Goal: Task Accomplishment & Management: Complete application form

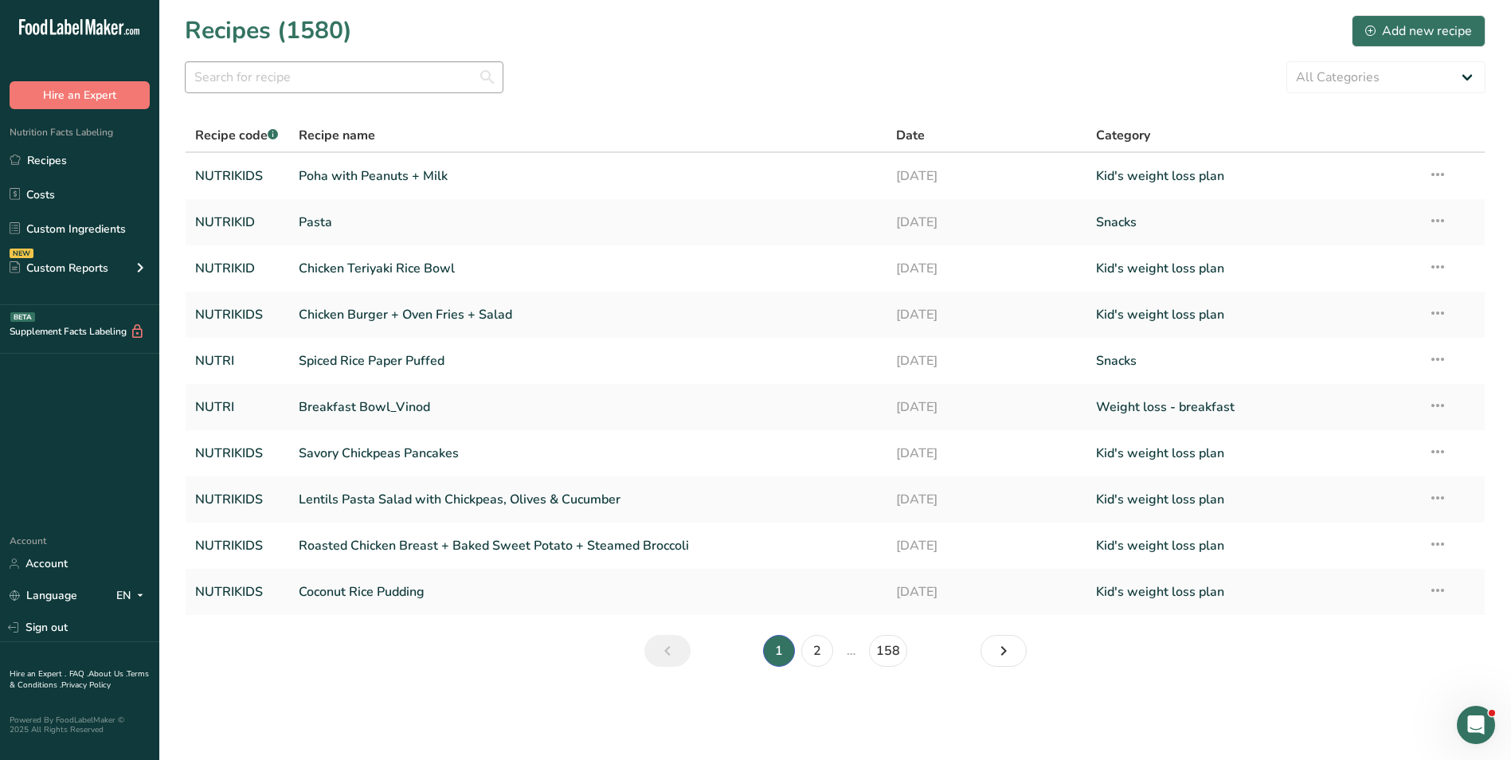
click at [300, 74] on input "text" at bounding box center [344, 77] width 319 height 32
click at [1435, 30] on div "Add new recipe" at bounding box center [1418, 31] width 107 height 19
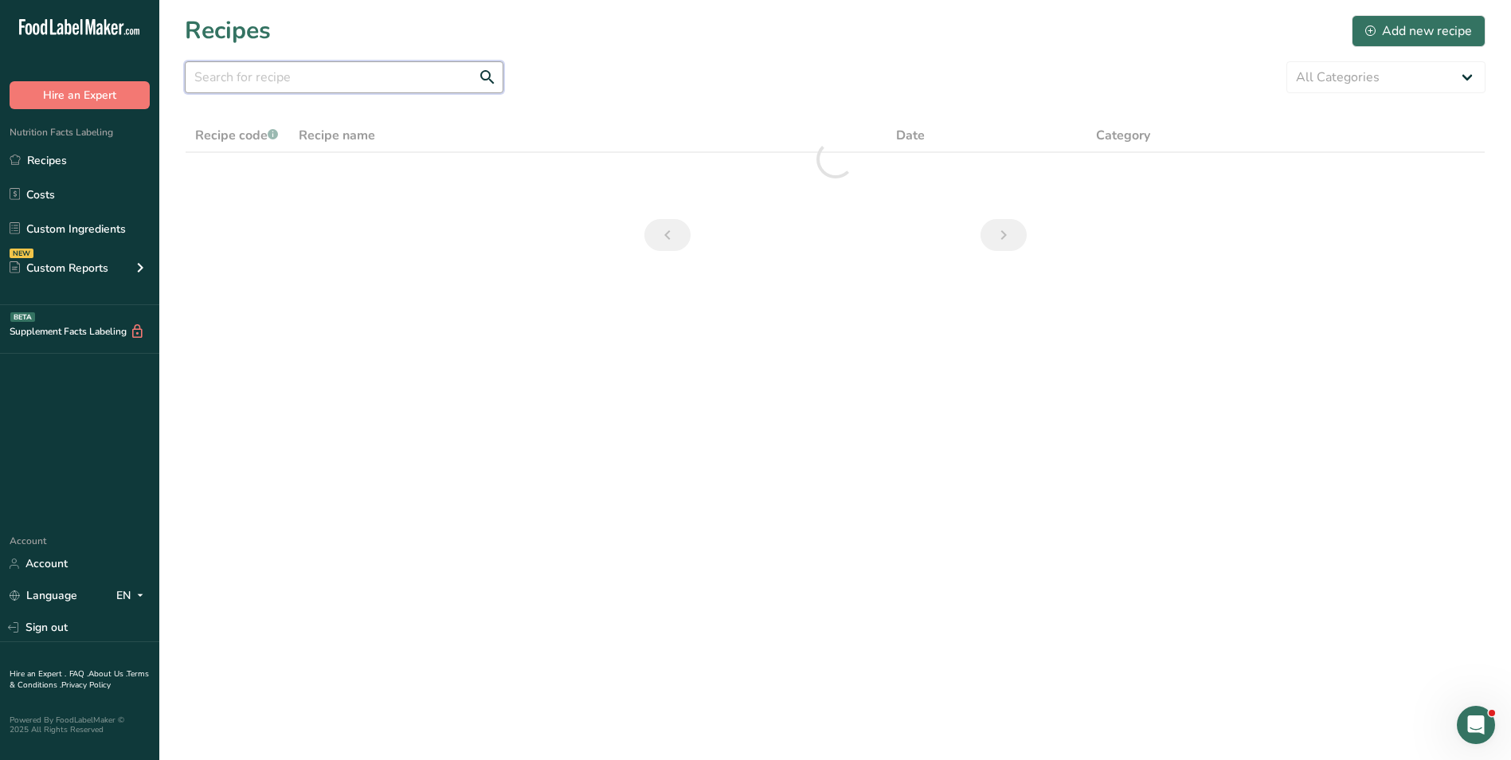
click at [306, 81] on input "text" at bounding box center [344, 77] width 319 height 32
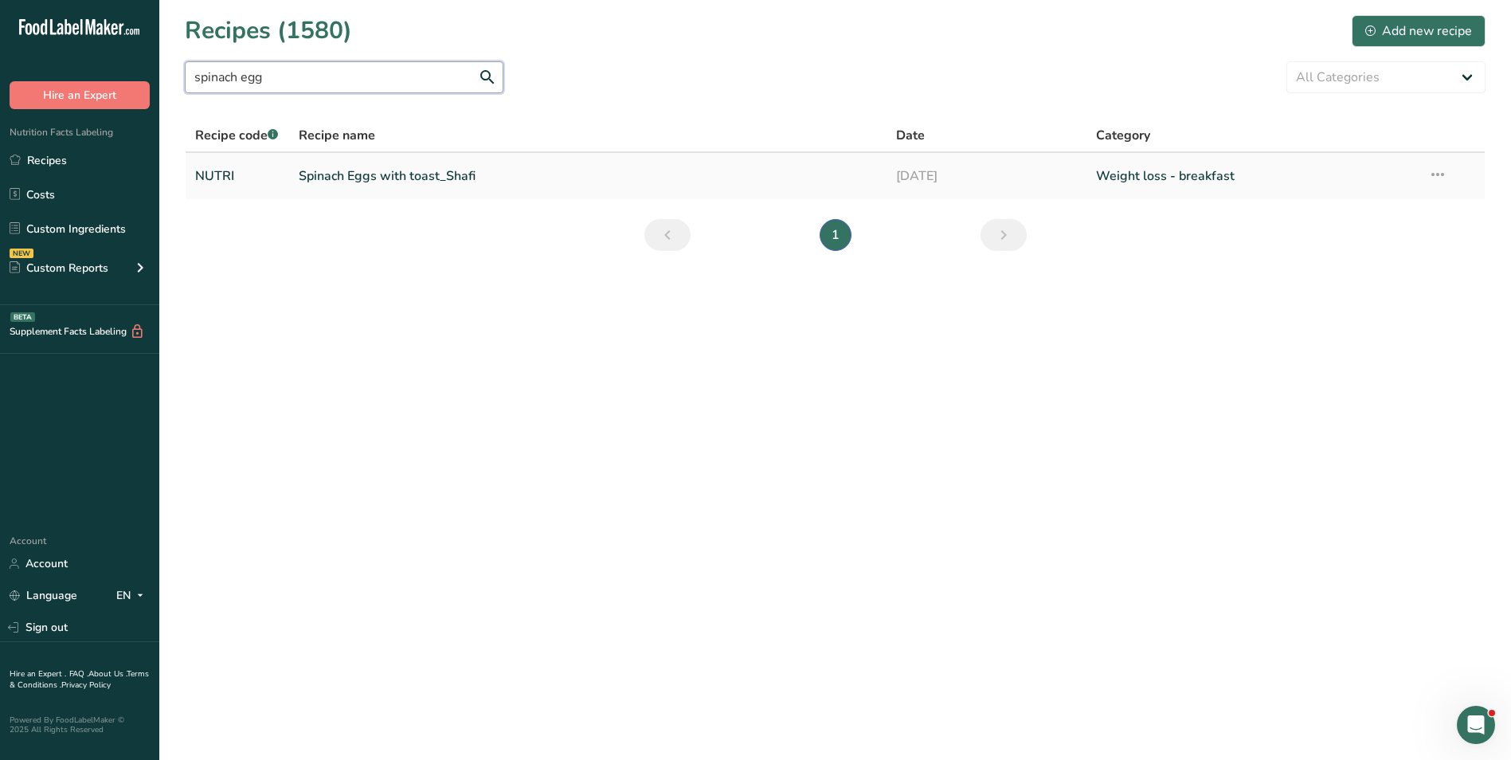
type input "spinach egg"
click at [408, 178] on link "Spinach Eggs with toast_Shafi" at bounding box center [588, 175] width 579 height 33
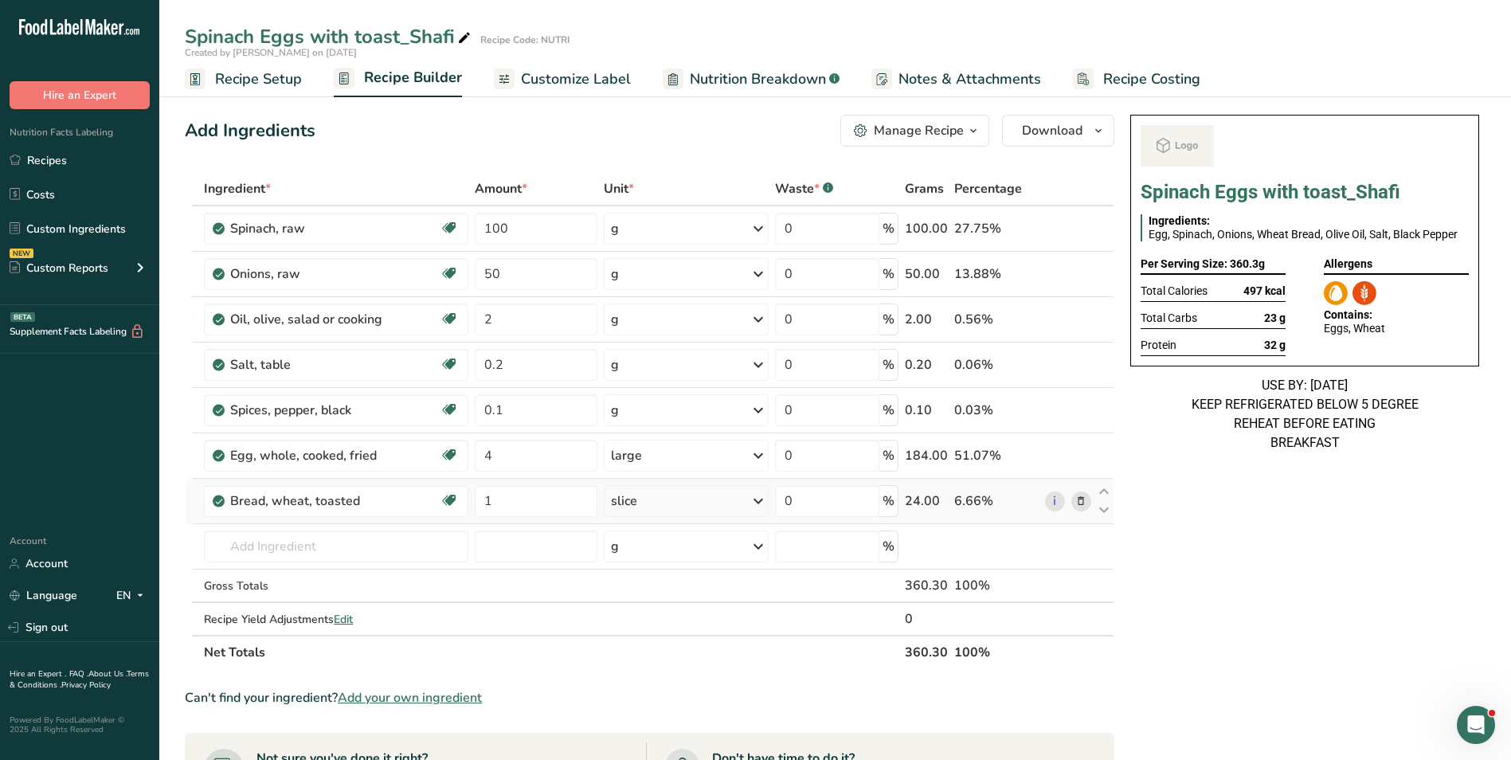
click at [1086, 500] on icon at bounding box center [1080, 501] width 11 height 17
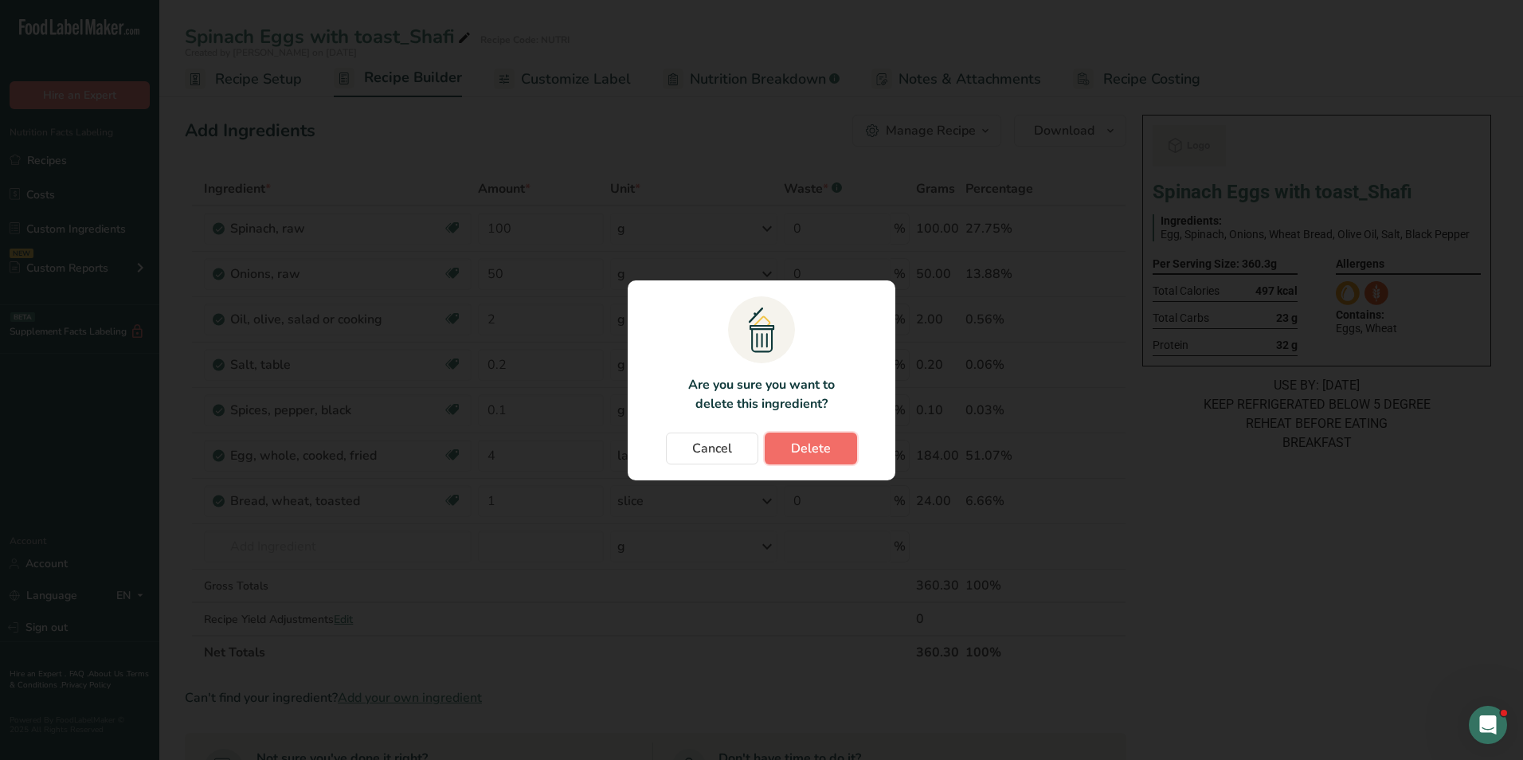
click at [790, 444] on button "Delete" at bounding box center [811, 449] width 92 height 32
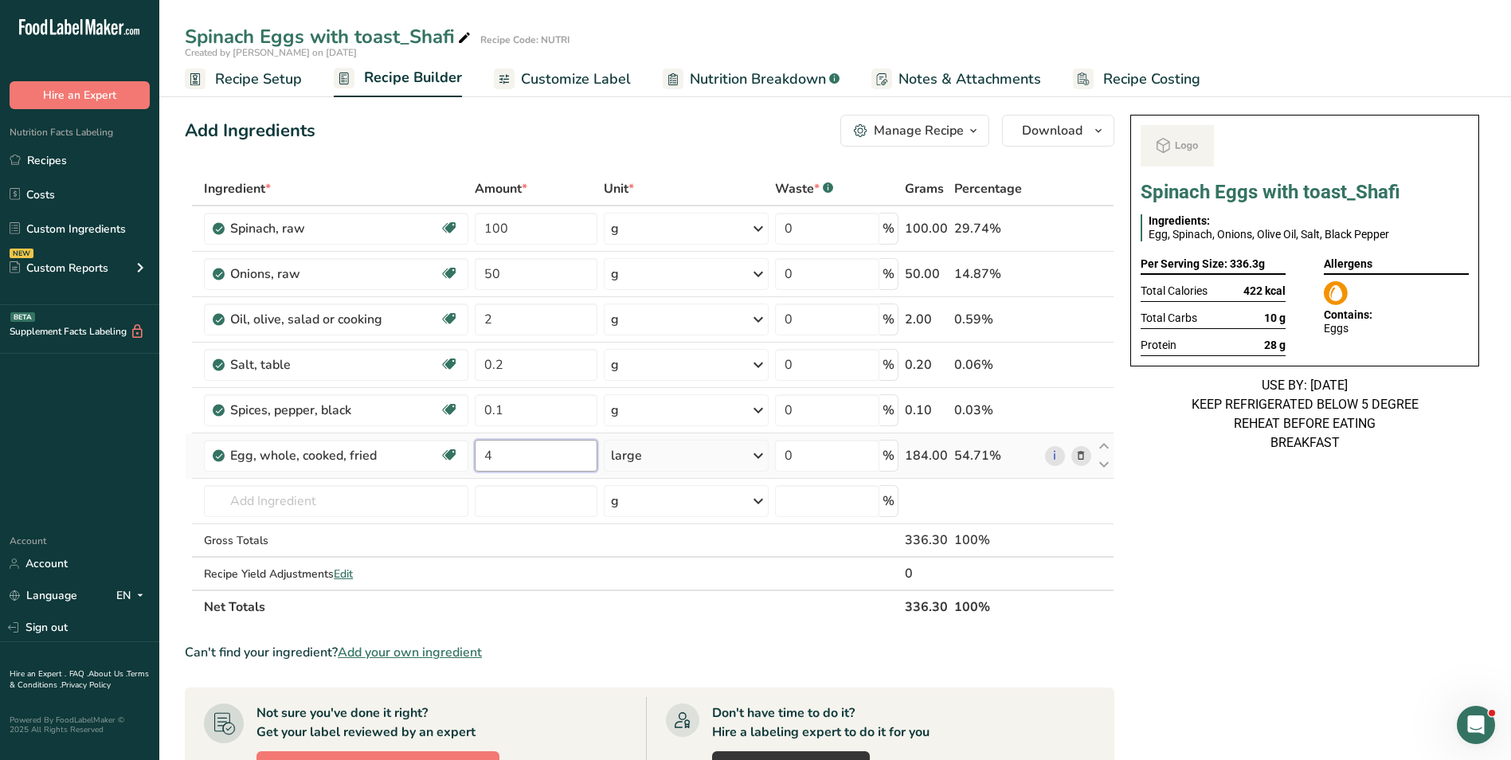
click at [485, 451] on input "4" at bounding box center [536, 456] width 123 height 32
type input "2"
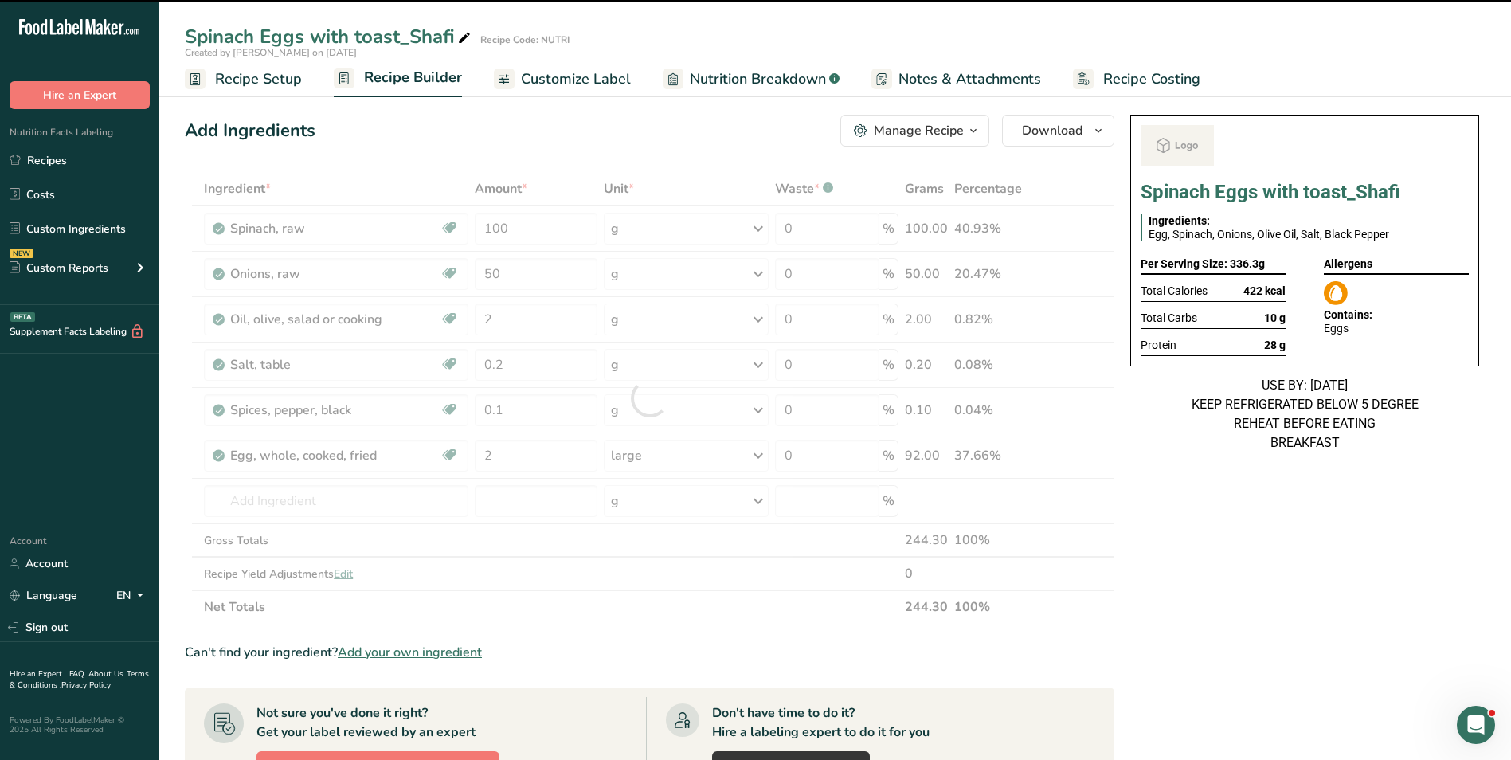
click at [467, 41] on icon at bounding box center [464, 38] width 14 height 22
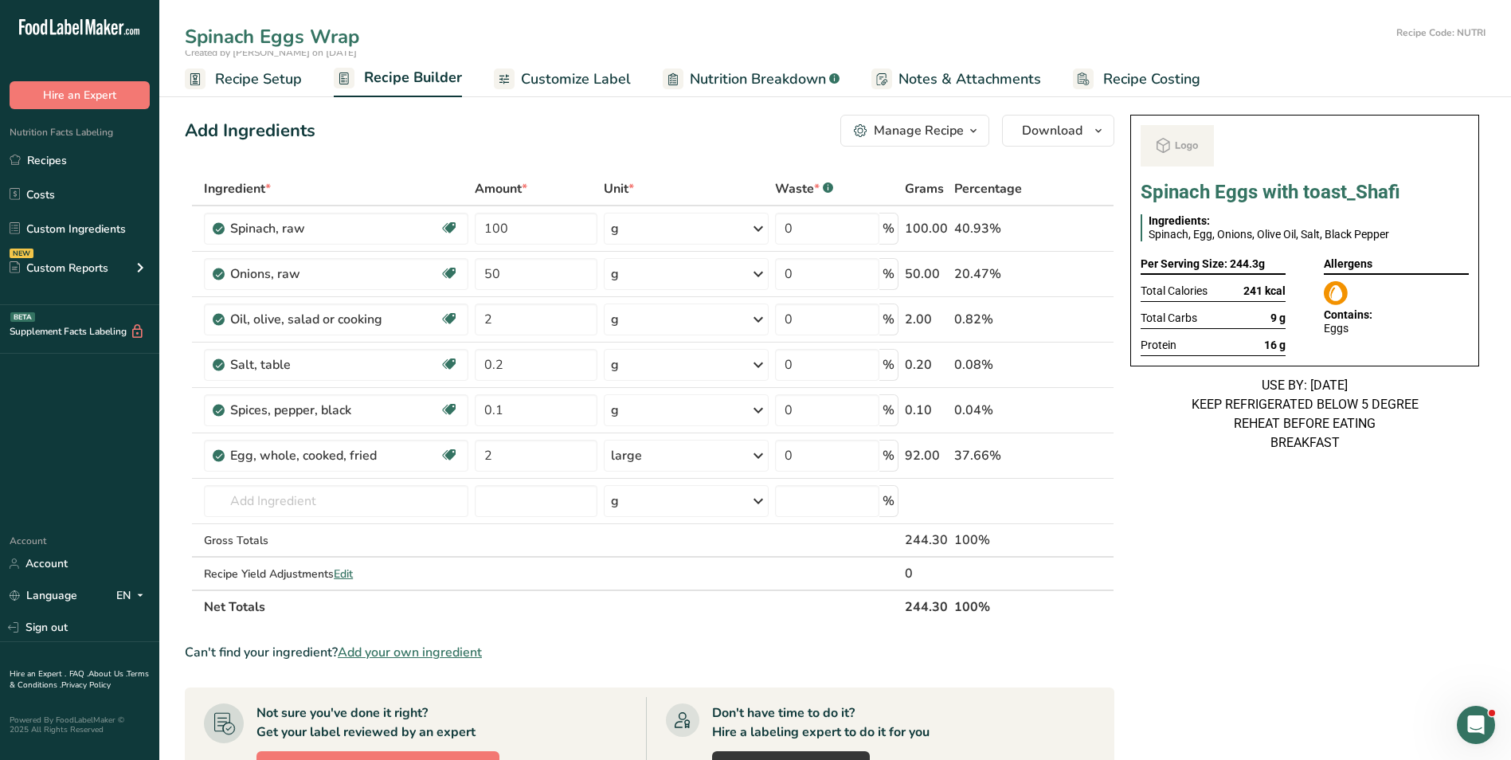
type input "Spinach Eggs Wrap"
click at [518, 131] on div "Add Ingredients Manage Recipe Delete Recipe Duplicate Recipe Scale Recipe Save …" at bounding box center [650, 131] width 930 height 32
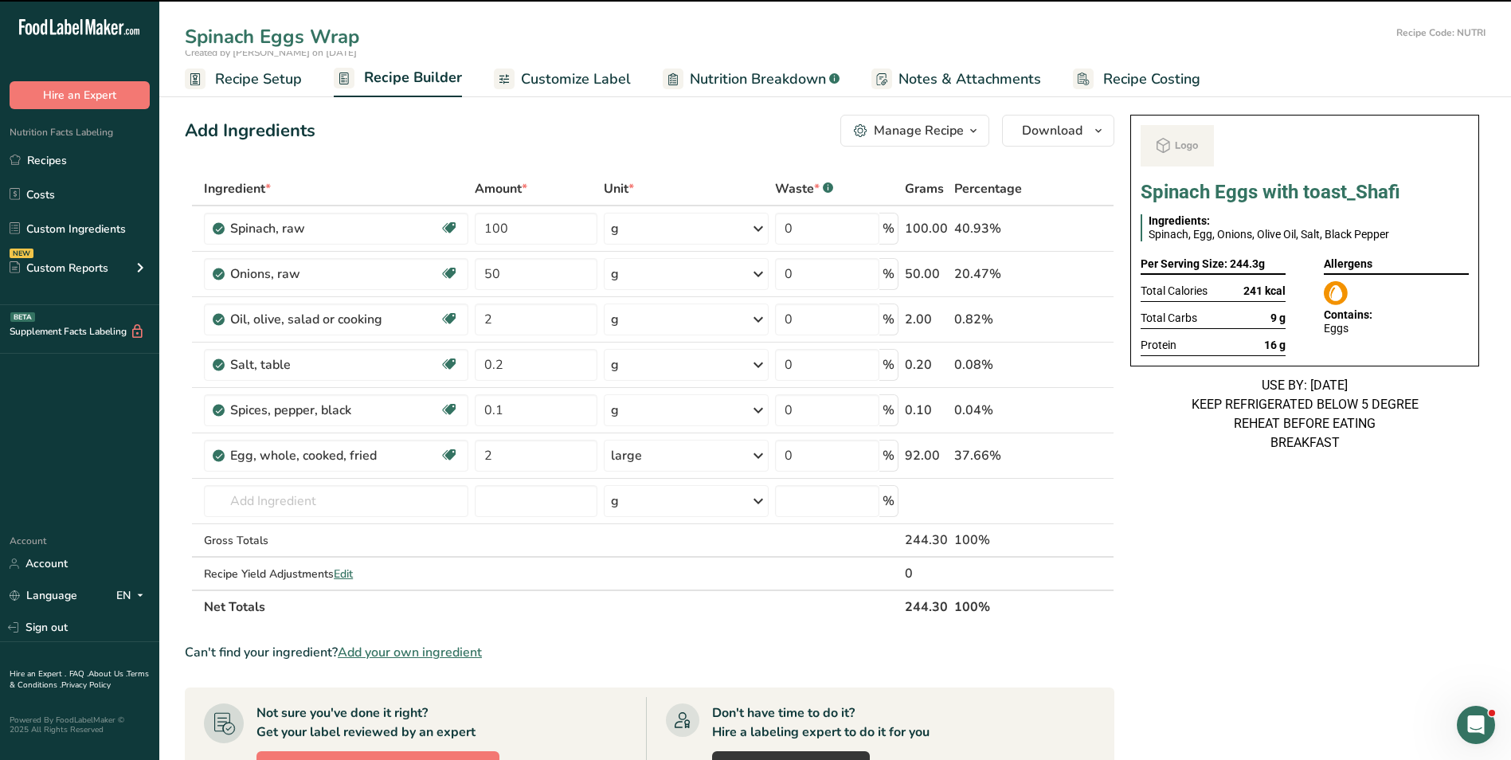
click at [550, 84] on span "Customize Label" at bounding box center [576, 80] width 110 height 22
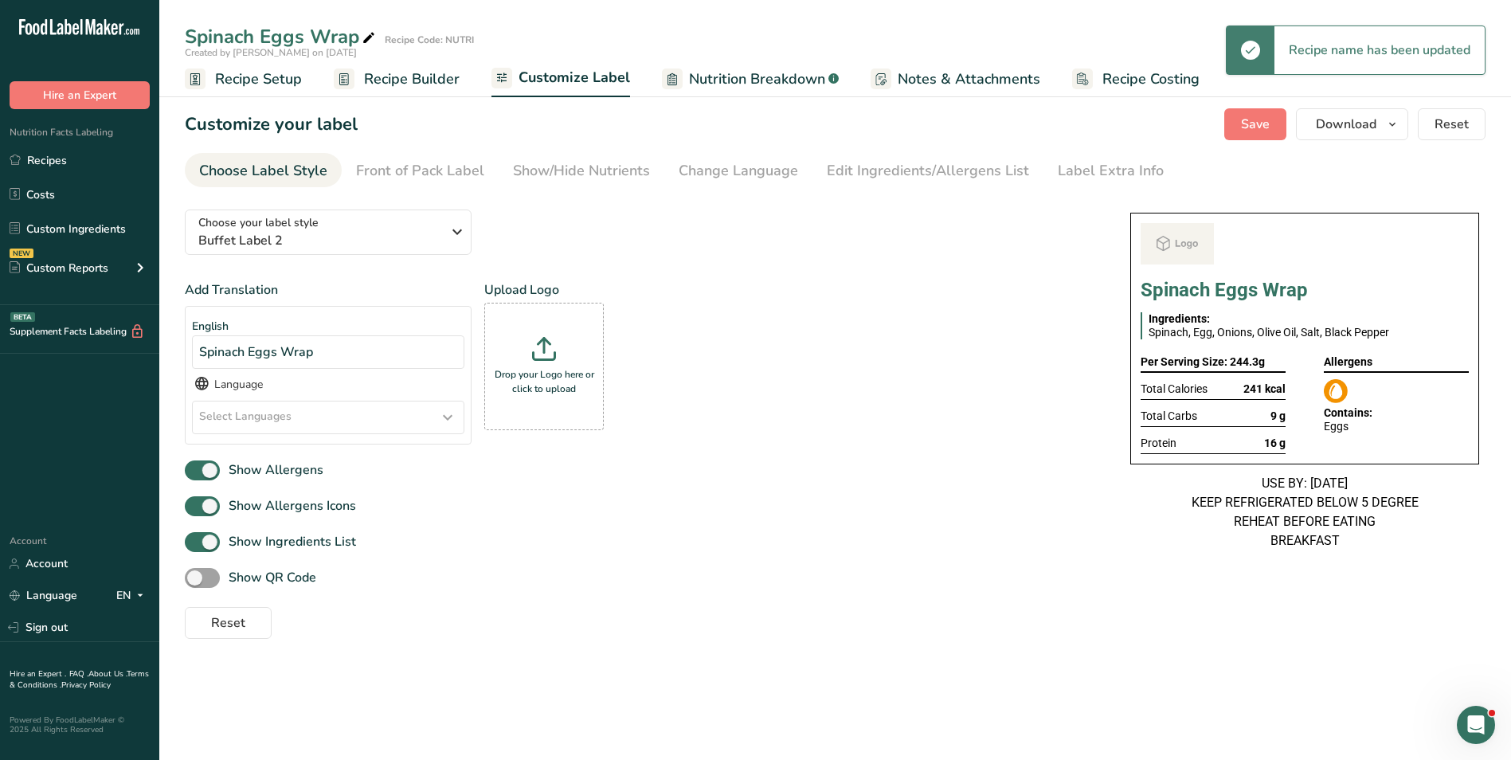
click at [1085, 172] on div "Label Extra Info" at bounding box center [1111, 171] width 106 height 22
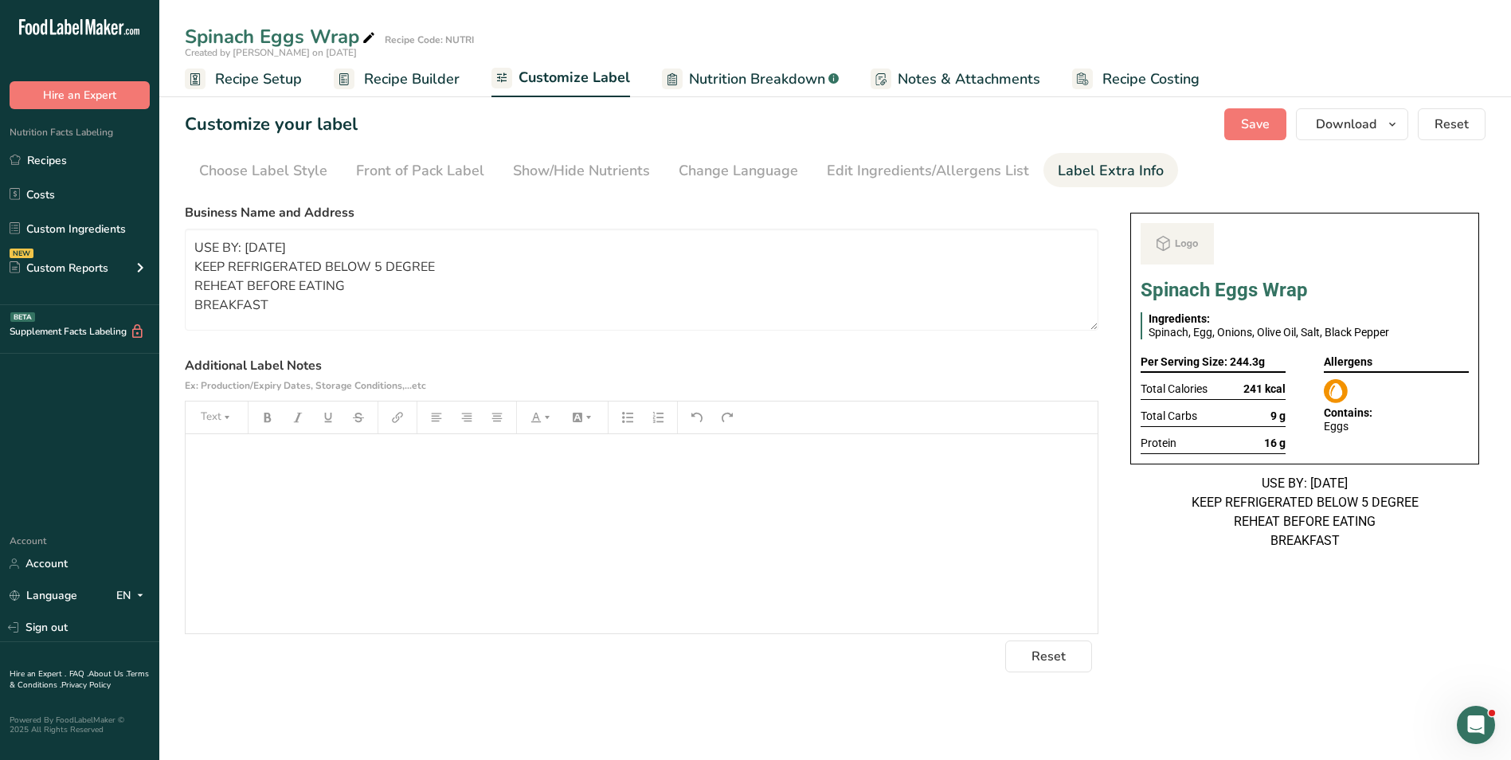
click at [218, 225] on div "Business Name and Address USE BY: 21/08/2025 KEEP REFRIGERATED BELOW 5 DEGREE R…" at bounding box center [642, 266] width 914 height 127
click at [222, 245] on textarea "USE BY: 21/08/2025 KEEP REFRIGERATED BELOW 5 DEGREE REHEAT BEFORE EATING BREAKF…" at bounding box center [642, 280] width 914 height 102
paste textarea "BREAKFAST Use by: [DATE] Storage: Keep Refrigerated under 5 degrees Heating: Re…"
click at [253, 267] on textarea "BREAKFAST Use by: [DATE] Storage: Keep Refrigerated under 5 degrees Heating: Re…" at bounding box center [642, 280] width 914 height 102
click at [245, 265] on textarea "BREAKFAST Use by: [DATE] Storage: Keep Refrigerated under 5 degrees Heating: Re…" at bounding box center [642, 280] width 914 height 102
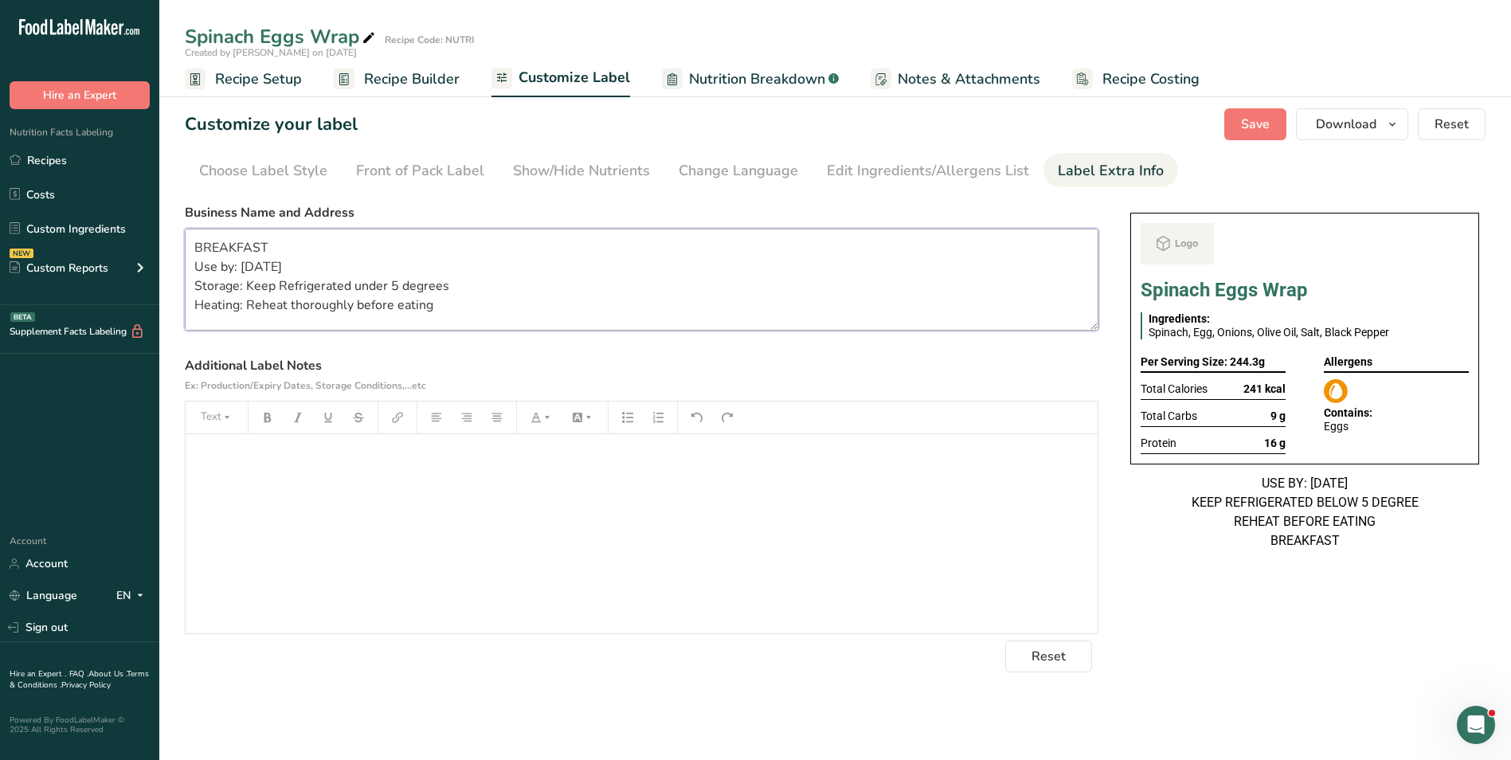
click at [245, 265] on textarea "BREAKFAST Use by: [DATE] Storage: Keep Refrigerated under 5 degrees Heating: Re…" at bounding box center [642, 280] width 914 height 102
click at [1269, 123] on span "Save" at bounding box center [1255, 124] width 29 height 19
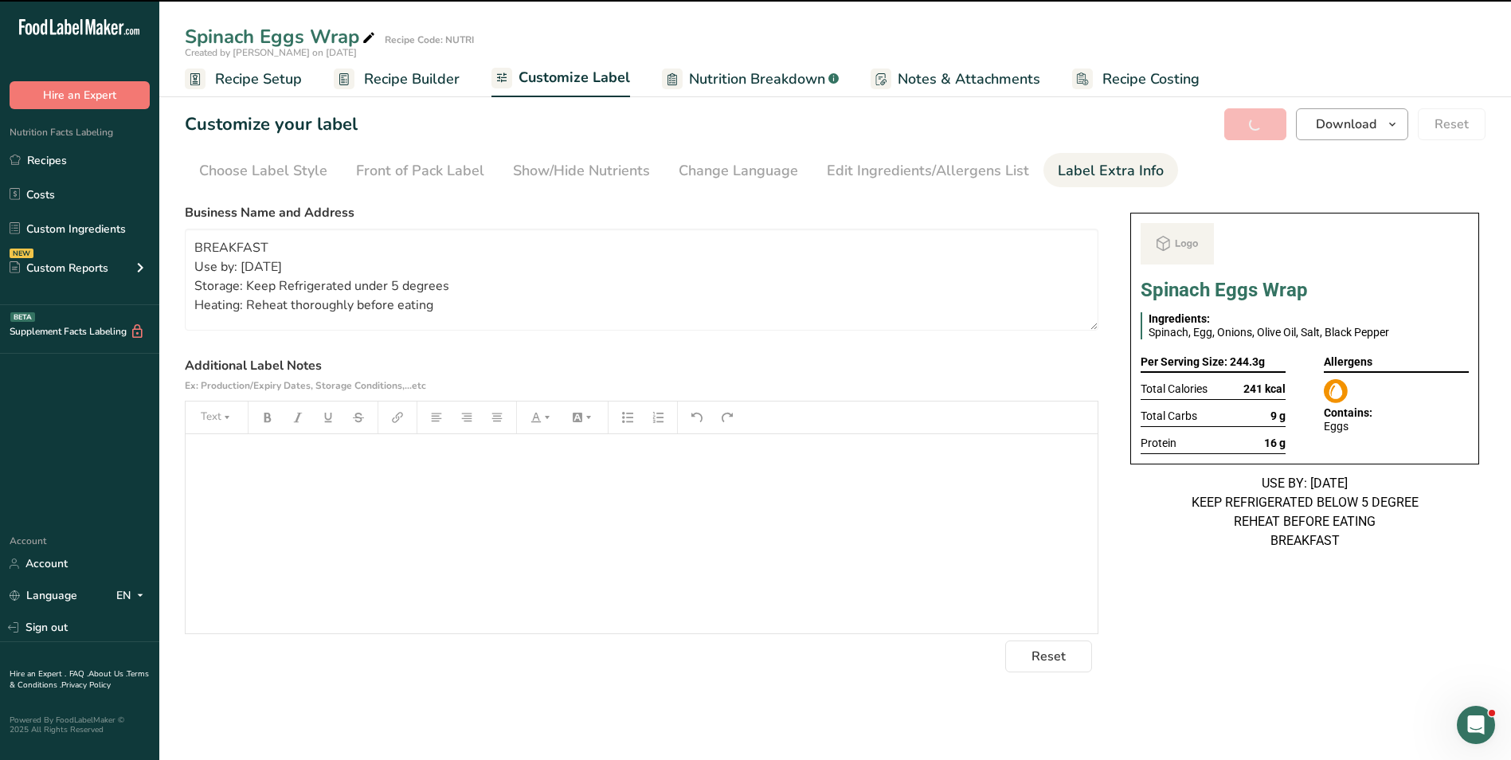
type textarea "BREAKFAST Use by: [DATE] Storage: Keep Refrigerated under 5 degrees Heating: Re…"
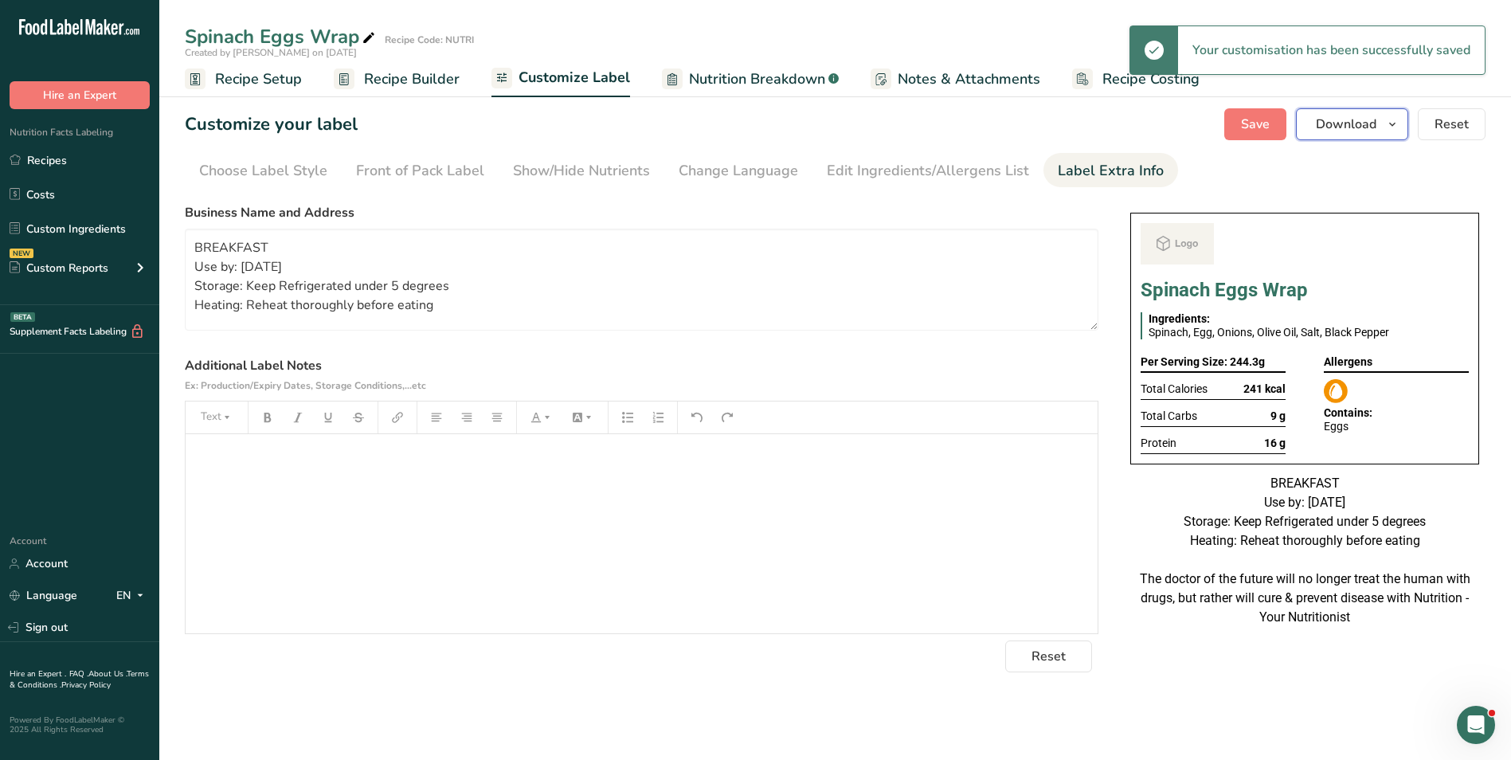
click at [1347, 122] on span "Download" at bounding box center [1346, 124] width 61 height 19
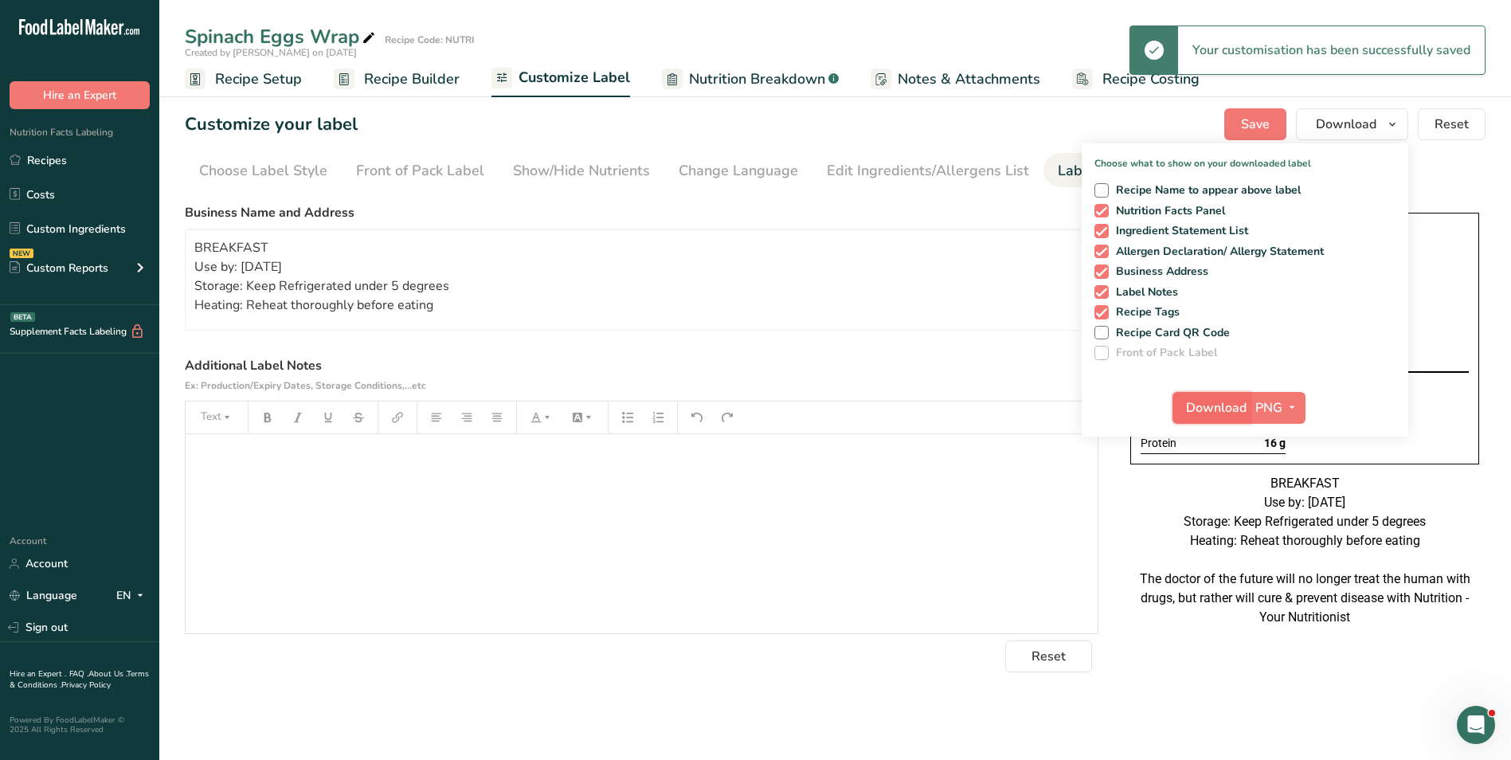
click at [1239, 404] on span "Download" at bounding box center [1216, 407] width 61 height 19
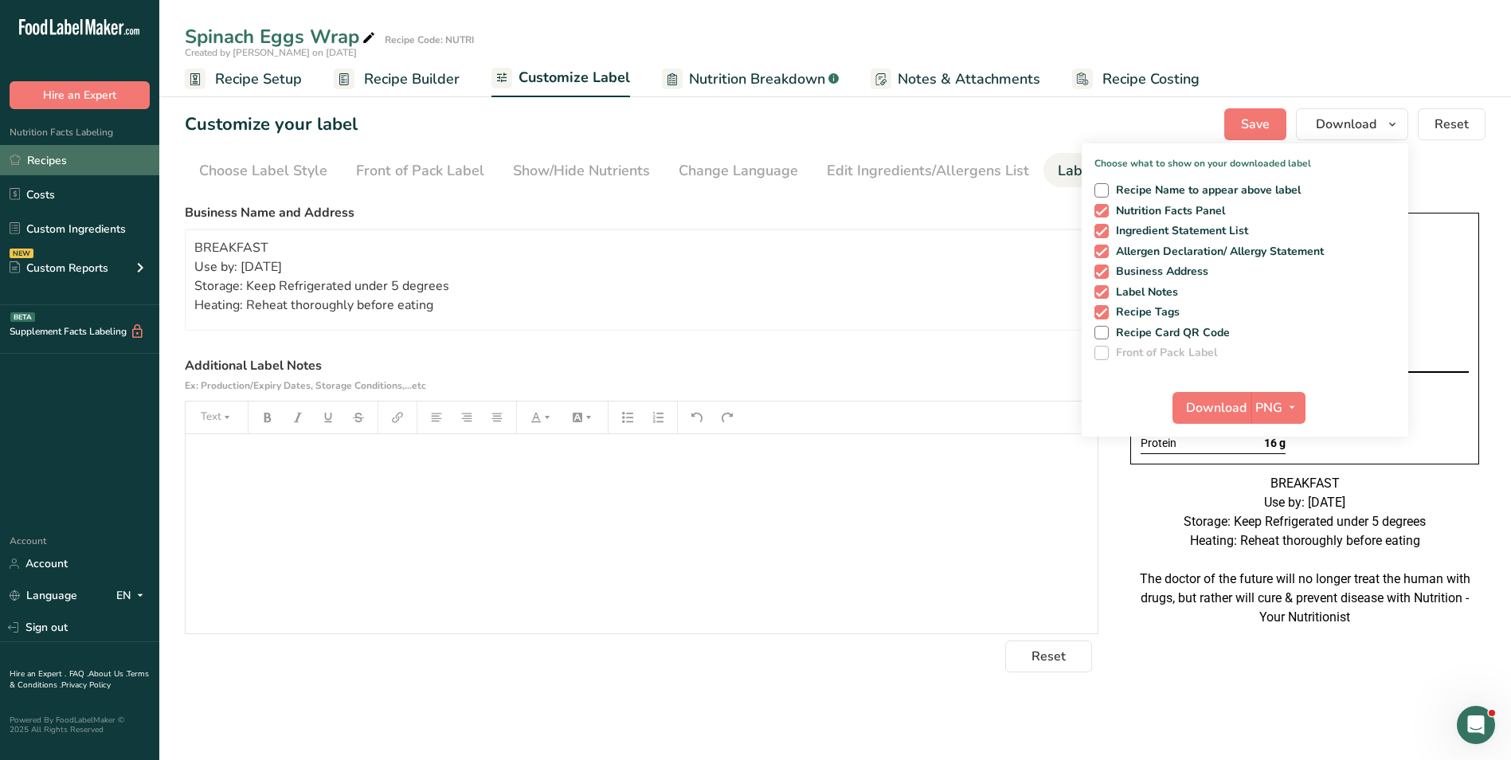
click at [27, 158] on link "Recipes" at bounding box center [79, 160] width 159 height 30
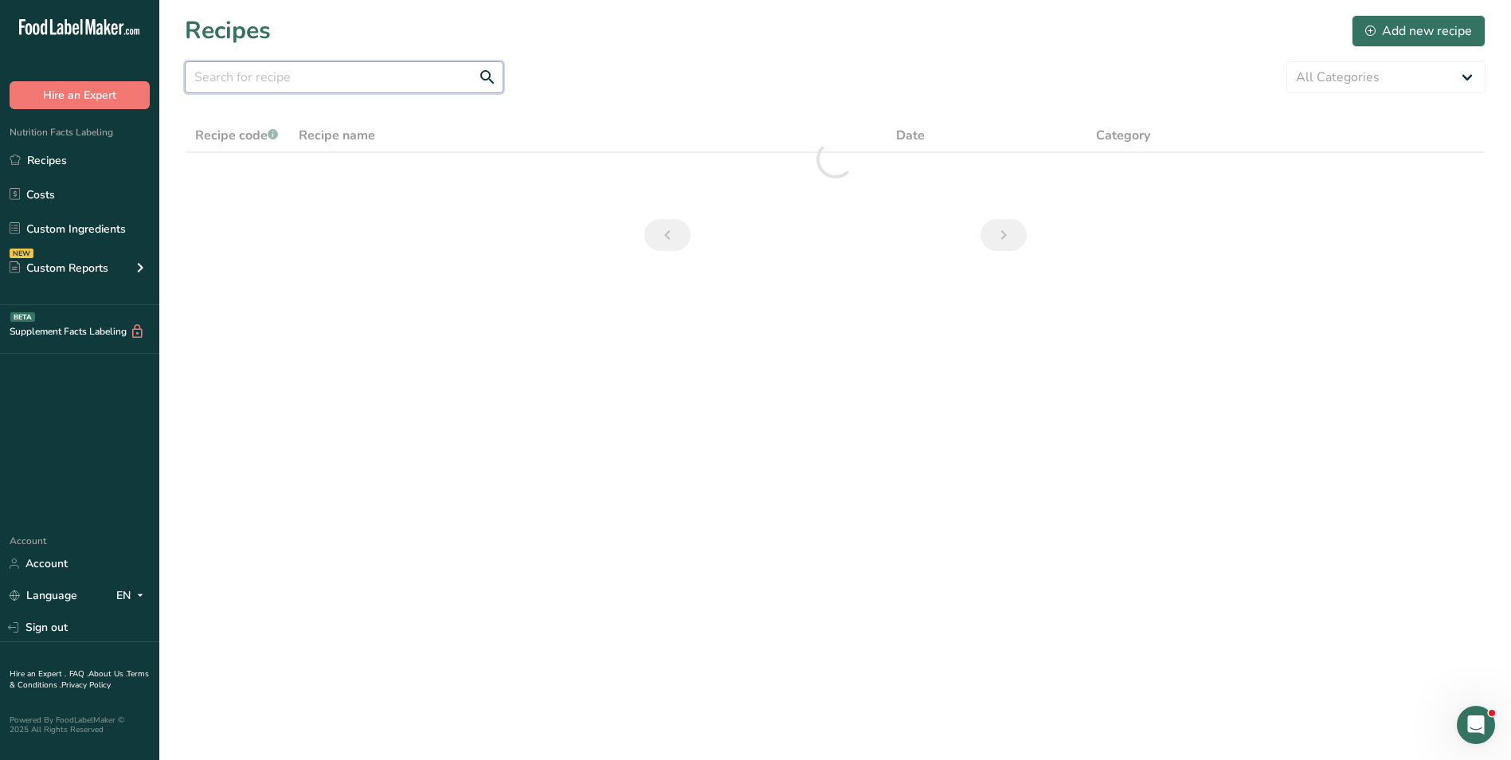
click at [262, 79] on input "text" at bounding box center [344, 77] width 319 height 32
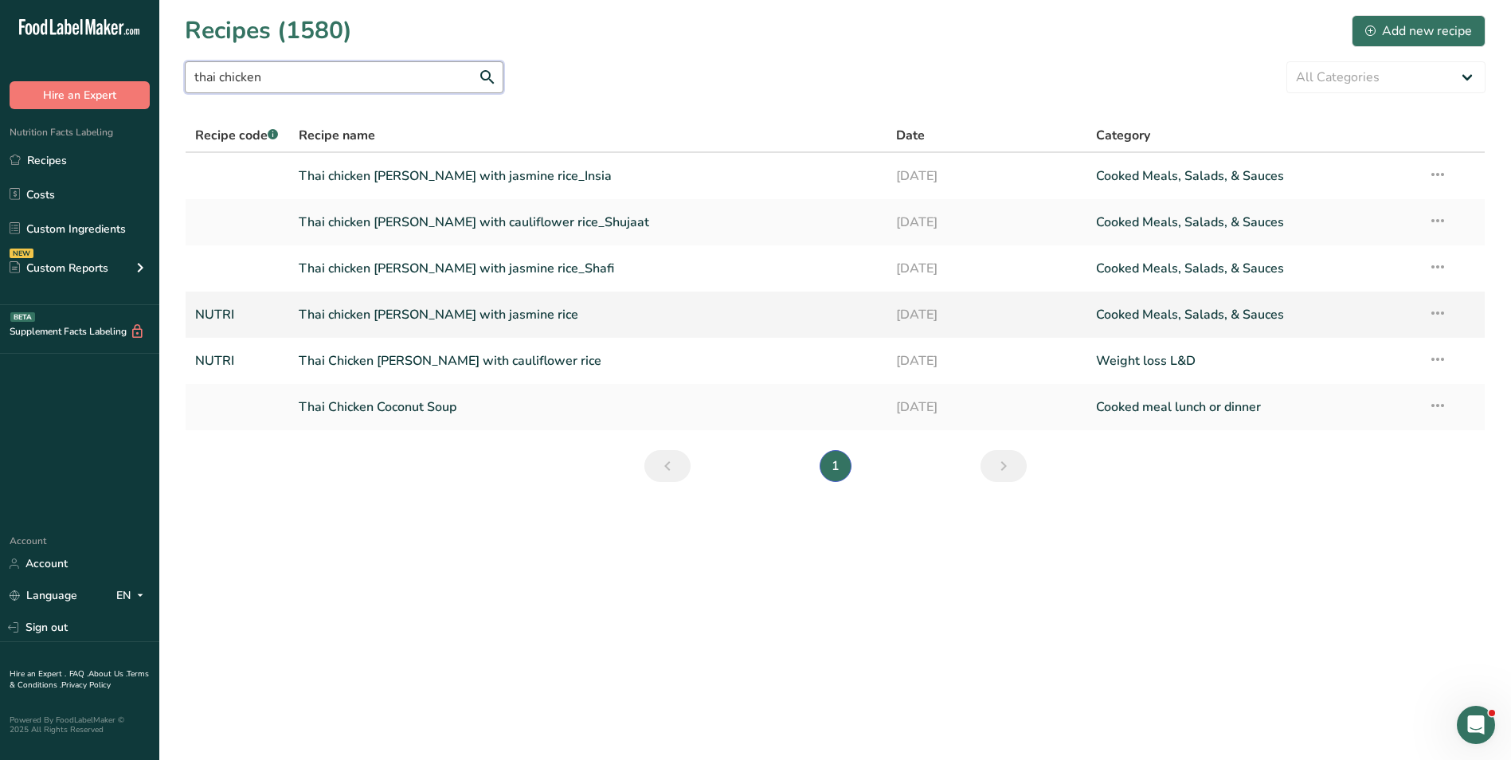
type input "thai chicken"
click at [465, 319] on link "Thai chicken curry with jasmine rice" at bounding box center [588, 314] width 579 height 33
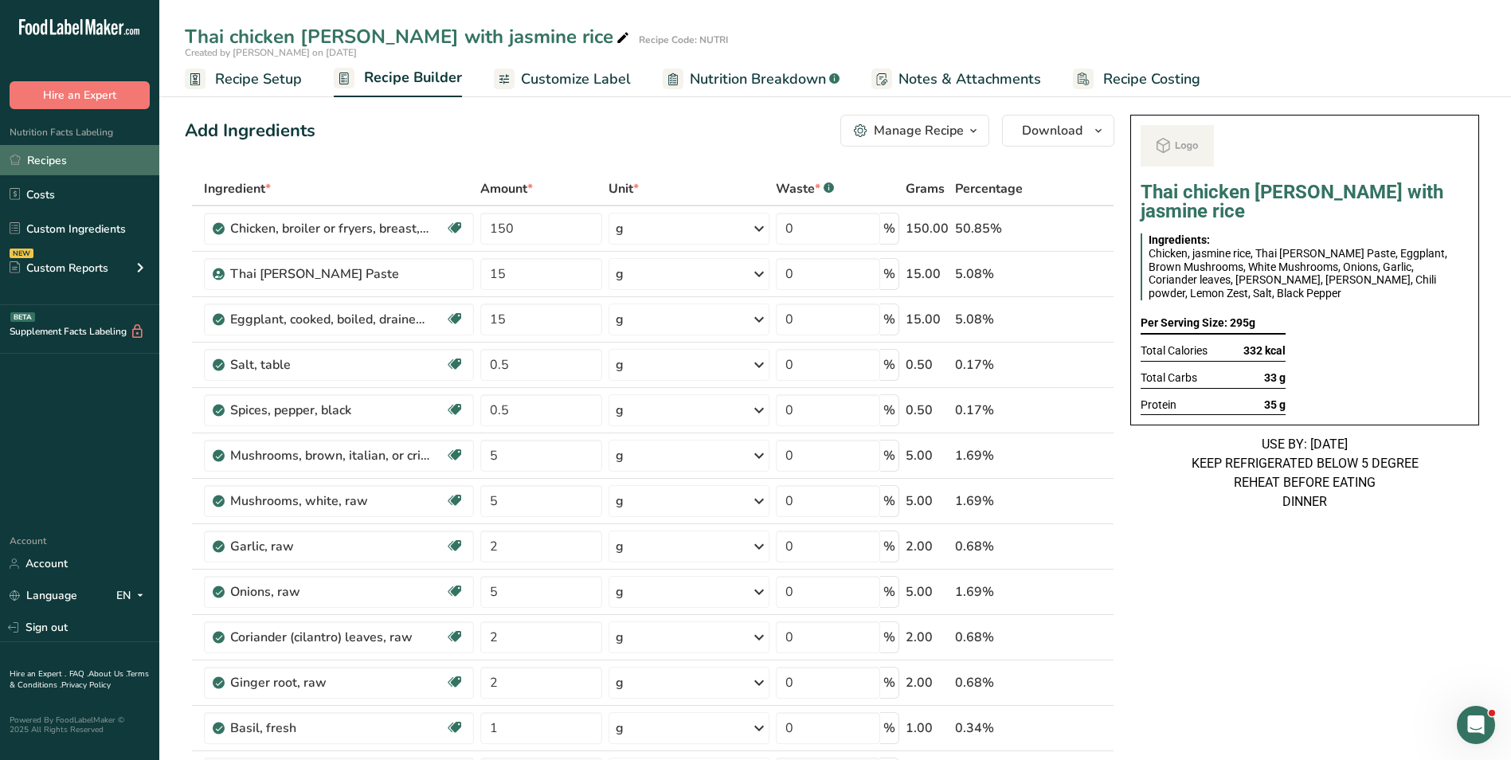
click at [80, 158] on link "Recipes" at bounding box center [79, 160] width 159 height 30
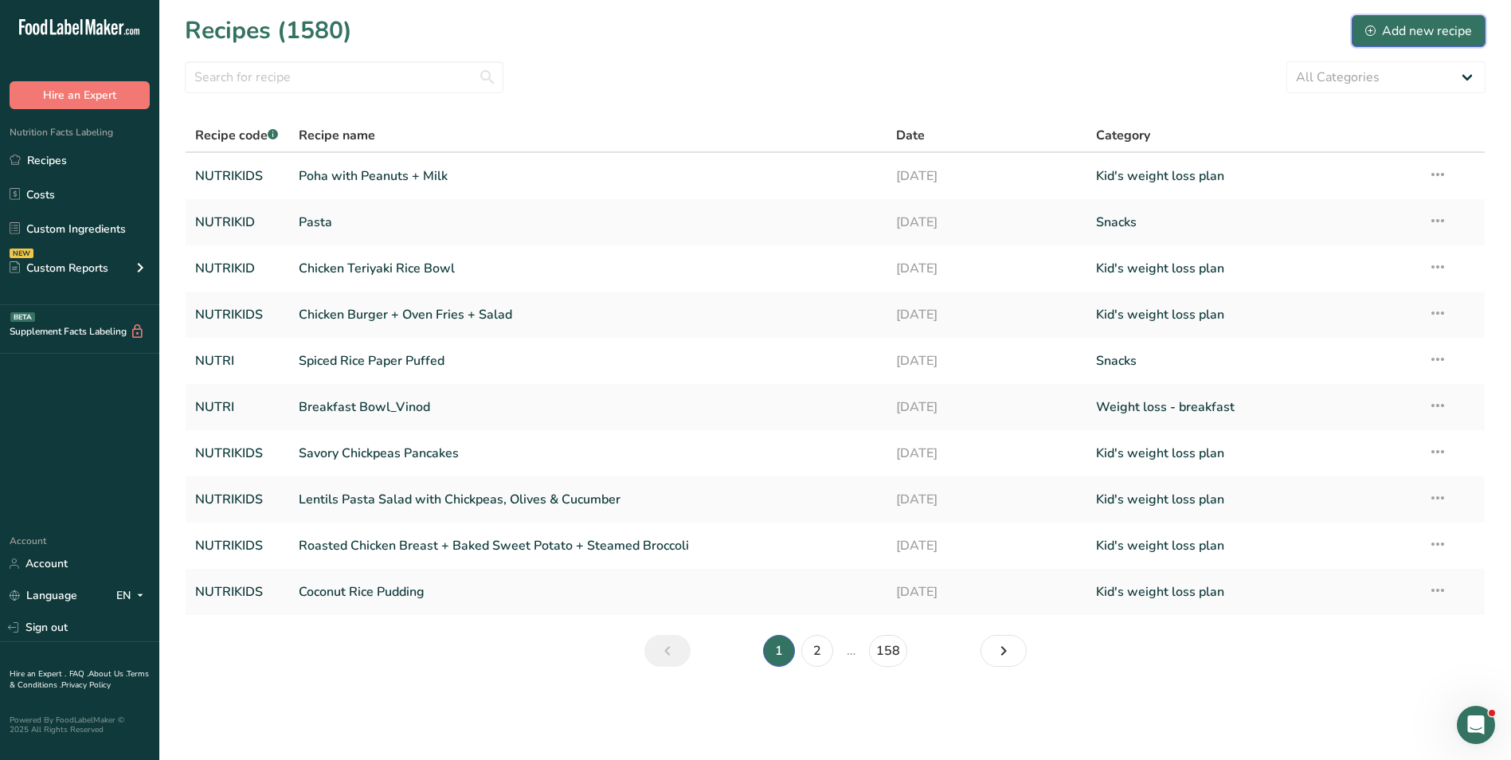
click at [1420, 22] on div "Add new recipe" at bounding box center [1418, 31] width 107 height 19
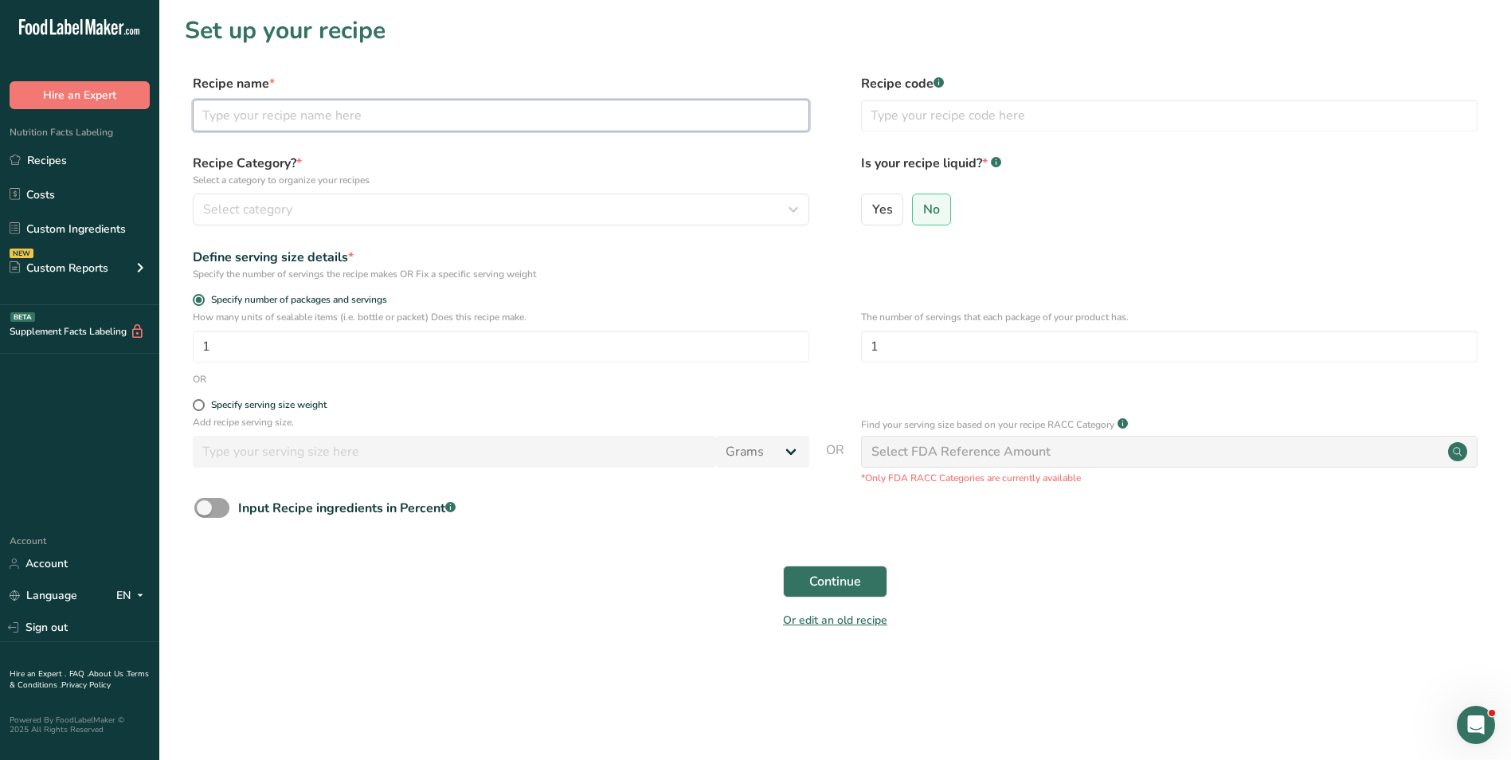
click at [445, 122] on input "text" at bounding box center [501, 116] width 617 height 32
click at [245, 108] on input "Grilled Chicken" at bounding box center [501, 116] width 617 height 32
click at [366, 116] on input "Grilled Korean Chicken" at bounding box center [501, 116] width 617 height 32
type input "Grilled Korean Chicken with Noodles"
click at [1043, 113] on input "text" at bounding box center [1169, 116] width 617 height 32
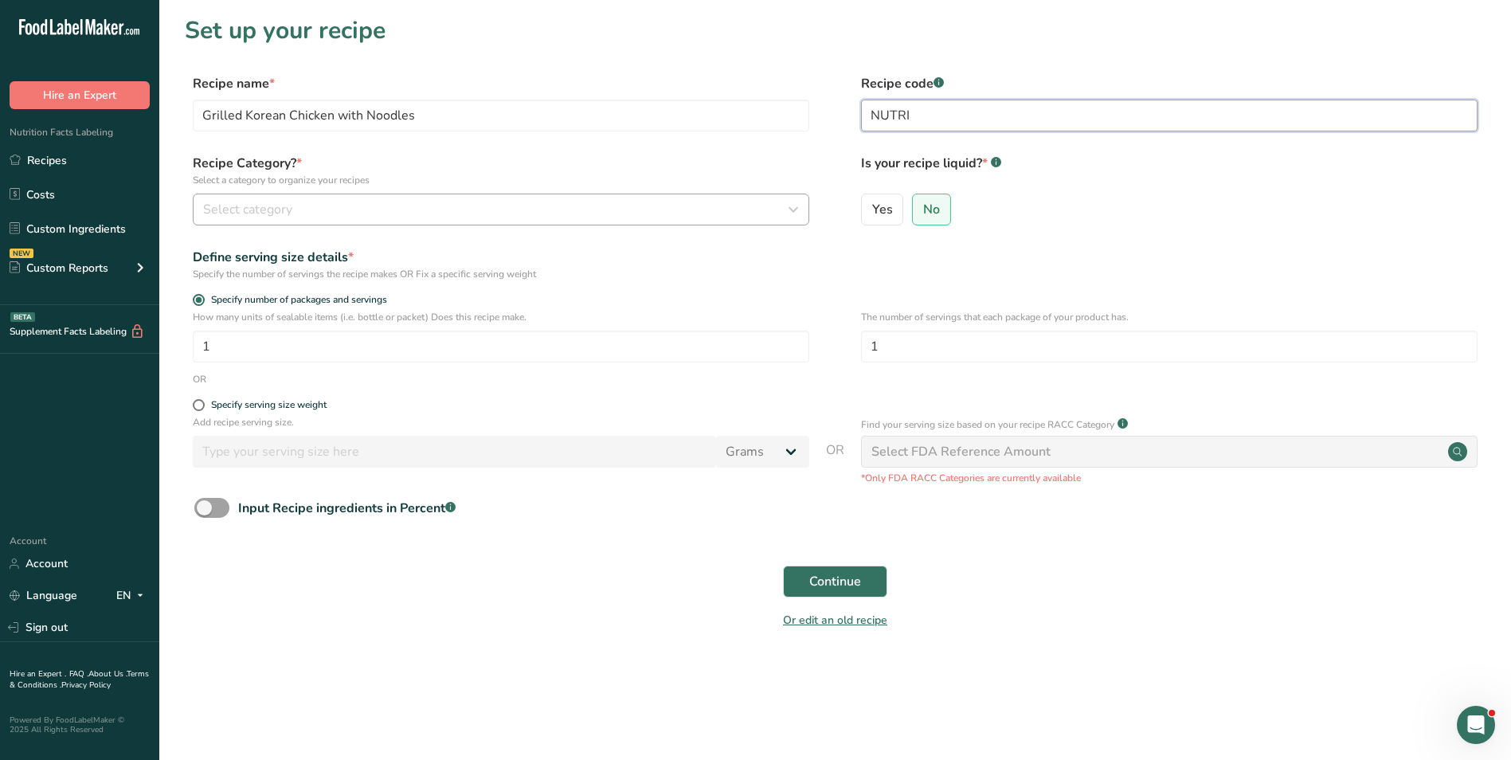
type input "NUTRI"
click at [716, 217] on div "Select category" at bounding box center [496, 209] width 586 height 19
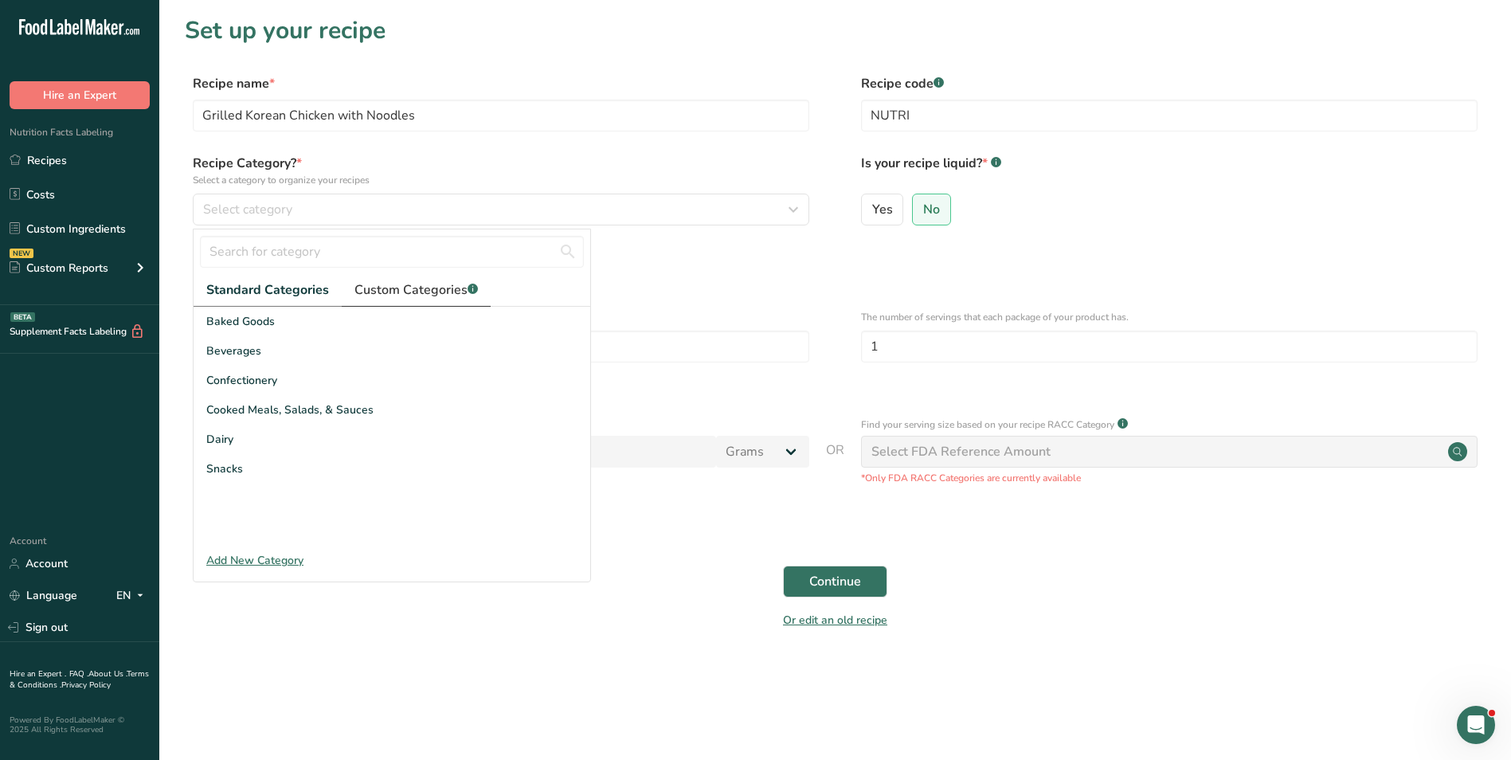
click at [427, 286] on span "Custom Categories .a-a{fill:#347362;}.b-a{fill:#fff;}" at bounding box center [415, 289] width 123 height 19
click at [304, 249] on input "text" at bounding box center [392, 252] width 384 height 32
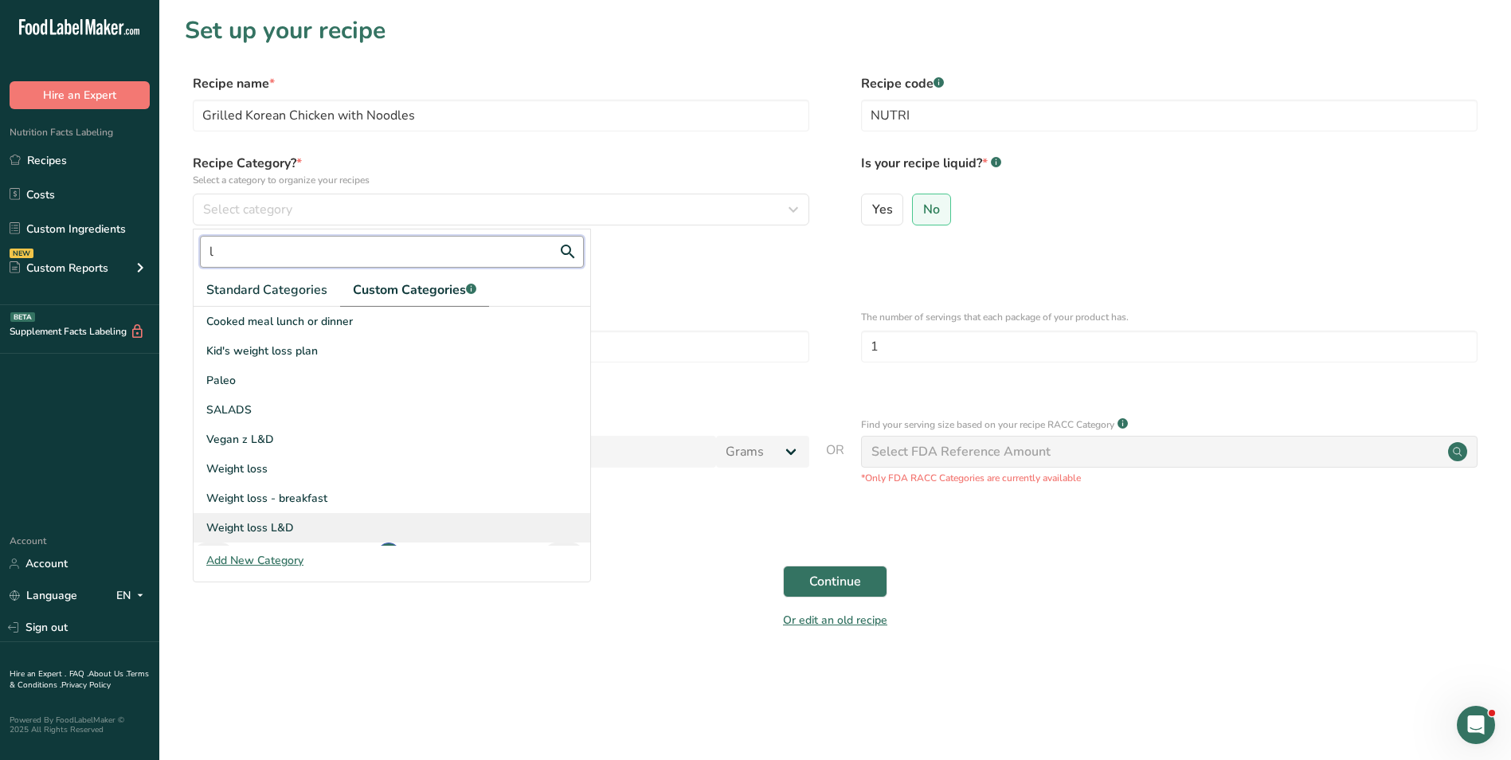
type input "l"
click at [305, 531] on div "Weight loss L&D" at bounding box center [392, 527] width 397 height 29
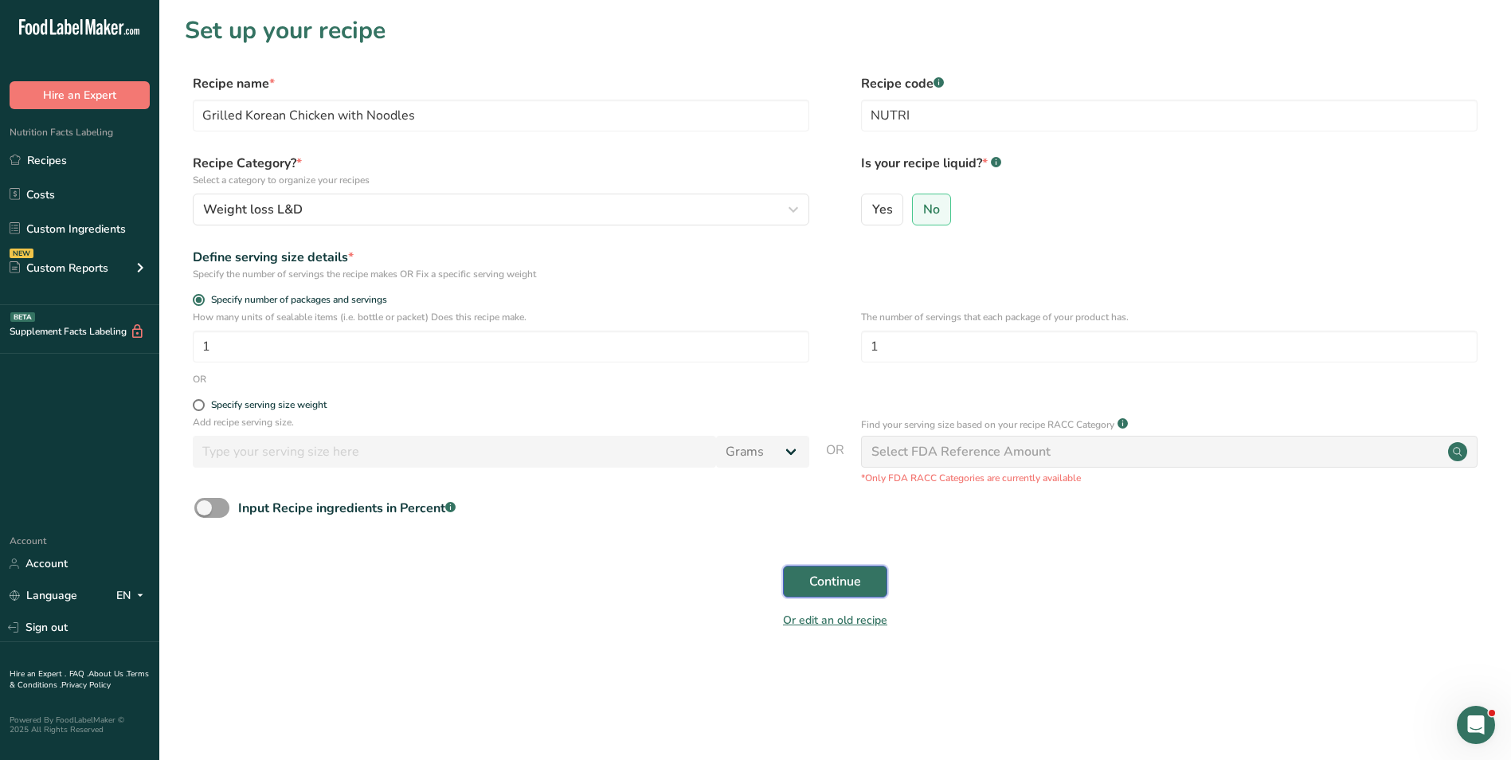
click at [879, 578] on button "Continue" at bounding box center [835, 582] width 104 height 32
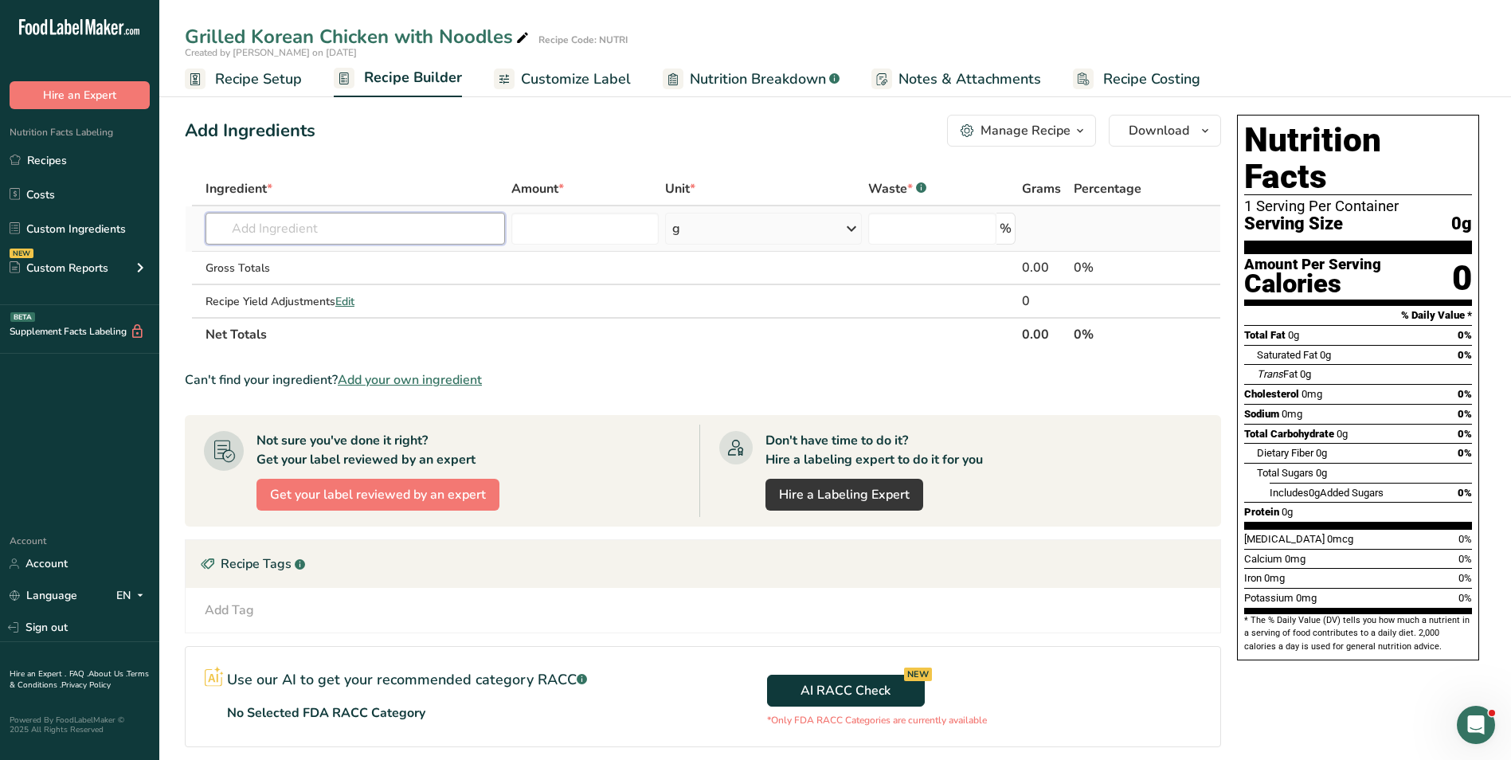
click at [296, 224] on input "text" at bounding box center [356, 229] width 300 height 32
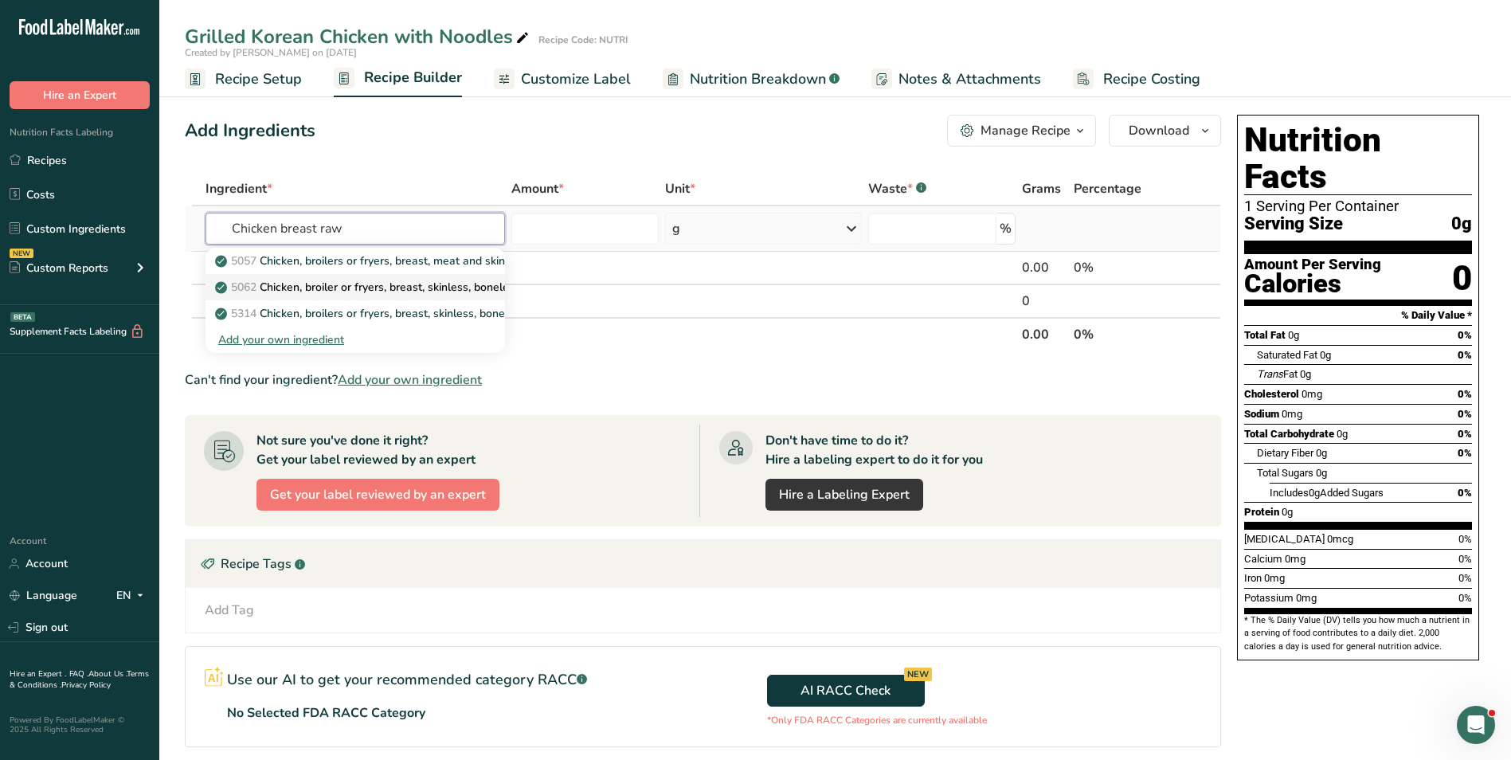
type input "Chicken breast raw"
click at [436, 288] on p "5062 Chicken, broiler or fryers, breast, skinless, boneless, meat only, raw" at bounding box center [409, 287] width 383 height 17
type input "Chicken, broiler or fryers, breast, skinless, boneless, meat only, raw"
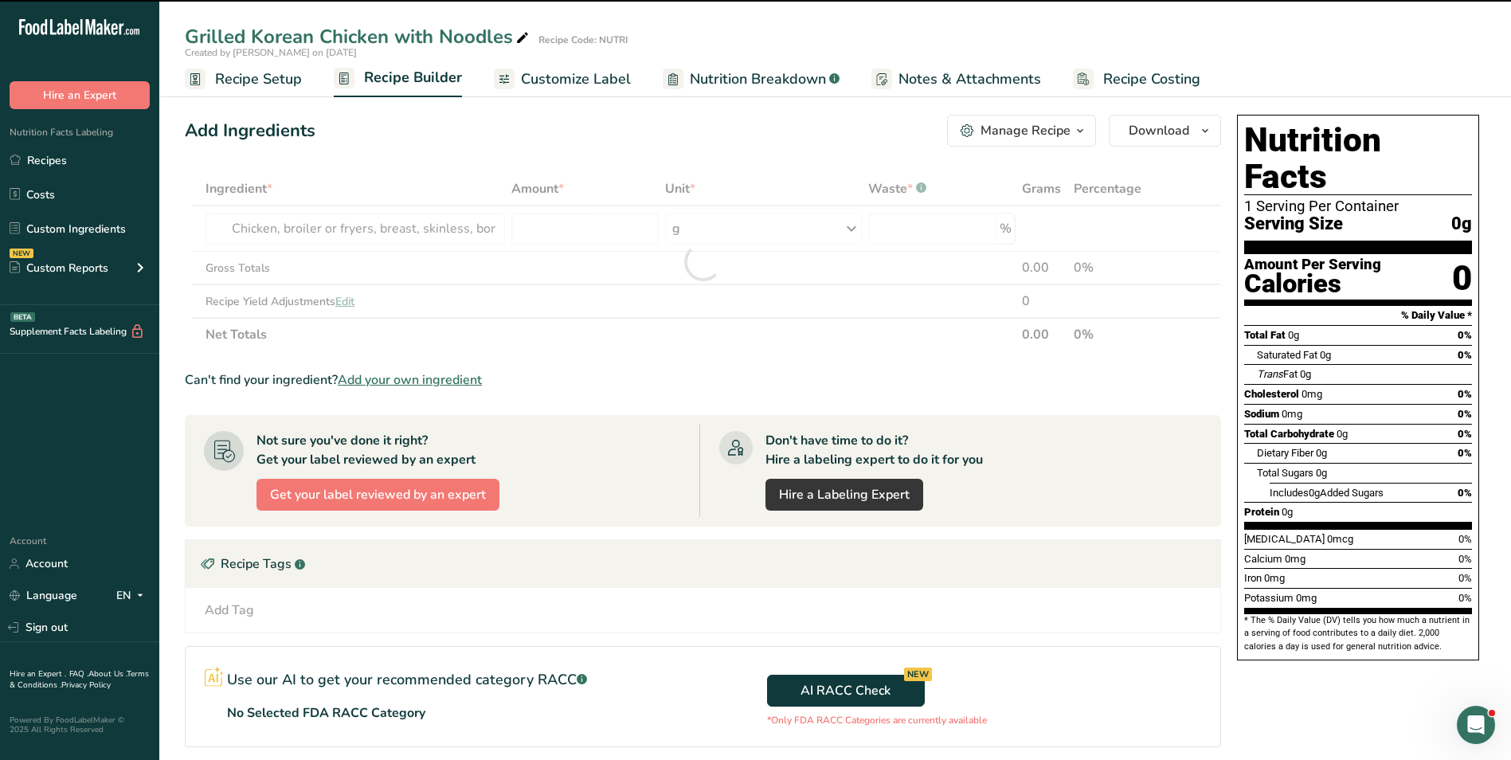
type input "0"
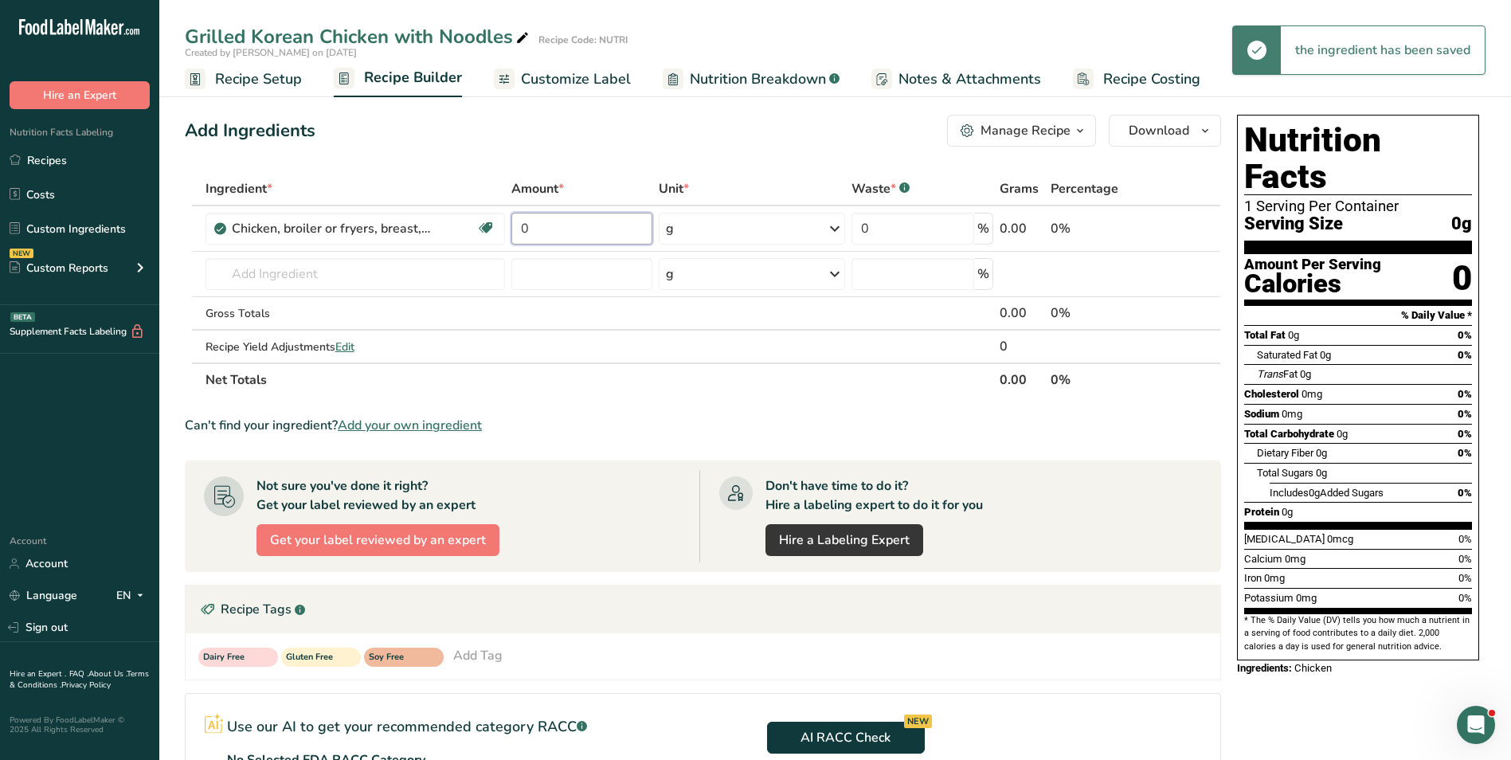
click at [543, 221] on input "0" at bounding box center [581, 229] width 141 height 32
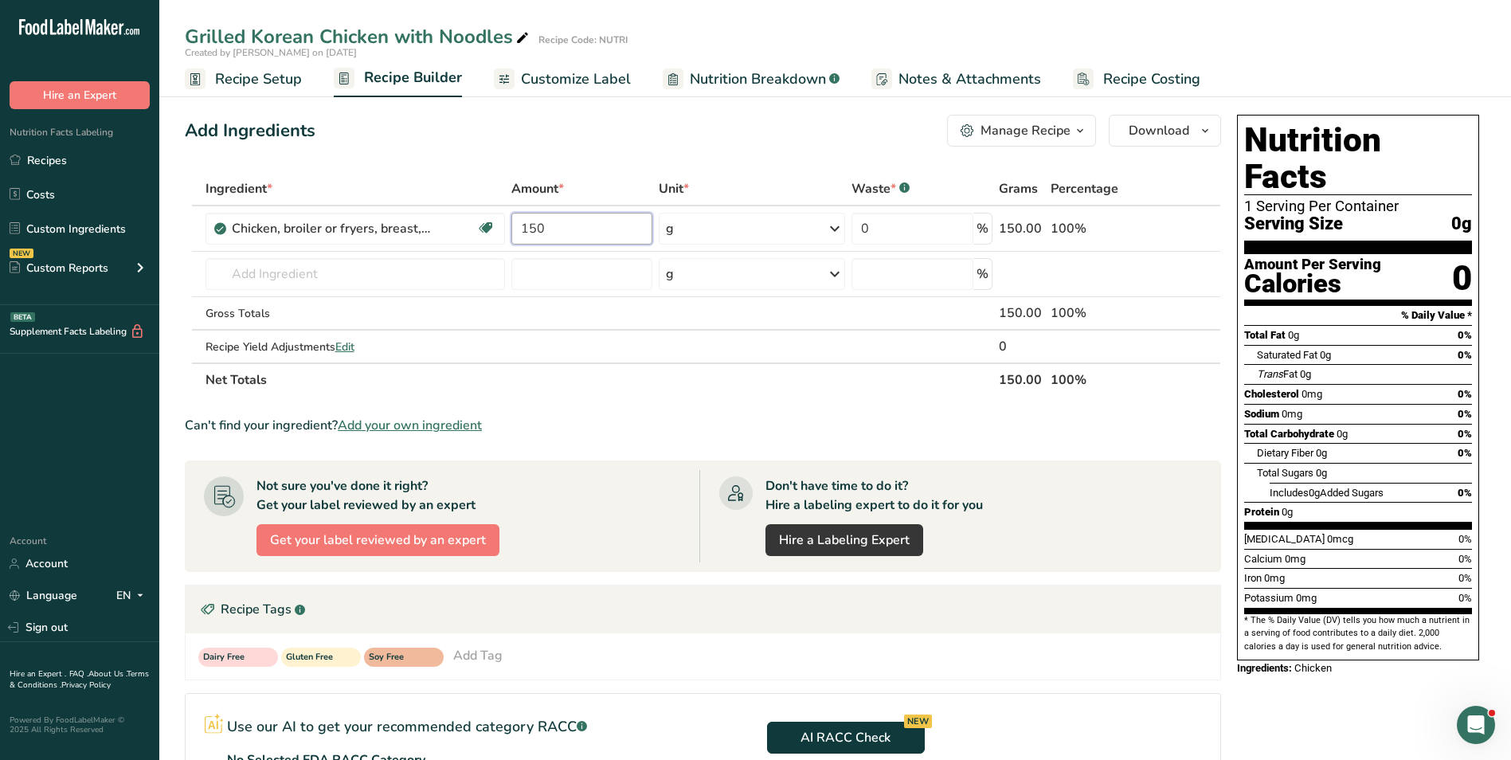
type input "150"
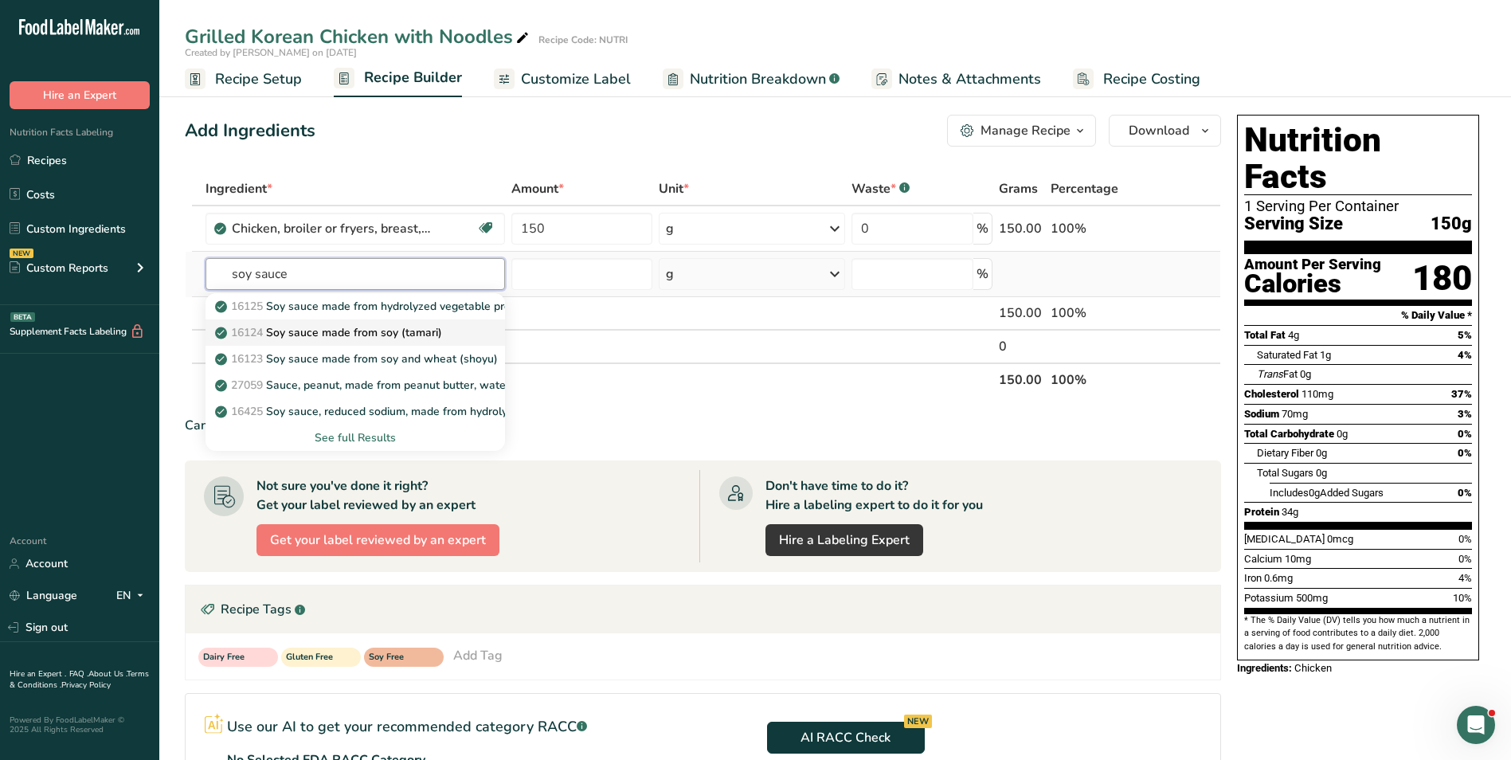
type input "soy sauce"
click at [408, 330] on p "16124 Soy sauce made from soy (tamari)" at bounding box center [330, 332] width 224 height 17
type input "Soy sauce made from soy (tamari)"
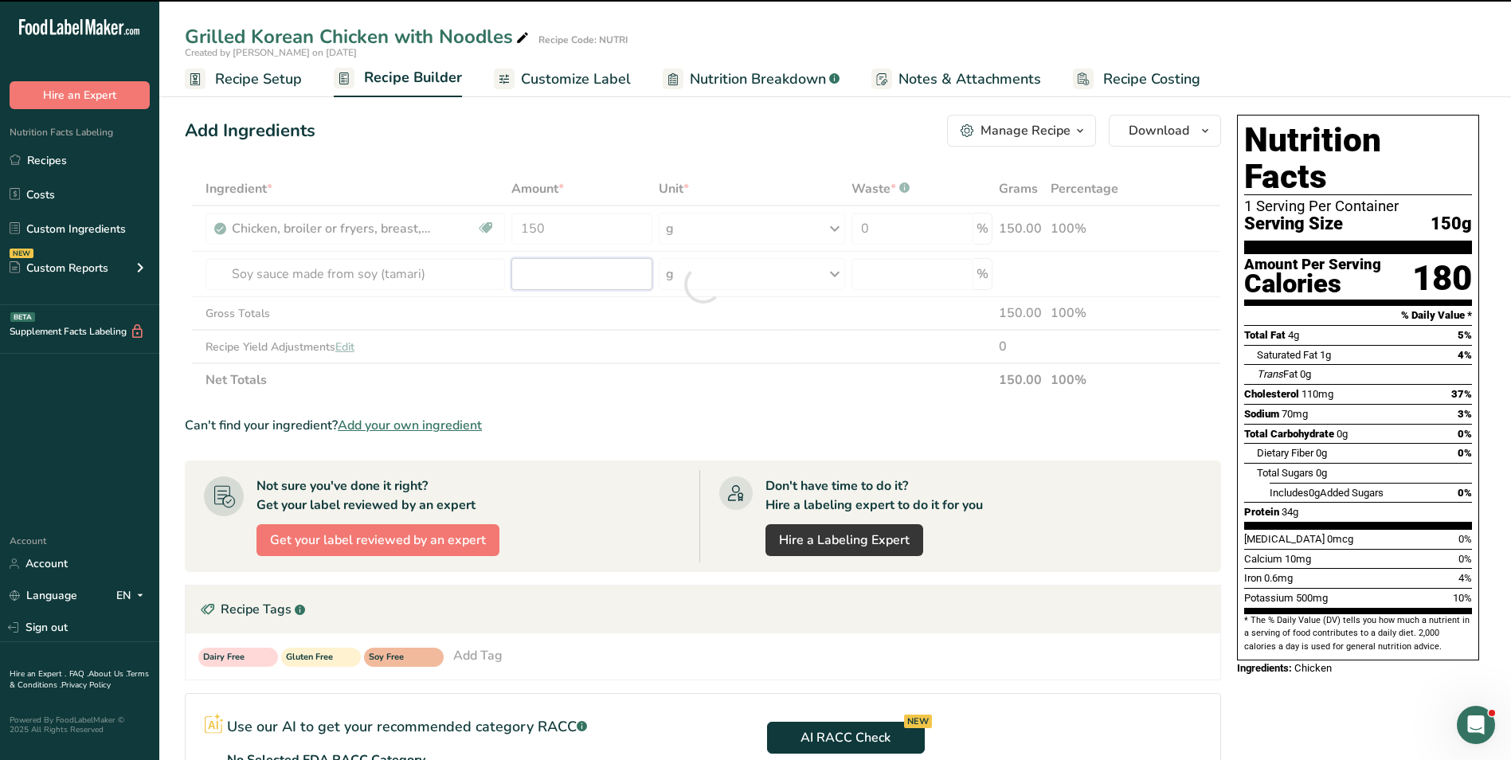
type input "0"
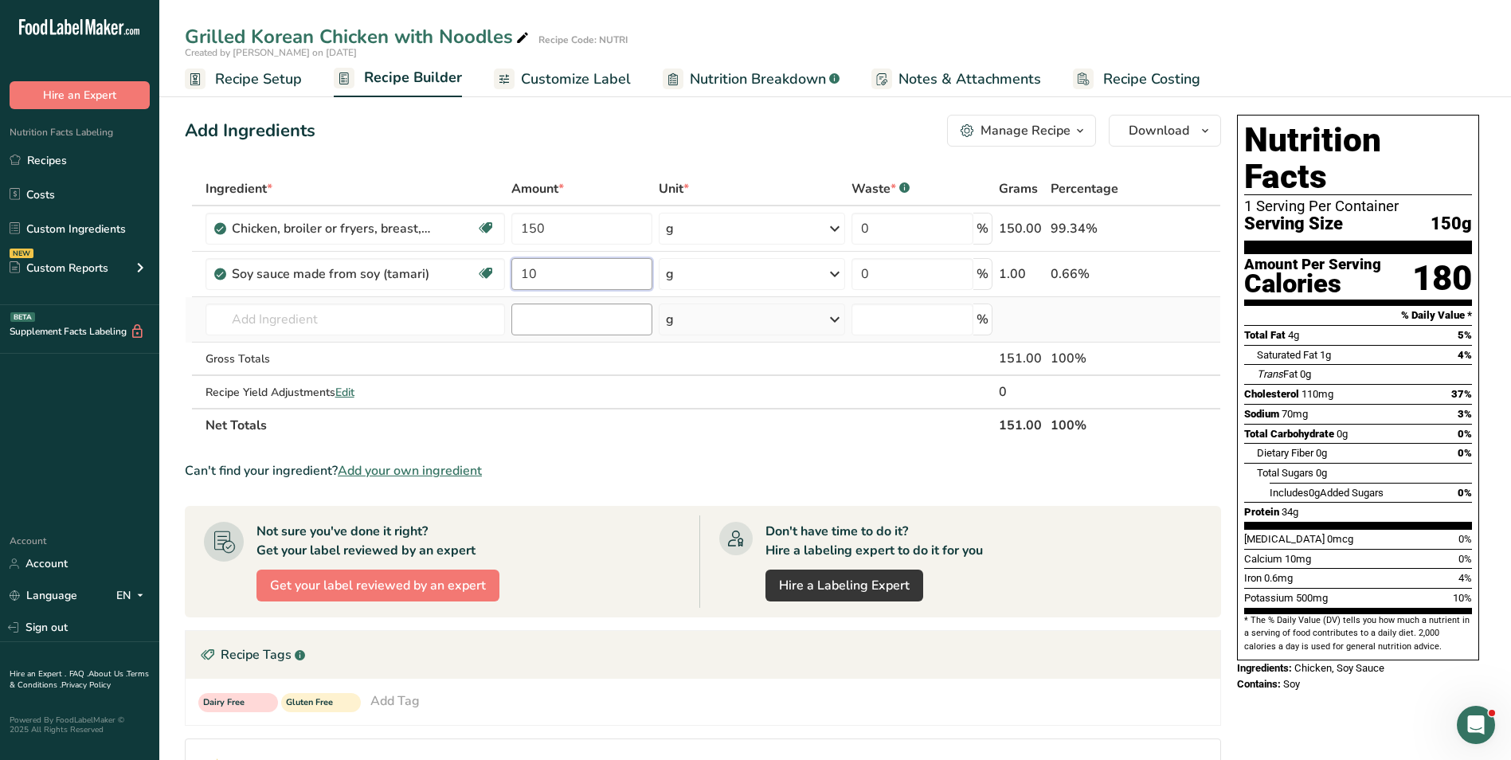
type input "10"
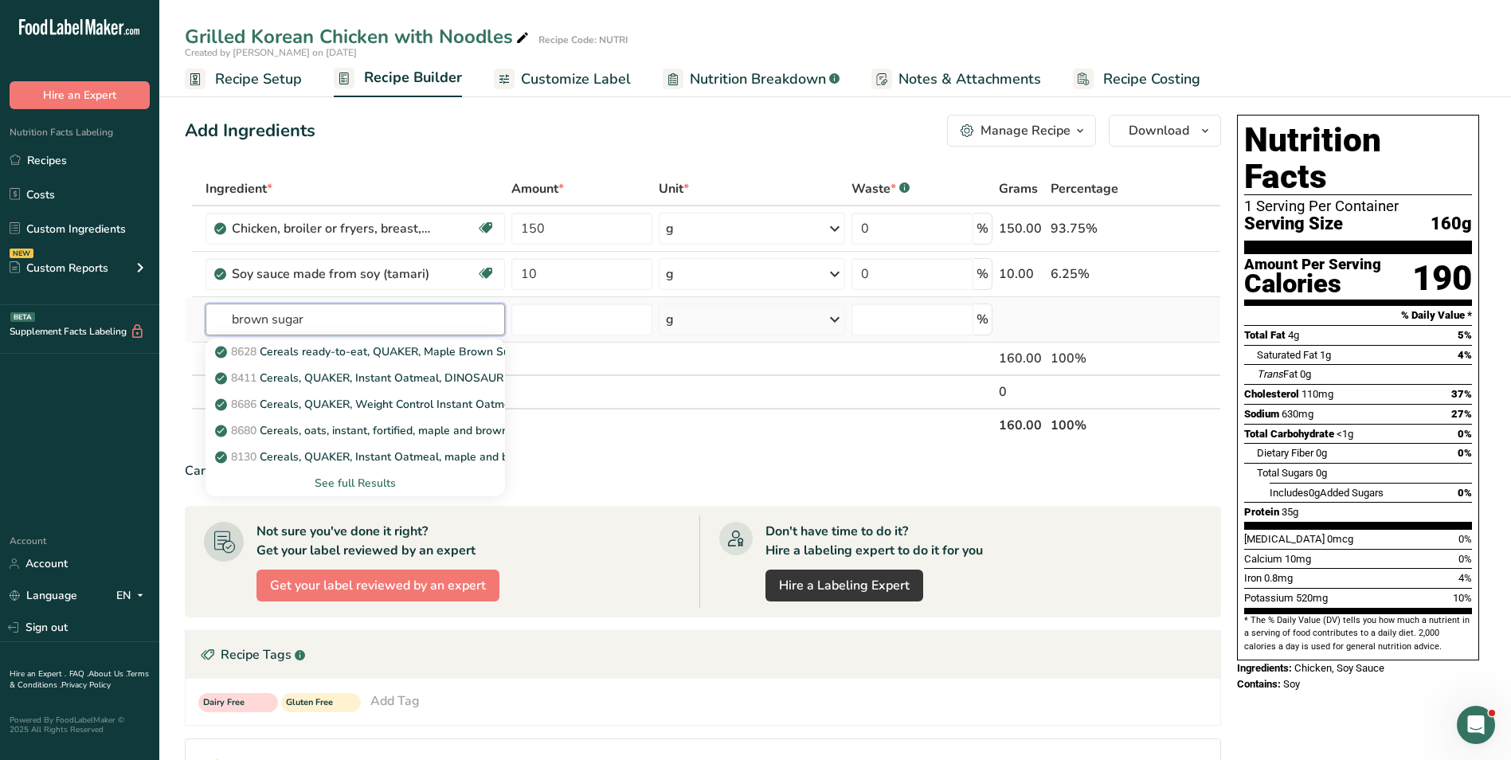
type input "brown sugar"
click at [372, 488] on div "See full Results" at bounding box center [355, 483] width 274 height 17
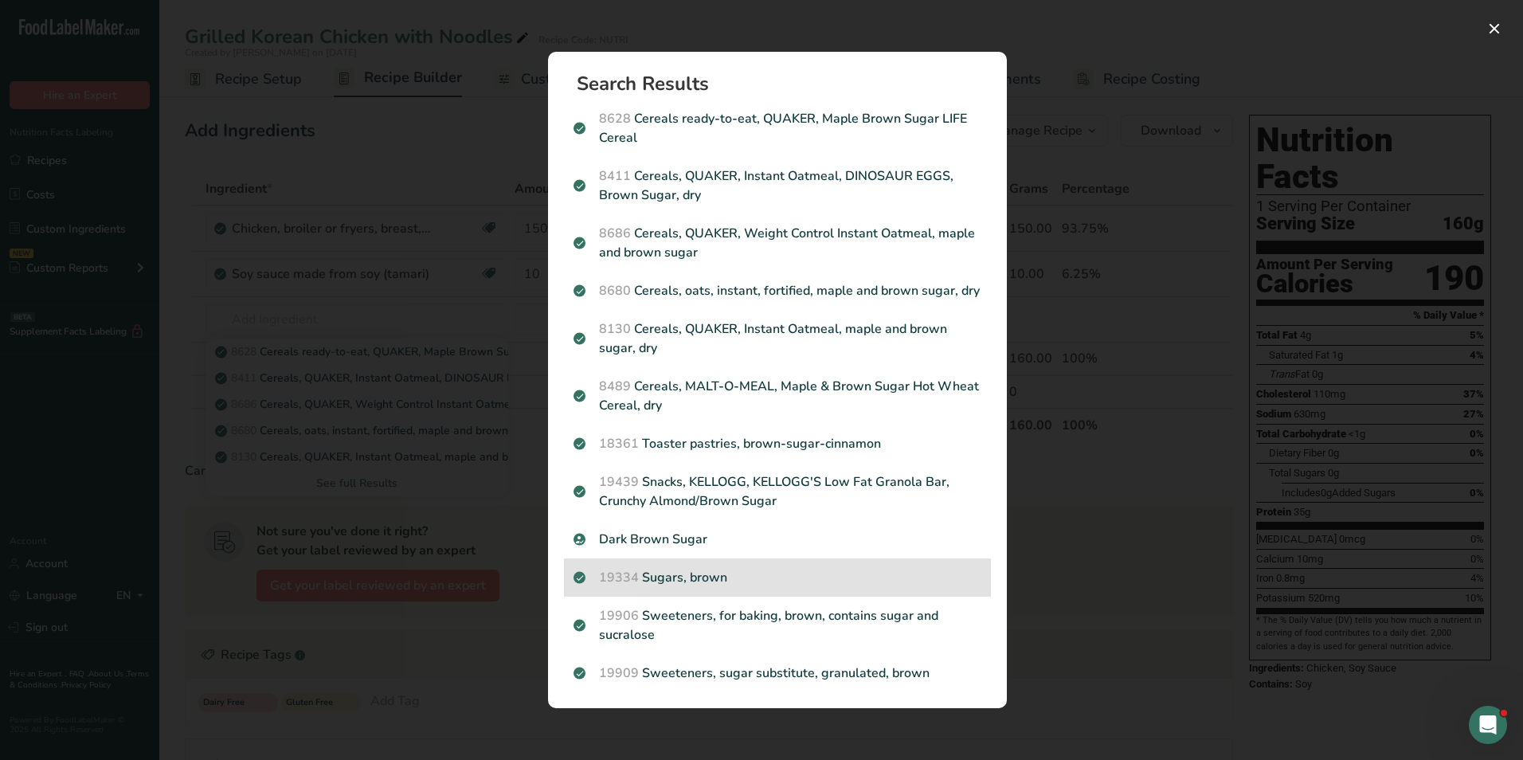
click at [767, 578] on p "19334 Sugars, brown" at bounding box center [778, 577] width 408 height 19
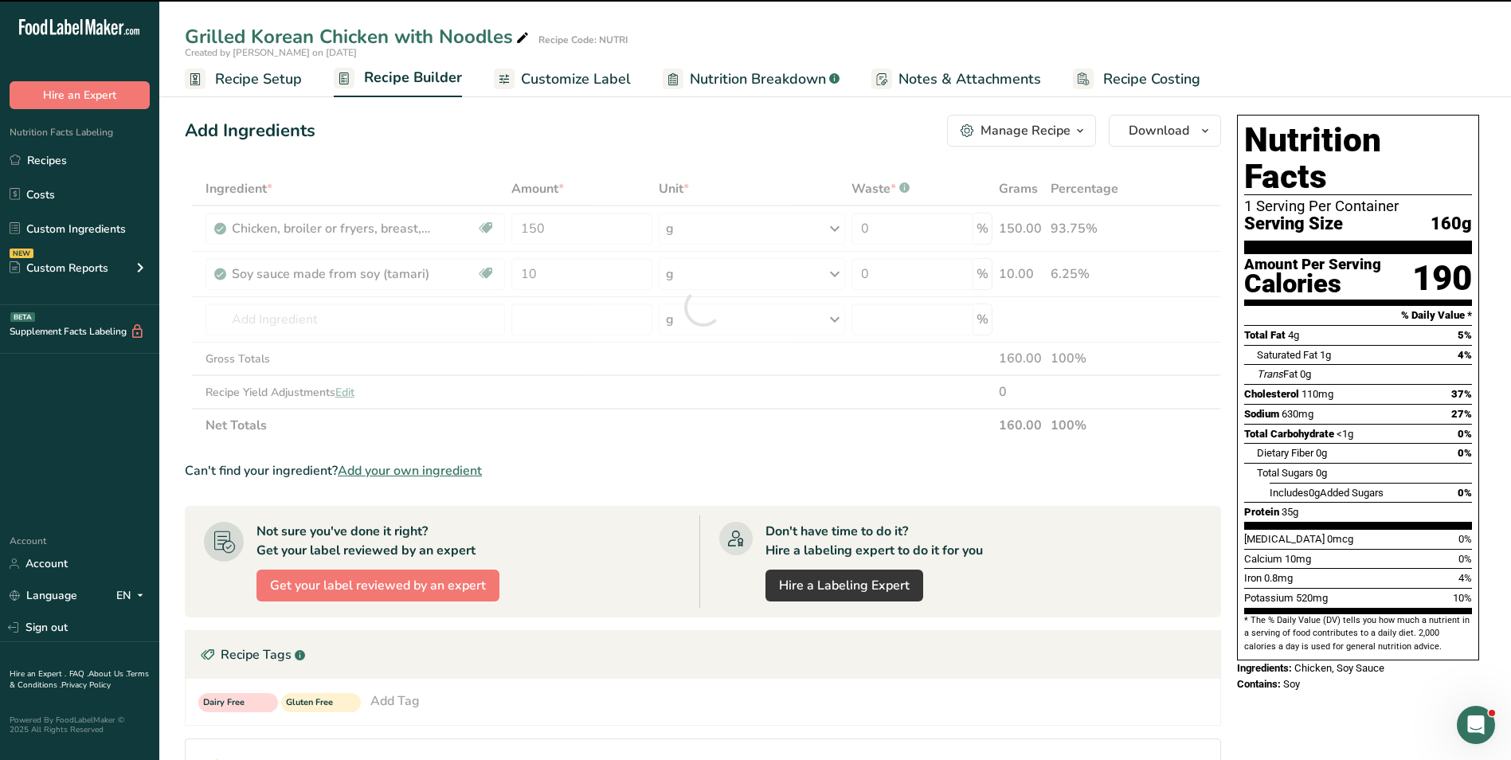
type input "0"
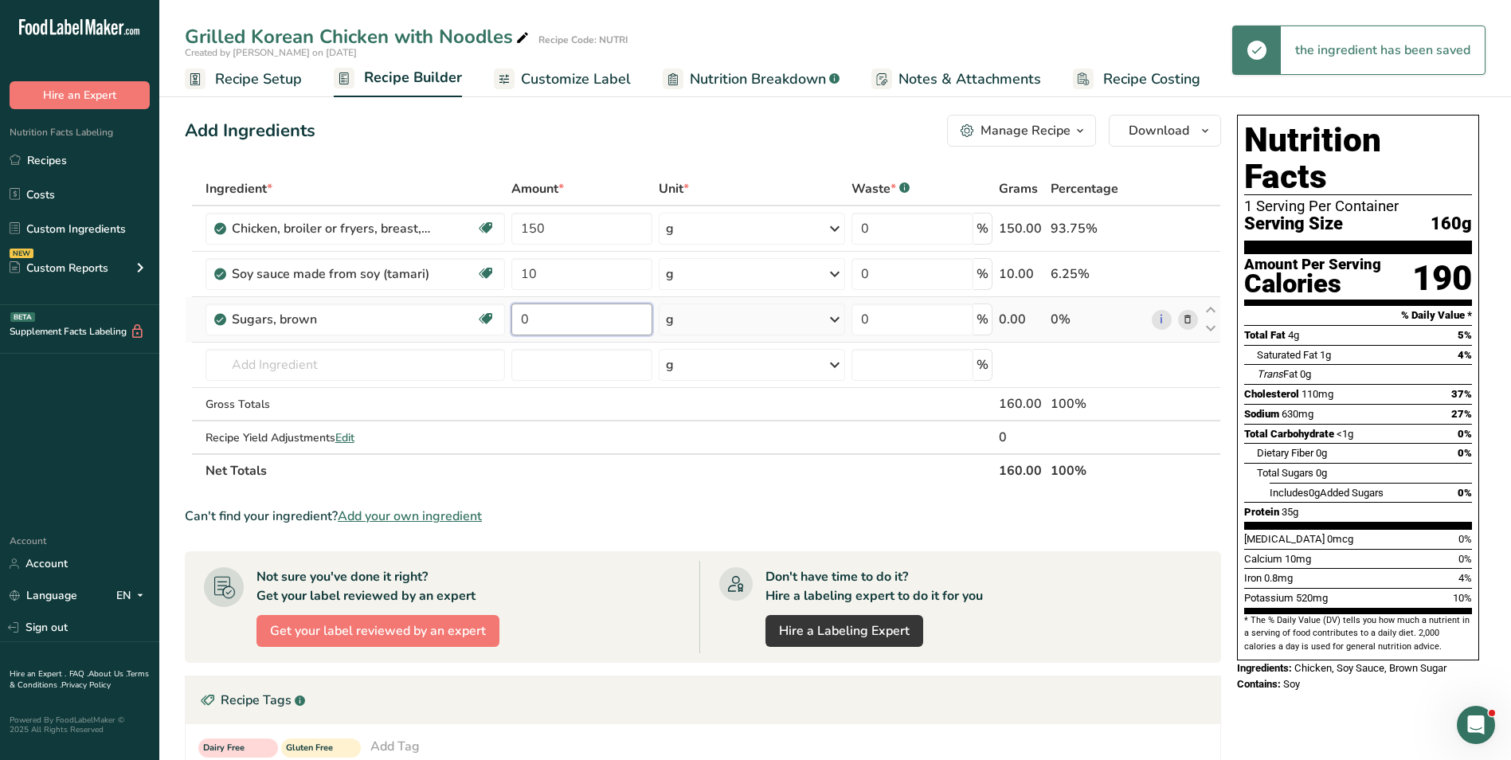
click at [521, 311] on input "0" at bounding box center [581, 319] width 141 height 32
type input "5"
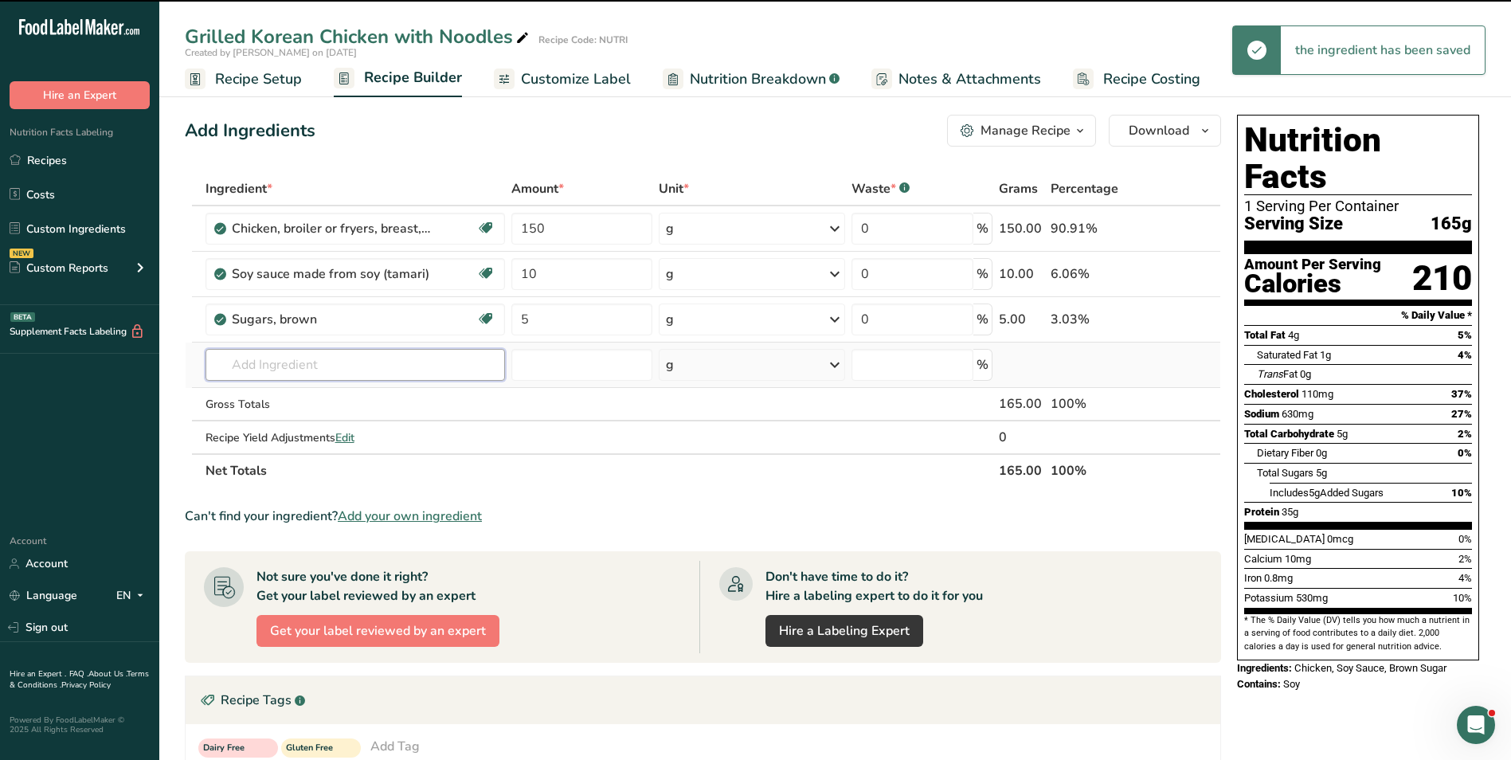
click at [279, 370] on input "text" at bounding box center [356, 365] width 300 height 32
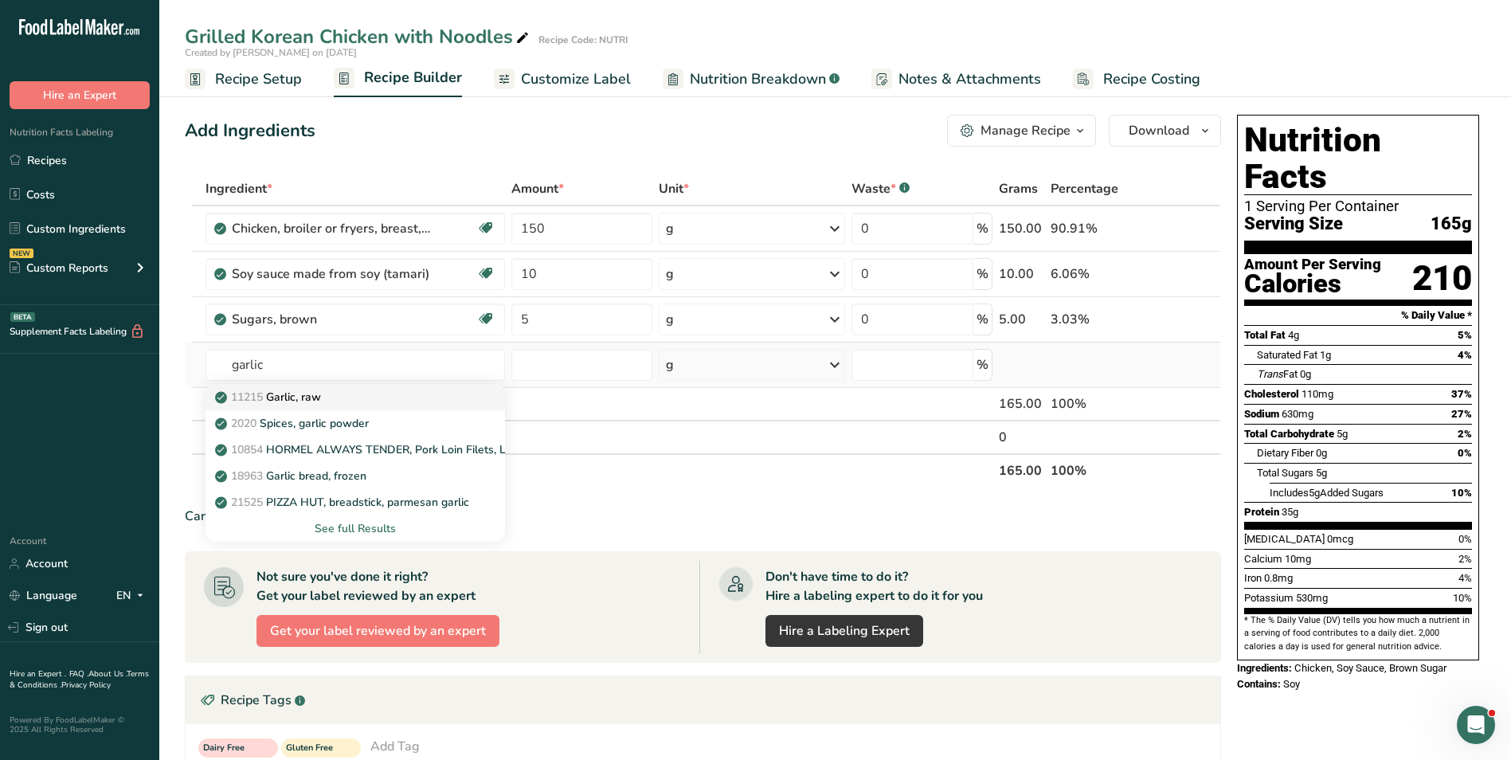
click at [295, 393] on p "11215 Garlic, raw" at bounding box center [269, 397] width 103 height 17
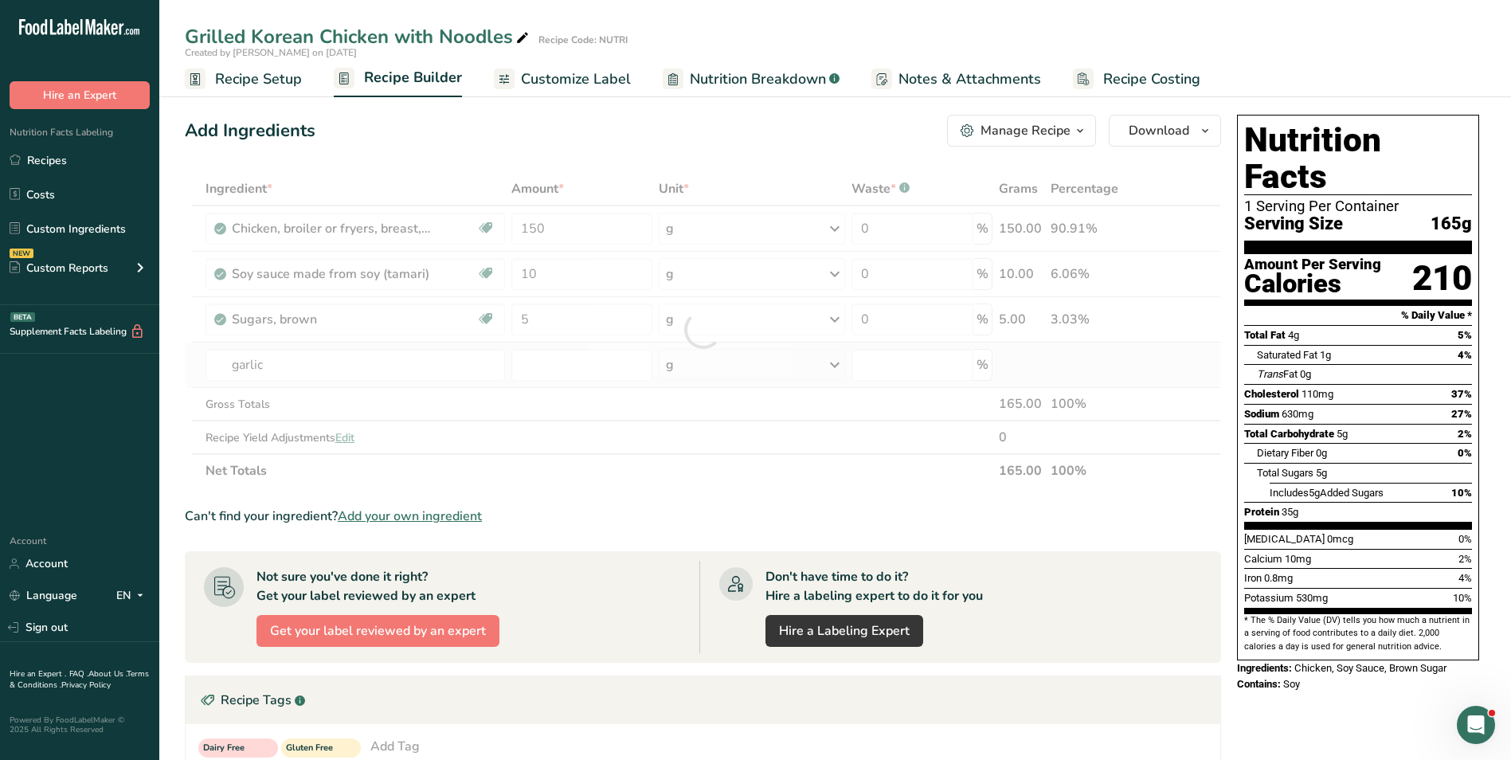
type input "Garlic, raw"
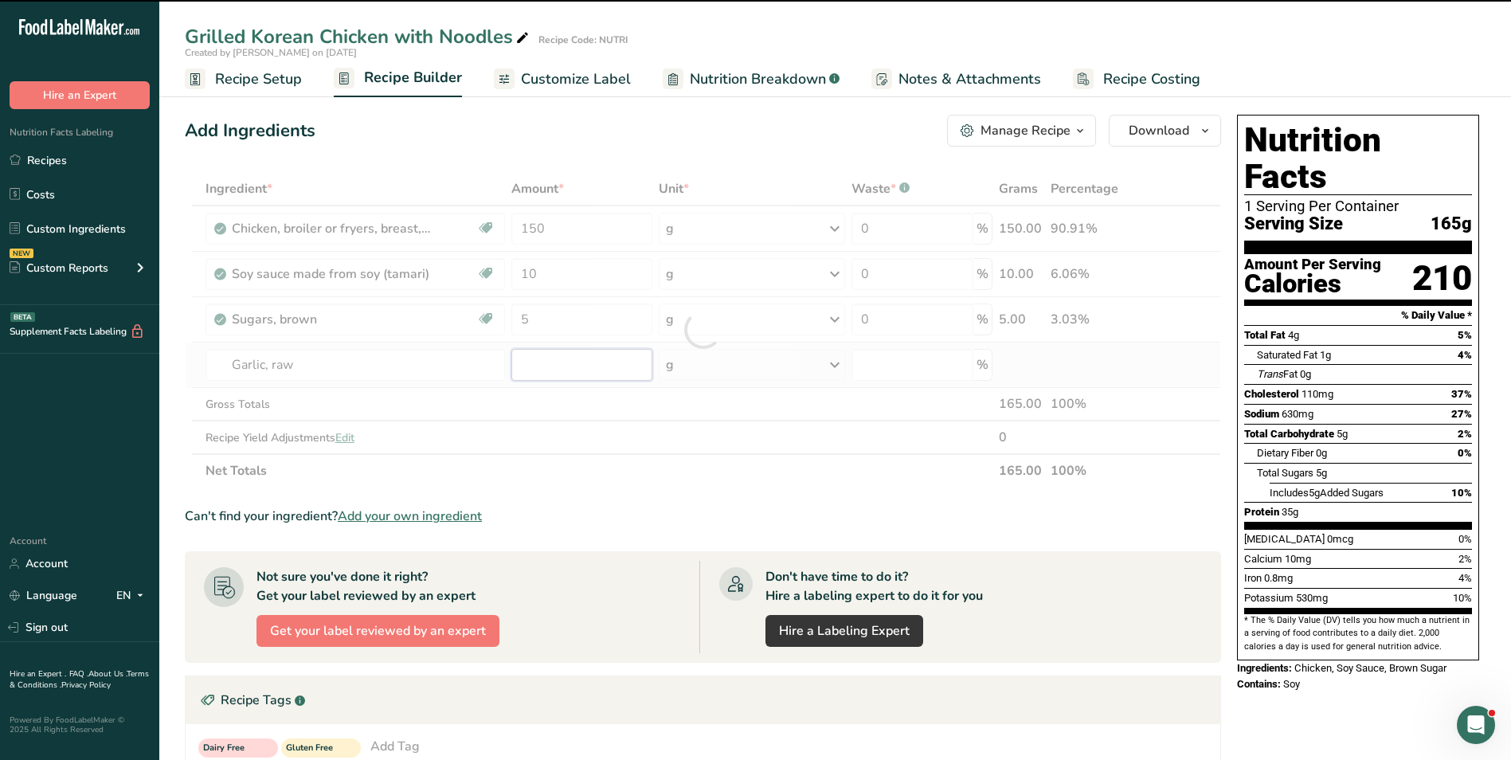
type input "0"
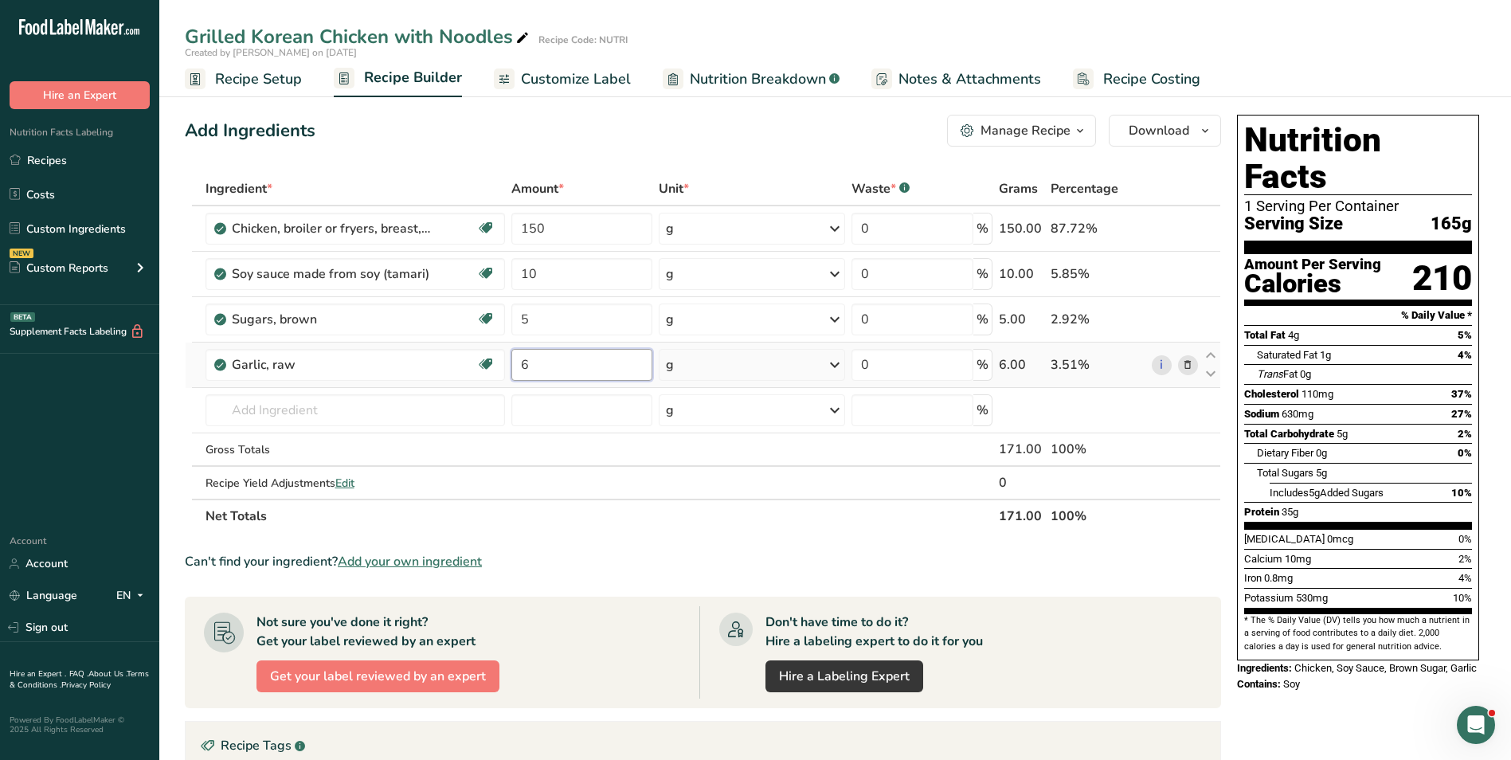
type input "6"
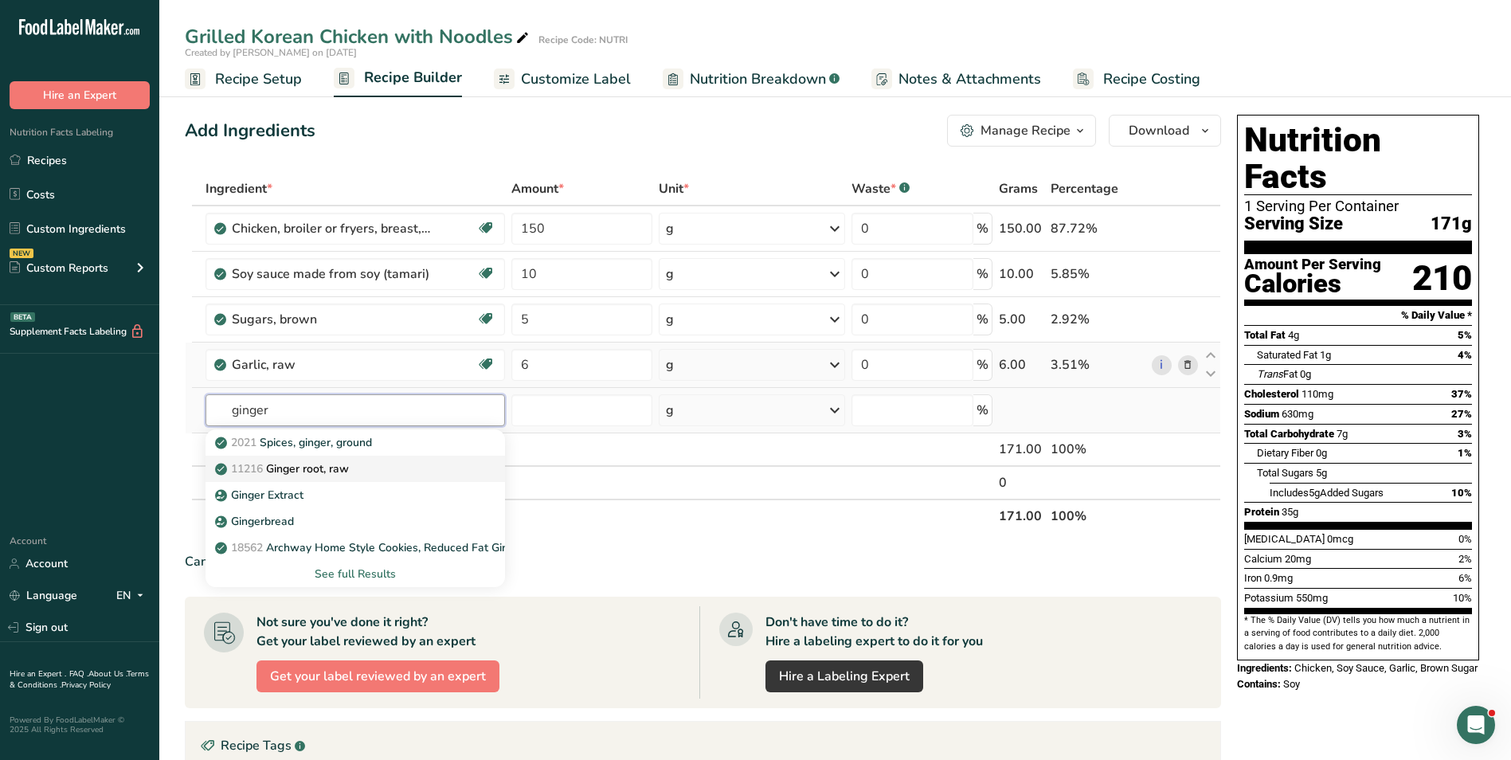
type input "ginger"
click at [344, 457] on link "11216 Ginger root, raw" at bounding box center [356, 469] width 300 height 26
type input "Ginger root, raw"
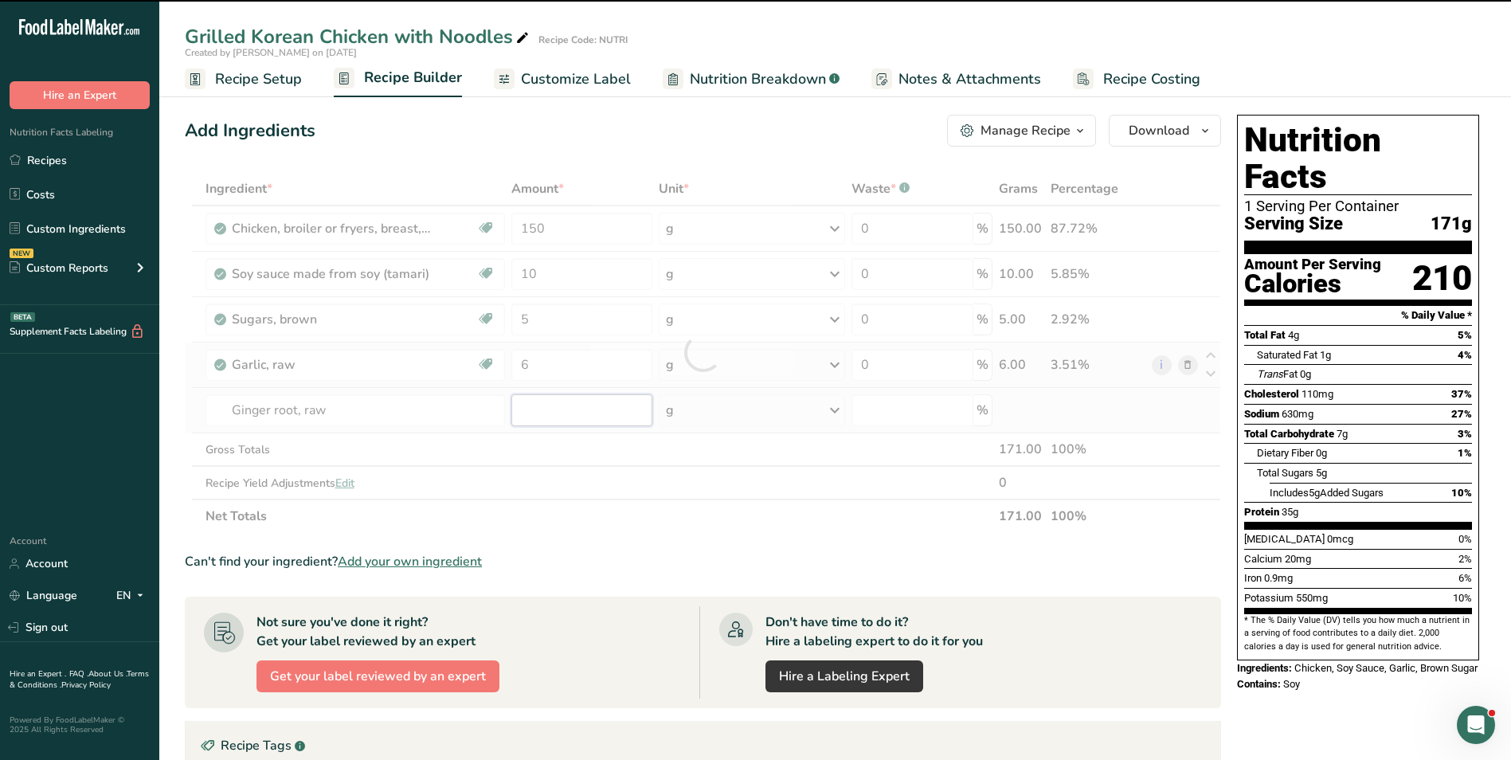
type input "0"
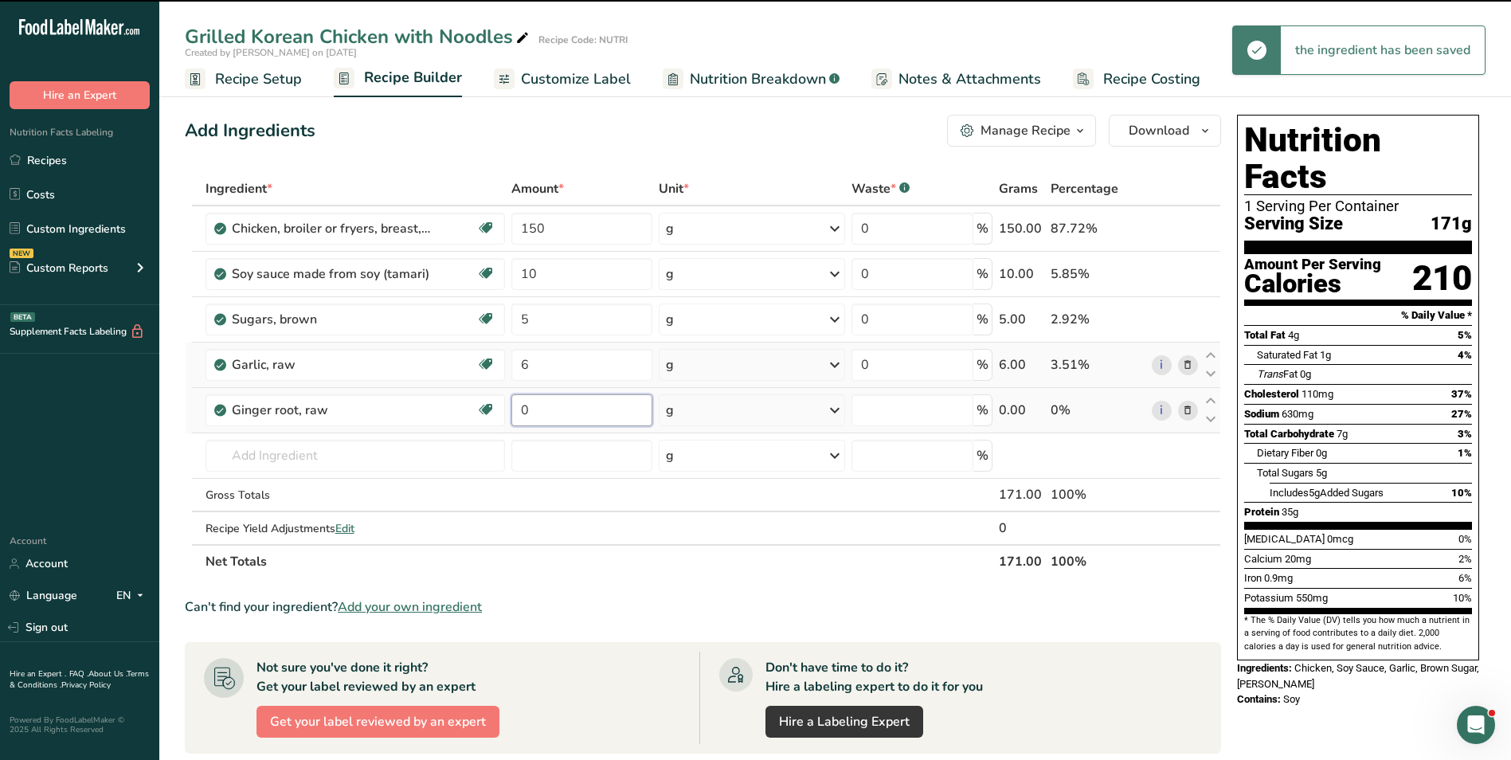
type input "0"
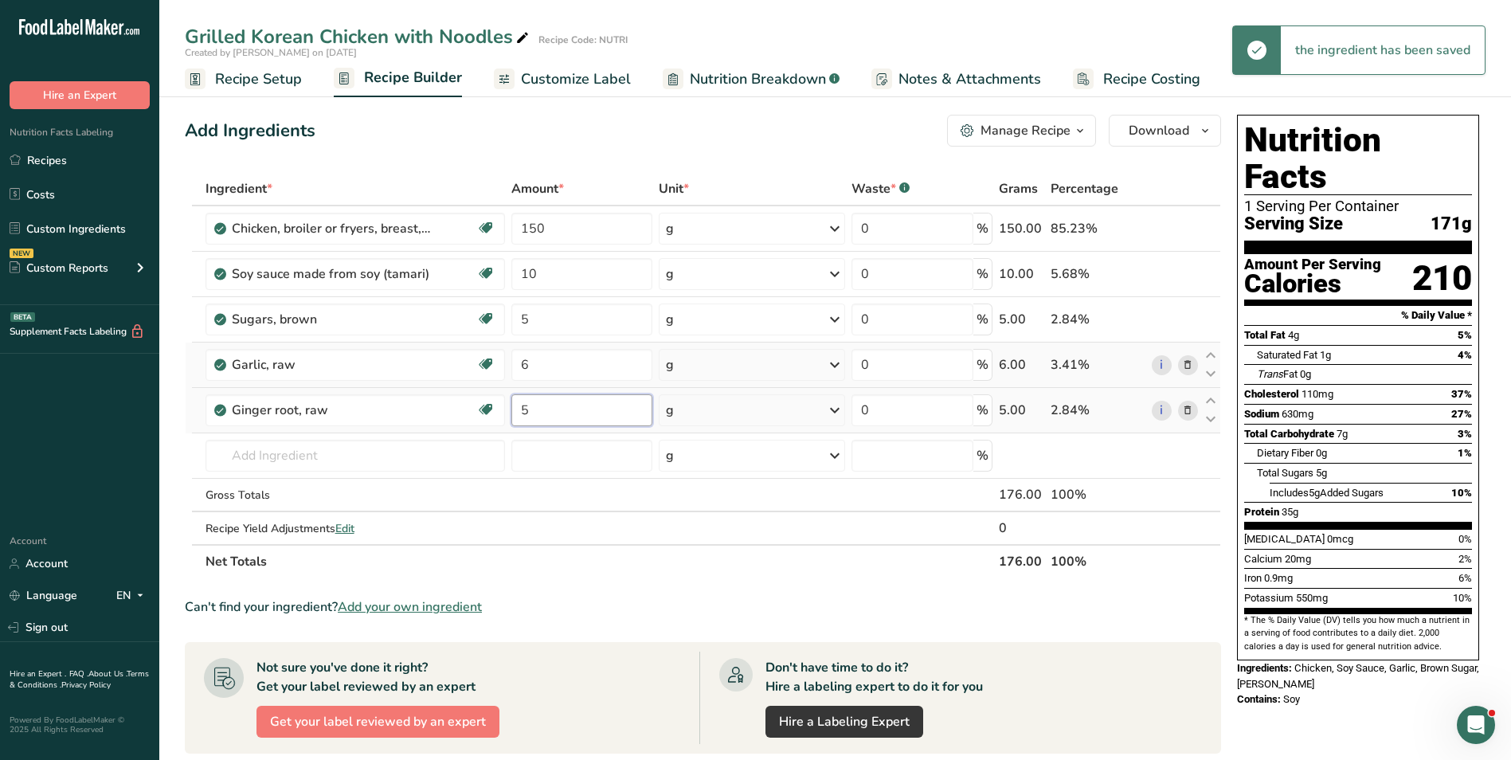
type input "5"
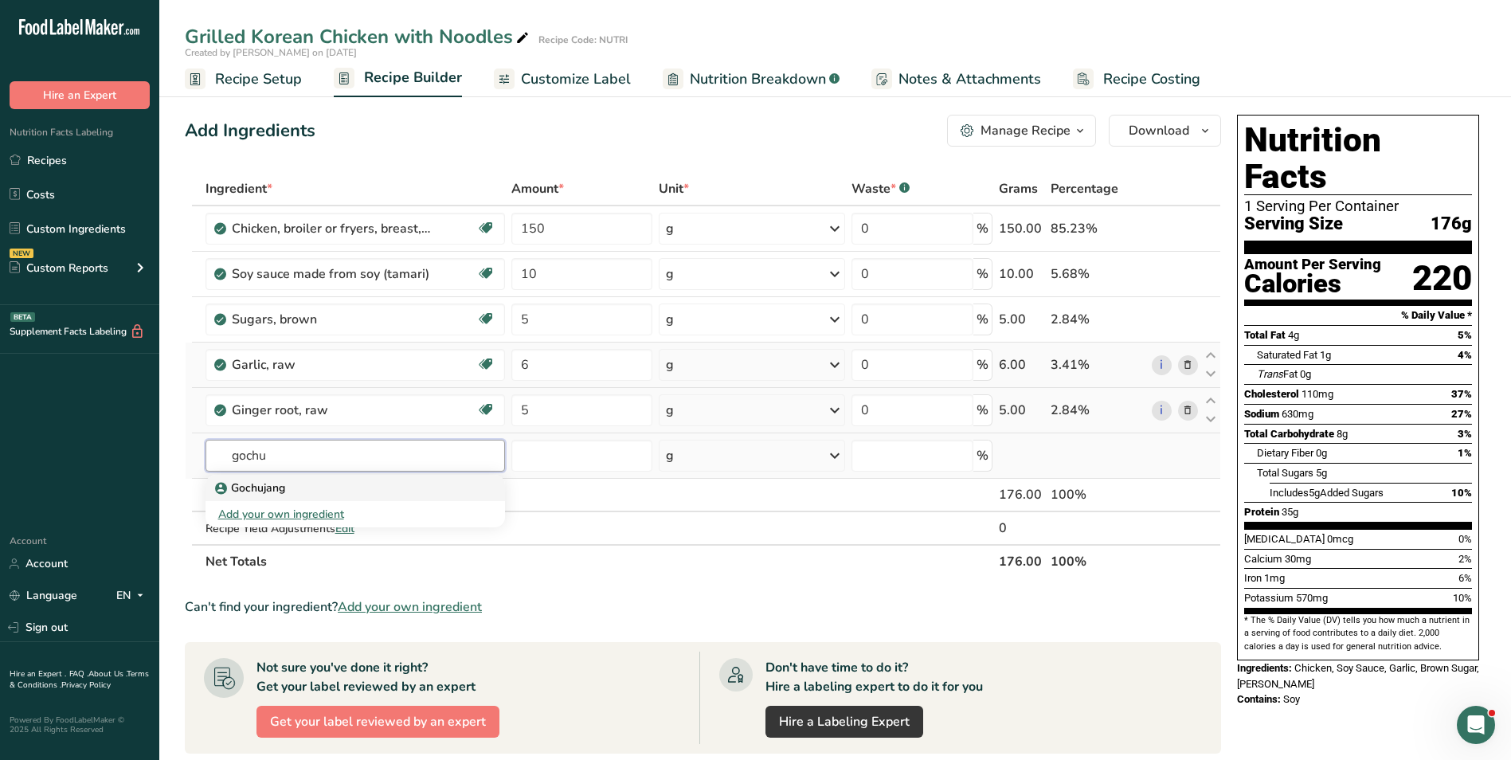
type input "gochu"
click at [331, 484] on div "Gochujang" at bounding box center [342, 488] width 249 height 17
type input "Gochujang"
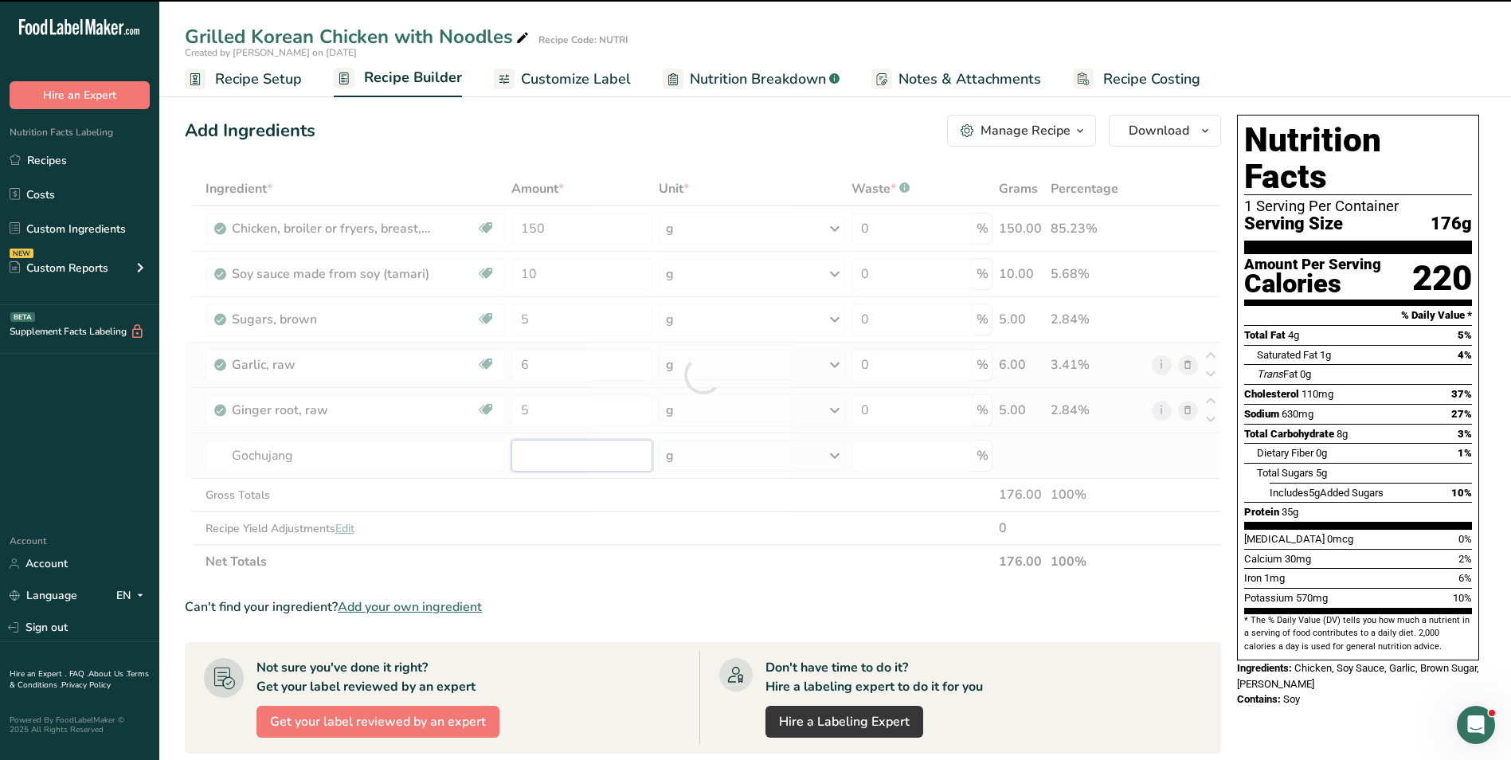
type input "0"
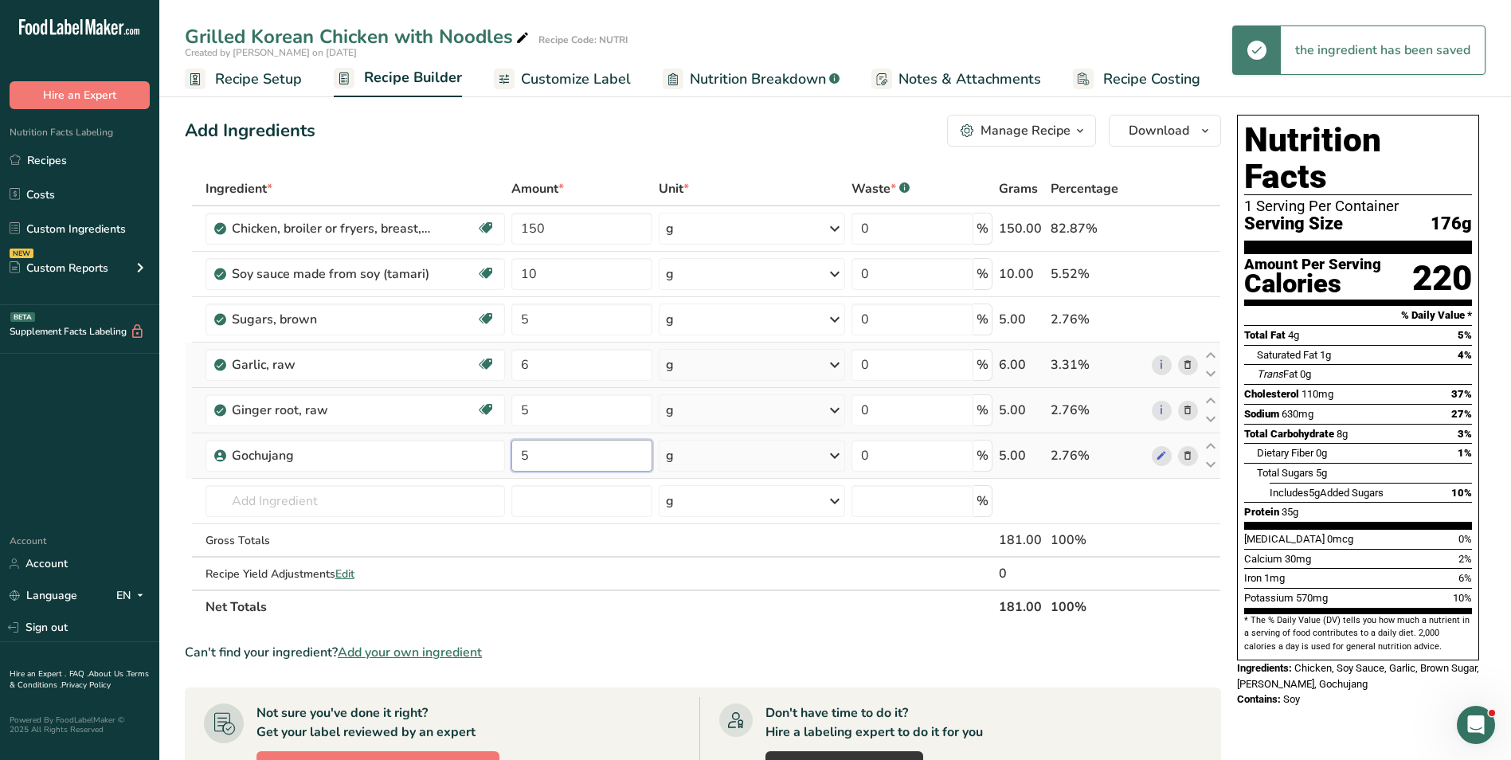
type input "5"
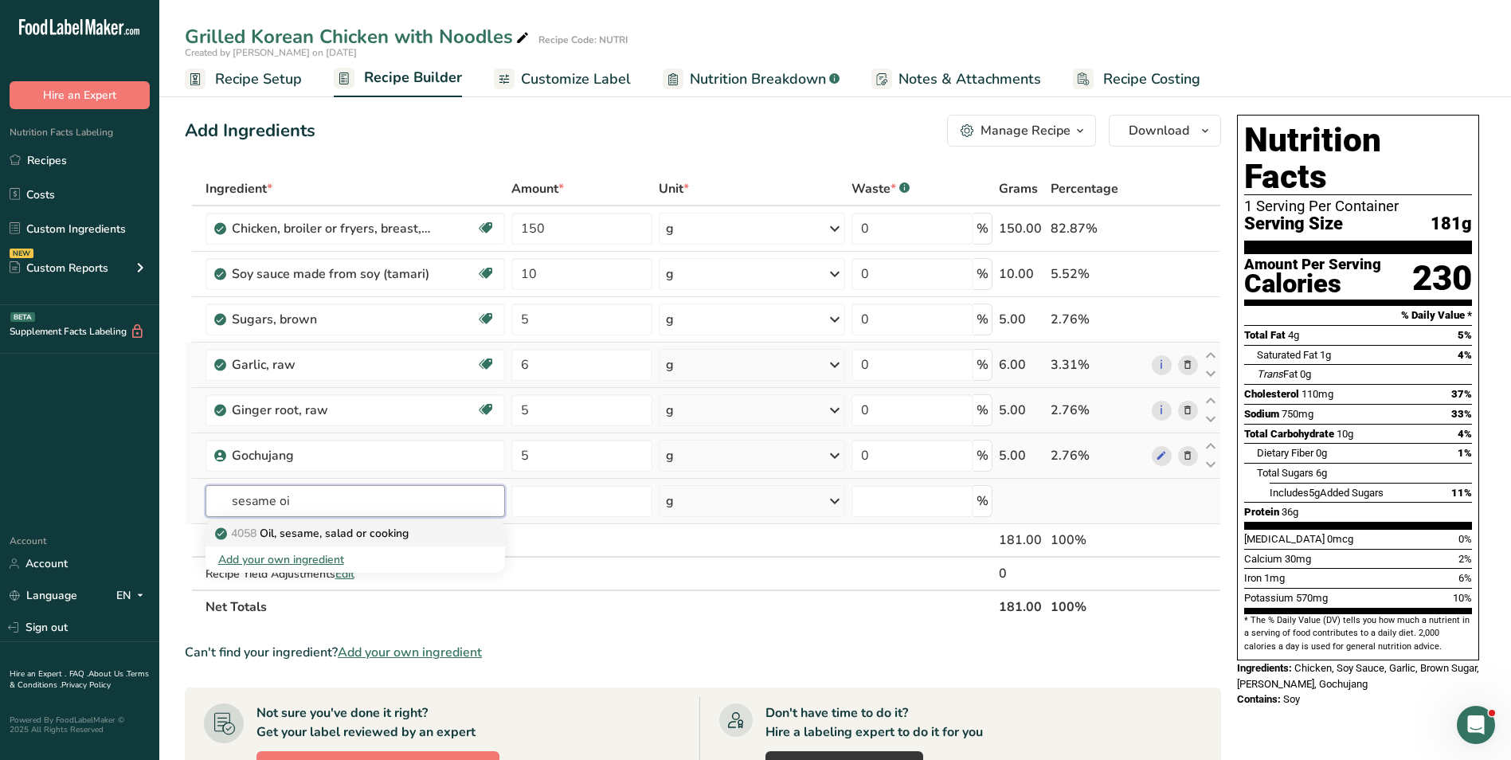
type input "sesame oi"
click at [366, 539] on p "4058 Oil, sesame, salad or cooking" at bounding box center [313, 533] width 190 height 17
type input "Oil, sesame, salad or cooking"
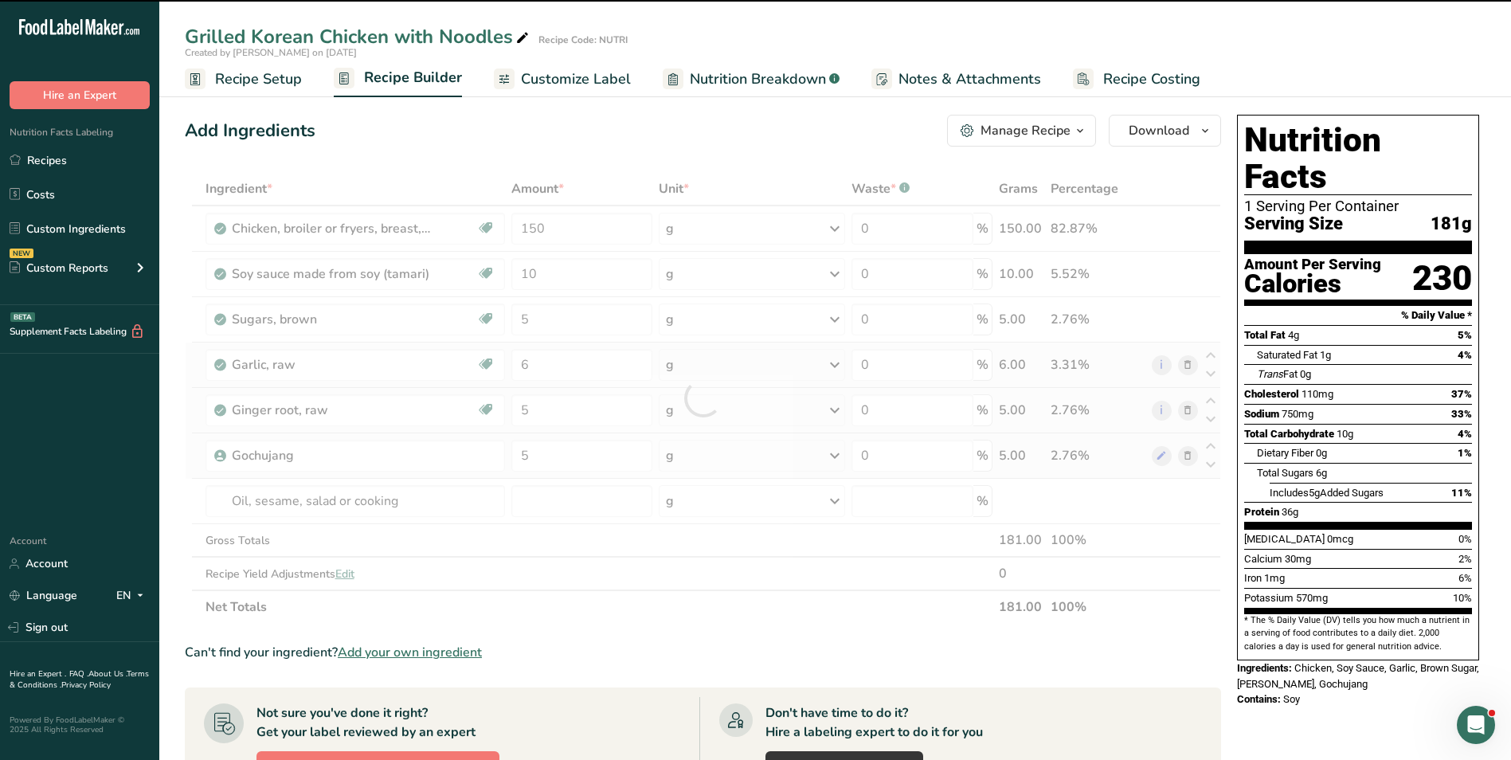
type input "0"
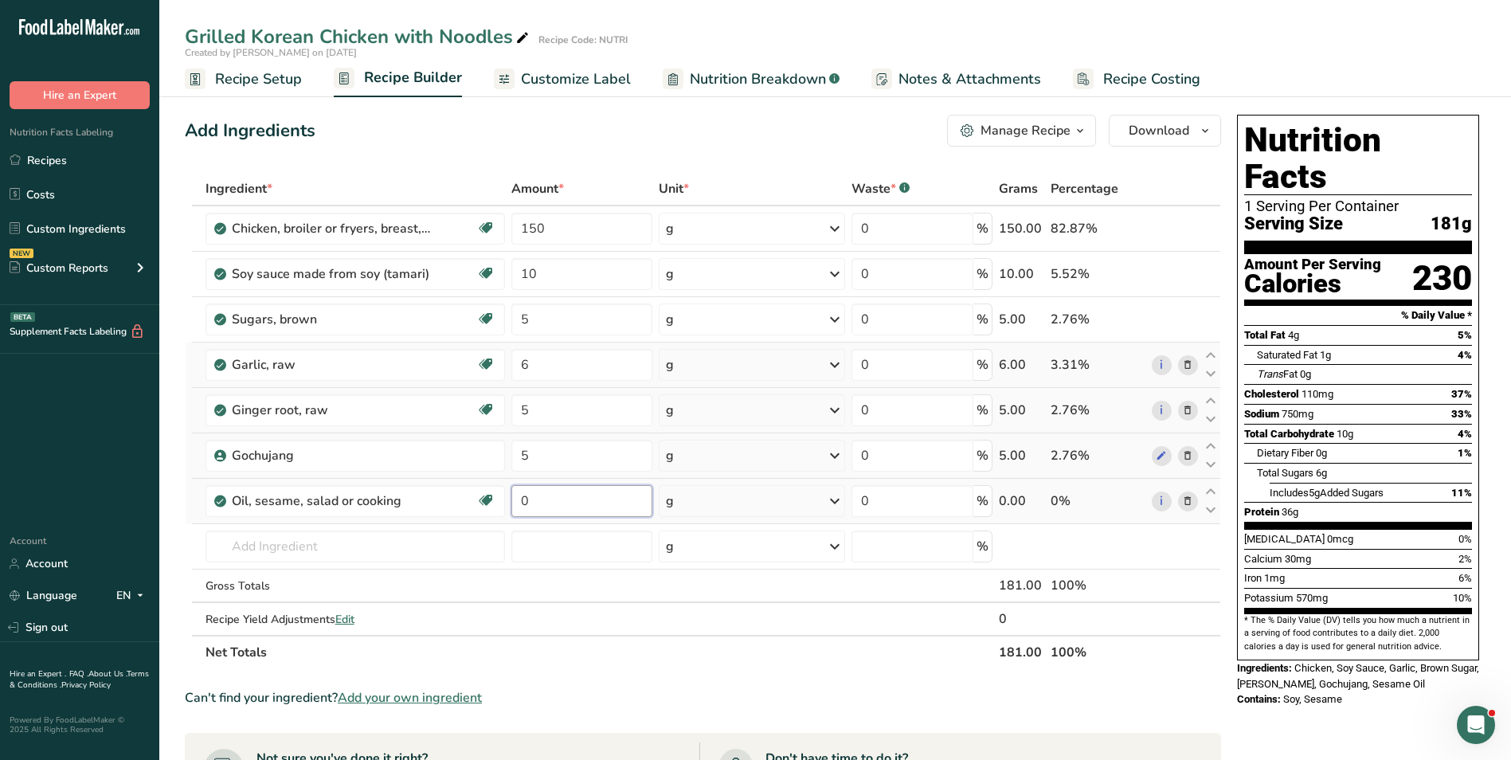
click at [518, 499] on input "0" at bounding box center [581, 501] width 141 height 32
type input "2"
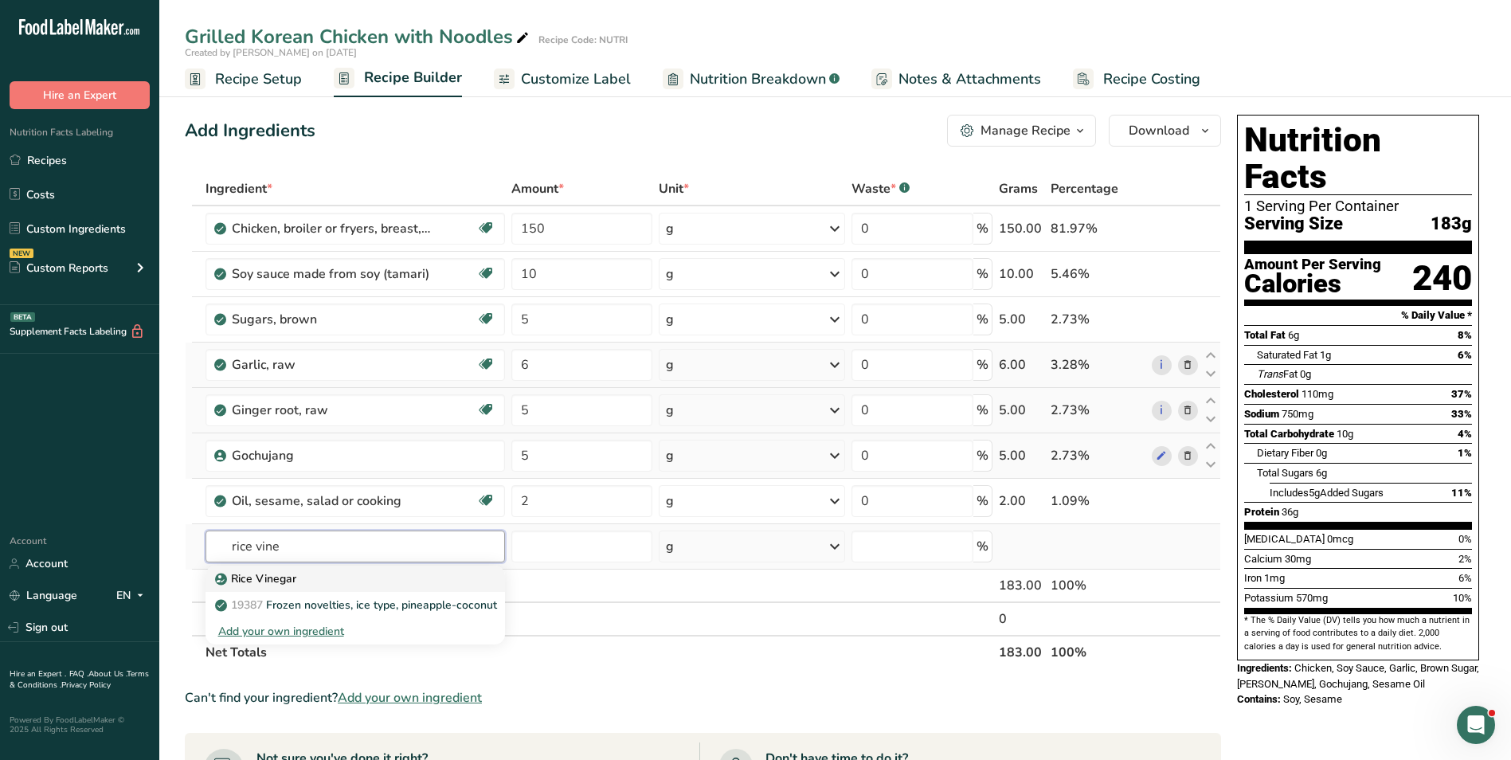
type input "rice vine"
click at [348, 574] on div "Rice Vinegar" at bounding box center [342, 578] width 249 height 17
type input "Rice Vinegar"
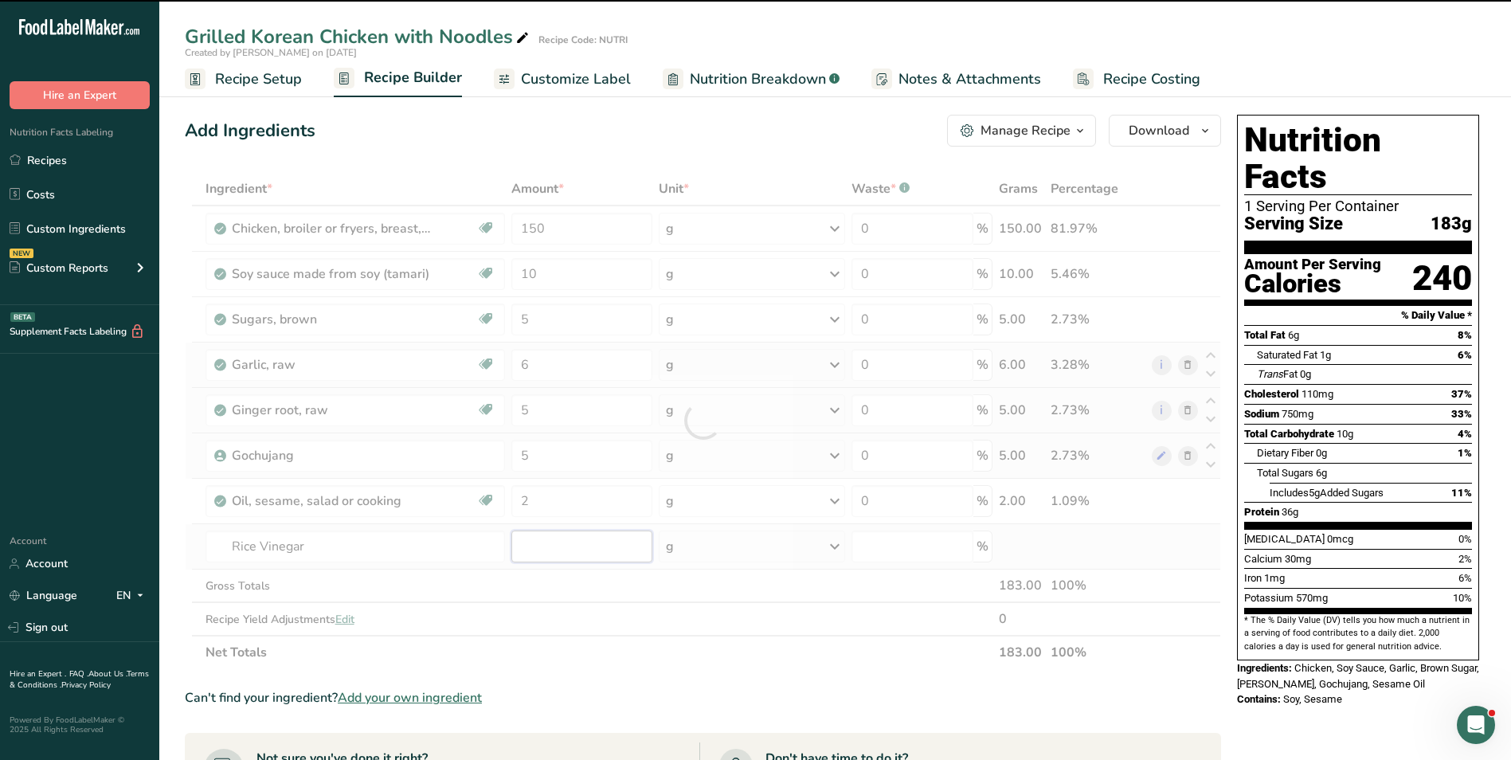
type input "0"
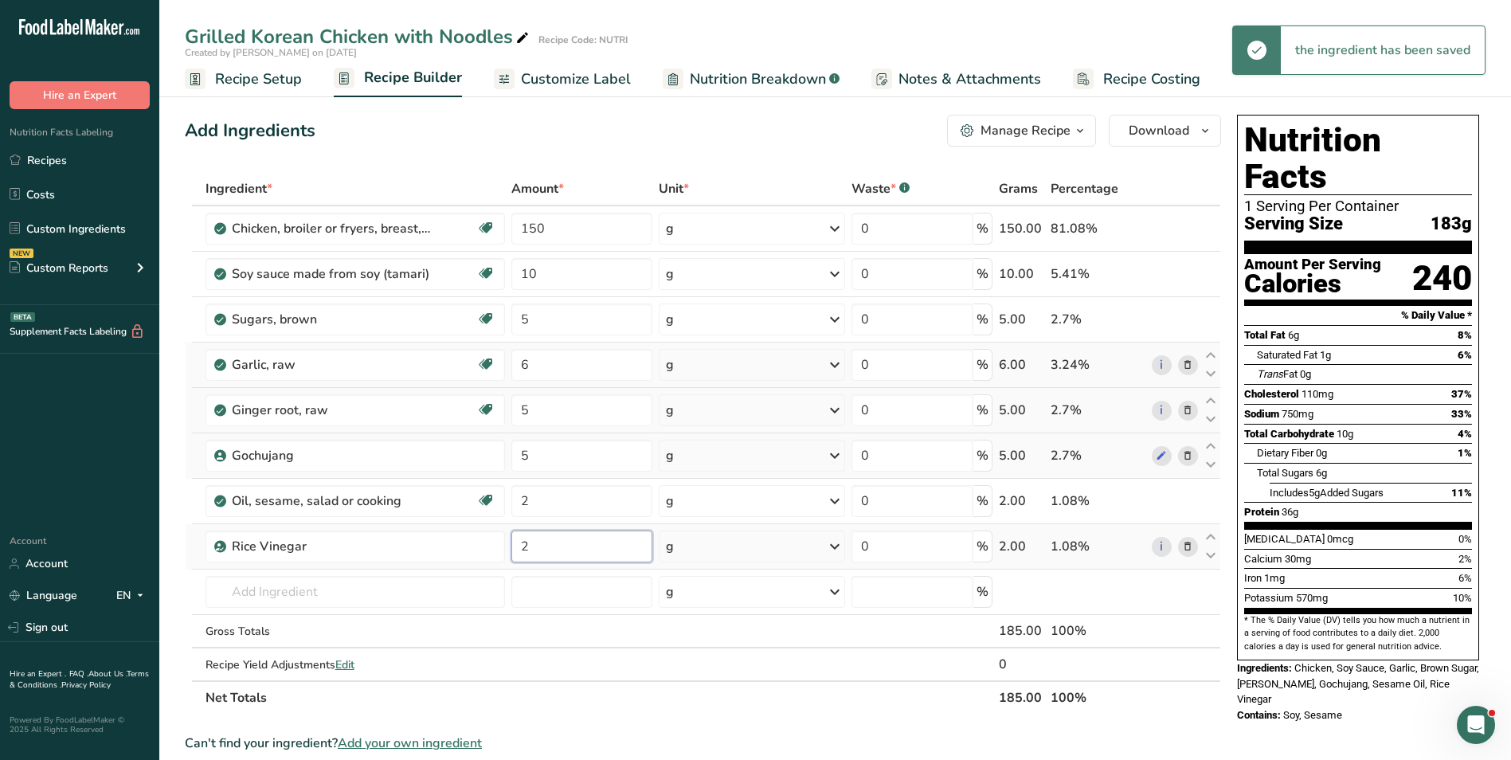
type input "2"
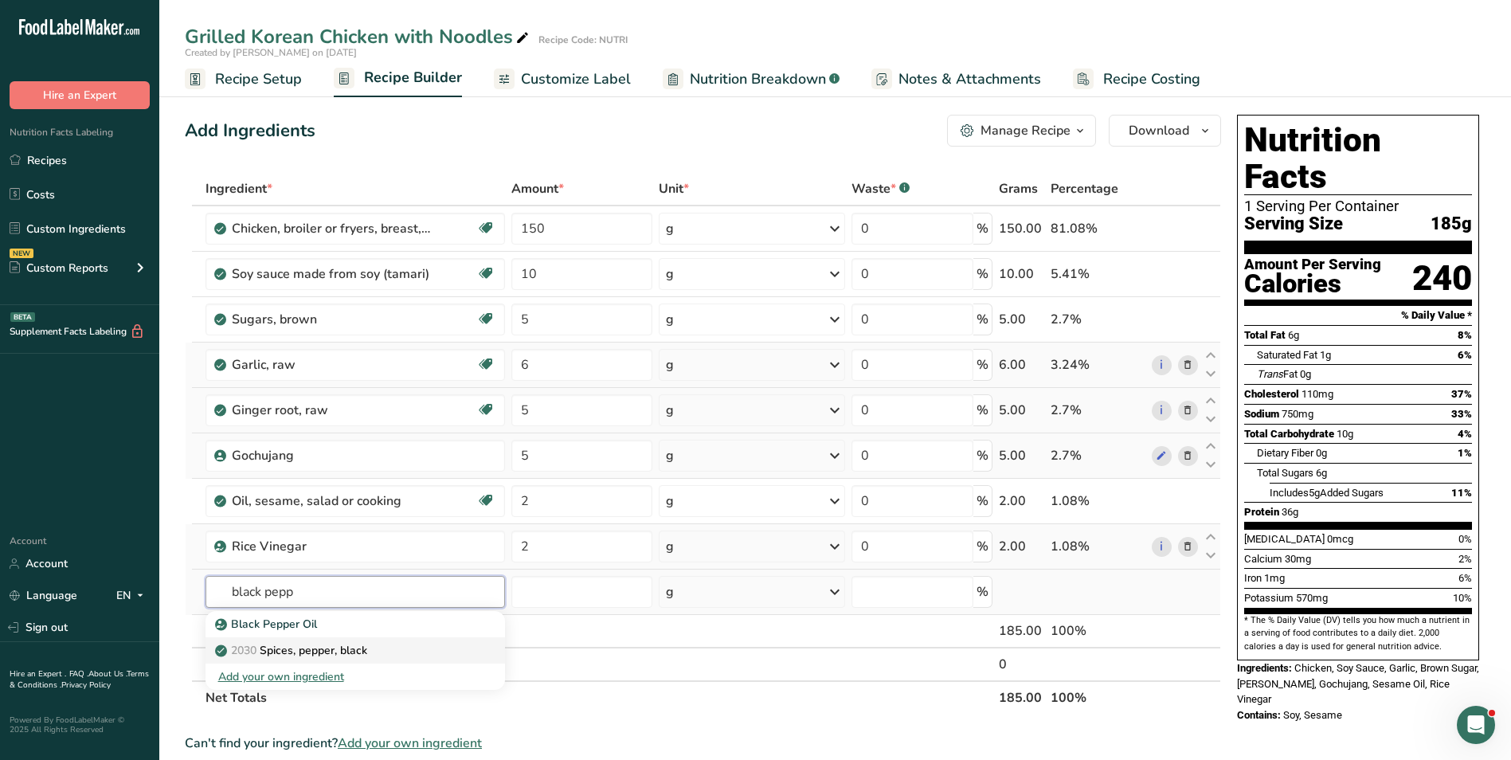
type input "black pepp"
click at [362, 648] on p "2030 Spices, pepper, black" at bounding box center [292, 650] width 149 height 17
type input "Spices, pepper, black"
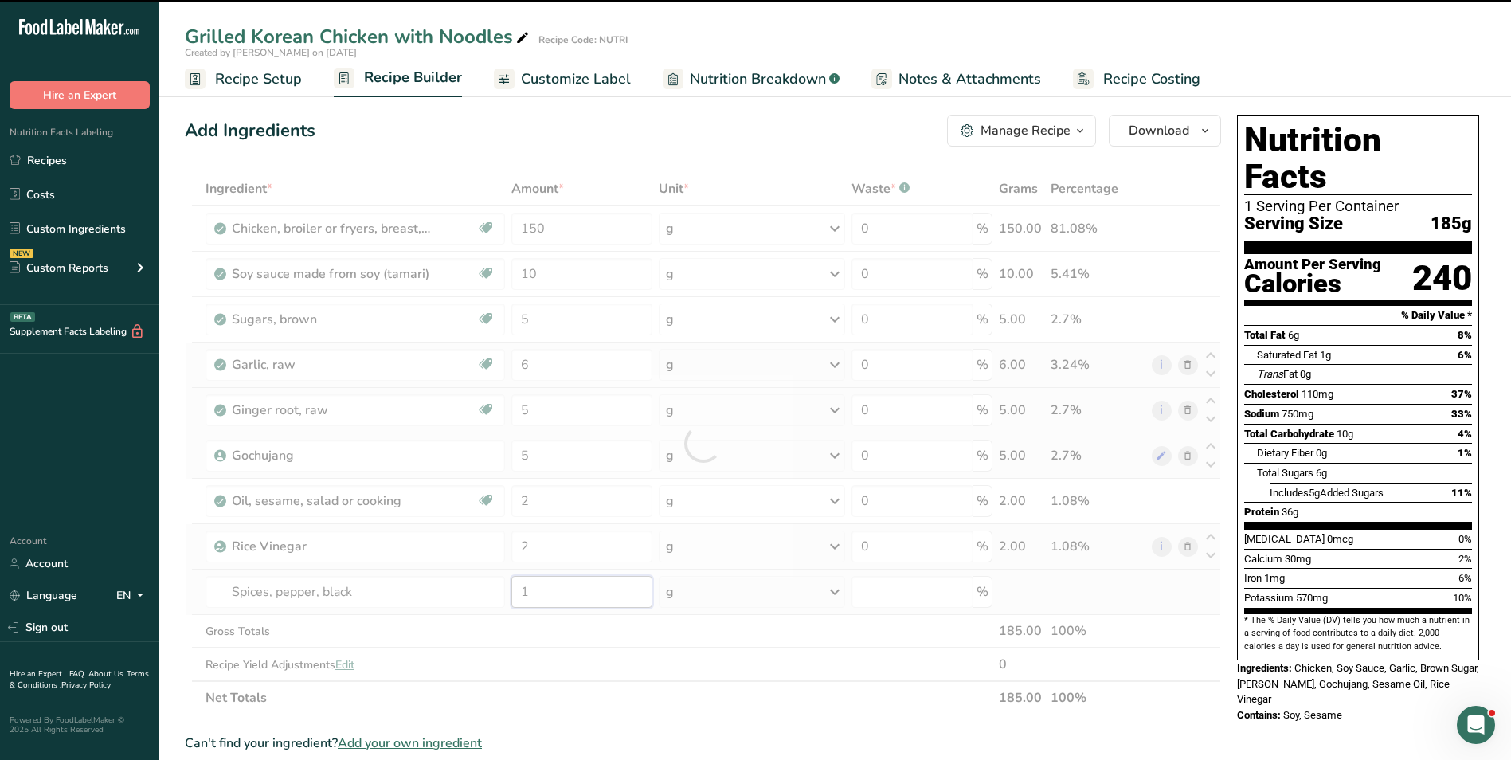
type input "0"
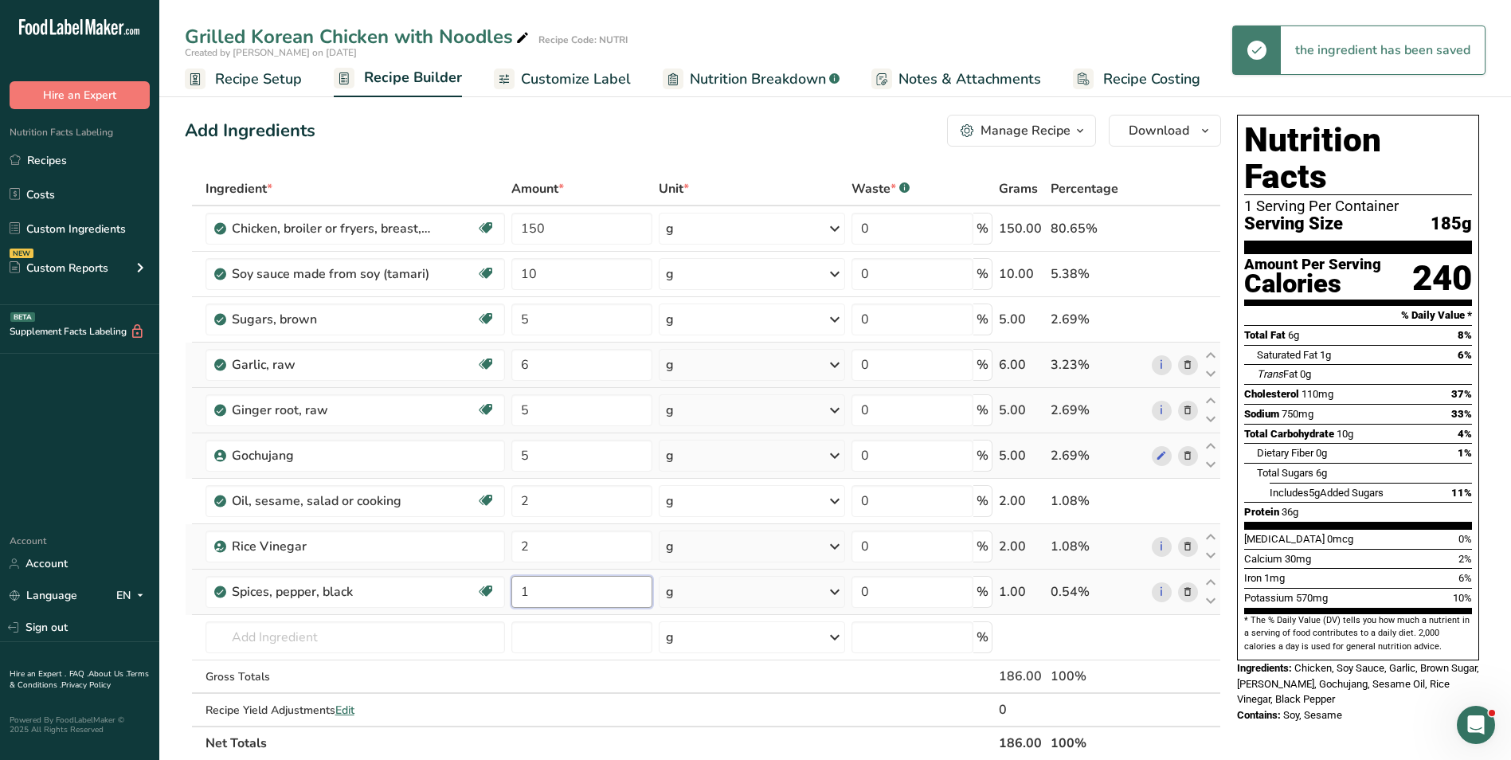
type input "1"
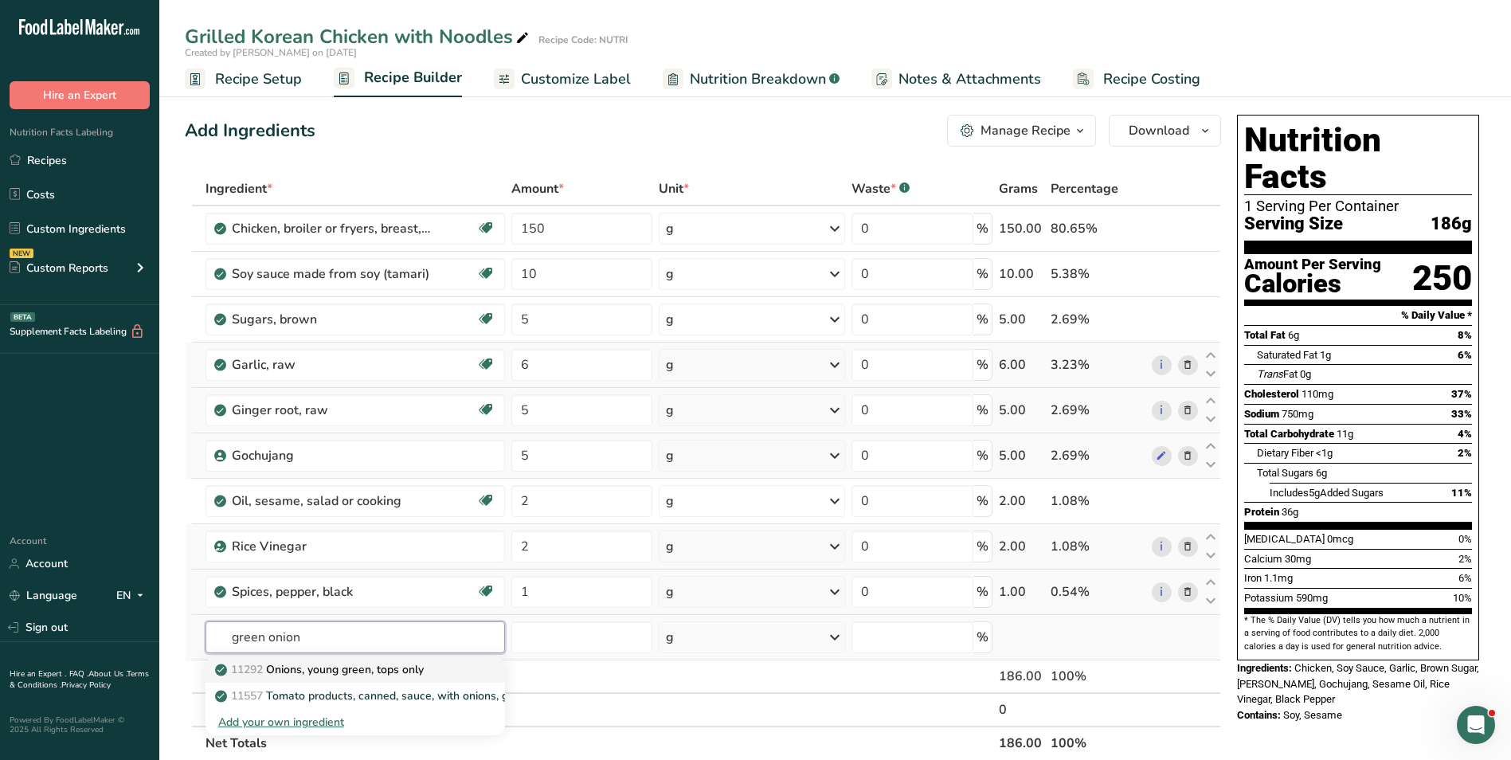
type input "green onion"
click at [379, 672] on p "11292 Onions, young green, tops only" at bounding box center [321, 669] width 206 height 17
type input "Onions, young green, tops only"
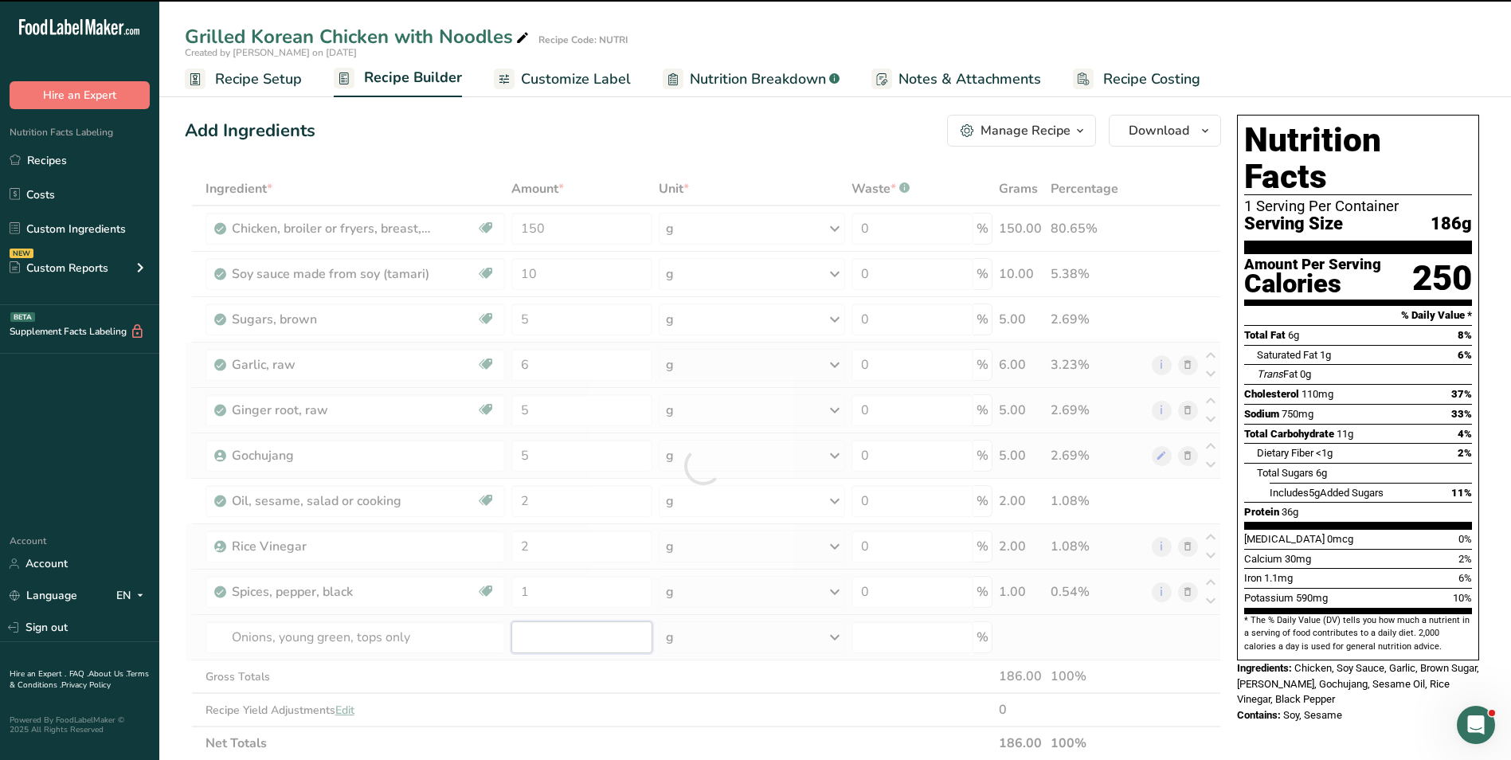
type input "0"
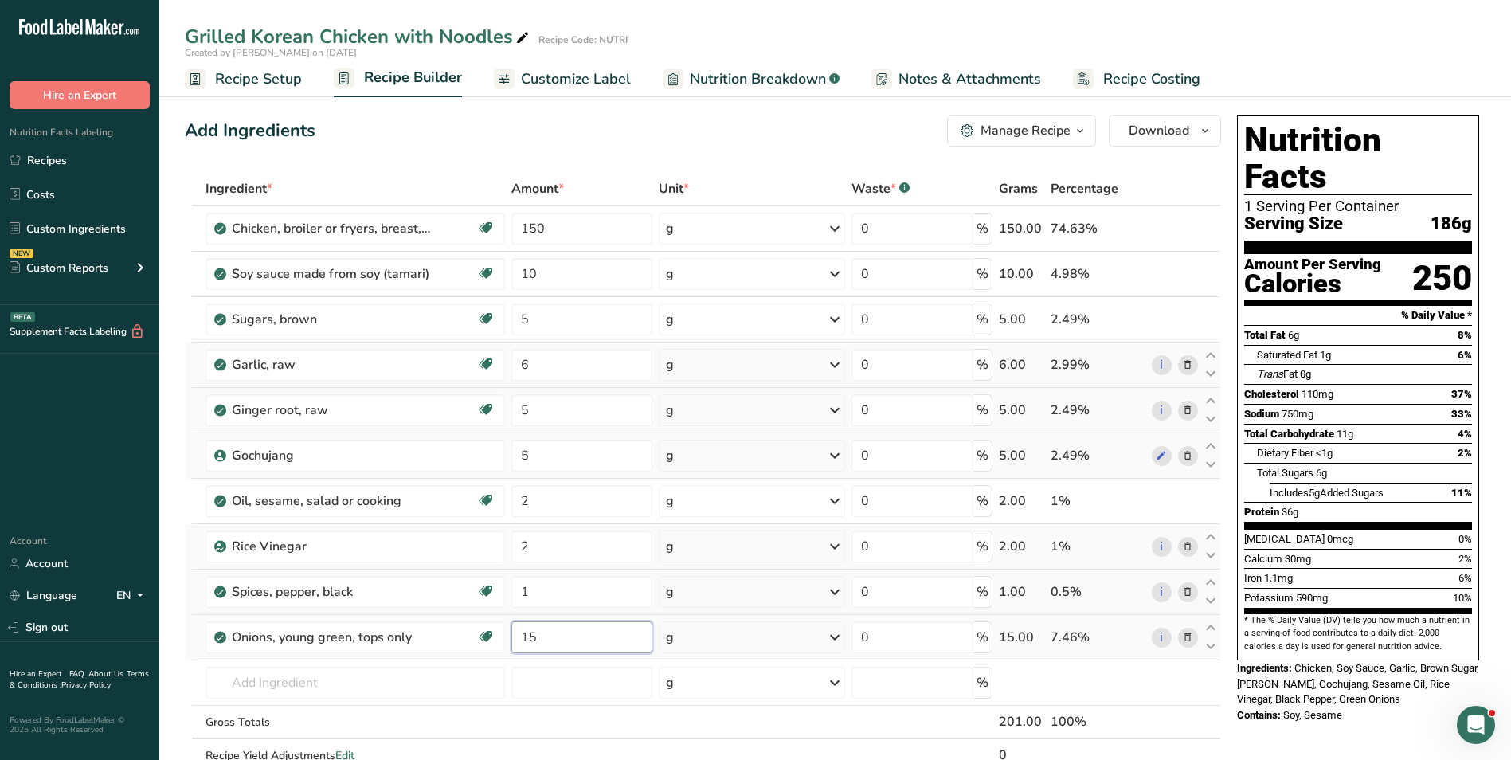
type input "15"
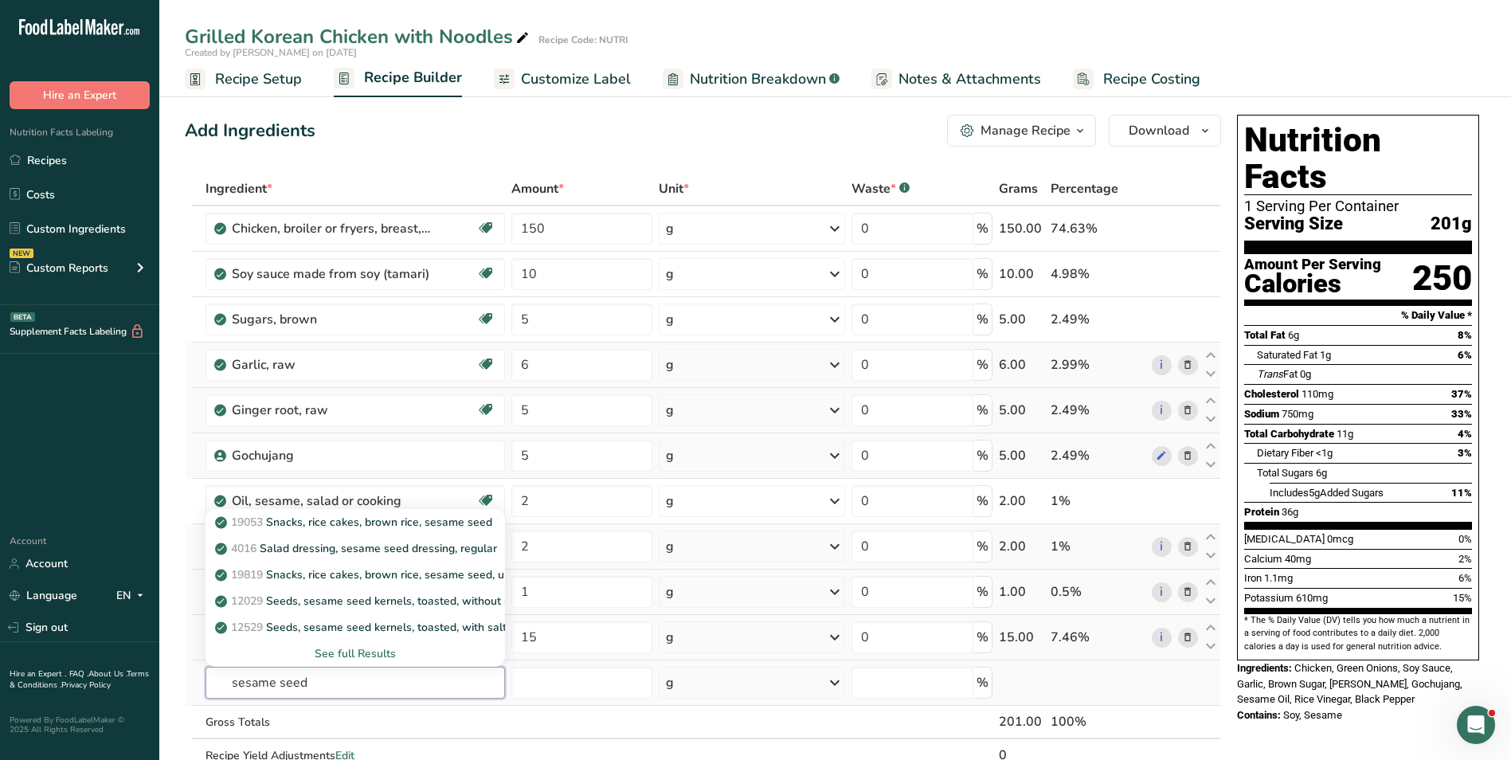
type input "sesame seed"
click at [370, 648] on div "See full Results" at bounding box center [355, 653] width 274 height 17
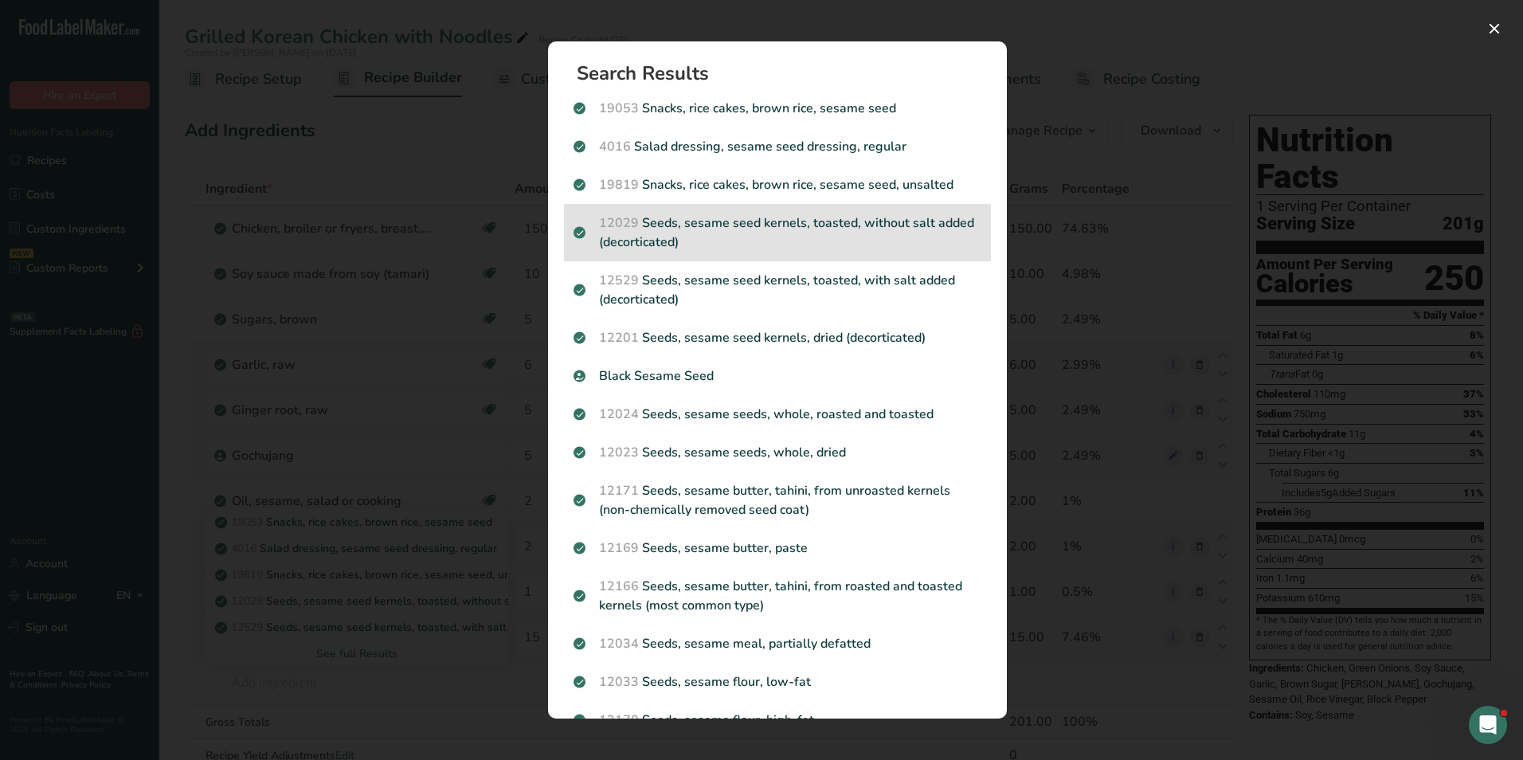
click at [746, 227] on p "12029 Seeds, sesame seed kernels, toasted, without salt added (decorticated)" at bounding box center [778, 232] width 408 height 38
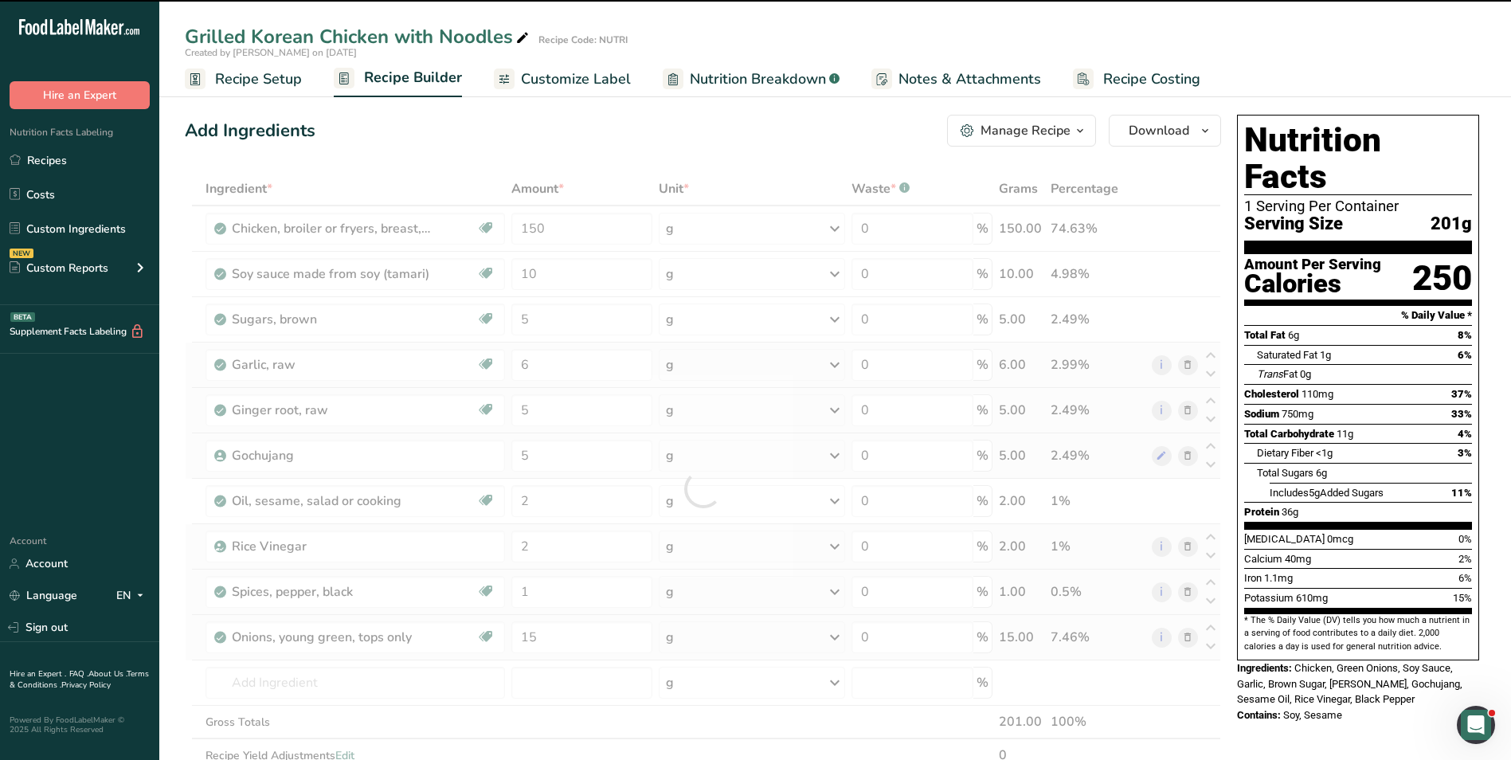
type input "0"
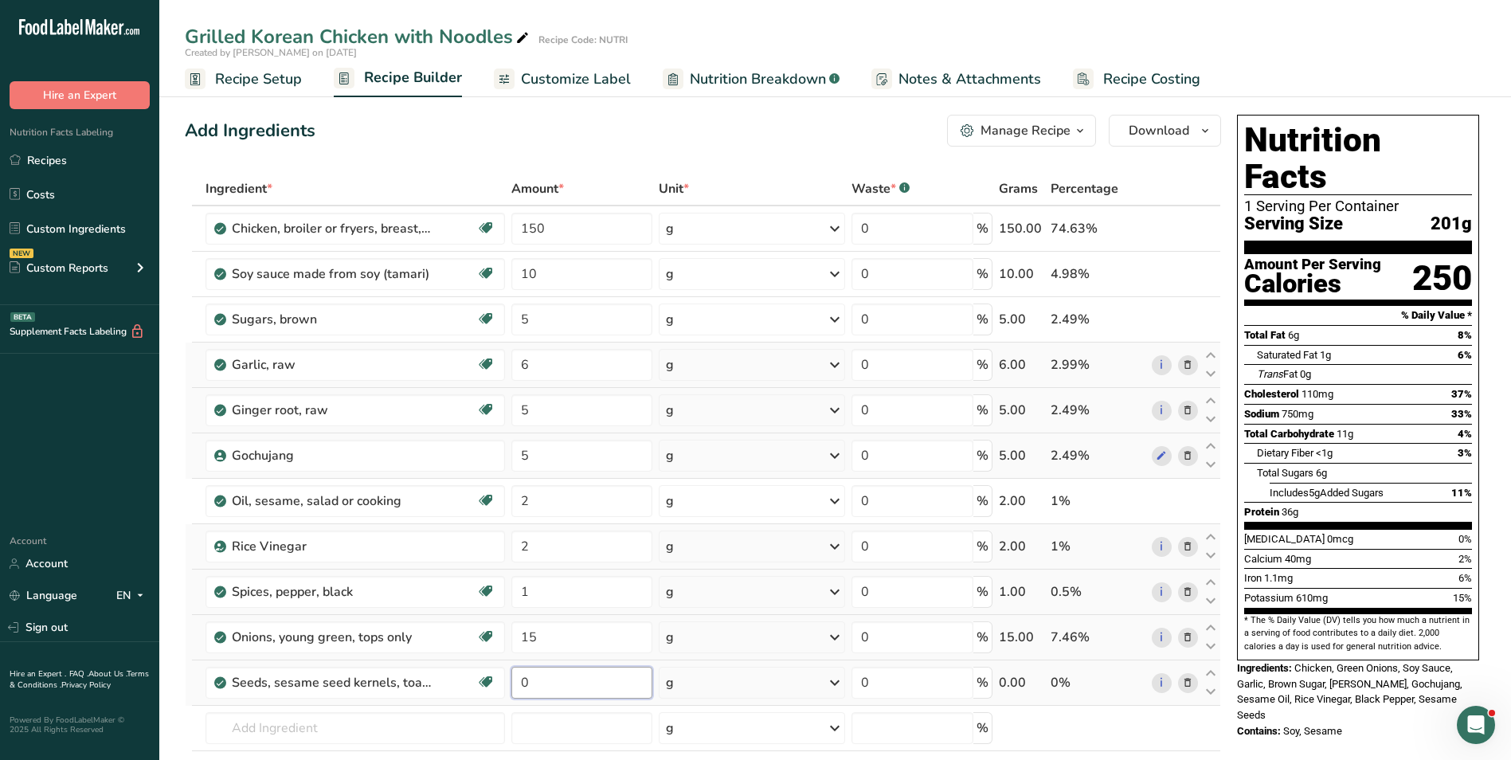
click at [524, 677] on input "0" at bounding box center [581, 683] width 141 height 32
type input "2"
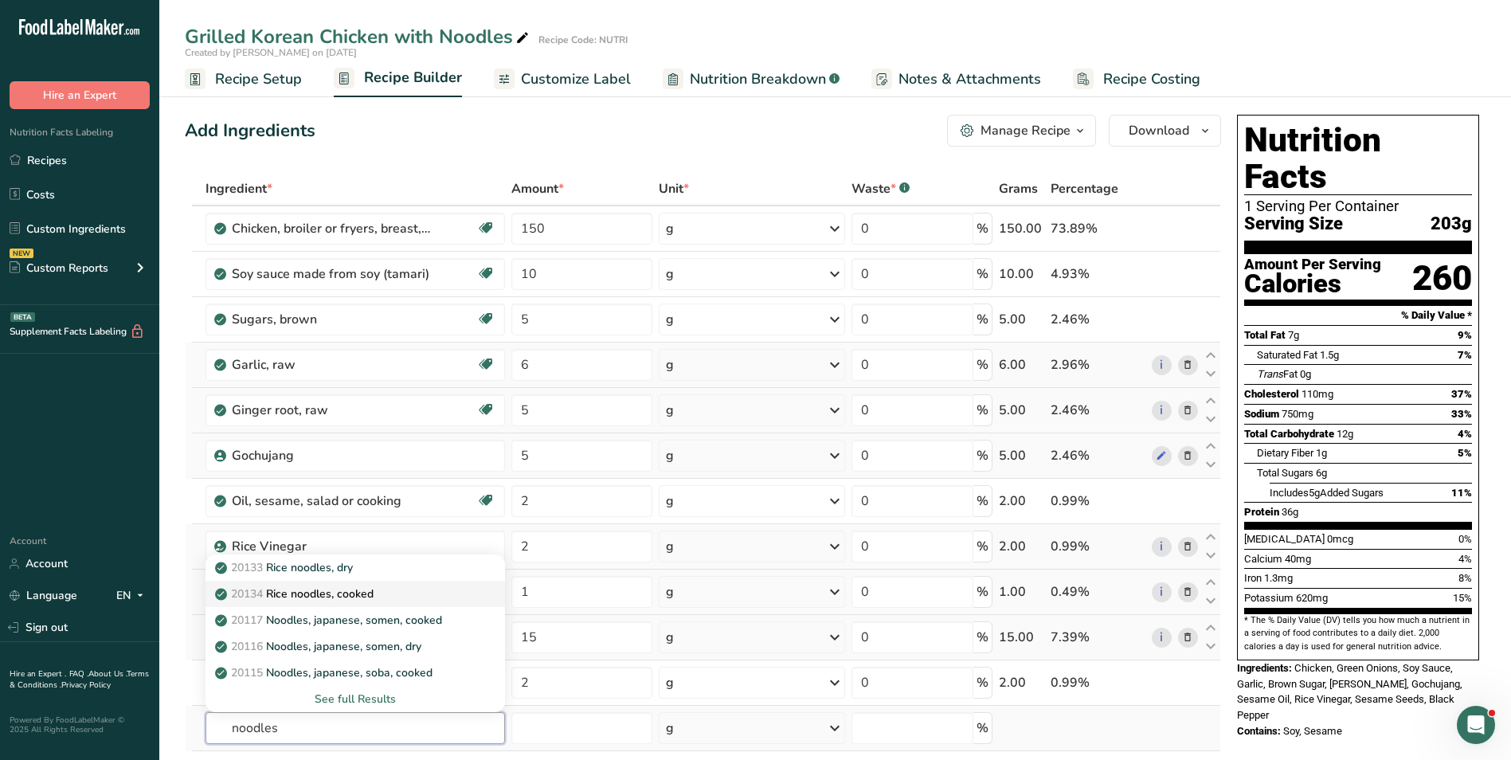
type input "noodles"
click at [371, 597] on p "20134 Rice noodles, cooked" at bounding box center [295, 593] width 155 height 17
type input "Rice noodles, cooked"
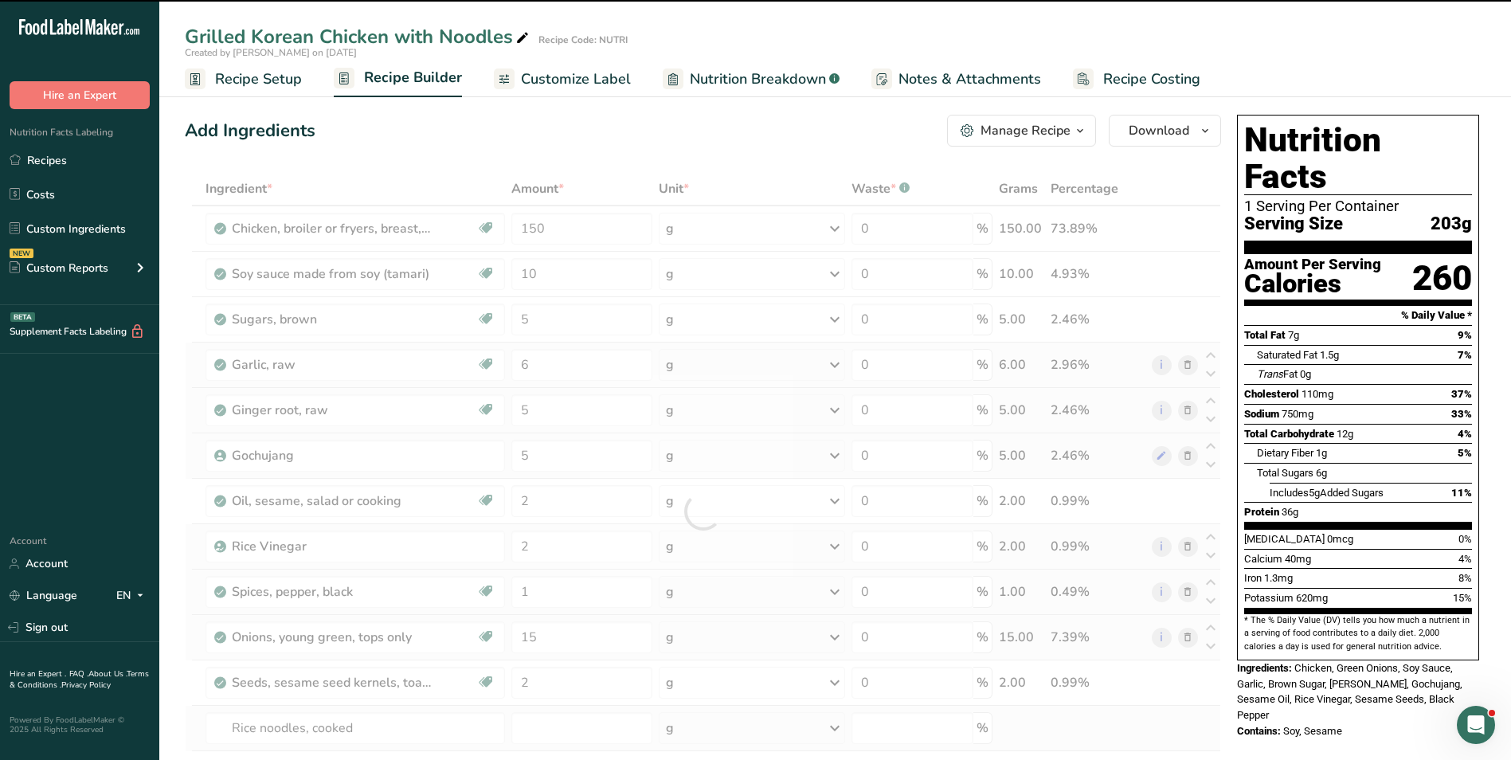
type input "0"
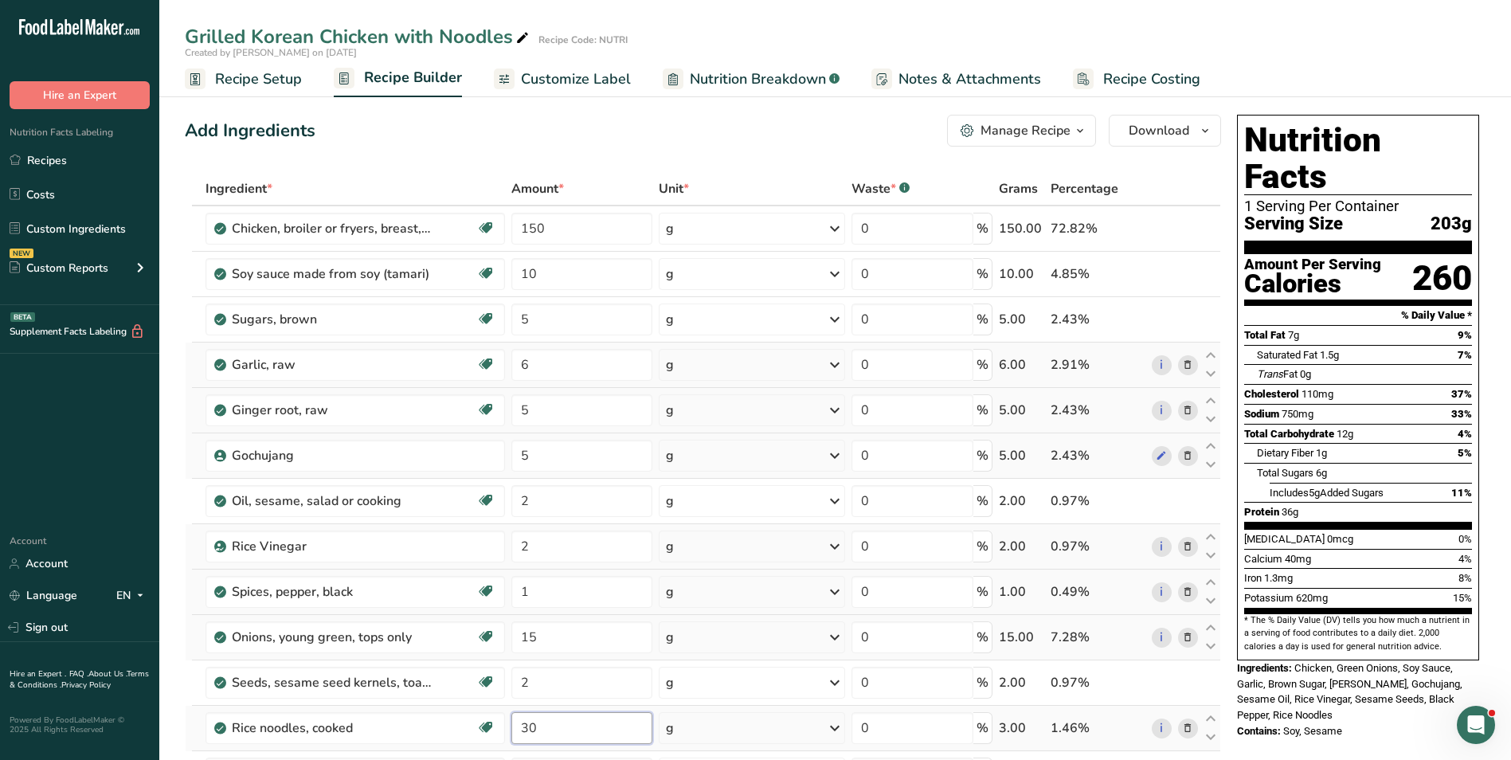
type input "30"
click at [559, 82] on span "Customize Label" at bounding box center [576, 80] width 110 height 22
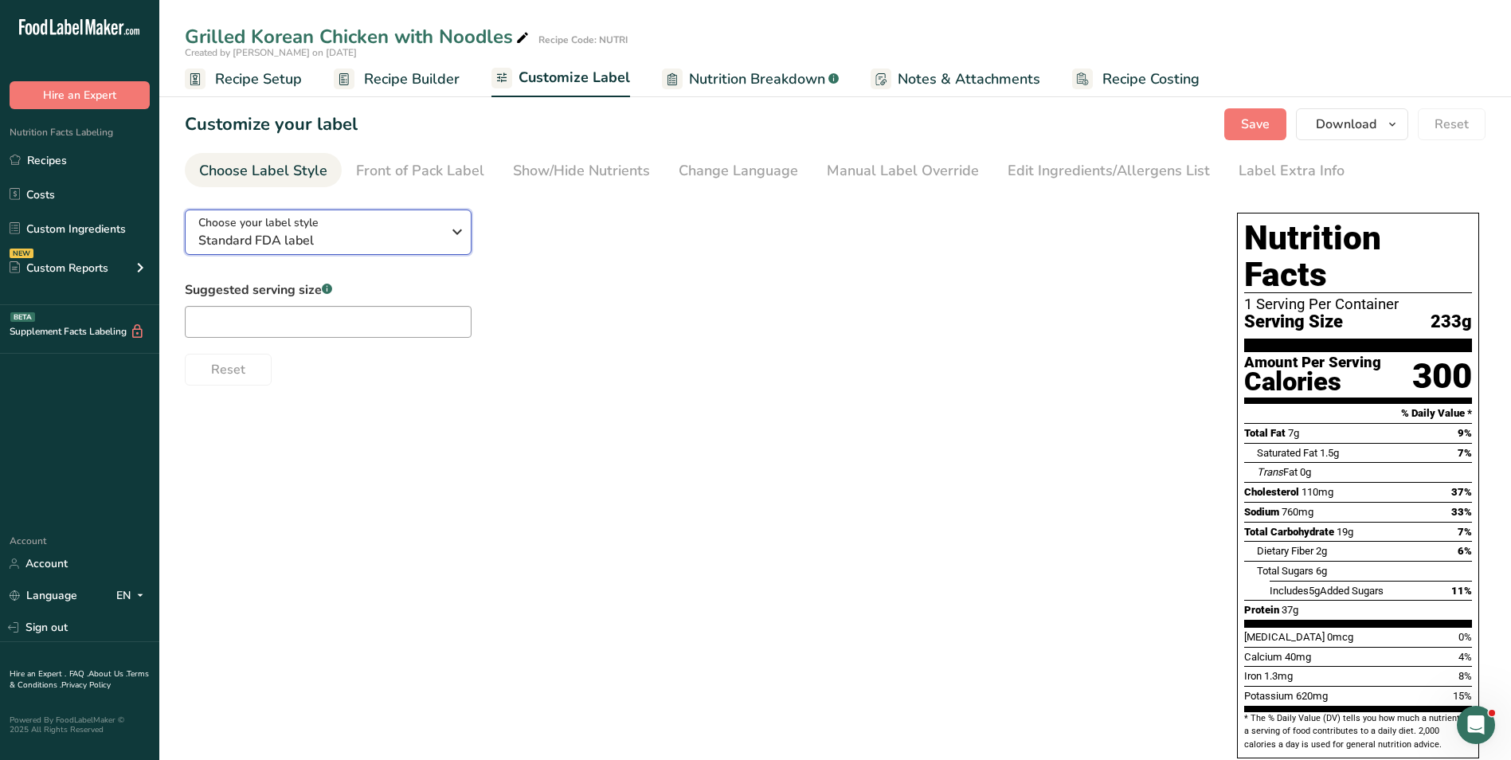
click at [291, 235] on span "Standard FDA label" at bounding box center [319, 240] width 243 height 19
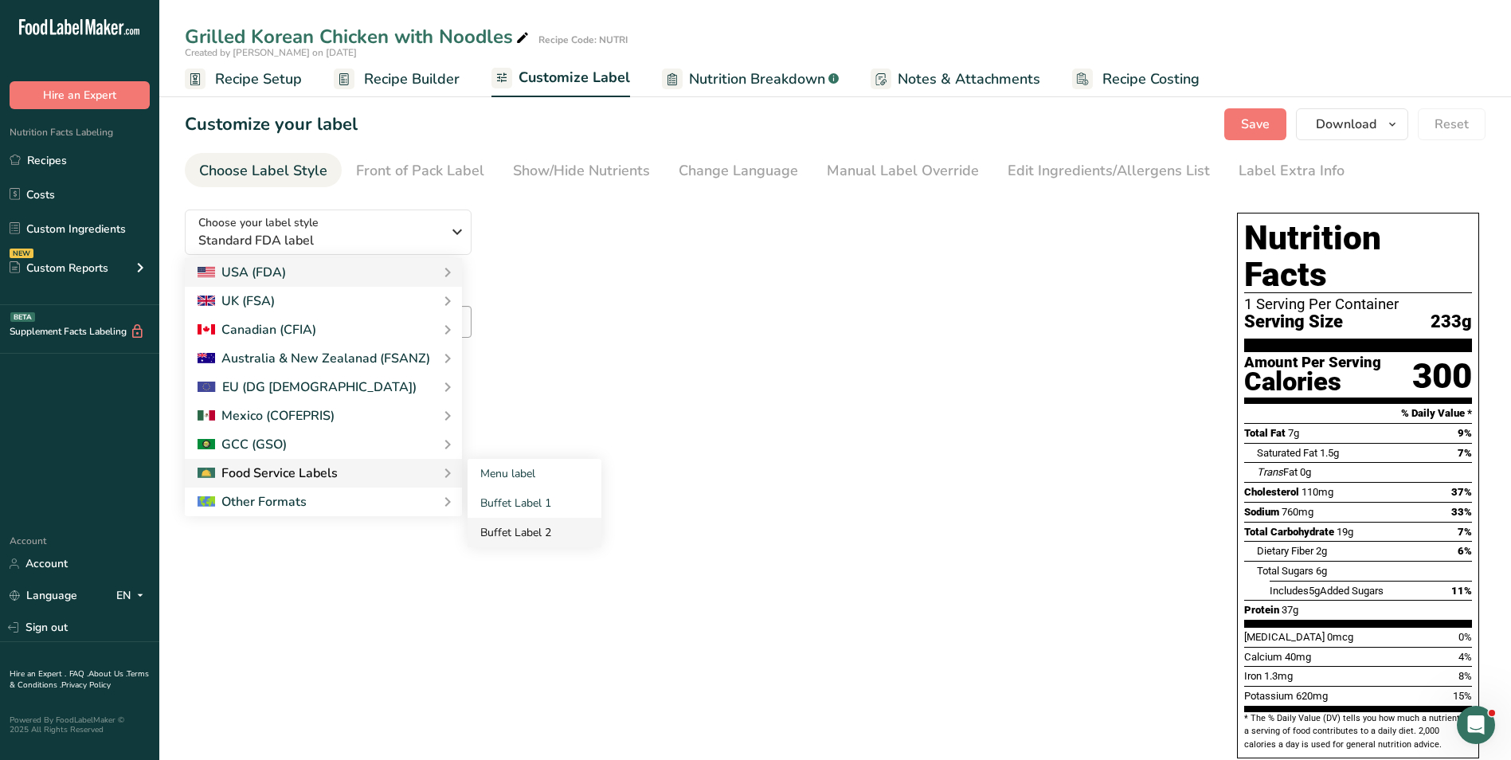
click at [534, 531] on link "Buffet Label 2" at bounding box center [535, 532] width 134 height 29
checkbox input "false"
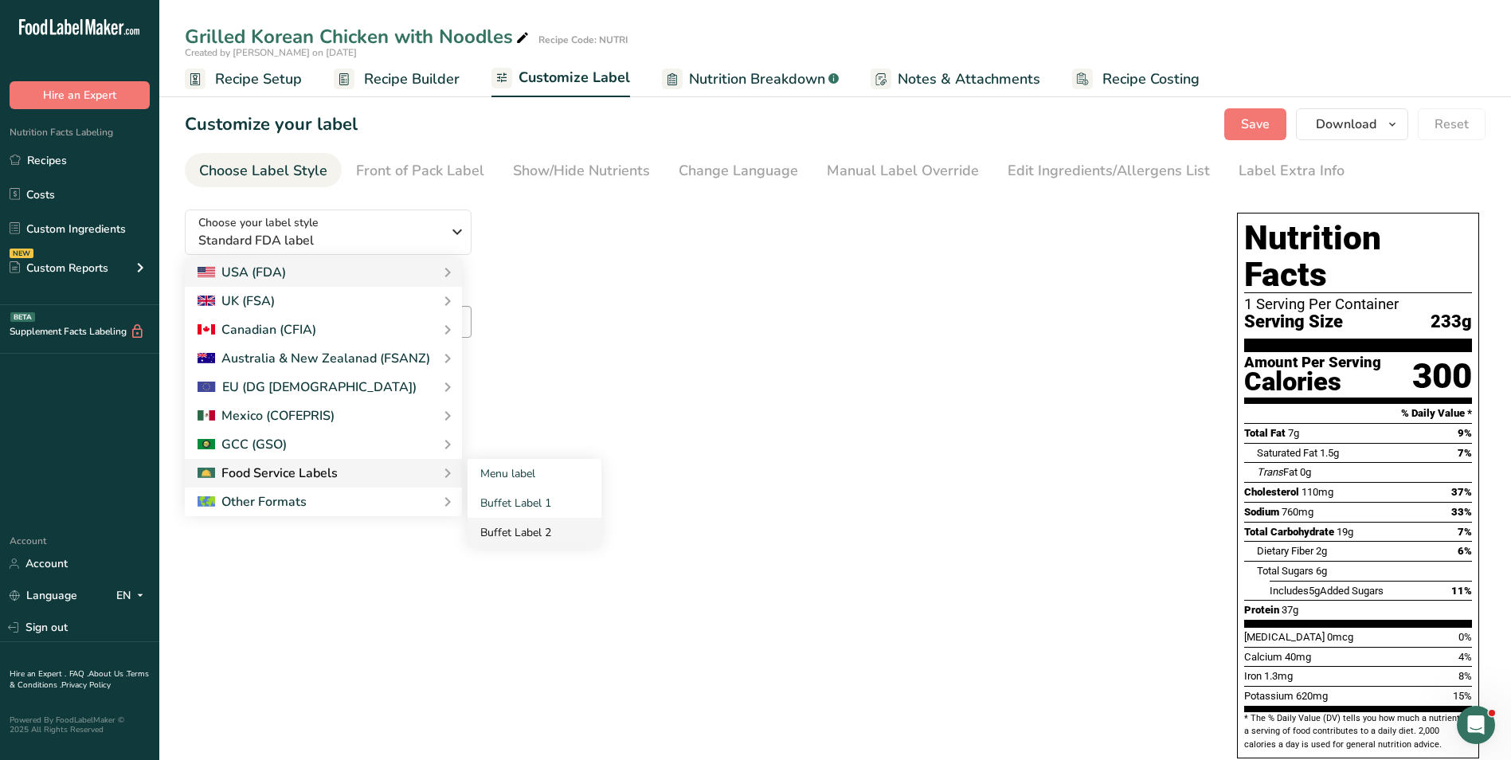
checkbox input "false"
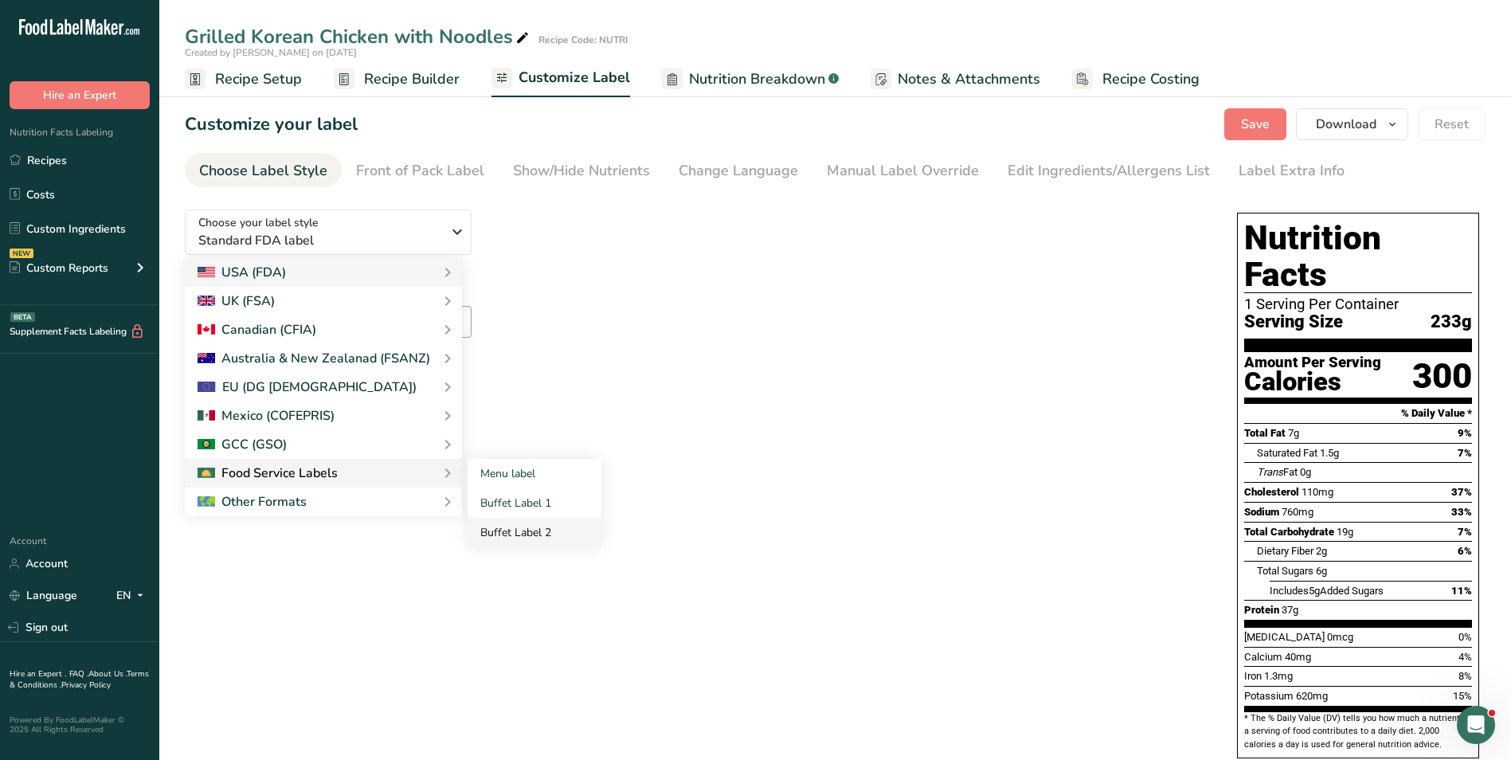
checkbox input "false"
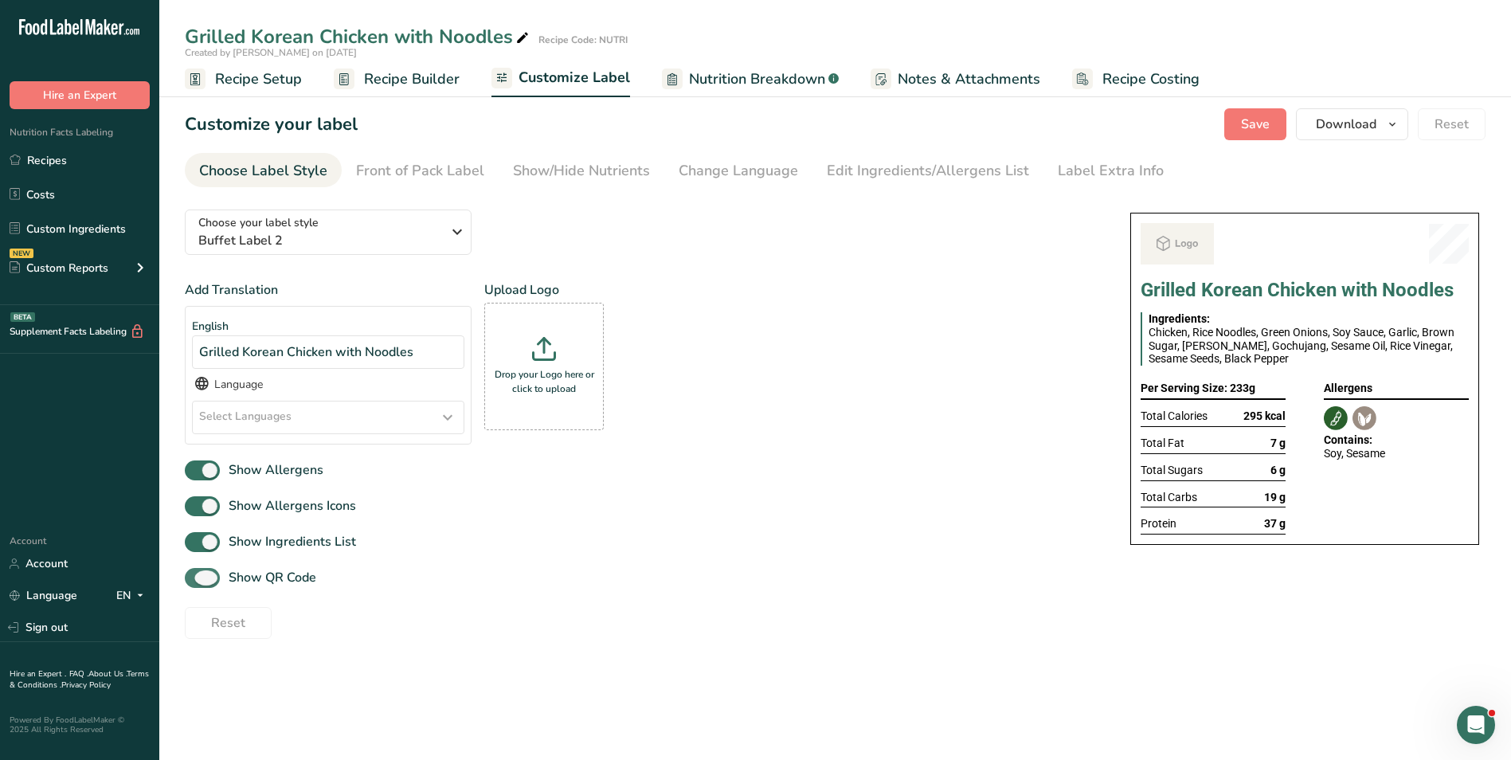
click at [243, 574] on span "Show QR Code" at bounding box center [268, 577] width 96 height 19
click at [195, 574] on input "Show QR Code" at bounding box center [190, 578] width 10 height 10
checkbox input "false"
click at [604, 171] on div "Show/Hide Nutrients" at bounding box center [581, 171] width 137 height 22
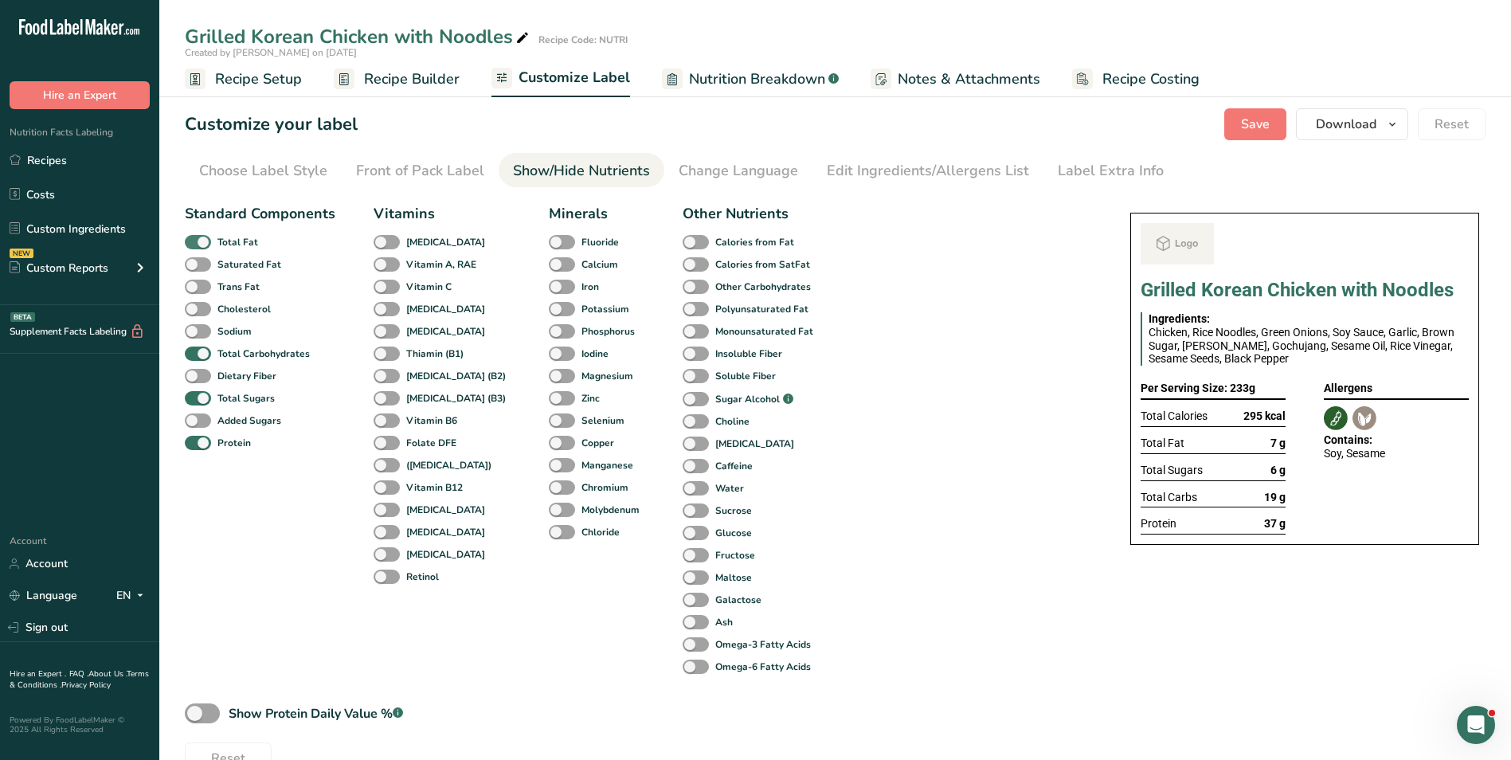
click at [209, 245] on span at bounding box center [198, 242] width 26 height 15
click at [195, 245] on input "Total Fat" at bounding box center [190, 242] width 10 height 10
checkbox input "false"
click at [204, 395] on span at bounding box center [198, 398] width 26 height 15
click at [195, 395] on input "Total Sugars" at bounding box center [190, 398] width 10 height 10
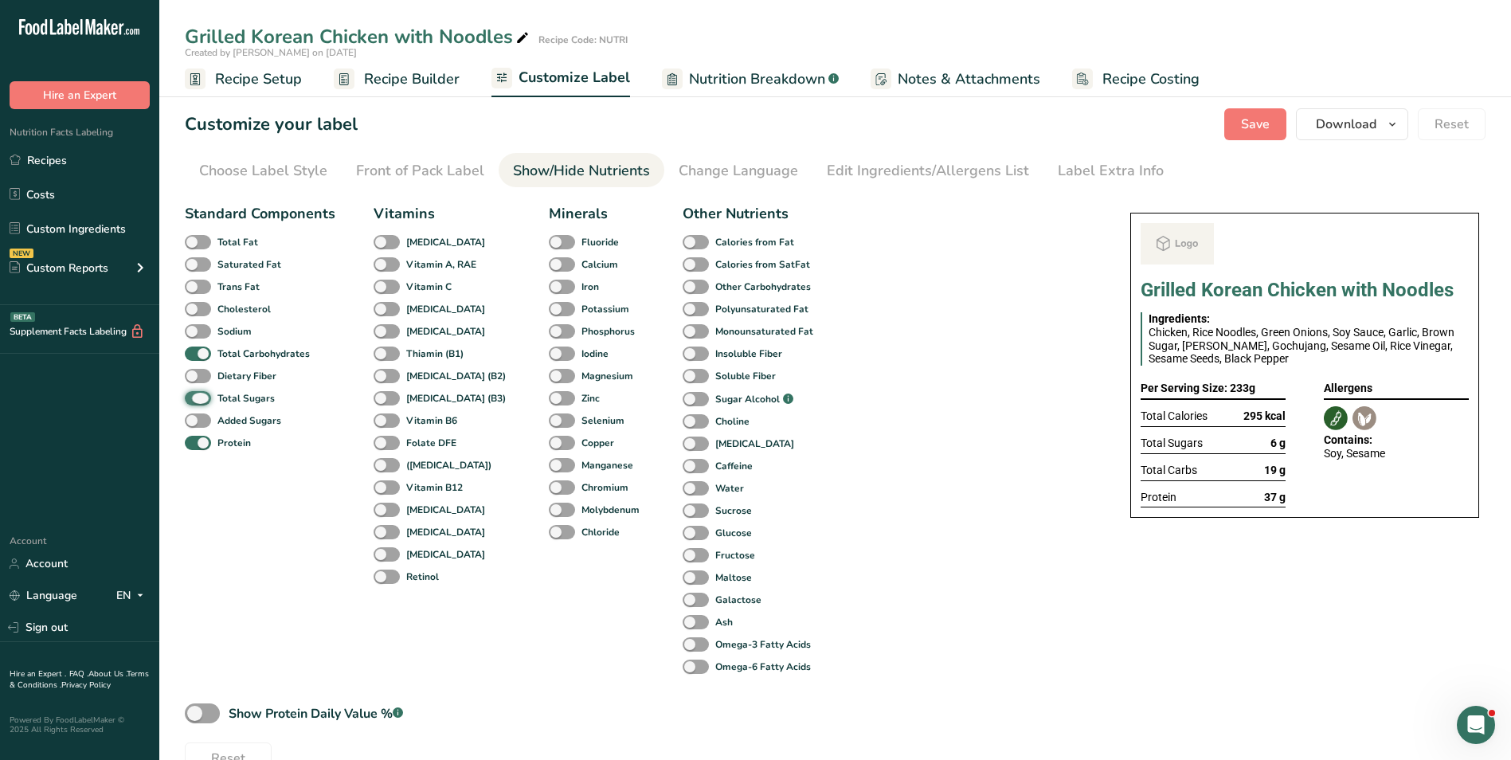
checkbox input "false"
click at [1094, 173] on div "Label Extra Info" at bounding box center [1111, 171] width 106 height 22
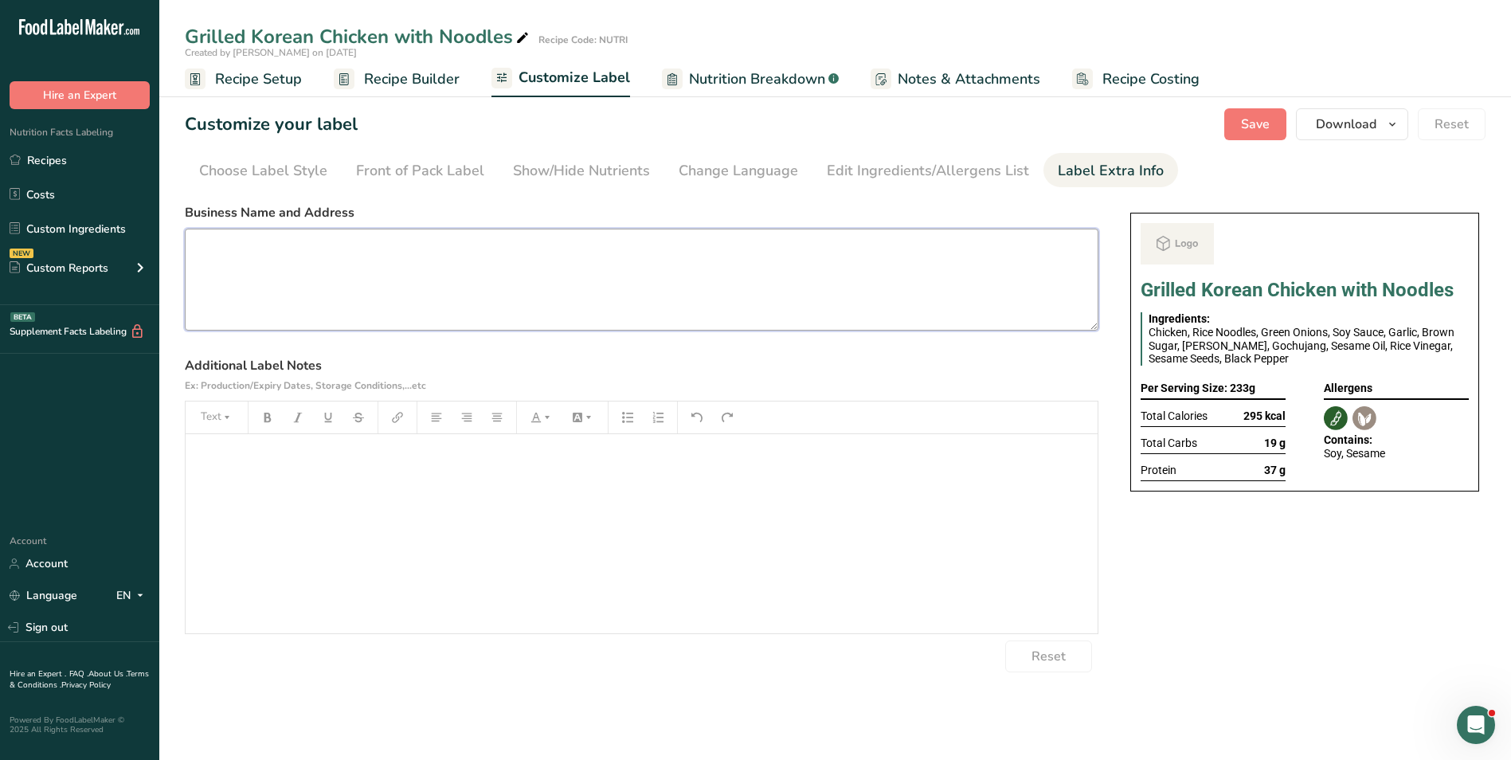
click at [706, 285] on textarea at bounding box center [642, 280] width 914 height 102
paste textarea "BREAKFAST Use by: [DATE] Storage: Keep Refrigerated under 5 degrees Heating: Re…"
click at [219, 252] on textarea "BREAKFAST Use by: [DATE] Storage: Keep Refrigerated under 5 degrees Heating: Re…" at bounding box center [642, 280] width 914 height 102
click at [247, 264] on textarea "DINNER Use by: 19/09/2025 Storage: Keep Refrigerated under 5 degrees Heating: R…" at bounding box center [642, 280] width 914 height 102
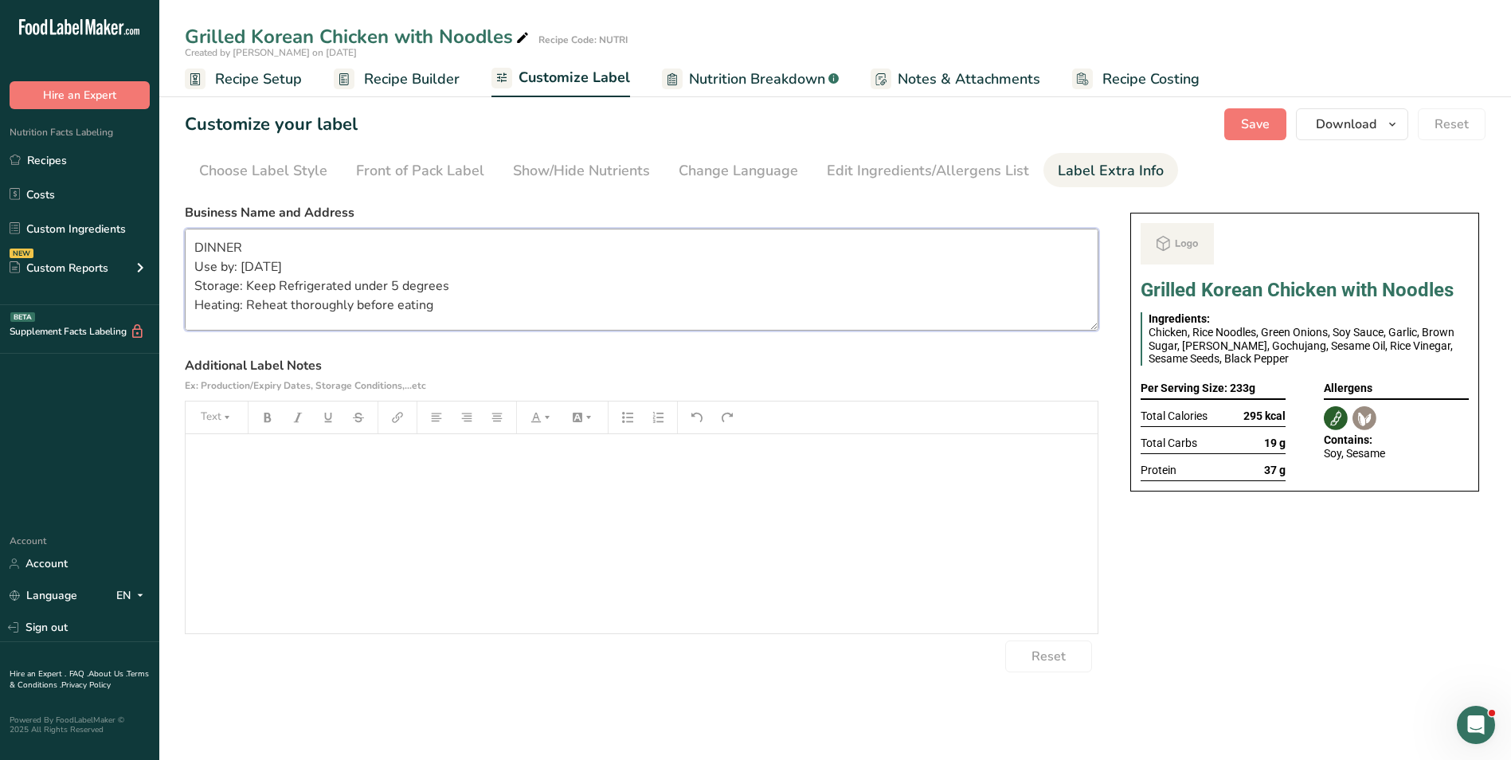
click at [247, 264] on textarea "DINNER Use by: 19/09/2025 Storage: Keep Refrigerated under 5 degrees Heating: R…" at bounding box center [642, 280] width 914 height 102
click at [1249, 120] on span "Save" at bounding box center [1255, 124] width 29 height 19
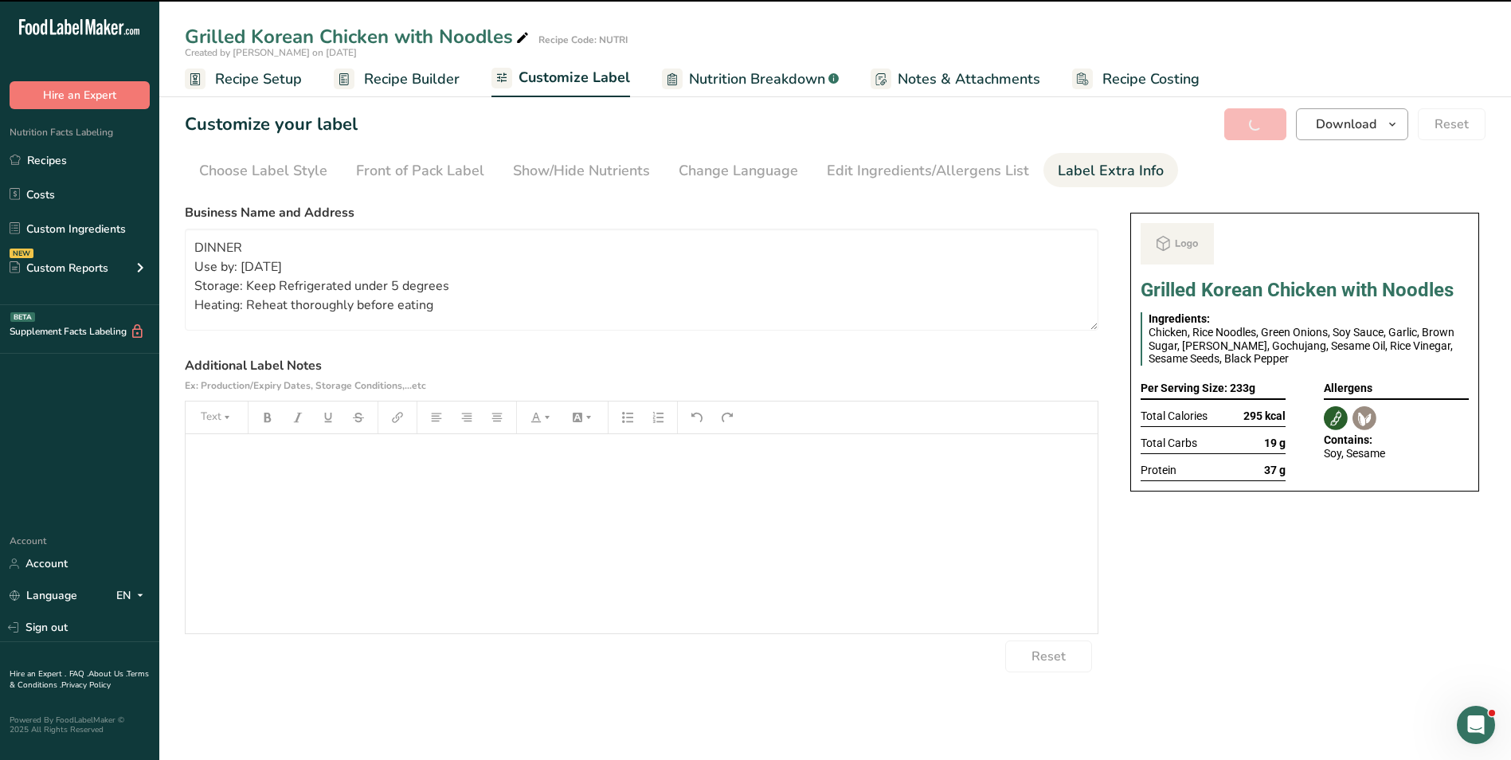
type textarea "DINNER Use by: 21/09/2025 Storage: Keep Refrigerated under 5 degrees Heating: R…"
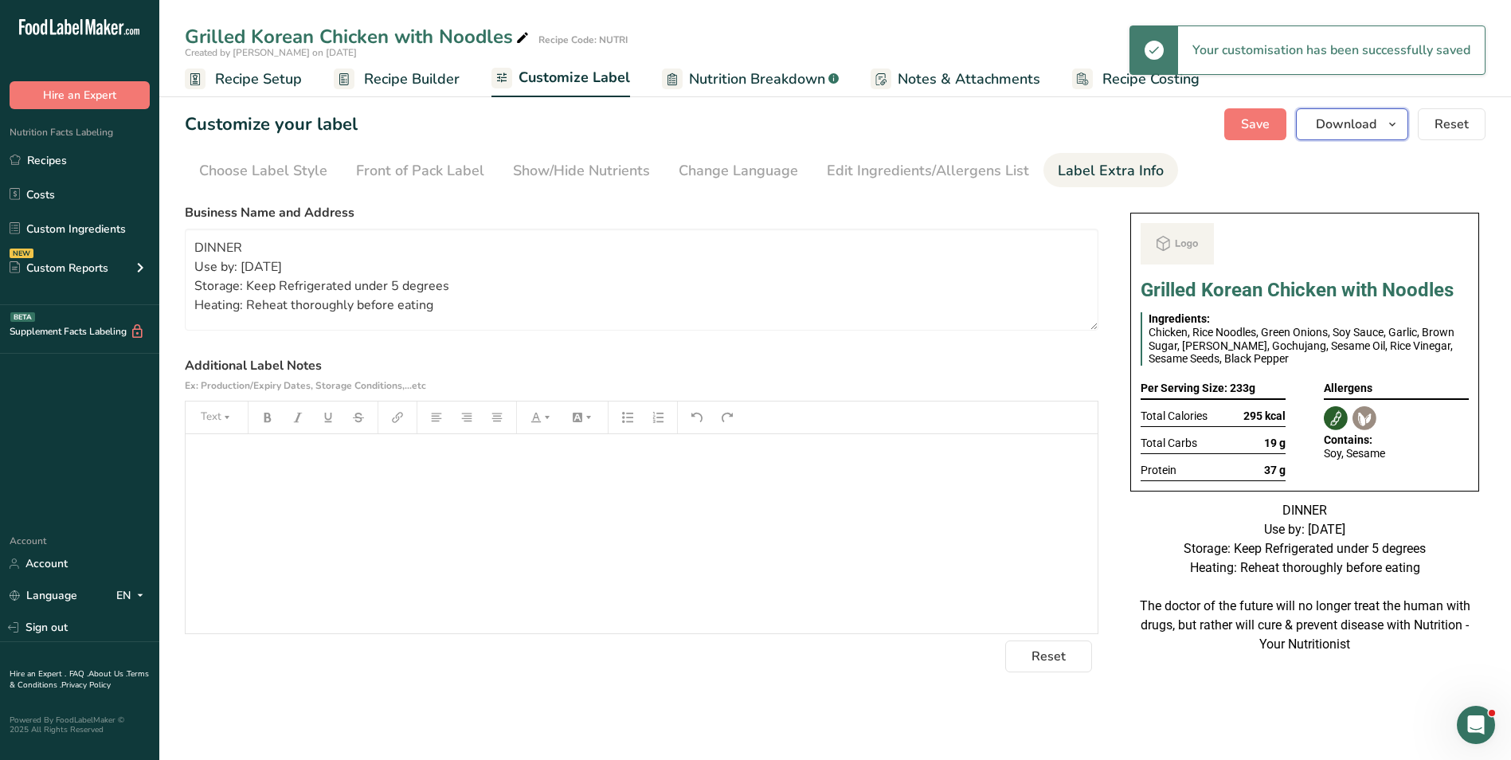
click at [1375, 117] on span "Download" at bounding box center [1346, 124] width 61 height 19
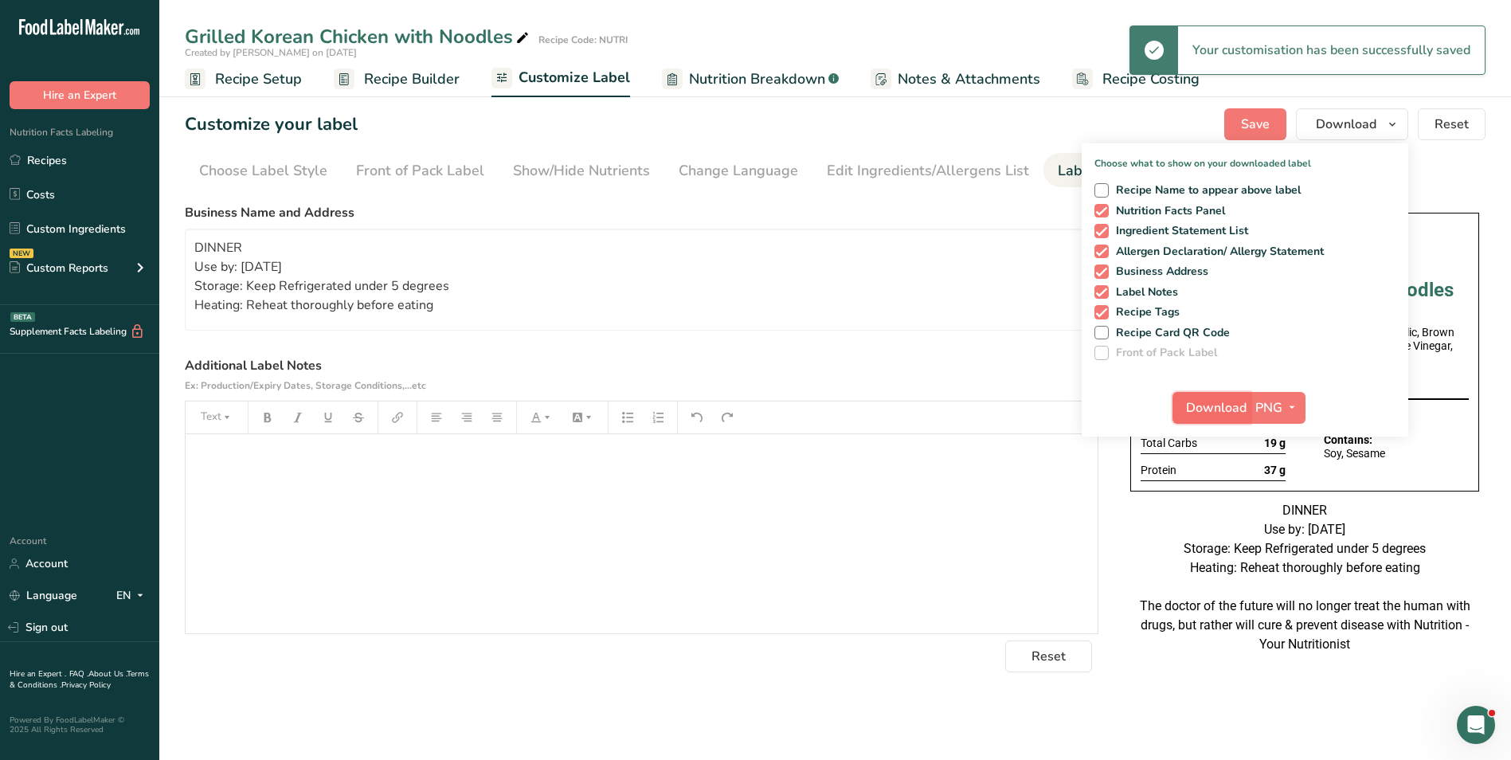
click at [1204, 421] on button "Download" at bounding box center [1212, 408] width 78 height 32
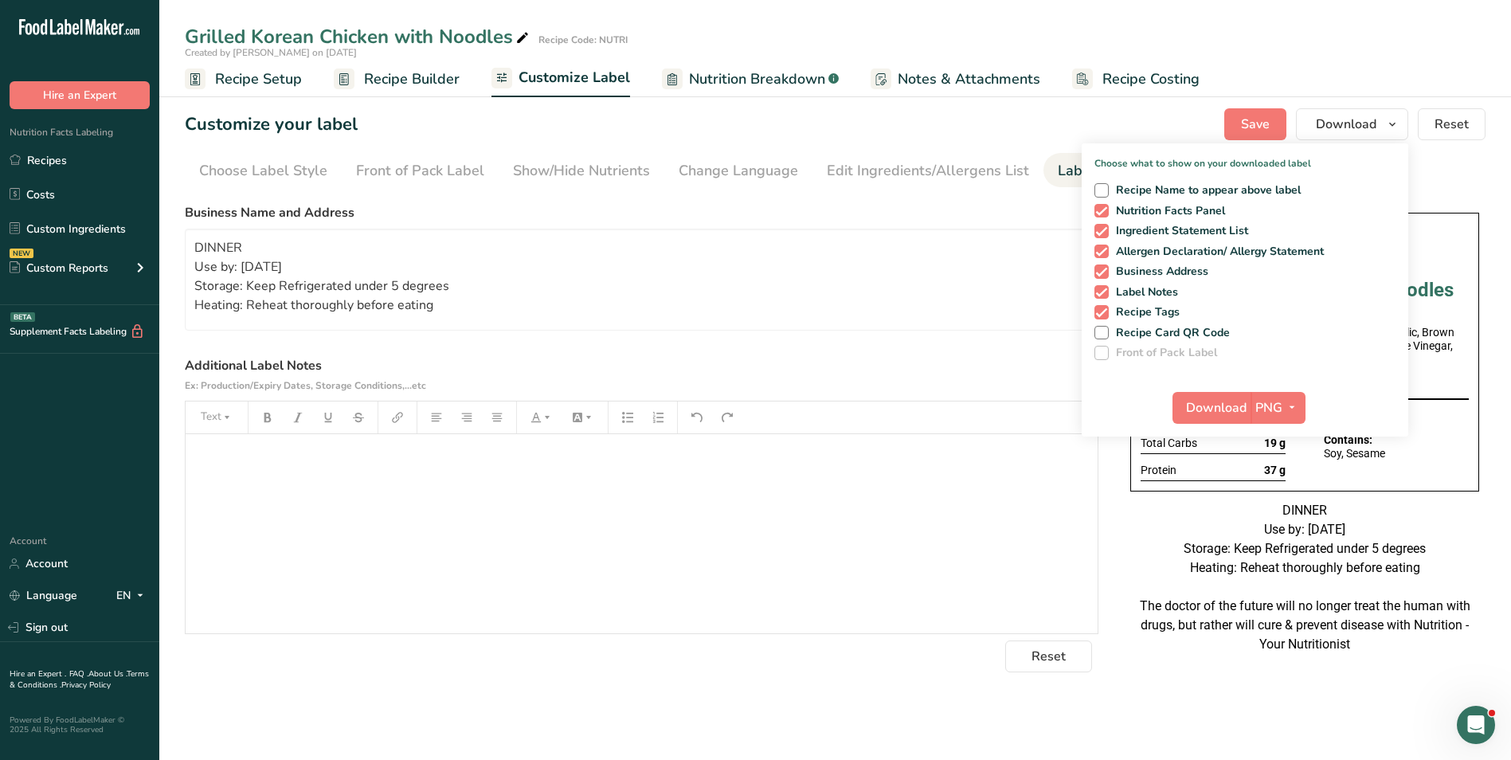
drag, startPoint x: 401, startPoint y: 96, endPoint x: 428, endPoint y: 81, distance: 31.0
click at [401, 96] on link "Recipe Builder" at bounding box center [397, 79] width 126 height 36
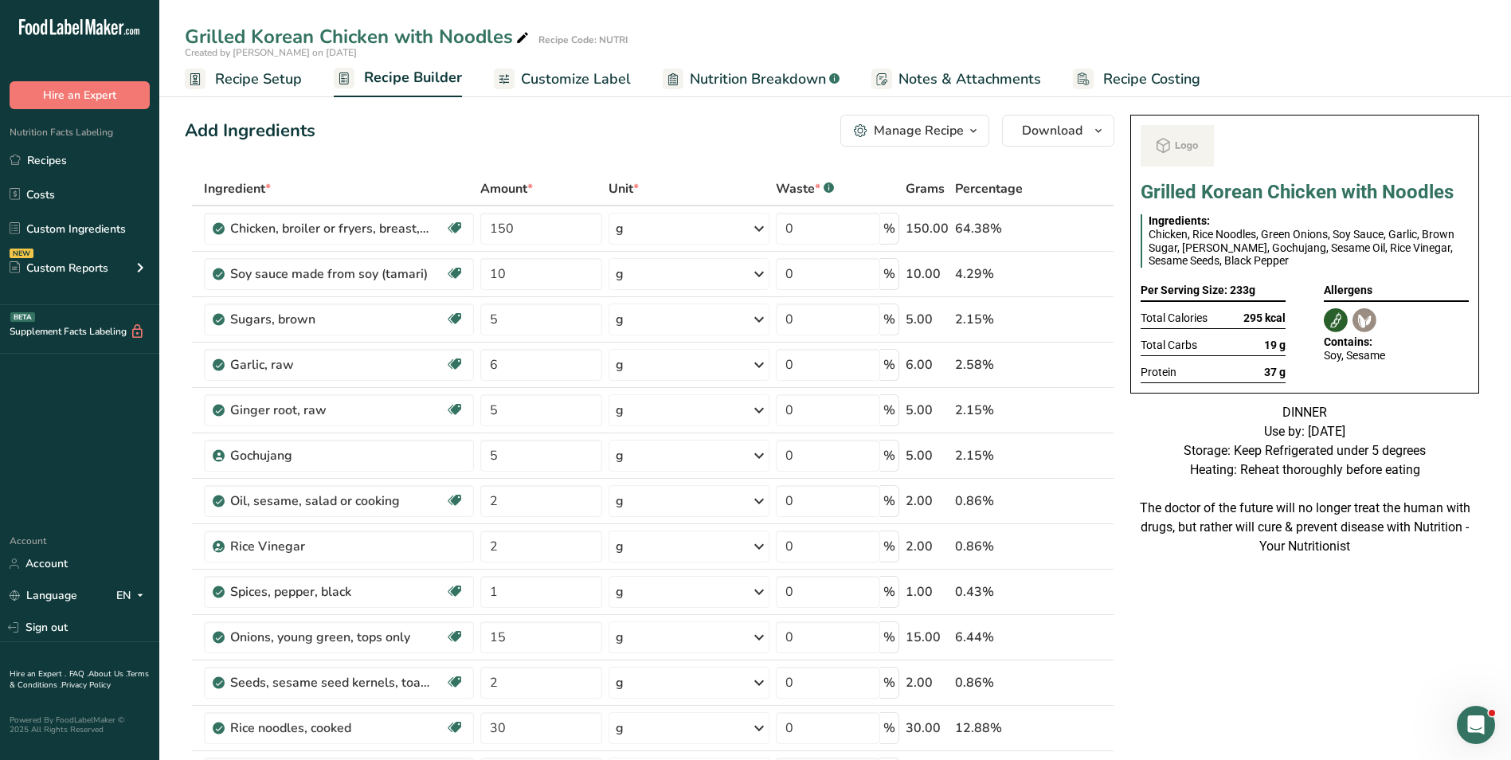
click at [950, 134] on div "Manage Recipe" at bounding box center [919, 130] width 90 height 19
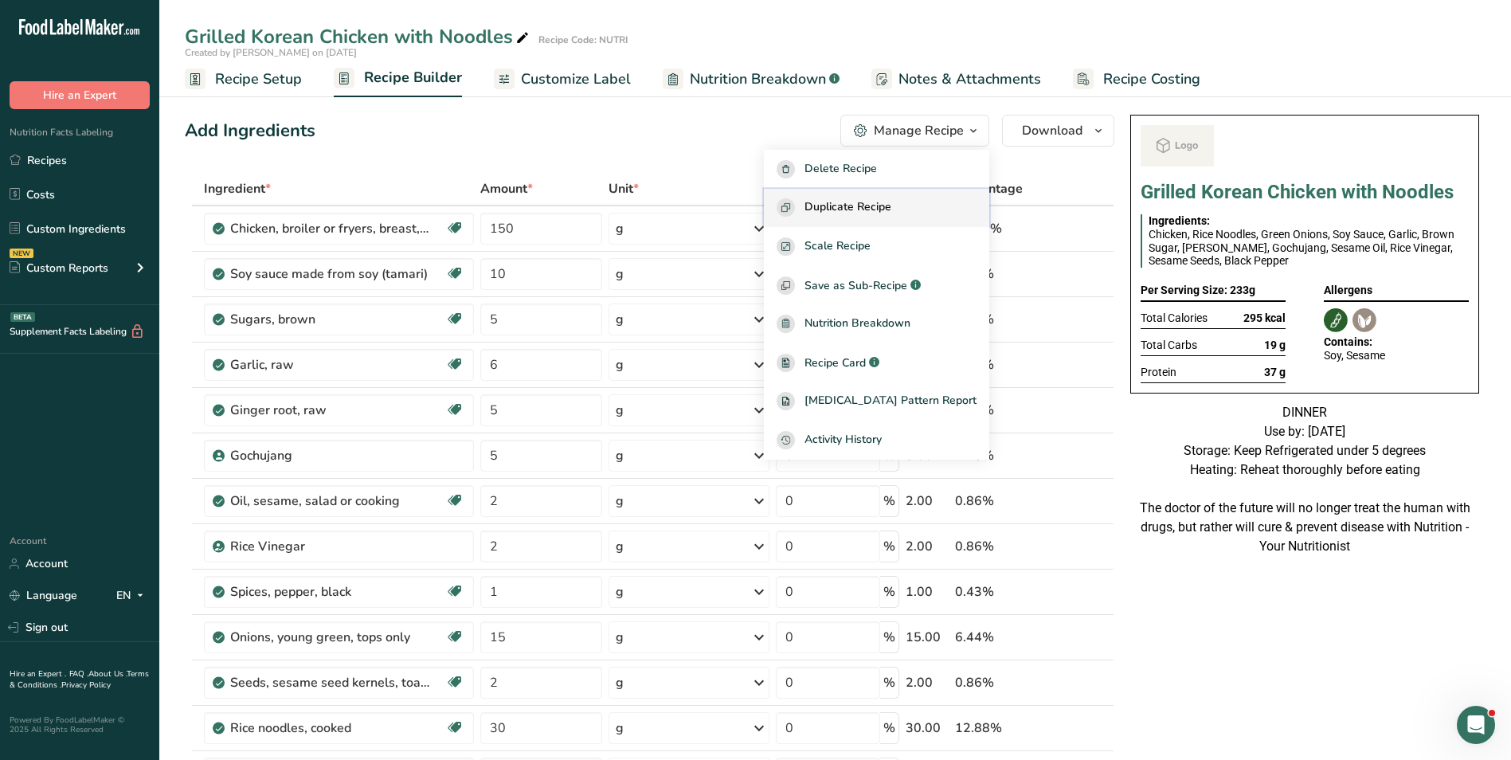
click at [874, 211] on span "Duplicate Recipe" at bounding box center [848, 207] width 87 height 18
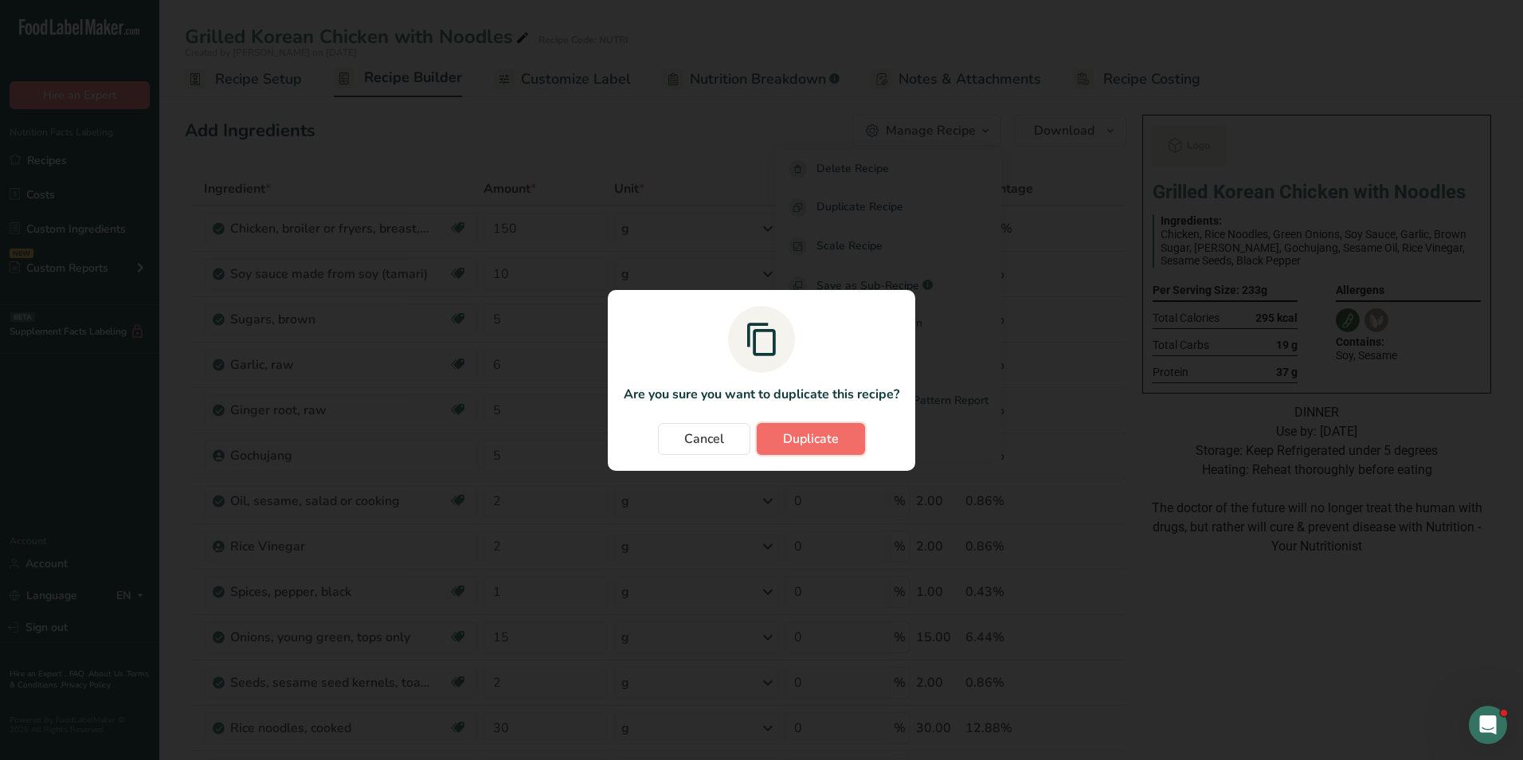
click at [806, 441] on span "Duplicate" at bounding box center [811, 438] width 56 height 19
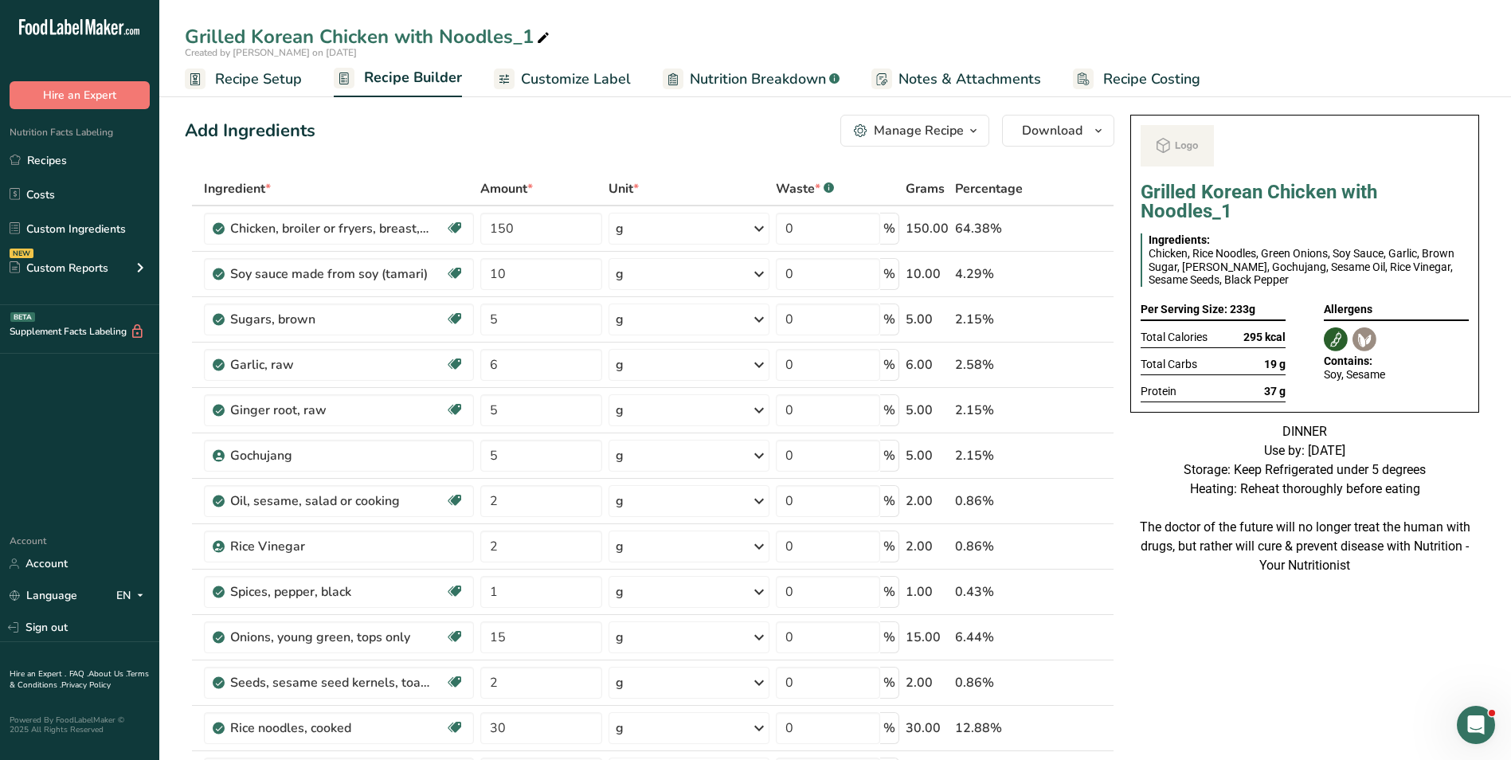
click at [538, 39] on icon at bounding box center [543, 38] width 14 height 22
type input "Grilled Korean Chicken with Noodles_Vinod"
click at [511, 132] on div "Add Ingredients Manage Recipe Delete Recipe Duplicate Recipe Scale Recipe Save …" at bounding box center [650, 131] width 930 height 32
click at [502, 238] on input "150" at bounding box center [541, 229] width 123 height 32
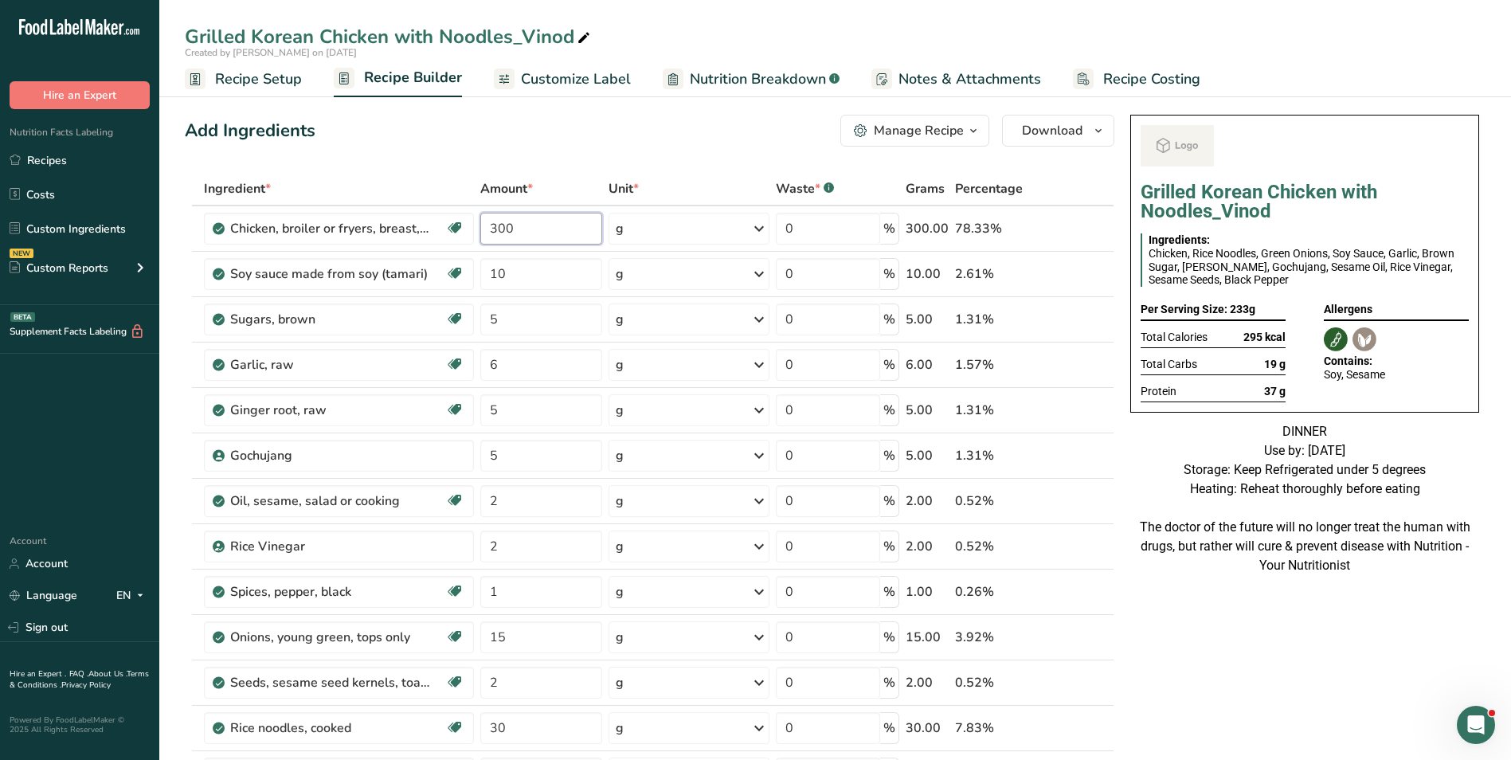
type input "300"
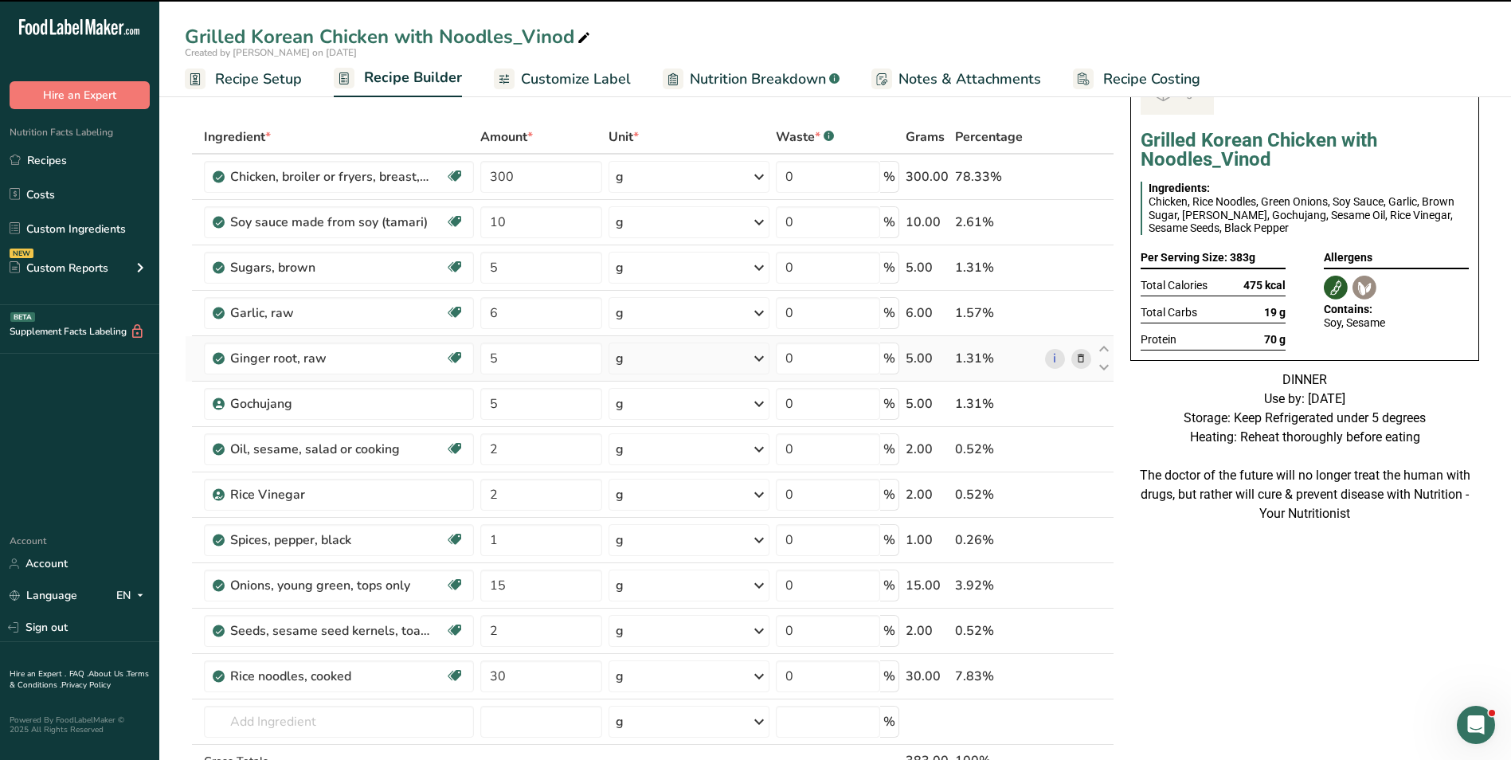
scroll to position [80, 0]
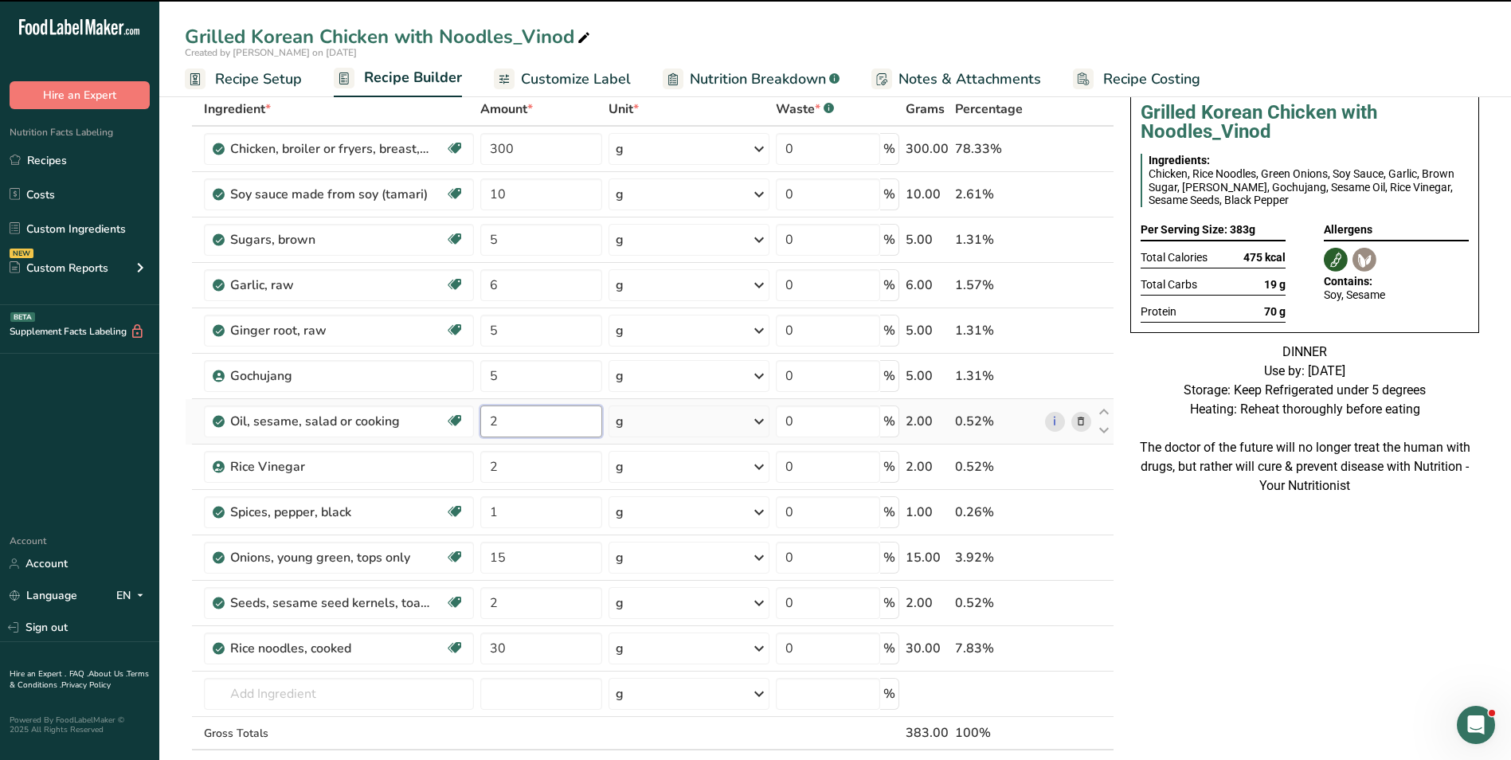
click at [489, 424] on input "2" at bounding box center [541, 421] width 123 height 32
click at [488, 424] on input "2" at bounding box center [541, 421] width 123 height 32
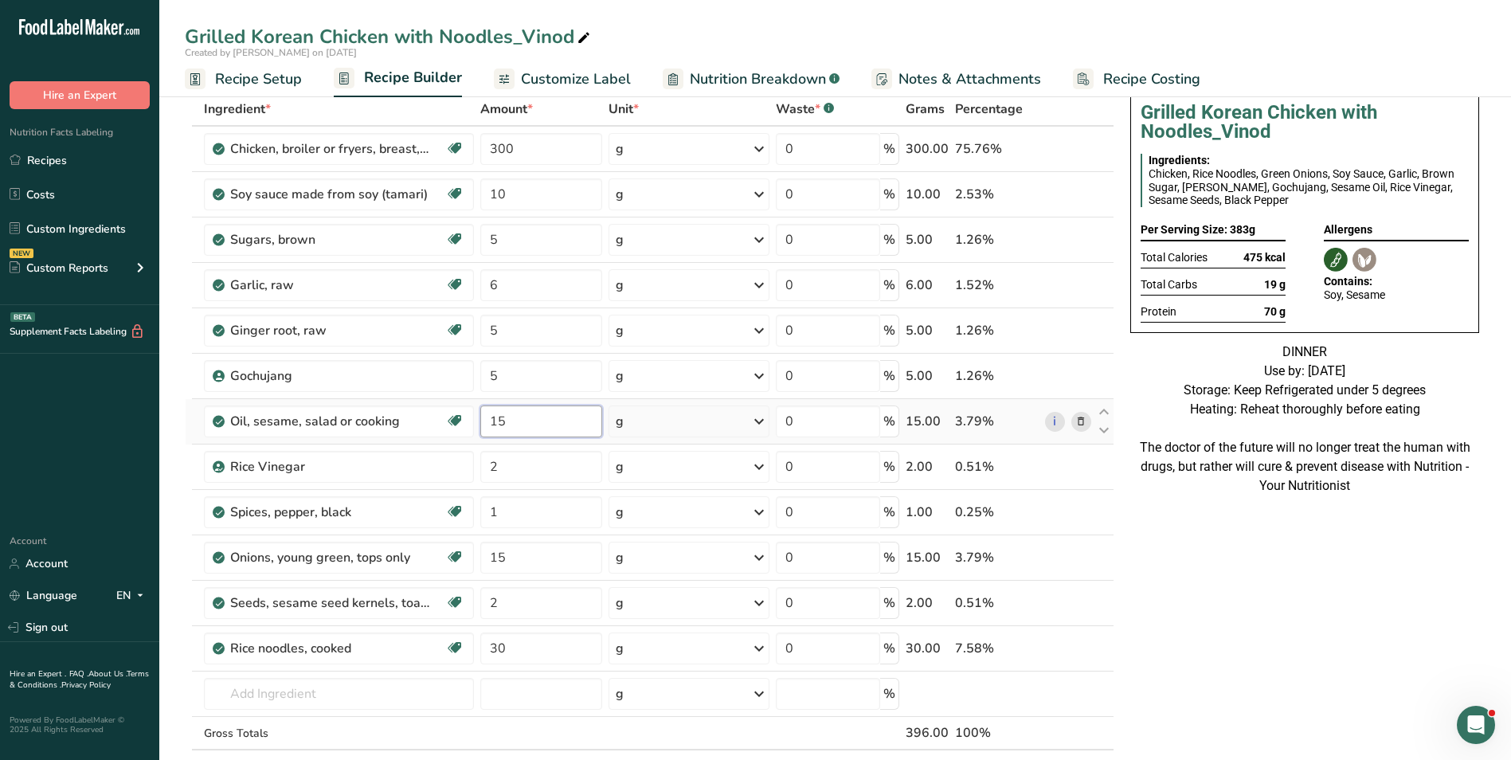
type input "15"
click at [503, 654] on input "30" at bounding box center [541, 648] width 123 height 32
click at [501, 654] on input "30" at bounding box center [541, 648] width 123 height 32
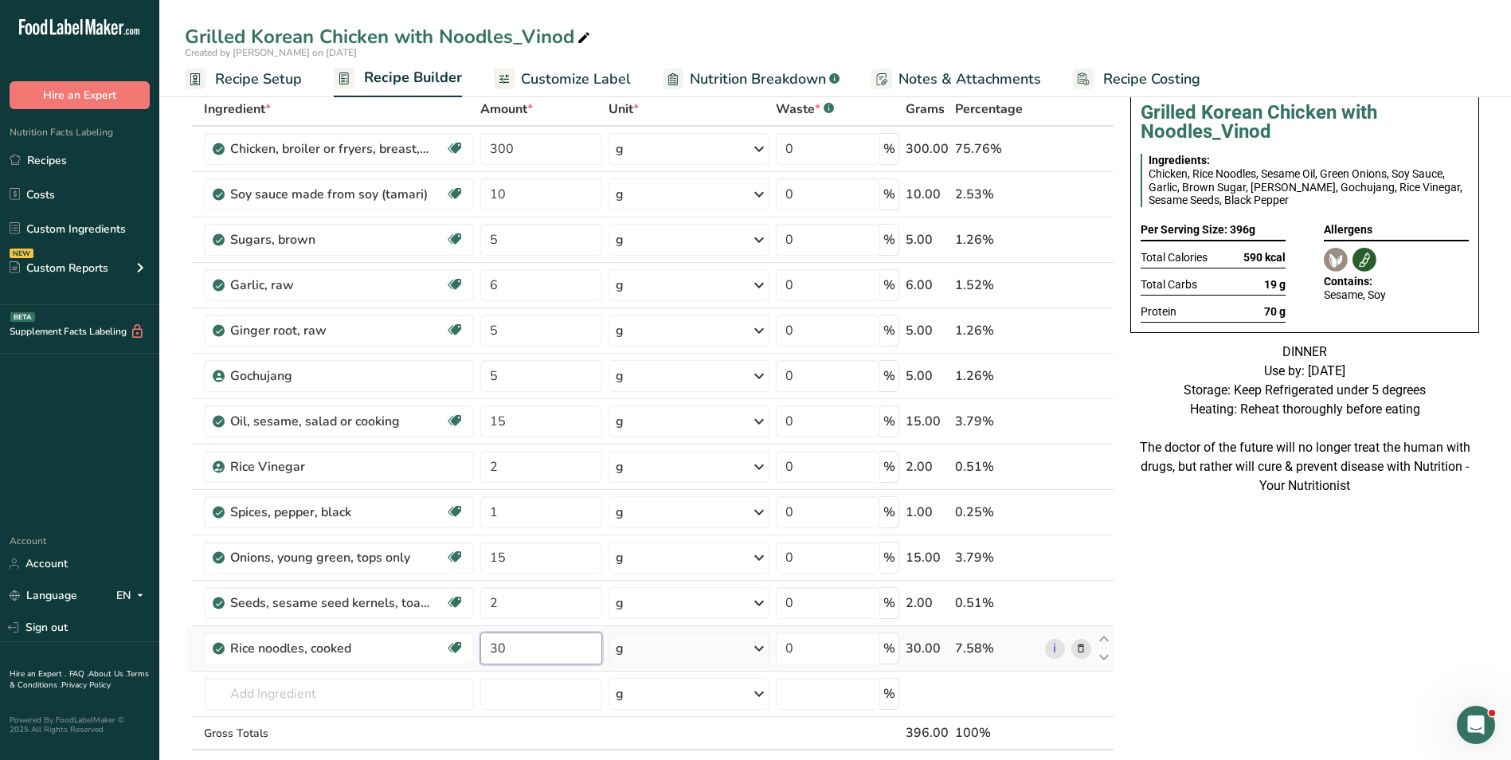
click at [501, 654] on input "30" at bounding box center [541, 648] width 123 height 32
type input "80"
click at [498, 416] on input "15" at bounding box center [541, 421] width 123 height 32
type input "20"
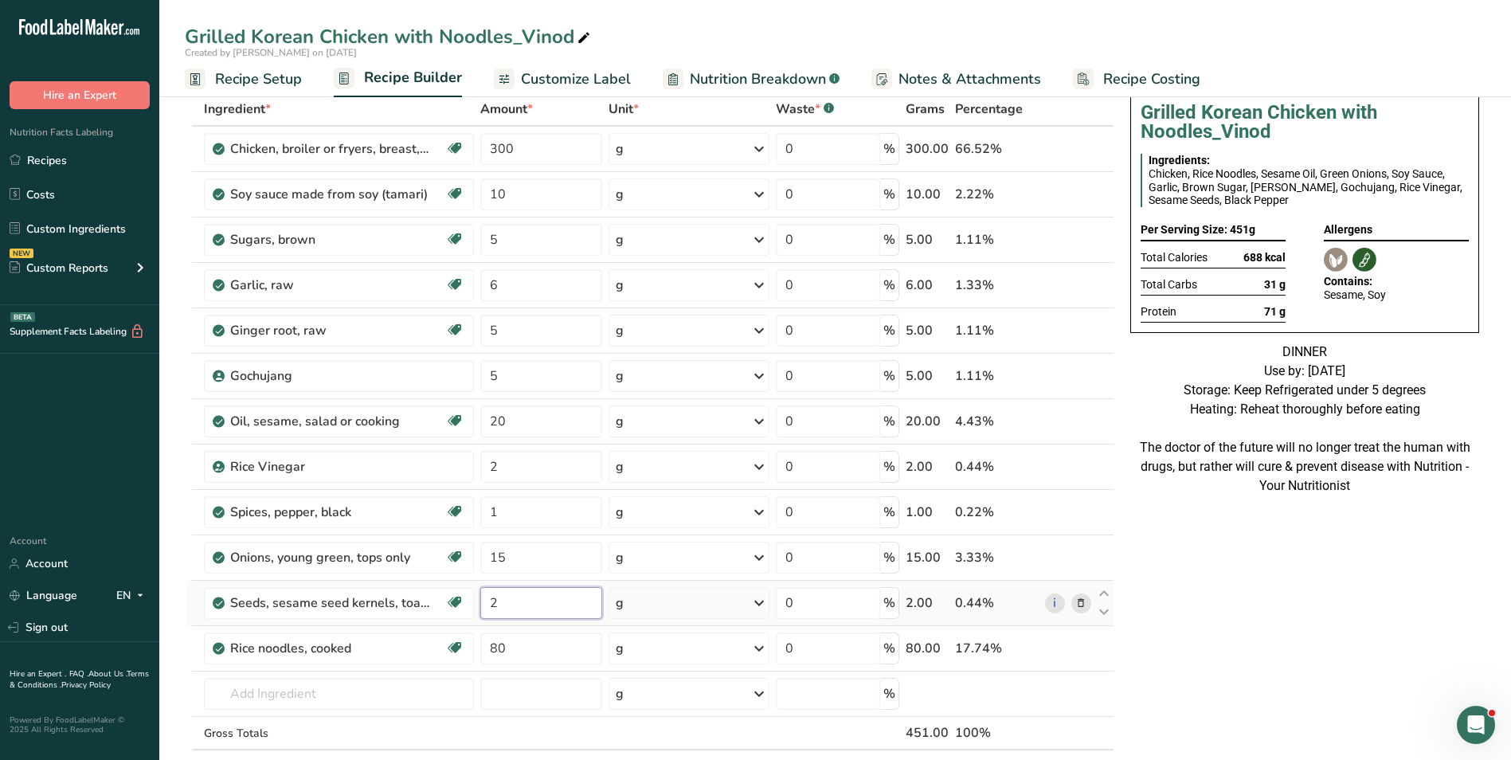
click at [484, 611] on input "2" at bounding box center [541, 603] width 123 height 32
click at [484, 610] on input "2" at bounding box center [541, 603] width 123 height 32
type input "10"
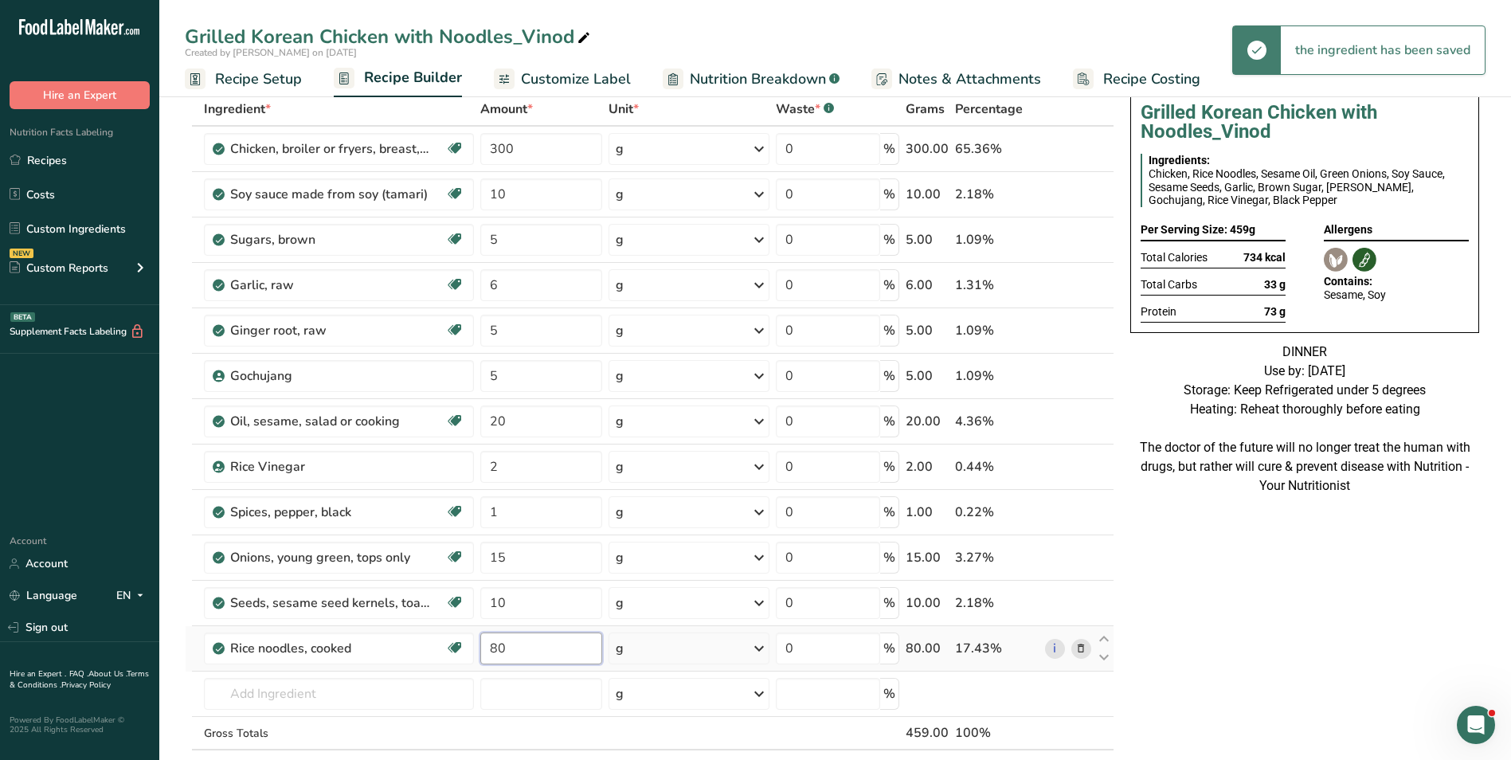
click at [488, 649] on input "80" at bounding box center [541, 648] width 123 height 32
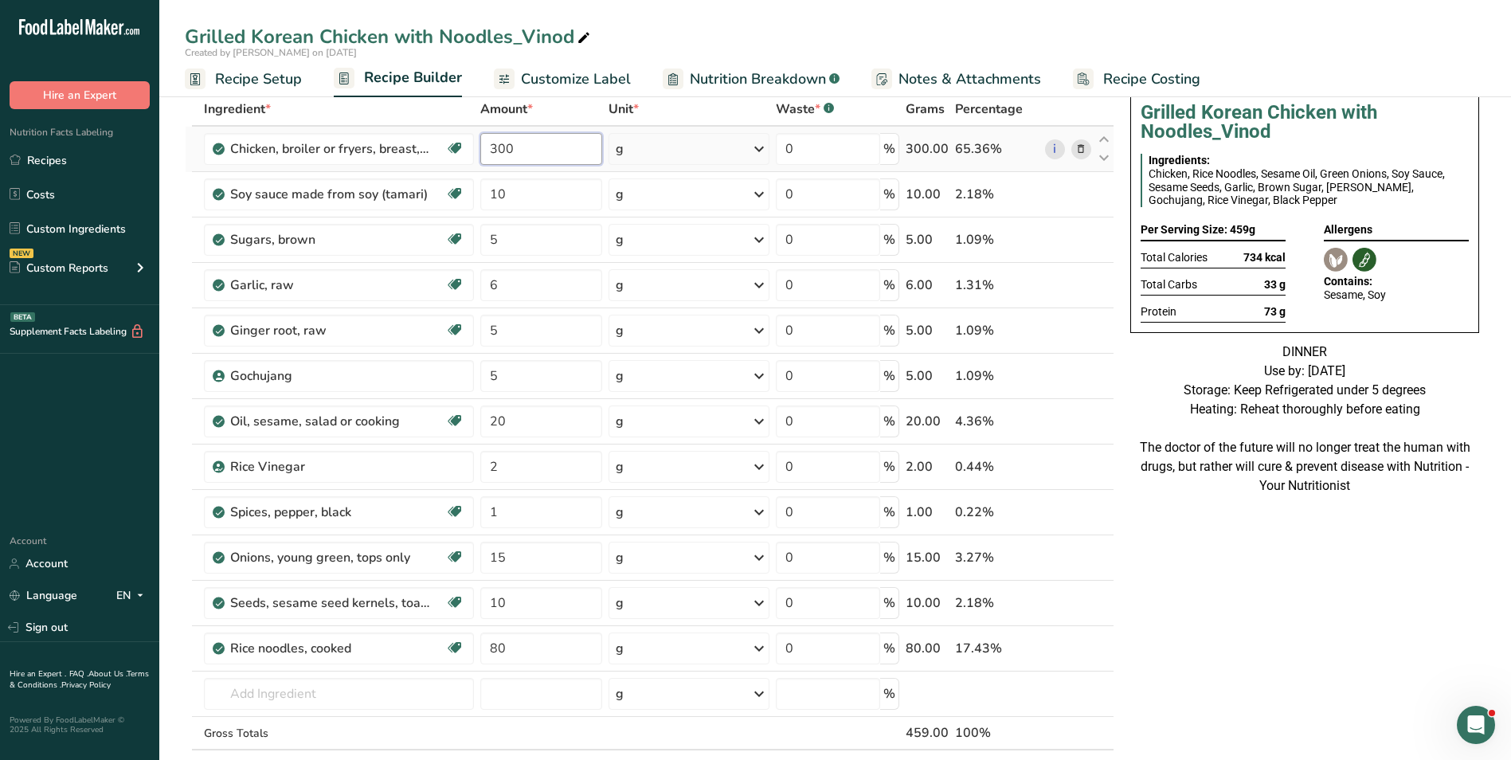
click at [499, 157] on div "Ingredient * Amount * Unit * Waste * .a-a{fill:#347362;}.b-a{fill:#fff;} Grams …" at bounding box center [650, 454] width 930 height 724
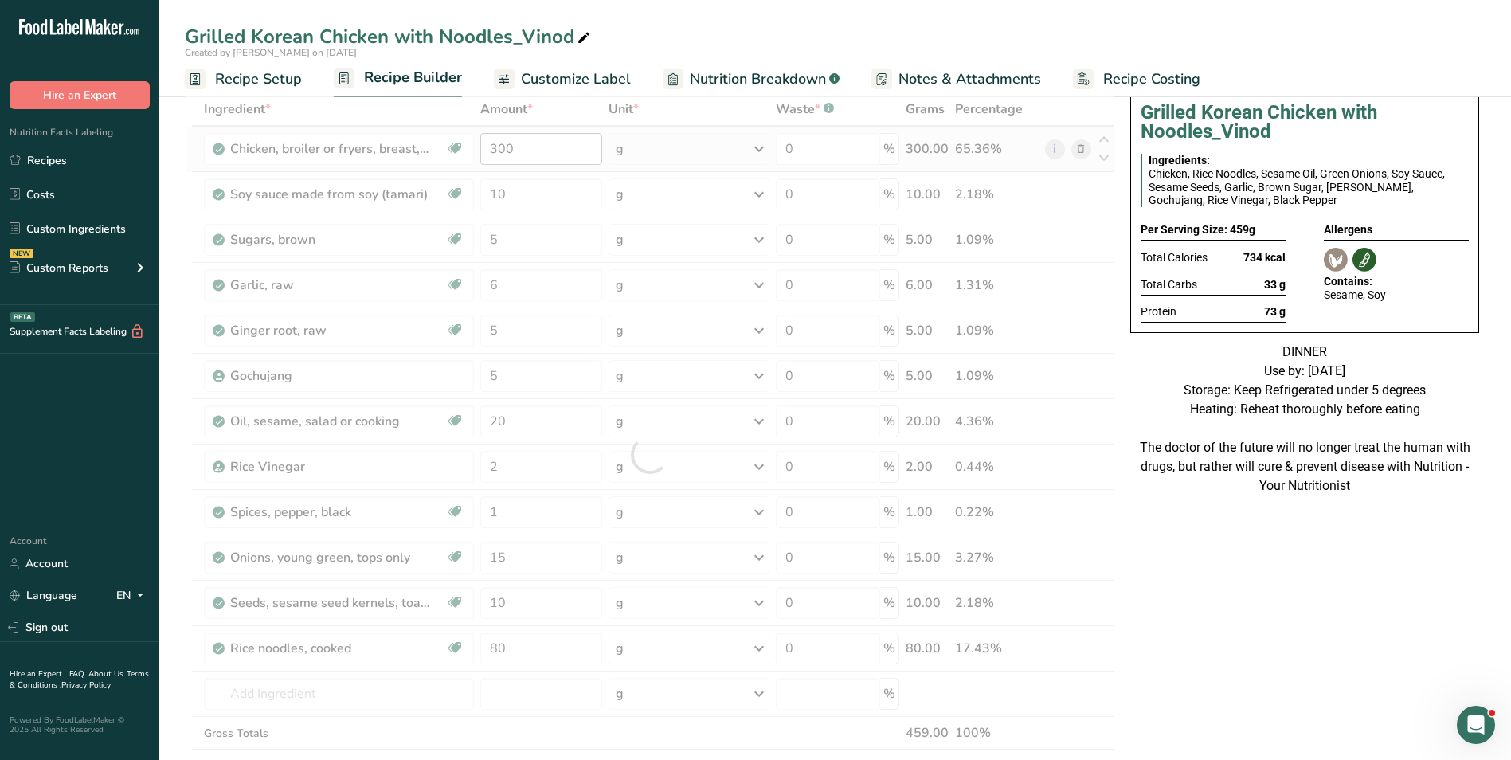
click at [499, 157] on div at bounding box center [650, 454] width 930 height 724
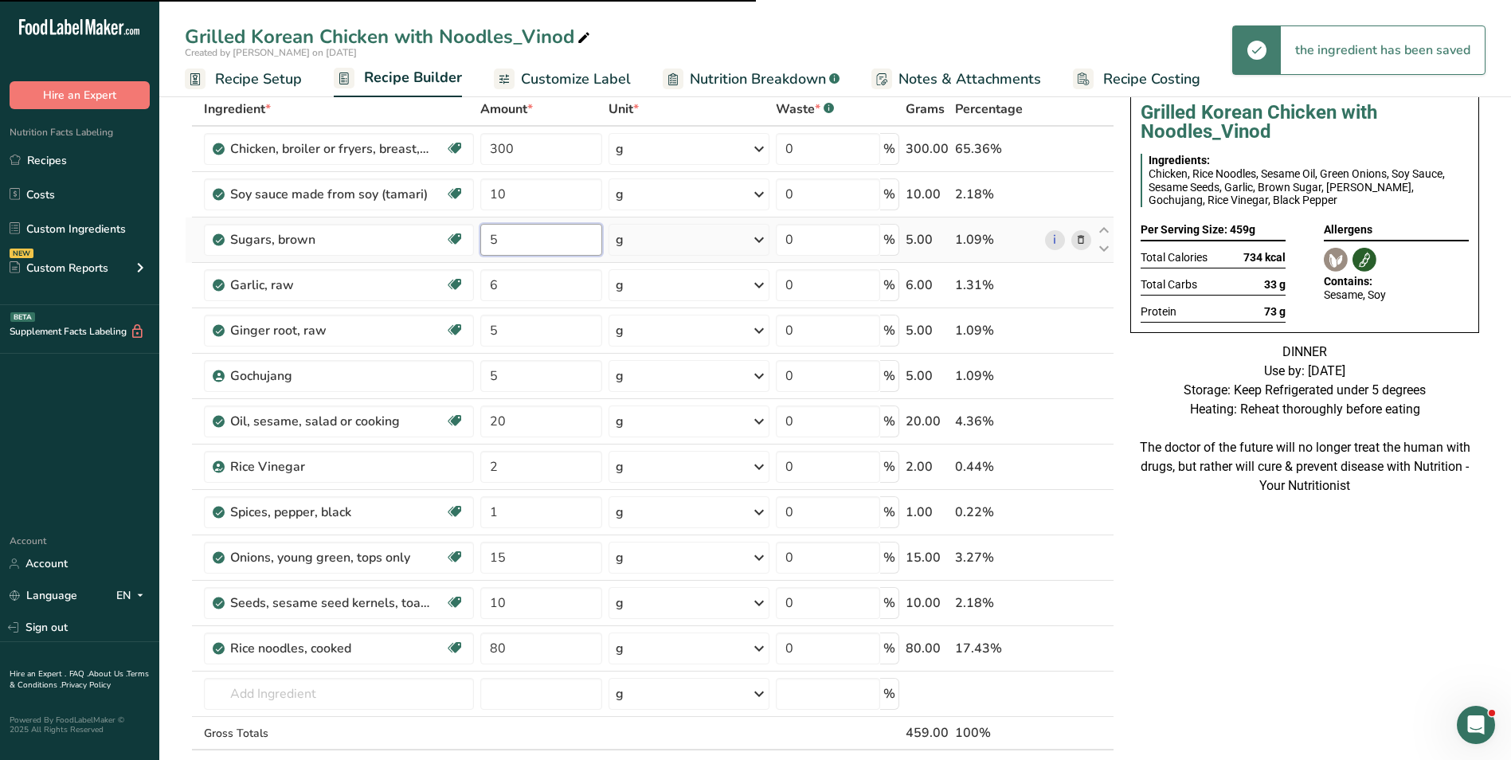
click at [490, 243] on input "5" at bounding box center [541, 240] width 123 height 32
type input "10"
click at [497, 650] on input "80" at bounding box center [541, 648] width 123 height 32
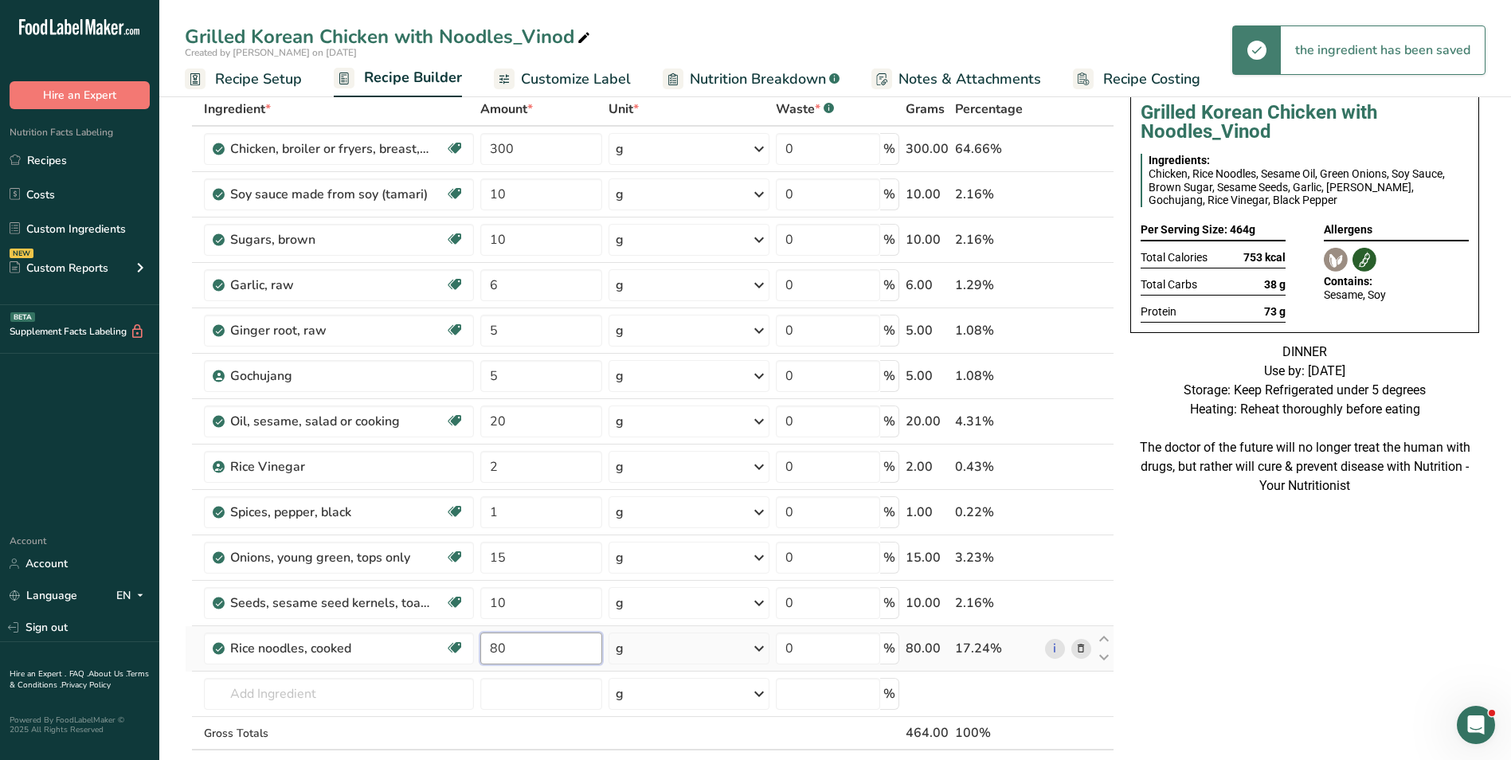
click at [497, 650] on input "80" at bounding box center [541, 648] width 123 height 32
type input "100"
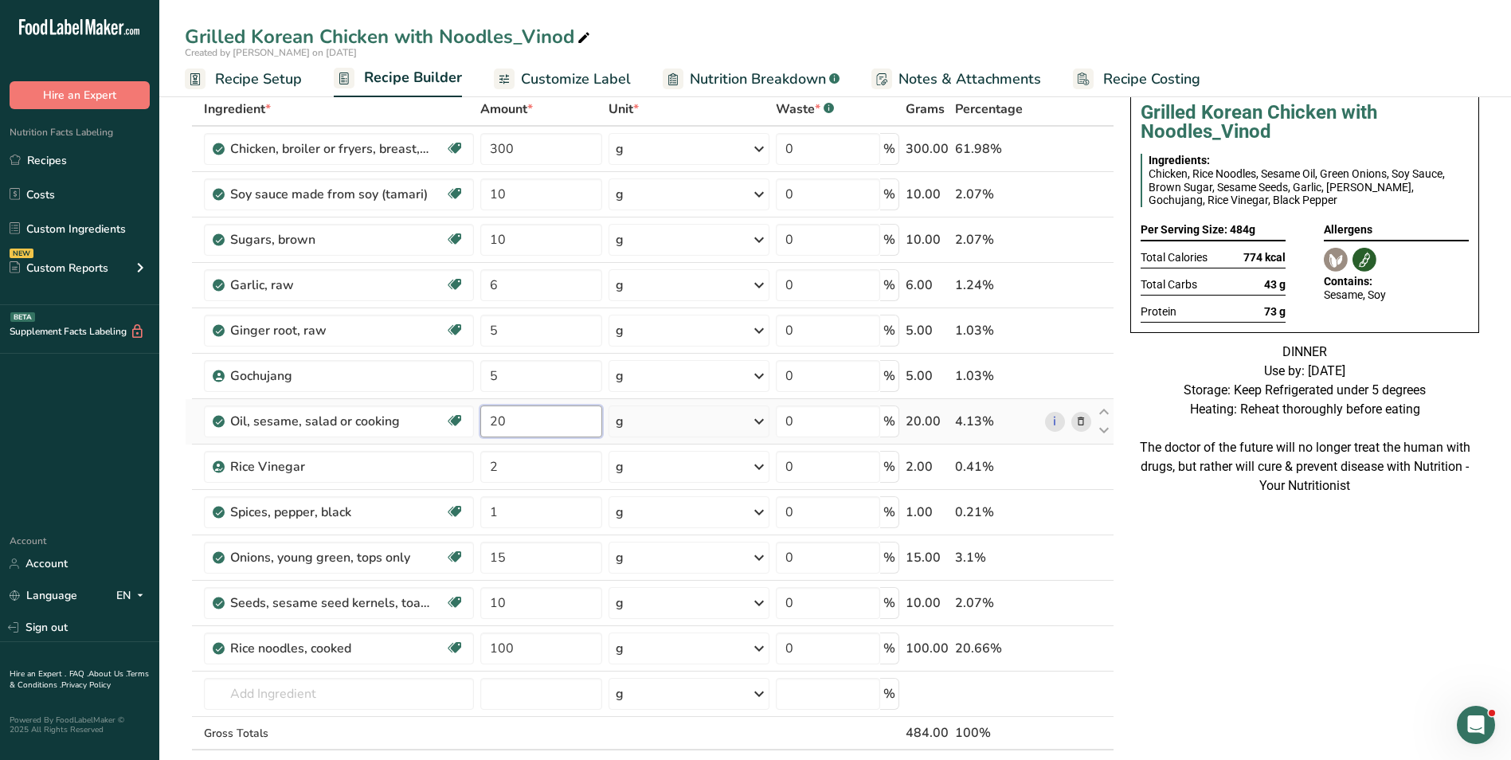
click at [492, 425] on input "20" at bounding box center [541, 421] width 123 height 32
click at [490, 422] on input "22" at bounding box center [541, 421] width 123 height 32
type input "23"
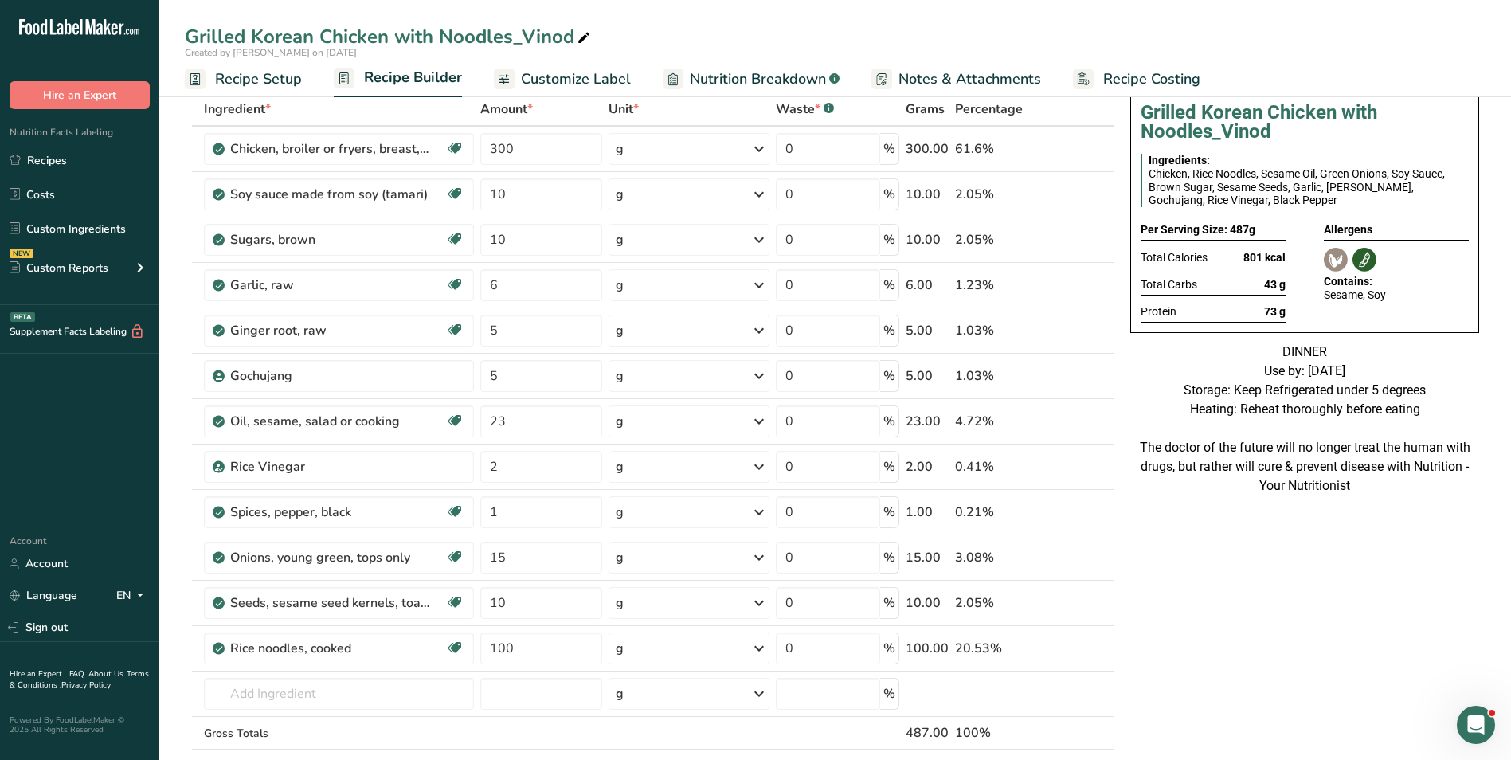
click at [587, 82] on span "Customize Label" at bounding box center [576, 80] width 110 height 22
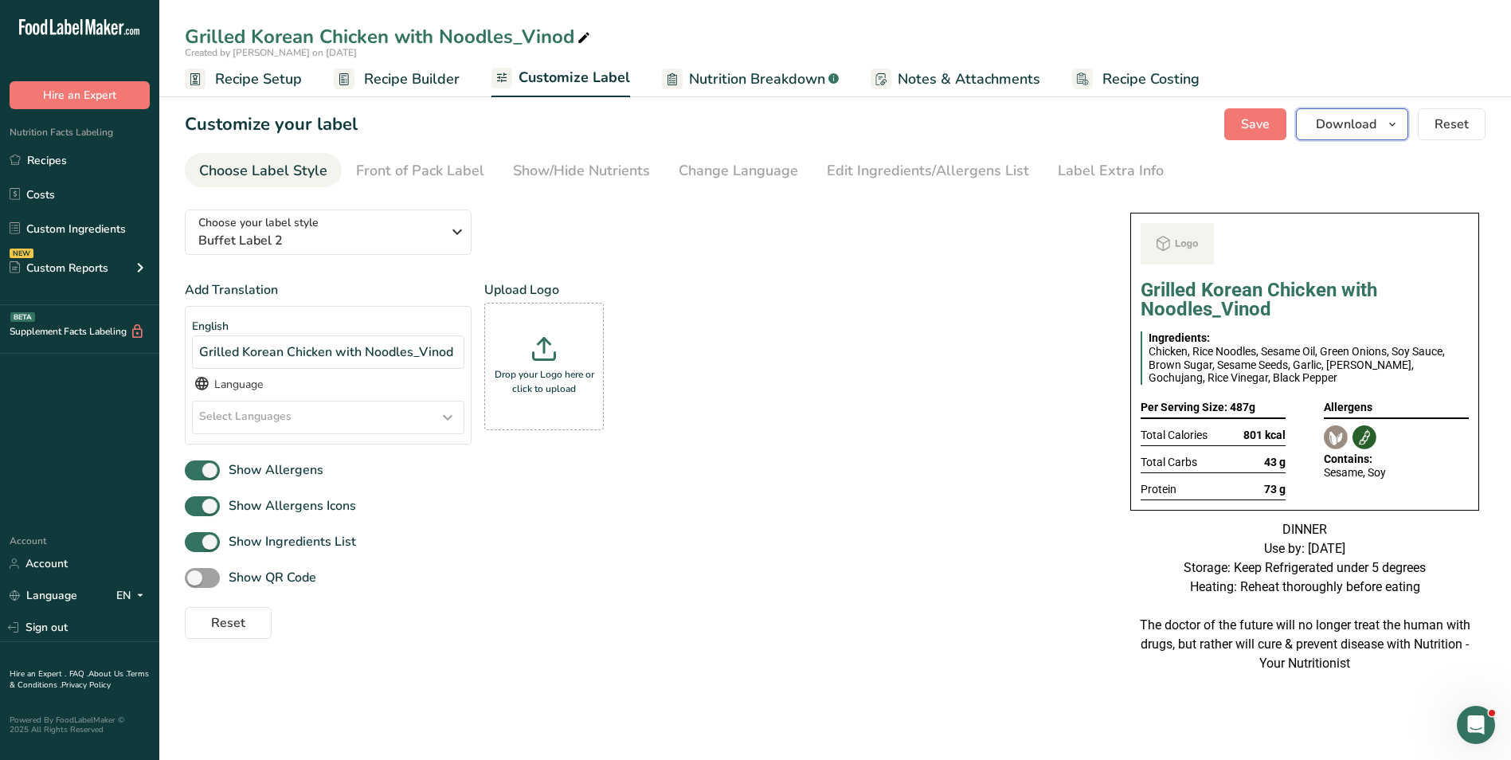
click at [1374, 123] on span "Download" at bounding box center [1346, 124] width 61 height 19
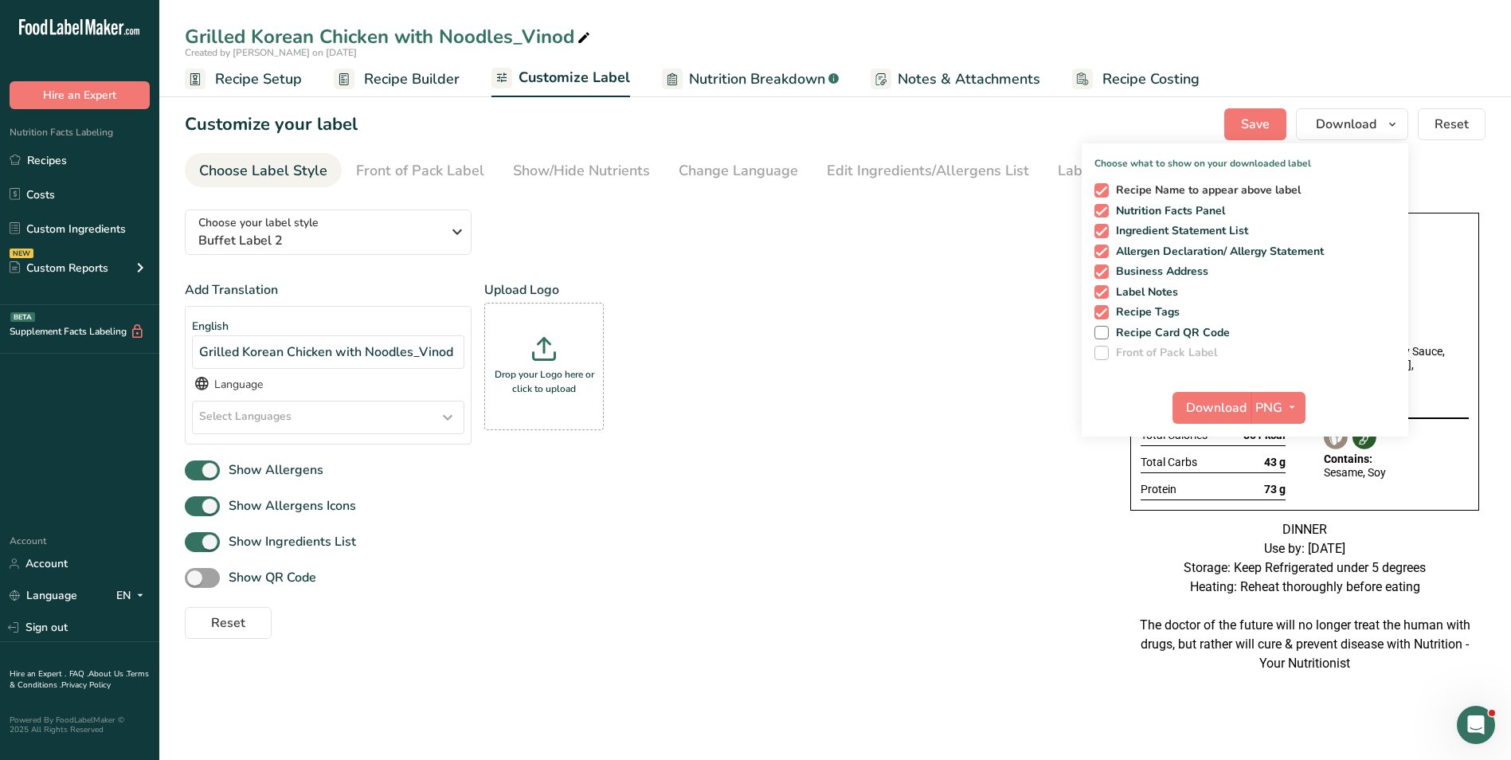
click at [1107, 184] on span at bounding box center [1101, 190] width 14 height 14
click at [1105, 185] on input "Recipe Name to appear above label" at bounding box center [1099, 190] width 10 height 10
checkbox input "false"
click at [1227, 410] on span "Download" at bounding box center [1216, 407] width 61 height 19
click at [582, 34] on icon at bounding box center [584, 38] width 14 height 22
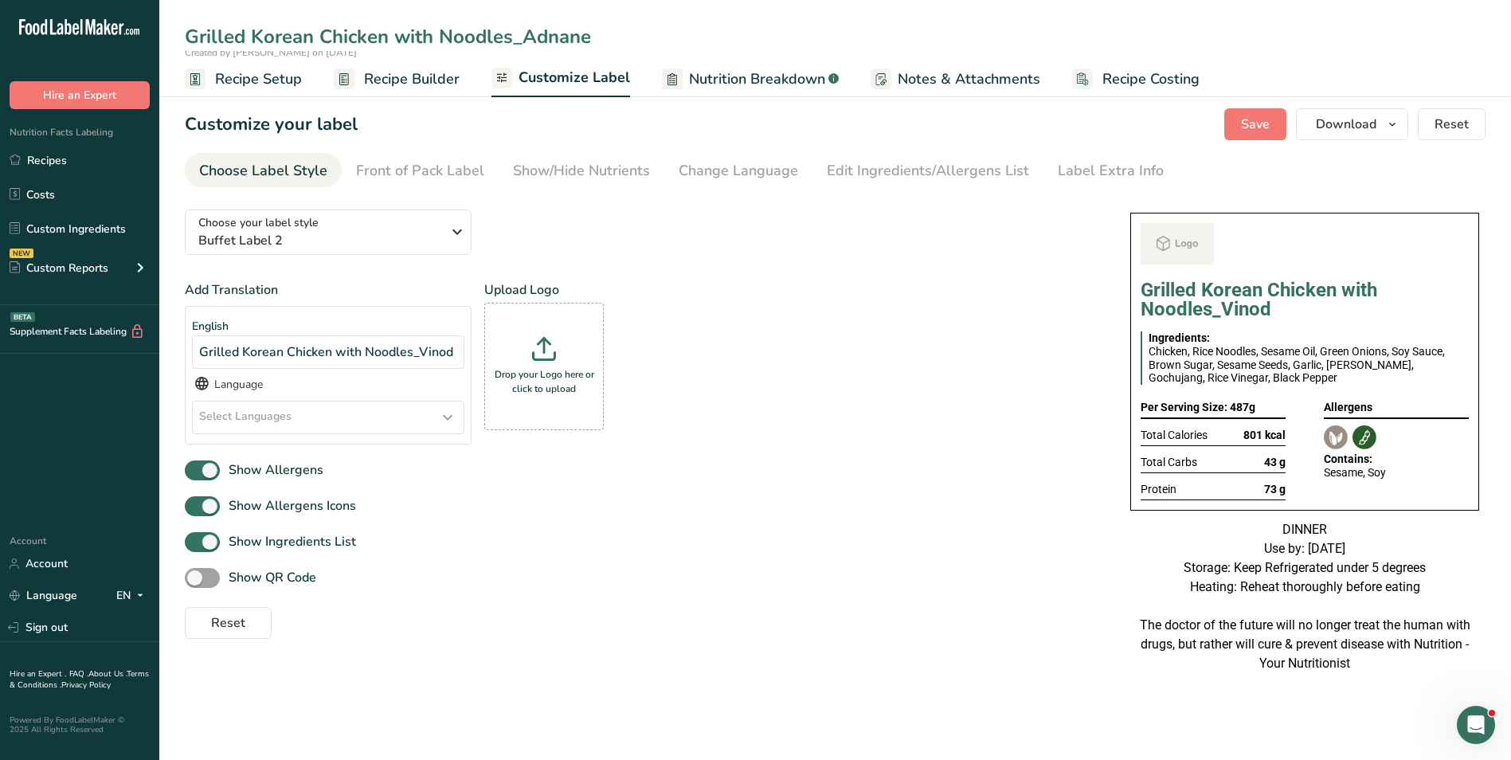
type input "Grilled Korean Chicken with Noodles_Adnane"
click at [1273, 128] on button "Save" at bounding box center [1255, 124] width 62 height 32
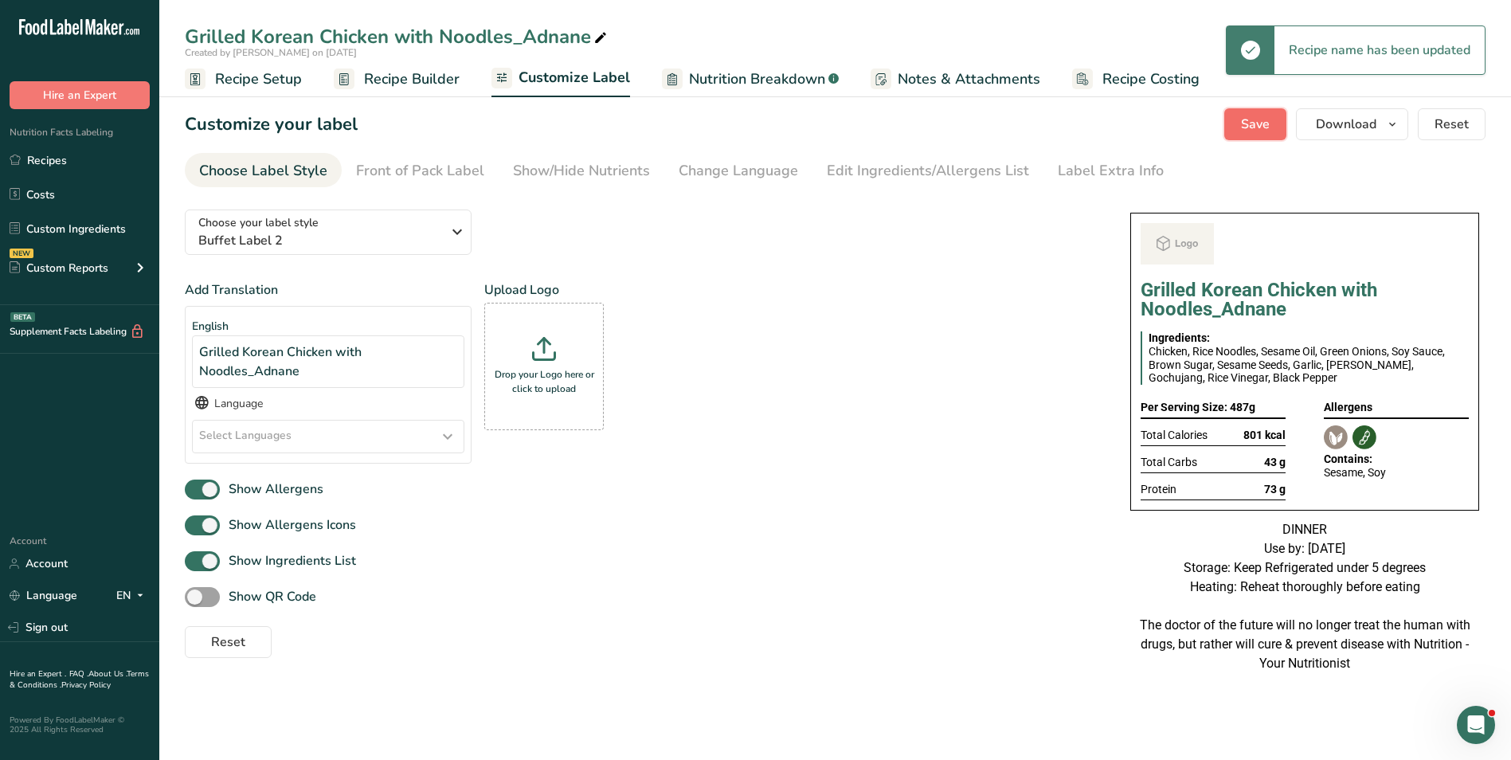
click at [1286, 127] on button "Save" at bounding box center [1255, 124] width 62 height 32
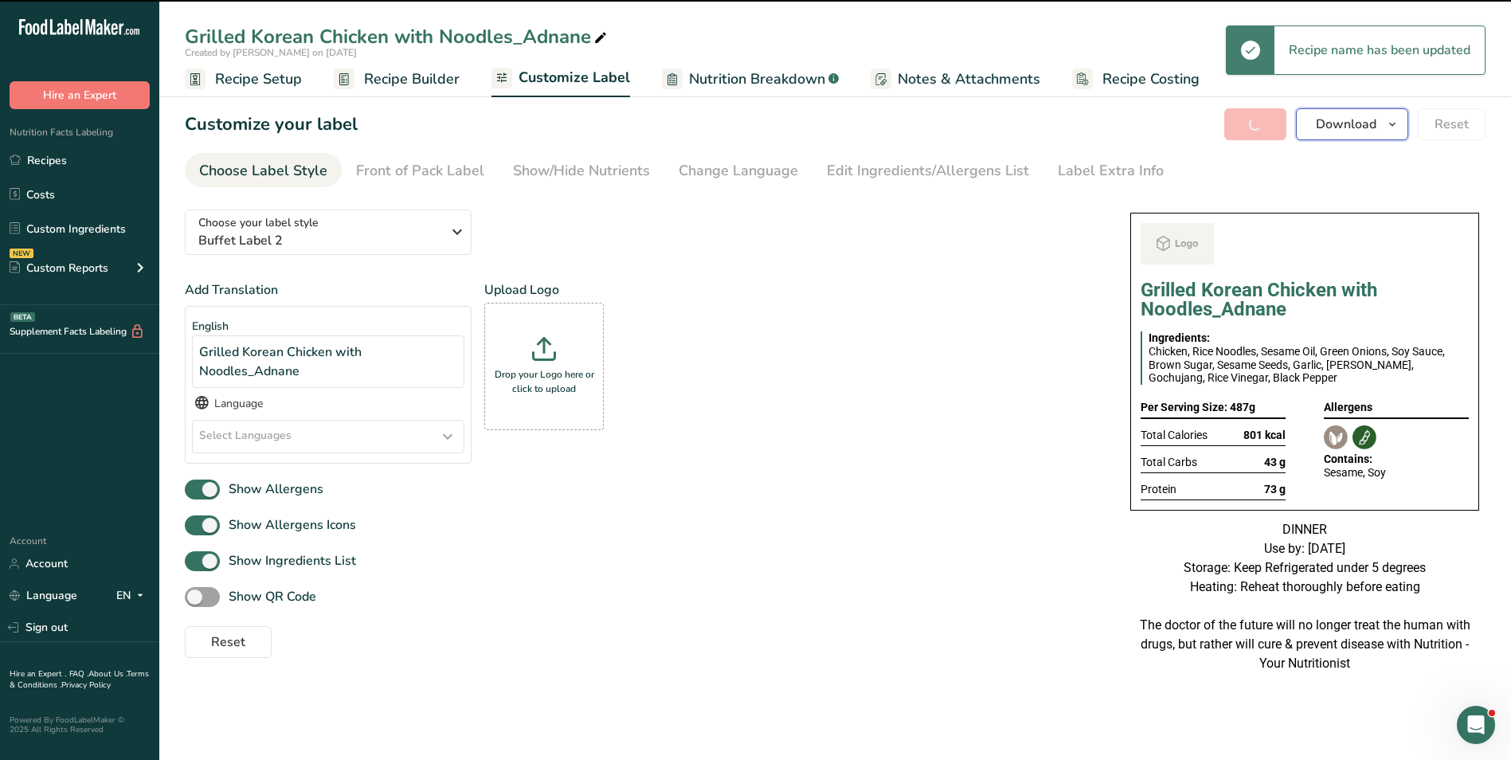
click at [1365, 127] on span "Download" at bounding box center [1346, 124] width 61 height 19
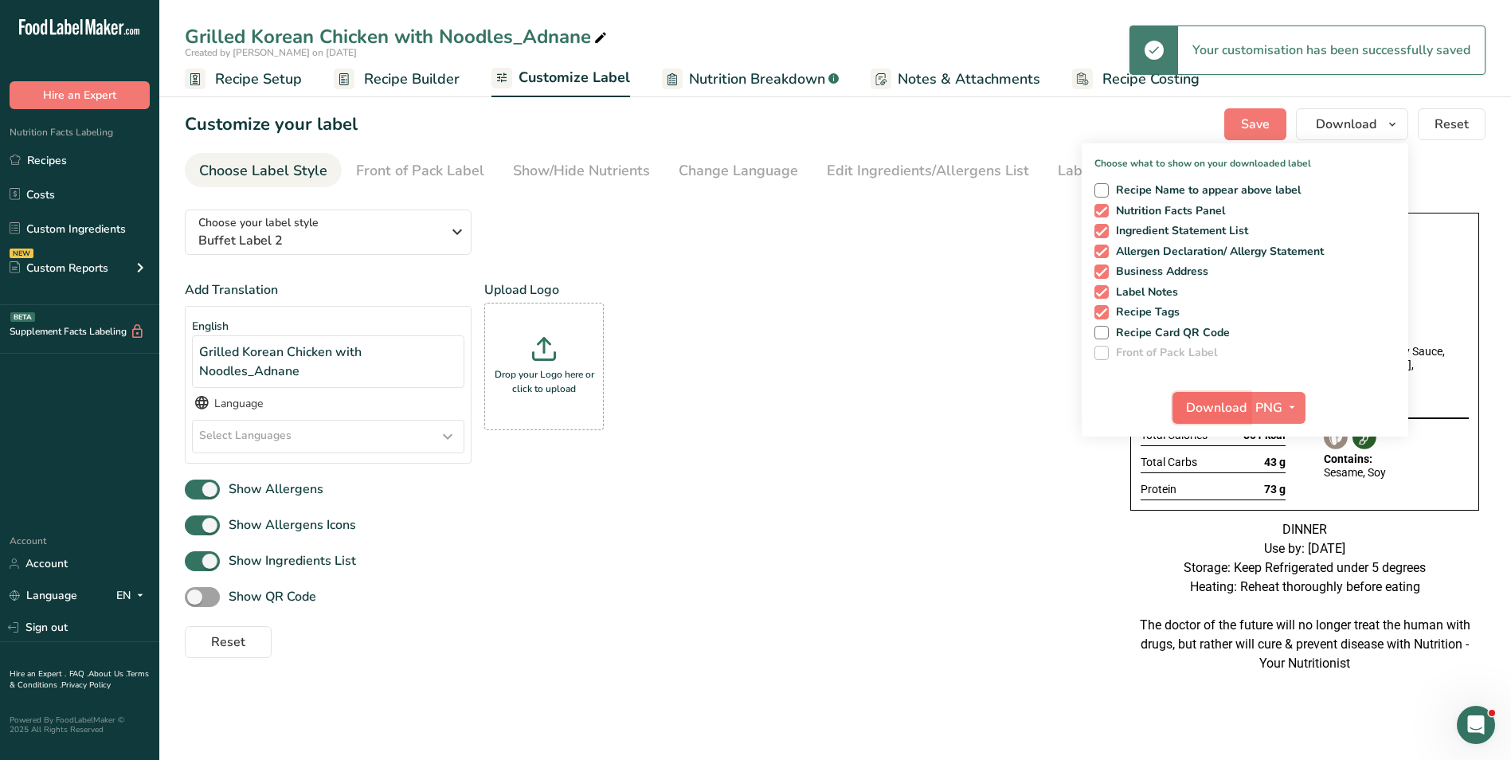
click at [1220, 404] on span "Download" at bounding box center [1216, 407] width 61 height 19
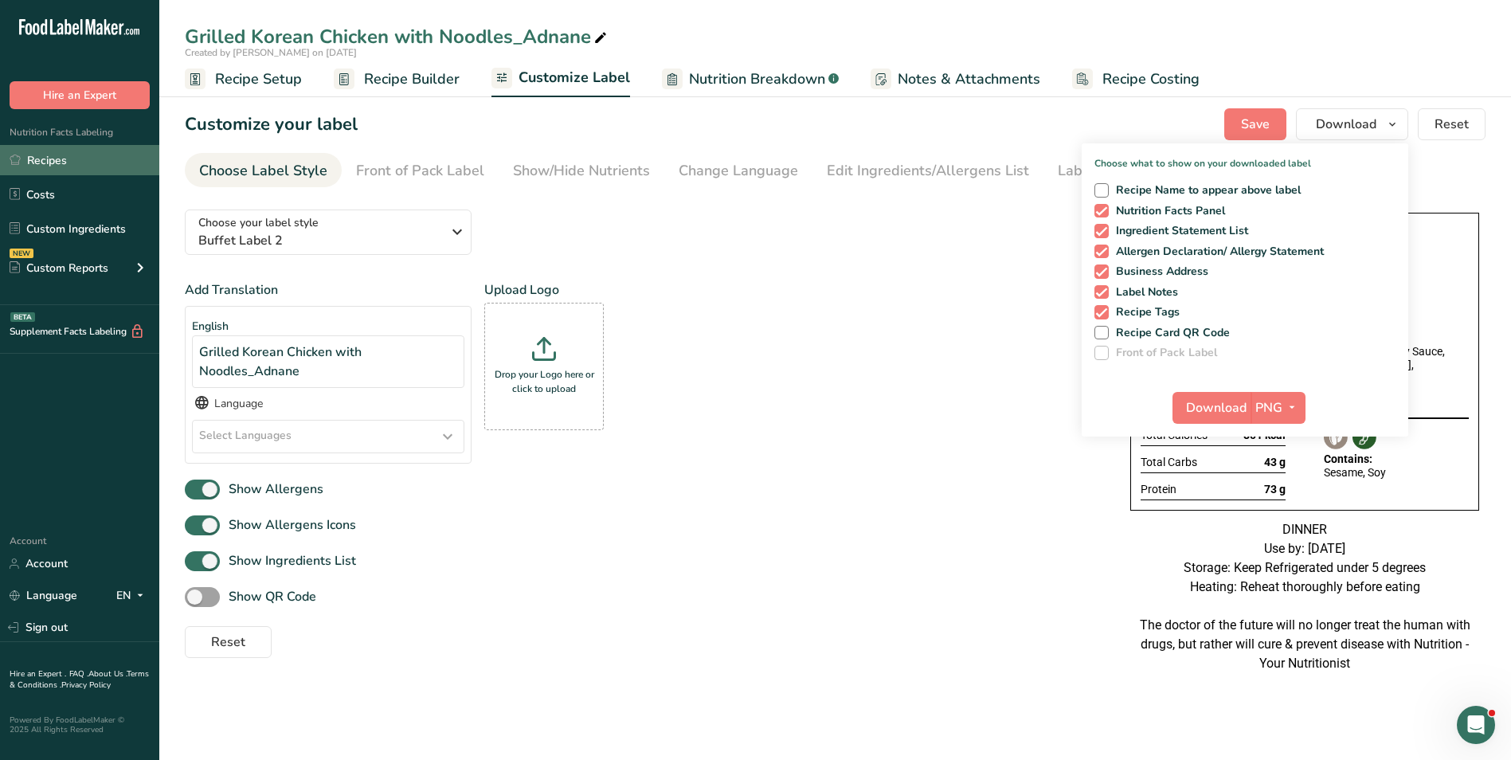
click at [50, 155] on link "Recipes" at bounding box center [79, 160] width 159 height 30
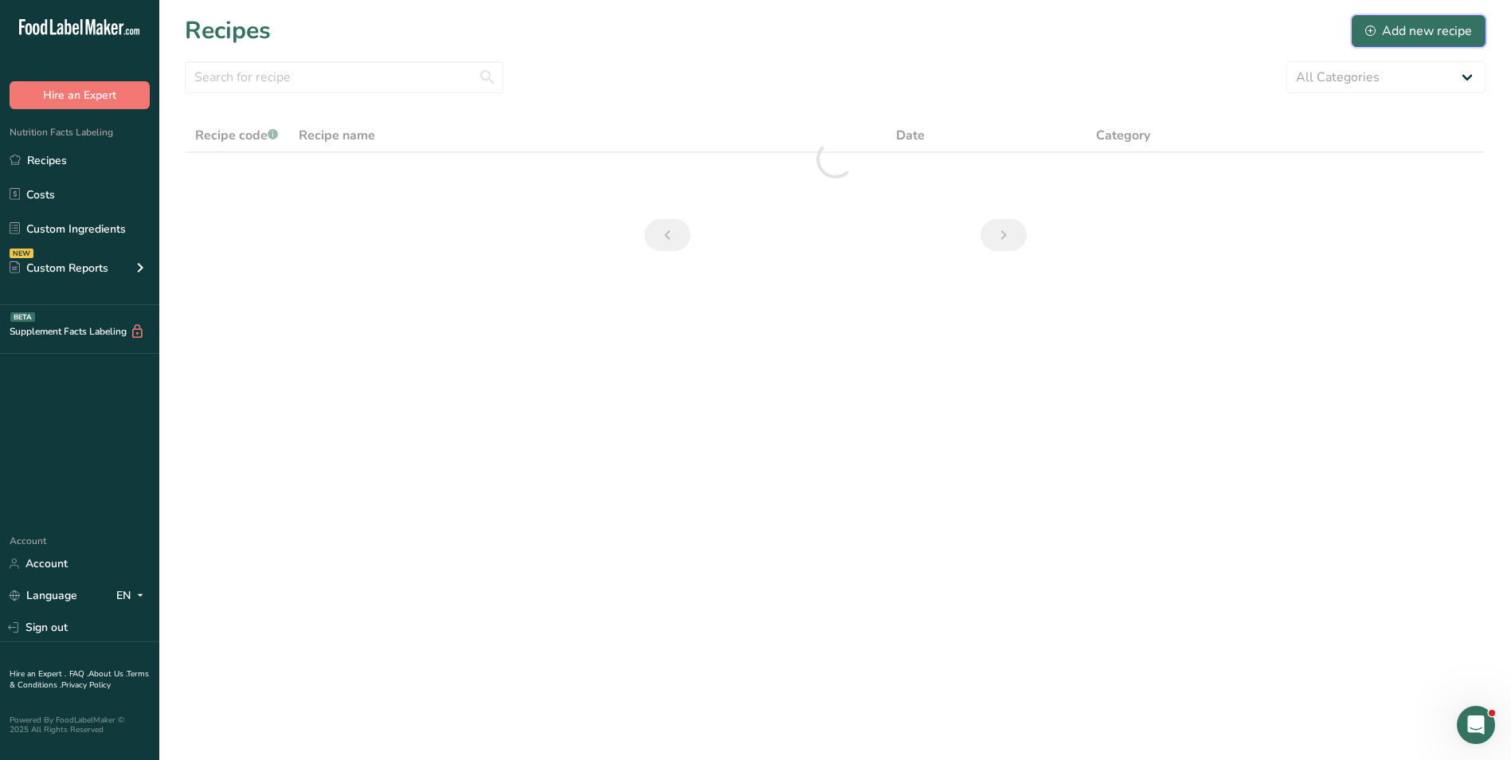
click at [1442, 27] on div "Add new recipe" at bounding box center [1418, 31] width 107 height 19
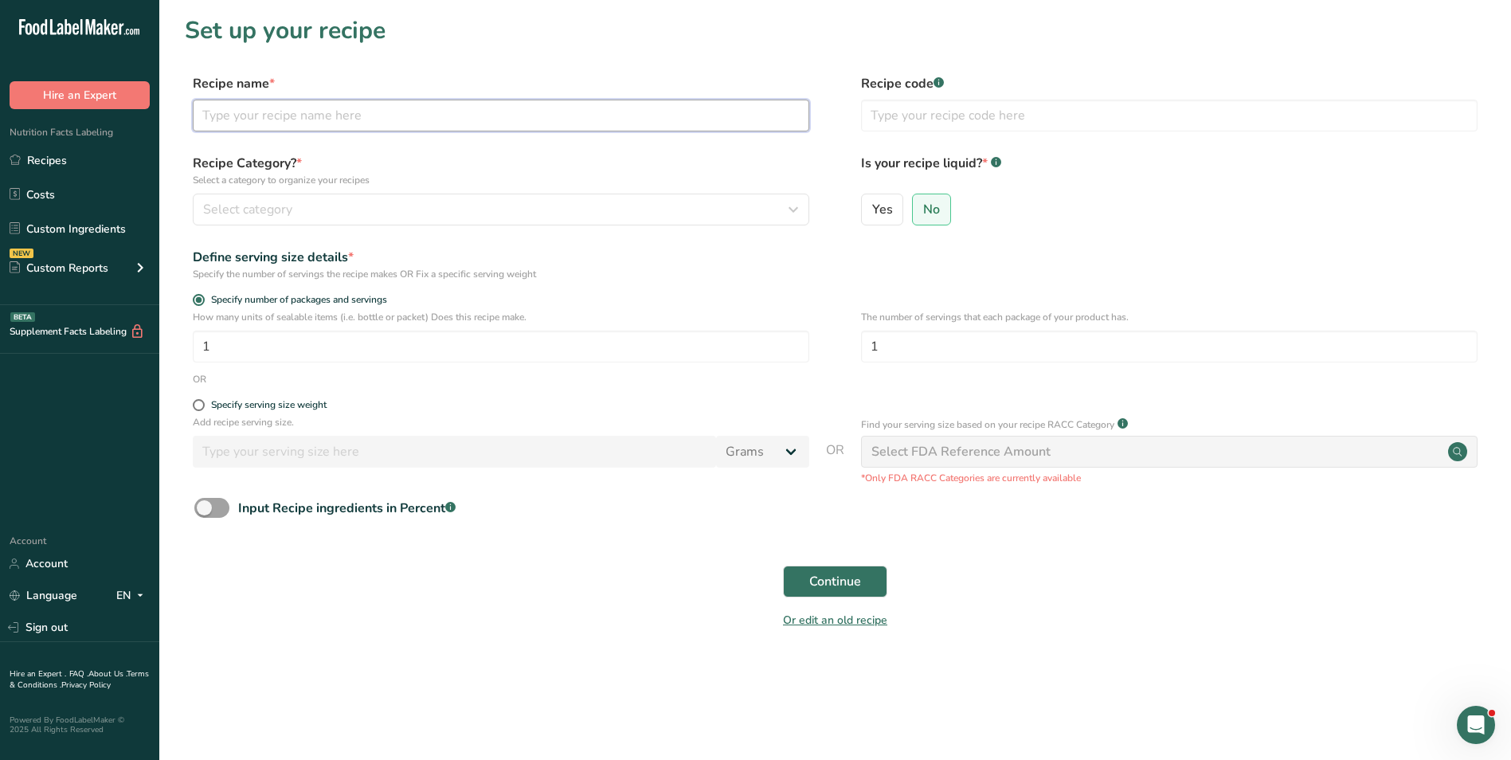
click at [479, 122] on input "text" at bounding box center [501, 116] width 617 height 32
type input "Buffalo Turnips Bites"
click at [978, 119] on input "text" at bounding box center [1169, 116] width 617 height 32
type input "NUTRI"
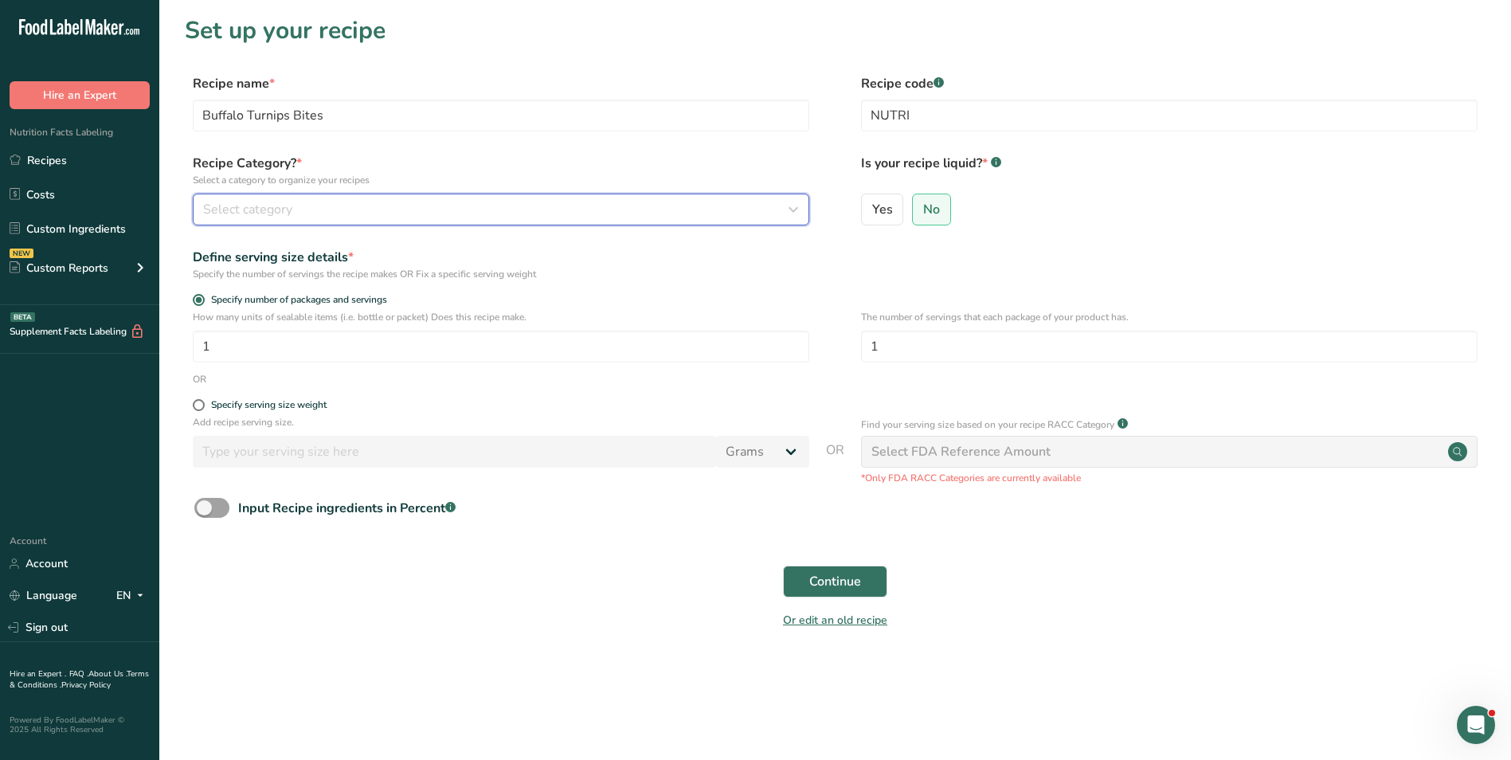
click at [767, 216] on div "Select category" at bounding box center [496, 209] width 586 height 19
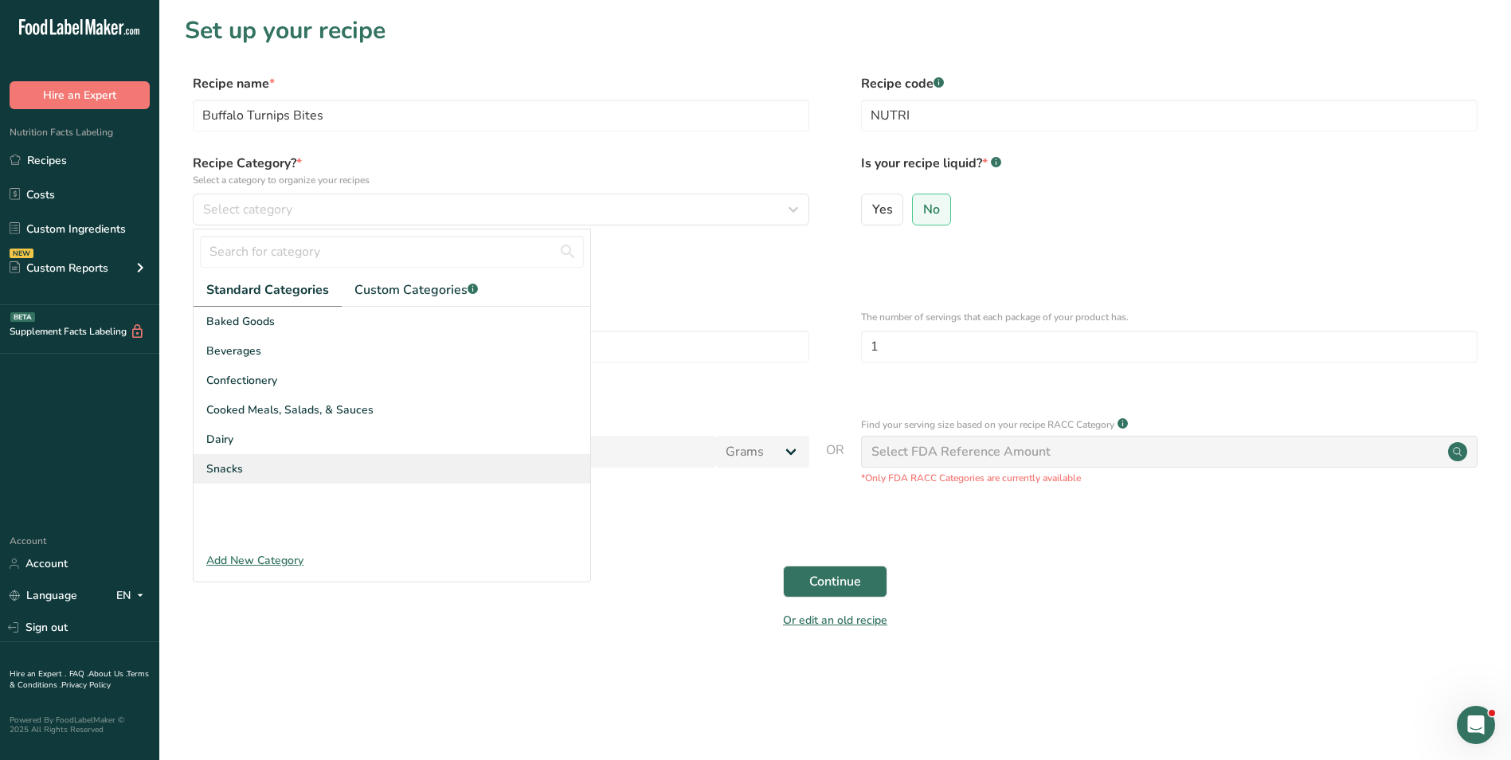
click at [263, 480] on div "Snacks" at bounding box center [392, 468] width 397 height 29
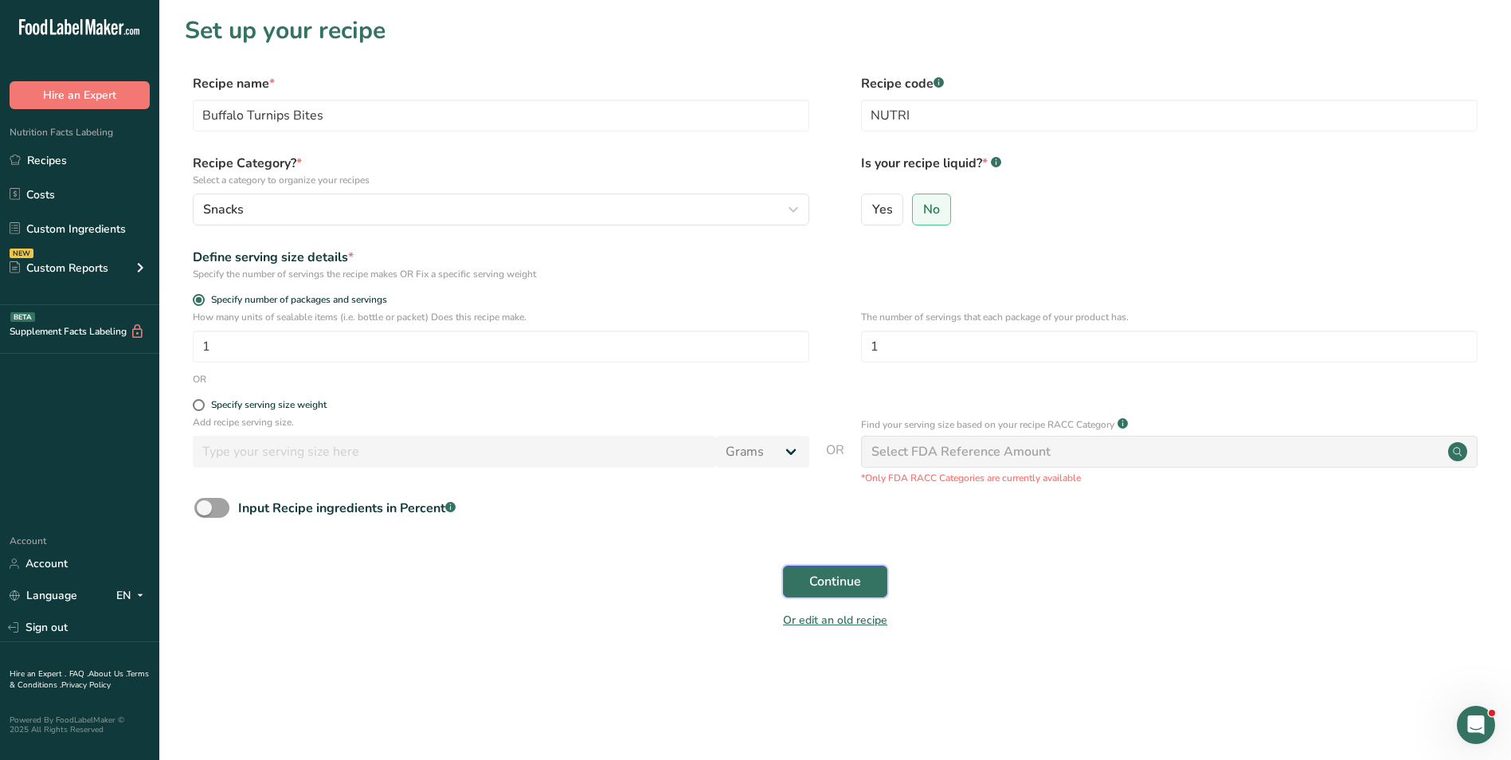
click at [875, 592] on button "Continue" at bounding box center [835, 582] width 104 height 32
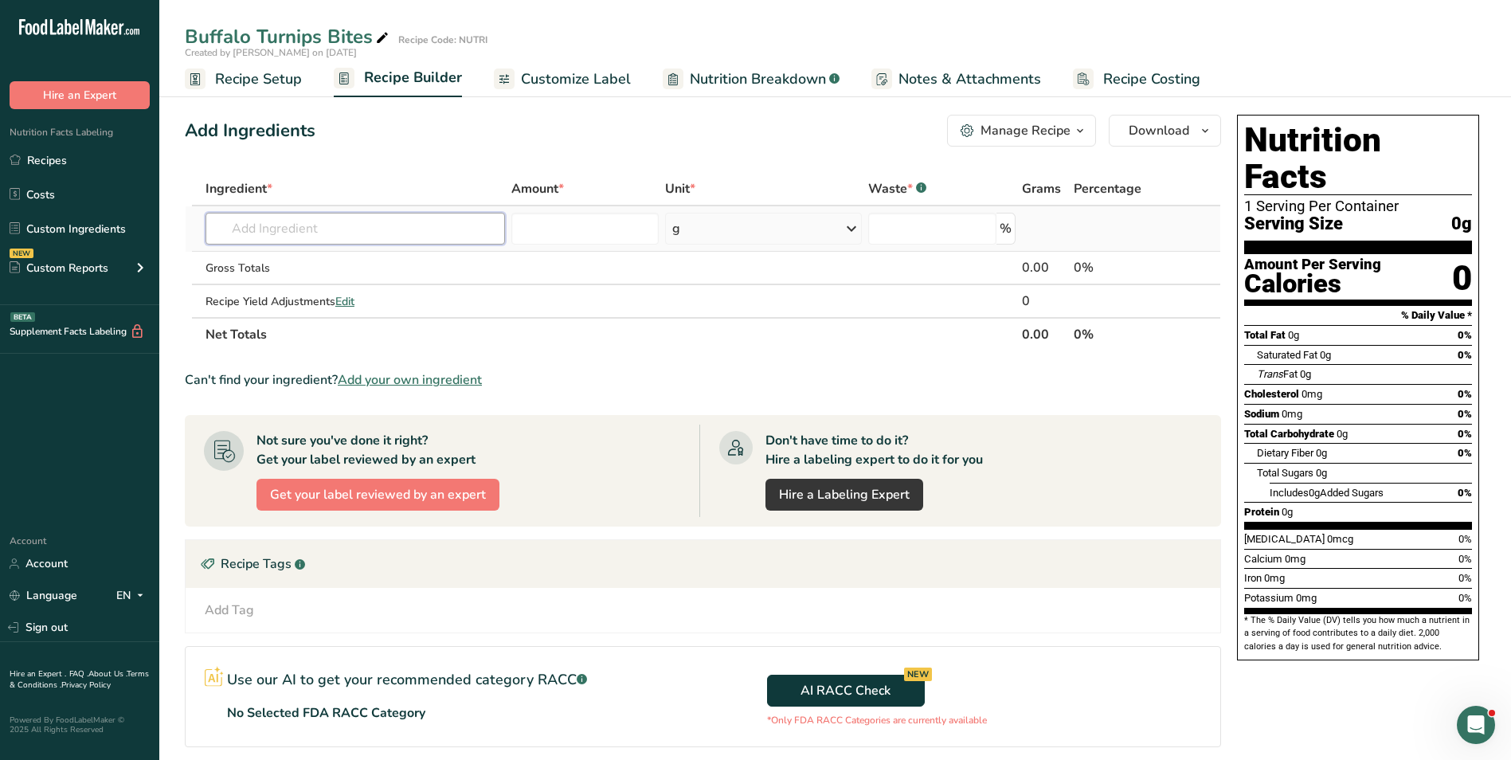
click at [303, 226] on input "text" at bounding box center [356, 229] width 300 height 32
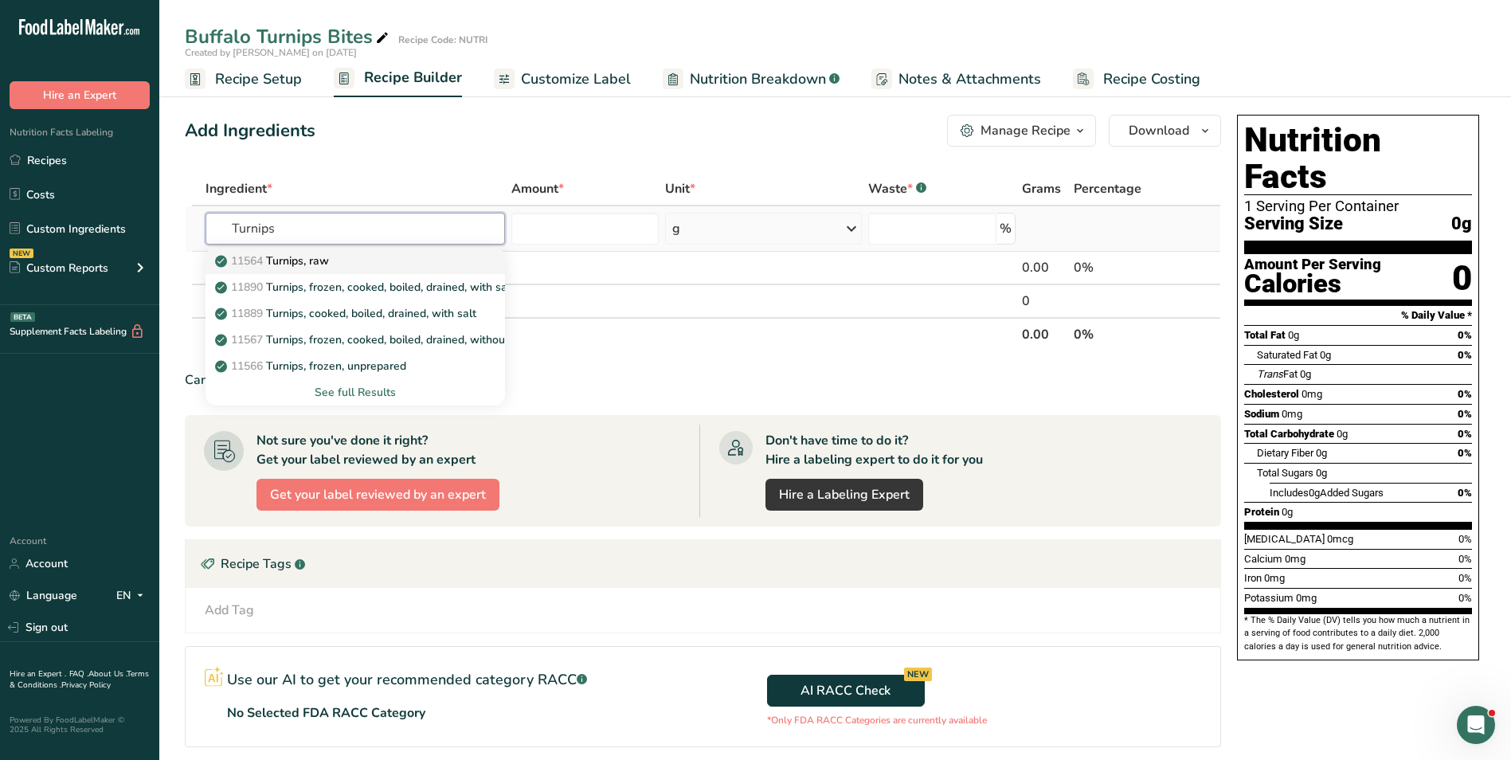
type input "Turnips"
click at [312, 264] on p "11564 Turnips, raw" at bounding box center [273, 261] width 111 height 17
type input "Turnips, raw"
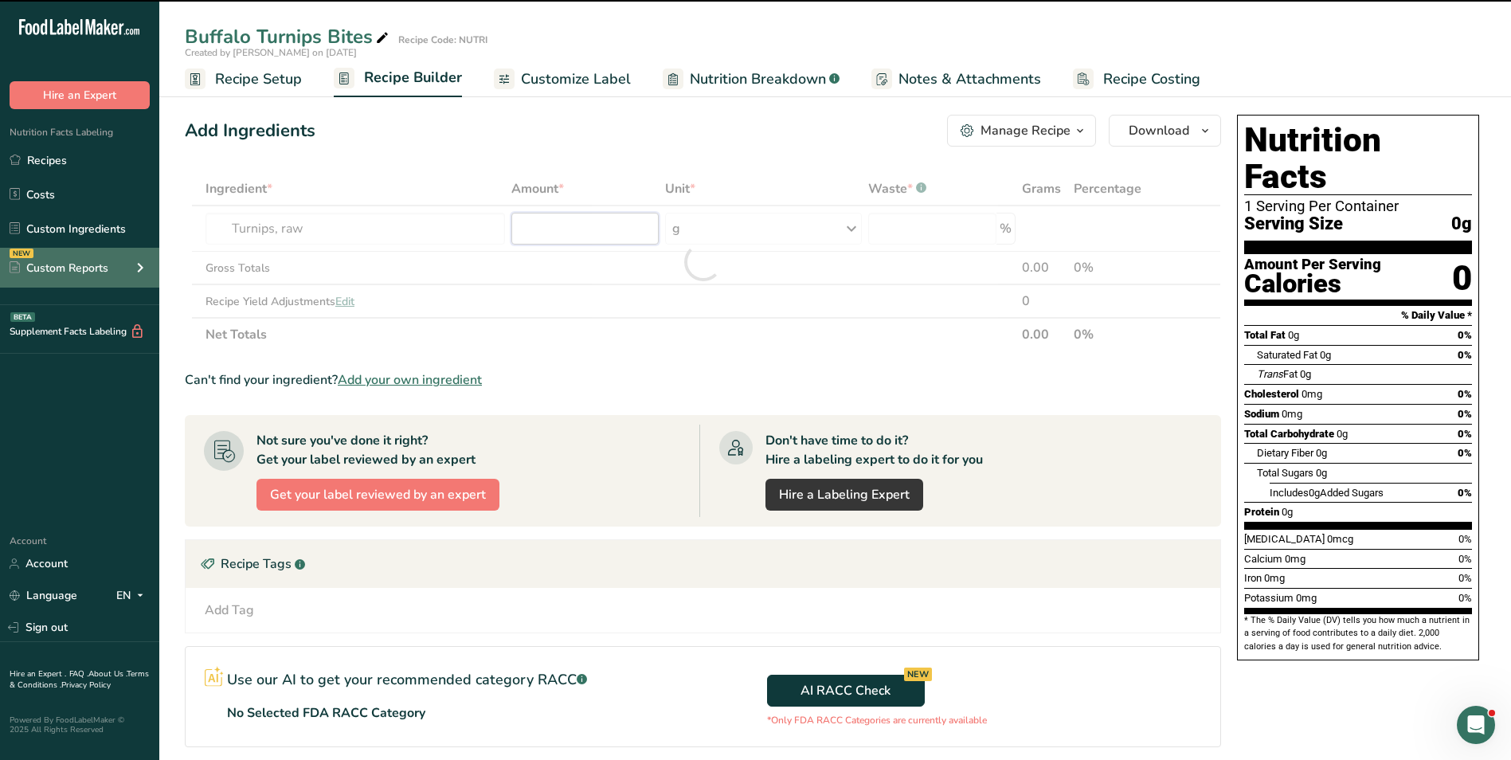
type input "0"
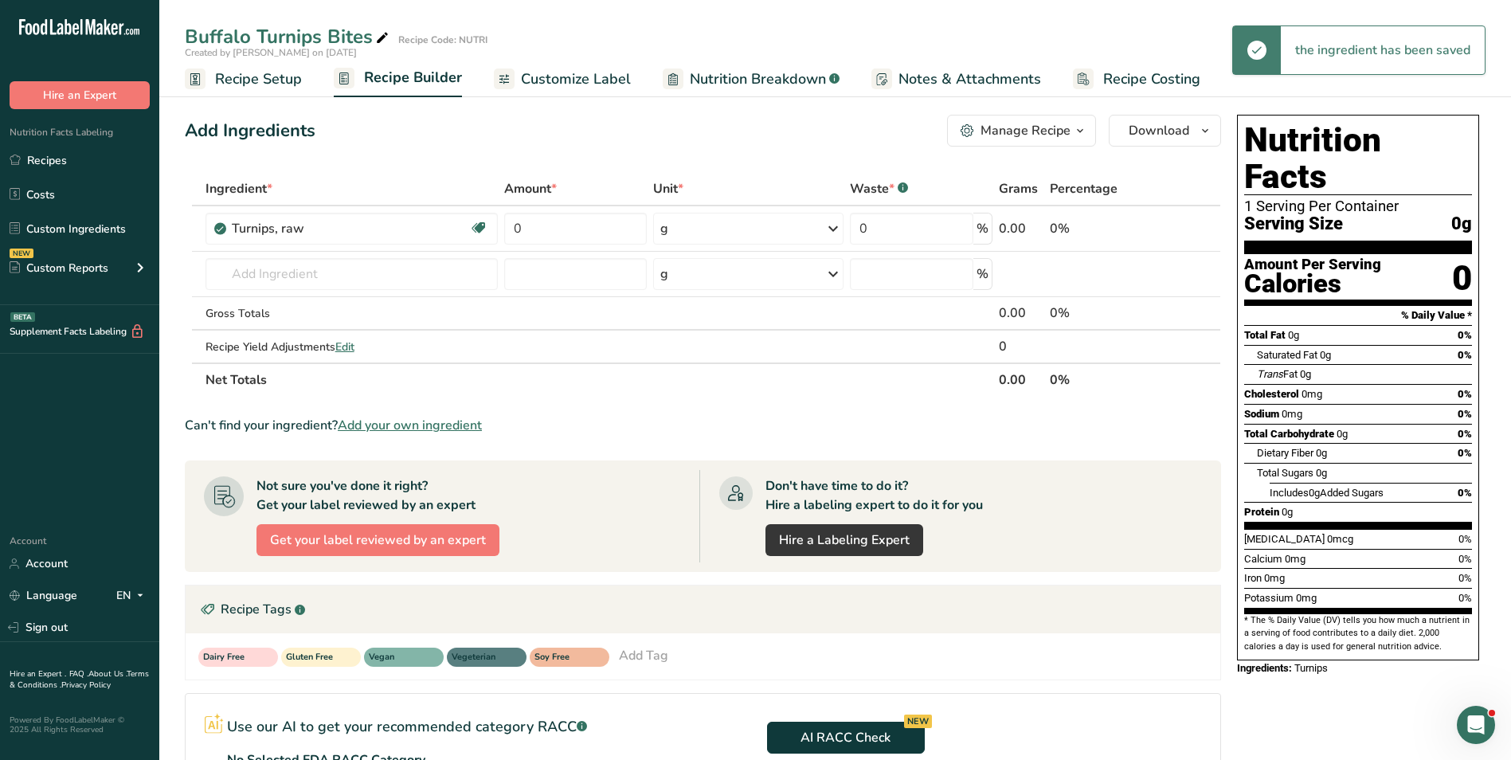
click at [244, 84] on span "Recipe Setup" at bounding box center [258, 80] width 87 height 22
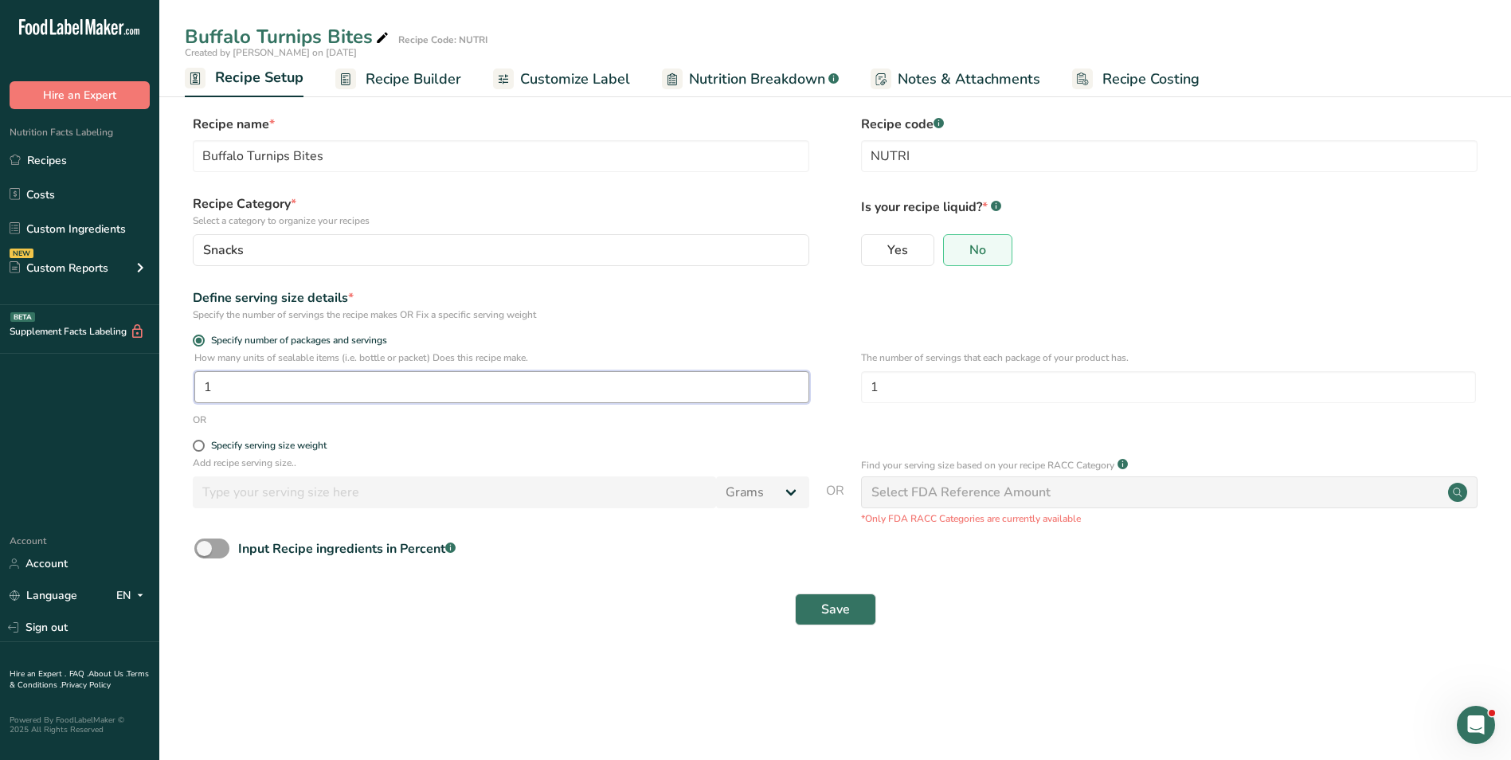
click at [217, 382] on input "1" at bounding box center [501, 387] width 615 height 32
type input "4"
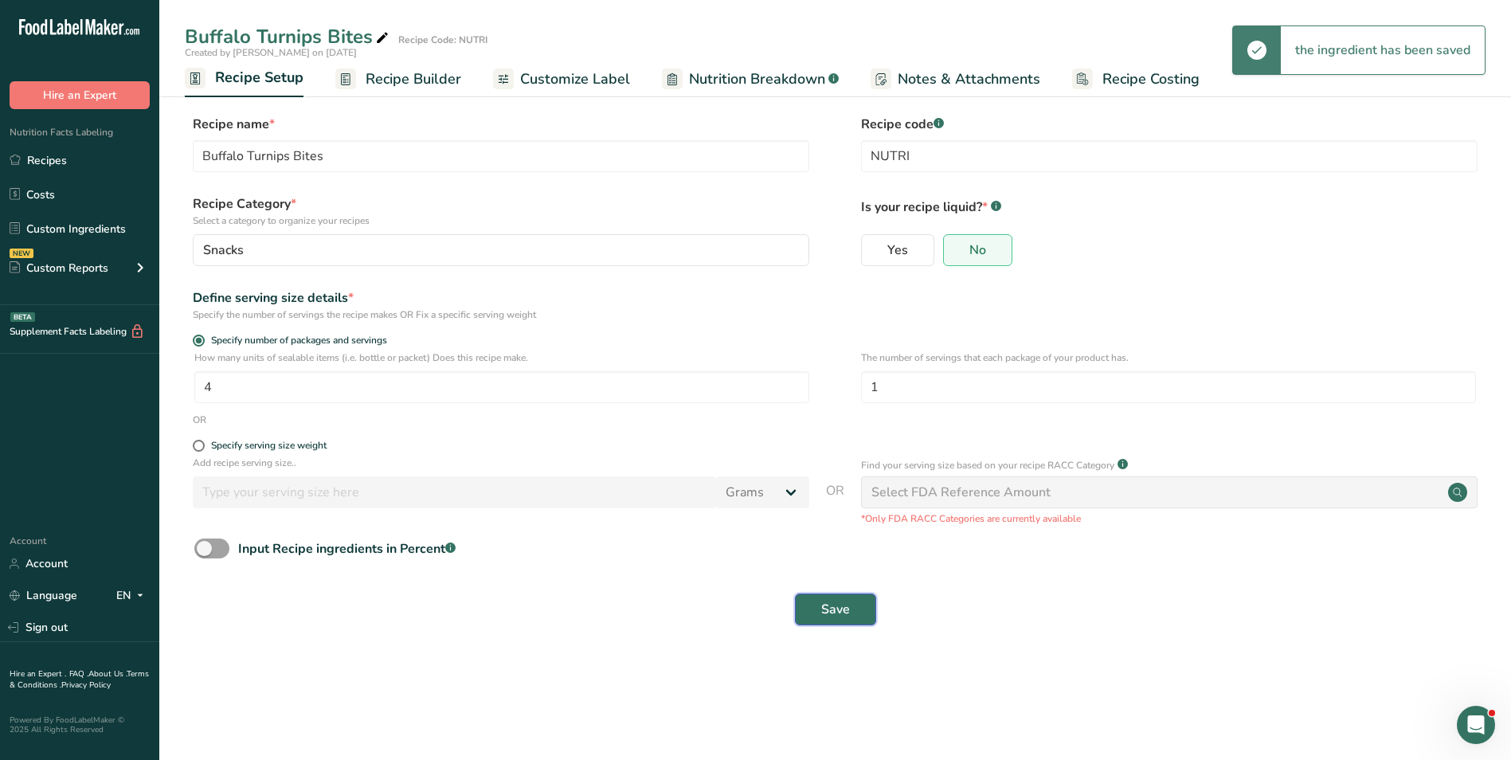
click at [849, 609] on span "Save" at bounding box center [835, 609] width 29 height 19
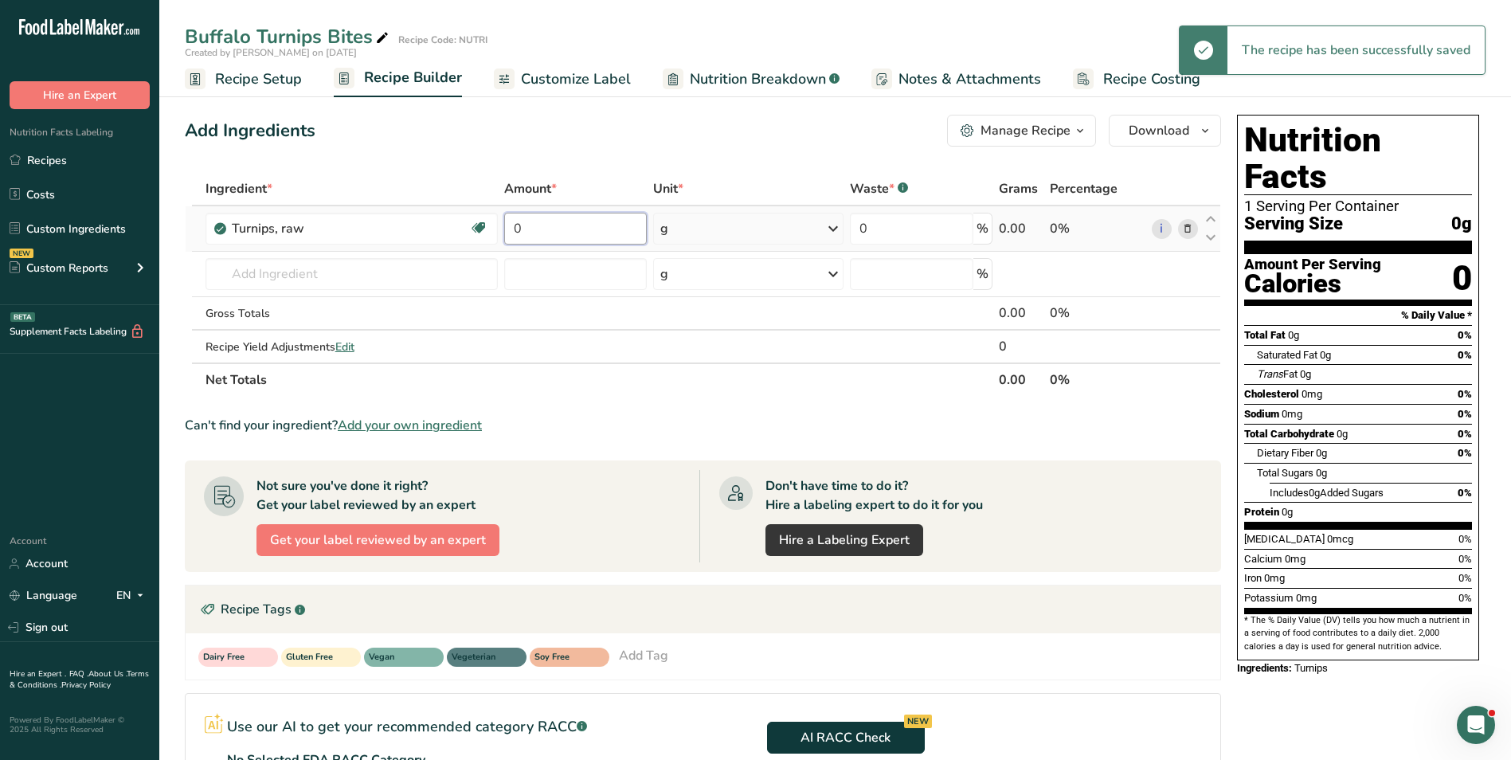
click at [513, 227] on input "0" at bounding box center [575, 229] width 143 height 32
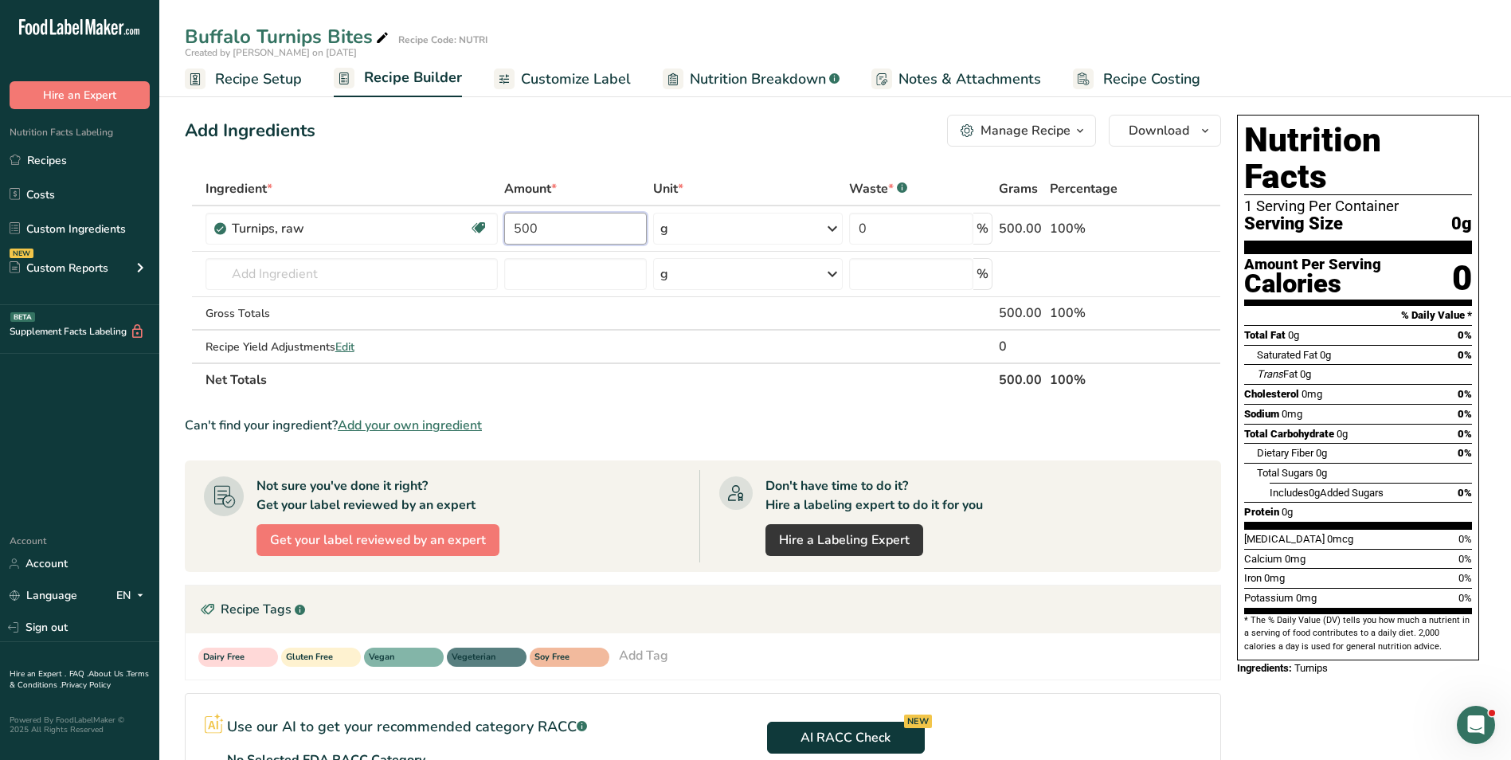
type input "500"
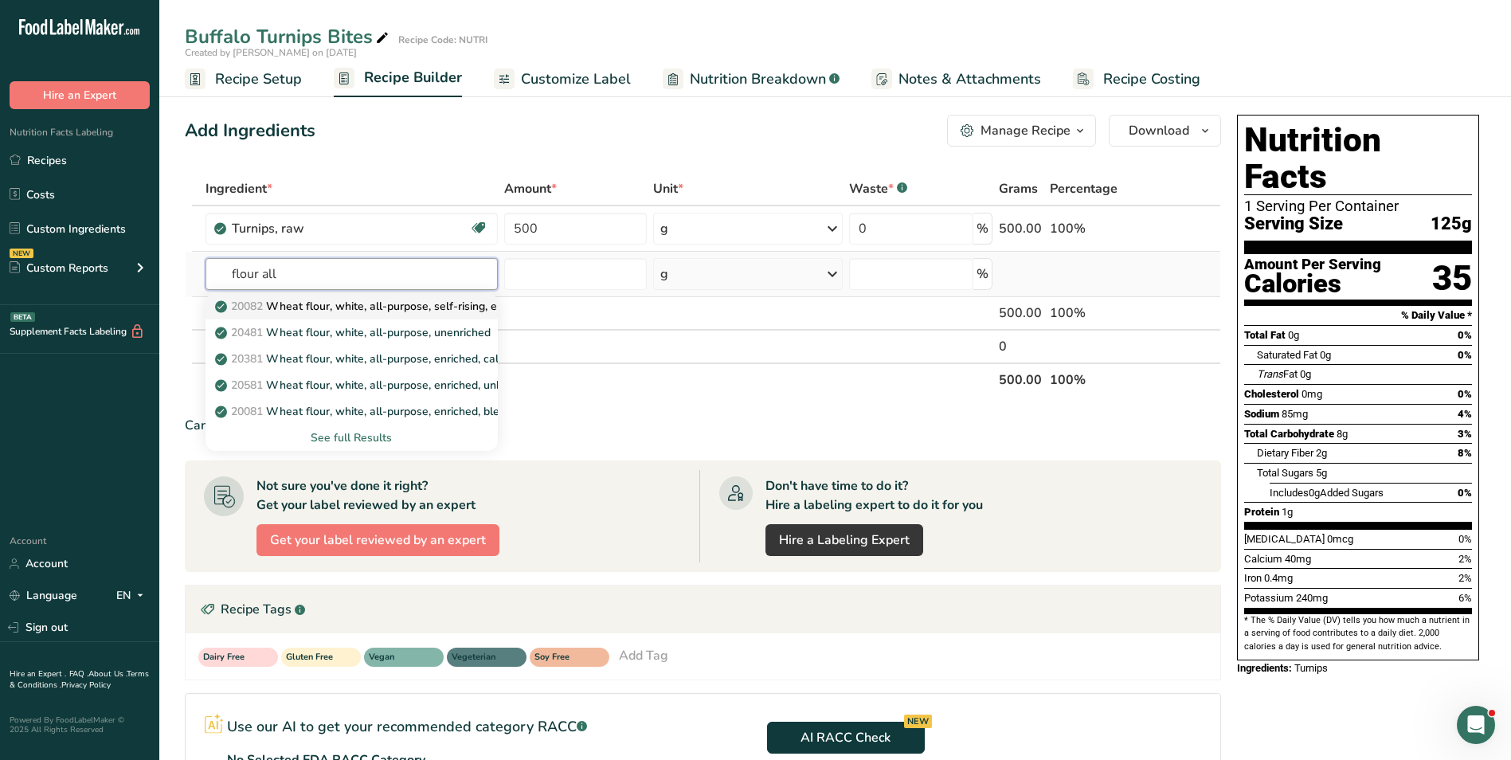
type input "flour all"
click at [401, 309] on p "20082 Wheat flour, white, all-purpose, self-rising, enriched" at bounding box center [376, 306] width 316 height 17
type input "Wheat flour, white, all-purpose, self-rising, enriched"
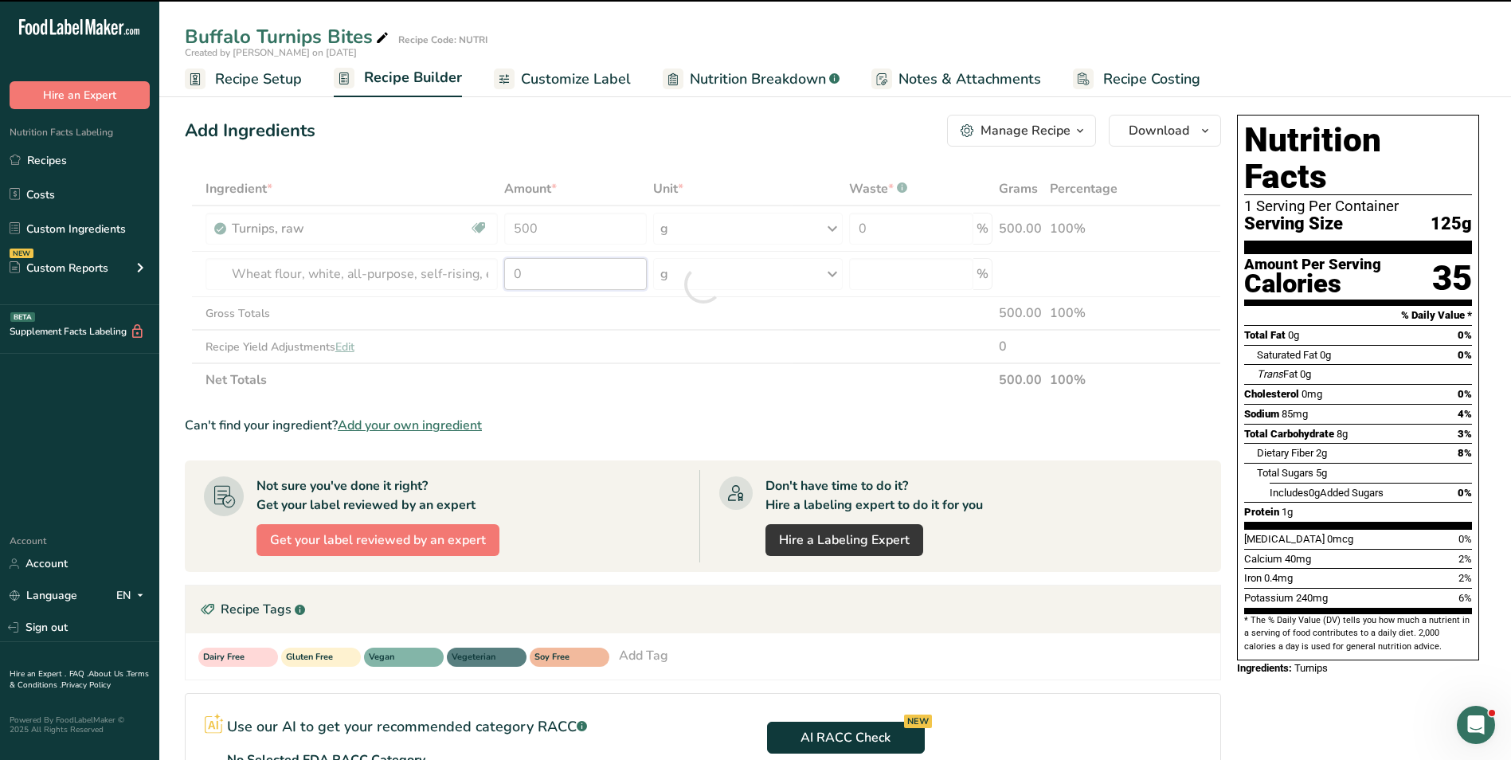
type input "1"
type input "0"
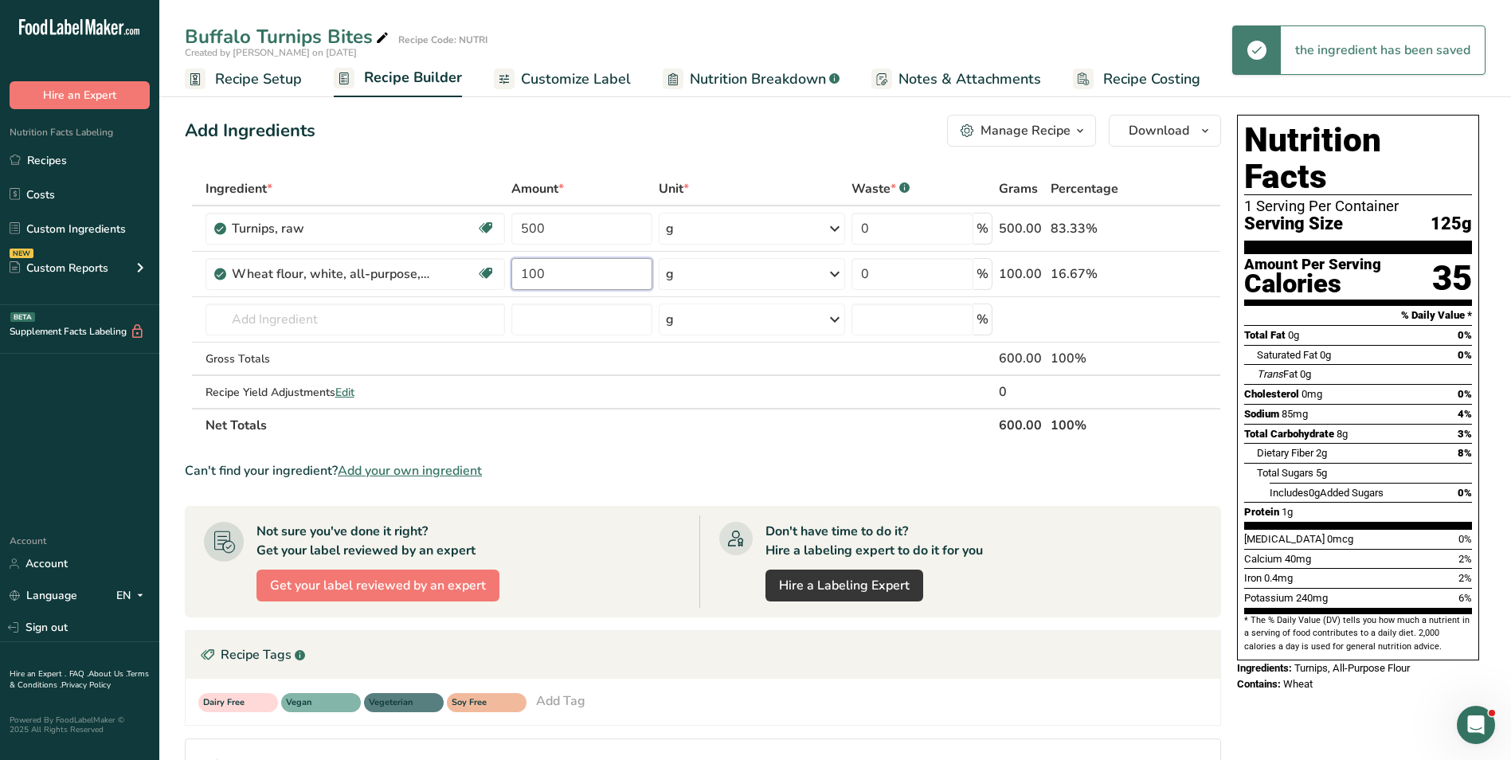
type input "100"
type input "c"
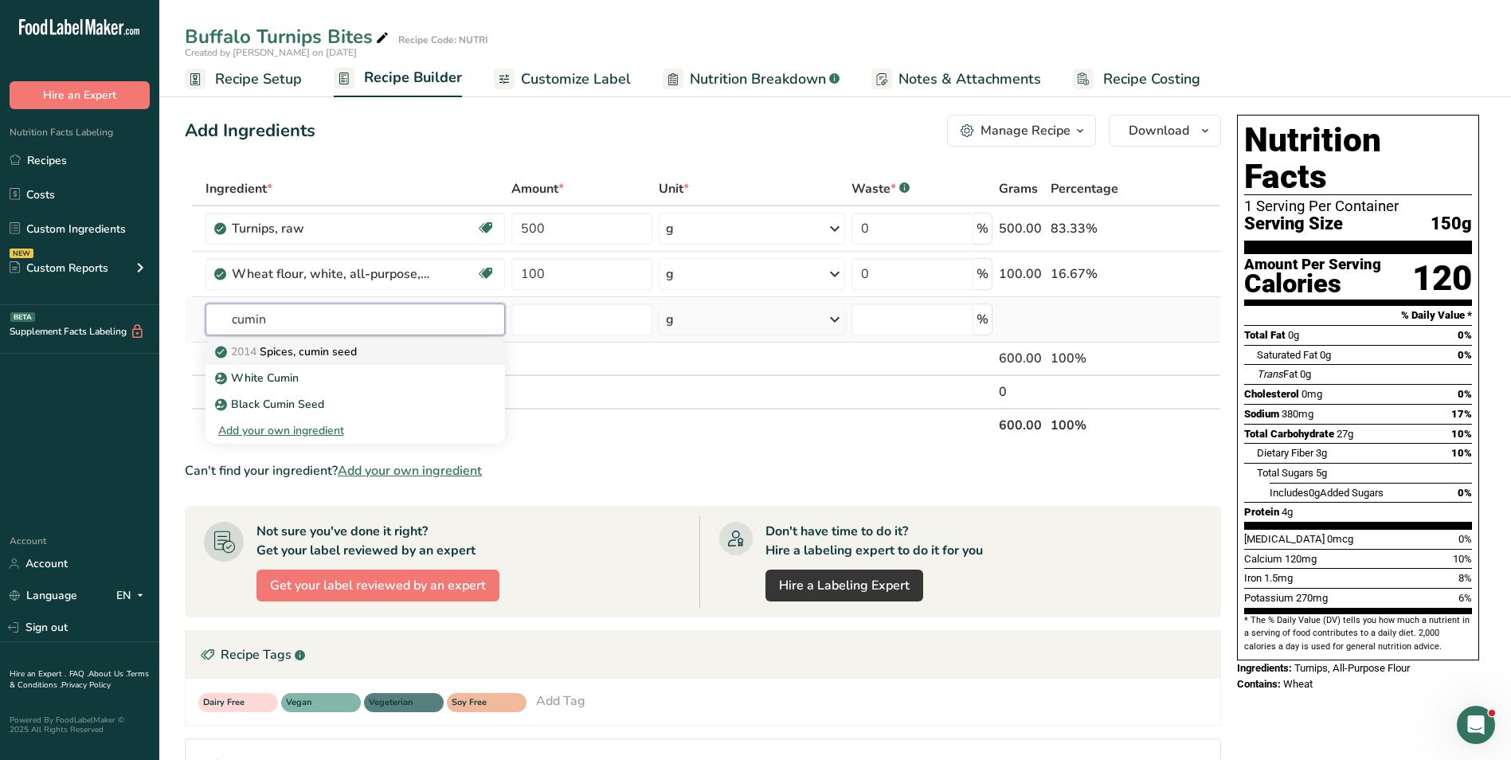
type input "cumin"
click at [306, 362] on link "2014 Spices, cumin seed" at bounding box center [356, 352] width 300 height 26
type input "Spices, cumin seed"
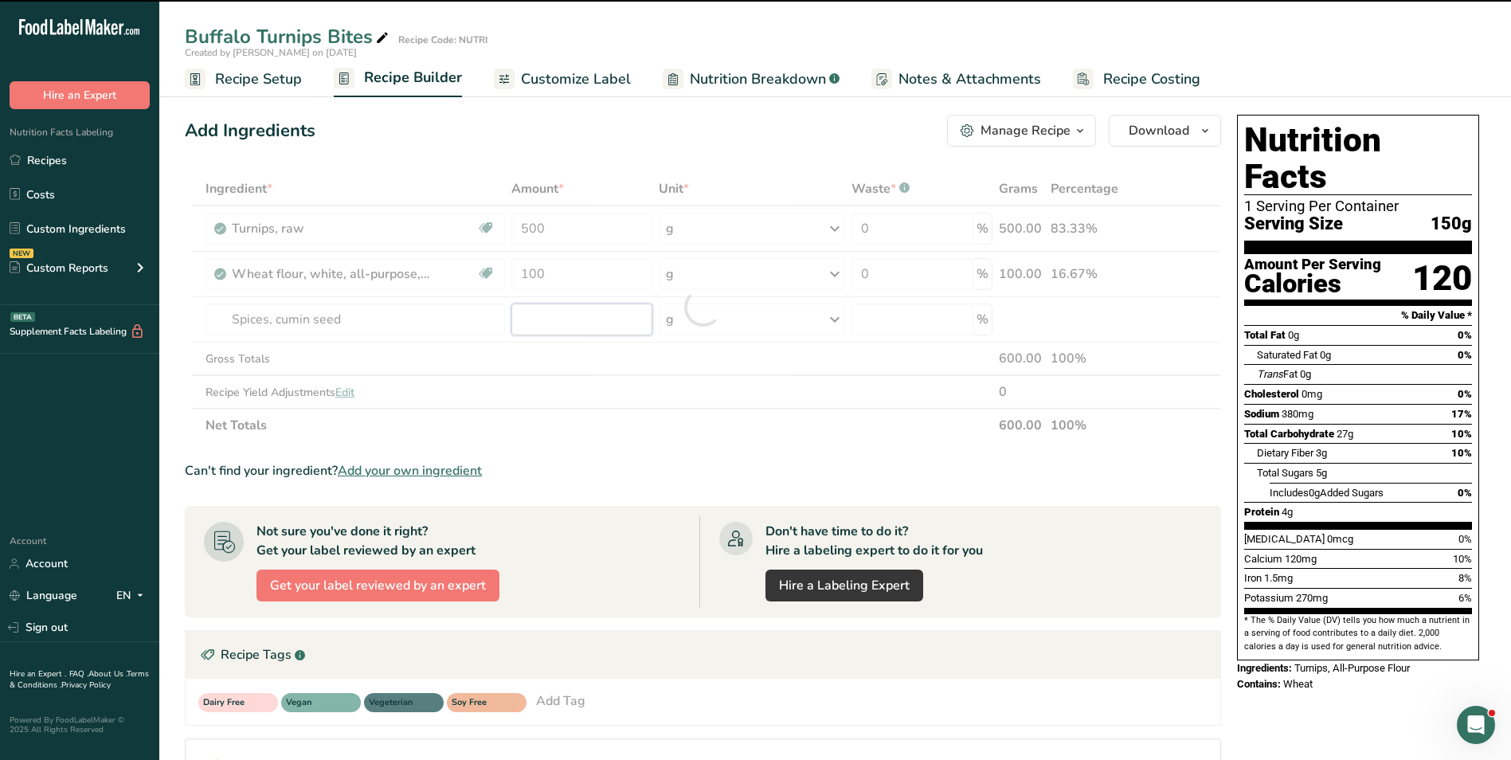
type input "0"
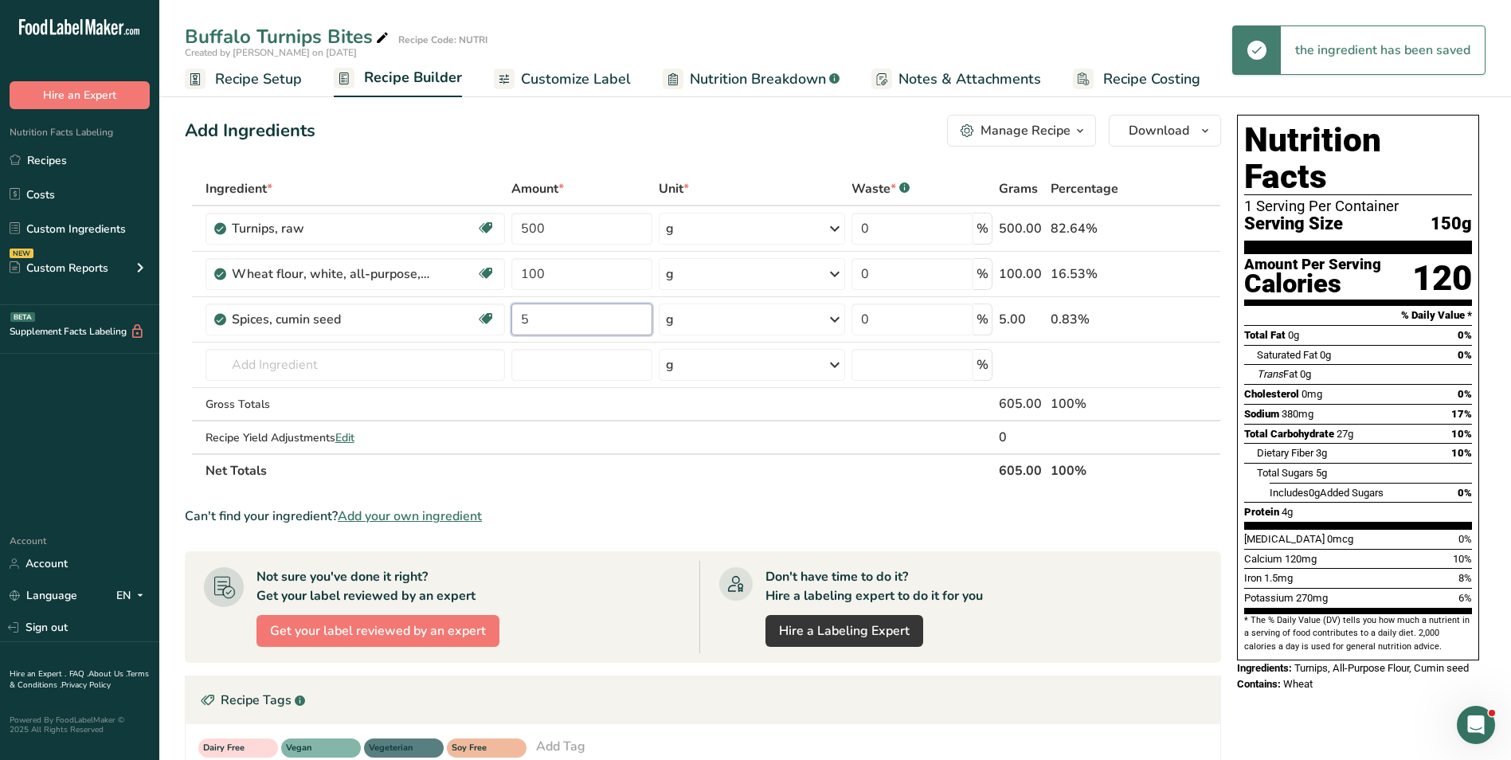
type input "5"
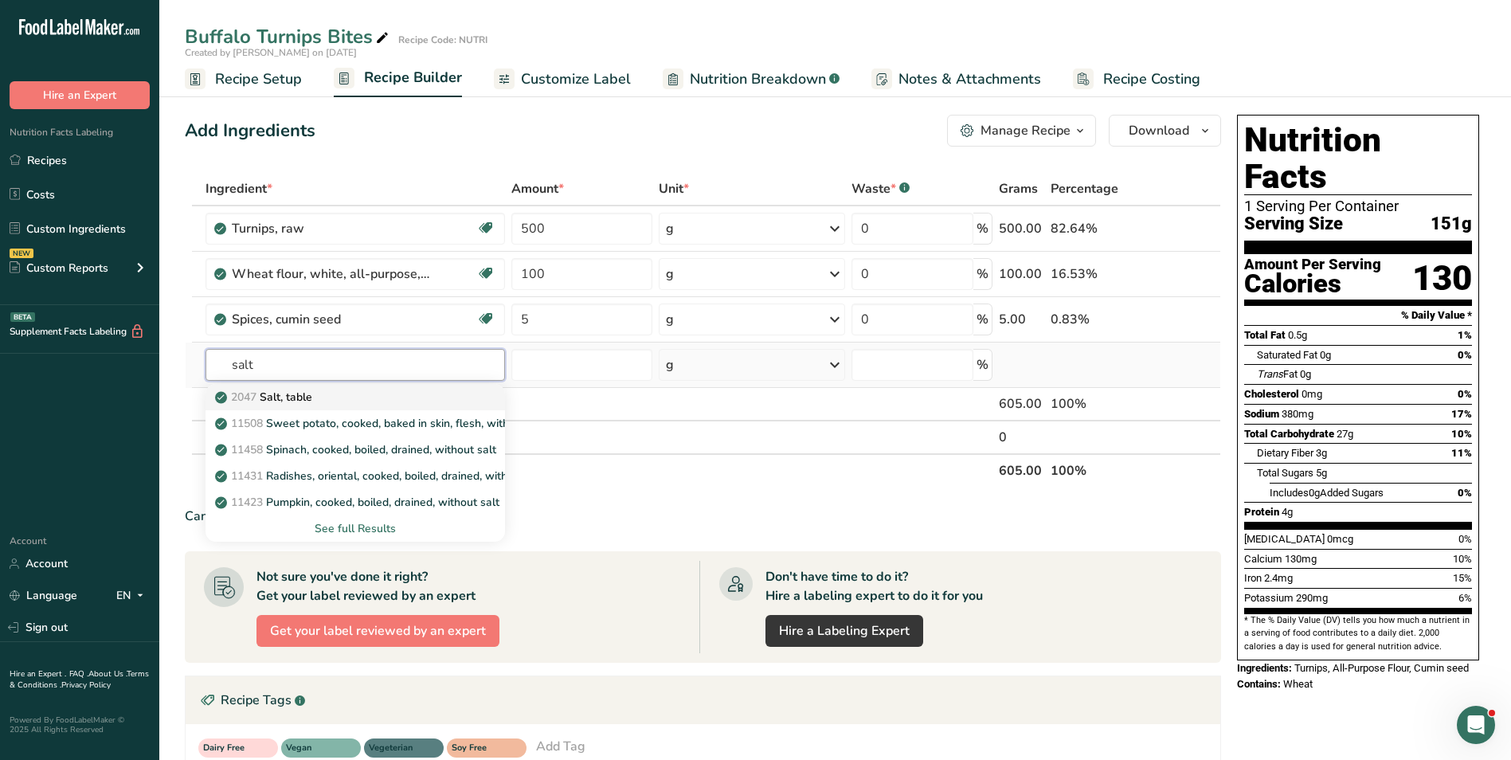
type input "salt"
click at [279, 394] on p "2047 Salt, table" at bounding box center [265, 397] width 94 height 17
type input "Salt, table"
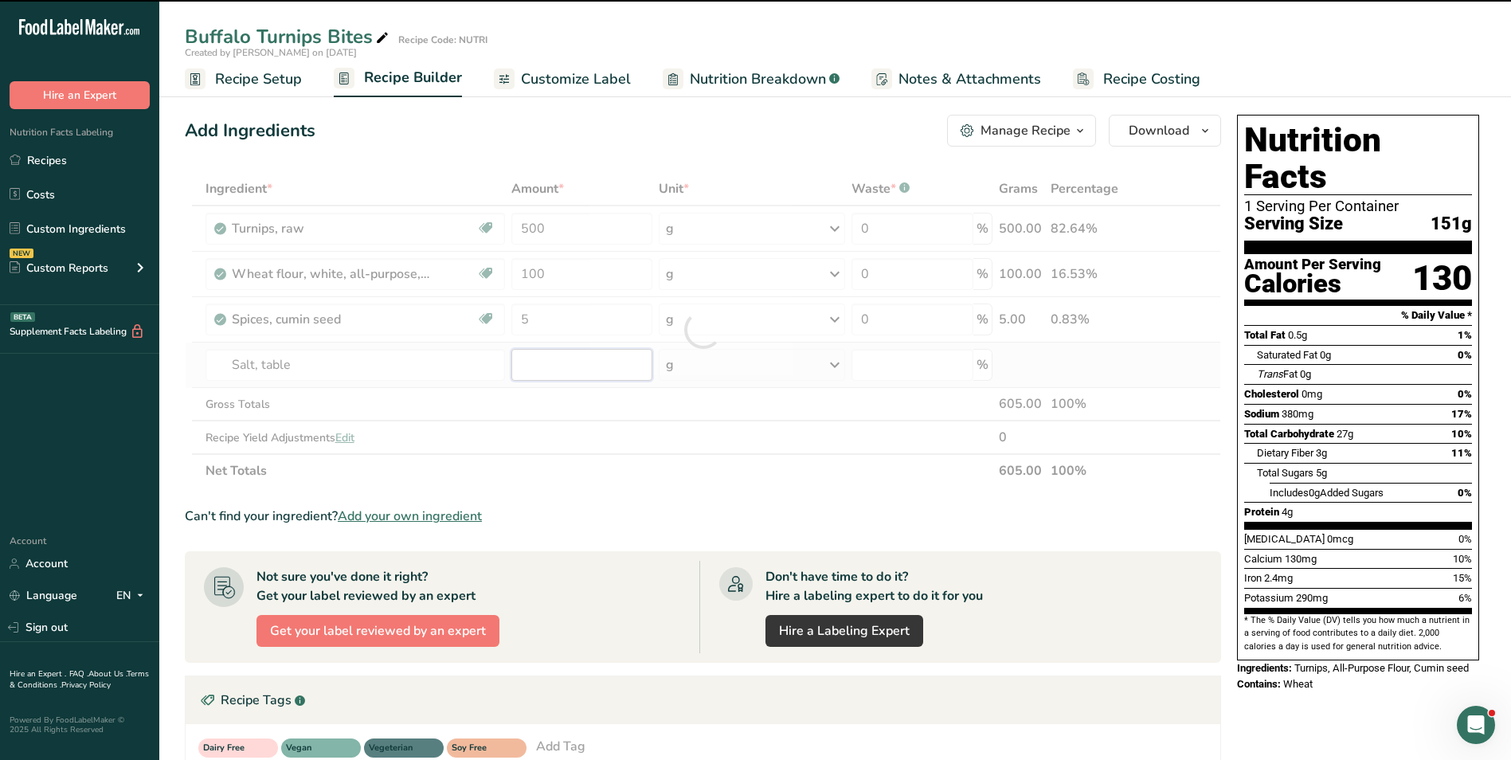
type input "0"
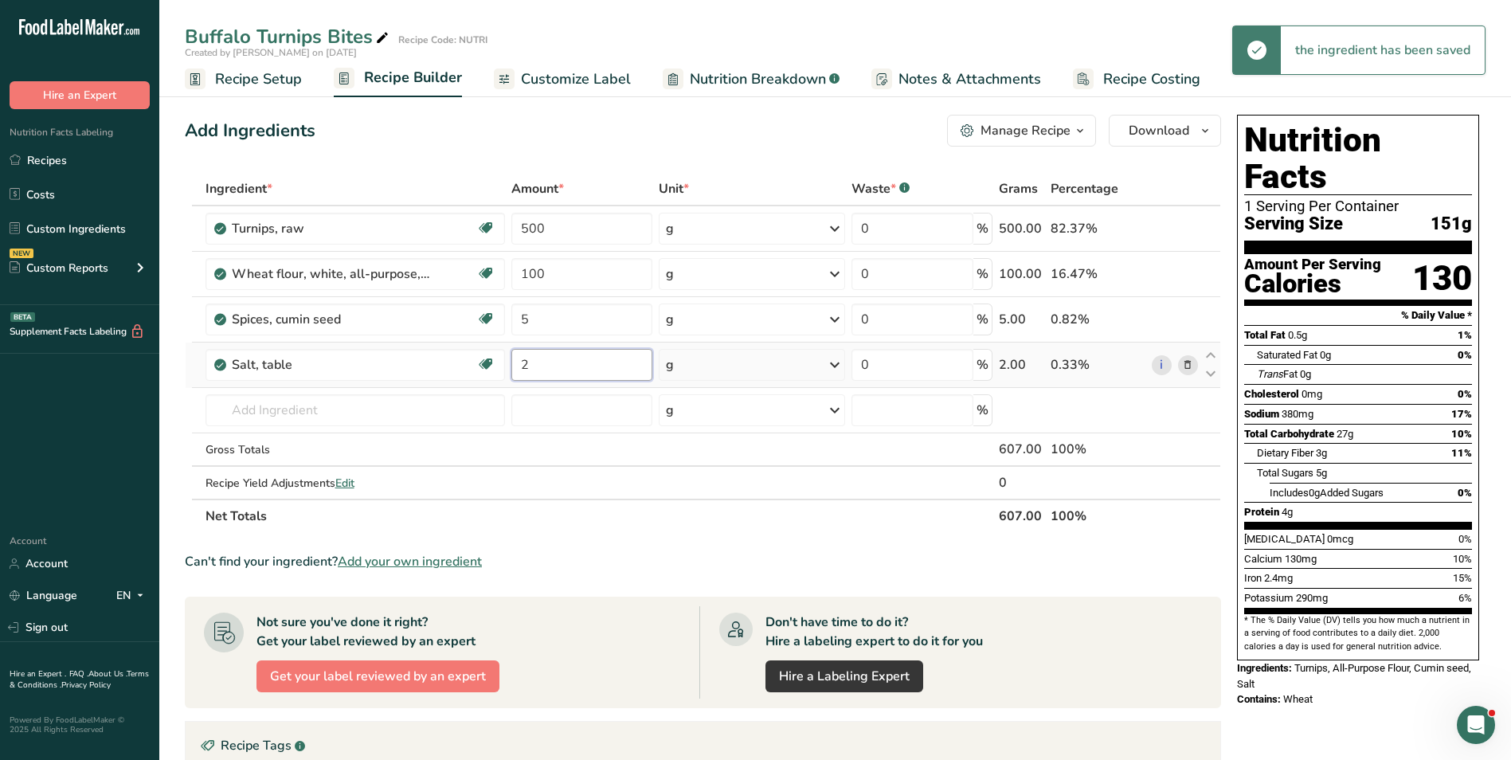
type input "2"
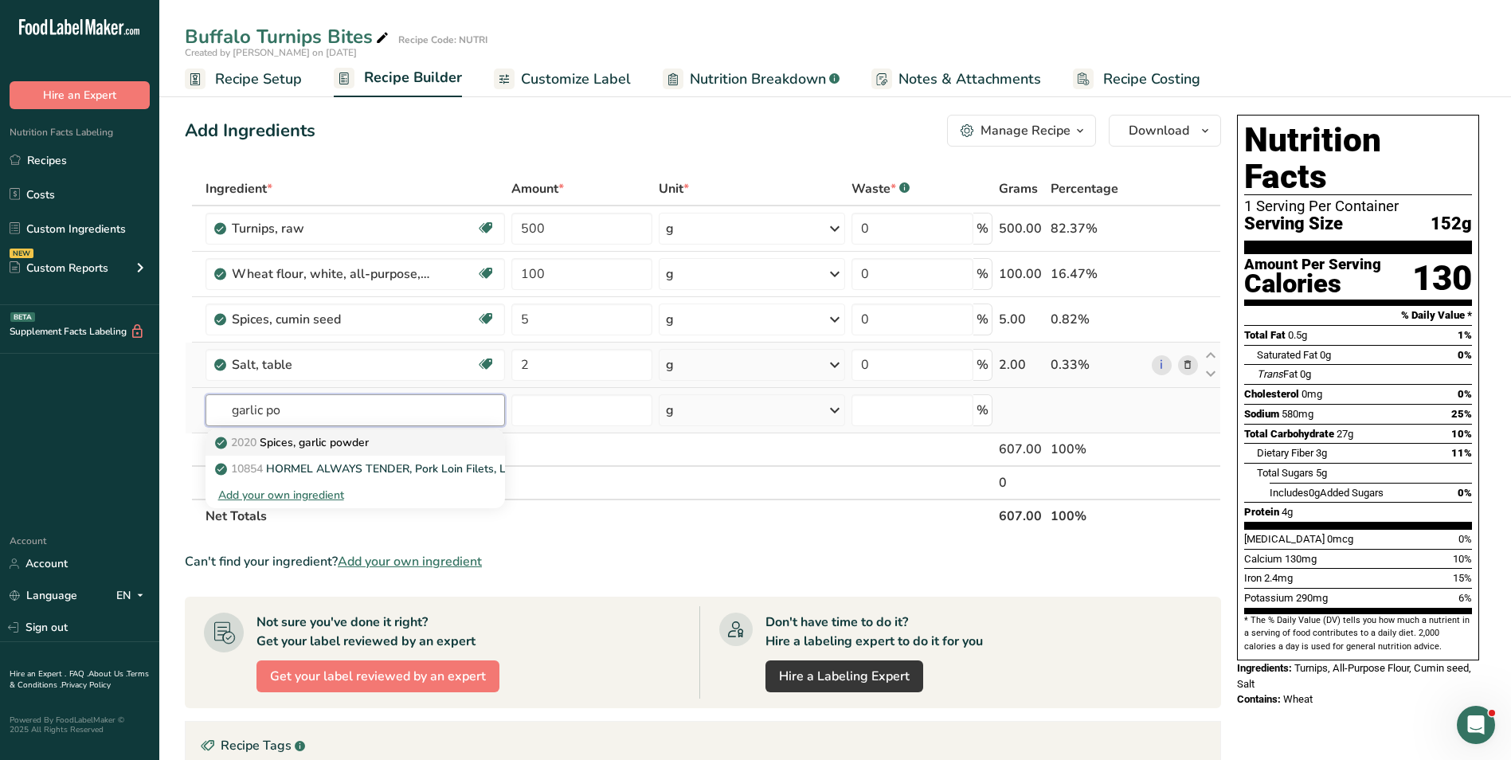
type input "garlic po"
click at [307, 448] on p "2020 Spices, garlic powder" at bounding box center [293, 442] width 151 height 17
type input "Spices, garlic powder"
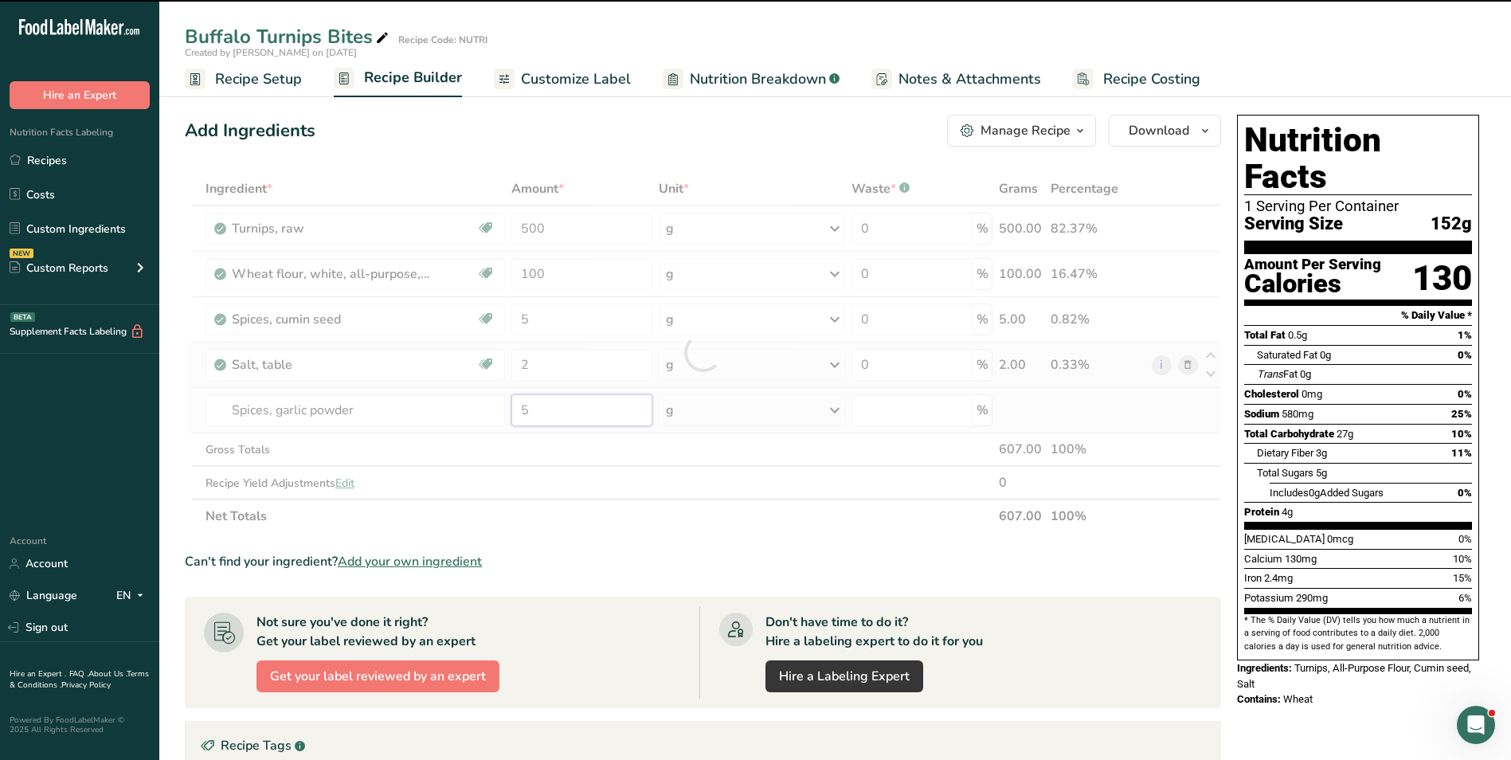
type input "0"
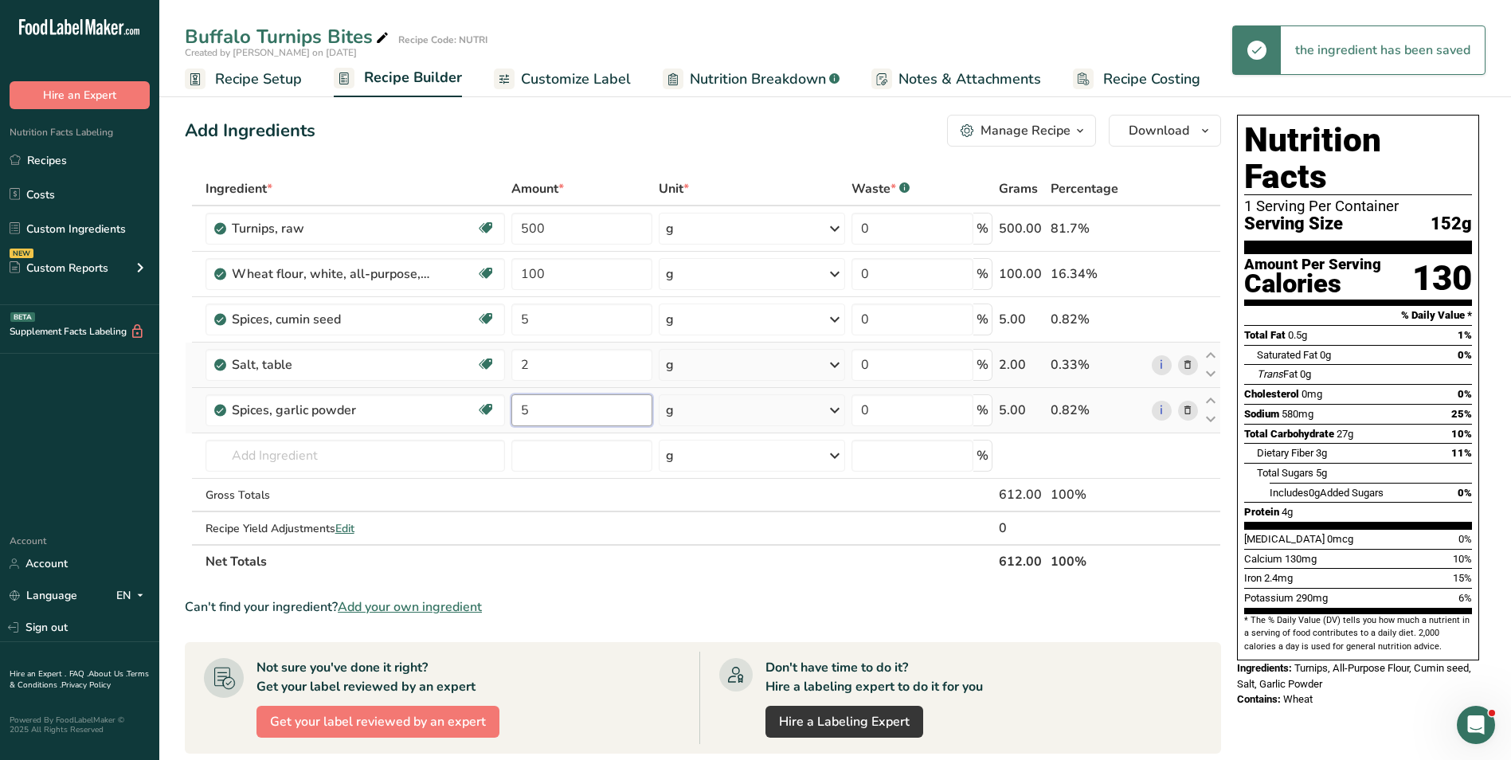
type input "5"
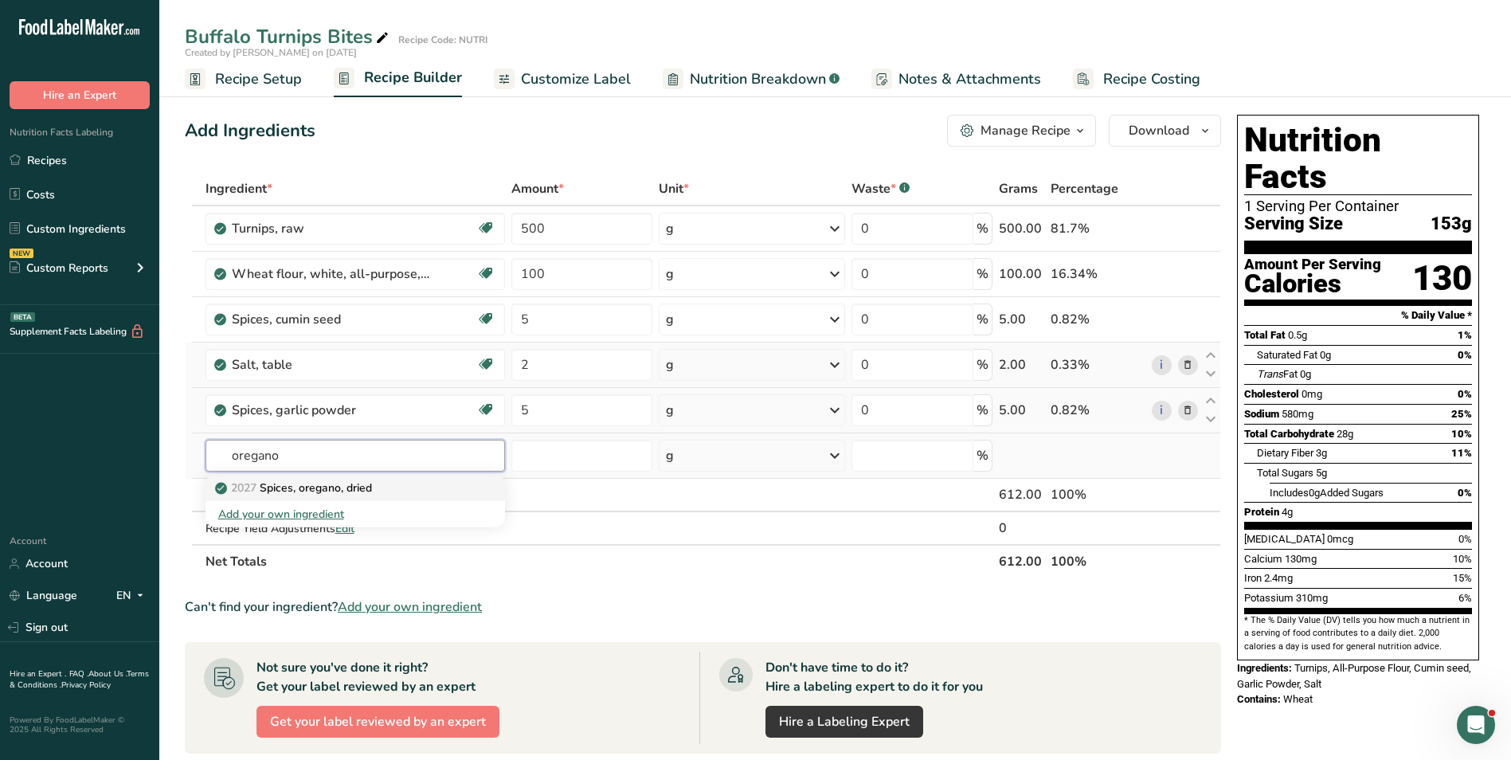
type input "oregano"
click at [344, 491] on p "2027 Spices, oregano, dried" at bounding box center [295, 488] width 154 height 17
type input "Spices, oregano, dried"
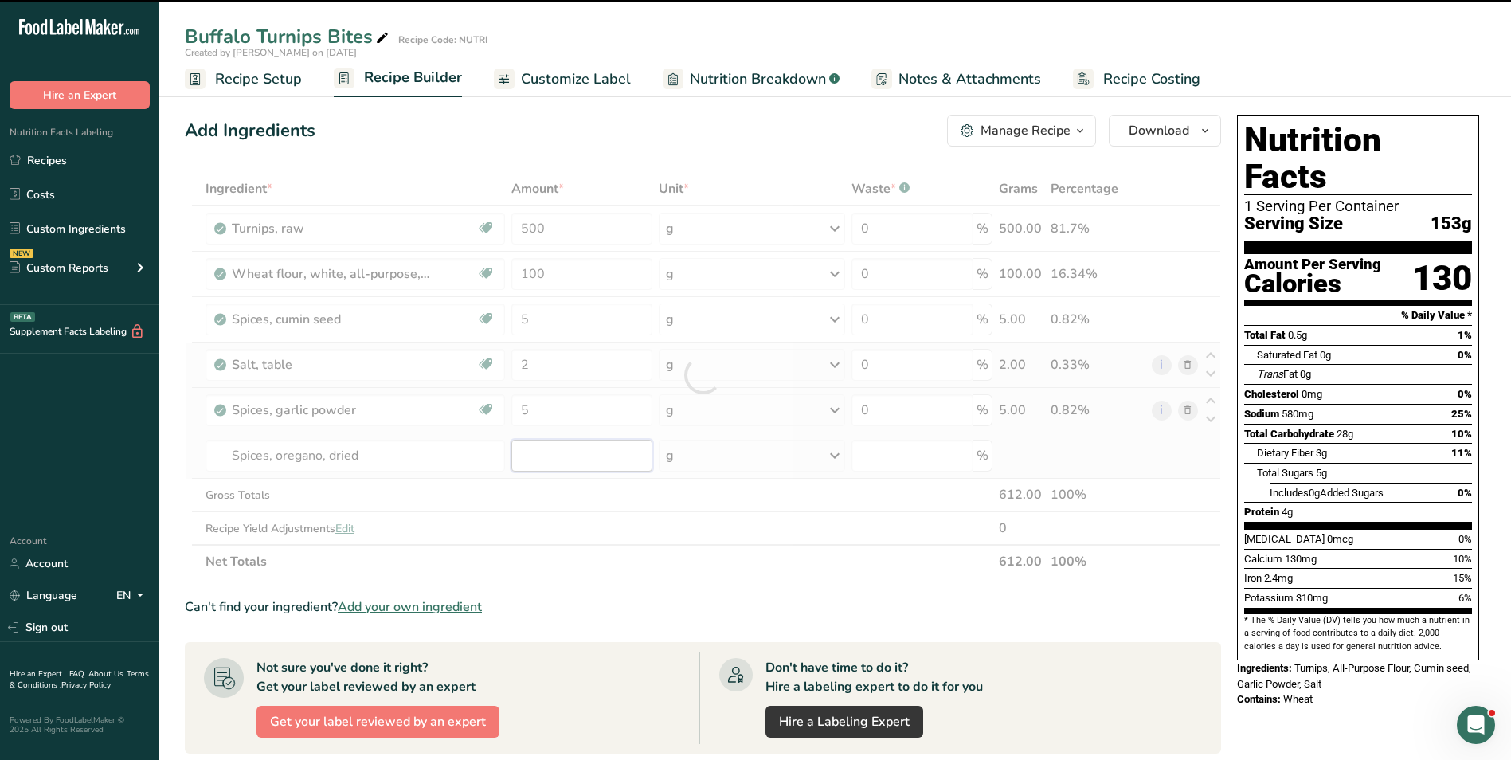
type input "0"
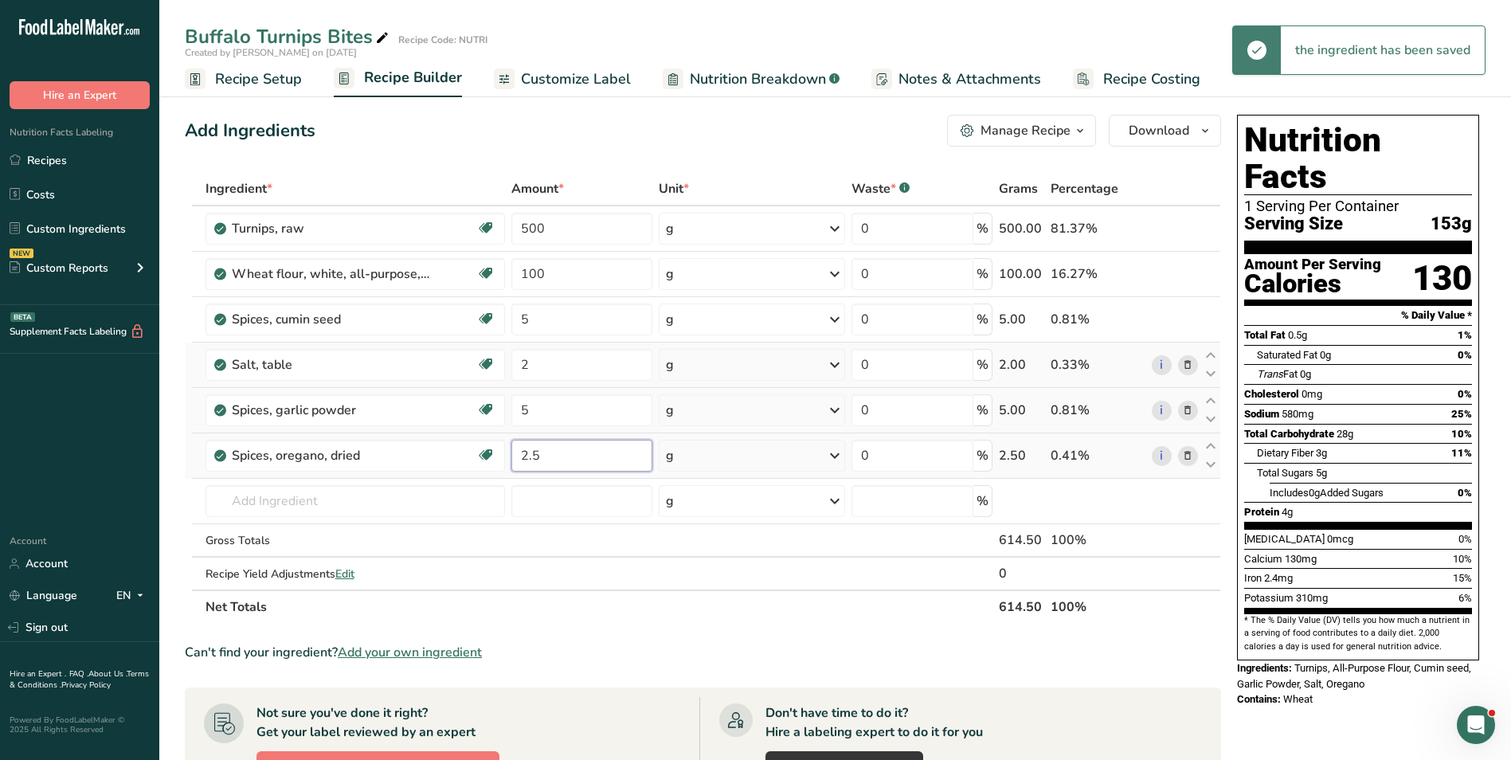
type input "2.5"
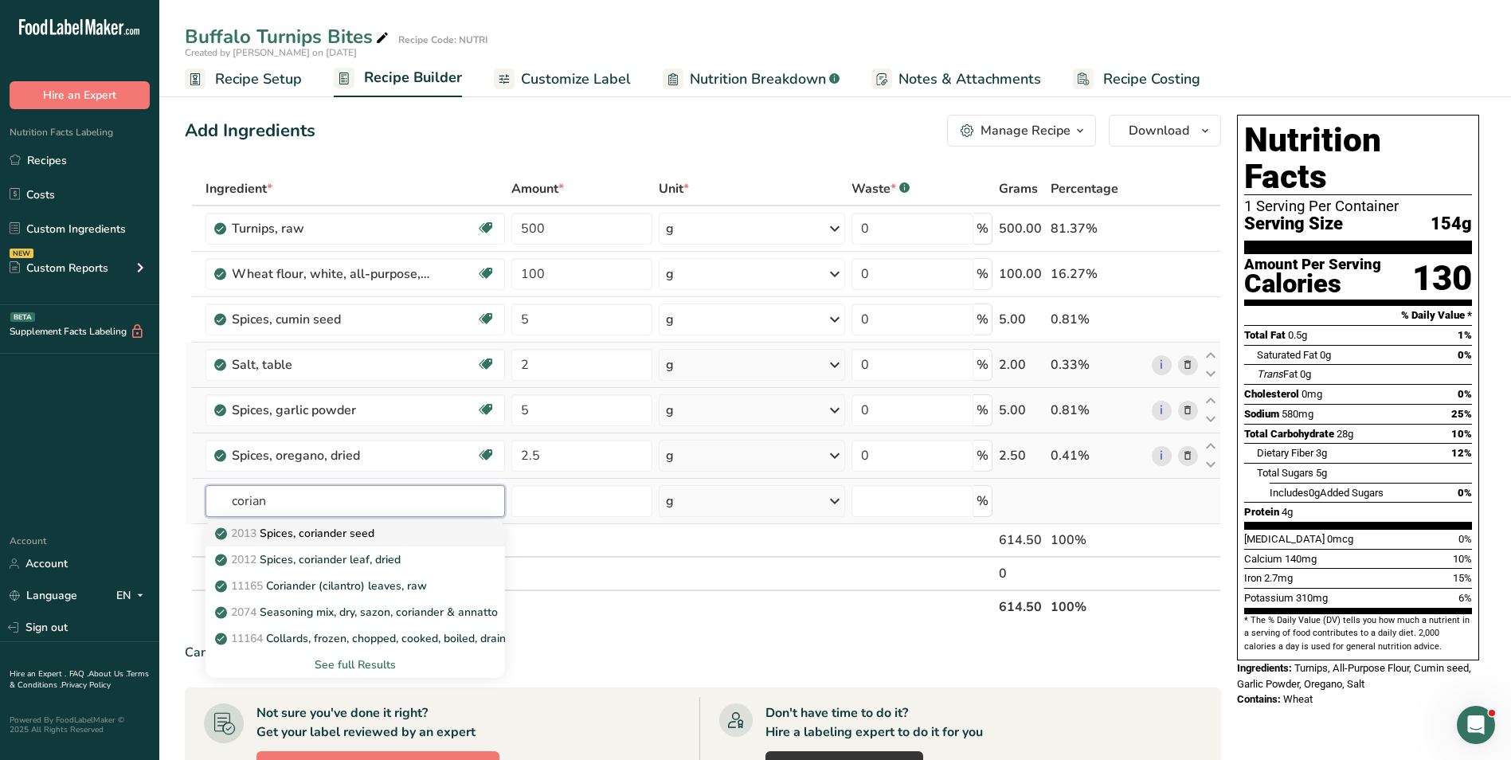
type input "corian"
click at [394, 541] on div "2013 Spices, coriander seed" at bounding box center [342, 533] width 249 height 17
type input "Spices, coriander seed"
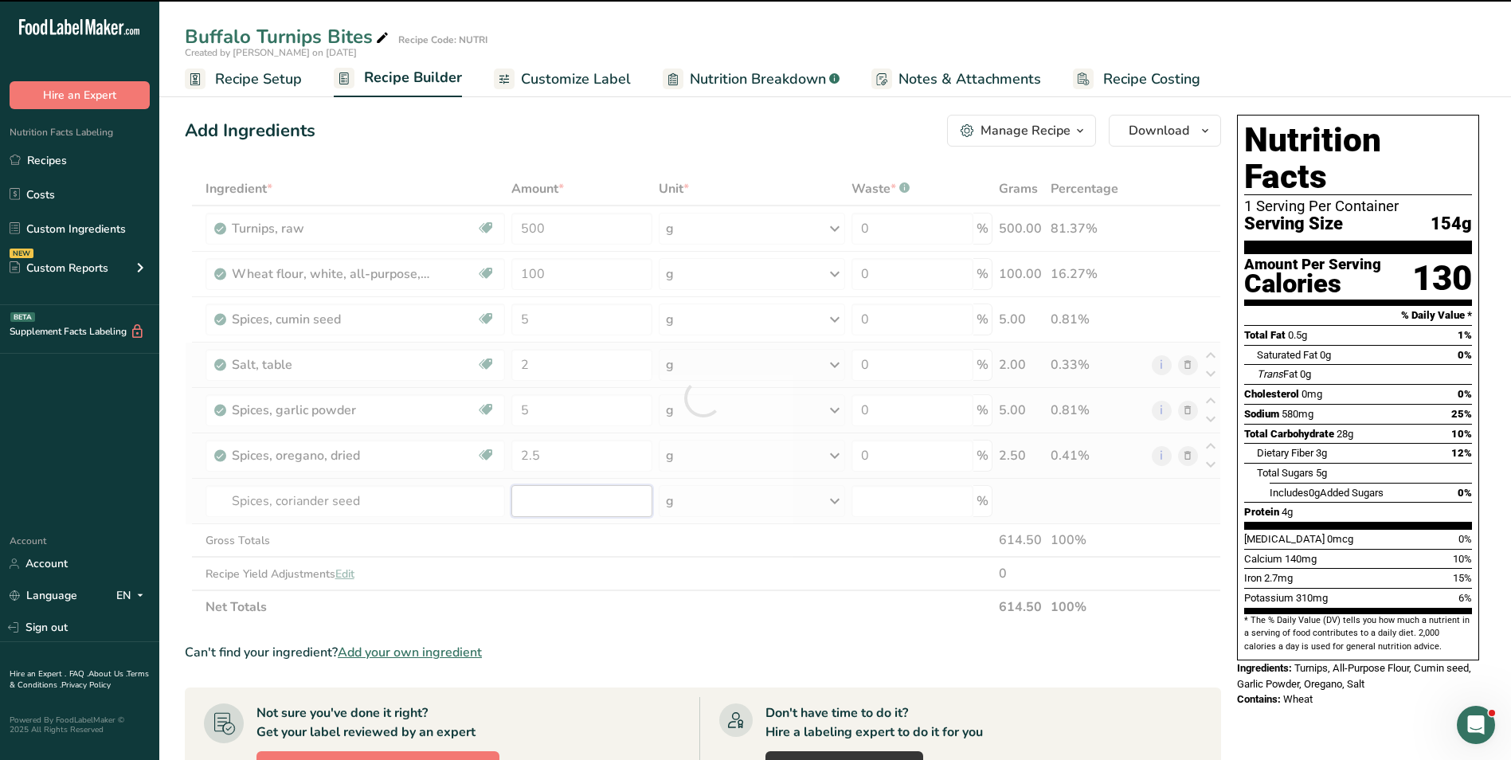
type input "0"
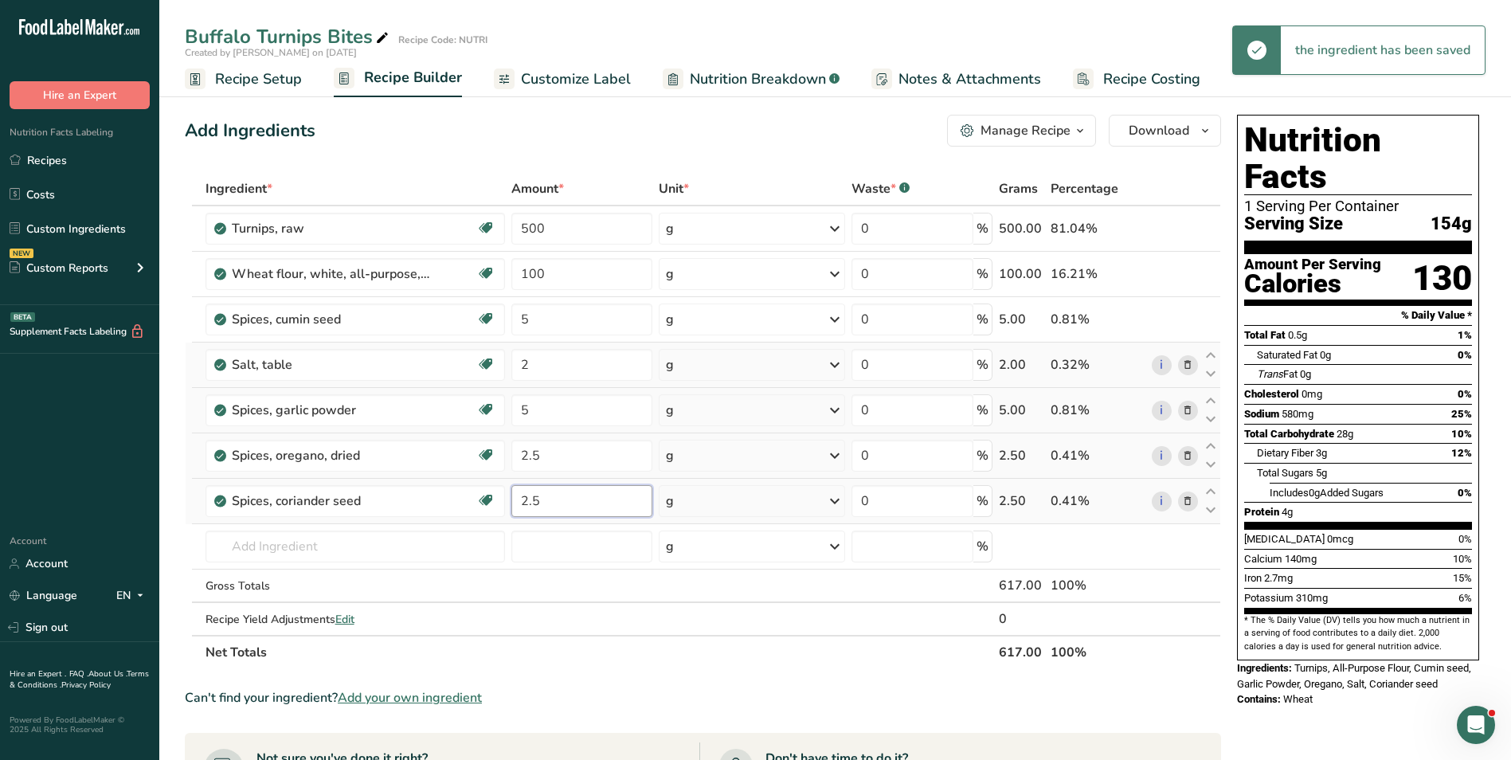
type input "2.5"
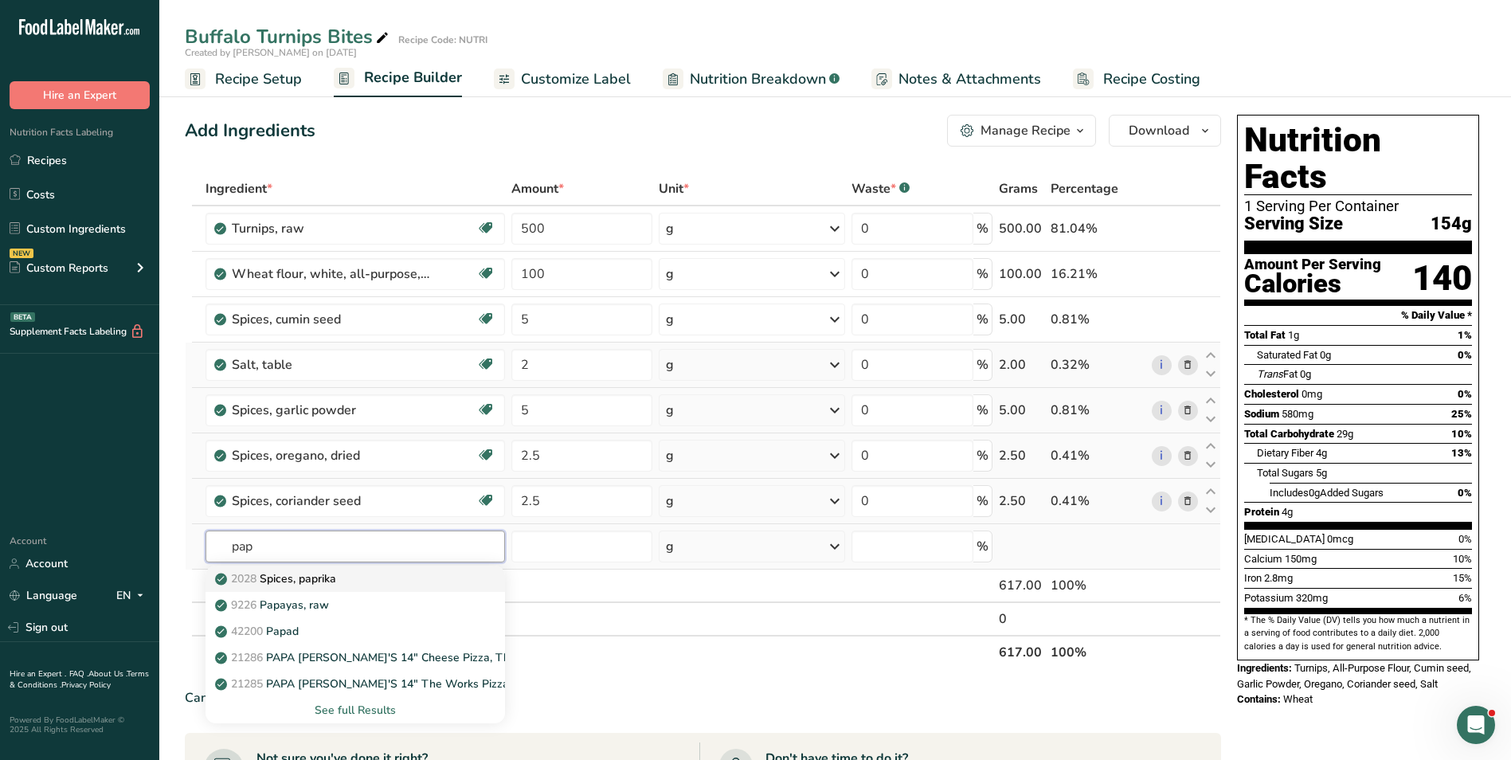
type input "pap"
click at [401, 575] on div "2028 Spices, paprika" at bounding box center [342, 578] width 249 height 17
type input "Spices, paprika"
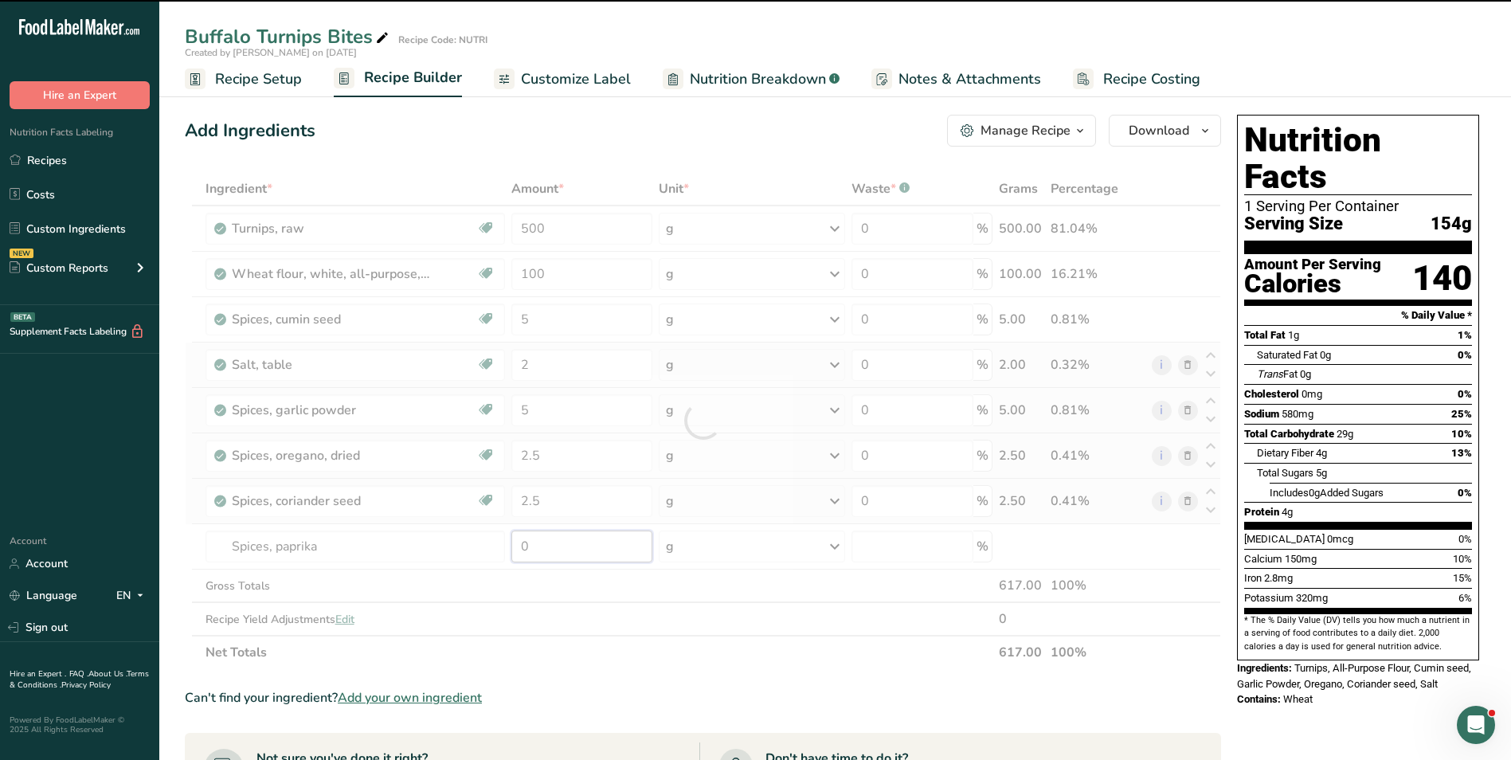
type input "5"
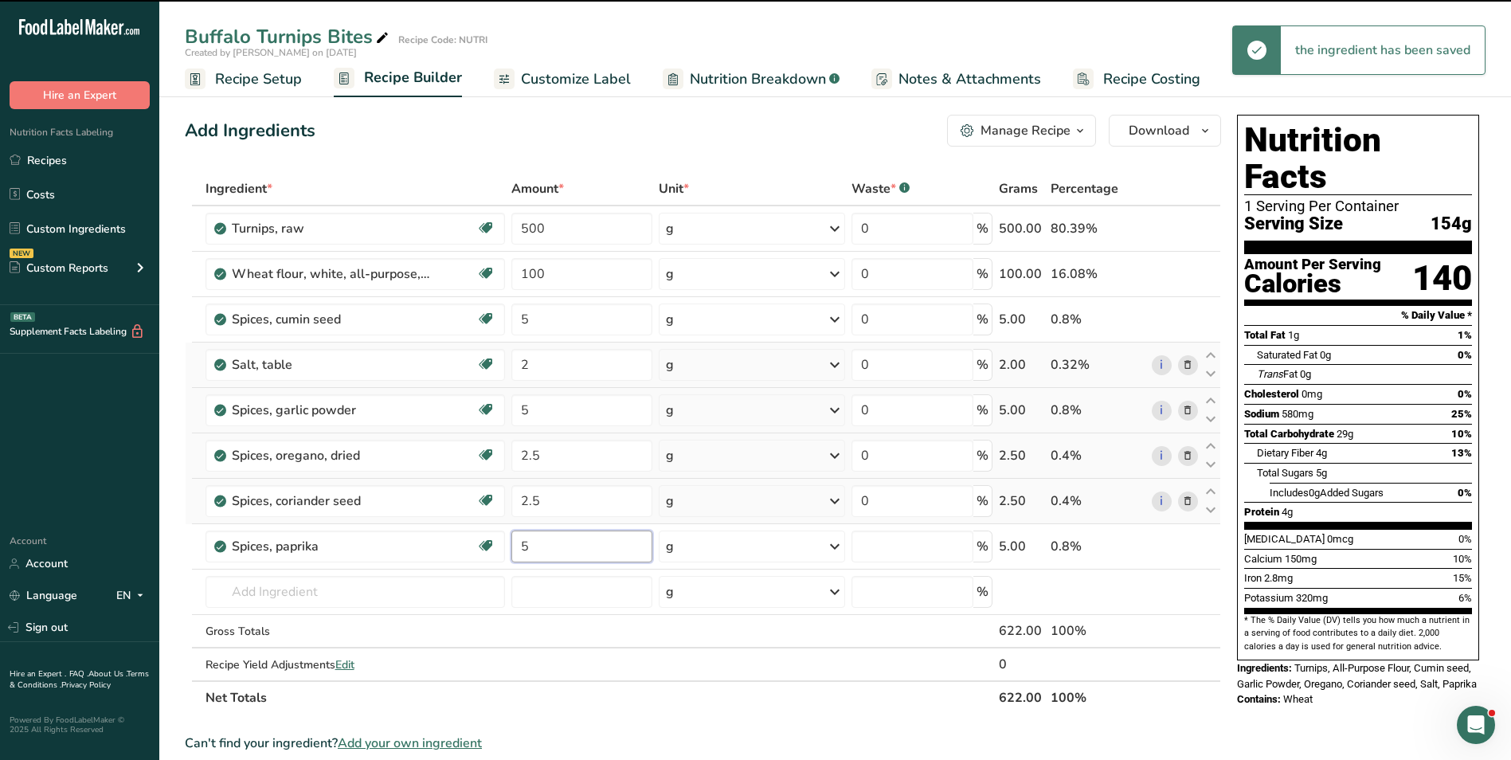
type input "0"
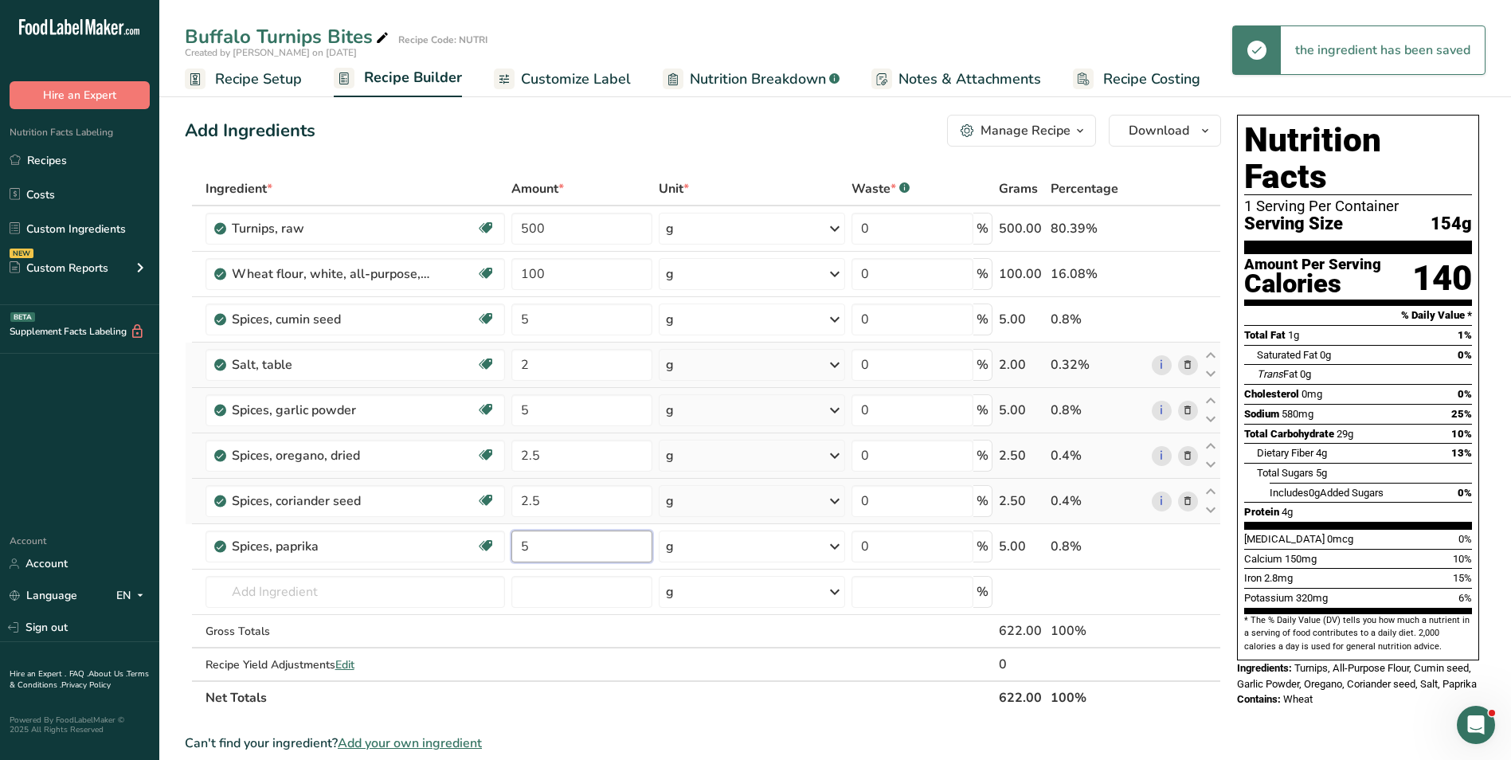
type input "5"
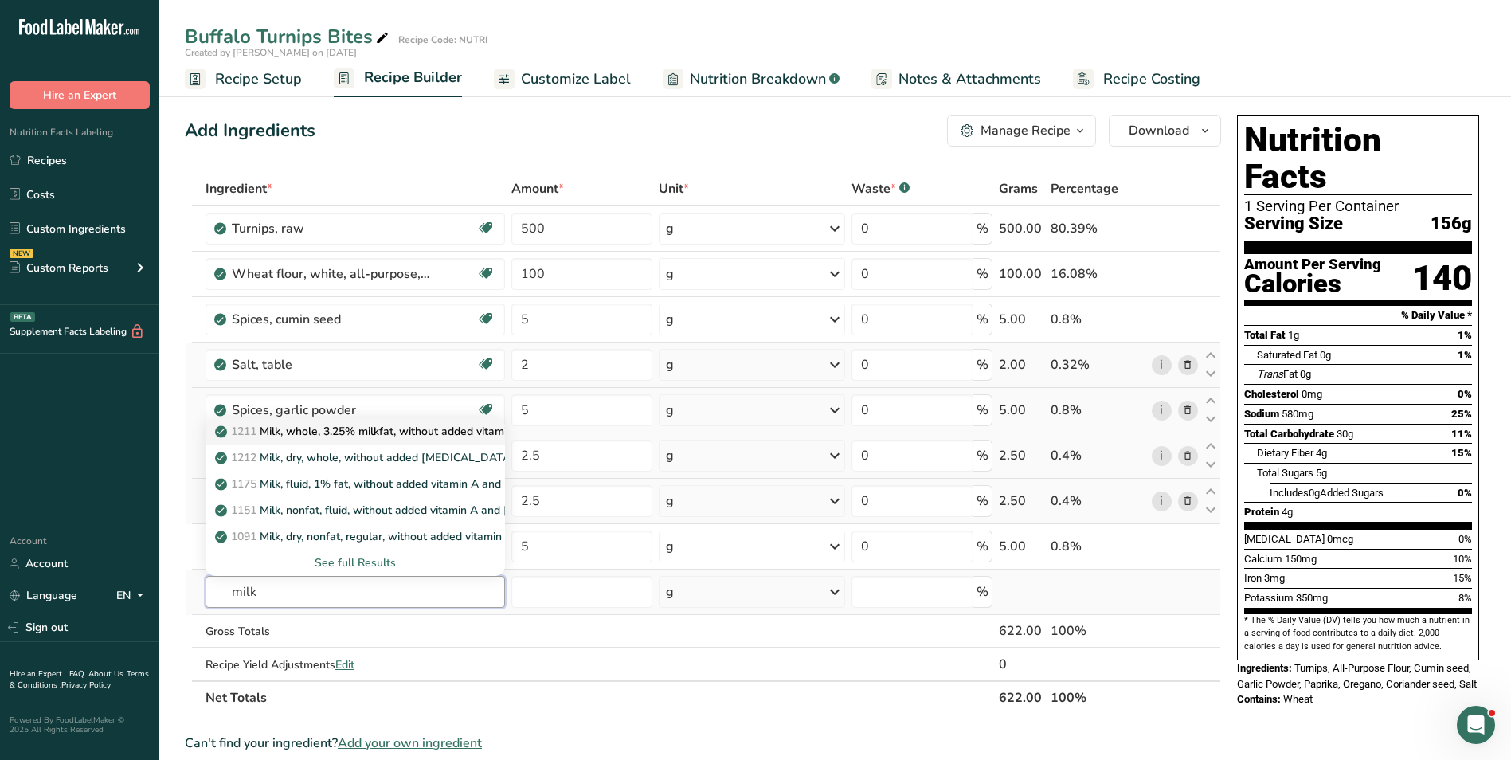
type input "milk"
click at [412, 431] on p "1211 Milk, whole, 3.25% milkfat, without added vitamin A and vitamin D" at bounding box center [430, 431] width 425 height 17
type input "Milk, whole, 3.25% milkfat, without added vitamin A and [MEDICAL_DATA]"
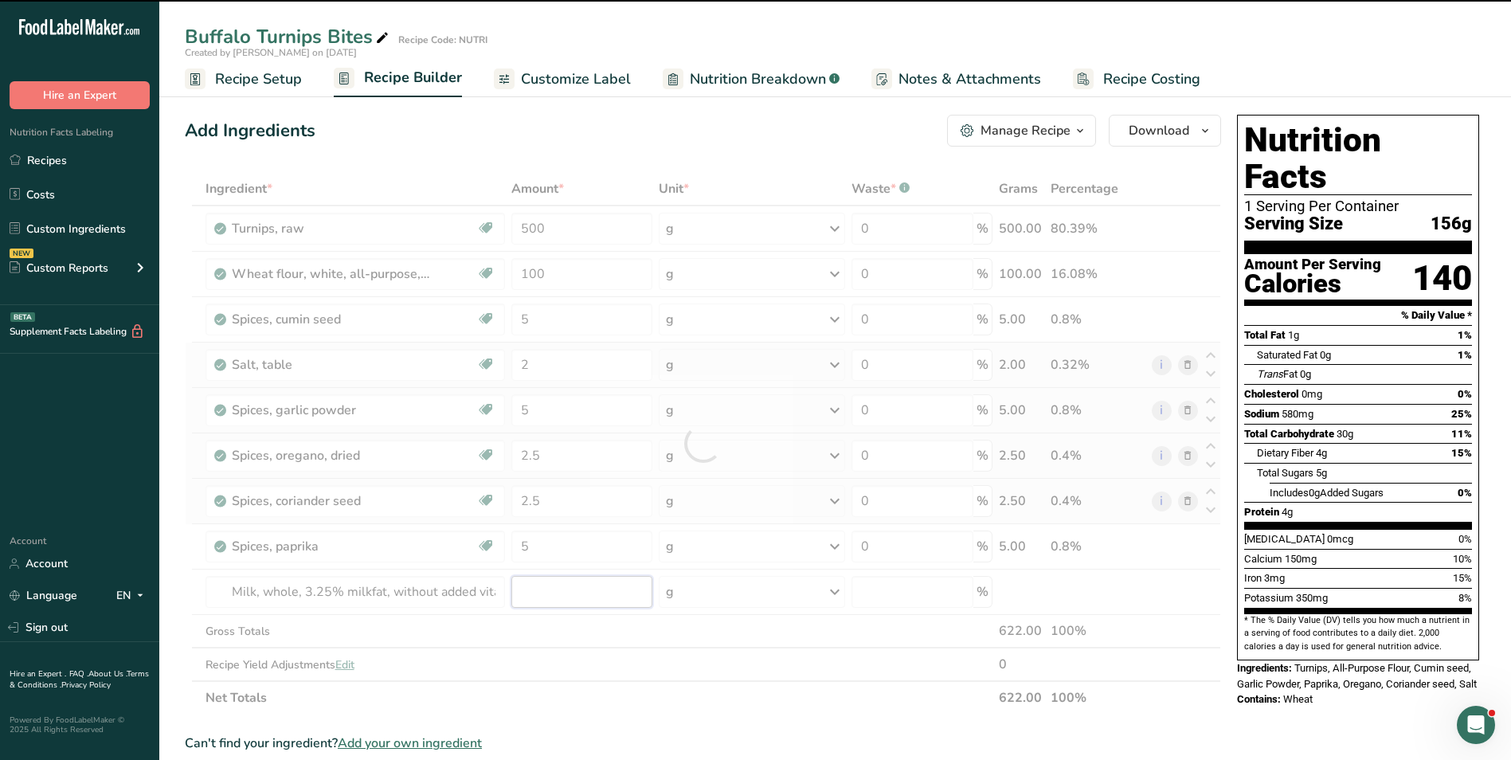
type input "0"
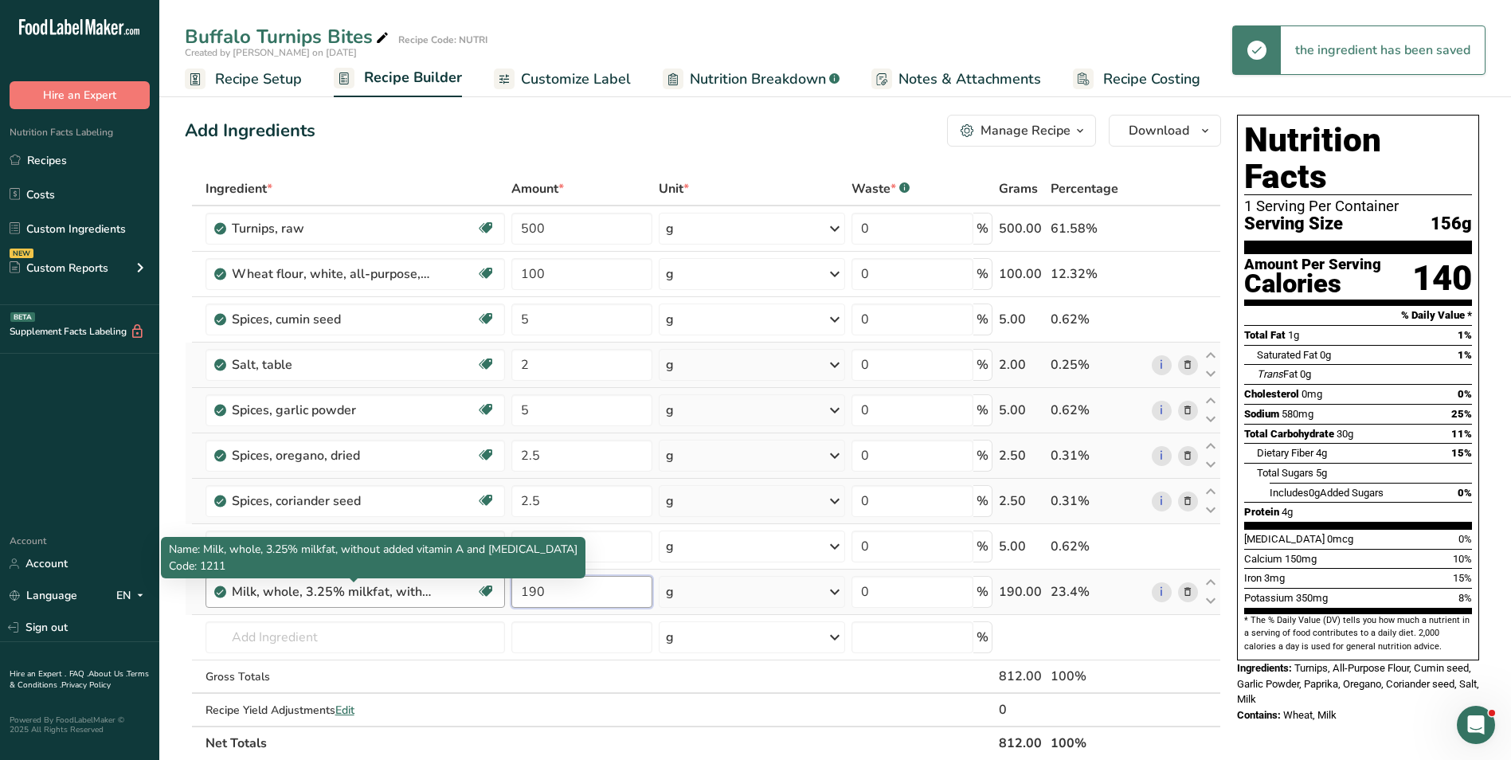
type input "190"
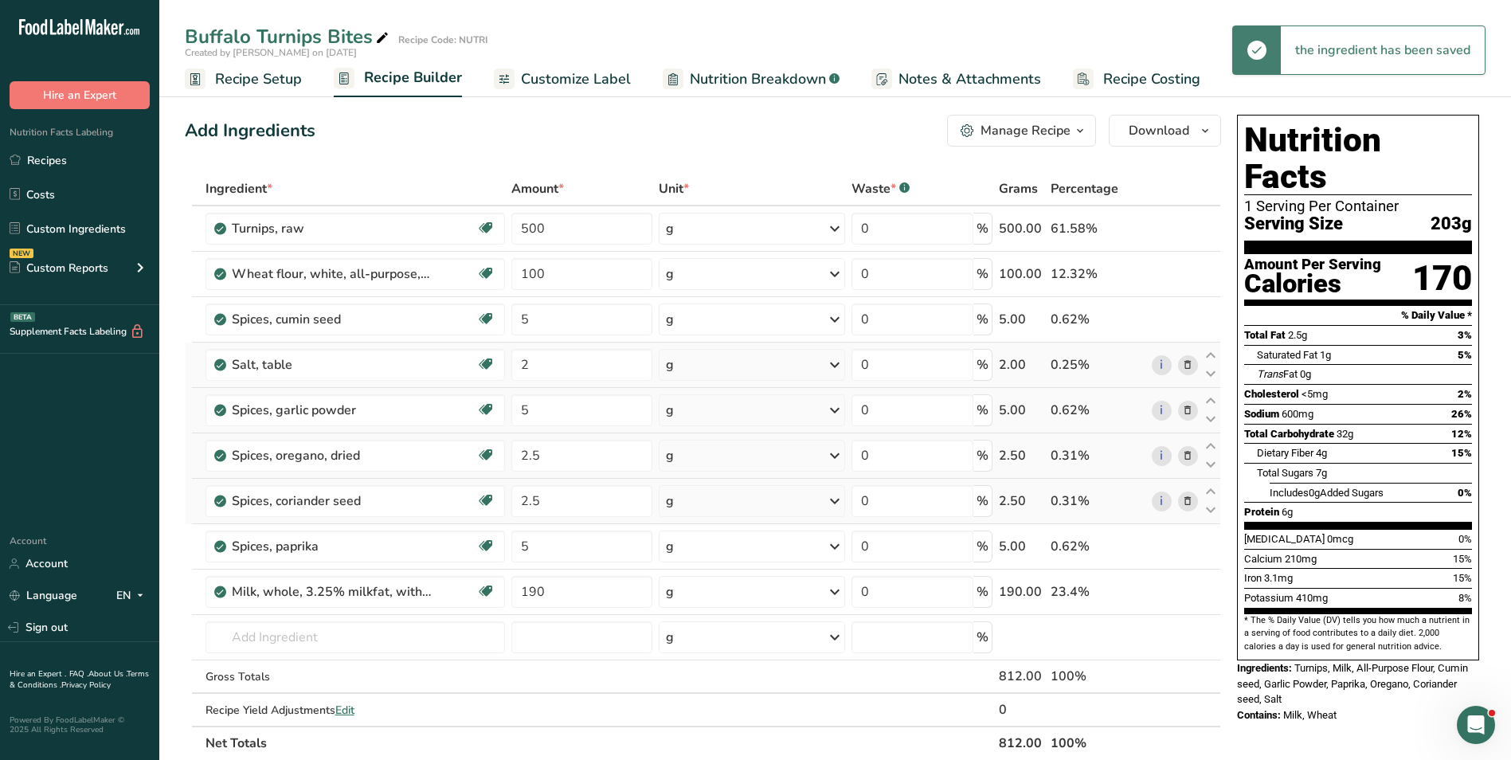
click at [569, 76] on span "Customize Label" at bounding box center [576, 80] width 110 height 22
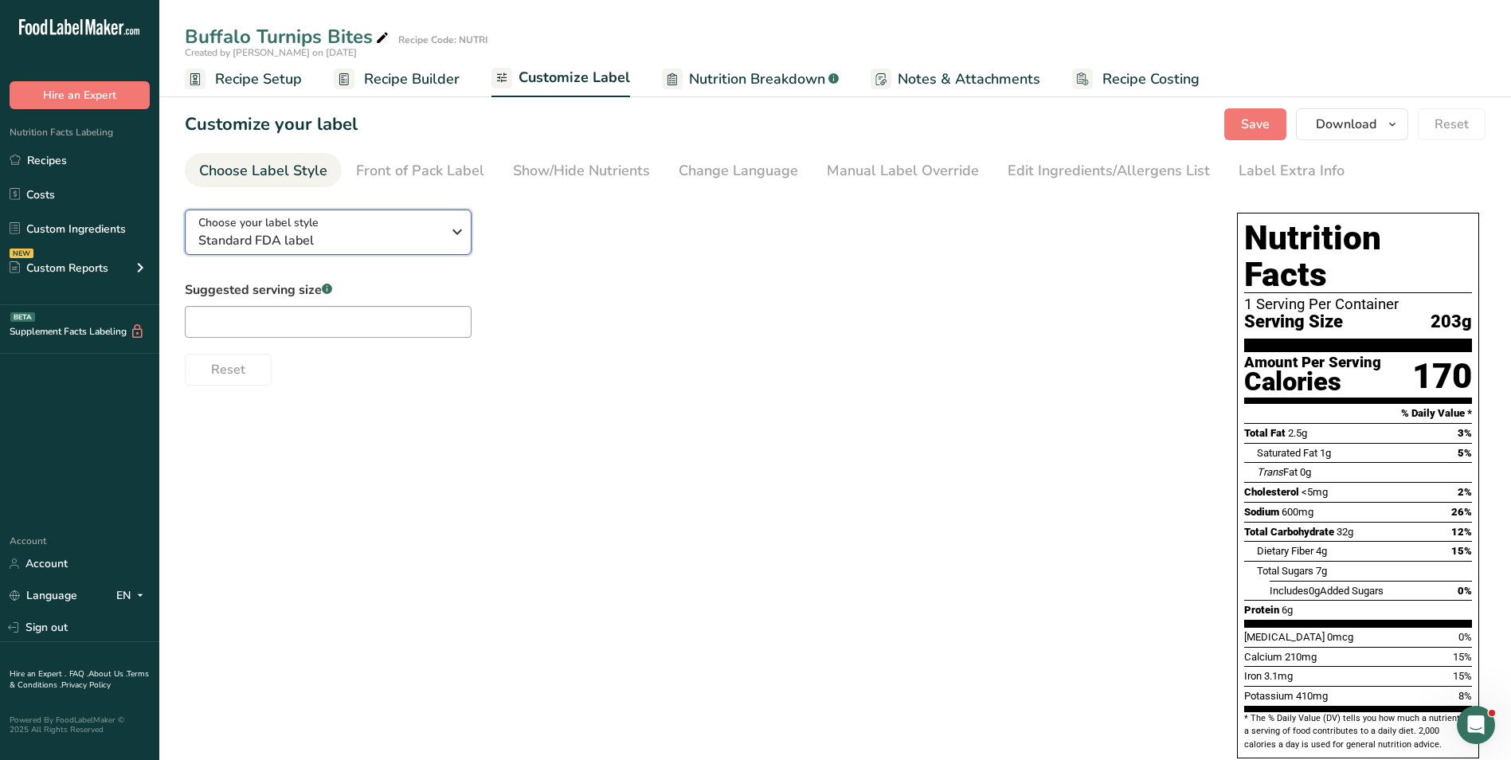
click at [406, 226] on div "Choose your label style Standard FDA label" at bounding box center [319, 232] width 243 height 36
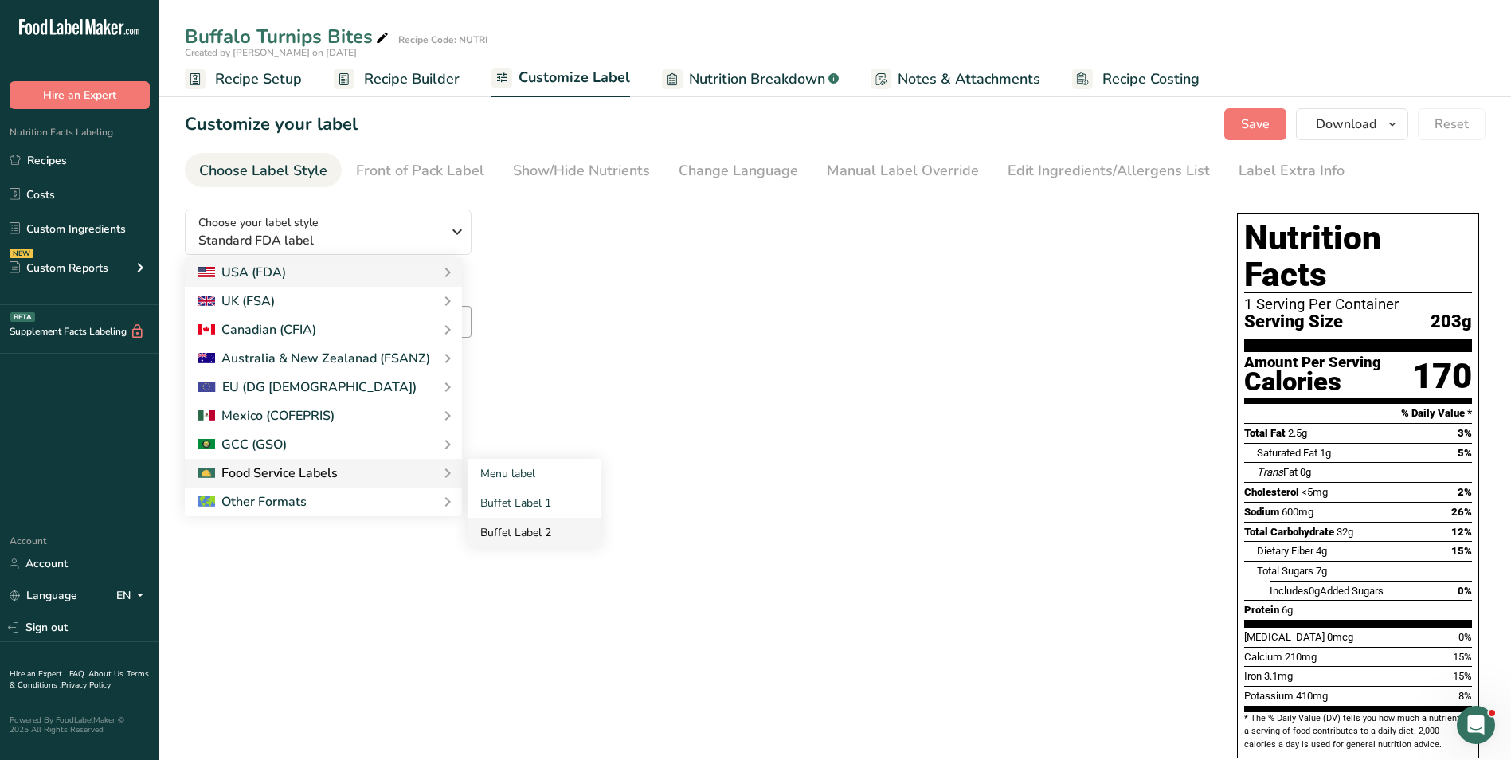
click at [523, 531] on link "Buffet Label 2" at bounding box center [535, 532] width 134 height 29
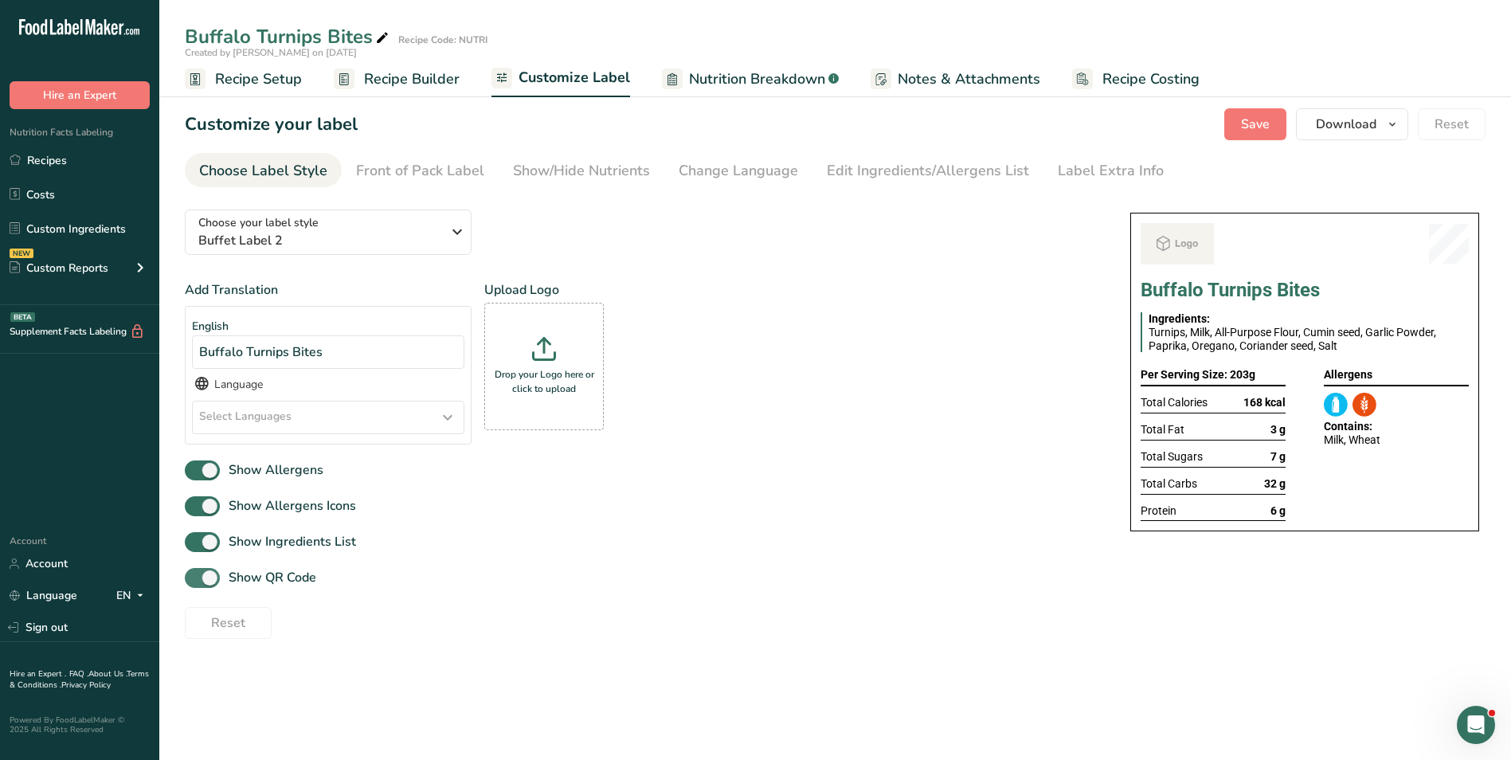
click at [276, 568] on label "Show QR Code" at bounding box center [250, 578] width 131 height 20
click at [195, 573] on input "Show QR Code" at bounding box center [190, 578] width 10 height 10
checkbox input "false"
click at [584, 174] on div "Show/Hide Nutrients" at bounding box center [581, 171] width 137 height 22
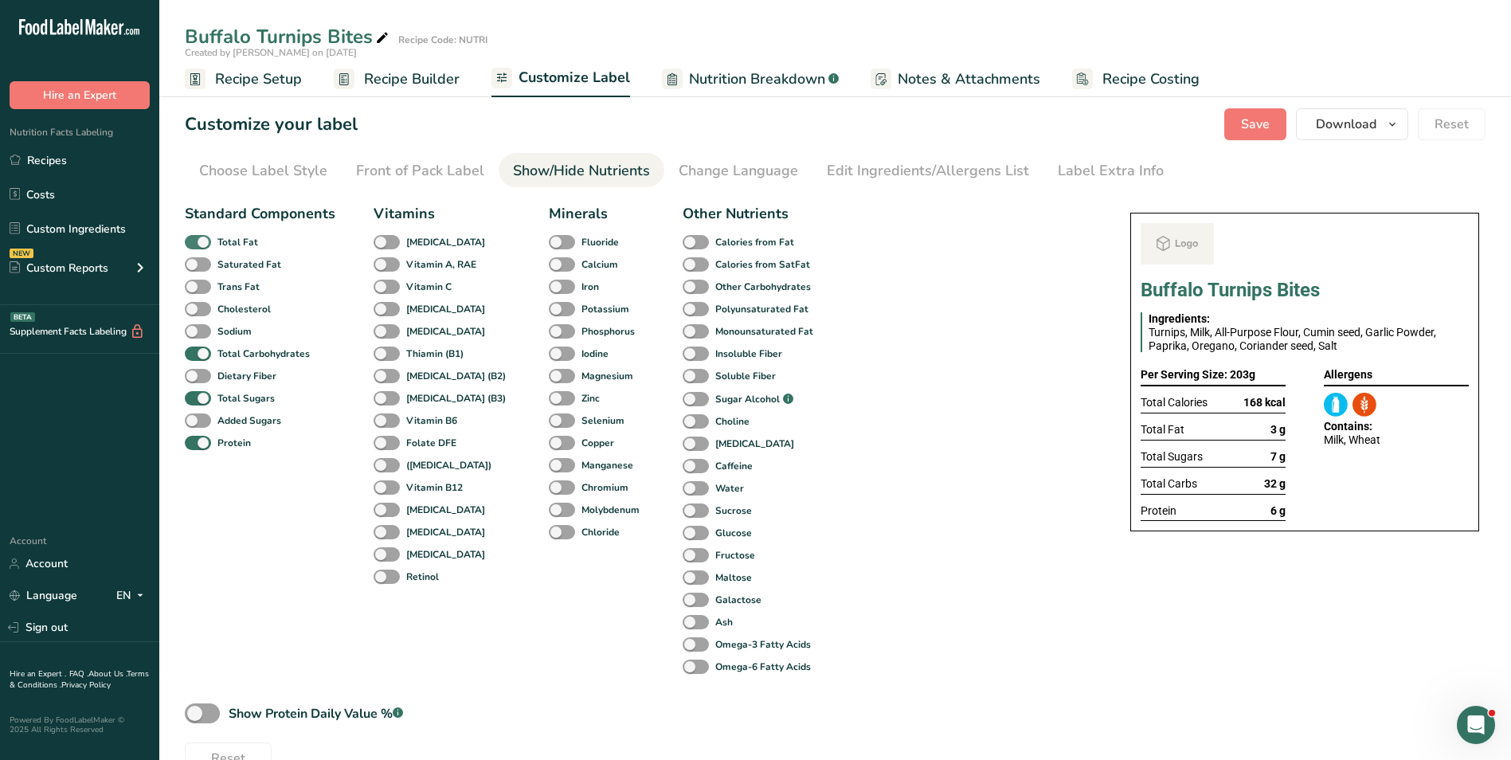
click at [232, 241] on b "Total Fat" at bounding box center [237, 242] width 41 height 14
click at [195, 241] on input "Total Fat" at bounding box center [190, 242] width 10 height 10
checkbox input "false"
click at [243, 403] on b "Total Sugars" at bounding box center [245, 398] width 57 height 14
click at [195, 403] on input "Total Sugars" at bounding box center [190, 398] width 10 height 10
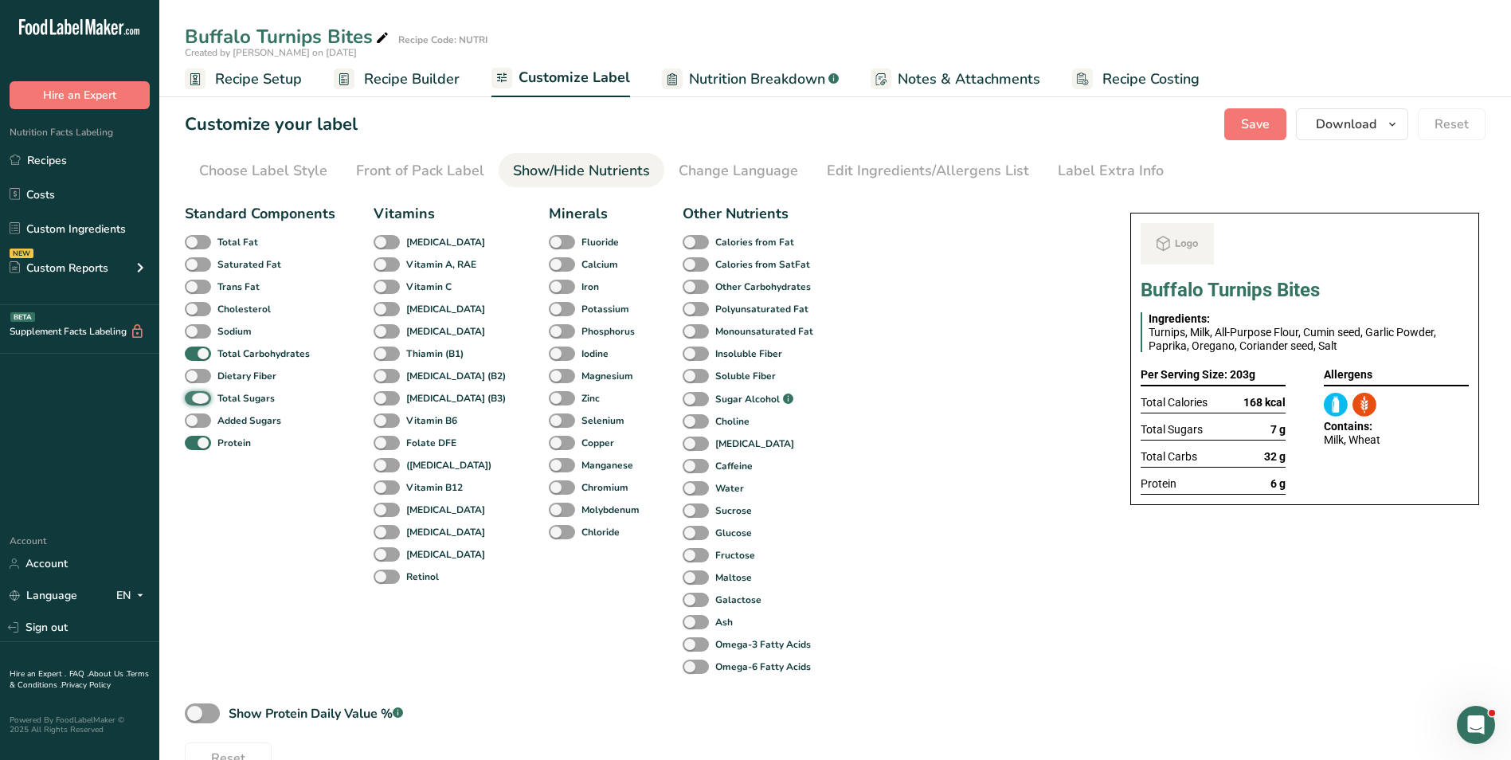
checkbox input "false"
click at [1096, 153] on link "Label Extra Info" at bounding box center [1111, 171] width 106 height 36
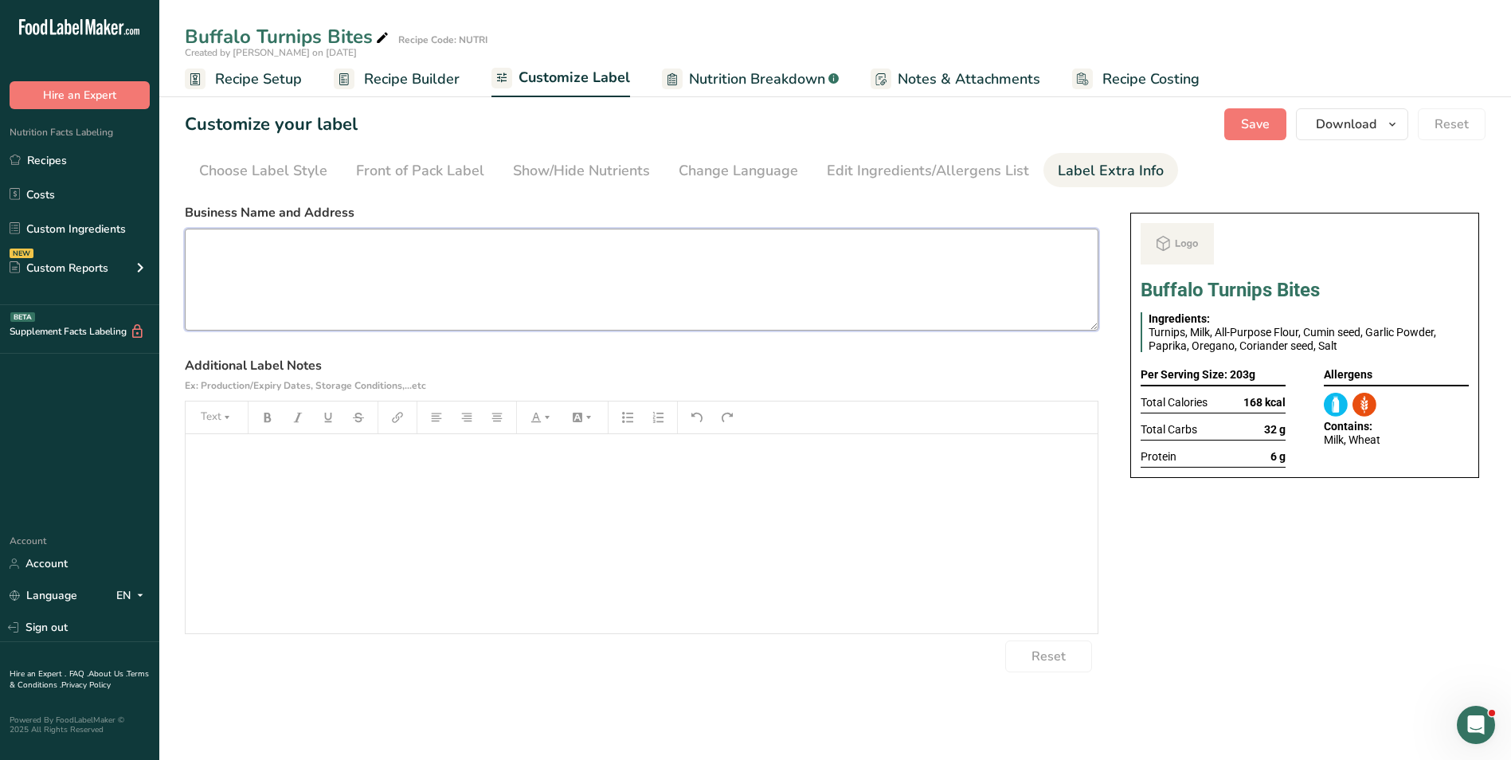
click at [429, 280] on textarea at bounding box center [642, 280] width 914 height 102
paste textarea "BREAKFAST Use by: [DATE] Storage: Keep Refrigerated under 5 degrees Heating: Re…"
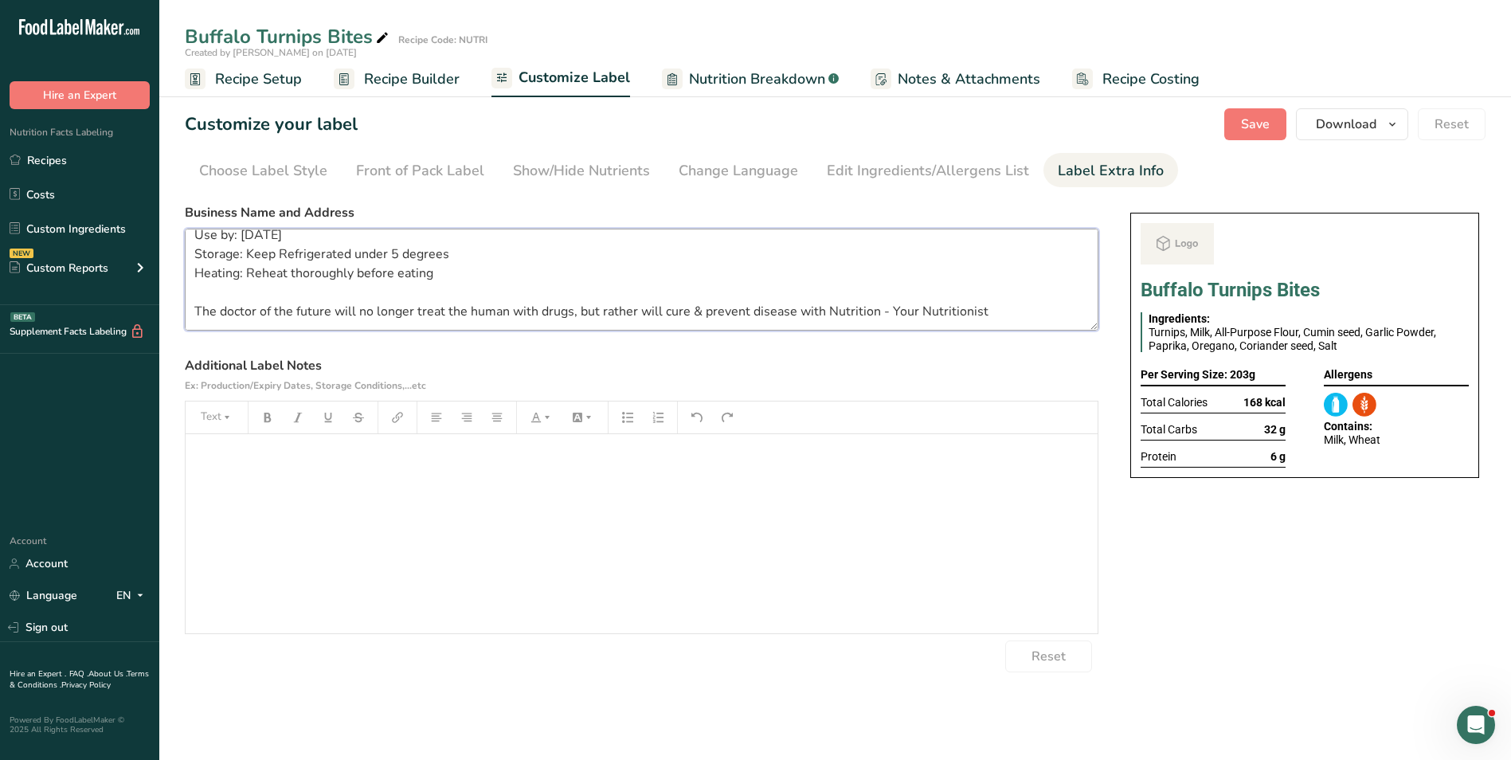
click at [277, 265] on textarea "BREAKFAST Use by: [DATE] Storage: Keep Refrigerated under 5 degrees Heating: Re…" at bounding box center [642, 280] width 914 height 102
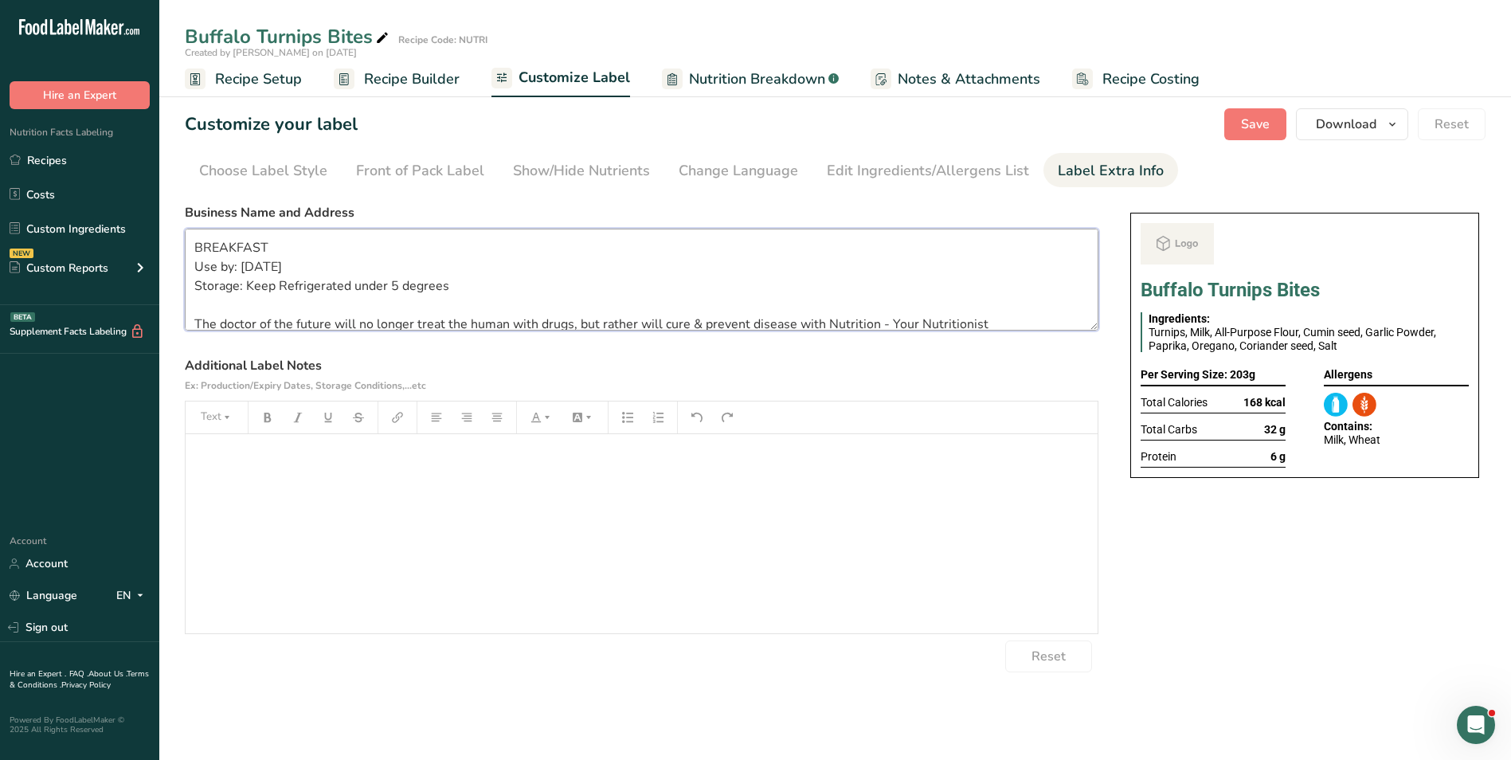
click at [245, 265] on textarea "BREAKFAST Use by: 19/09/2025 Storage: Keep Refrigerated under 5 degrees The doc…" at bounding box center [642, 280] width 914 height 102
click at [212, 251] on textarea "BREAKFAST Use by: 21/09/2025 Storage: Keep Refrigerated under 5 degrees The doc…" at bounding box center [642, 280] width 914 height 102
drag, startPoint x: 1223, startPoint y: 114, endPoint x: 1239, endPoint y: 117, distance: 16.2
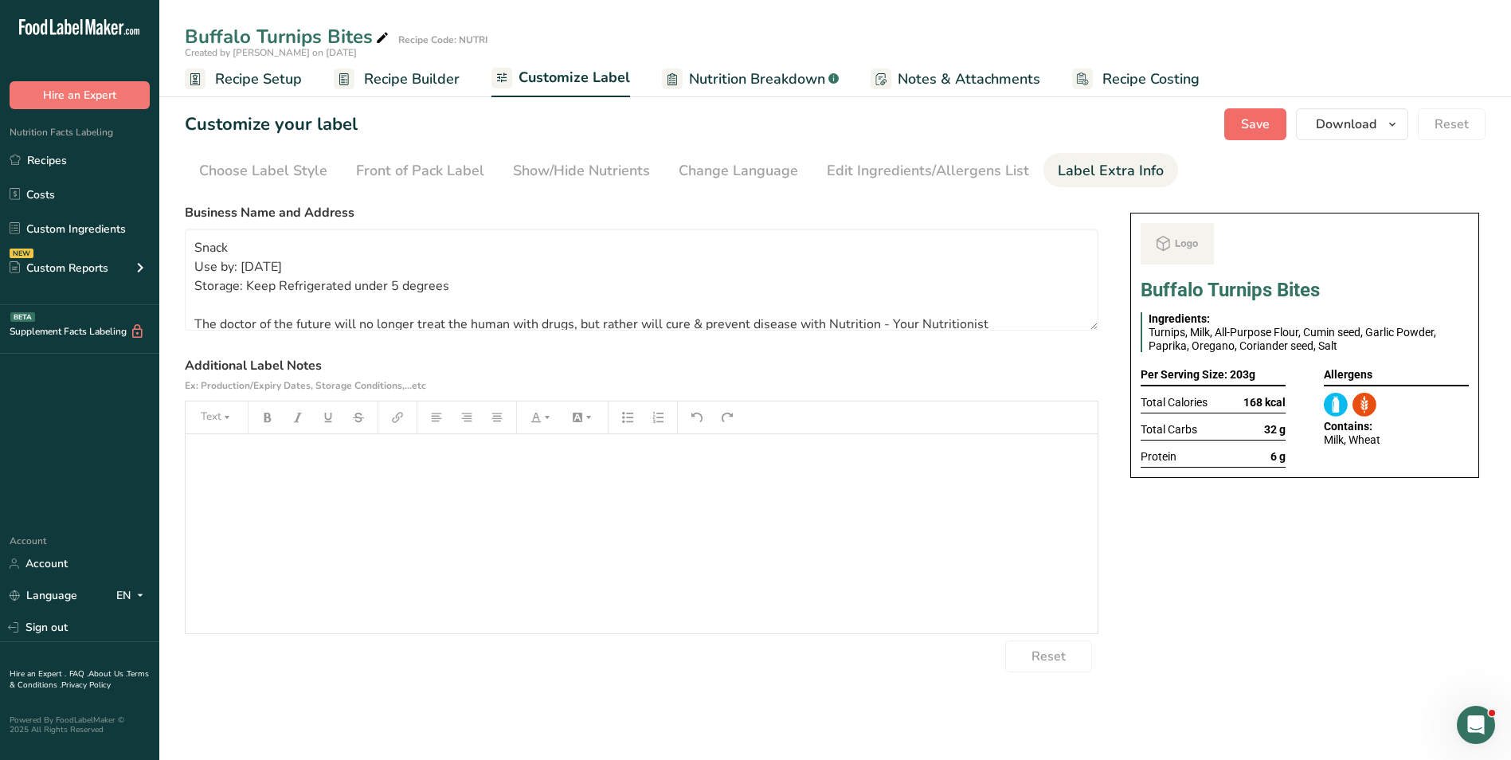
click at [1228, 114] on div "Customize your label Save Download Choose what to show on your downloaded label…" at bounding box center [835, 124] width 1301 height 32
click at [1241, 118] on button "Save" at bounding box center [1255, 124] width 62 height 32
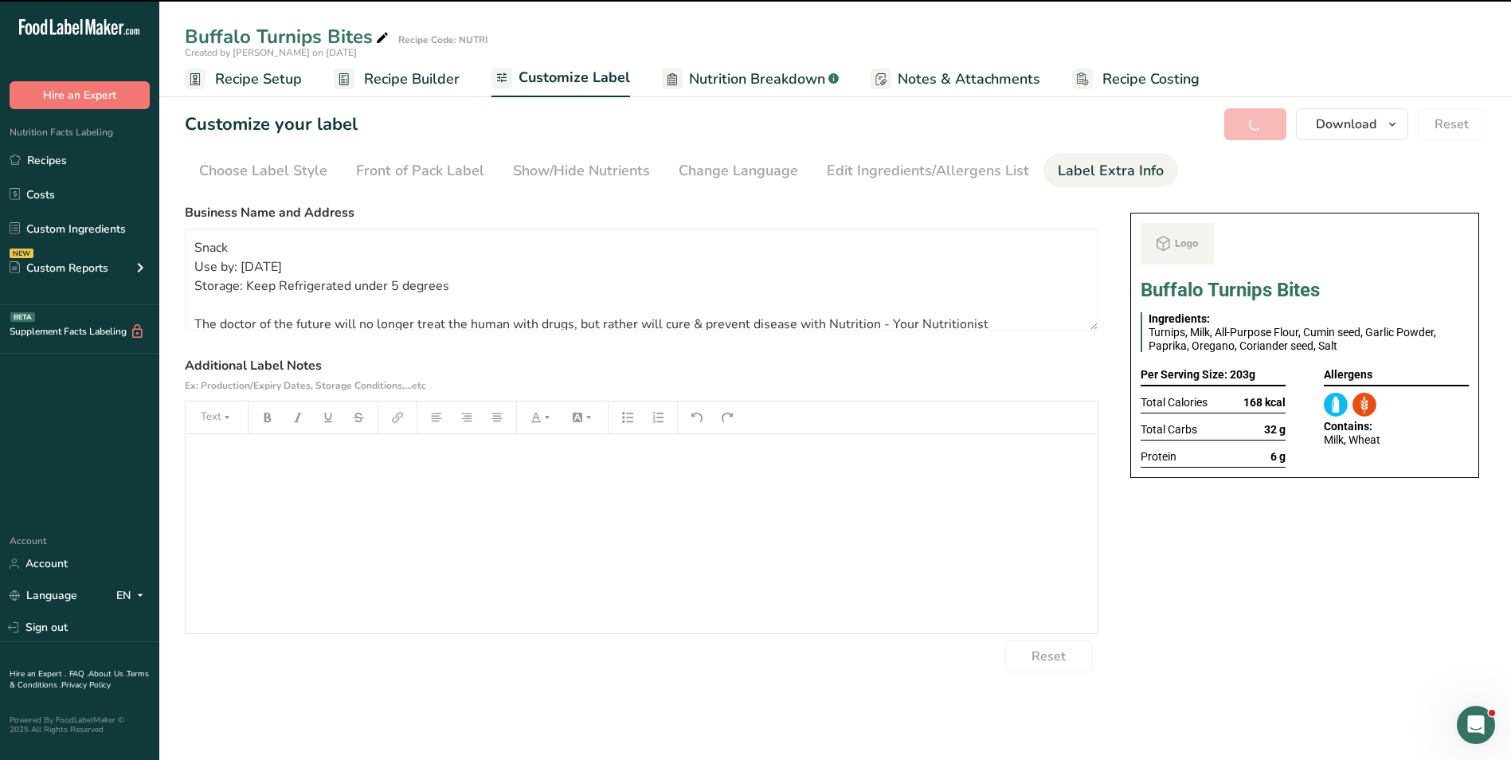
type textarea "Snack Use by: 21/09/2025 Storage: Keep Refrigerated under 5 degrees The doctor …"
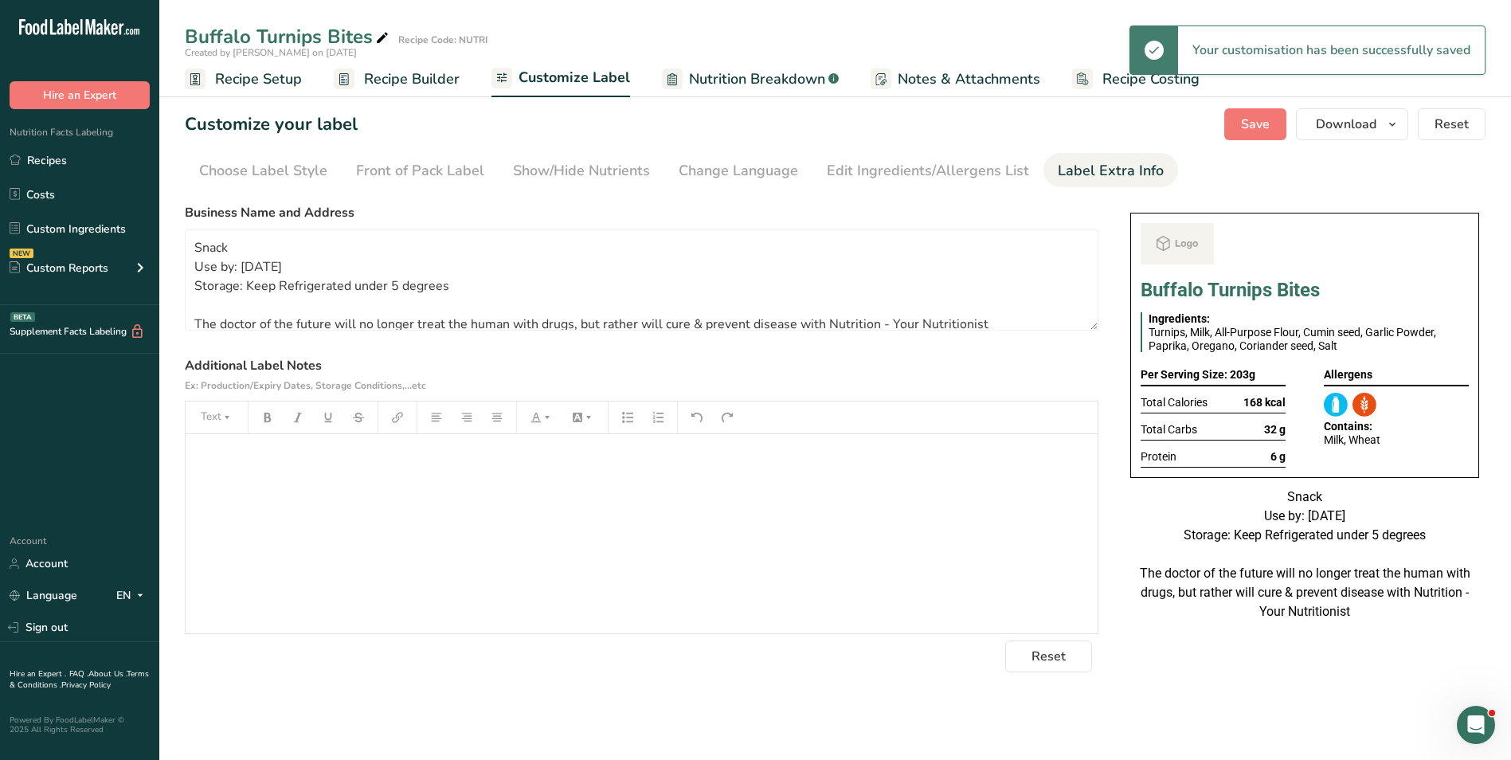
click at [397, 73] on span "Recipe Builder" at bounding box center [412, 80] width 96 height 22
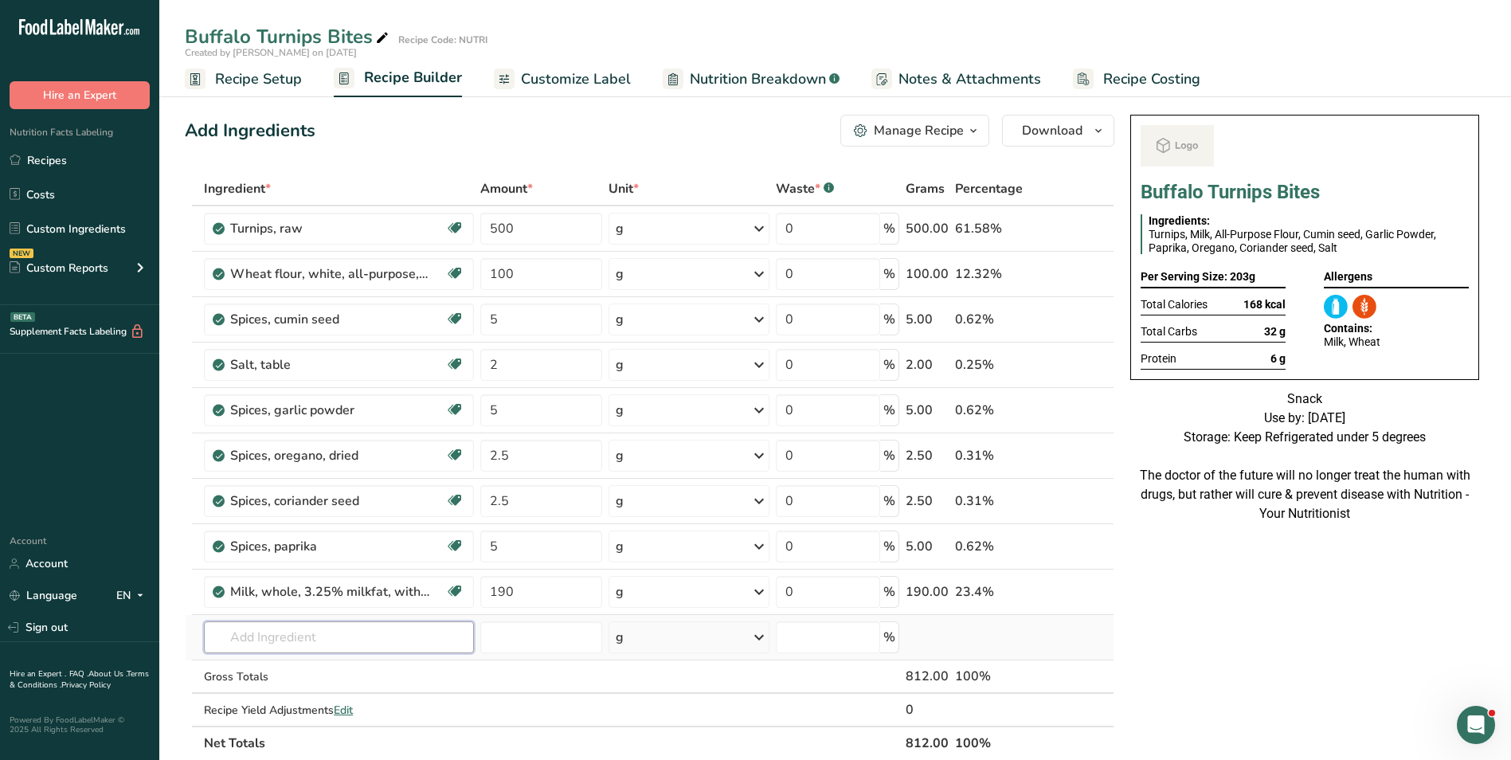
click at [292, 635] on input "text" at bounding box center [339, 637] width 270 height 32
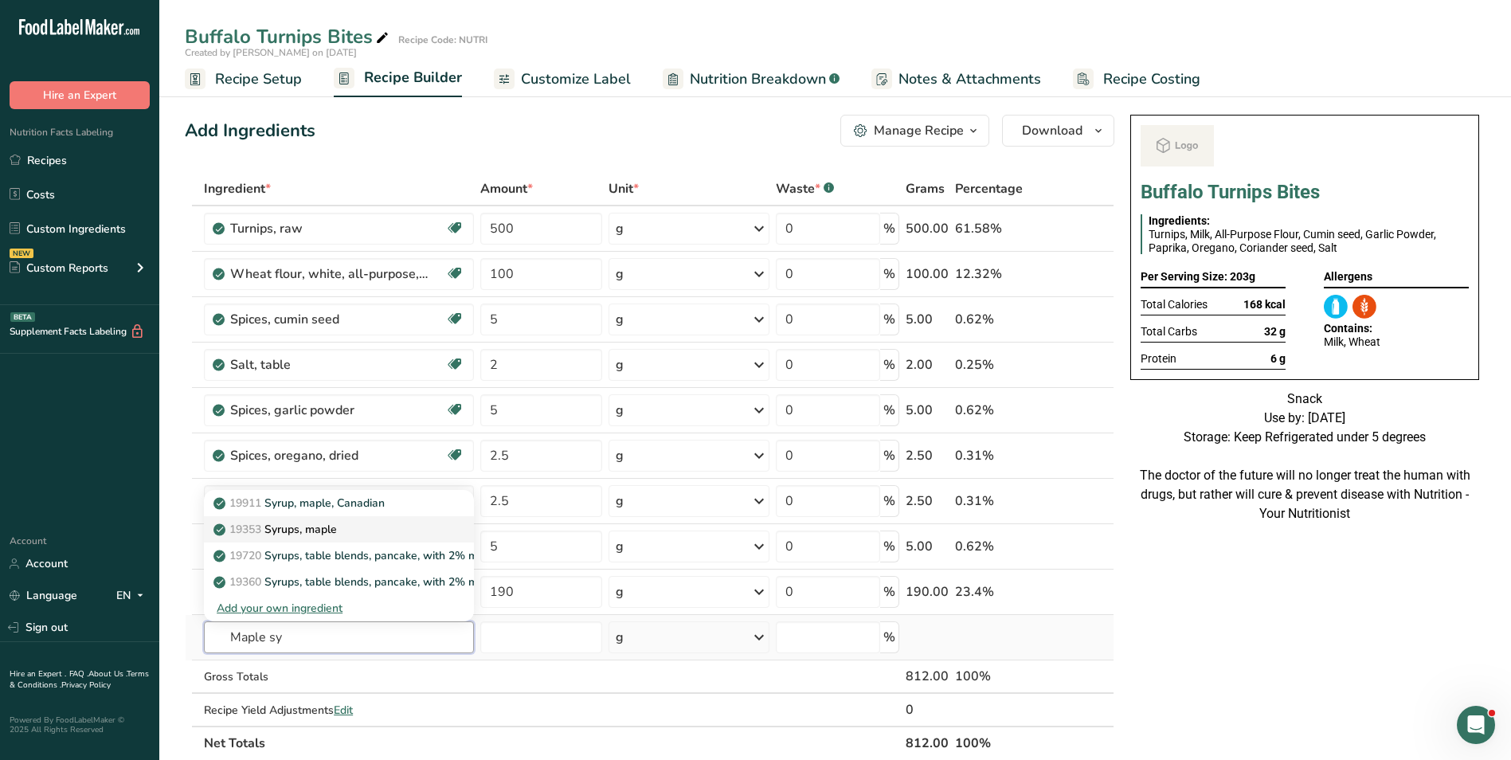
type input "Maple sy"
click at [337, 521] on p "19353 Syrups, maple" at bounding box center [277, 529] width 120 height 17
type input "Syrups, maple"
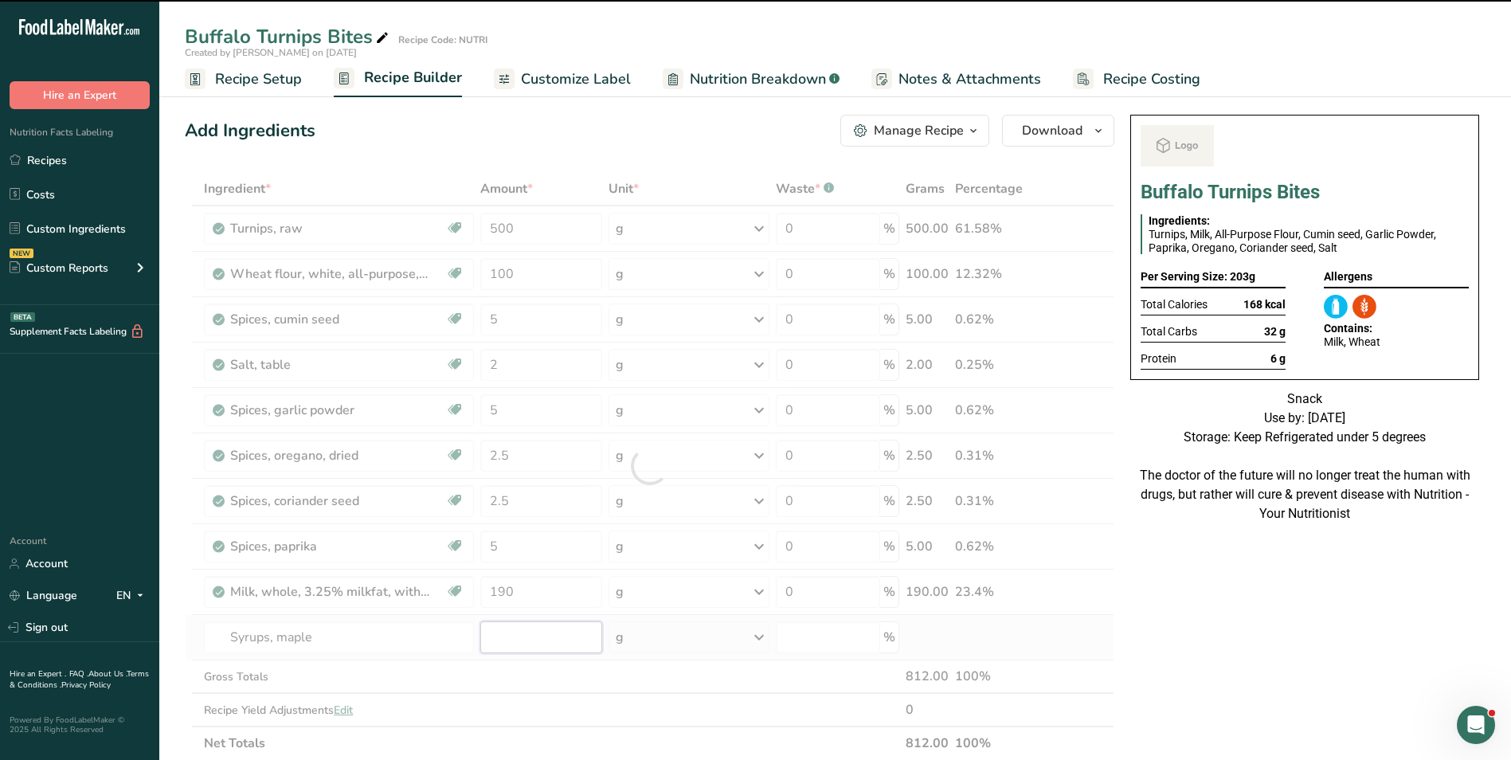
type input "0"
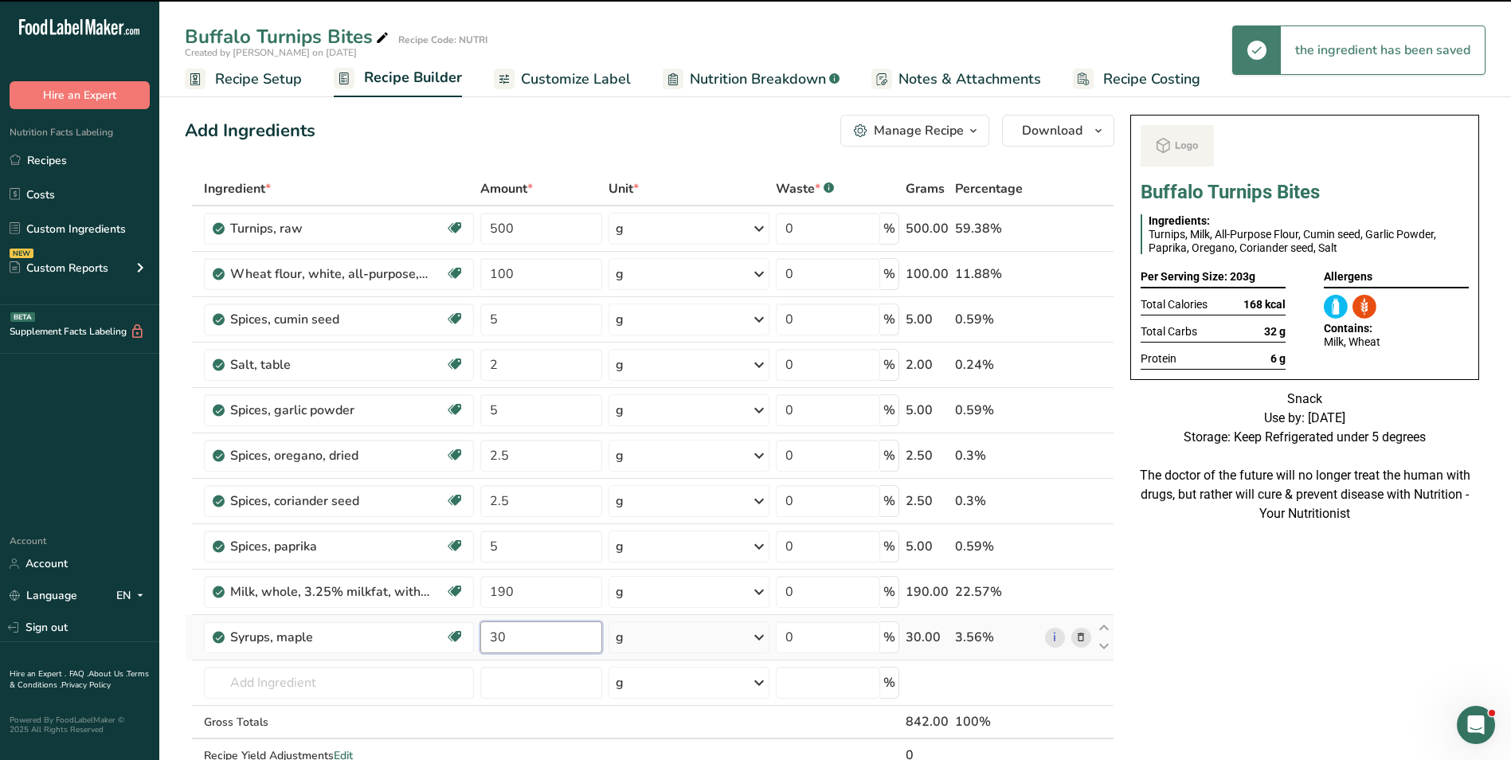
type input "30"
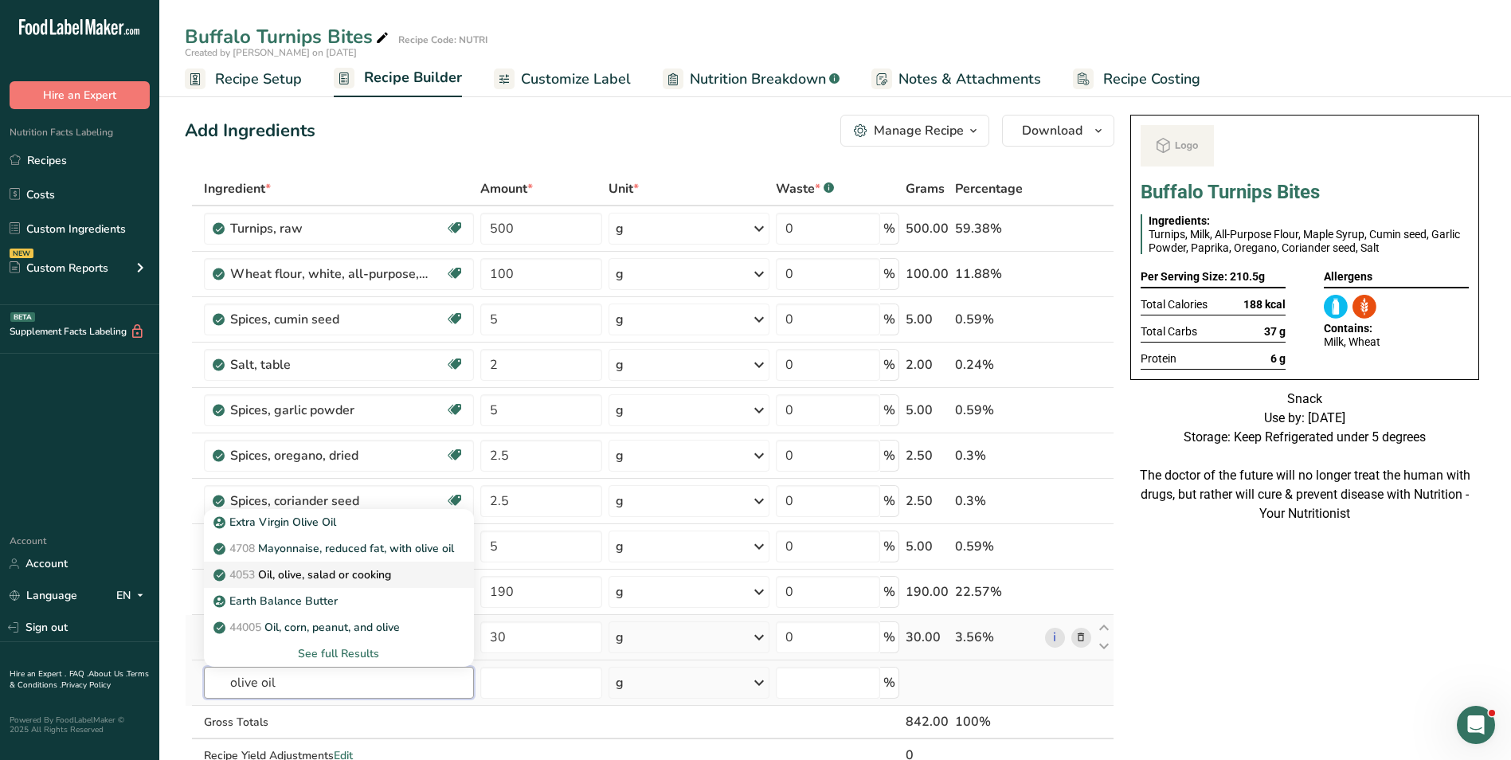
type input "olive oil"
click at [313, 579] on p "4053 Oil, olive, salad or cooking" at bounding box center [304, 574] width 174 height 17
type input "Oil, olive, salad or cooking"
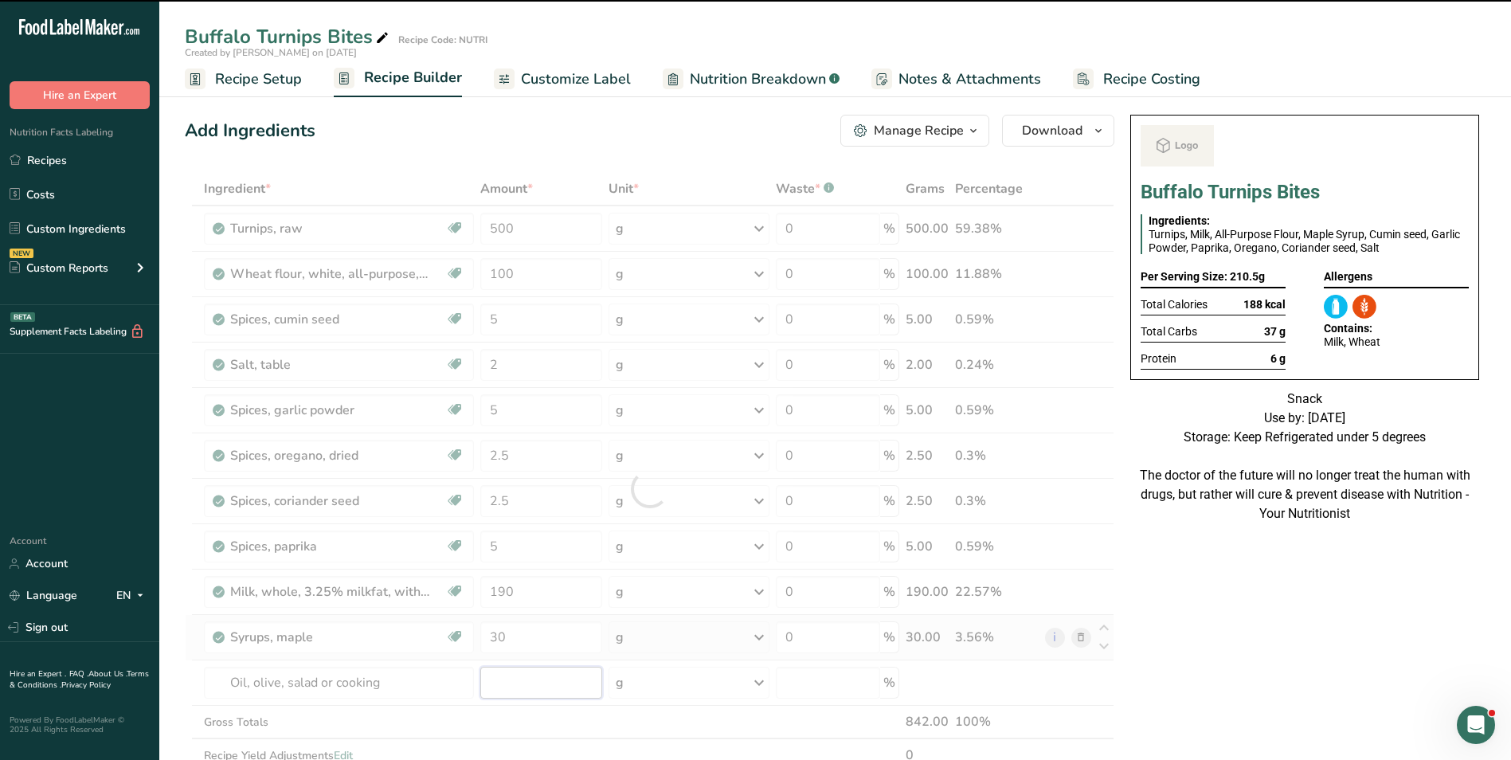
type input "0"
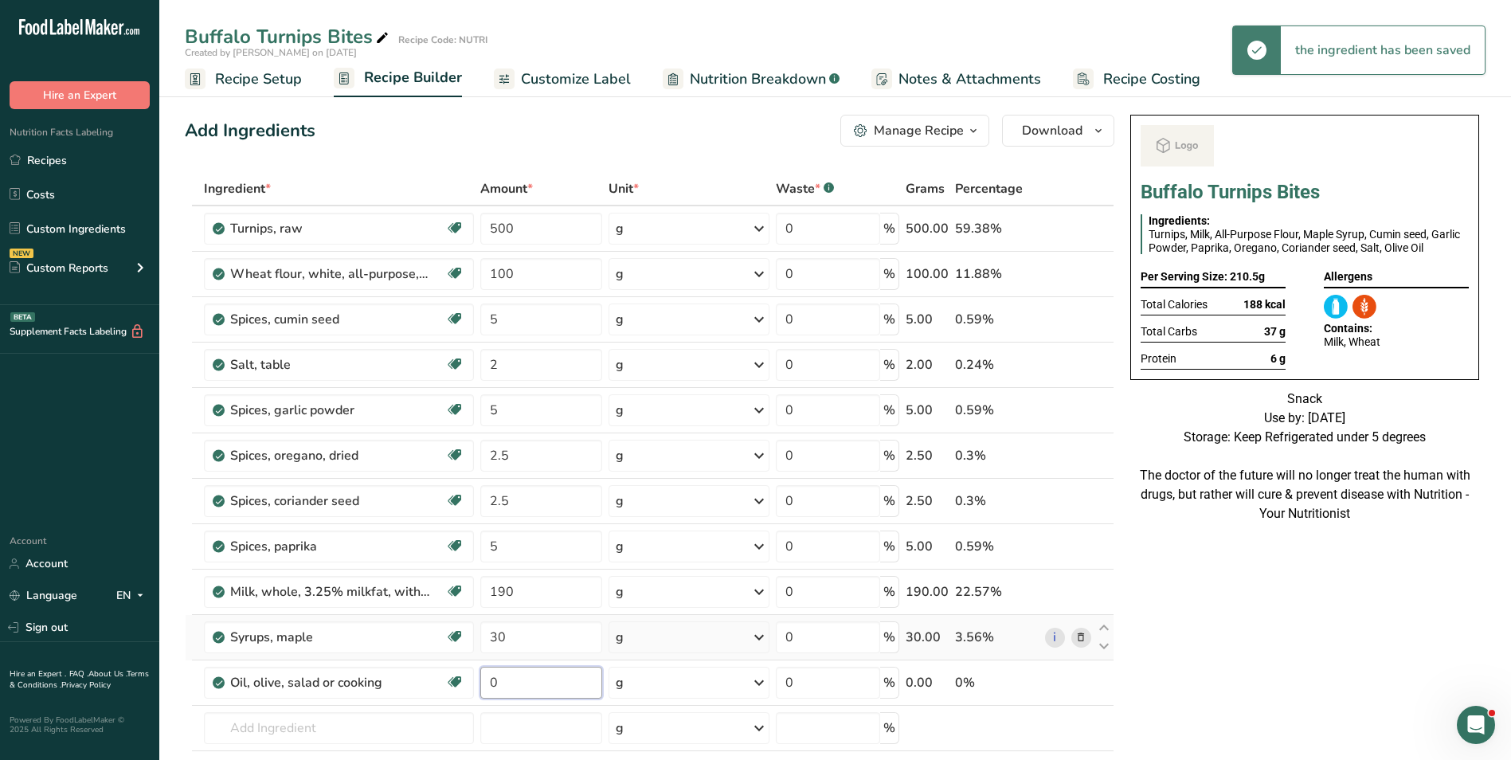
type input "3"
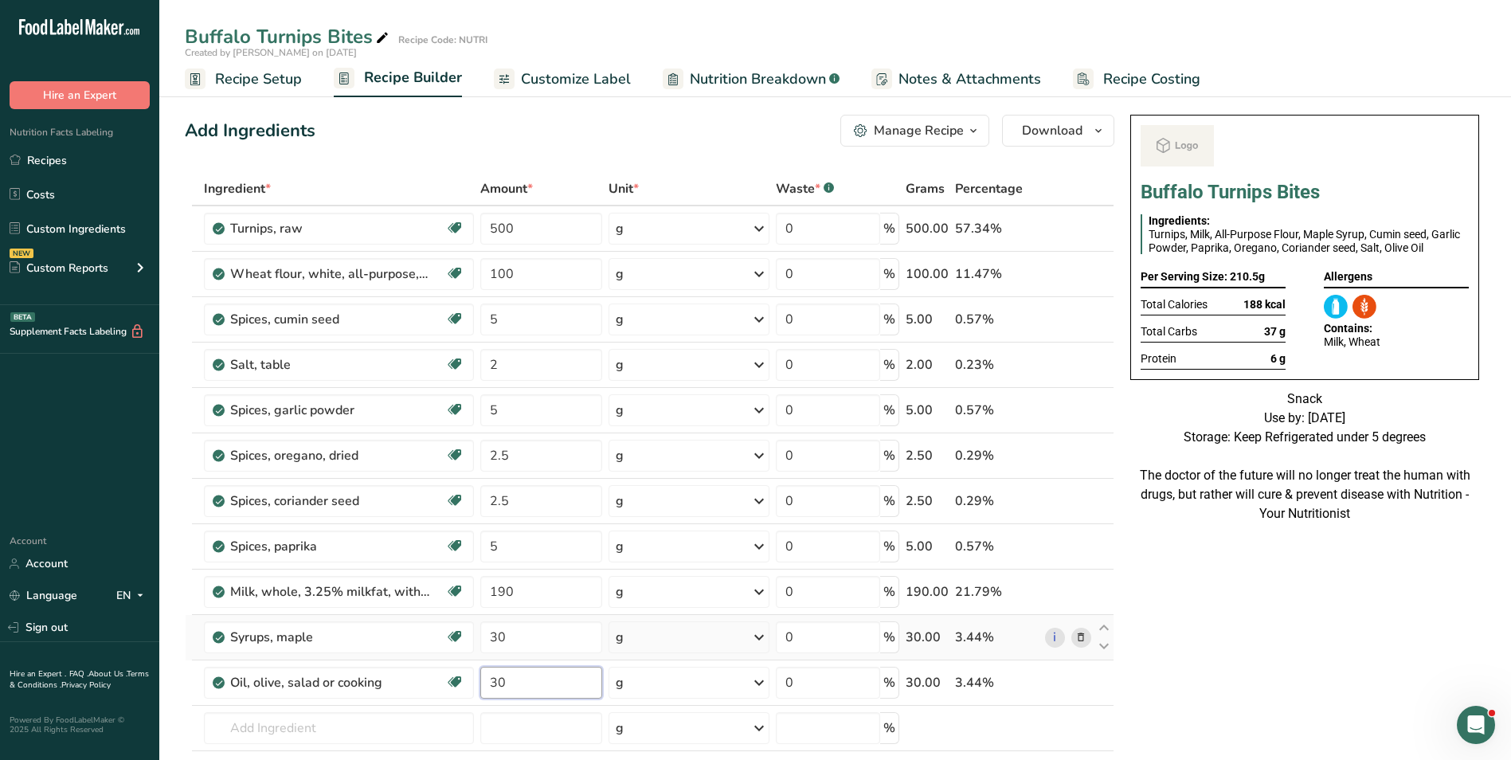
type input "30"
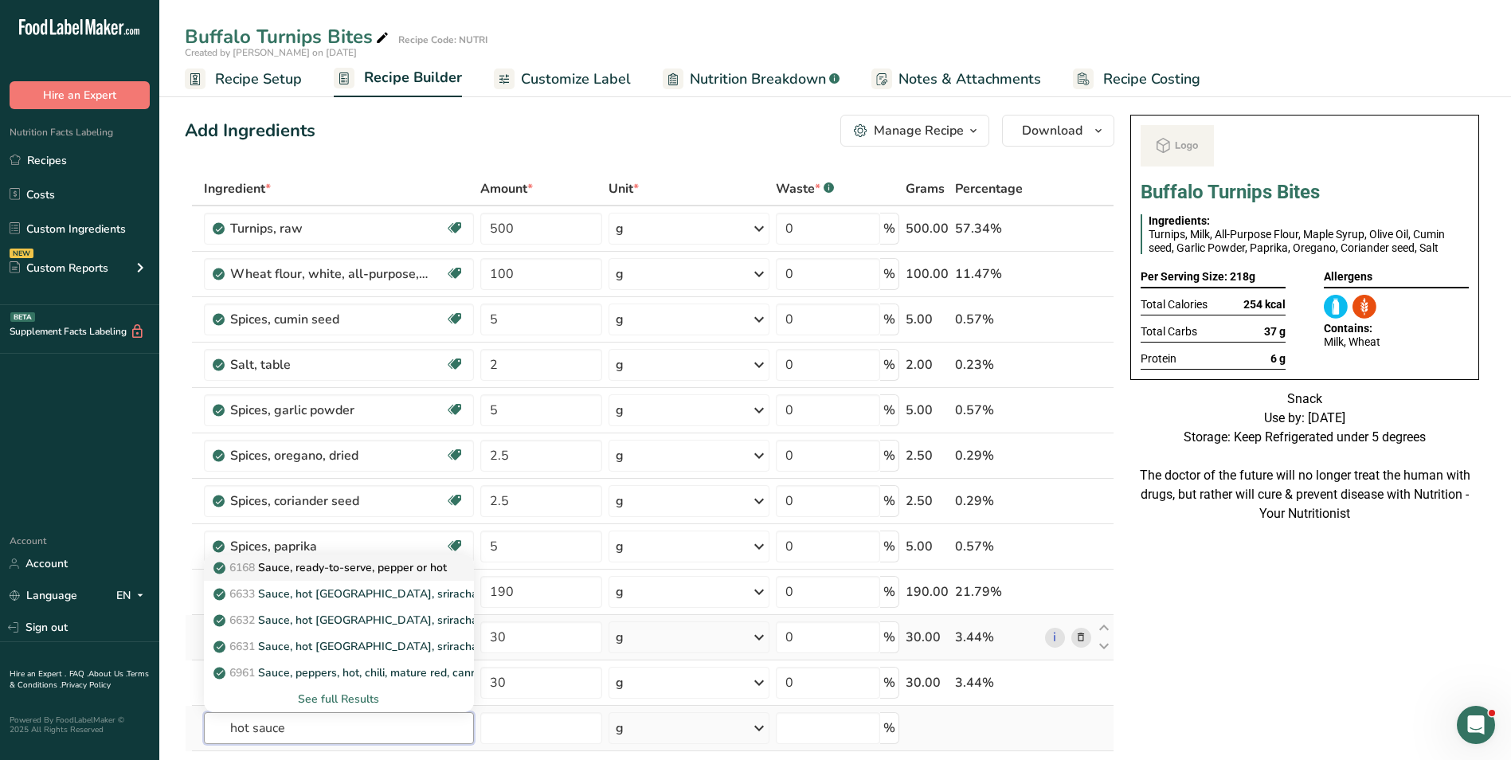
type input "hot sauce"
click at [353, 562] on p "6168 Sauce, ready-to-serve, pepper or hot" at bounding box center [332, 567] width 230 height 17
type input "Sauce, ready-to-serve, pepper or hot"
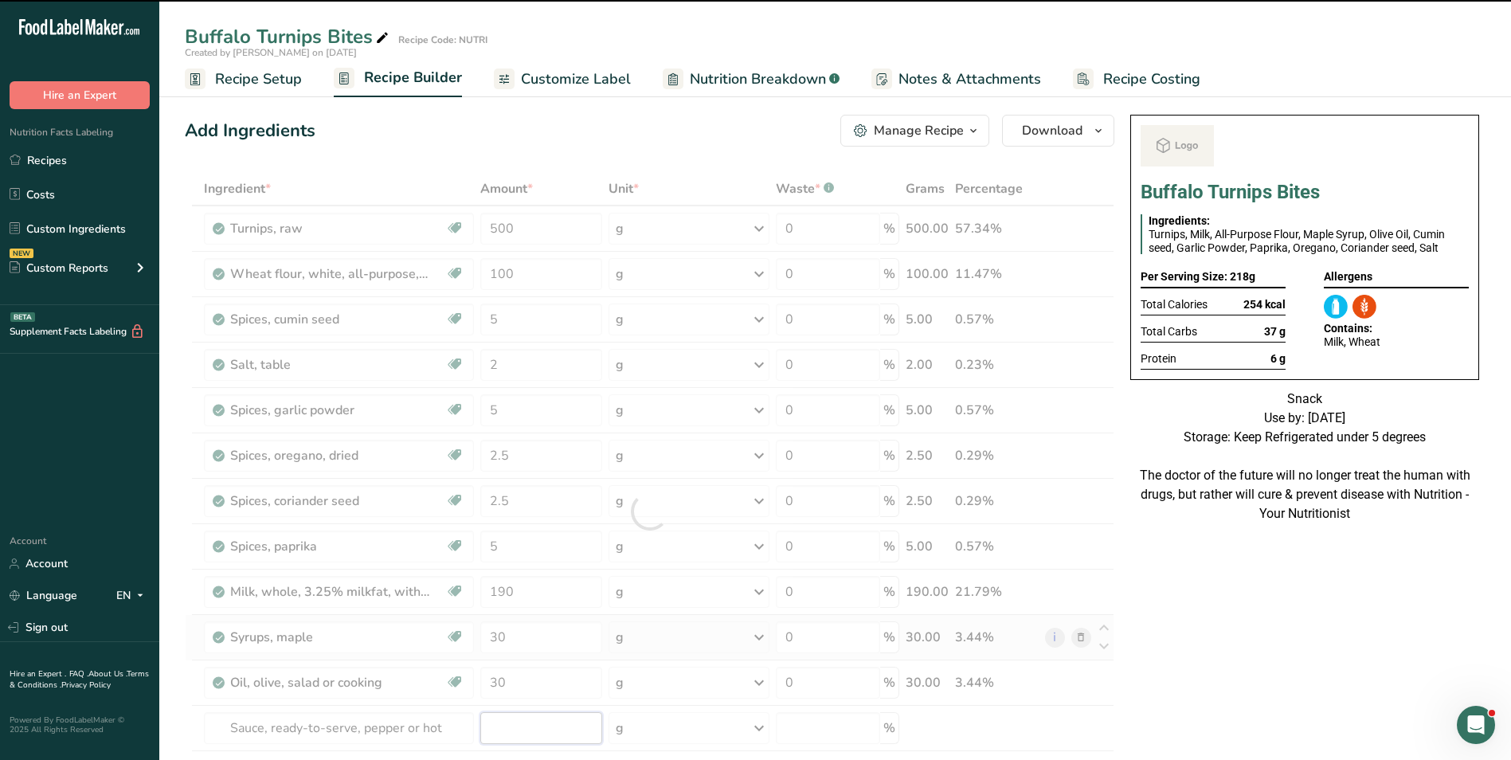
type input "0"
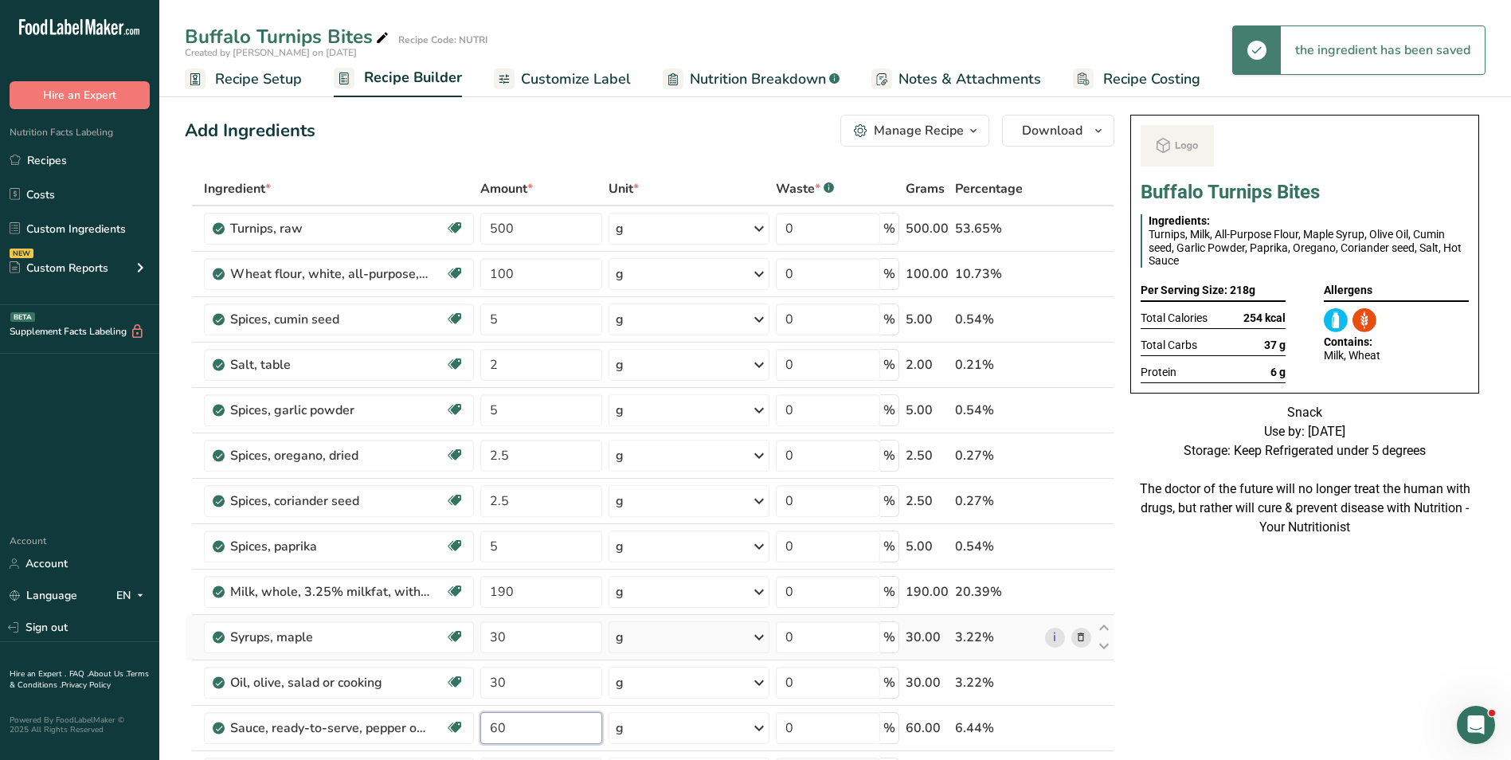
type input "60"
click at [275, 86] on span "Recipe Setup" at bounding box center [258, 80] width 87 height 22
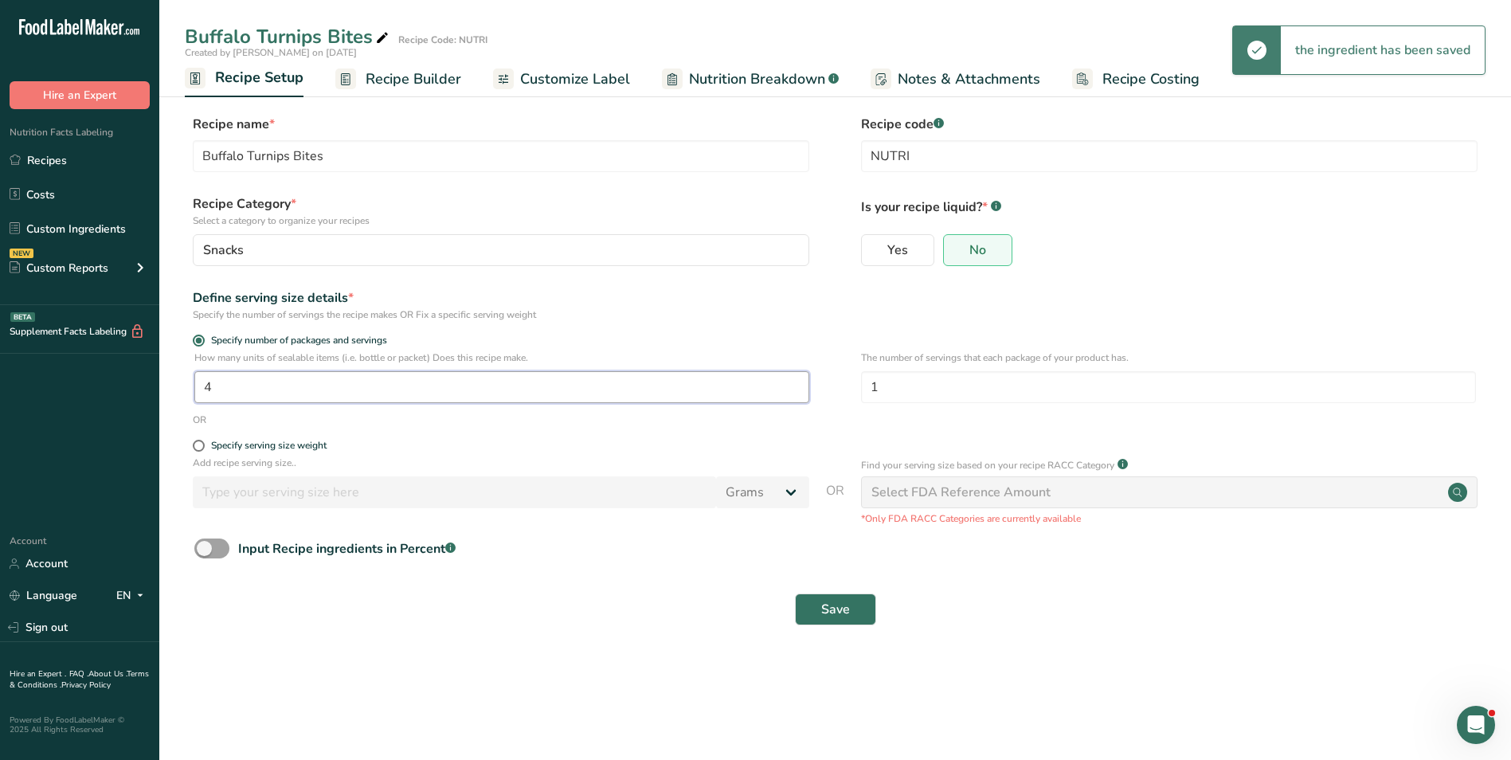
click at [204, 384] on input "4" at bounding box center [501, 387] width 615 height 32
type input "8"
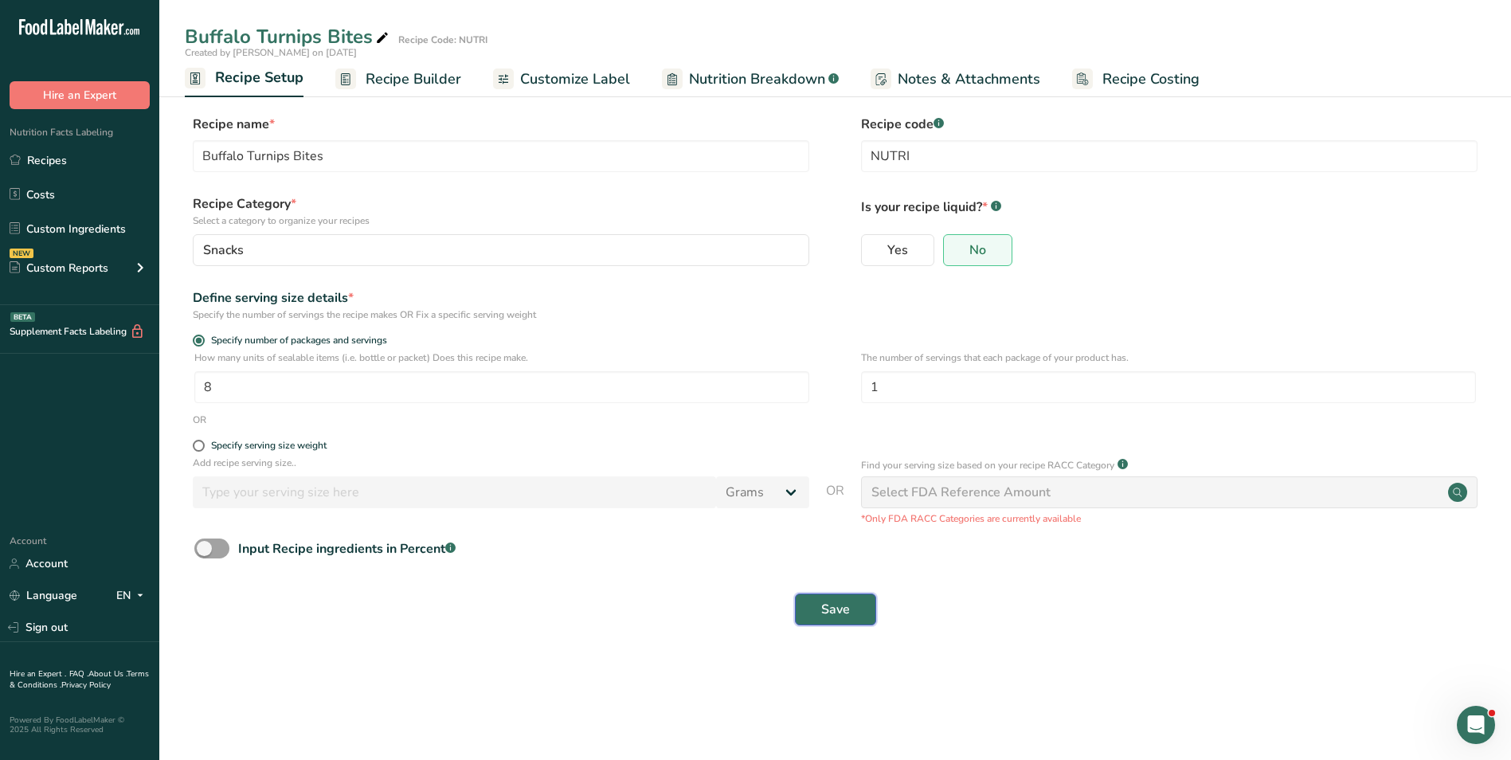
click at [833, 597] on button "Save" at bounding box center [835, 609] width 81 height 32
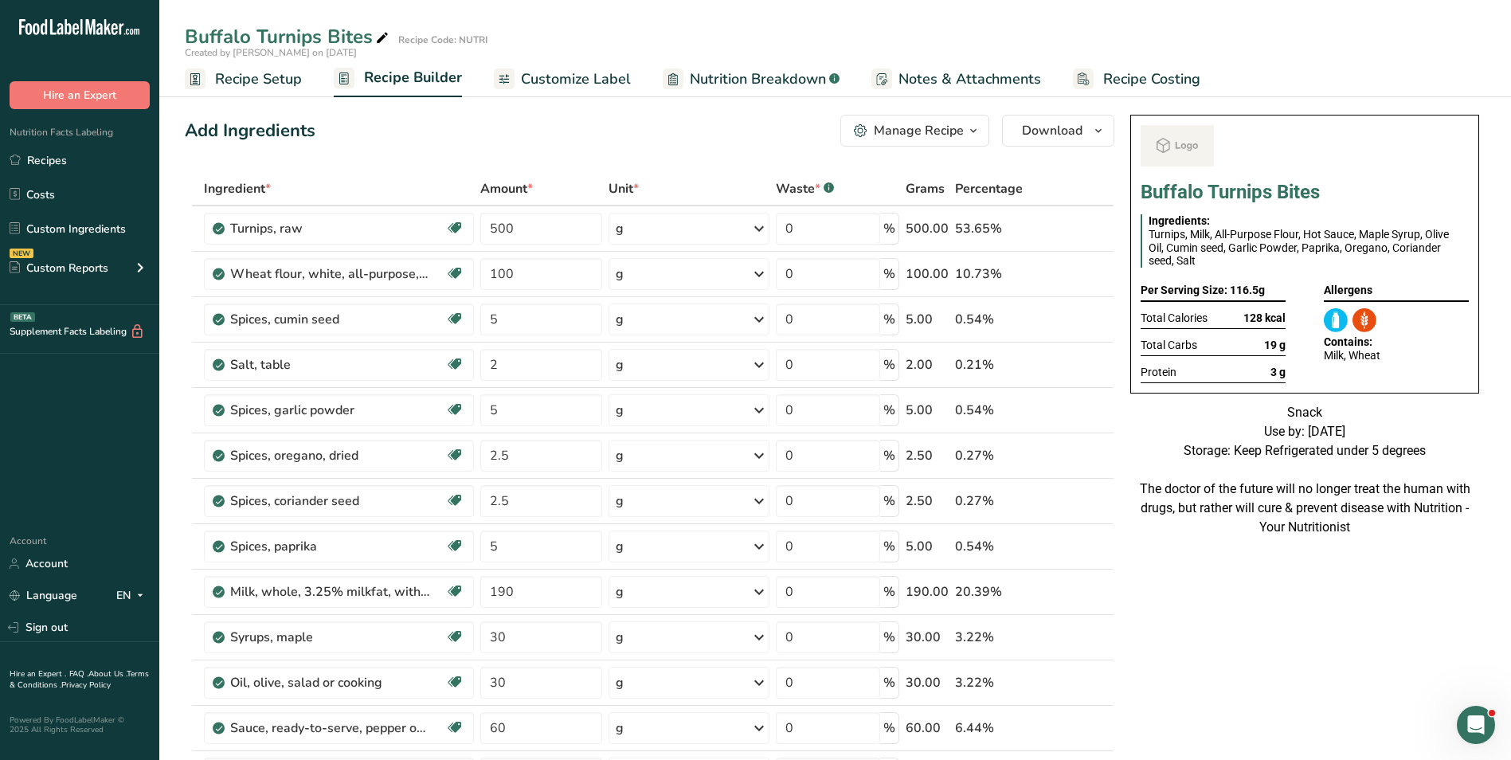
click at [280, 86] on span "Recipe Setup" at bounding box center [258, 80] width 87 height 22
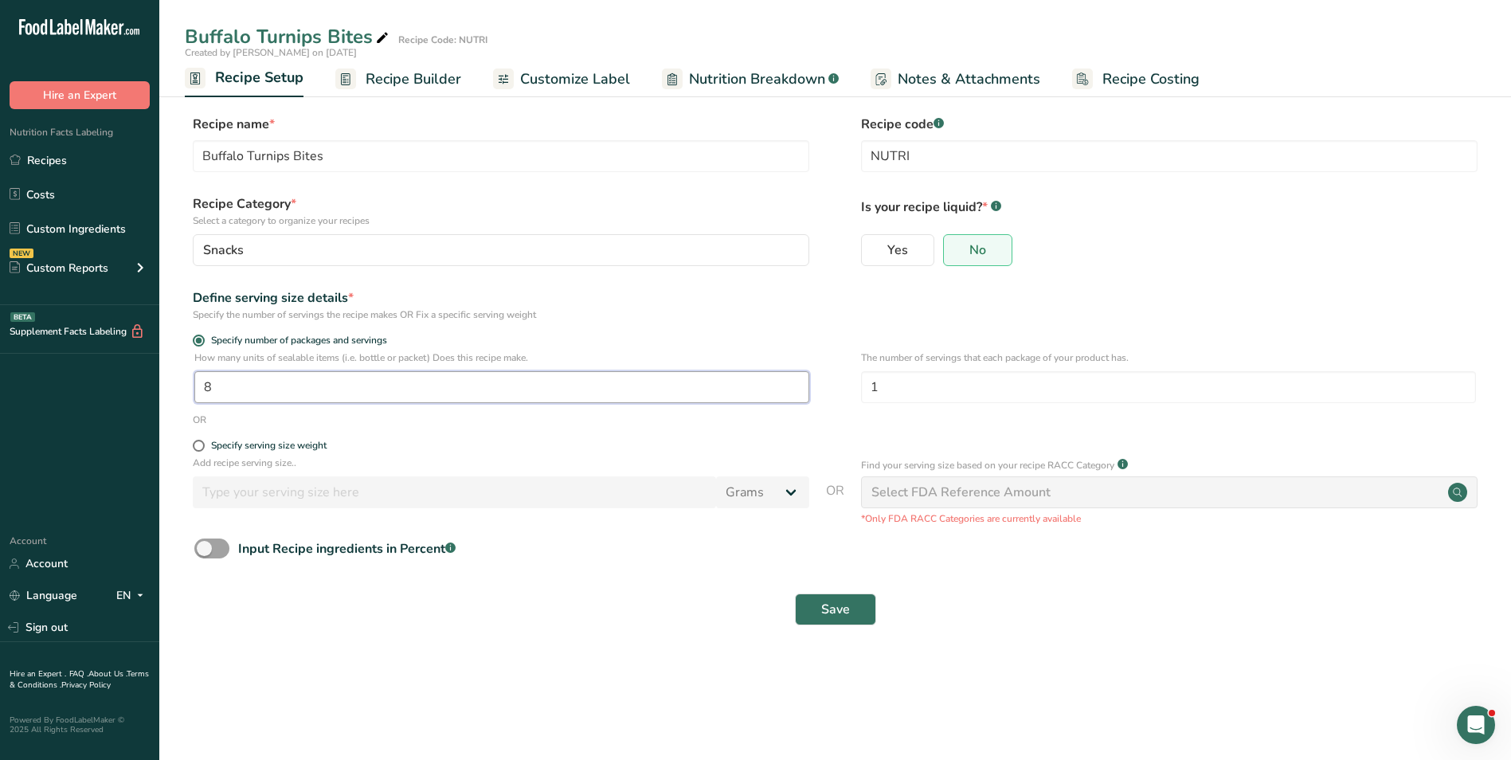
click at [200, 380] on input "8" at bounding box center [501, 387] width 615 height 32
type input "12"
click at [844, 610] on span "Save" at bounding box center [835, 609] width 29 height 19
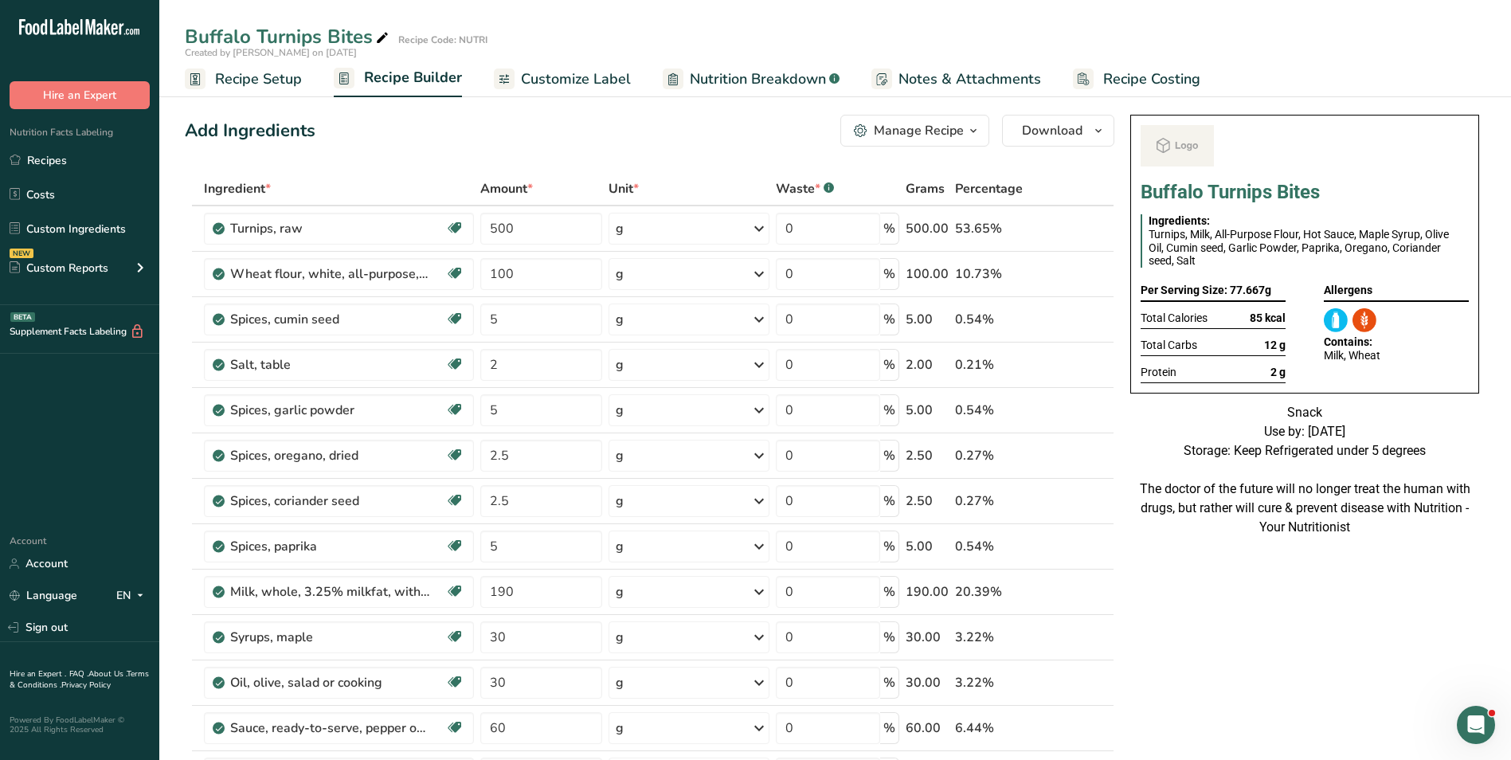
click at [596, 76] on span "Customize Label" at bounding box center [576, 80] width 110 height 22
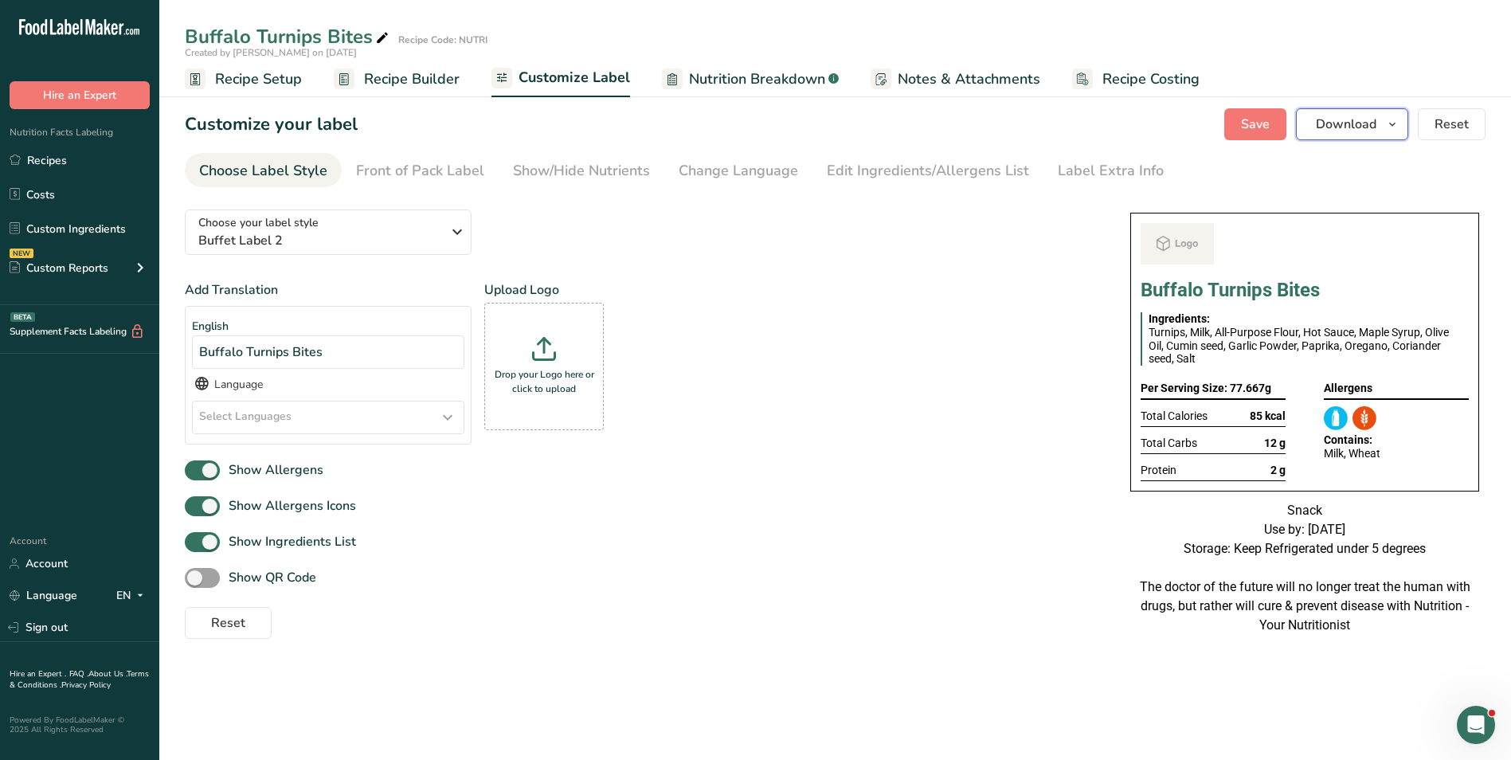
click at [1341, 131] on span "Download" at bounding box center [1346, 124] width 61 height 19
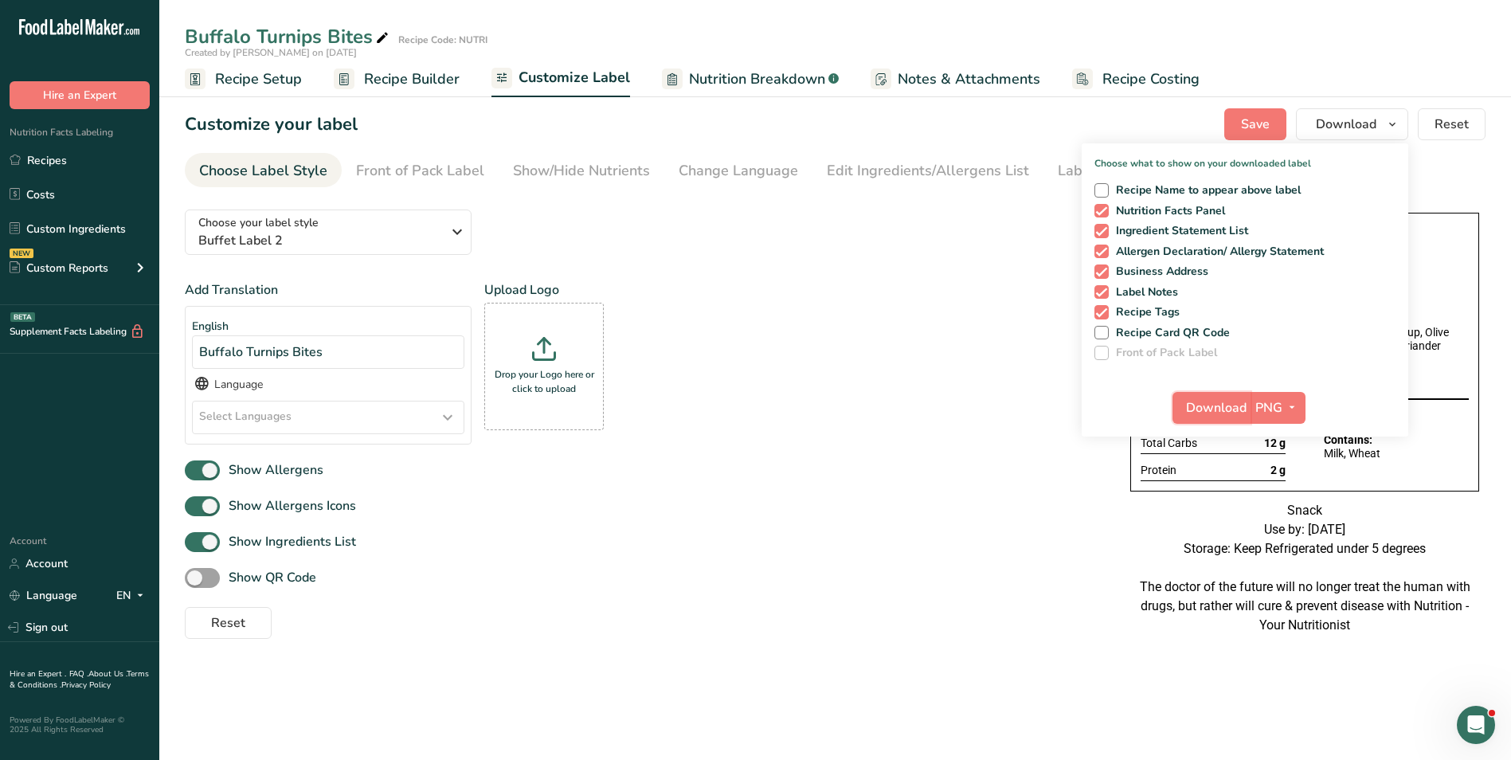
click at [1238, 405] on span "Download" at bounding box center [1216, 407] width 61 height 19
click at [47, 158] on link "Recipes" at bounding box center [79, 160] width 159 height 30
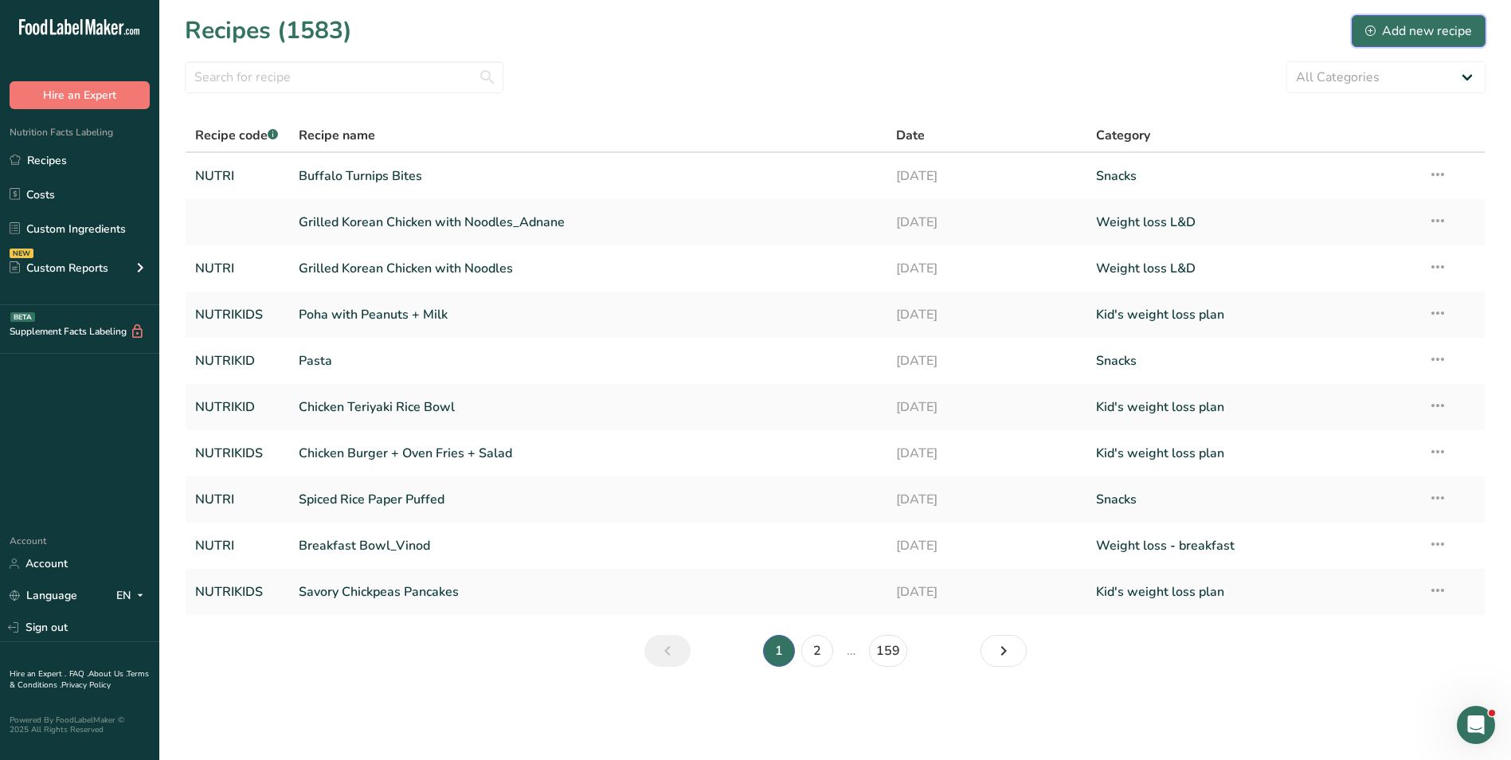
click at [1440, 22] on div "Add new recipe" at bounding box center [1418, 31] width 107 height 19
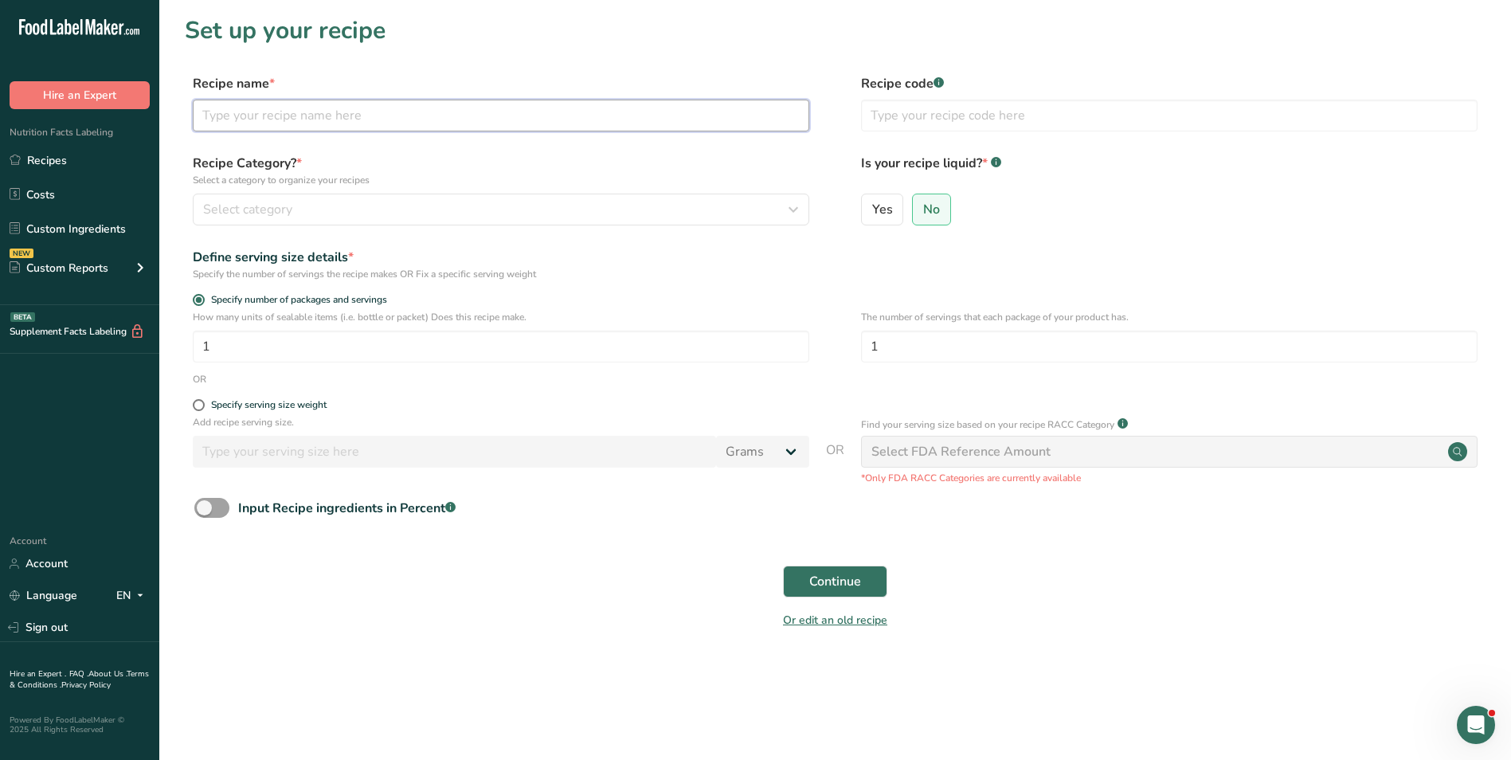
click at [570, 128] on input "text" at bounding box center [501, 116] width 617 height 32
type input "Thai Chicken Salad"
click at [962, 113] on input "text" at bounding box center [1169, 116] width 617 height 32
type input "NUtri"
click at [621, 193] on div "Recipe Category? * Select a category to organize your recipes Select category S…" at bounding box center [501, 190] width 617 height 72
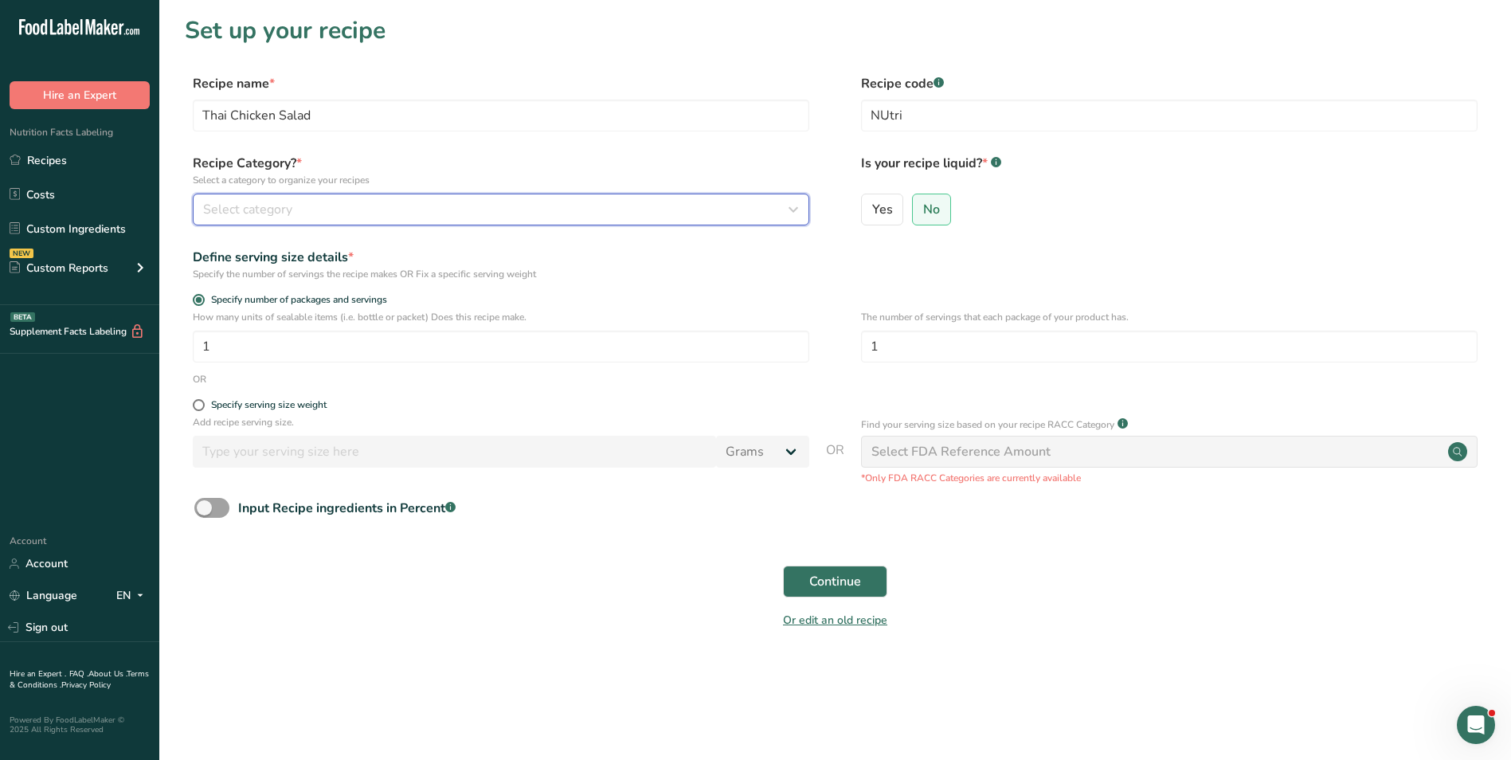
click at [612, 208] on div "Select category" at bounding box center [496, 209] width 586 height 19
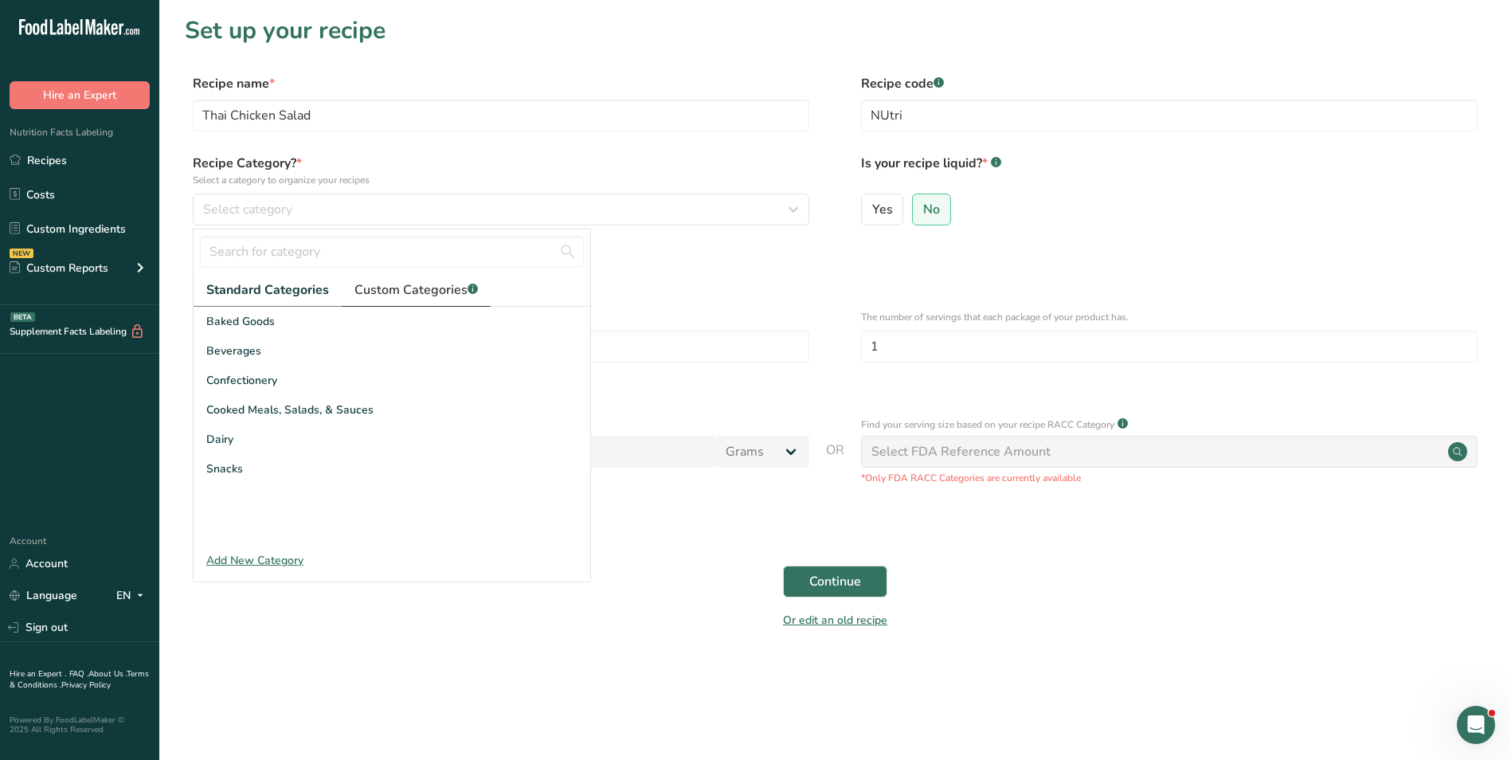
click at [441, 302] on link "Custom Categories .a-a{fill:#347362;}.b-a{fill:#fff;}" at bounding box center [416, 290] width 149 height 33
click at [331, 262] on input "text" at bounding box center [392, 252] width 384 height 32
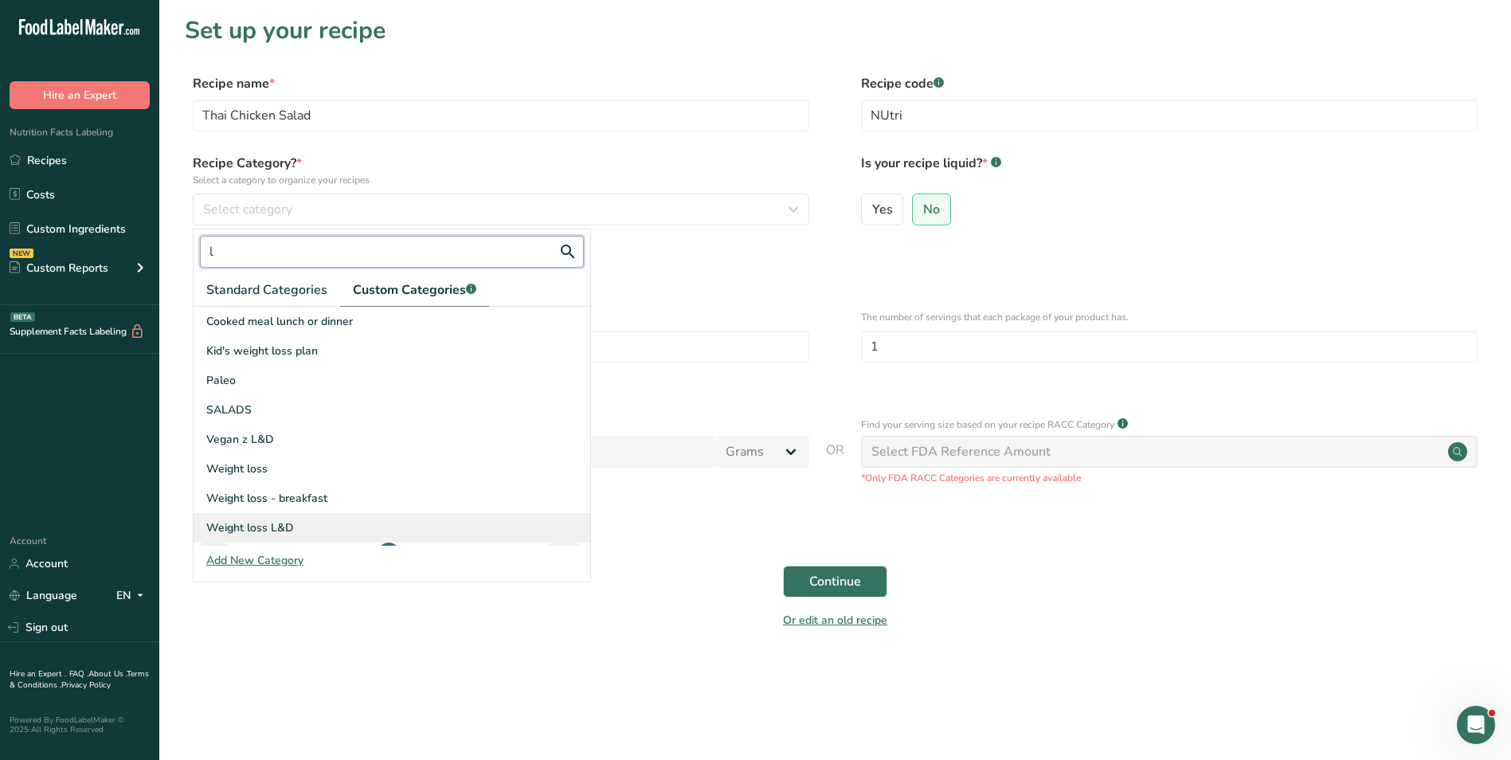
type input "l"
click at [271, 522] on span "Weight loss L&D" at bounding box center [250, 527] width 88 height 17
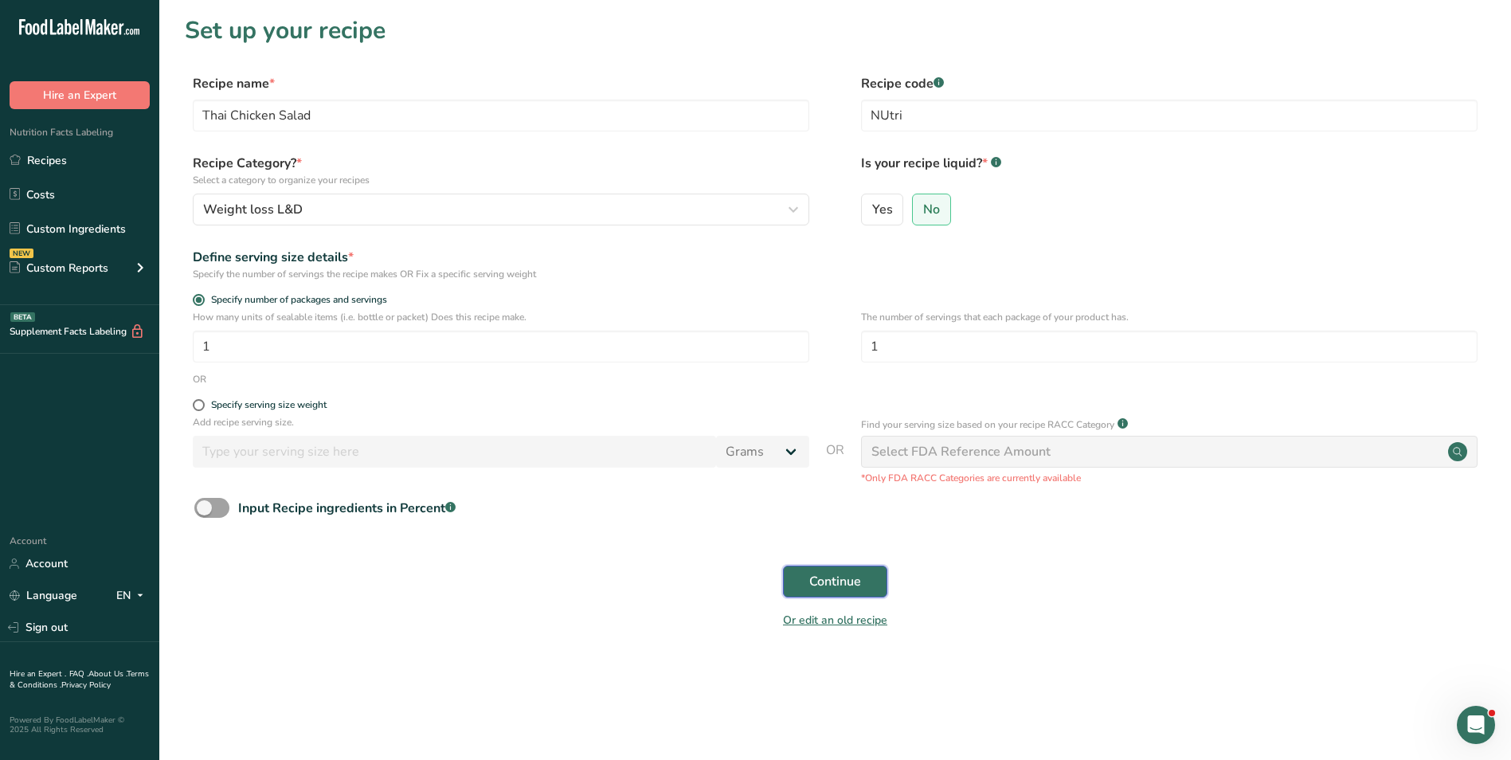
click at [871, 590] on button "Continue" at bounding box center [835, 582] width 104 height 32
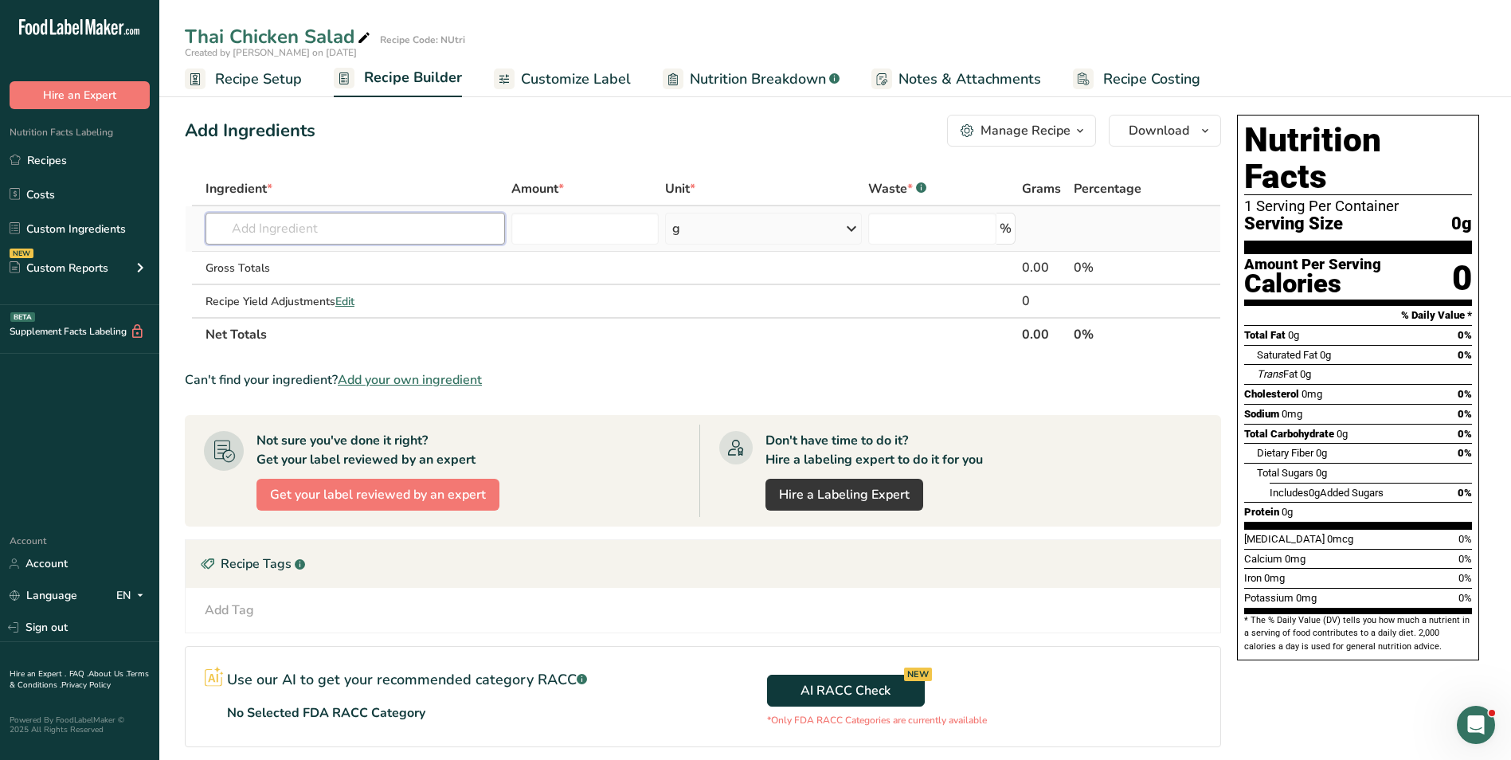
click at [277, 227] on input "text" at bounding box center [356, 229] width 300 height 32
click at [237, 227] on input "green cabbage" at bounding box center [356, 229] width 300 height 32
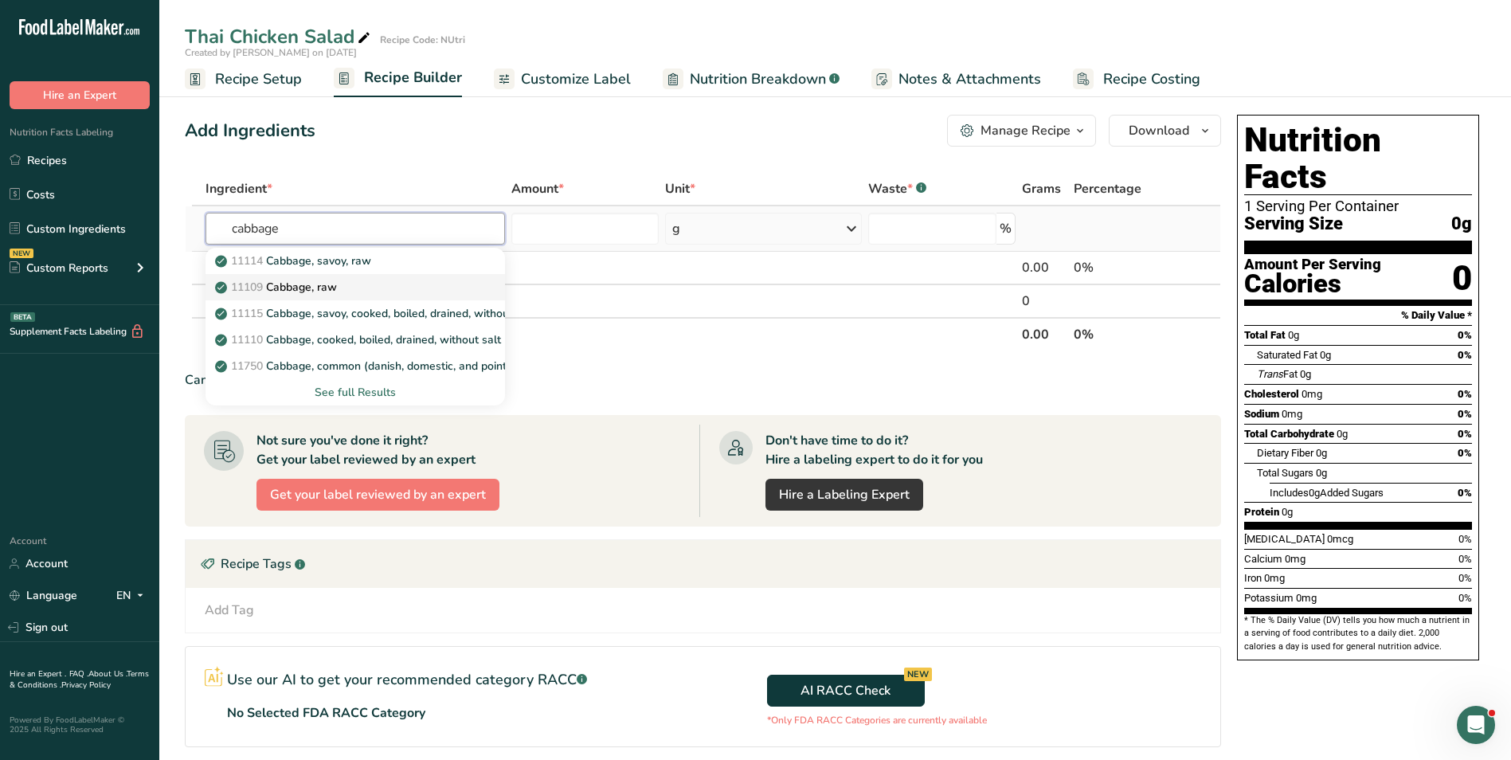
type input "cabbage"
click at [323, 284] on p "11109 Cabbage, raw" at bounding box center [277, 287] width 119 height 17
type input "Cabbage, raw"
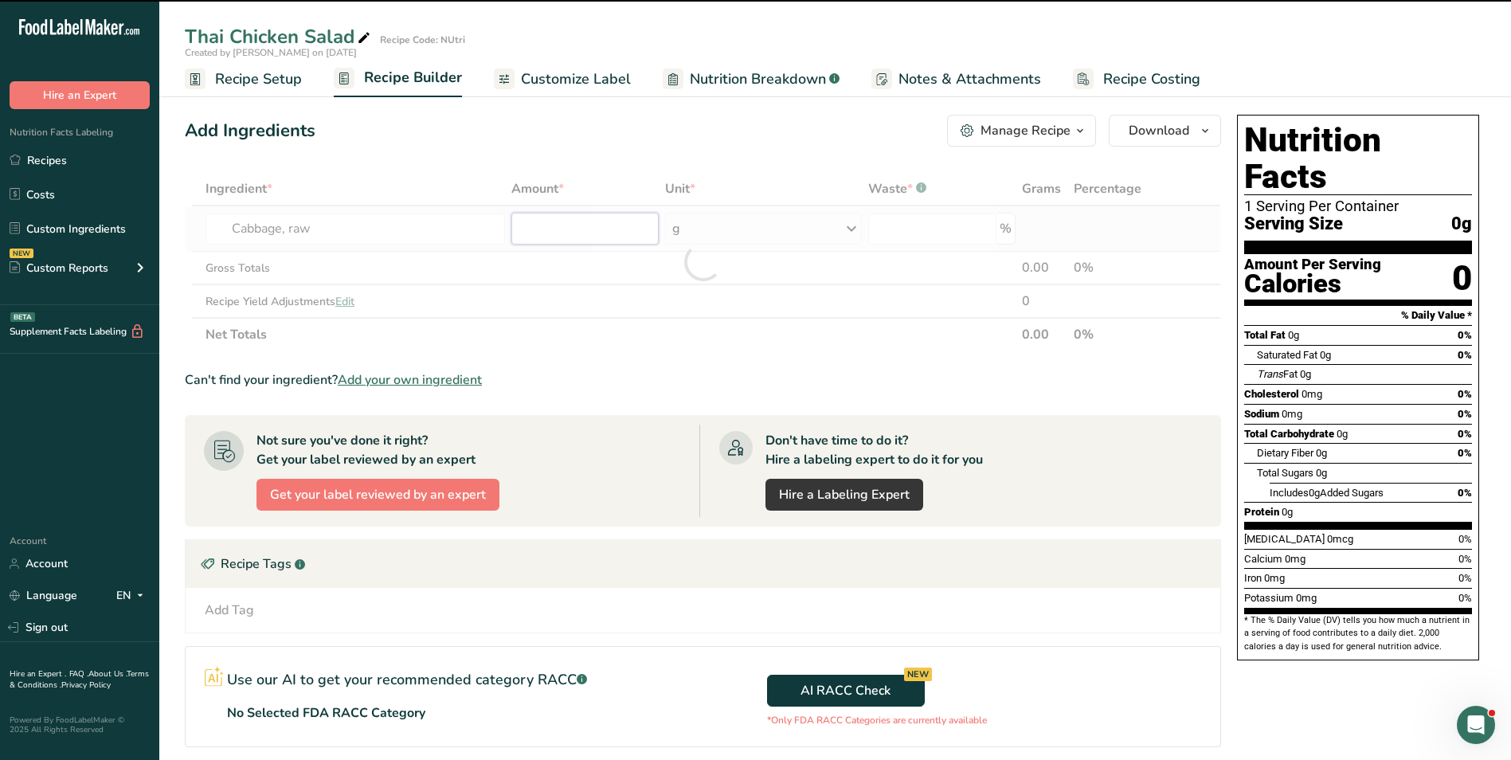
type input "0"
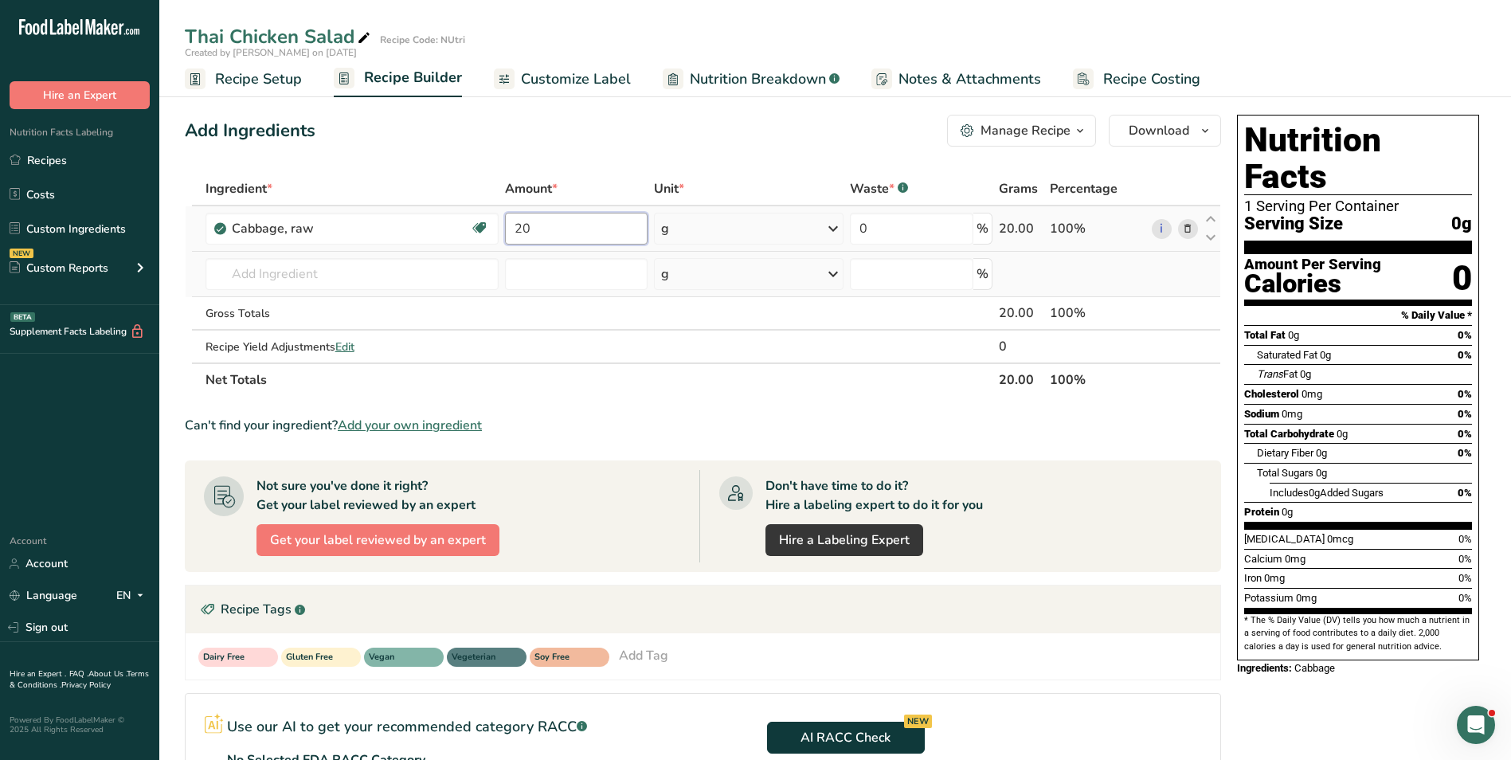
type input "20"
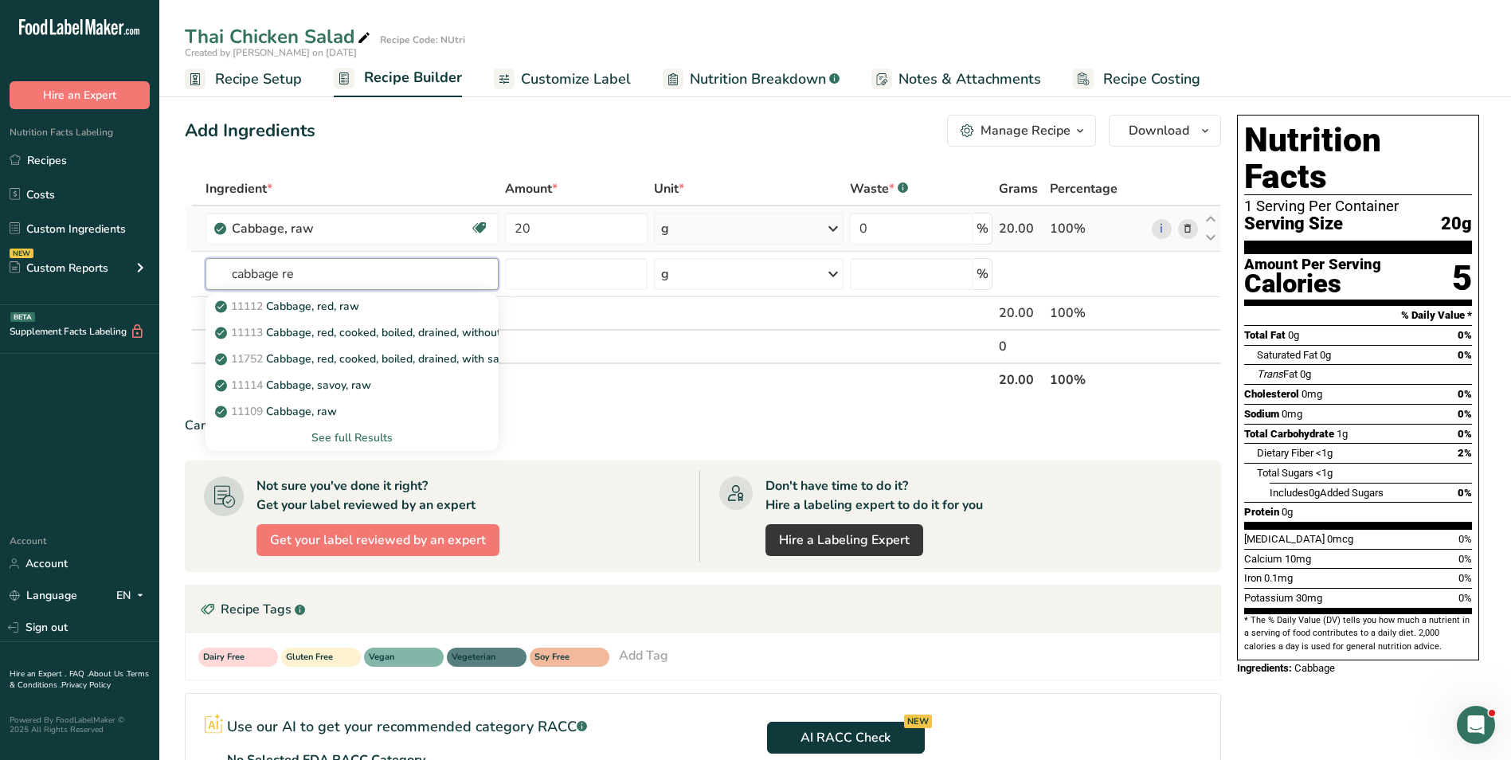
type input "cabbage re"
click at [383, 296] on link "11112 Cabbage, red, raw" at bounding box center [352, 306] width 293 height 26
type input "Cabbage, red, raw"
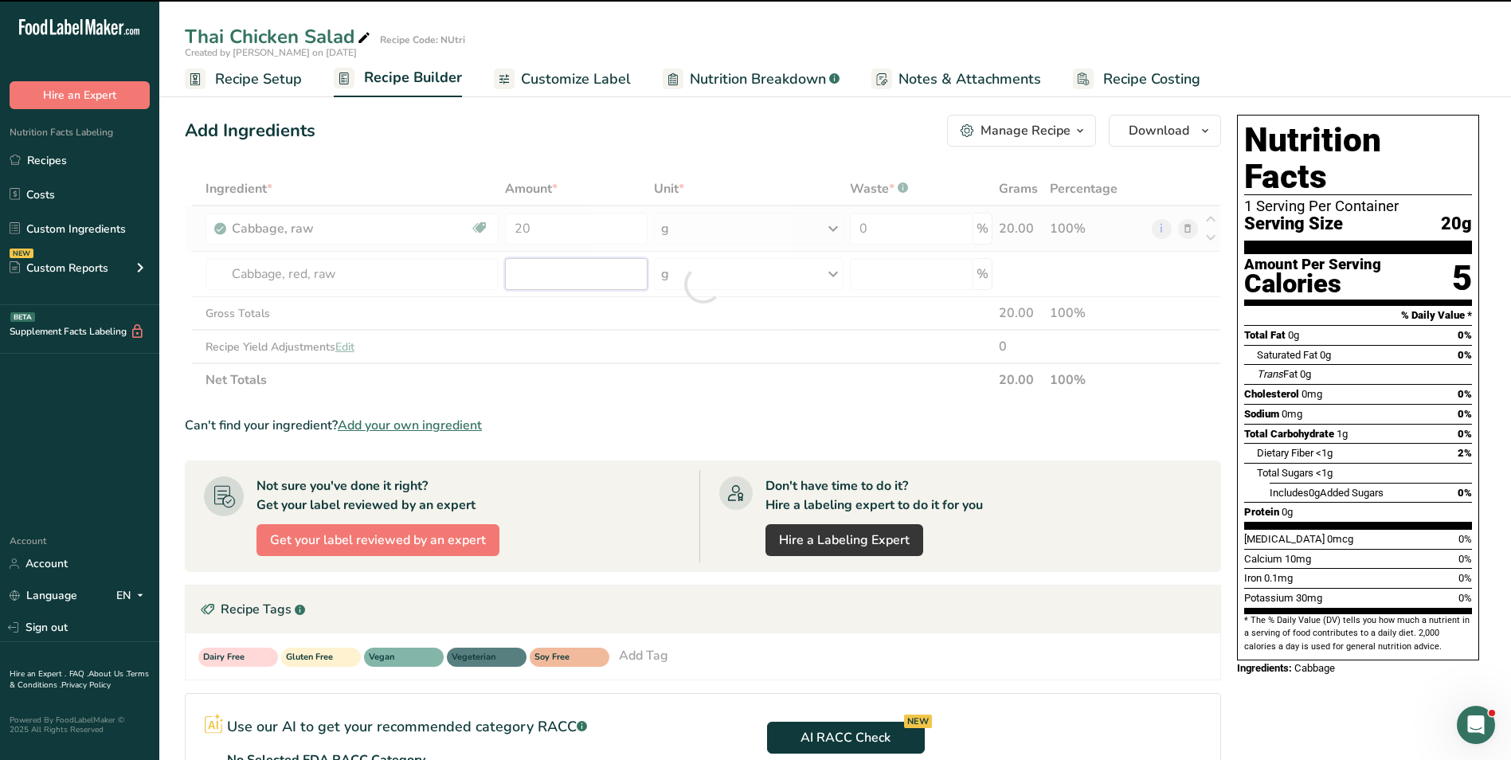
type input "0"
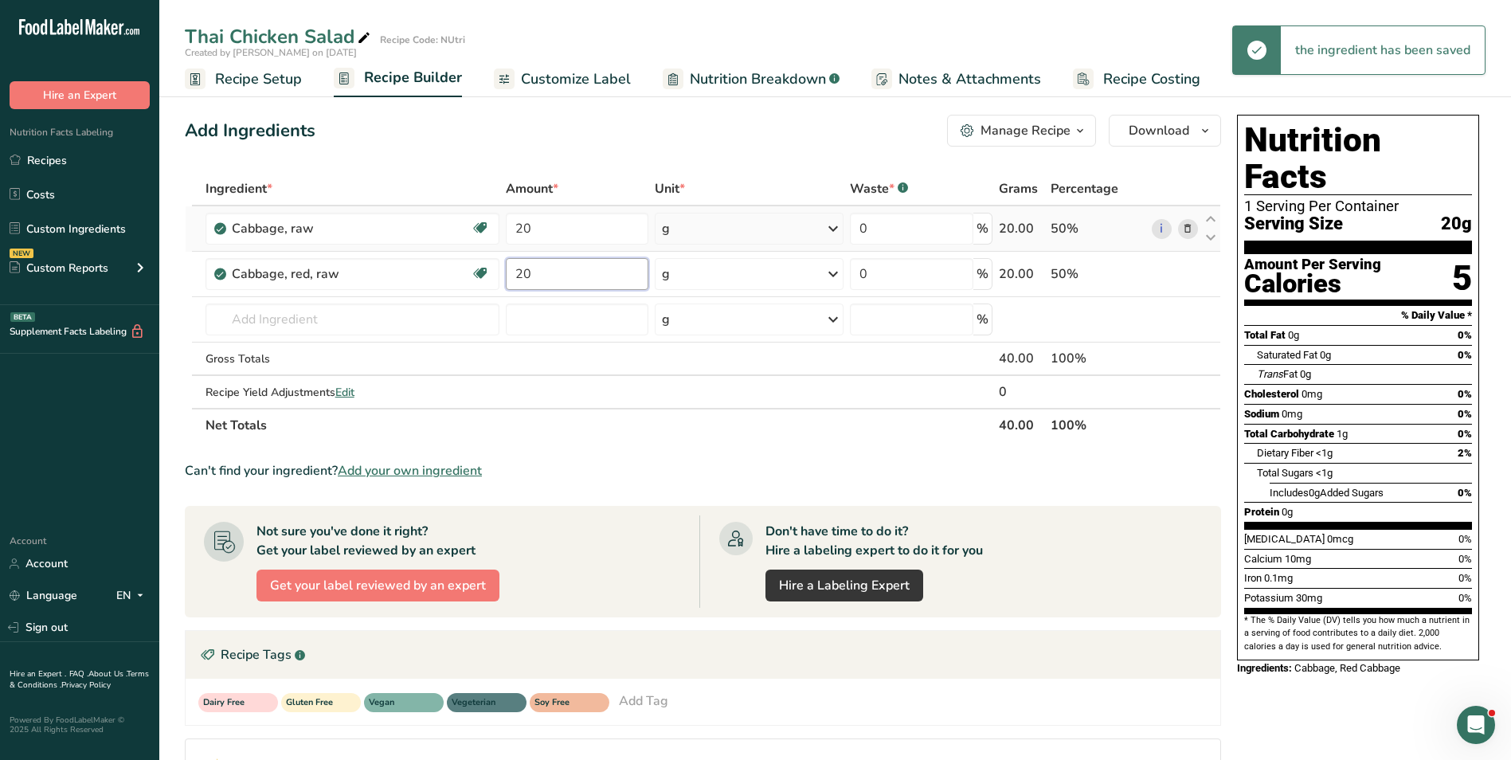
type input "20"
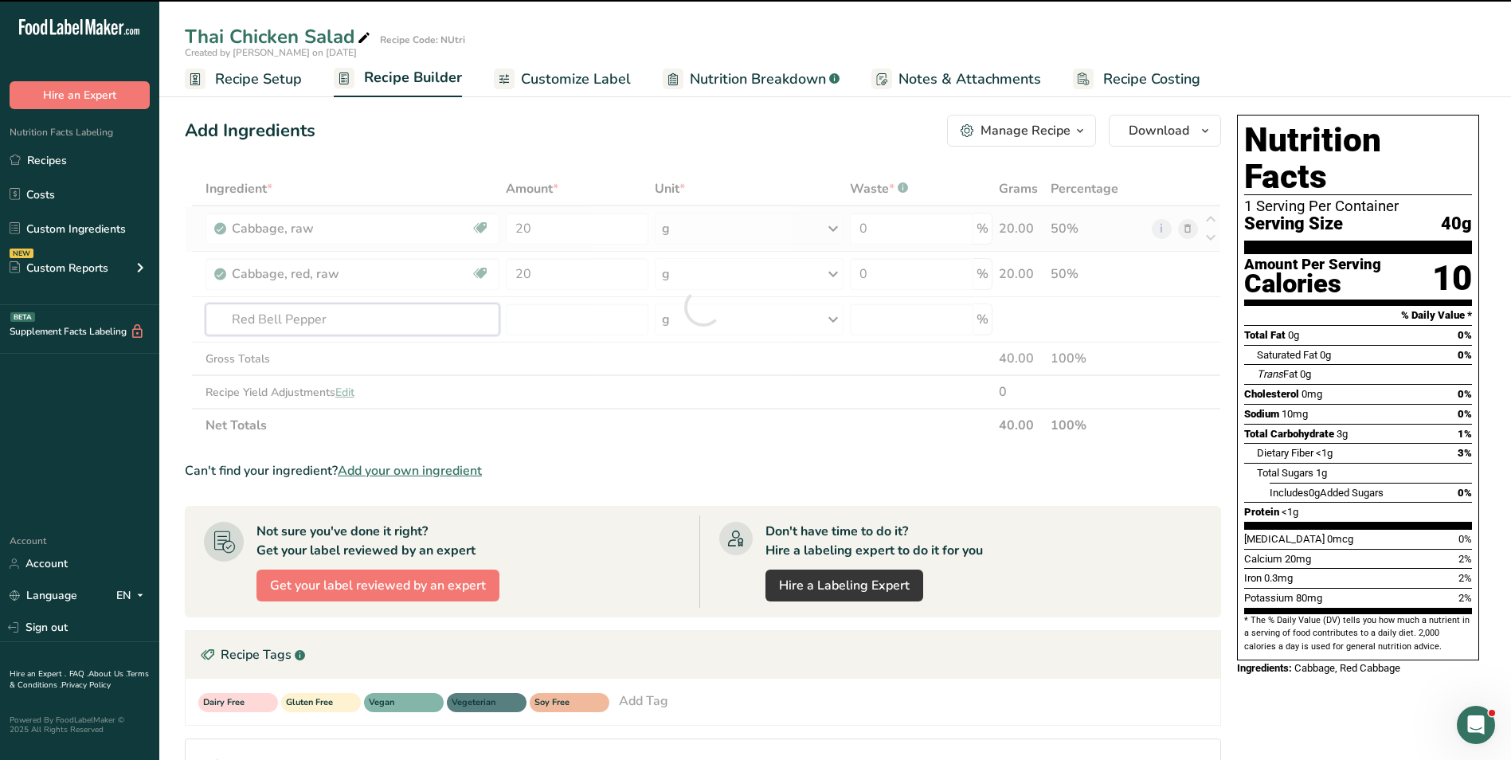
type input "Red Bell Pepper"
type input "0"
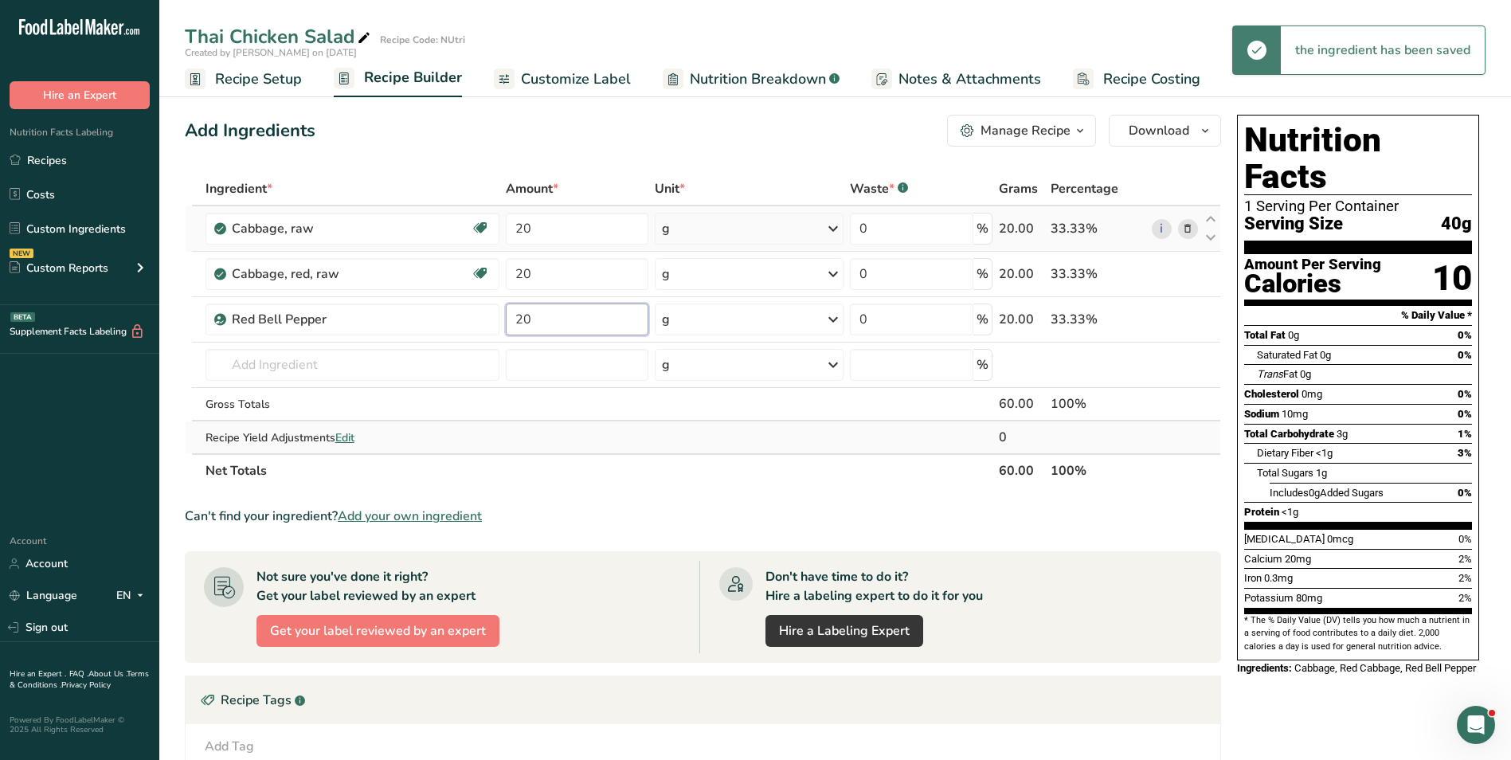
type input "20"
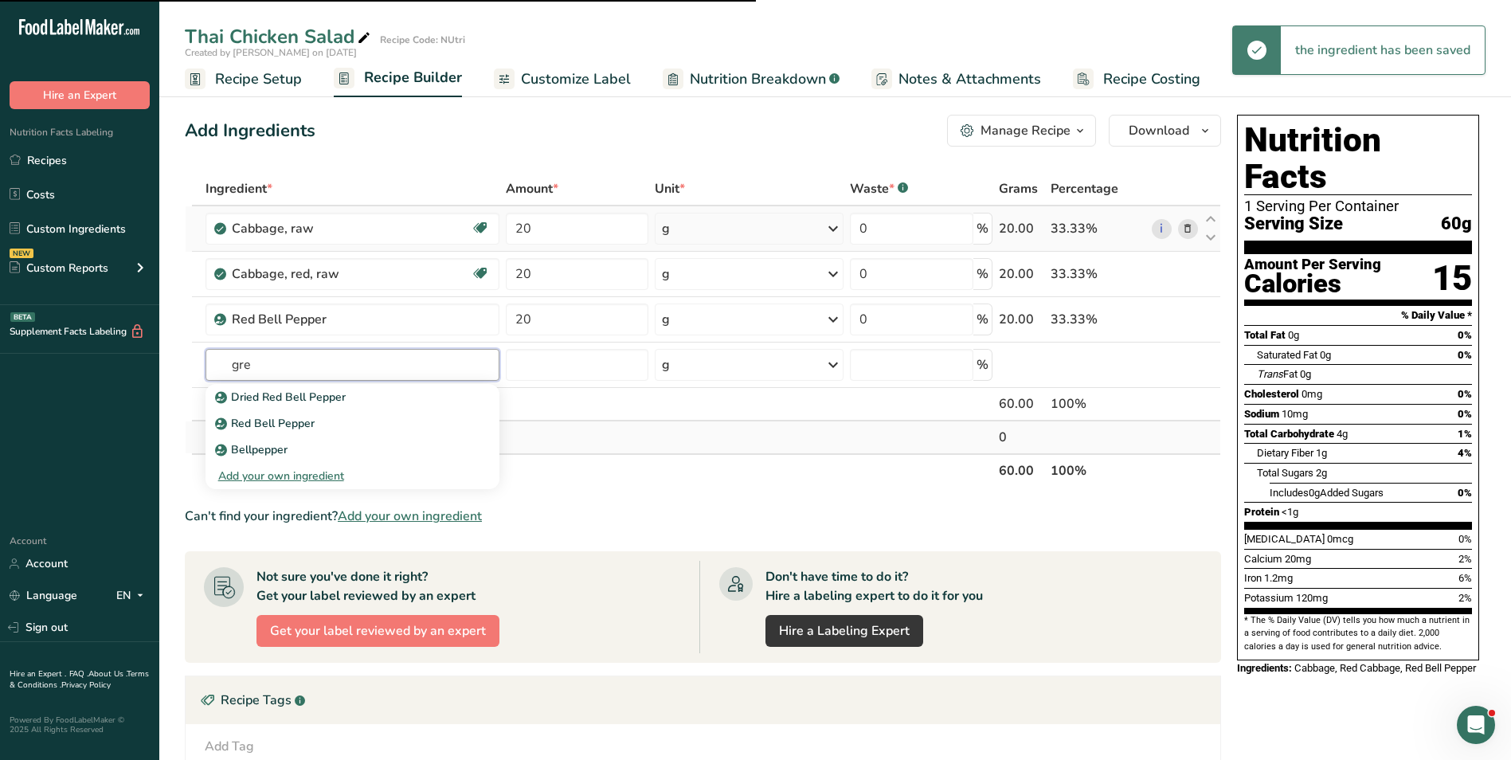
type input "gree"
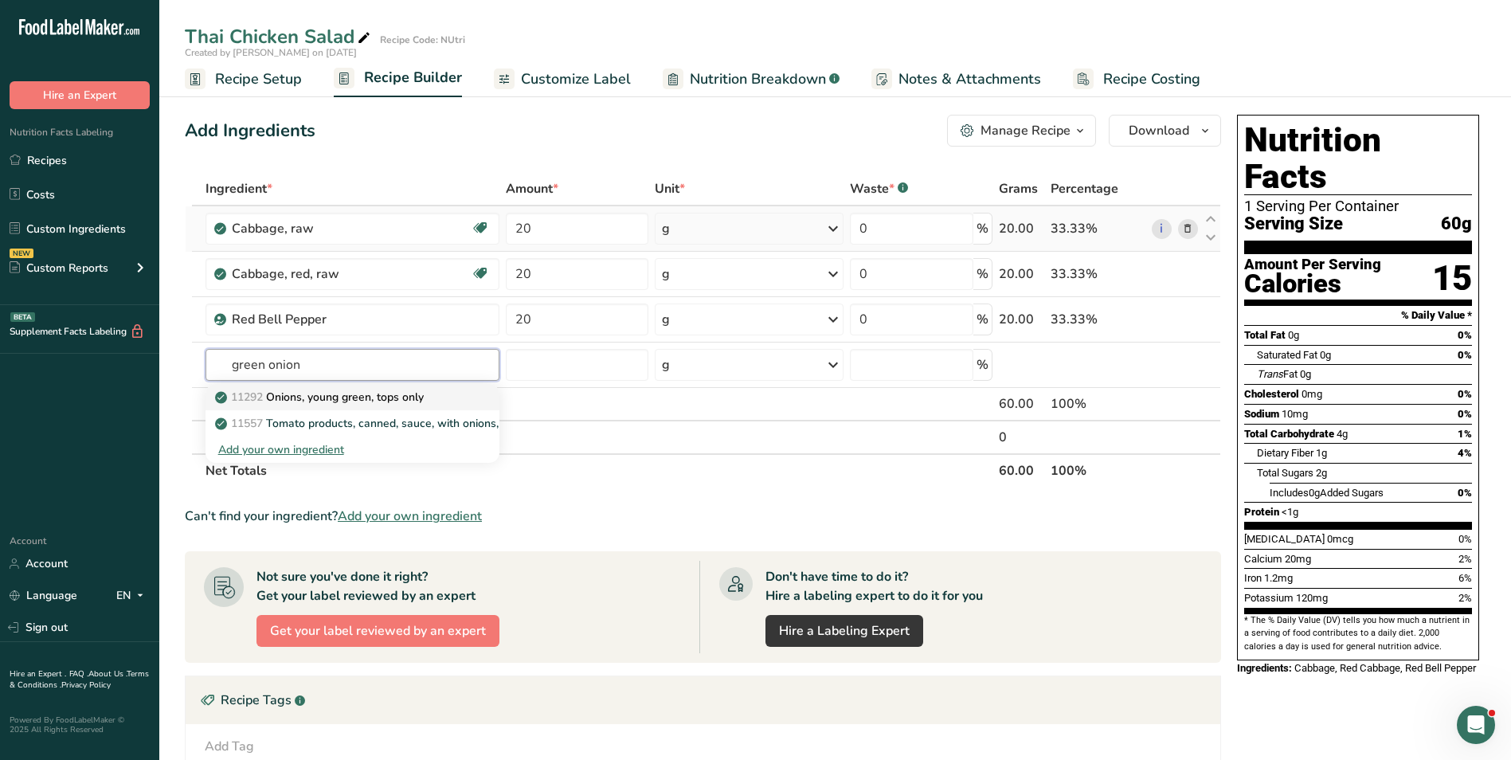
type input "Onions, young green, tops only"
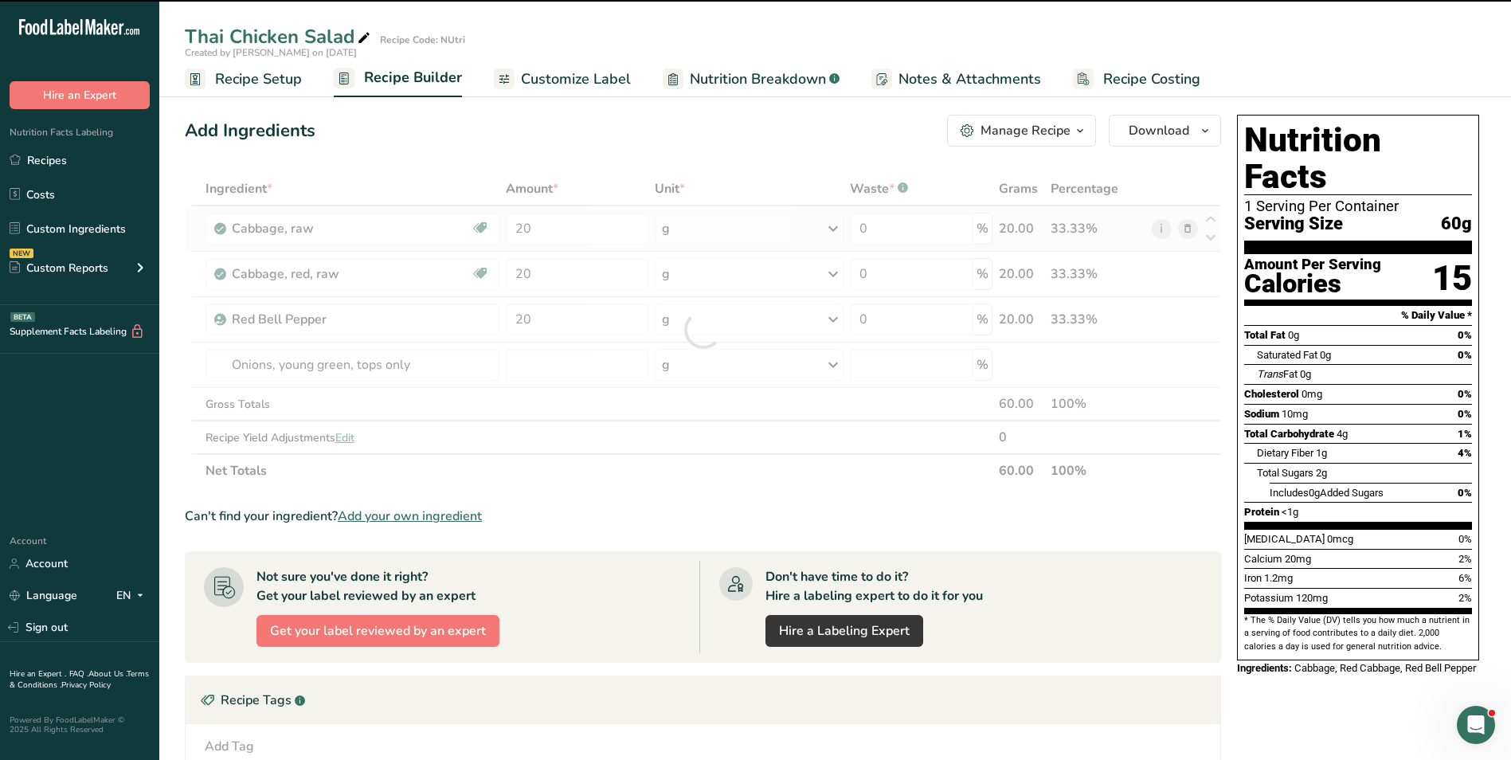
type input "0"
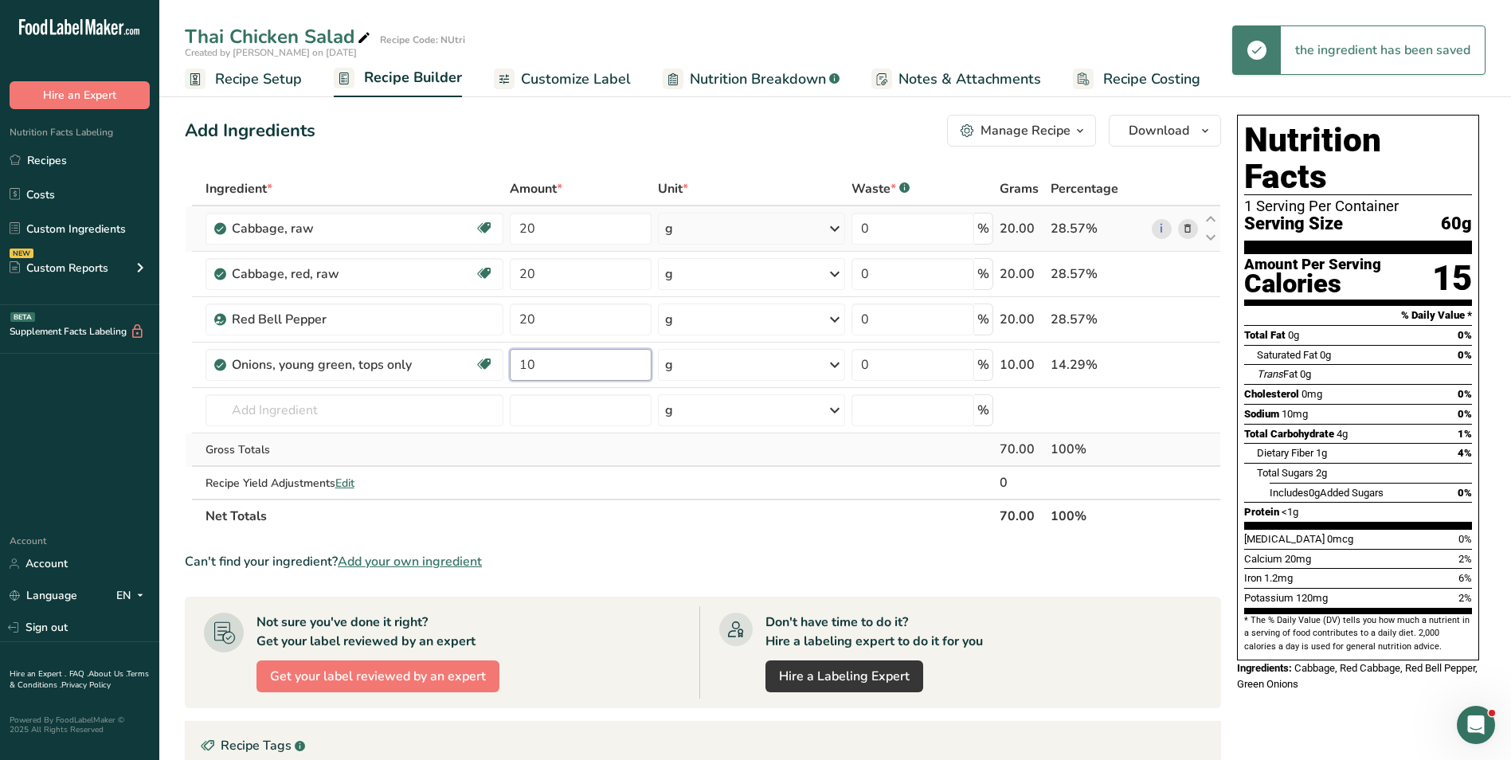
type input "10"
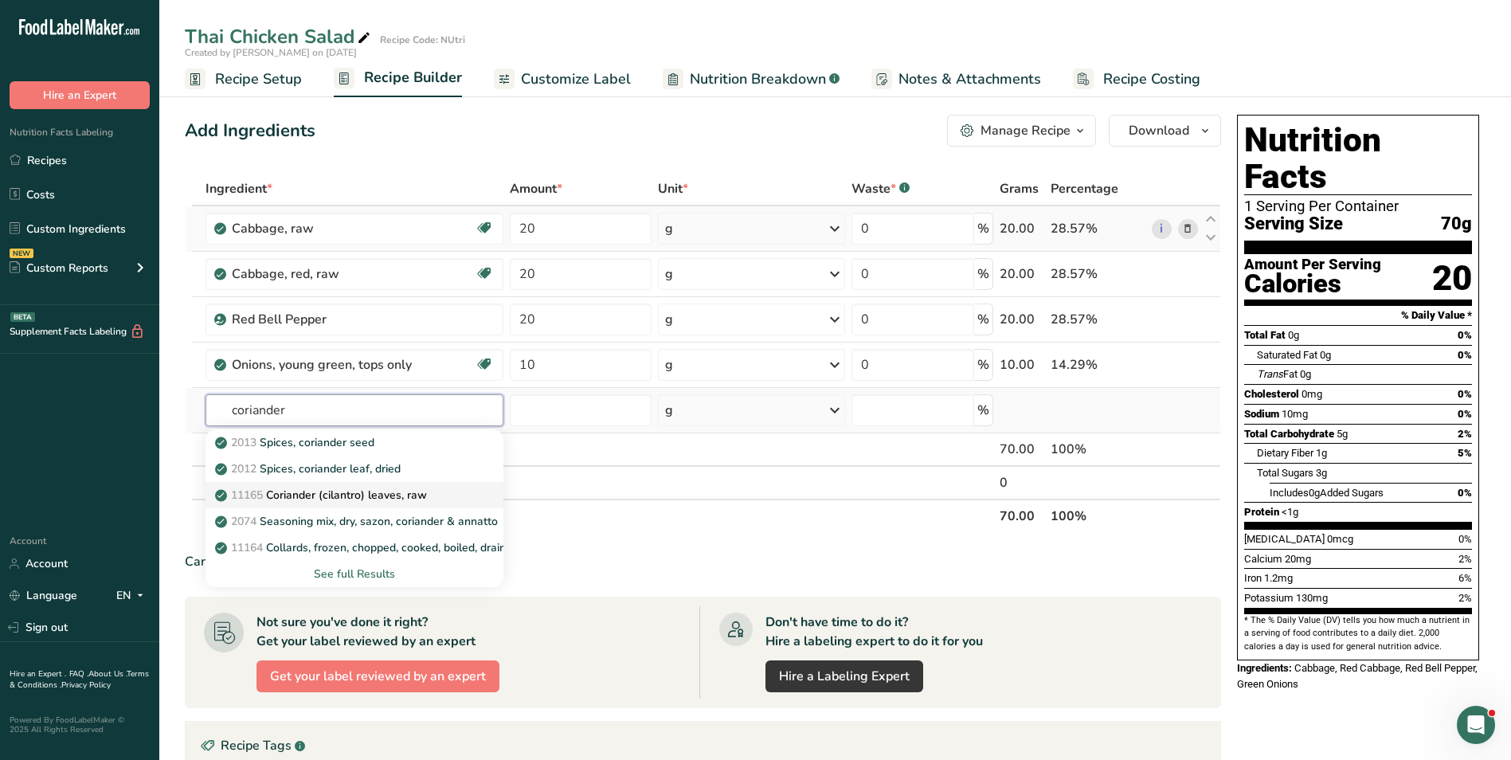
type input "coriander"
click at [343, 493] on p "11165 Coriander (cilantro) leaves, raw" at bounding box center [322, 495] width 209 height 17
type input "Coriander (cilantro) leaves, raw"
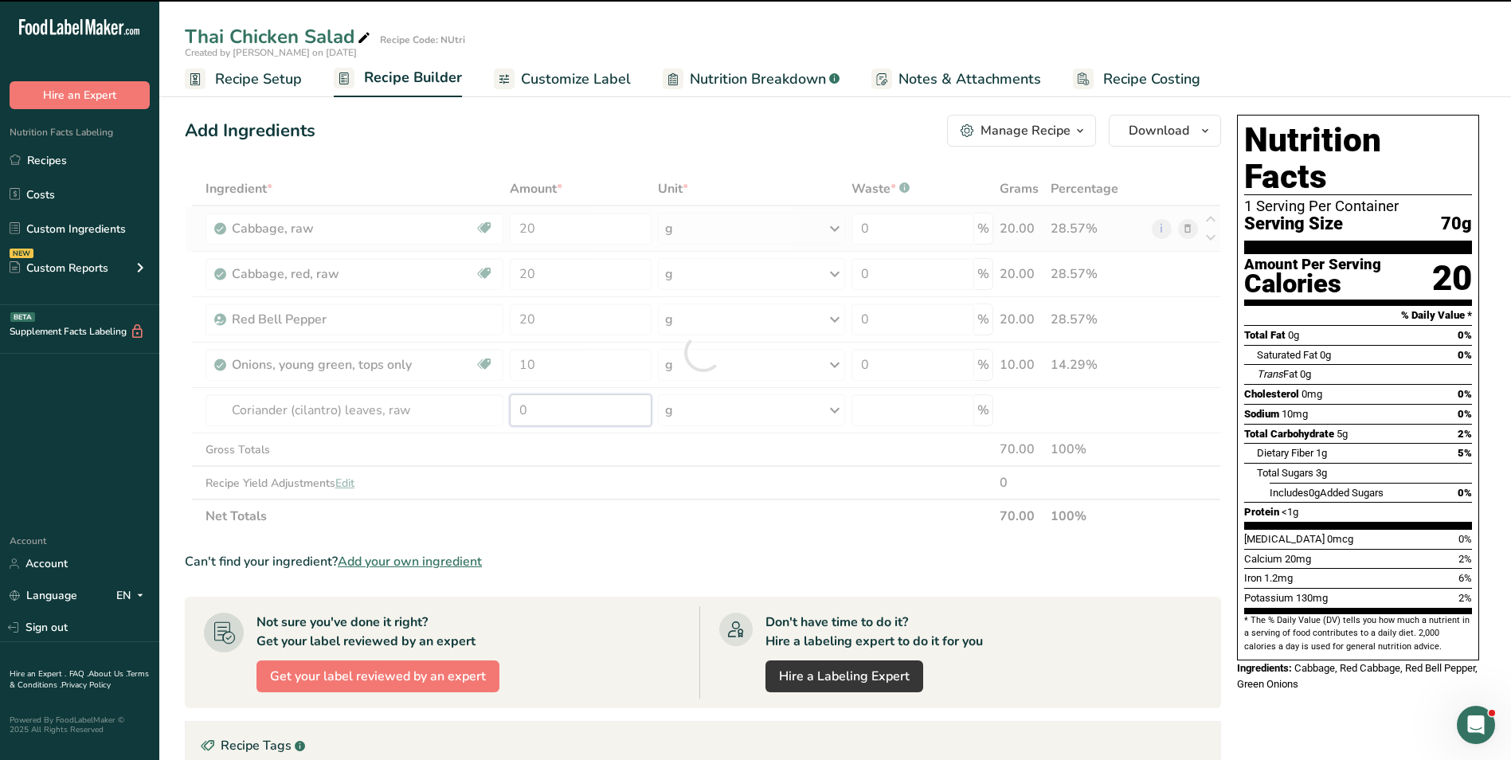
type input "5"
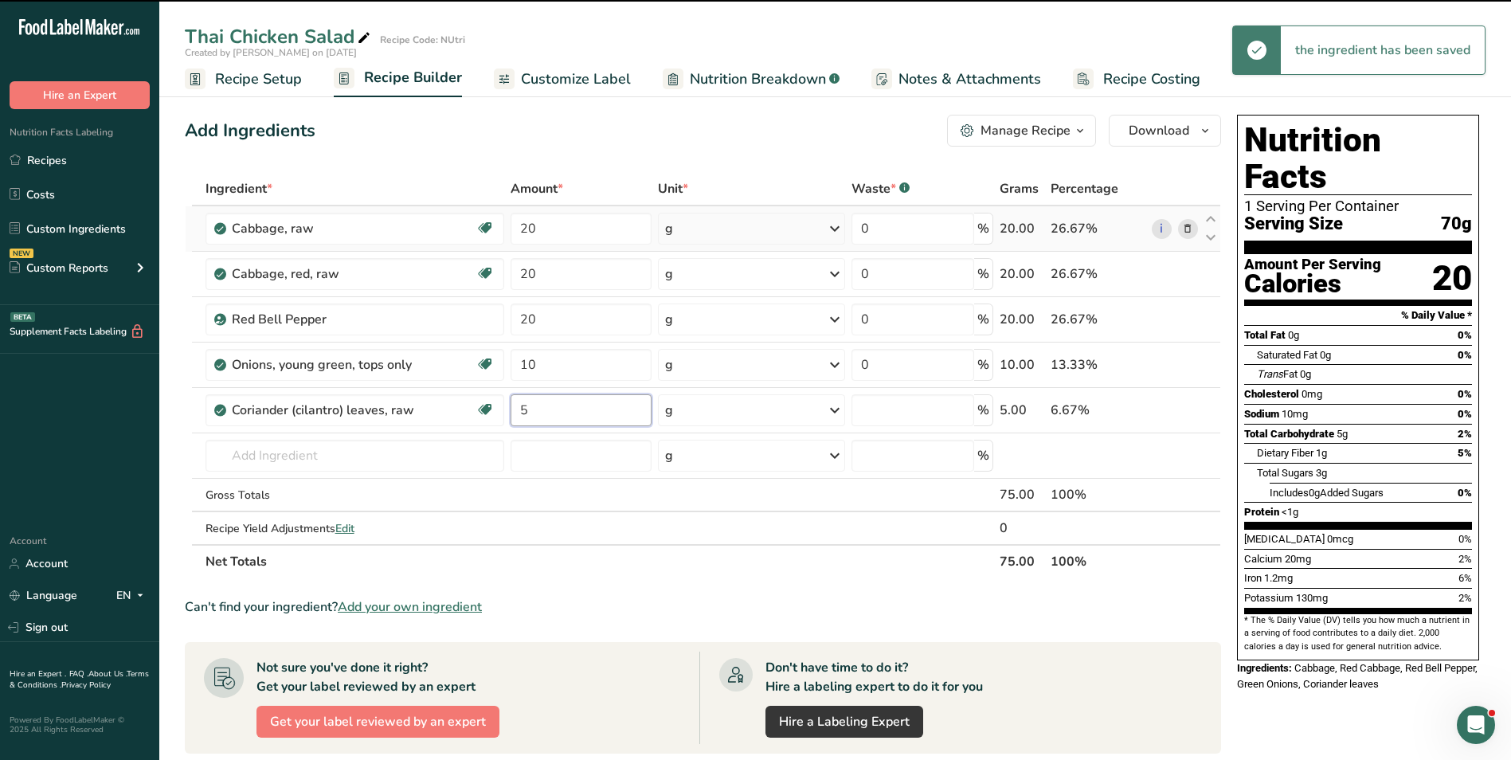
type input "0"
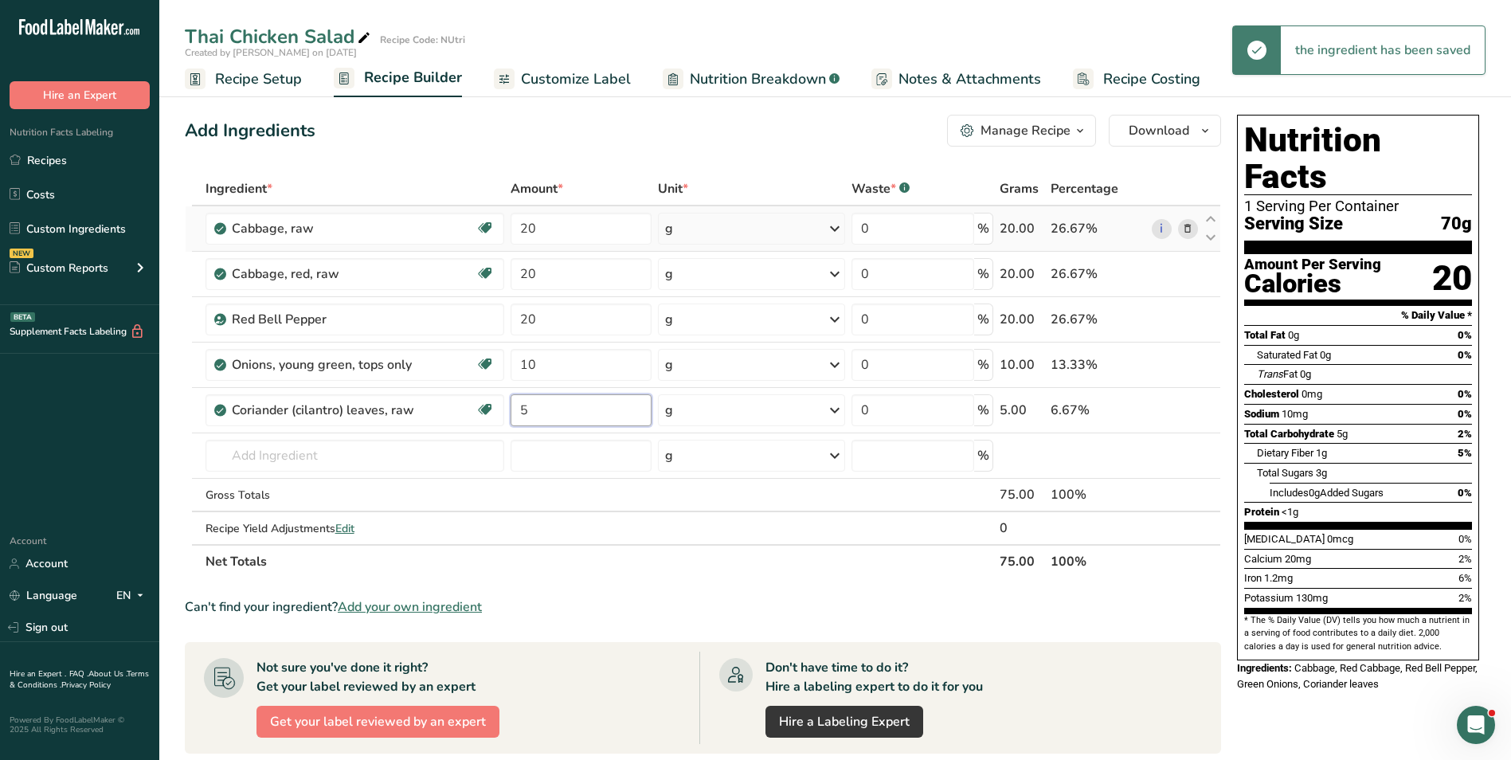
type input "5"
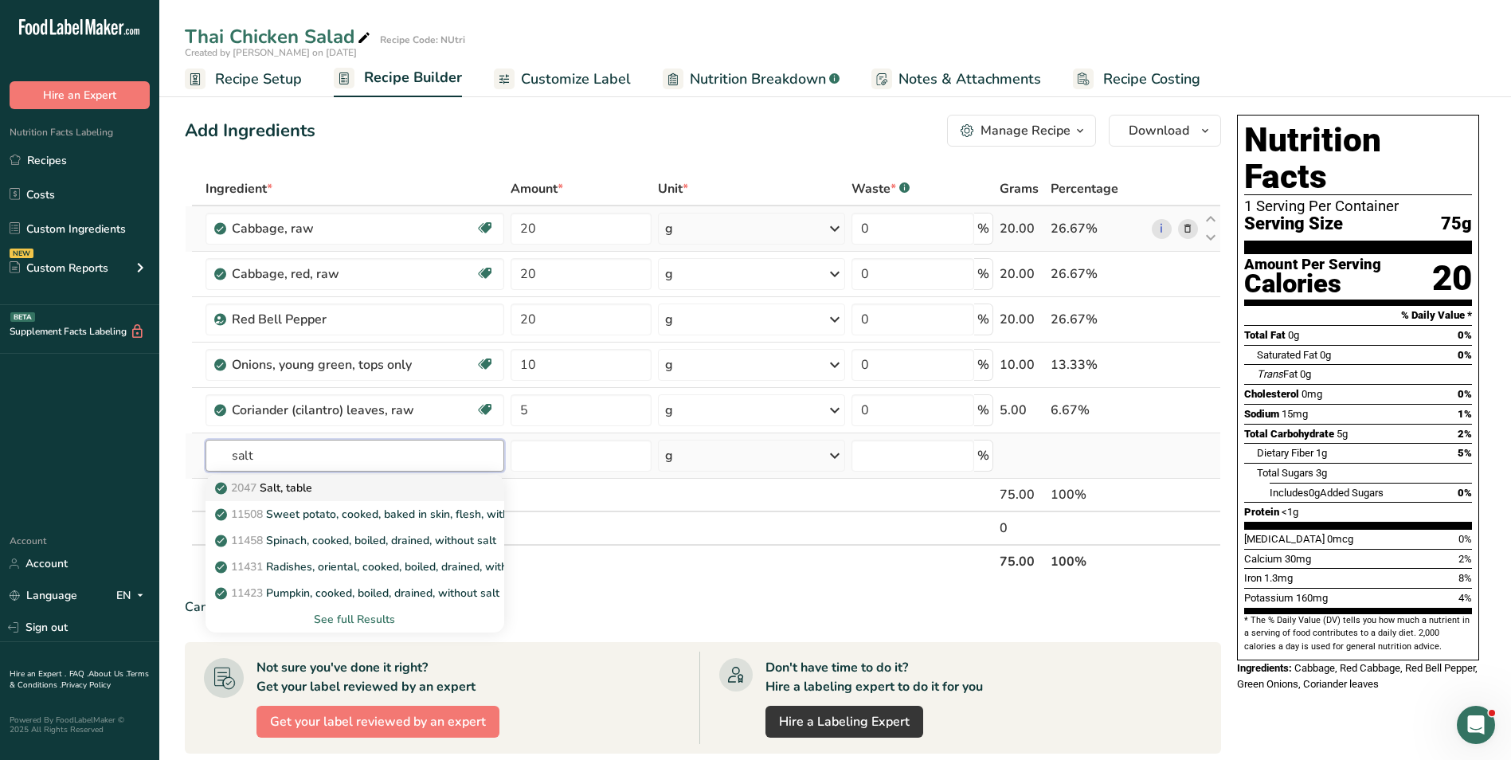
type input "salt"
click at [451, 495] on div "2047 Salt, table" at bounding box center [342, 488] width 248 height 17
type input "Salt, table"
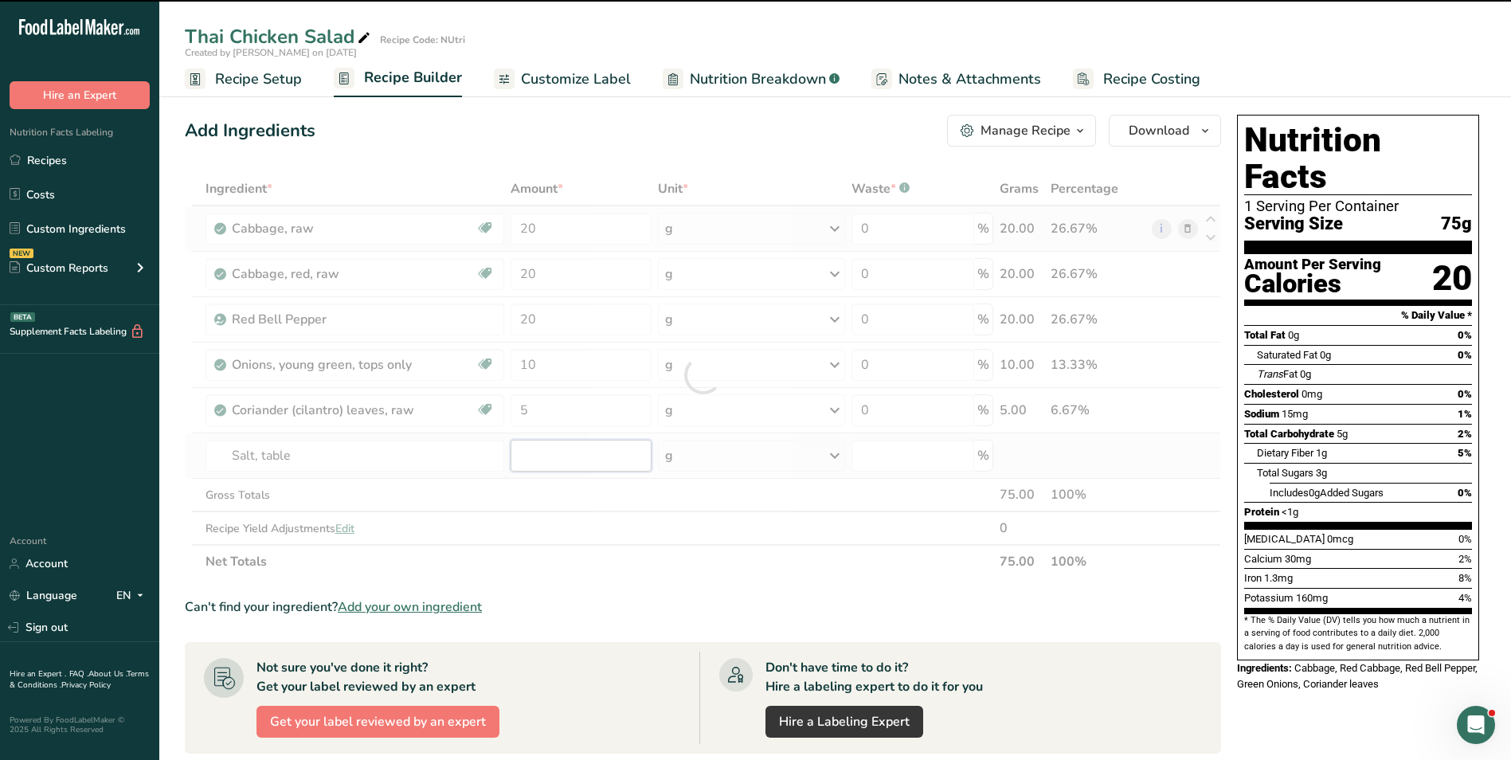
type input "0"
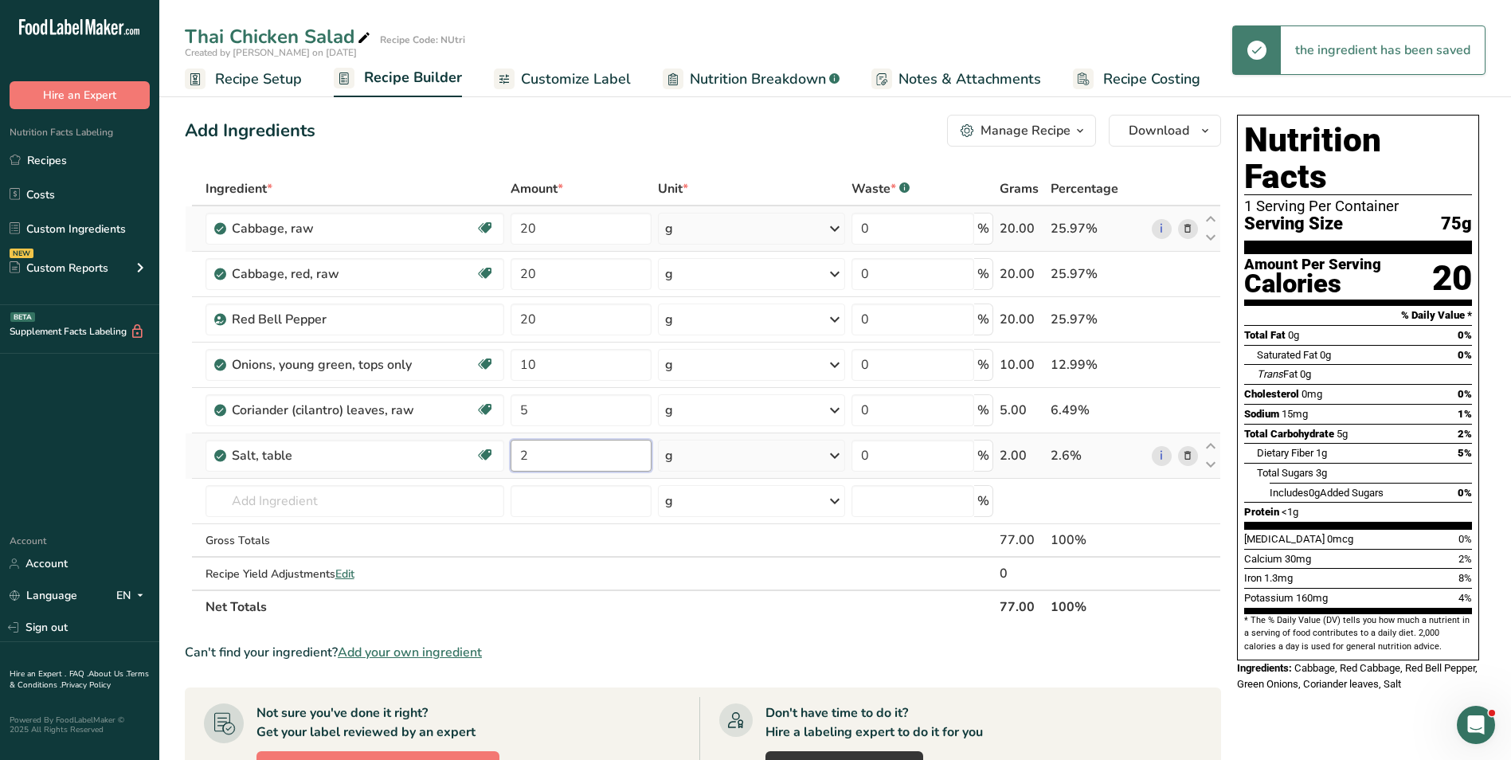
type input "2"
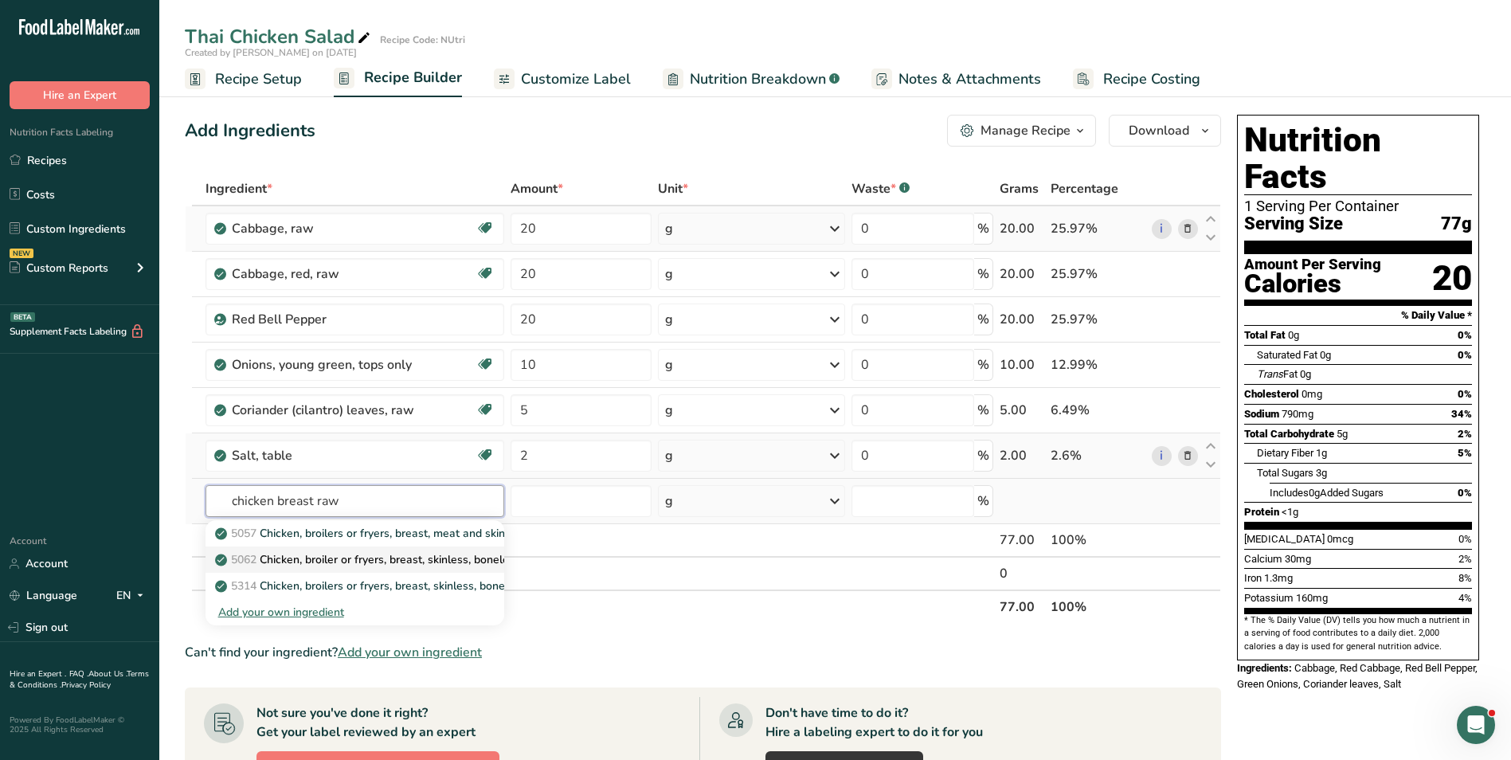
type input "chicken breast raw"
click at [420, 550] on link "5062 Chicken, broiler or fryers, breast, skinless, boneless, meat only, raw" at bounding box center [355, 559] width 299 height 26
type input "Chicken, broiler or fryers, breast, skinless, boneless, meat only, raw"
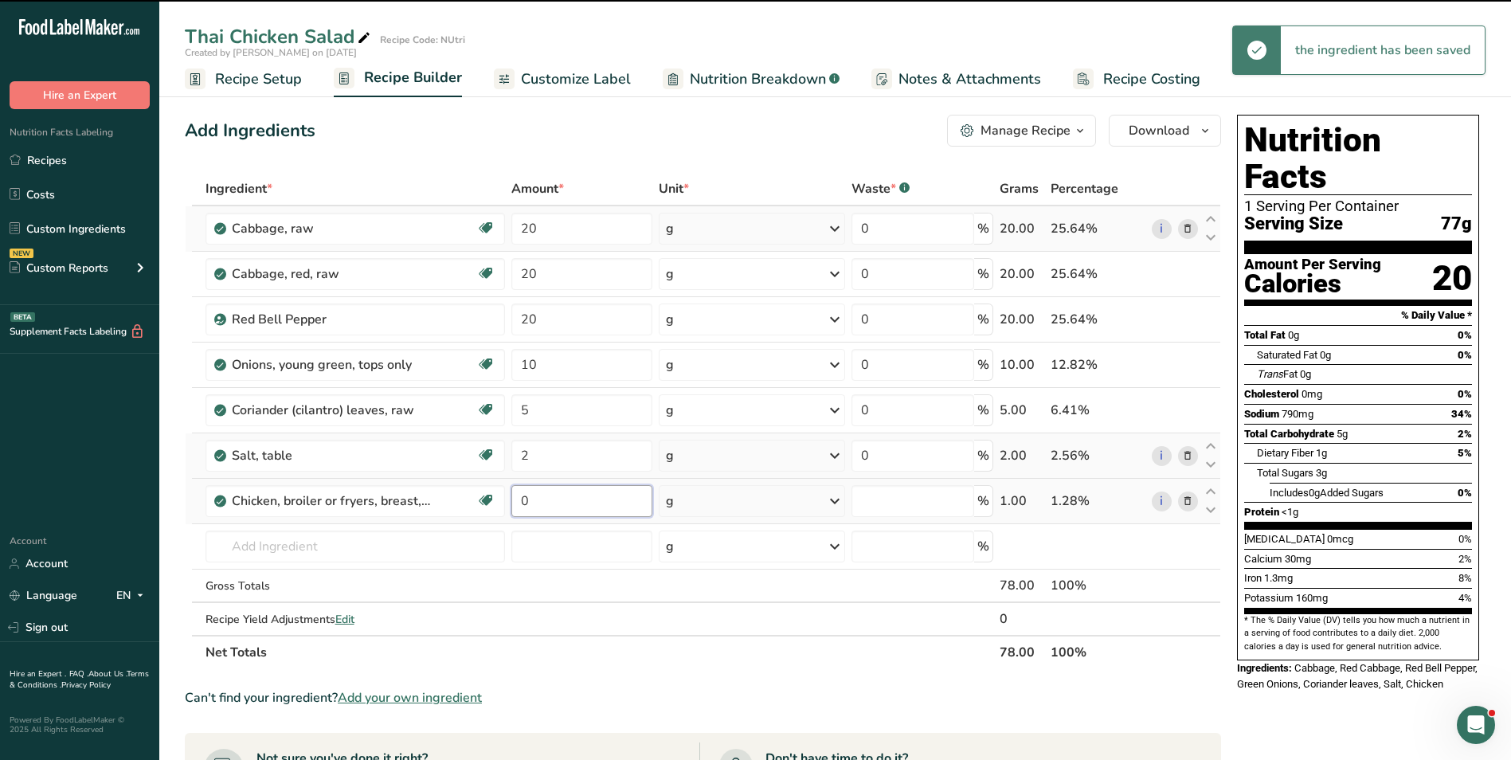
type input "1"
type input "0"
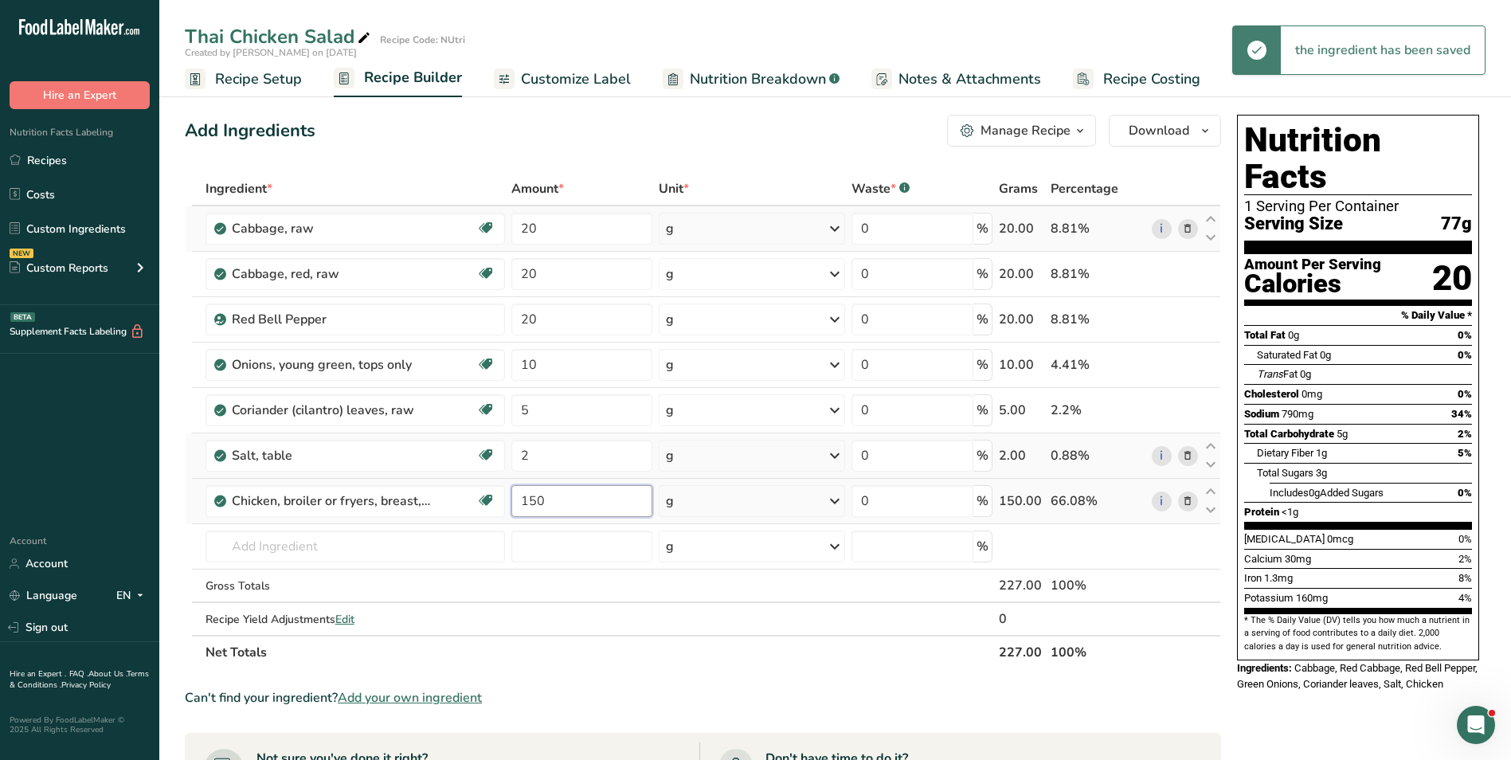
type input "150"
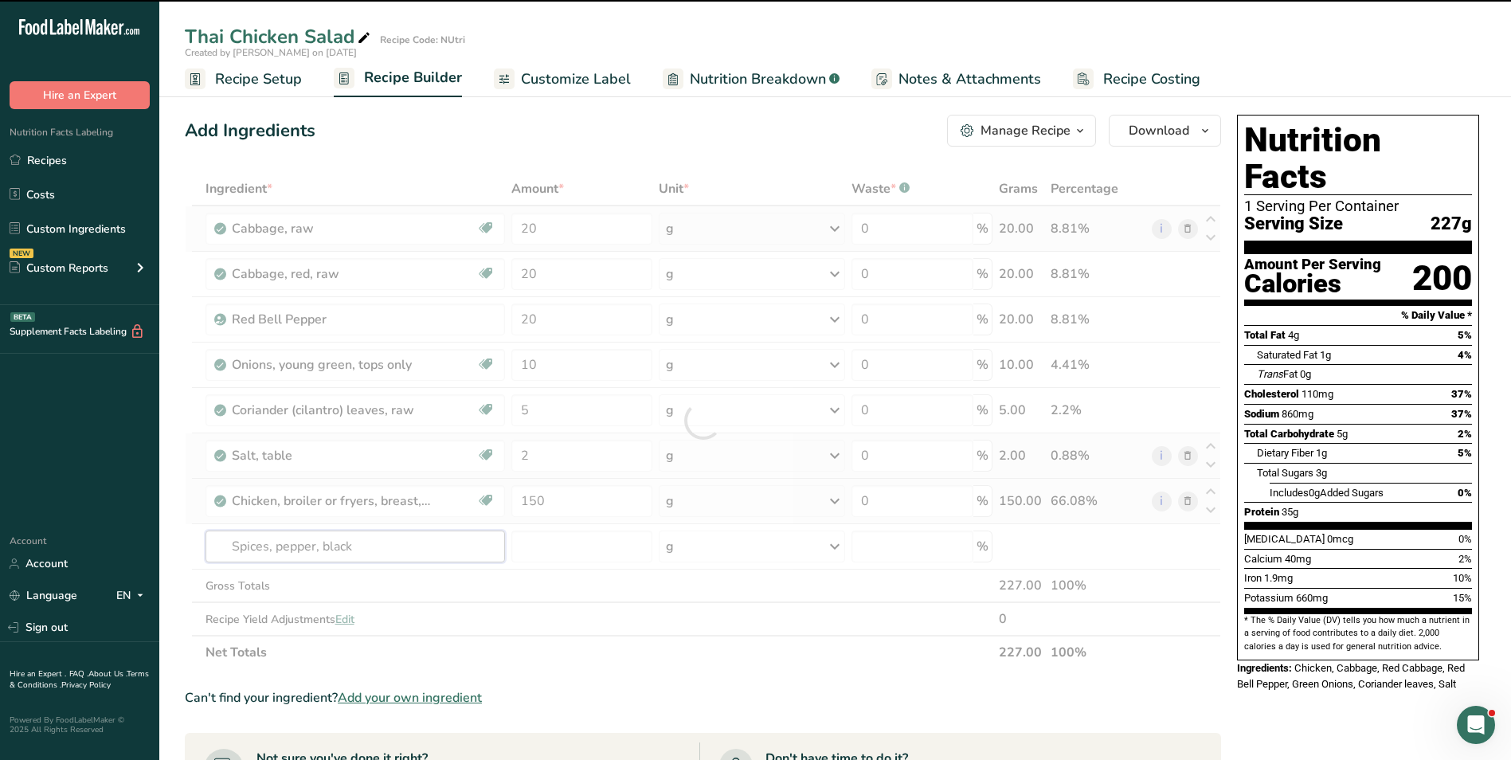
type input "Spices, pepper, black"
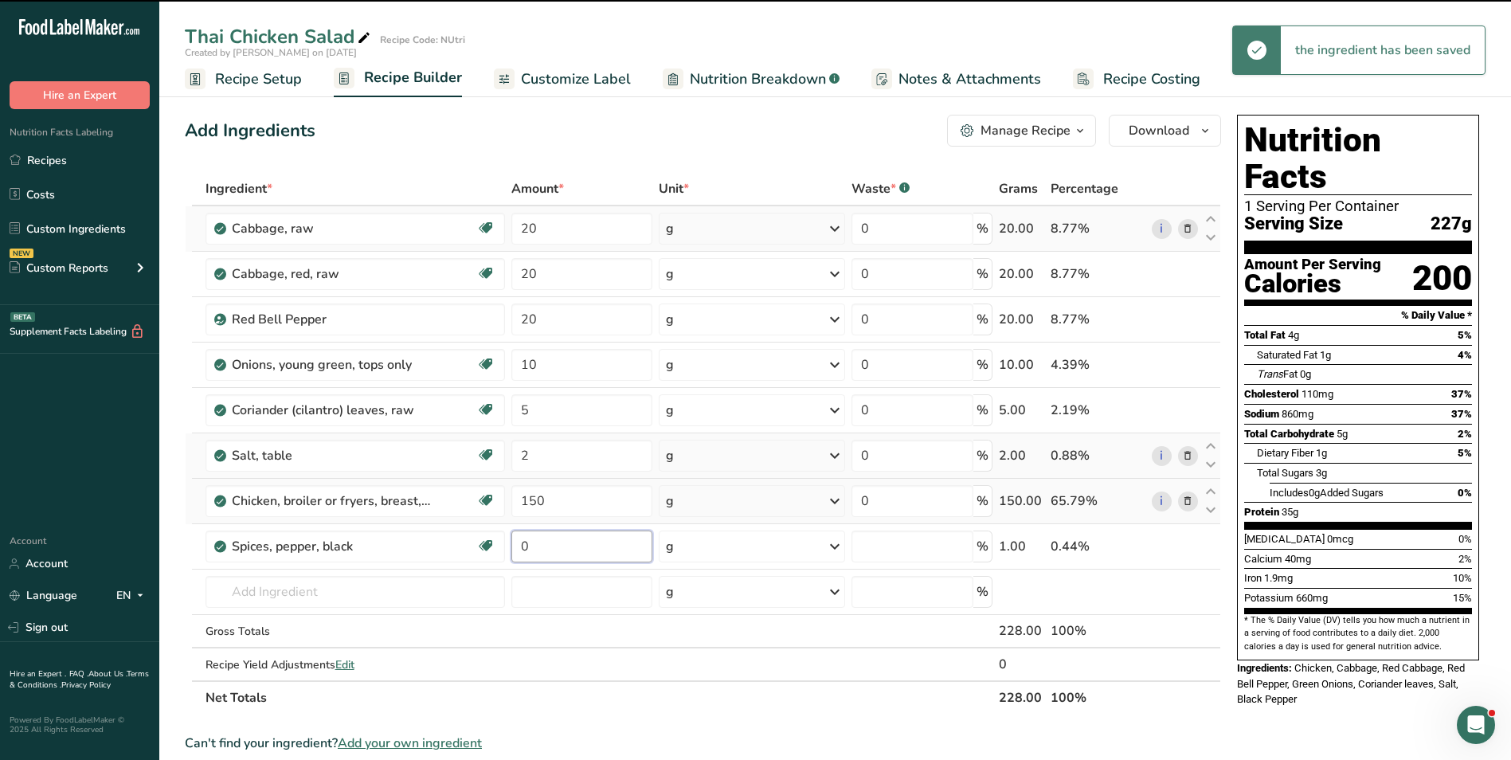
type input "1"
type input "0"
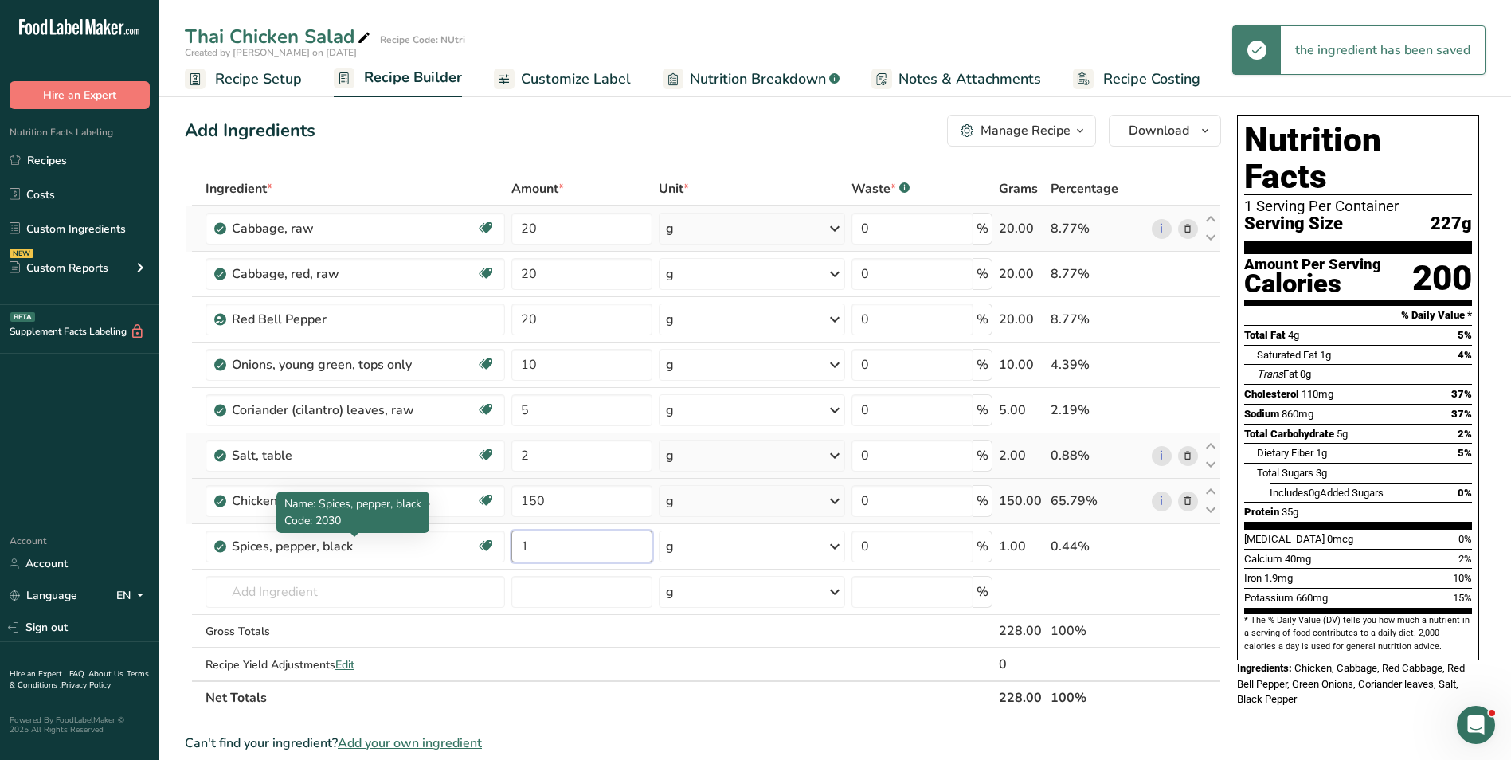
type input "1"
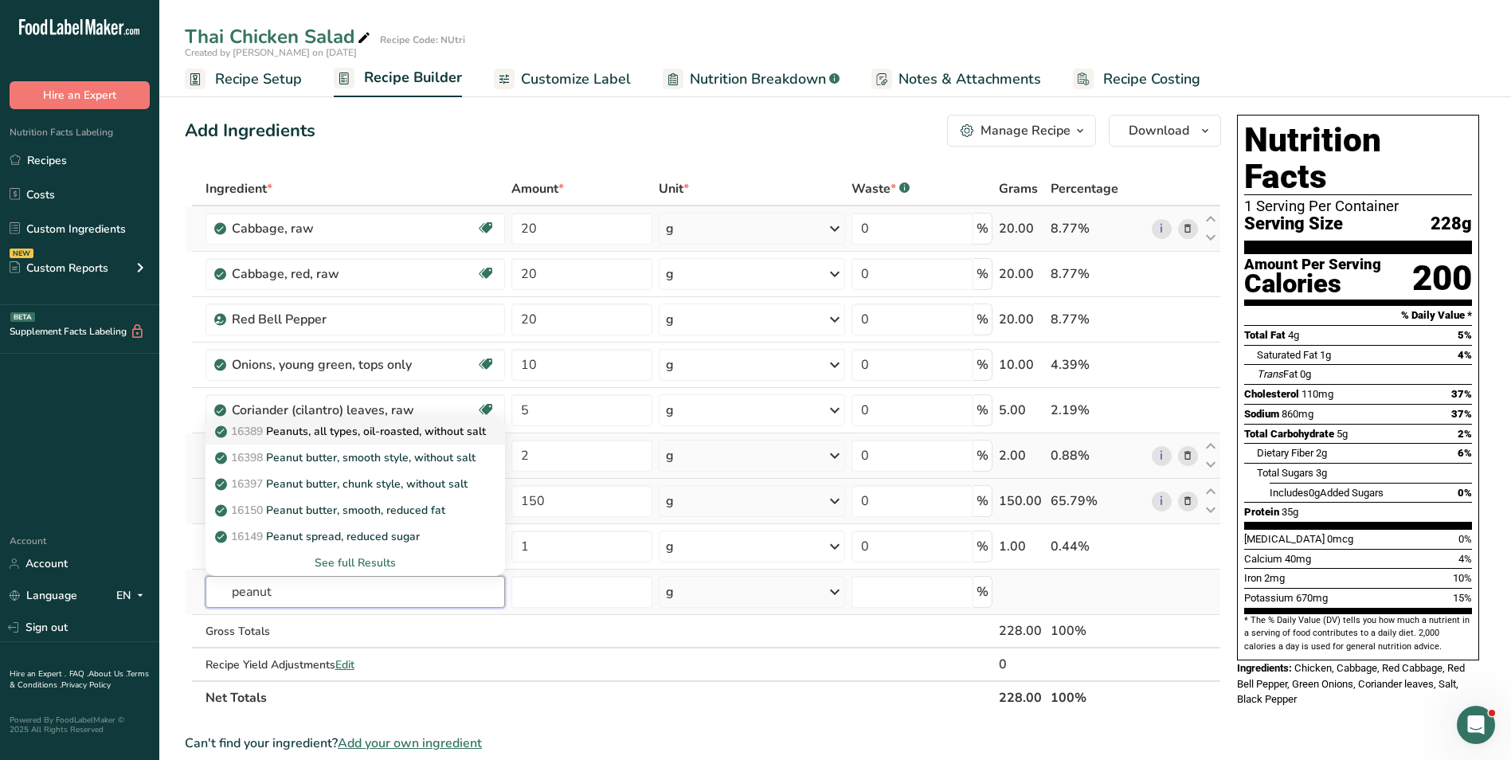
type input "peanut"
click at [403, 433] on p "16389 Peanuts, all types, oil-roasted, without salt" at bounding box center [352, 431] width 268 height 17
type input "Peanuts, all types, oil-roasted, without salt"
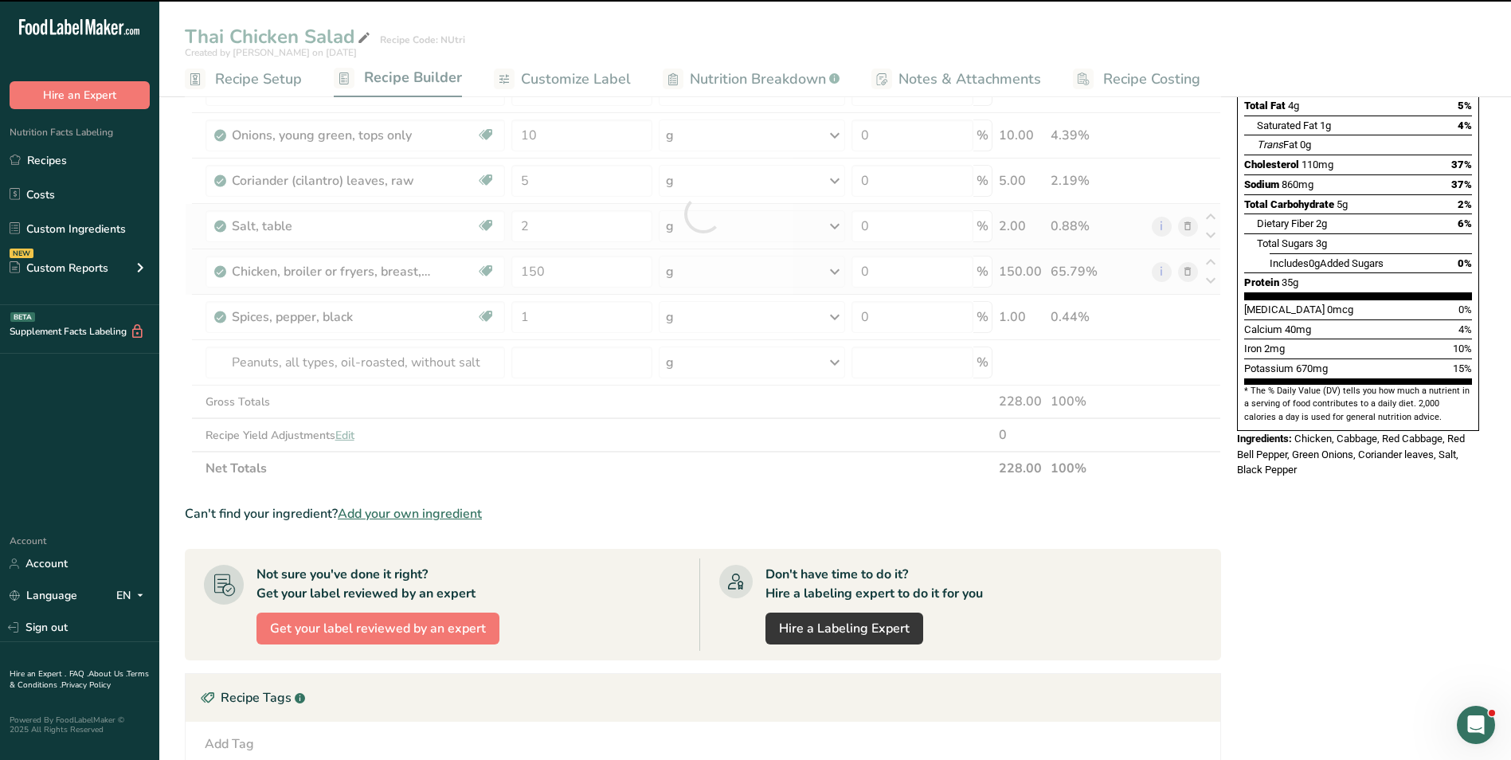
scroll to position [239, 0]
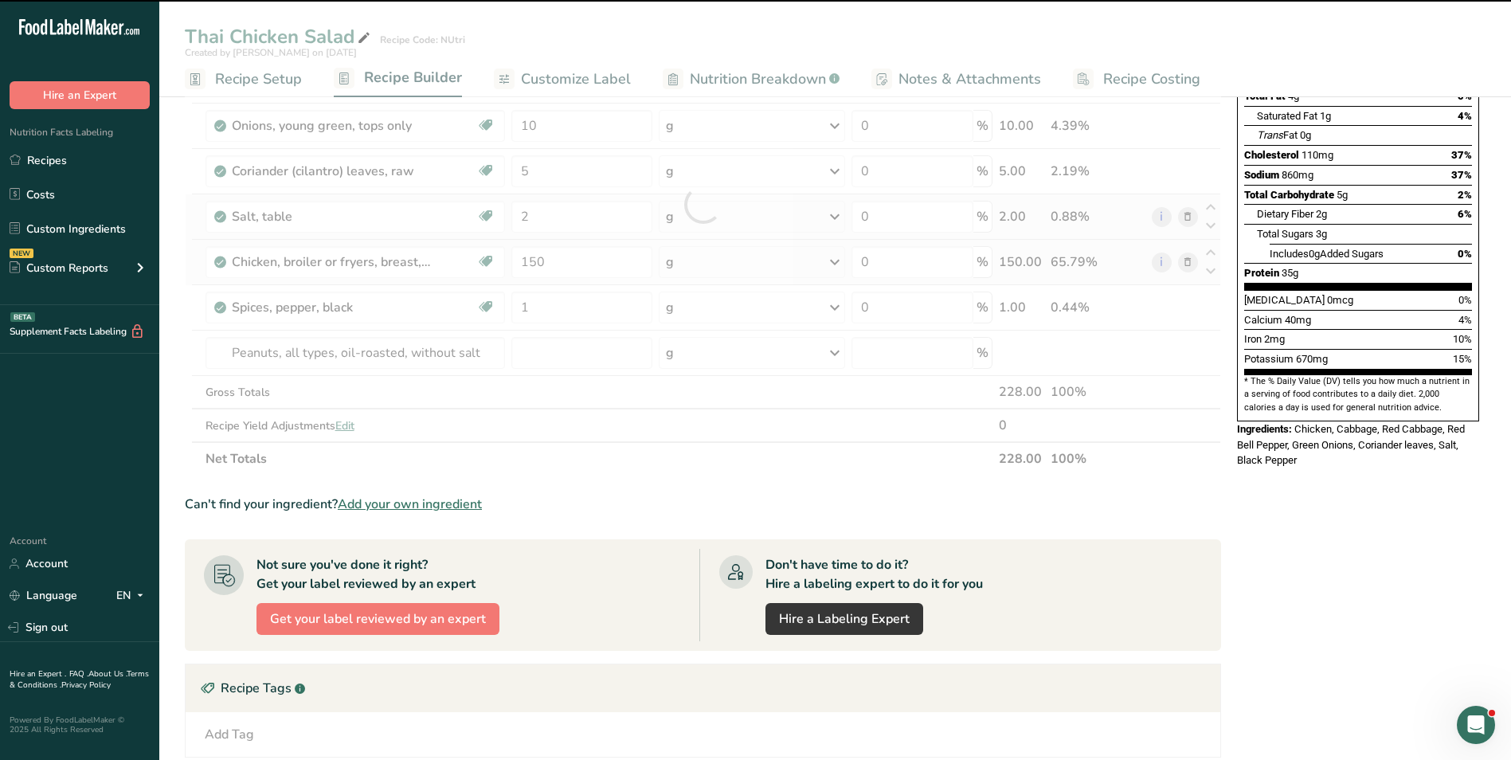
type input "0"
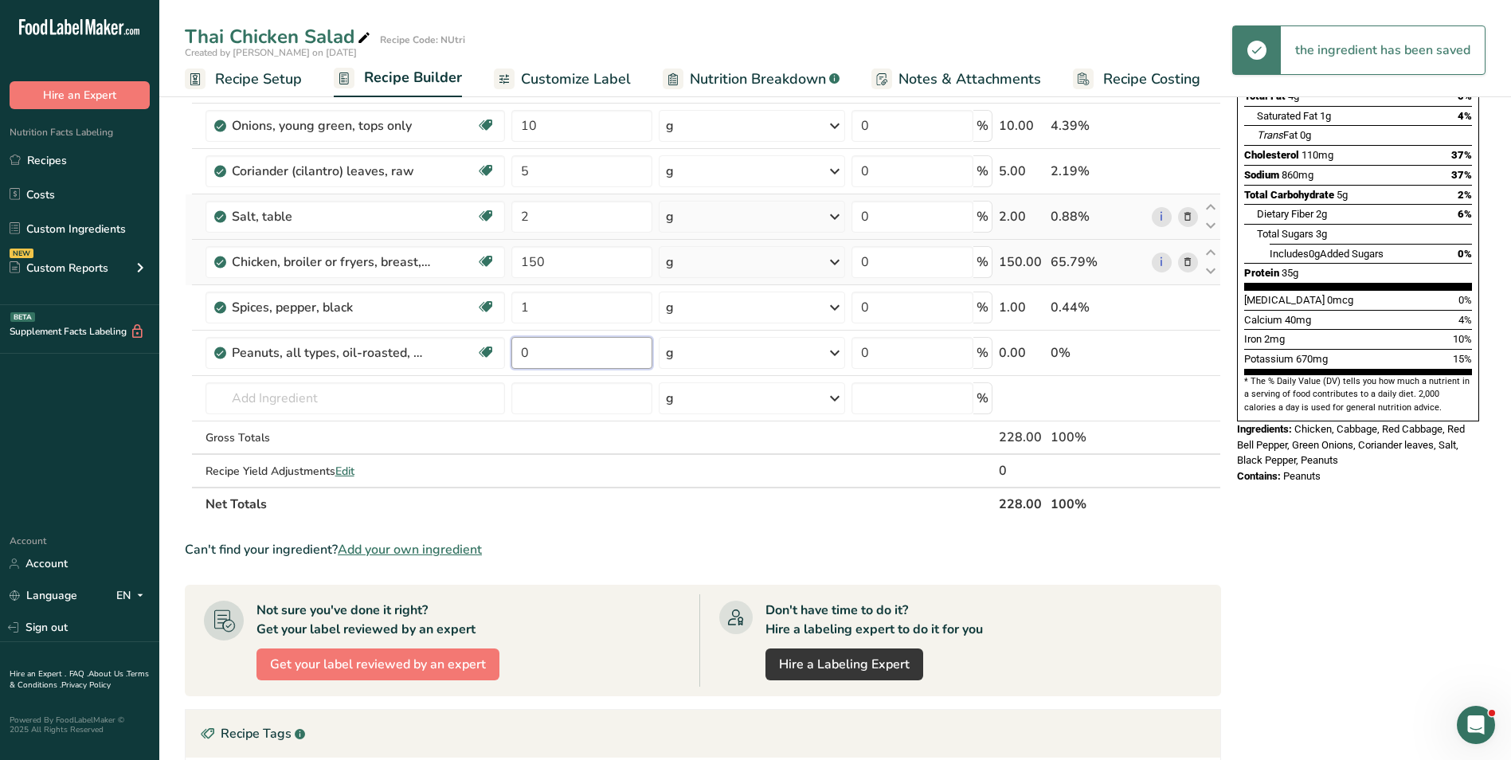
click at [531, 354] on input "0" at bounding box center [581, 353] width 141 height 32
type input "5"
type input "p"
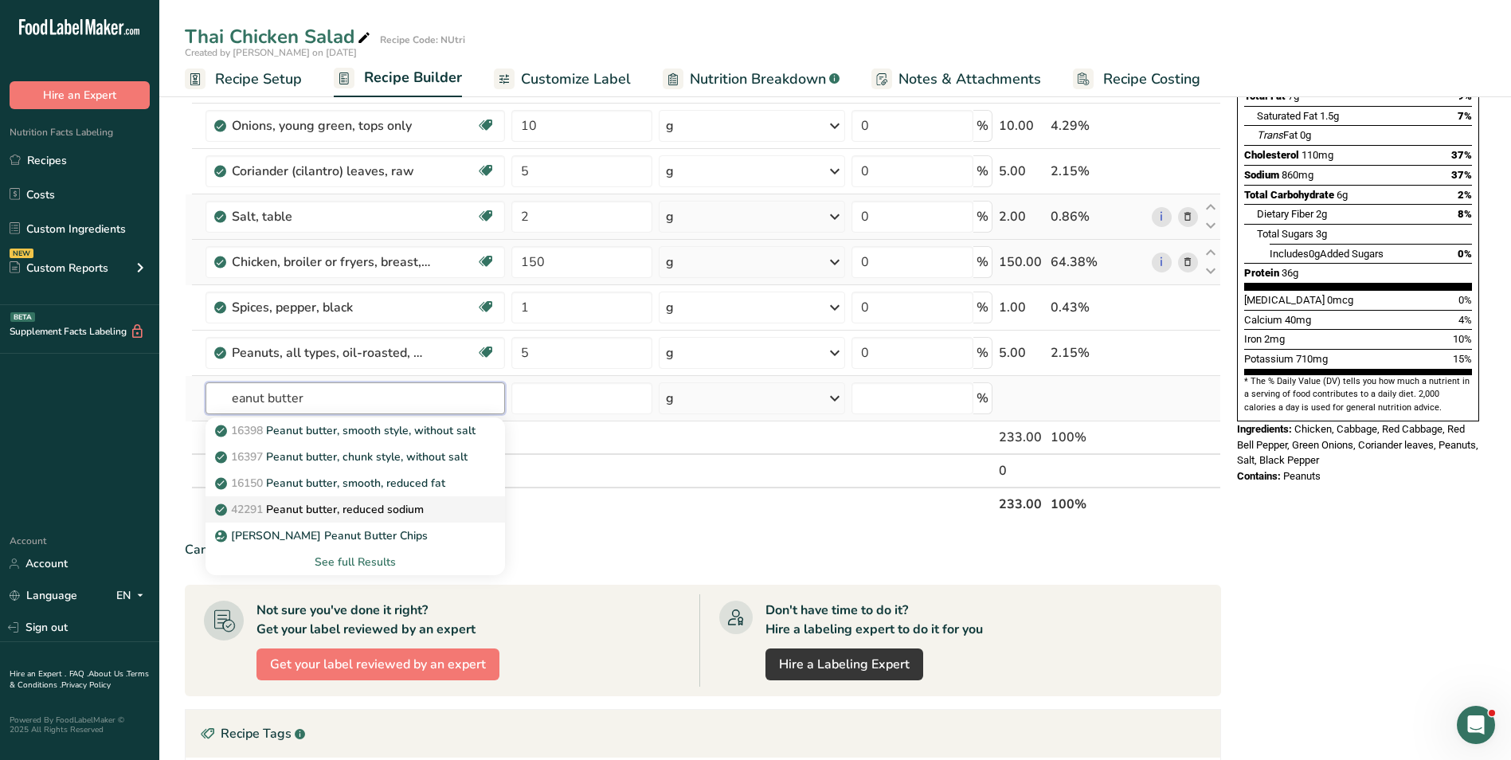
type input "eanut butter"
click at [370, 511] on p "42291 Peanut butter, reduced sodium" at bounding box center [321, 509] width 206 height 17
type input "Peanut butter, reduced sodium"
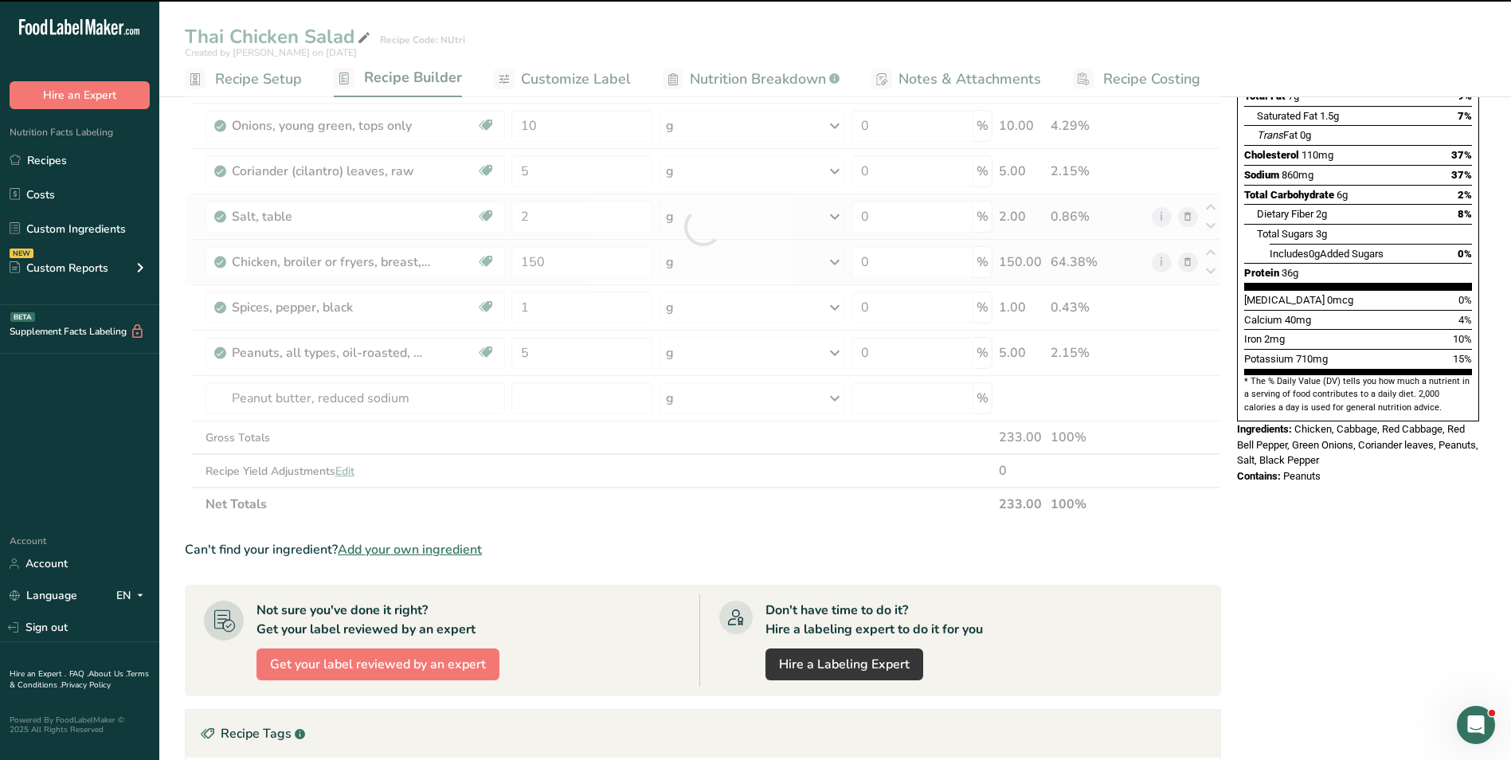
type input "0"
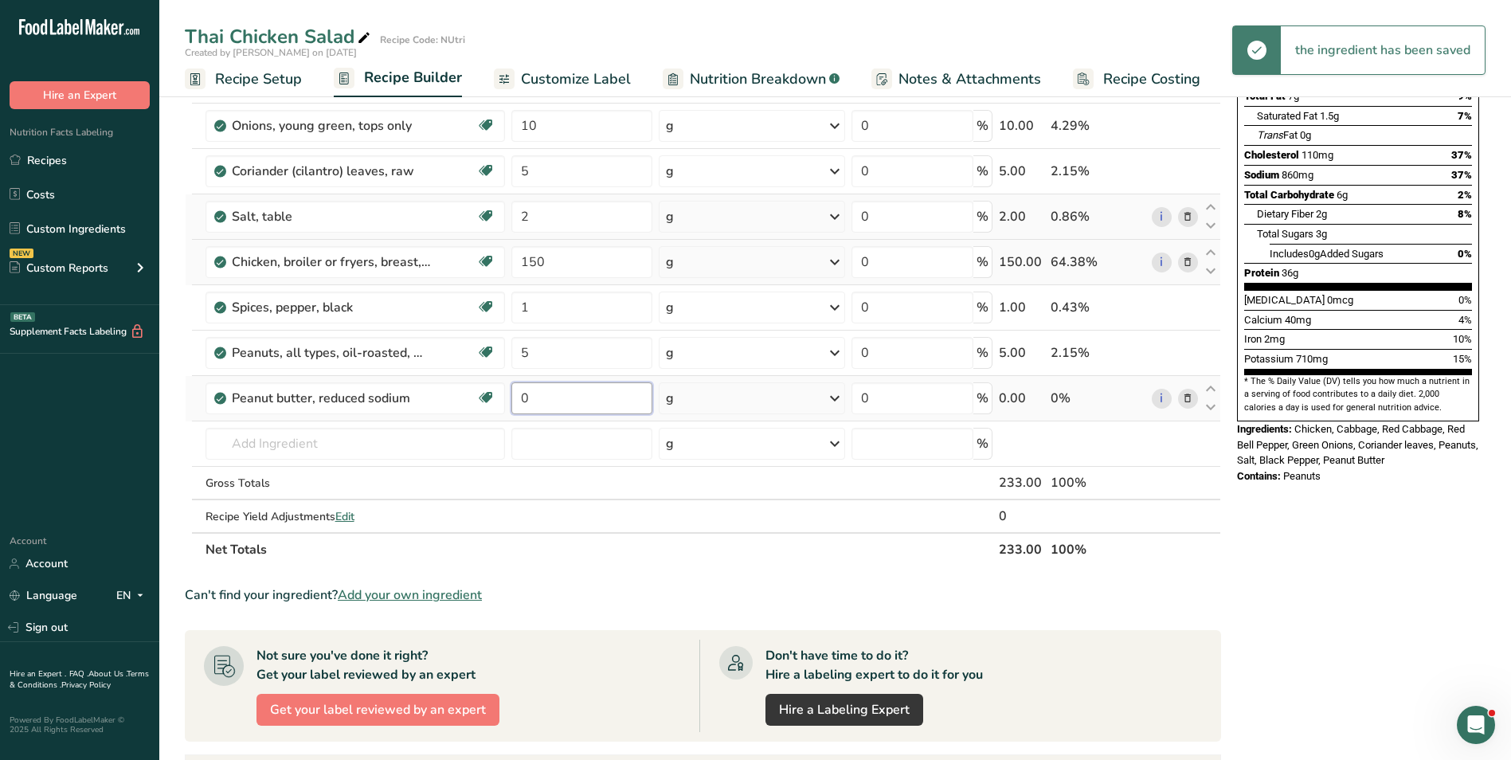
click at [521, 390] on input "0" at bounding box center [581, 398] width 141 height 32
type input "15"
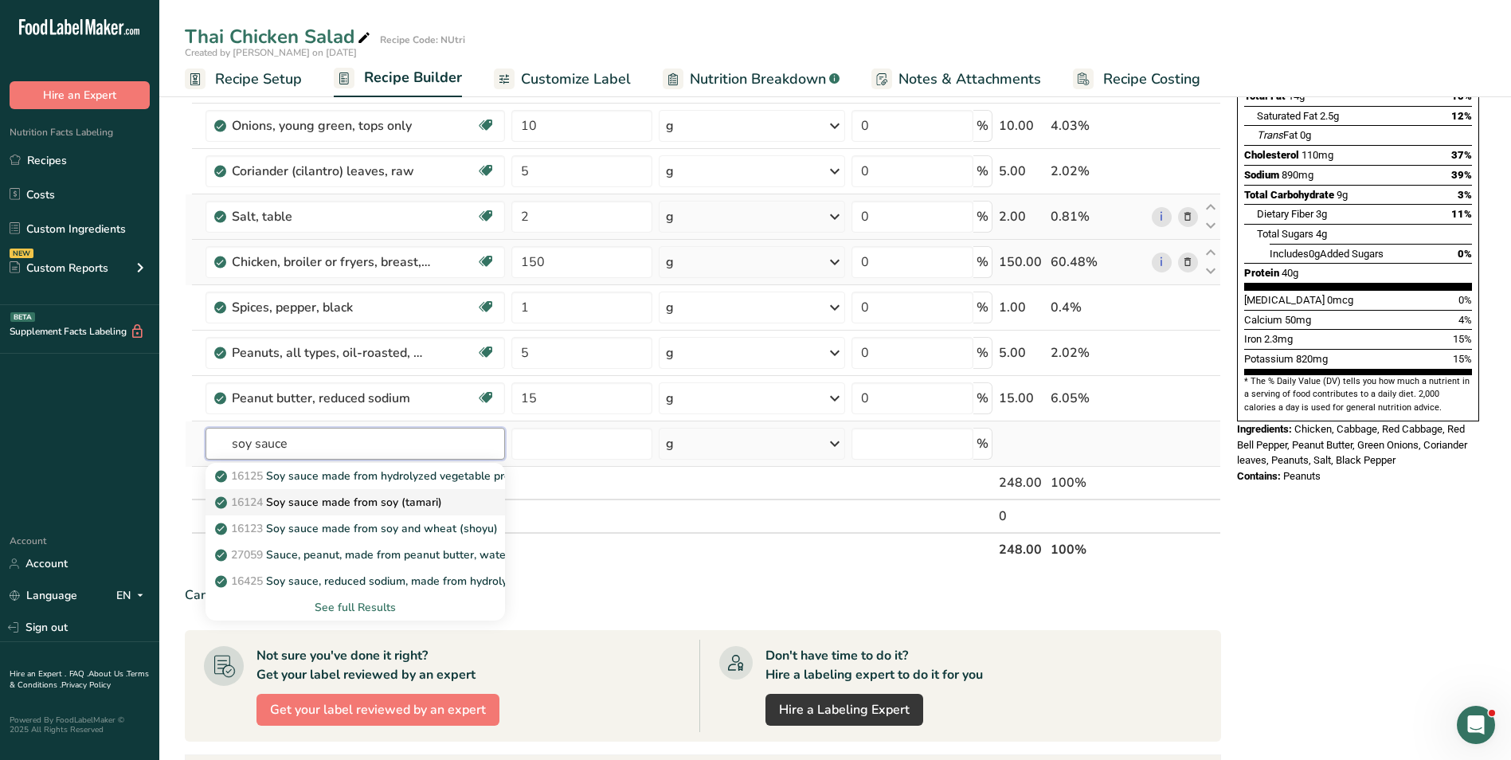
type input "soy sauce"
click at [393, 502] on p "16124 Soy sauce made from soy (tamari)" at bounding box center [330, 502] width 224 height 17
type input "Soy sauce made from soy (tamari)"
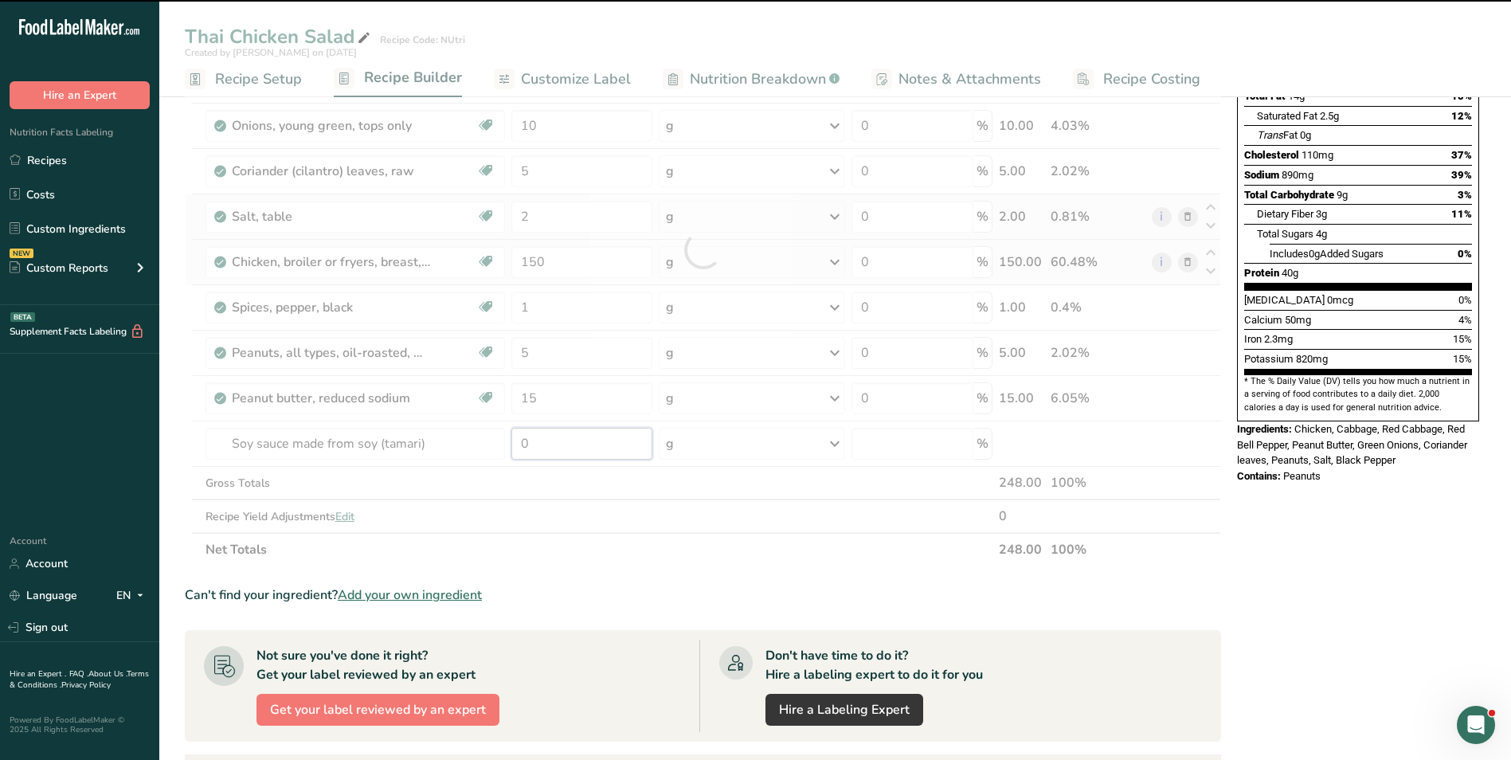
type input "2"
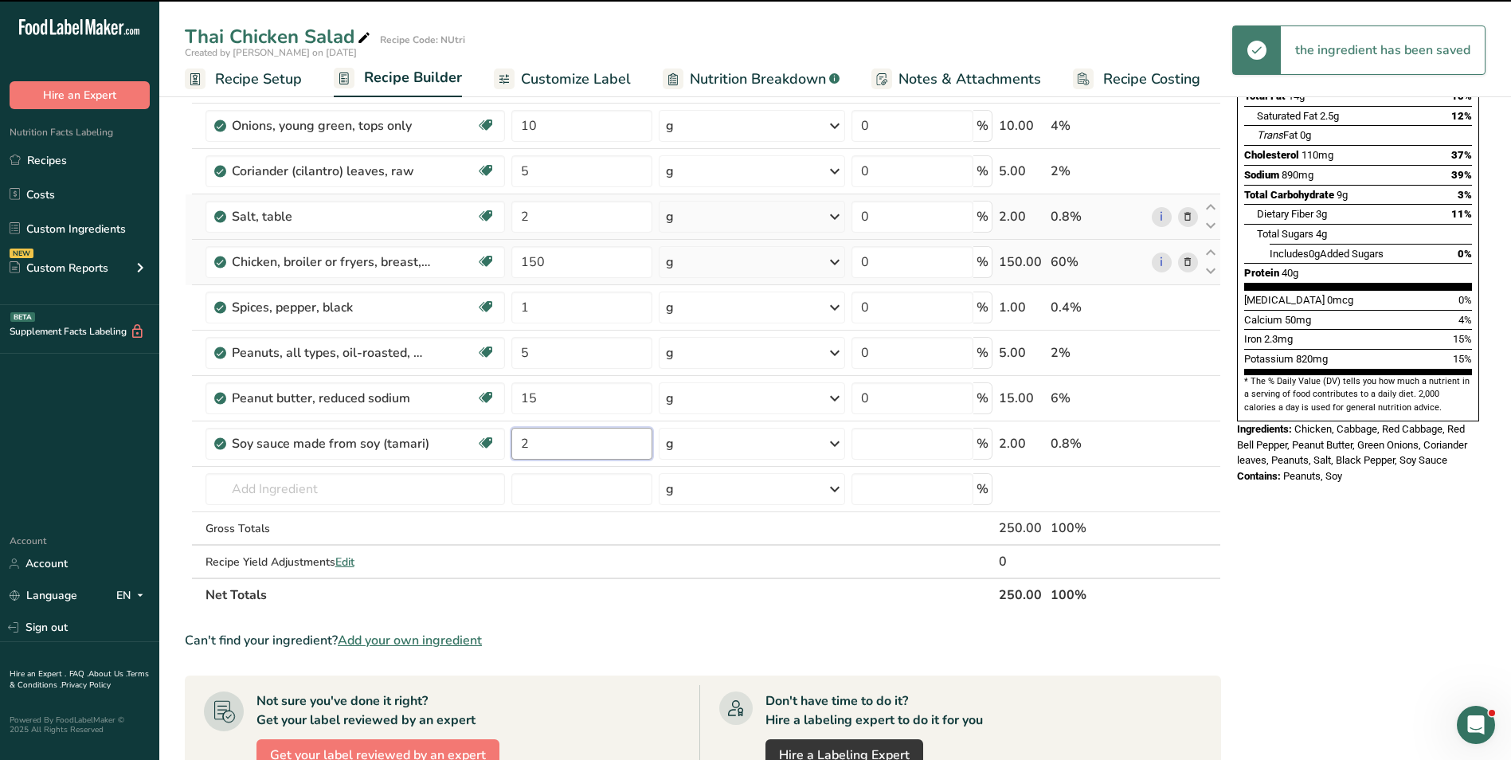
type input "0"
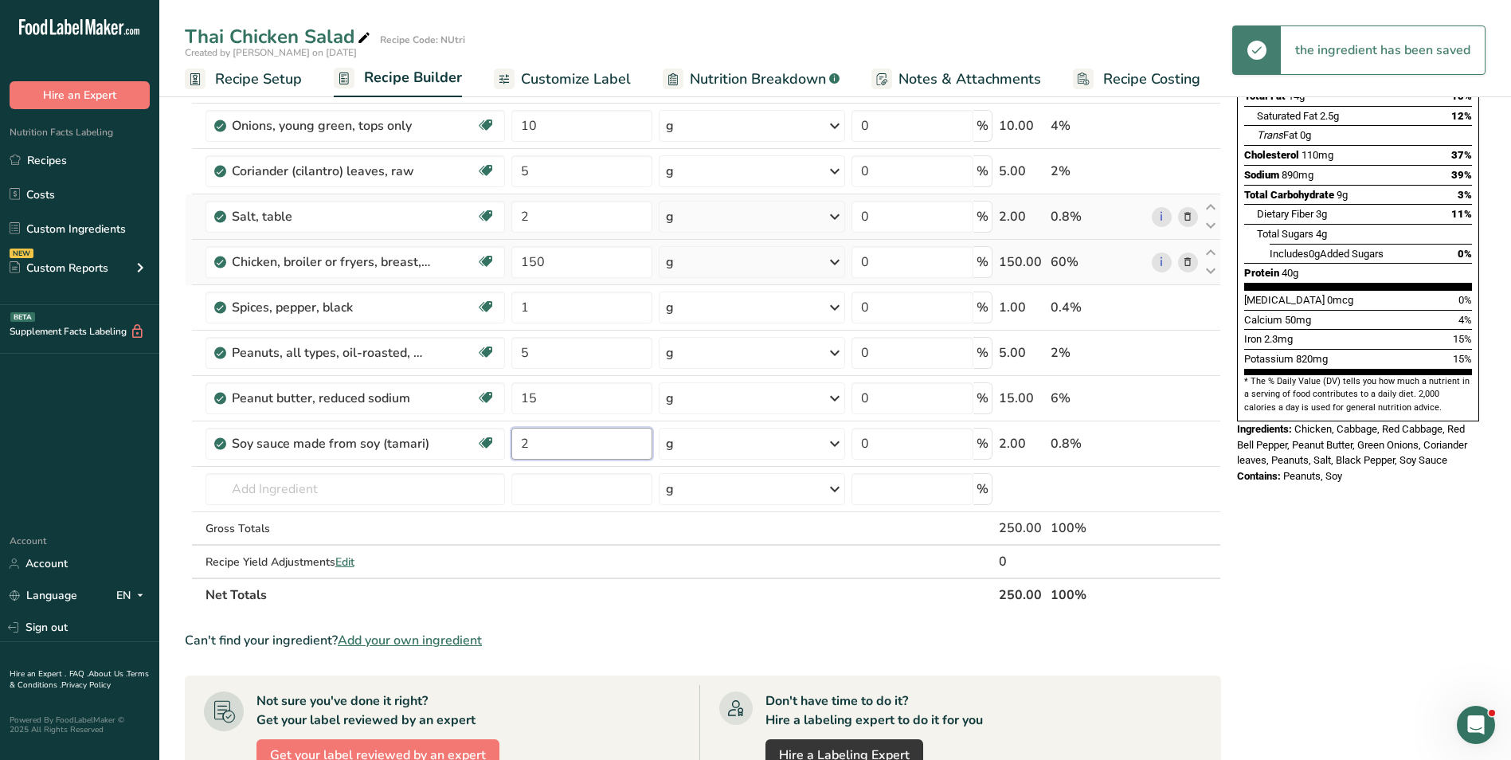
type input "2"
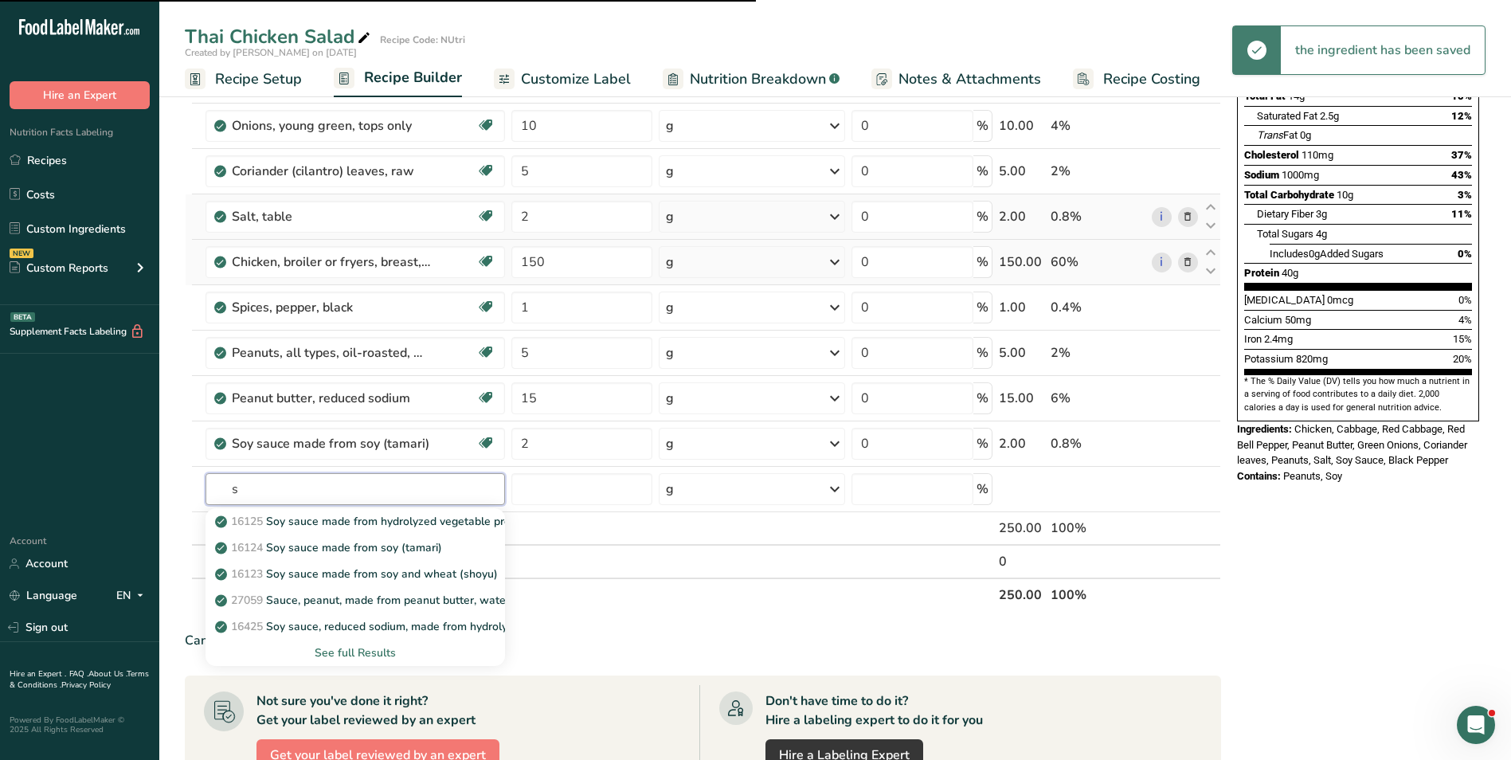
type input "si"
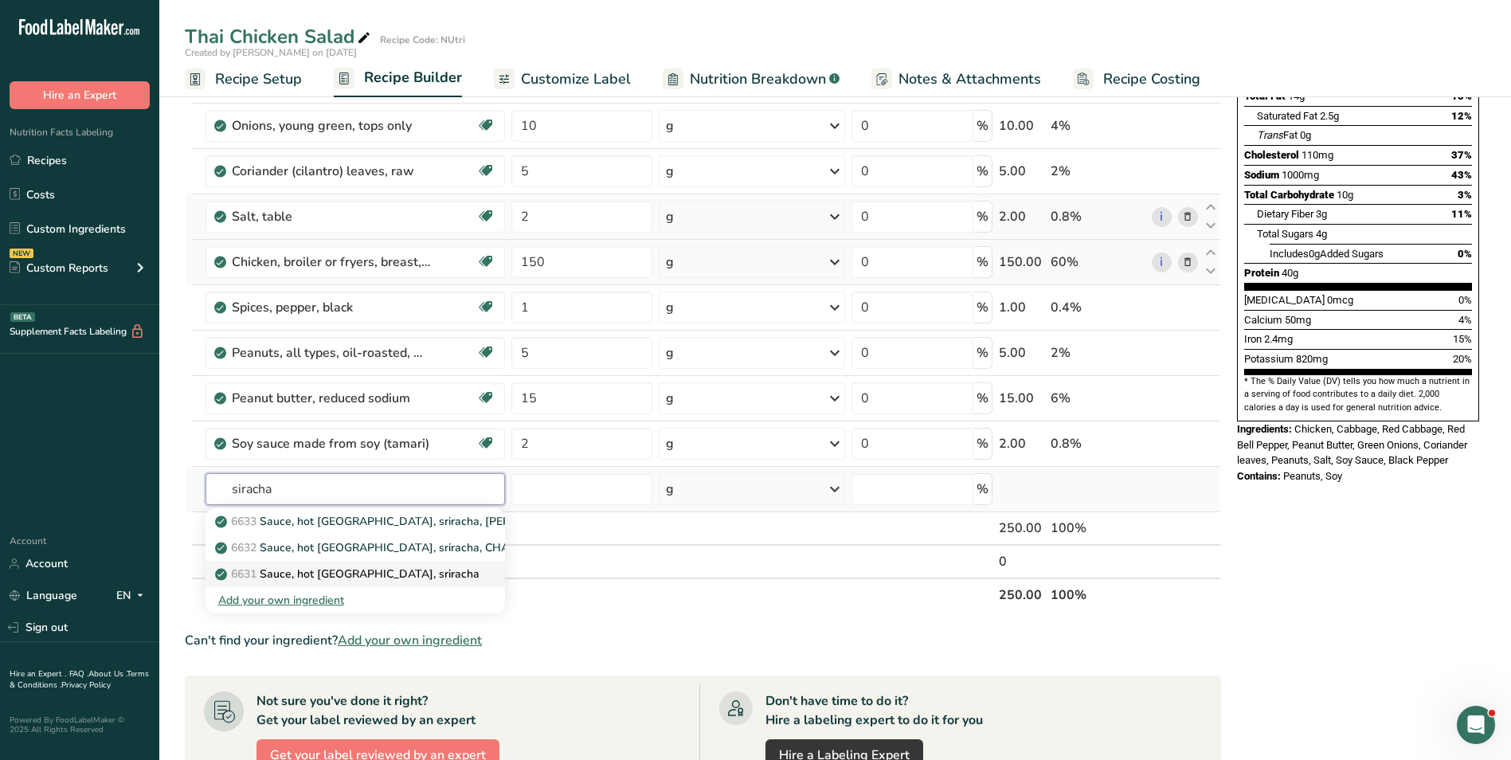
type input "siracha"
click at [304, 570] on p "6631 Sauce, hot chile, sriracha" at bounding box center [348, 574] width 261 height 17
type input "Sauce, hot chile, sriracha"
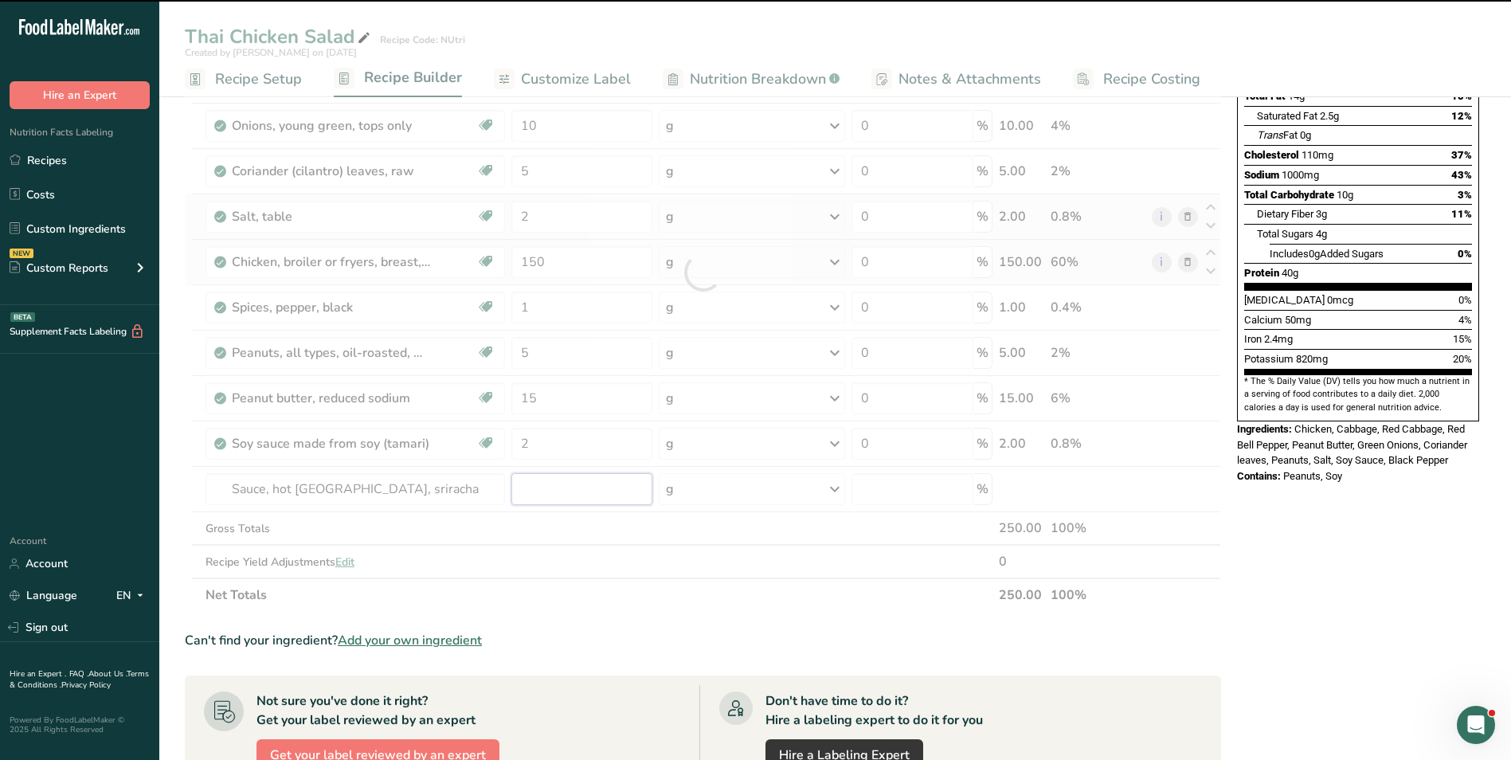
type input "0"
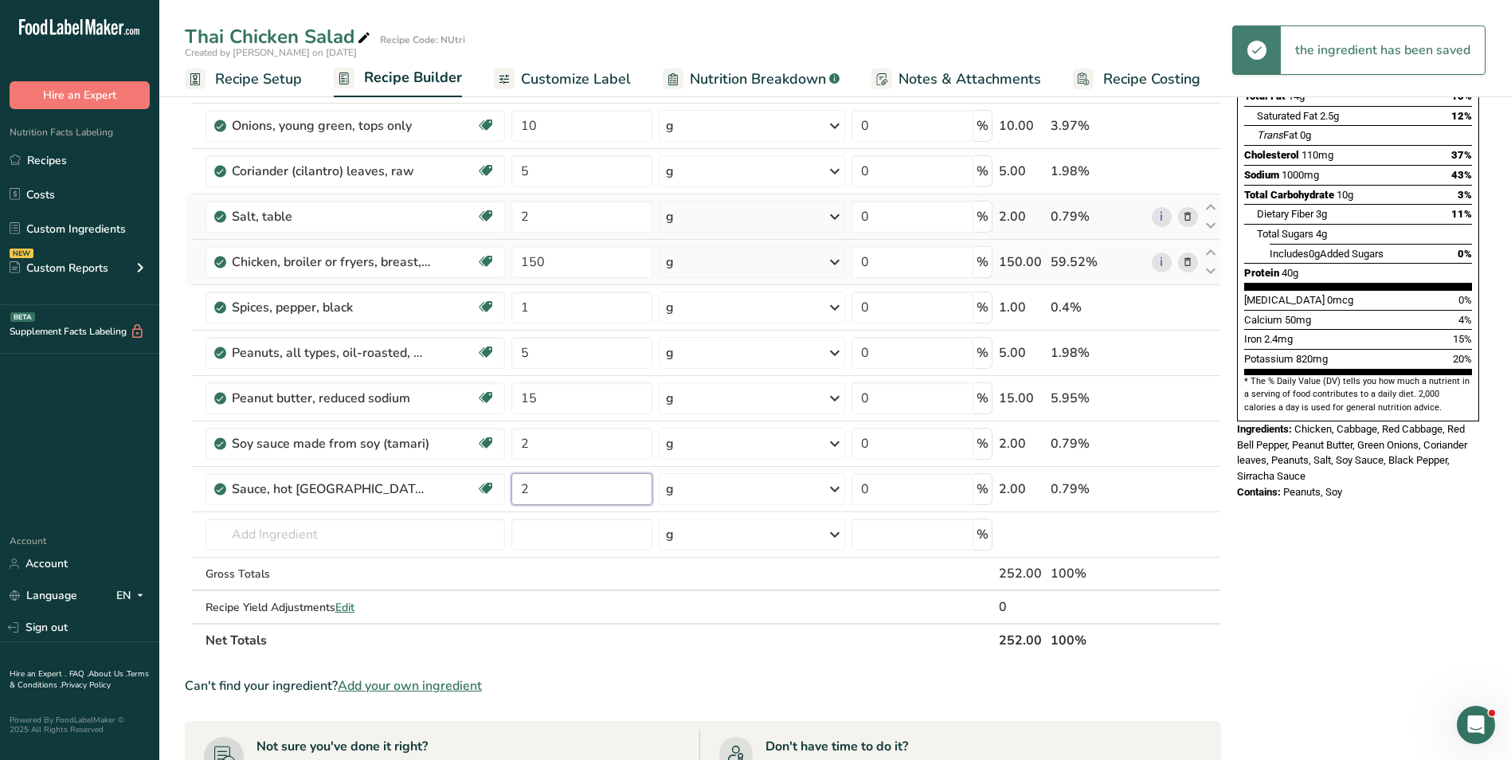
type input "2"
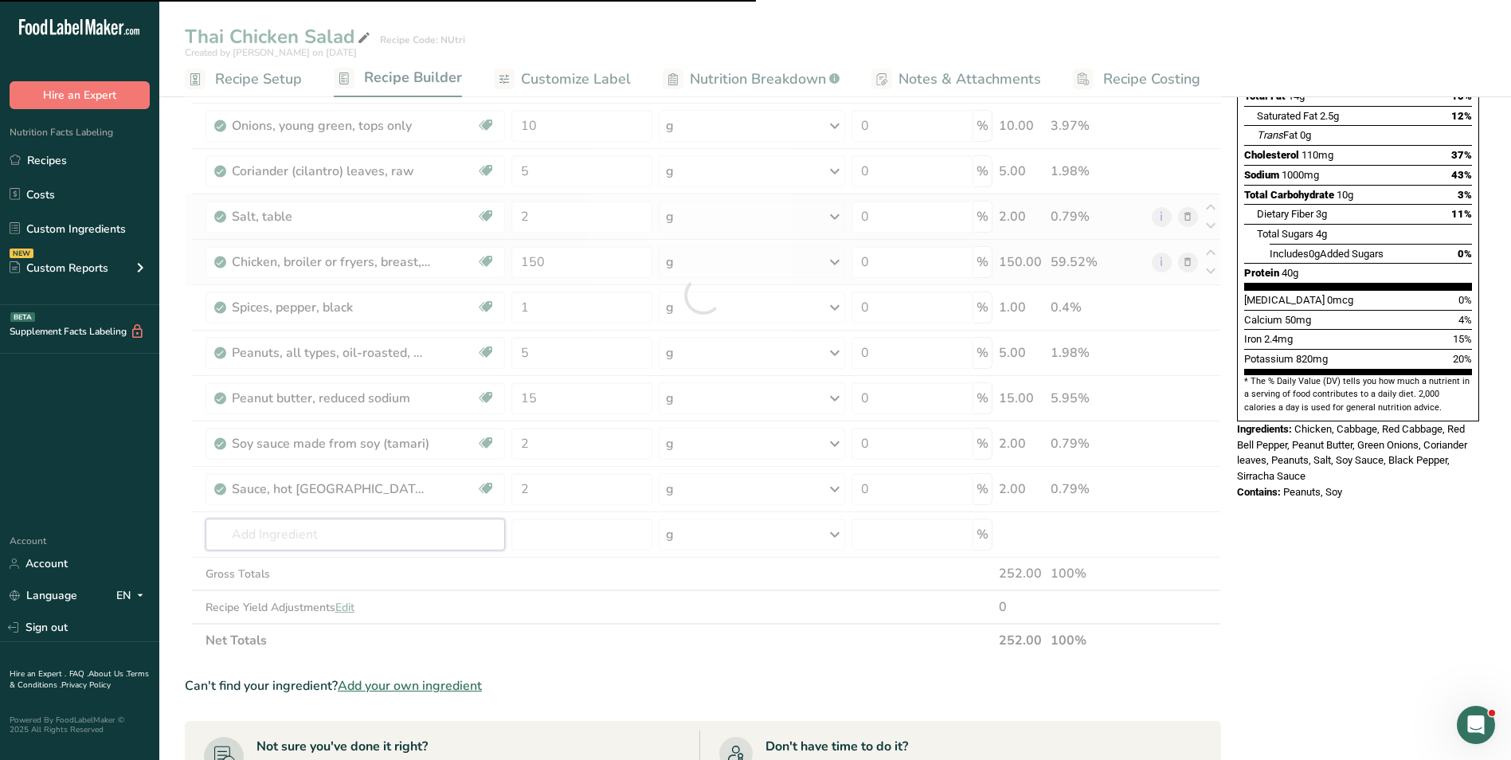
type input "l"
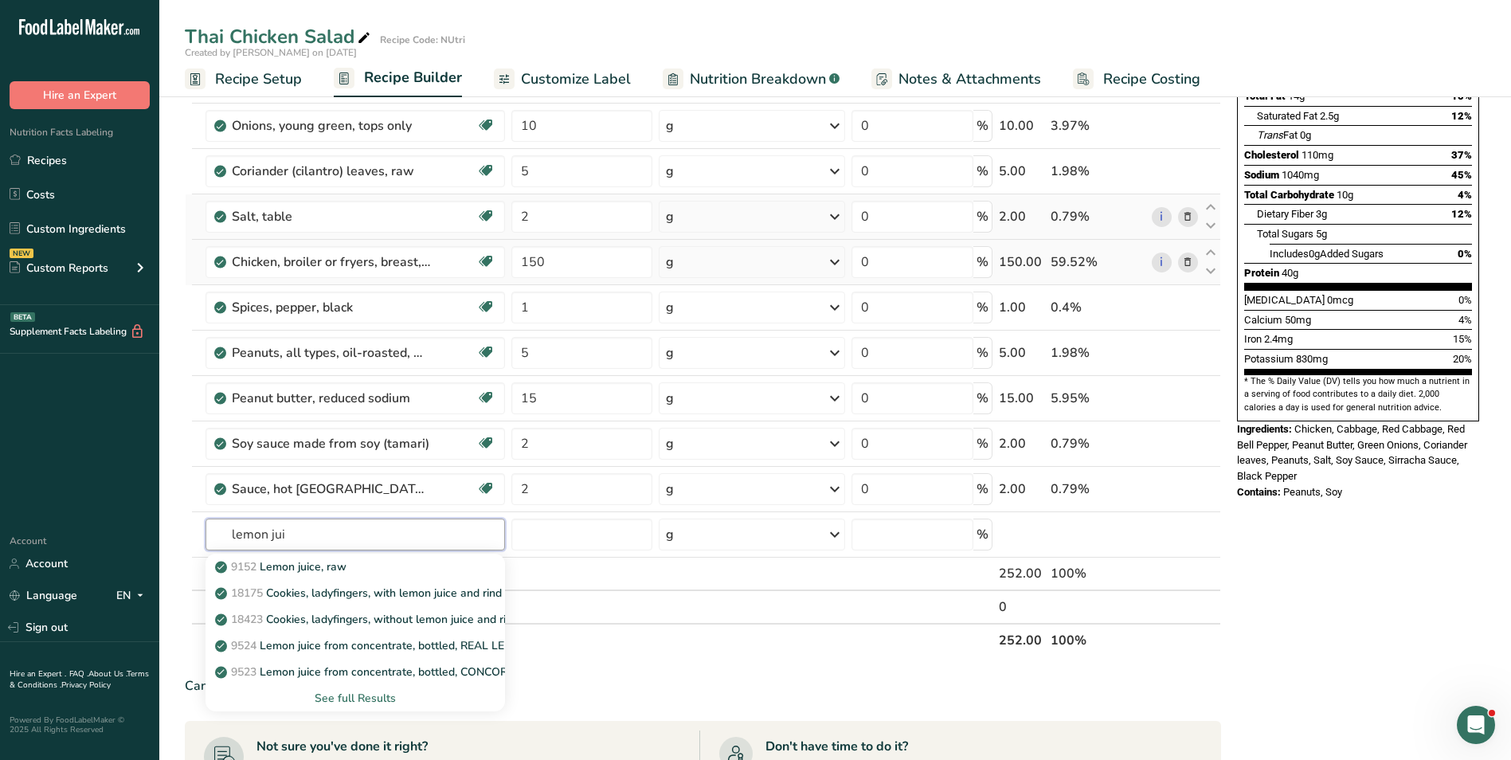
type input "lemon jui"
click at [307, 570] on p "9152 Lemon juice, raw" at bounding box center [282, 566] width 128 height 17
type input "Lemon juice, raw"
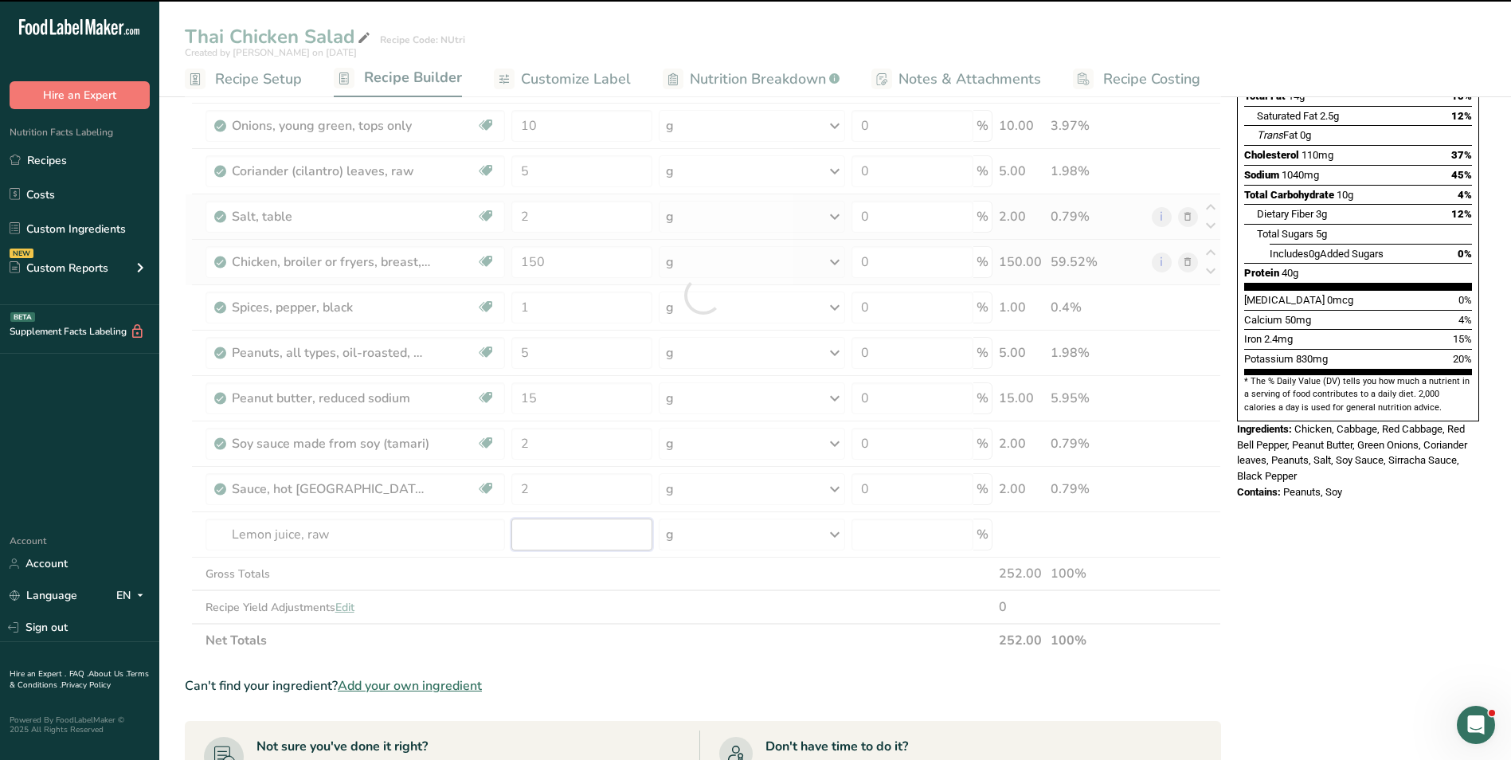
type input "0"
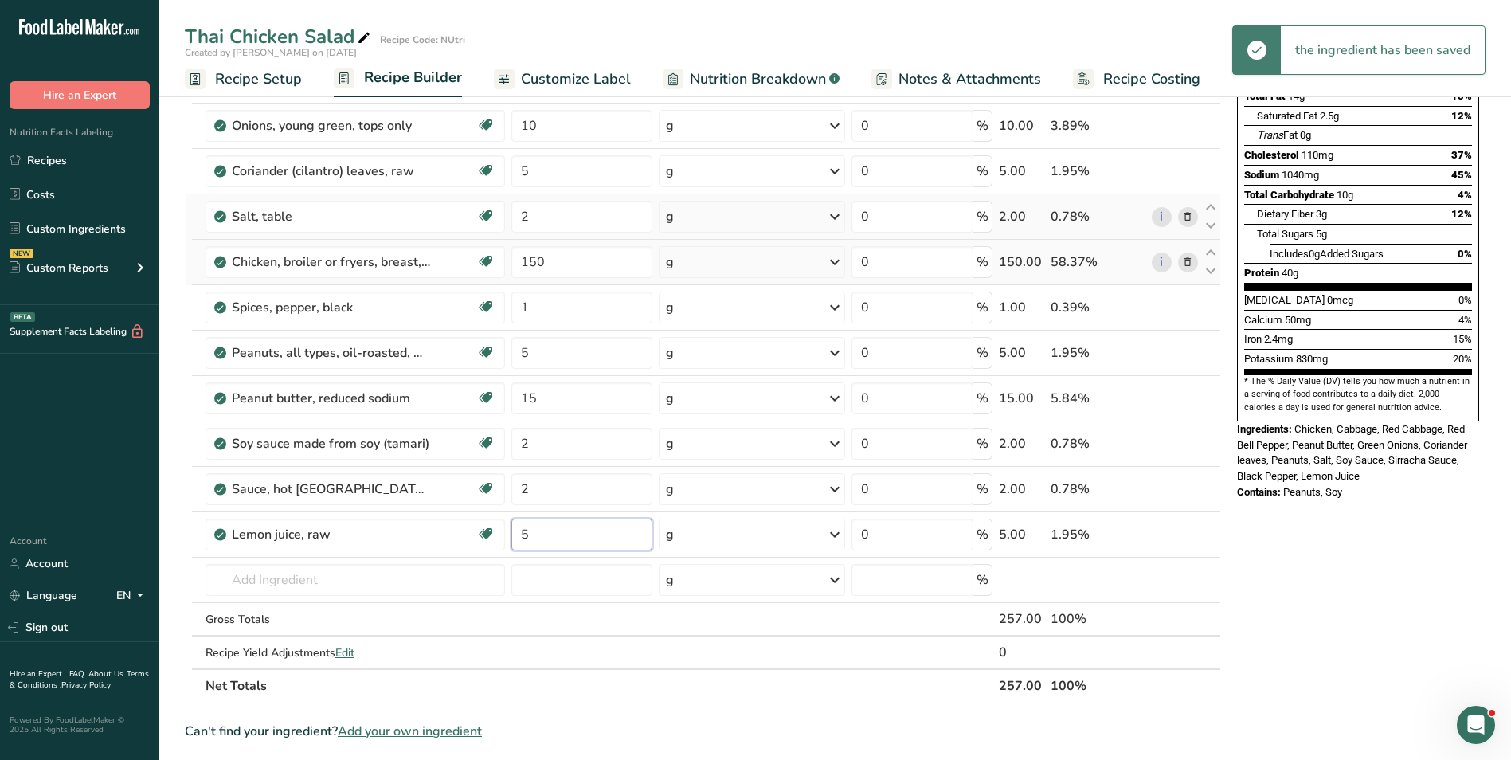
type input "5"
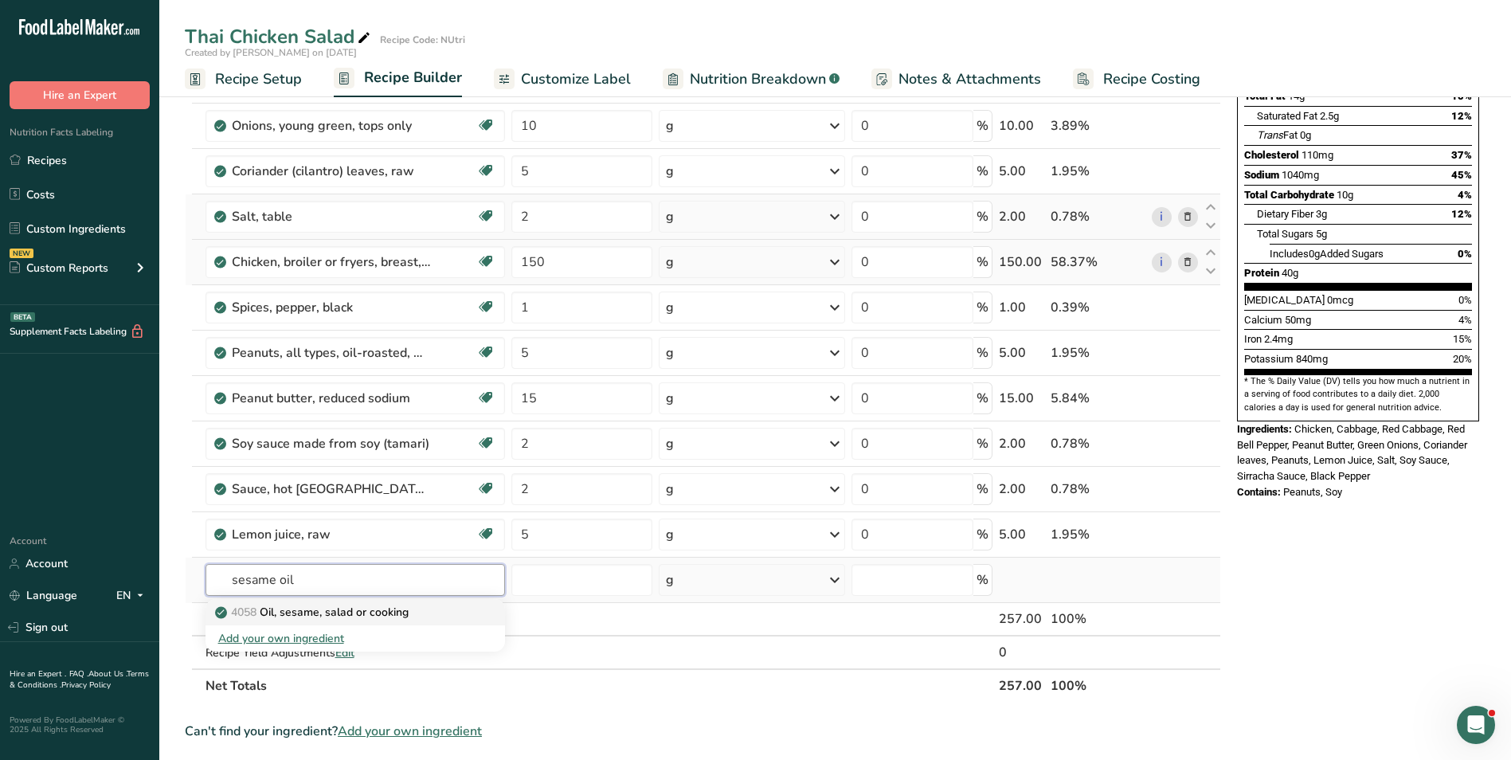
type input "sesame oil"
click at [359, 611] on p "4058 Oil, sesame, salad or cooking" at bounding box center [313, 612] width 190 height 17
type input "Oil, sesame, salad or cooking"
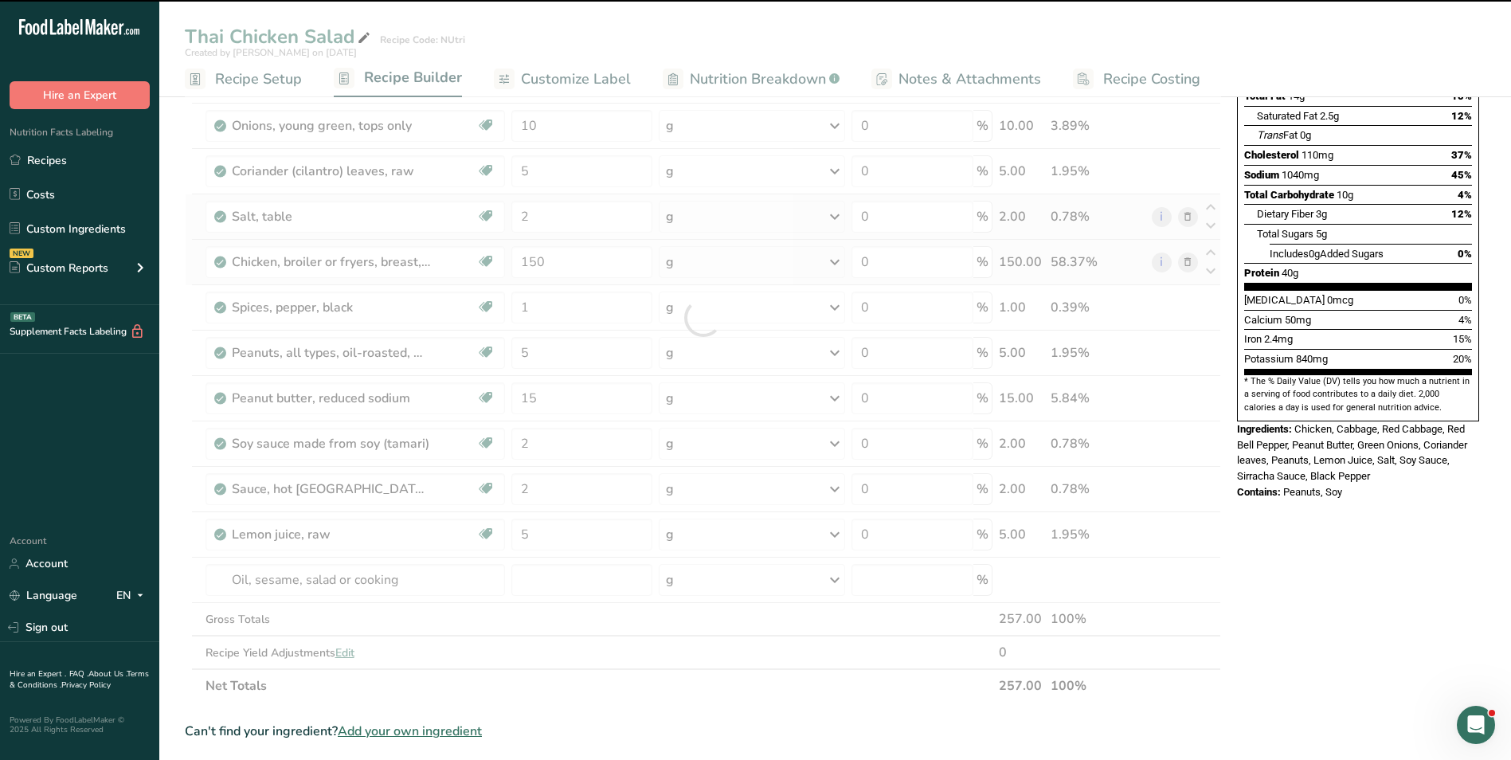
click at [526, 575] on div at bounding box center [703, 317] width 1036 height 769
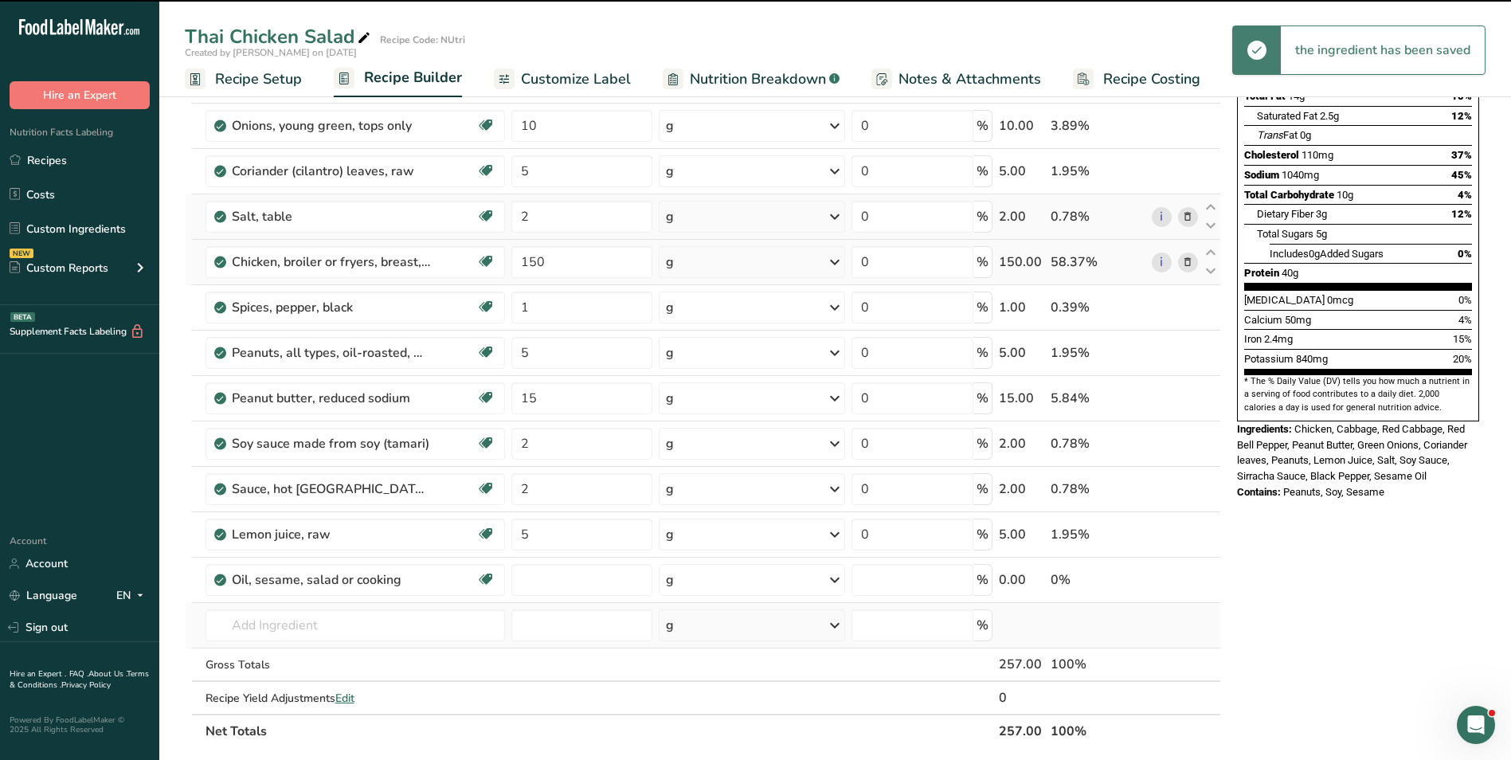
type input "0"
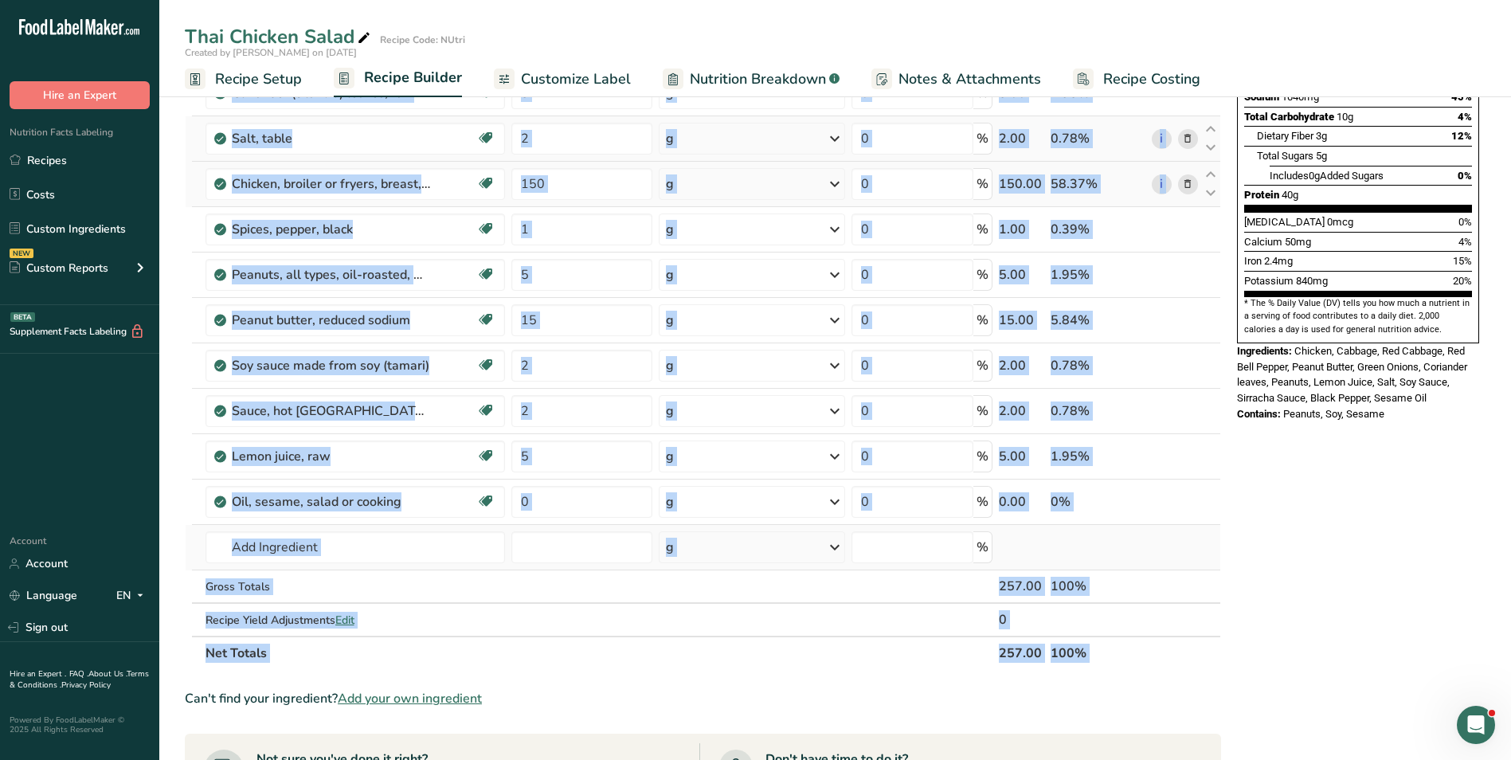
scroll to position [319, 0]
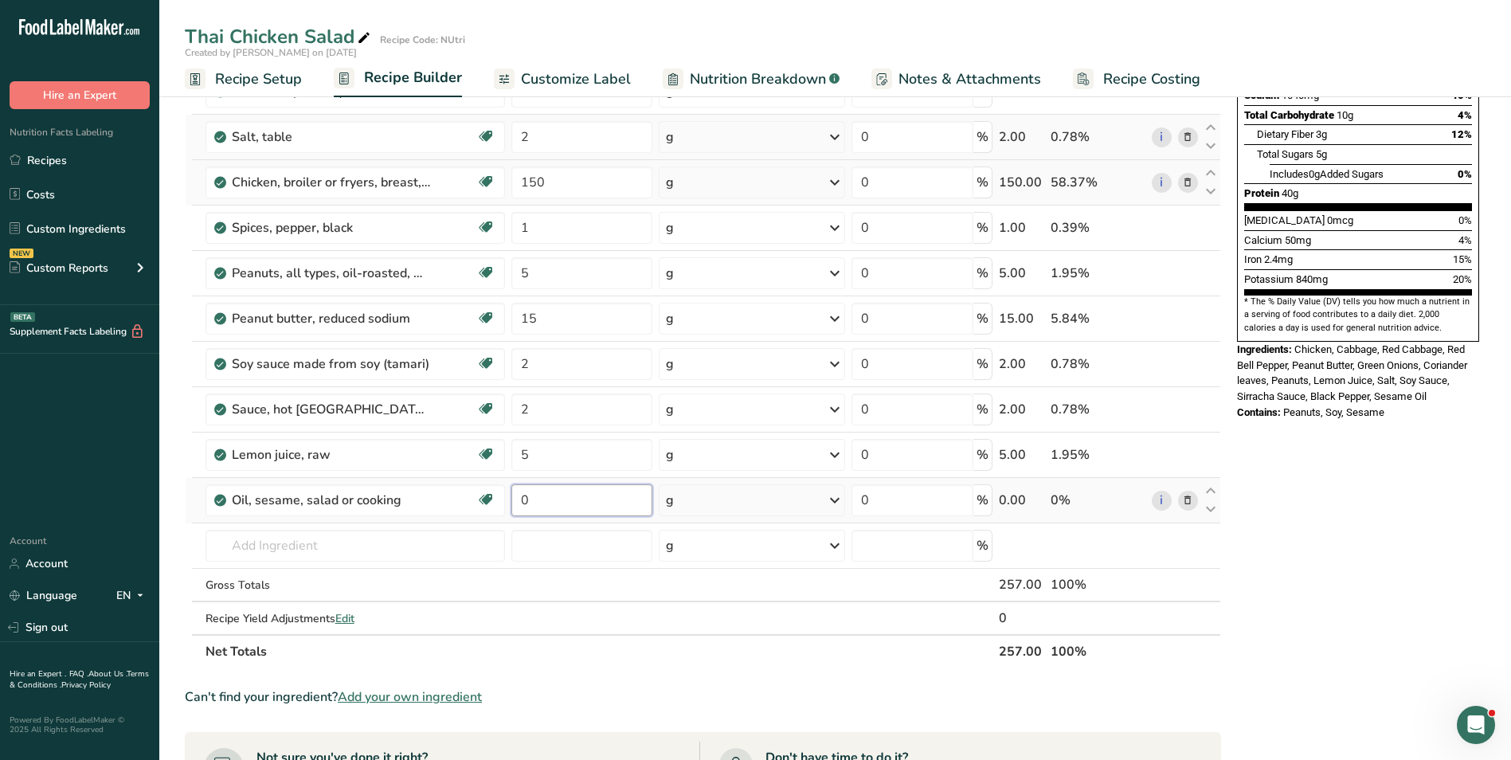
click at [522, 492] on input "0" at bounding box center [581, 500] width 141 height 32
type input "2"
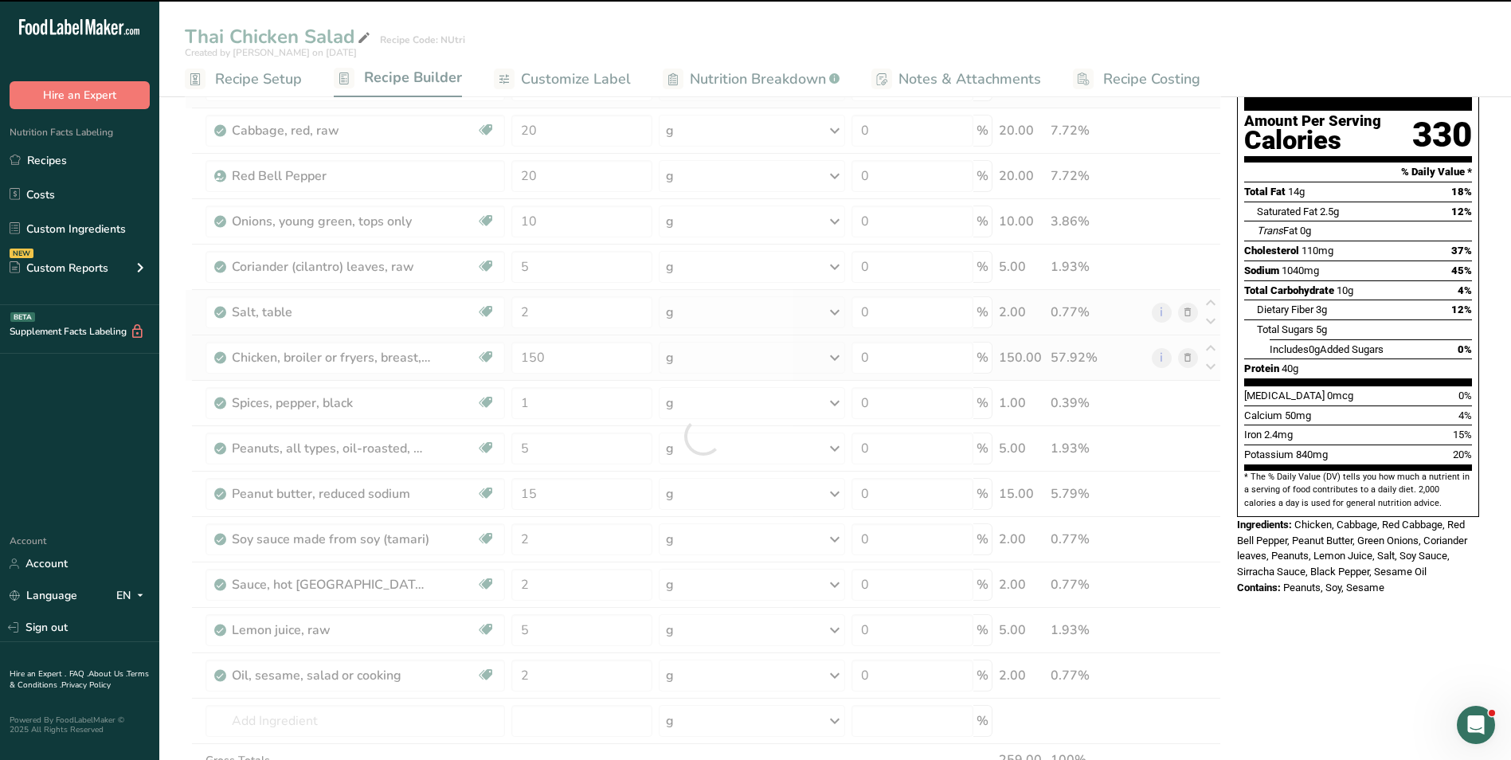
scroll to position [0, 0]
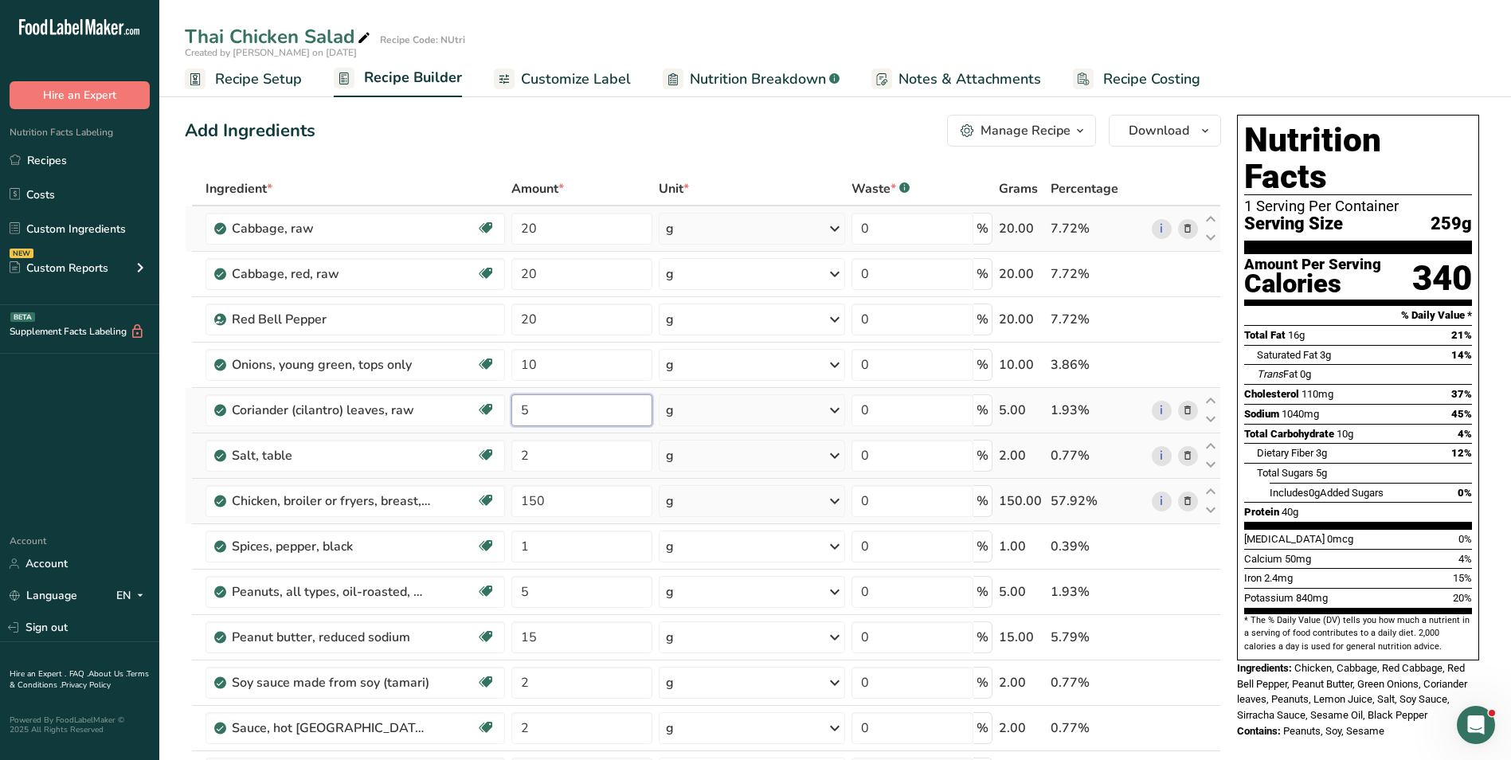
click at [519, 415] on input "5" at bounding box center [581, 410] width 141 height 32
type input "6"
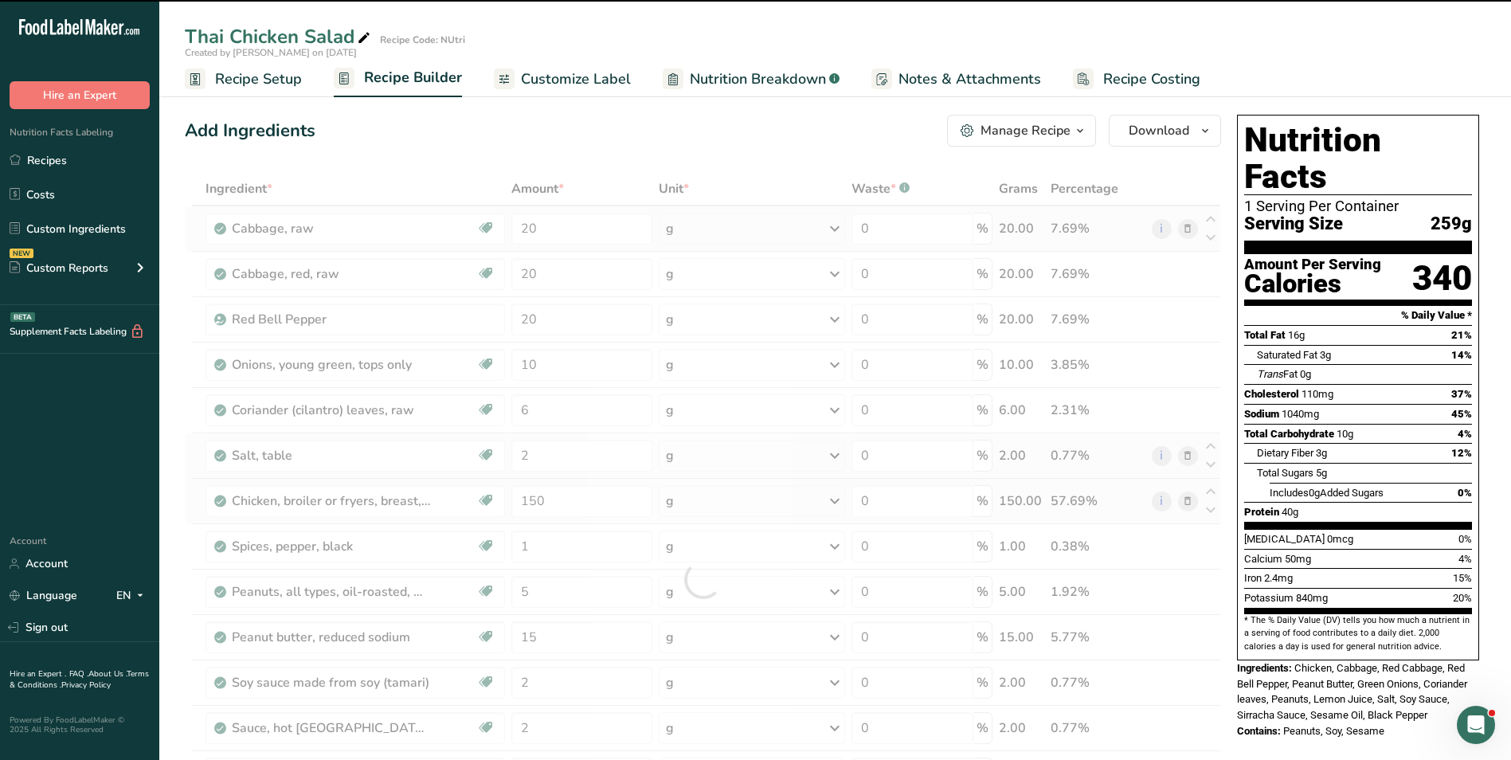
click at [564, 76] on span "Customize Label" at bounding box center [576, 80] width 110 height 22
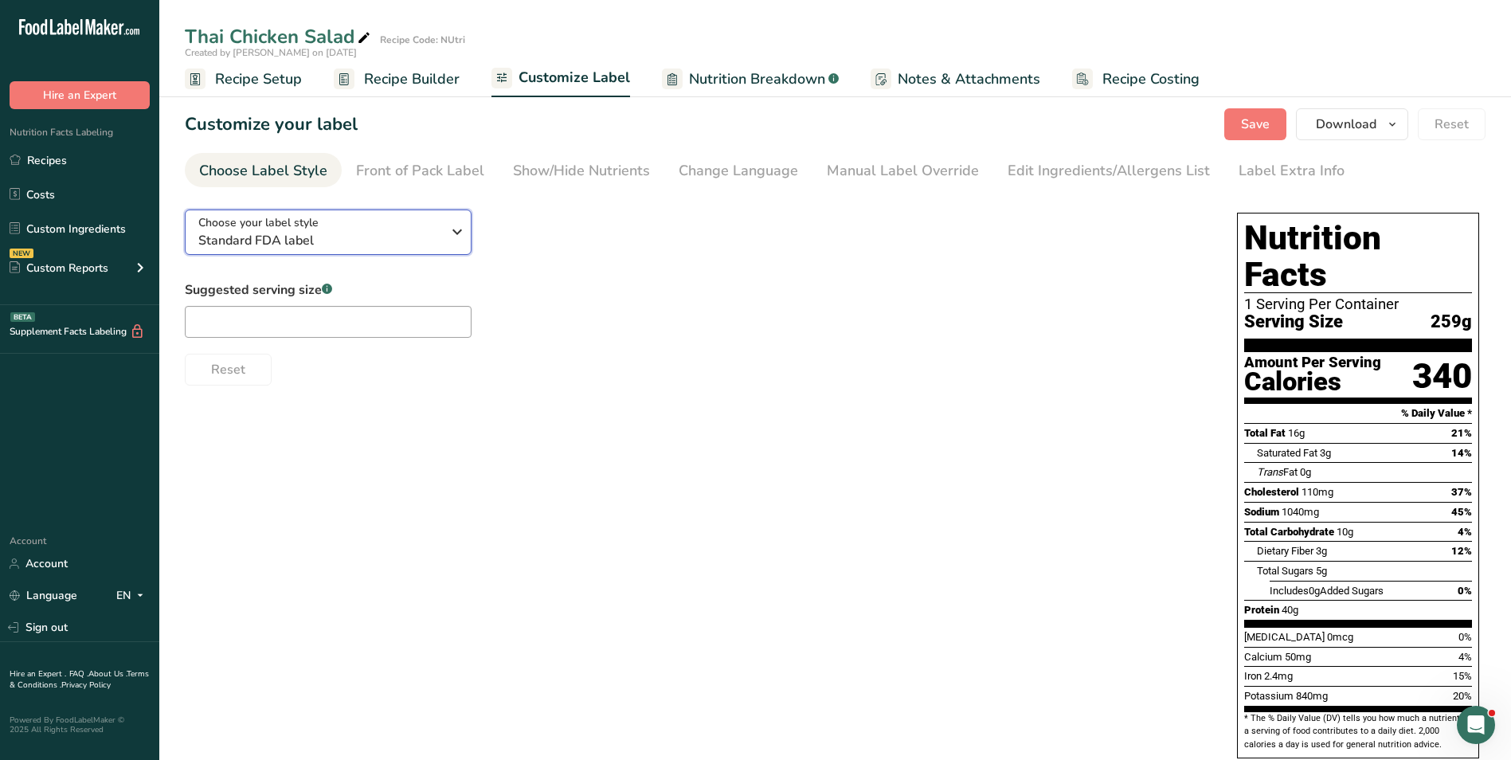
click at [326, 233] on span "Standard FDA label" at bounding box center [319, 240] width 243 height 19
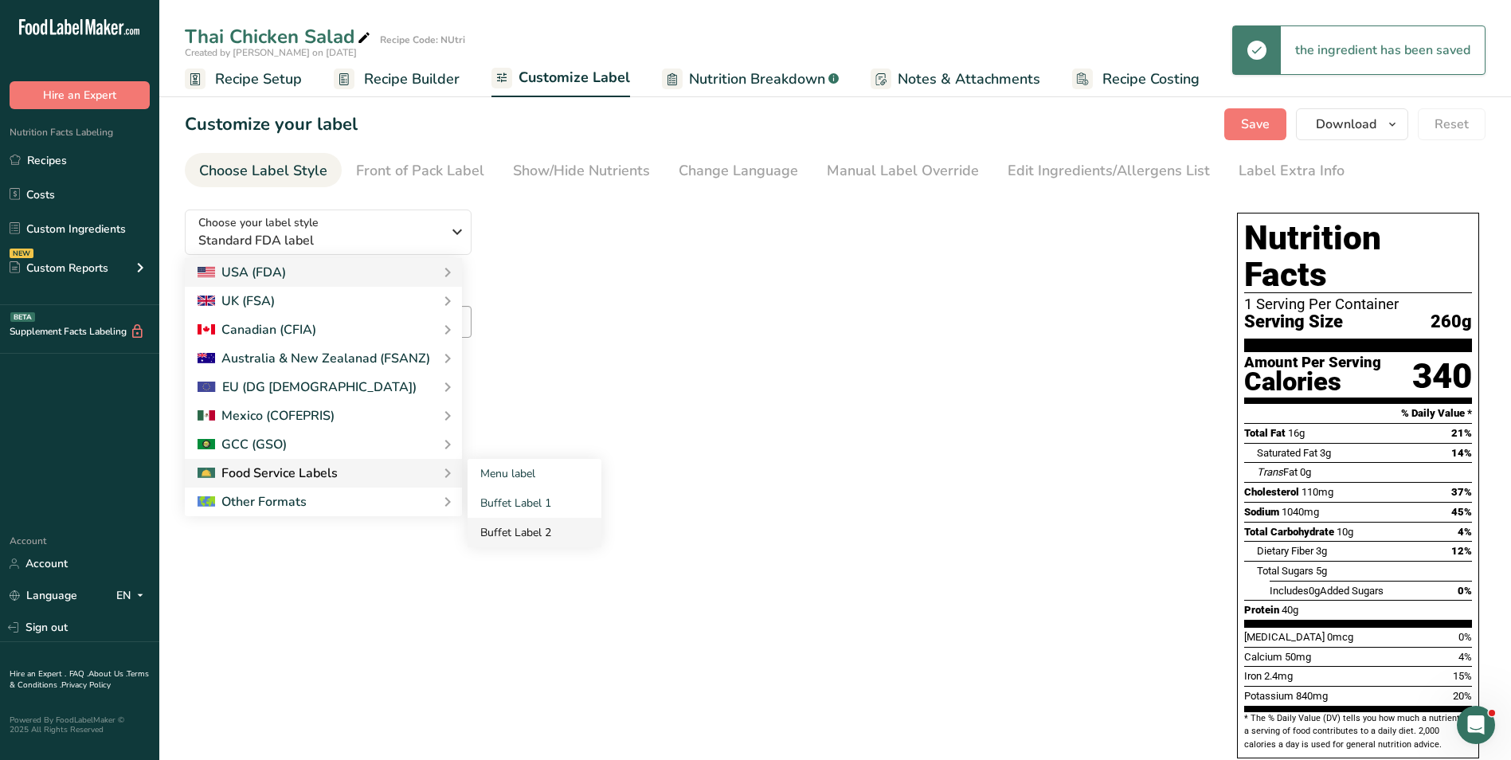
click at [518, 522] on link "Buffet Label 2" at bounding box center [535, 532] width 134 height 29
checkbox input "false"
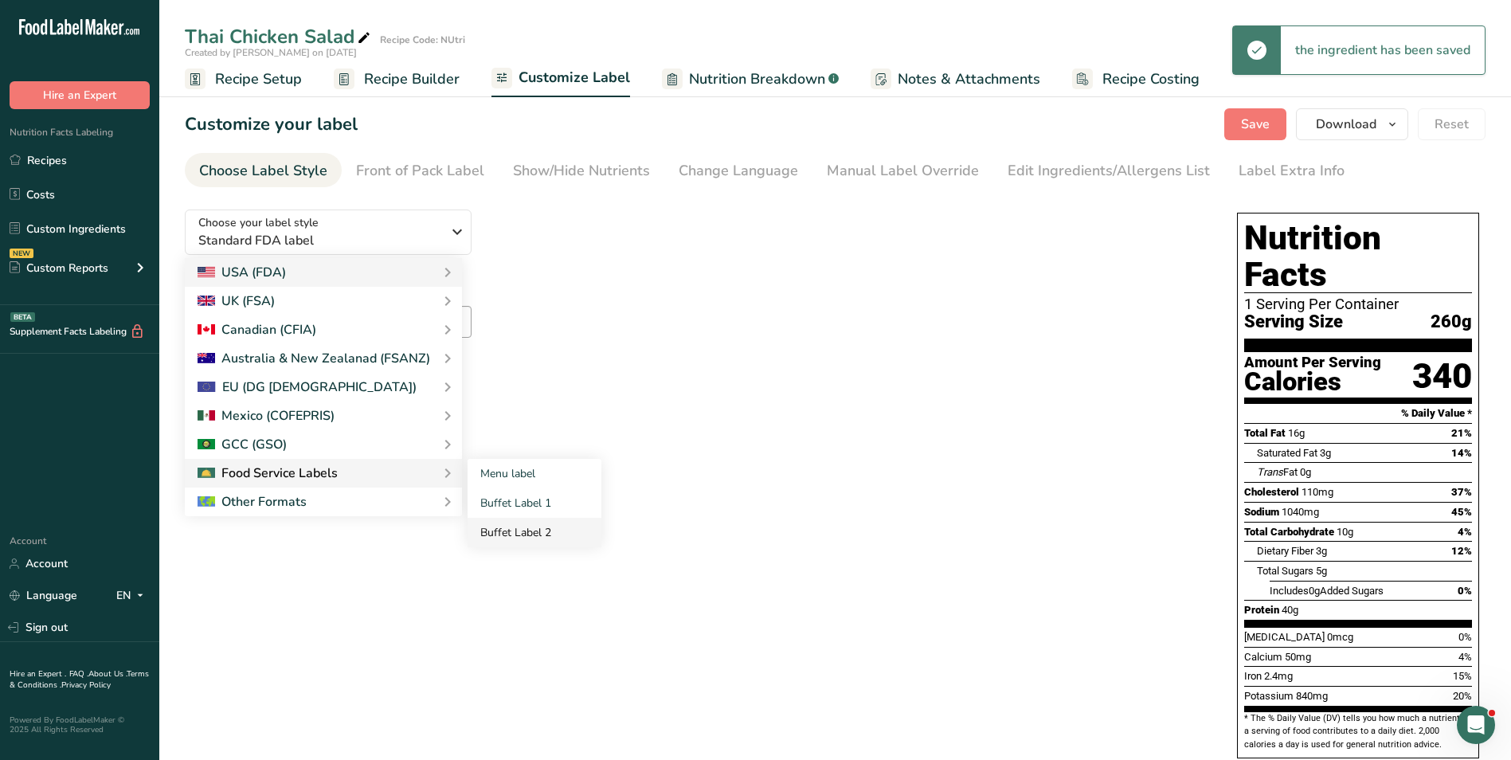
checkbox input "false"
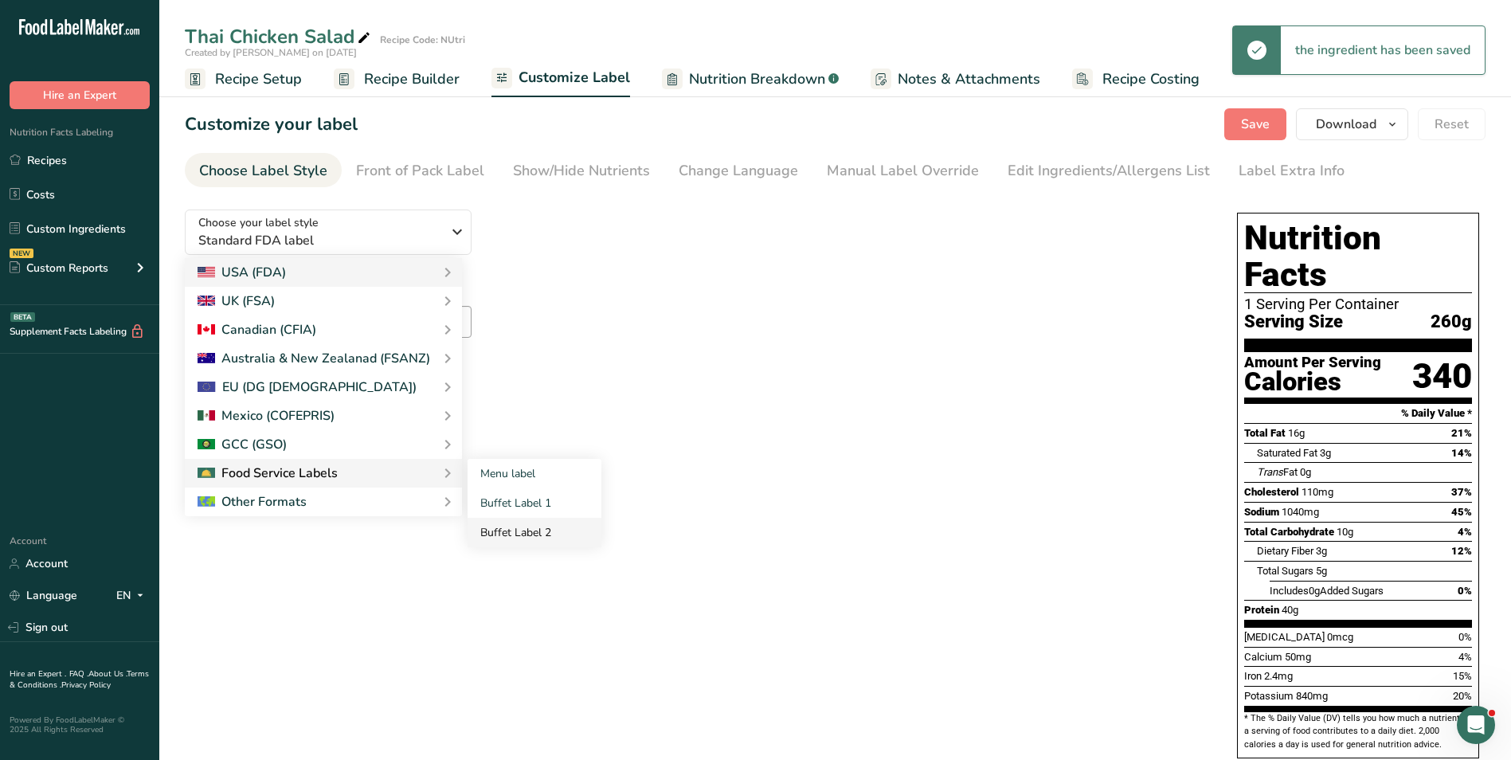
checkbox input "false"
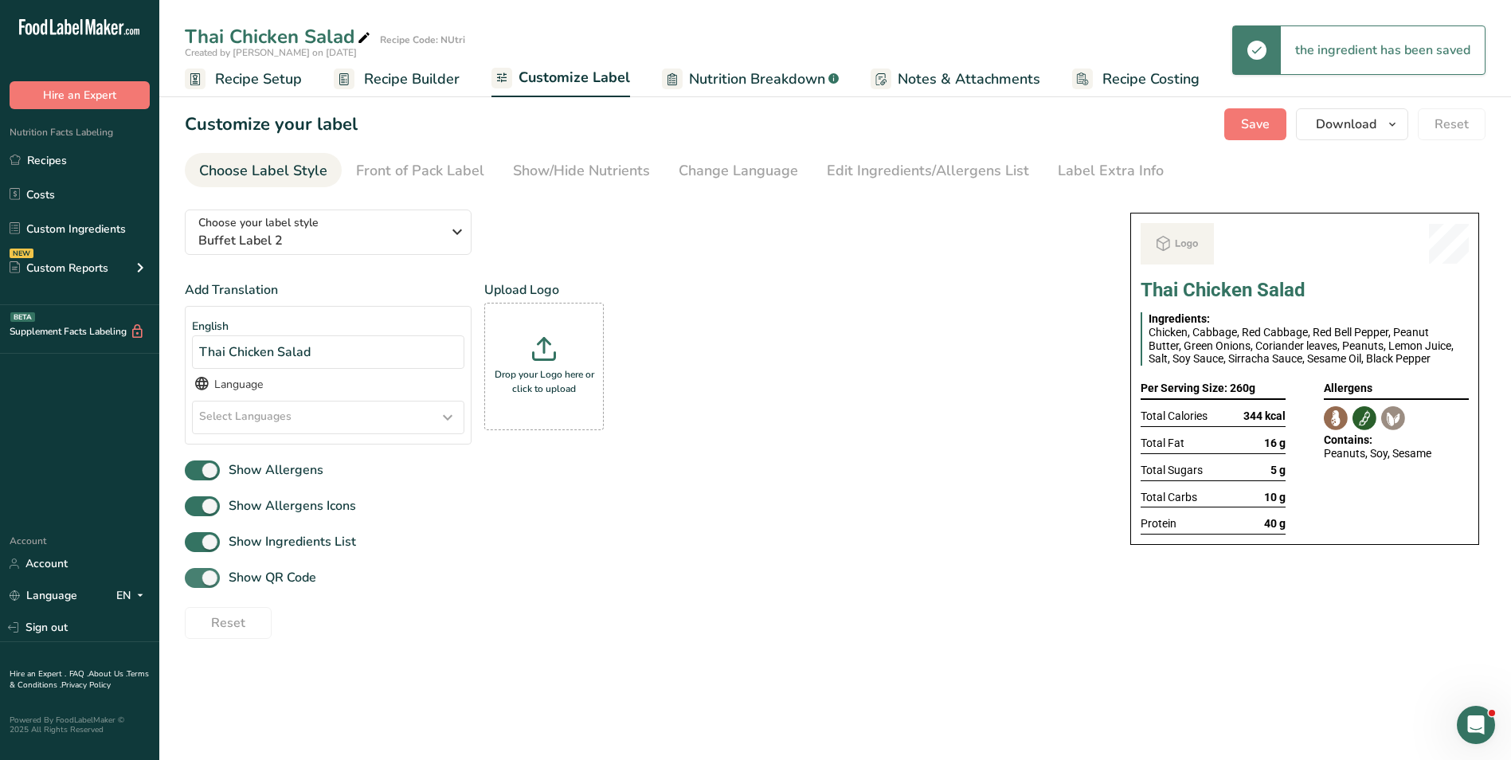
click at [310, 572] on span "Show QR Code" at bounding box center [268, 577] width 96 height 19
click at [195, 573] on input "Show QR Code" at bounding box center [190, 578] width 10 height 10
checkbox input "false"
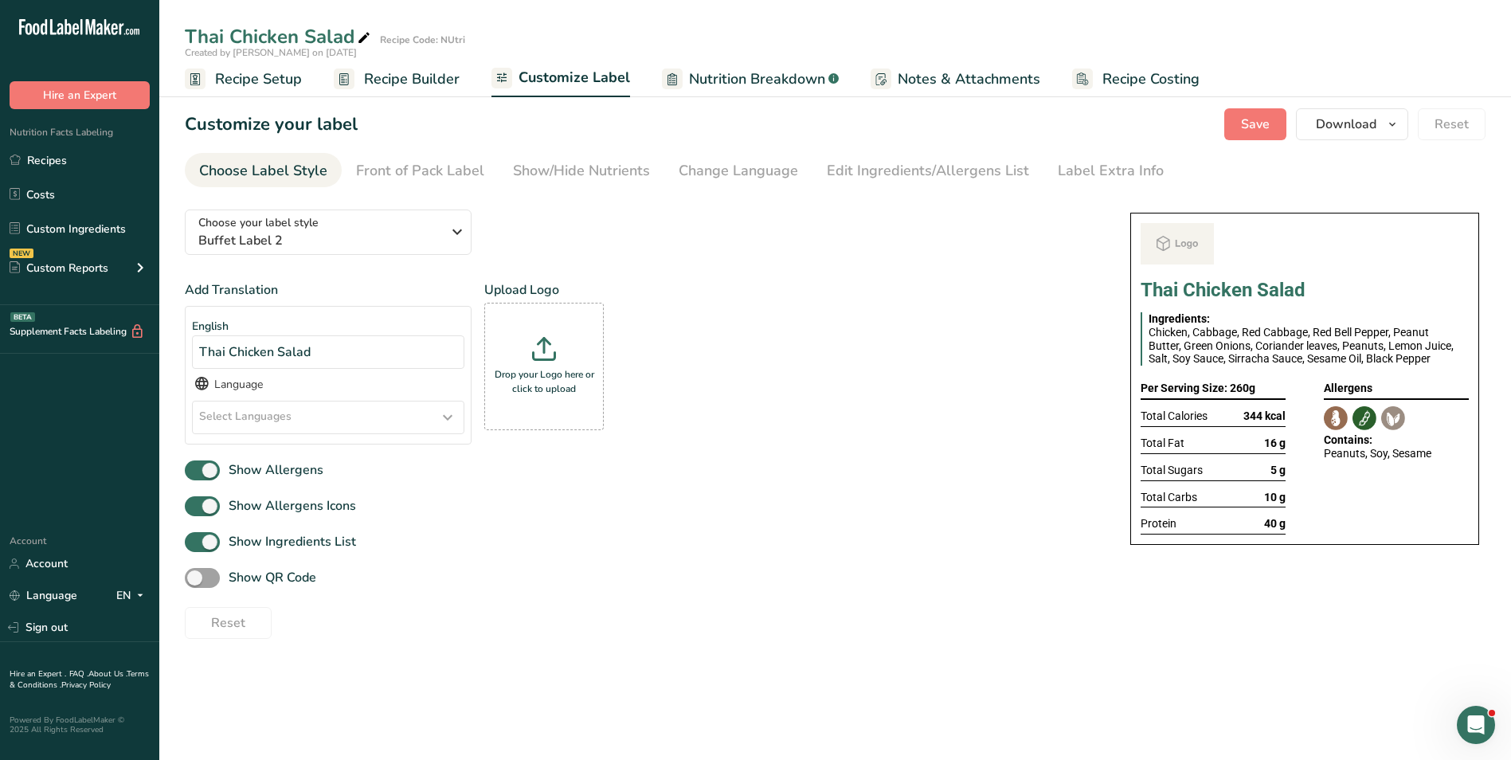
click at [561, 188] on section "Customize your label Save Download Choose what to show on your downloaded label…" at bounding box center [835, 374] width 1352 height 582
click at [563, 166] on div "Show/Hide Nutrients" at bounding box center [581, 171] width 137 height 22
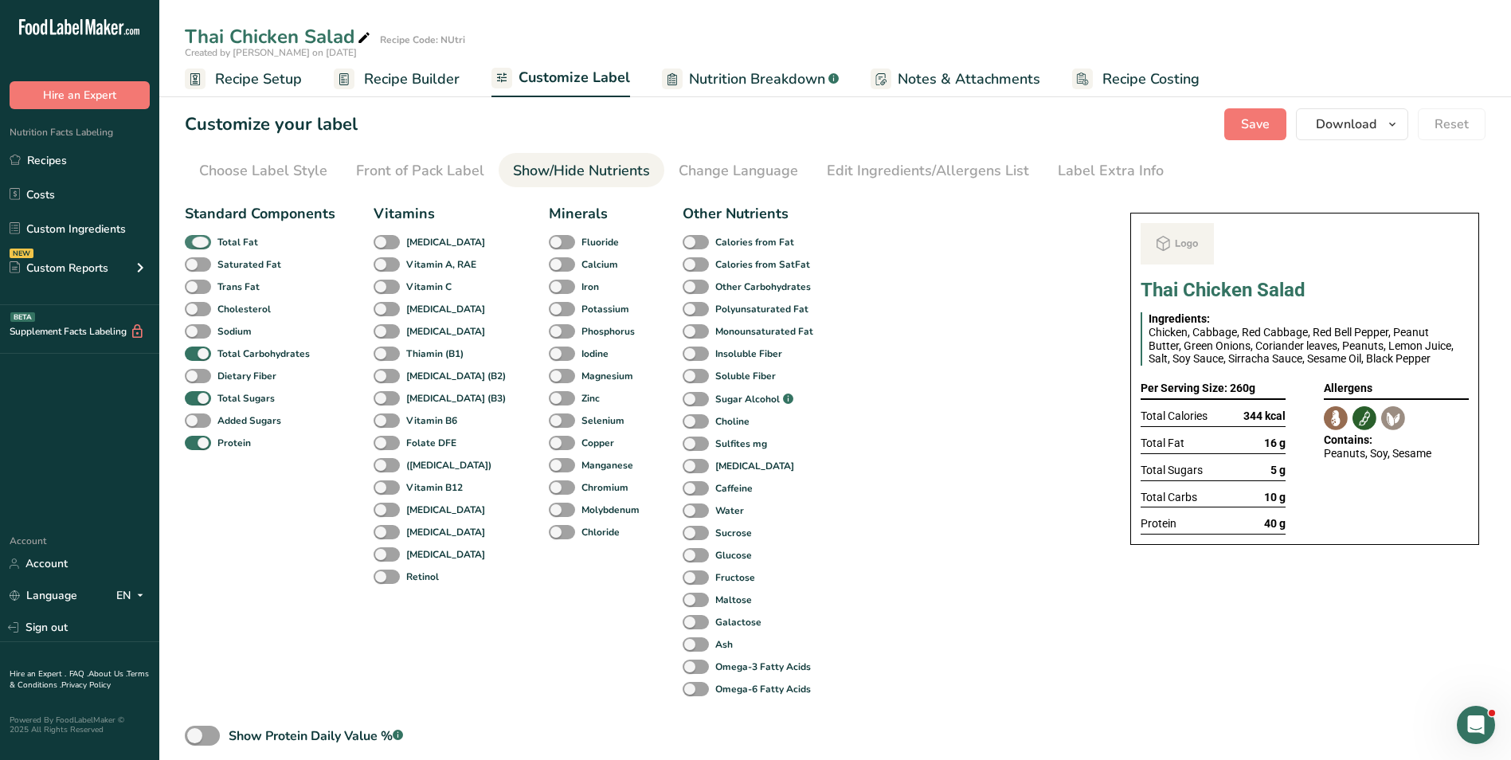
click at [198, 240] on span at bounding box center [198, 242] width 26 height 15
click at [195, 240] on input "Total Fat" at bounding box center [190, 242] width 10 height 10
checkbox input "false"
click at [222, 392] on b "Total Sugars" at bounding box center [245, 398] width 57 height 14
click at [195, 393] on input "Total Sugars" at bounding box center [190, 398] width 10 height 10
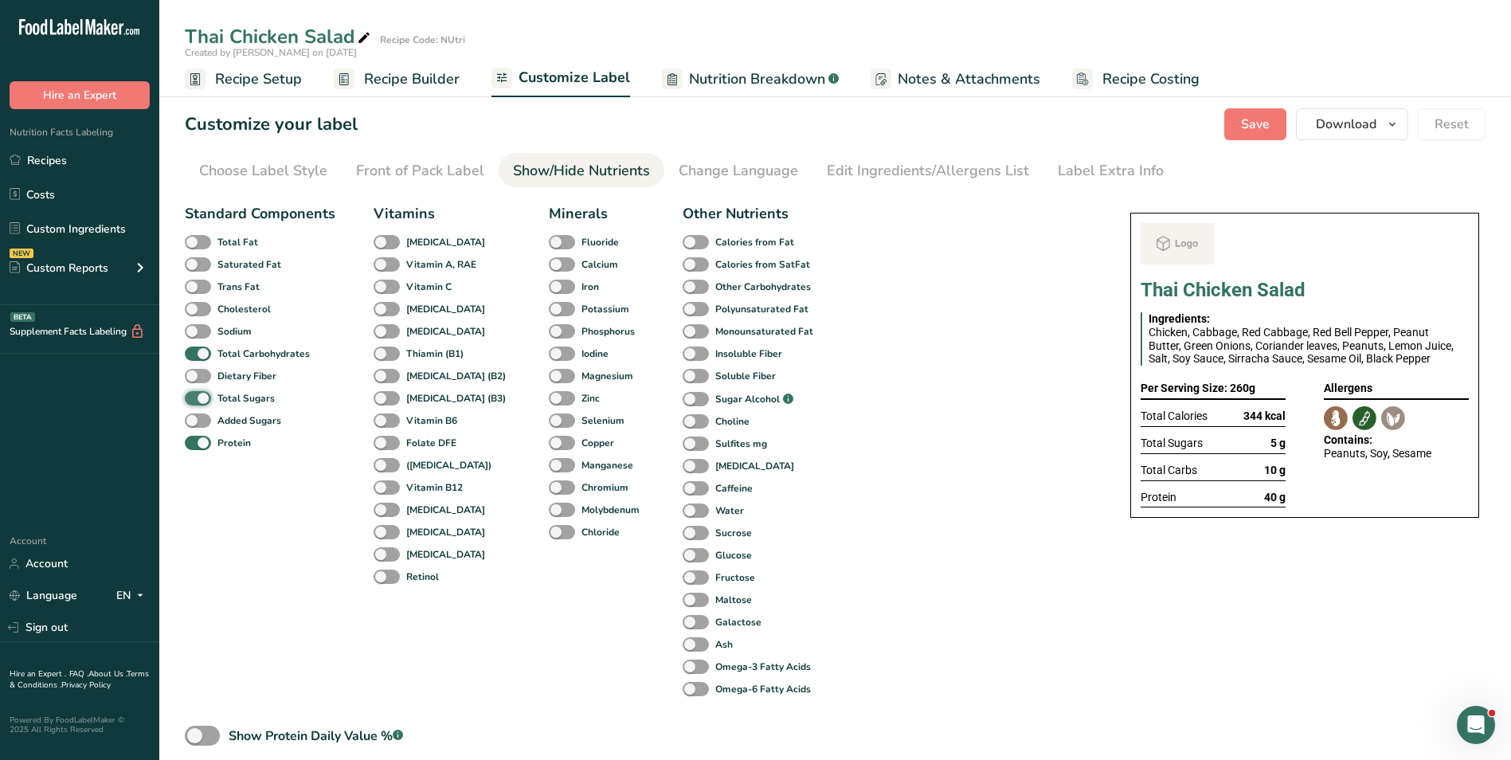
checkbox input "false"
click at [1073, 158] on link "Label Extra Info" at bounding box center [1111, 171] width 106 height 36
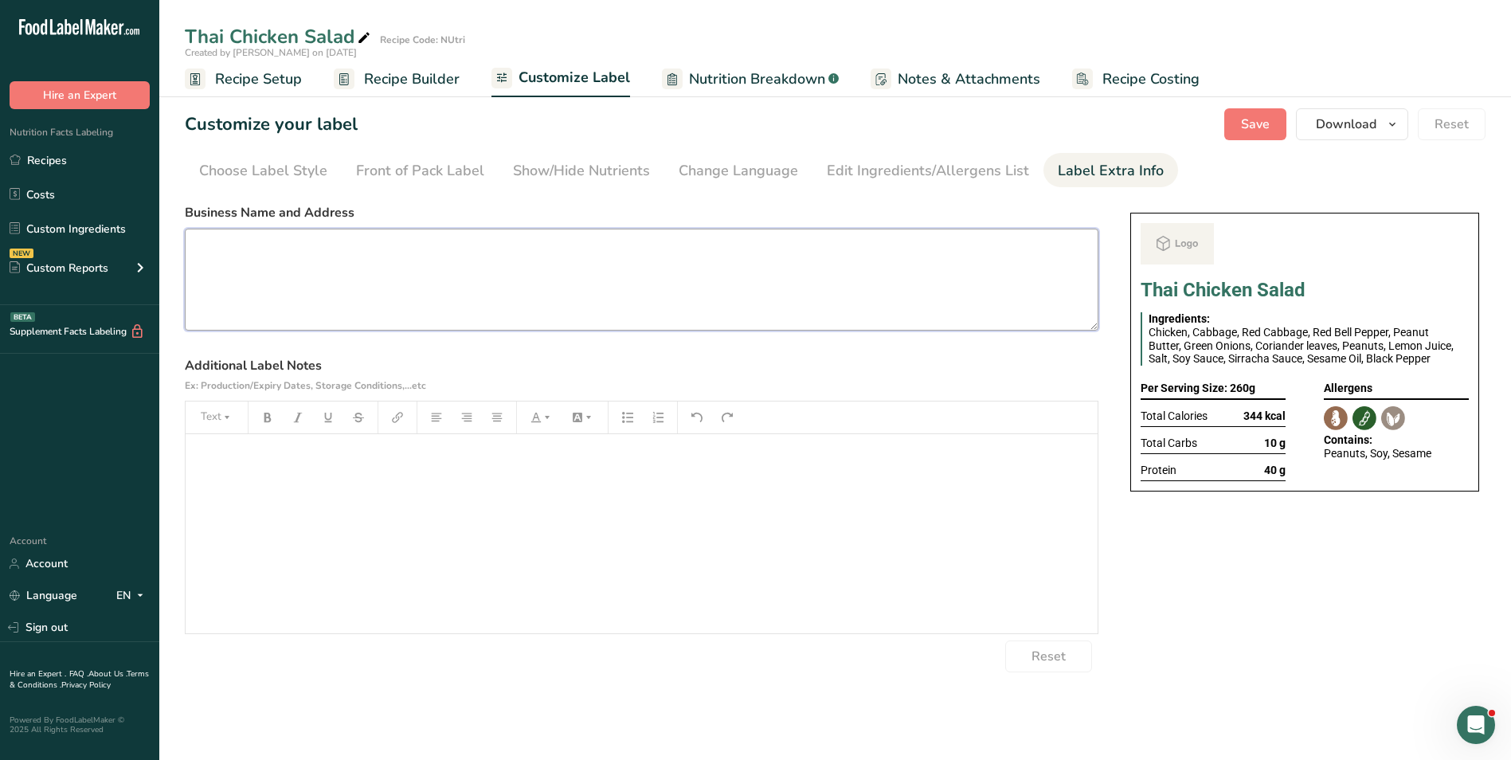
click at [586, 300] on textarea at bounding box center [642, 280] width 914 height 102
paste textarea "BREAKFAST Use by: [DATE] Storage: Keep Refrigerated under 5 degrees Heating: Re…"
click at [228, 255] on textarea "BREAKFAST Use by: [DATE] Storage: Keep Refrigerated under 5 degrees Heating: Re…" at bounding box center [642, 280] width 914 height 102
click at [253, 260] on textarea "LUNCH Use by: [DATE] Storage: Keep Refrigerated under 5 degrees Heating: Reheat…" at bounding box center [642, 280] width 914 height 102
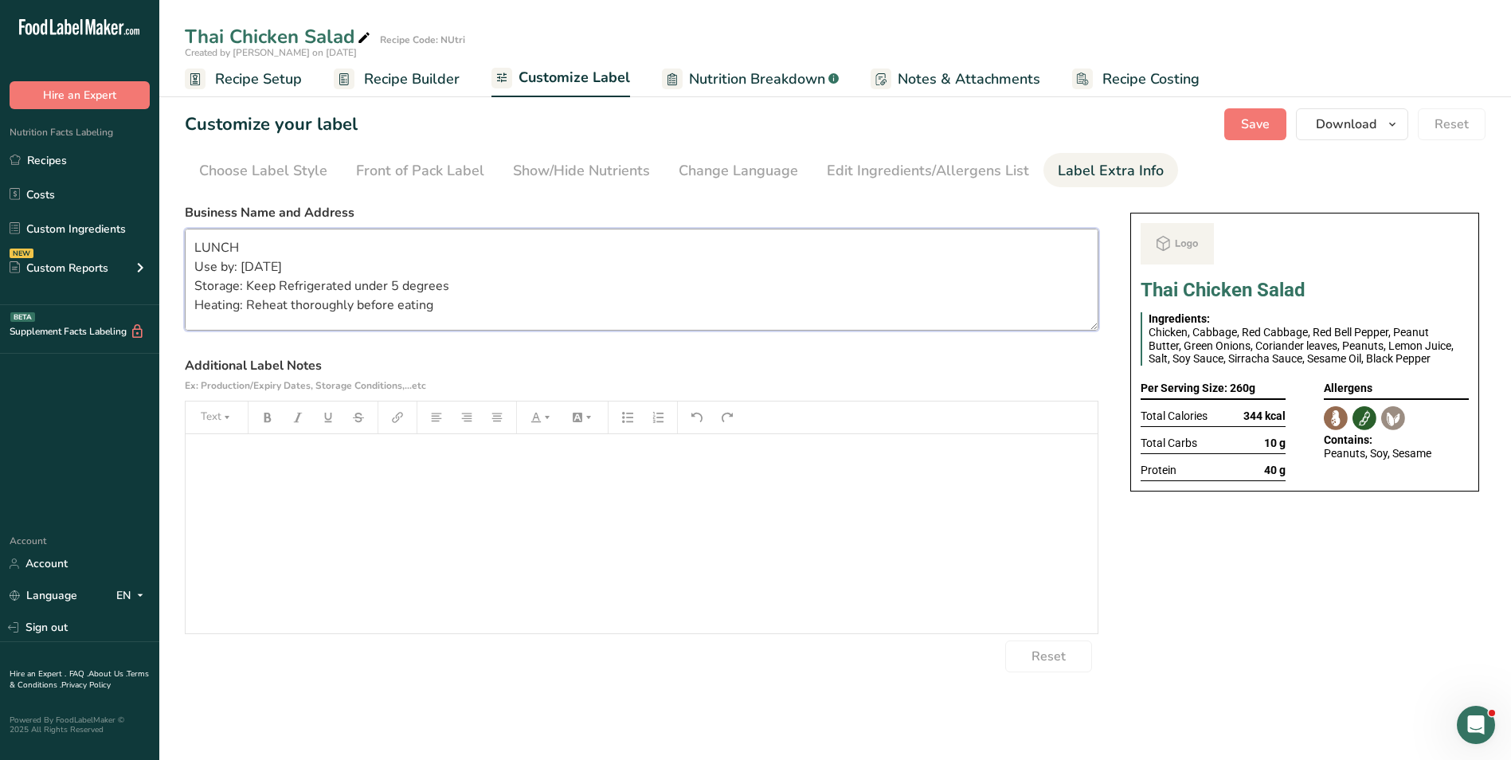
click at [253, 260] on textarea "LUNCH Use by: [DATE] Storage: Keep Refrigerated under 5 degrees Heating: Reheat…" at bounding box center [642, 280] width 914 height 102
click at [246, 263] on textarea "LUNCH Use by: [DATE] Storage: Keep Refrigerated under 5 degrees Heating: Reheat…" at bounding box center [642, 280] width 914 height 102
click at [268, 305] on textarea "LUNCH Use by: [DATE] Storage: Keep Refrigerated under 5 degrees Heating: Reheat…" at bounding box center [642, 280] width 914 height 102
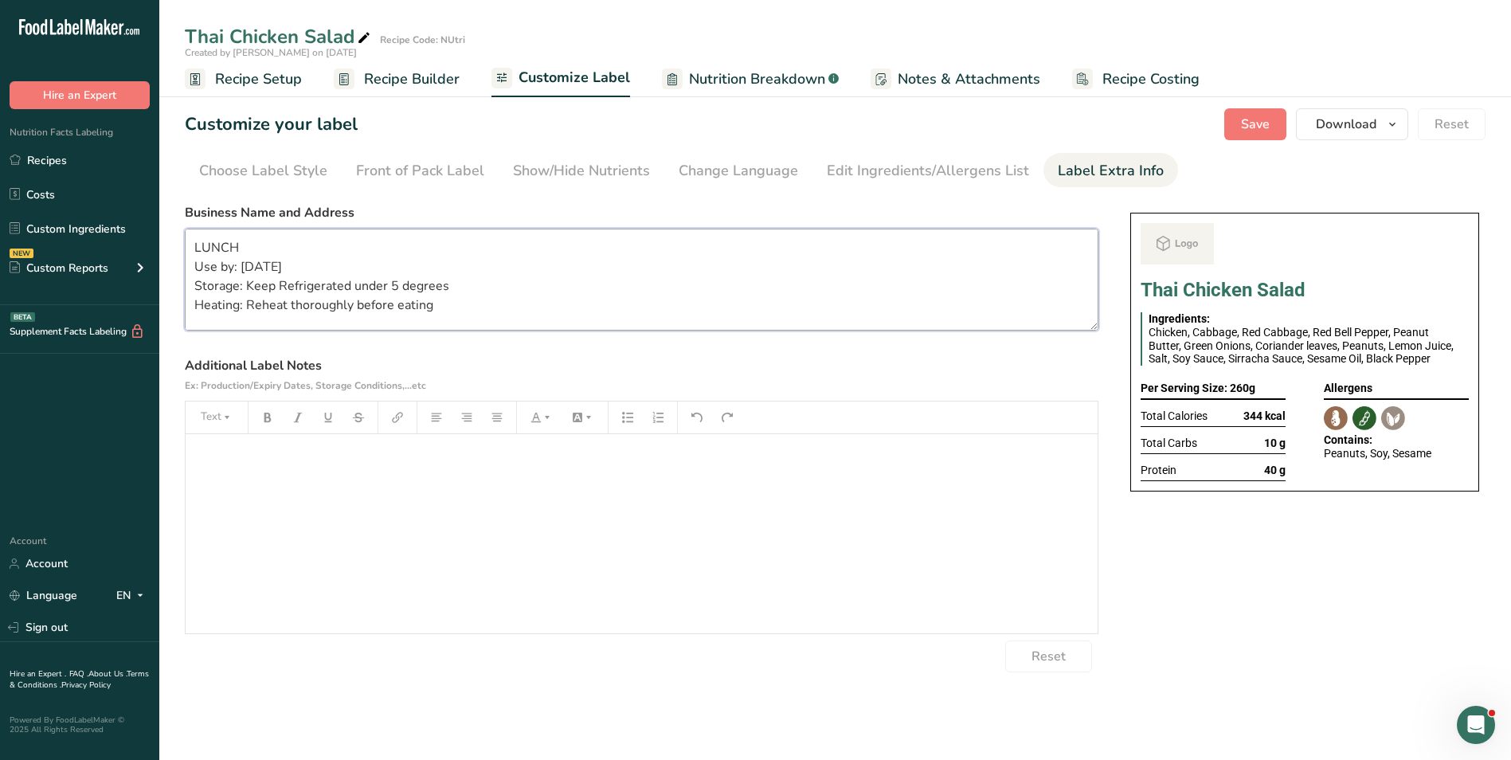
click at [268, 305] on textarea "LUNCH Use by: [DATE] Storage: Keep Refrigerated under 5 degrees Heating: Reheat…" at bounding box center [642, 280] width 914 height 102
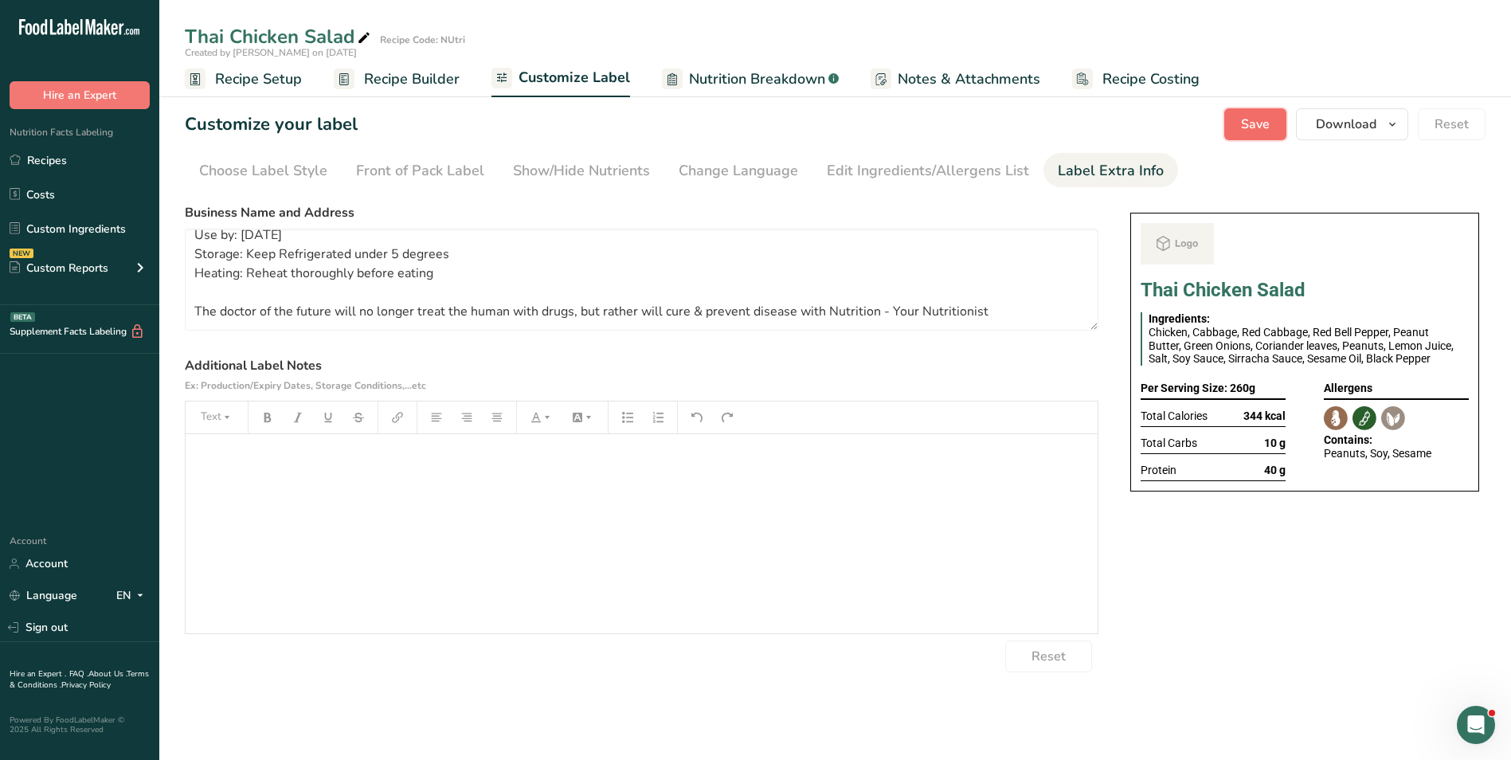
click at [1267, 122] on span "Save" at bounding box center [1255, 124] width 29 height 19
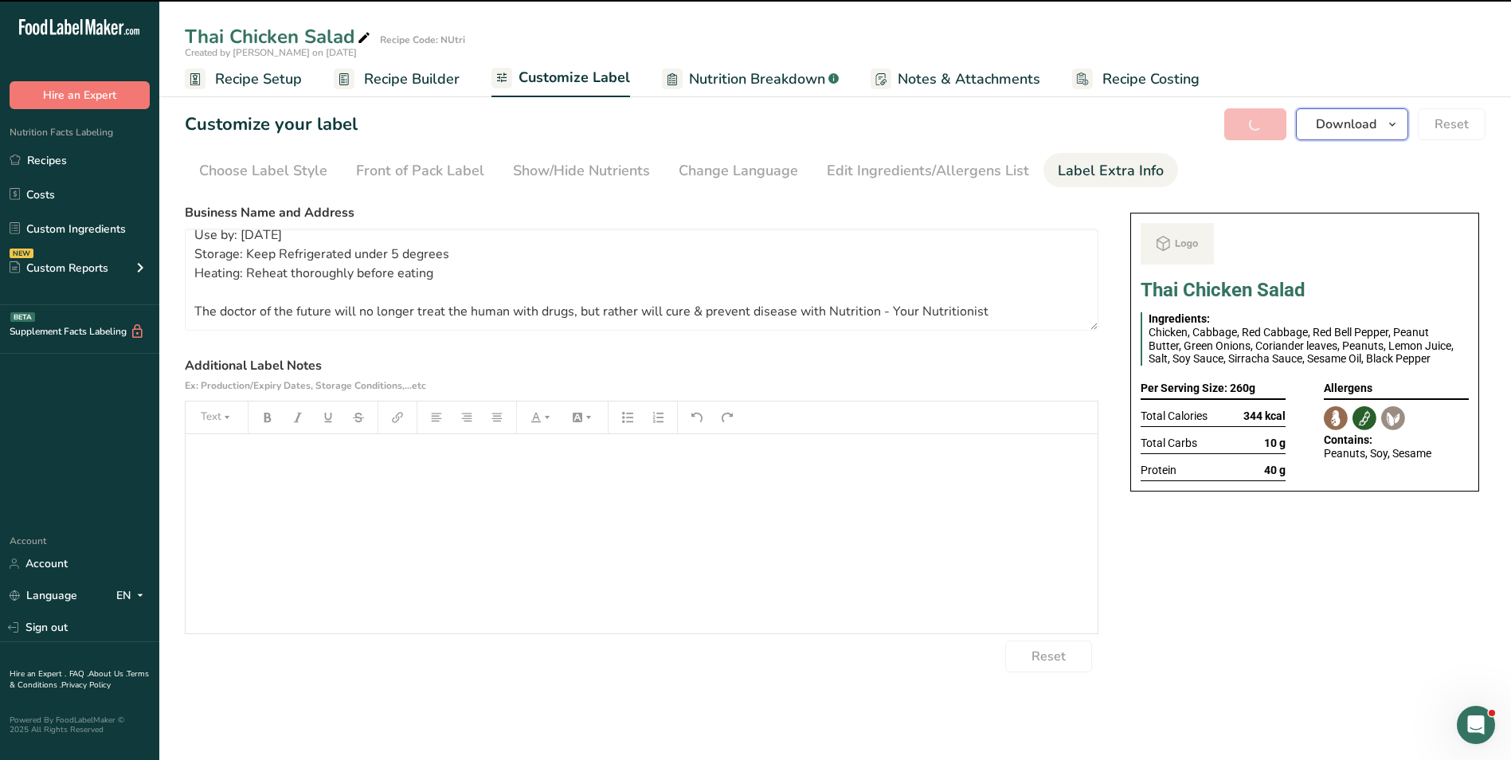
click at [1366, 123] on span "Download" at bounding box center [1346, 124] width 61 height 19
type textarea "LUNCH Use by: [DATE] Storage: Keep Refrigerated under 5 degrees Heating: Reheat…"
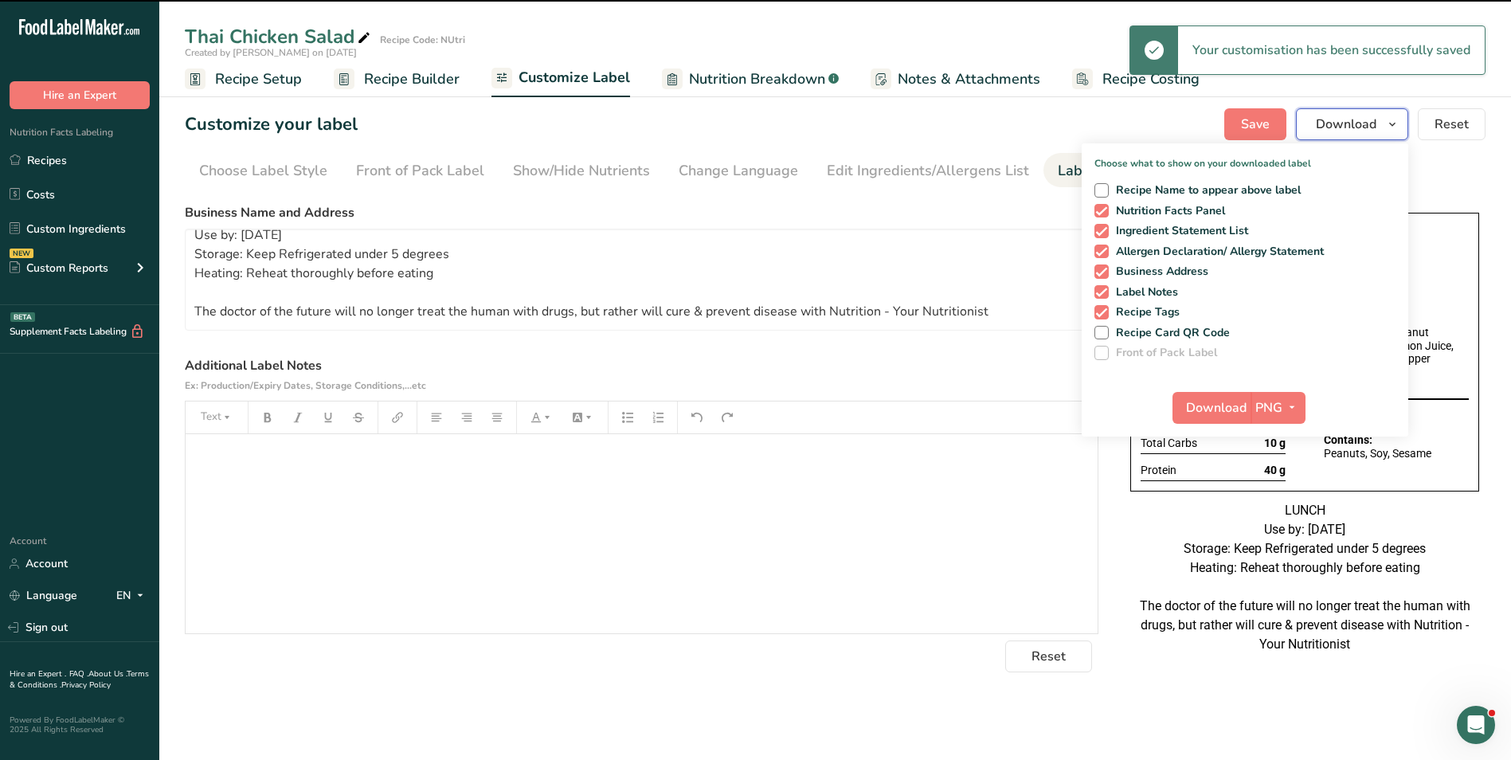
scroll to position [32, 0]
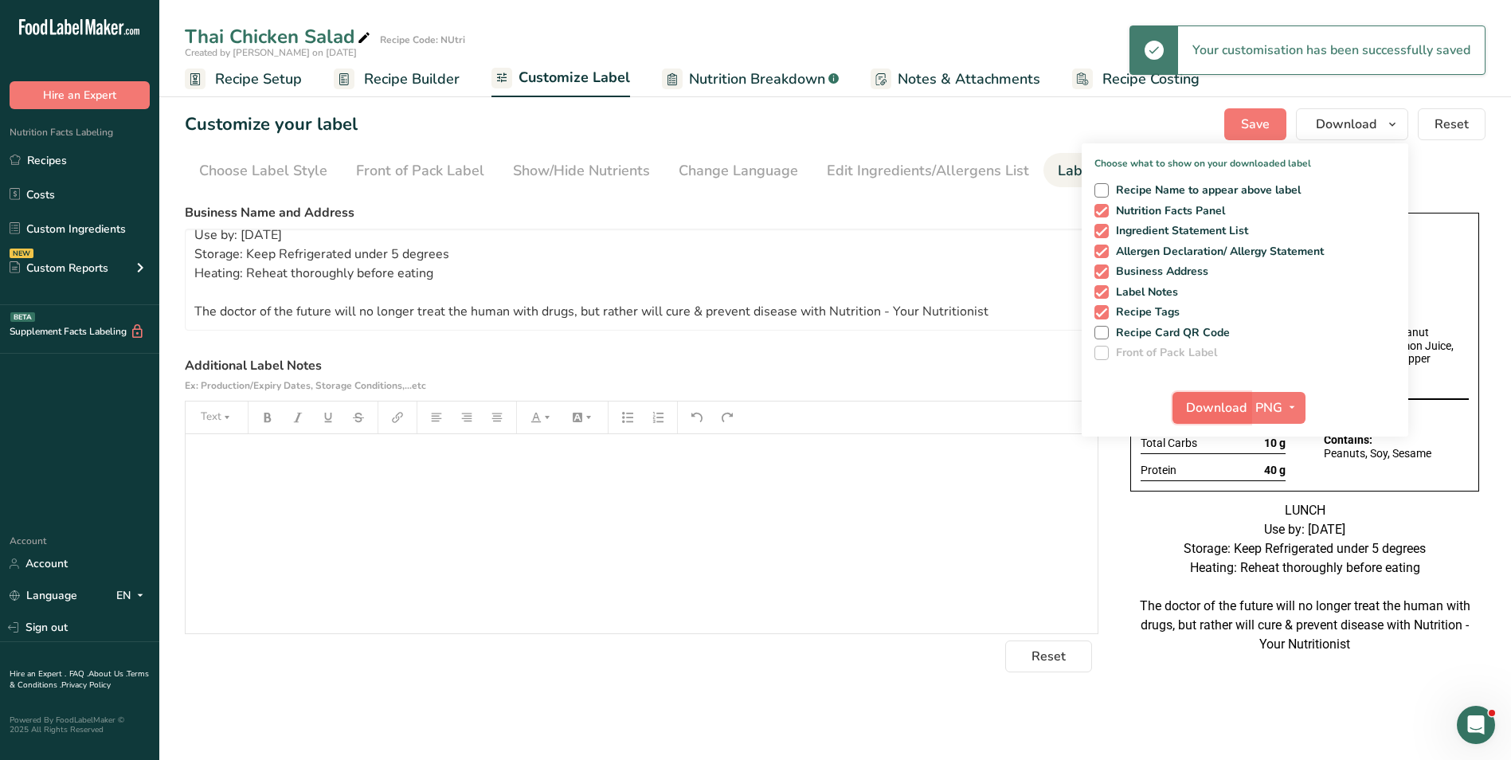
click at [1213, 405] on span "Download" at bounding box center [1216, 407] width 61 height 19
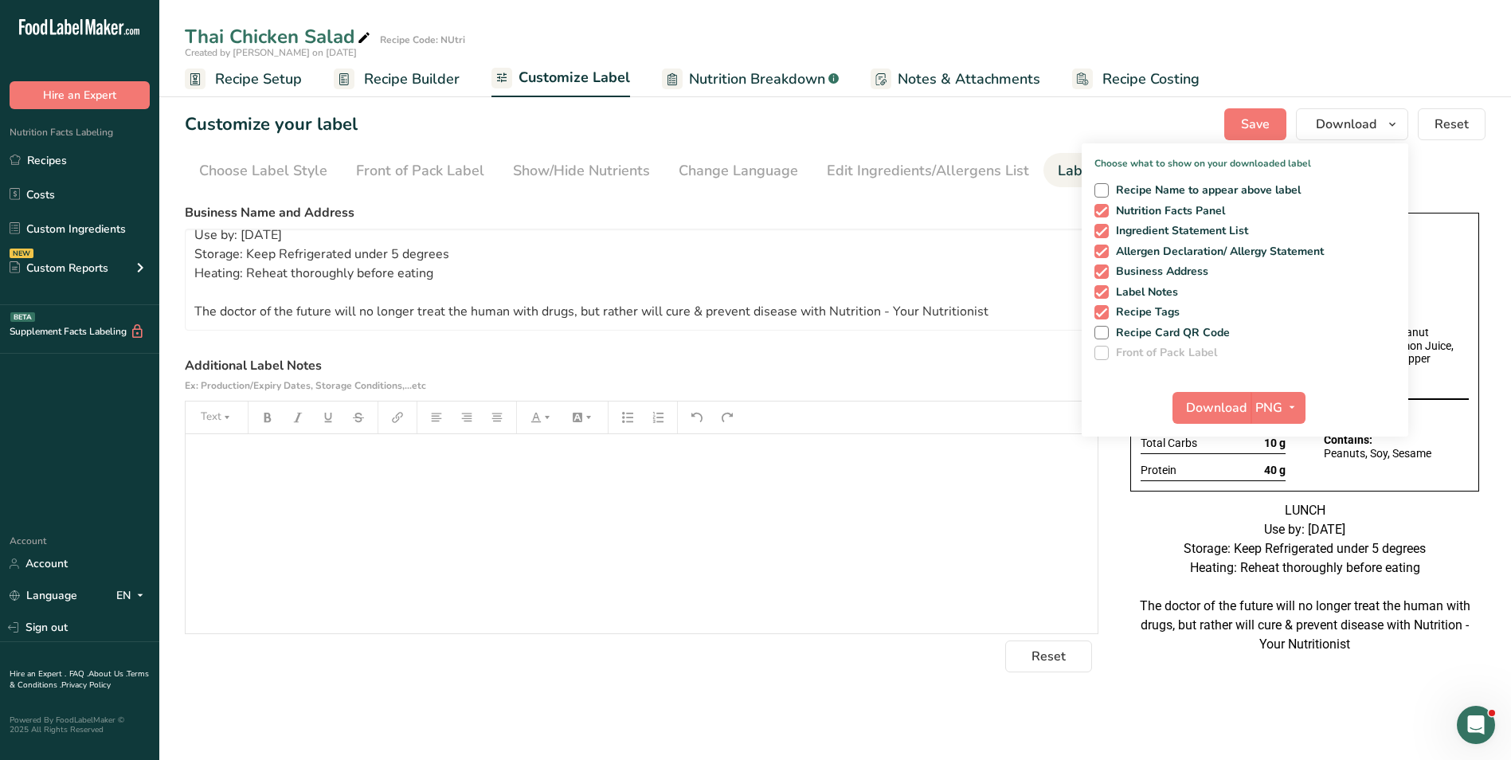
drag, startPoint x: 424, startPoint y: 76, endPoint x: 403, endPoint y: 69, distance: 22.2
click at [424, 76] on span "Recipe Builder" at bounding box center [412, 80] width 96 height 22
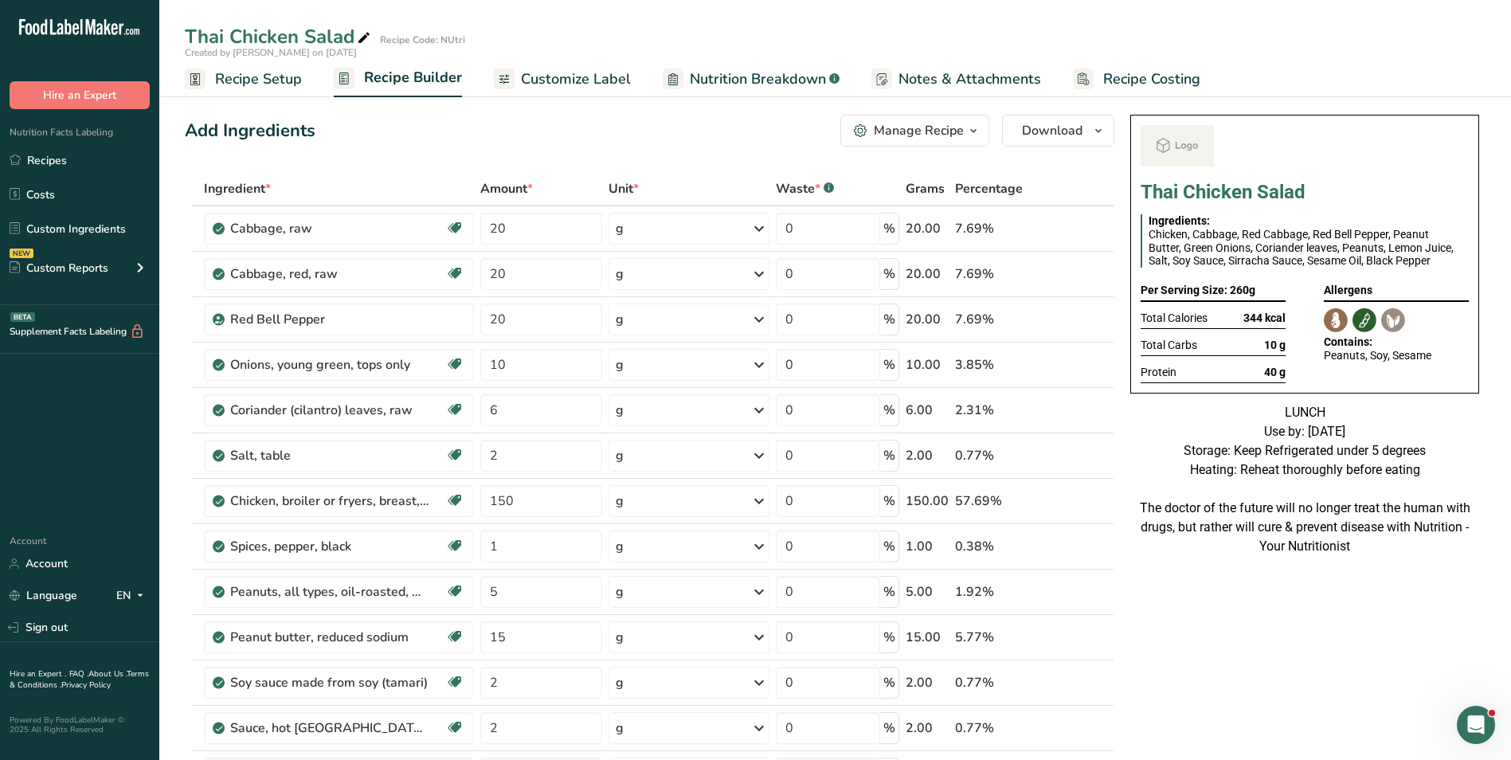
click at [881, 130] on div "Manage Recipe" at bounding box center [919, 130] width 90 height 19
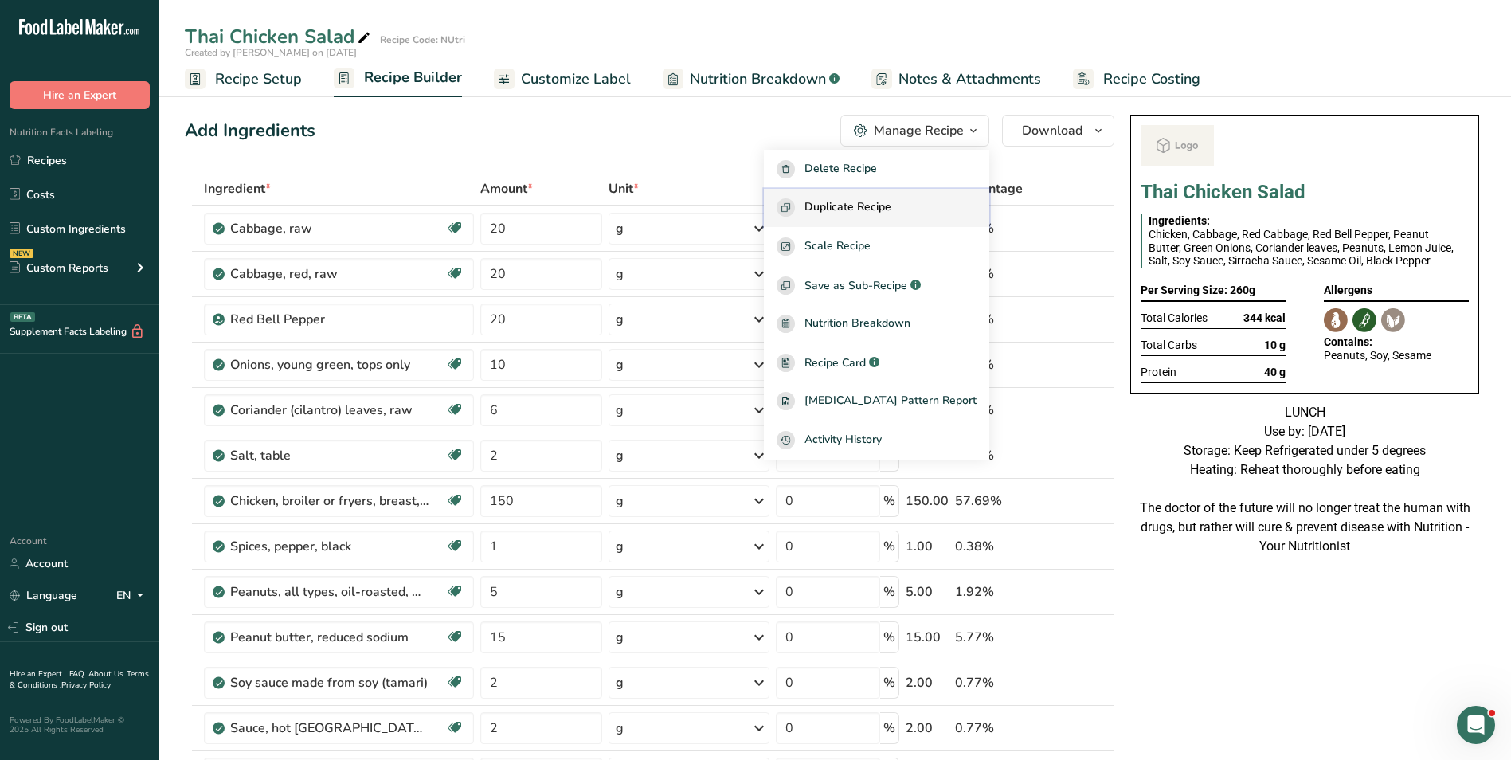
click at [857, 194] on button "Duplicate Recipe" at bounding box center [876, 208] width 225 height 39
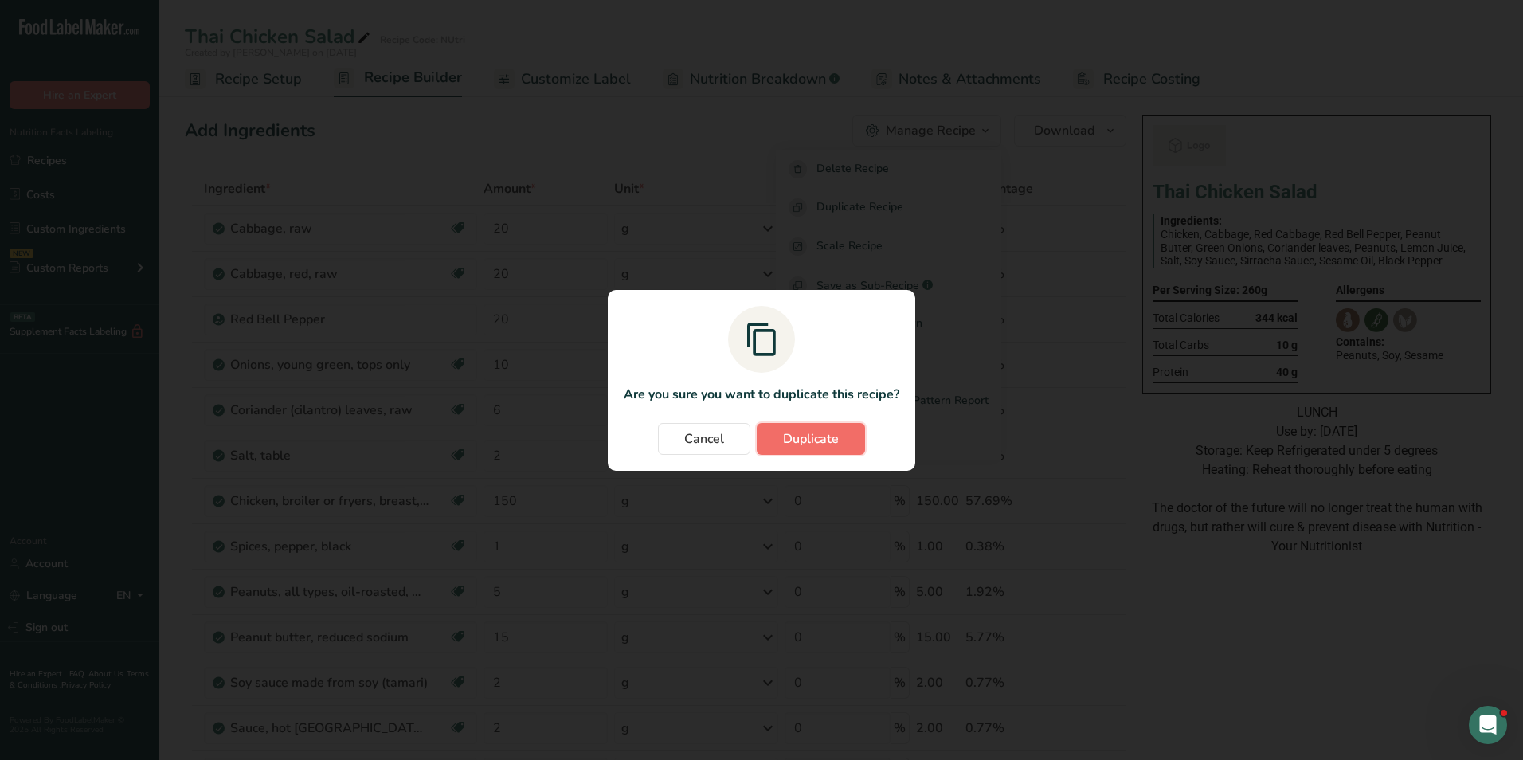
click at [802, 448] on span "Duplicate" at bounding box center [811, 438] width 56 height 19
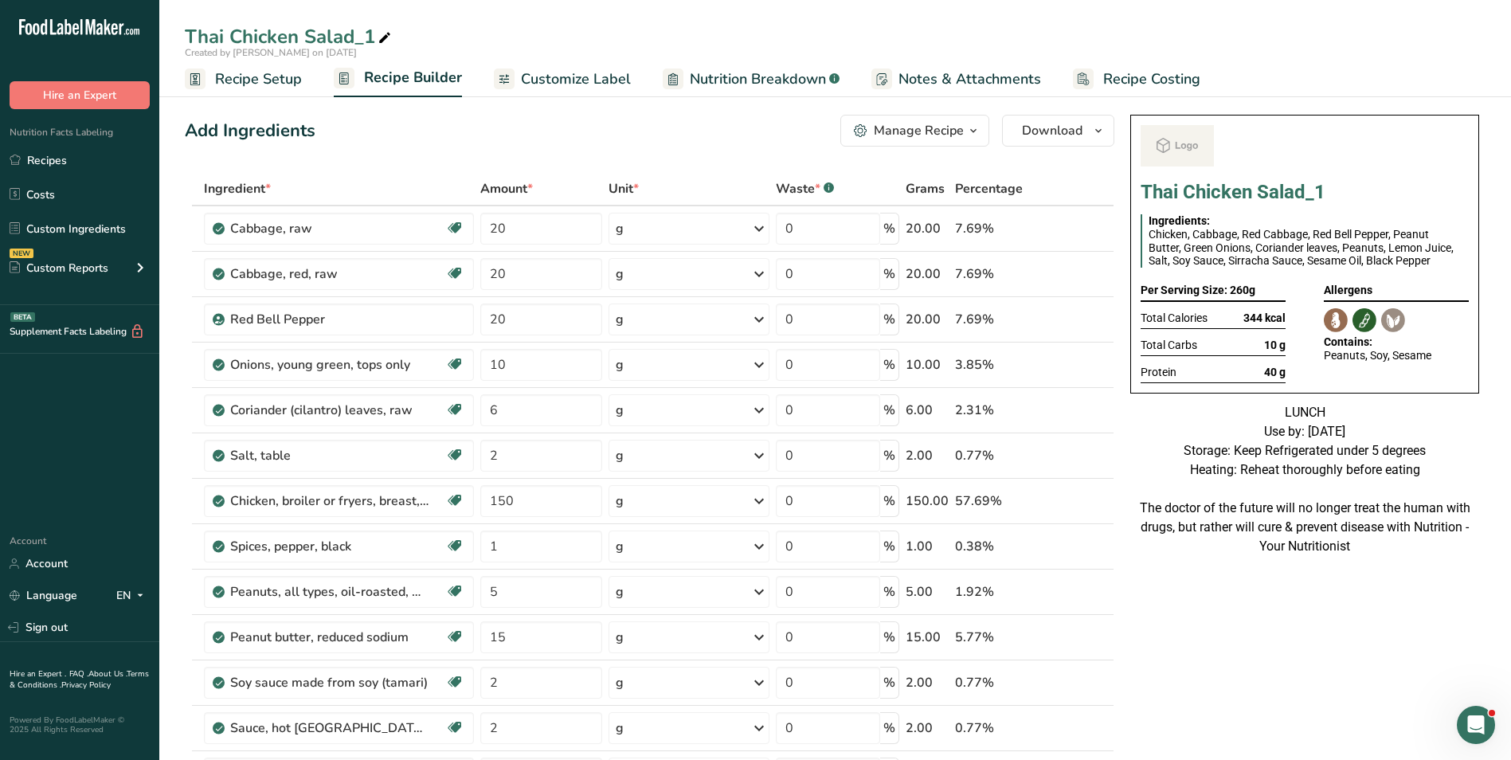
click at [386, 33] on icon at bounding box center [385, 38] width 14 height 22
type input "Thai Chicken Salad_Vinod"
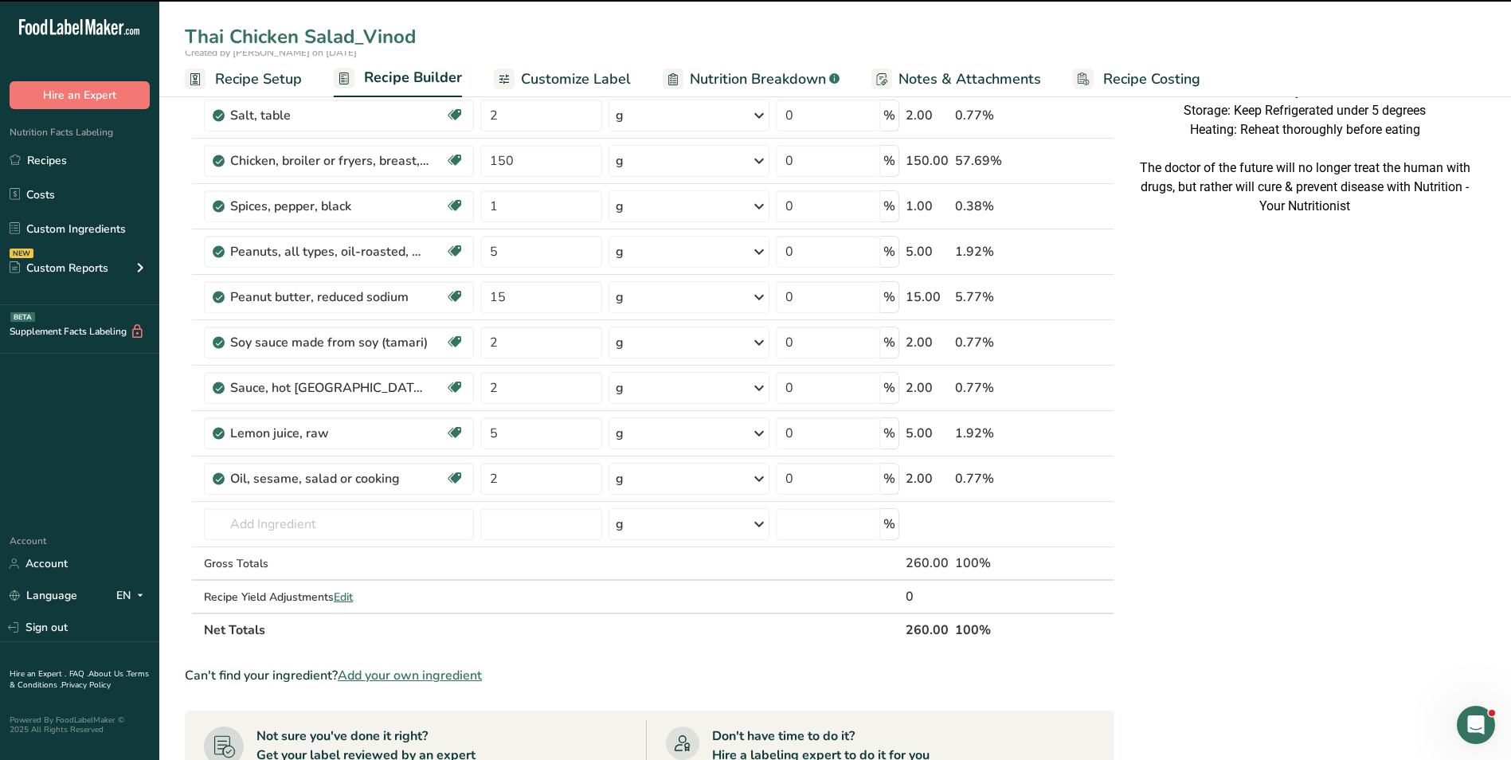
scroll to position [398, 0]
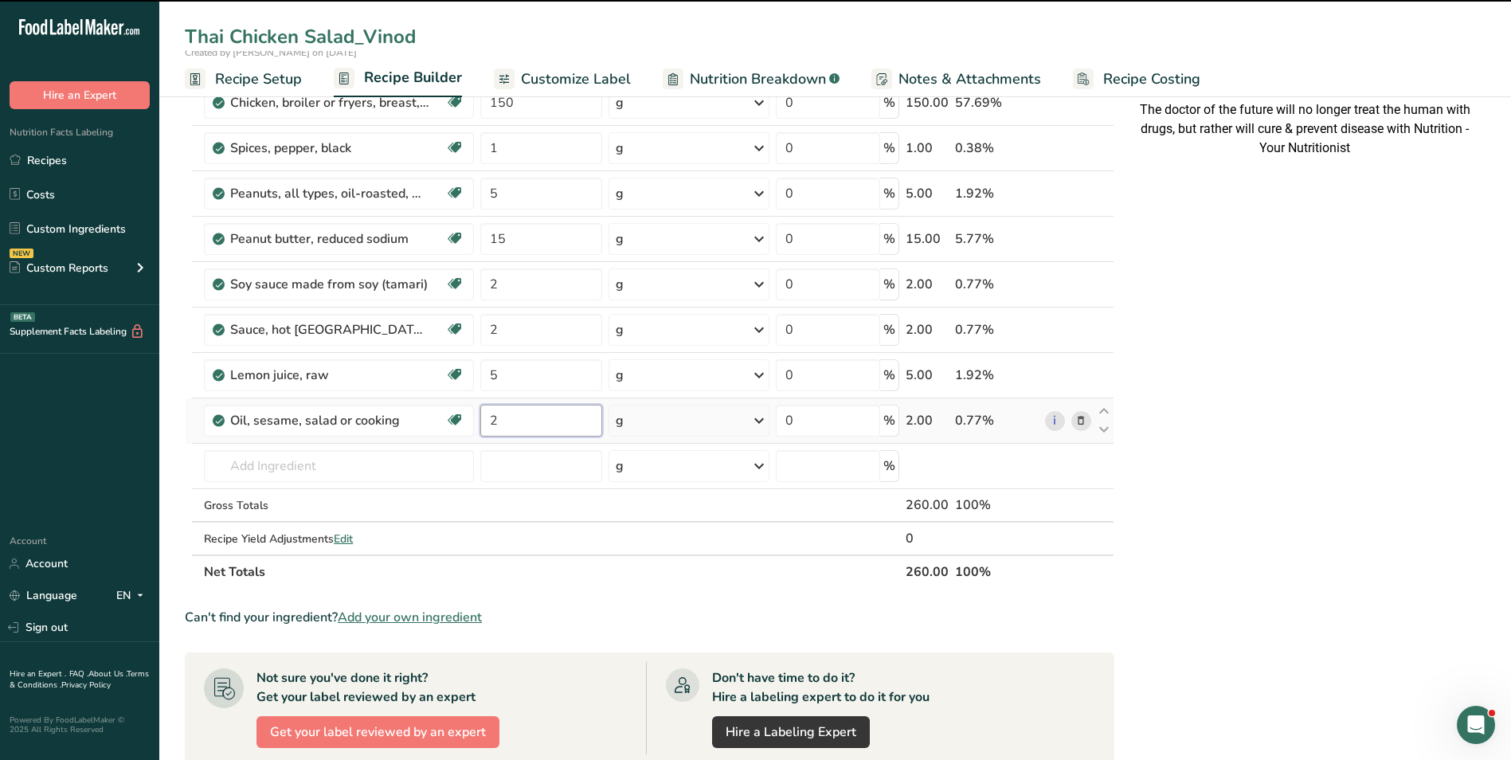
click at [491, 419] on input "2" at bounding box center [541, 421] width 123 height 32
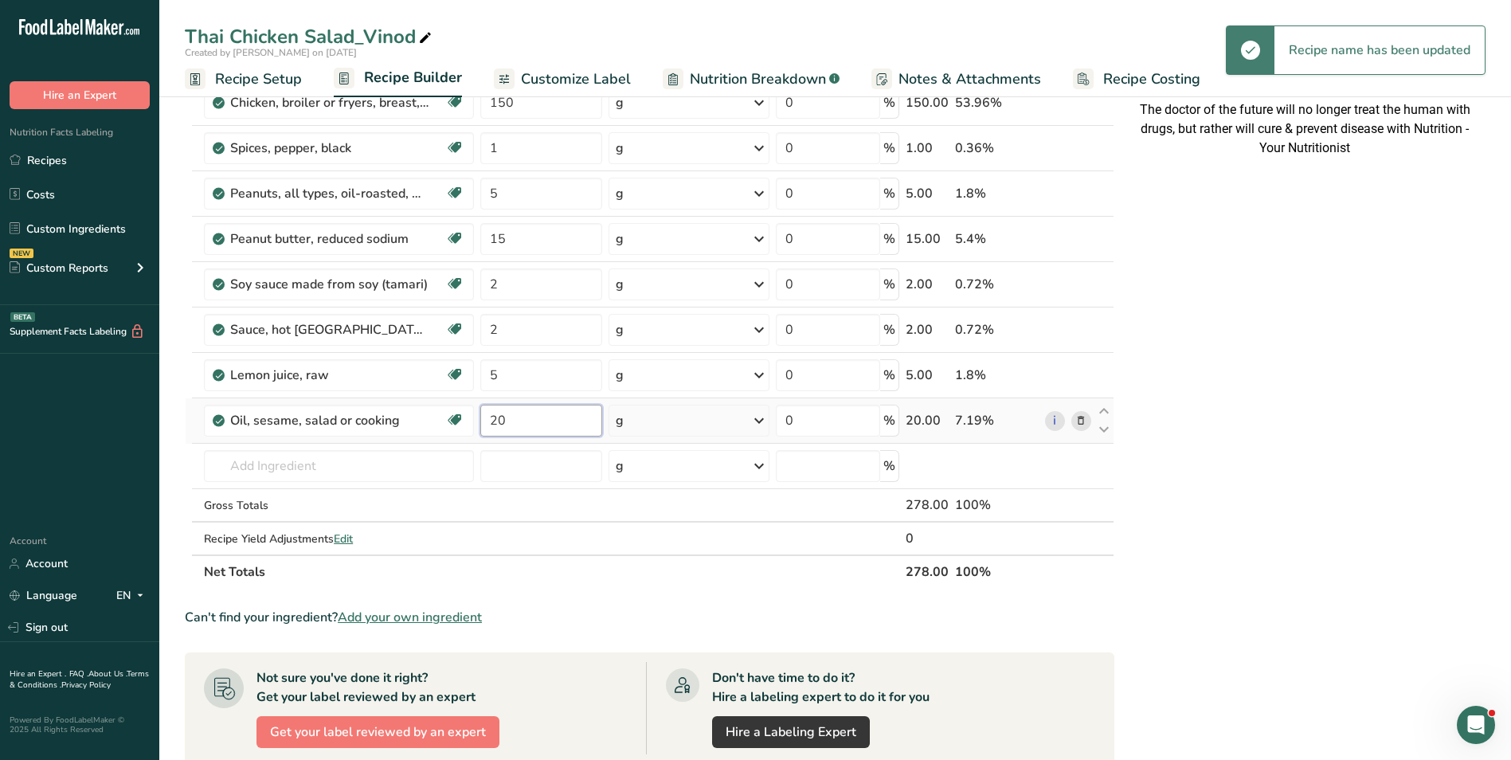
type input "20"
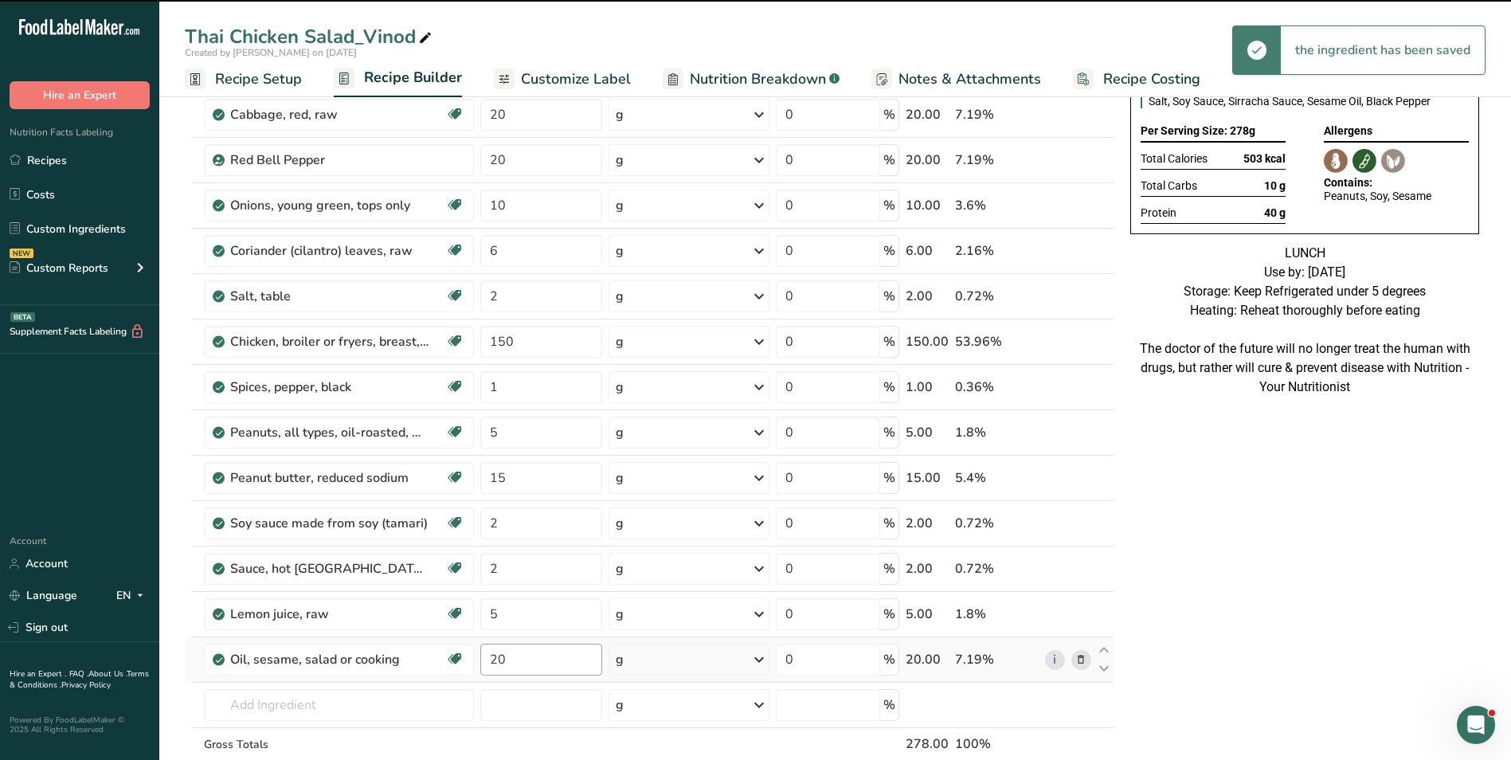
scroll to position [80, 0]
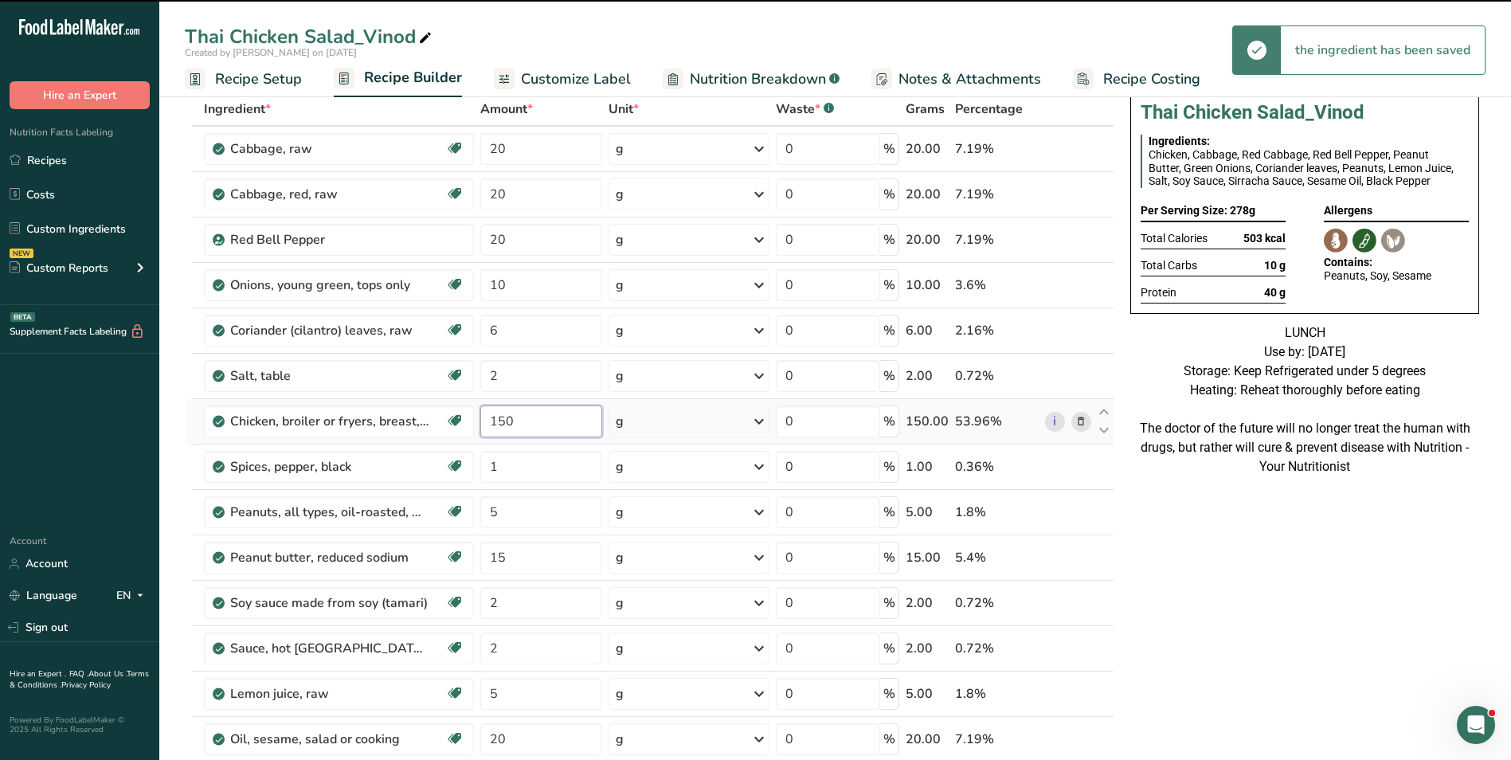
click at [487, 419] on input "150" at bounding box center [541, 421] width 123 height 32
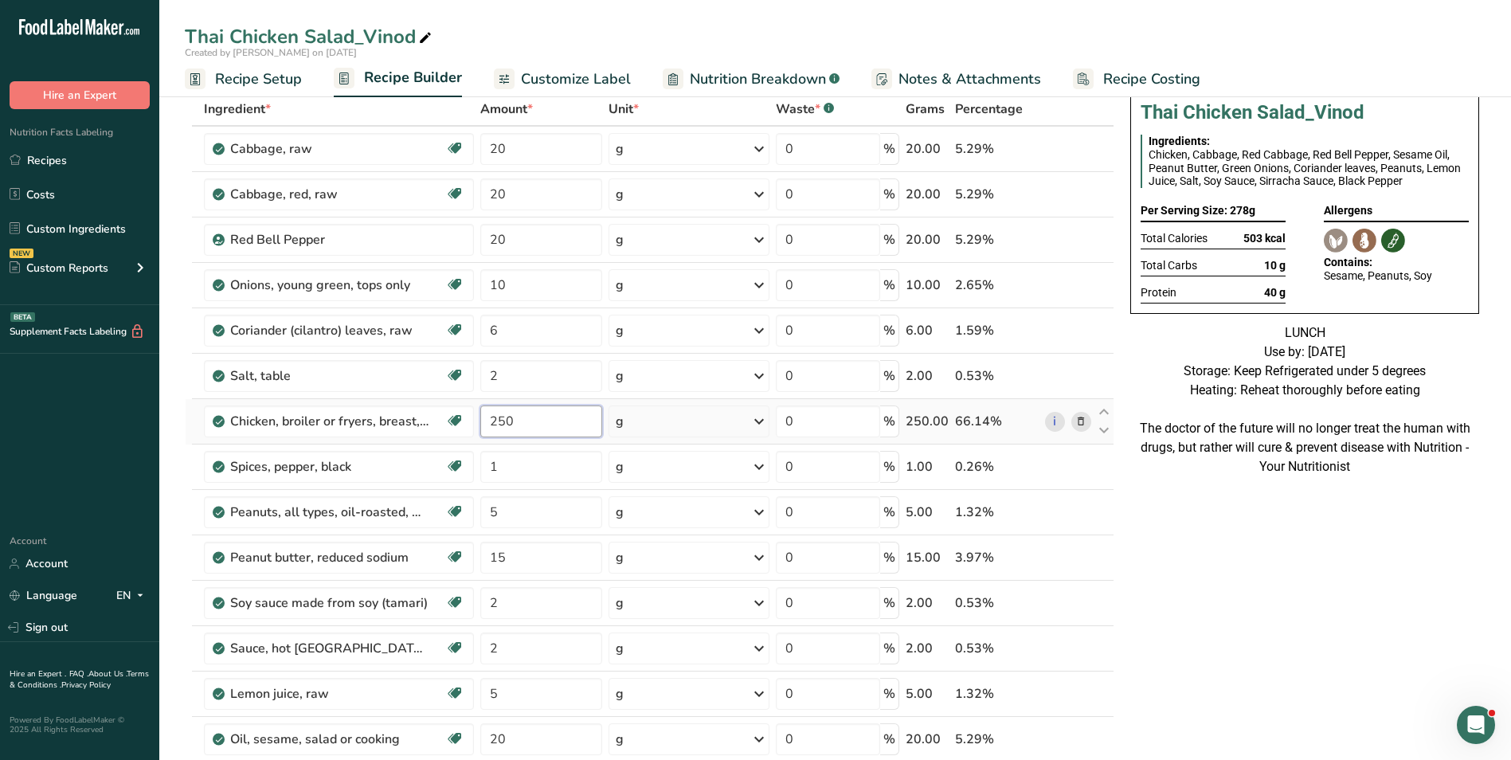
type input "250"
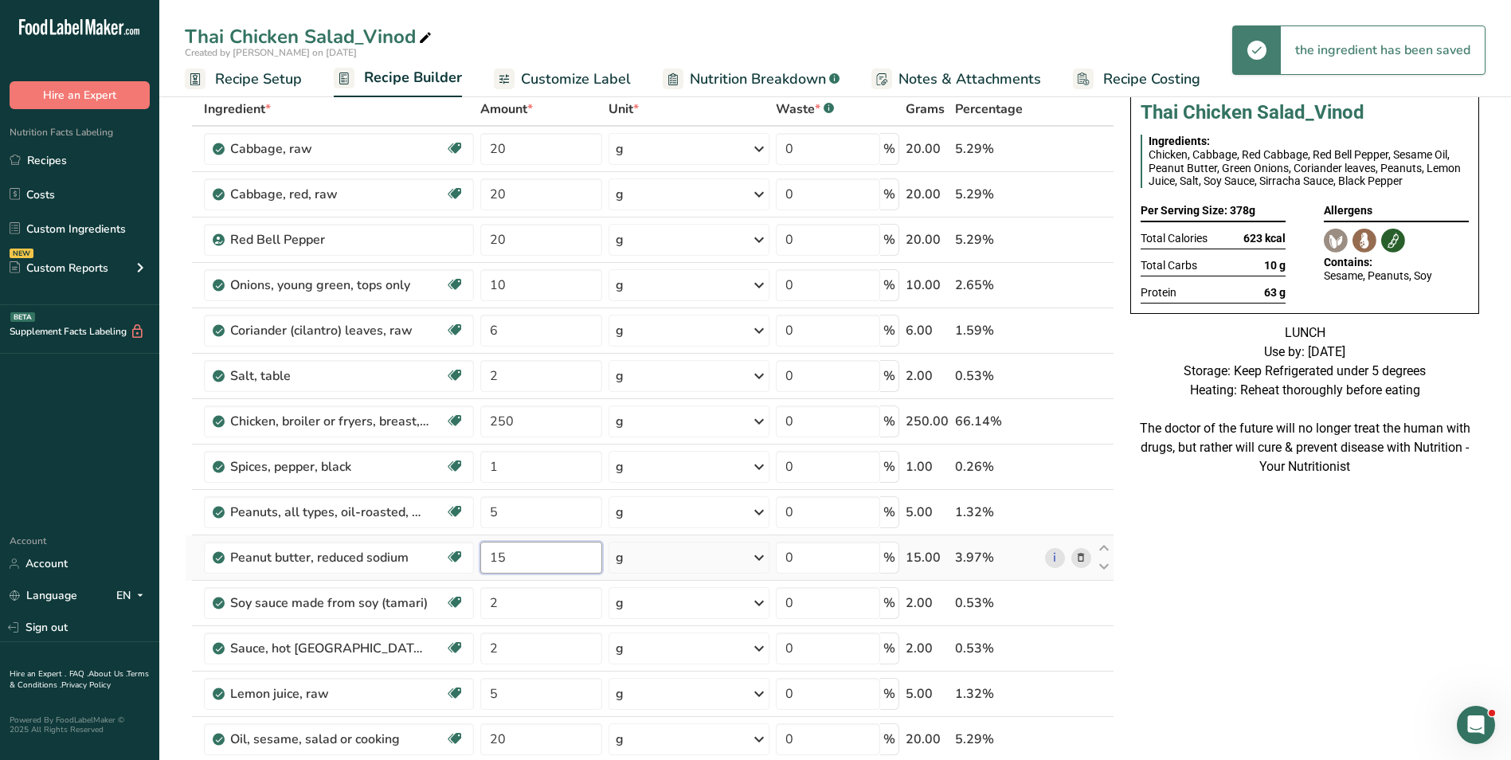
click at [488, 557] on input "15" at bounding box center [541, 558] width 123 height 32
type input "30"
click at [495, 509] on input "5" at bounding box center [541, 512] width 123 height 32
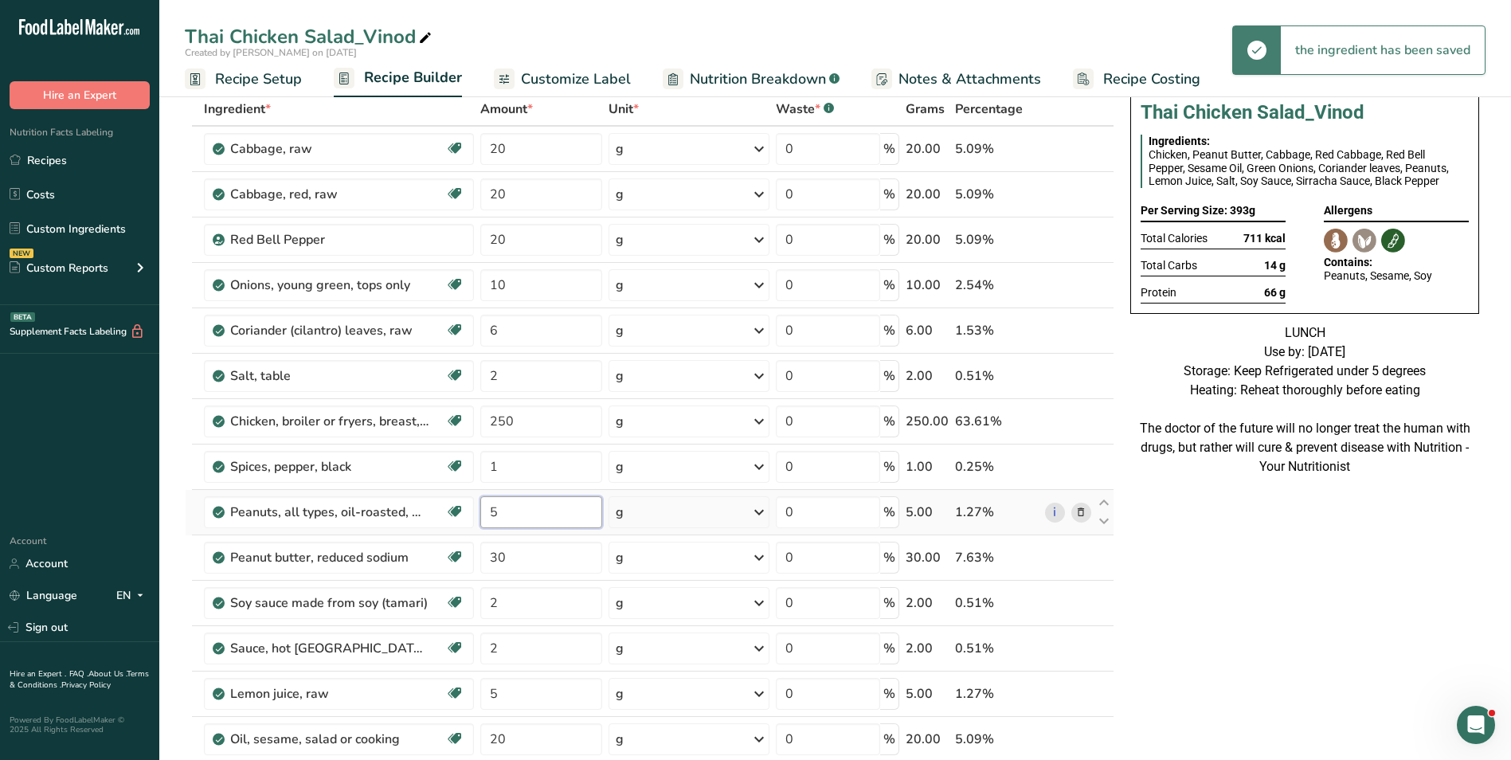
click at [488, 509] on input "5" at bounding box center [541, 512] width 123 height 32
type input "15"
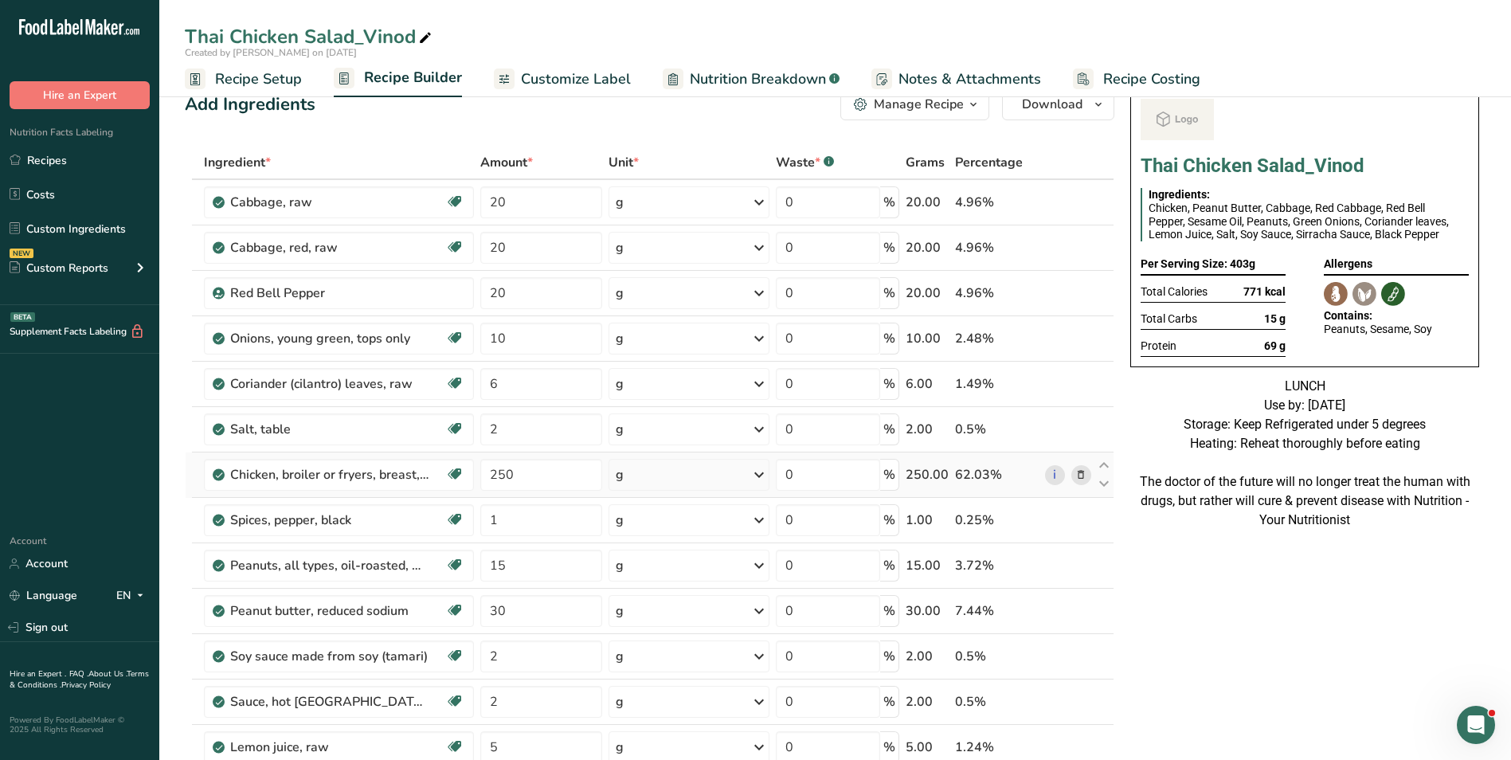
scroll to position [0, 0]
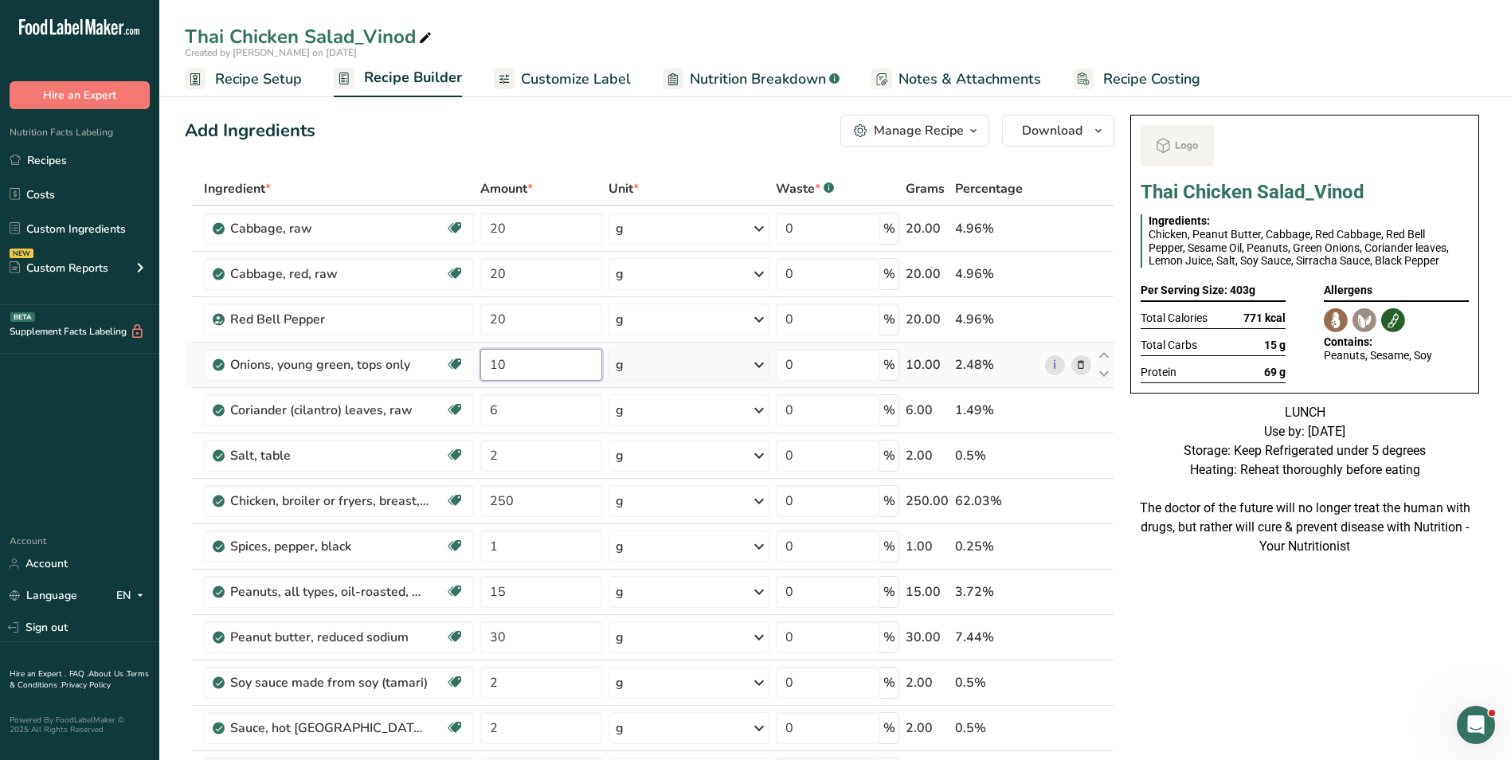
click at [495, 363] on input "10" at bounding box center [541, 365] width 123 height 32
type input "20"
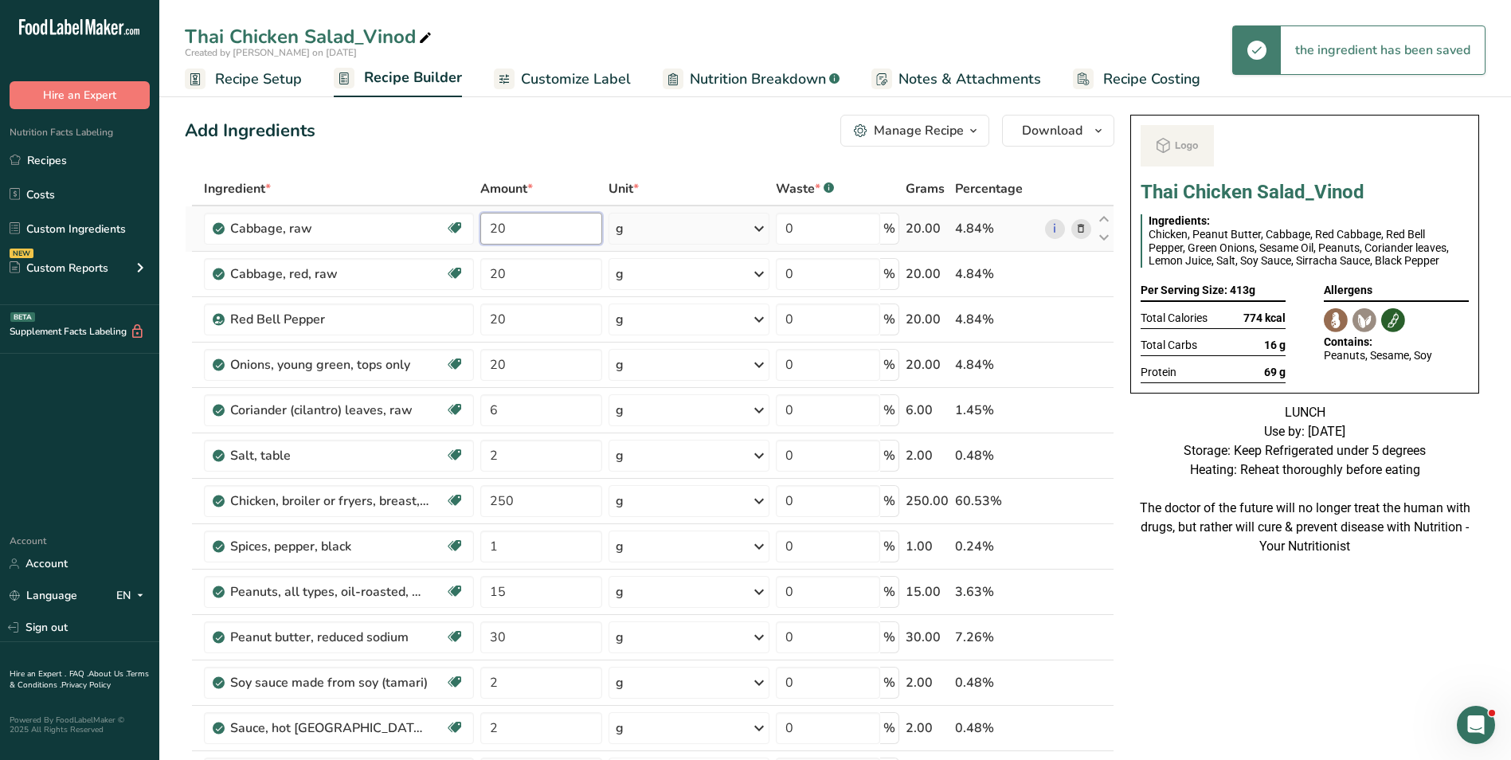
click at [492, 226] on input "20" at bounding box center [541, 229] width 123 height 32
type input "50"
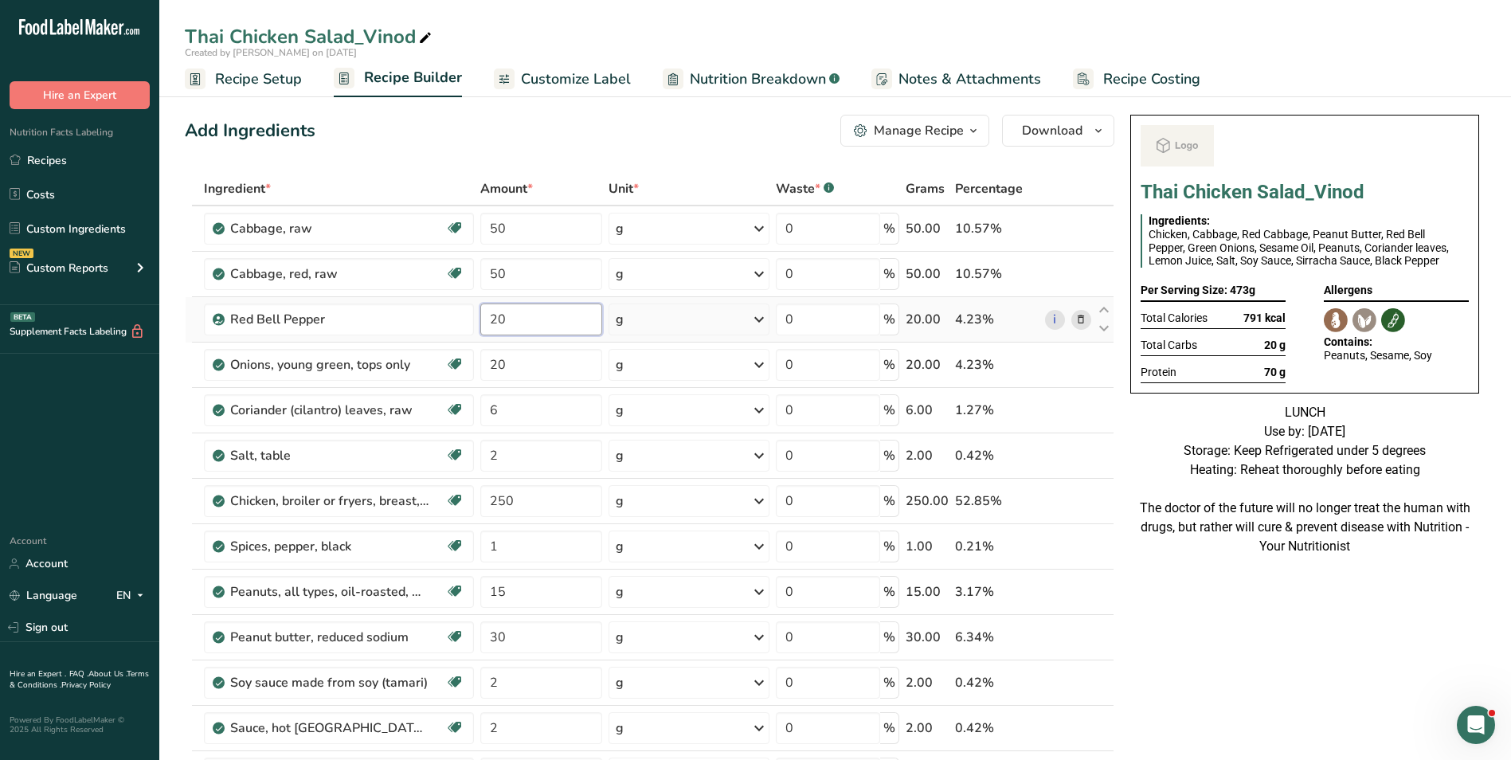
click at [494, 319] on input "20" at bounding box center [541, 319] width 123 height 32
click at [497, 313] on input "30" at bounding box center [541, 319] width 123 height 32
type input "50"
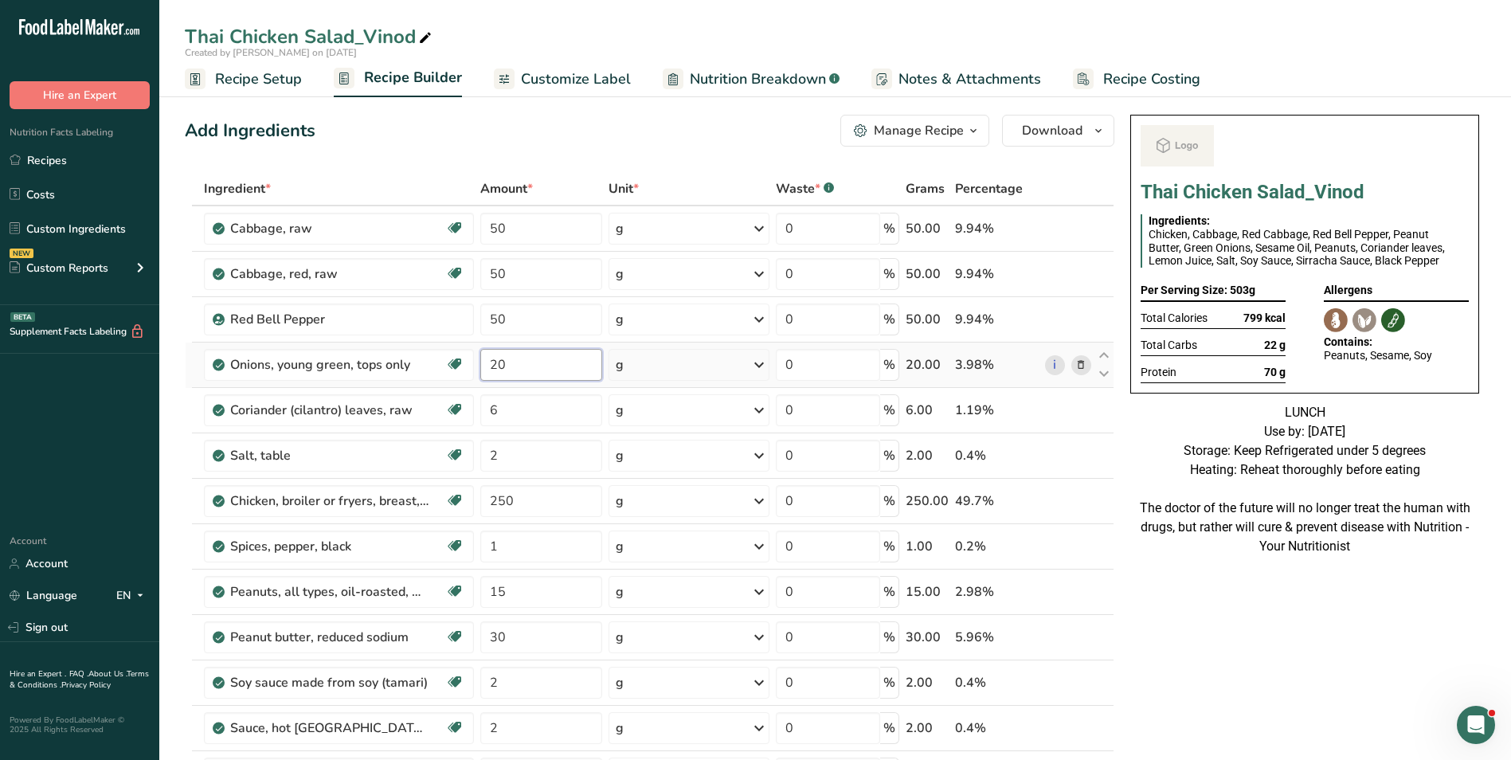
click at [505, 374] on input "20" at bounding box center [541, 365] width 123 height 32
click at [480, 373] on input "20" at bounding box center [541, 365] width 123 height 32
type input "25"
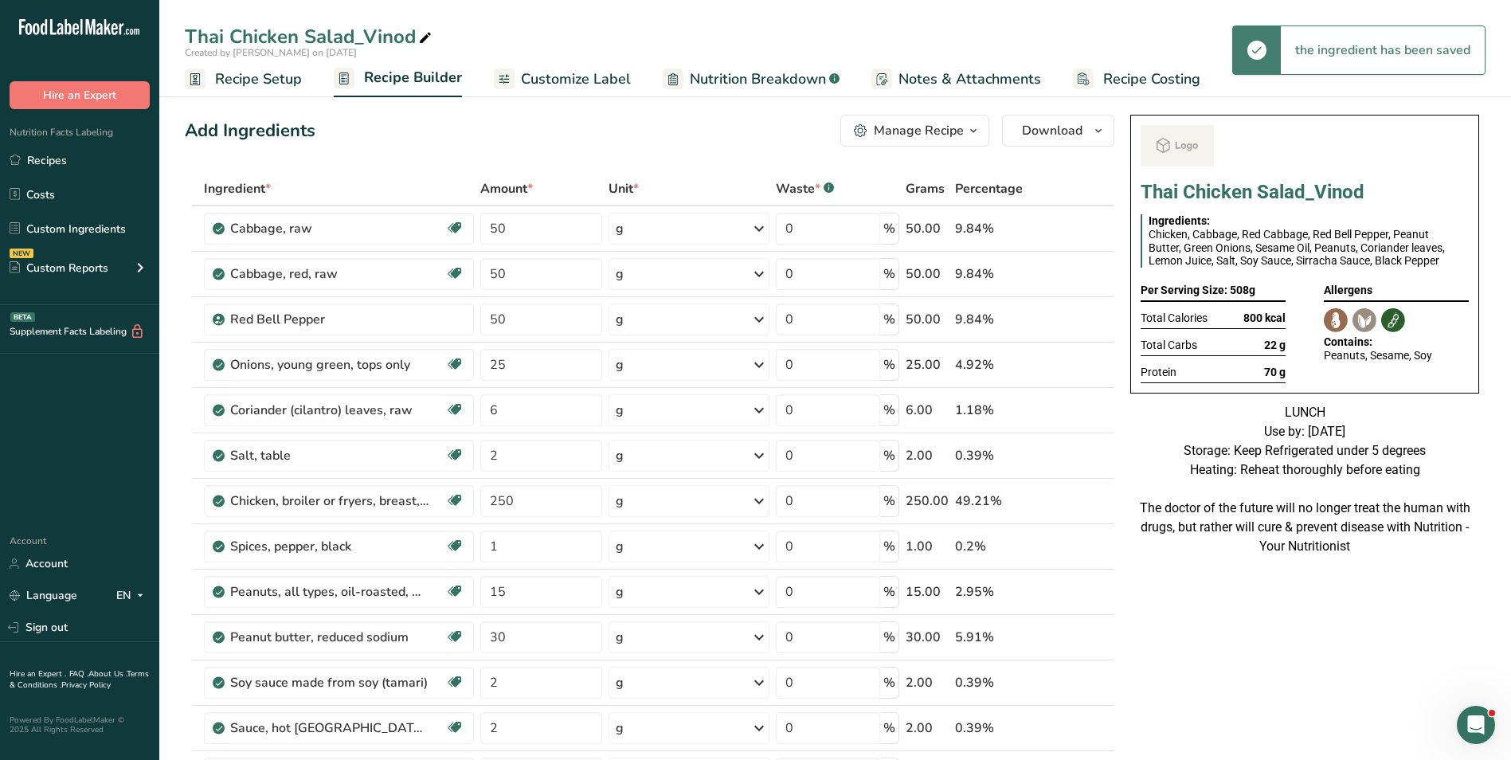
click at [568, 77] on span "Customize Label" at bounding box center [576, 80] width 110 height 22
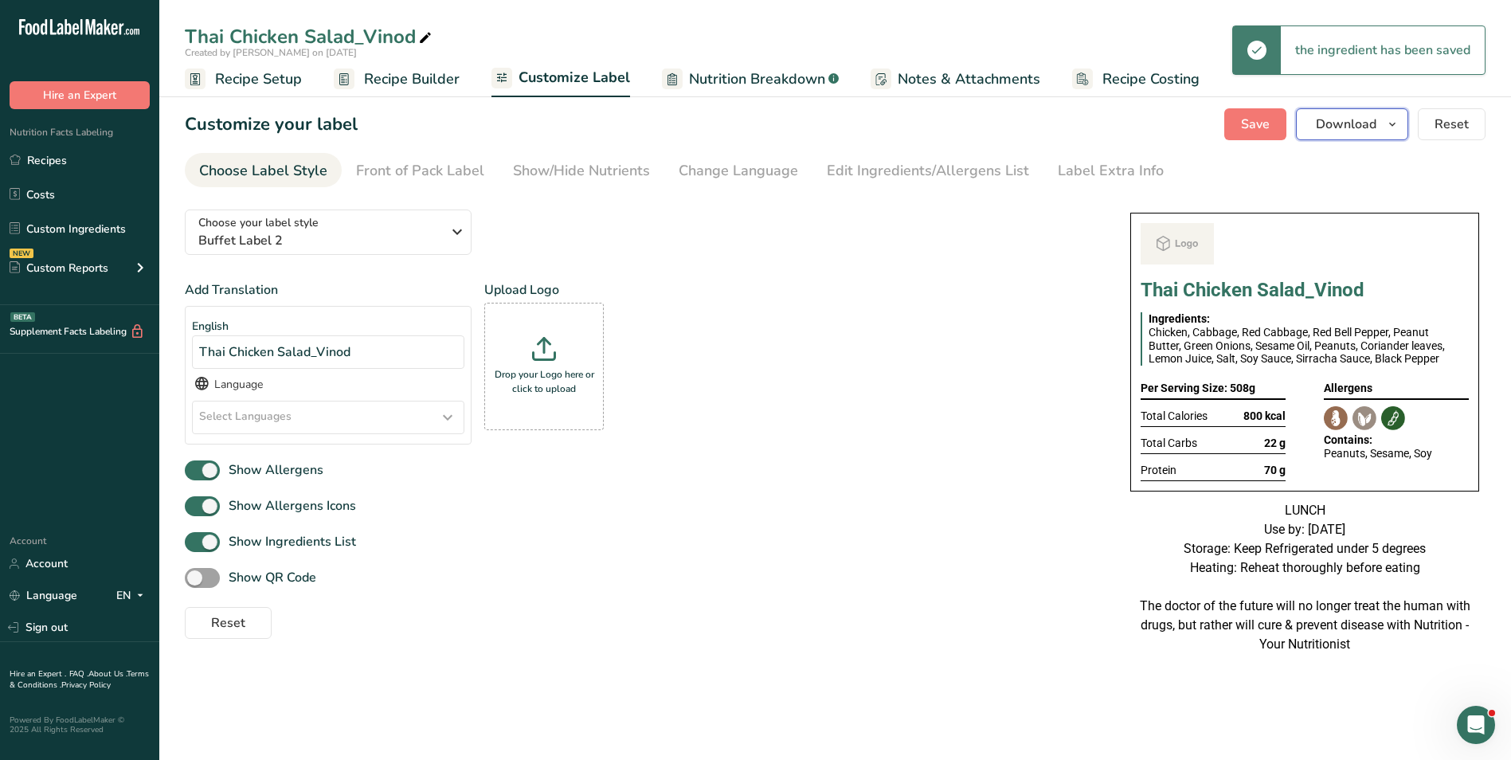
click at [1371, 120] on span "Download" at bounding box center [1346, 124] width 61 height 19
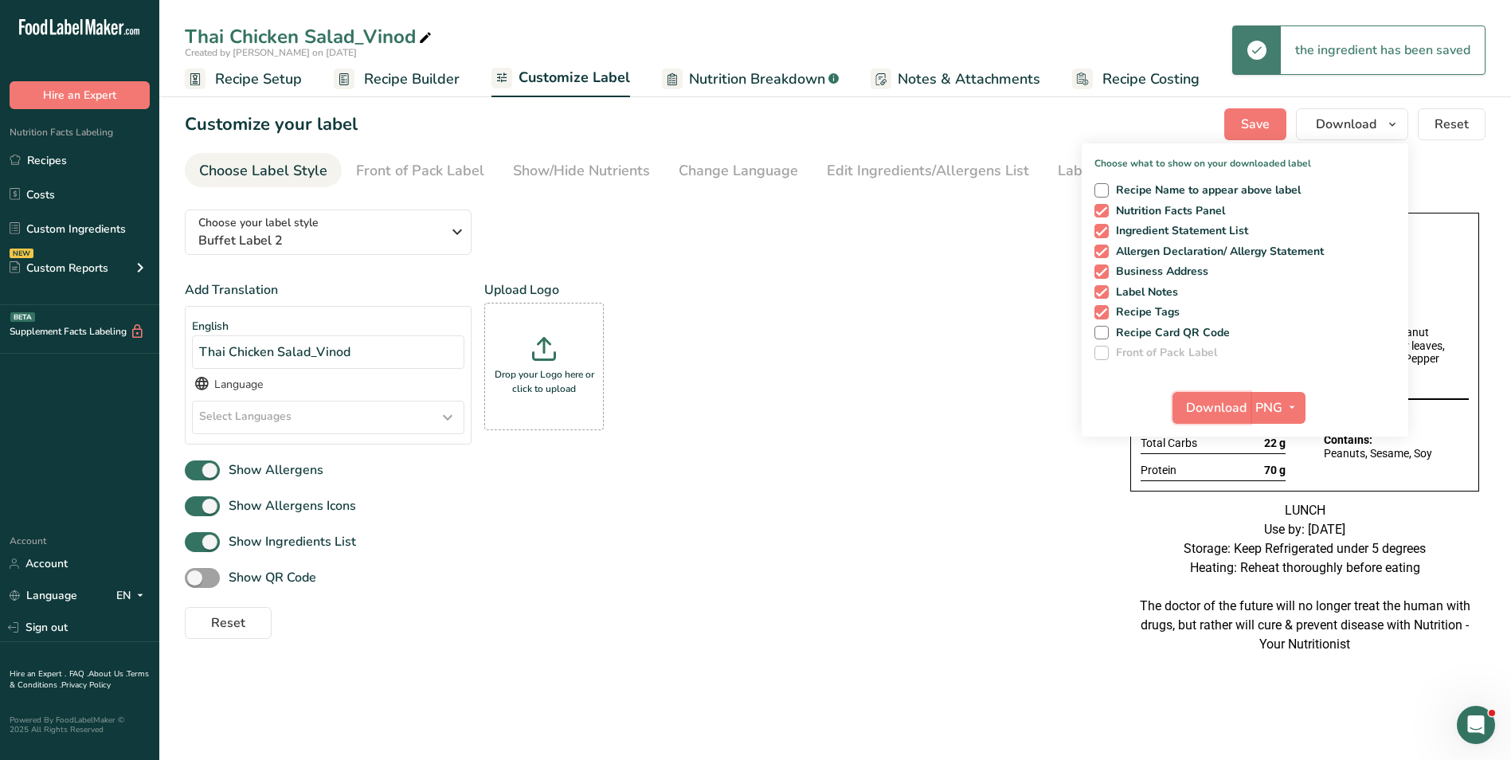
click at [1201, 409] on span "Download" at bounding box center [1216, 407] width 61 height 19
click at [426, 37] on icon at bounding box center [425, 38] width 14 height 22
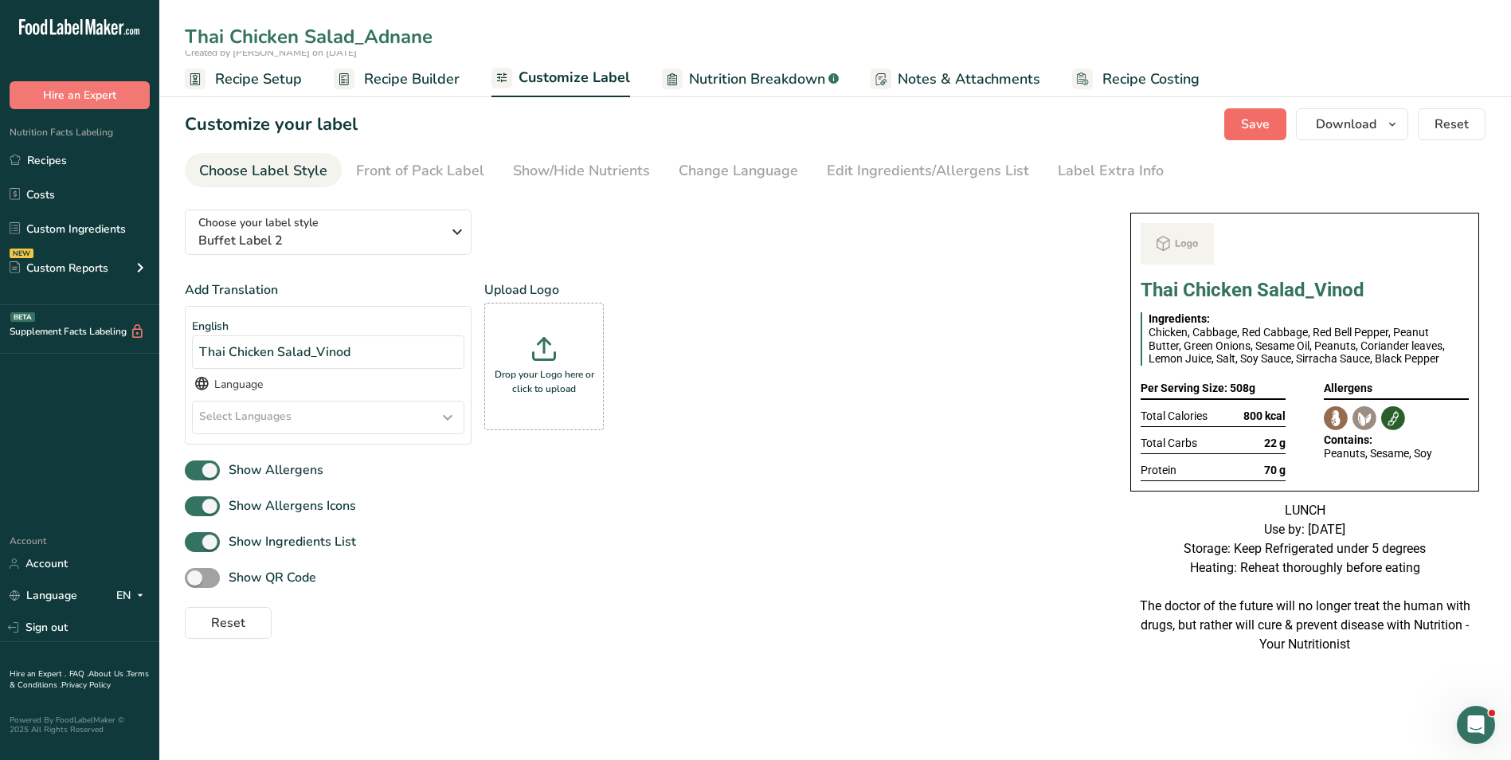
type input "Thai Chicken Salad_Adnane"
click at [1269, 128] on span "Save" at bounding box center [1255, 124] width 29 height 19
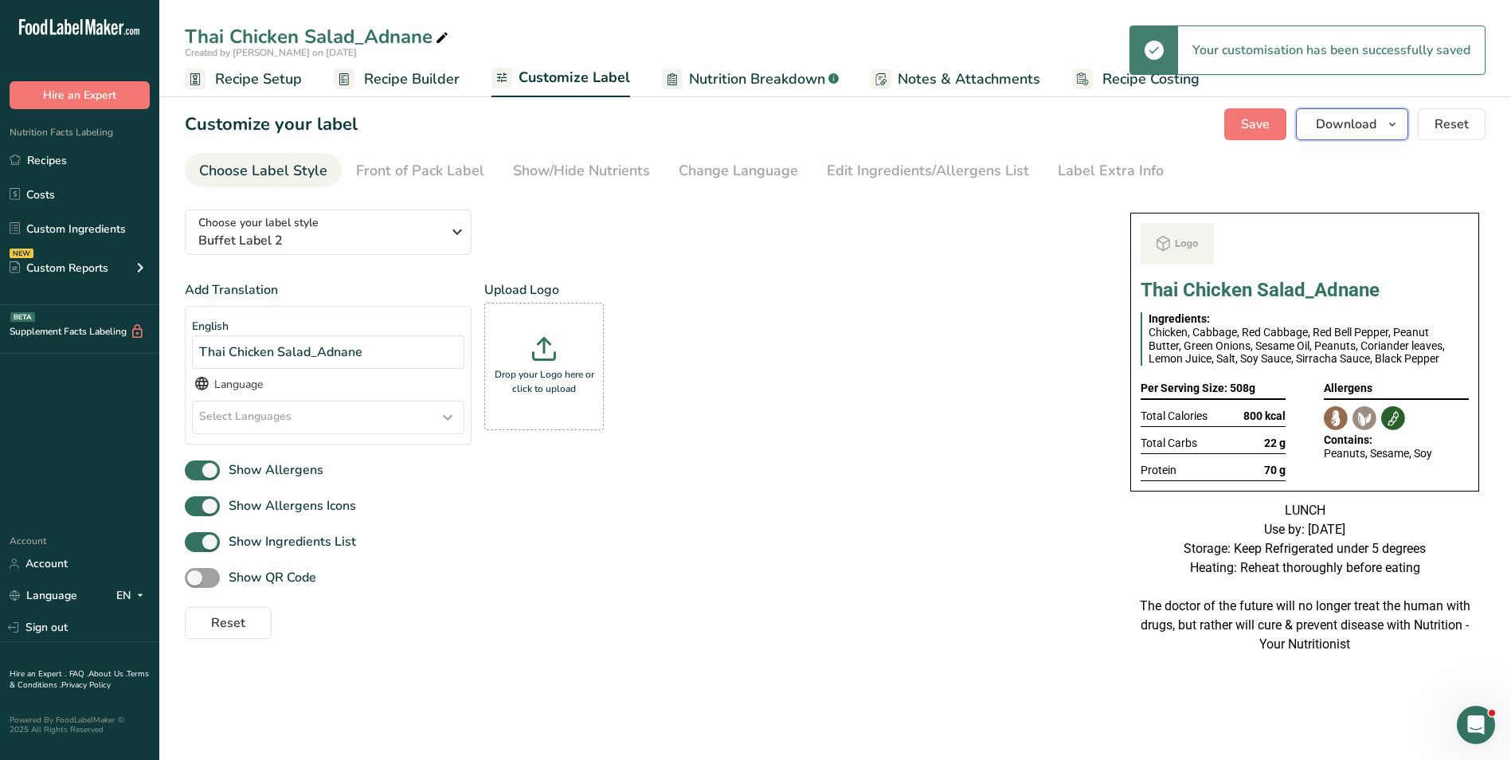
click at [1369, 123] on span "Download" at bounding box center [1346, 124] width 61 height 19
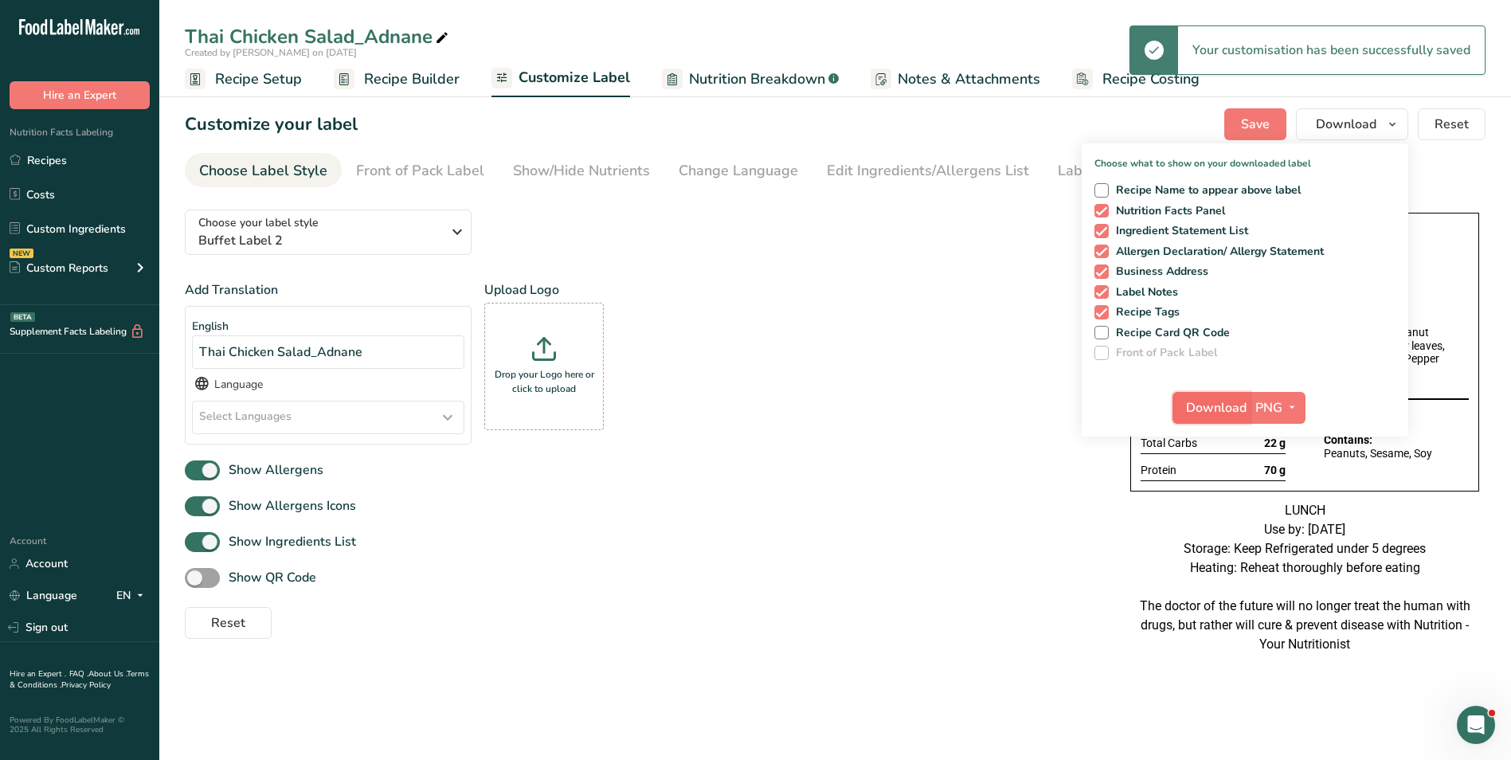
click at [1206, 405] on span "Download" at bounding box center [1216, 407] width 61 height 19
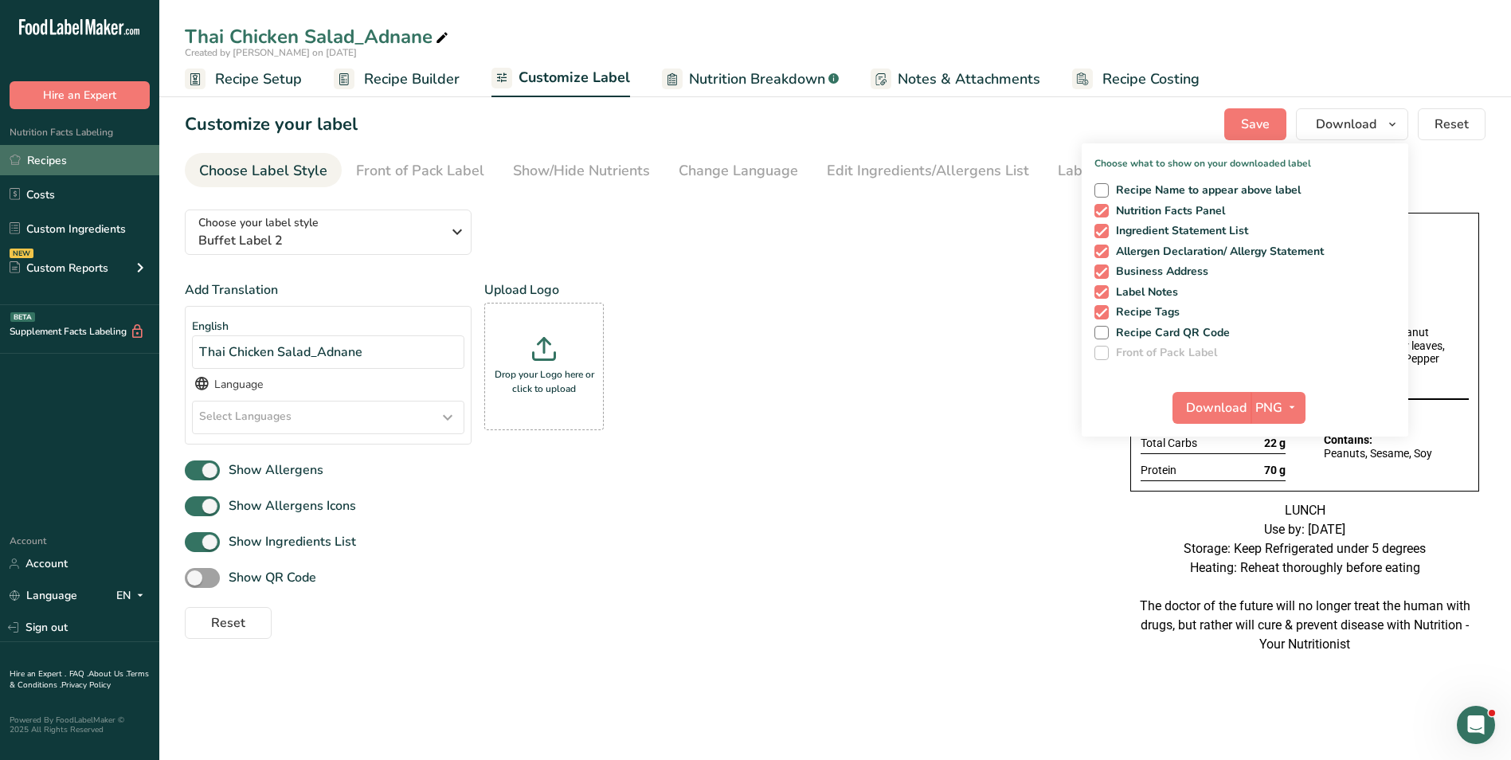
click at [69, 149] on link "Recipes" at bounding box center [79, 160] width 159 height 30
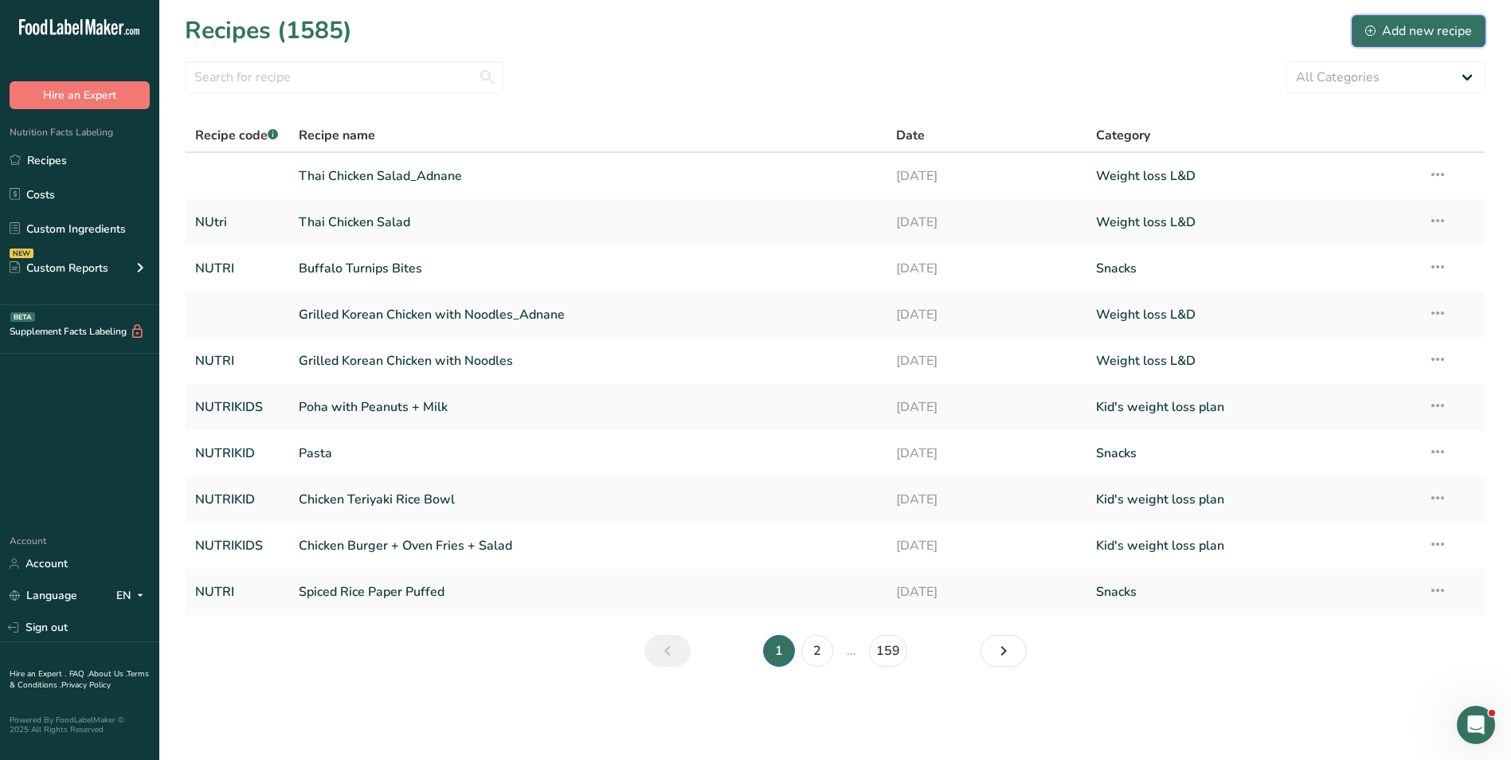
click at [1447, 26] on div "Add new recipe" at bounding box center [1418, 31] width 107 height 19
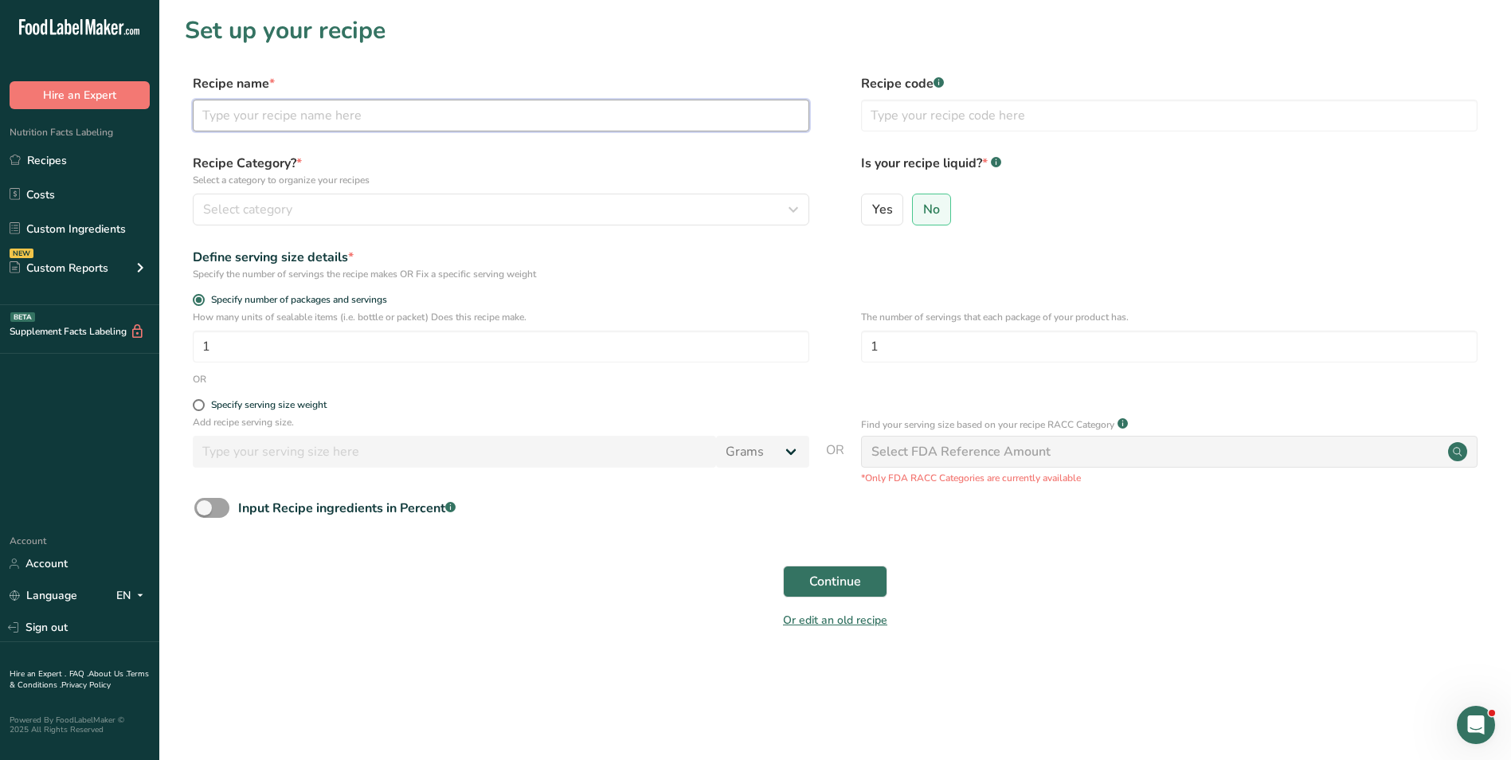
click at [305, 125] on input "text" at bounding box center [501, 116] width 617 height 32
type input "Gluten Free Muffin + Blueberries"
click at [769, 190] on div "Recipe Category? * Select a category to organize your recipes Select category S…" at bounding box center [501, 190] width 617 height 72
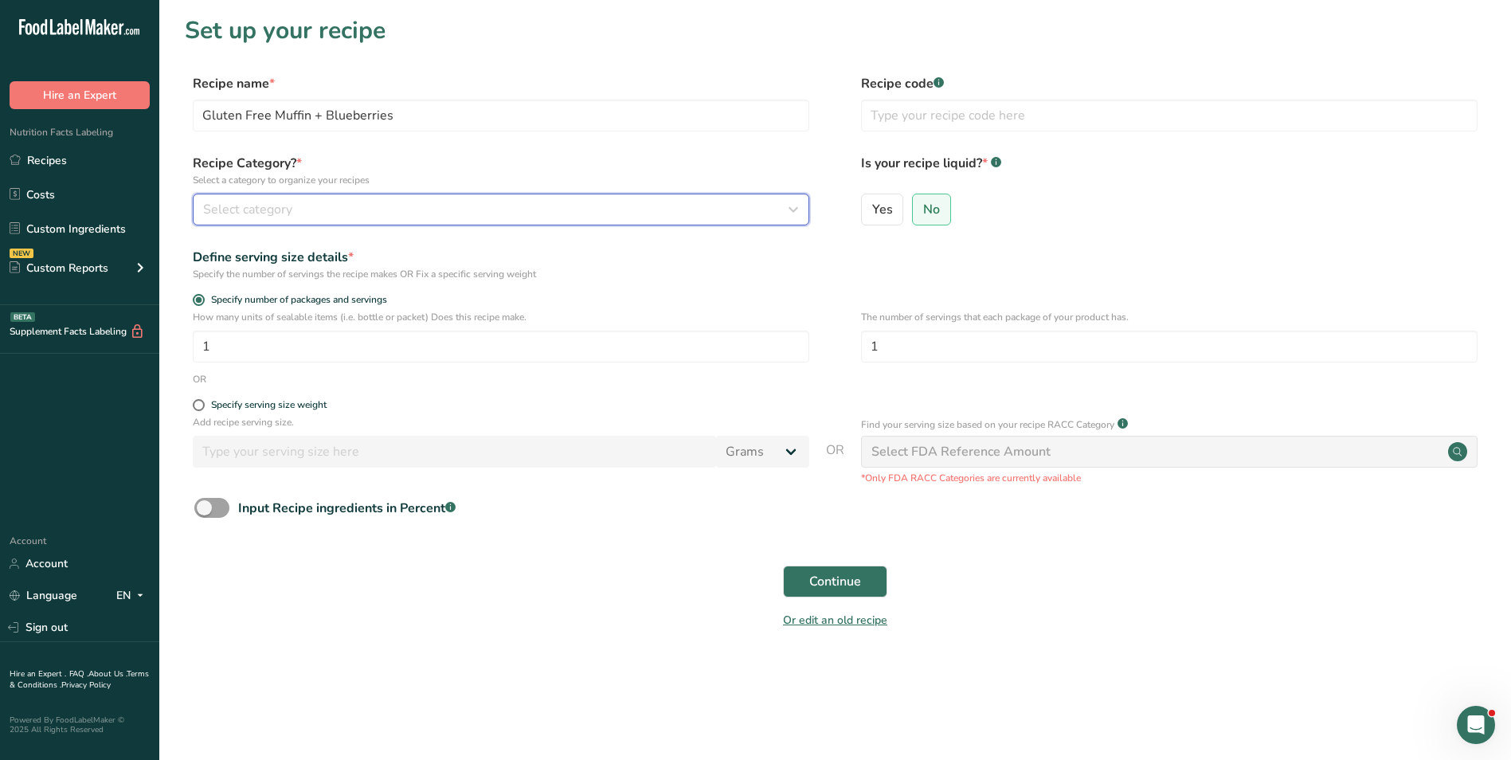
click at [773, 206] on div "Select category" at bounding box center [496, 209] width 586 height 19
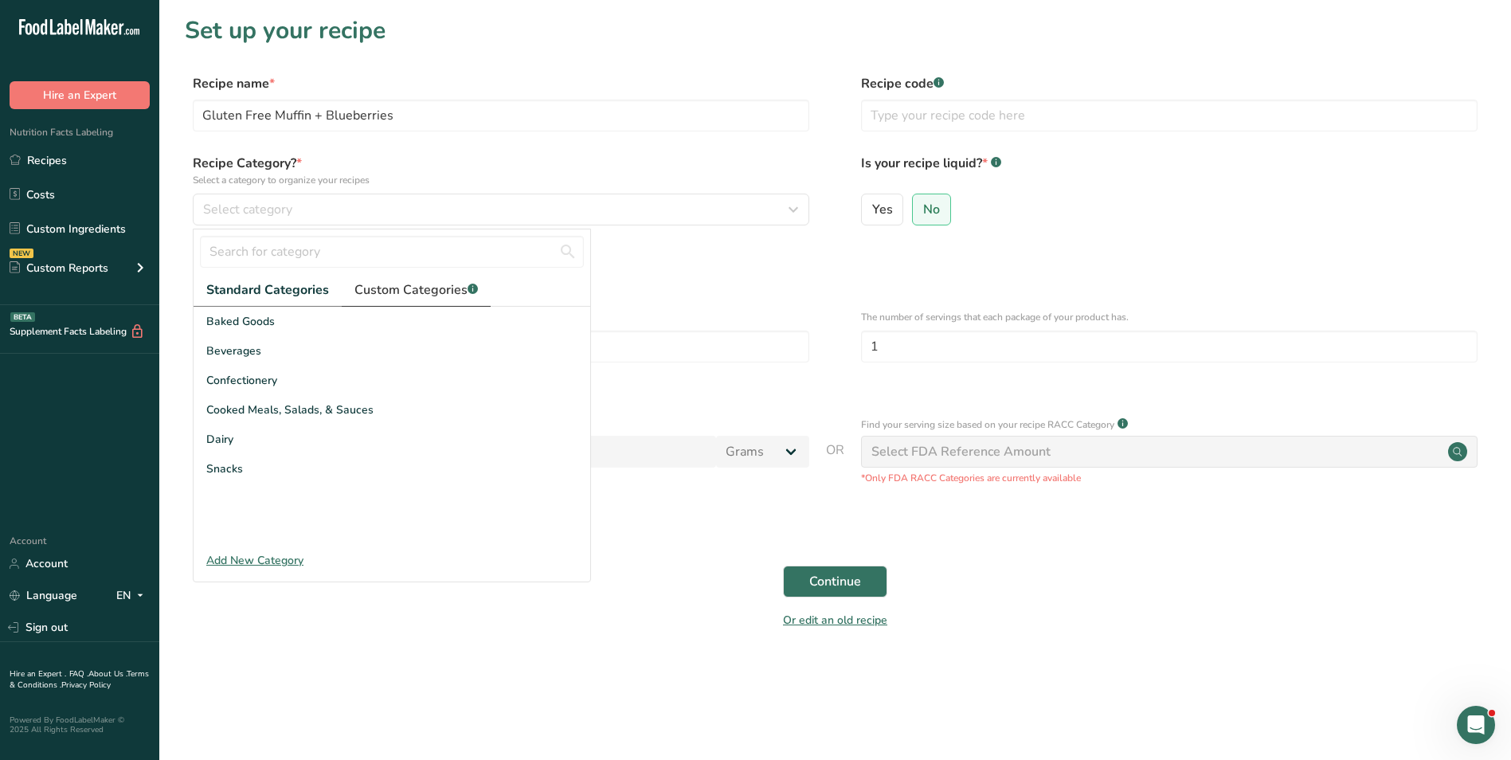
click at [427, 296] on span "Custom Categories .a-a{fill:#347362;}.b-a{fill:#fff;}" at bounding box center [415, 289] width 123 height 19
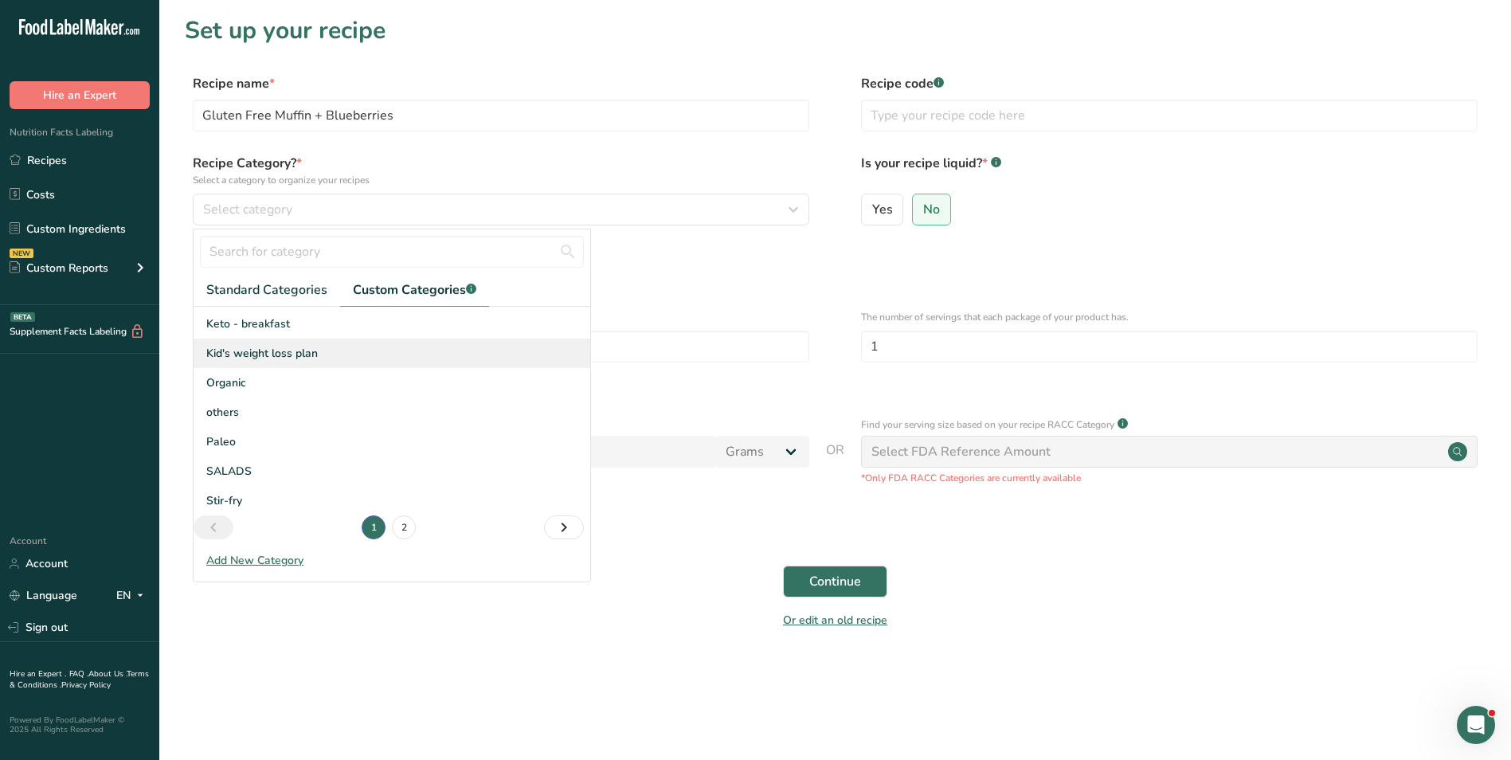
click at [274, 355] on span "Kid's weight loss plan" at bounding box center [262, 353] width 112 height 17
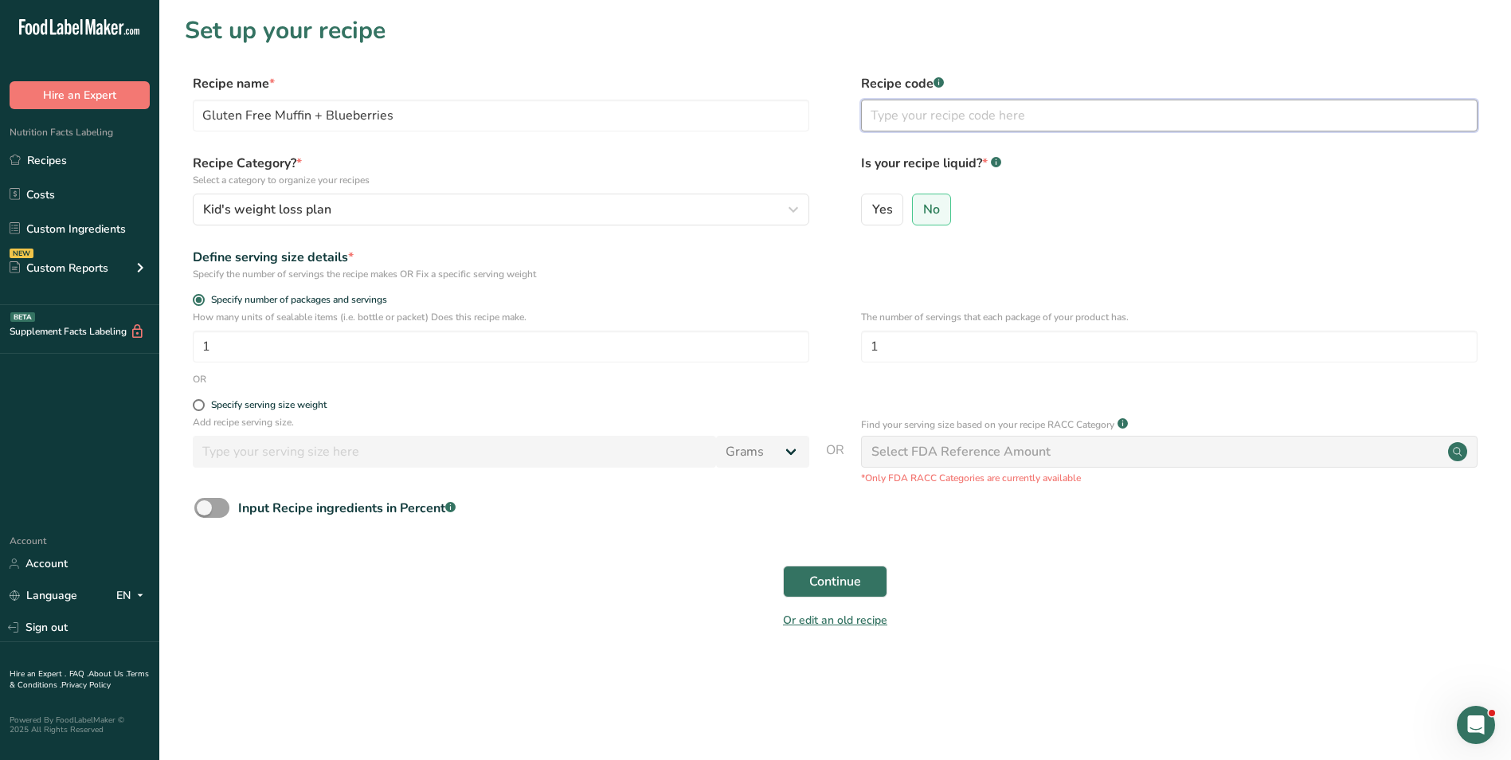
click at [945, 108] on input "text" at bounding box center [1169, 116] width 617 height 32
type input "NUTRIKIDS"
click at [865, 574] on button "Continue" at bounding box center [835, 582] width 104 height 32
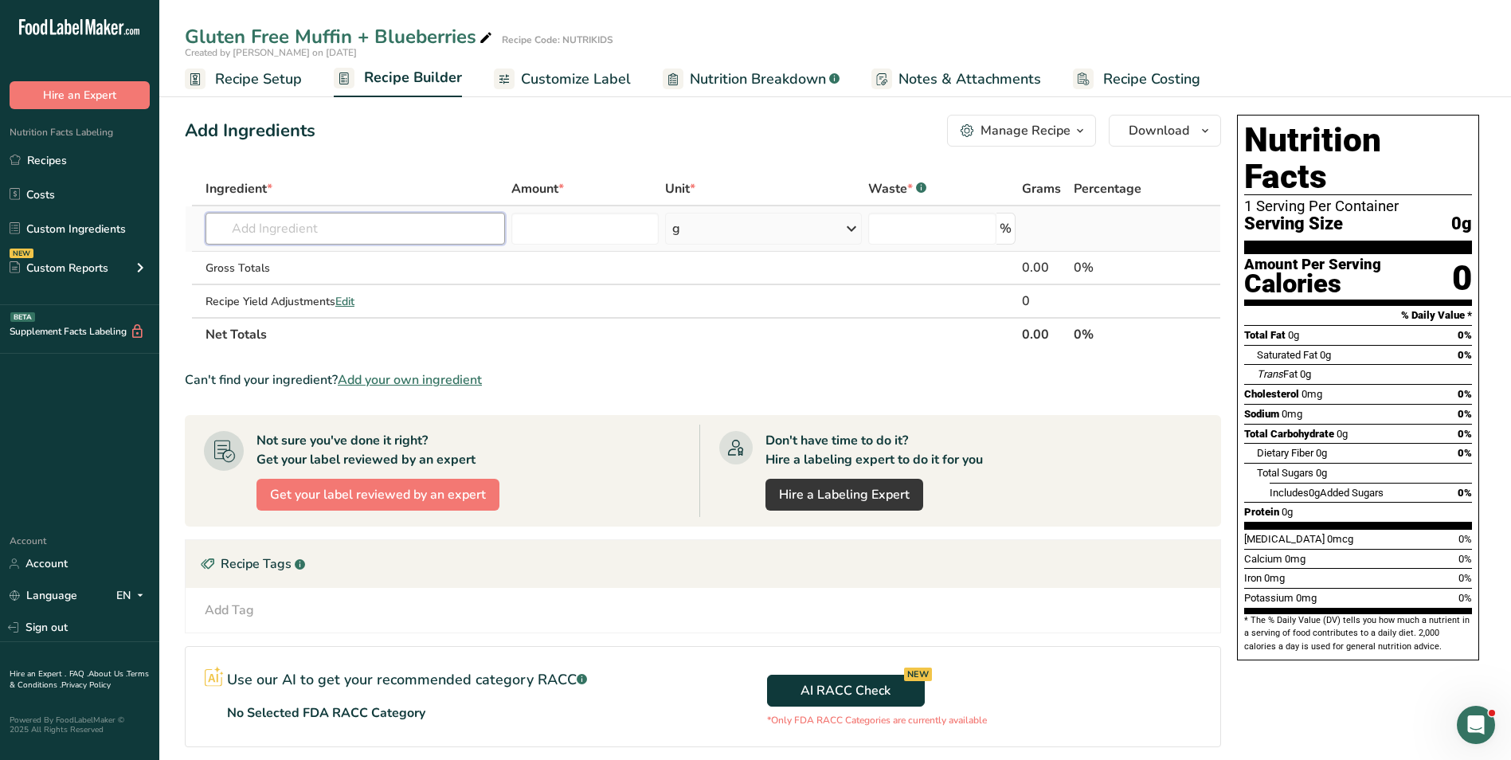
click at [319, 229] on input "text" at bounding box center [356, 229] width 300 height 32
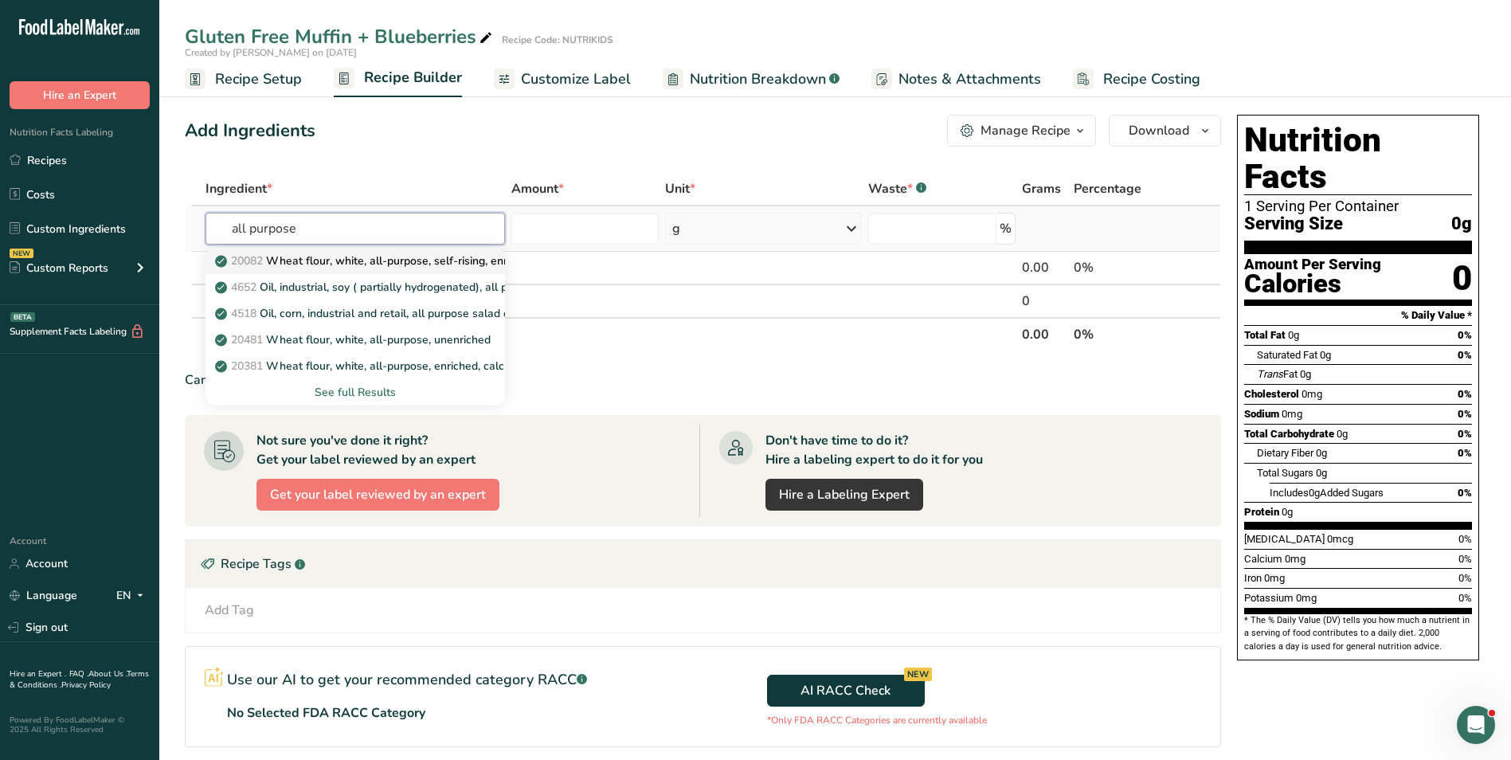
type input "all purpose"
click at [331, 269] on link "20082 Wheat flour, white, all-purpose, self-rising, enriched" at bounding box center [356, 261] width 300 height 26
type input "Wheat flour, white, all-purpose, self-rising, enriched"
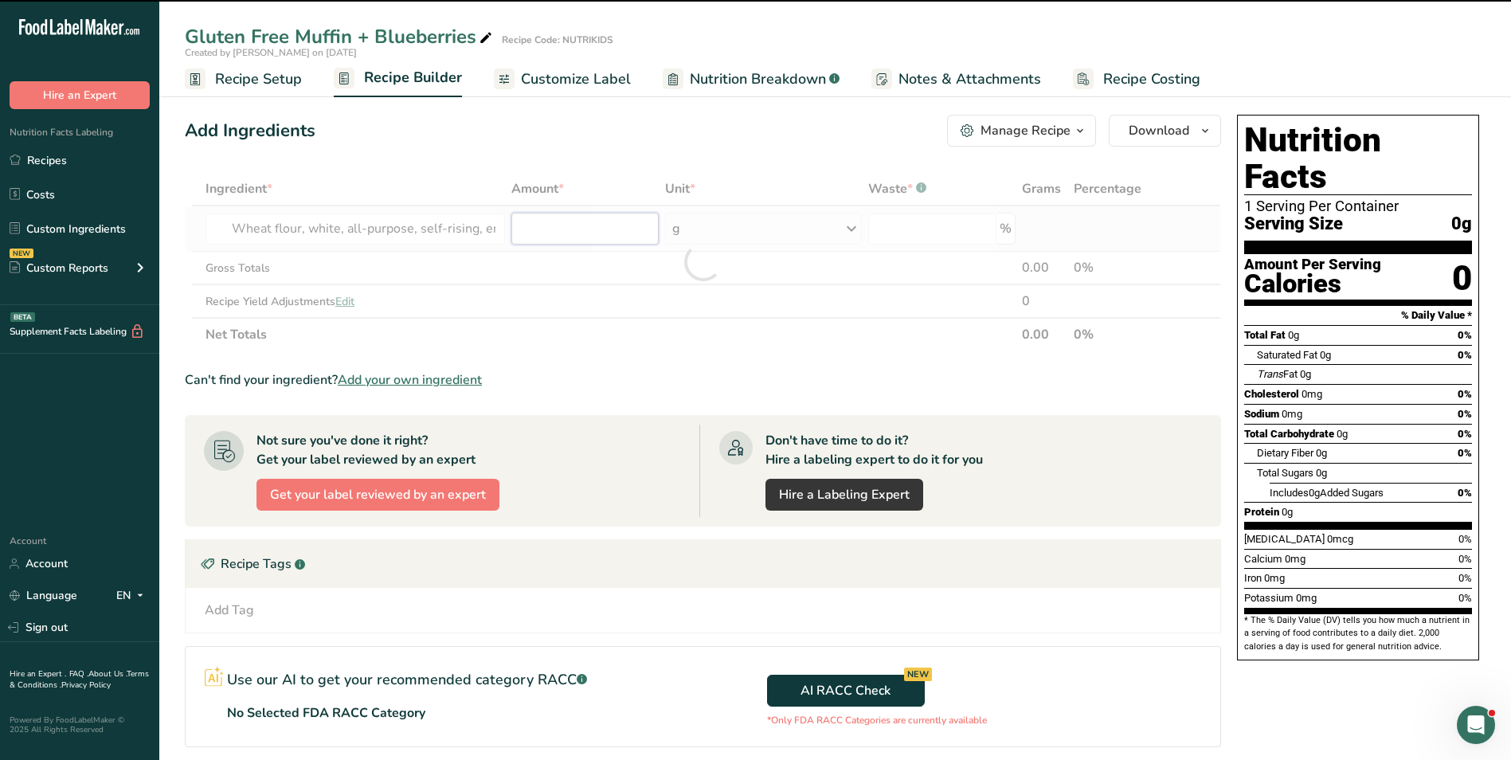
type input "0"
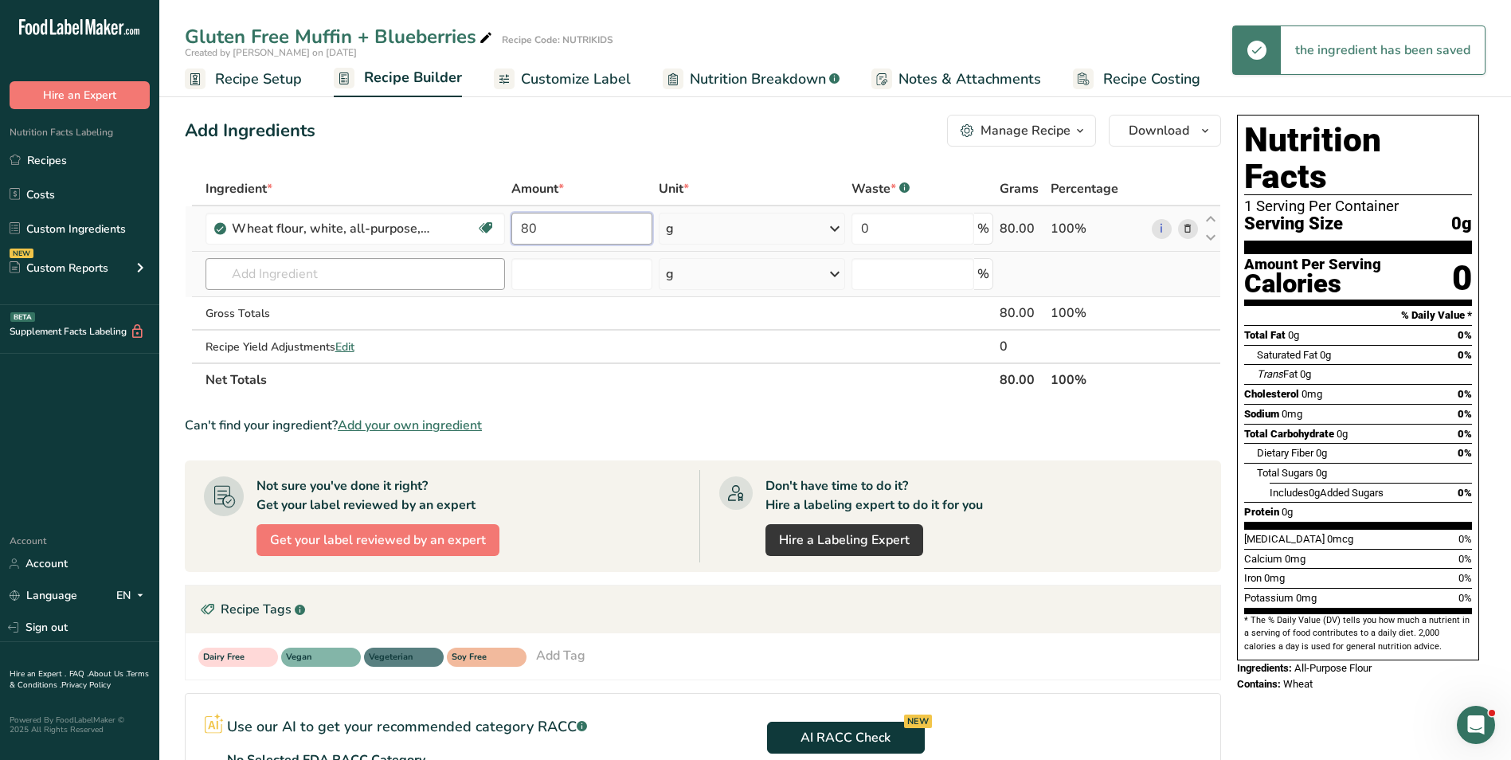
type input "80"
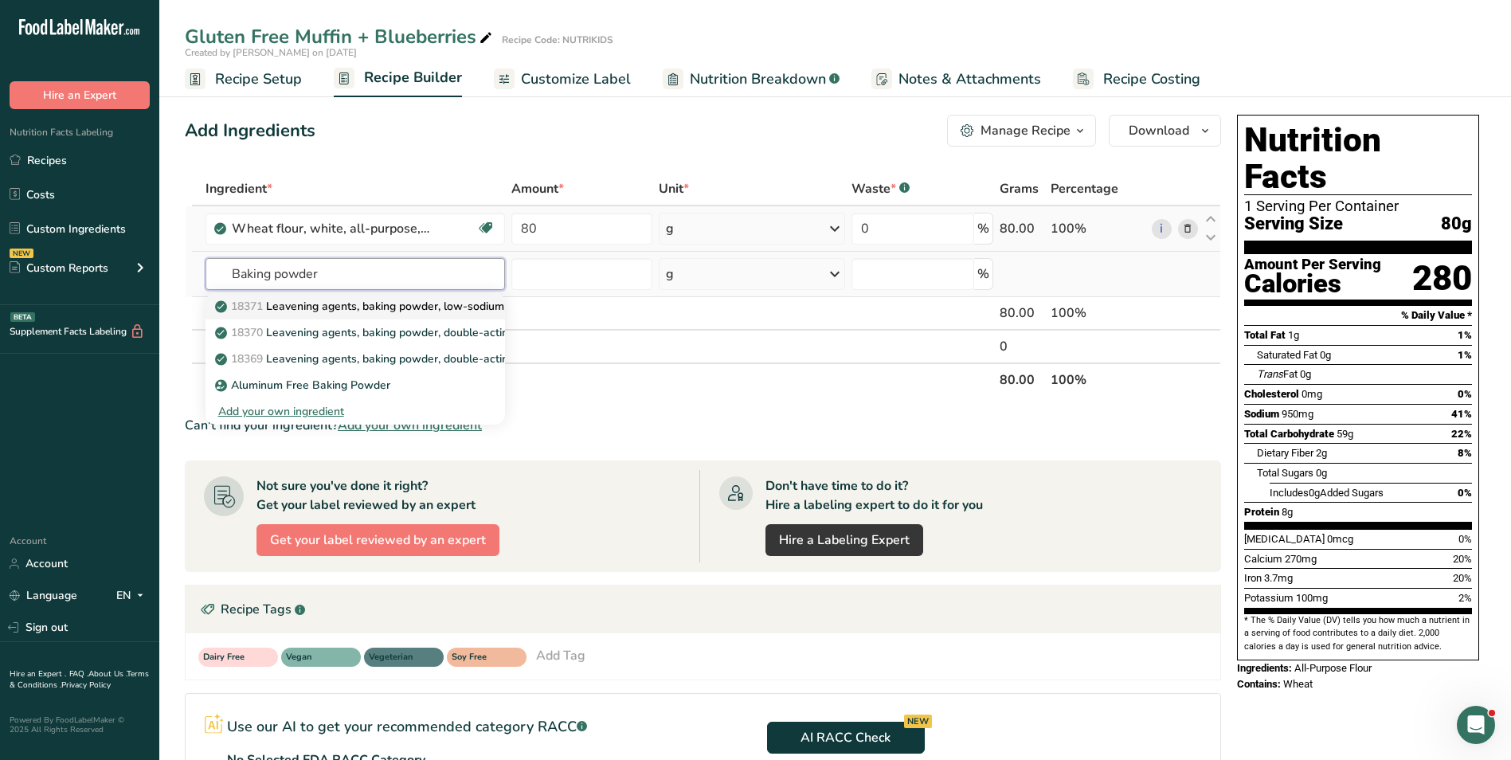
type input "Baking powder"
click at [468, 318] on link "18371 Leavening agents, baking powder, low-sodium" at bounding box center [356, 306] width 300 height 26
type input "Leavening agents, baking powder, low-sodium"
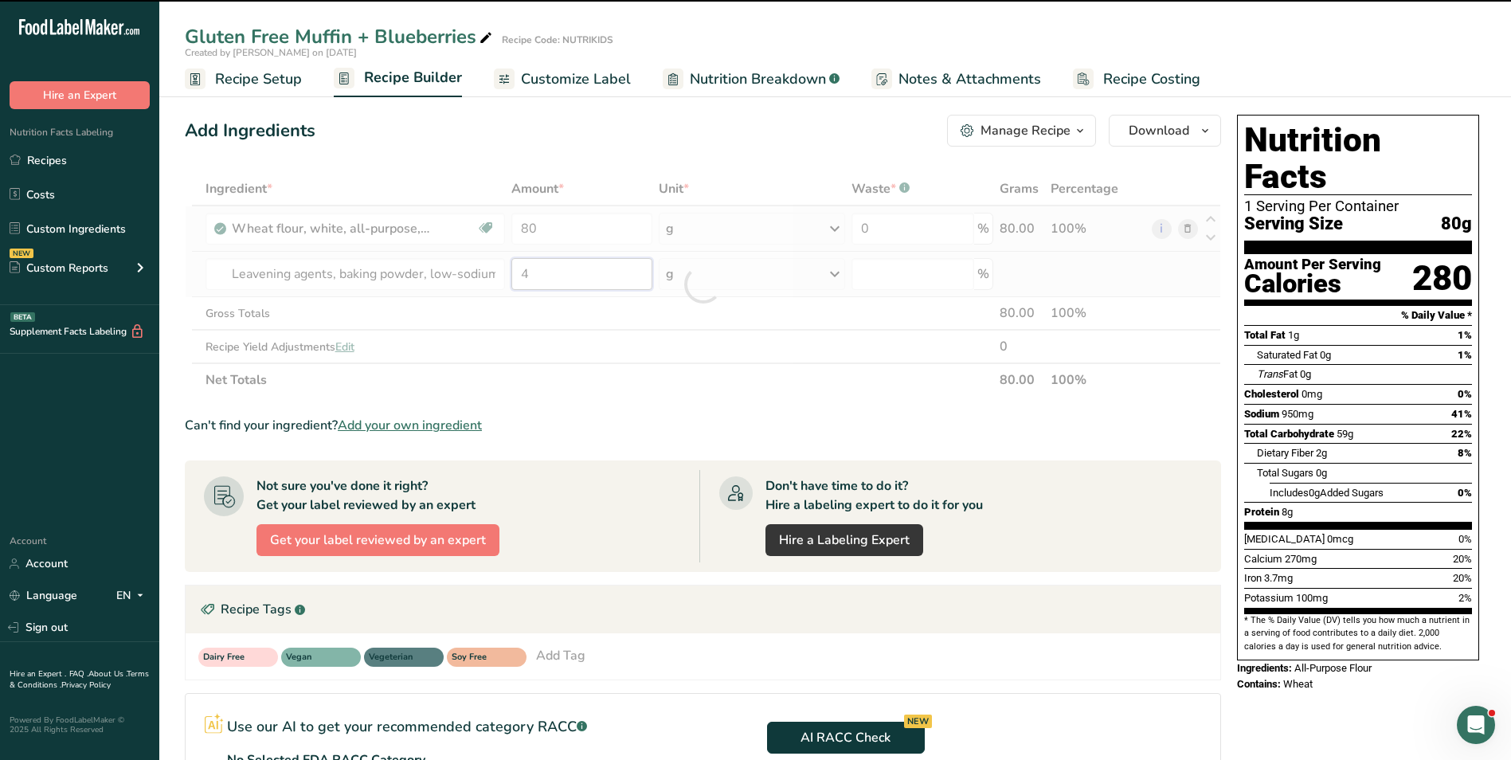
type input "4"
type input "0"
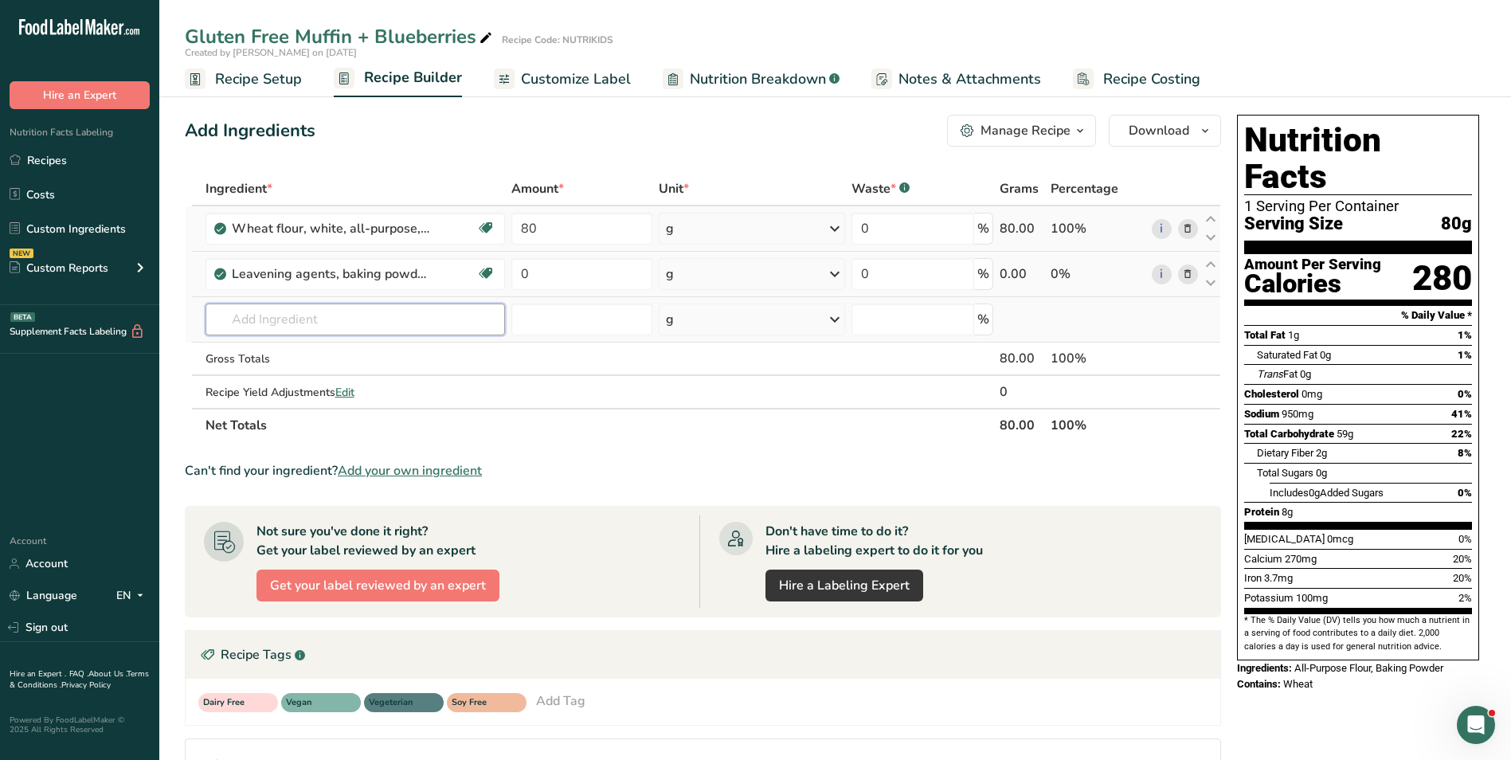
click at [468, 318] on input "text" at bounding box center [356, 319] width 300 height 32
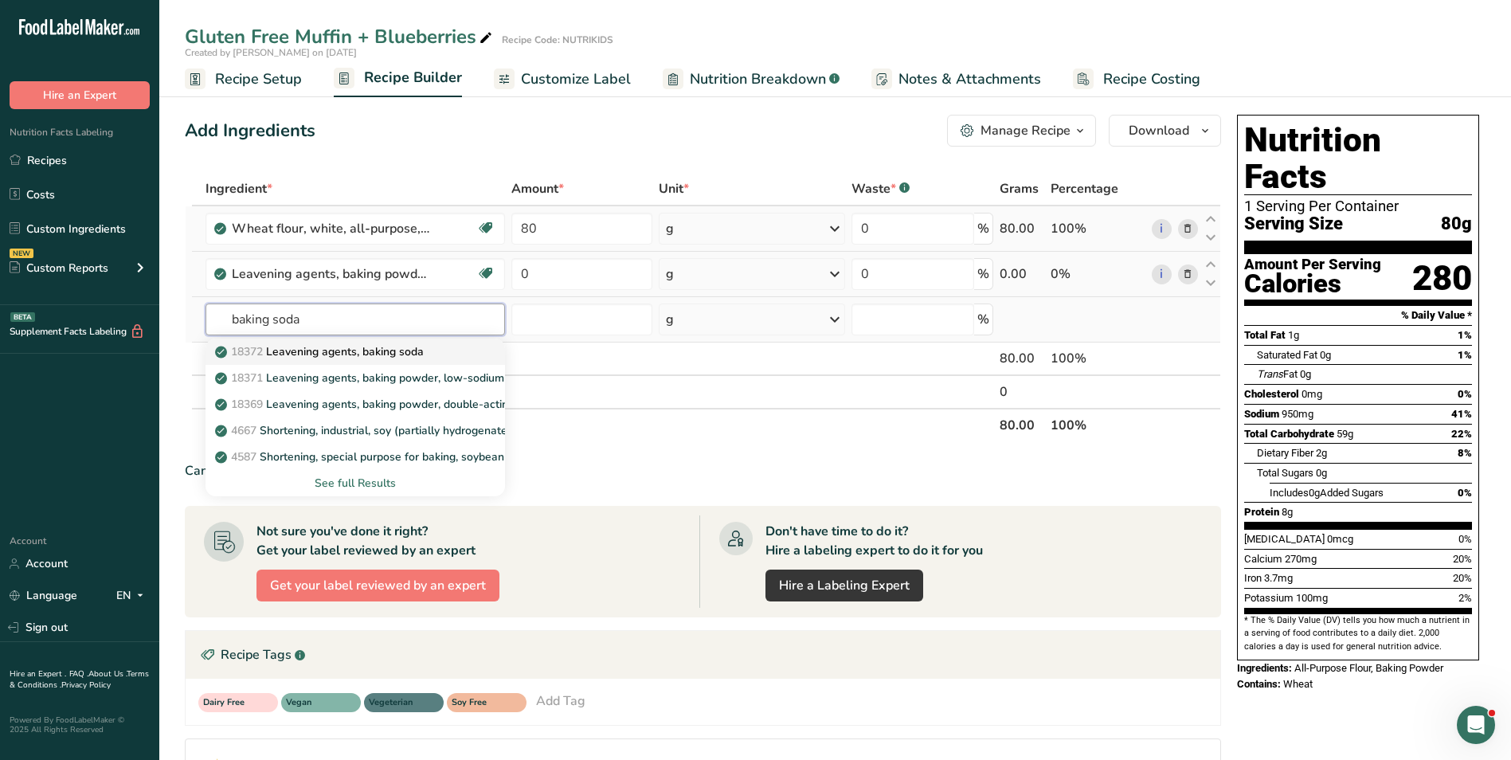
type input "baking soda"
click at [454, 353] on div "18372 Leavening agents, baking soda" at bounding box center [342, 351] width 249 height 17
type input "Leavening agents, baking soda"
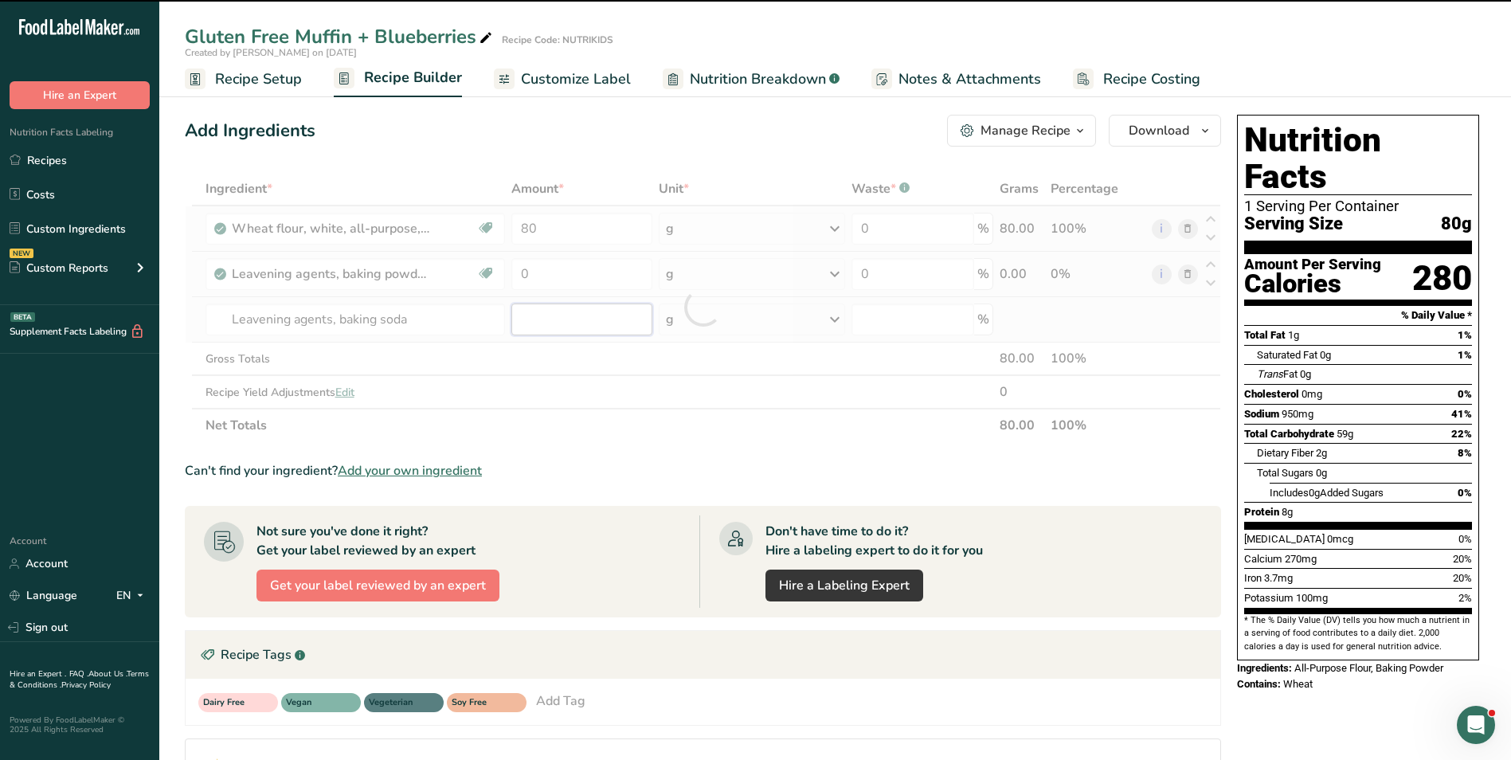
type input "0"
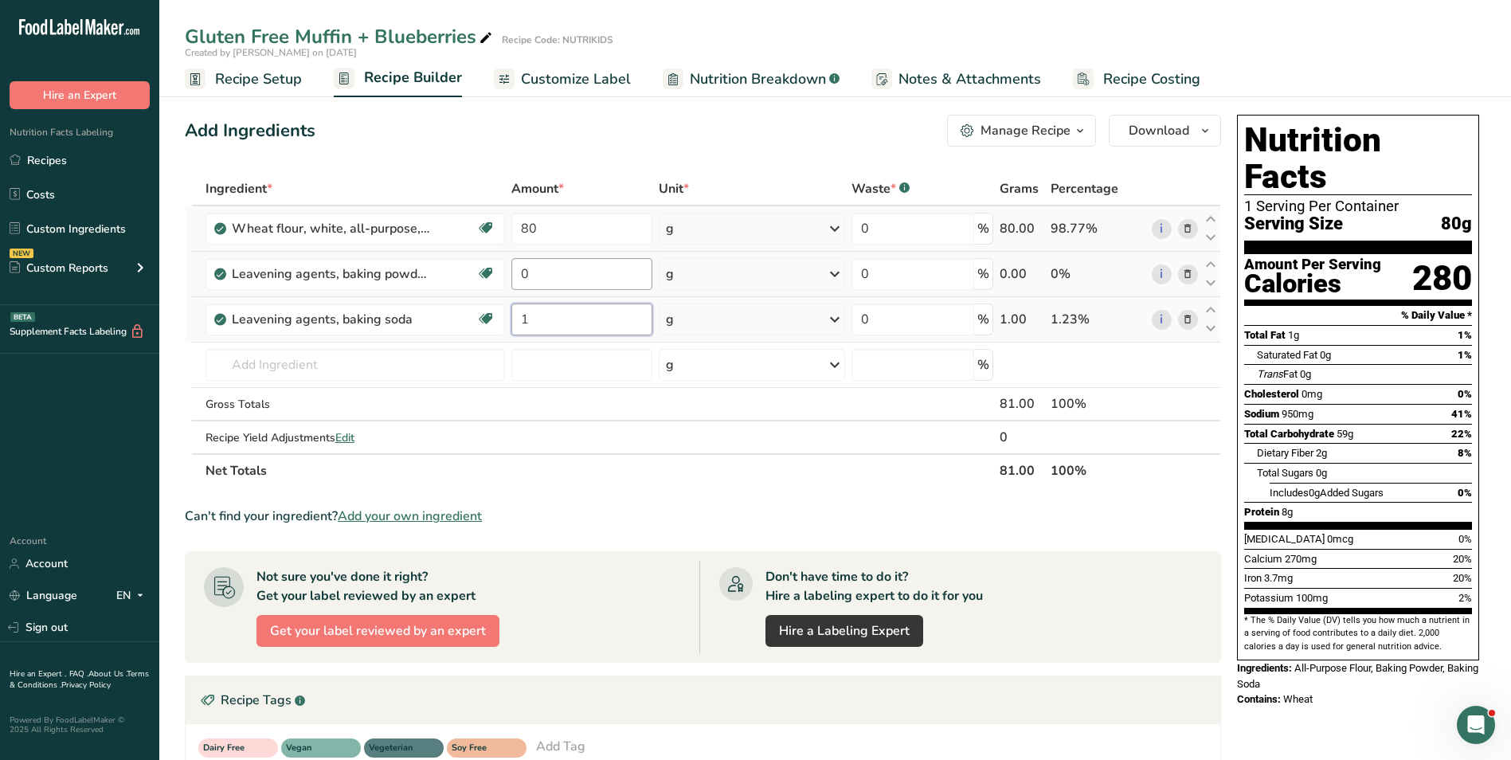
type input "1"
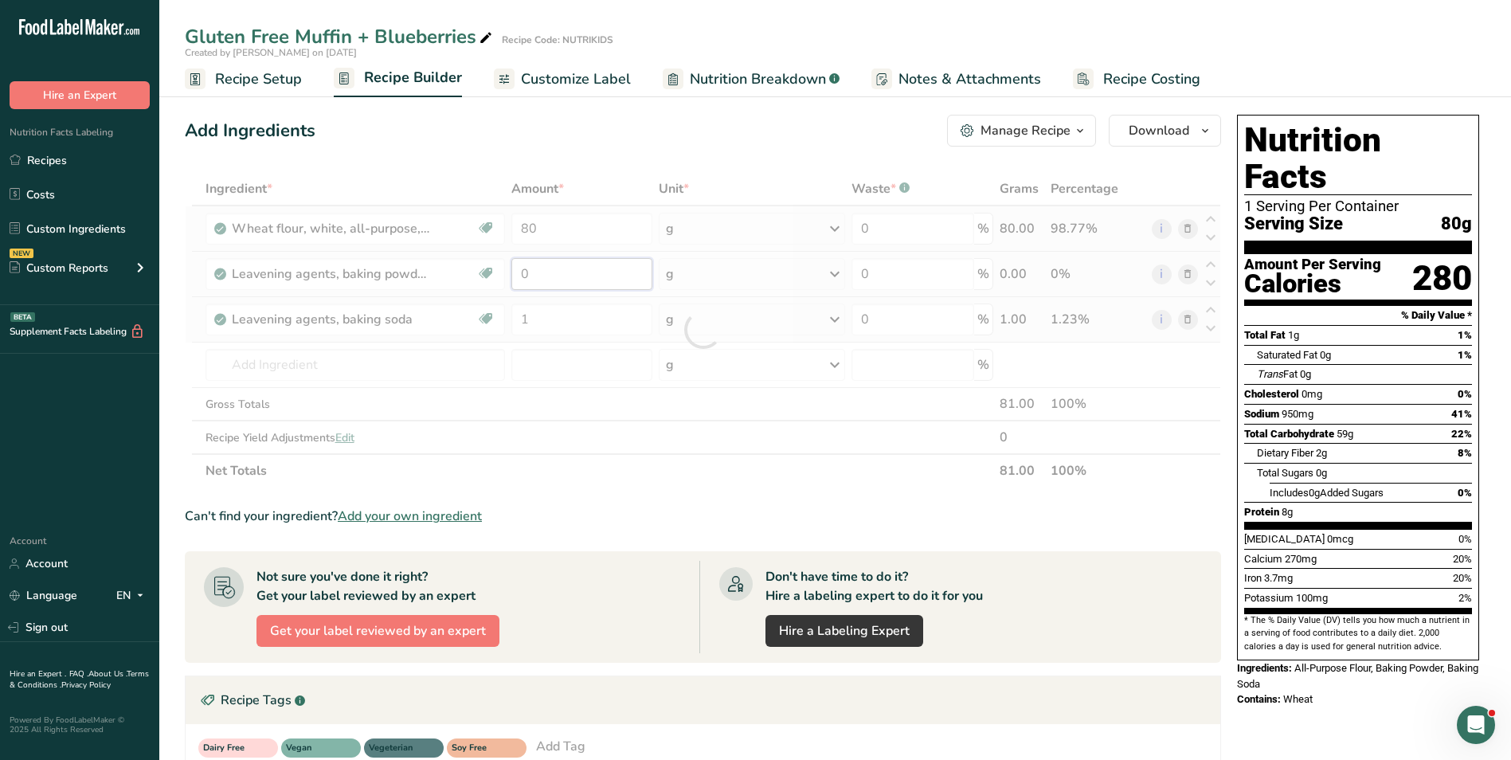
click at [523, 268] on div "Ingredient * Amount * Unit * Waste * .a-a{fill:#347362;}.b-a{fill:#fff;} Grams …" at bounding box center [703, 329] width 1036 height 315
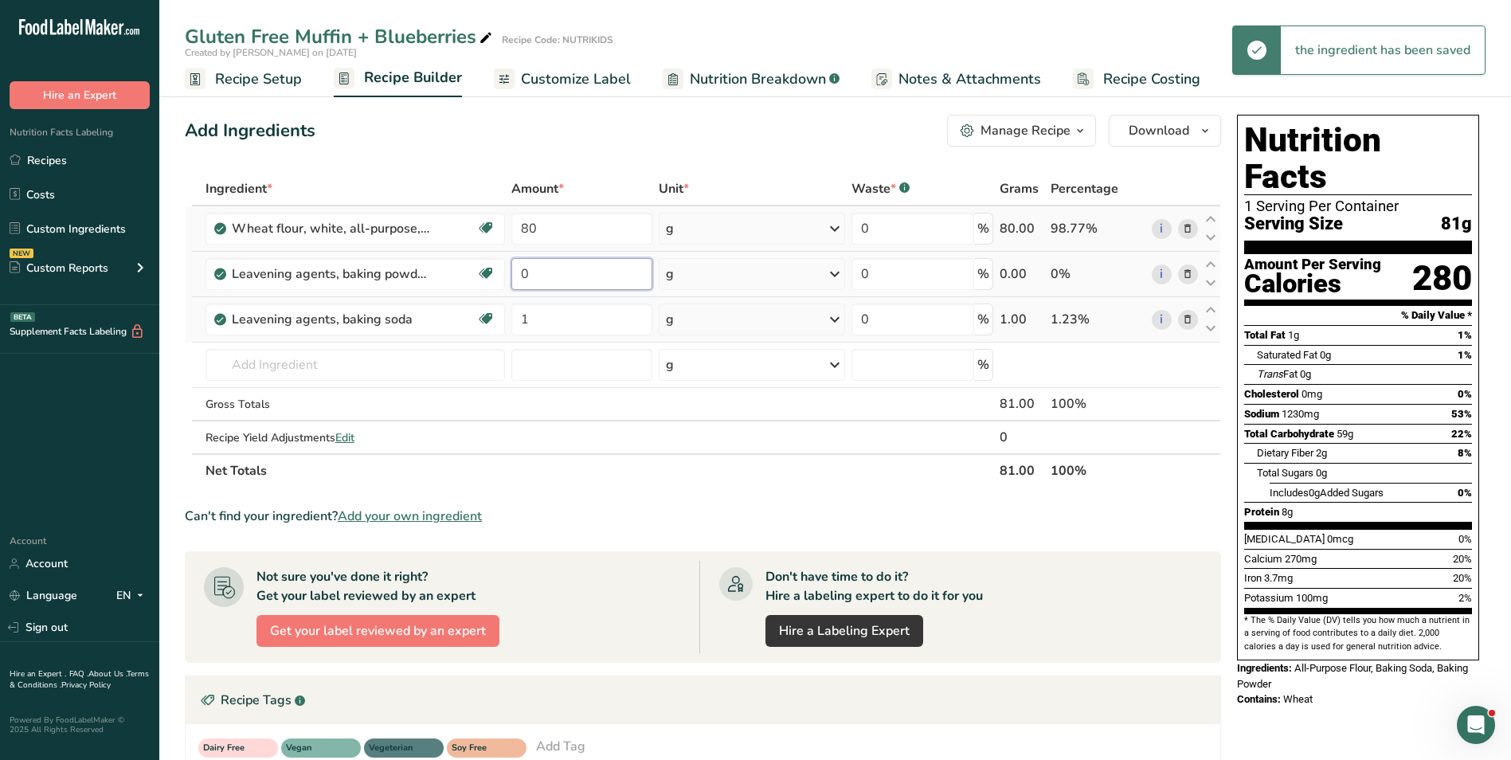
click at [522, 275] on input "0" at bounding box center [581, 274] width 141 height 32
type input "4"
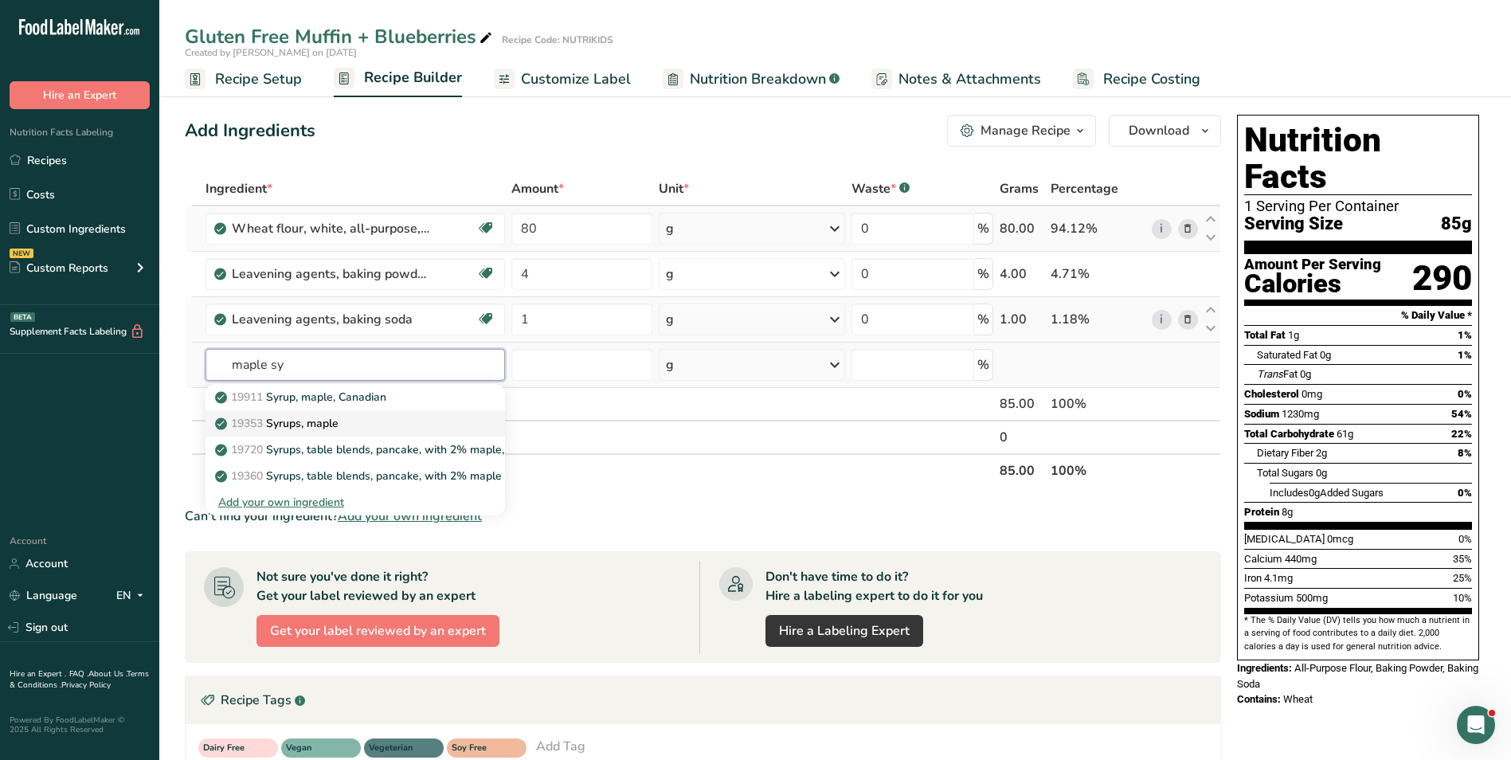
type input "maple sy"
click at [409, 418] on div "19353 Syrups, maple" at bounding box center [342, 423] width 249 height 17
type input "Syrups, maple"
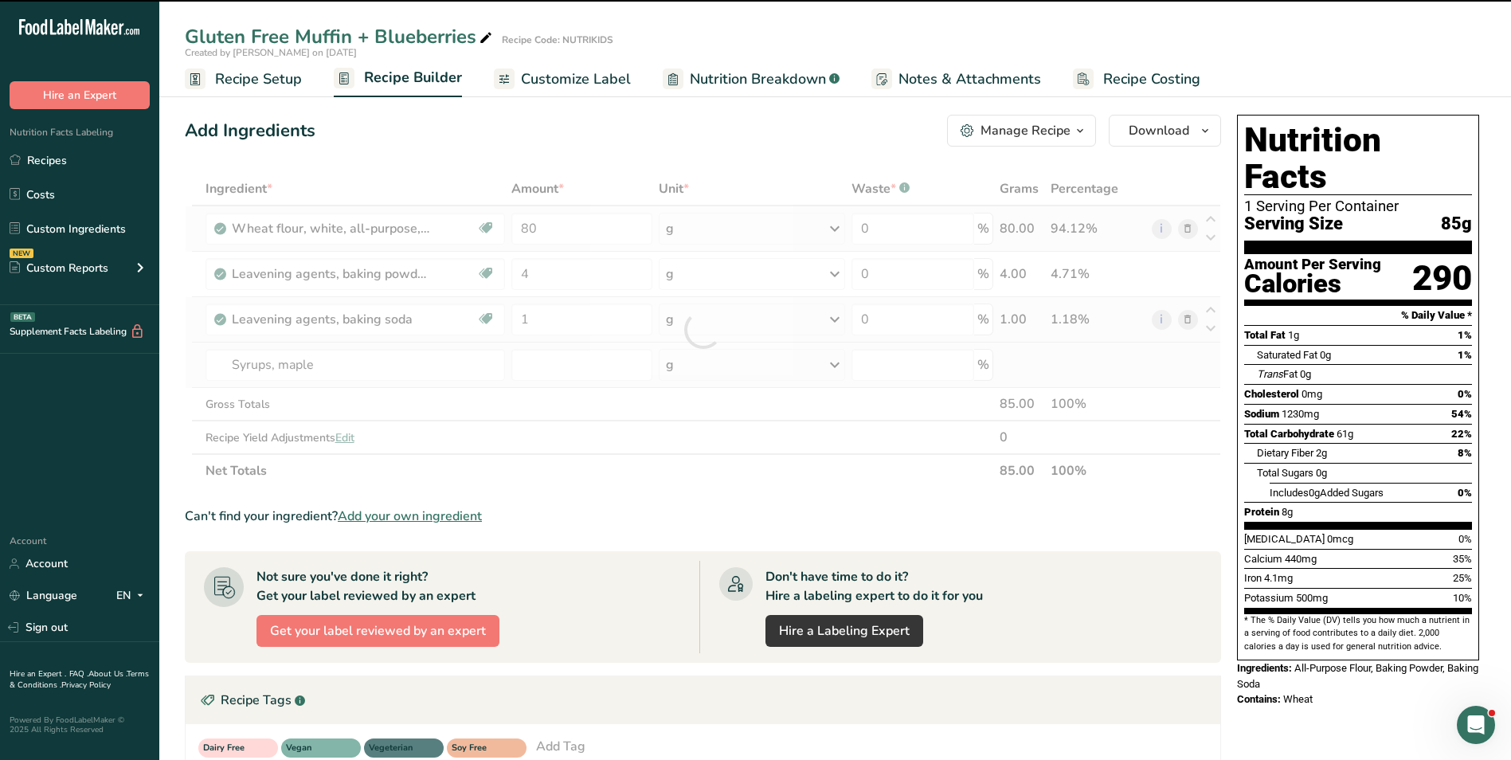
type input "0"
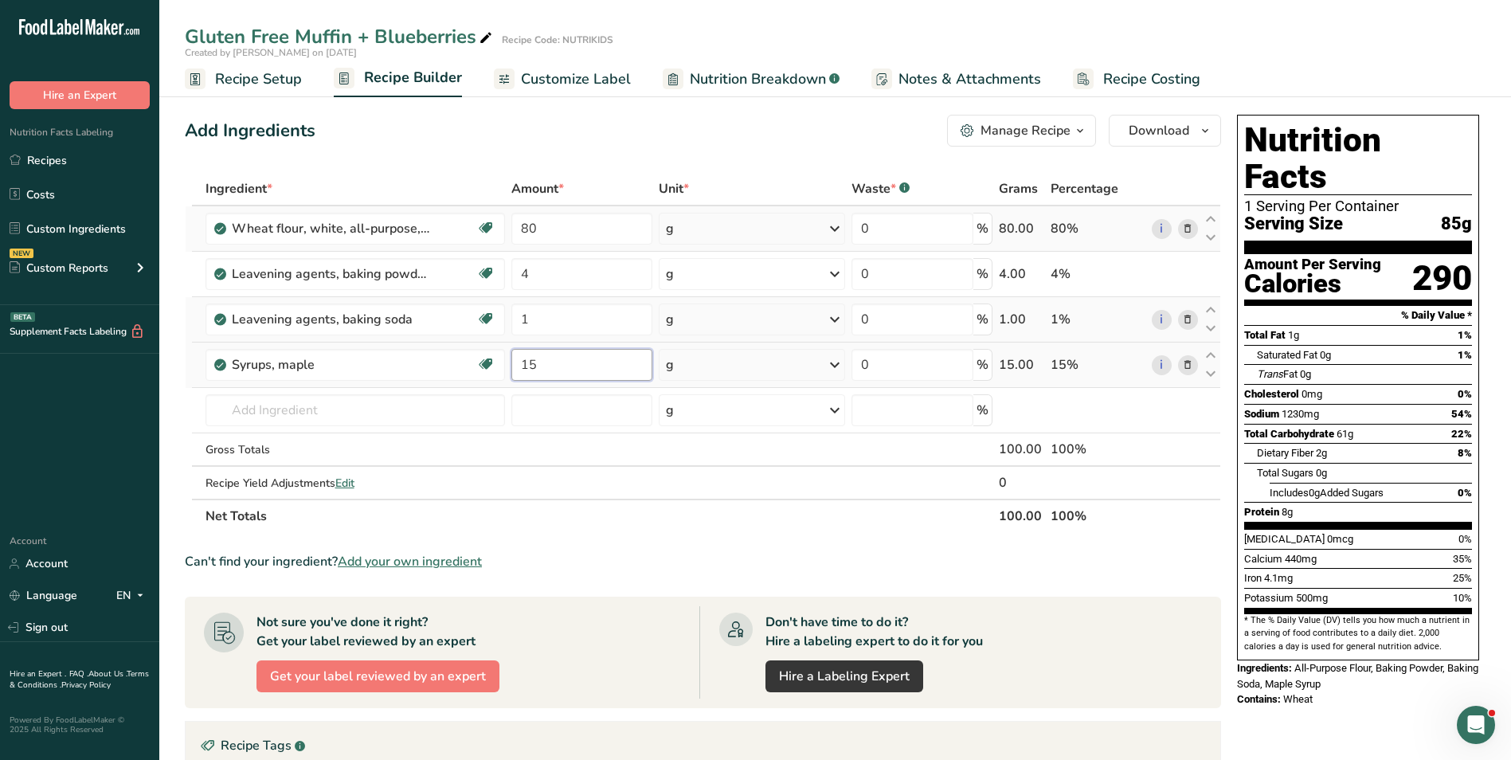
type input "15"
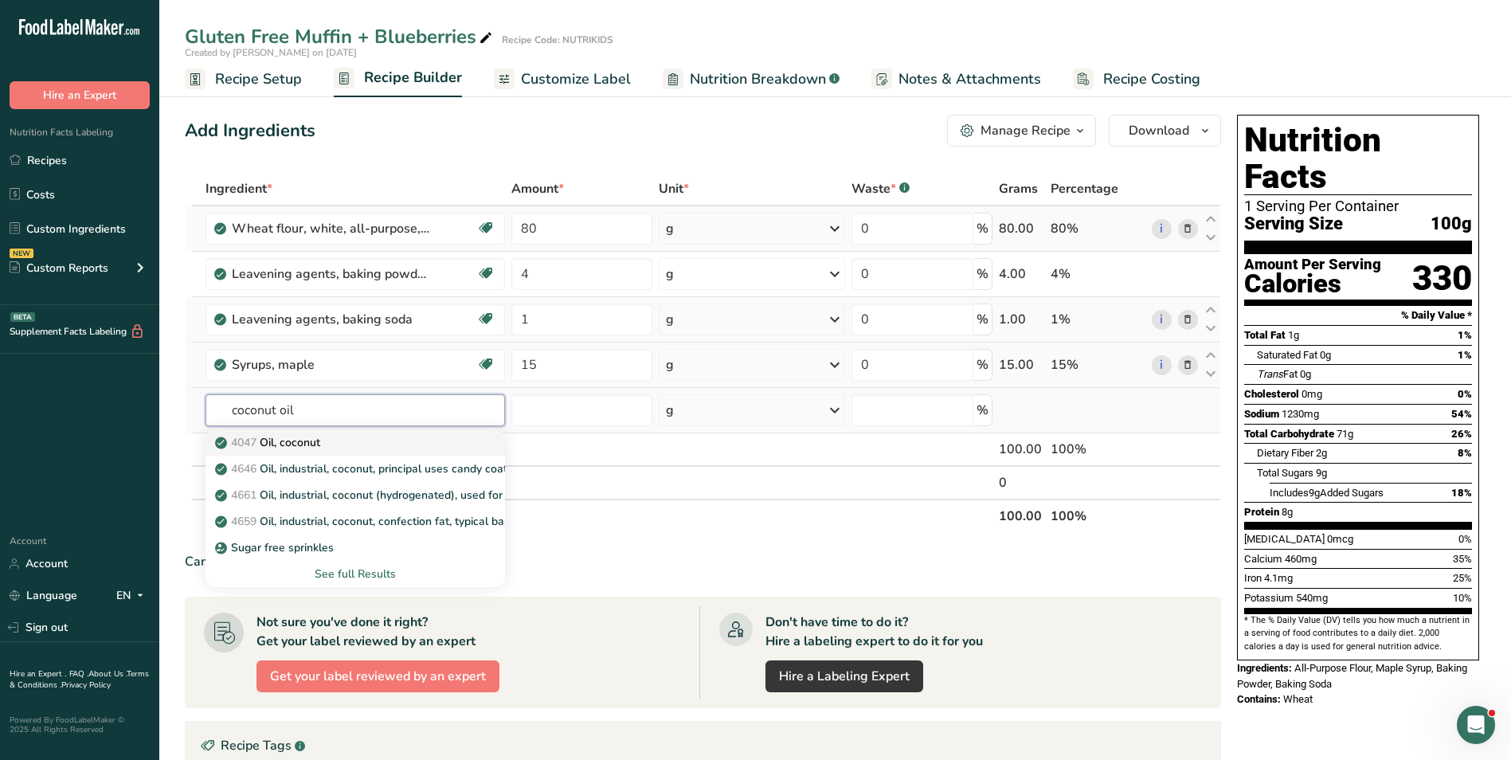
type input "coconut oil"
click at [389, 439] on div "4047 Oil, coconut" at bounding box center [342, 442] width 249 height 17
type input "Oil, coconut"
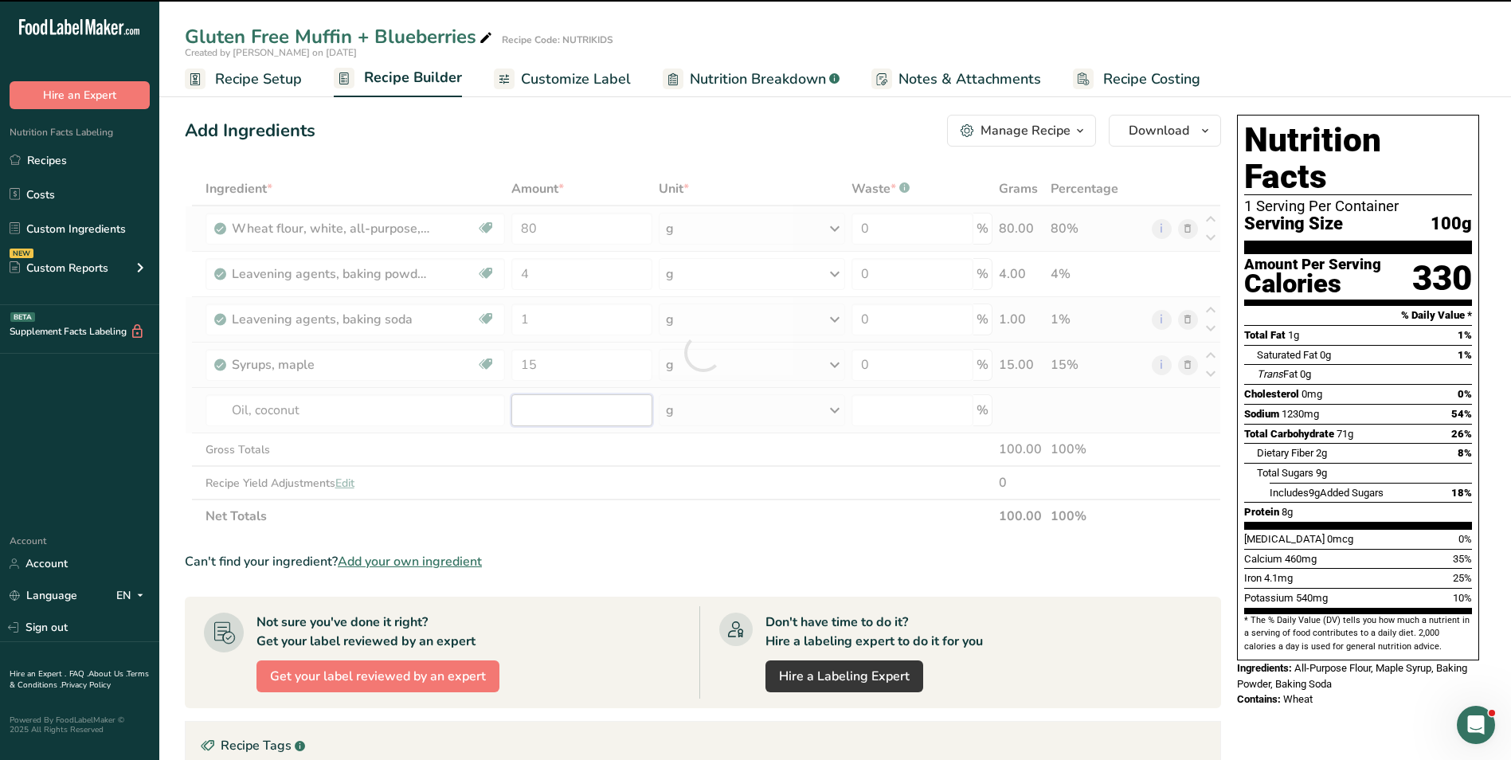
type input "0"
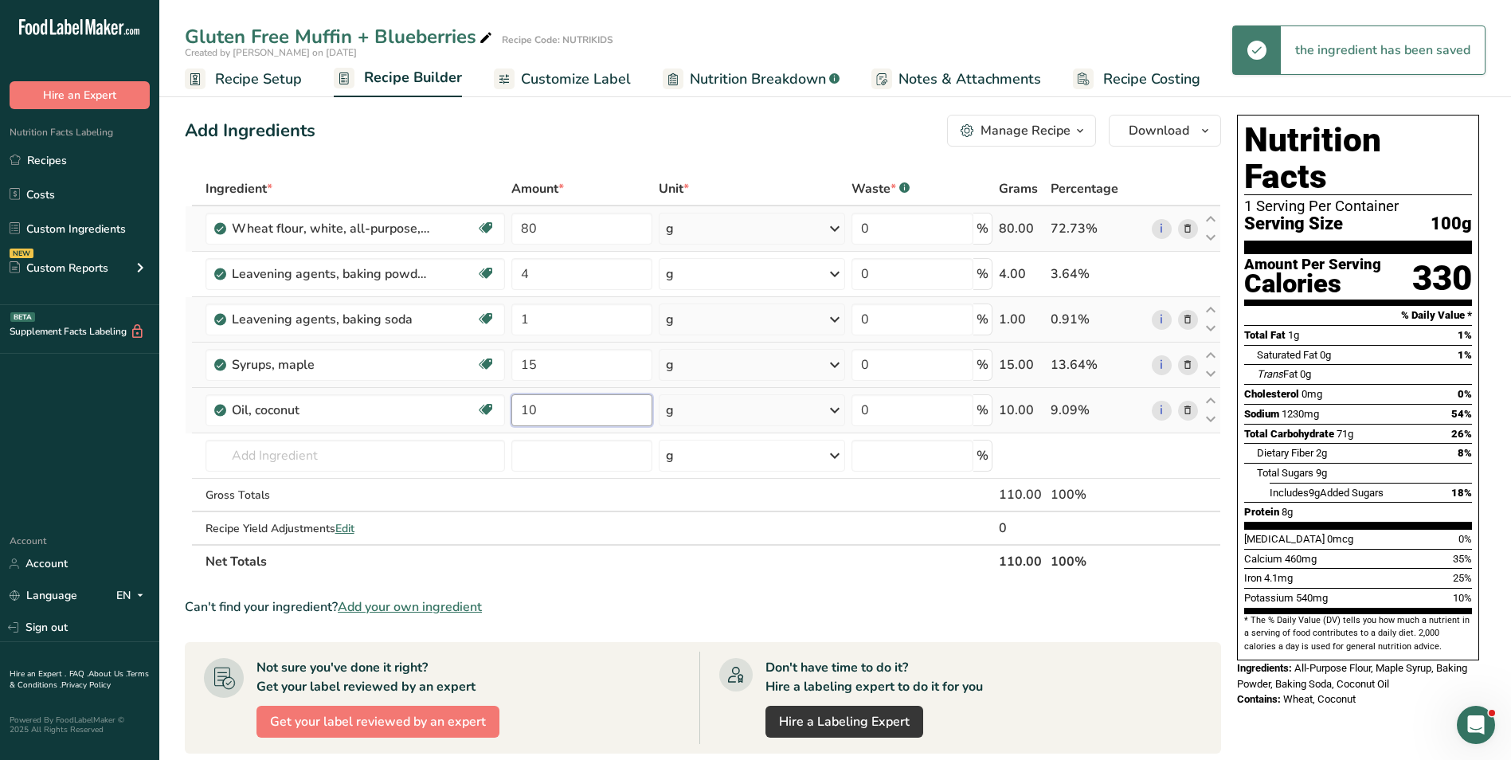
type input "10"
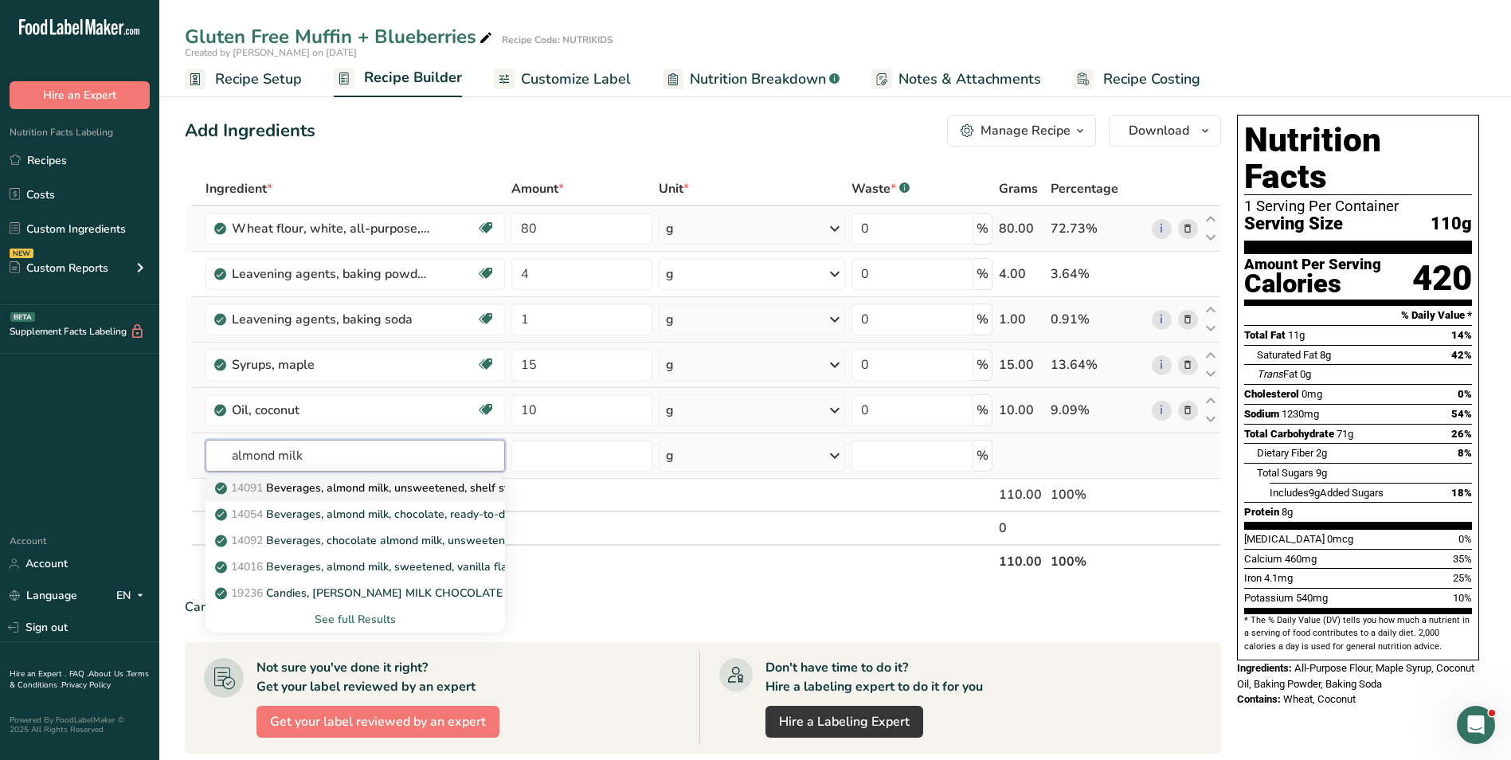
type input "almond milk"
click at [478, 488] on p "14091 Beverages, almond milk, unsweetened, shelf stable" at bounding box center [374, 488] width 312 height 17
type input "Beverages, almond milk, unsweetened, shelf stable"
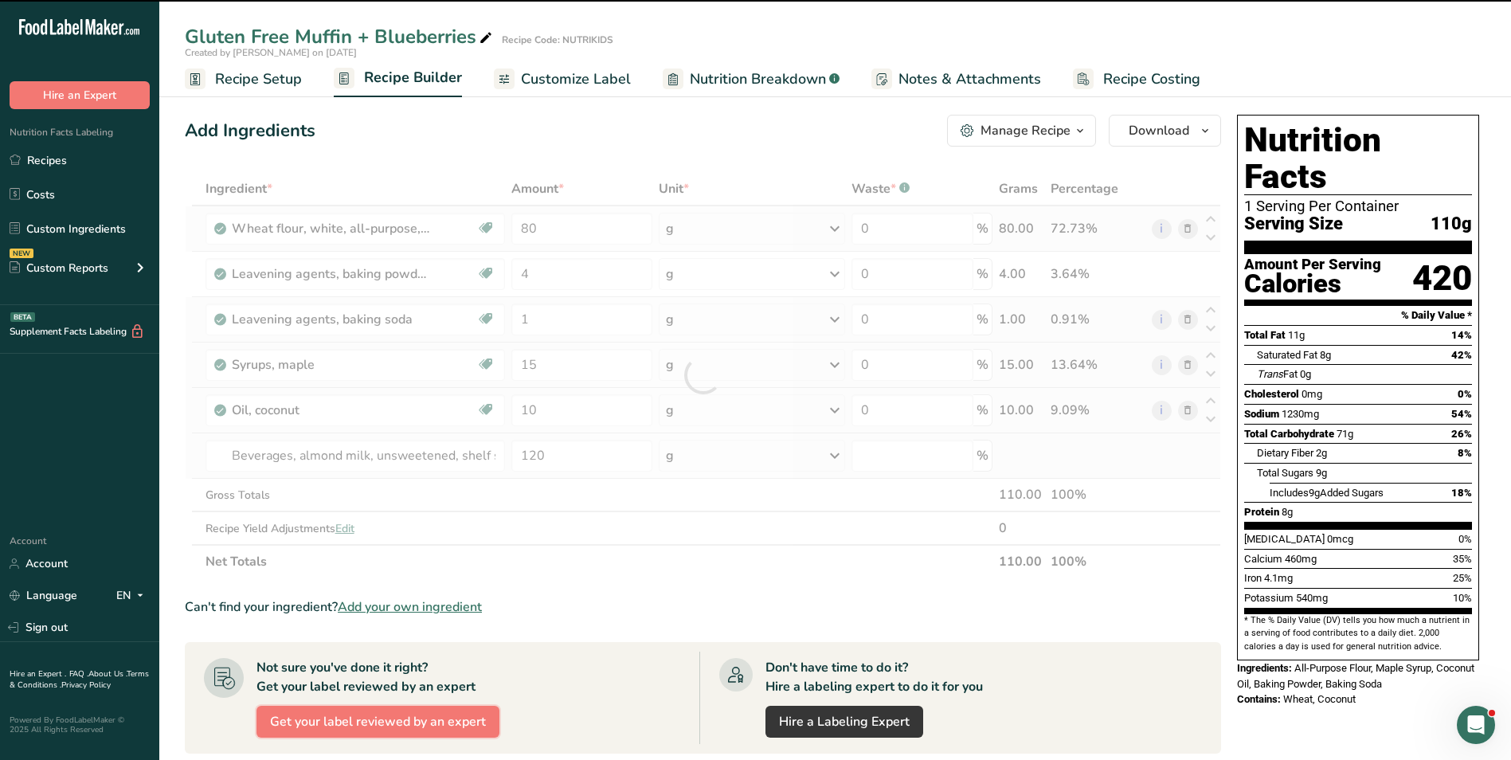
type input "0"
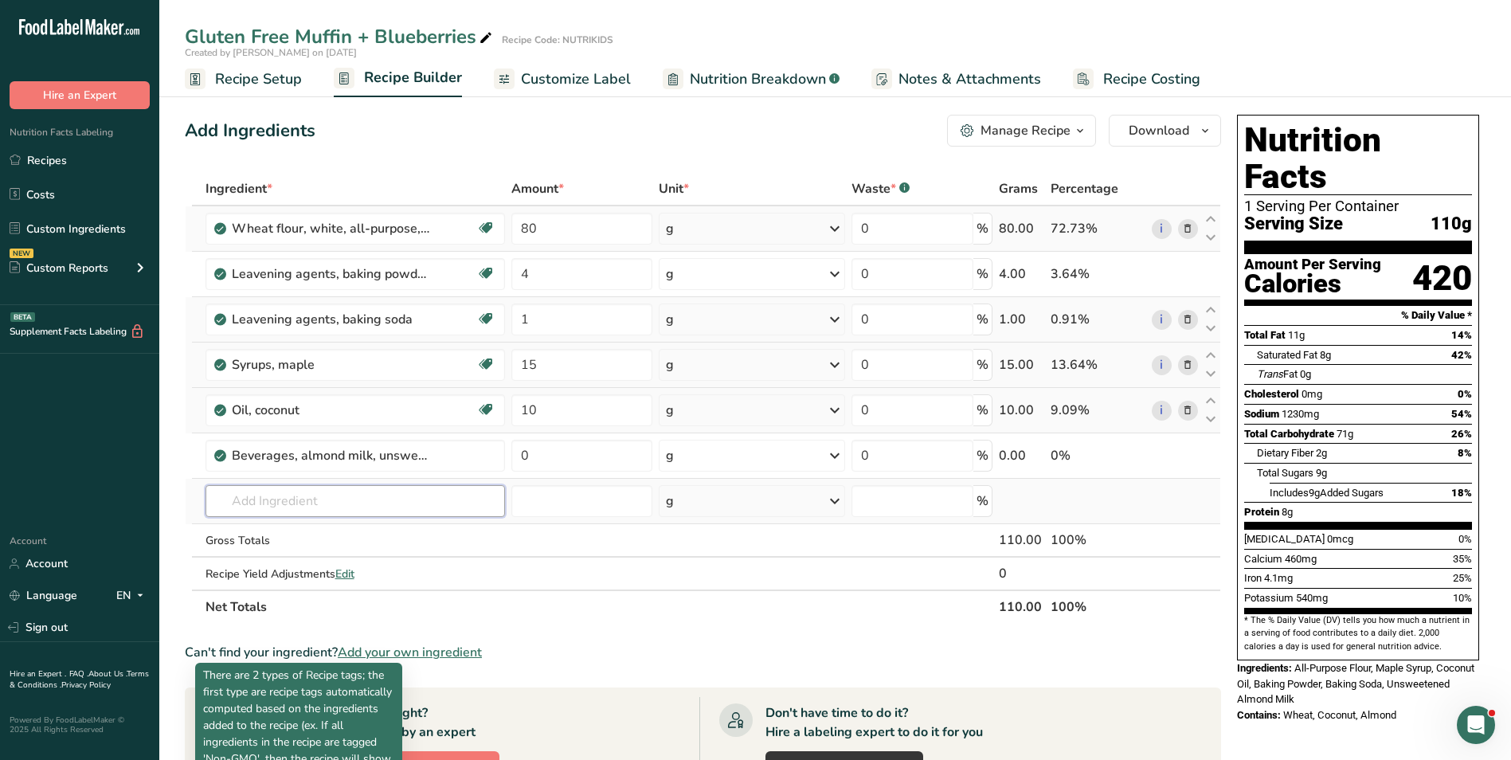
click at [348, 492] on input "text" at bounding box center [356, 501] width 300 height 32
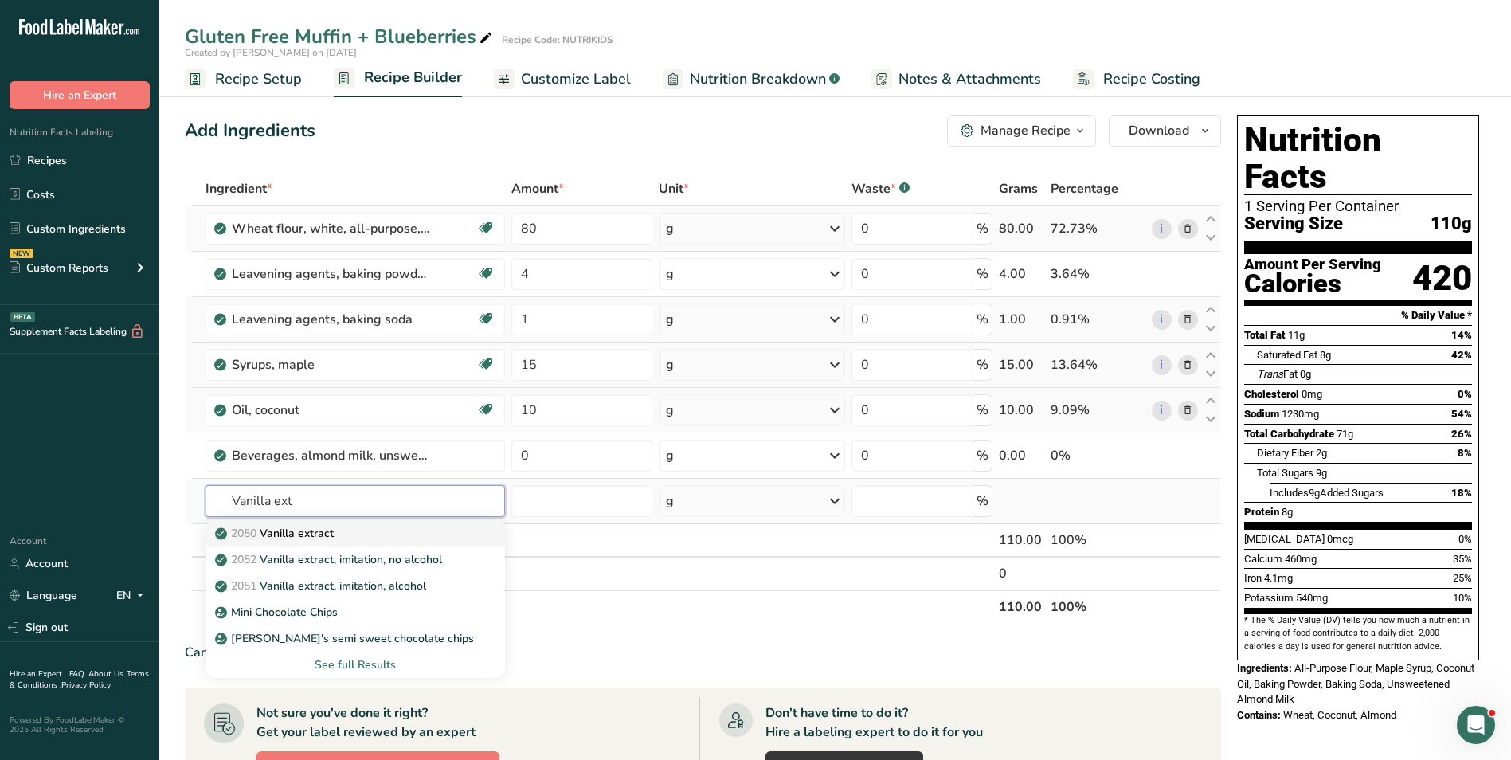
type input "Vanilla ext"
click at [352, 531] on div "2050 Vanilla extract" at bounding box center [342, 533] width 249 height 17
type input "Vanilla extract"
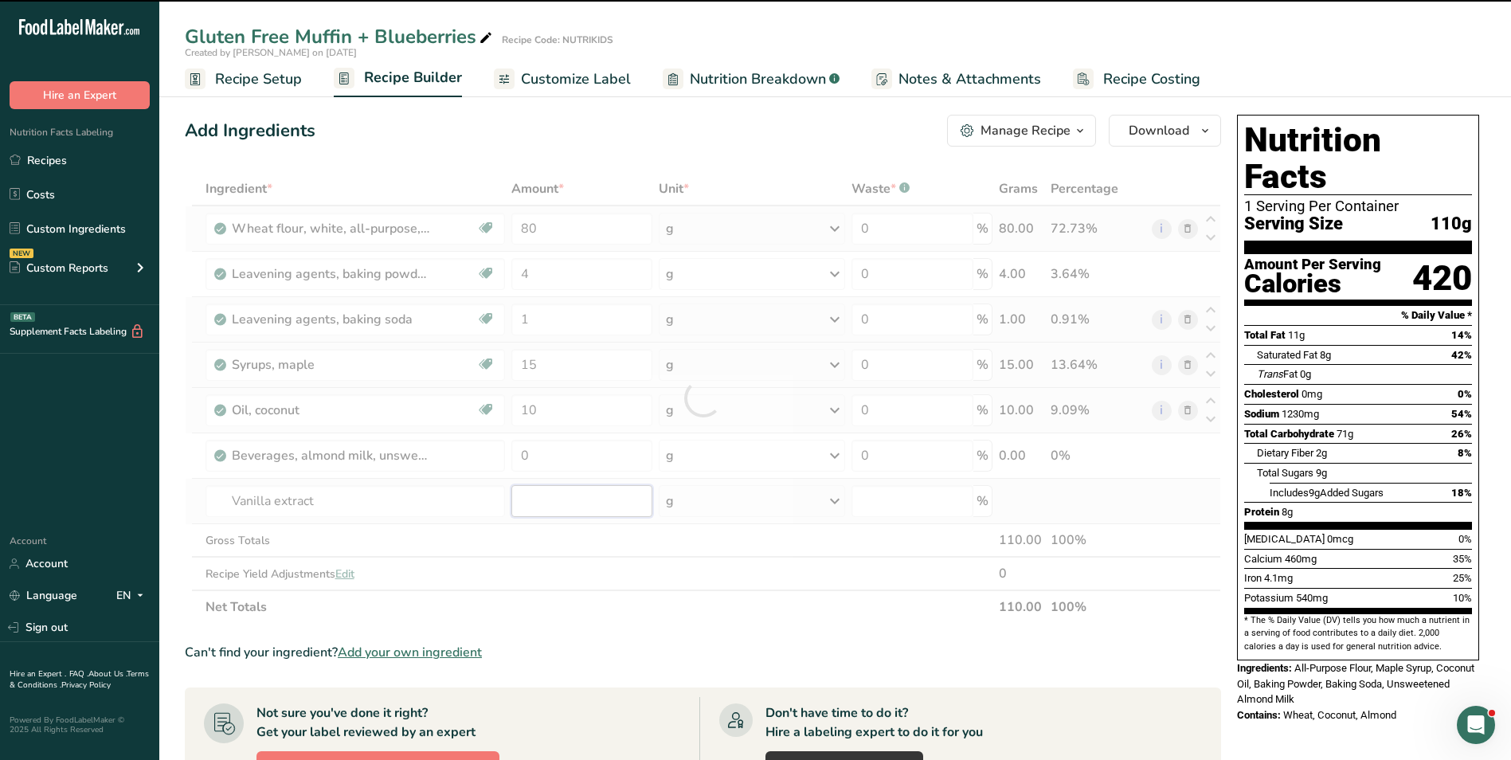
type input "0"
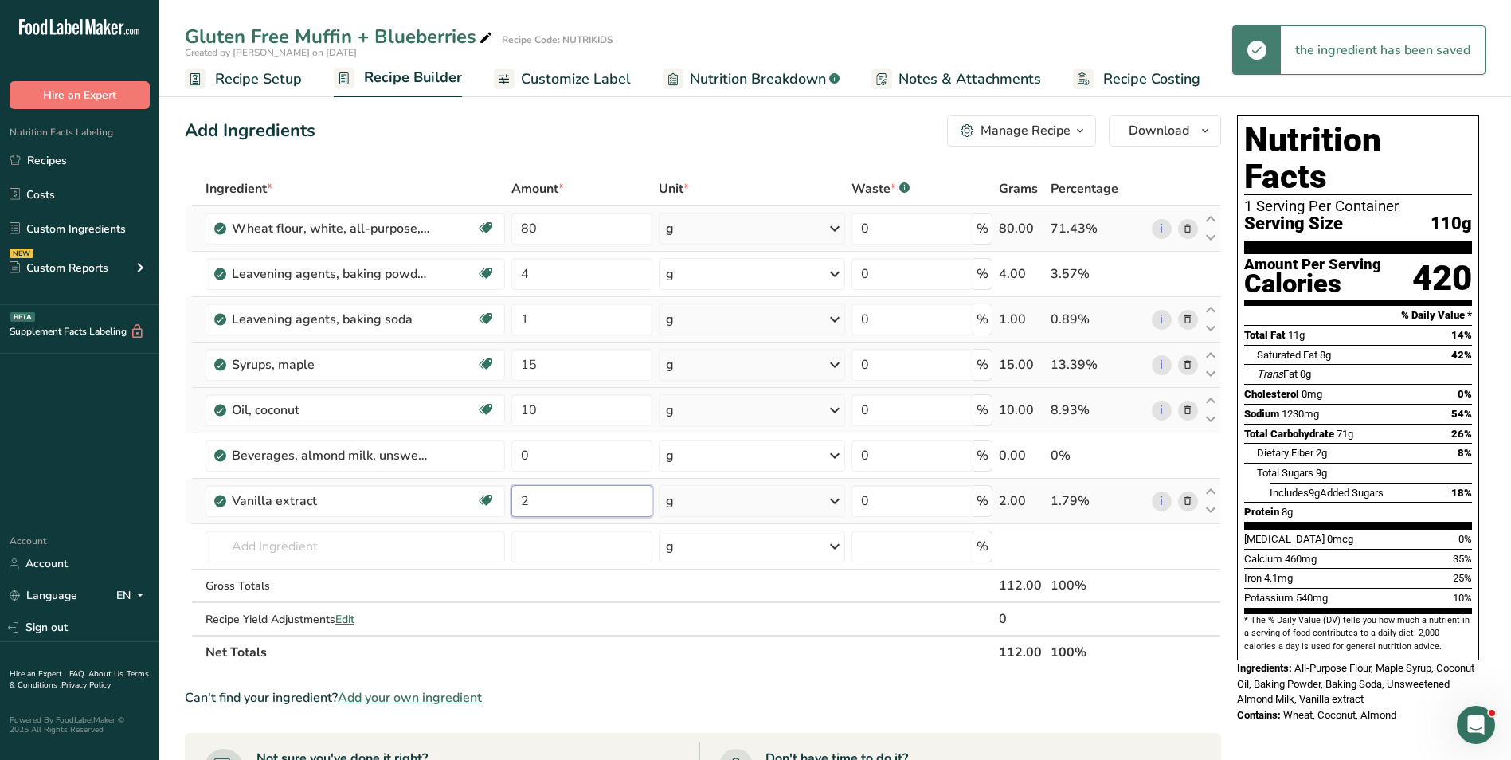
type input "2"
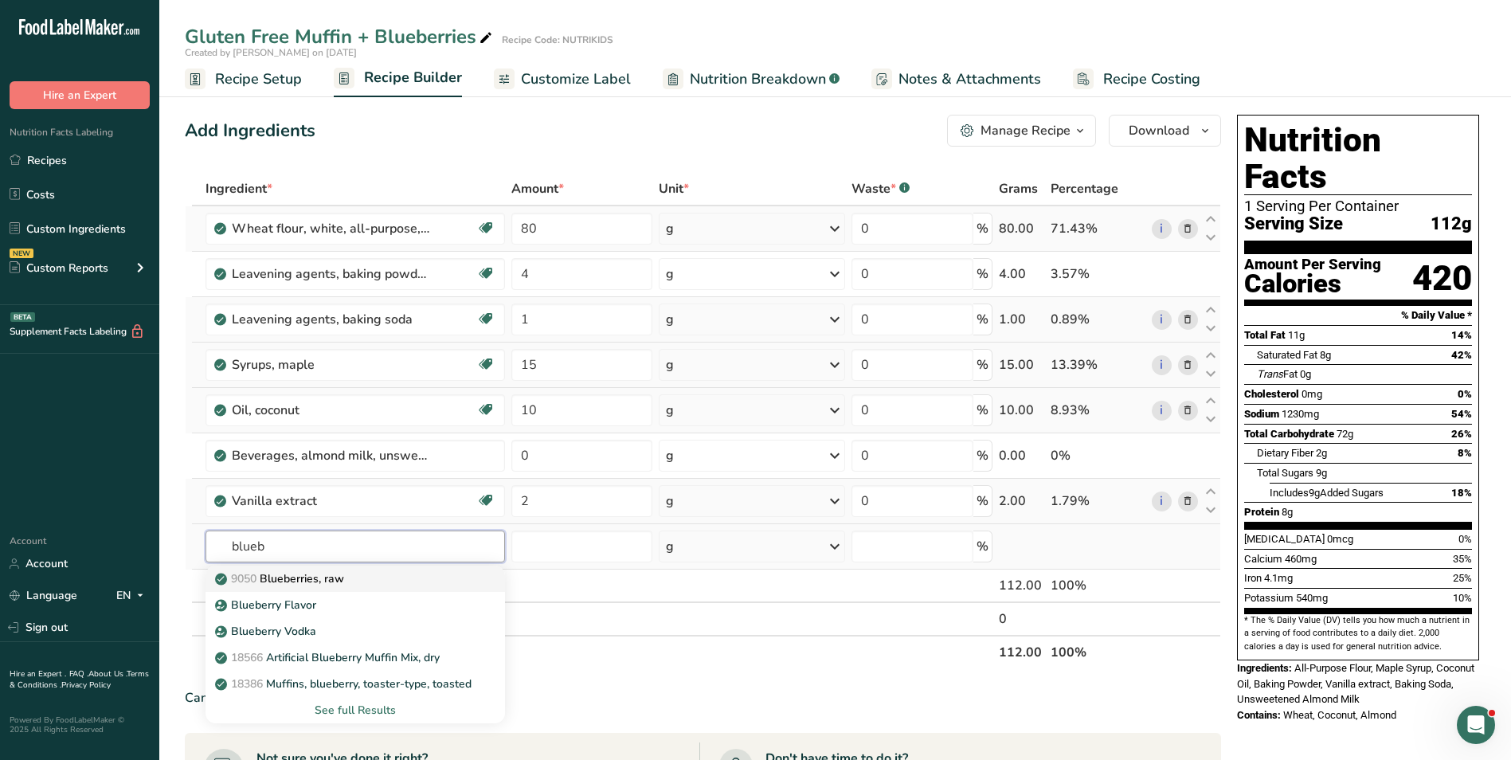
type input "blueb"
click at [337, 580] on p "9050 Blueberries, raw" at bounding box center [281, 578] width 126 height 17
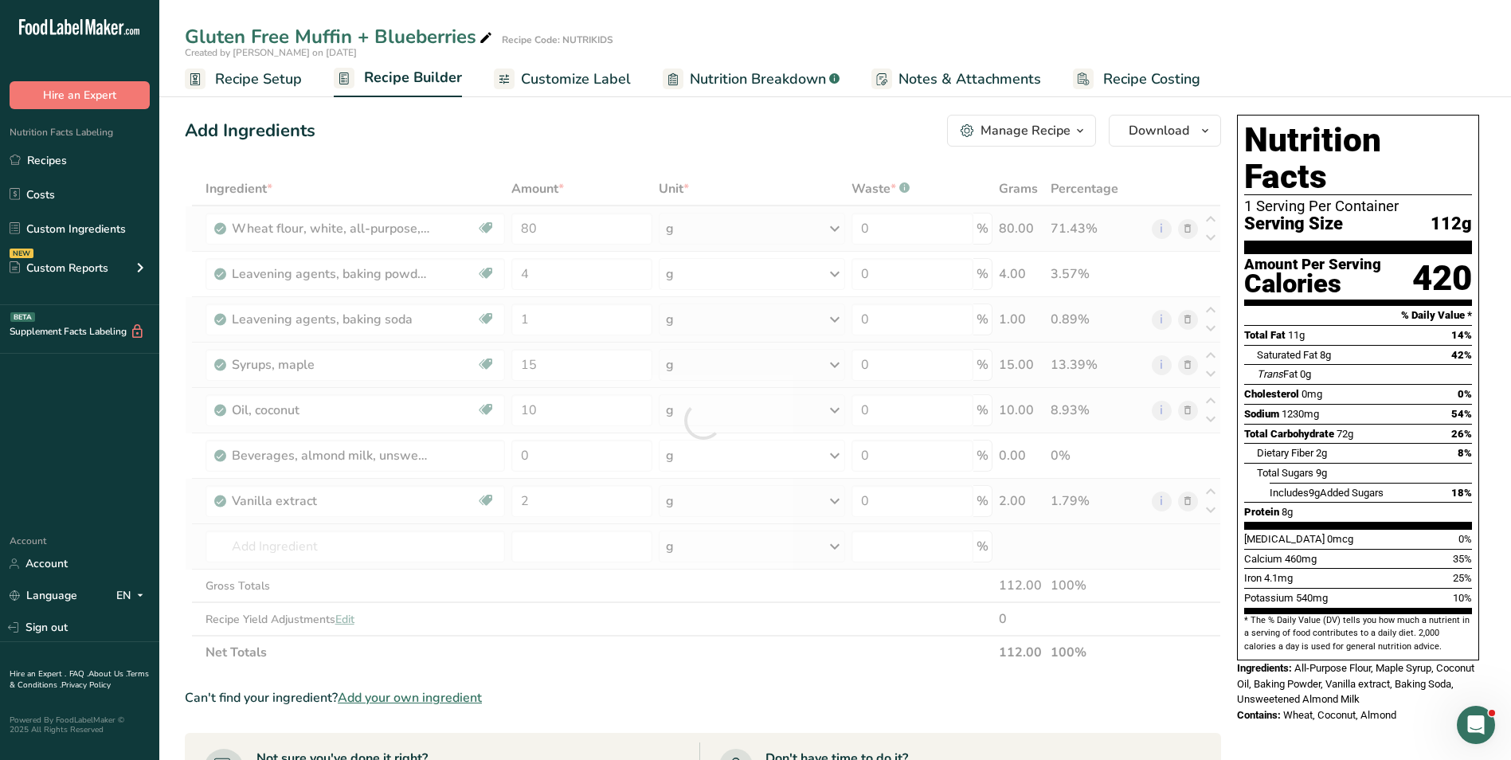
type input "Blueberries, raw"
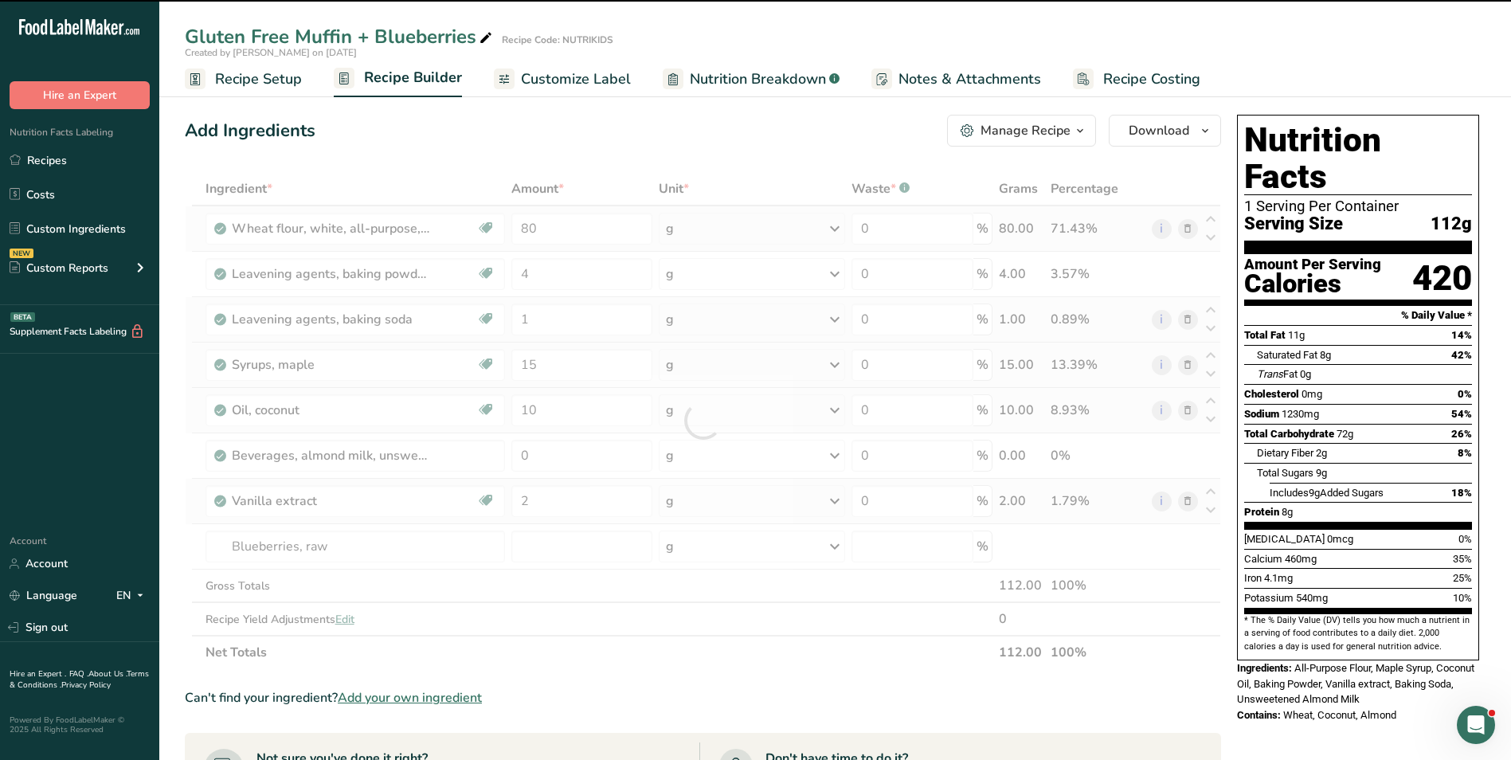
type input "0"
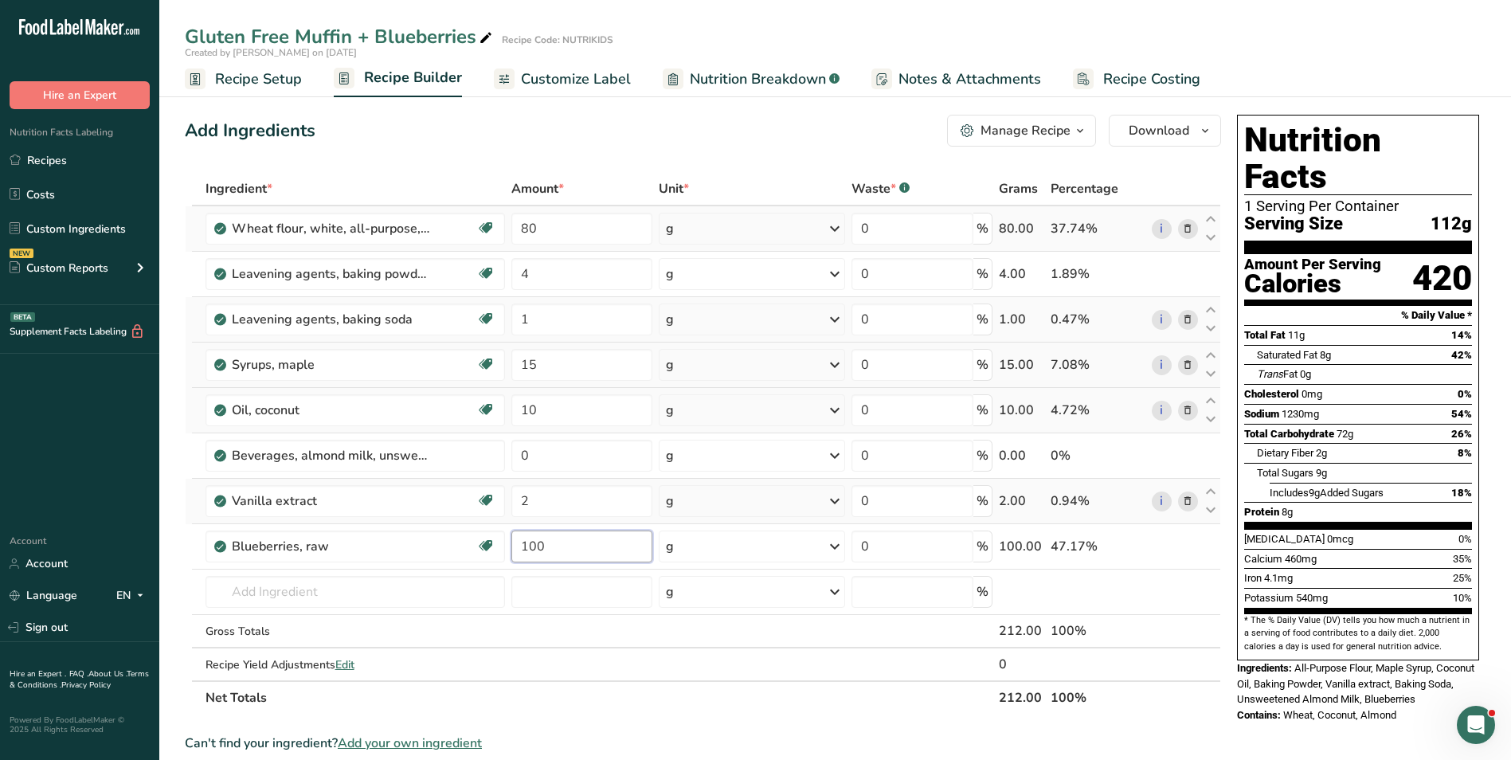
type input "100"
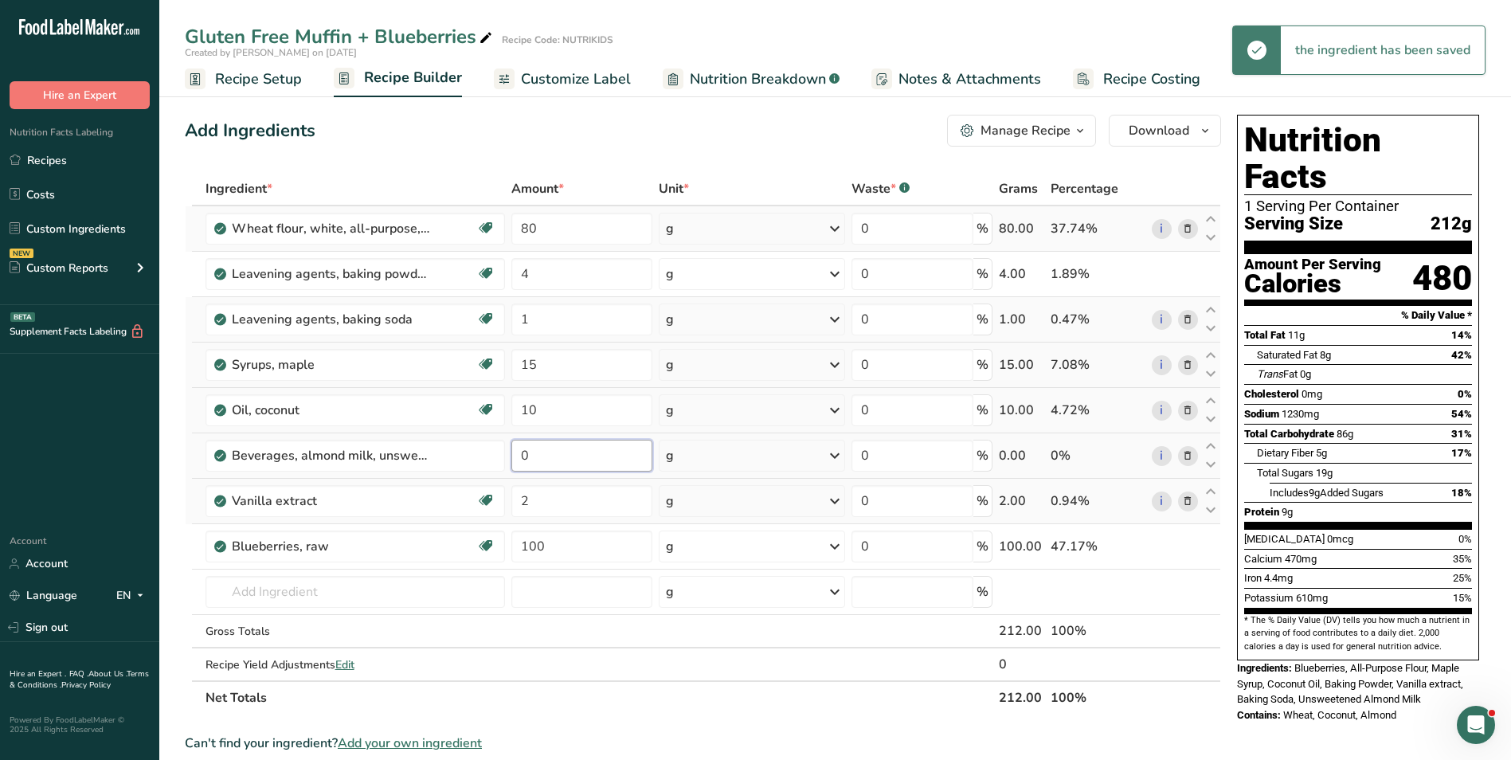
click at [530, 459] on input "0" at bounding box center [581, 456] width 141 height 32
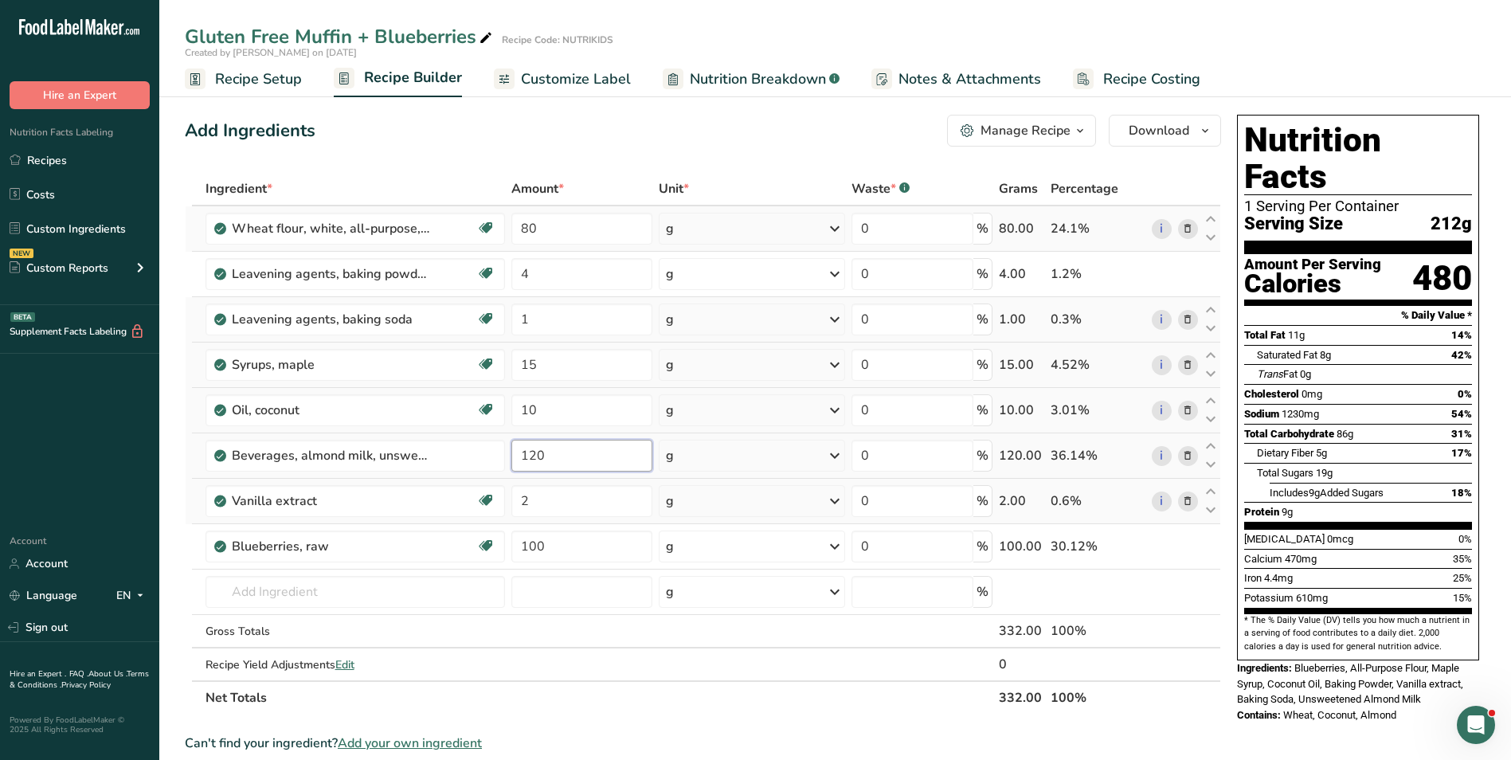
type input "120"
click at [525, 226] on input "80" at bounding box center [581, 229] width 141 height 32
type input "50"
click at [556, 84] on span "Customize Label" at bounding box center [576, 80] width 110 height 22
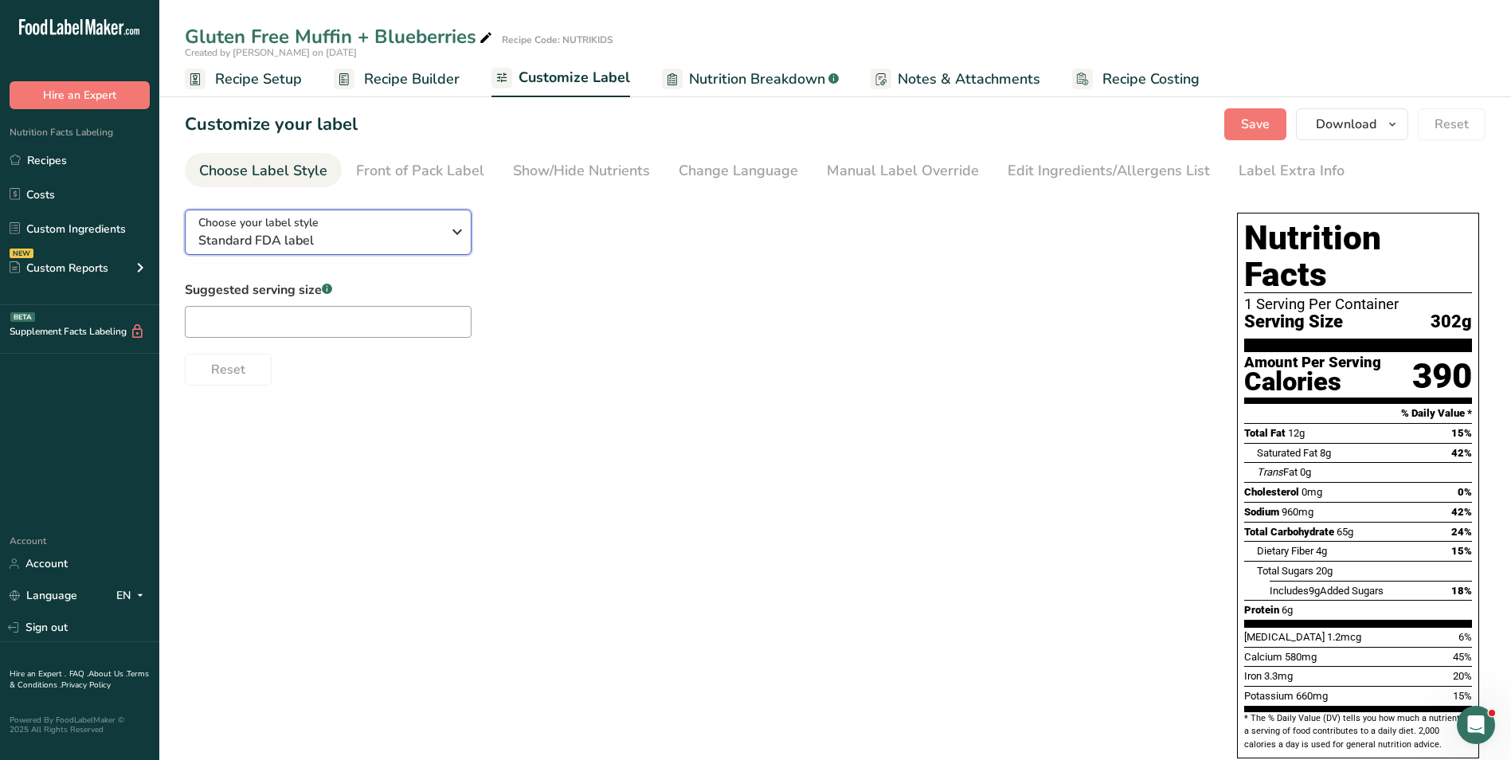
click at [382, 237] on span "Standard FDA label" at bounding box center [319, 240] width 243 height 19
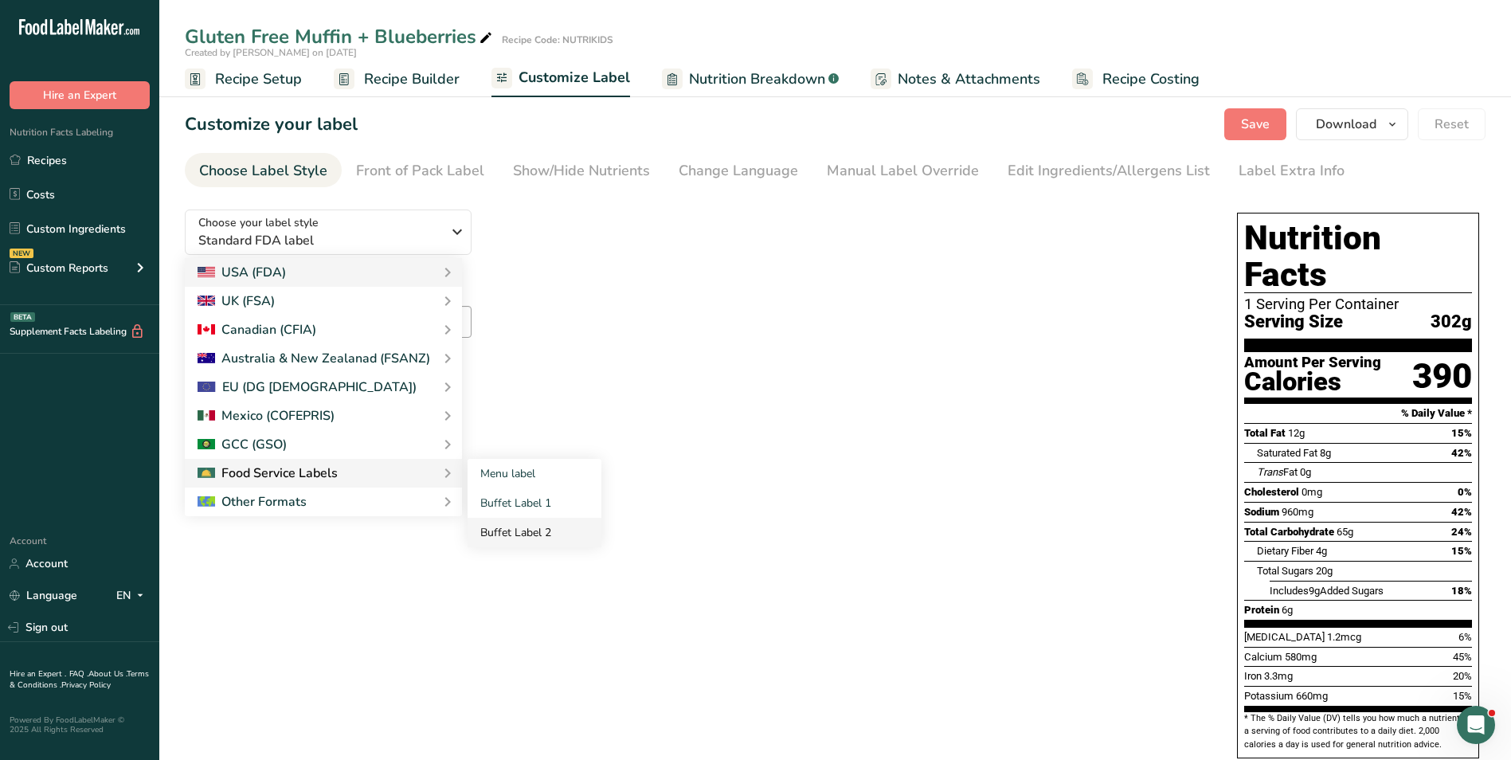
click at [499, 534] on link "Buffet Label 2" at bounding box center [535, 532] width 134 height 29
checkbox input "false"
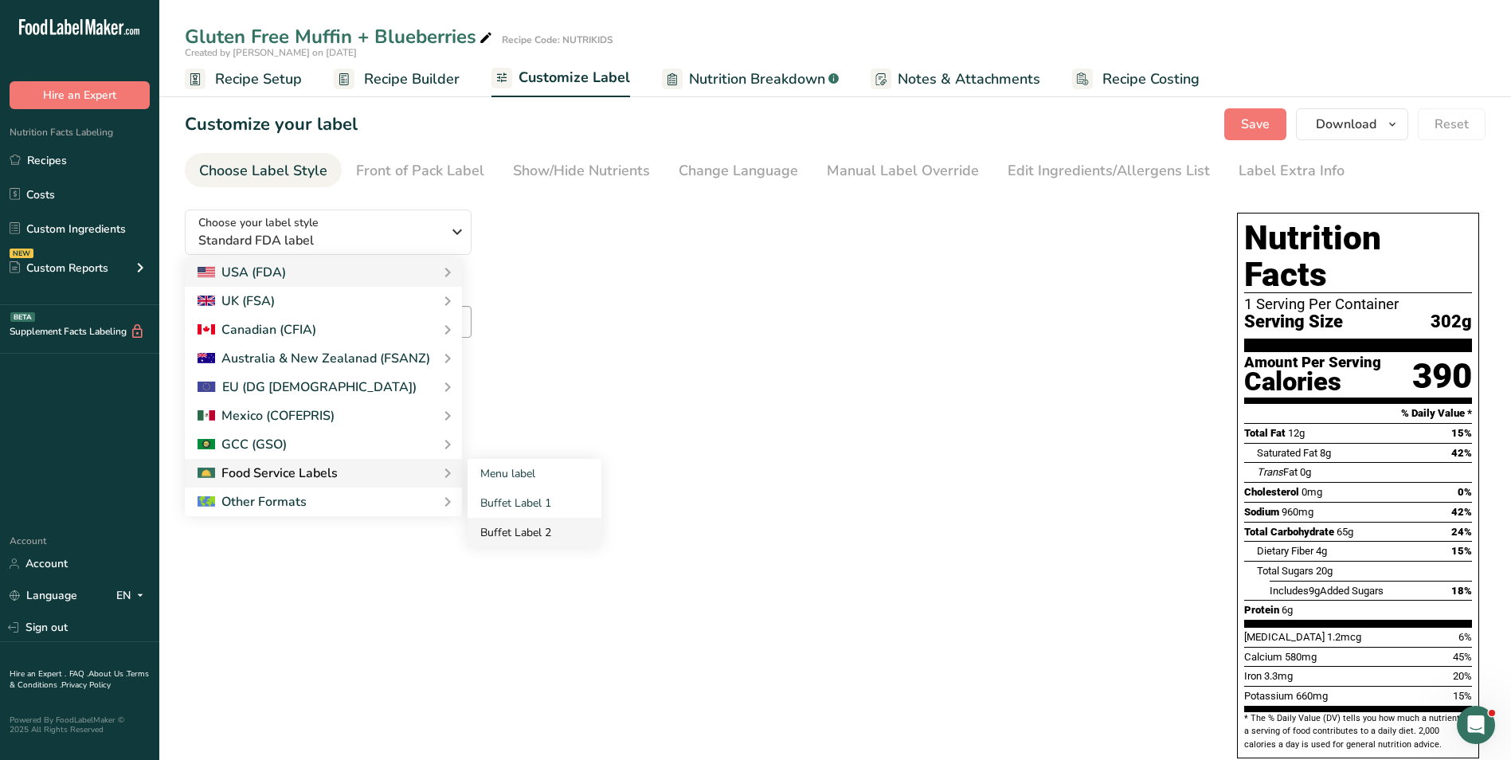
checkbox input "false"
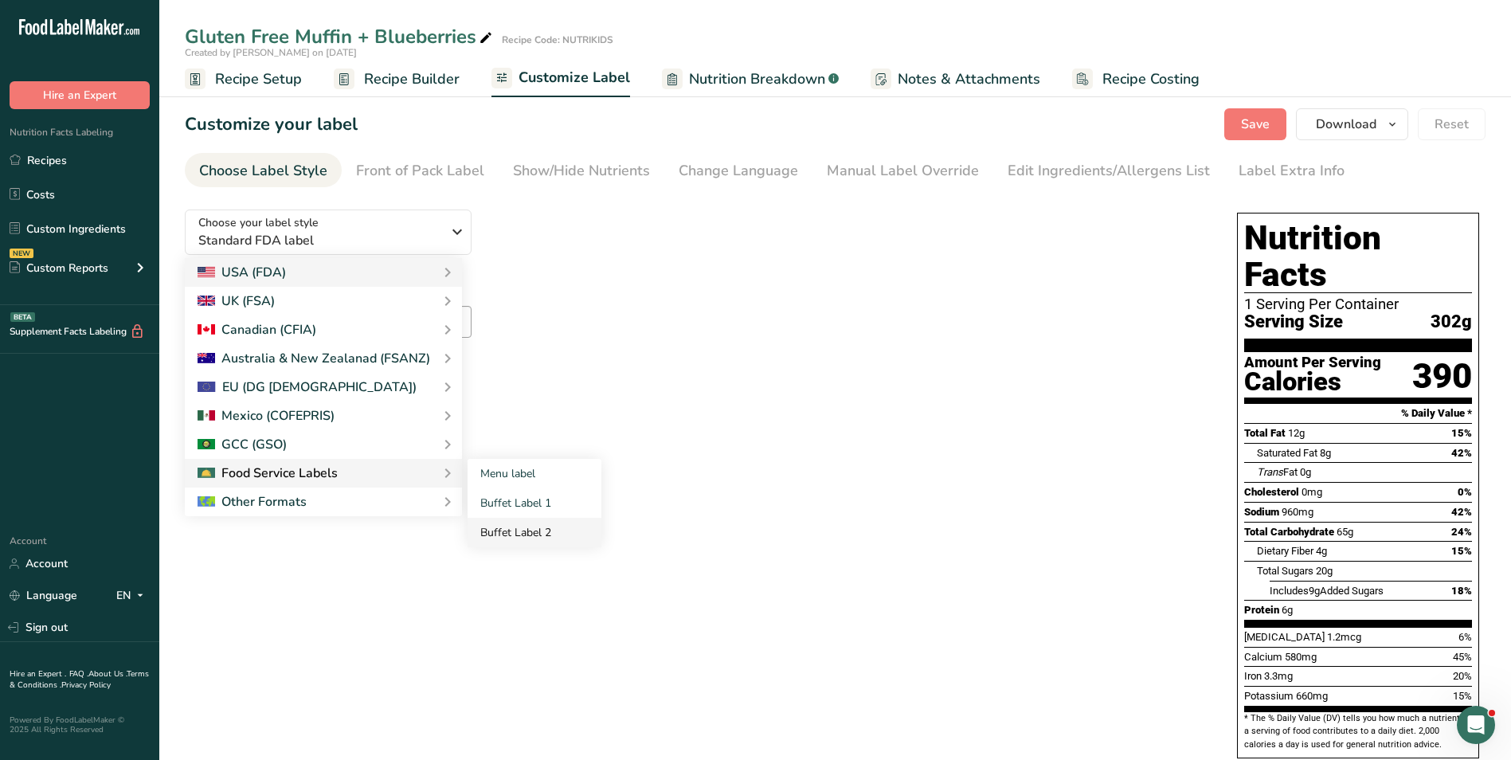
checkbox input "false"
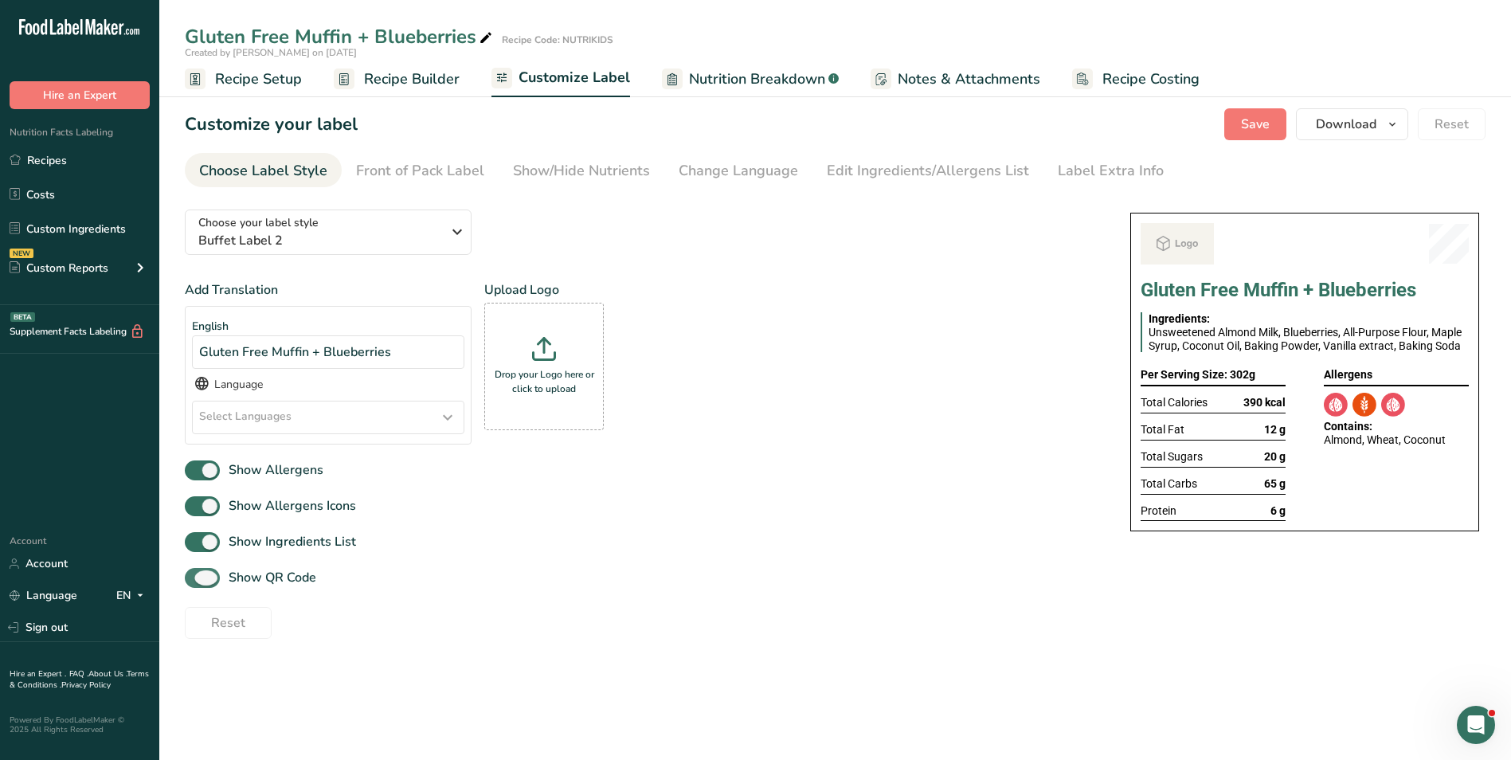
click at [272, 579] on span "Show QR Code" at bounding box center [268, 577] width 96 height 19
click at [195, 579] on input "Show QR Code" at bounding box center [190, 578] width 10 height 10
checkbox input "false"
click at [585, 159] on link "Show/Hide Nutrients" at bounding box center [581, 171] width 137 height 36
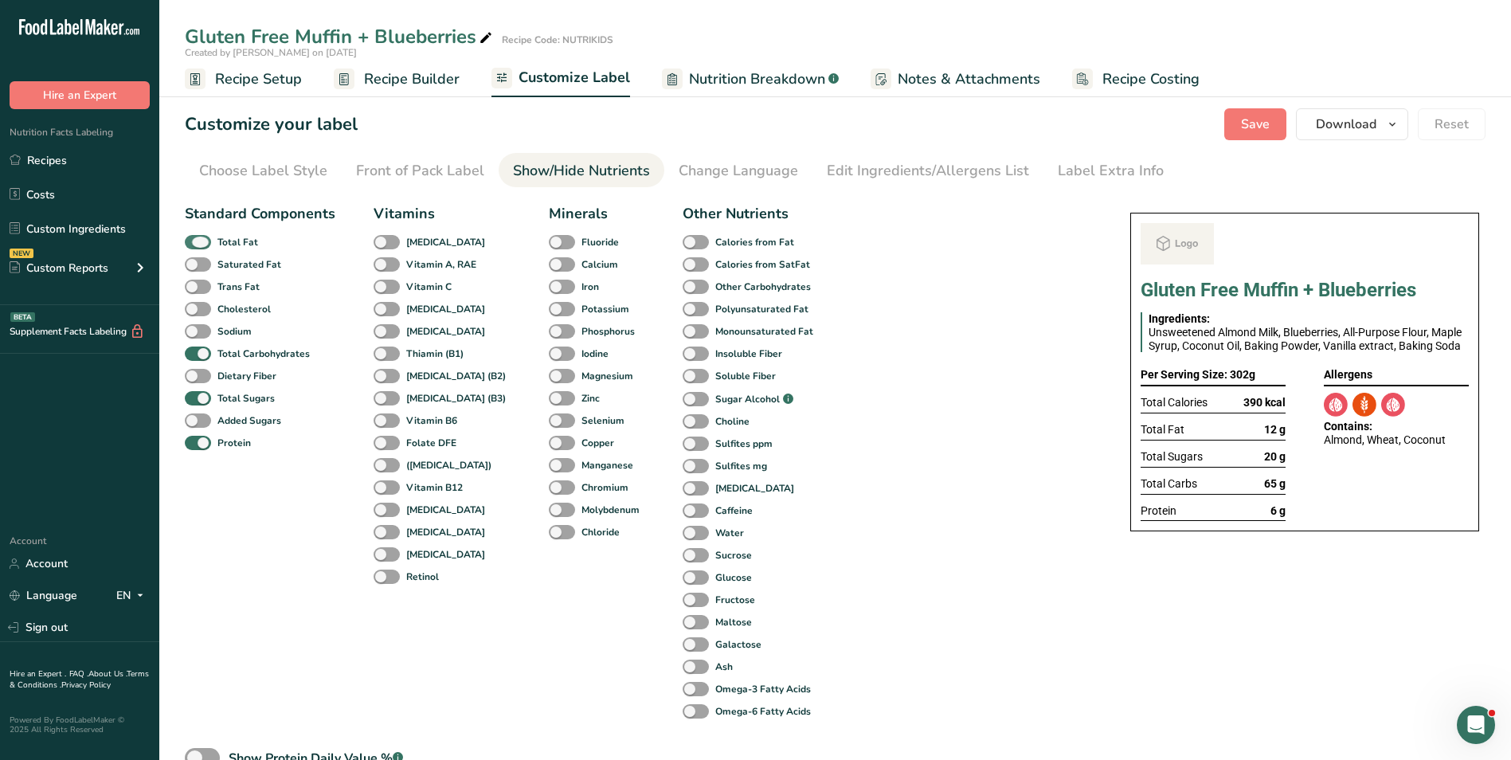
click at [245, 240] on b "Total Fat" at bounding box center [237, 242] width 41 height 14
click at [195, 240] on input "Total Fat" at bounding box center [190, 242] width 10 height 10
checkbox input "false"
click at [213, 397] on span "Total Sugars" at bounding box center [243, 398] width 64 height 14
click at [195, 397] on input "Total Sugars" at bounding box center [190, 398] width 10 height 10
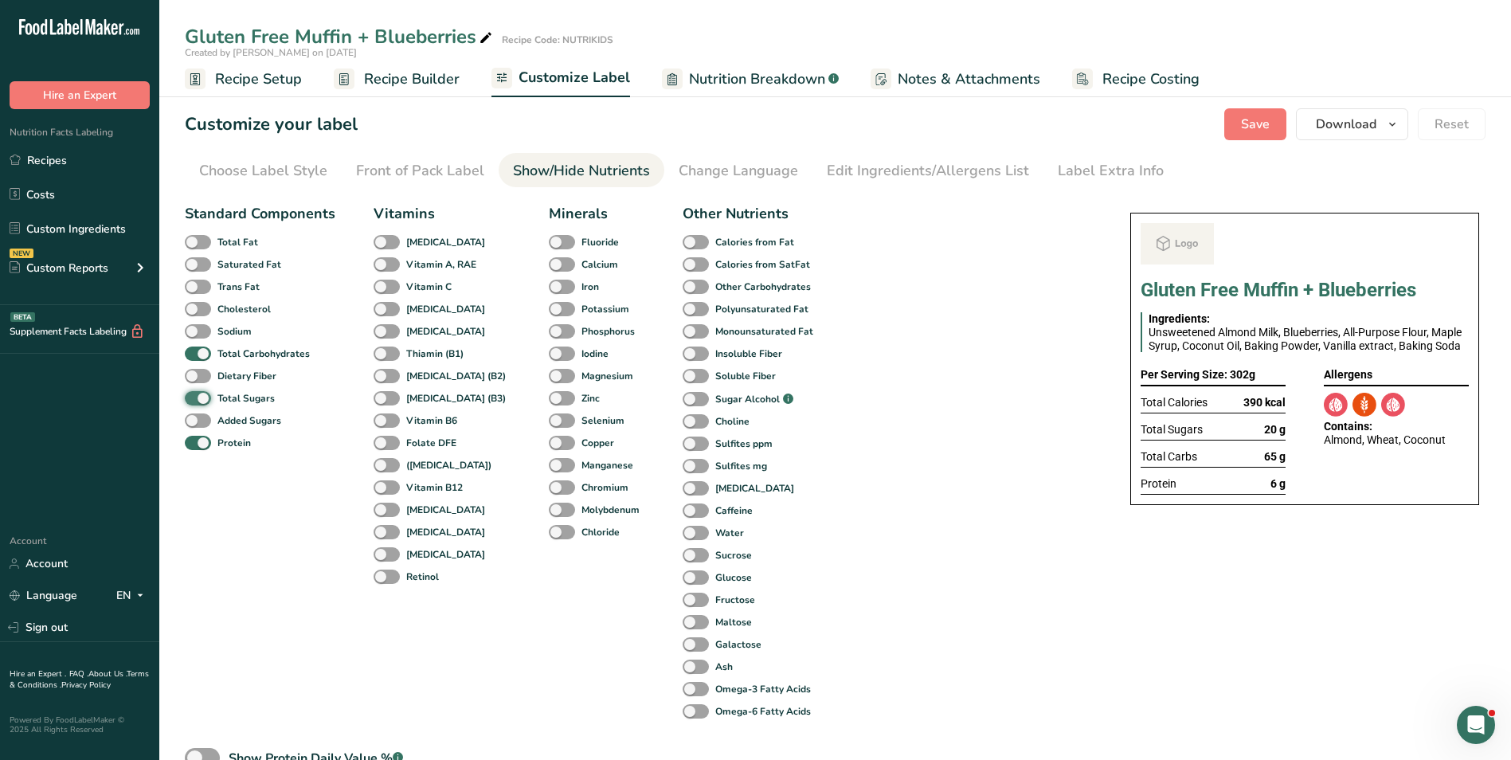
checkbox input "false"
click at [1075, 188] on section "Customize your label Save Download Choose what to show on your downloaded label…" at bounding box center [835, 464] width 1352 height 762
click at [1078, 177] on div "Label Extra Info" at bounding box center [1111, 171] width 106 height 22
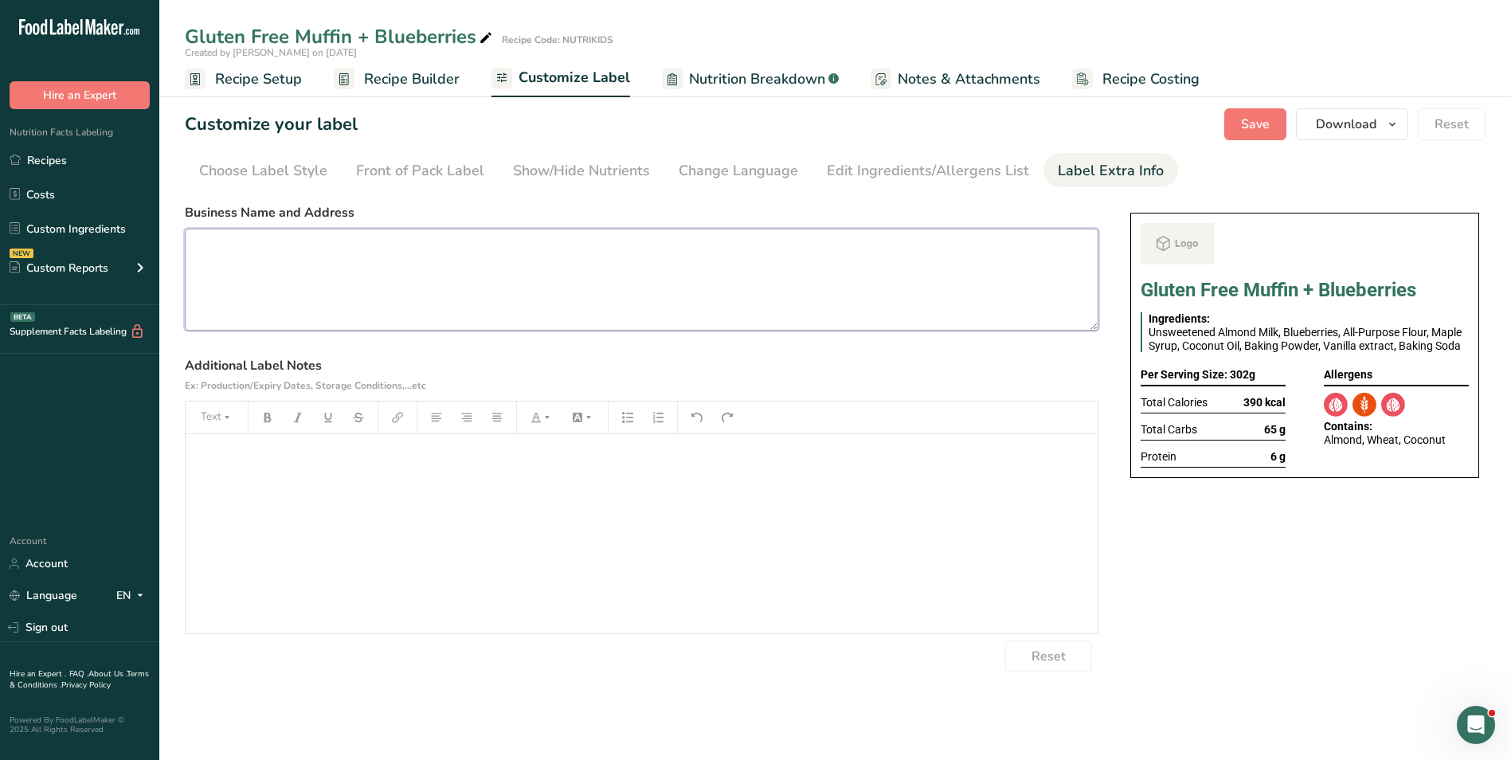
click at [481, 258] on textarea at bounding box center [642, 280] width 914 height 102
paste textarea "BREAKFAST Use by: [DATE] Storage: Keep Refrigerated under 5 degrees Heating: Re…"
click at [245, 268] on textarea "BREAKFAST Use by: [DATE] Storage: Keep Refrigerated under 5 degrees Heating: Re…" at bounding box center [642, 280] width 914 height 102
click at [439, 285] on textarea "BREAKFAST Use by: 21/09/2025 Storage: Keep Refrigerated under 5 degrees Heating…" at bounding box center [642, 280] width 914 height 102
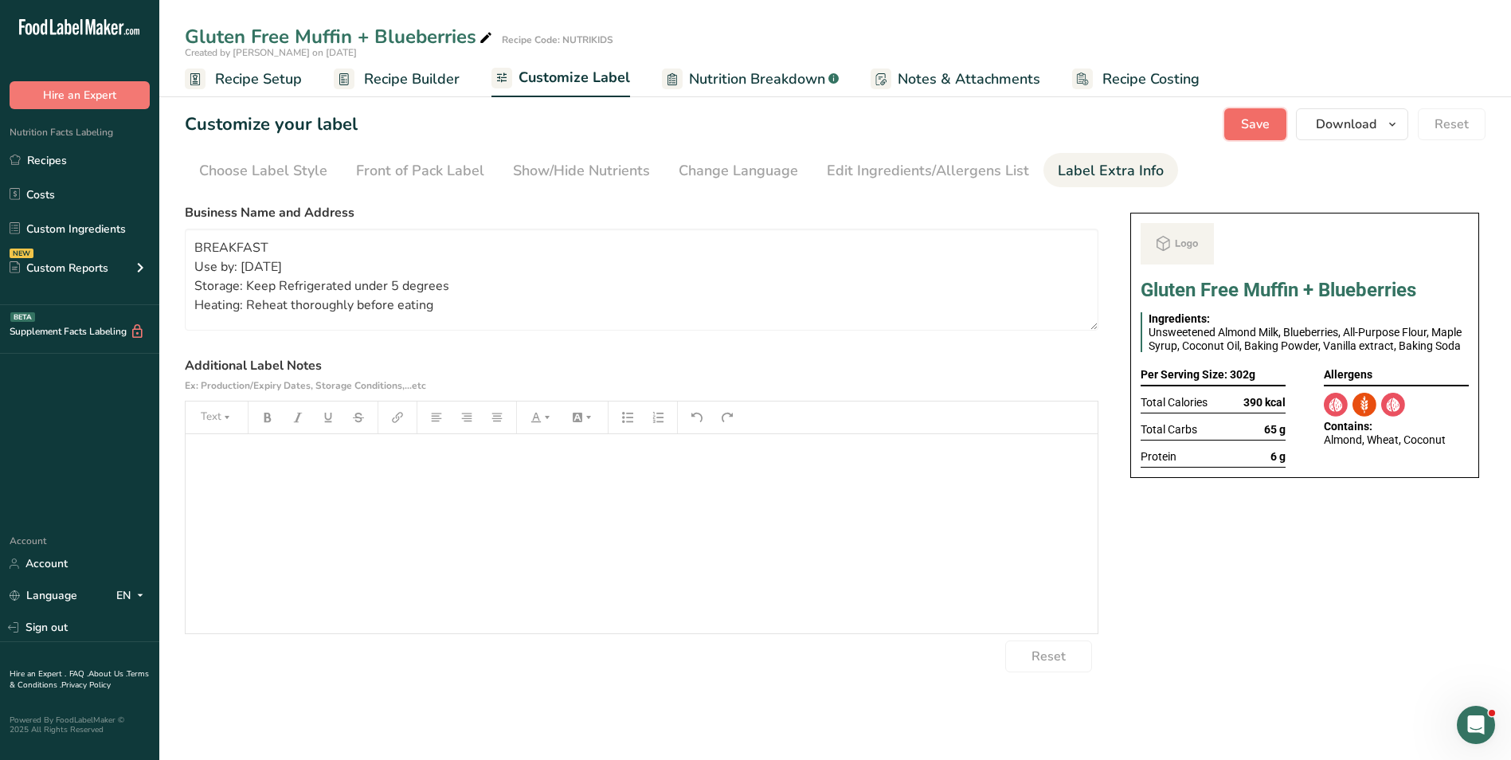
click at [1263, 121] on span "Save" at bounding box center [1255, 124] width 29 height 19
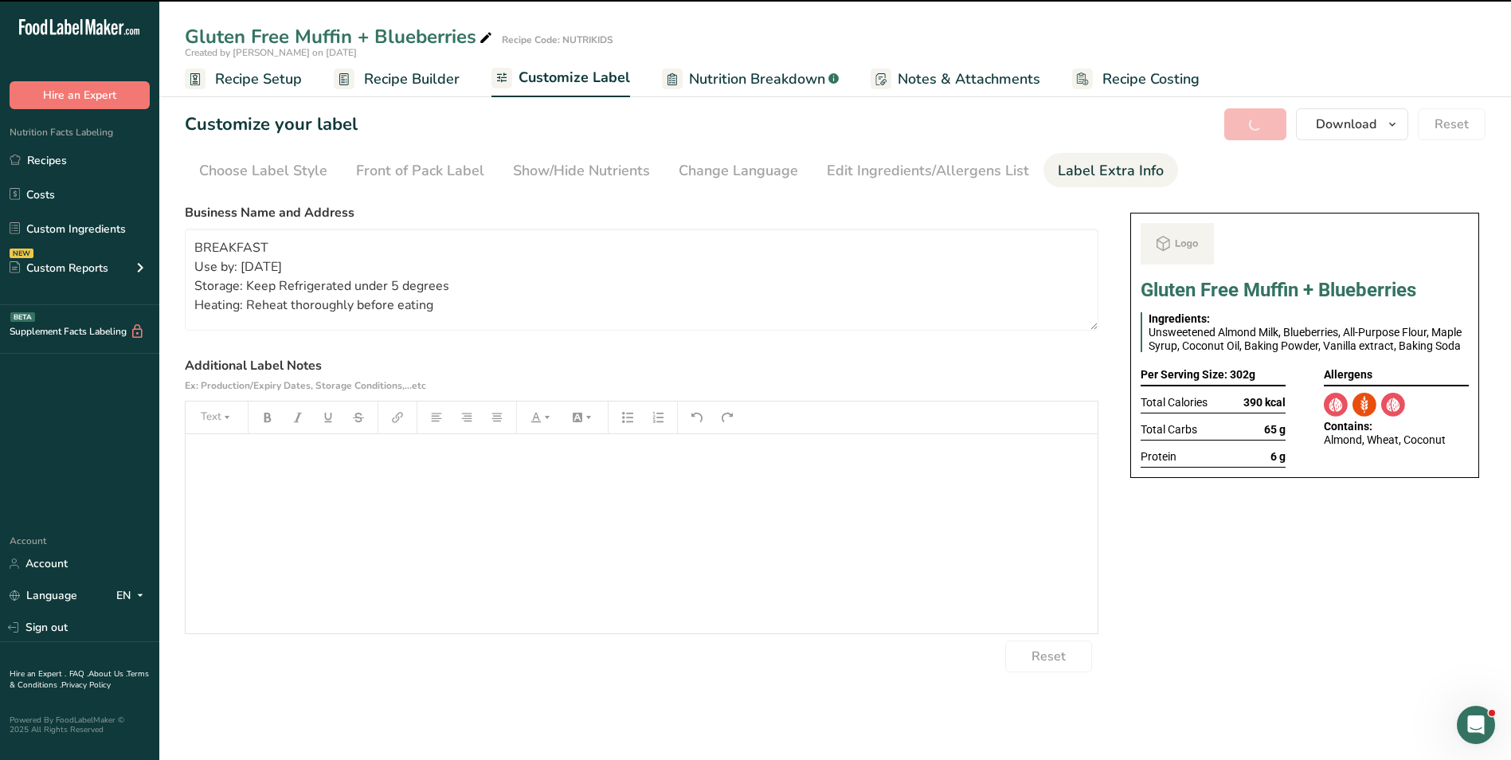
type textarea "BREAKFAST Use by: 21/09/2025 Storage: Keep Refrigerated under 5 degrees Heating…"
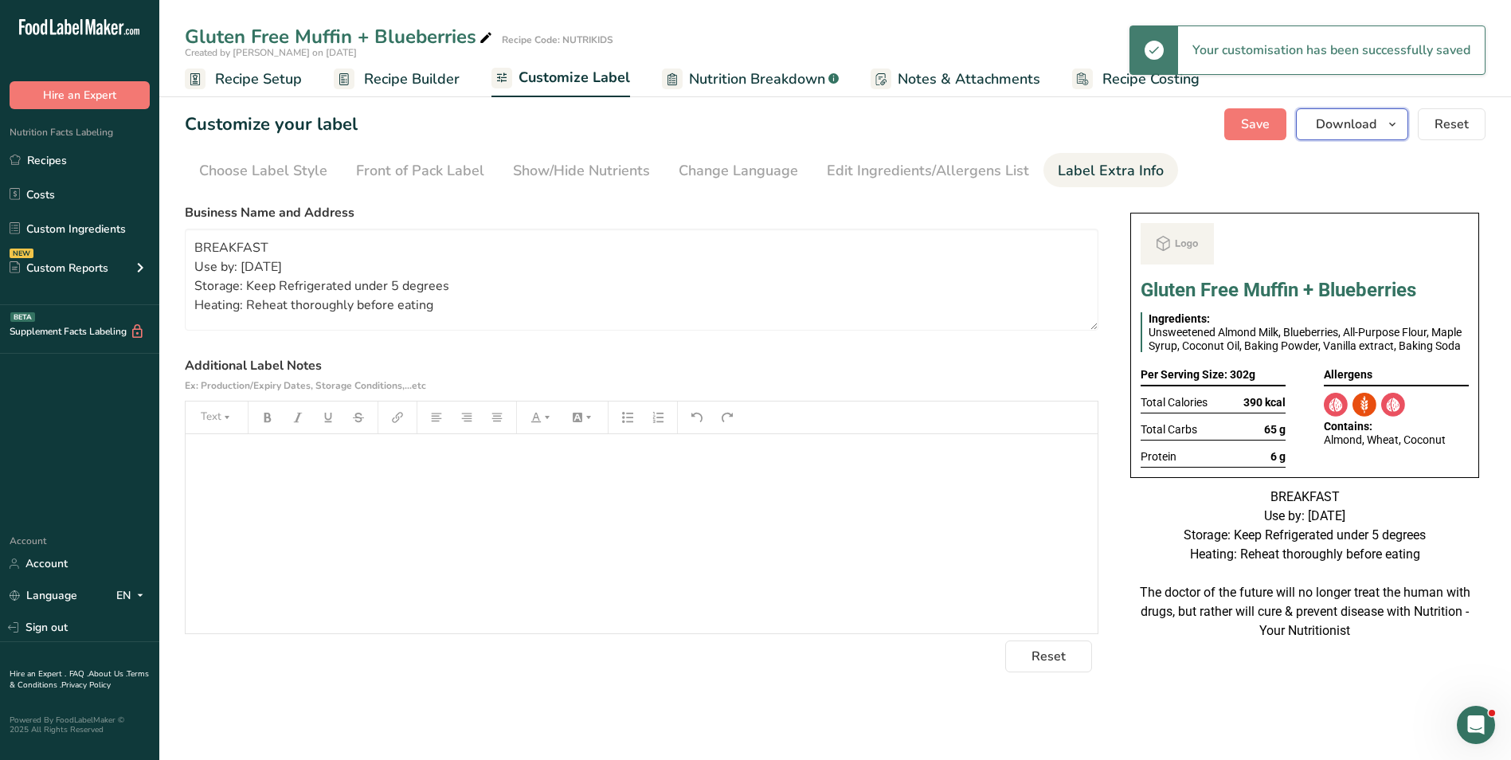
click at [1329, 120] on span "Download" at bounding box center [1346, 124] width 61 height 19
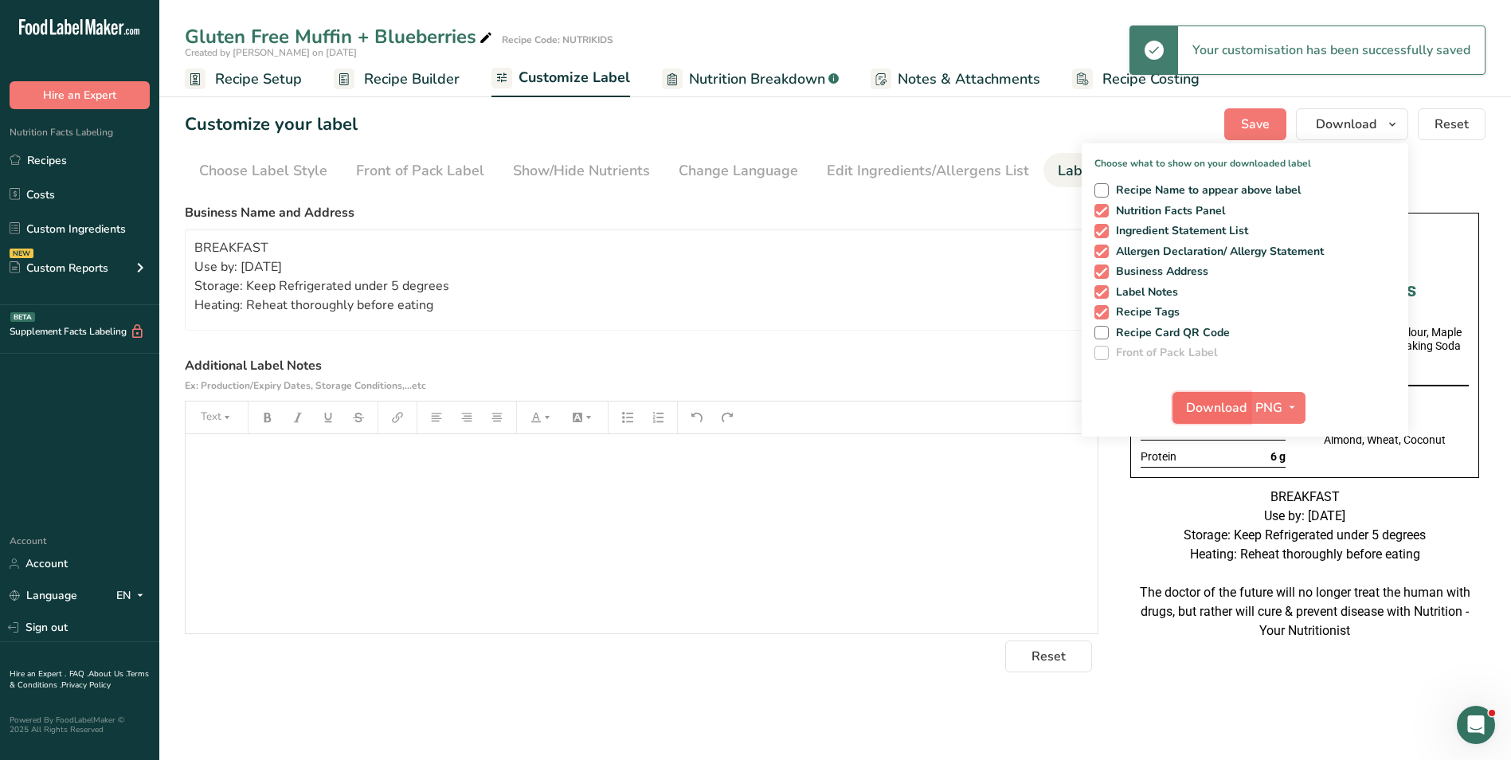
click at [1225, 409] on span "Download" at bounding box center [1216, 407] width 61 height 19
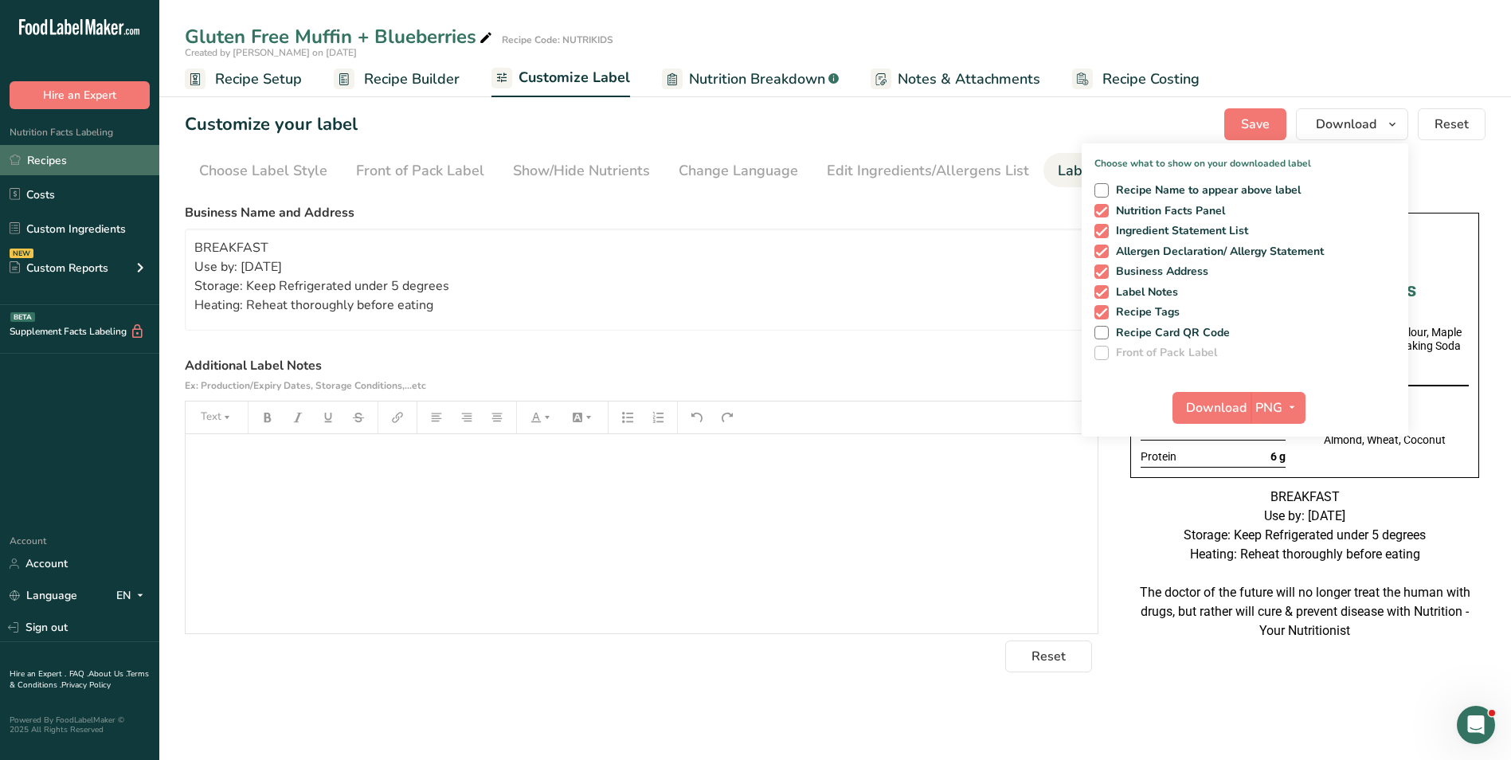
click at [57, 151] on link "Recipes" at bounding box center [79, 160] width 159 height 30
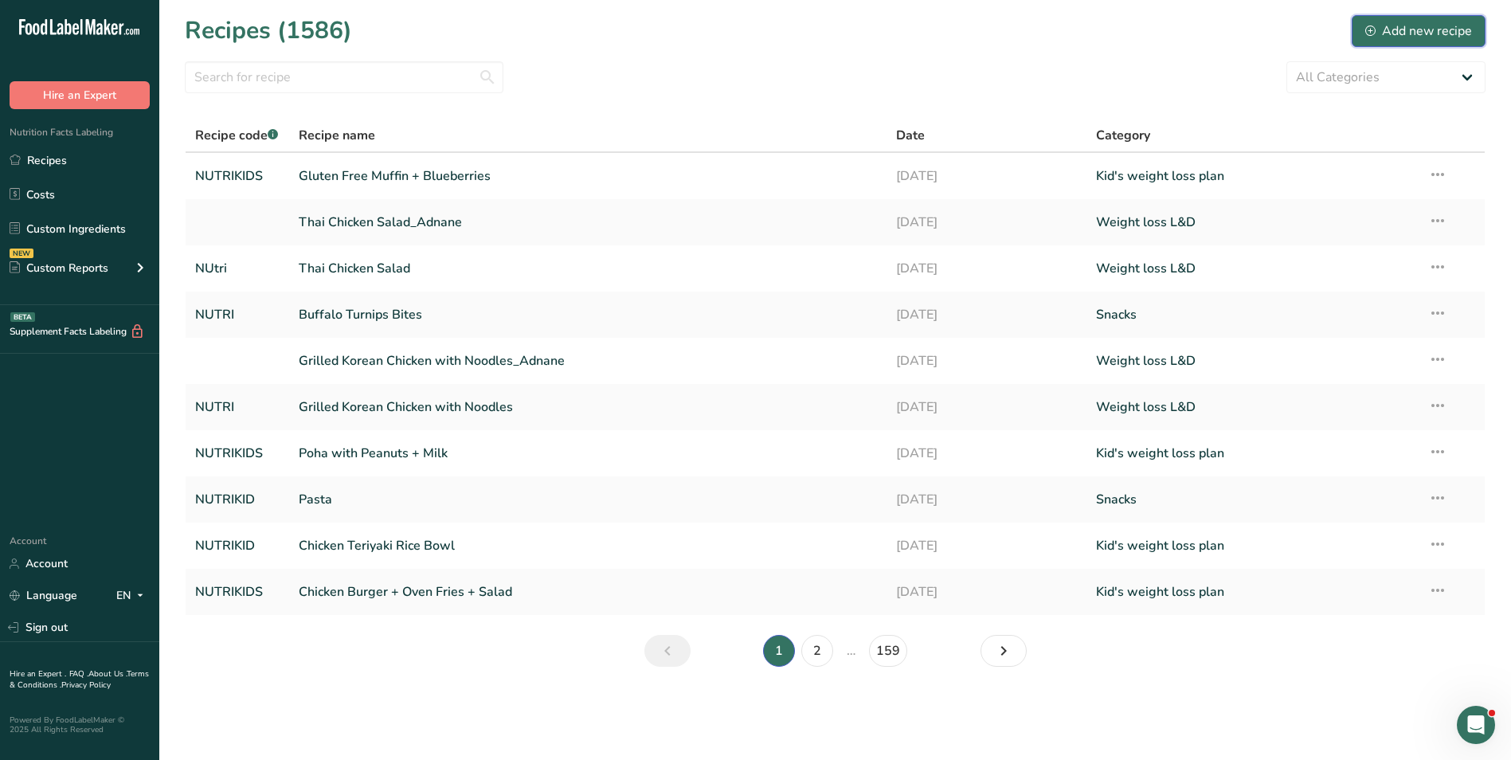
click at [1471, 35] on div "Add new recipe" at bounding box center [1418, 31] width 107 height 19
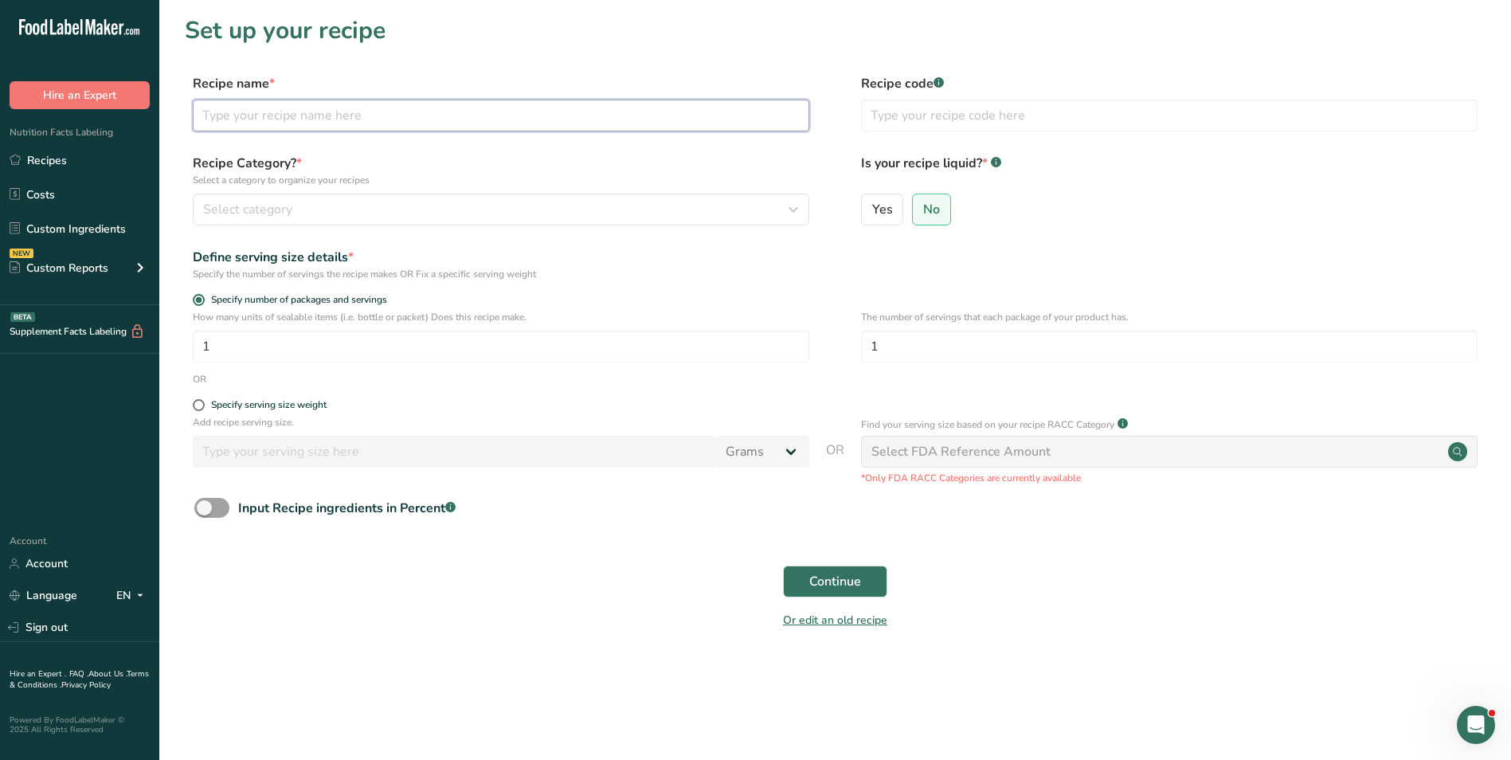
click at [632, 112] on input "text" at bounding box center [501, 116] width 617 height 32
type input "MIx Veg Beef Pulao + Mint Raita"
click at [949, 123] on input "text" at bounding box center [1169, 116] width 617 height 32
type input "NUTRI"
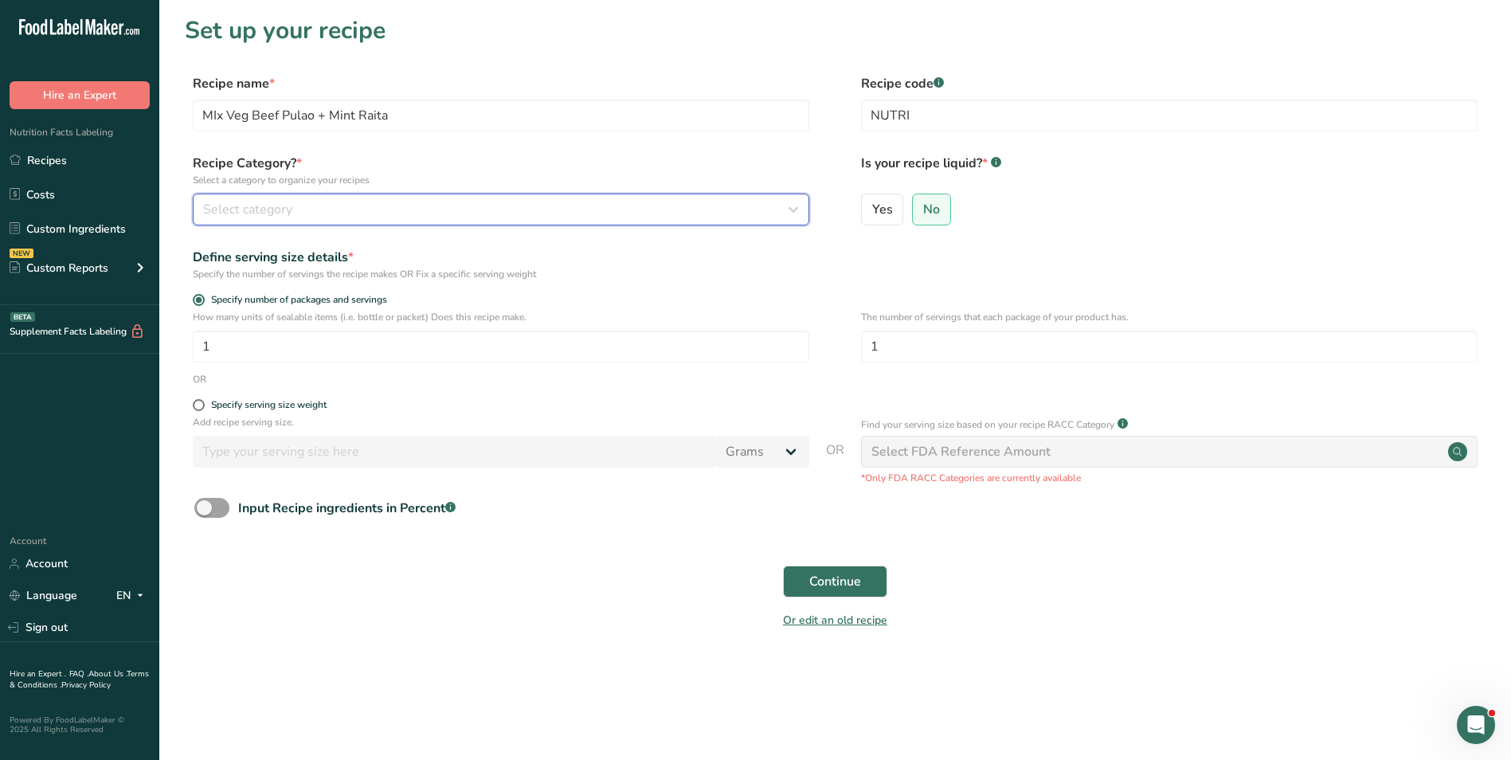
click at [762, 212] on div "Select category" at bounding box center [496, 209] width 586 height 19
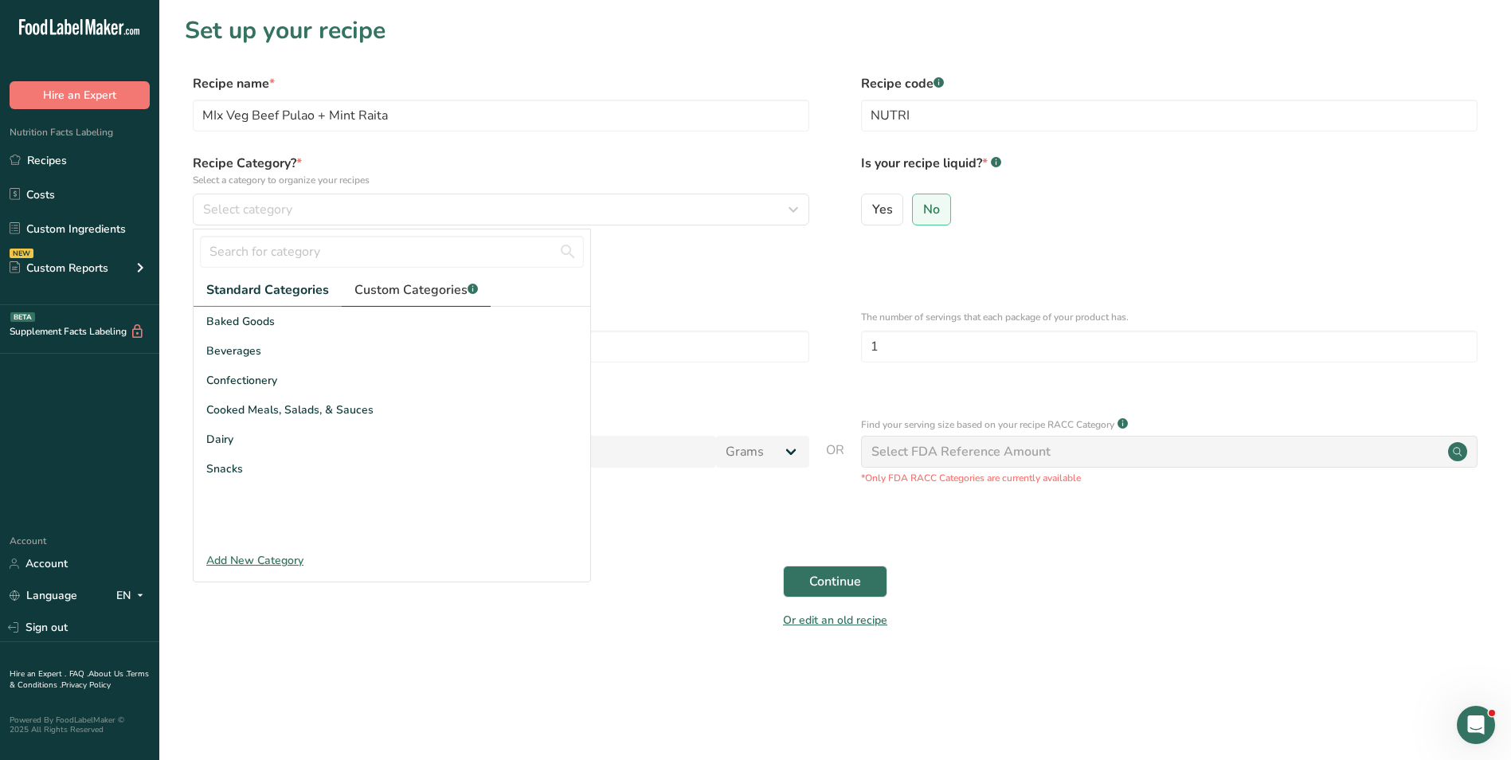
click at [370, 292] on span "Custom Categories .a-a{fill:#347362;}.b-a{fill:#fff;}" at bounding box center [415, 289] width 123 height 19
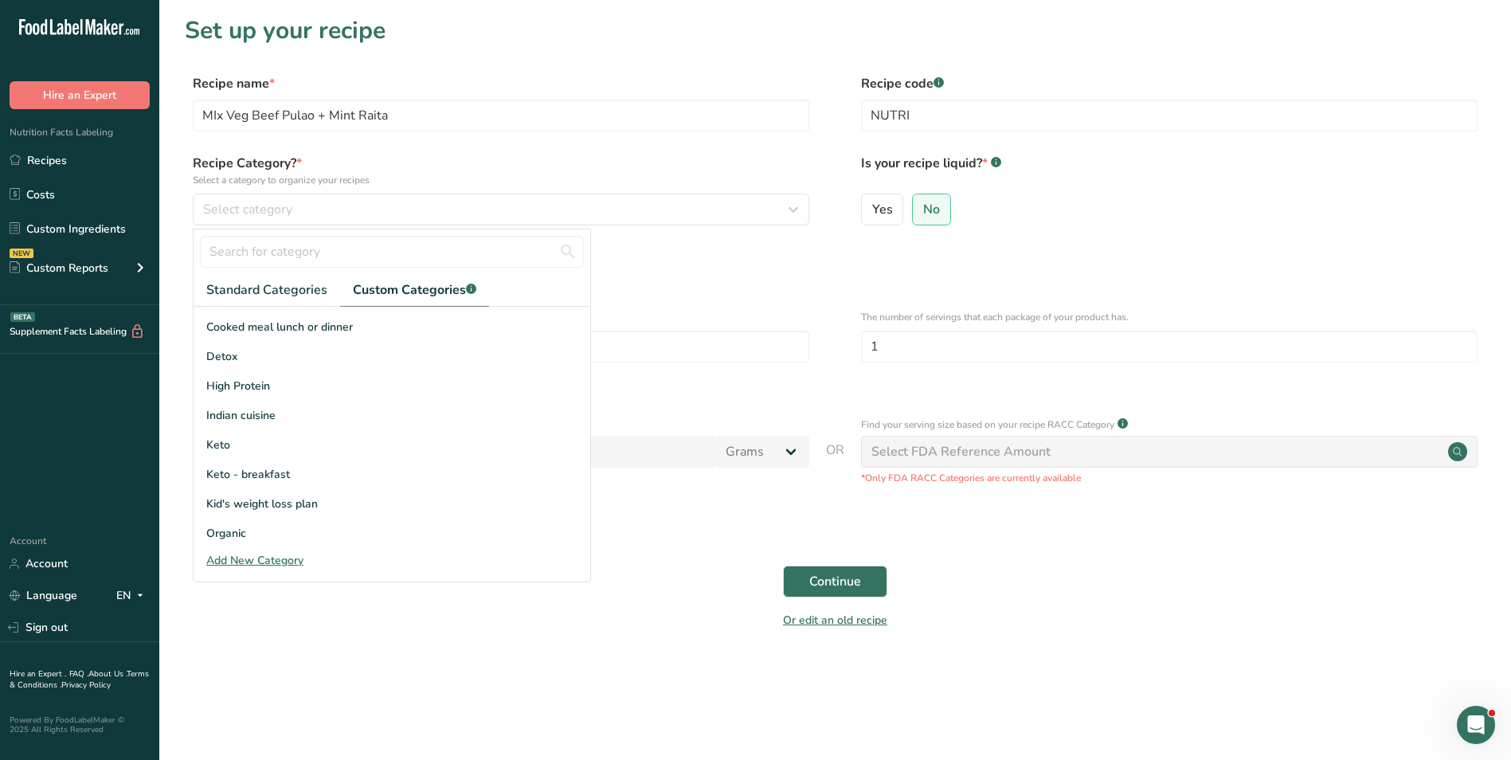
scroll to position [233, 0]
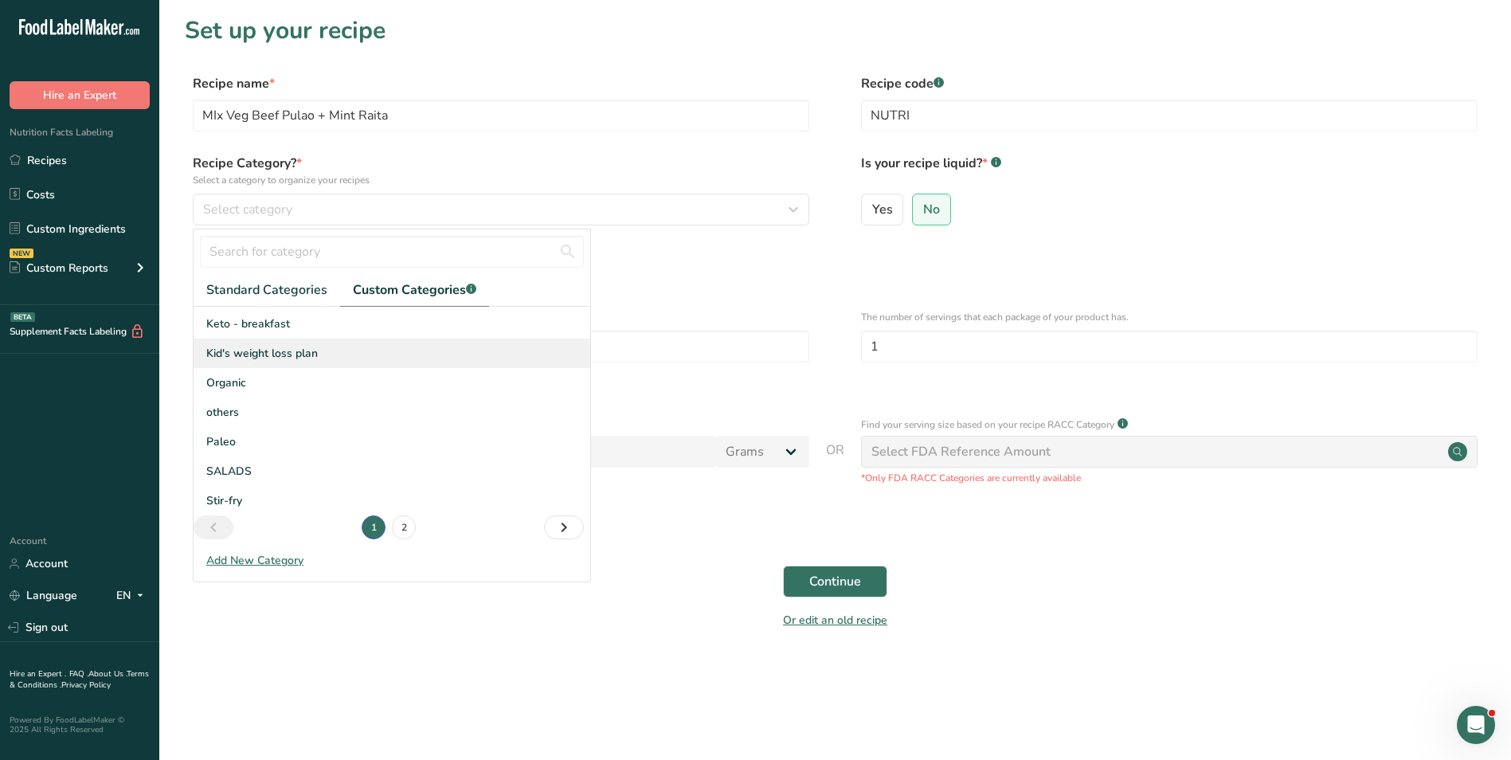
click at [284, 350] on span "Kid's weight loss plan" at bounding box center [262, 353] width 112 height 17
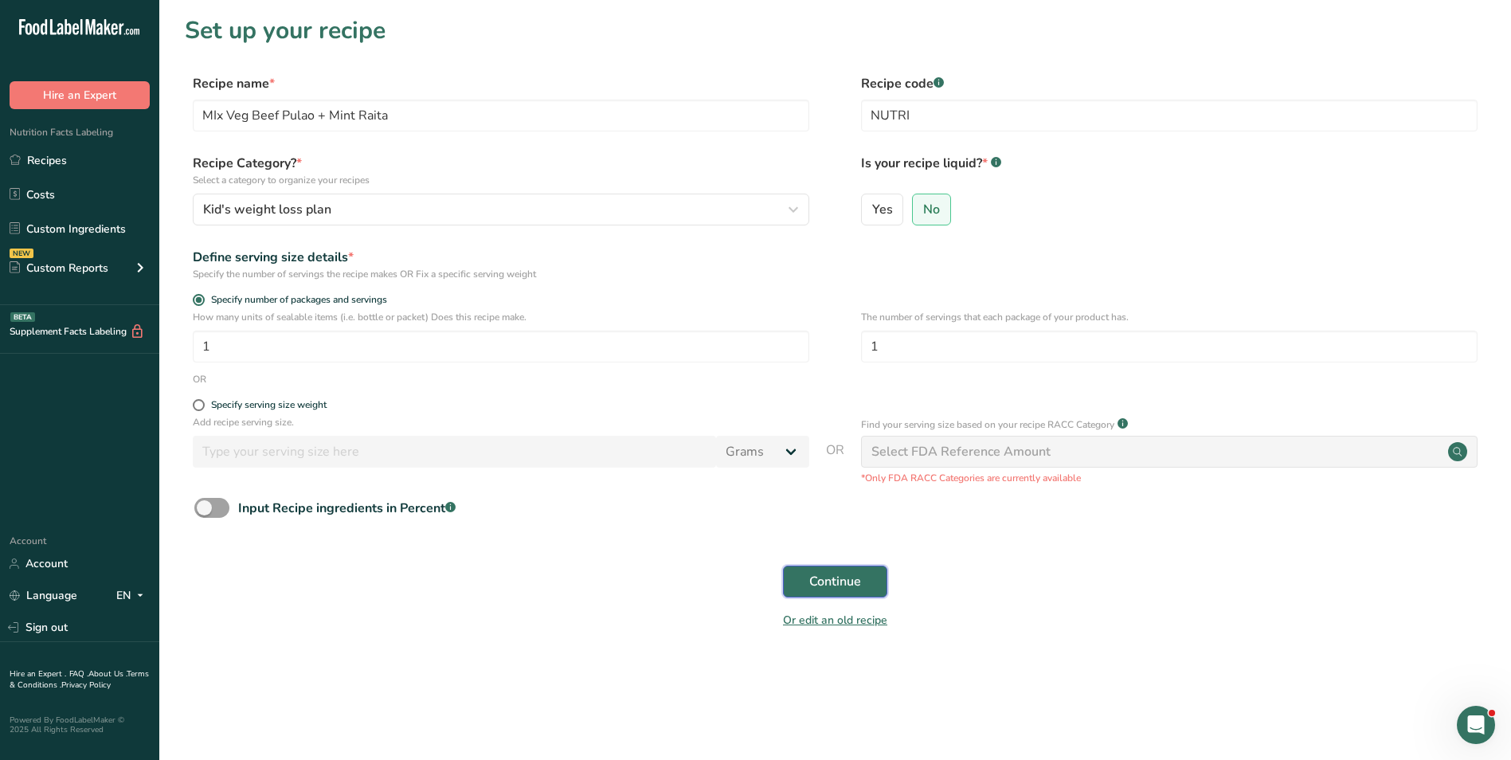
click at [869, 582] on button "Continue" at bounding box center [835, 582] width 104 height 32
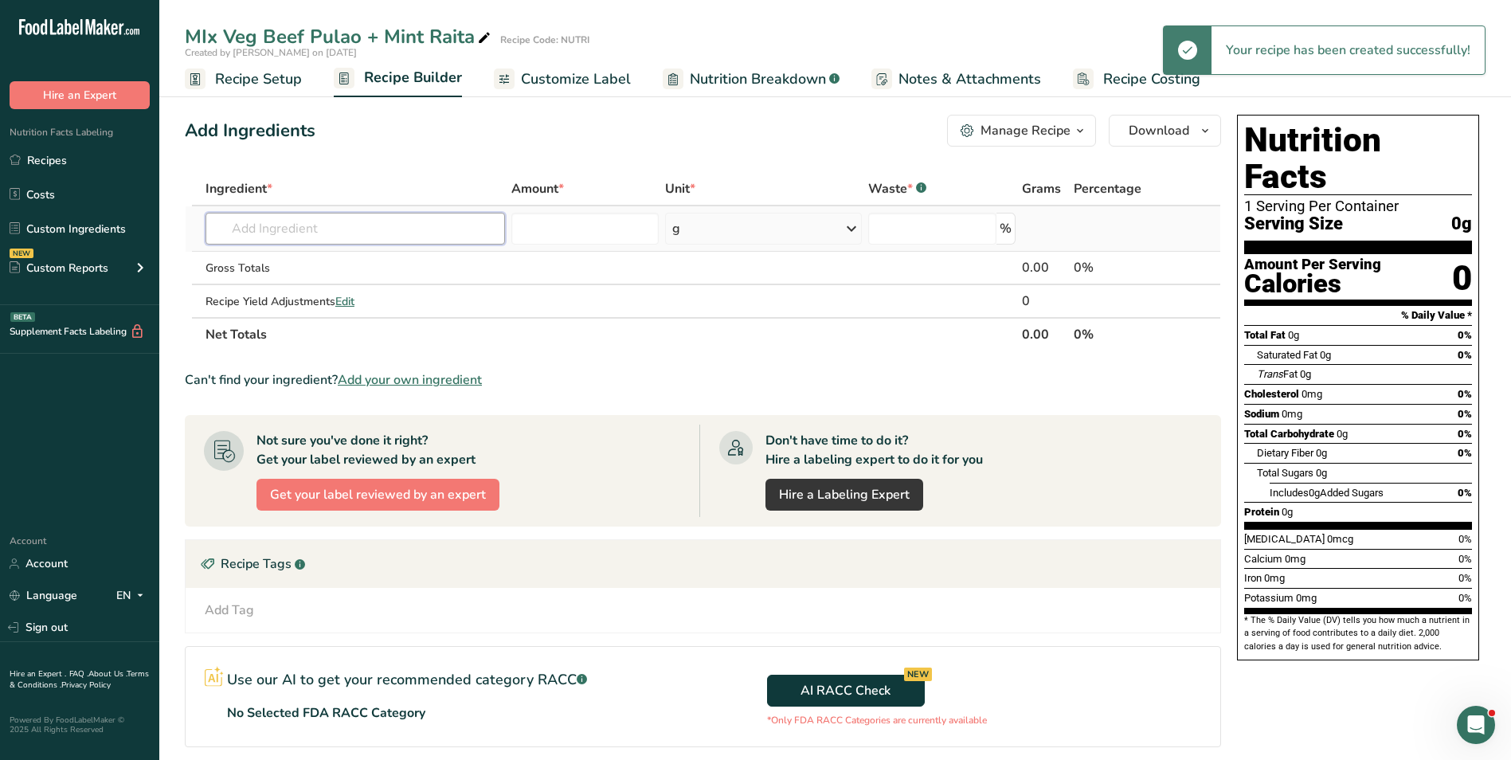
click at [324, 229] on input "text" at bounding box center [356, 229] width 300 height 32
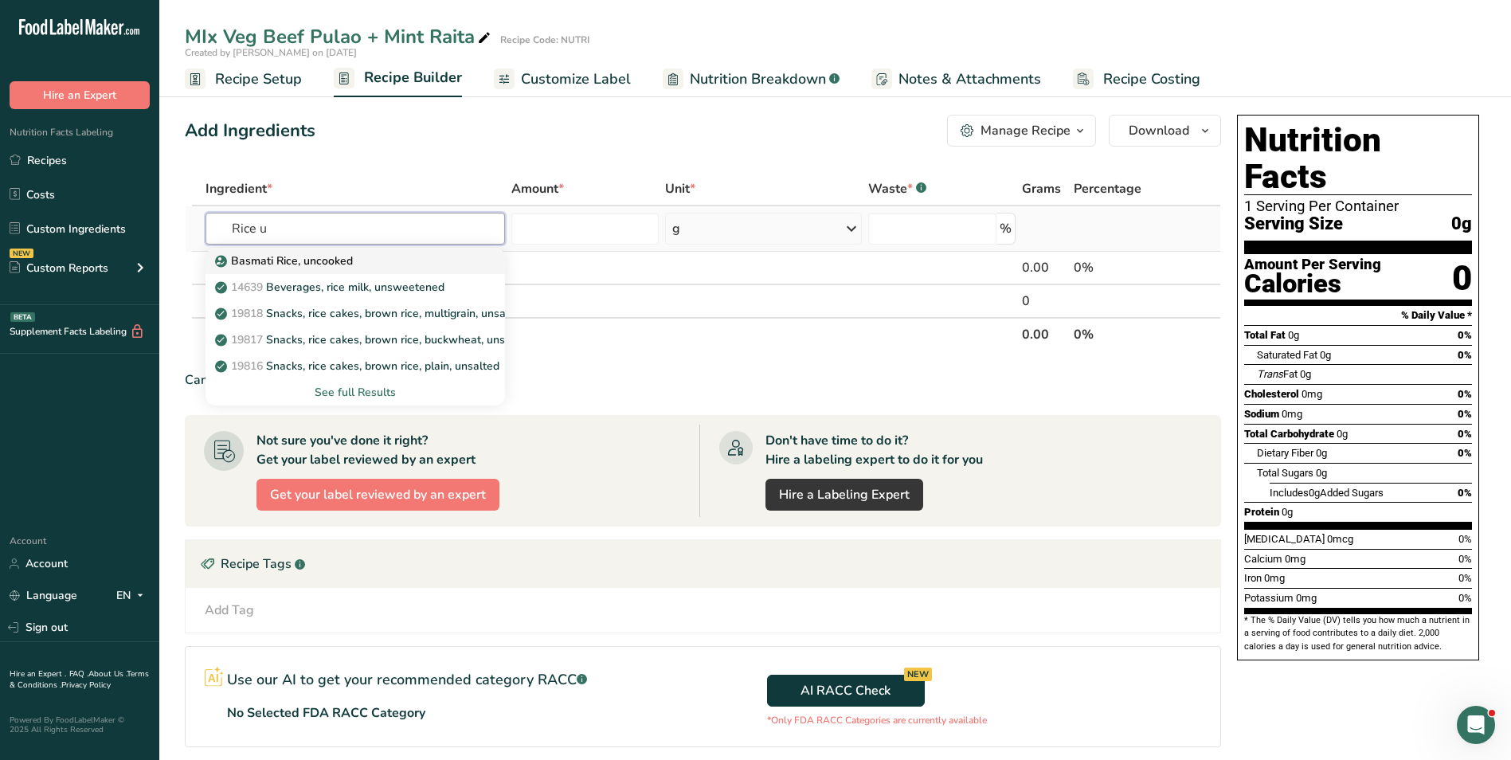
type input "Rice u"
click at [327, 259] on p "Basmati Rice, uncooked" at bounding box center [285, 261] width 135 height 17
type input "Basmati Rice, uncooked"
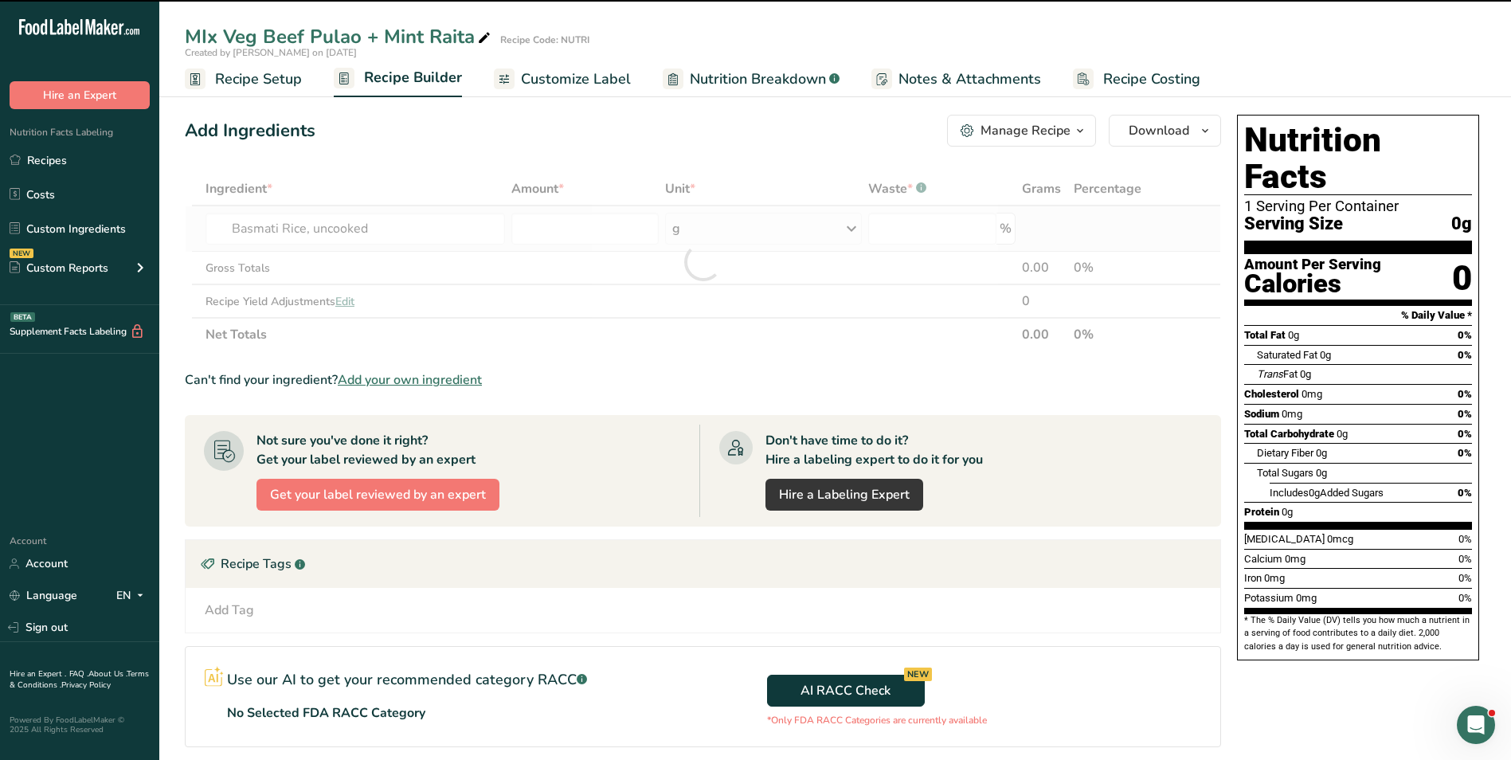
type input "0"
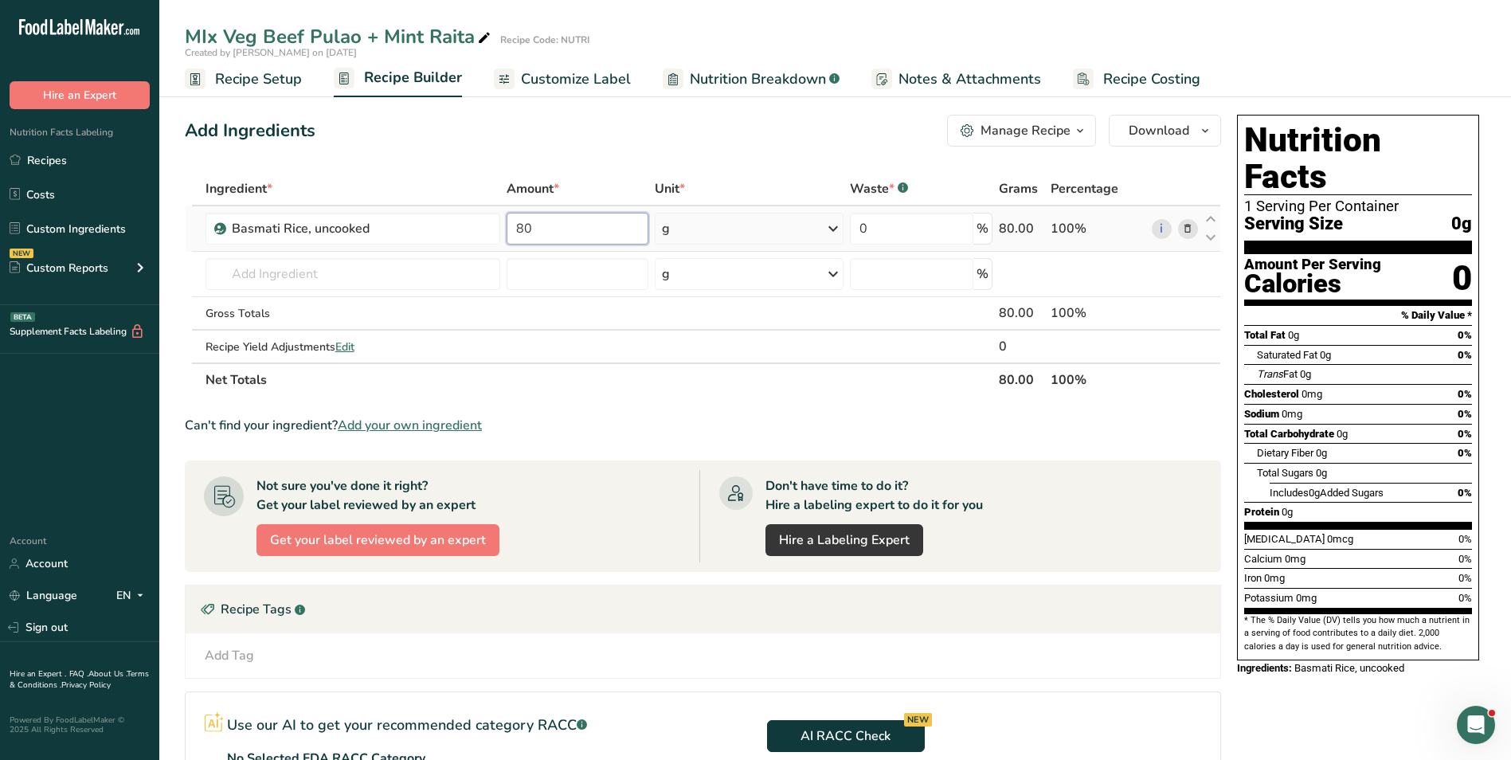
type input "80"
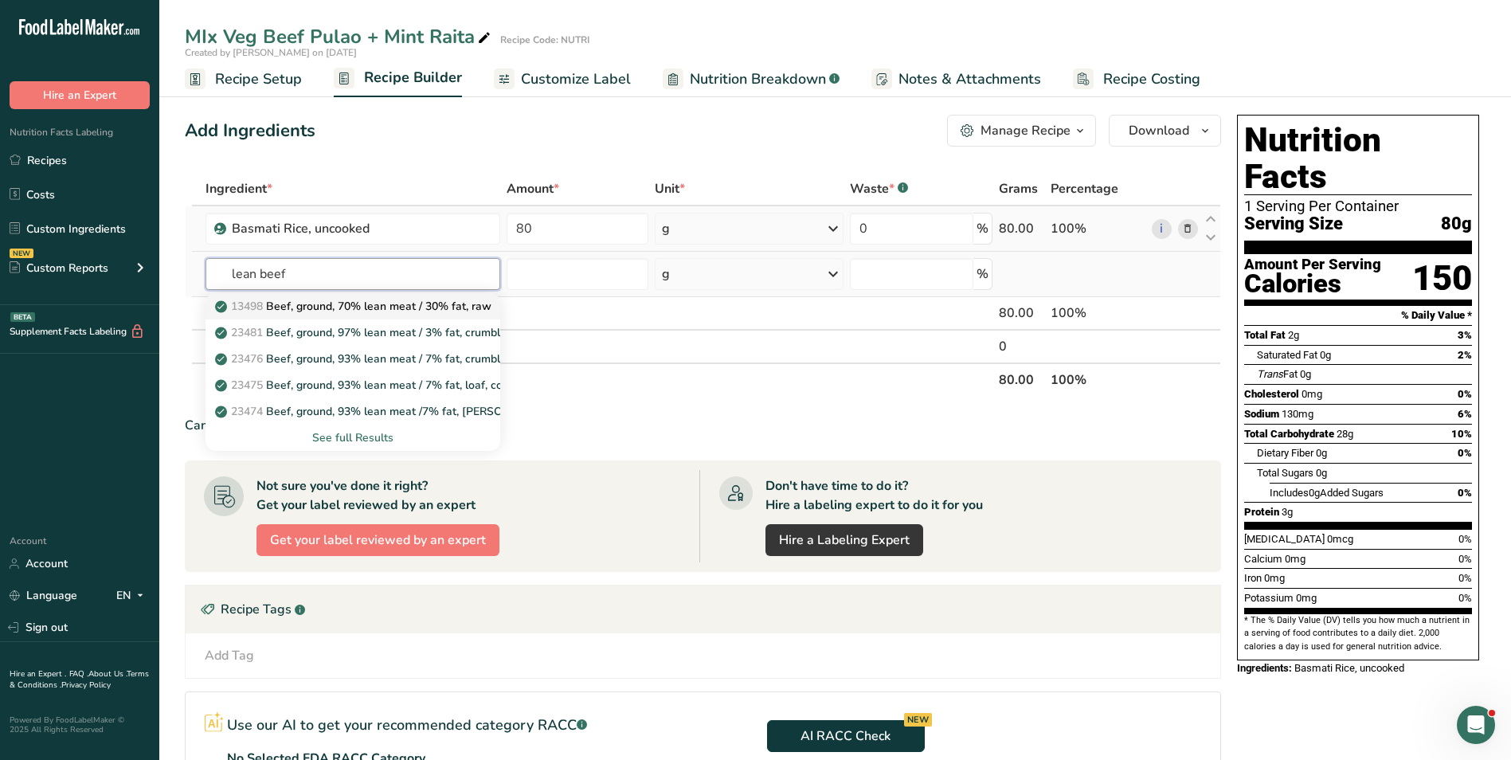
type input "lean beef"
click at [362, 300] on p "13498 Beef, ground, 70% lean meat / 30% fat, raw" at bounding box center [354, 306] width 273 height 17
type input "Beef, ground, 70% lean meat / 30% fat, raw"
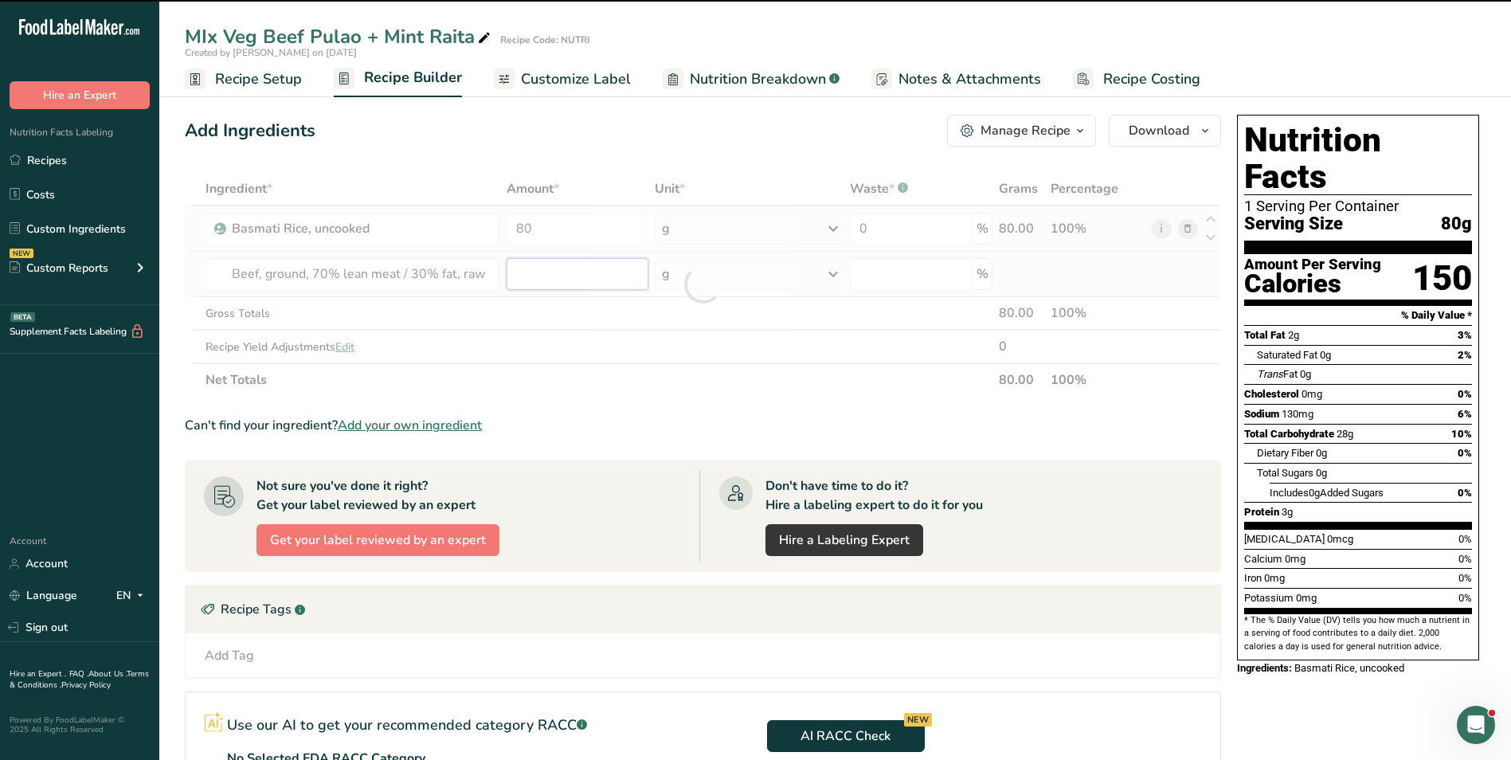
type input "0"
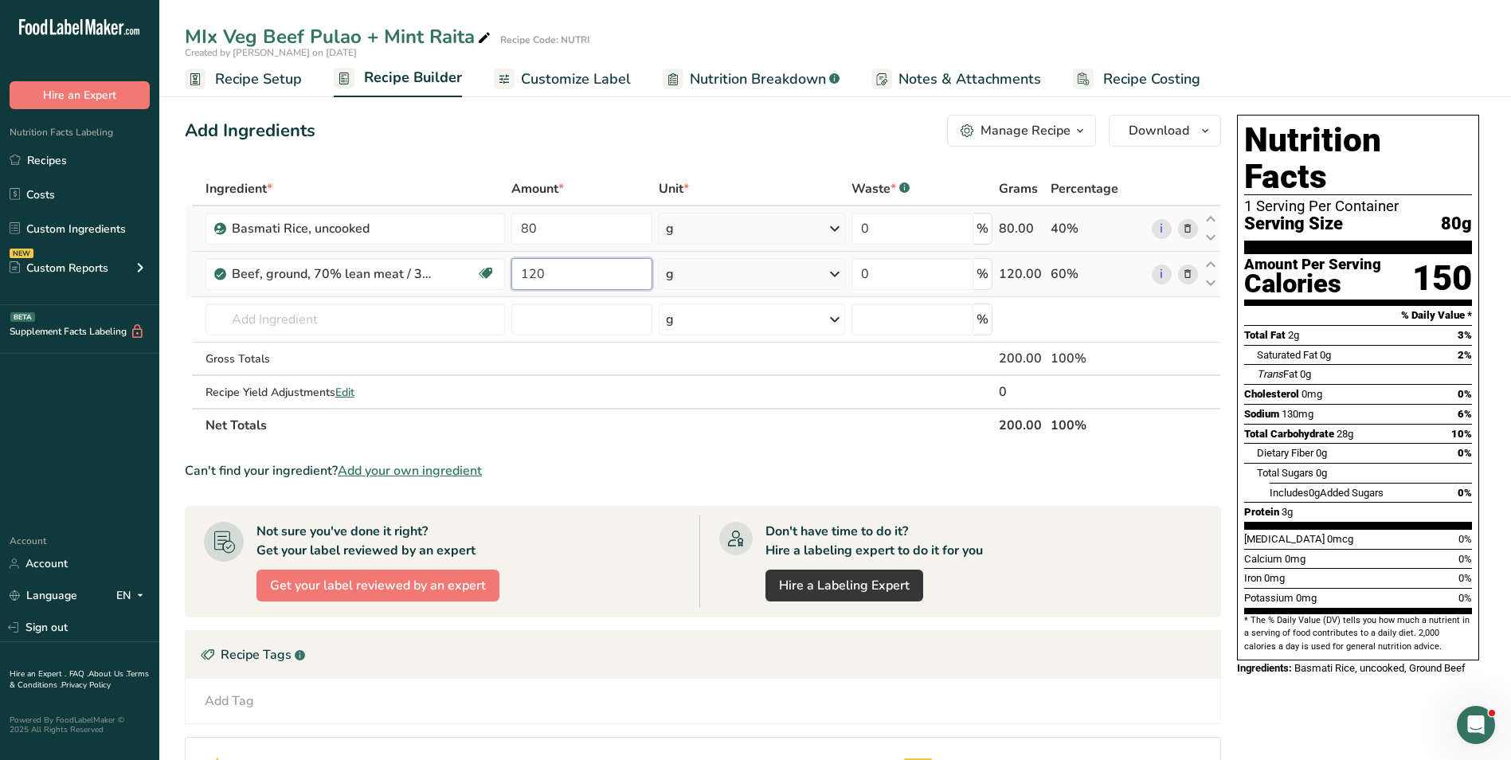
type input "120"
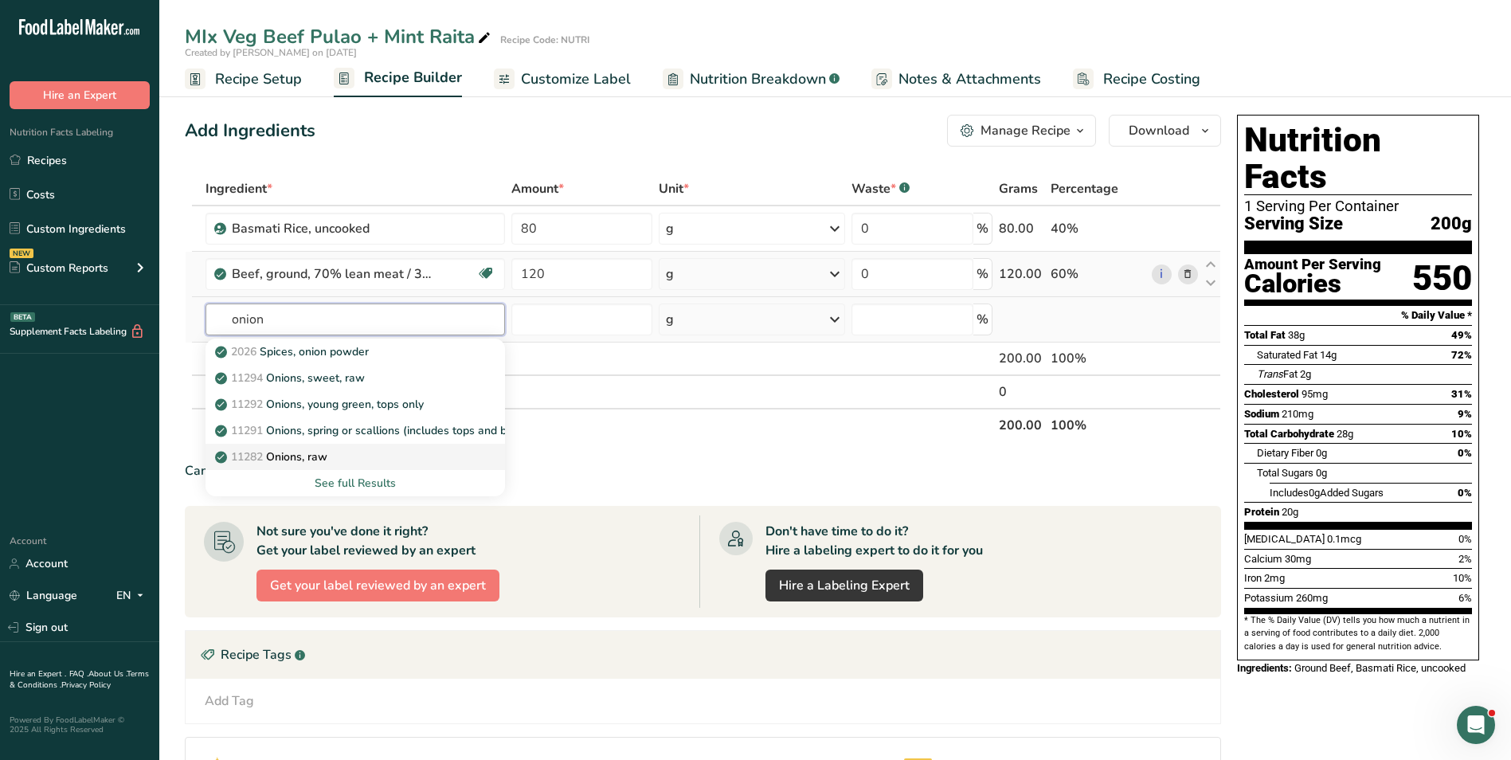
type input "onion"
click at [355, 447] on link "11282 Onions, raw" at bounding box center [356, 457] width 300 height 26
type input "Onions, raw"
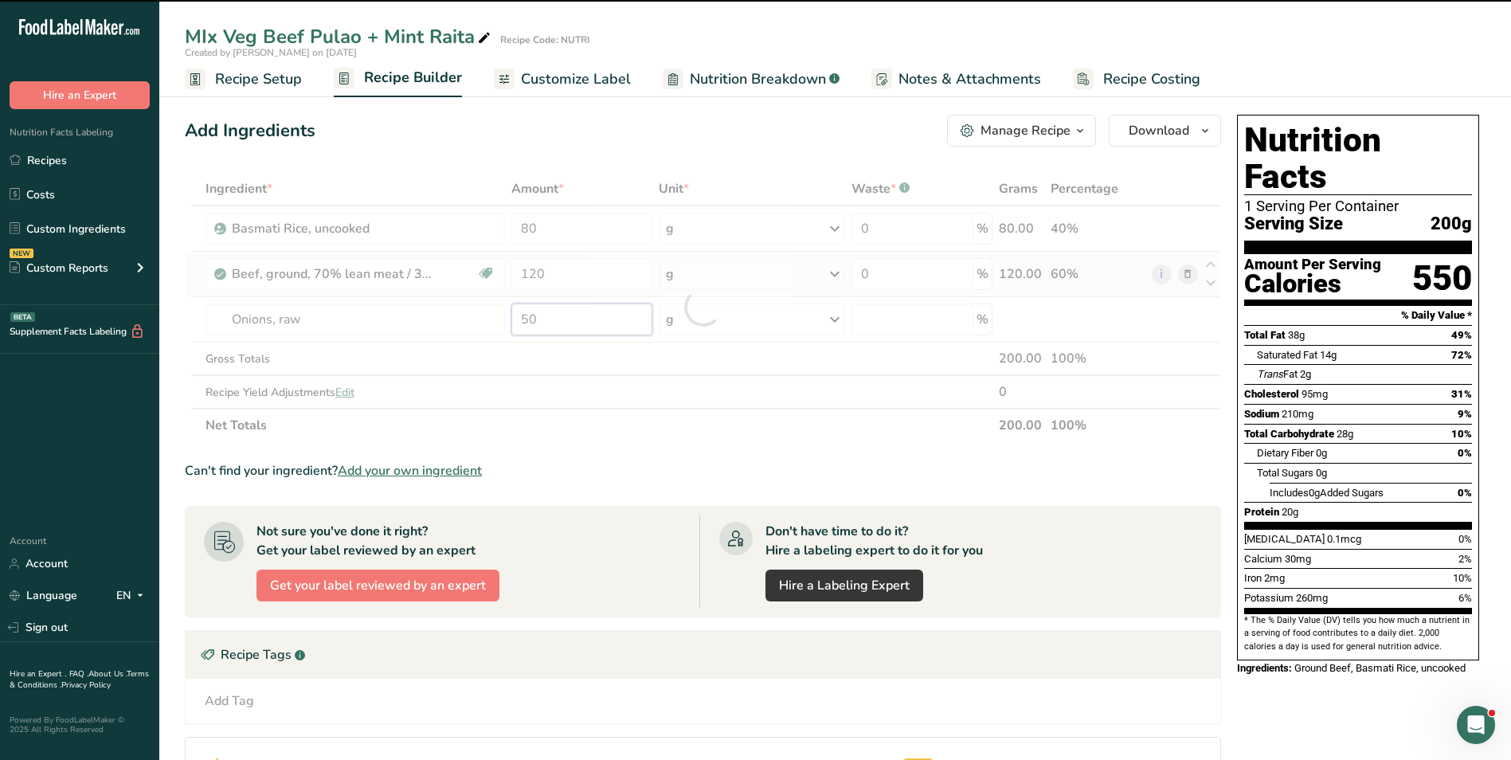
type input "0"
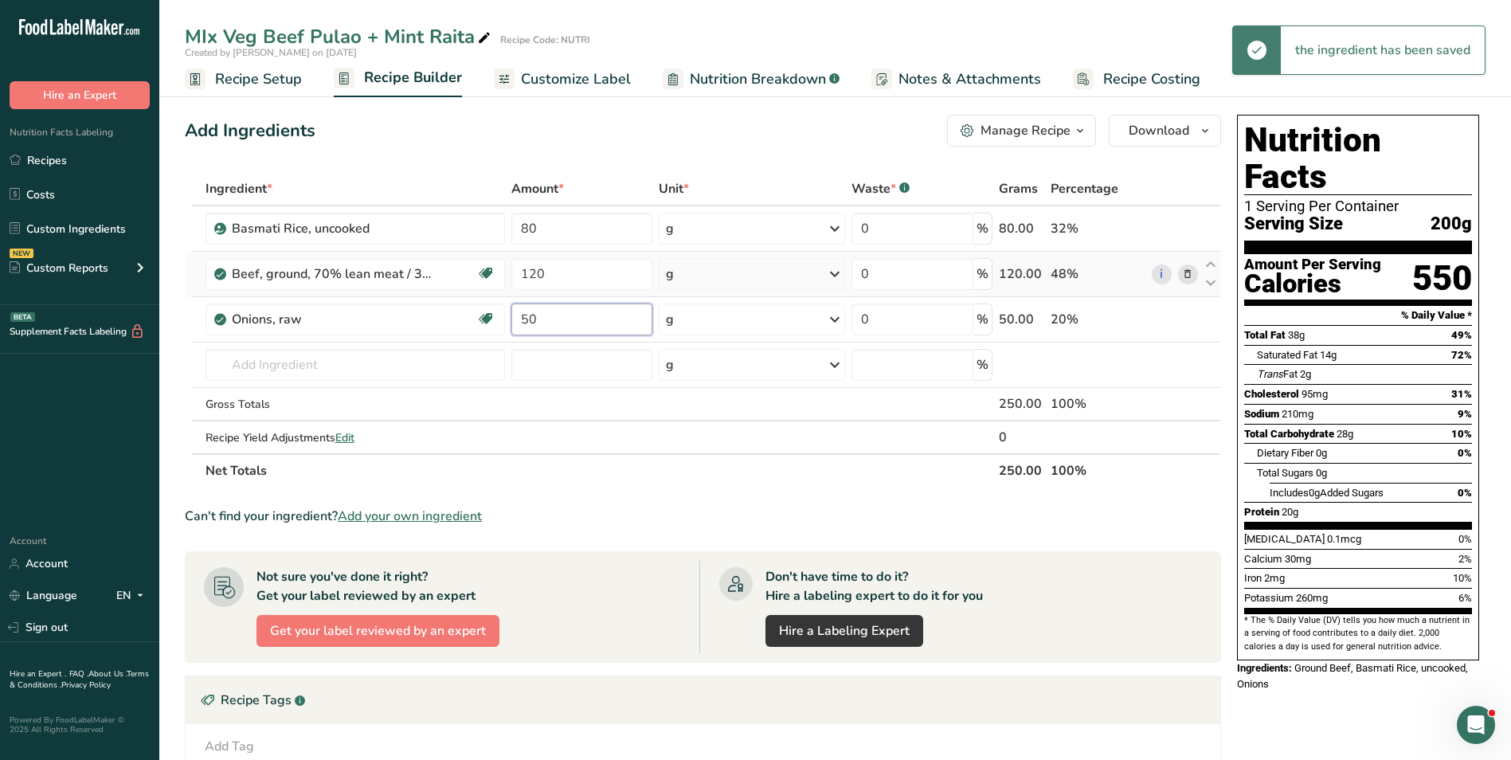
type input "50"
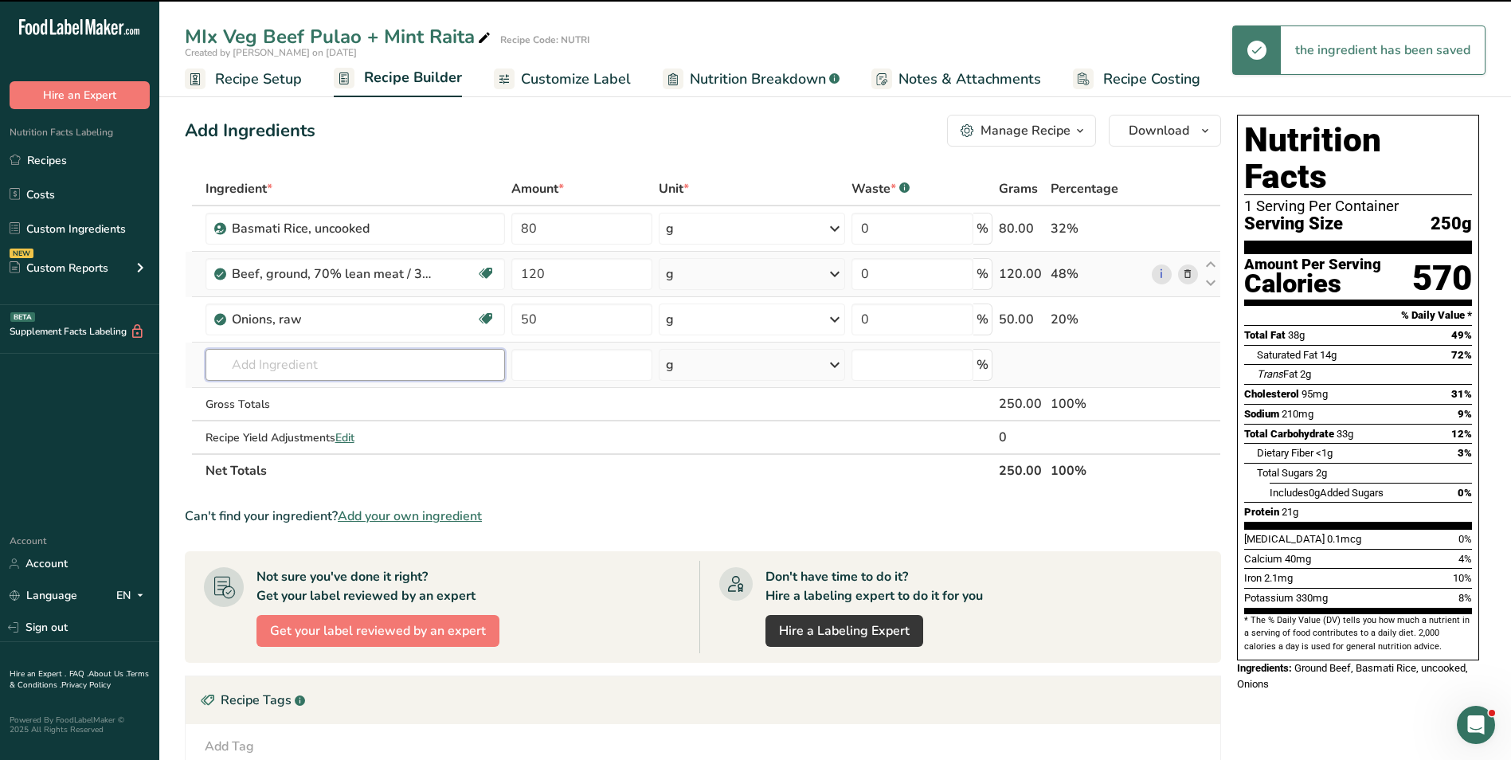
click at [363, 370] on input "text" at bounding box center [356, 365] width 300 height 32
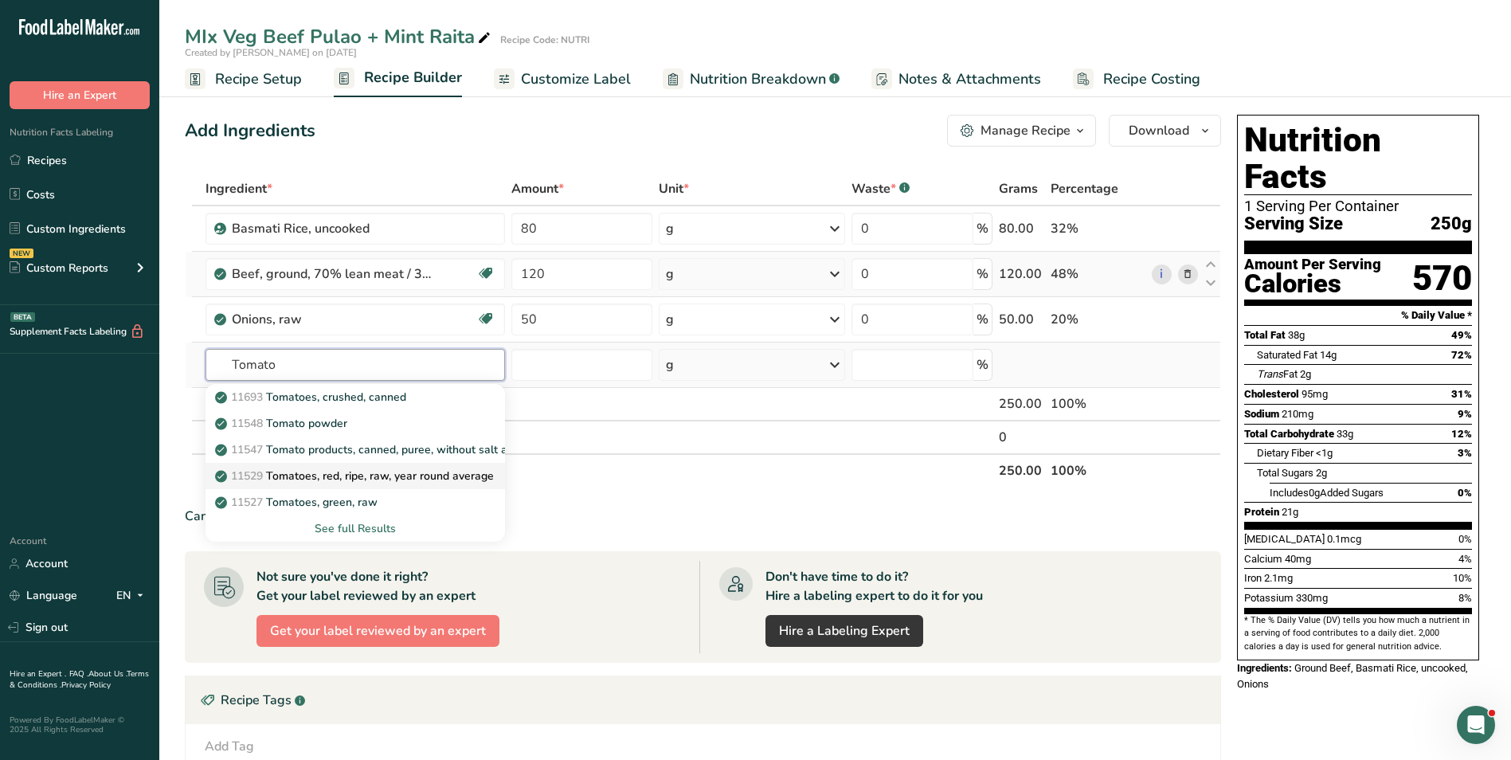
type input "Tomato"
click at [362, 478] on p "11529 Tomatoes, red, ripe, raw, year round average" at bounding box center [356, 476] width 276 height 17
type input "Tomatoes, red, ripe, raw, year round average"
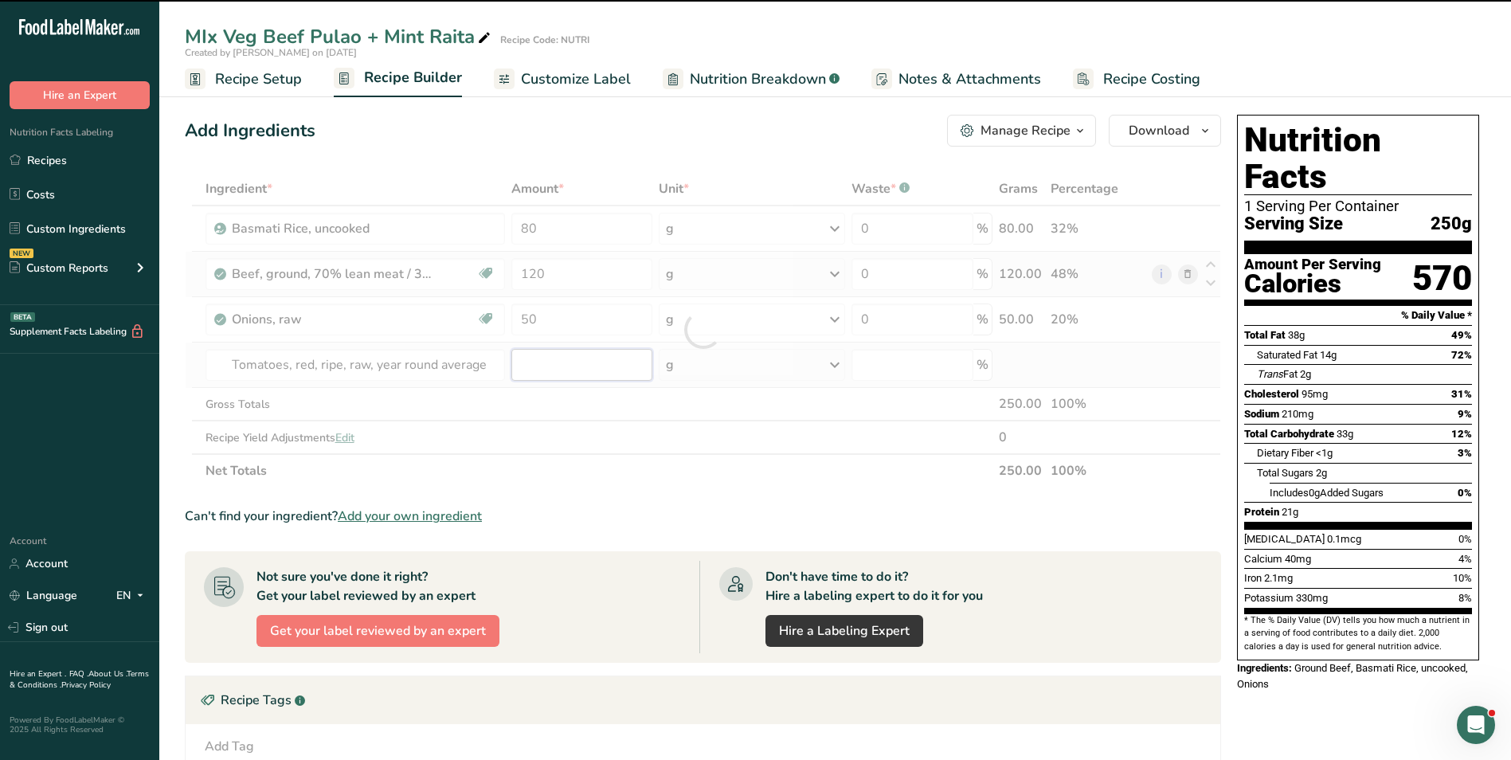
type input "0"
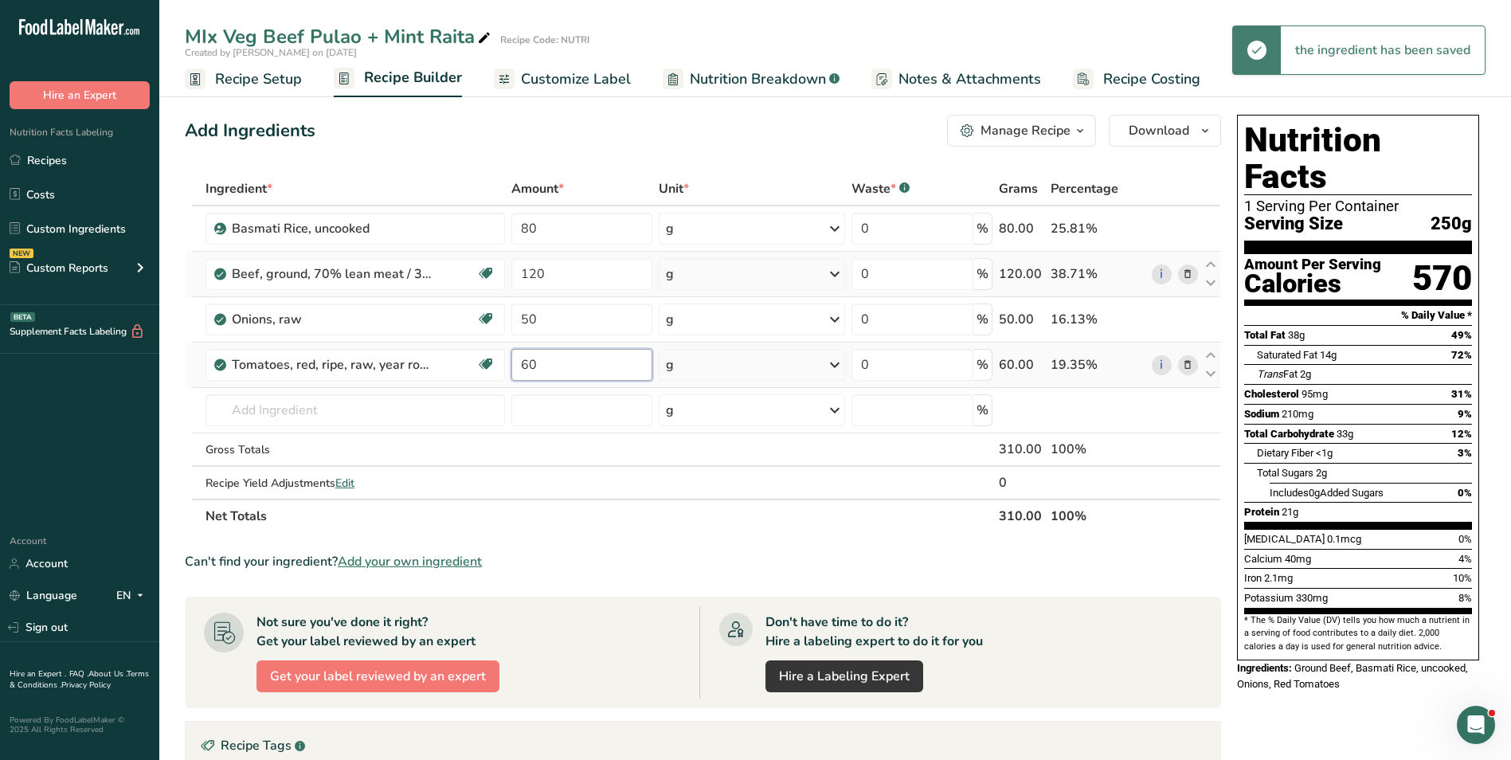
type input "60"
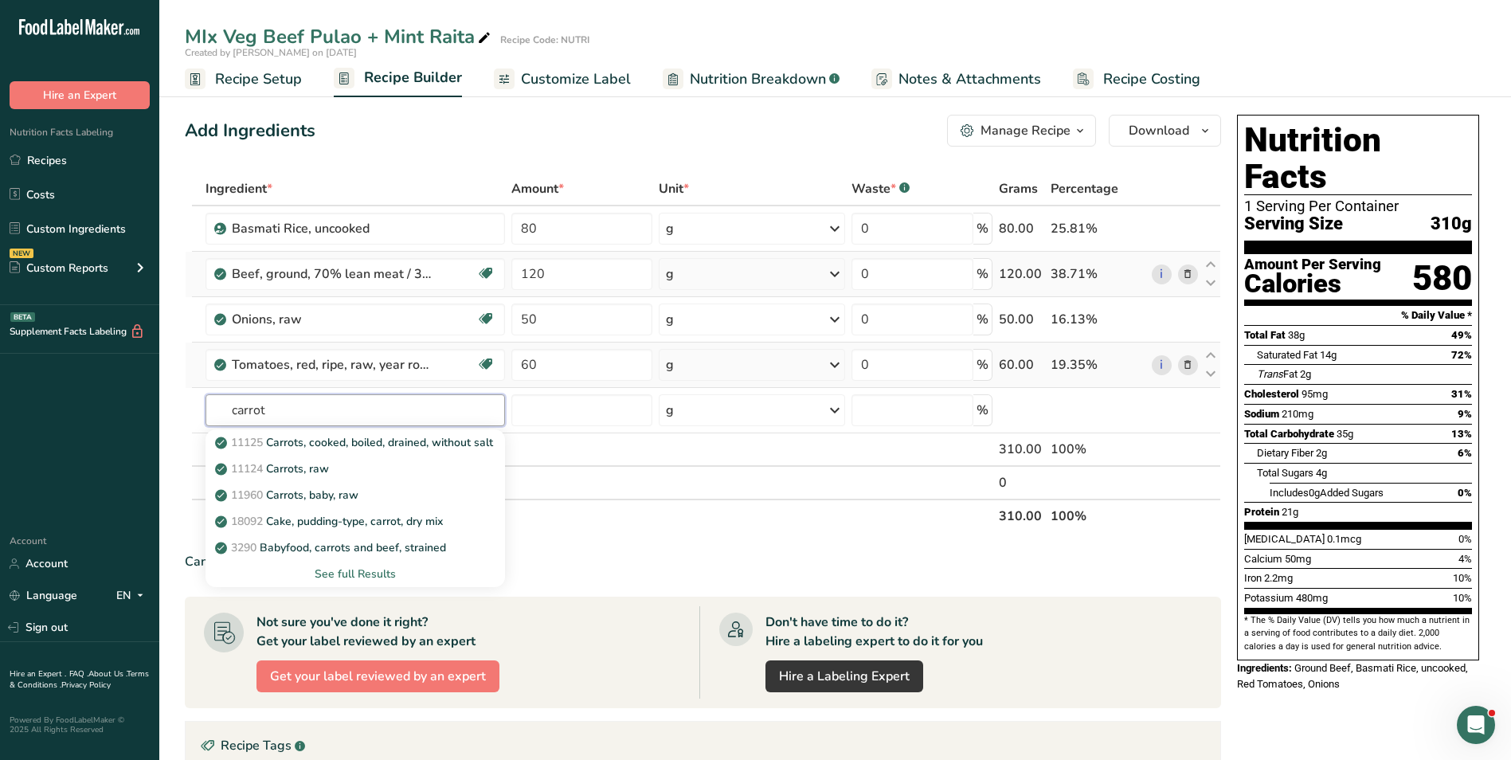
type input "carrot"
click at [362, 478] on link "11124 Carrots, raw" at bounding box center [356, 469] width 300 height 26
type input "Carrots, raw"
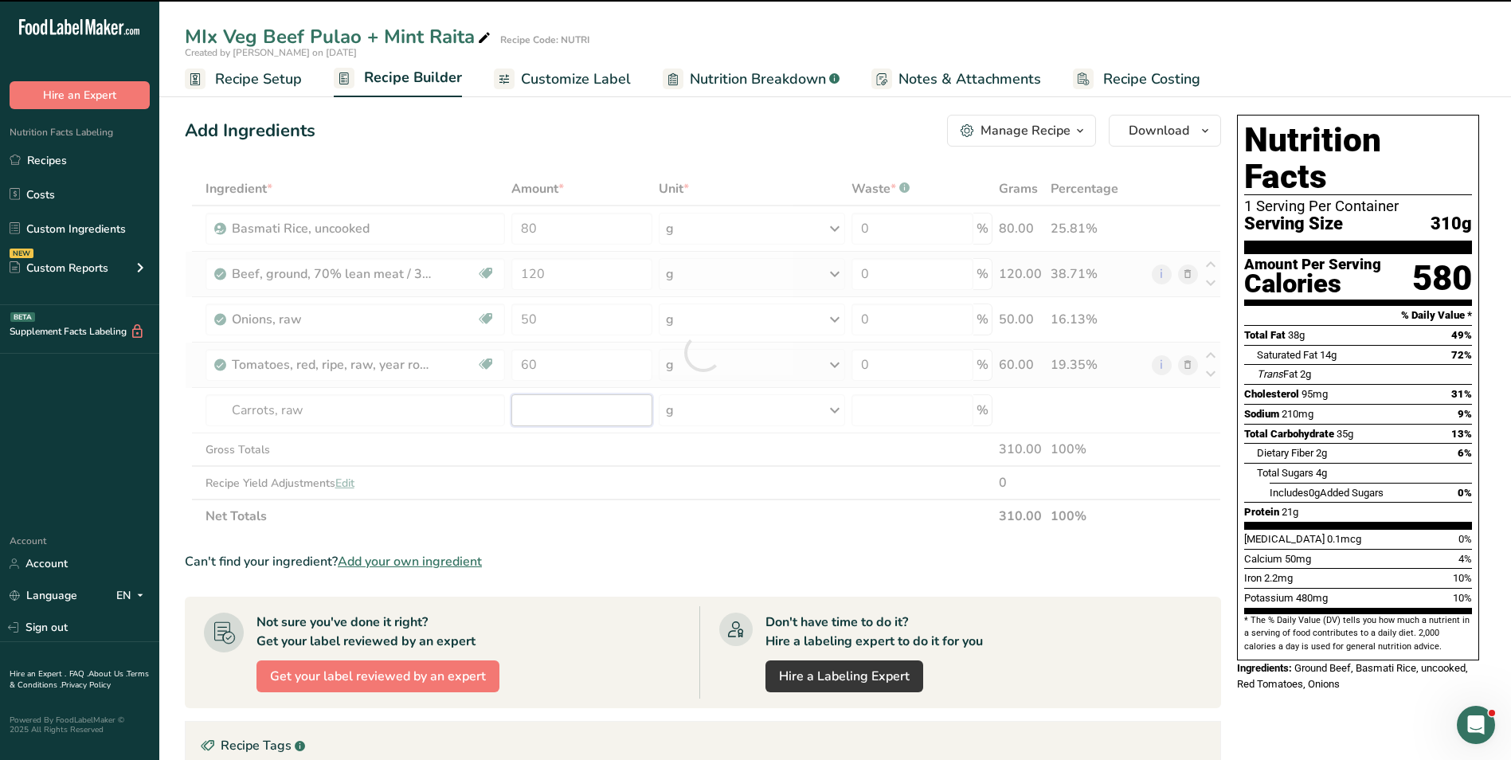
type input "0"
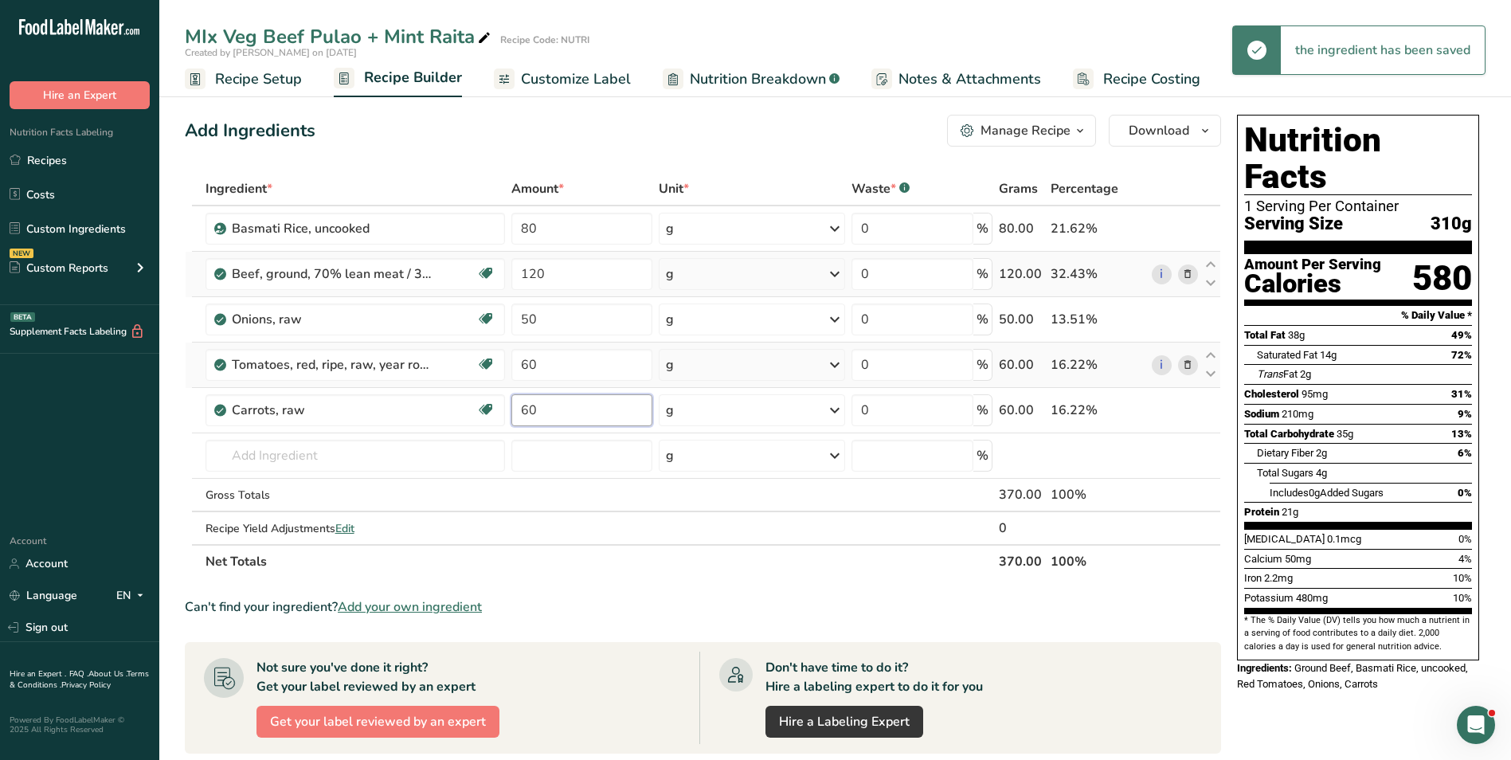
type input "60"
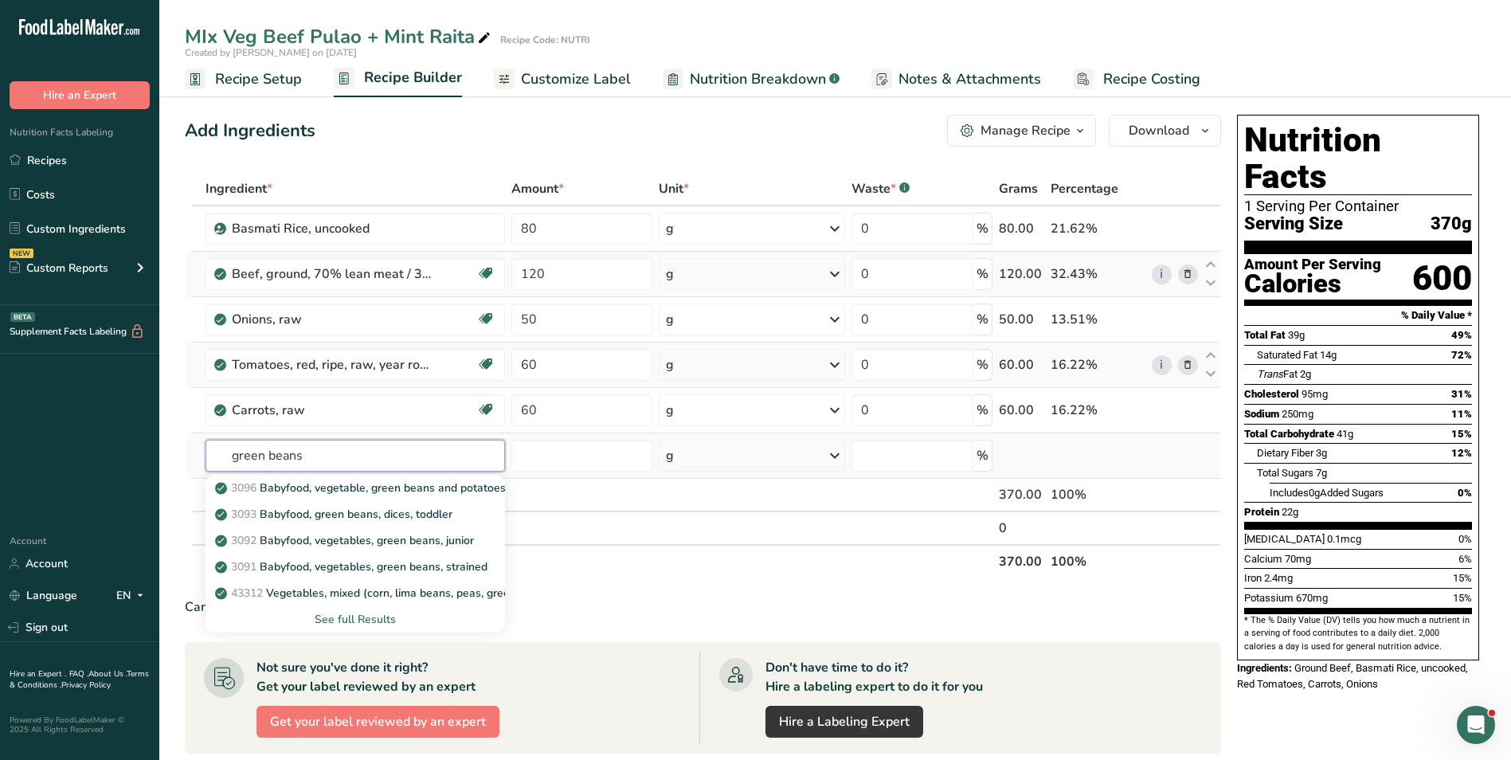
type input "green beans"
click at [360, 619] on div "See full Results" at bounding box center [355, 619] width 274 height 17
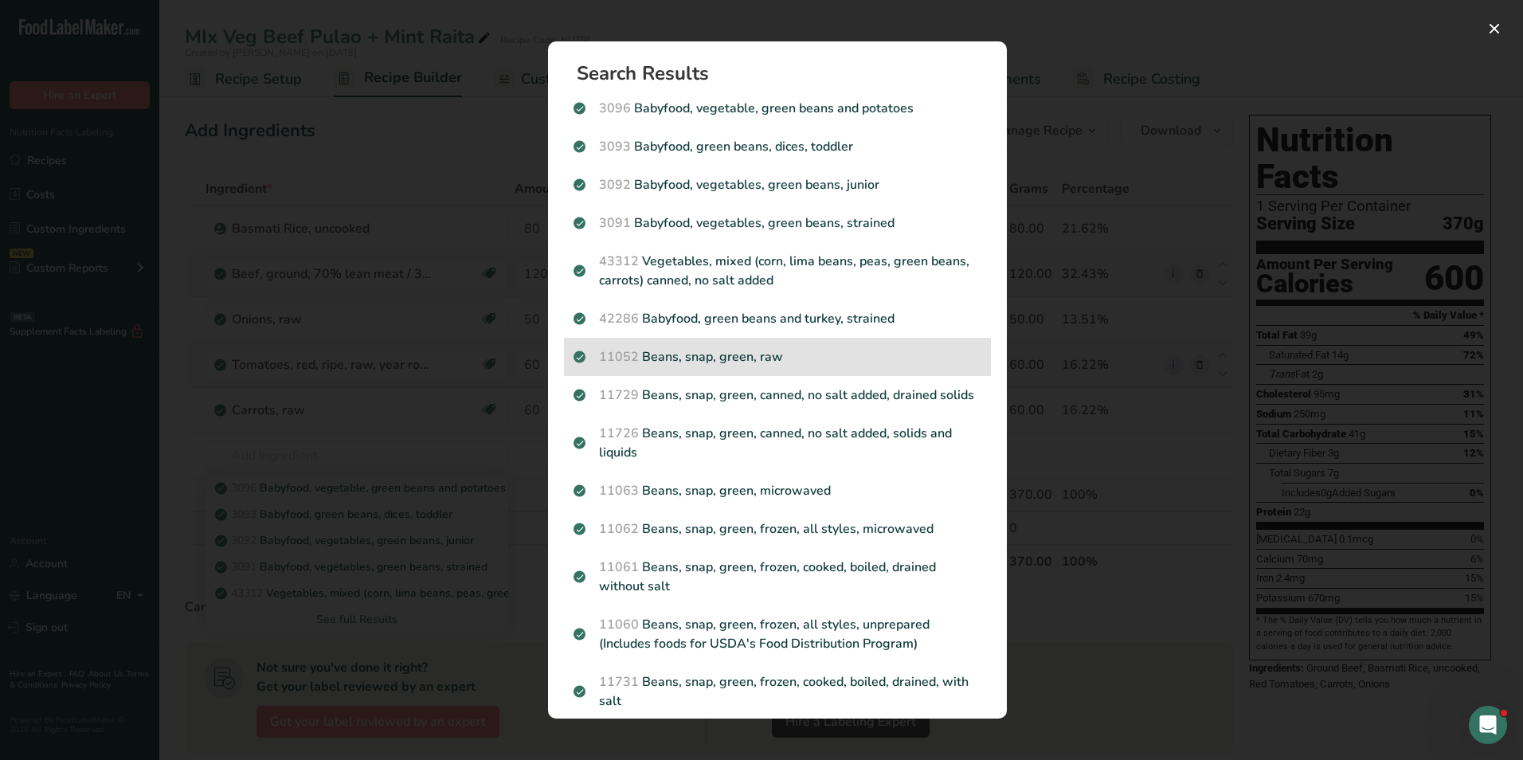
click at [766, 354] on p "11052 Beans, snap, green, raw" at bounding box center [778, 356] width 408 height 19
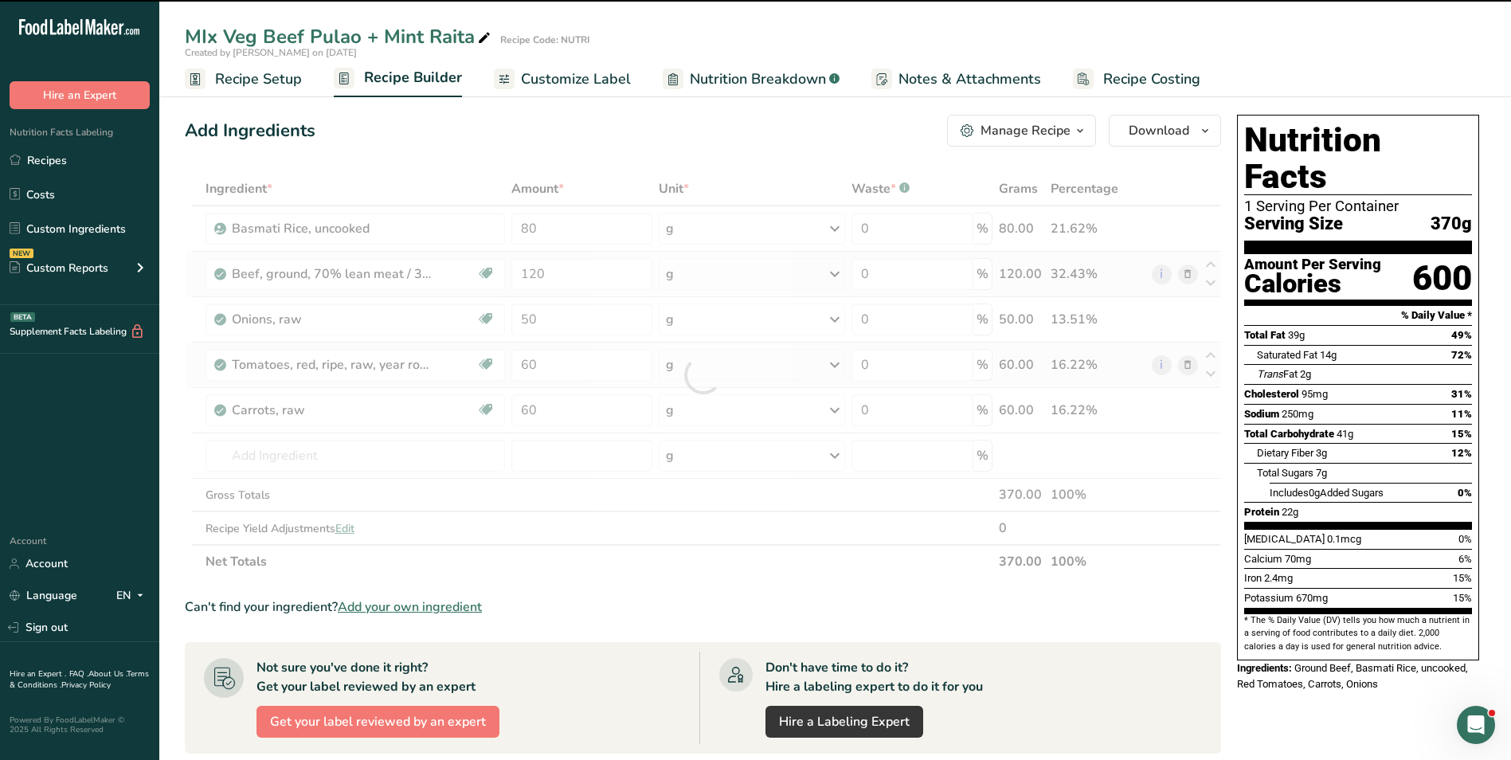
type input "0"
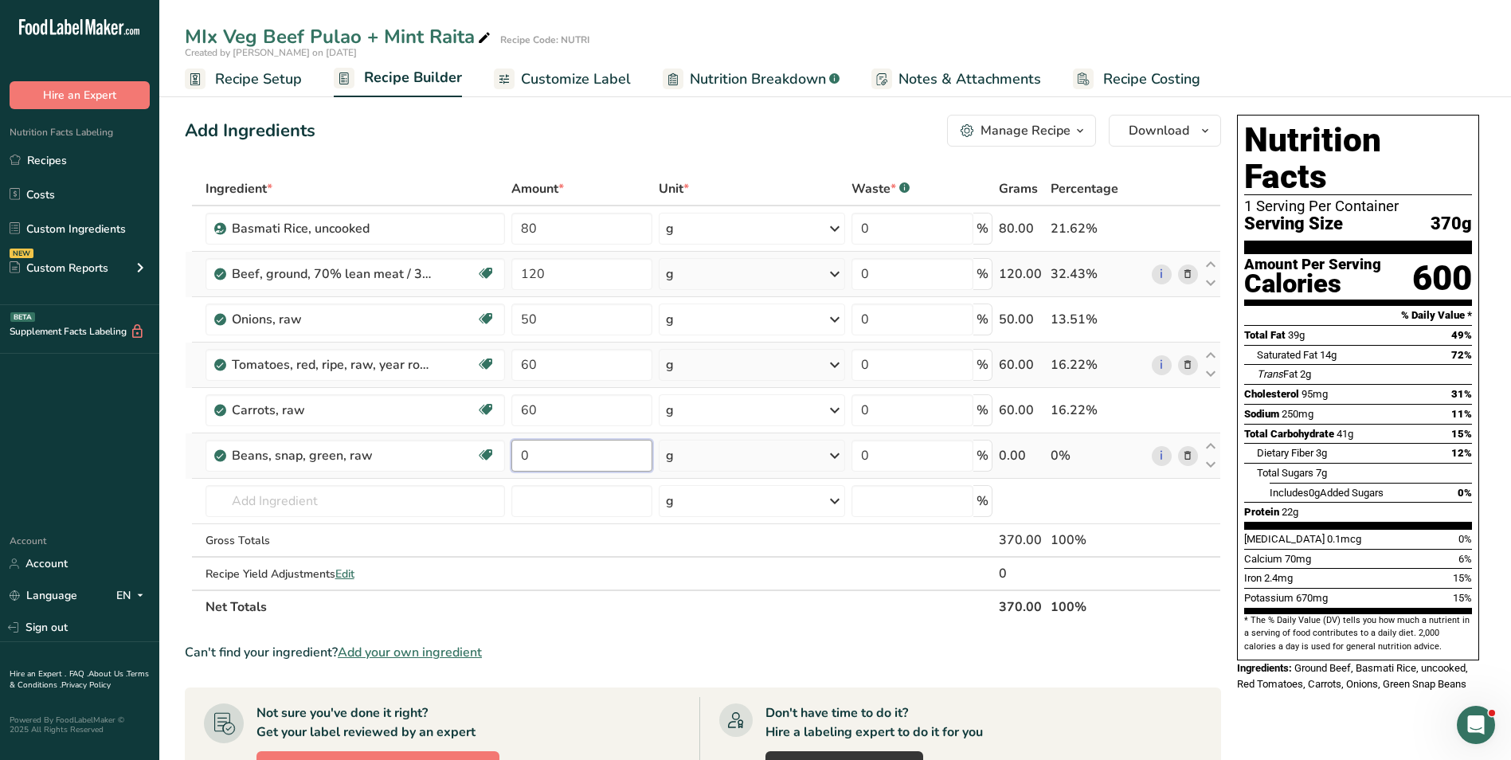
click at [518, 453] on input "0" at bounding box center [581, 456] width 141 height 32
type input "40"
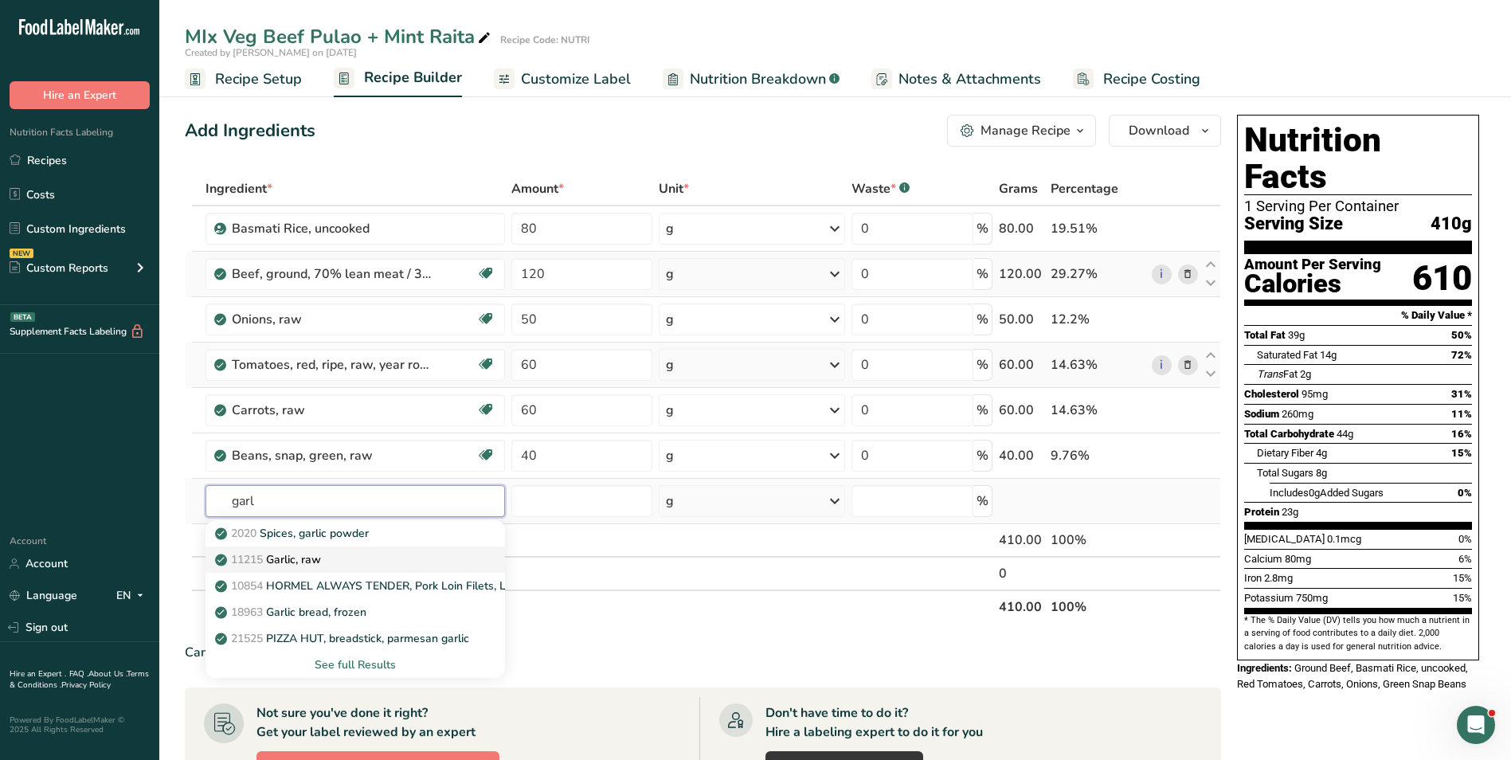
type input "garl"
click at [388, 562] on div "11215 Garlic, raw" at bounding box center [342, 559] width 249 height 17
type input "Garlic, raw"
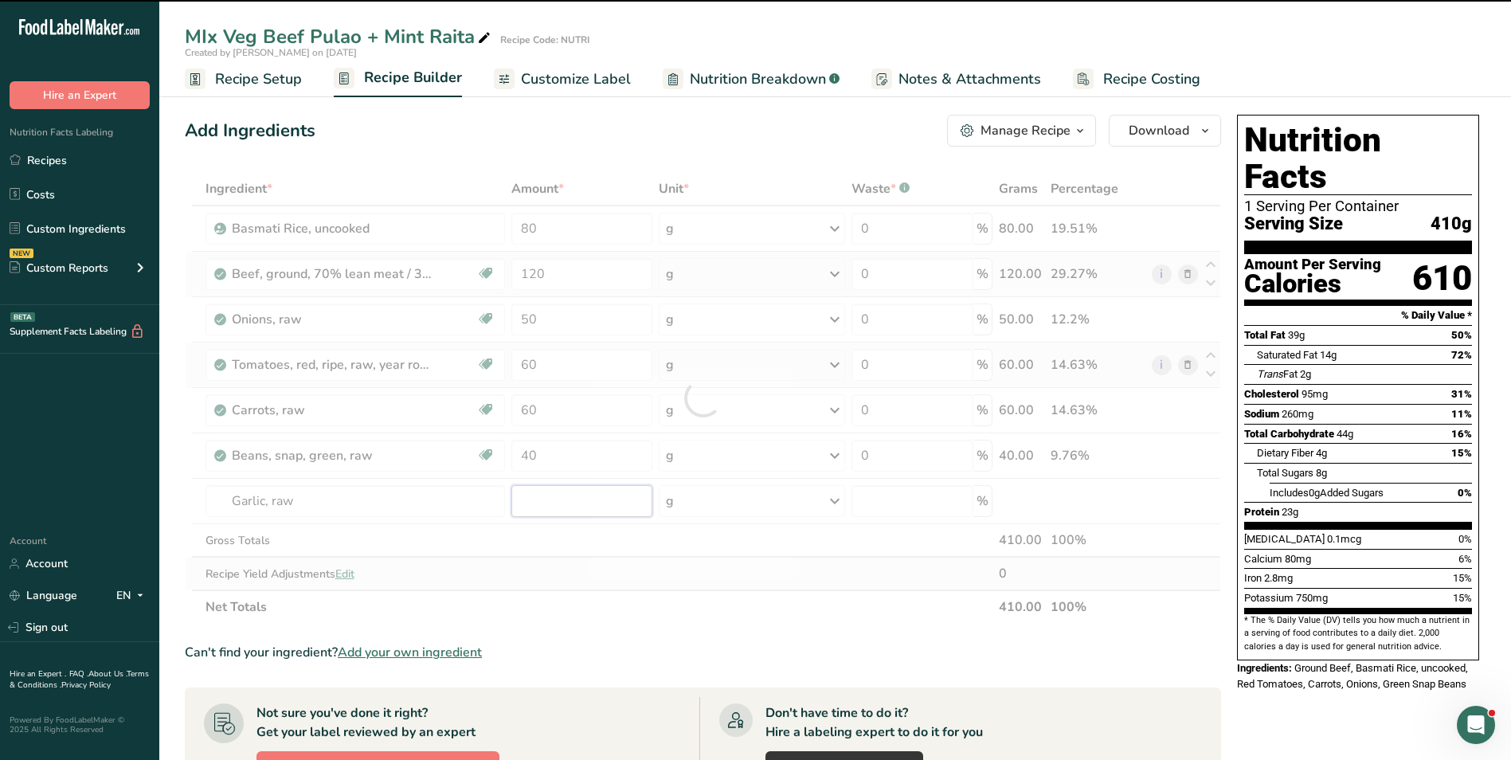
type input "0"
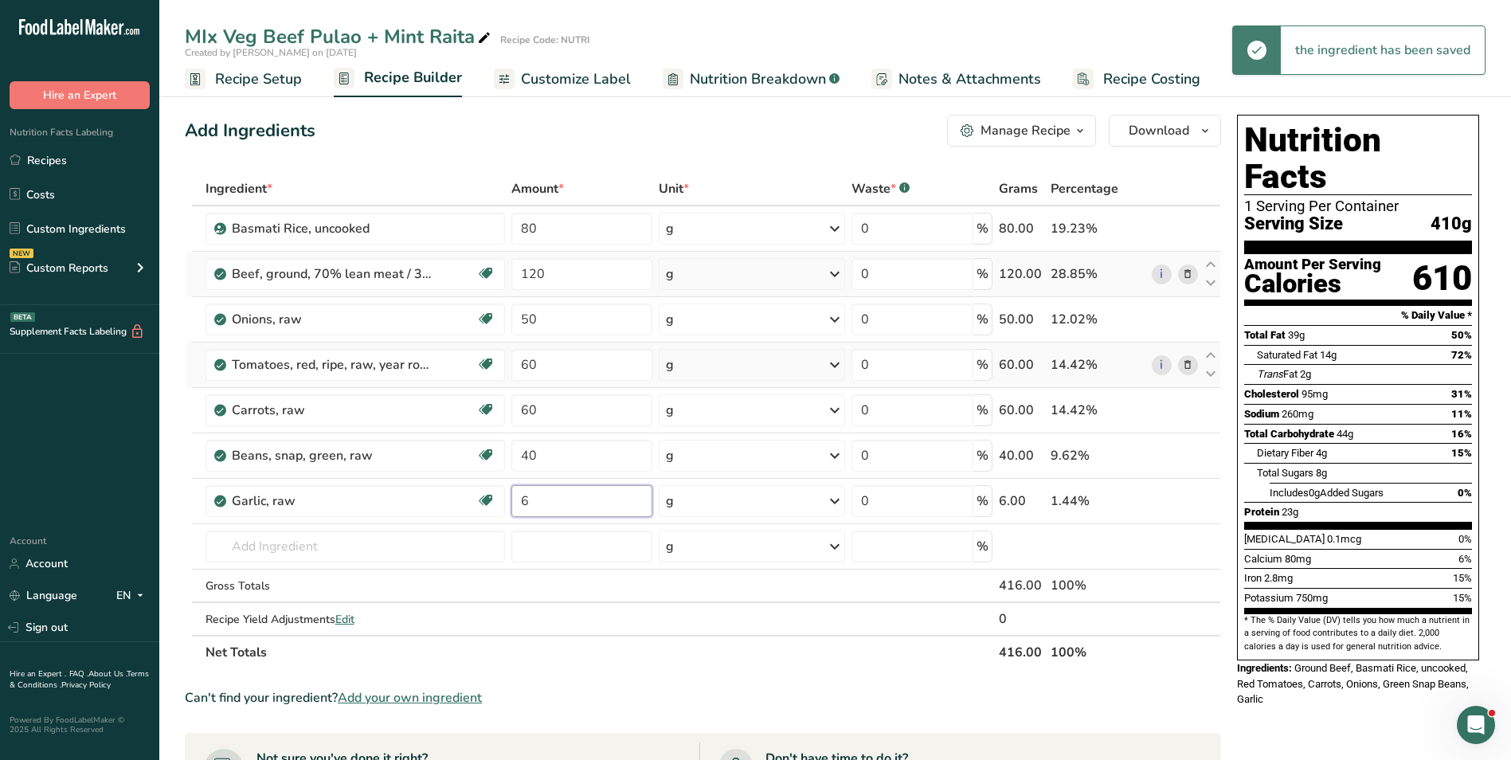
type input "6"
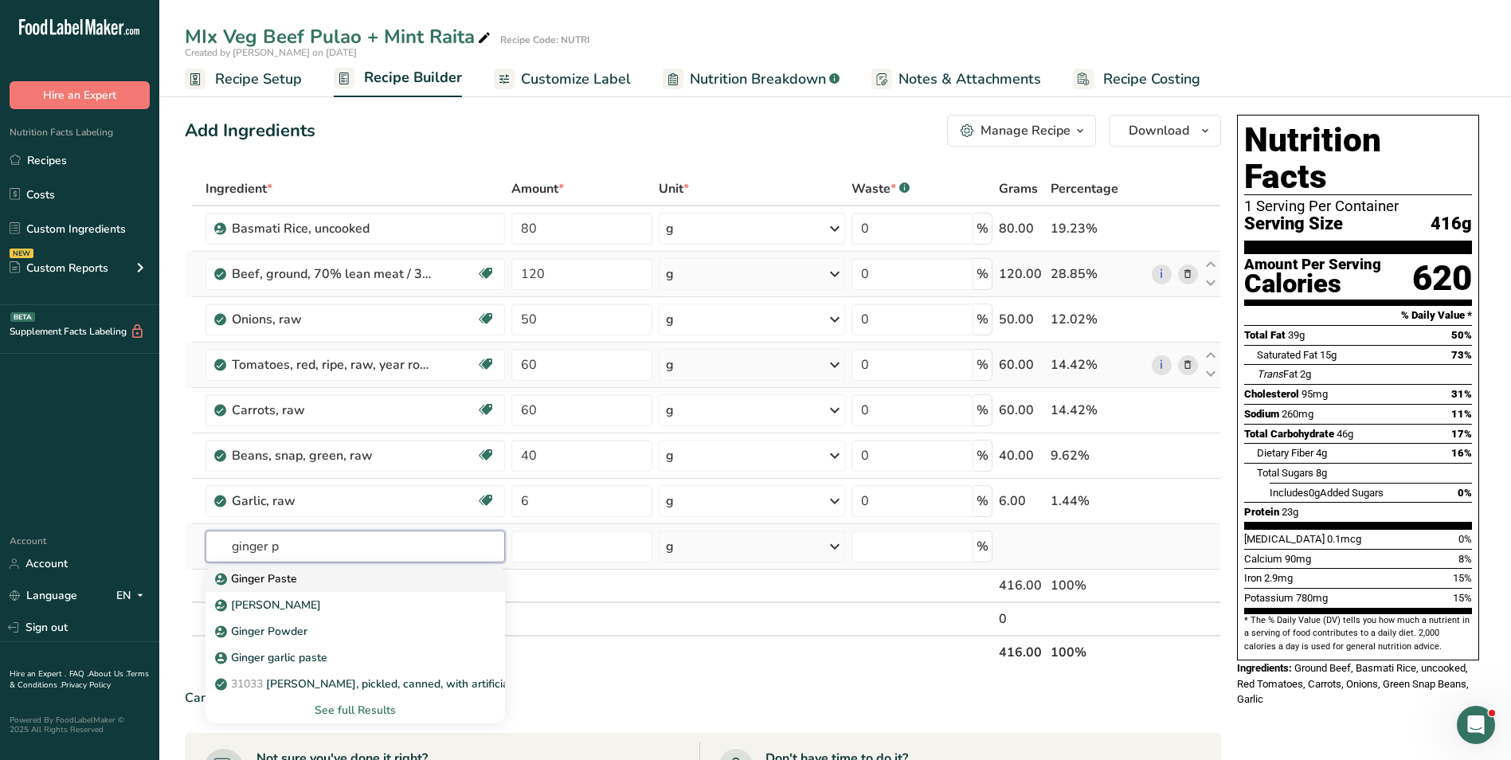
type input "ginger p"
click at [289, 572] on p "Ginger Paste" at bounding box center [257, 578] width 79 height 17
type input "Ginger Paste"
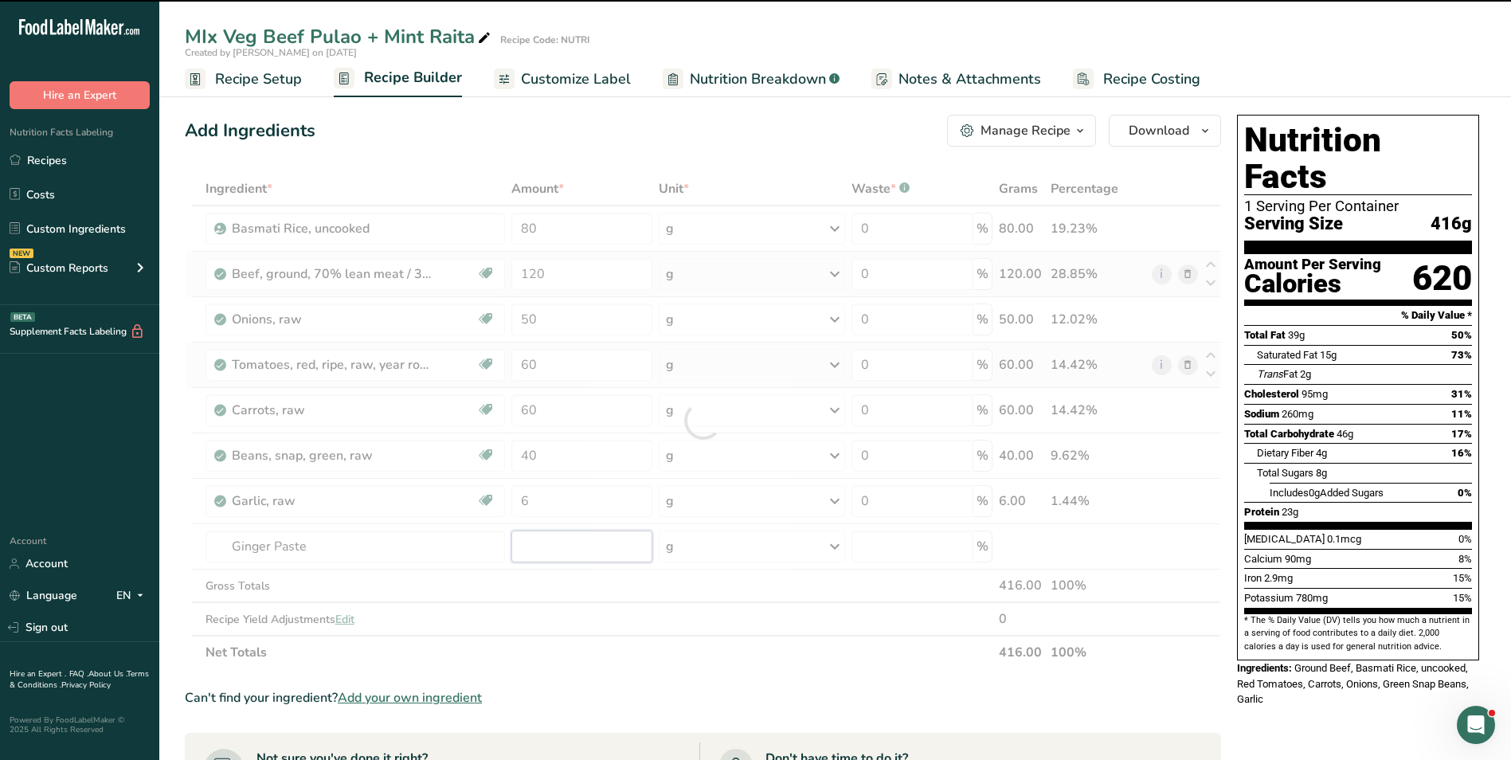
type input "0"
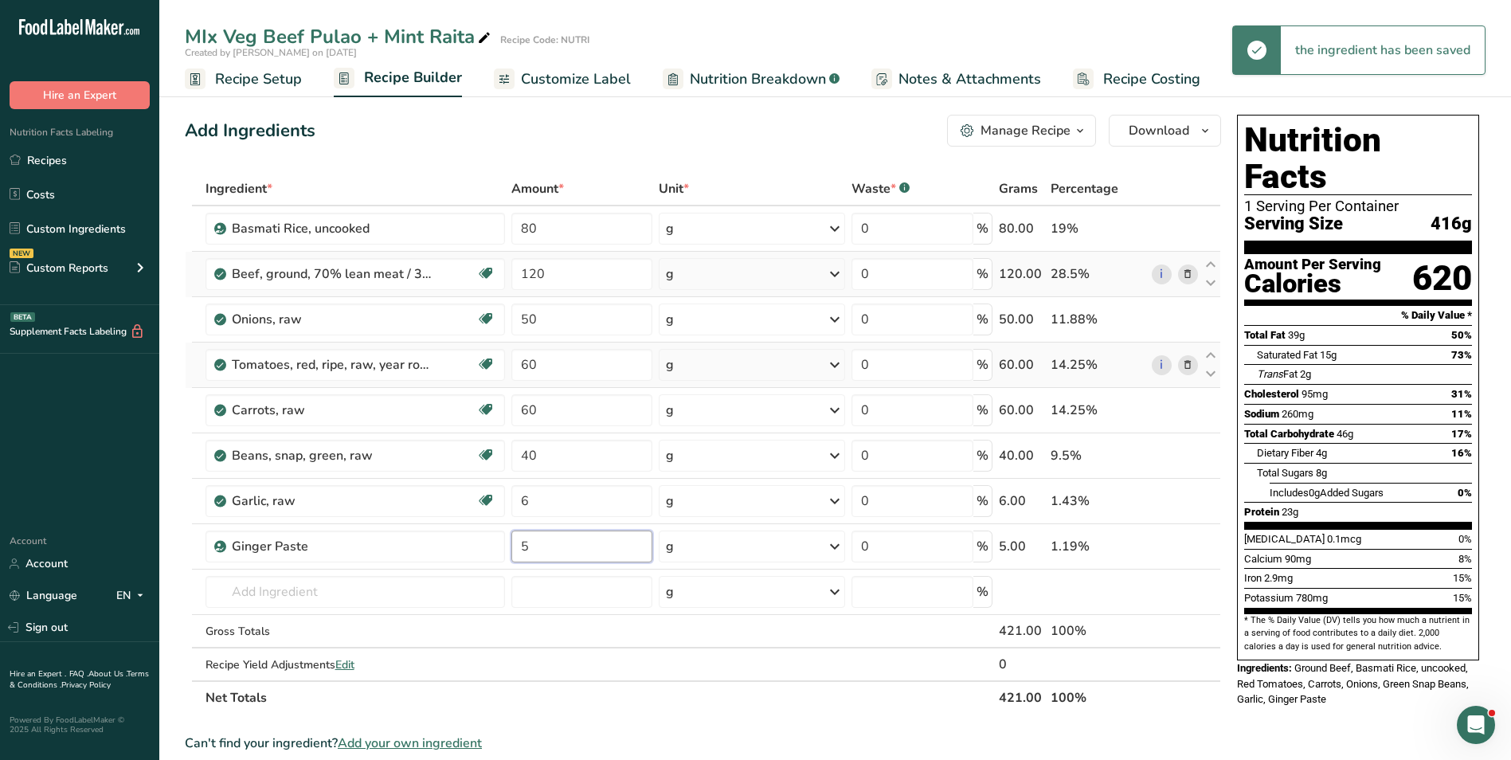
type input "5"
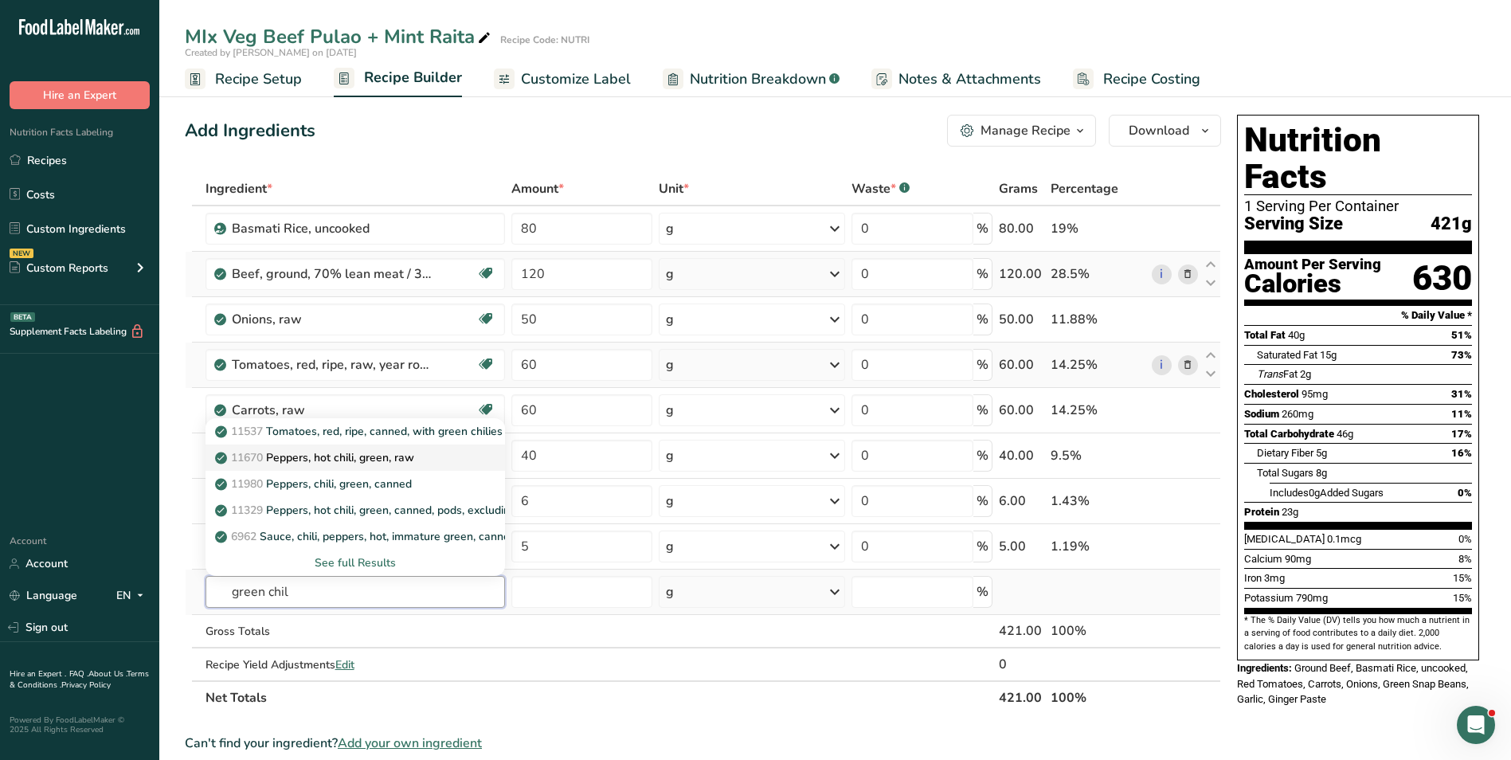
type input "green chil"
click at [423, 464] on div "11670 Peppers, hot chili, green, raw" at bounding box center [342, 457] width 249 height 17
type input "Peppers, hot chili, green, raw"
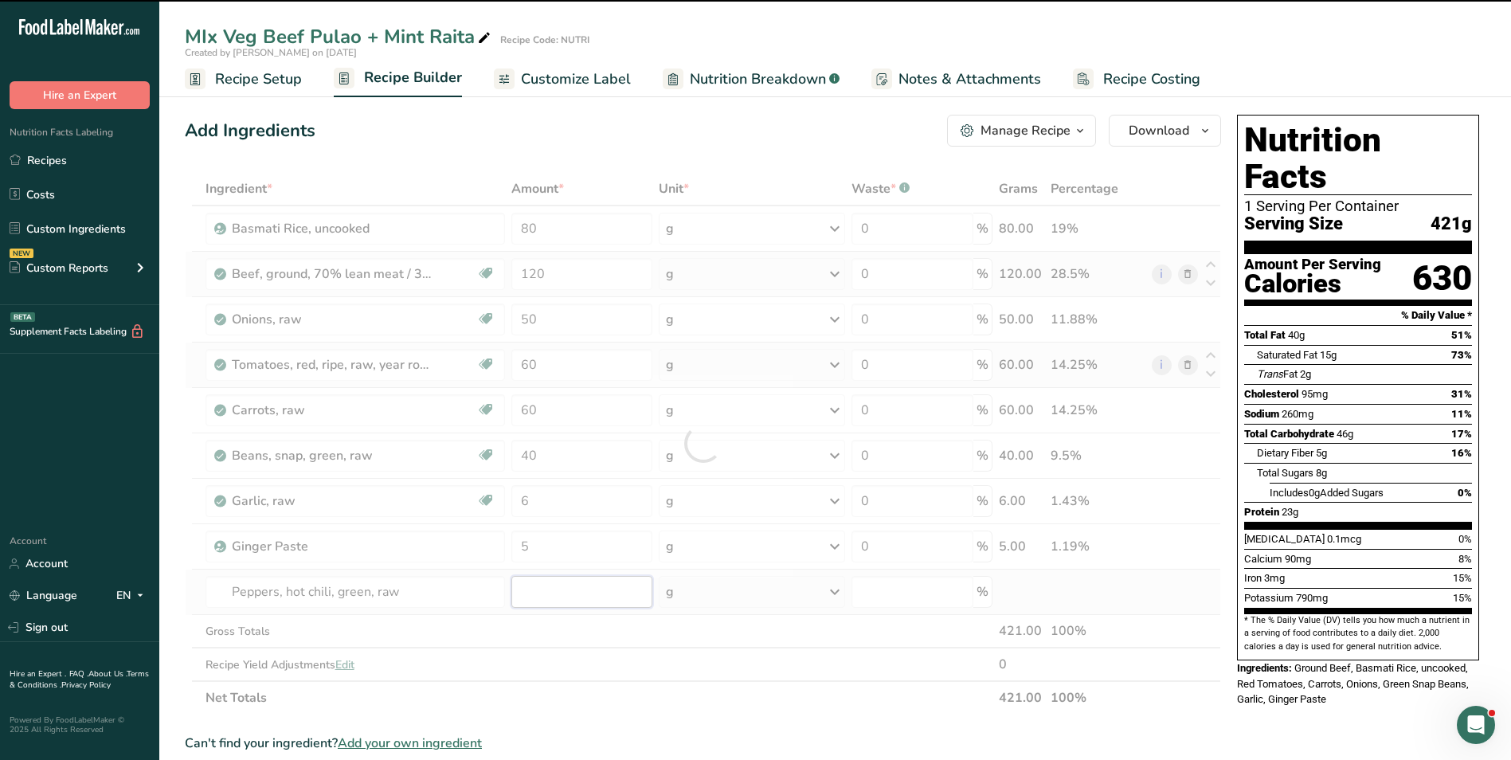
type input "0"
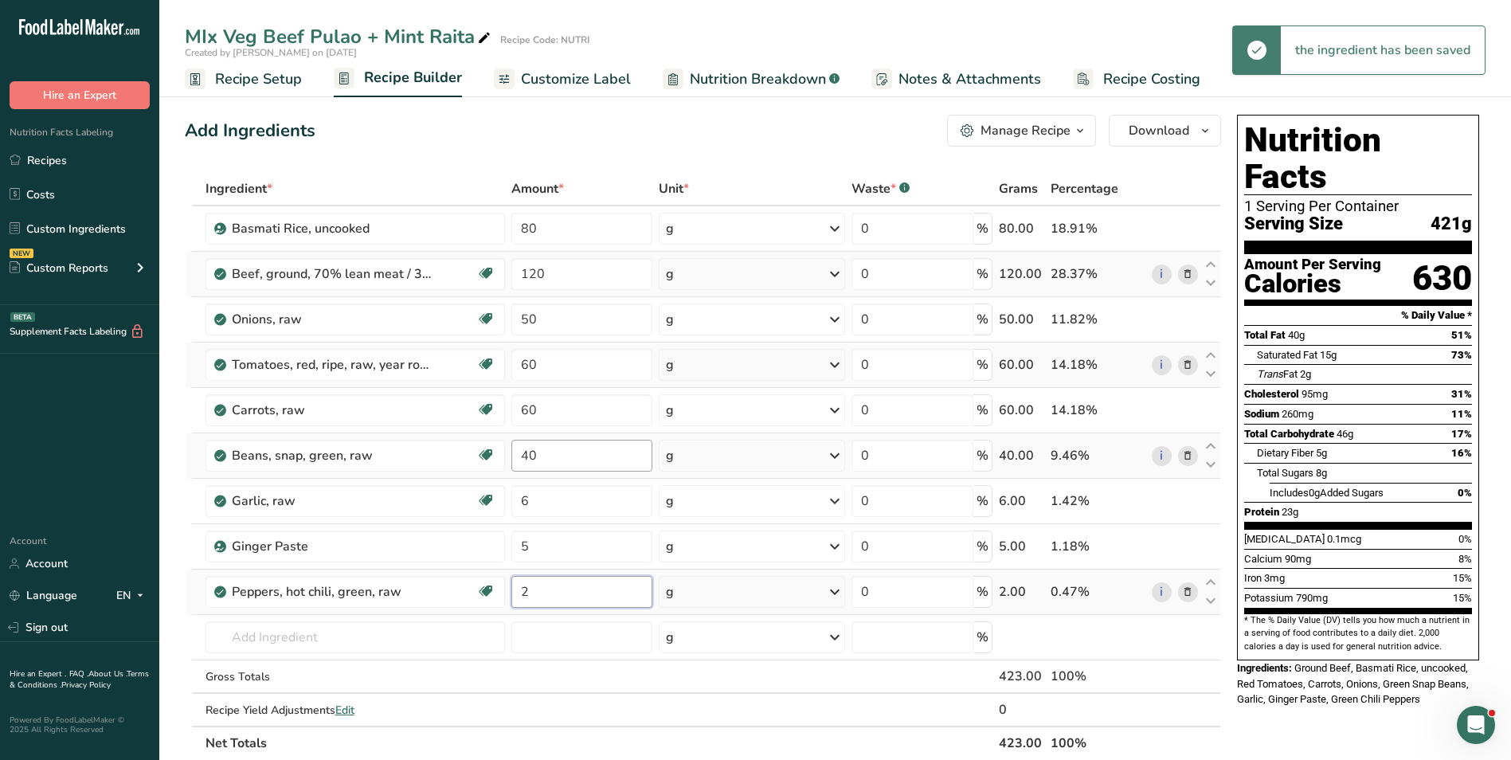
type input "2"
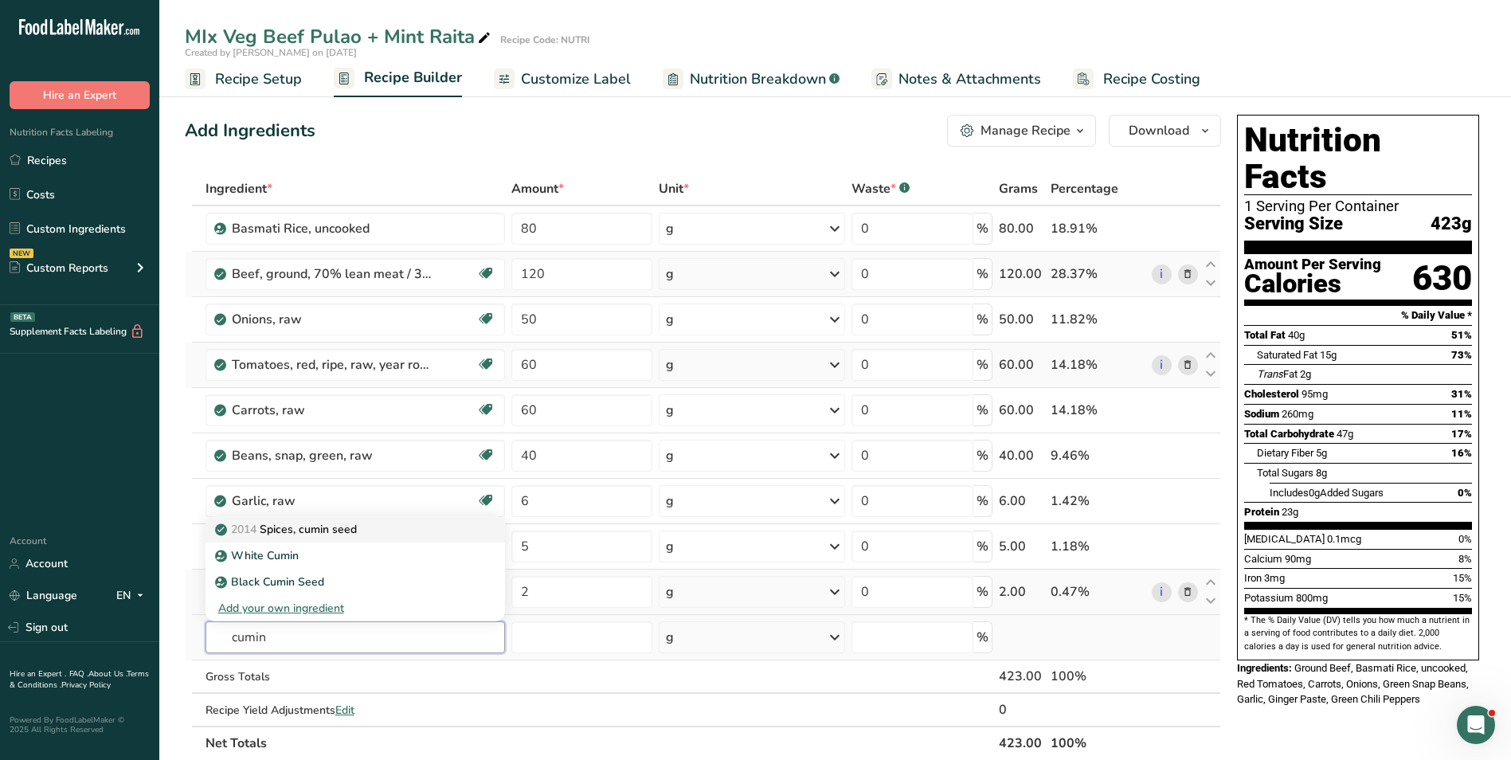
type input "cumin"
click at [386, 529] on div "2014 Spices, cumin seed" at bounding box center [342, 529] width 249 height 17
type input "Spices, cumin seed"
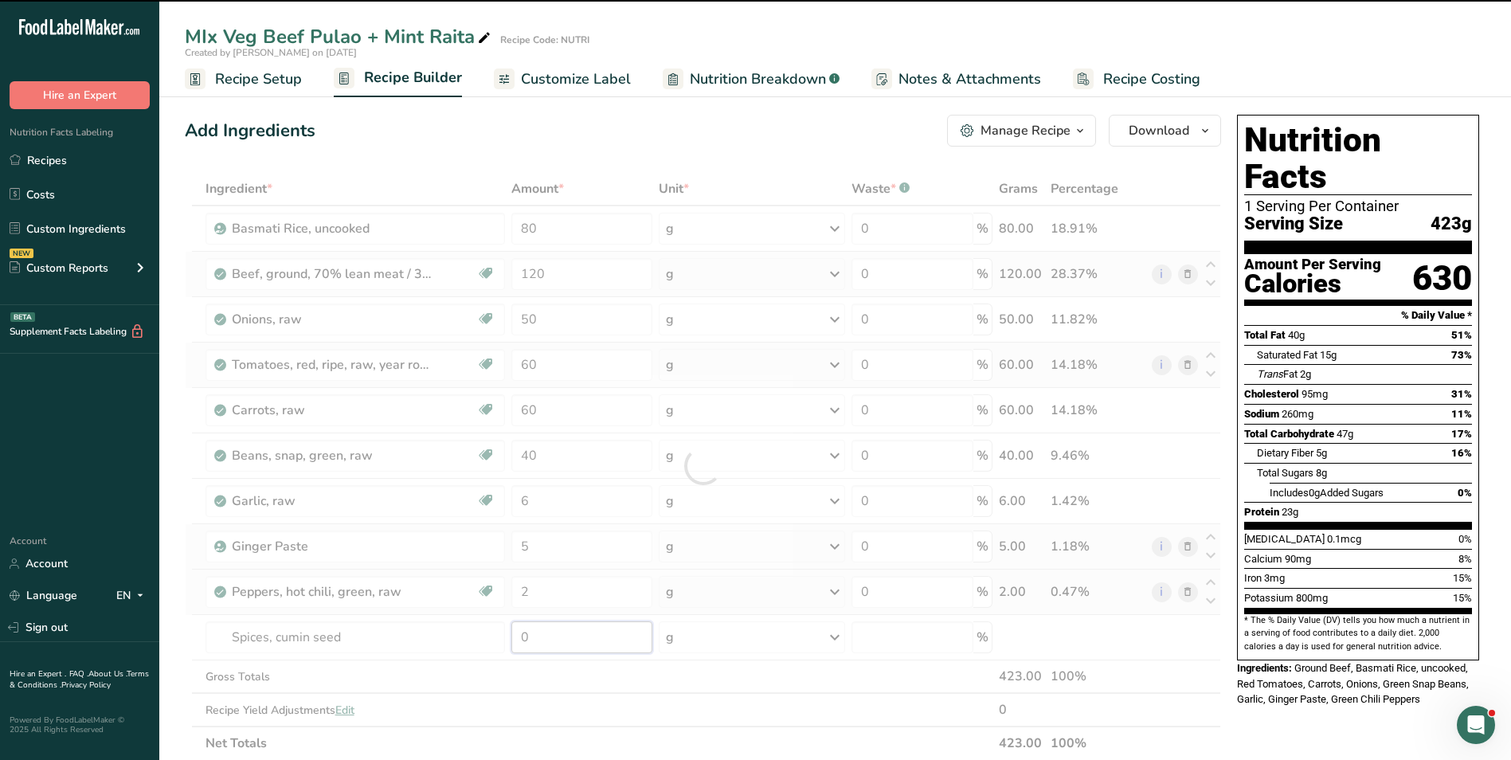
type input "2"
type input "0"
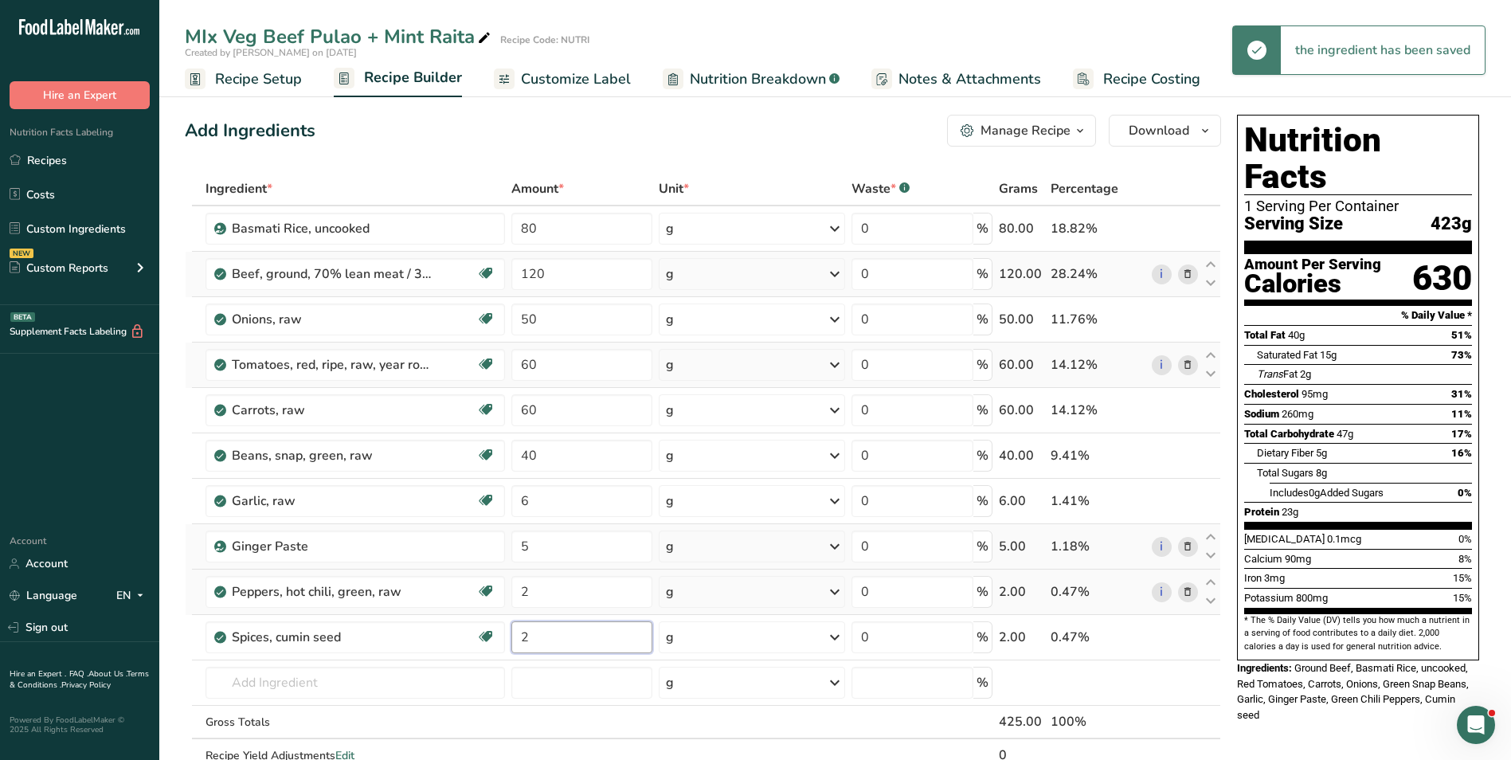
type input "2"
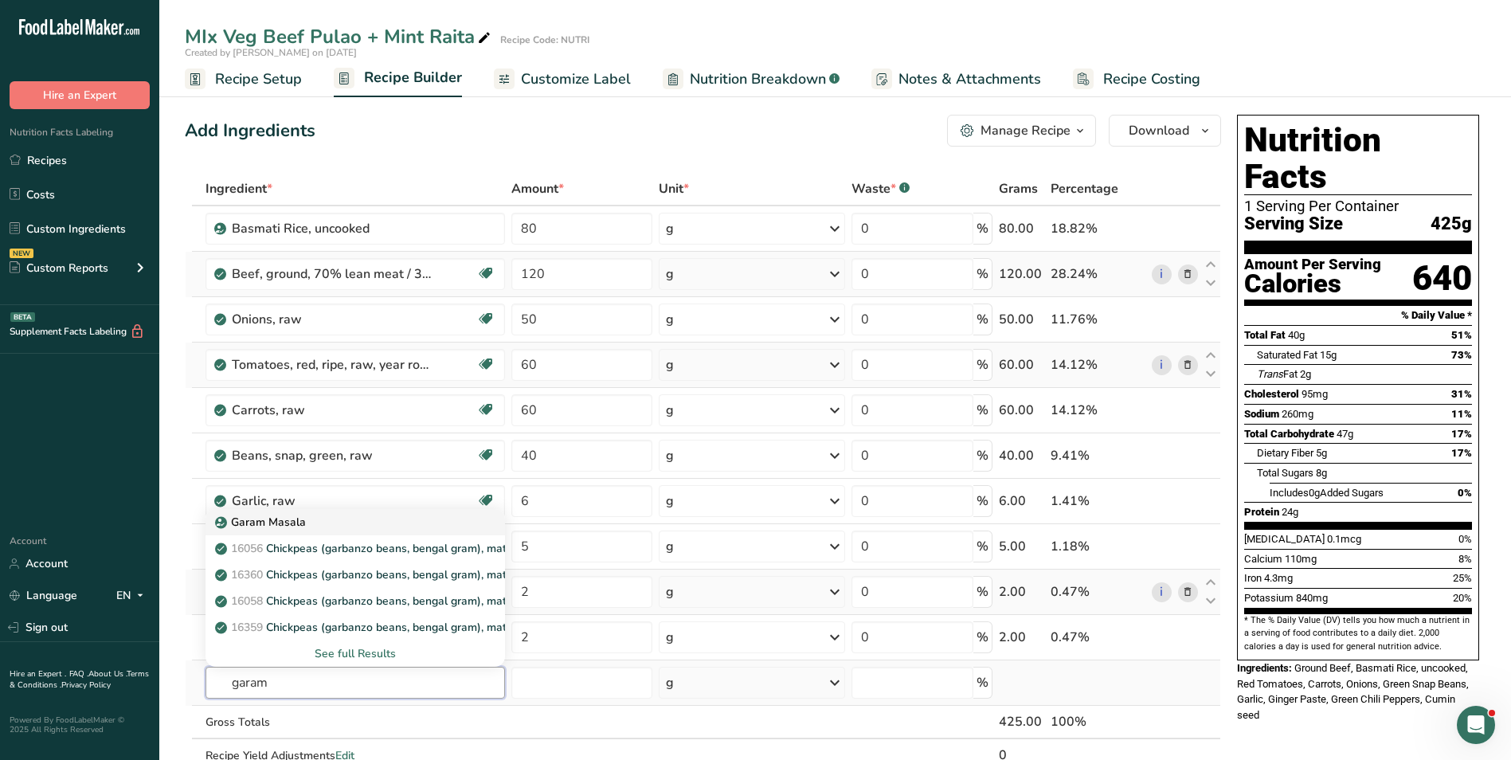
type input "garam"
click at [362, 529] on div "Garam Masala" at bounding box center [342, 522] width 249 height 17
type input "Garam Masala"
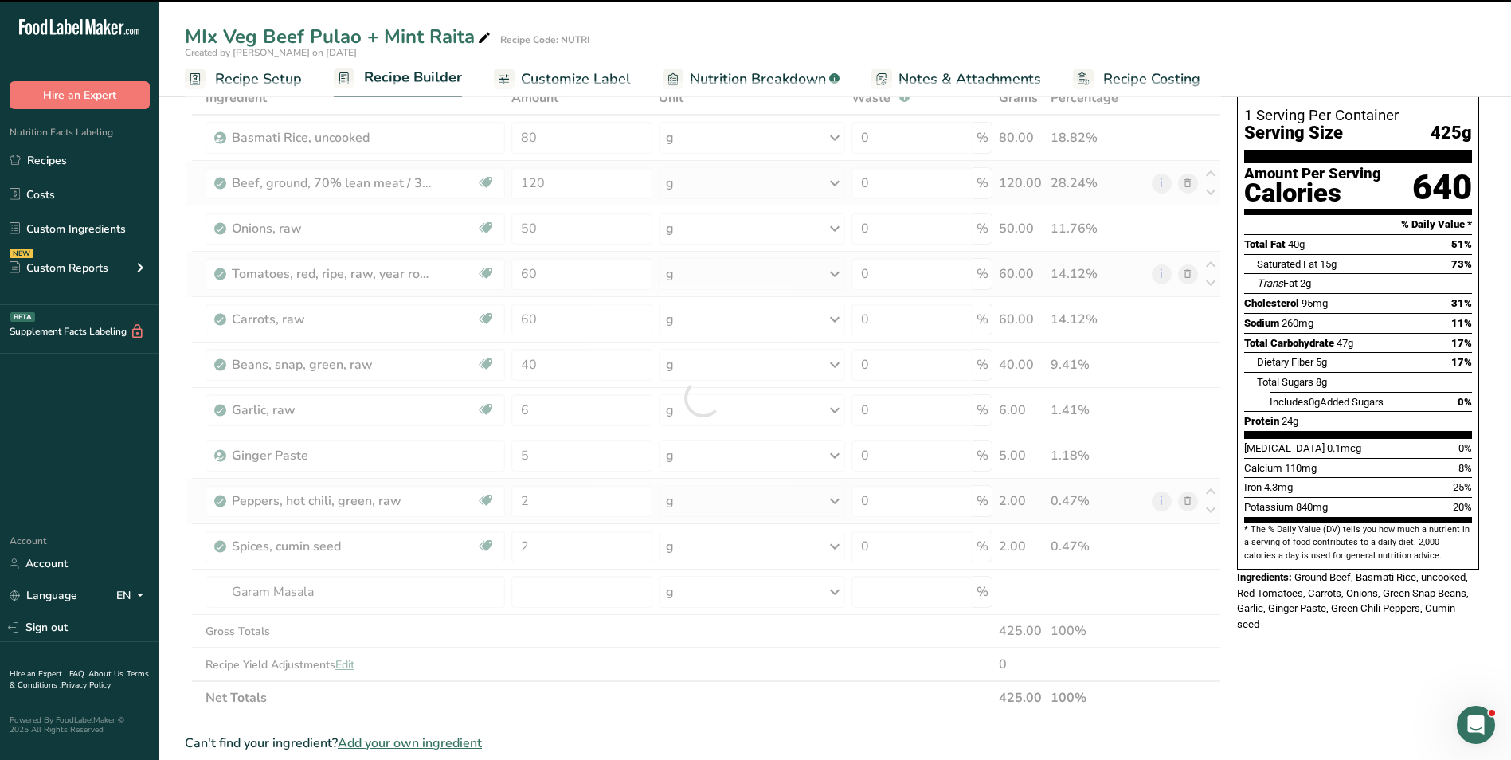
scroll to position [319, 0]
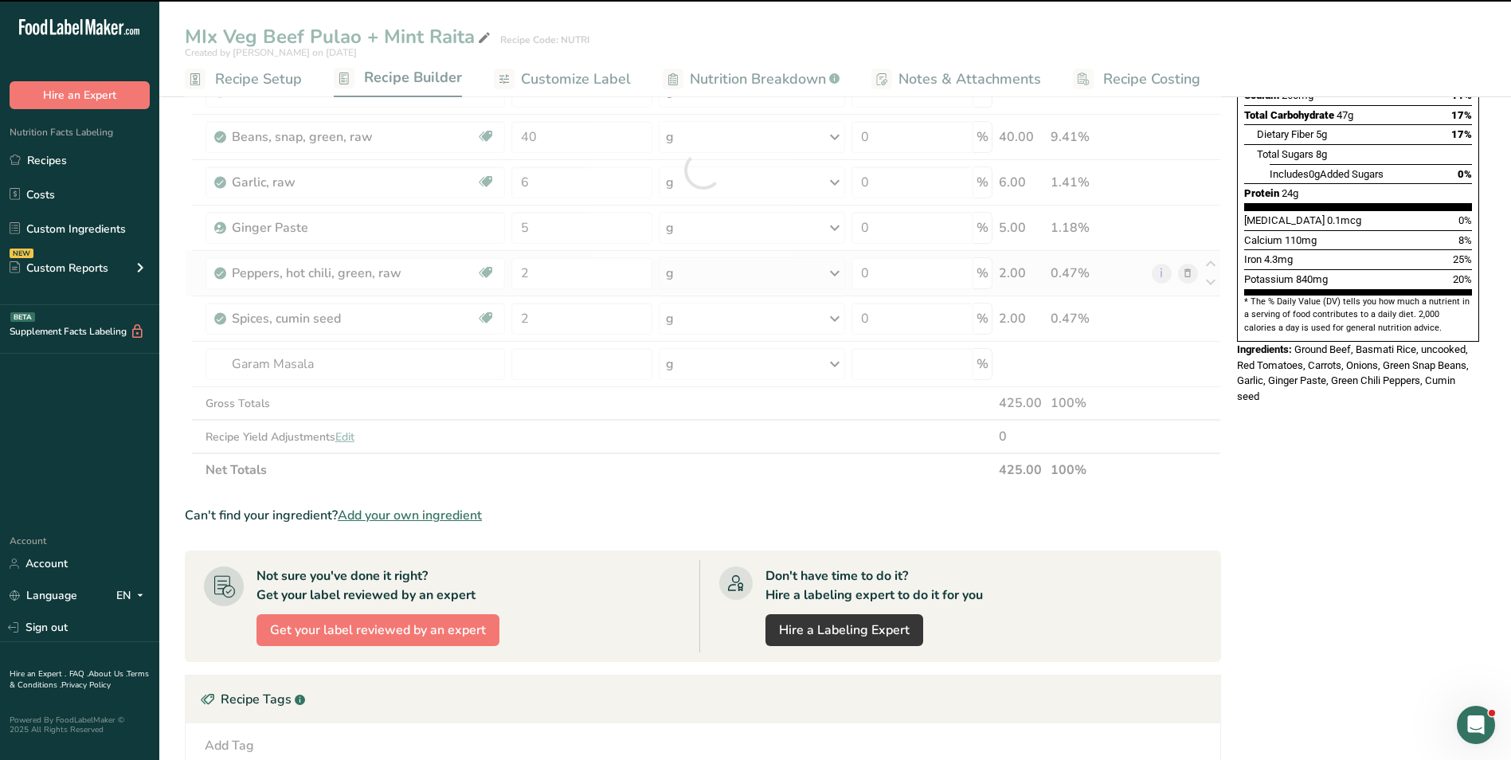
type input "0"
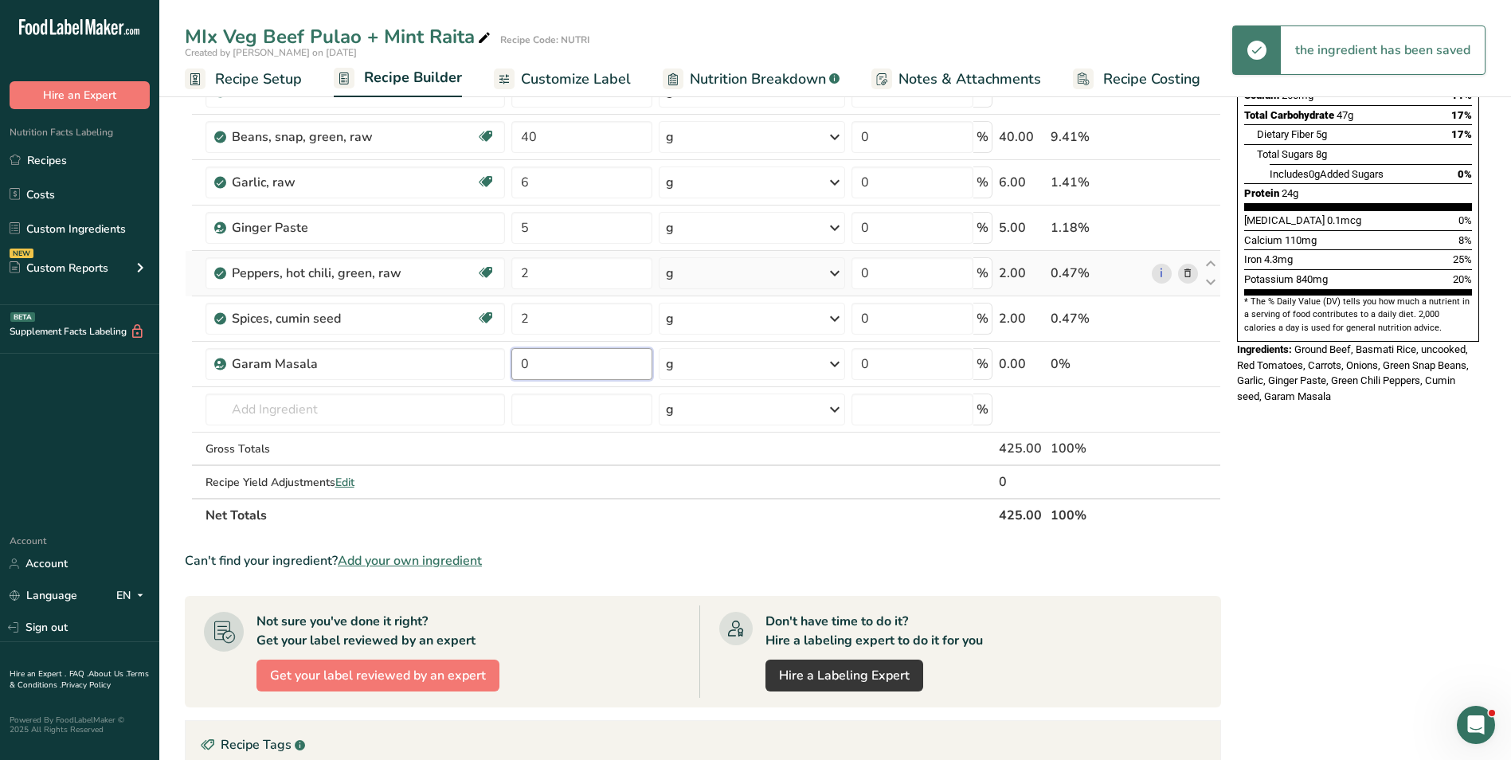
click at [533, 376] on input "0" at bounding box center [581, 364] width 141 height 32
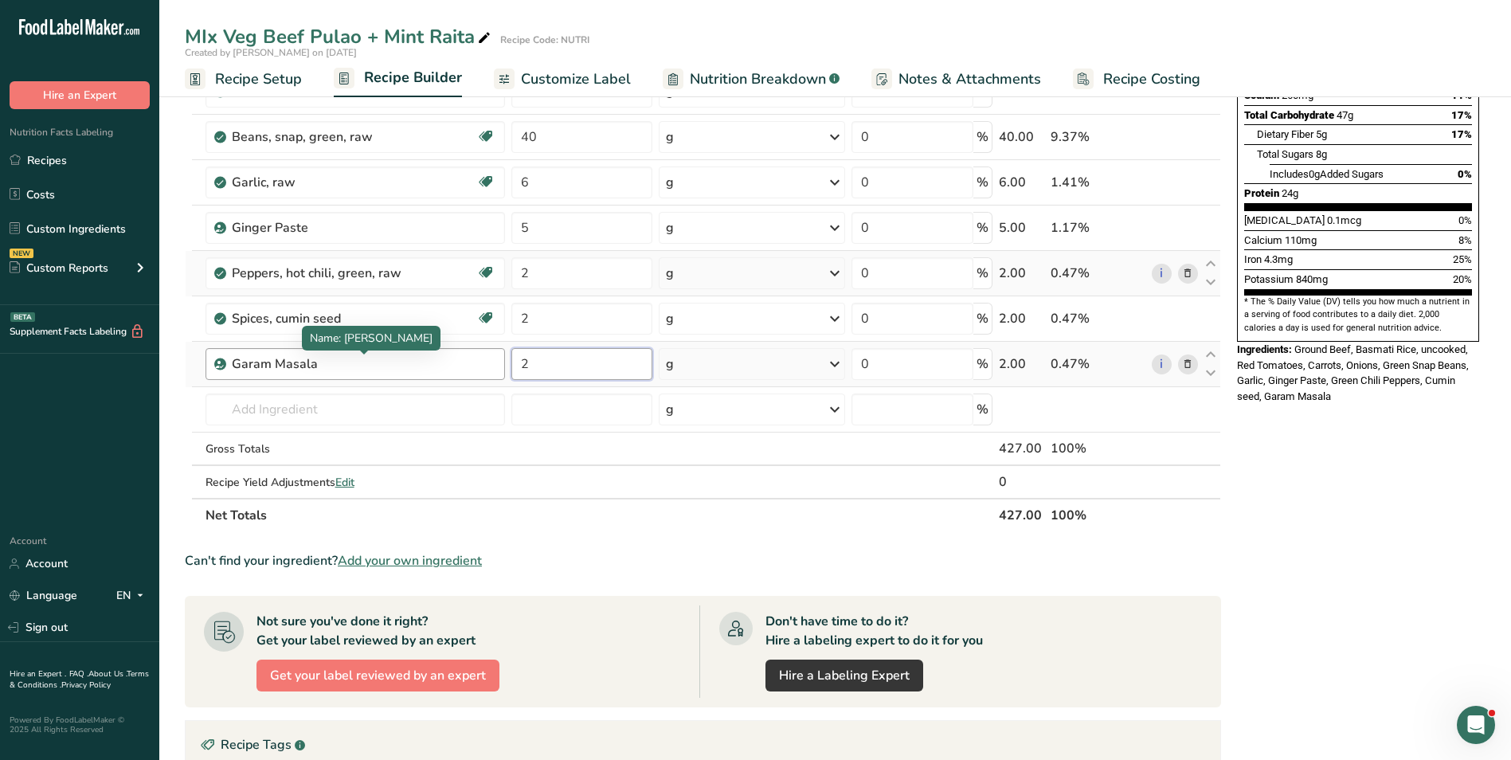
type input "2"
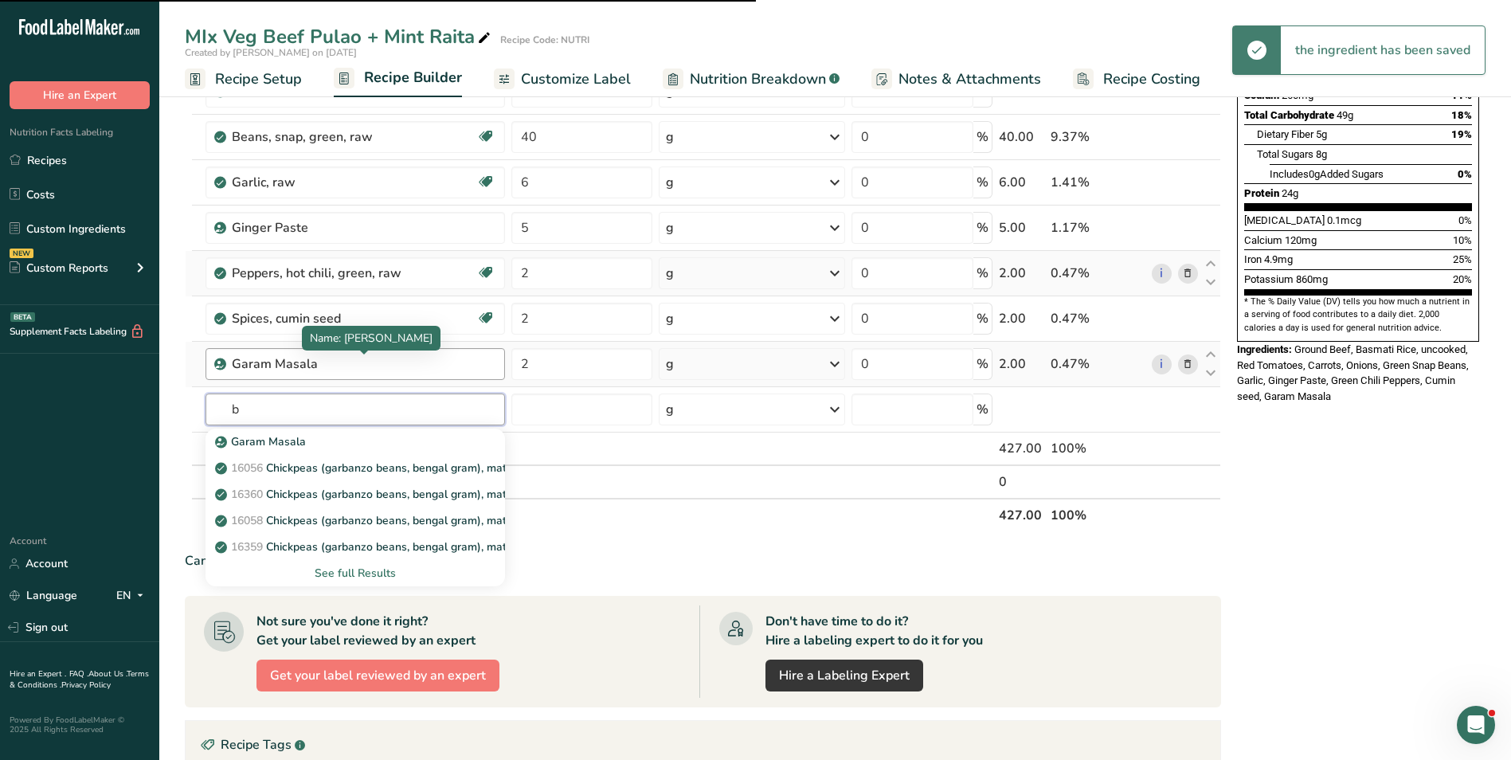
type input "ba"
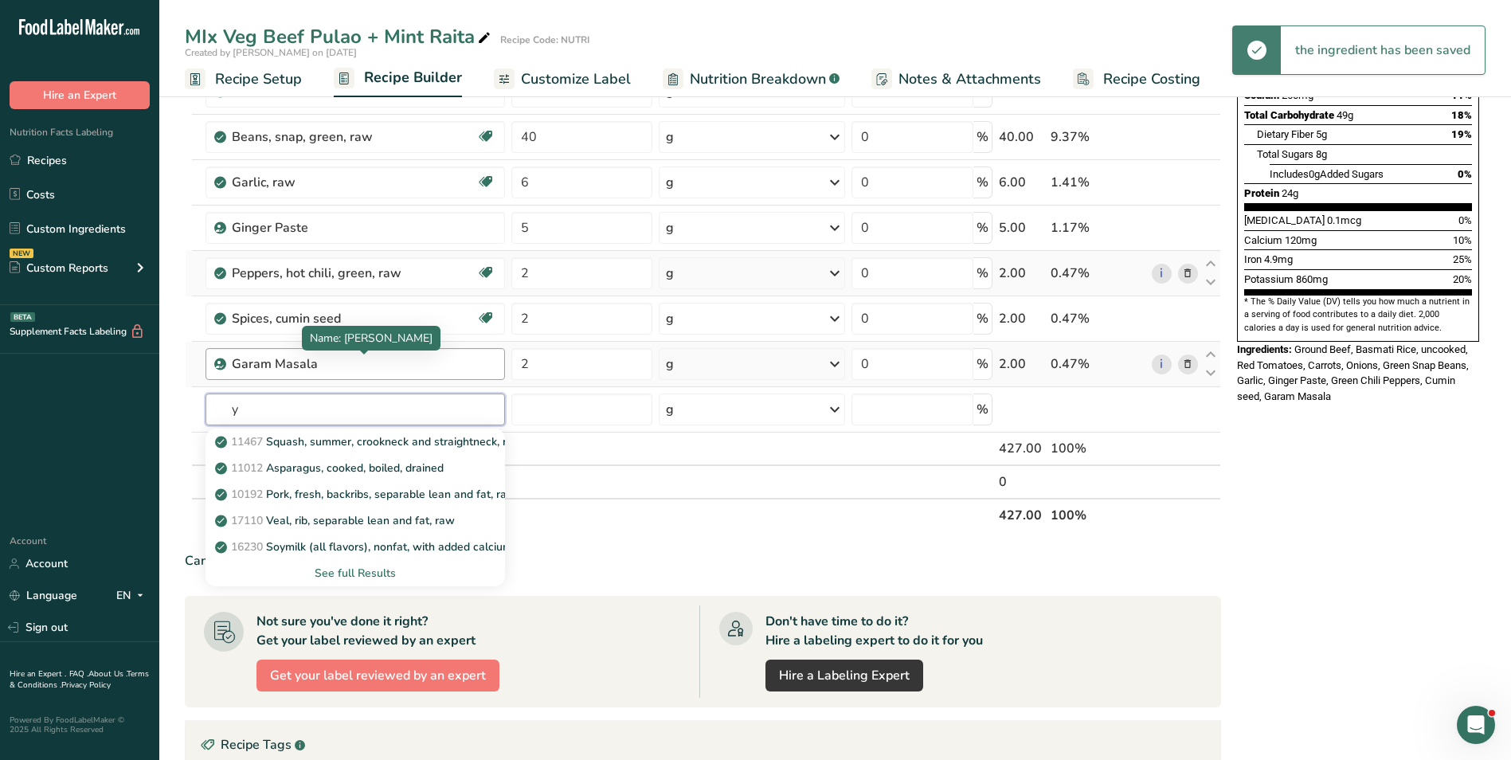
type input "y"
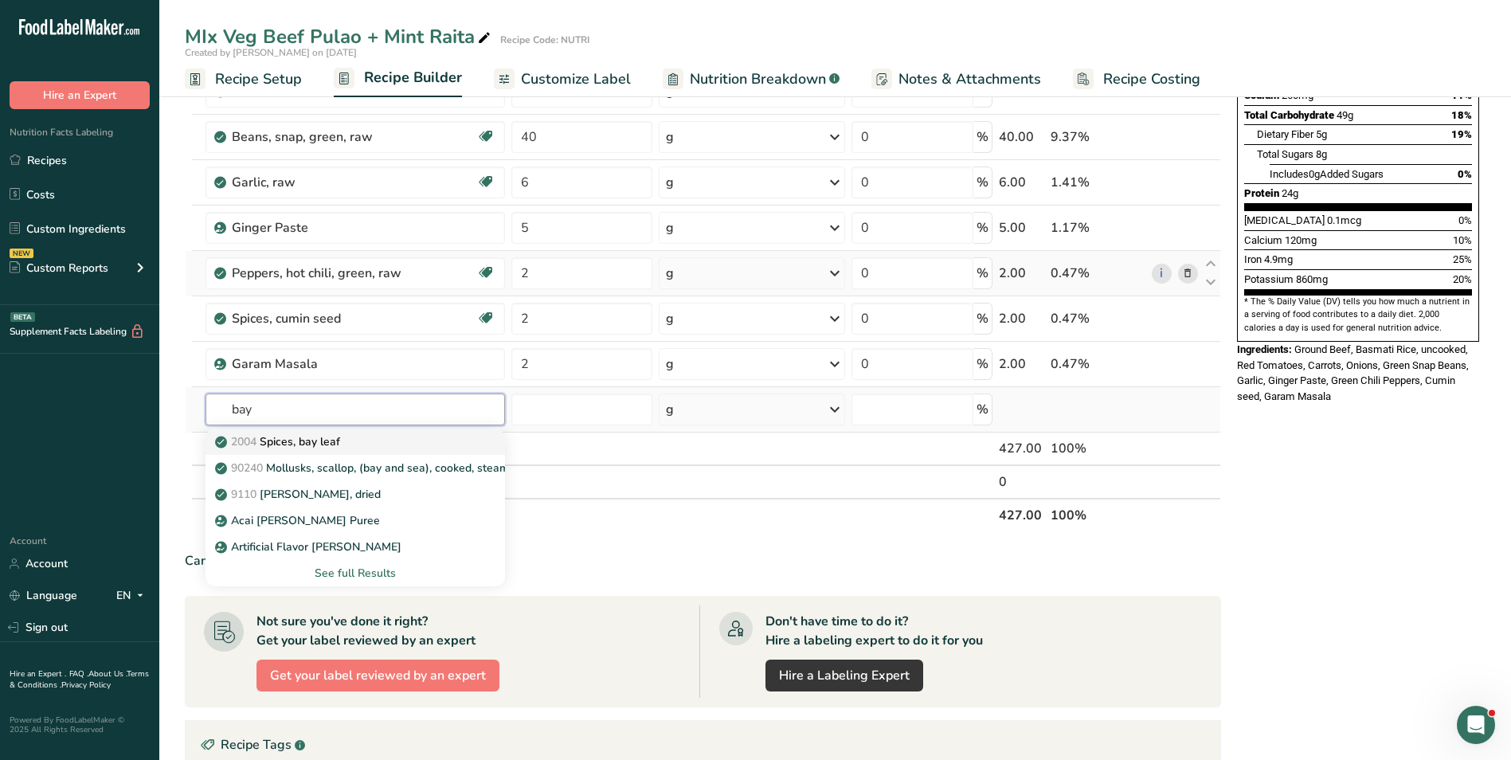
type input "bay"
click at [388, 438] on div "2004 Spices, bay leaf" at bounding box center [342, 441] width 249 height 17
type input "Spices, bay leaf"
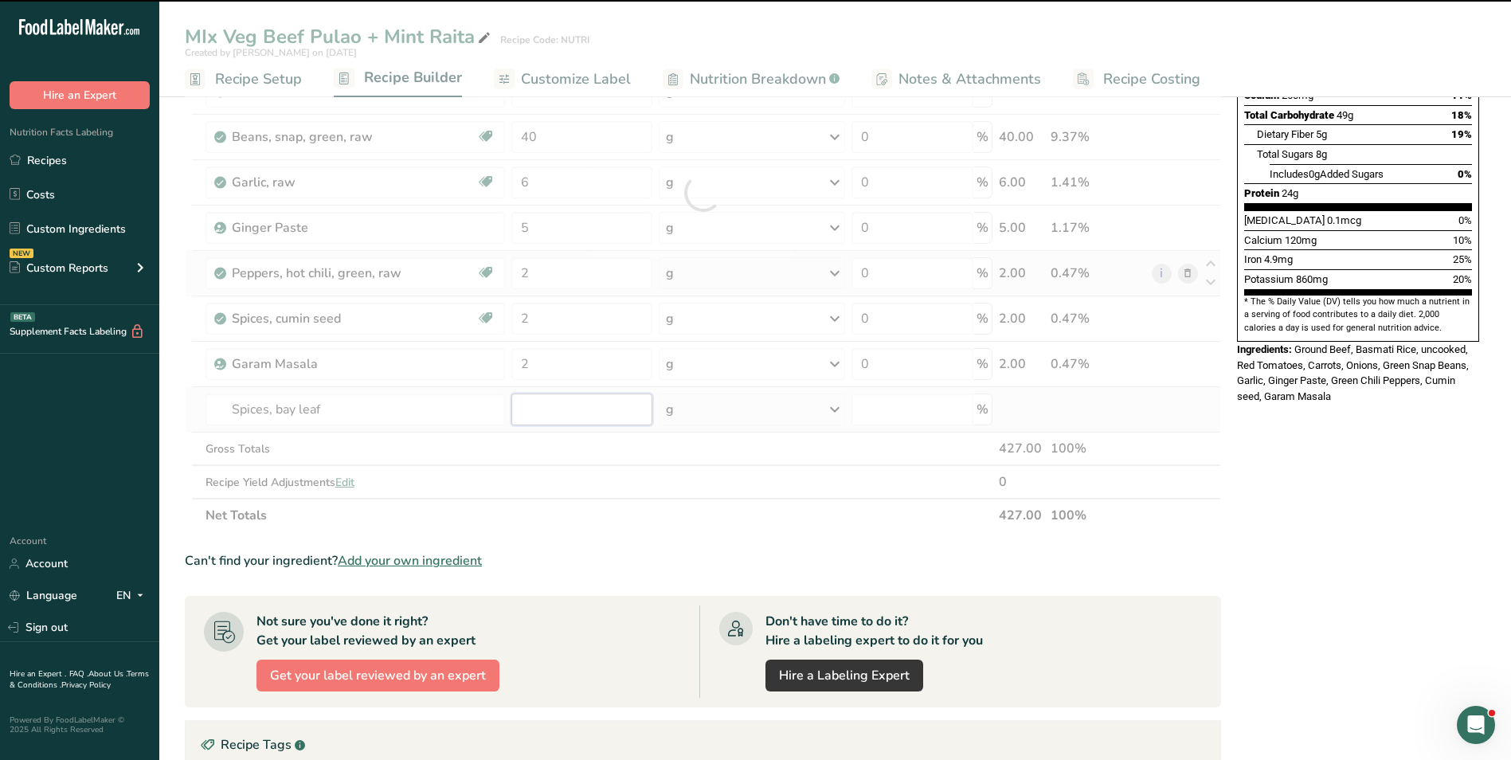
type input "0"
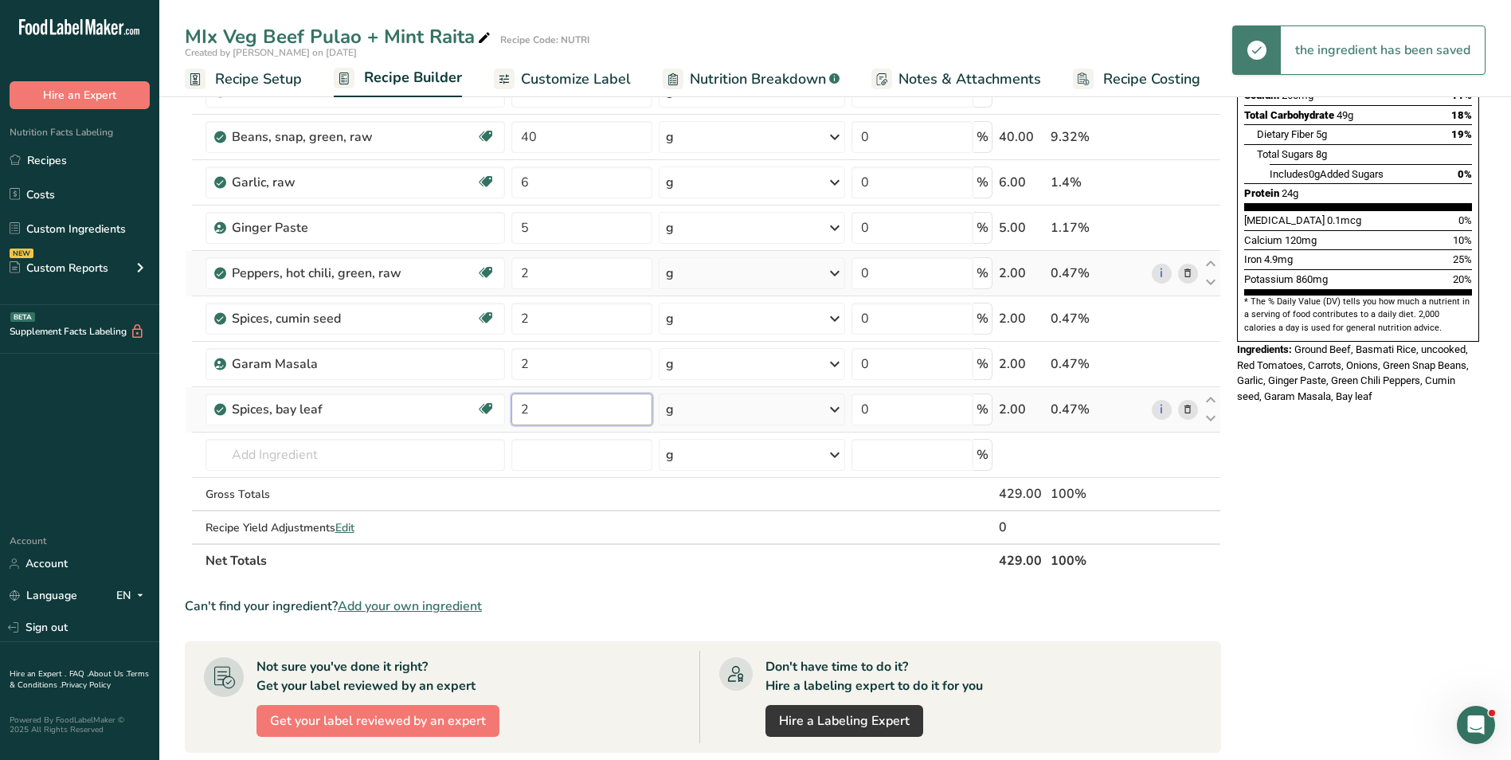
type input "2"
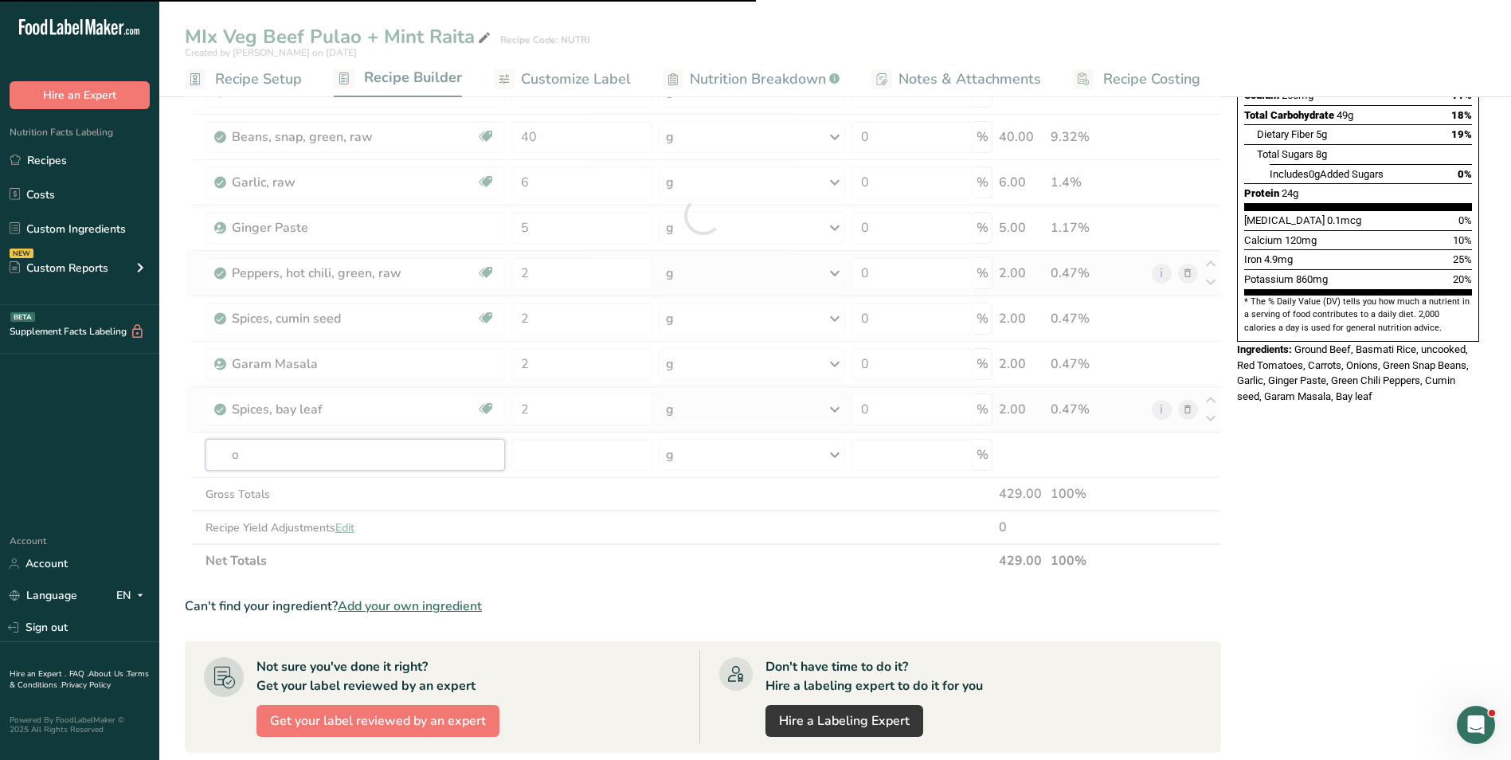
type input "oi"
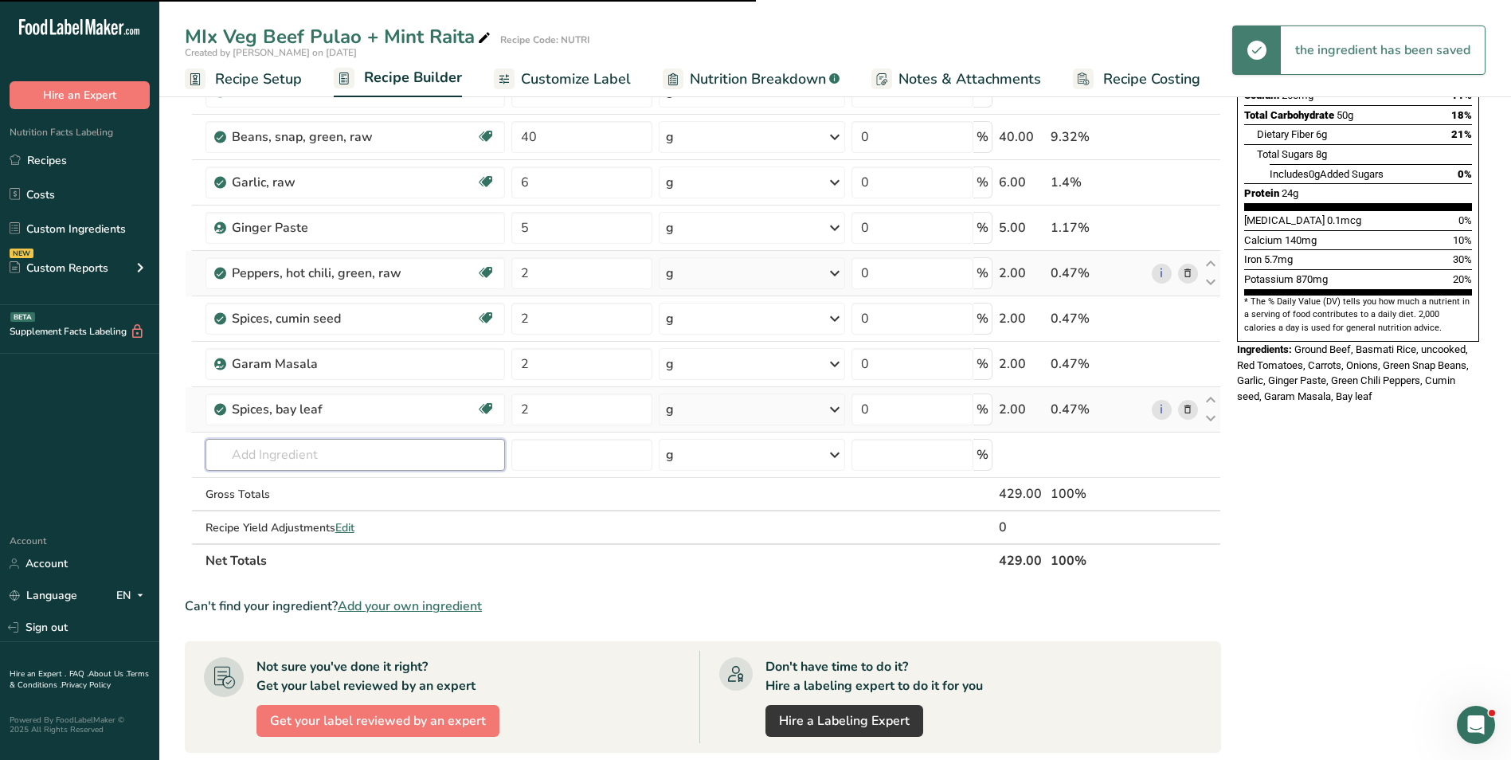
type input "l"
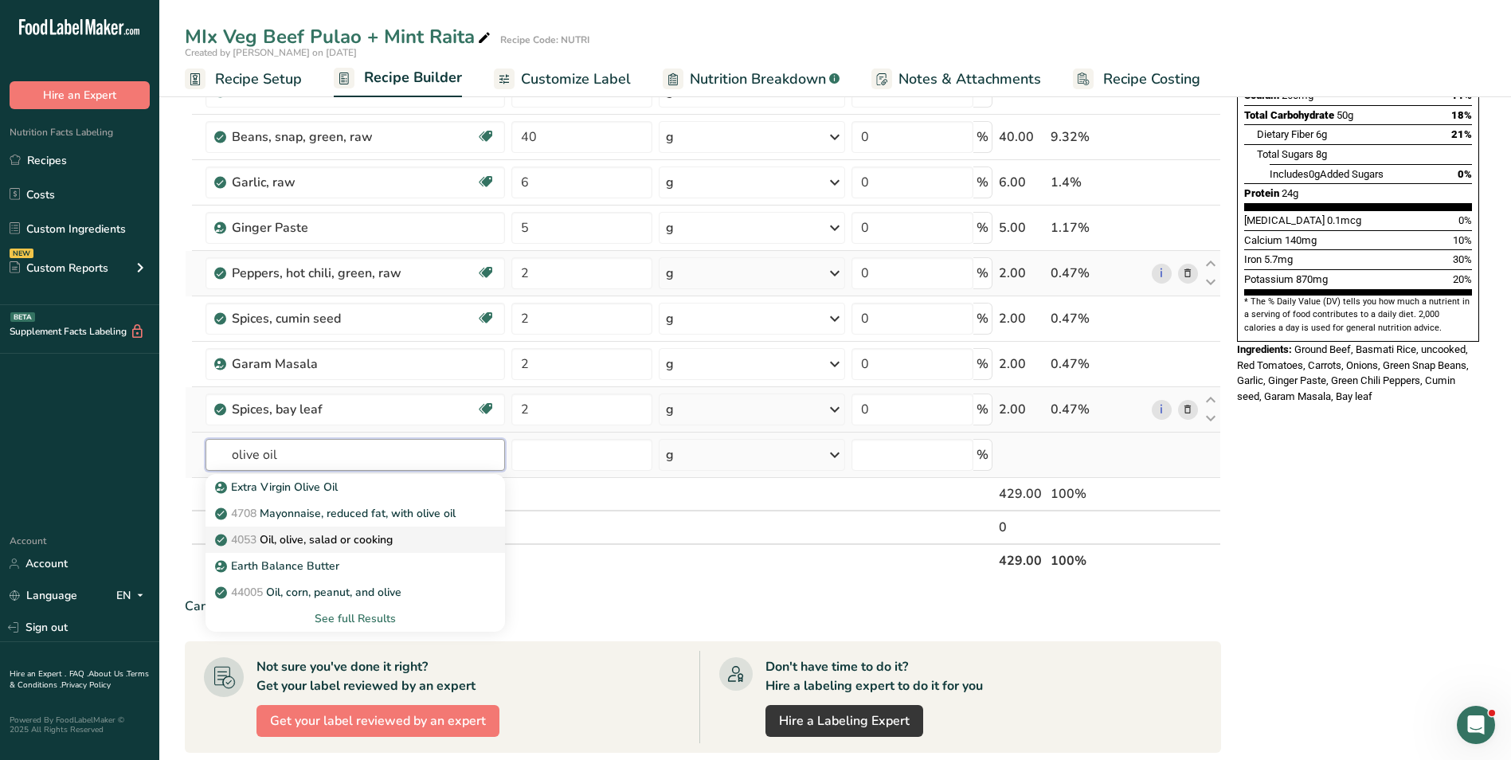
type input "olive oil"
click at [324, 541] on p "4053 Oil, olive, salad or cooking" at bounding box center [305, 539] width 174 height 17
type input "Oil, olive, salad or cooking"
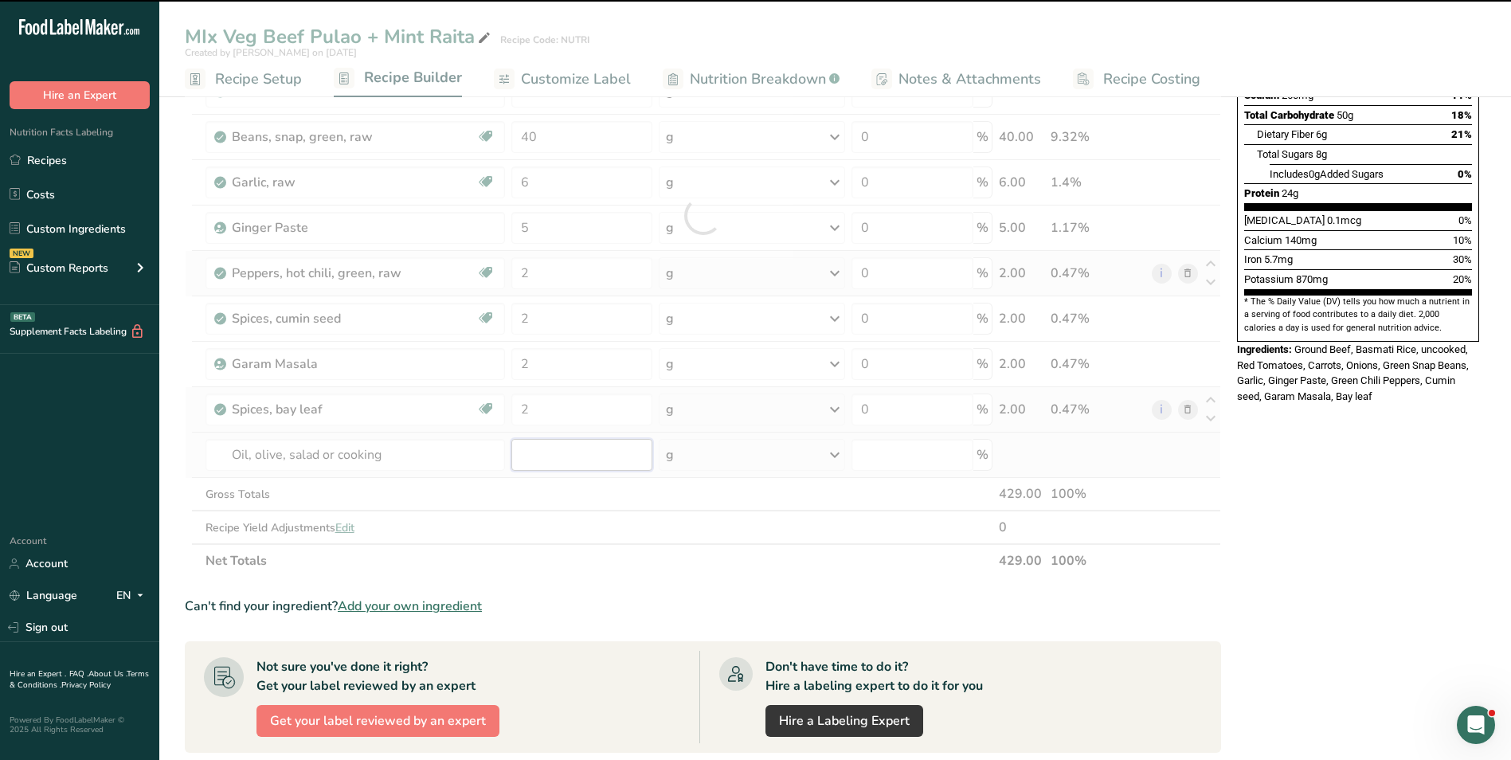
type input "0"
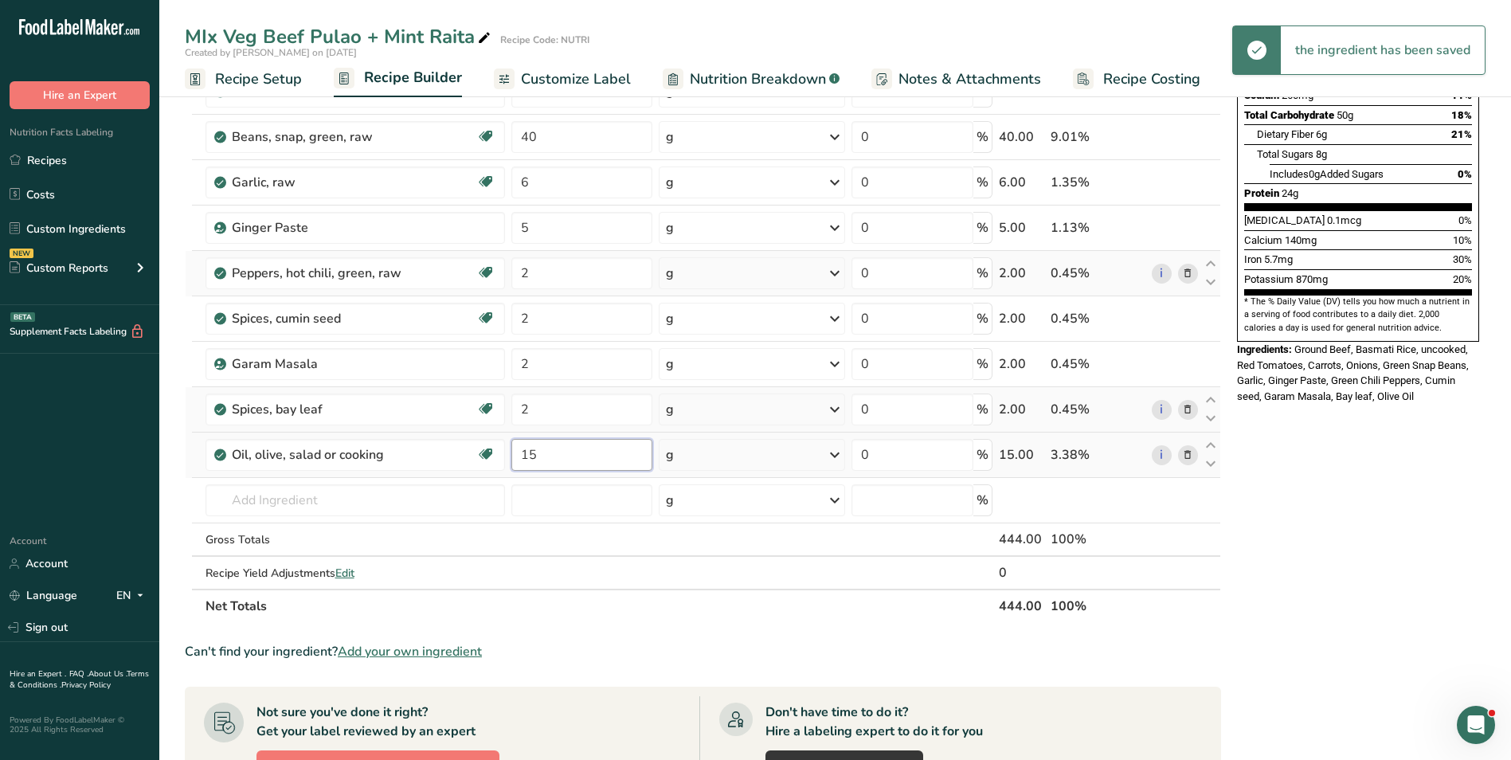
type input "15"
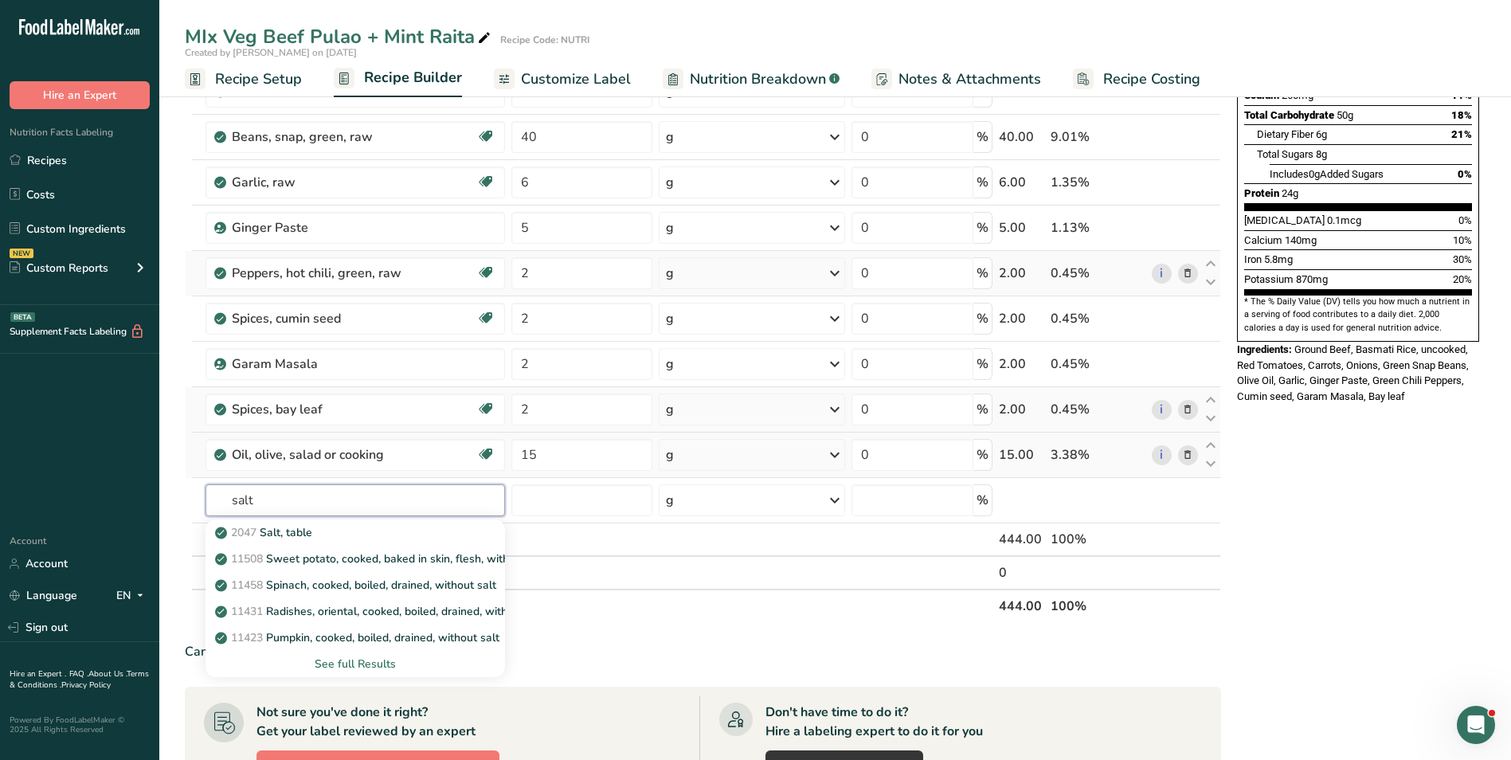
type input "salt"
click at [324, 541] on link "2047 Salt, table" at bounding box center [356, 532] width 300 height 26
type input "Salt, table"
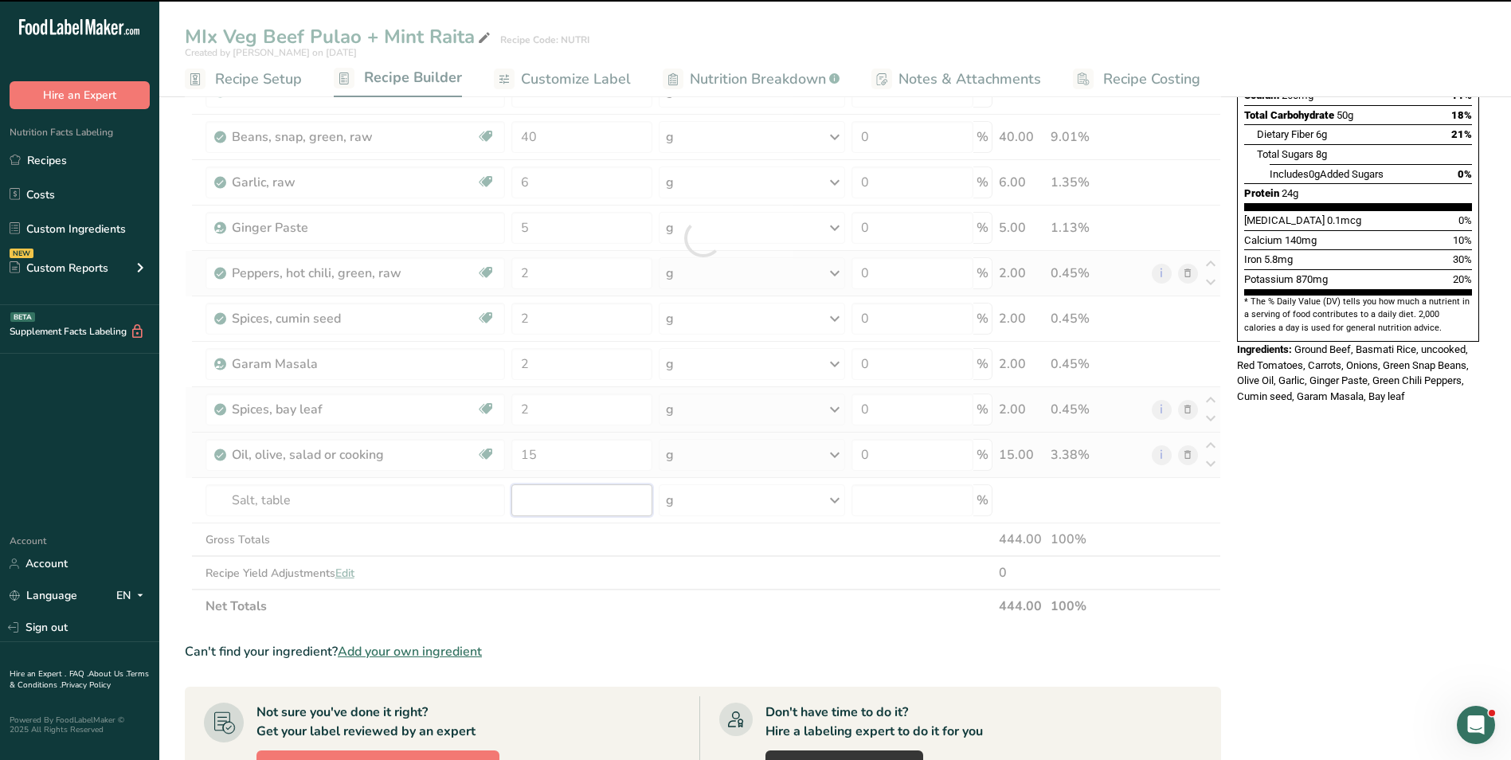
type input "0"
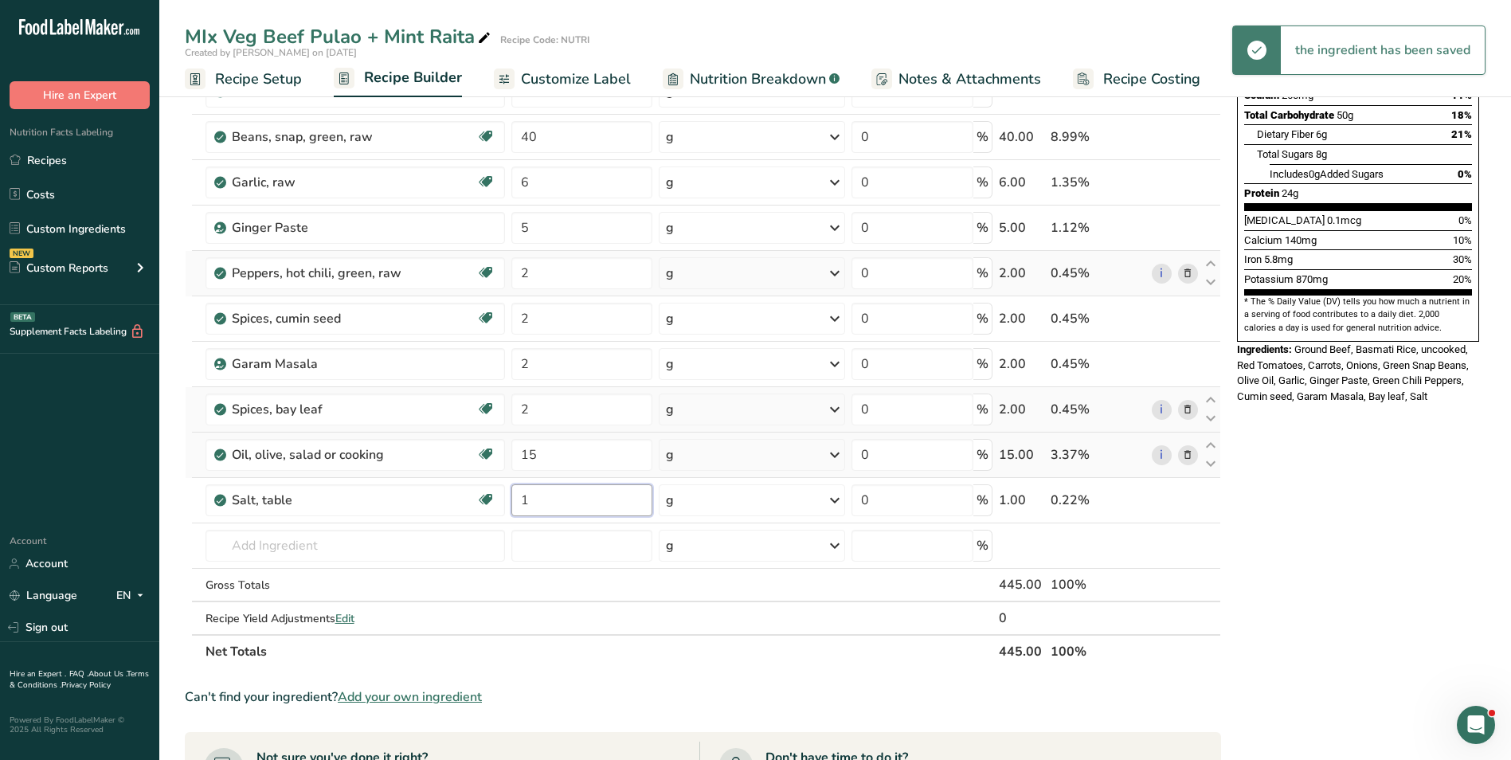
type input "1"
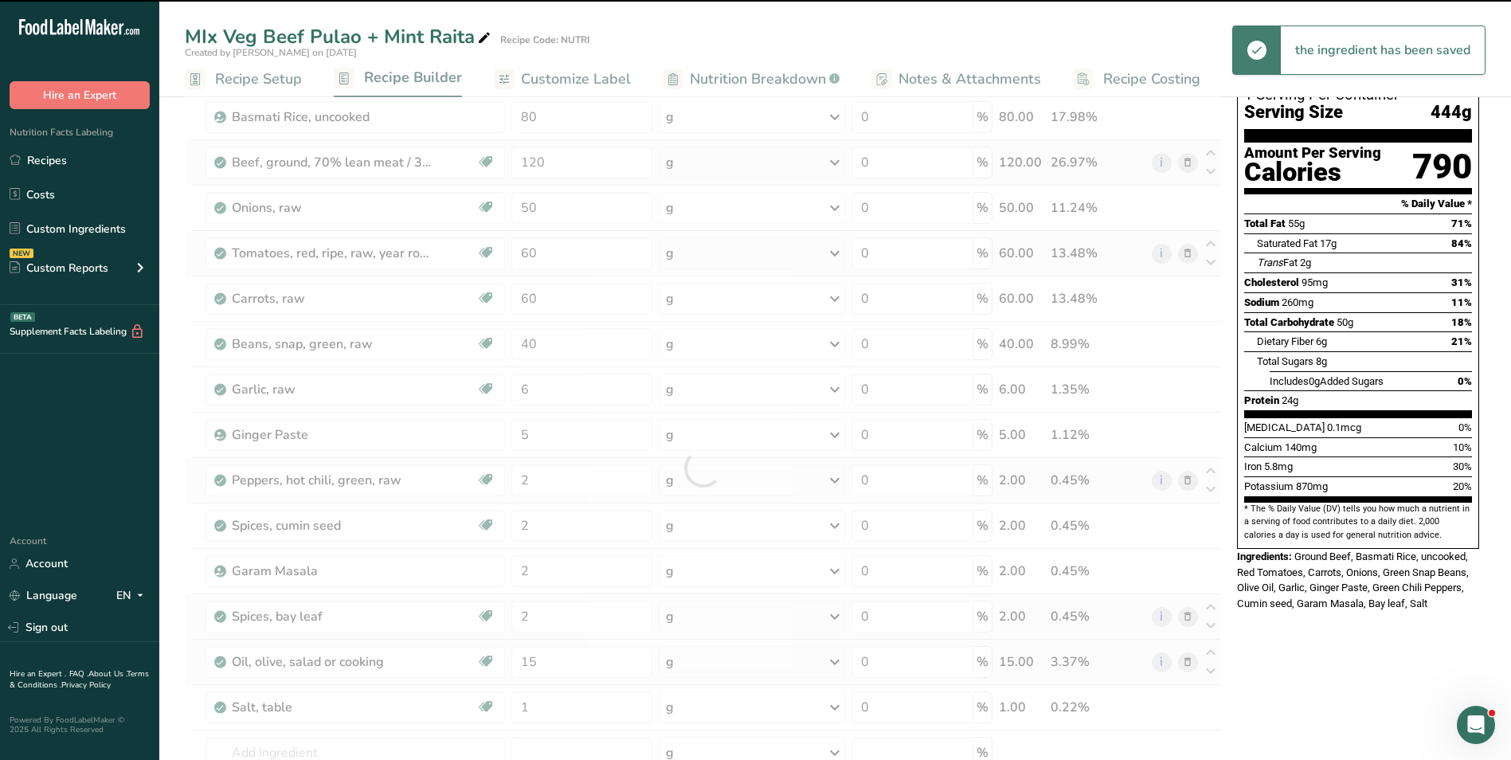
scroll to position [0, 0]
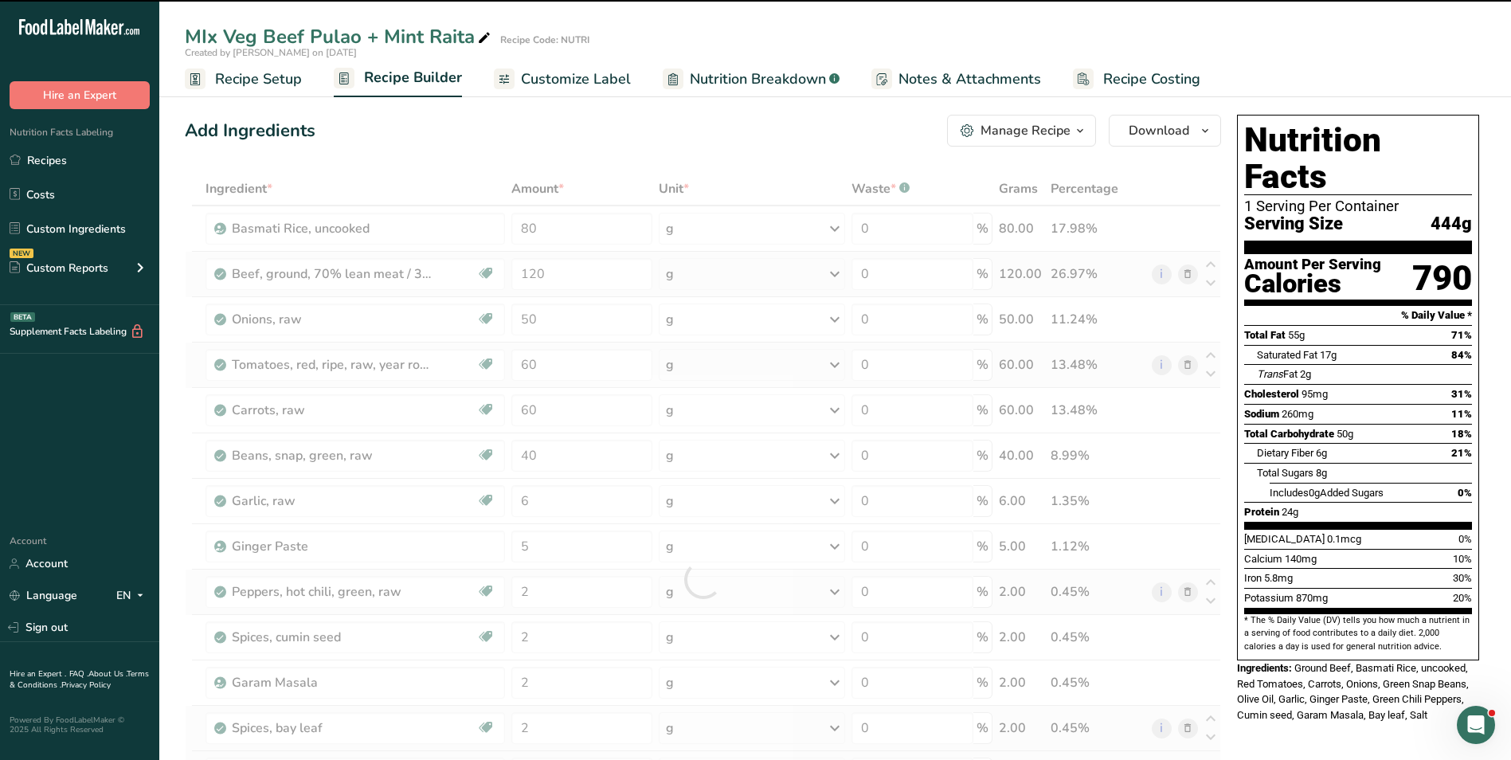
click at [289, 81] on span "Recipe Setup" at bounding box center [258, 80] width 87 height 22
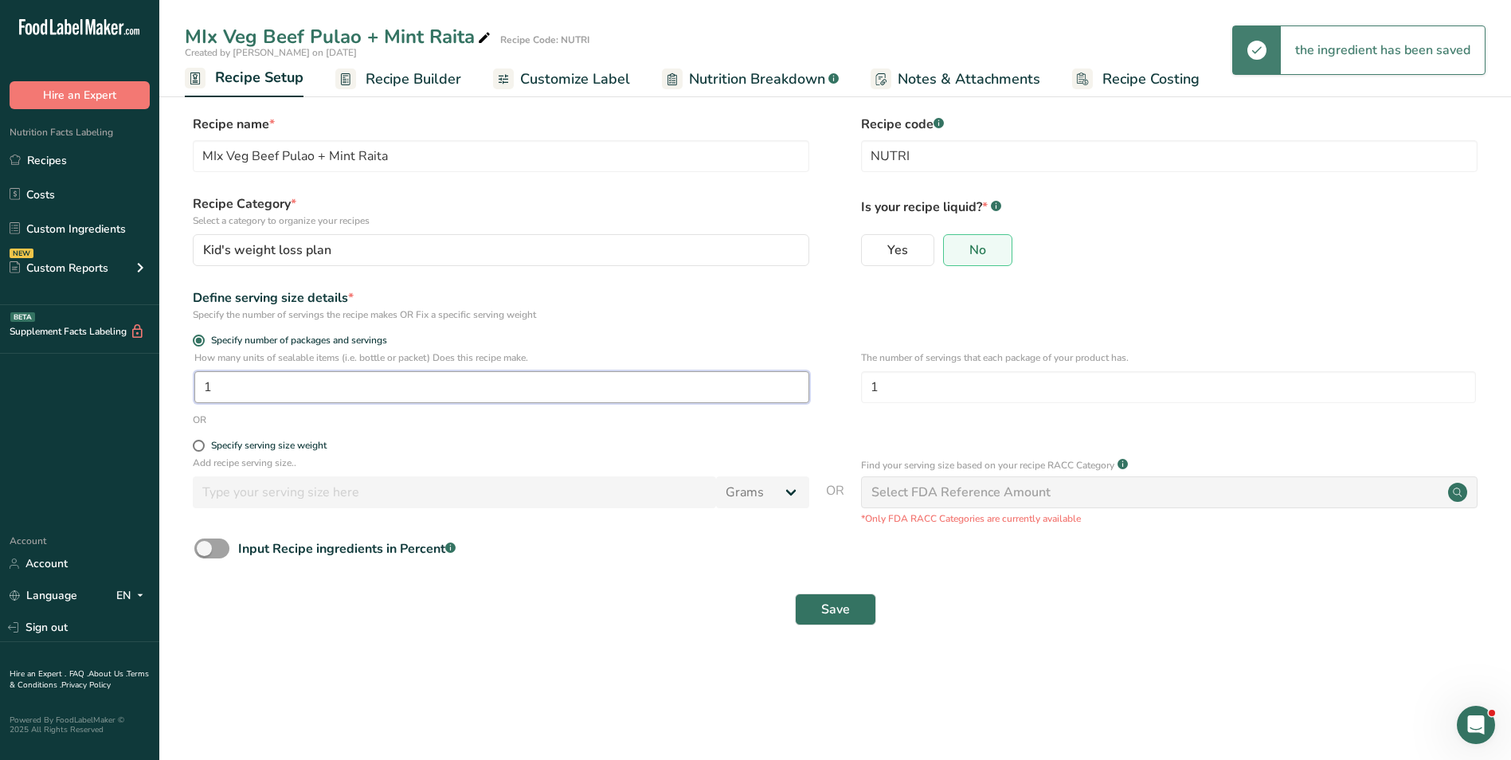
click at [202, 390] on input "1" at bounding box center [501, 387] width 615 height 32
type input "2"
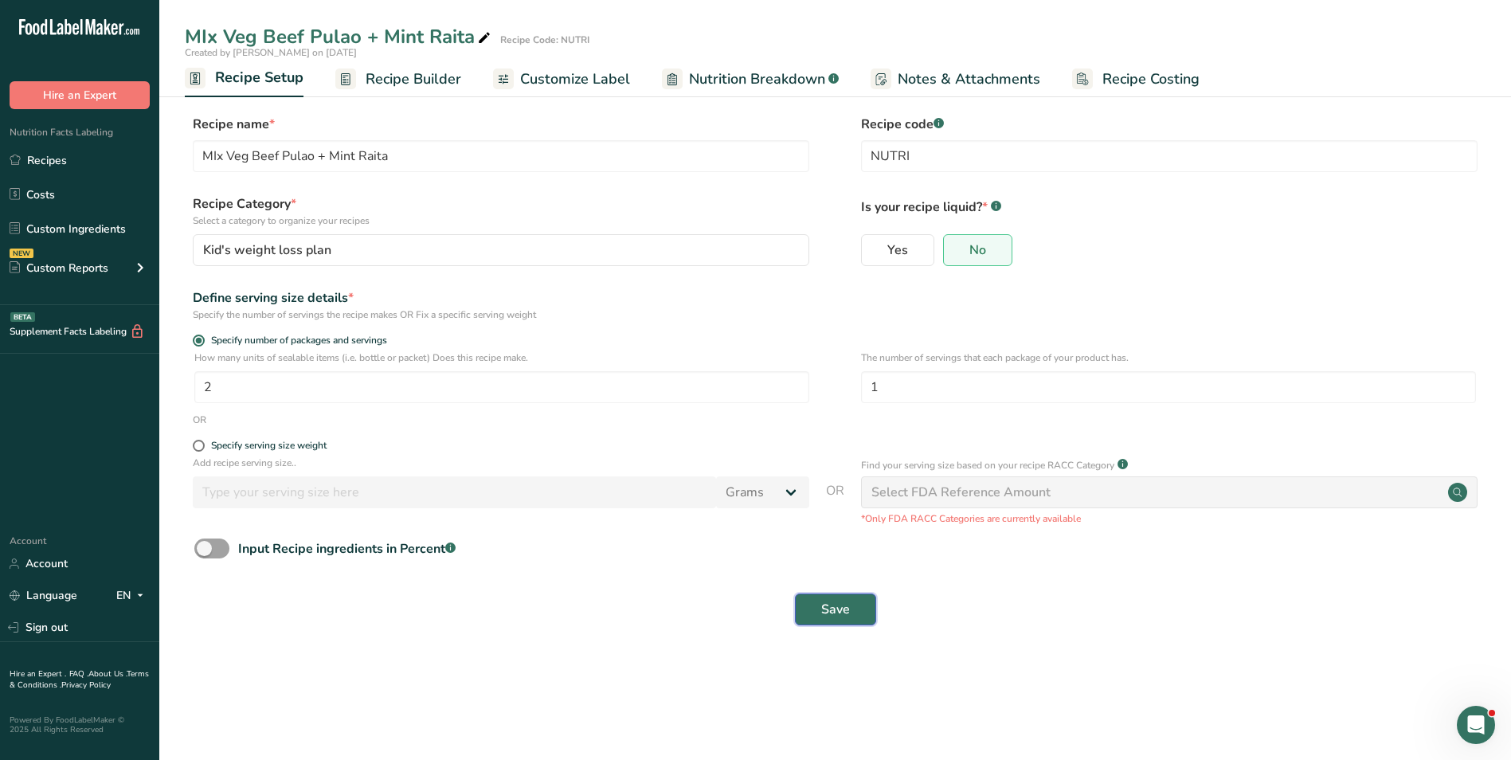
click at [857, 609] on button "Save" at bounding box center [835, 609] width 81 height 32
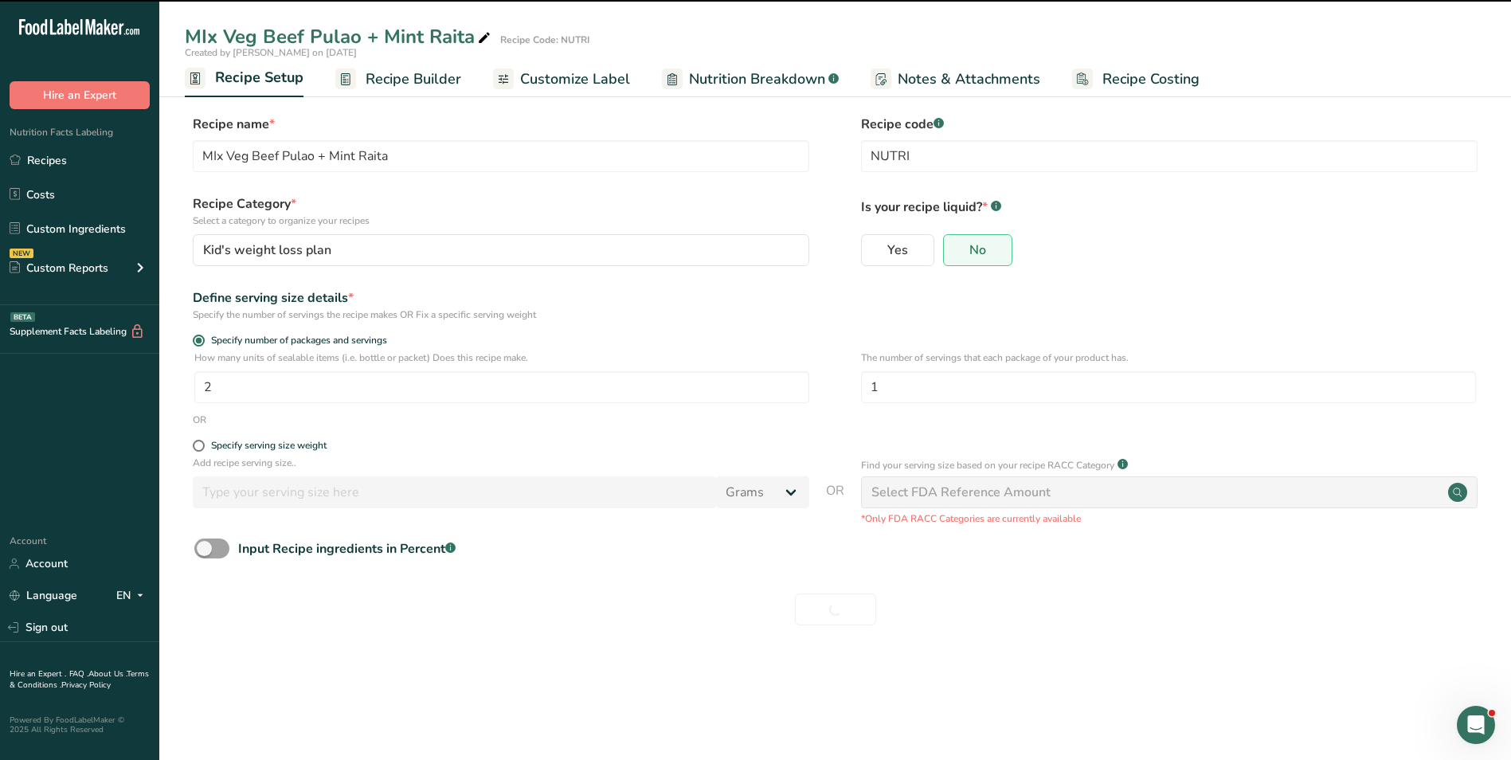
click at [425, 75] on span "Recipe Builder" at bounding box center [414, 80] width 96 height 22
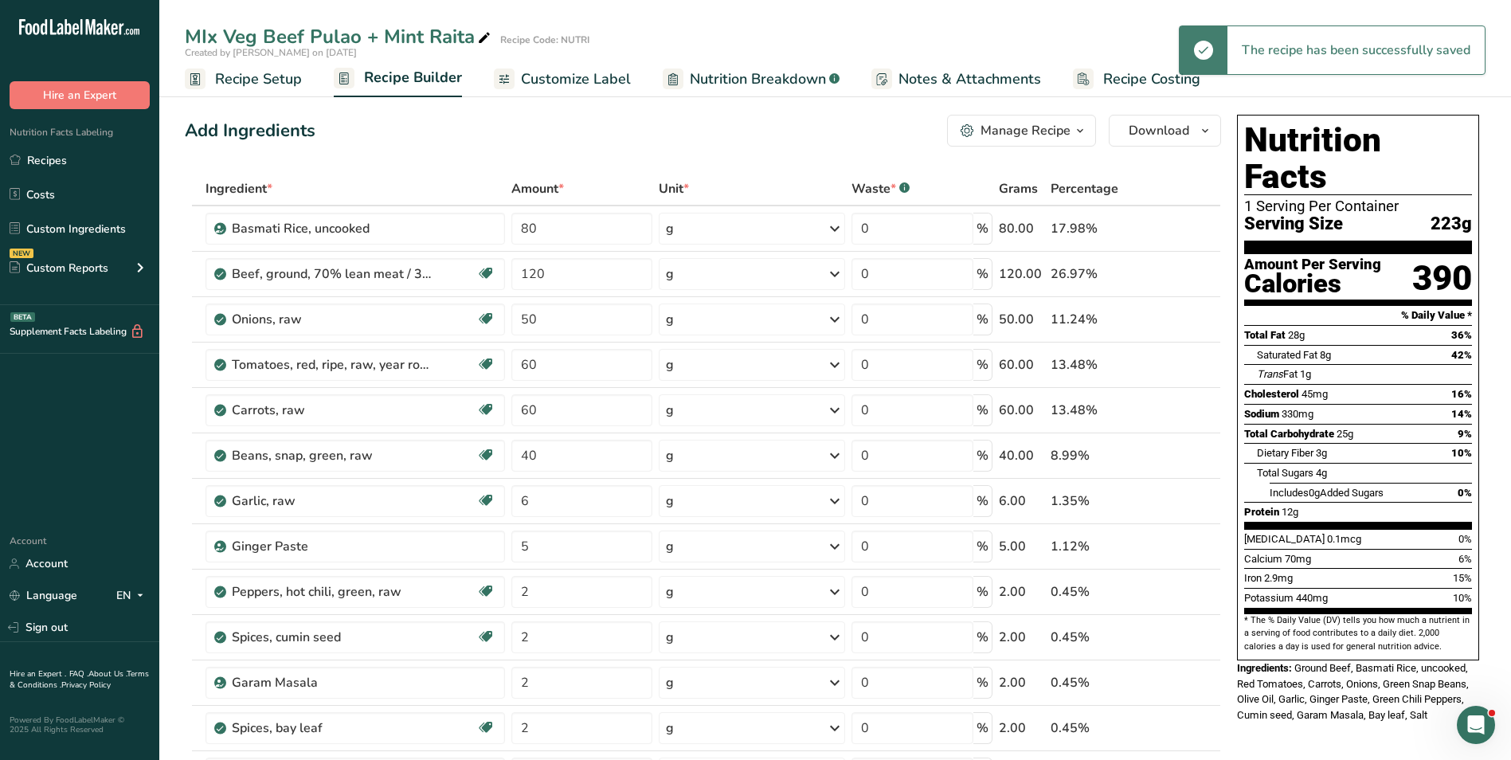
click at [592, 80] on span "Customize Label" at bounding box center [576, 80] width 110 height 22
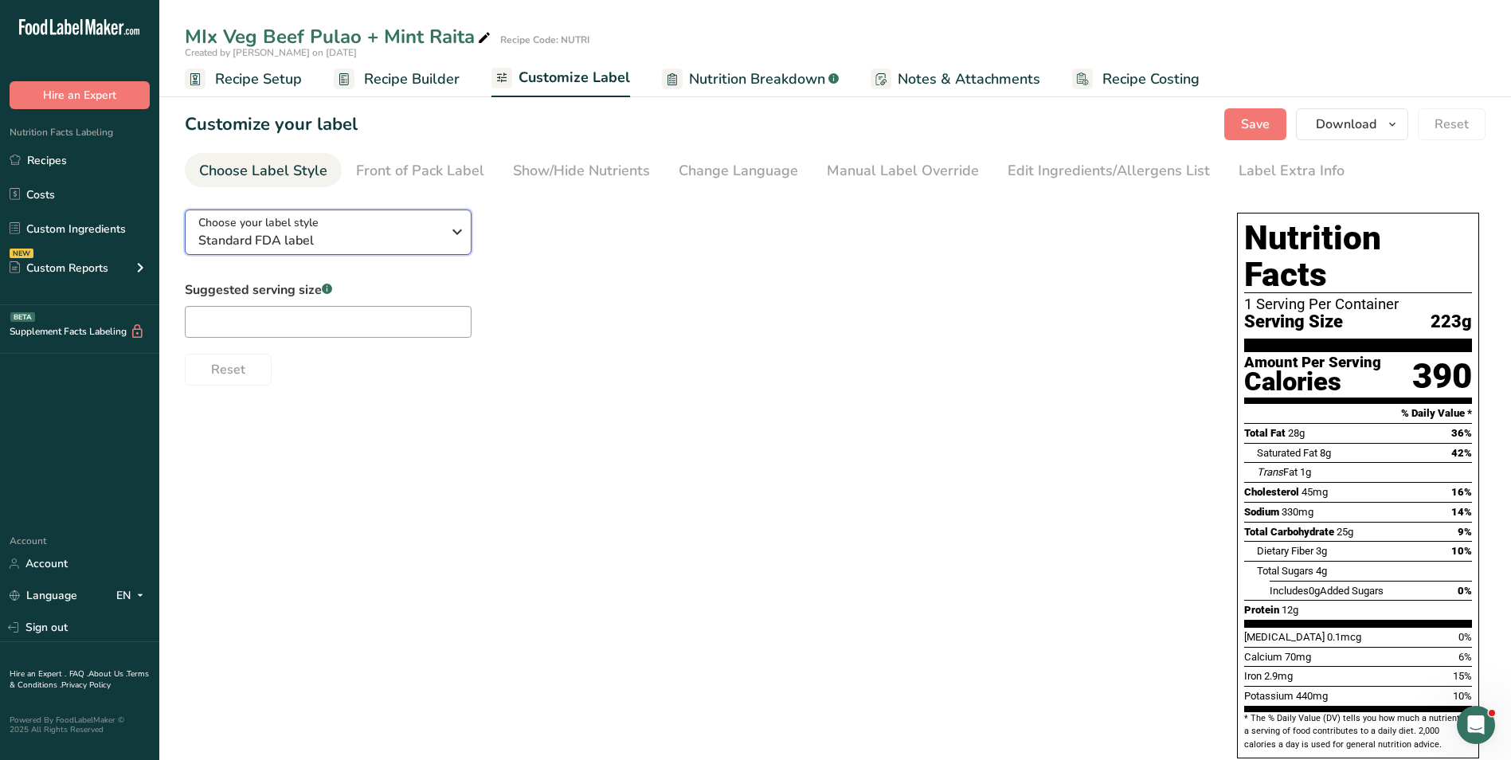
click at [322, 234] on span "Standard FDA label" at bounding box center [319, 240] width 243 height 19
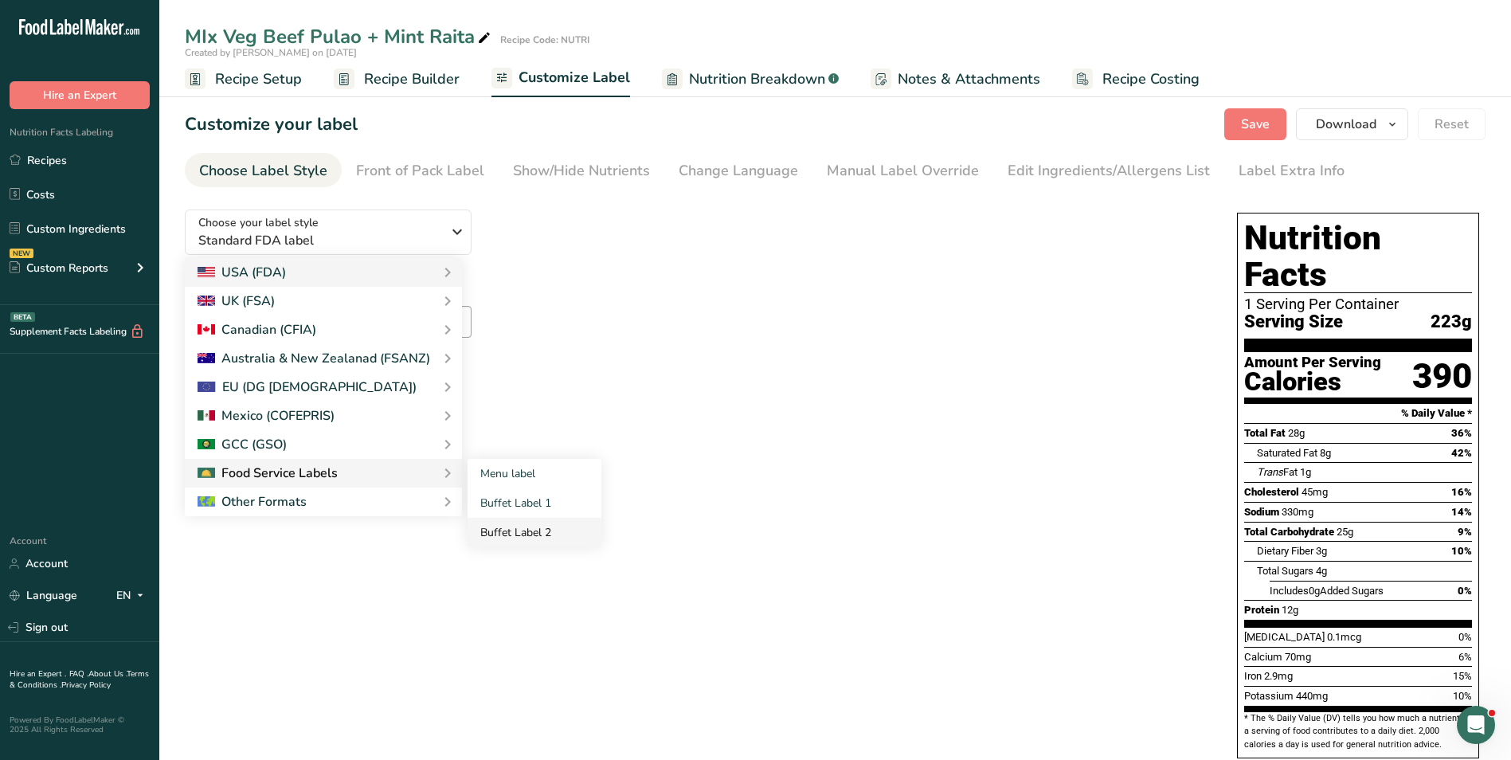
click at [545, 529] on link "Buffet Label 2" at bounding box center [535, 532] width 134 height 29
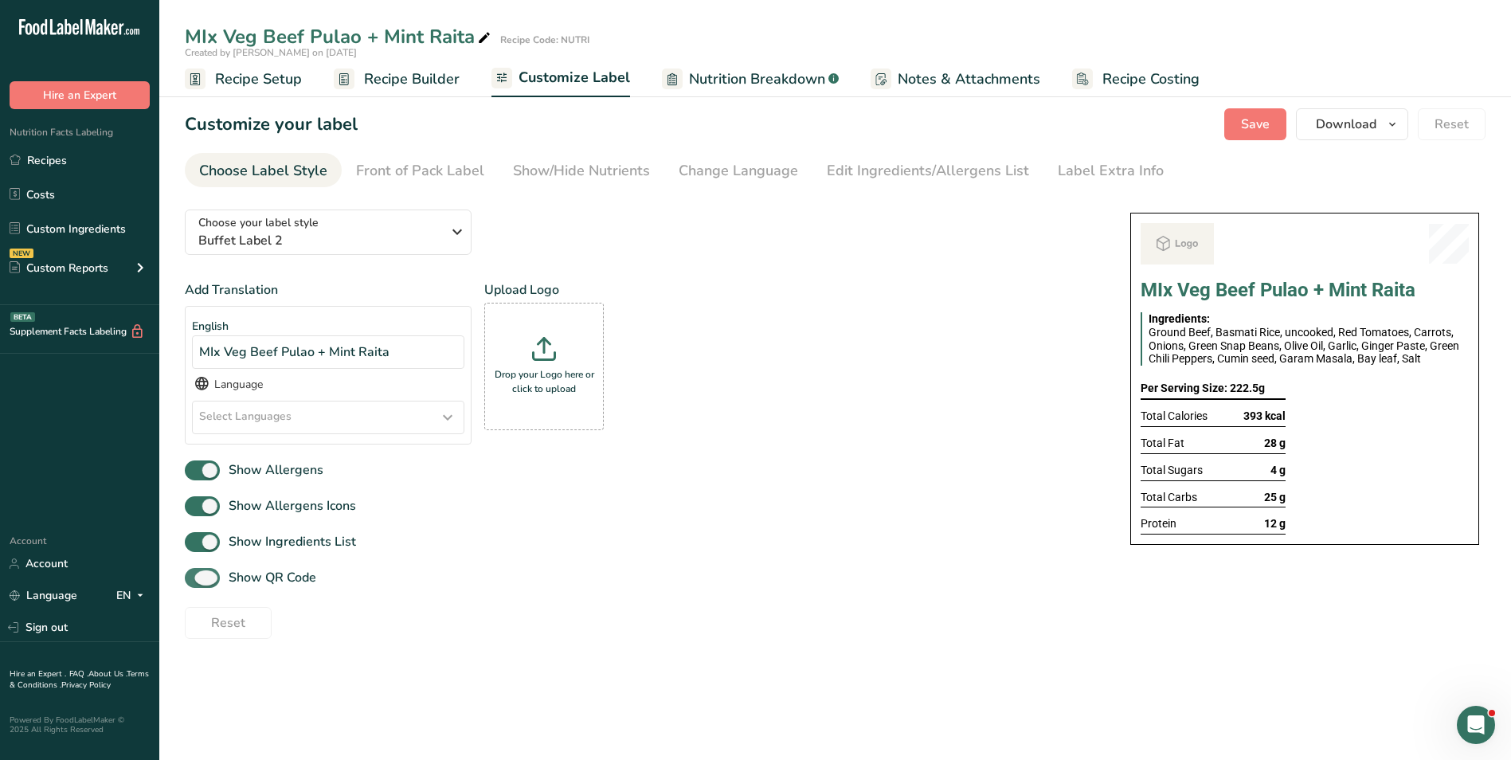
click at [244, 584] on span "Show QR Code" at bounding box center [268, 577] width 96 height 19
click at [195, 583] on input "Show QR Code" at bounding box center [190, 578] width 10 height 10
checkbox input "false"
click at [596, 163] on div "Show/Hide Nutrients" at bounding box center [581, 171] width 137 height 22
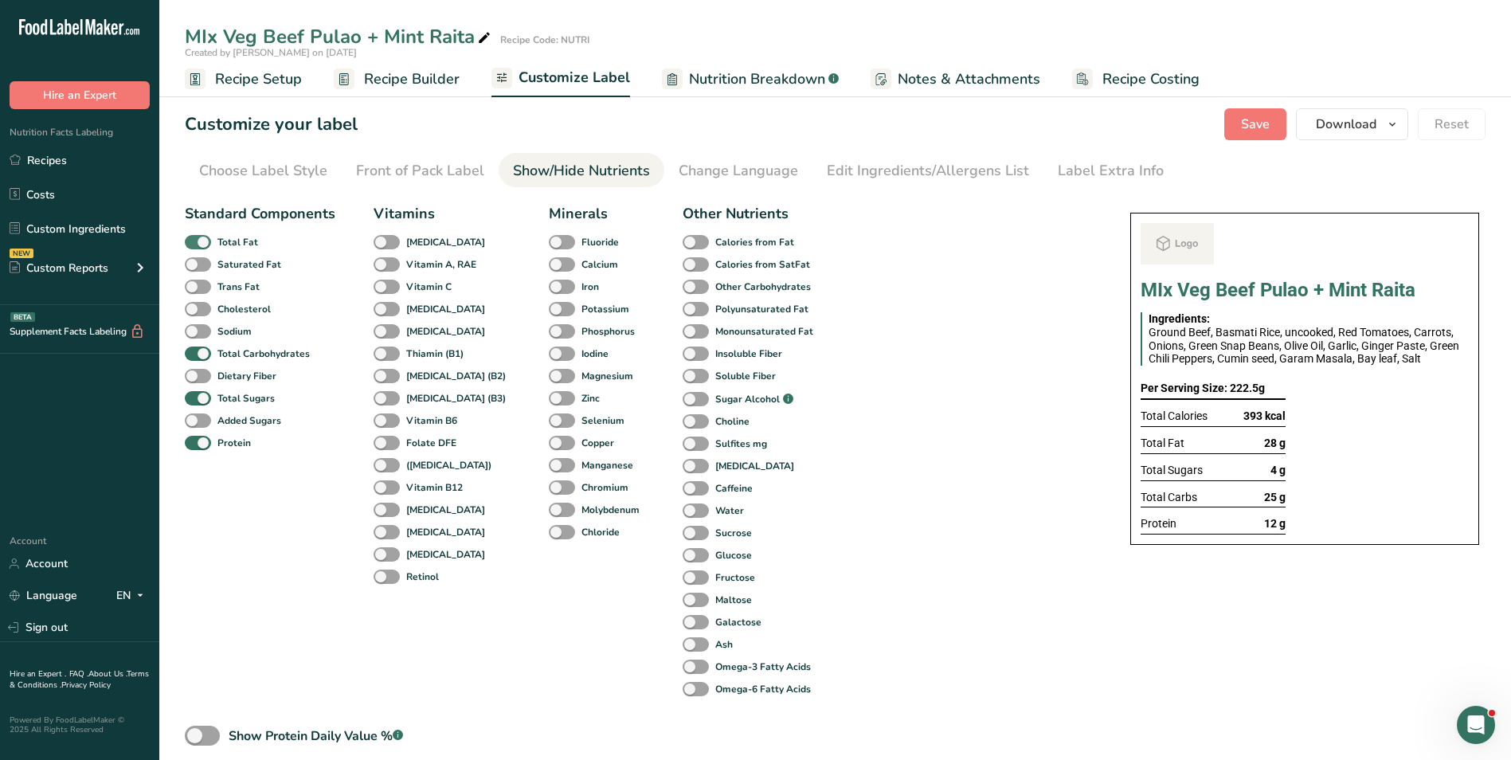
click at [204, 241] on span at bounding box center [198, 242] width 26 height 15
click at [195, 241] on input "Total Fat" at bounding box center [190, 242] width 10 height 10
checkbox input "false"
click at [227, 398] on b "Total Sugars" at bounding box center [245, 398] width 57 height 14
click at [195, 398] on input "Total Sugars" at bounding box center [190, 398] width 10 height 10
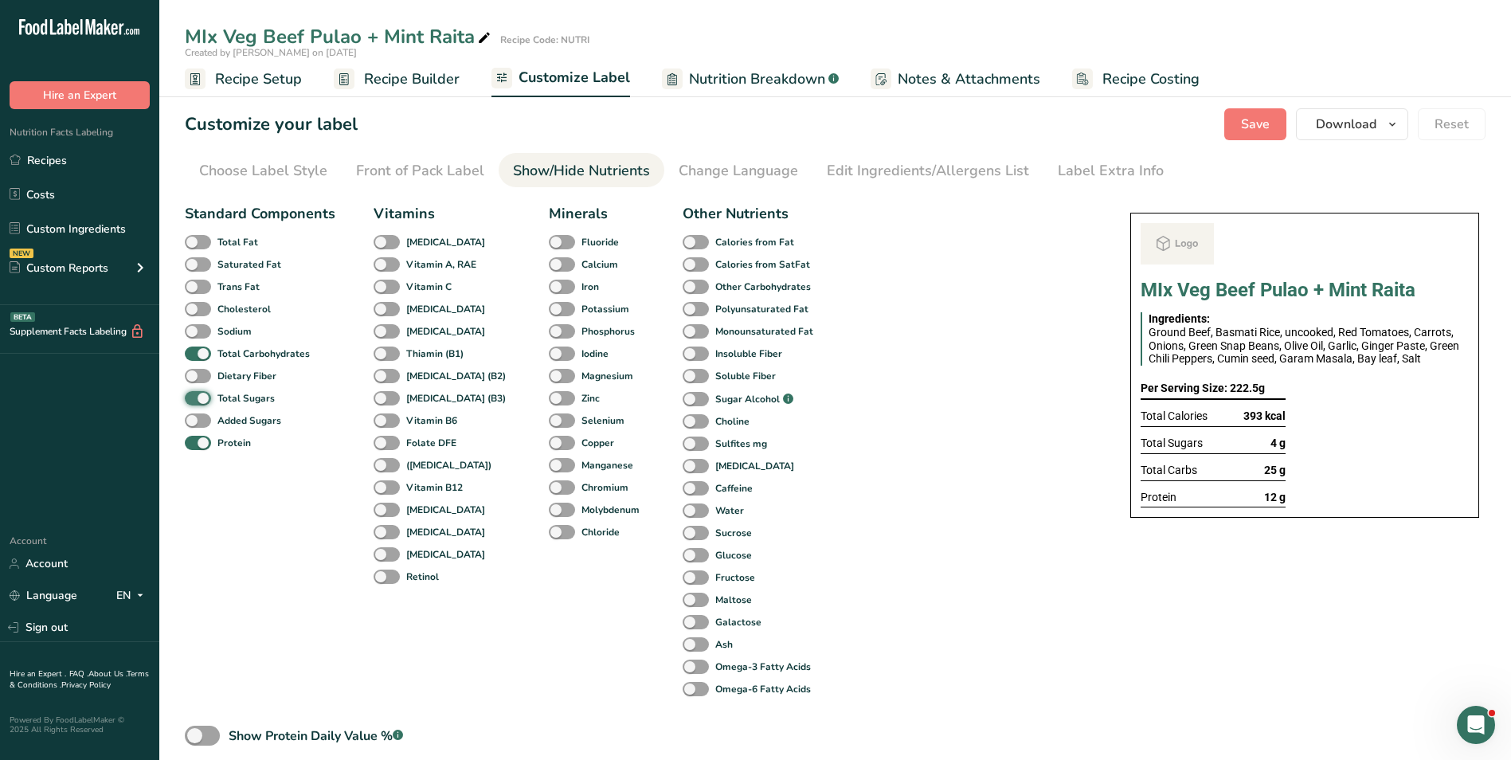
checkbox input "false"
click at [1084, 163] on div "Label Extra Info" at bounding box center [1111, 171] width 106 height 22
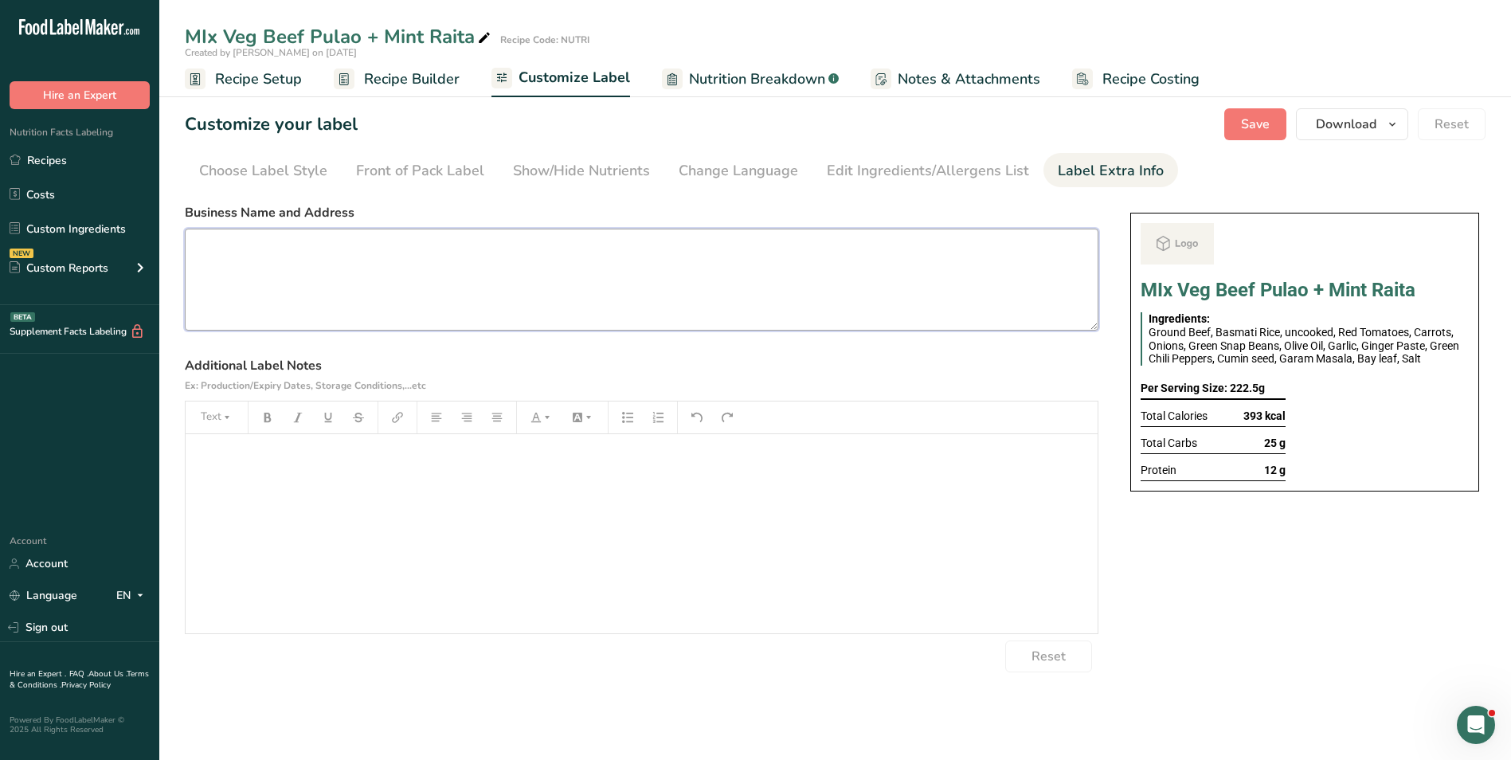
click at [479, 306] on textarea at bounding box center [642, 280] width 914 height 102
paste textarea "BREAKFAST Use by: [DATE] Storage: Keep Refrigerated under 5 degrees Heating: Re…"
click at [243, 249] on textarea "BREAKFAST Use by: [DATE] Storage: Keep Refrigerated under 5 degrees Heating: Re…" at bounding box center [642, 280] width 914 height 102
click at [249, 268] on textarea "LUNCH Use by: 19/09/2025 Storage: Keep Refrigerated under 5 degrees Heating: Re…" at bounding box center [642, 280] width 914 height 102
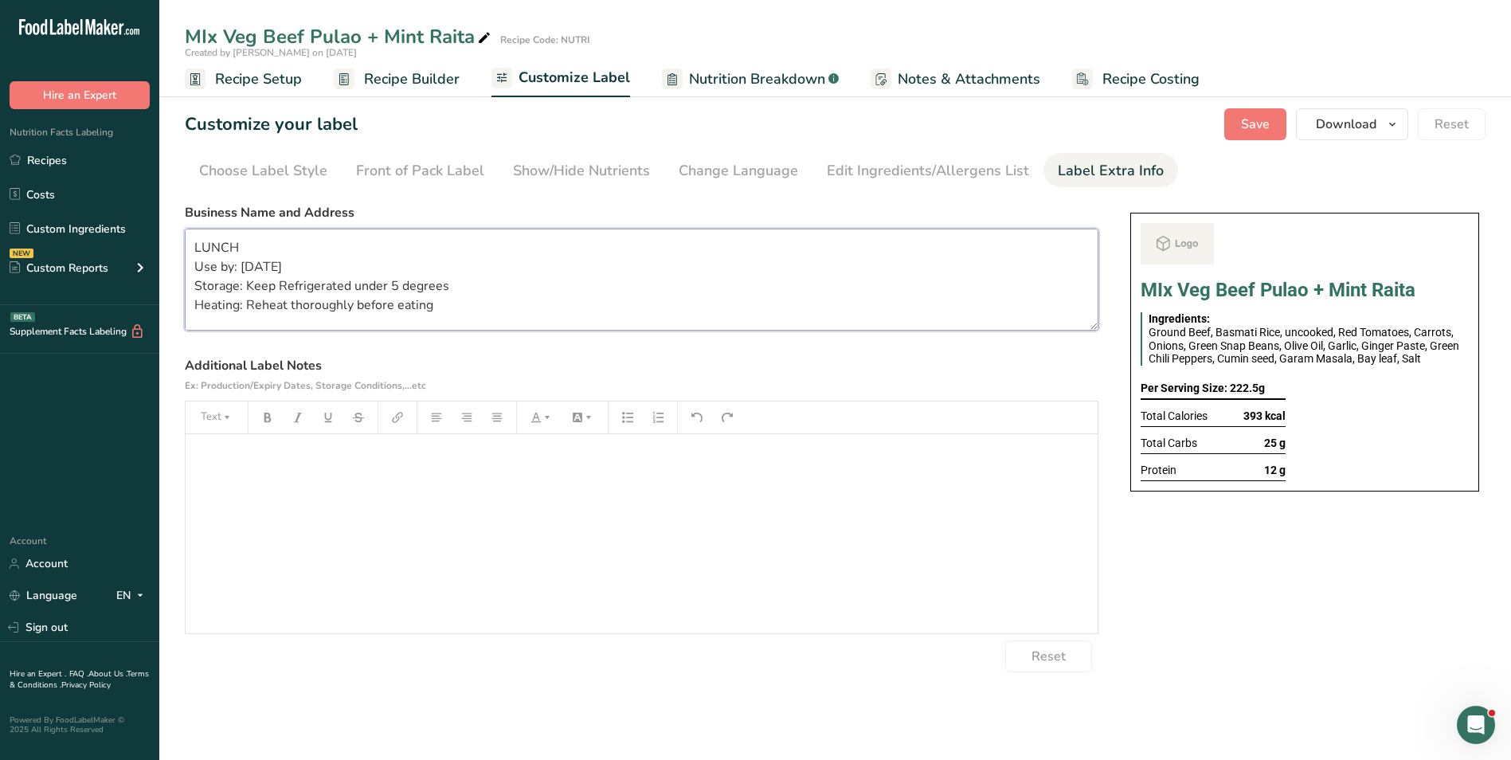
click at [249, 268] on textarea "LUNCH Use by: 19/09/2025 Storage: Keep Refrigerated under 5 degrees Heating: Re…" at bounding box center [642, 280] width 914 height 102
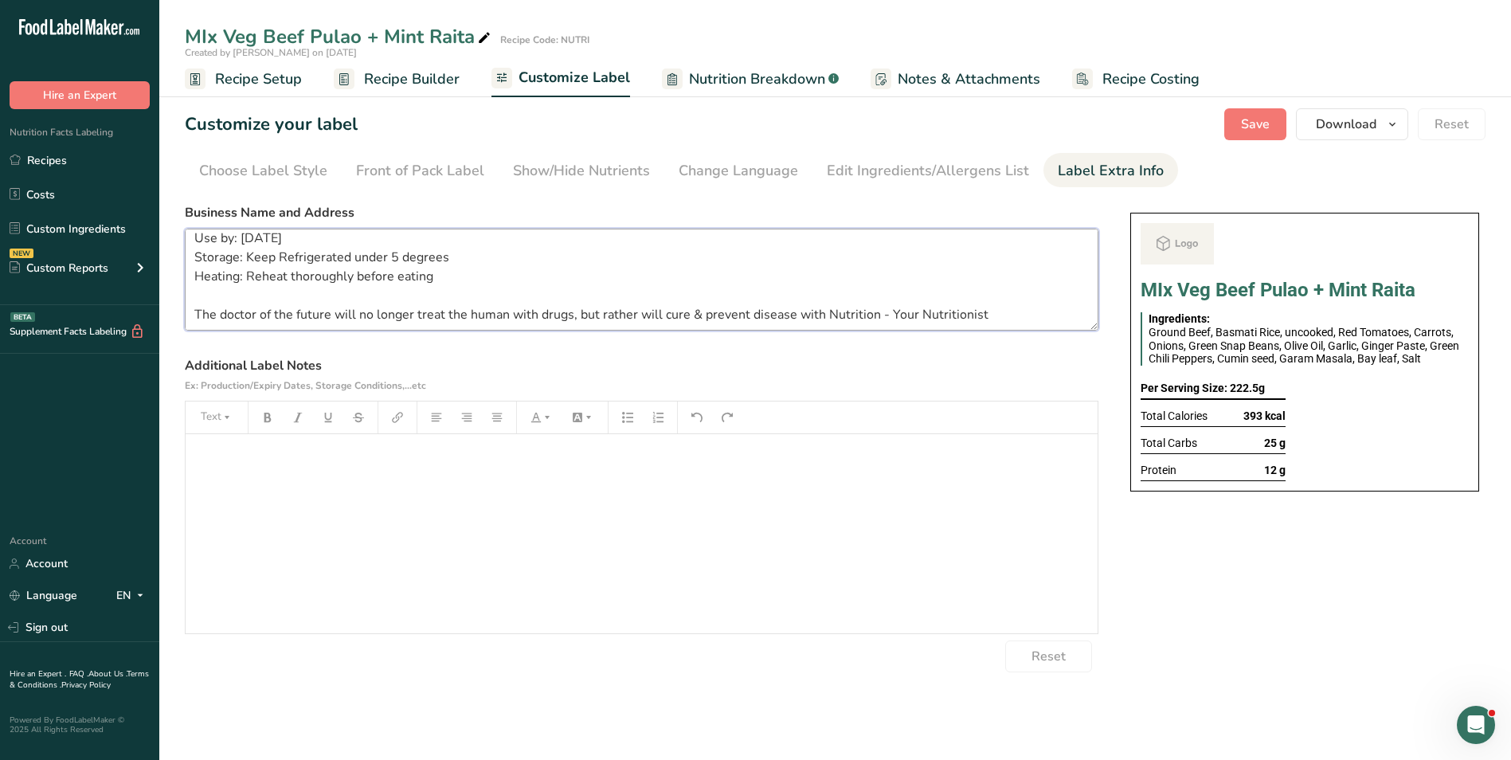
scroll to position [51, 0]
click at [1225, 125] on div "Customize your label Save Download Choose what to show on your downloaded label…" at bounding box center [835, 124] width 1301 height 32
click at [1263, 120] on span "Save" at bounding box center [1255, 124] width 29 height 19
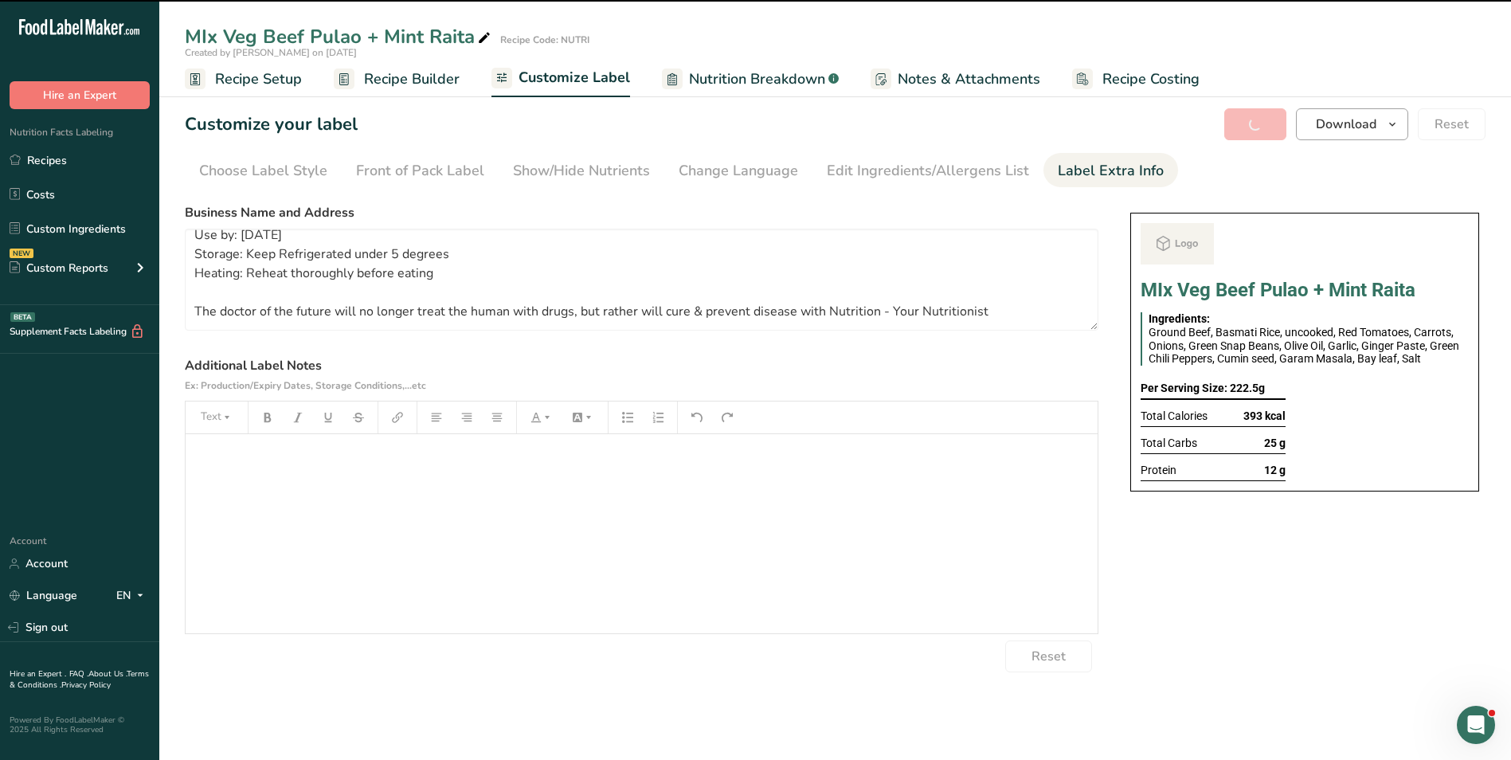
type textarea "LUNCH Use by: 21/09/2025 Storage: Keep Refrigerated under 5 degrees Heating: Re…"
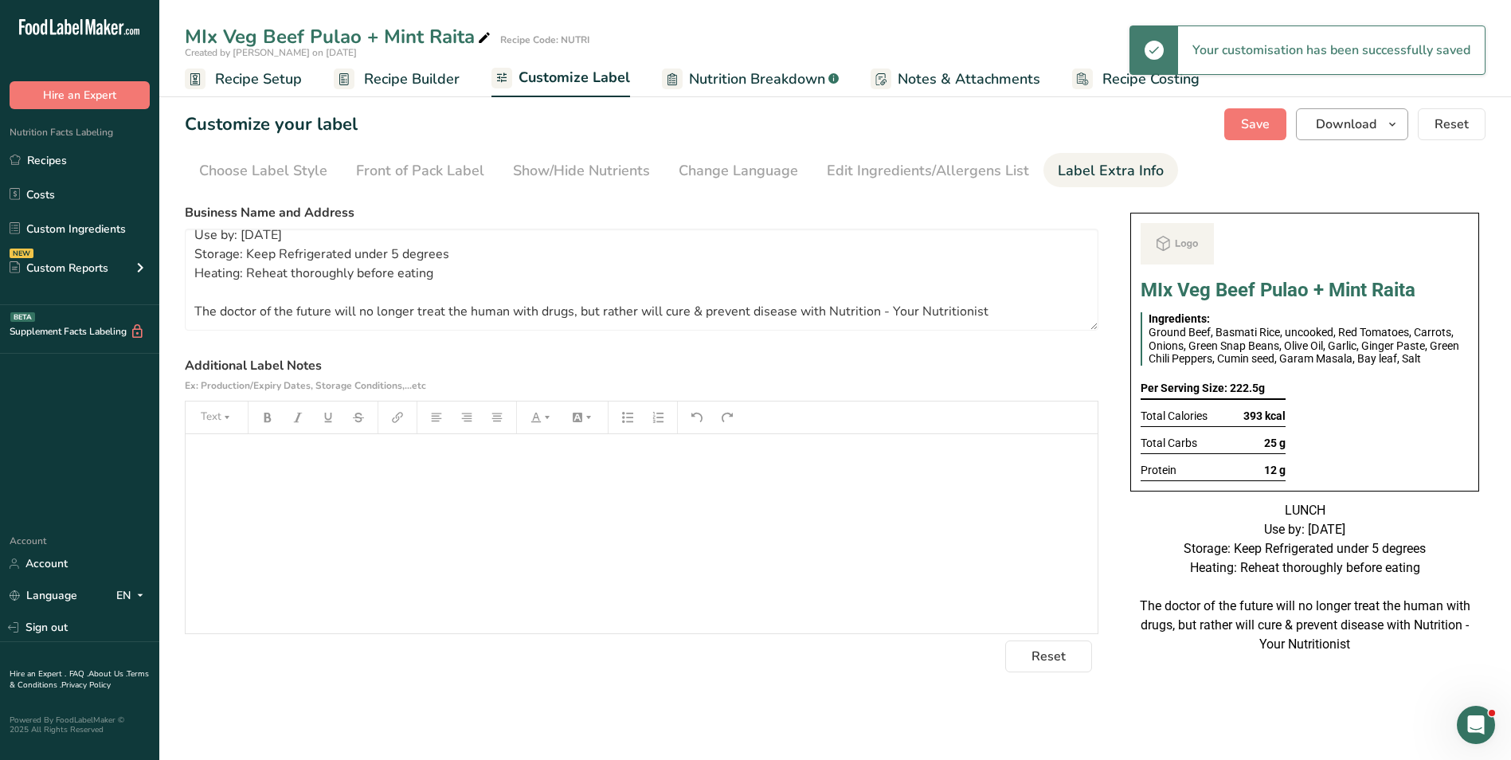
scroll to position [32, 0]
click at [1357, 118] on span "Download" at bounding box center [1346, 124] width 61 height 19
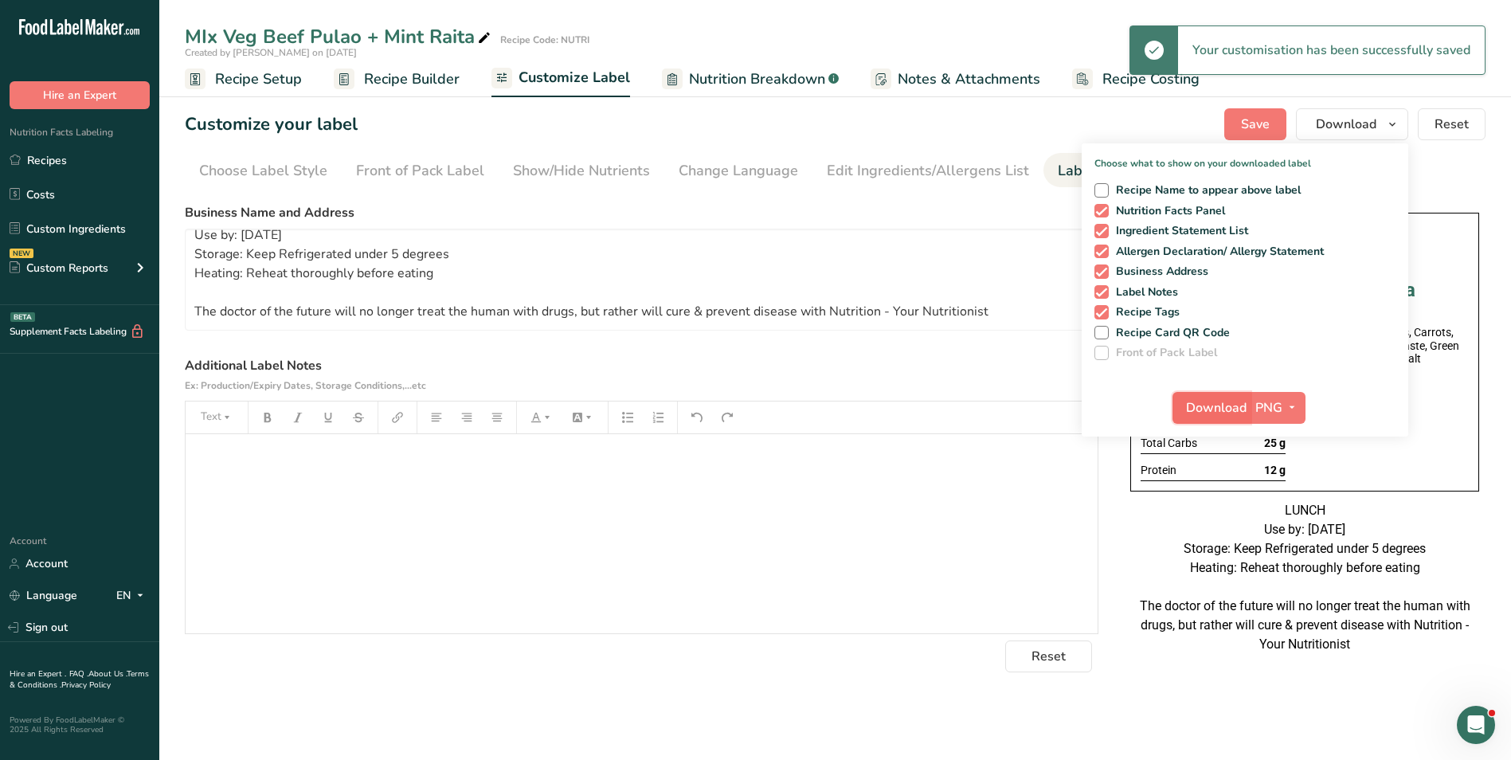
click at [1228, 401] on span "Download" at bounding box center [1216, 407] width 61 height 19
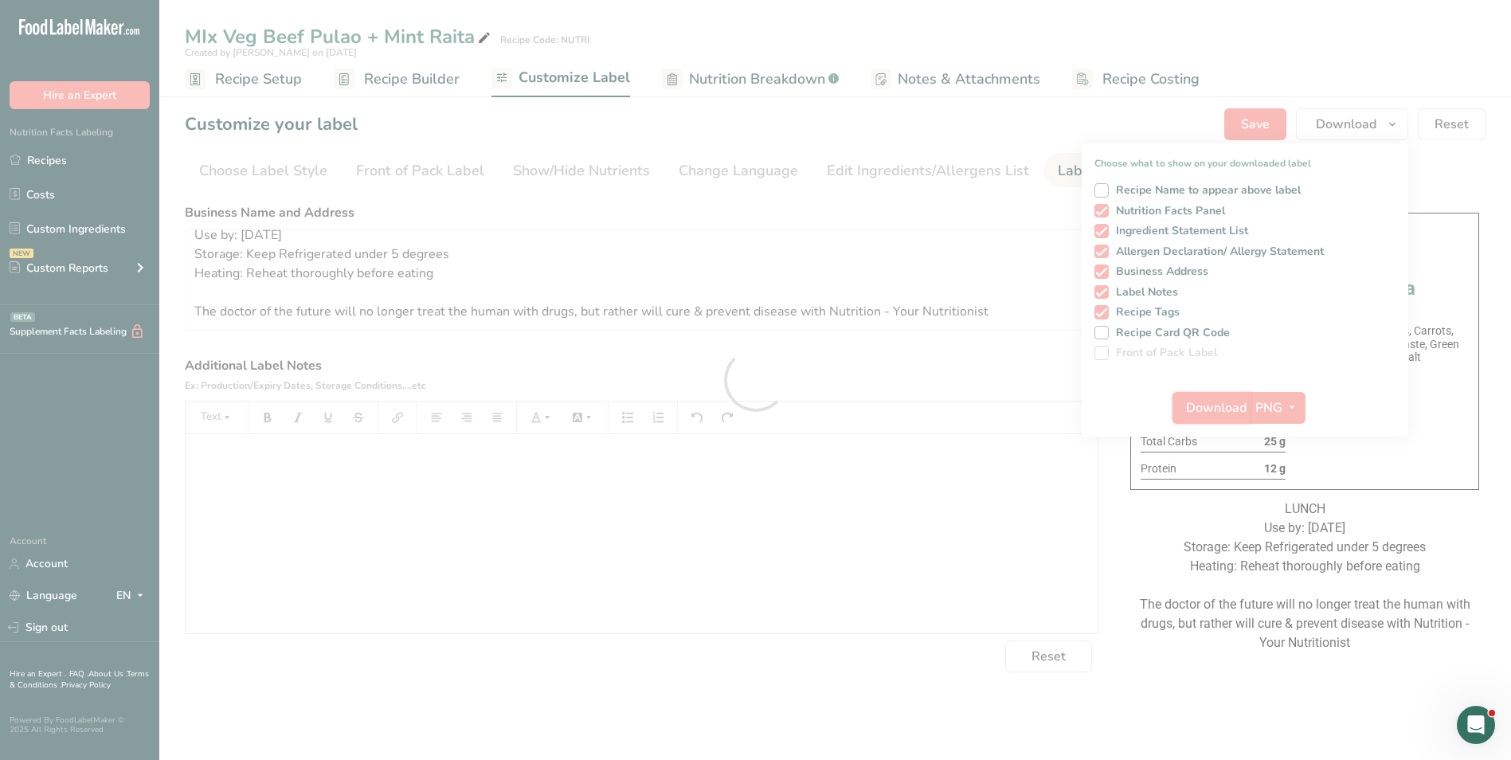
scroll to position [0, 0]
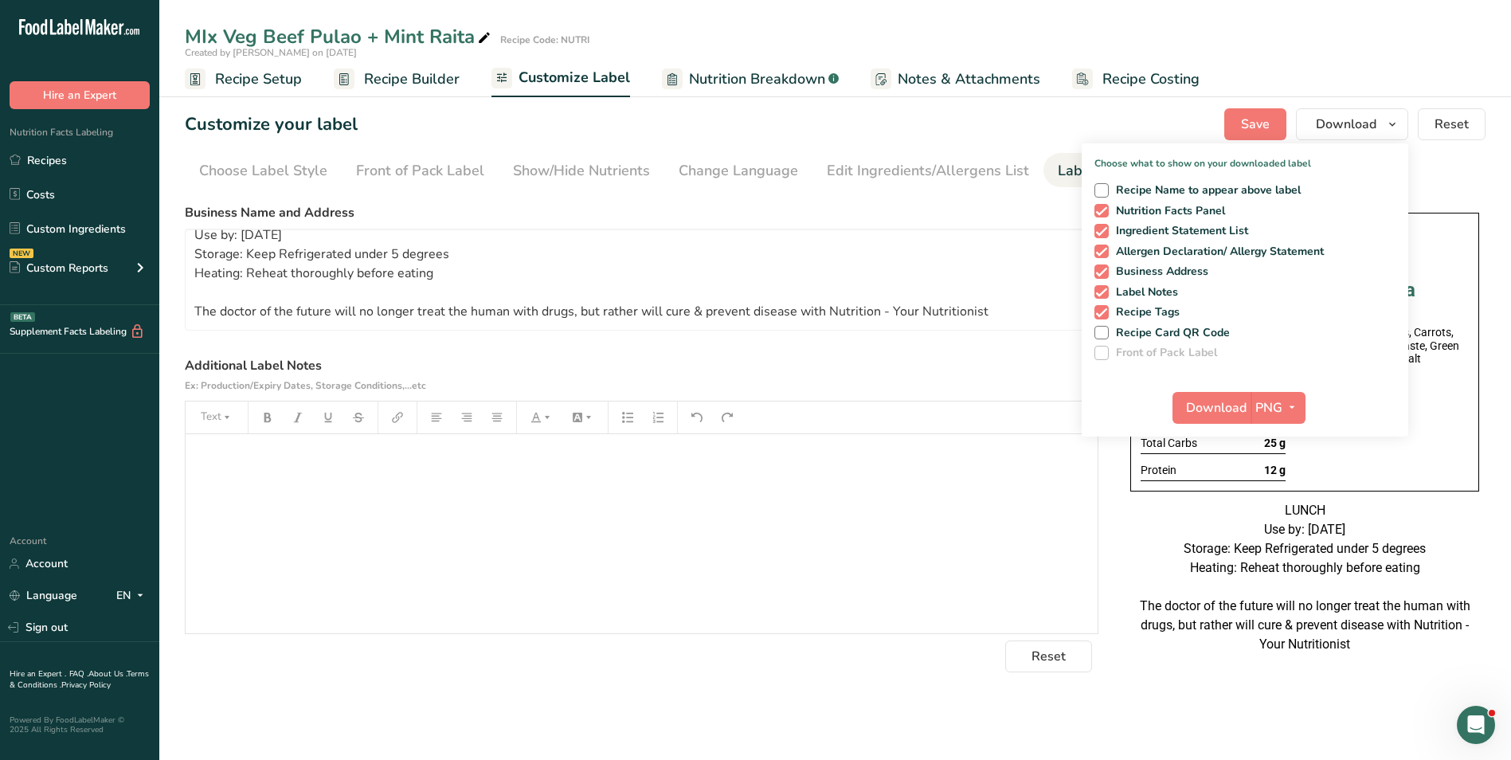
click at [444, 80] on span "Recipe Builder" at bounding box center [412, 80] width 96 height 22
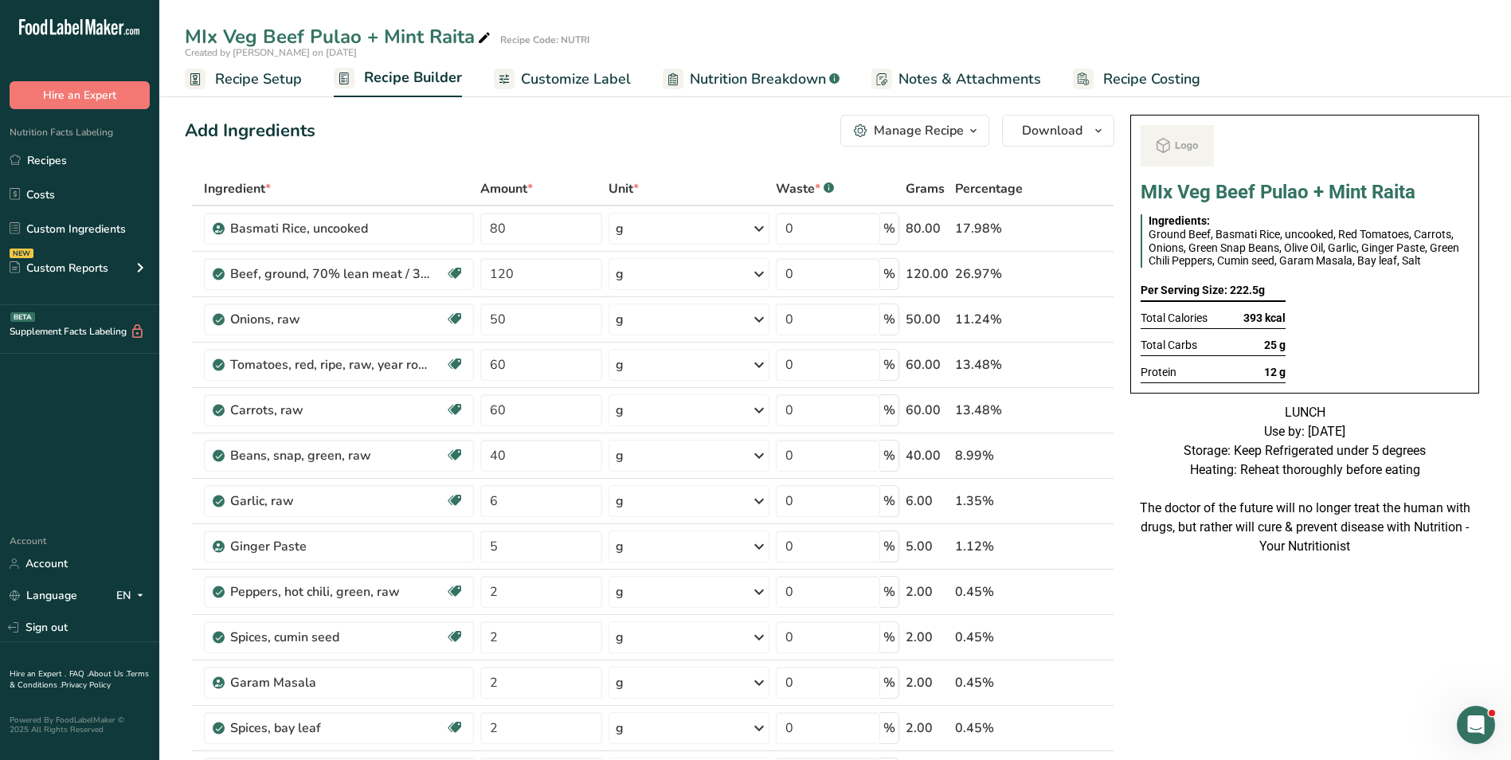
click at [958, 130] on div "Manage Recipe" at bounding box center [919, 130] width 90 height 19
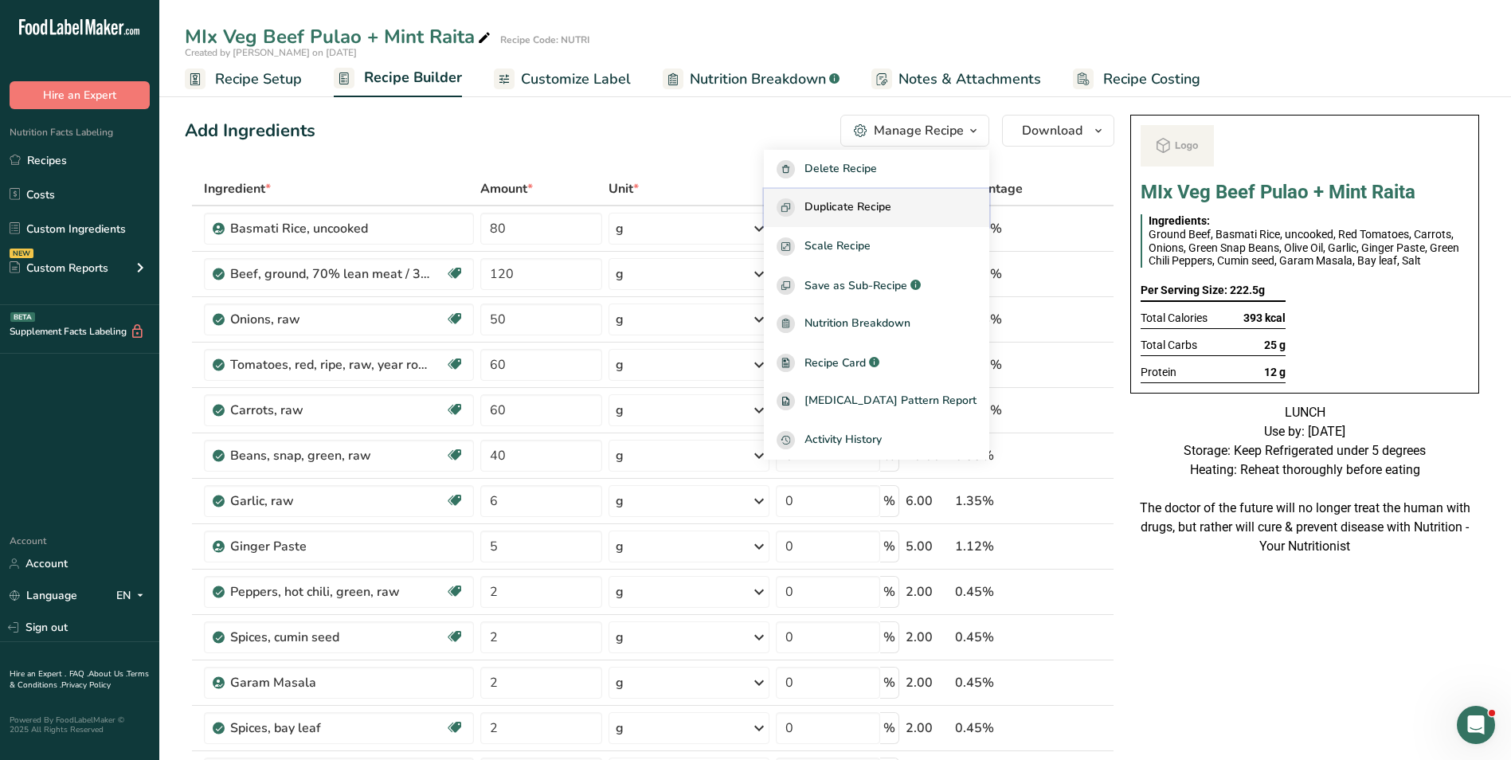
click at [891, 206] on span "Duplicate Recipe" at bounding box center [848, 207] width 87 height 18
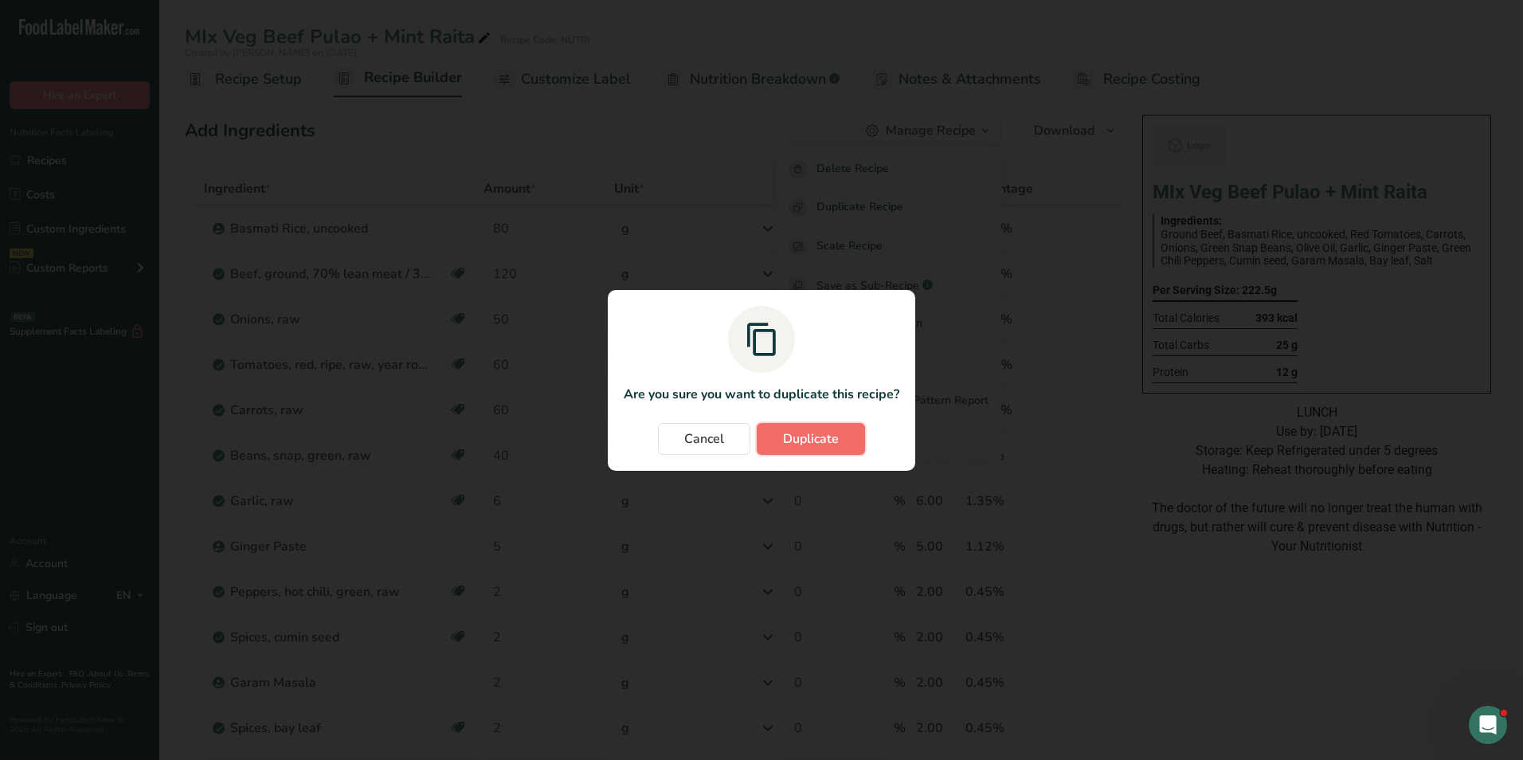
click at [847, 423] on button "Duplicate" at bounding box center [811, 439] width 108 height 32
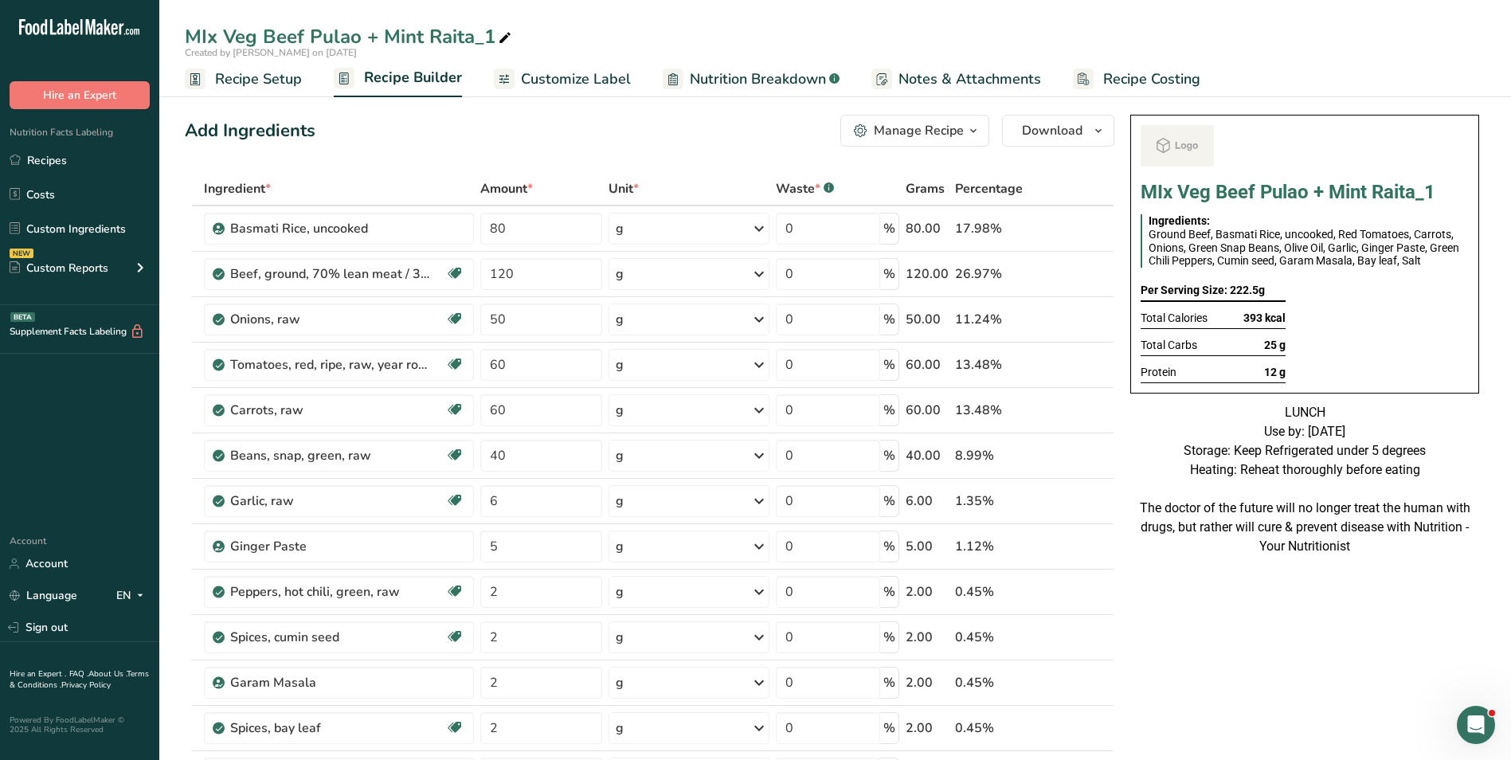
click at [284, 41] on div "MIx Veg Beef Pulao + Mint Raita_1" at bounding box center [350, 36] width 330 height 29
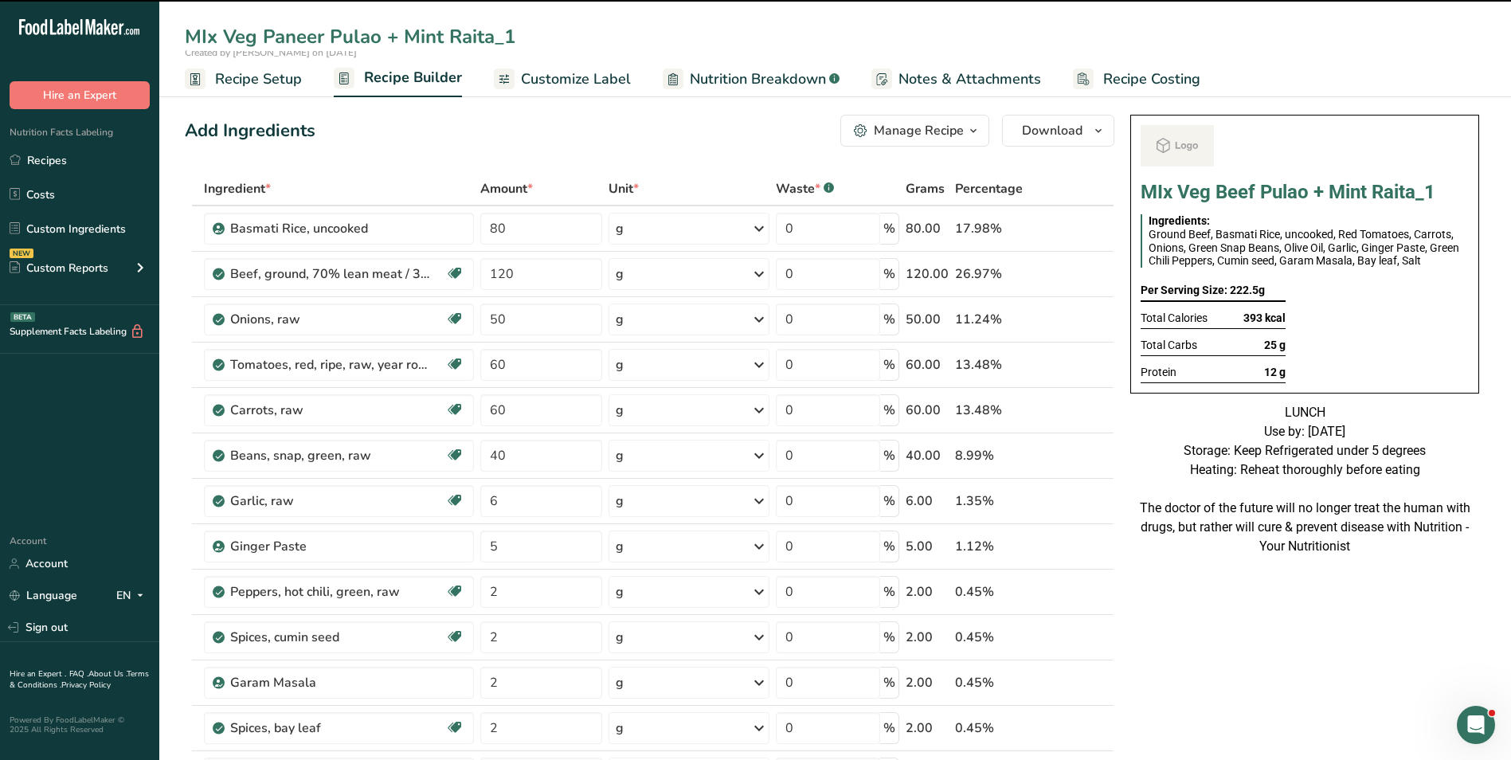
click at [514, 38] on input "MIx Veg Paneer Pulao + Mint Raita_1" at bounding box center [835, 36] width 1301 height 29
type input "MIx Veg Paneer Pulao + Mint Raita"
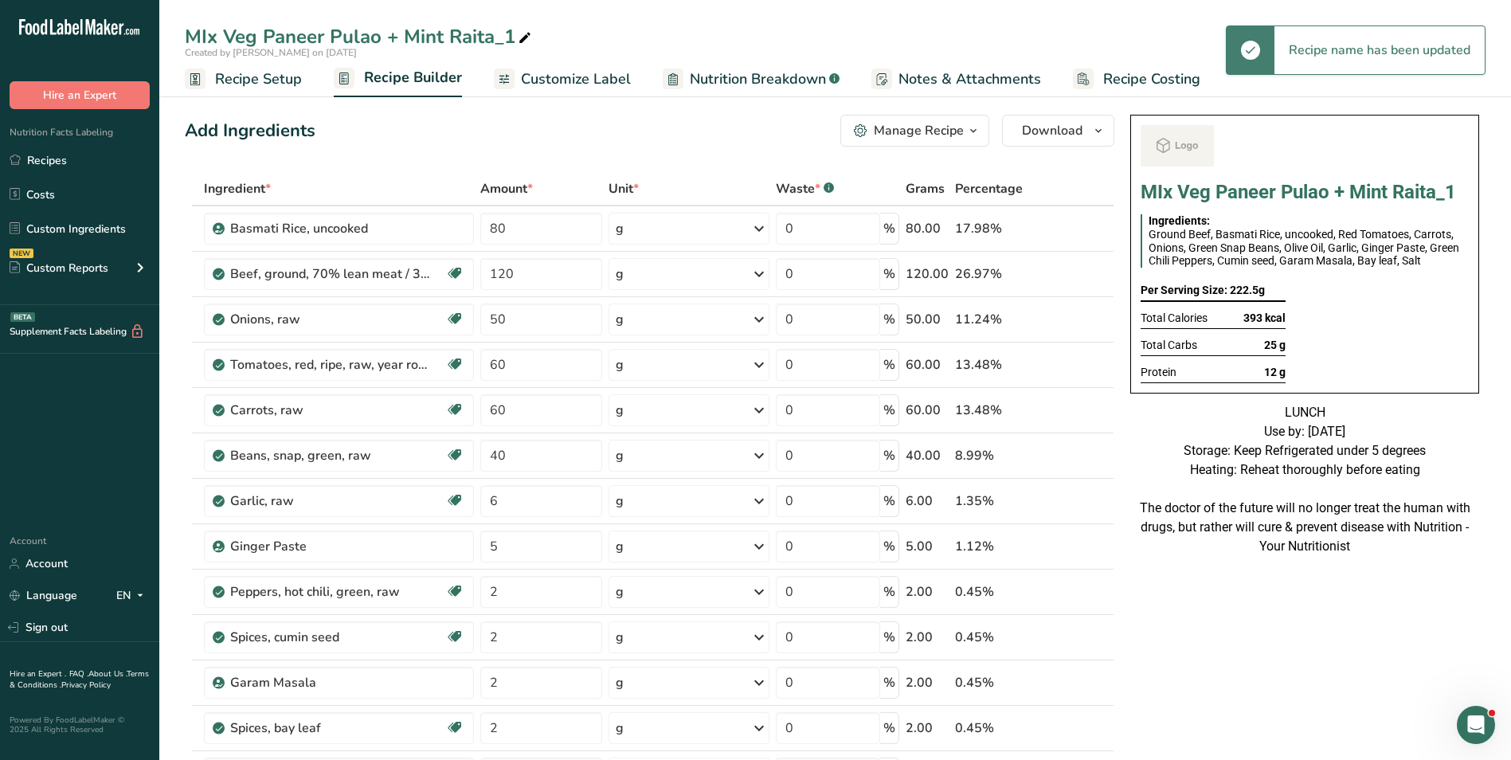
click at [524, 37] on icon at bounding box center [525, 38] width 14 height 22
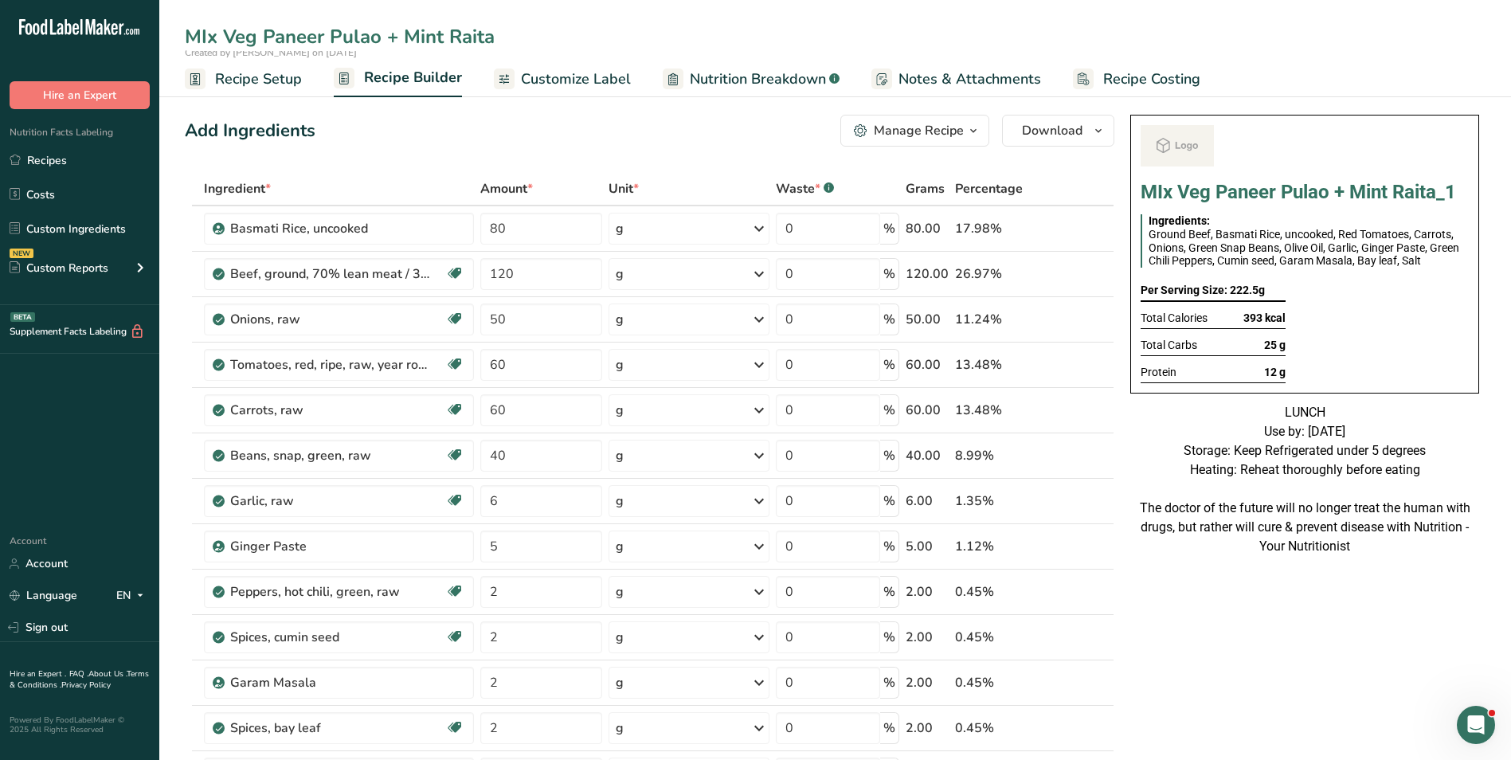
click at [424, 40] on input "MIx Veg Paneer Pulao + Mint Raita" at bounding box center [835, 36] width 1301 height 29
type input "MIx Veg Paneer Pulao + Raita"
click at [399, 129] on div "Add Ingredients Manage Recipe Delete Recipe Duplicate Recipe Scale Recipe Save …" at bounding box center [650, 131] width 930 height 32
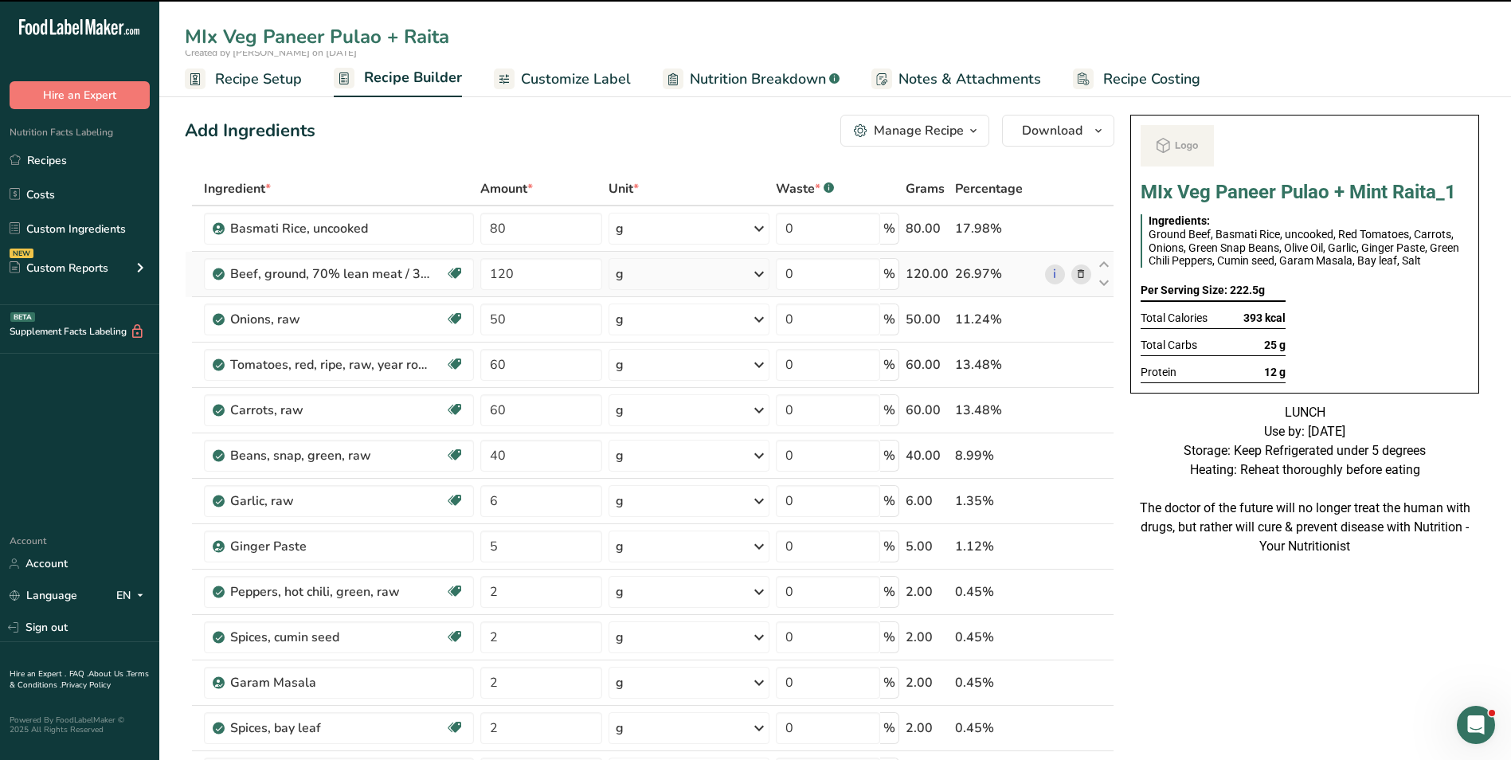
click at [1079, 282] on icon at bounding box center [1080, 274] width 11 height 17
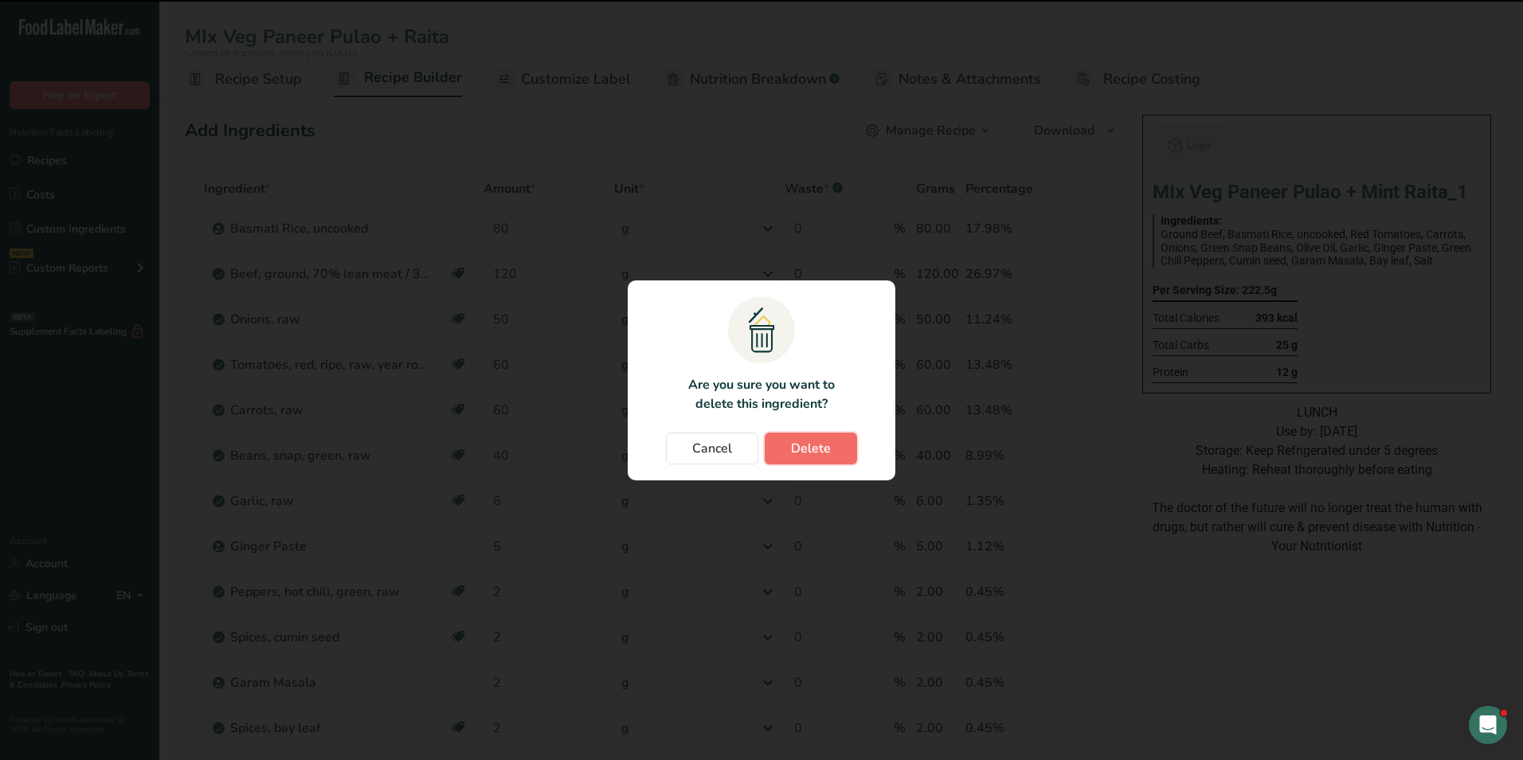
click at [800, 447] on span "Delete" at bounding box center [811, 448] width 40 height 19
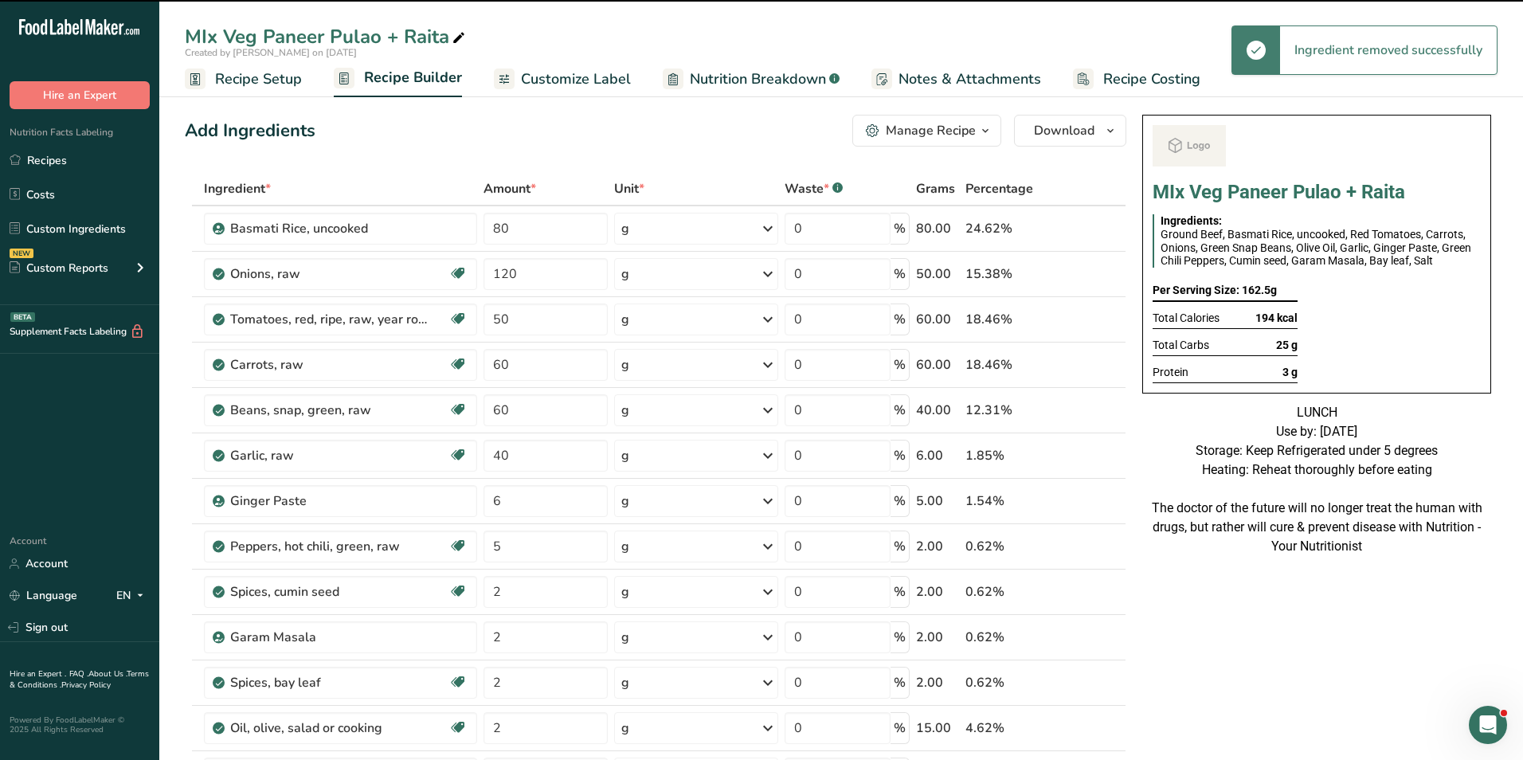
type input "50"
type input "60"
type input "40"
type input "6"
type input "5"
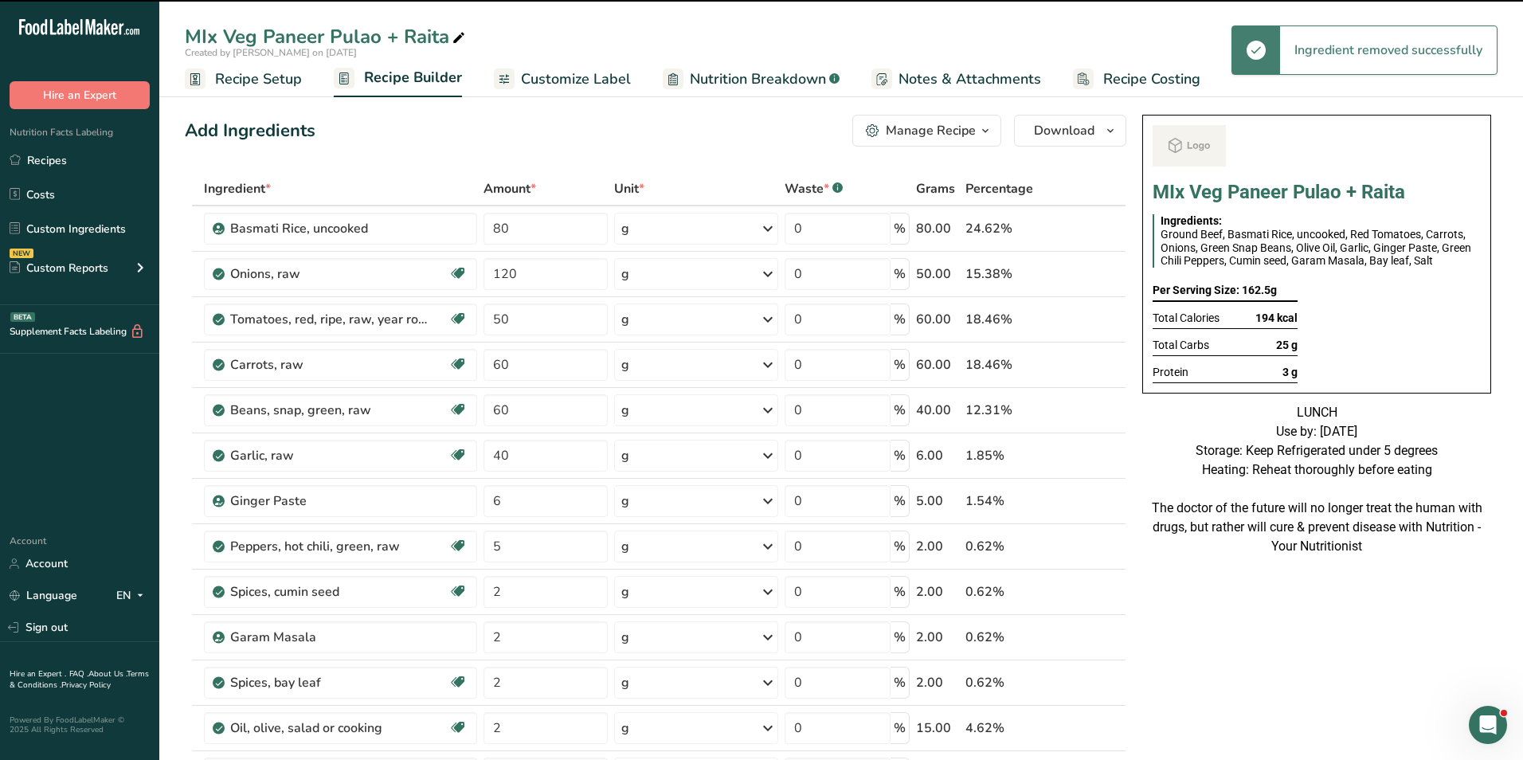
type input "2"
type input "15"
type input "1"
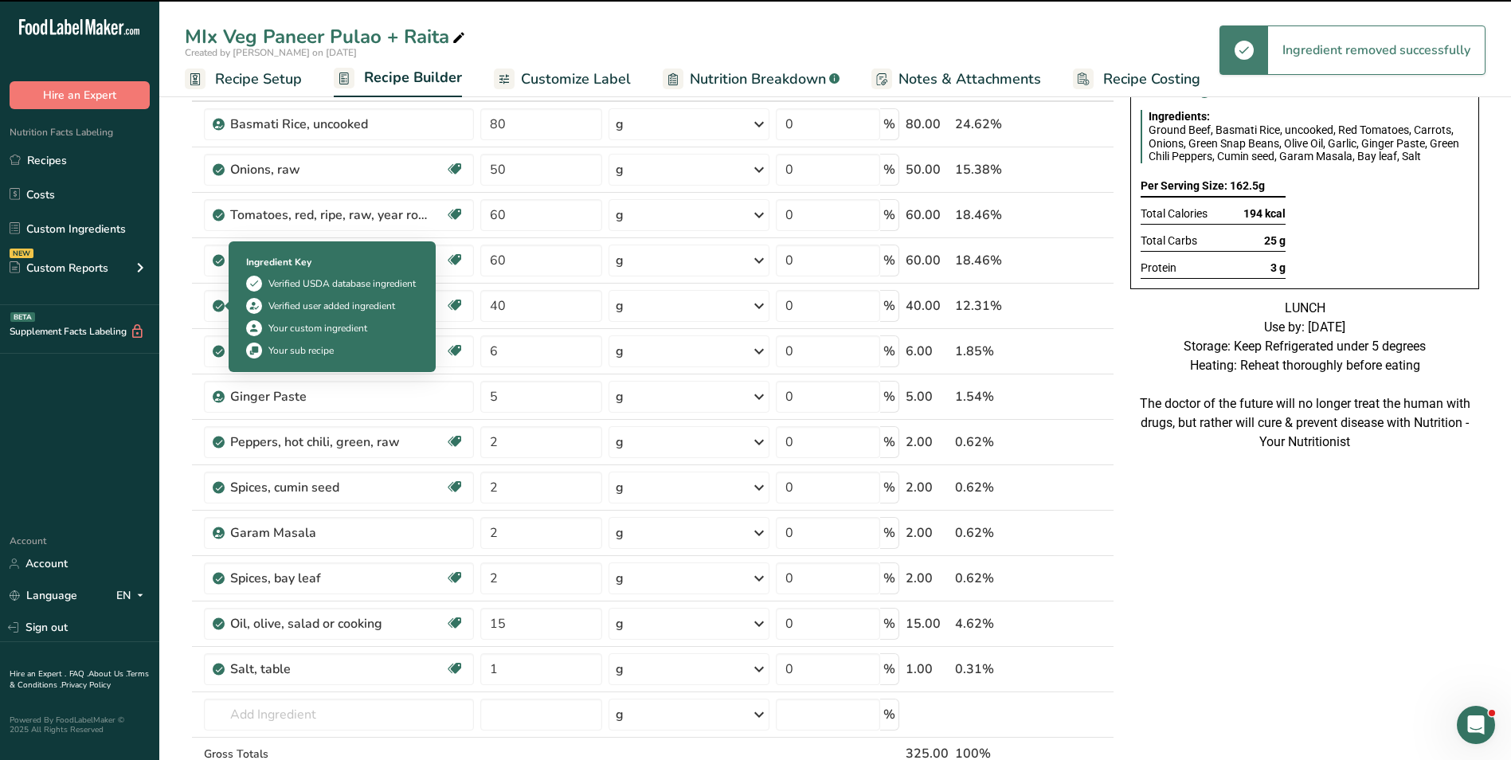
scroll to position [398, 0]
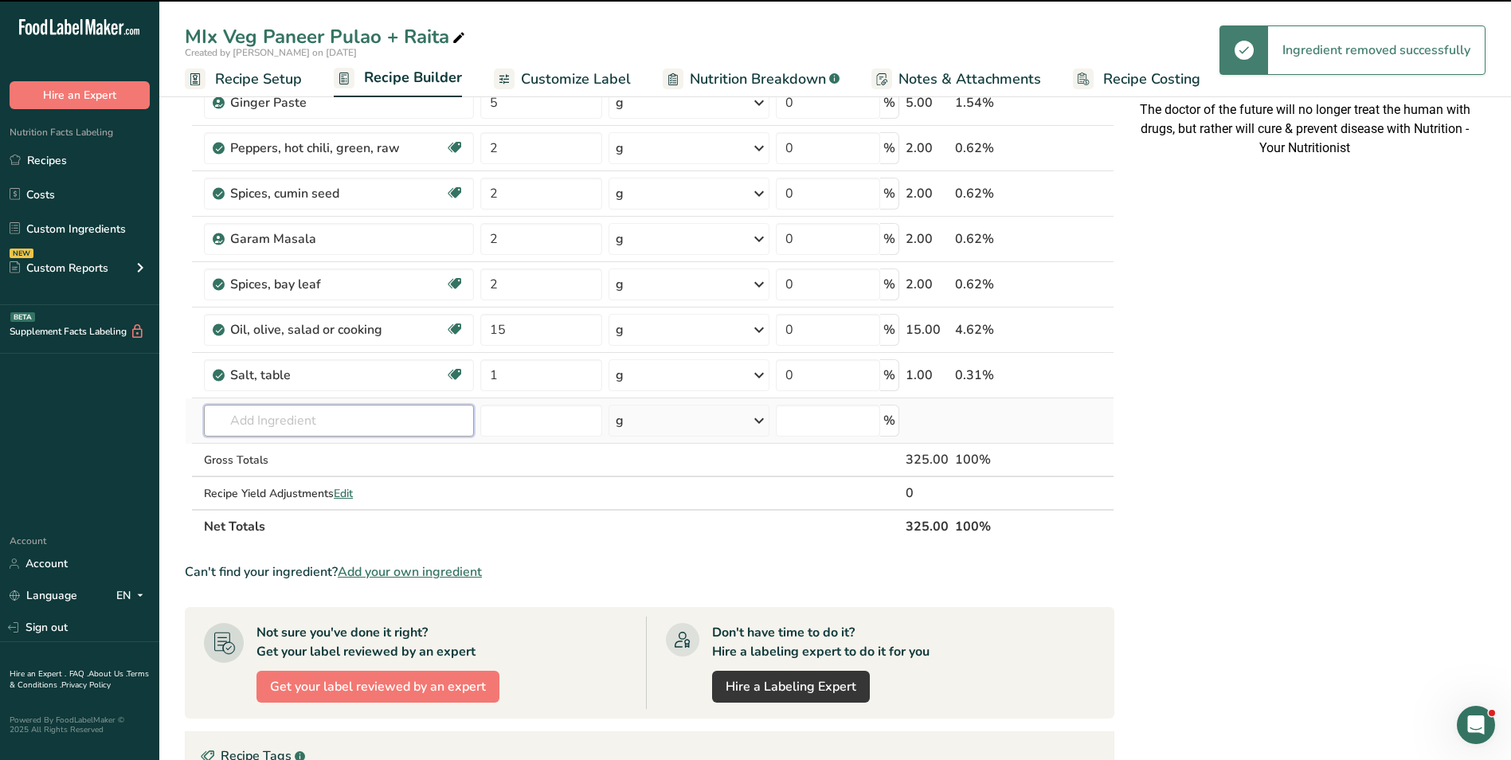
click at [265, 425] on input "text" at bounding box center [339, 421] width 270 height 32
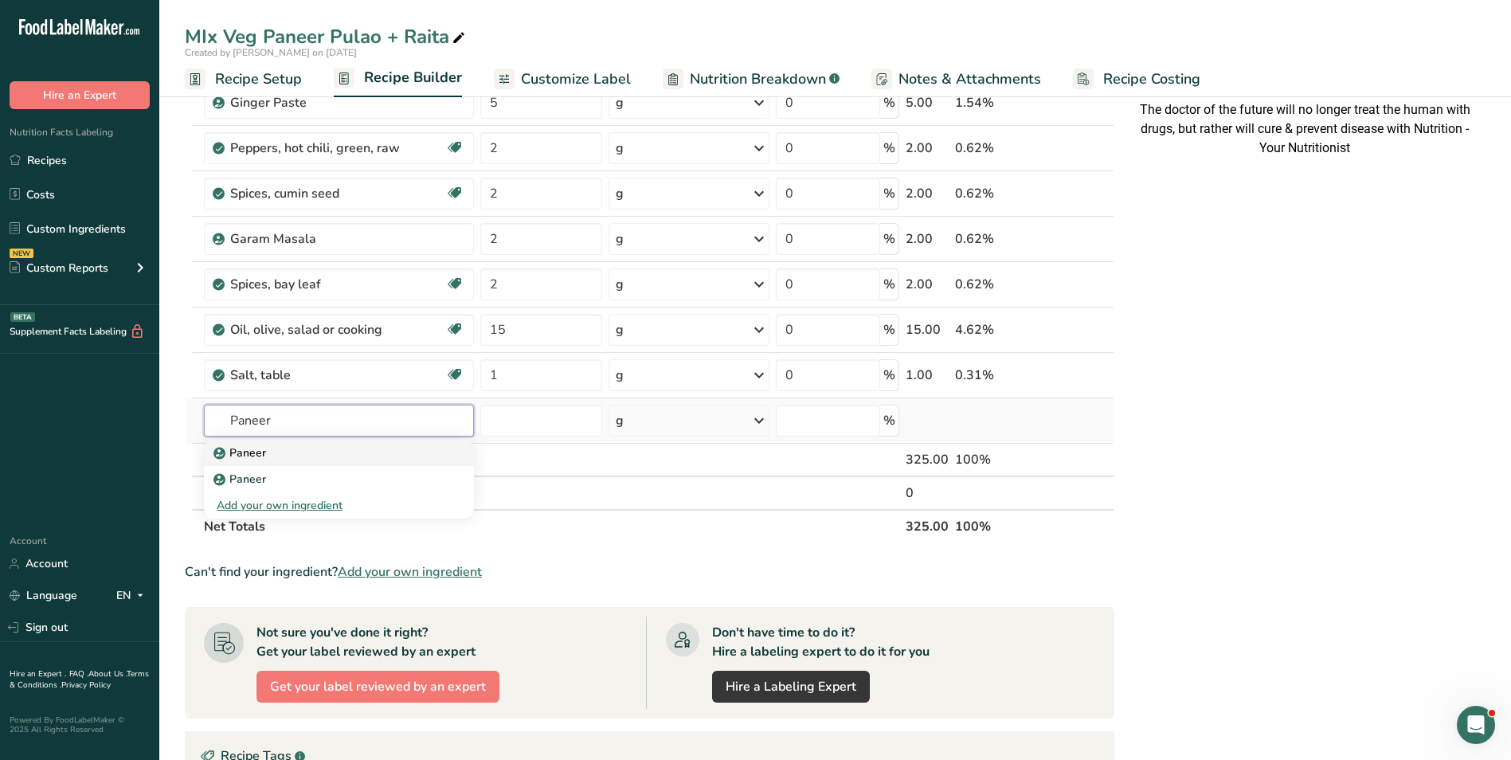
type input "Paneer"
click at [266, 451] on div "Paneer" at bounding box center [326, 452] width 219 height 17
type input "Paneer"
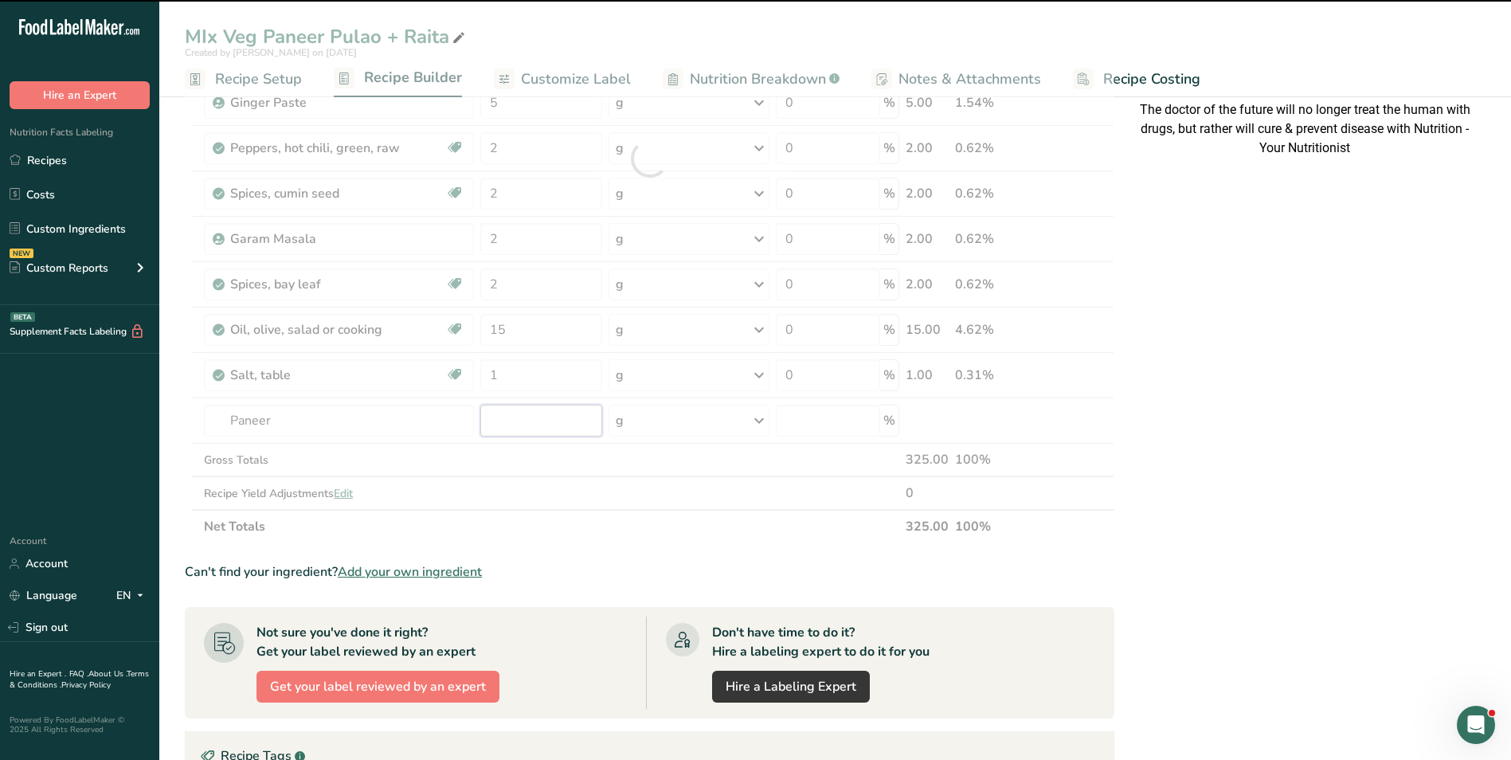
type input "0"
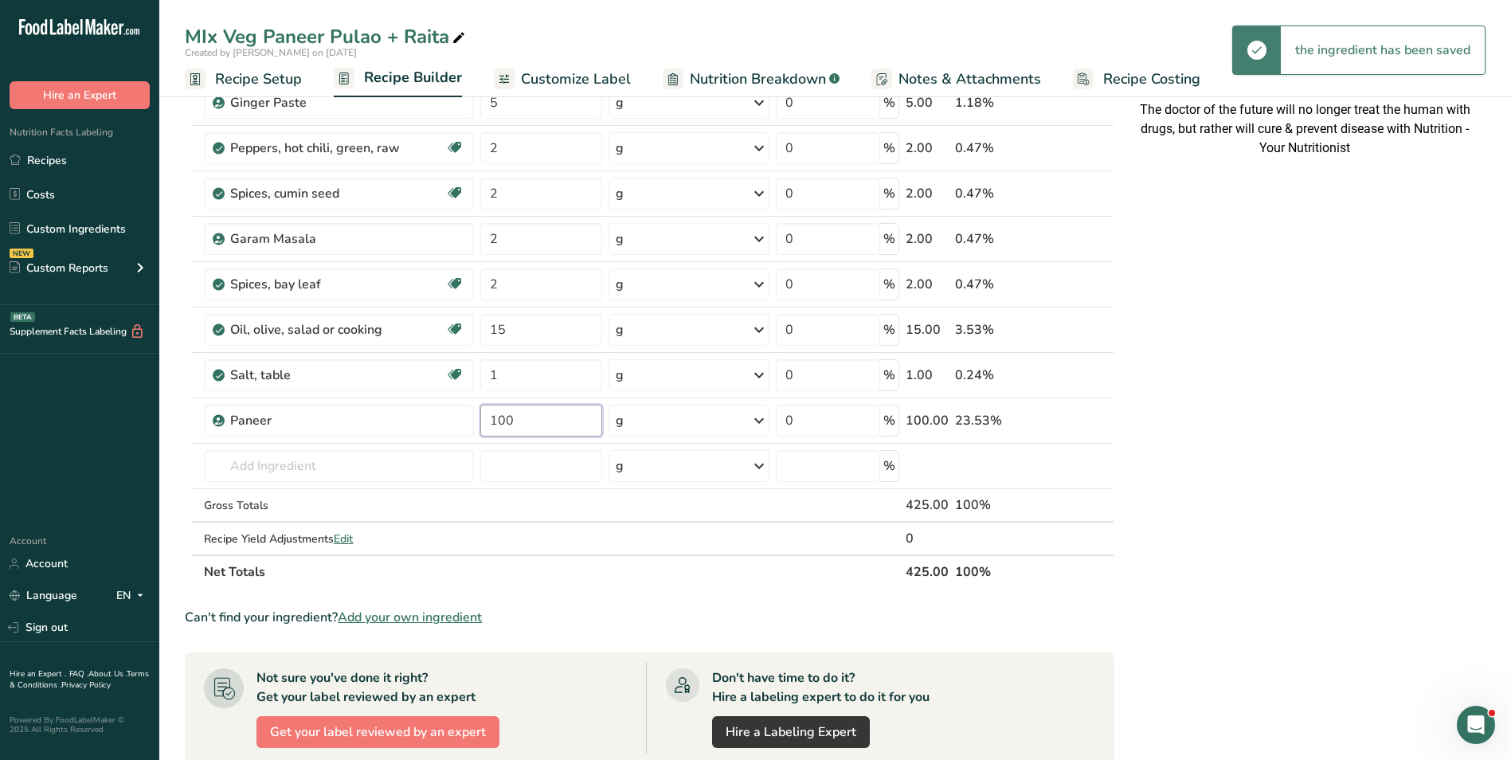
type input "100"
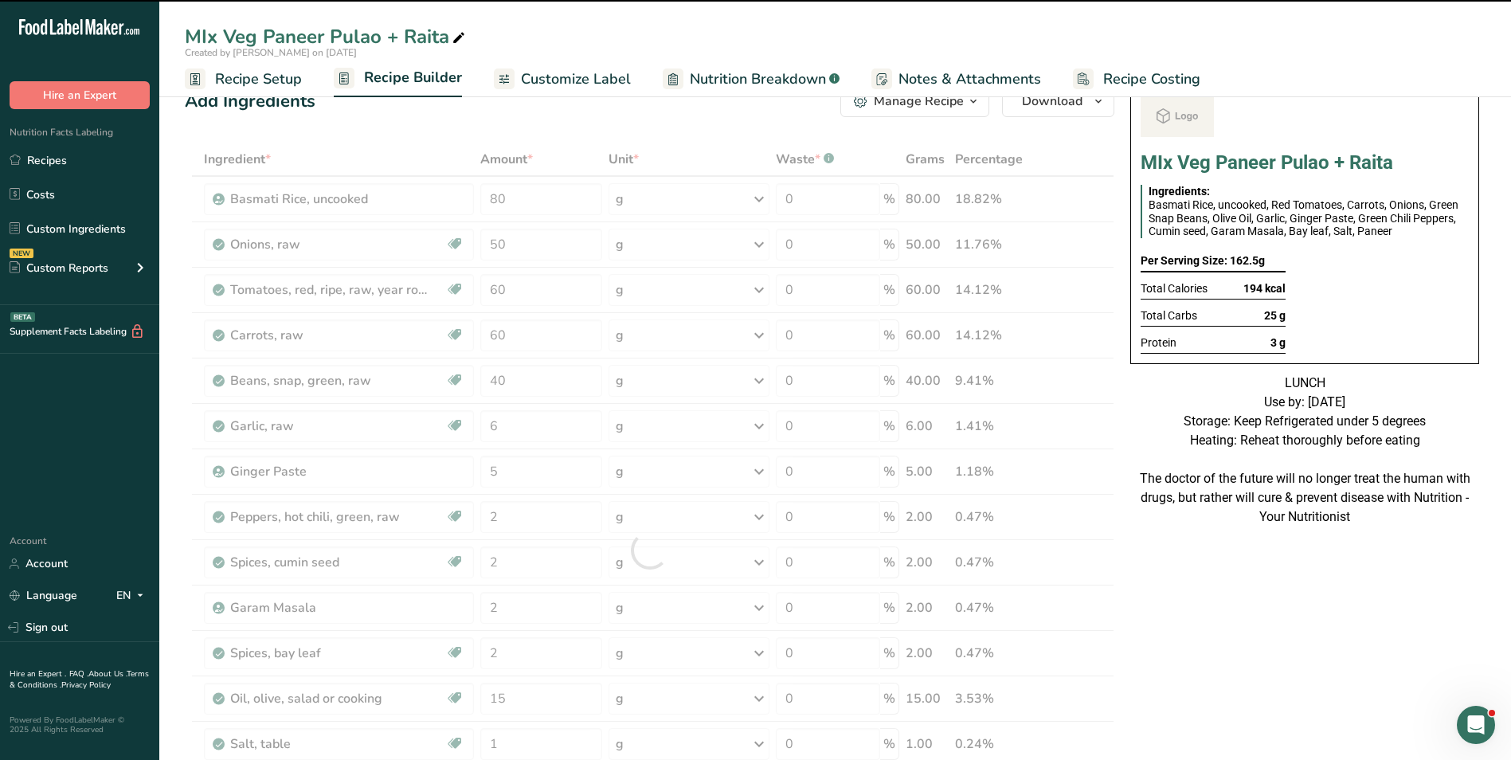
scroll to position [0, 0]
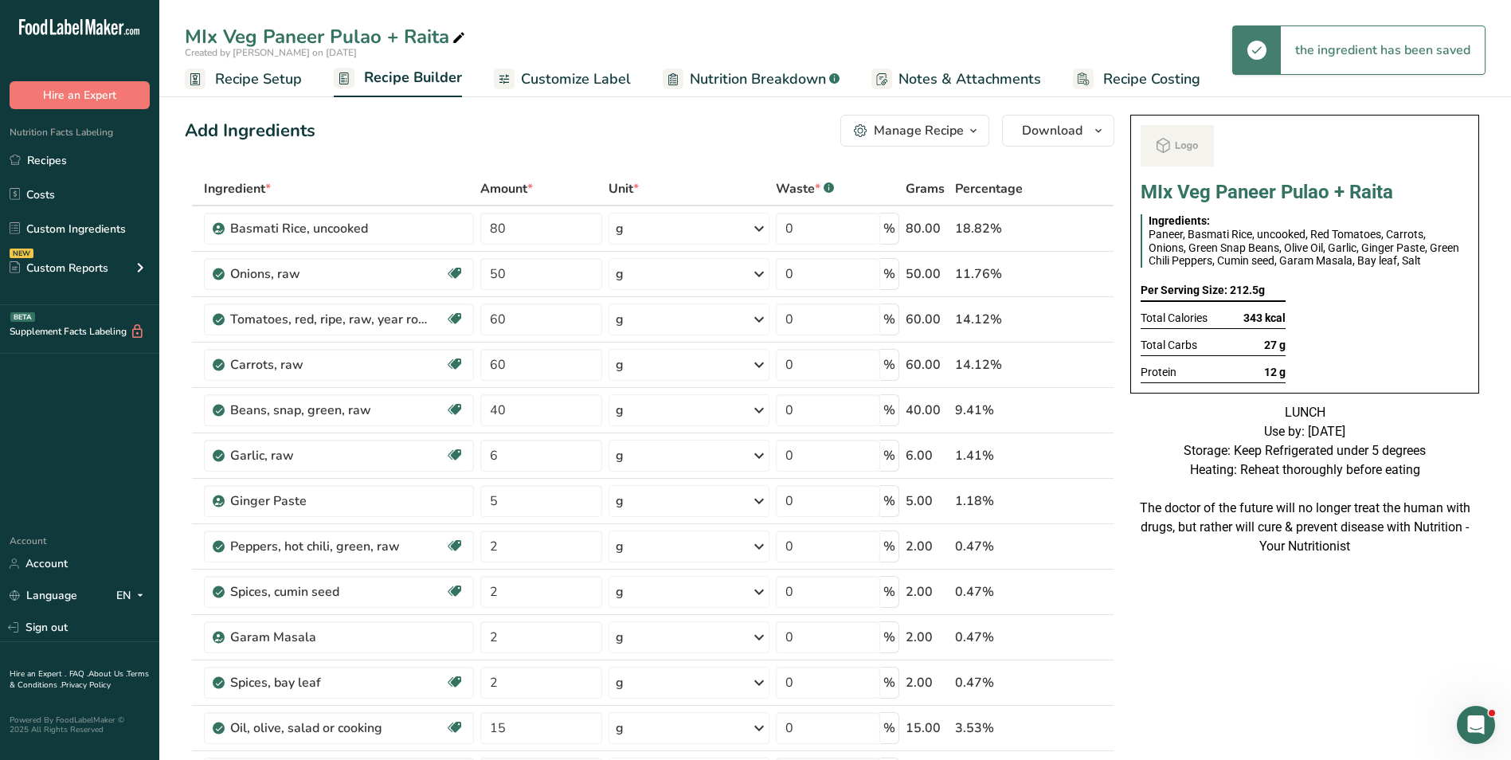
click at [555, 74] on span "Customize Label" at bounding box center [576, 80] width 110 height 22
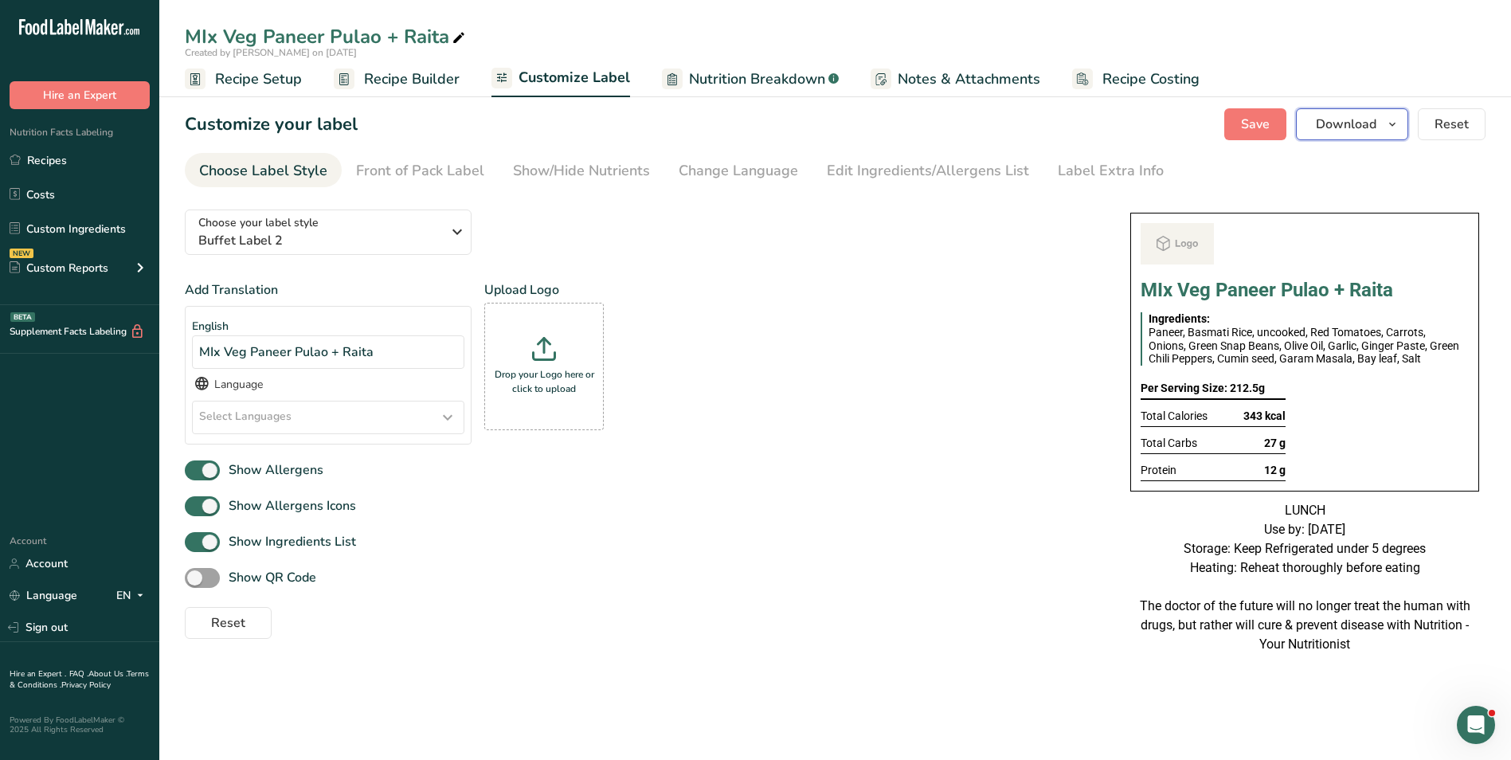
click at [1356, 121] on span "Download" at bounding box center [1346, 124] width 61 height 19
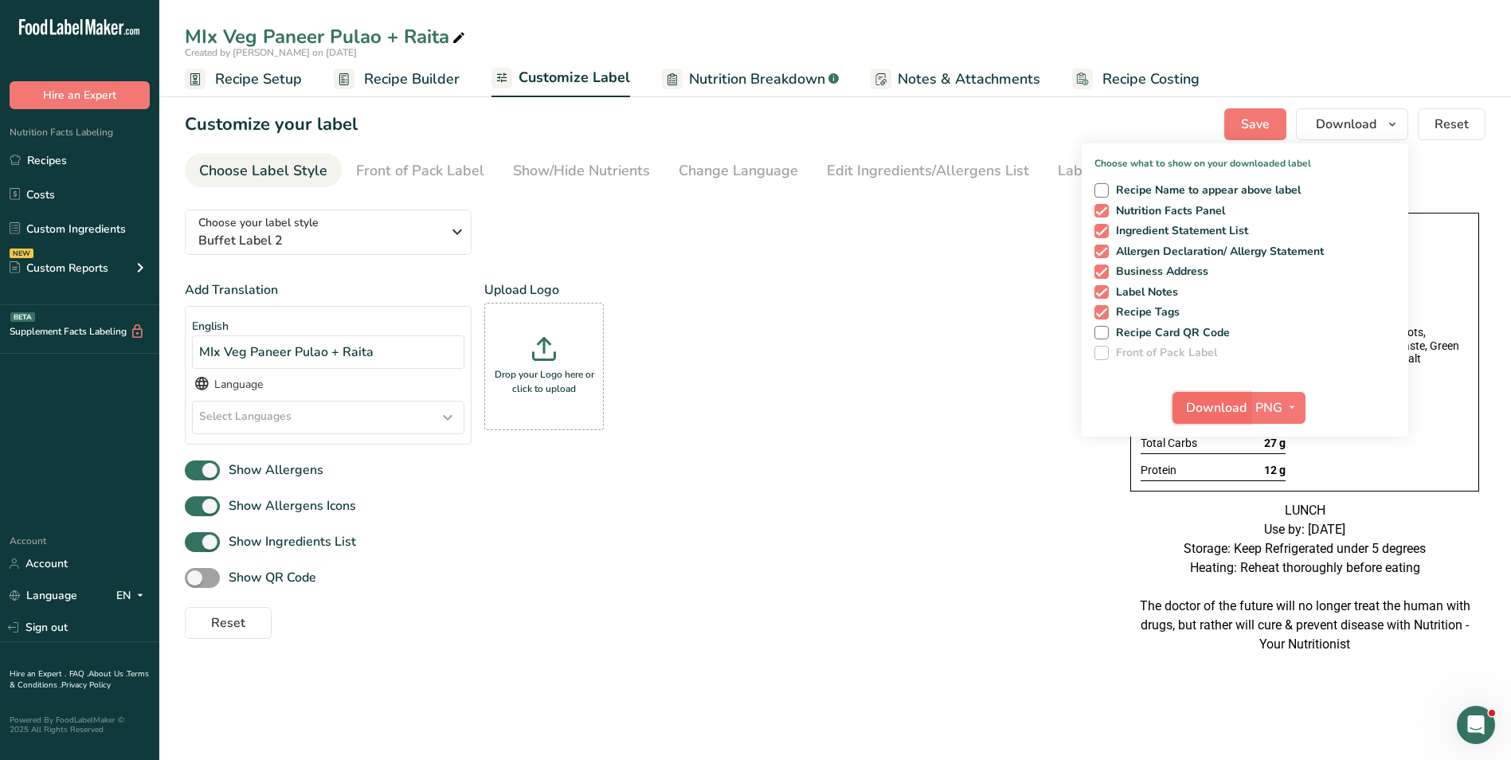
click at [1209, 418] on button "Download" at bounding box center [1212, 408] width 78 height 32
click at [813, 326] on div "Add Translation English MIx Veg Paneer Pulao + Raita Language Select Languages …" at bounding box center [642, 368] width 914 height 177
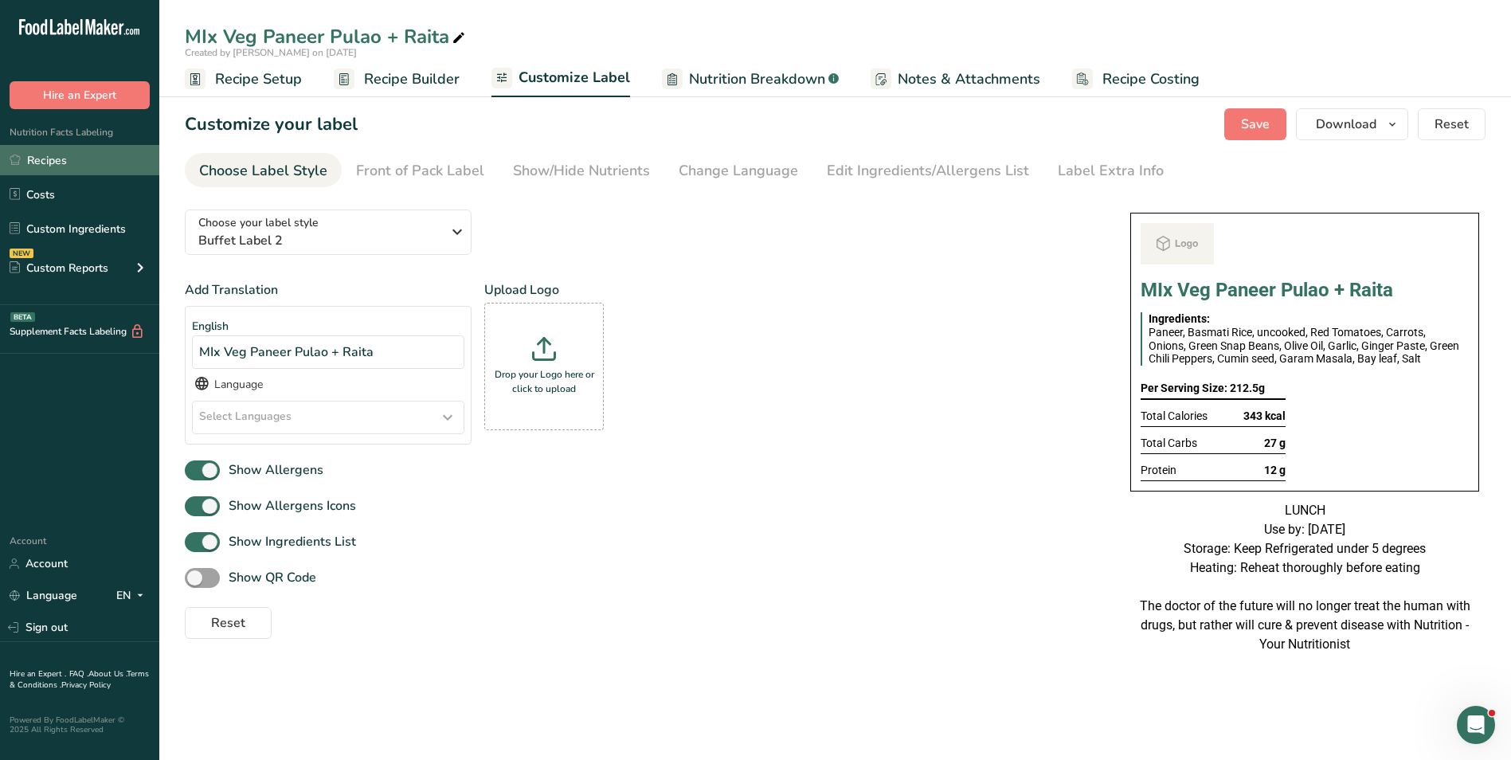
click at [53, 158] on link "Recipes" at bounding box center [79, 160] width 159 height 30
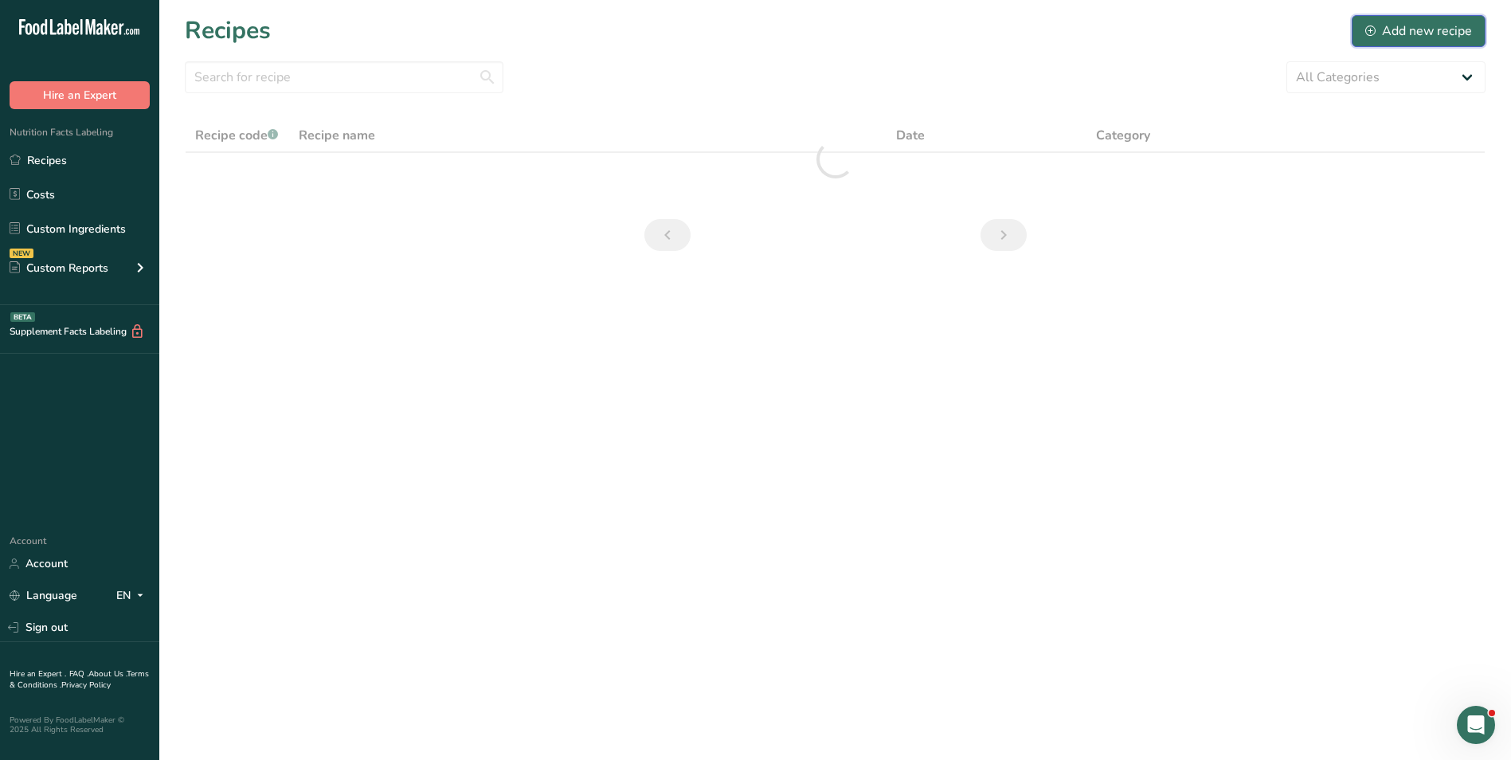
click at [1397, 39] on div "Add new recipe" at bounding box center [1418, 31] width 107 height 19
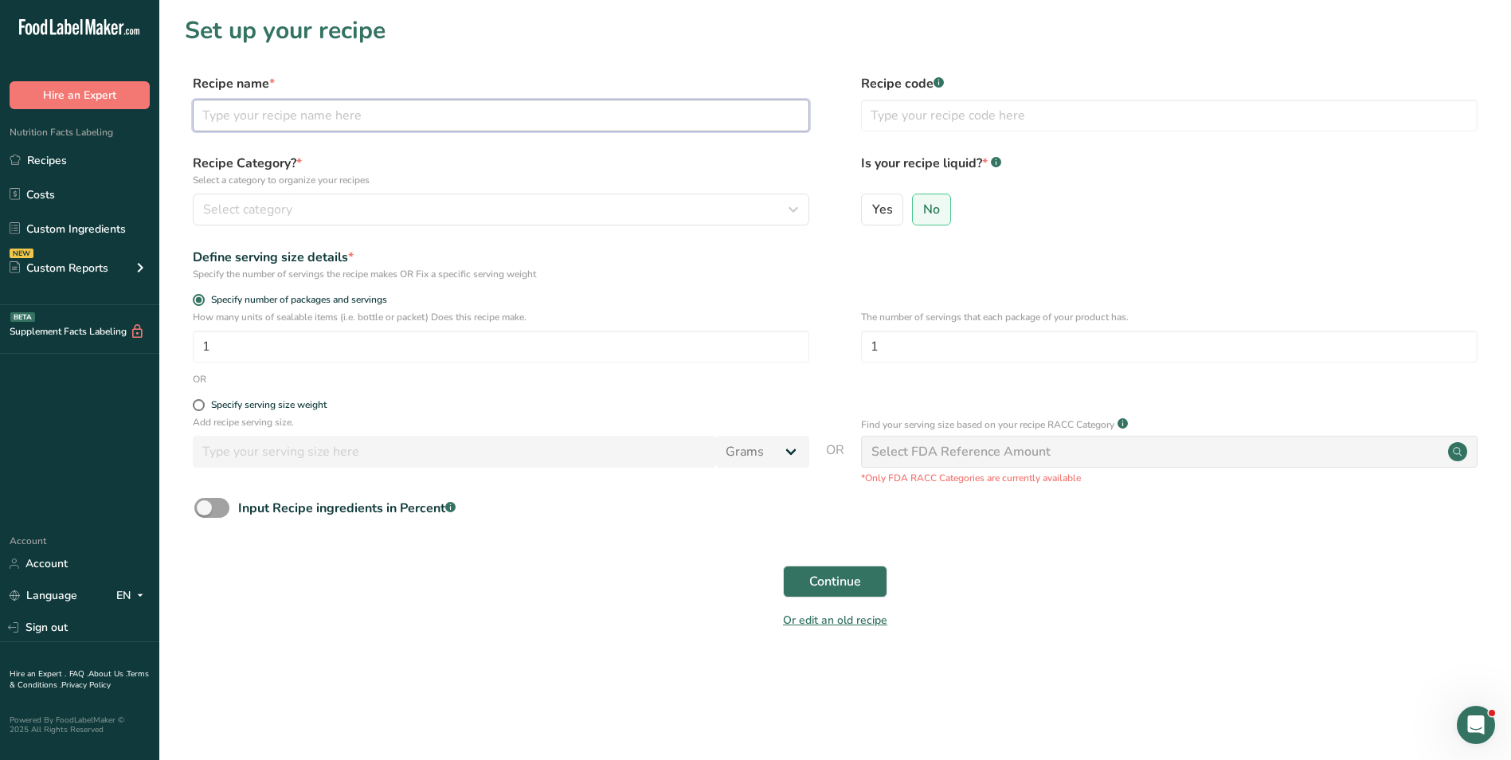
click at [575, 120] on input "text" at bounding box center [501, 116] width 617 height 32
type input "[PERSON_NAME] Baked Chicken + Rice Pilaf + Sauteed Green Beans"
click at [999, 120] on input "text" at bounding box center [1169, 116] width 617 height 32
type input "NUTRIKIDS"
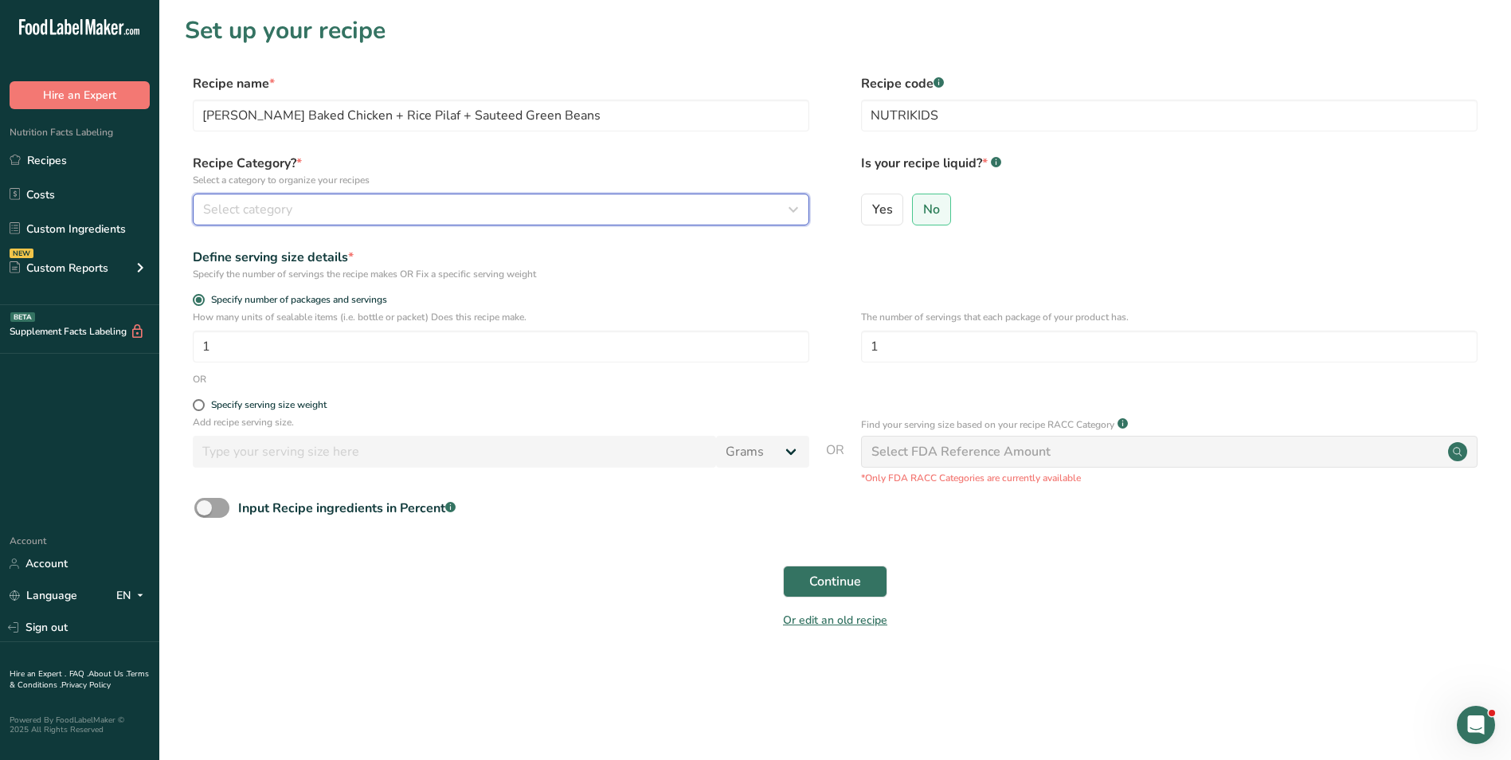
click at [463, 209] on div "Select category" at bounding box center [496, 209] width 586 height 19
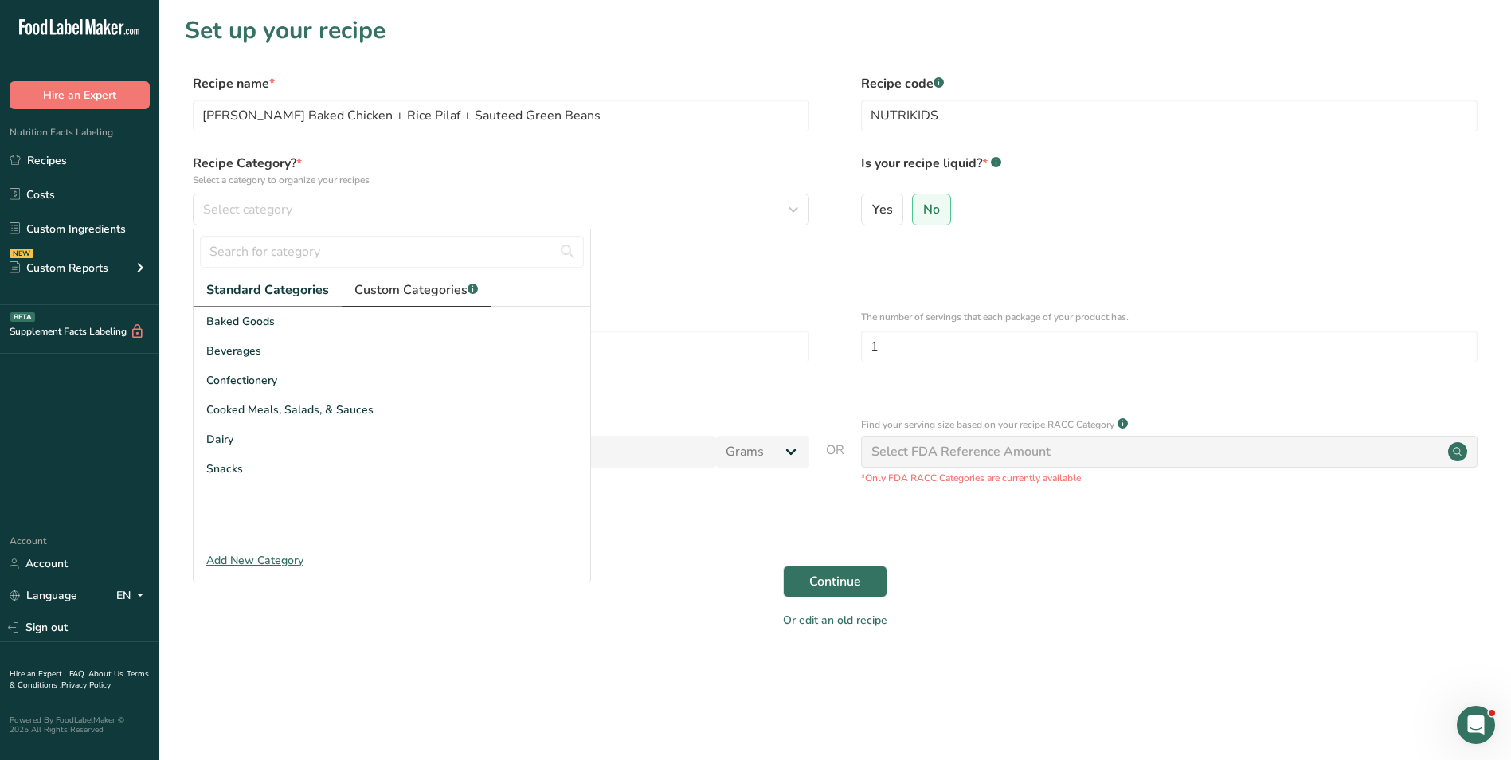
click at [387, 285] on span "Custom Categories .a-a{fill:#347362;}.b-a{fill:#fff;}" at bounding box center [415, 289] width 123 height 19
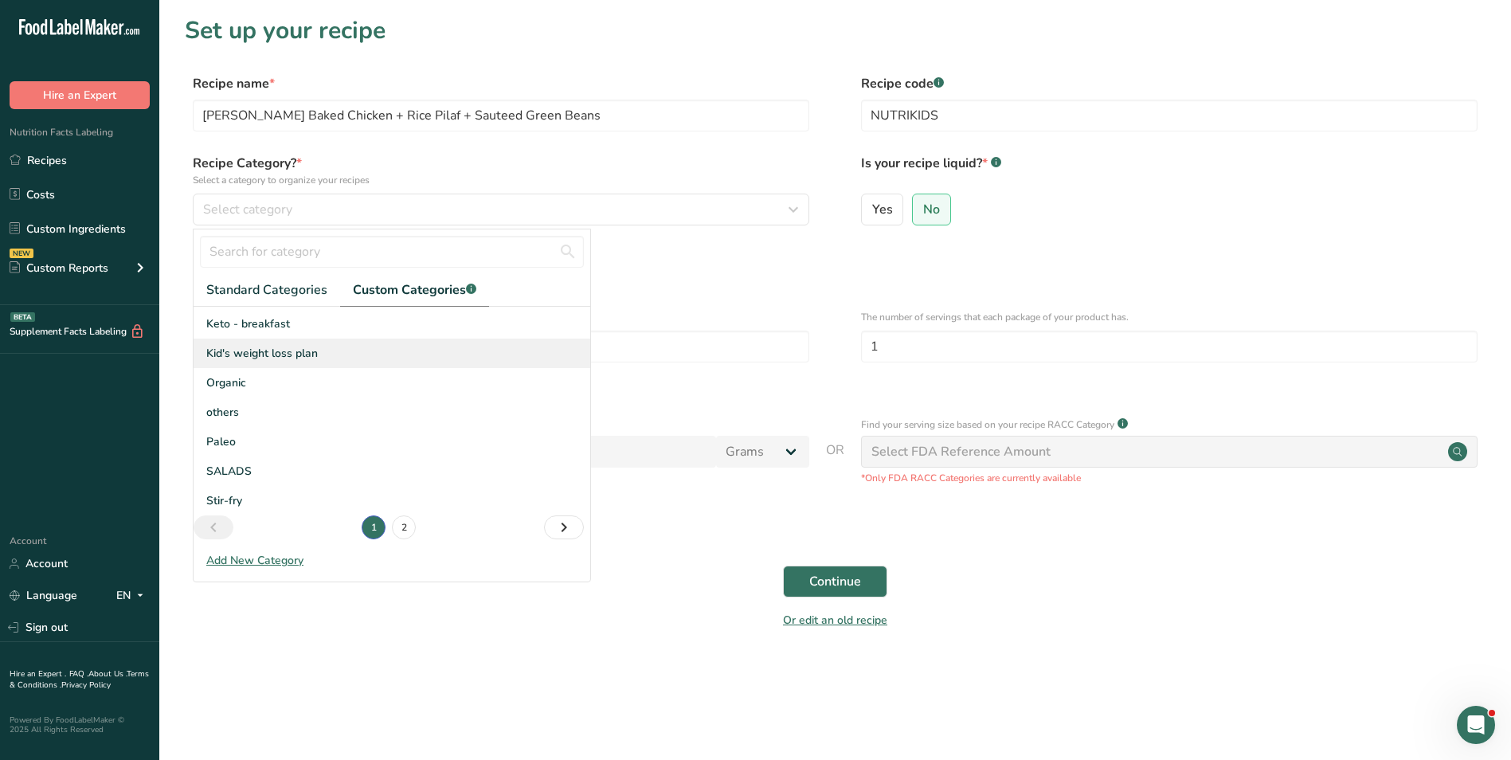
click at [296, 356] on span "Kid's weight loss plan" at bounding box center [262, 353] width 112 height 17
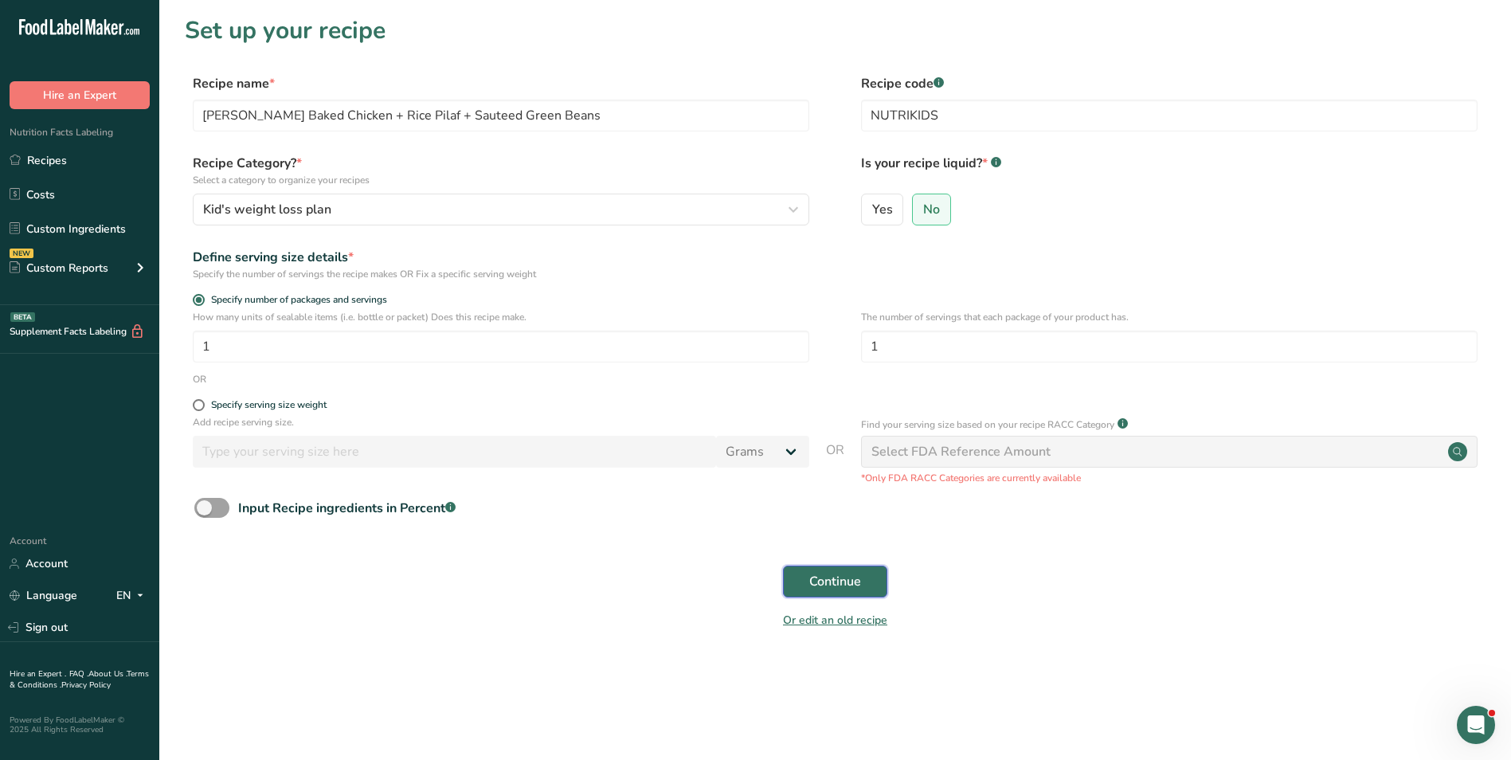
click at [860, 585] on span "Continue" at bounding box center [835, 581] width 52 height 19
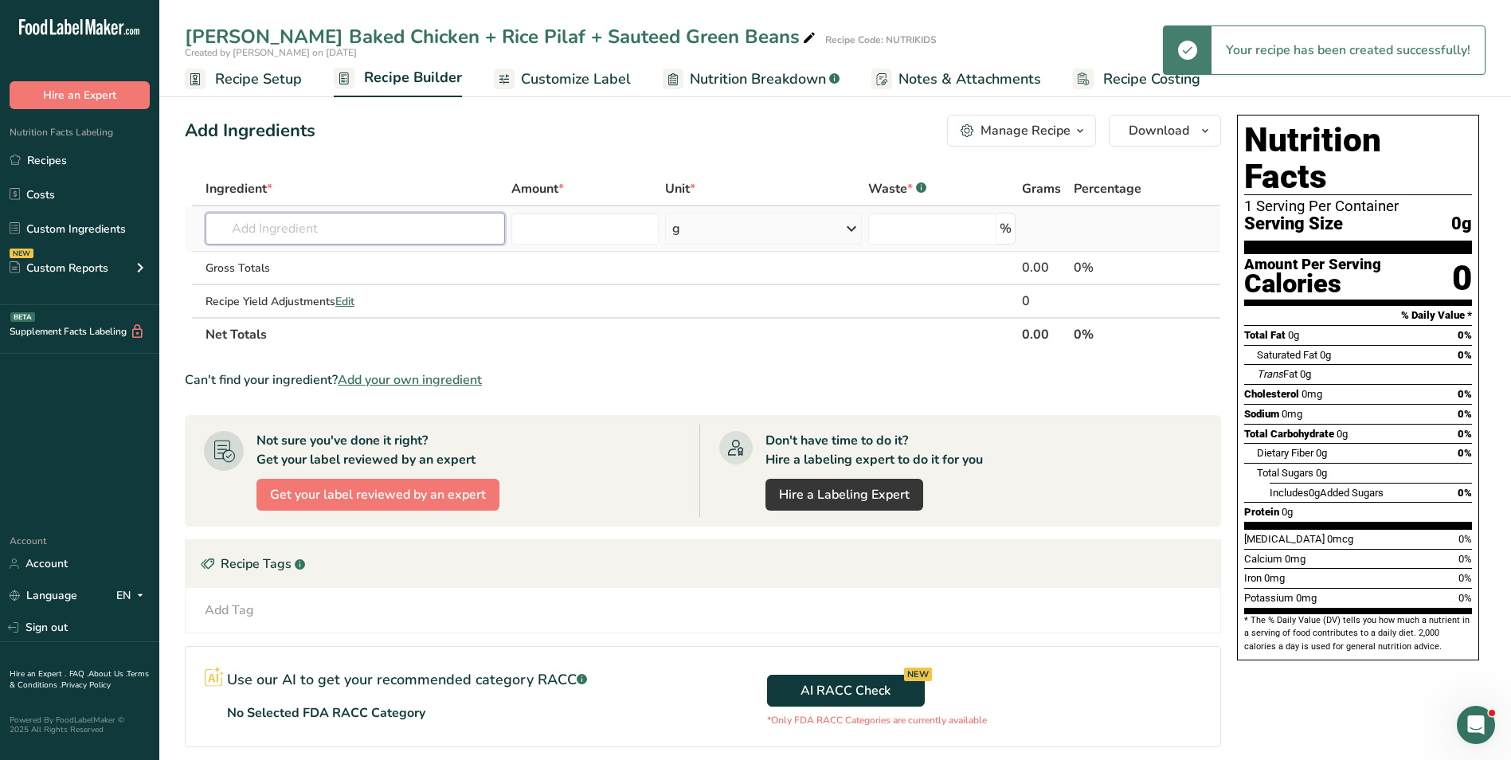
click at [288, 237] on input "text" at bounding box center [356, 229] width 300 height 32
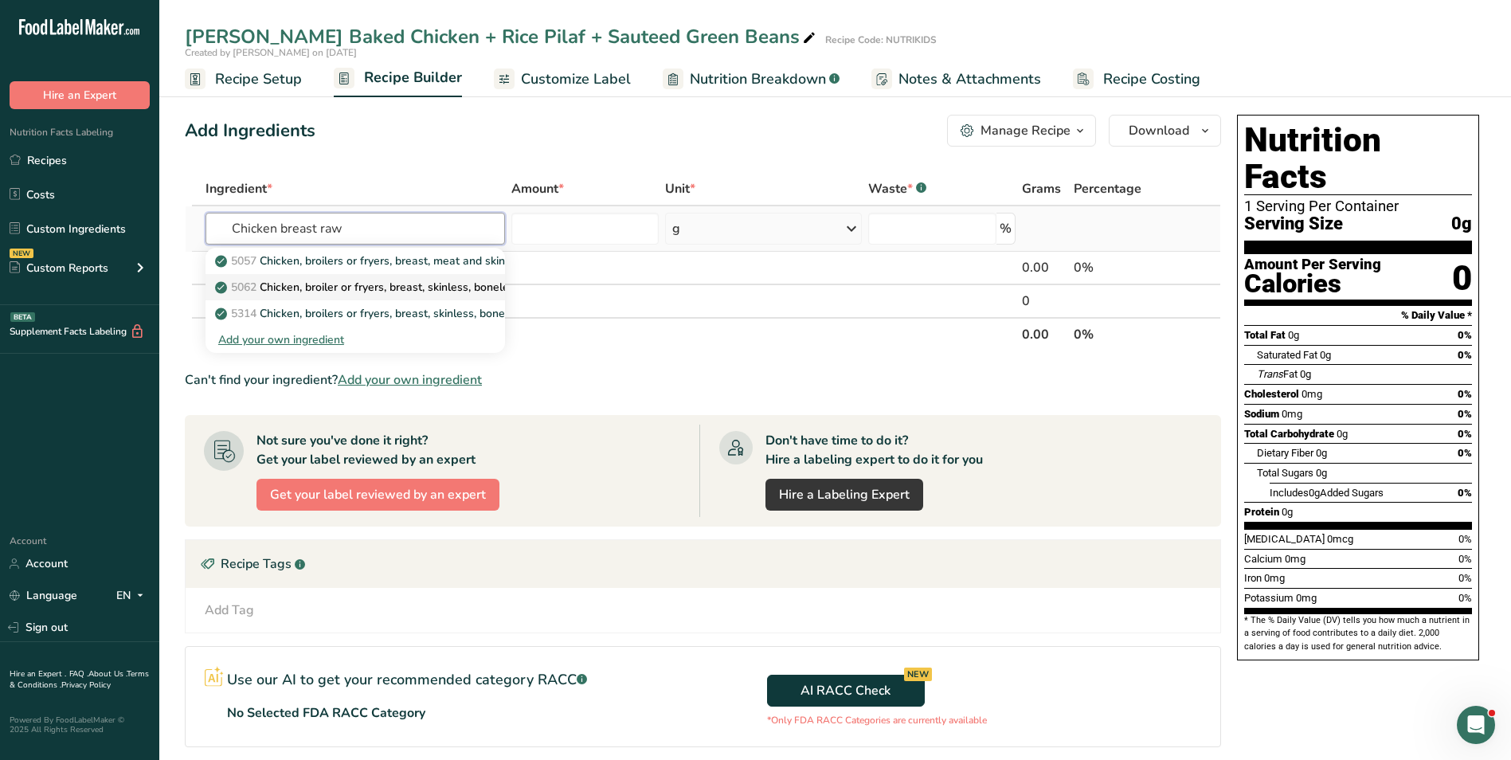
type input "Chicken breast raw"
click at [380, 287] on p "5062 Chicken, broiler or fryers, breast, skinless, boneless, meat only, raw" at bounding box center [409, 287] width 383 height 17
type input "Chicken, broiler or fryers, breast, skinless, boneless, meat only, raw"
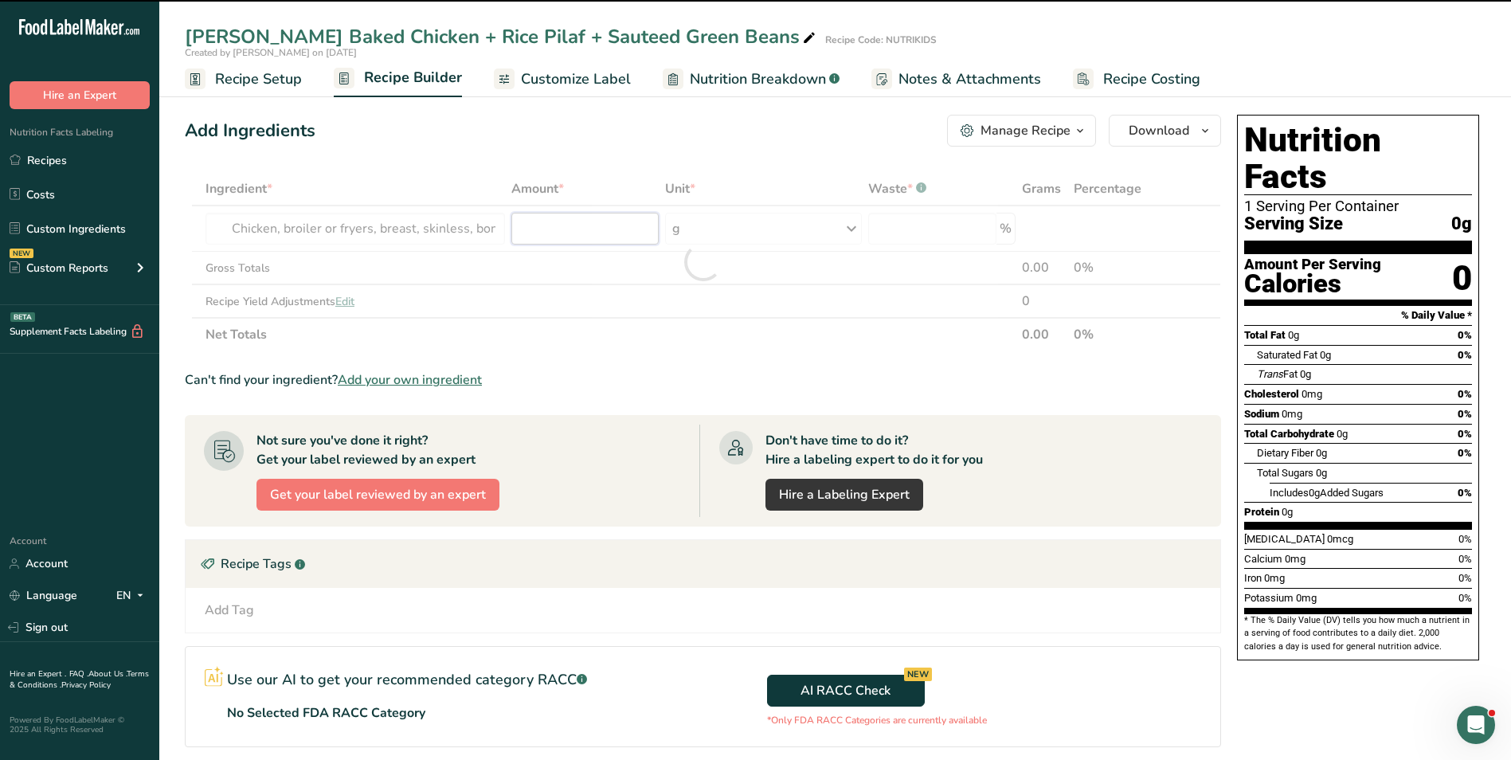
type input "0"
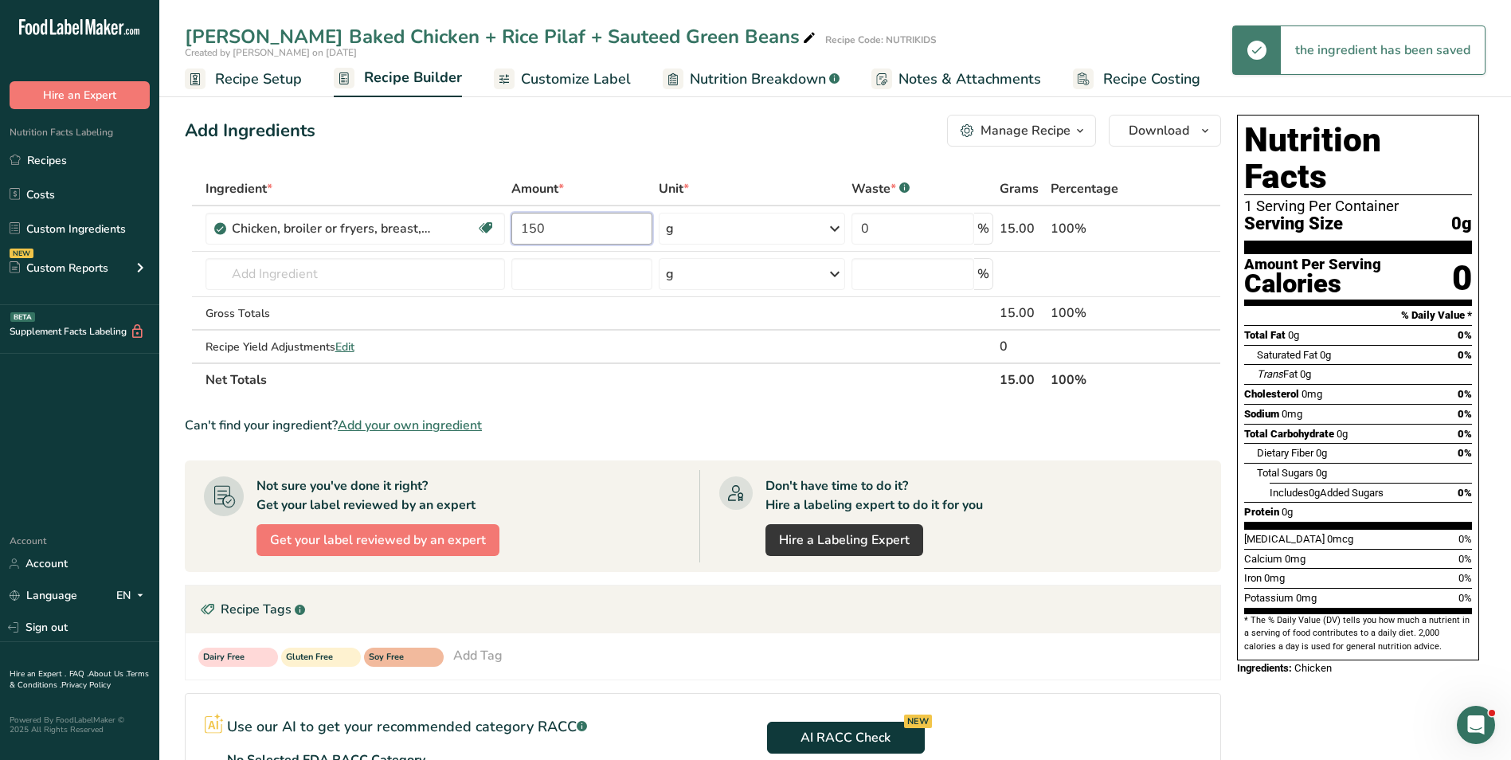
type input "150"
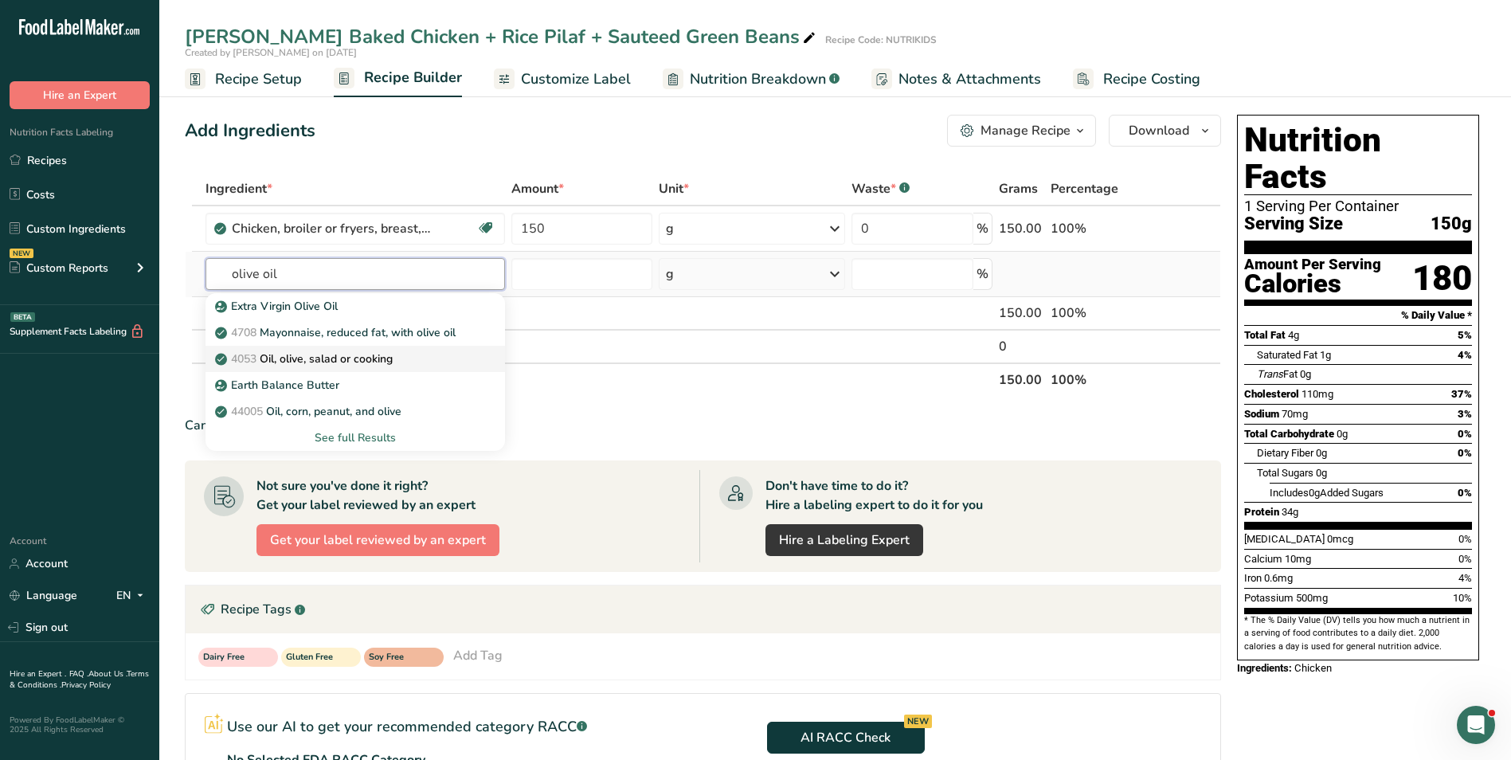
type input "olive oil"
click at [374, 366] on p "4053 Oil, olive, salad or cooking" at bounding box center [305, 358] width 174 height 17
type input "Oil, olive, salad or cooking"
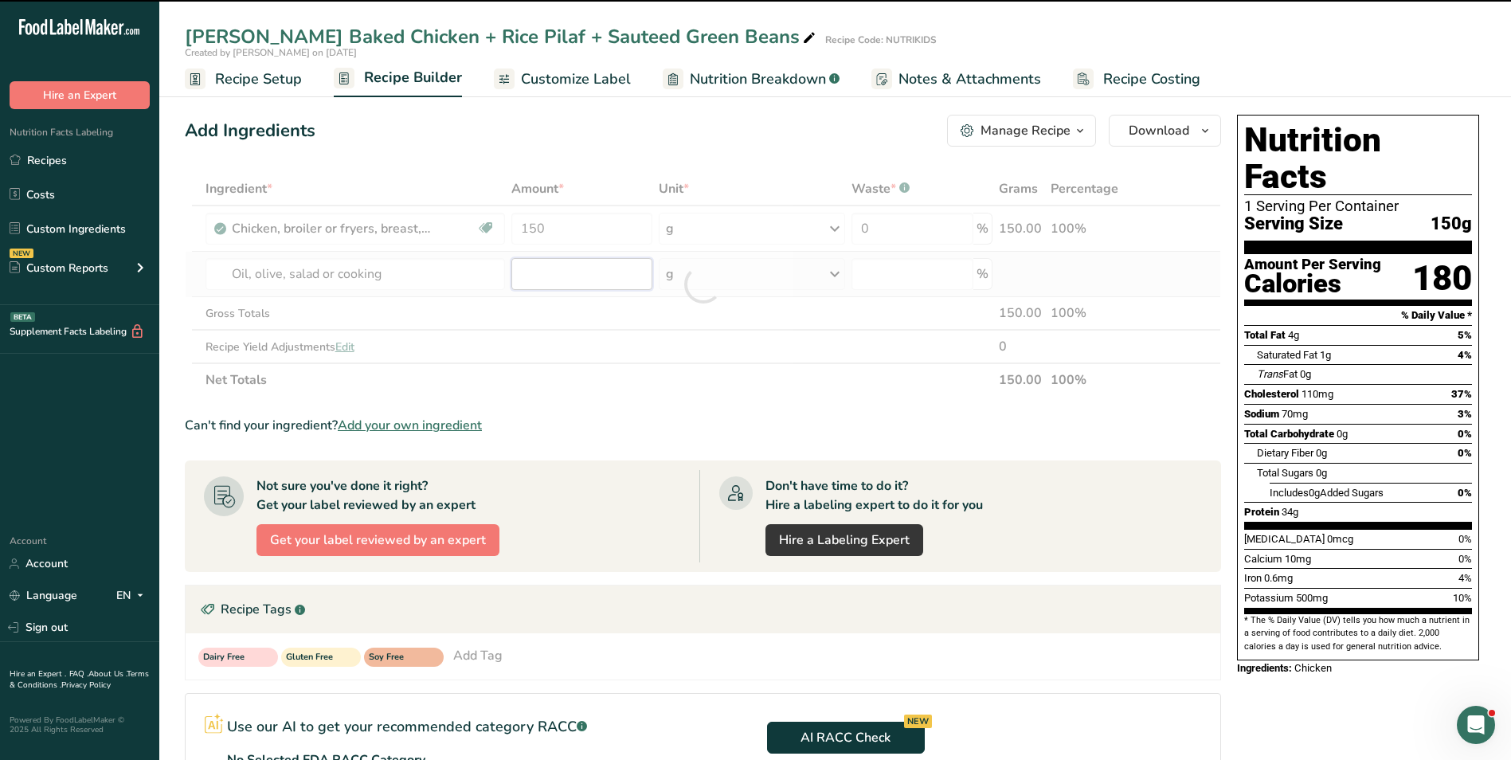
type input "0"
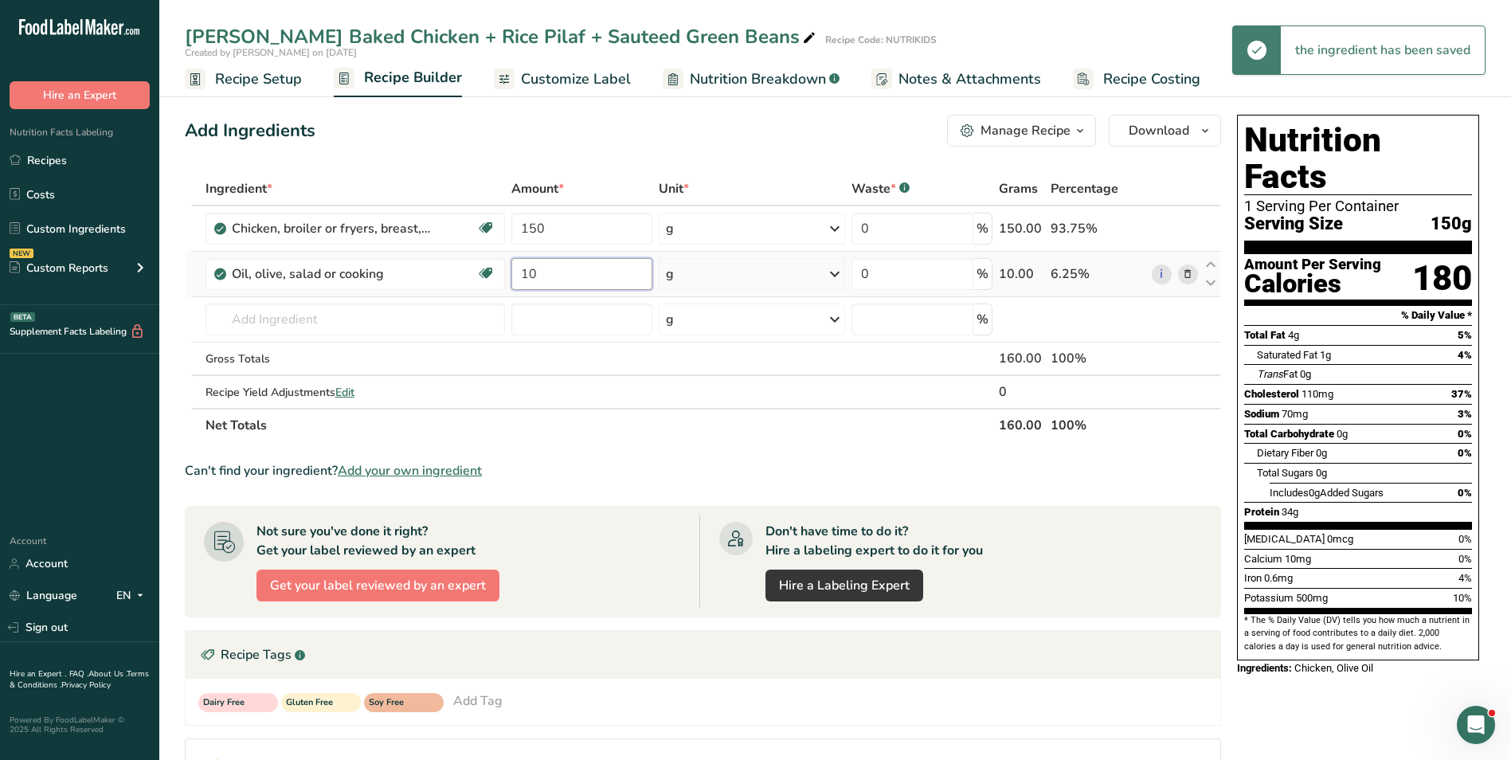
type input "10"
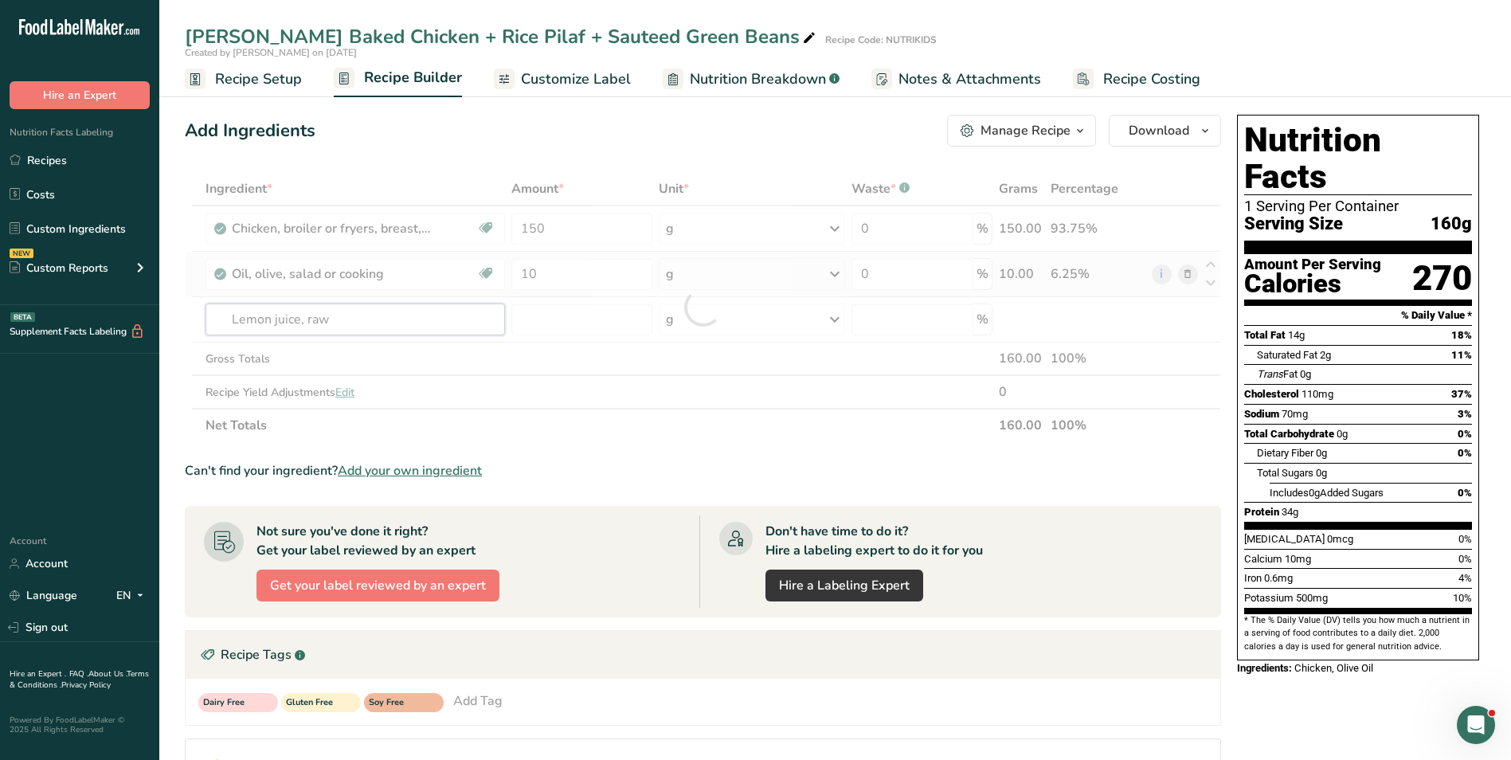
type input "Lemon juice, raw"
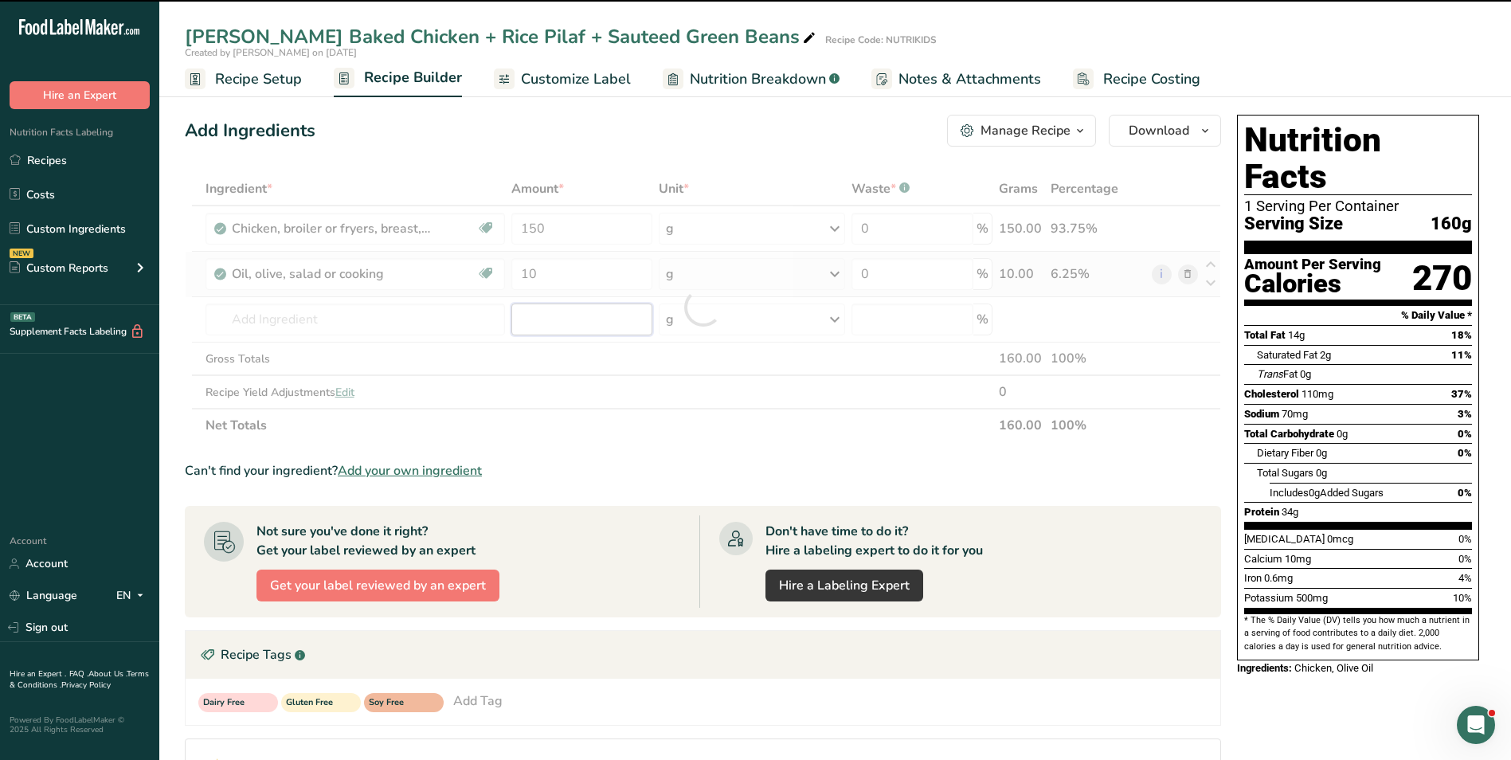
type input "0"
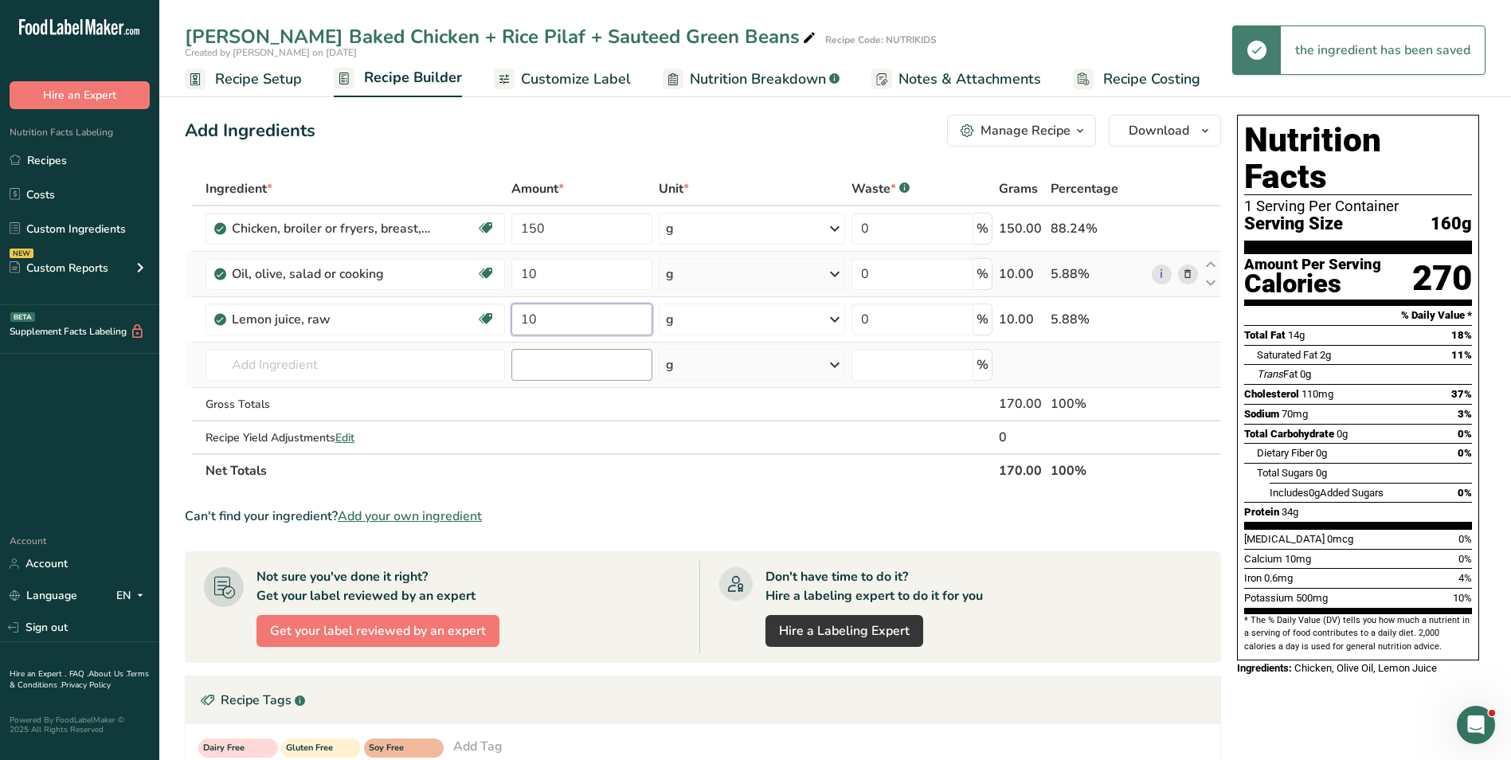
type input "10"
type input "g"
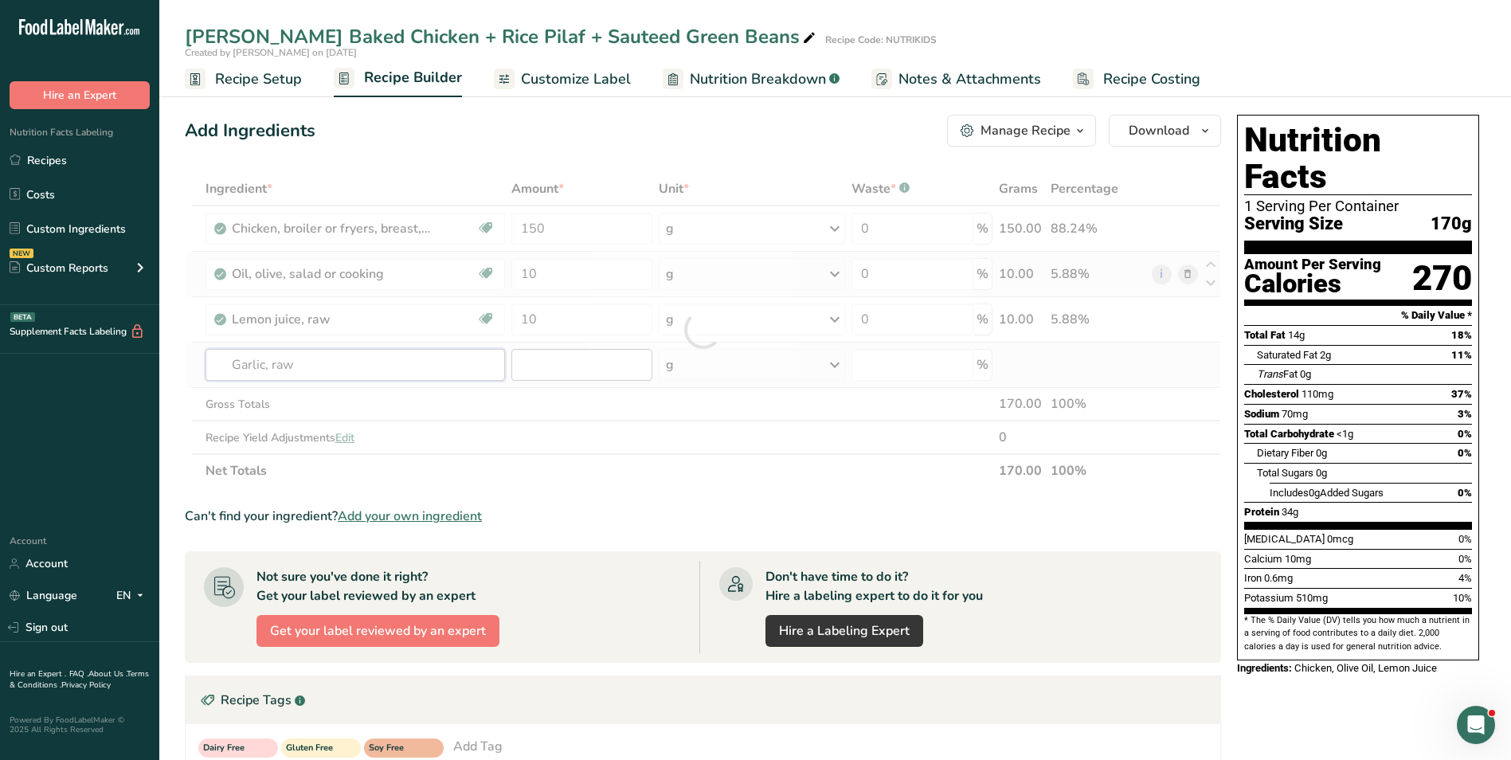
type input "Garlic, raw"
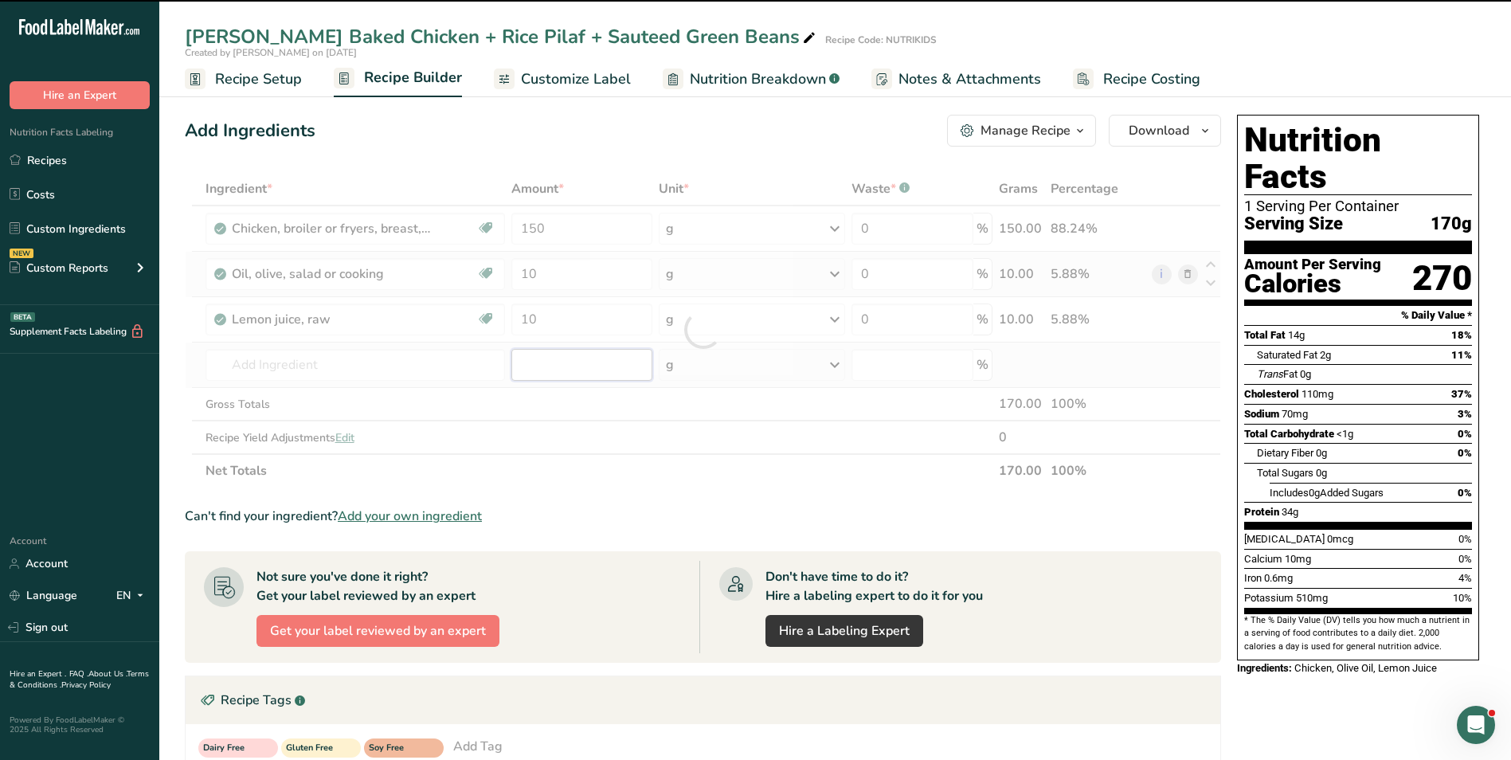
type input "0"
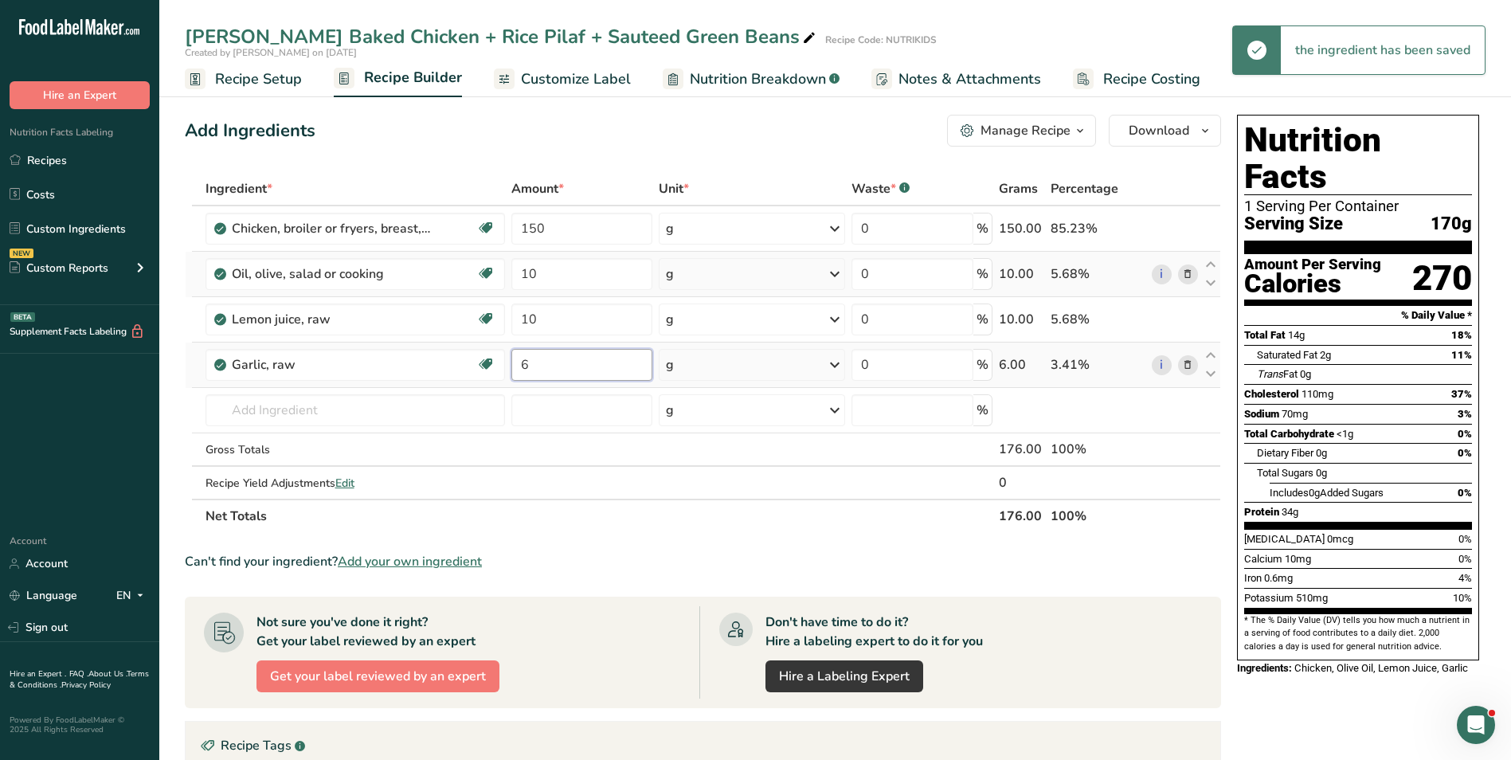
type input "6"
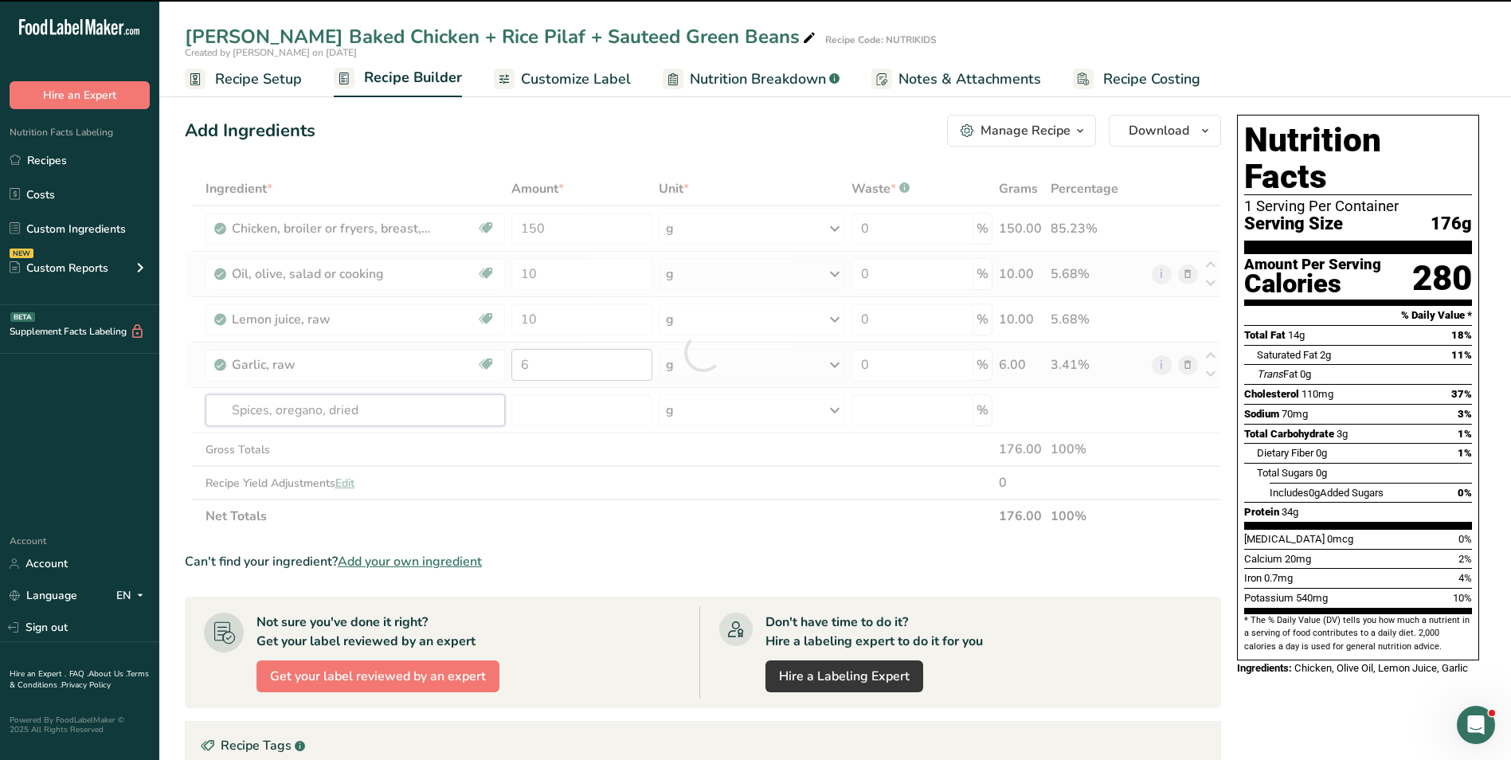
type input "Spices, oregano, dried"
type input "0"
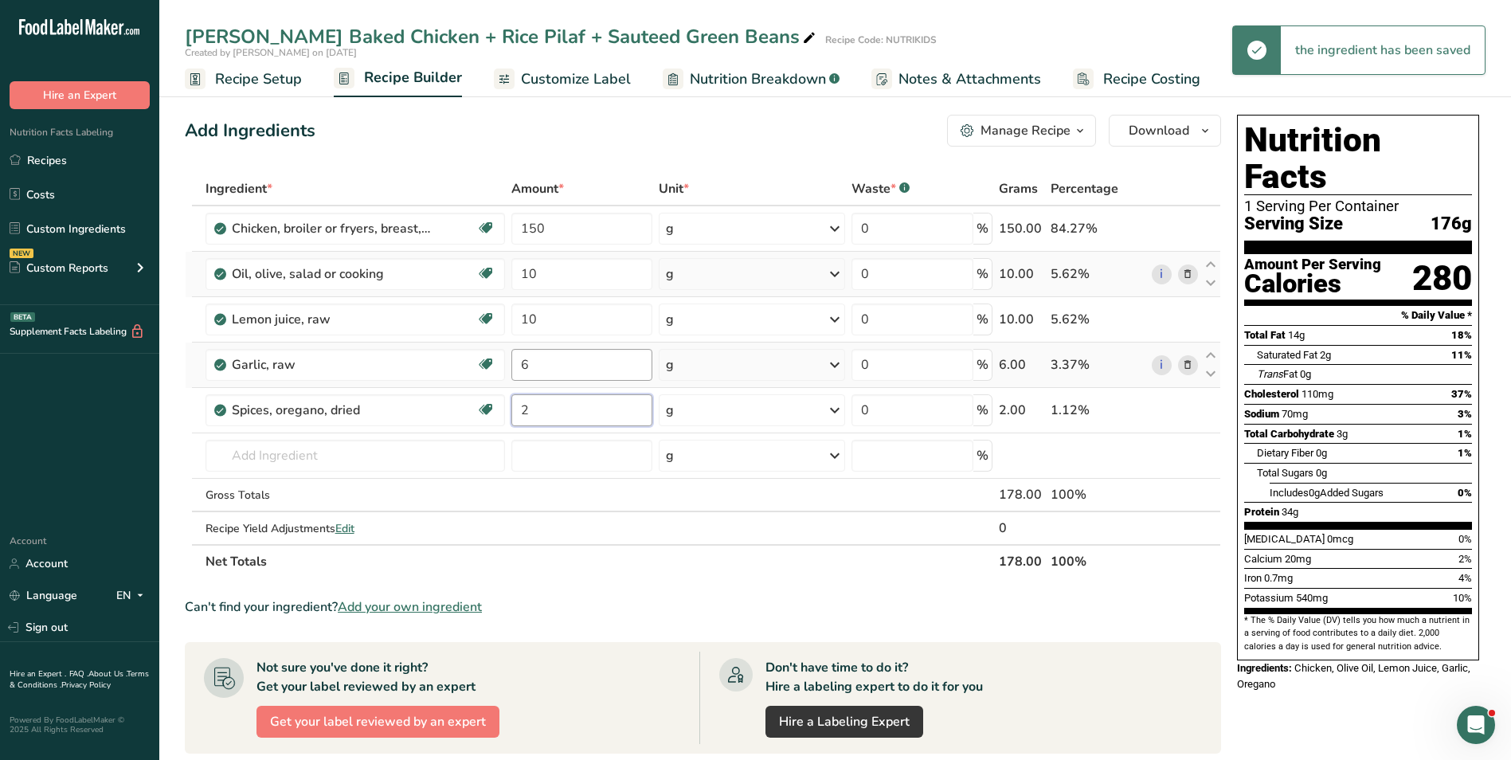
type input "2"
type input "p"
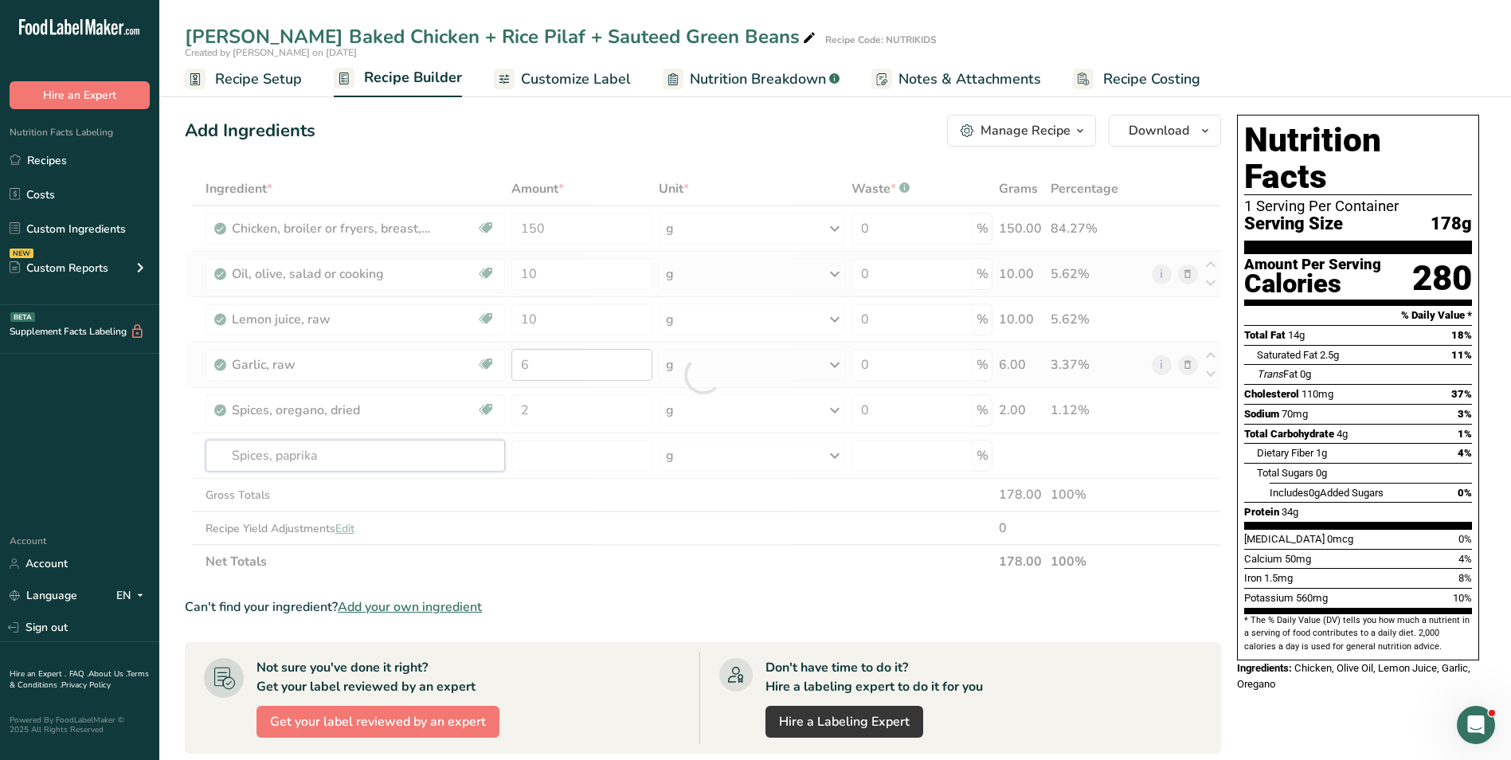
type input "Spices, paprika"
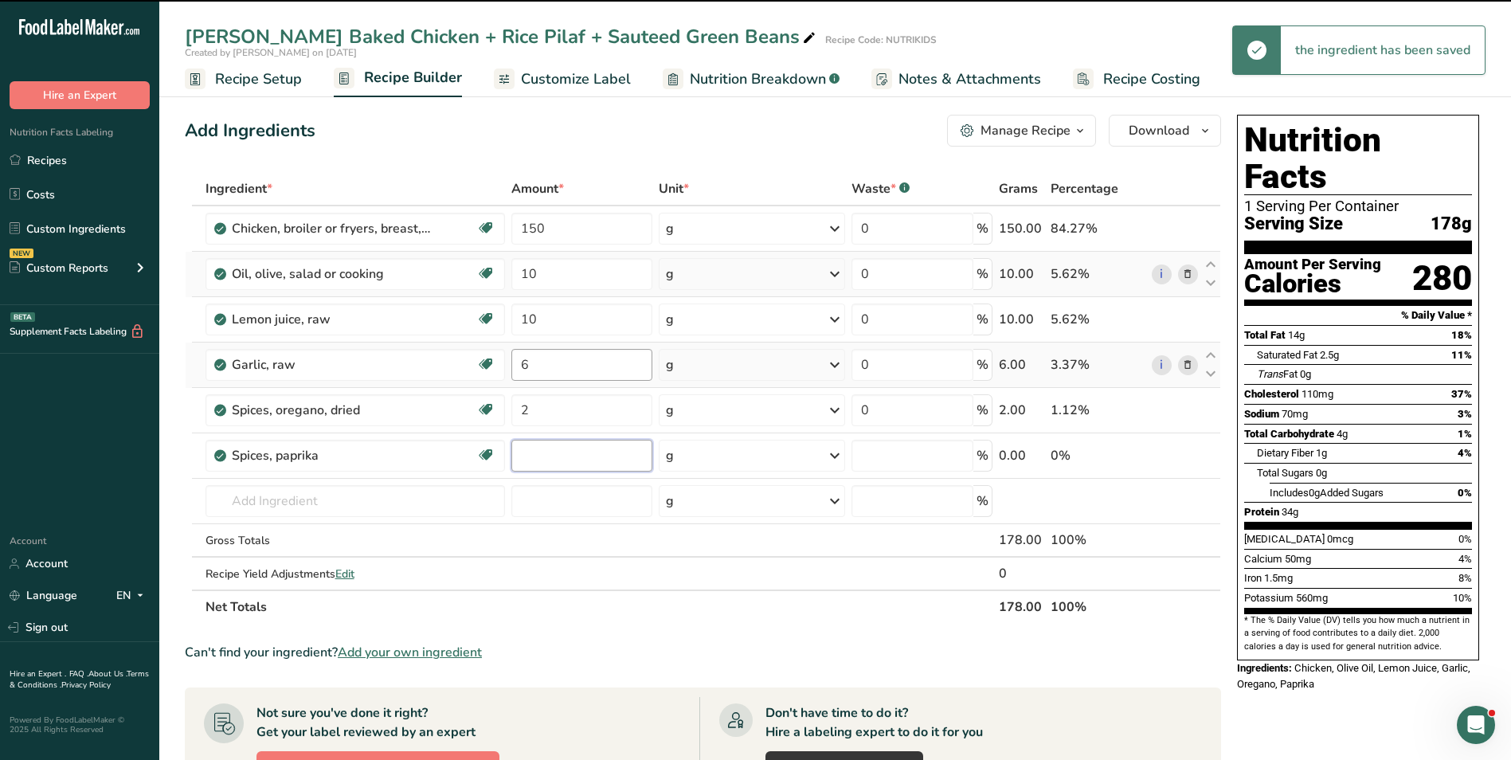
type input "0"
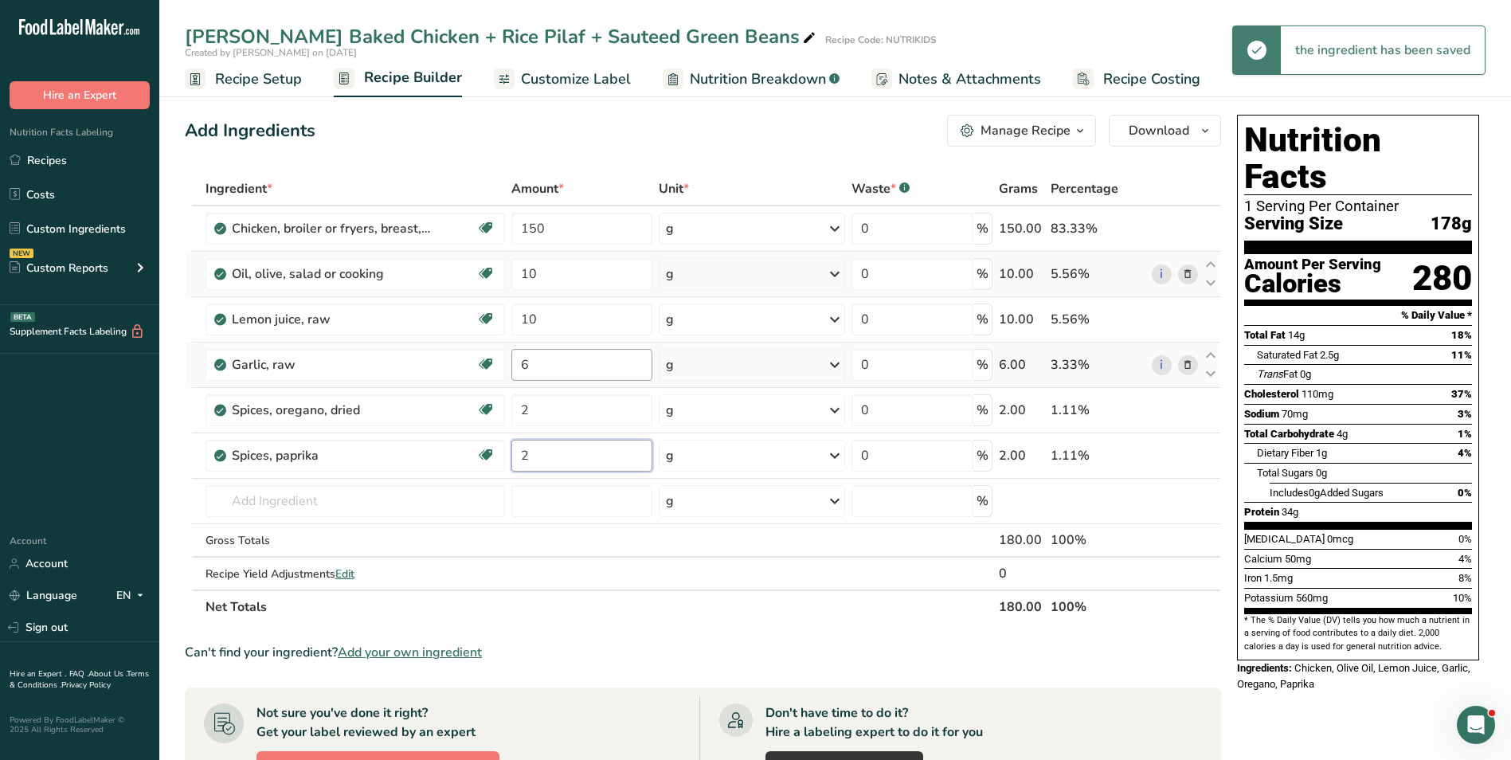
type input "2"
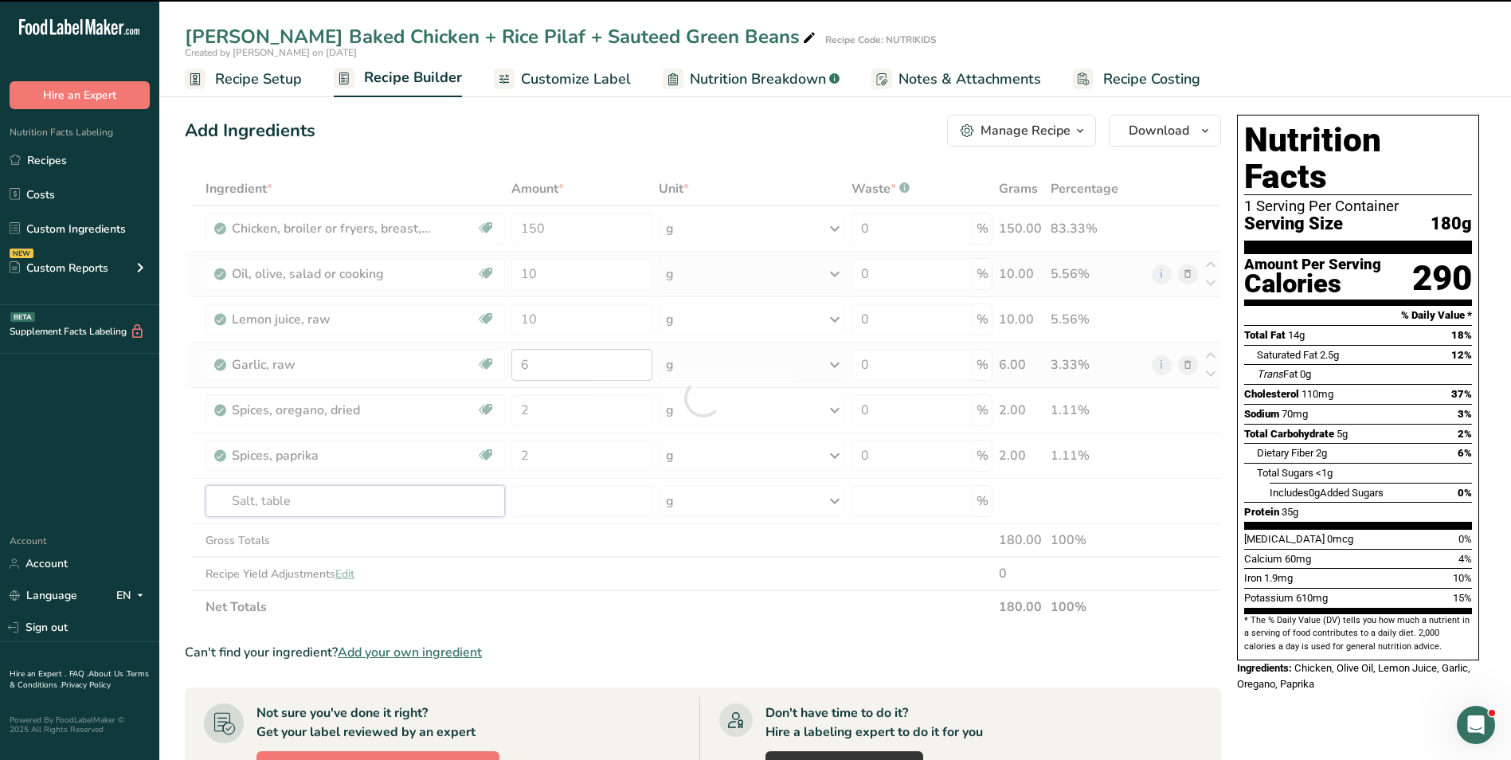
type input "Salt, table"
type input "0"
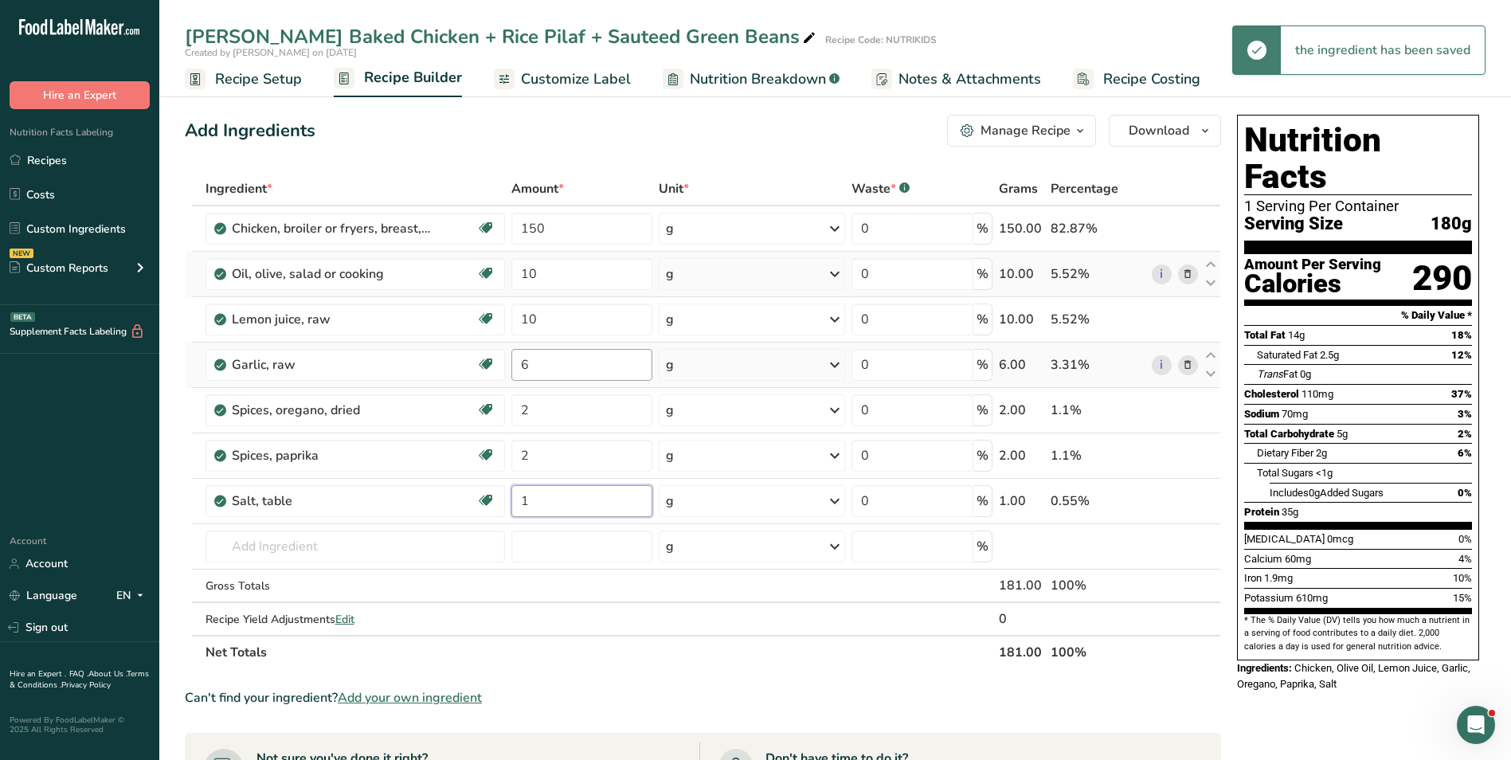
type input "1"
type input "p"
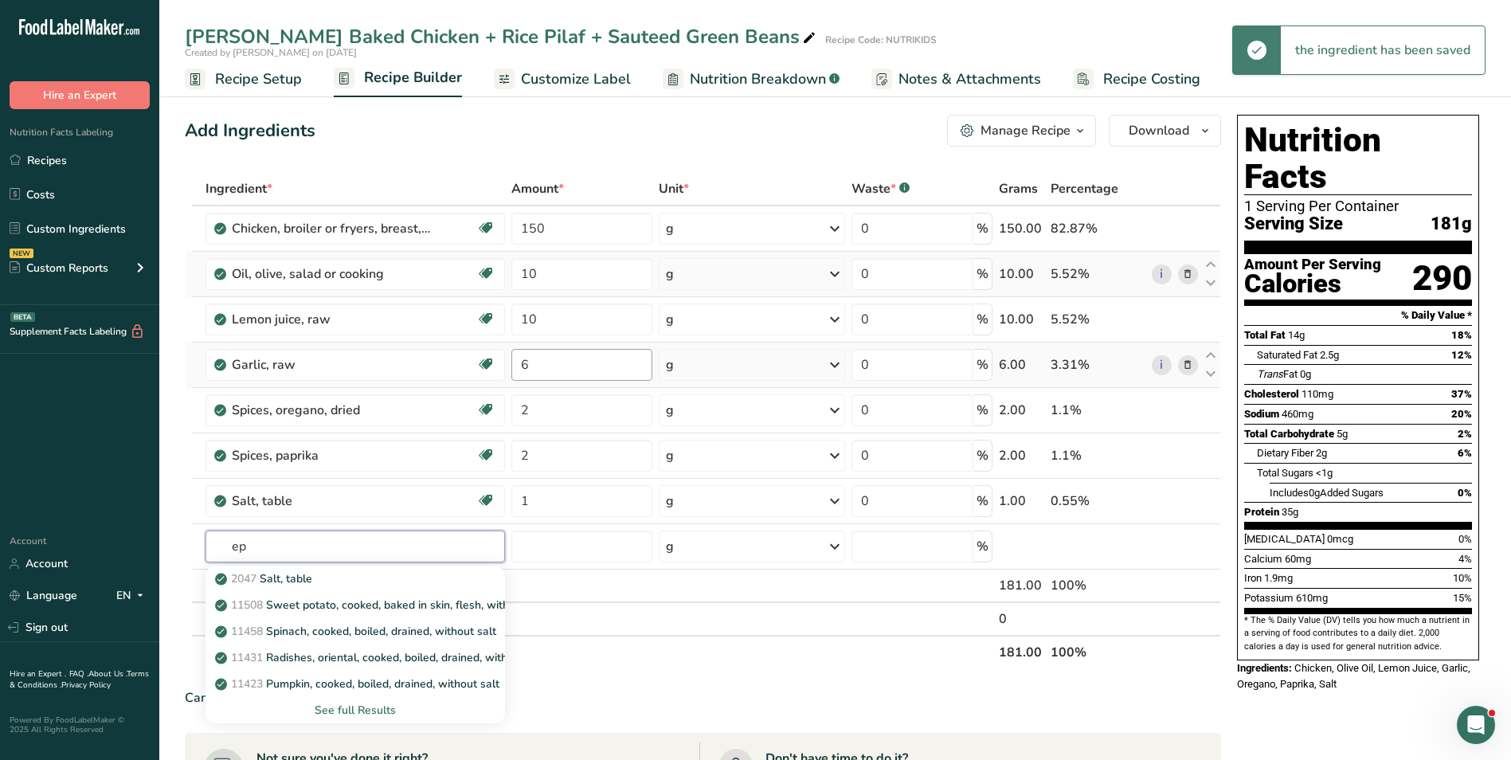
type input "e"
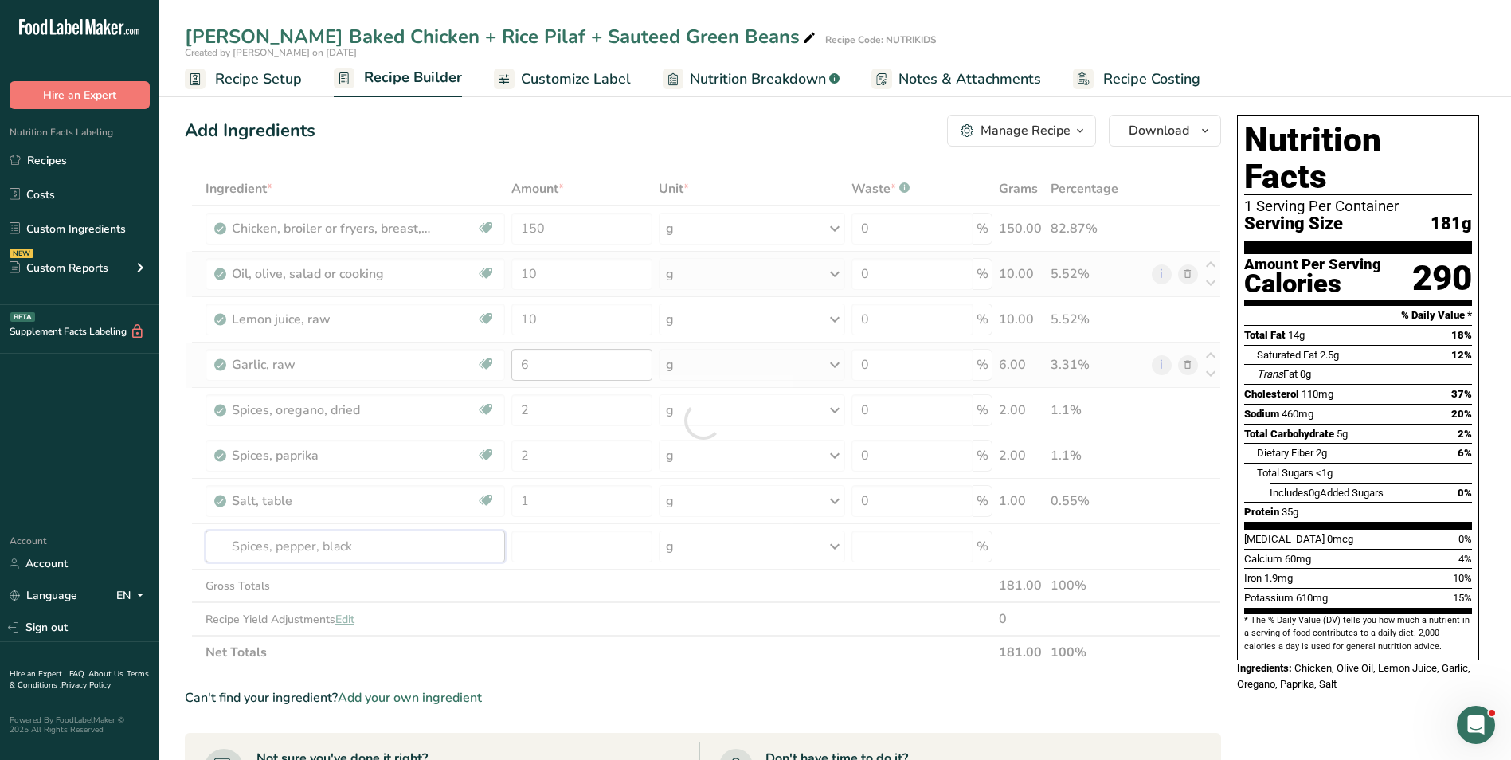
type input "Spices, pepper, black"
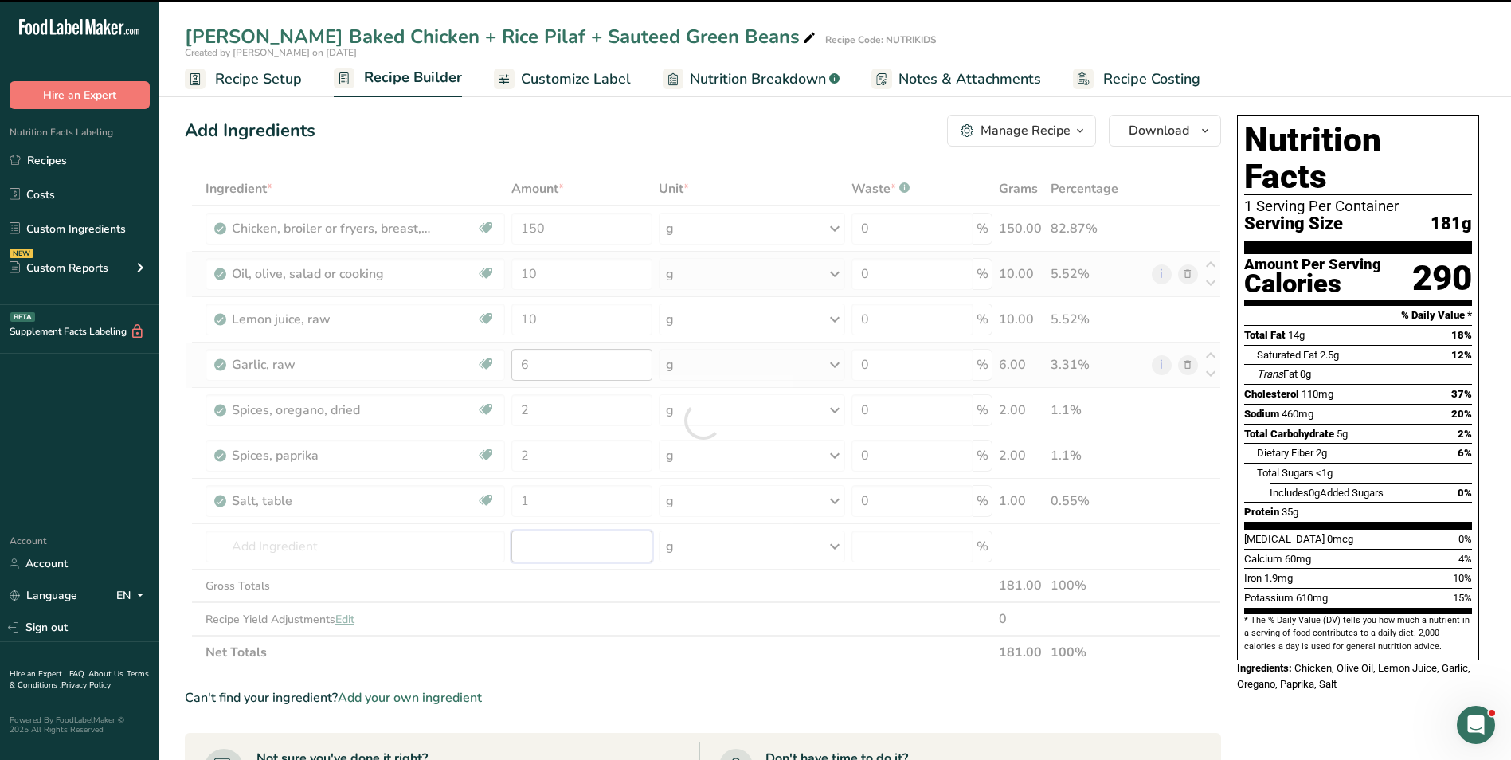
type input "0"
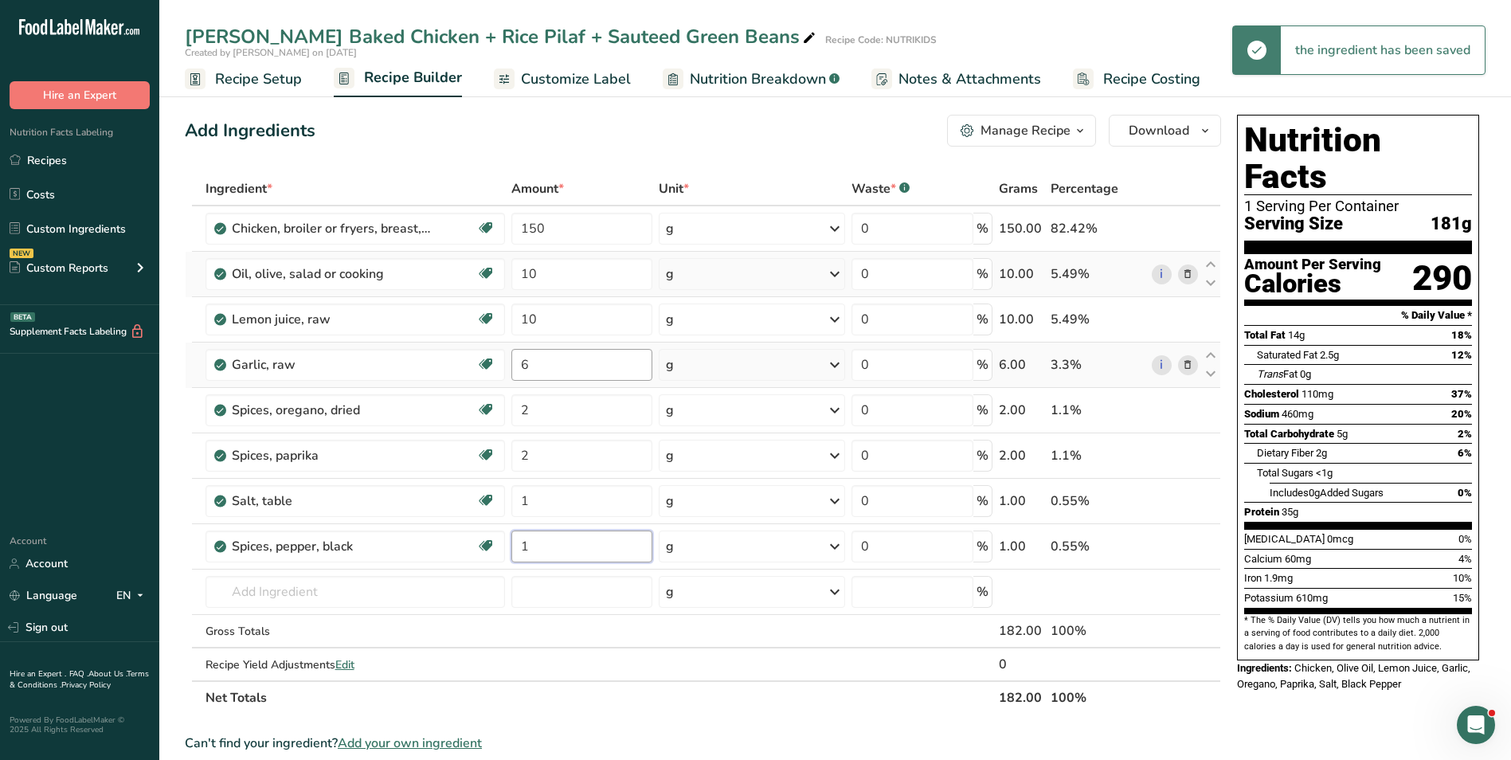
type input "1"
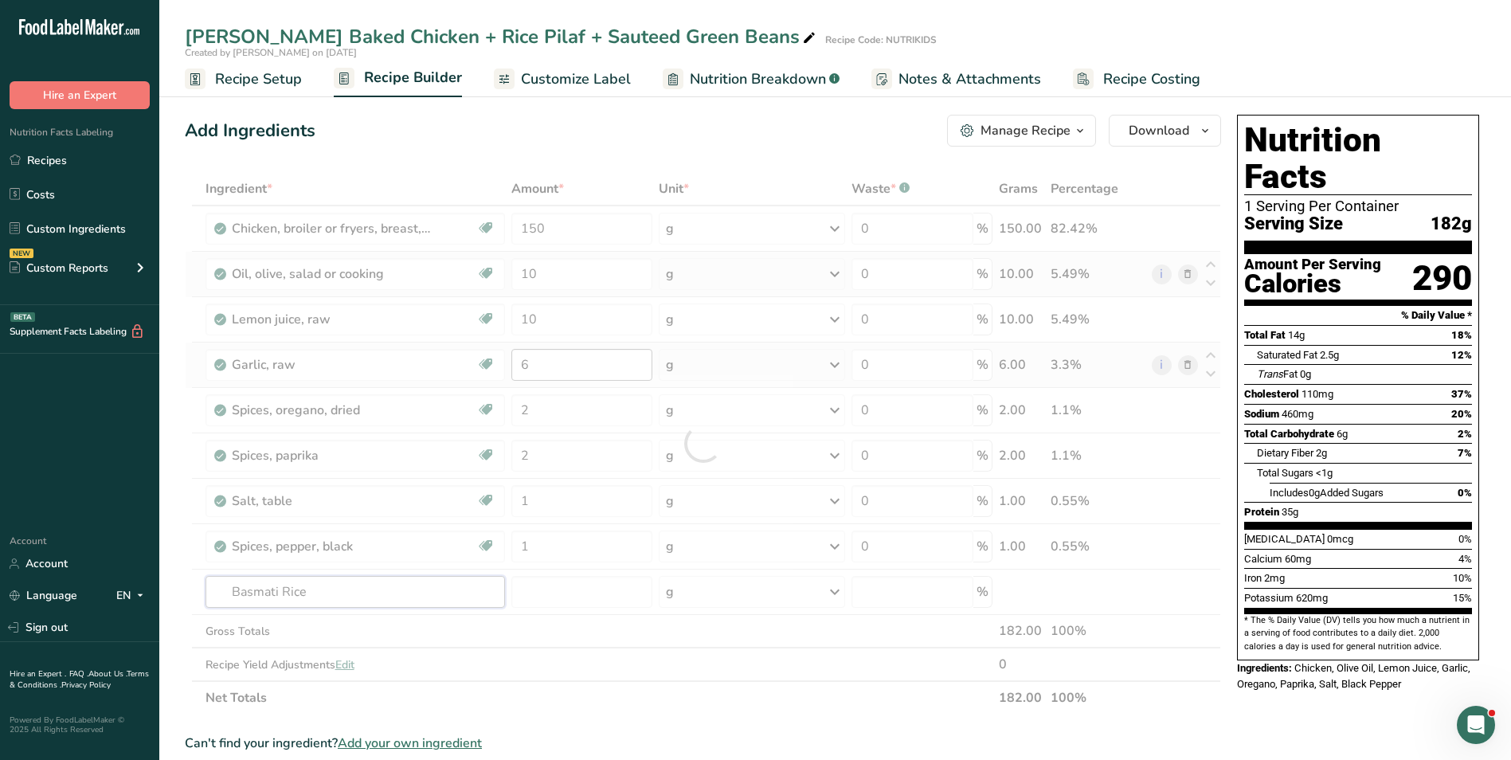
type input "Basmati Rice"
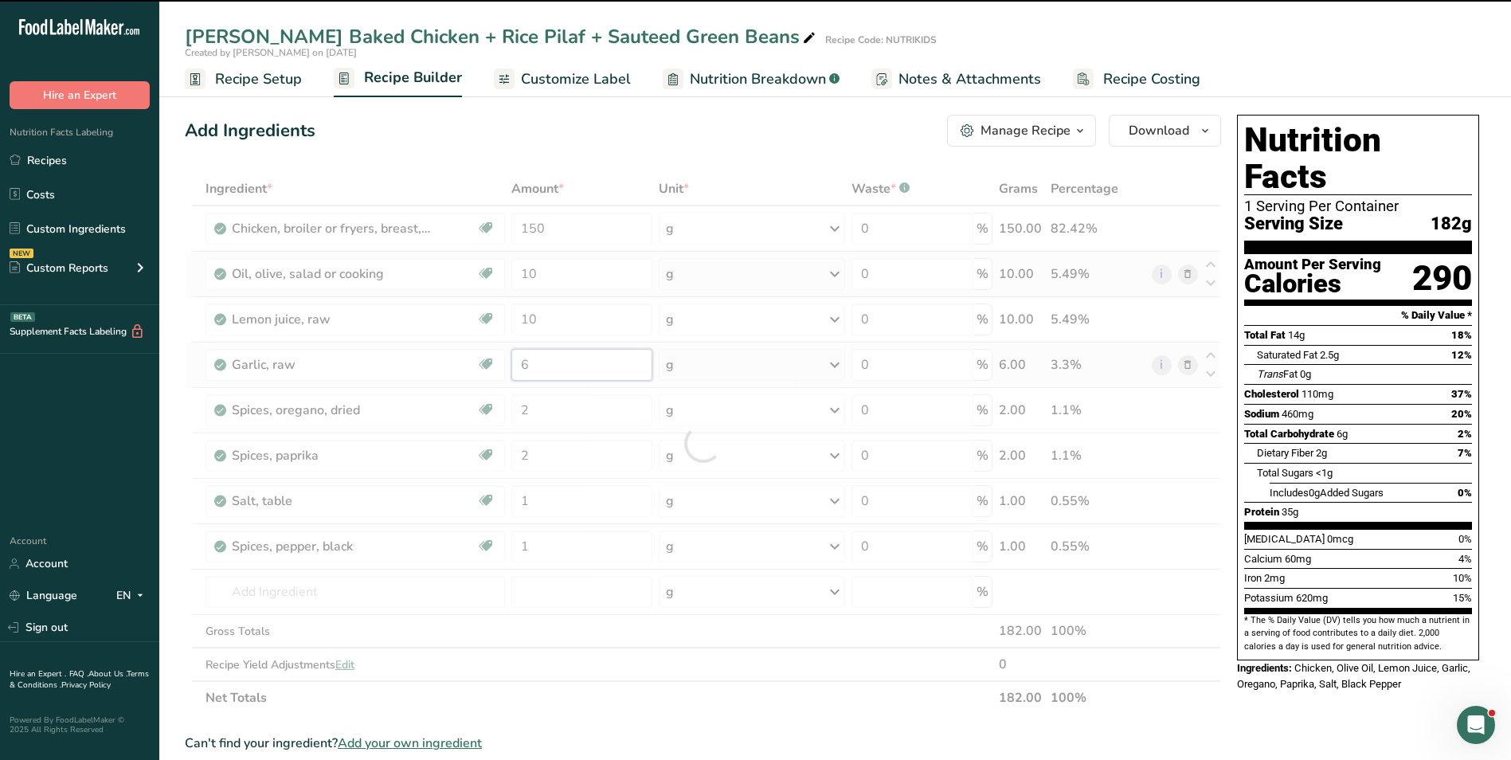
type input "60"
type input "0"
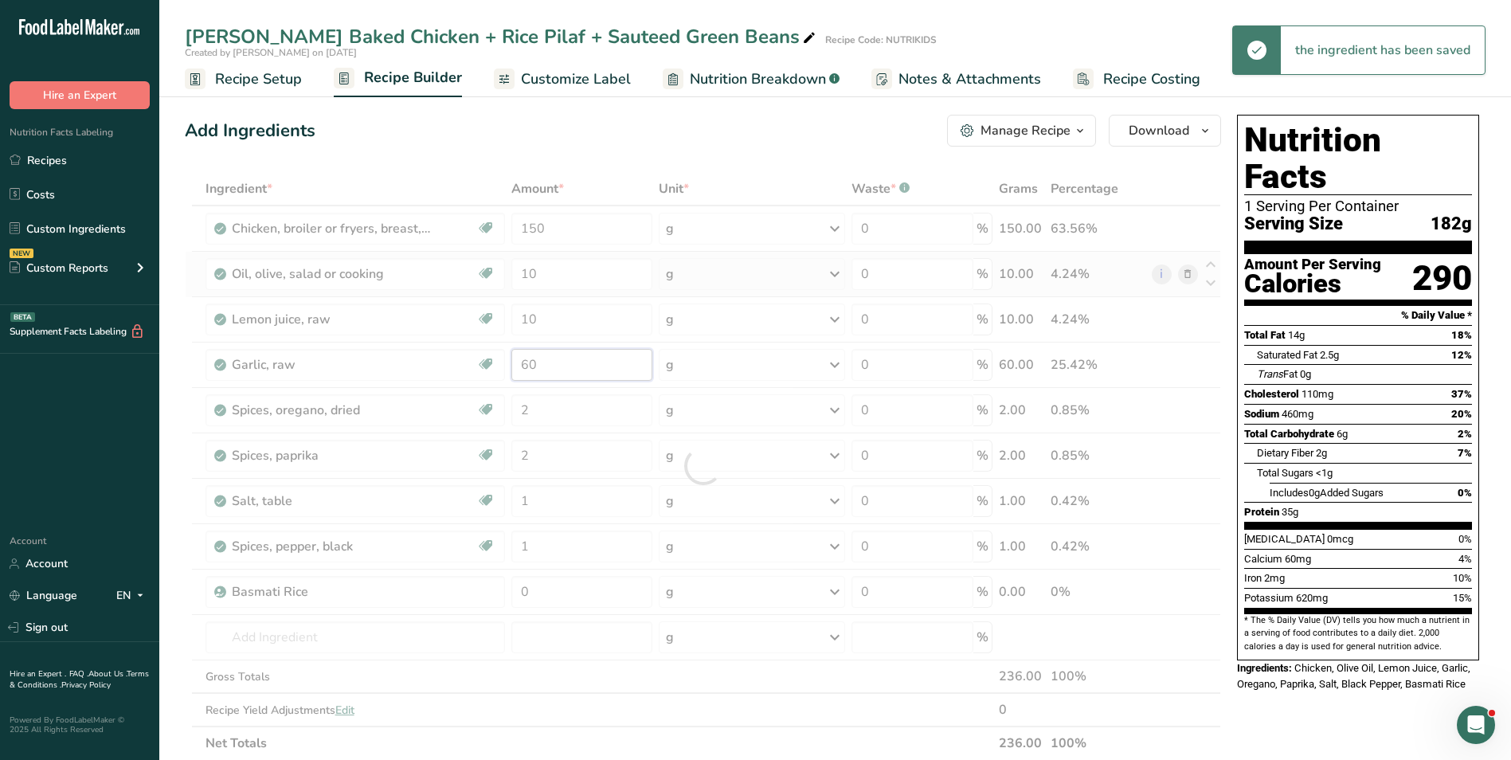
drag, startPoint x: 582, startPoint y: 371, endPoint x: 595, endPoint y: 378, distance: 15.0
click at [595, 378] on div "Ingredient * Amount * Unit * Waste * .a-a{fill:#347362;}.b-a{fill:#fff;} Grams …" at bounding box center [703, 466] width 1036 height 588
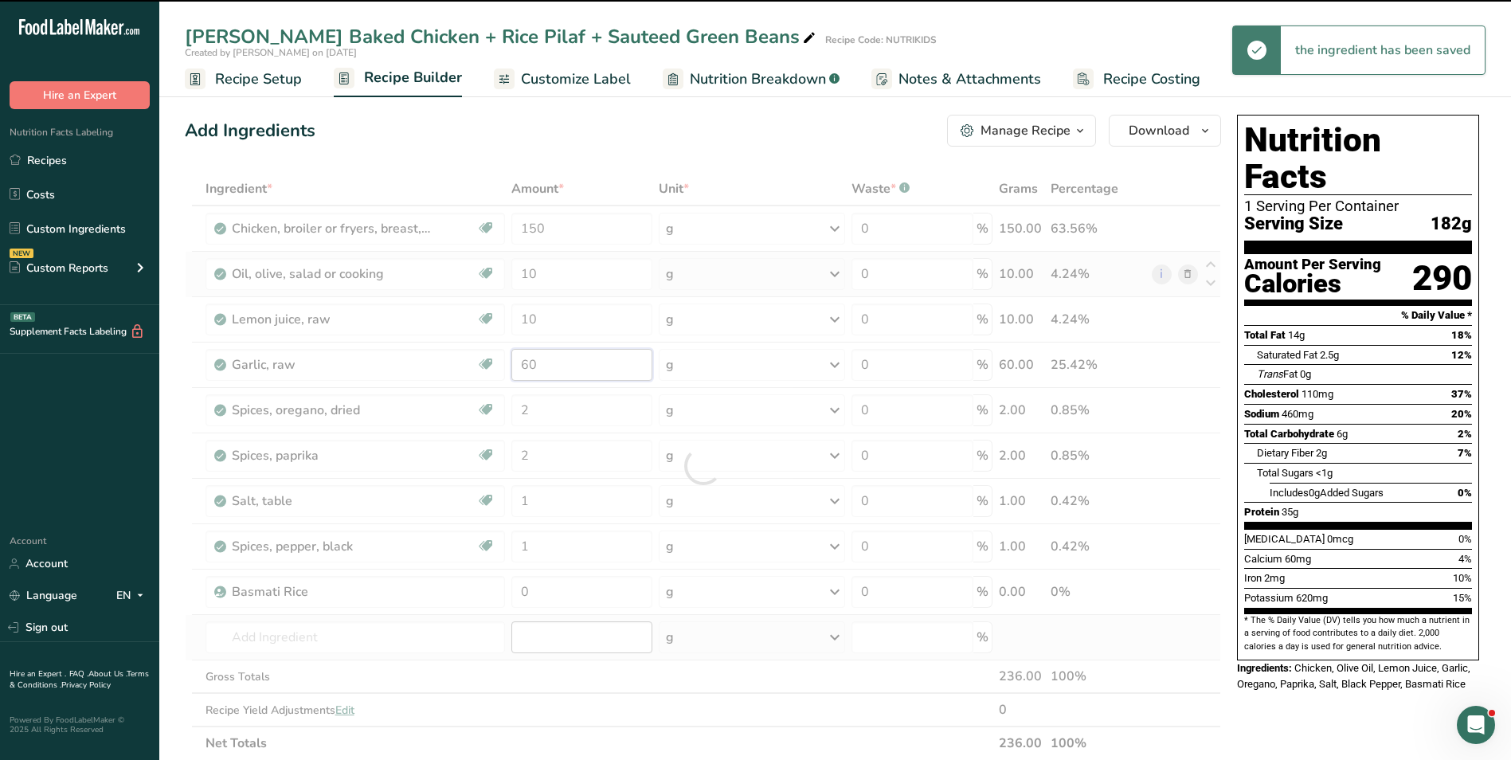
type input "6"
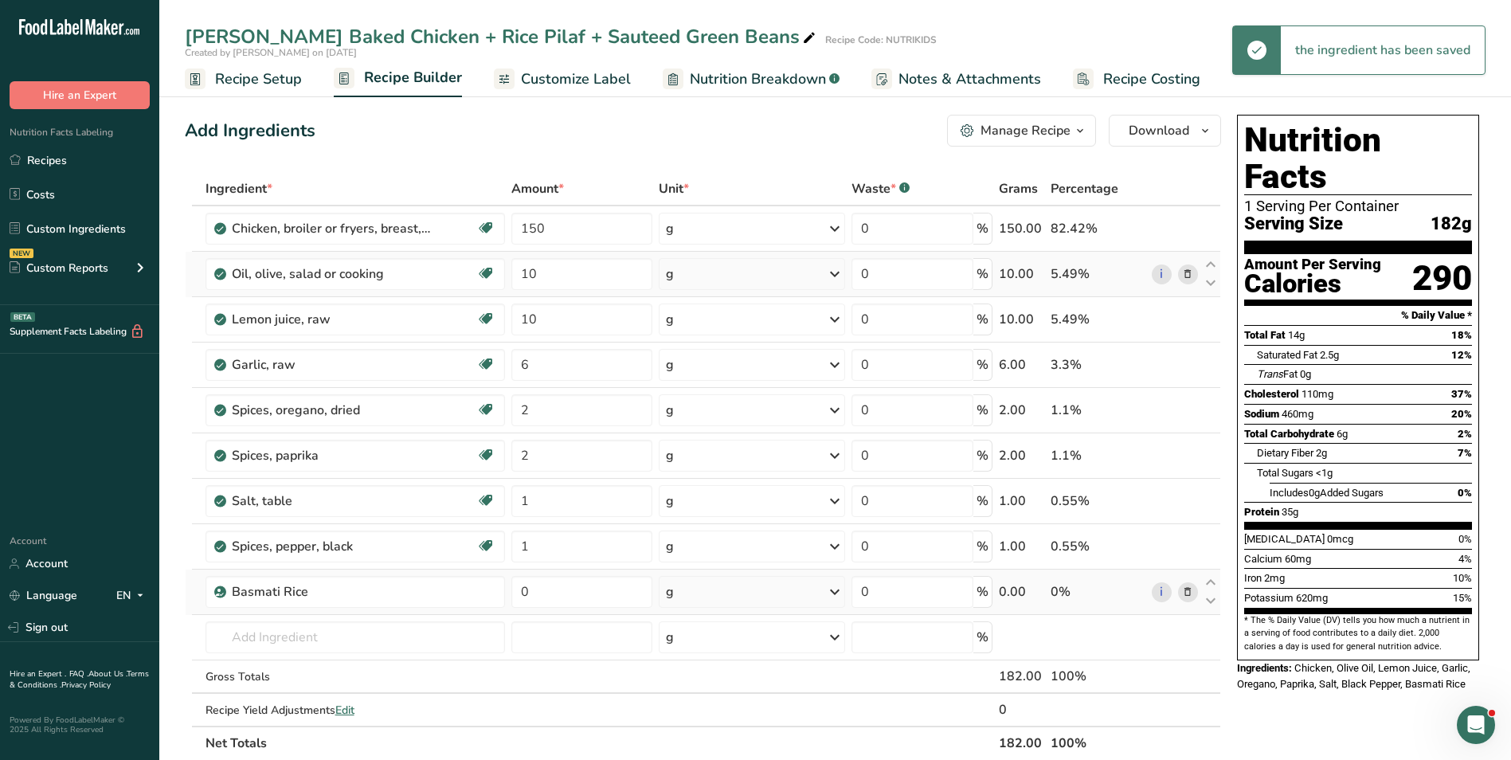
click at [510, 586] on div "Ingredient * Amount * Unit * Waste * .a-a{fill:#347362;}.b-a{fill:#fff;} Grams …" at bounding box center [703, 466] width 1036 height 588
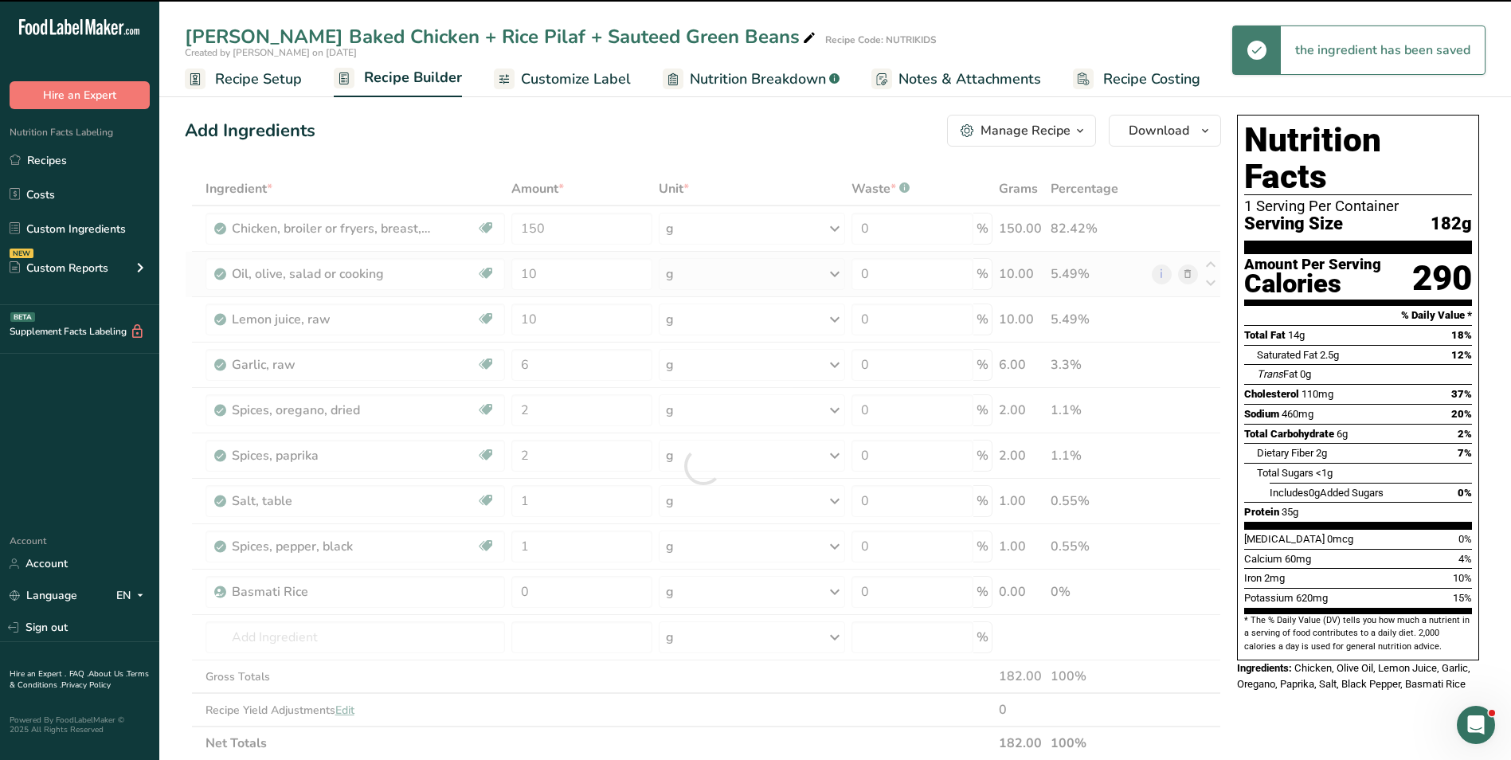
click at [519, 592] on div at bounding box center [703, 466] width 1036 height 588
click at [519, 592] on input "0" at bounding box center [581, 592] width 141 height 32
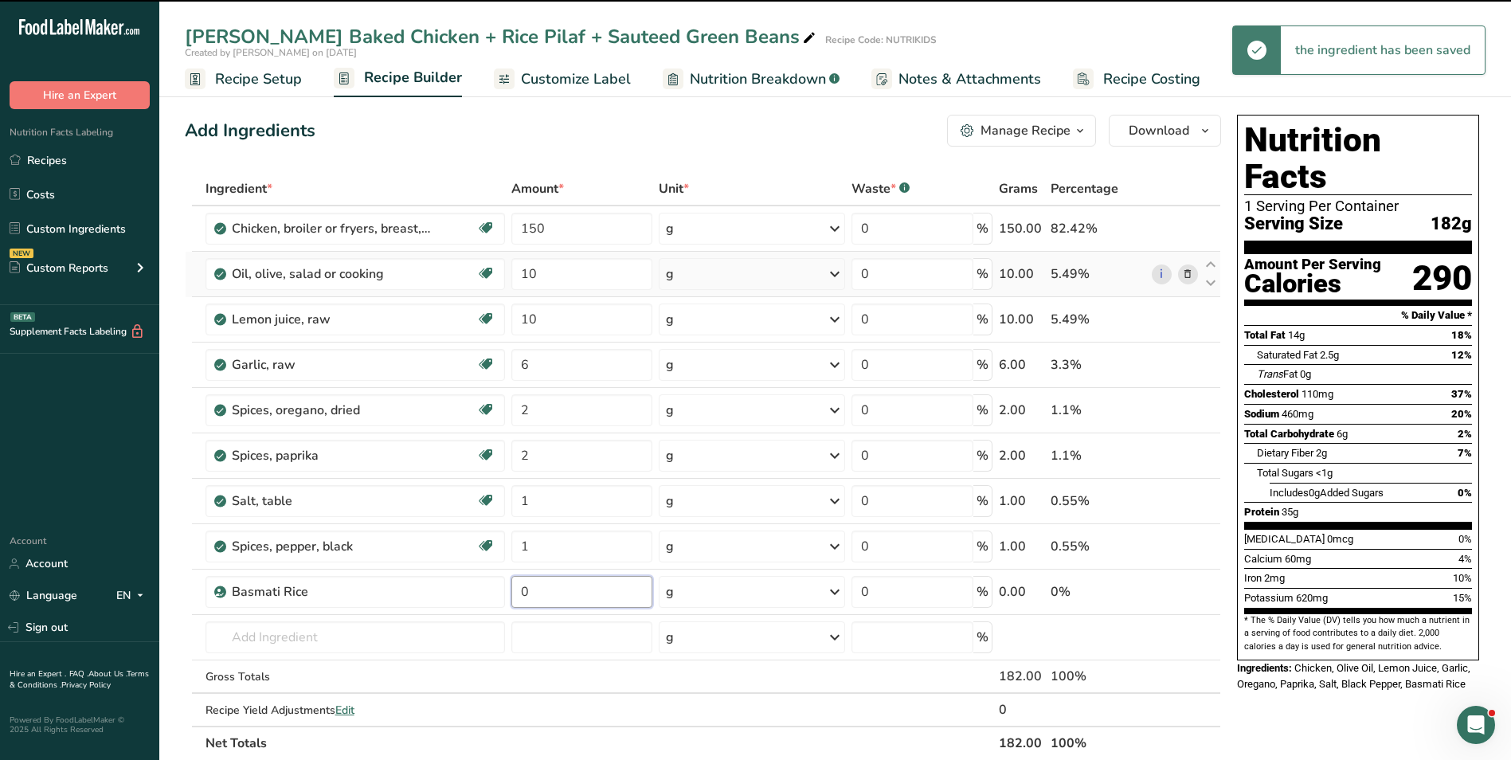
click at [519, 592] on input "0" at bounding box center [581, 592] width 141 height 32
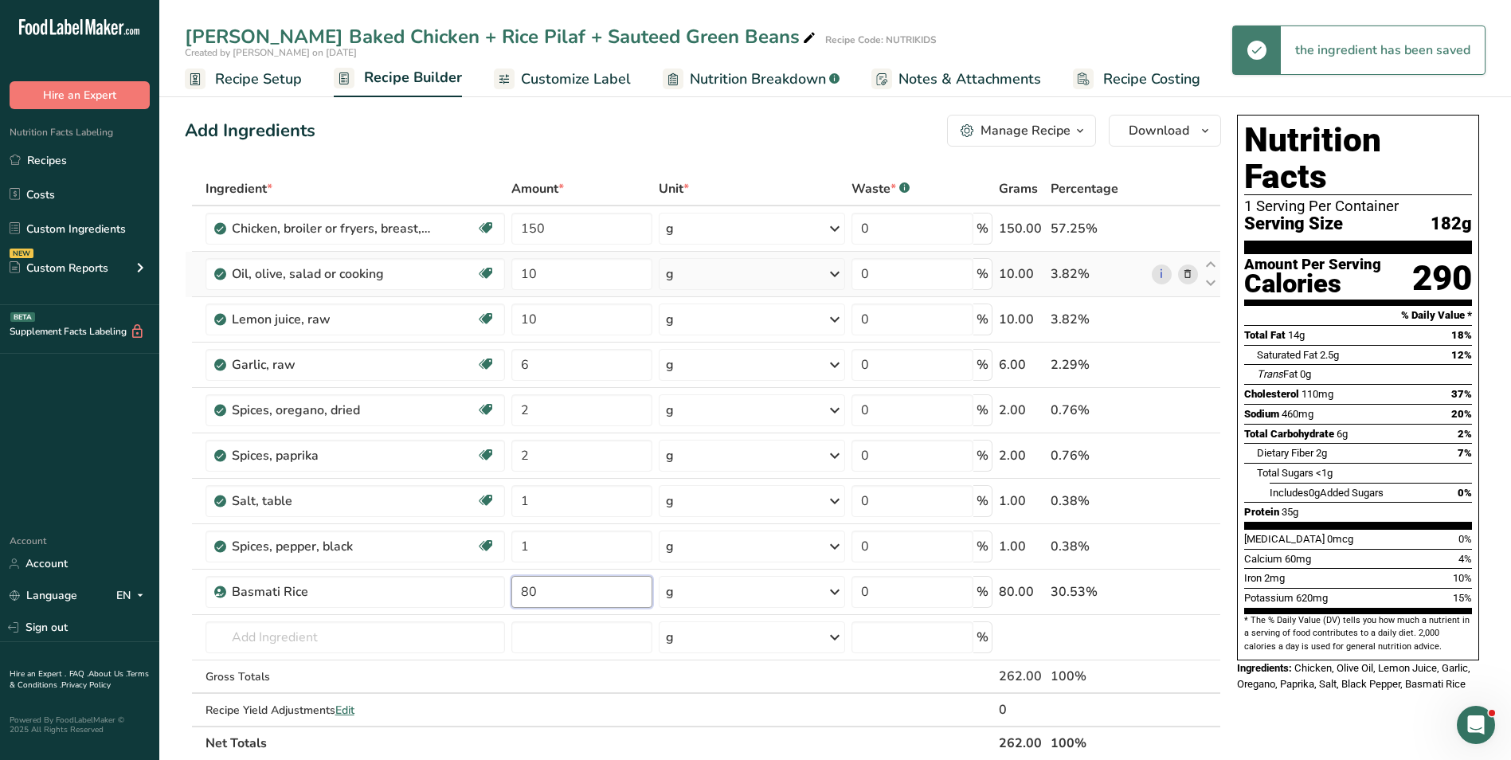
type input "80"
type input "oni"
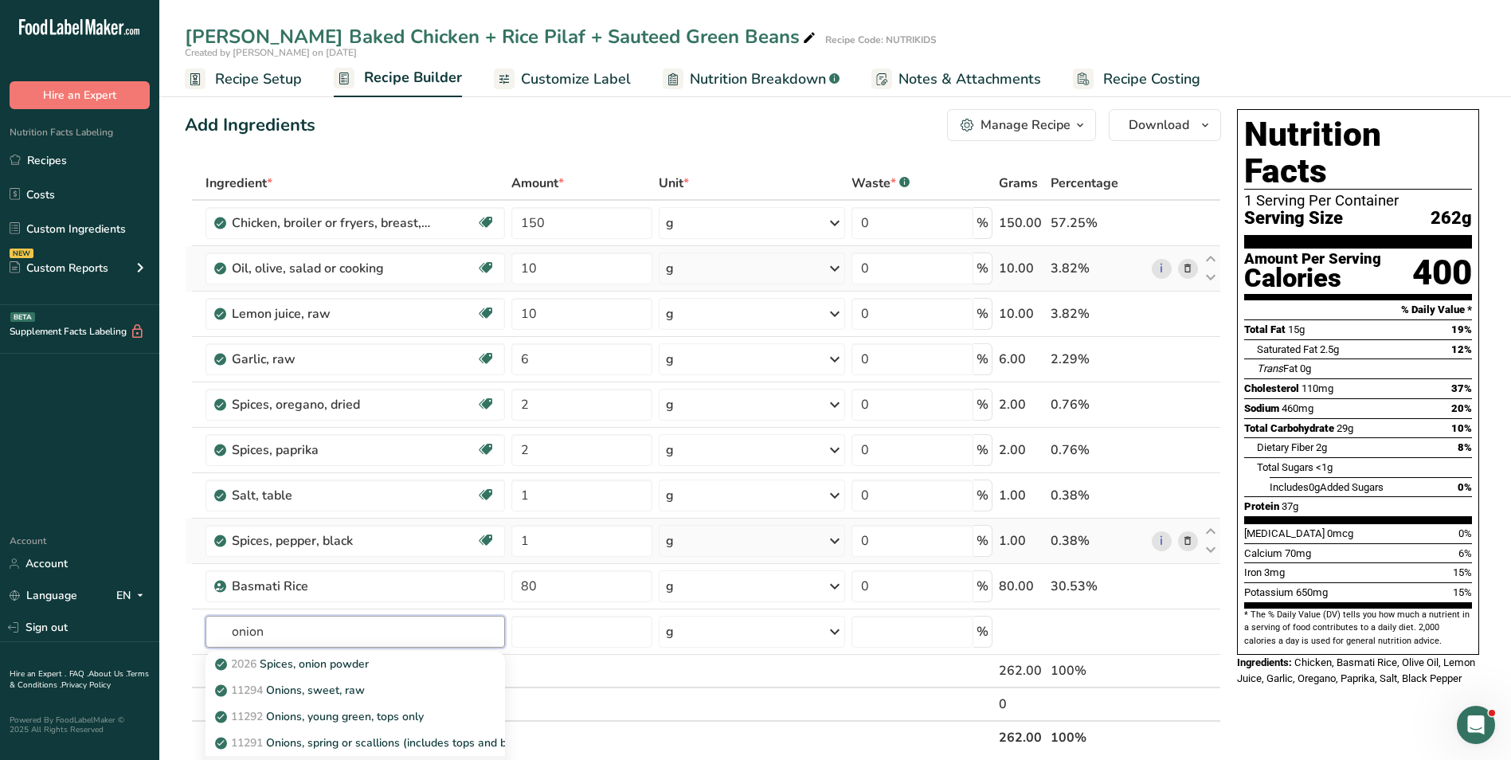
scroll to position [159, 0]
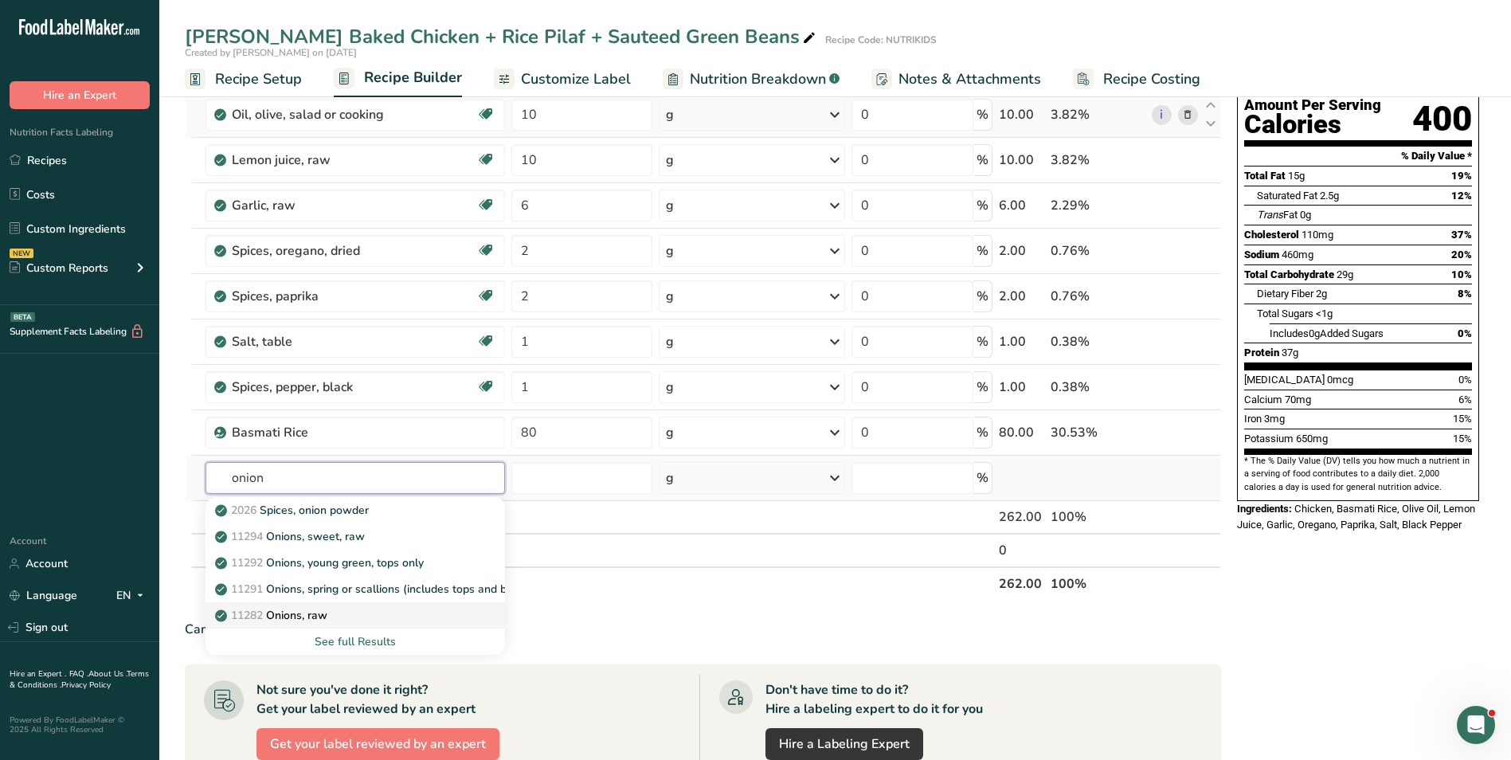
type input "onion"
click at [303, 612] on p "11282 Onions, raw" at bounding box center [272, 615] width 109 height 17
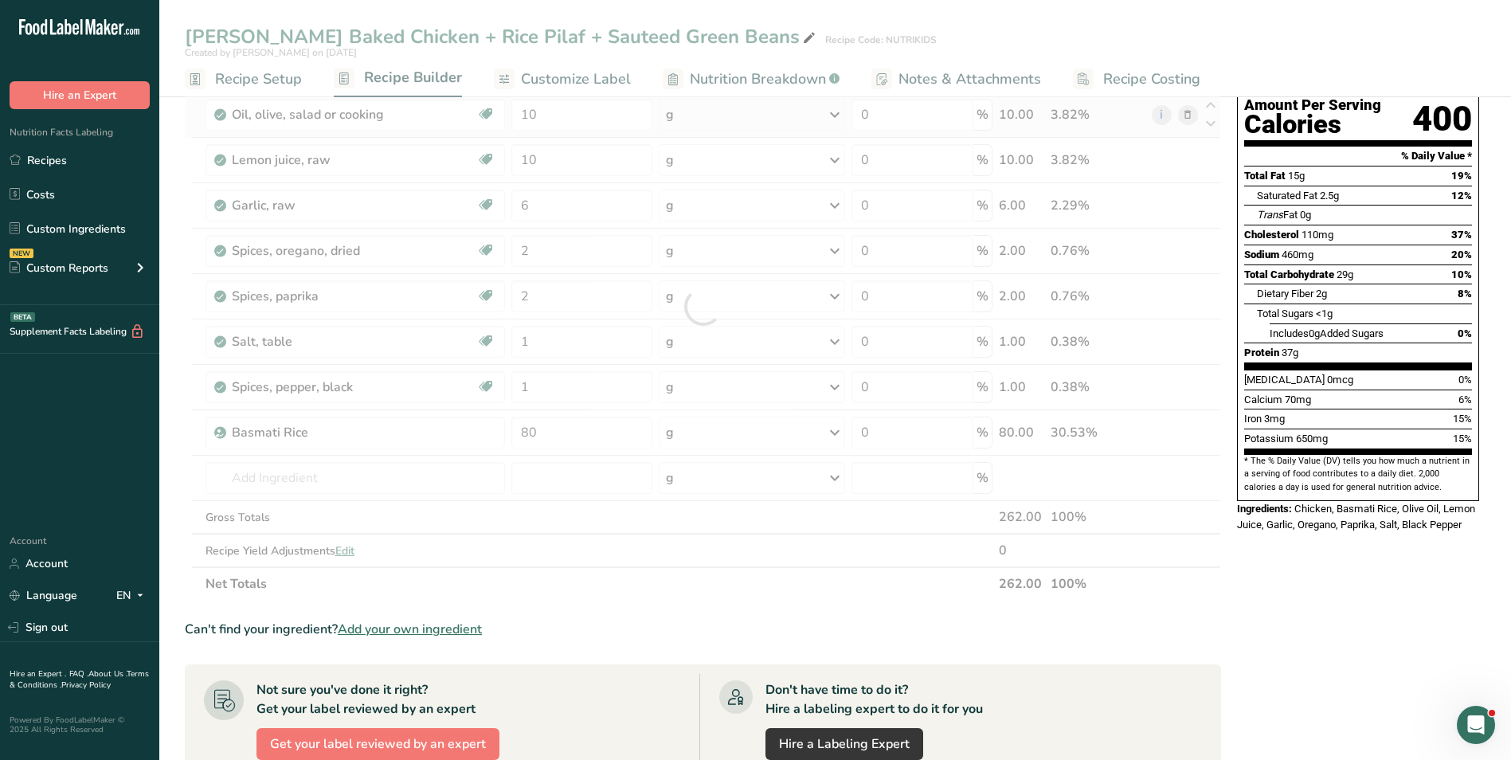
type input "Onions, raw"
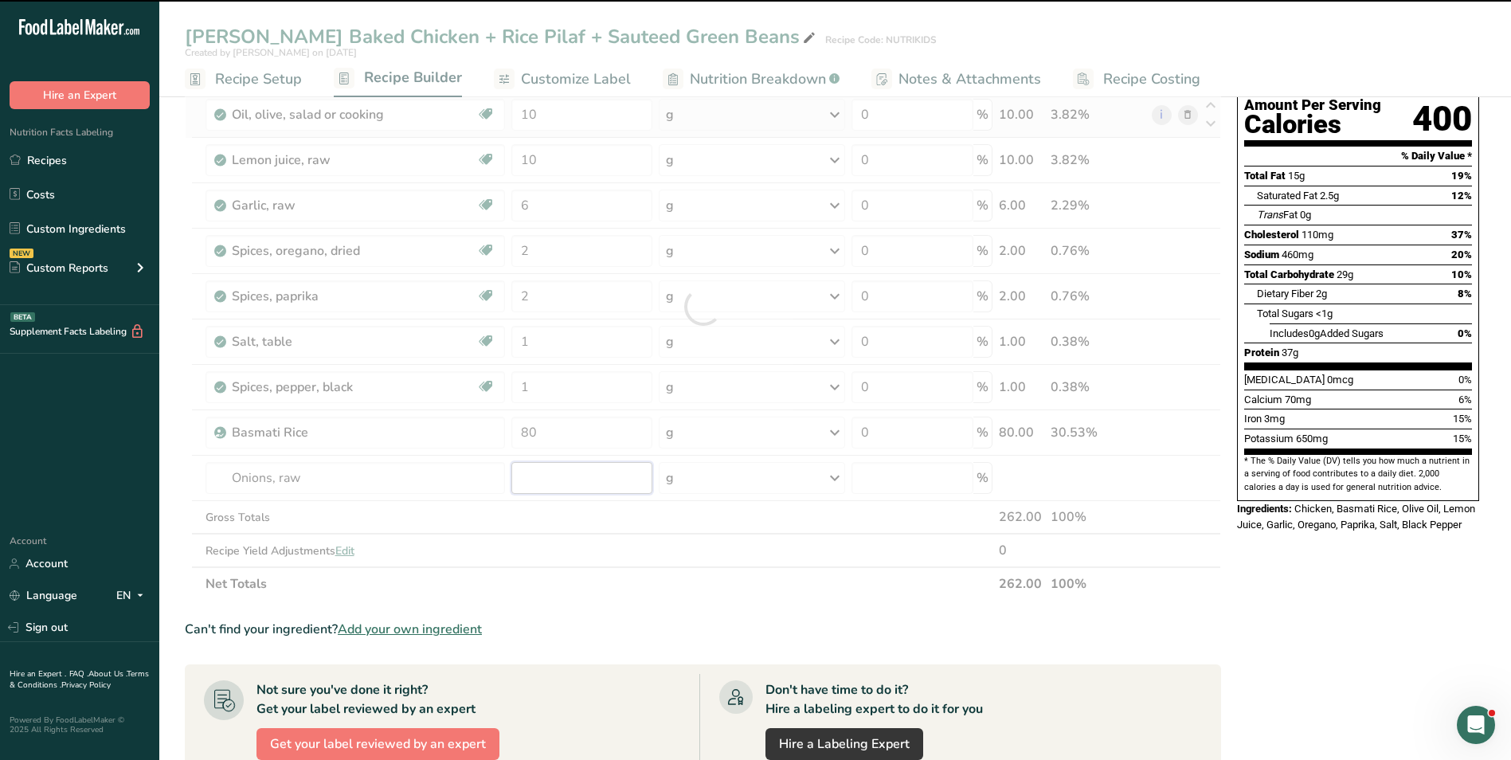
type input "0"
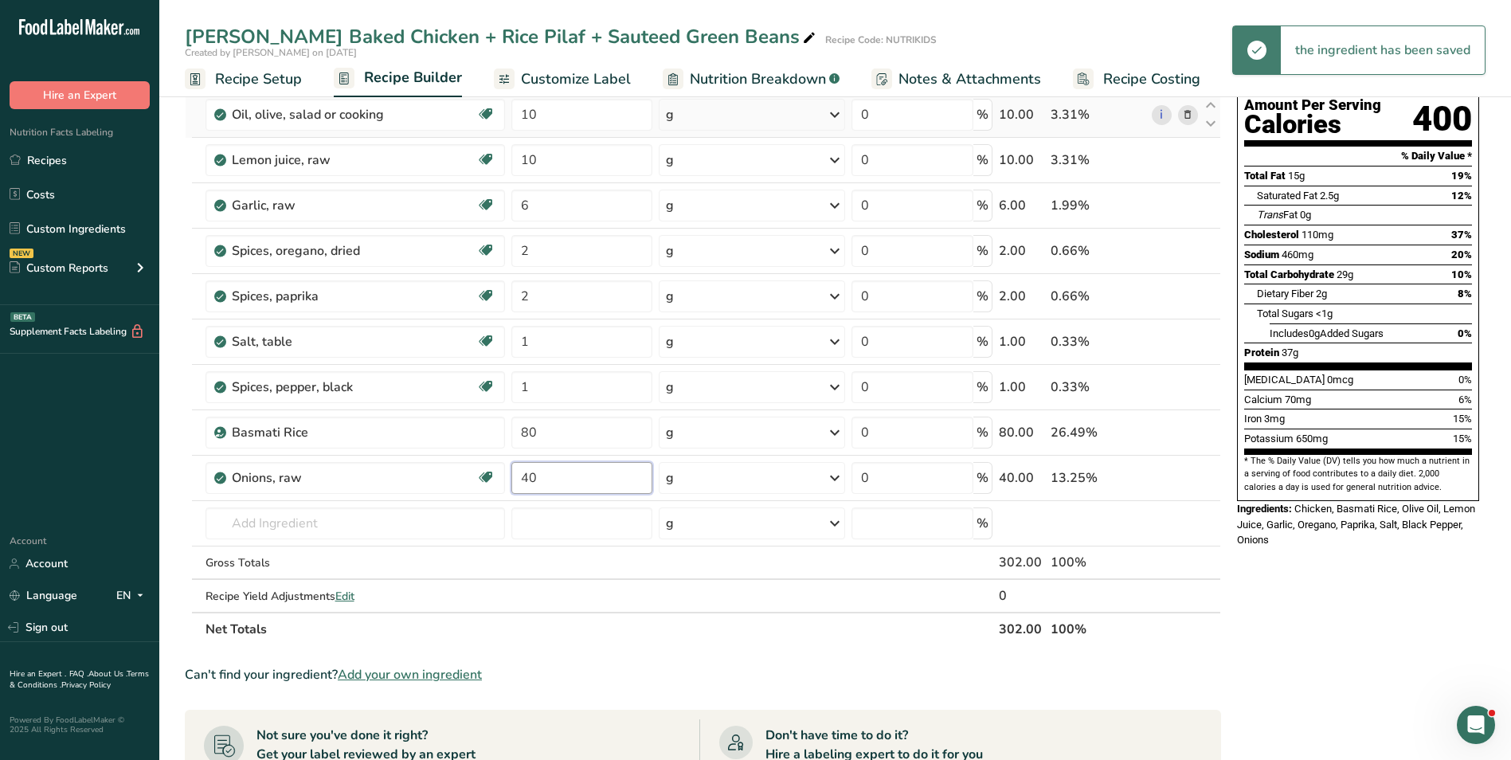
type input "40"
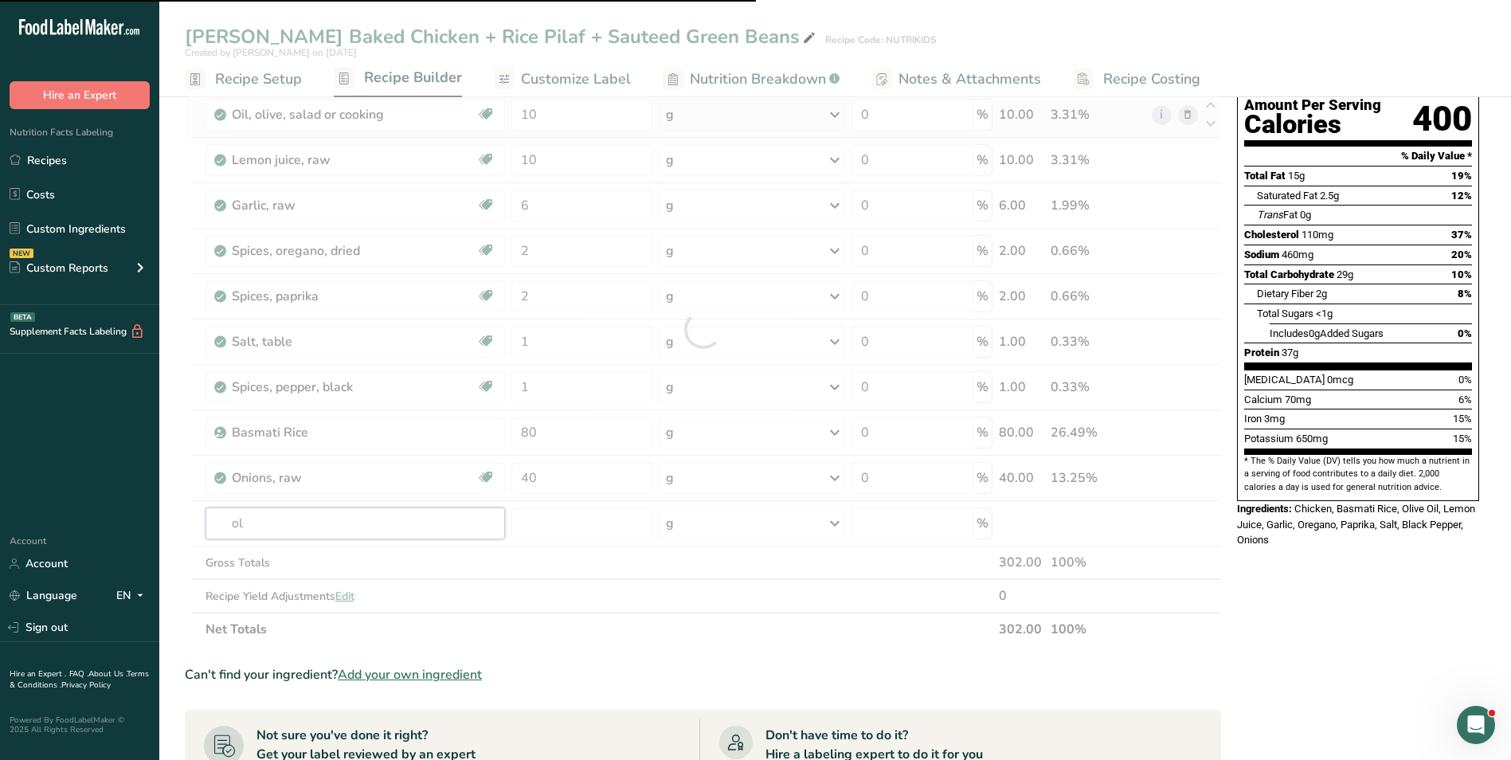
type input "oli"
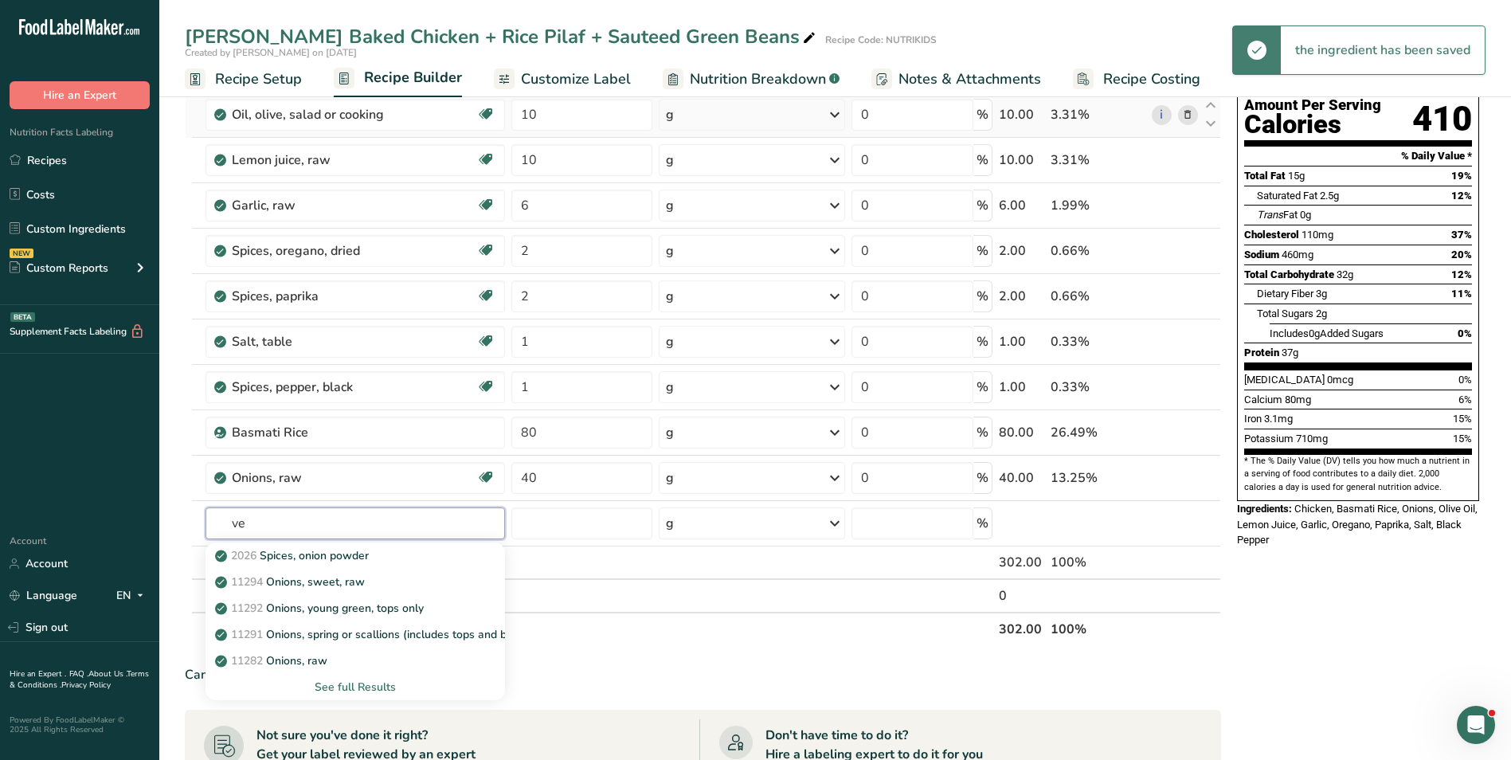
type input "v"
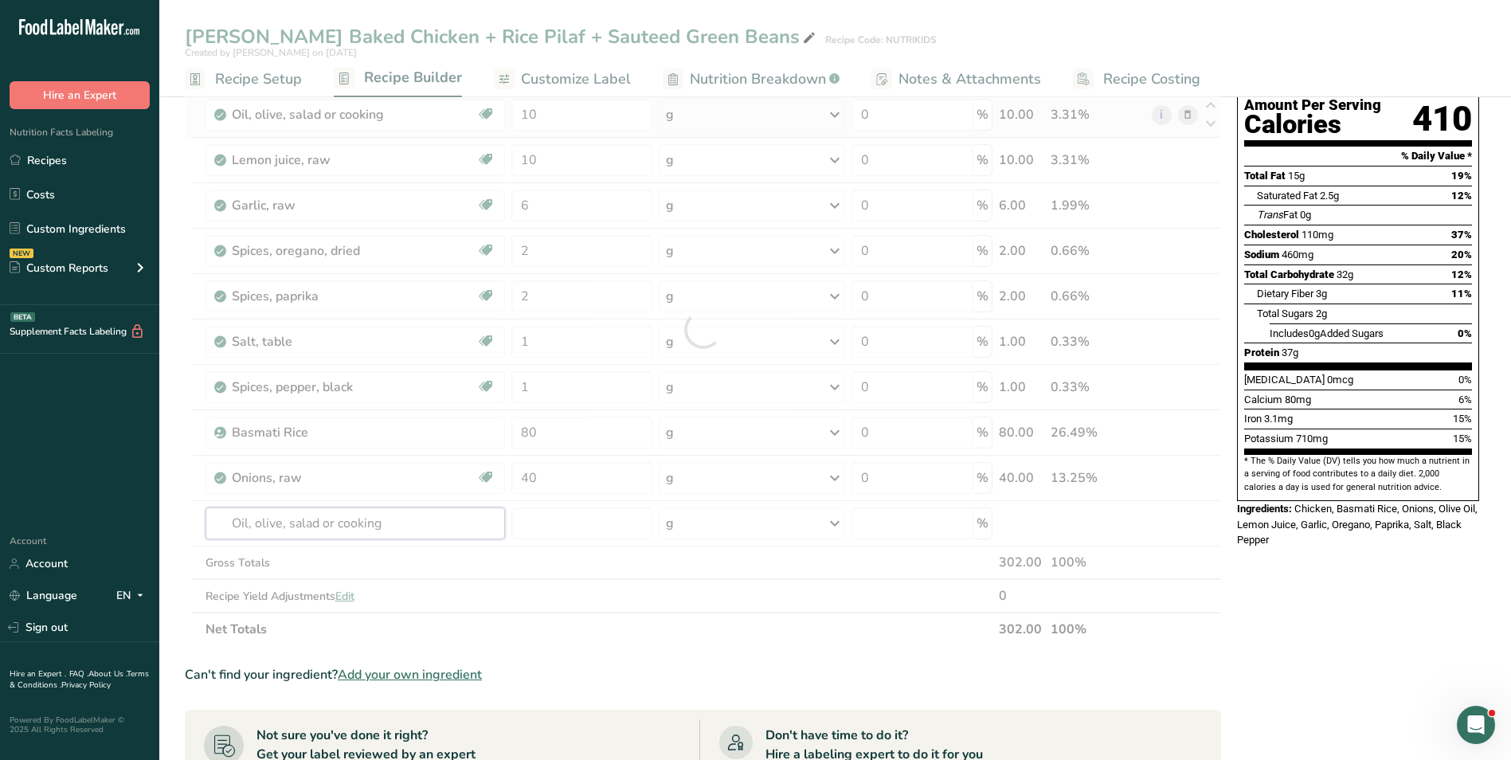
type input "Oil, olive, salad or cooking"
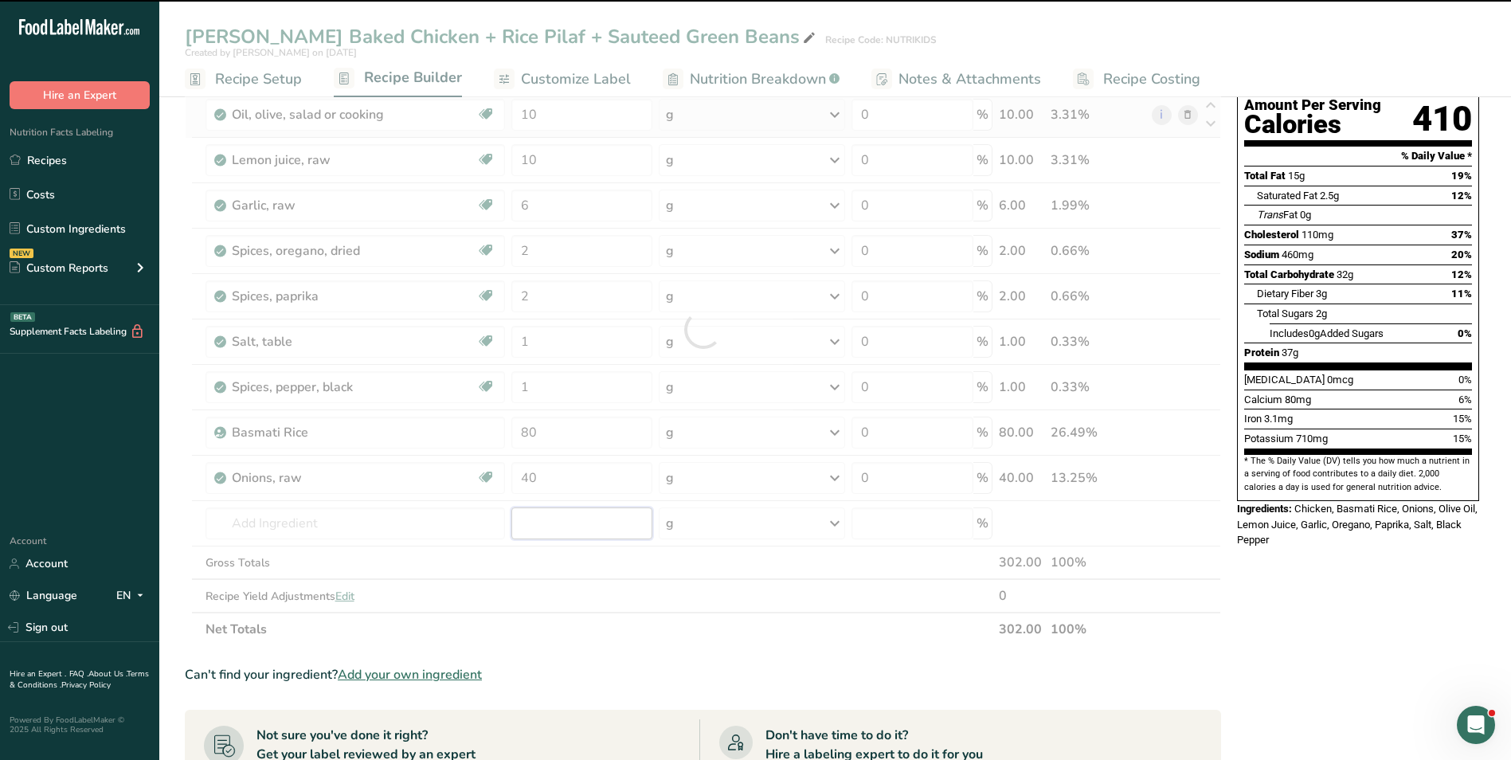
type input "0"
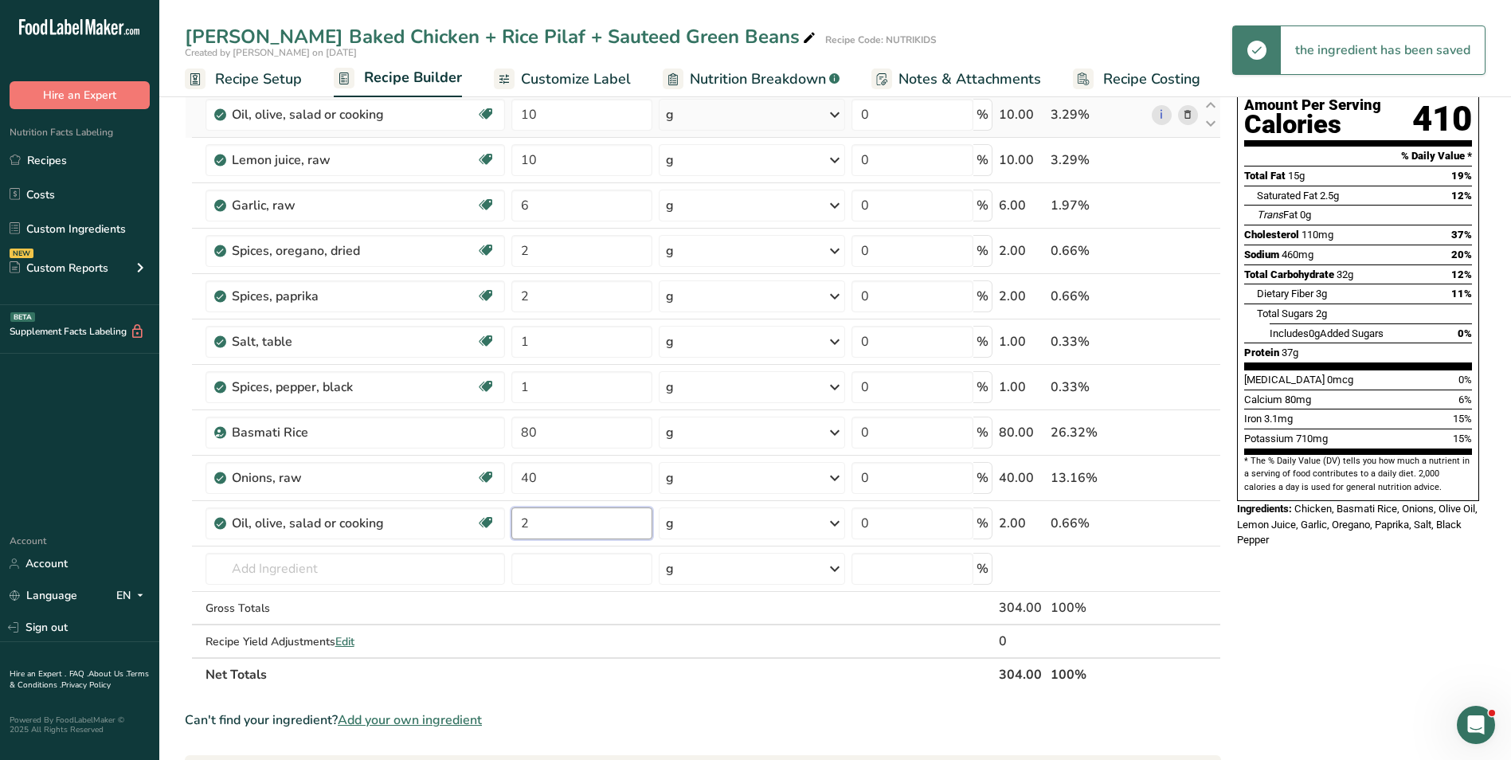
type input "2"
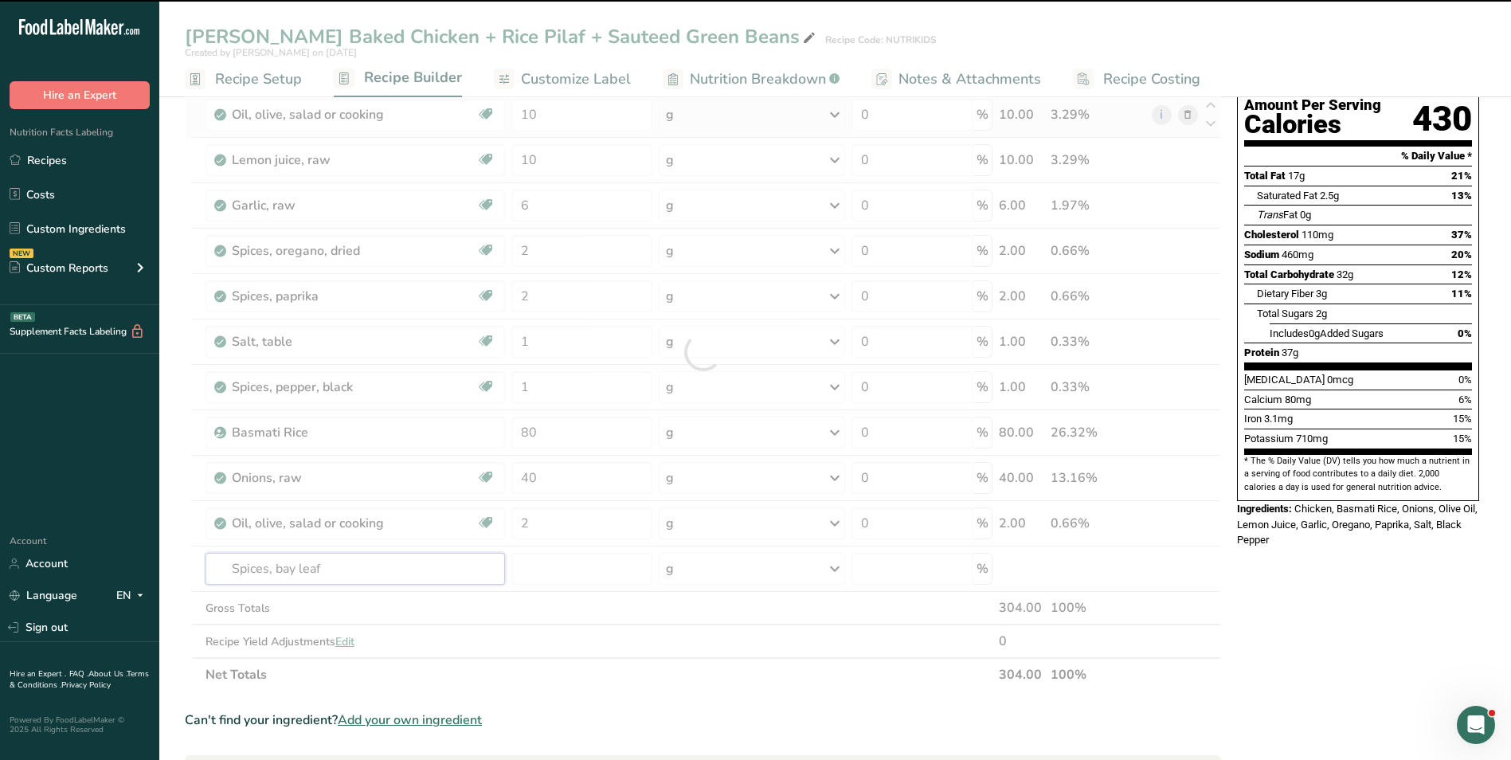
type input "Spices, bay leaf"
type input "0"
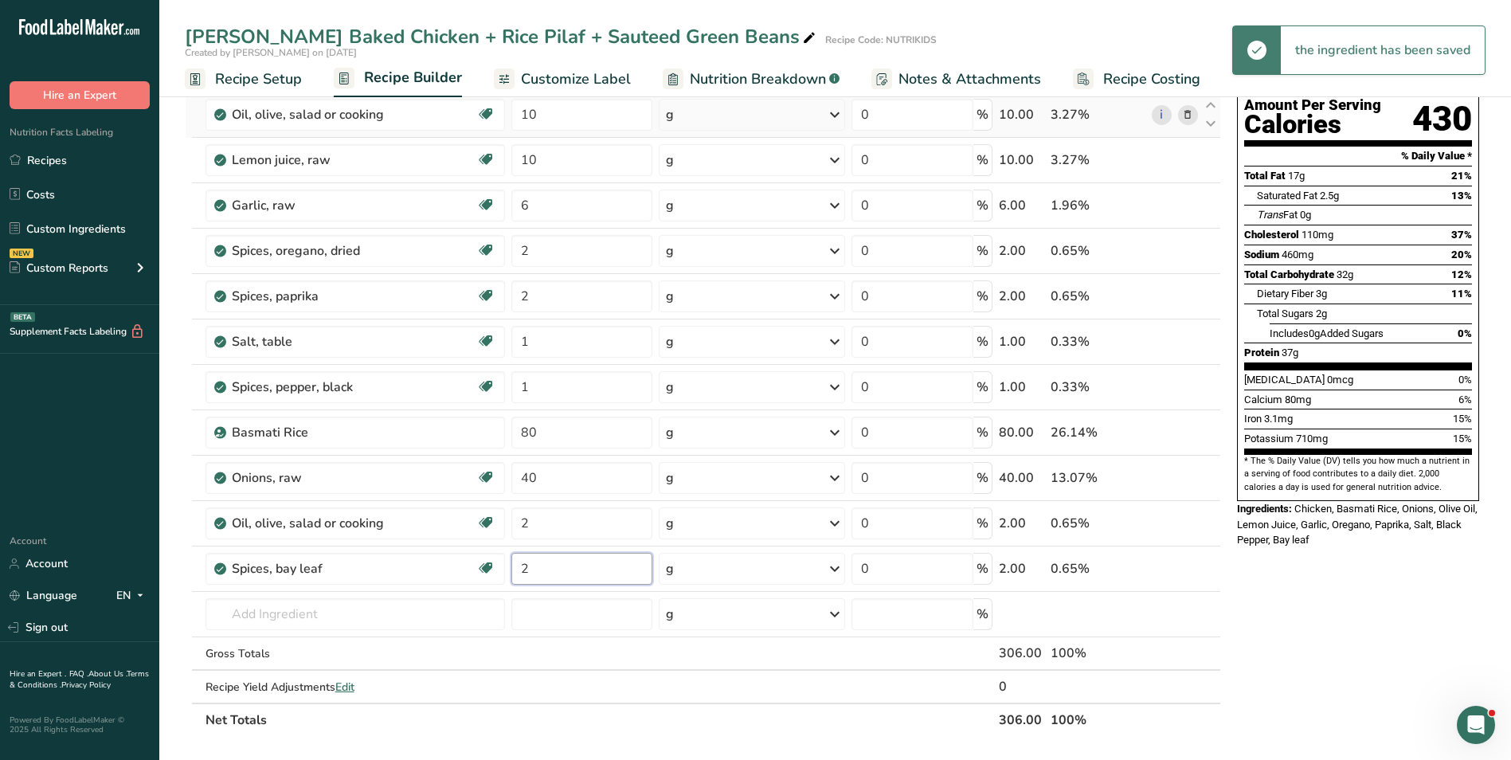
type input "2"
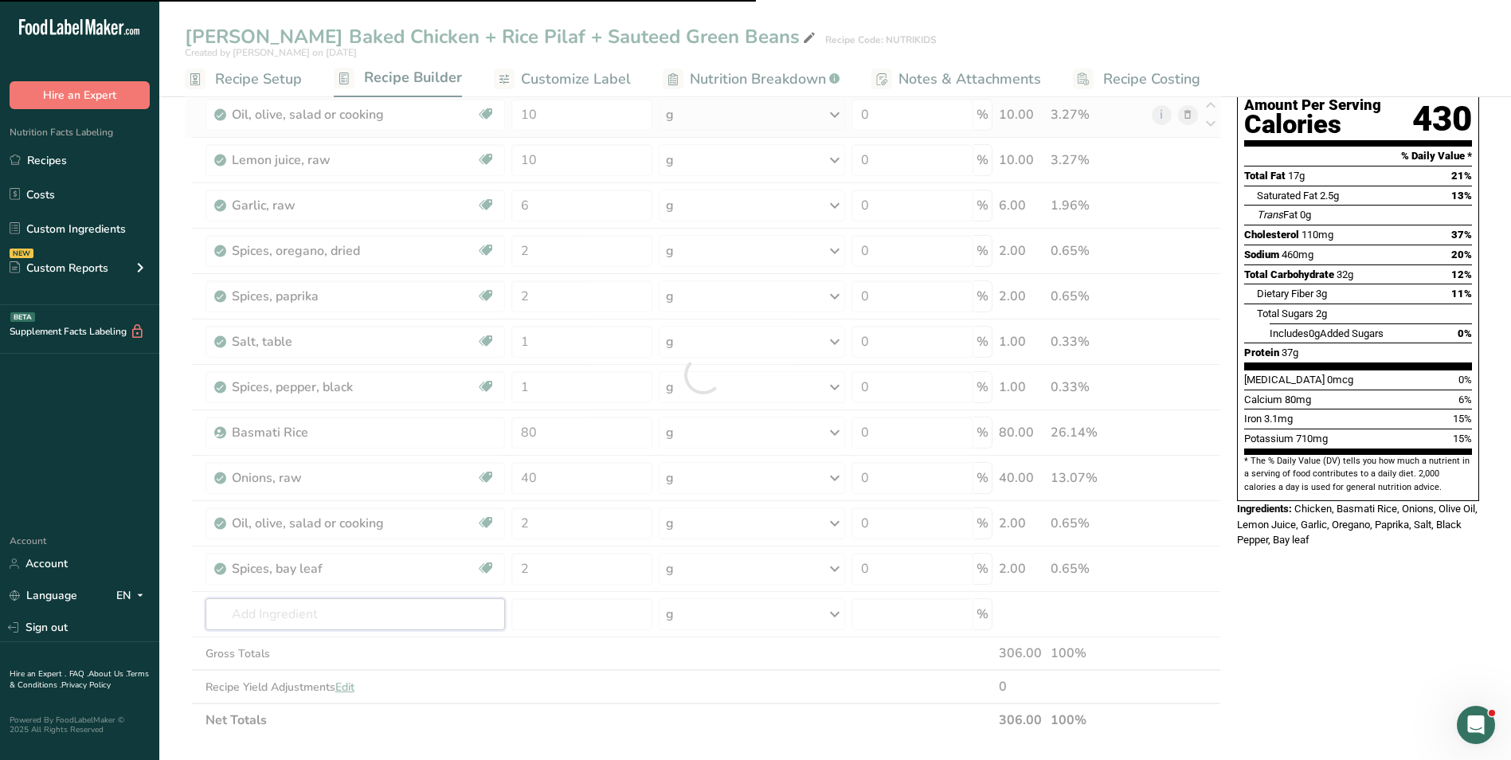
type input "g"
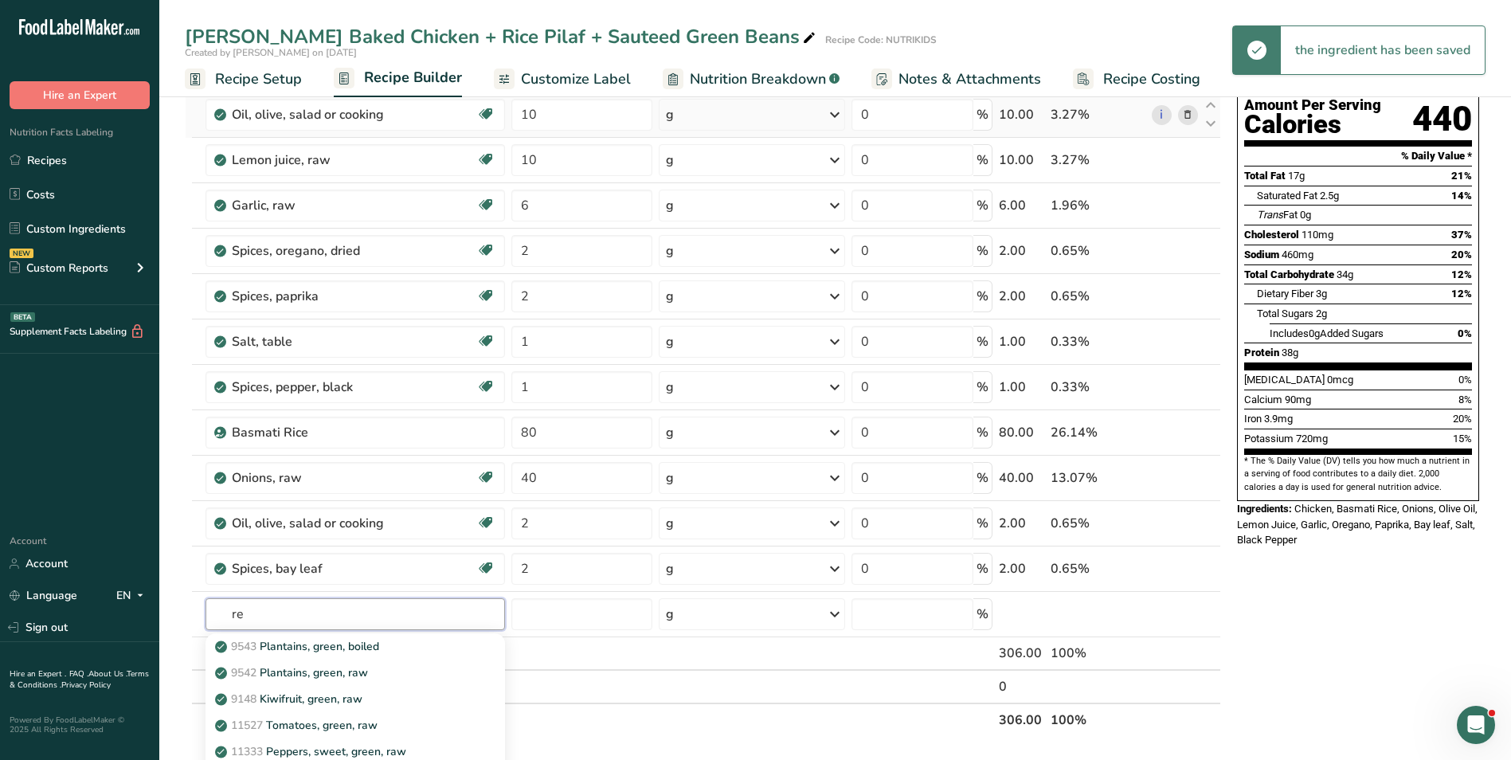
type input "r"
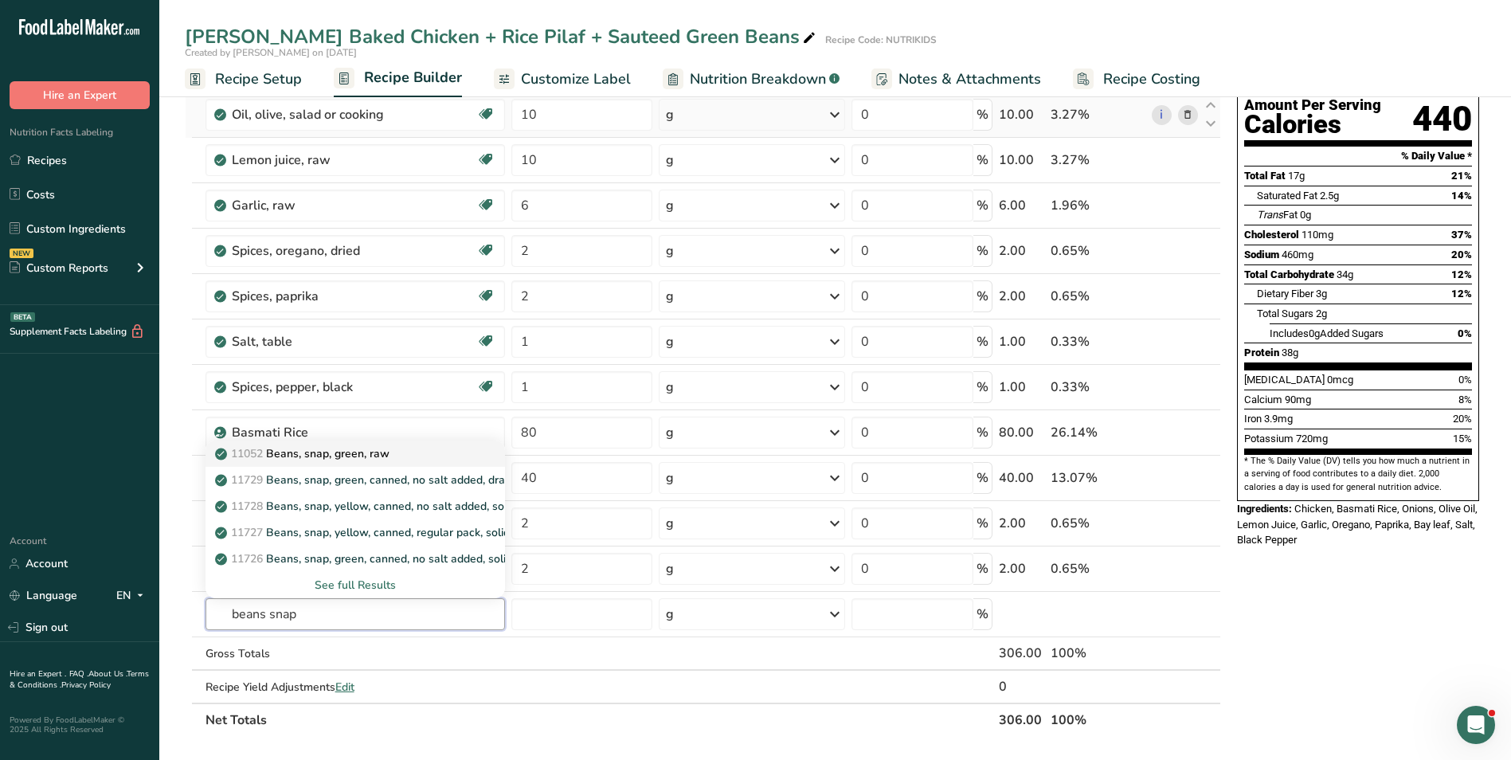
type input "Beans, snap, green, raw"
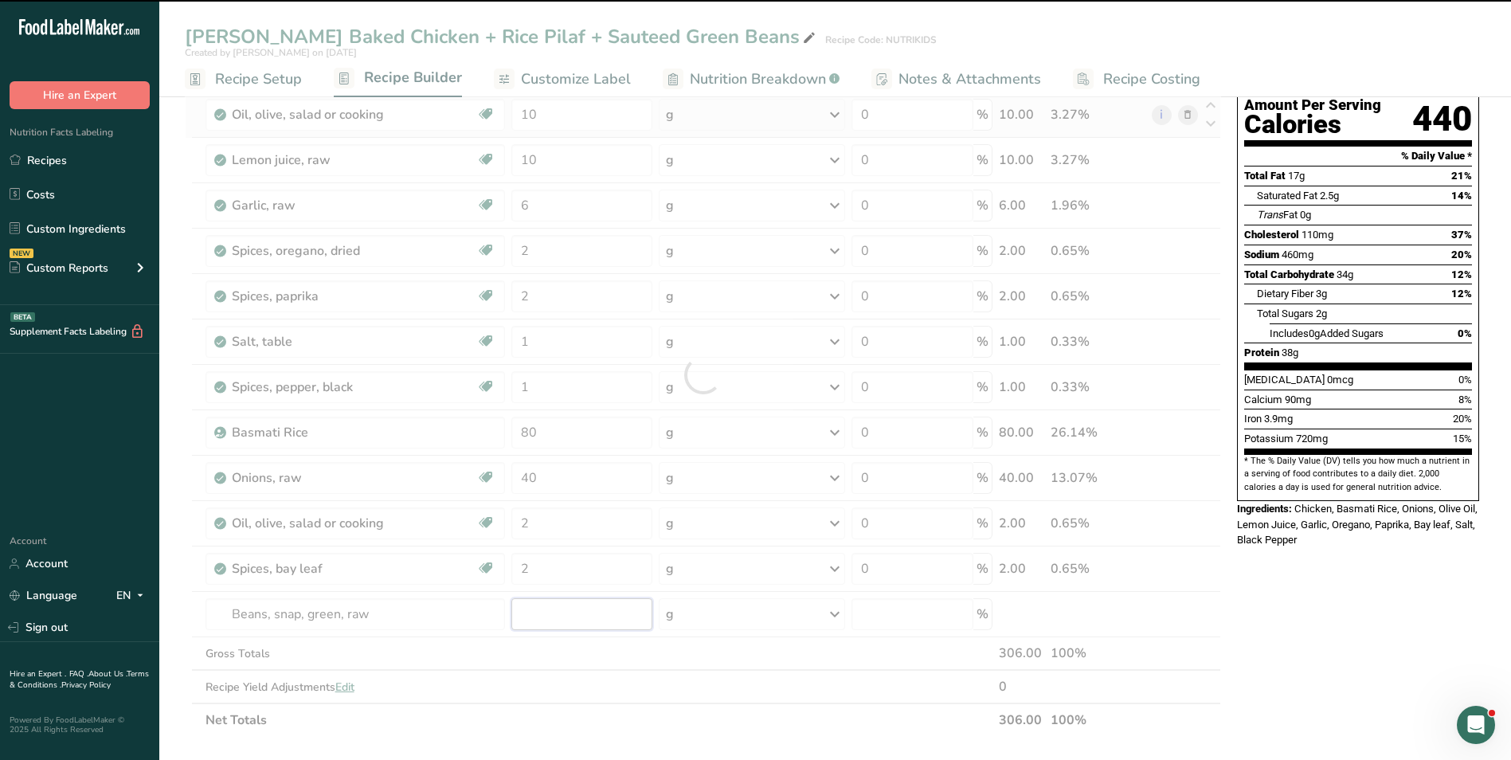
type input "0"
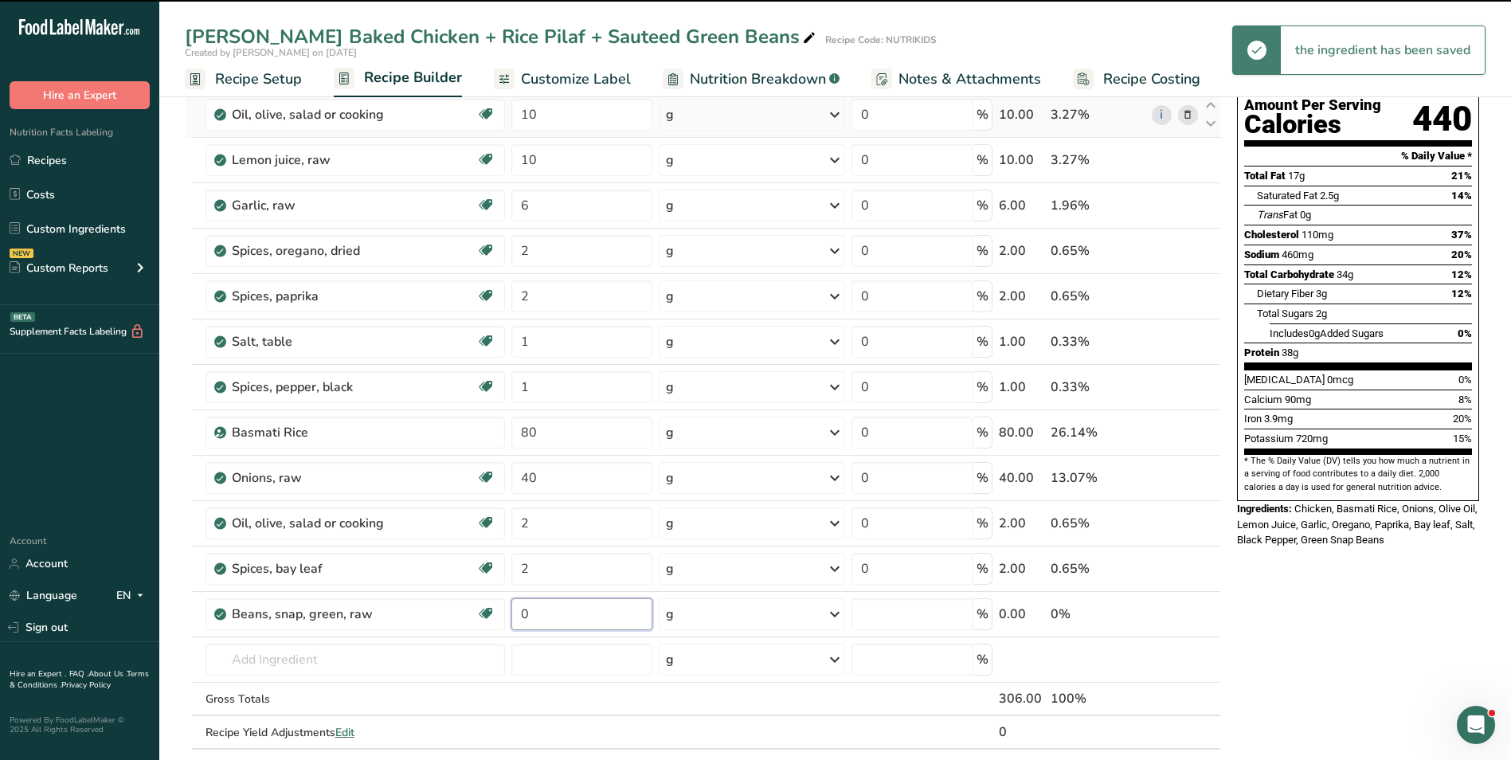
type input "0"
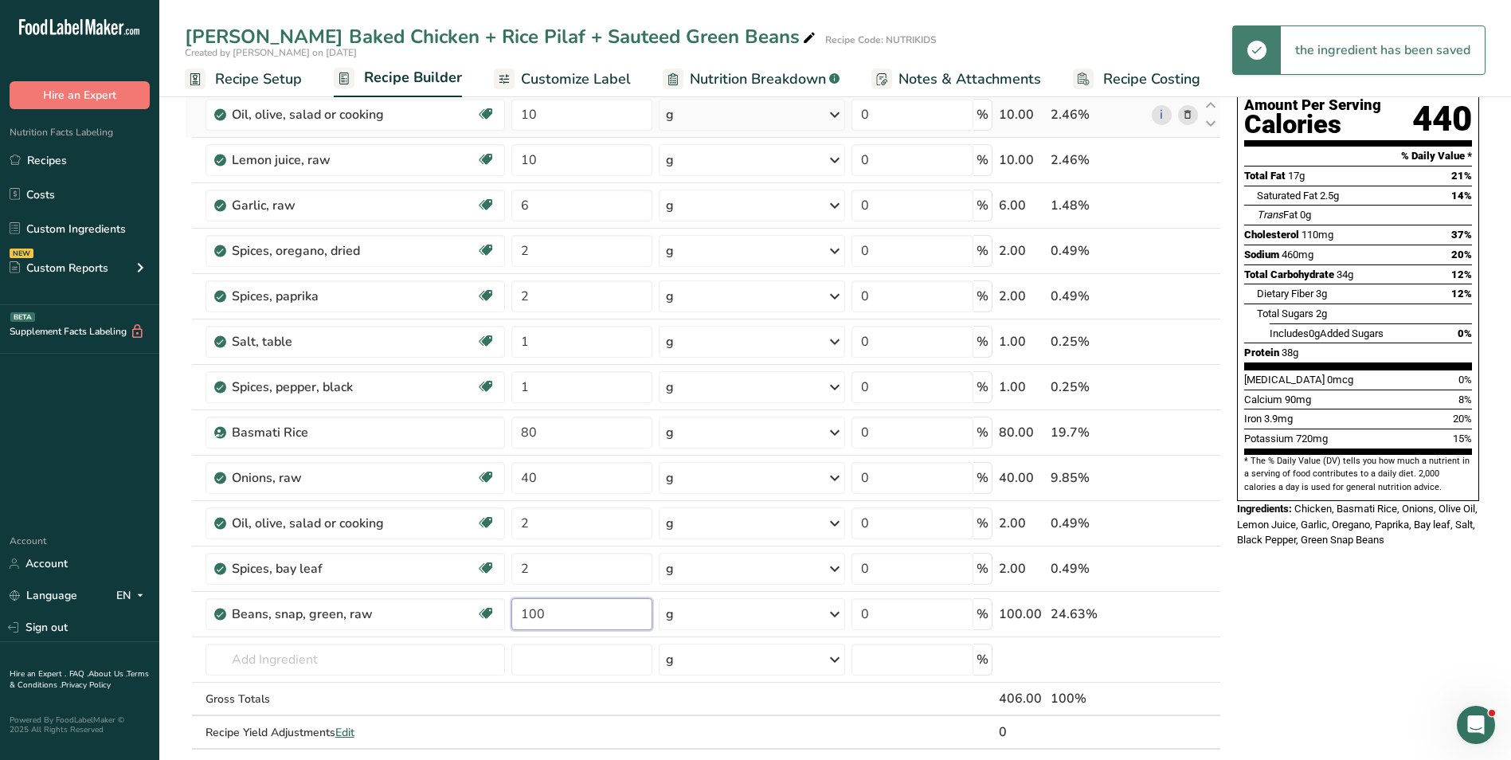
type input "100"
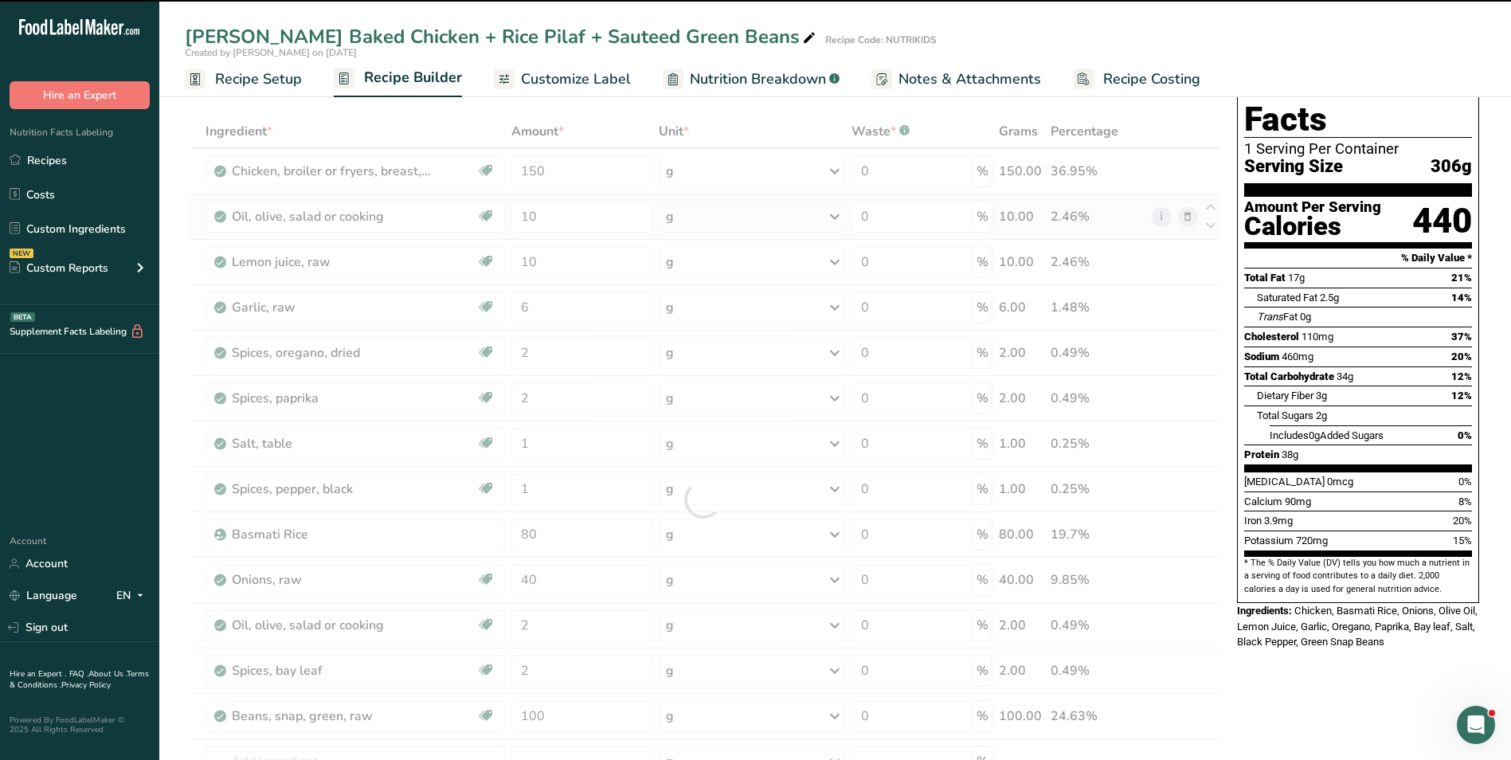
scroll to position [0, 0]
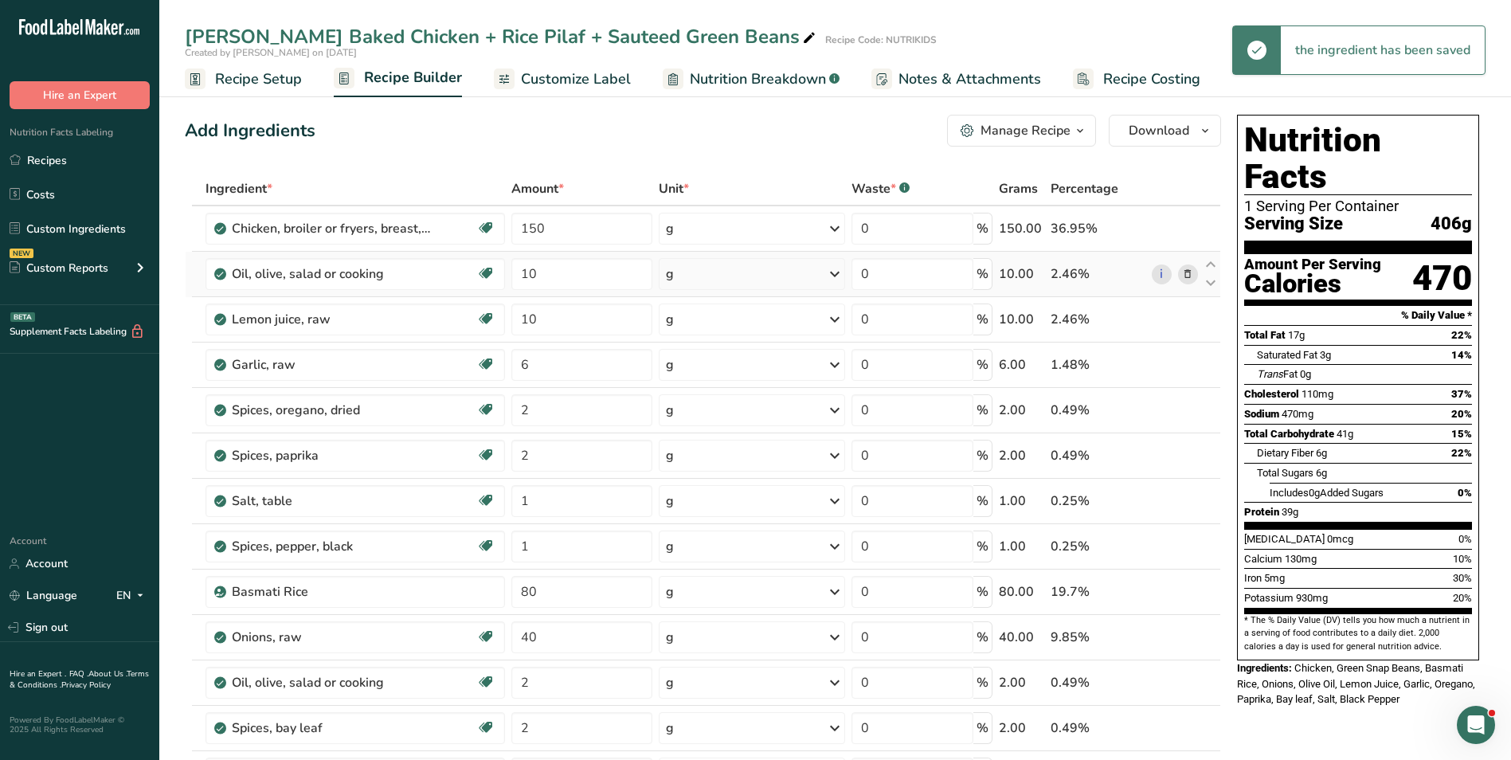
click at [548, 81] on span "Customize Label" at bounding box center [576, 80] width 110 height 22
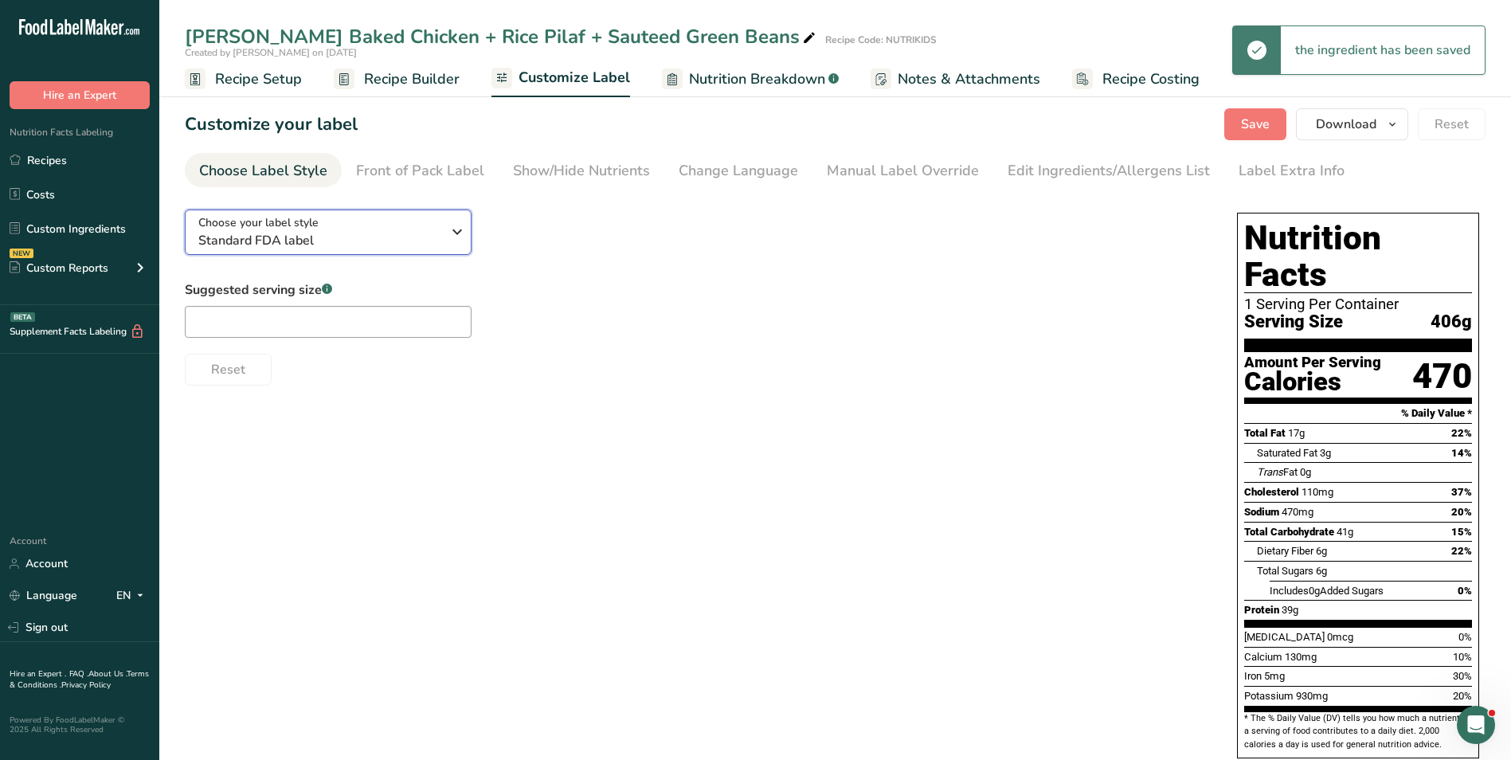
click at [433, 236] on span "Standard FDA label" at bounding box center [319, 240] width 243 height 19
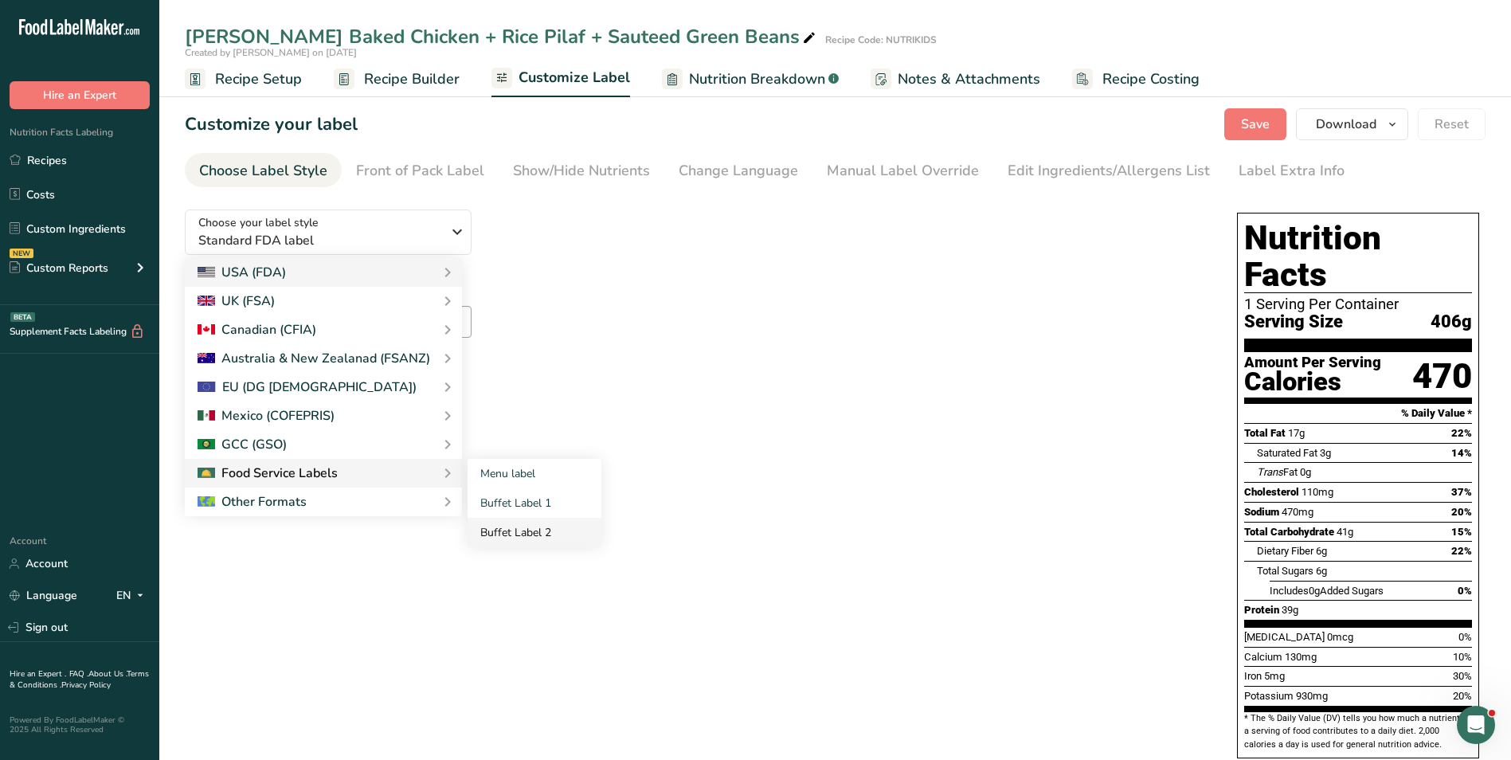
click at [562, 524] on link "Buffet Label 2" at bounding box center [535, 532] width 134 height 29
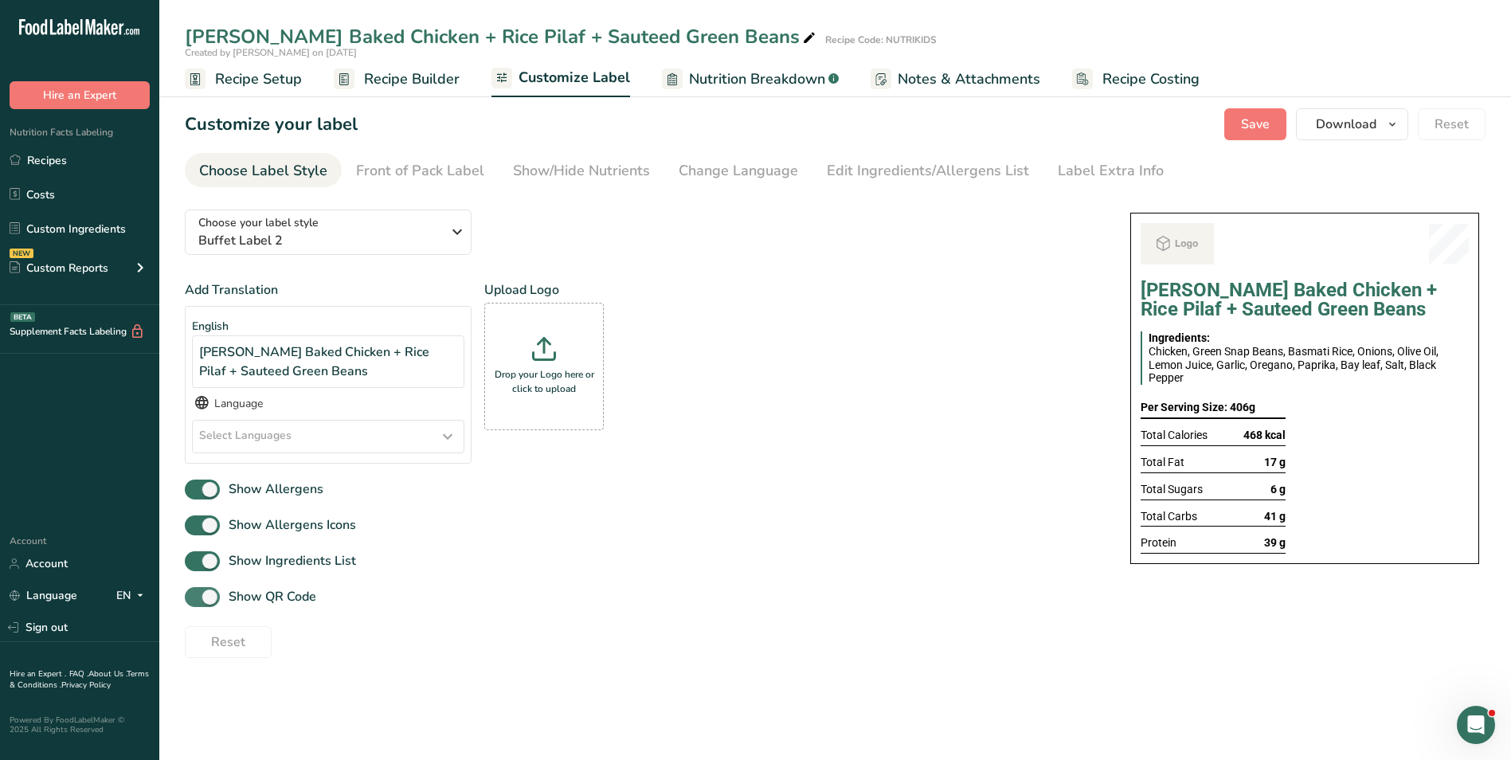
click at [273, 606] on span "Show QR Code" at bounding box center [268, 596] width 96 height 19
click at [195, 602] on input "Show QR Code" at bounding box center [190, 597] width 10 height 10
checkbox input "false"
click at [541, 162] on div "Show/Hide Nutrients" at bounding box center [581, 171] width 137 height 22
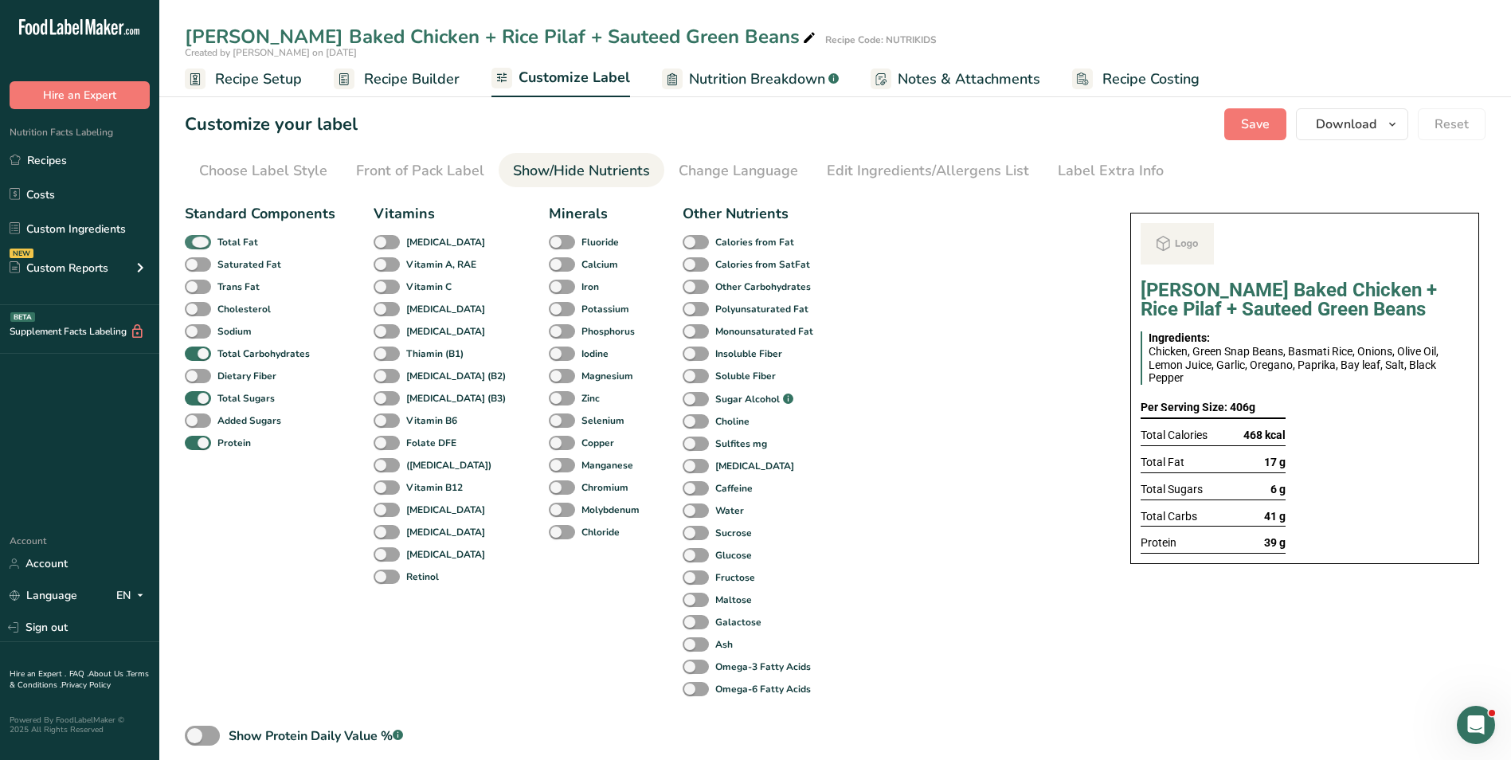
click at [245, 243] on b "Total Fat" at bounding box center [237, 242] width 41 height 14
click at [195, 243] on input "Total Fat" at bounding box center [190, 242] width 10 height 10
checkbox input "false"
click at [203, 391] on span at bounding box center [198, 398] width 26 height 15
click at [195, 393] on input "Total Sugars" at bounding box center [190, 398] width 10 height 10
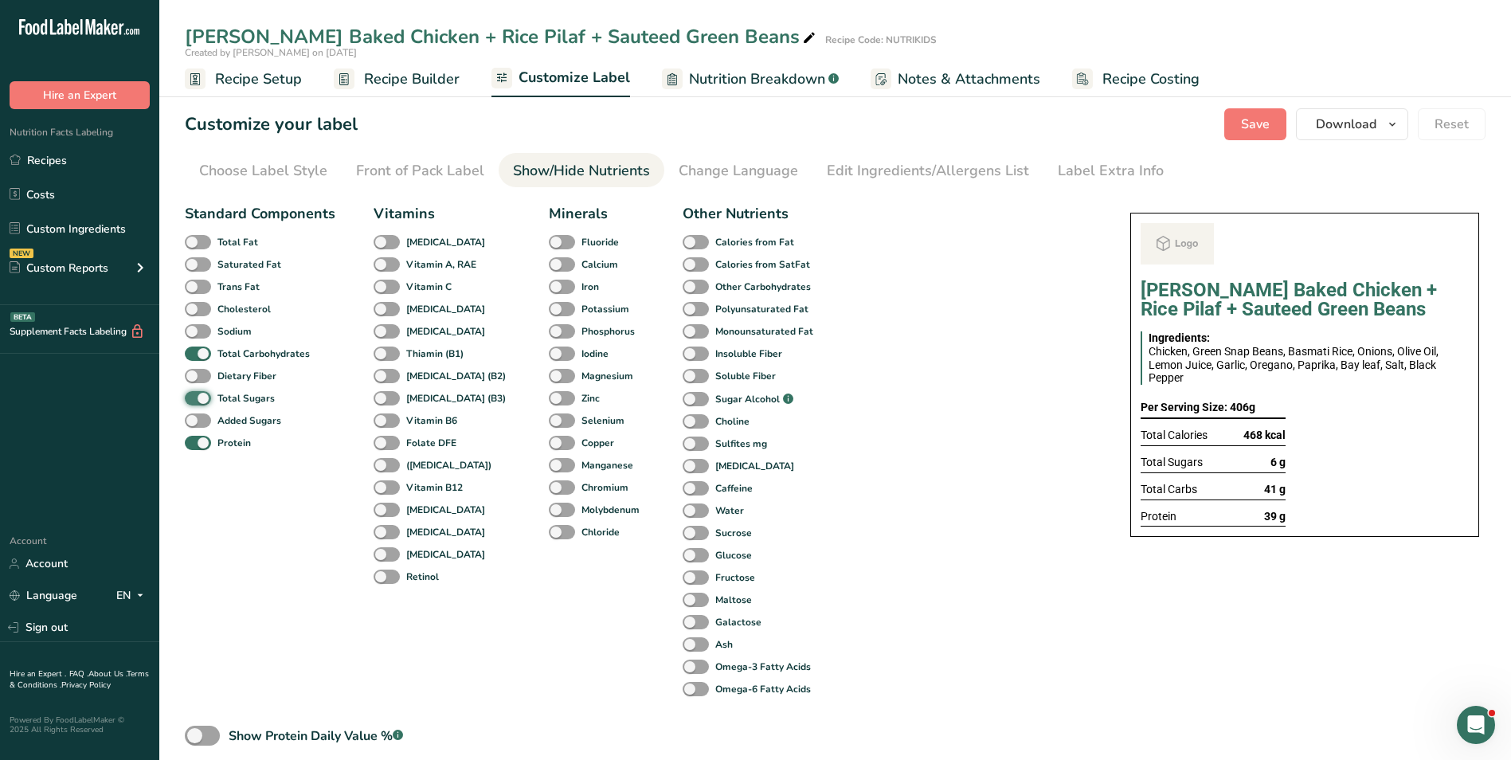
checkbox input "false"
click at [1113, 174] on div "Label Extra Info" at bounding box center [1111, 171] width 106 height 22
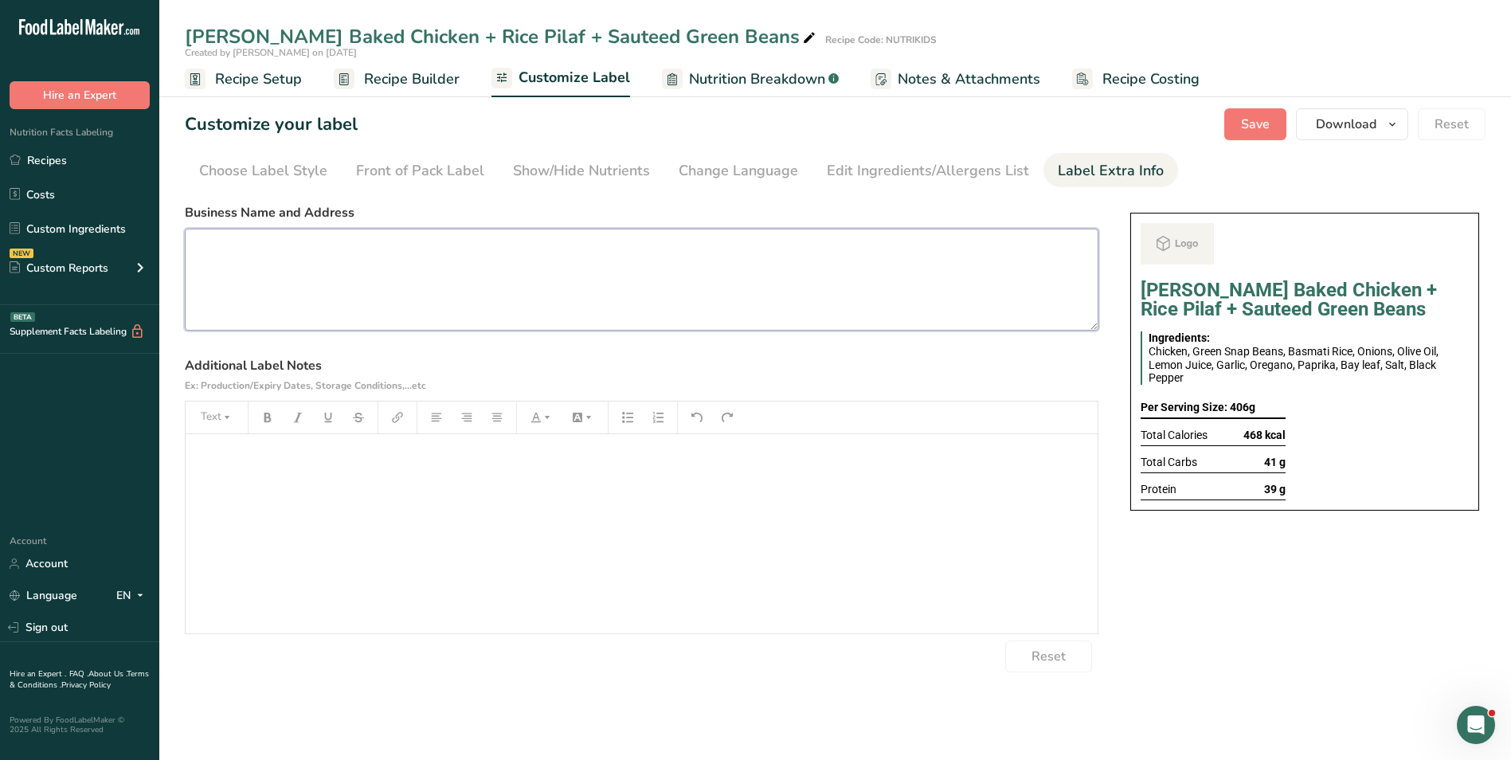
click at [343, 284] on textarea at bounding box center [642, 280] width 914 height 102
paste textarea "BREAKFAST Use by: [DATE] Storage: Keep Refrigerated under 5 degrees Heating: Re…"
click at [223, 247] on textarea "BREAKFAST Use by: [DATE] Storage: Keep Refrigerated under 5 degrees Heating: Re…" at bounding box center [642, 280] width 914 height 102
click at [249, 265] on textarea "Dinner Use by: 19/09/2025 Storage: Keep Refrigerated under 5 degrees Heating: R…" at bounding box center [642, 280] width 914 height 102
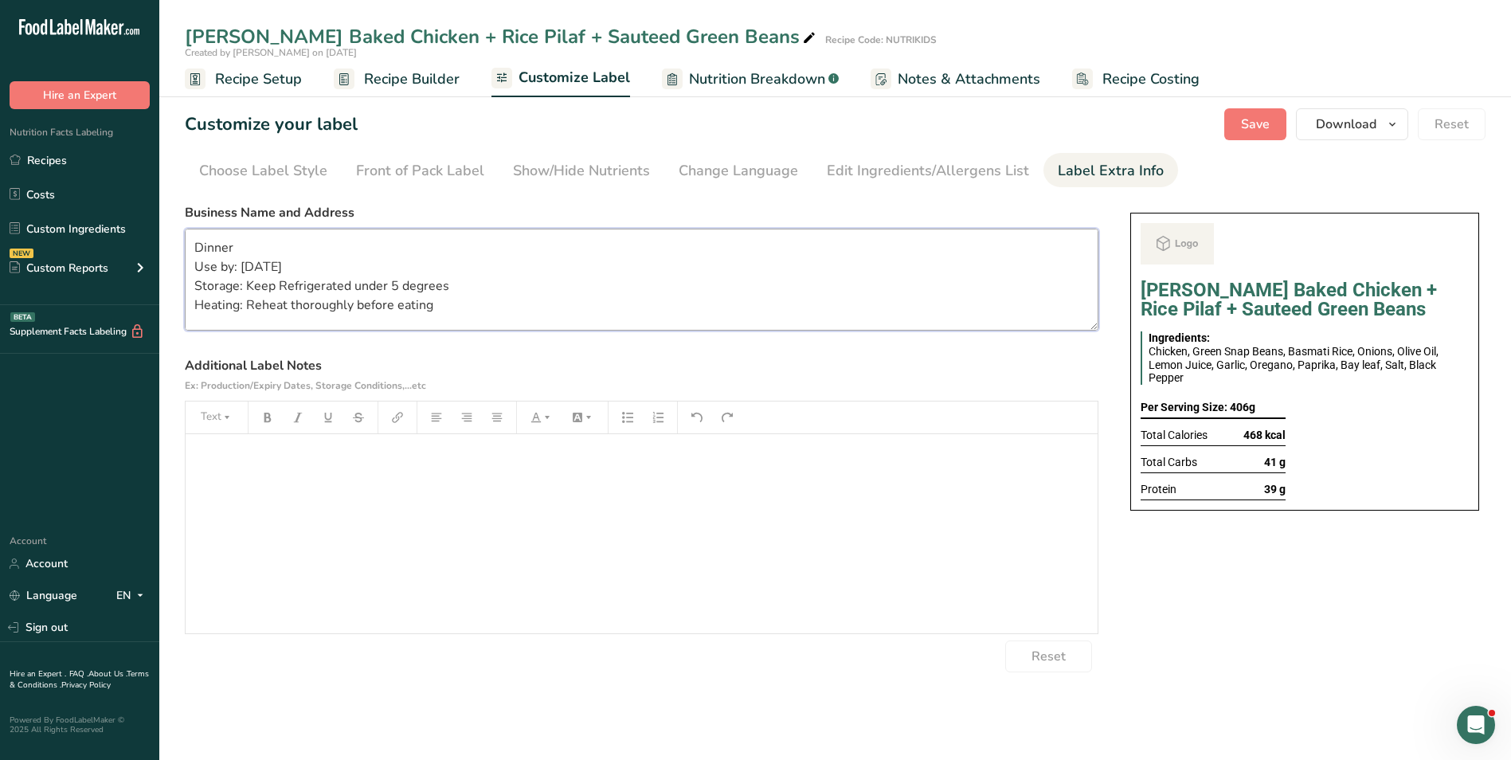
click at [249, 265] on textarea "Dinner Use by: 19/09/2025 Storage: Keep Refrigerated under 5 degrees Heating: R…" at bounding box center [642, 280] width 914 height 102
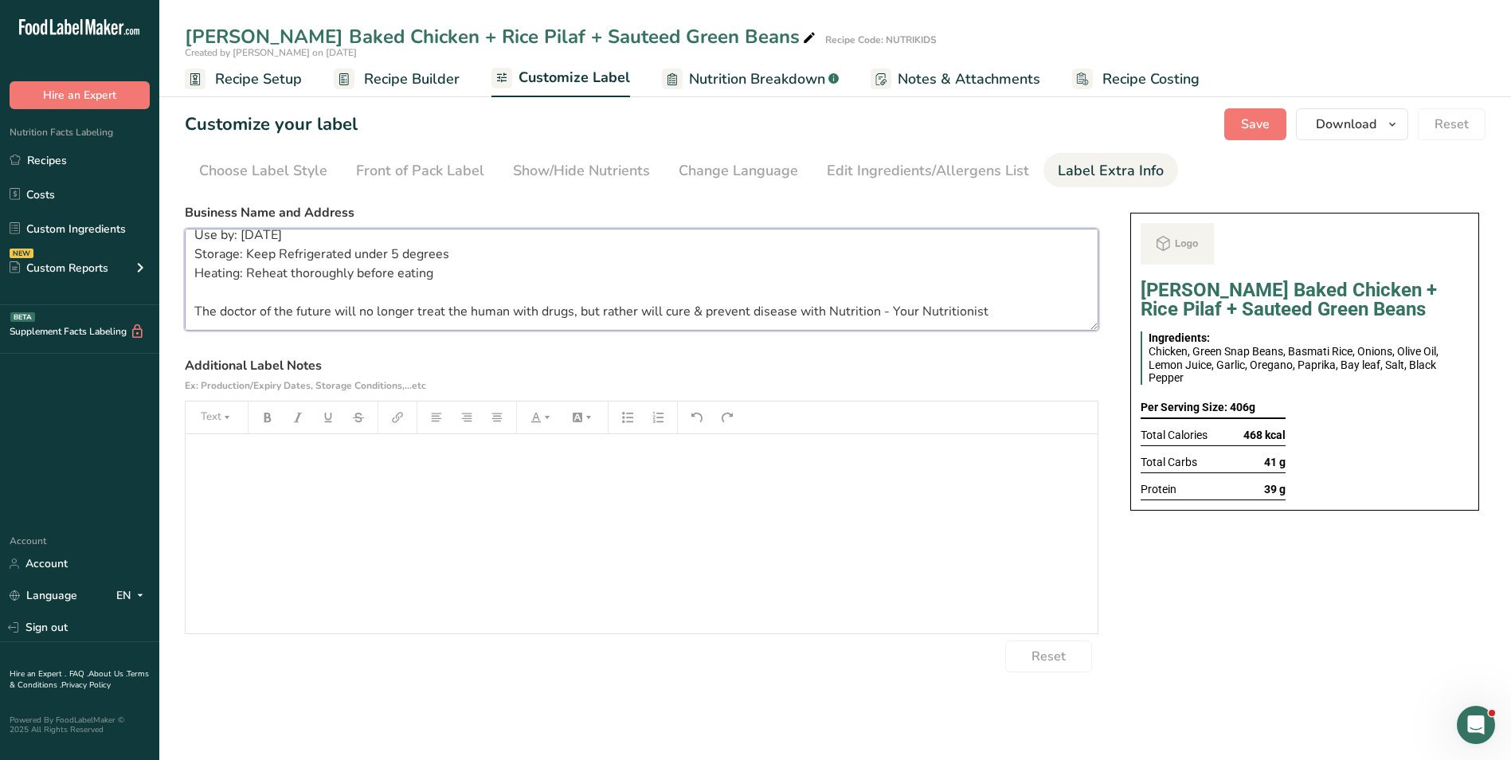
scroll to position [51, 0]
click at [1268, 123] on span "Save" at bounding box center [1255, 124] width 29 height 19
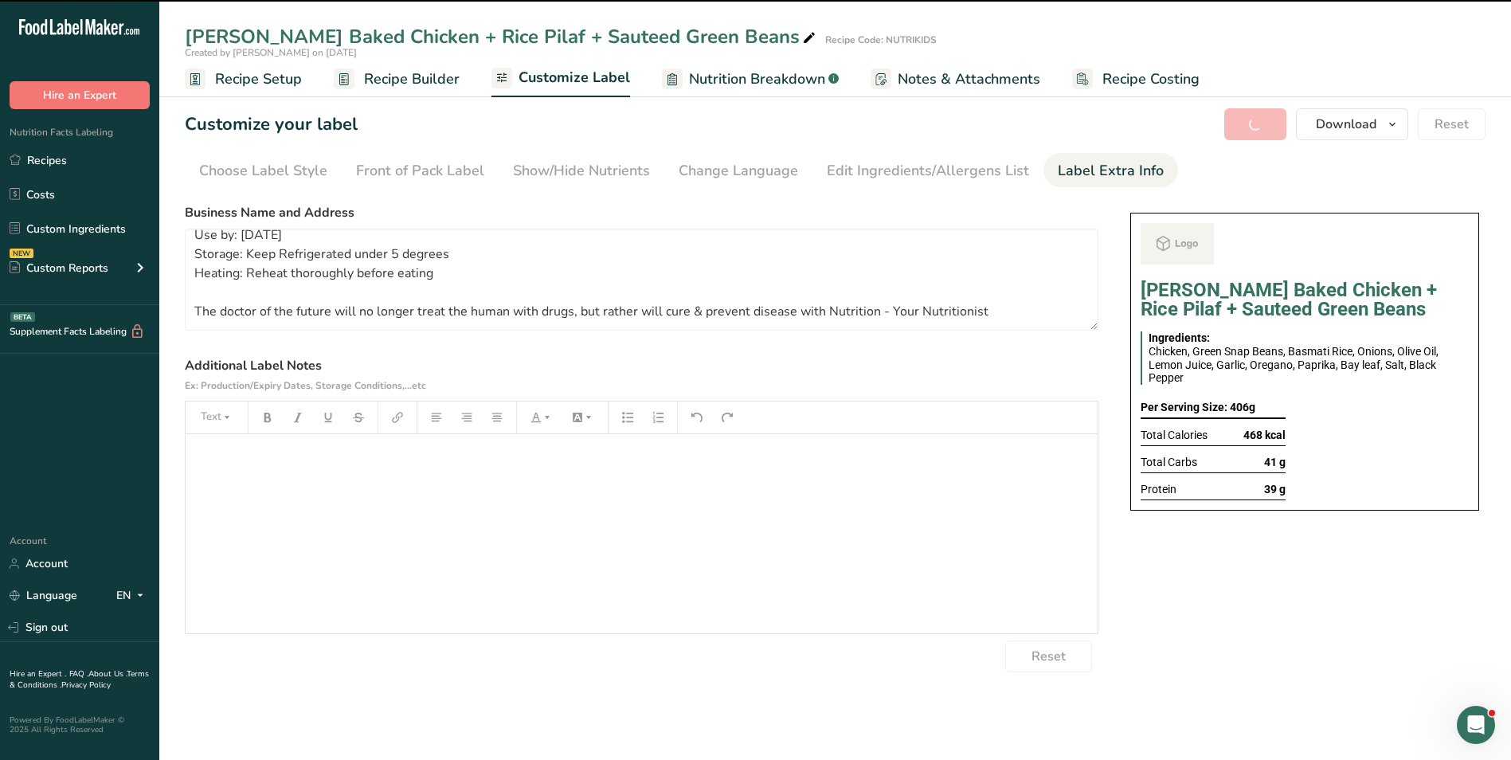
type textarea "Dinner Use by: 21/09/2025 Storage: Keep Refrigerated under 5 degrees Heating: R…"
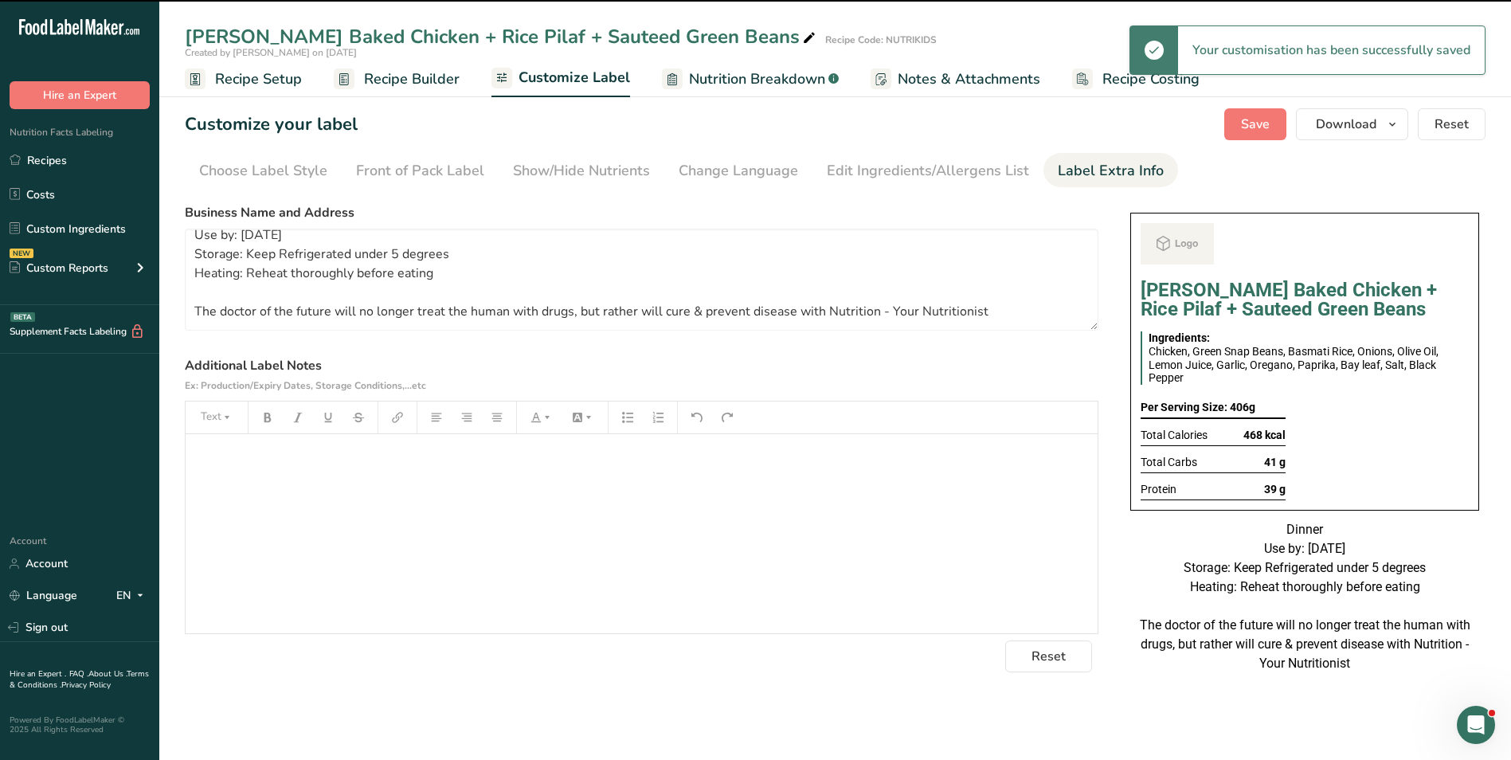
scroll to position [32, 0]
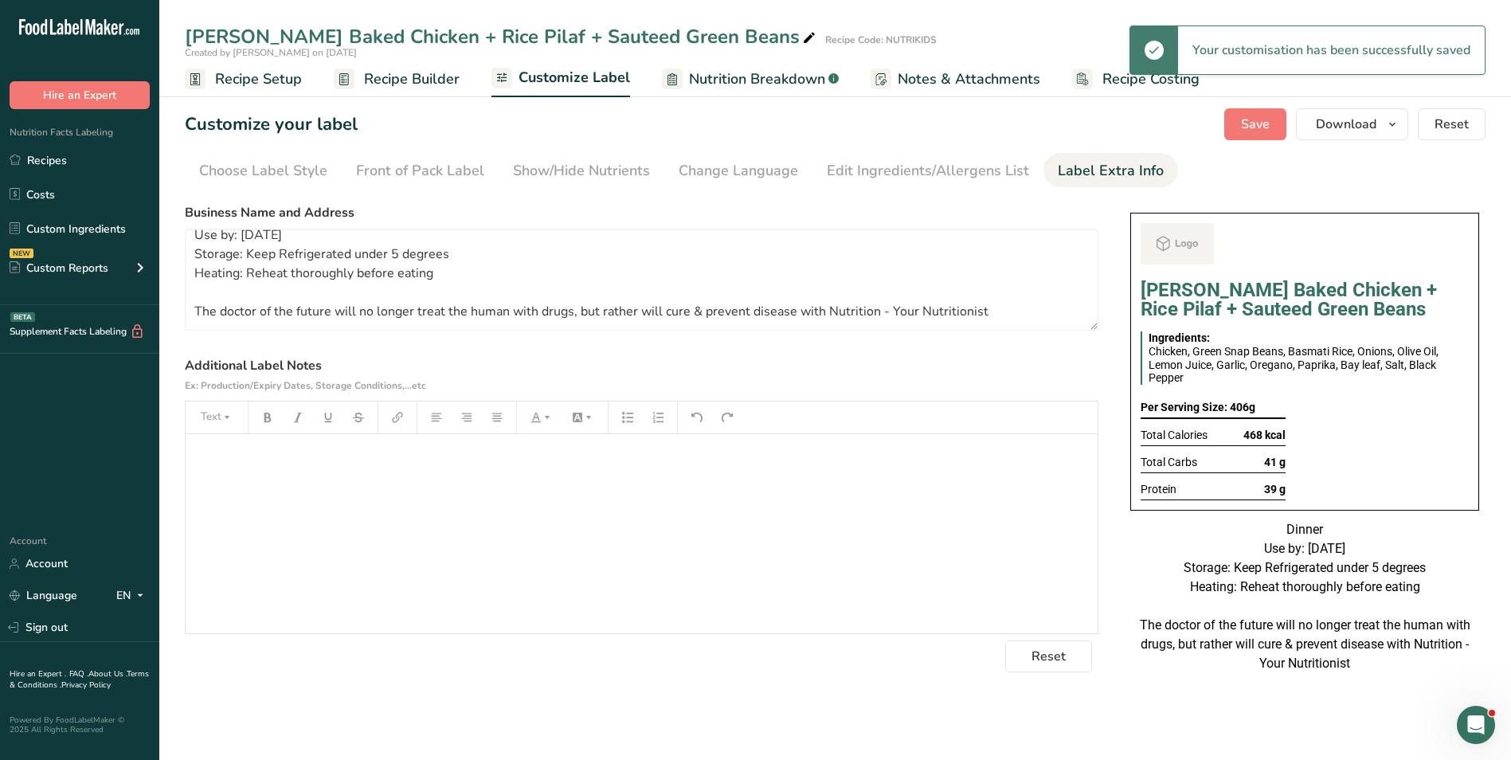
click at [411, 79] on span "Recipe Builder" at bounding box center [412, 80] width 96 height 22
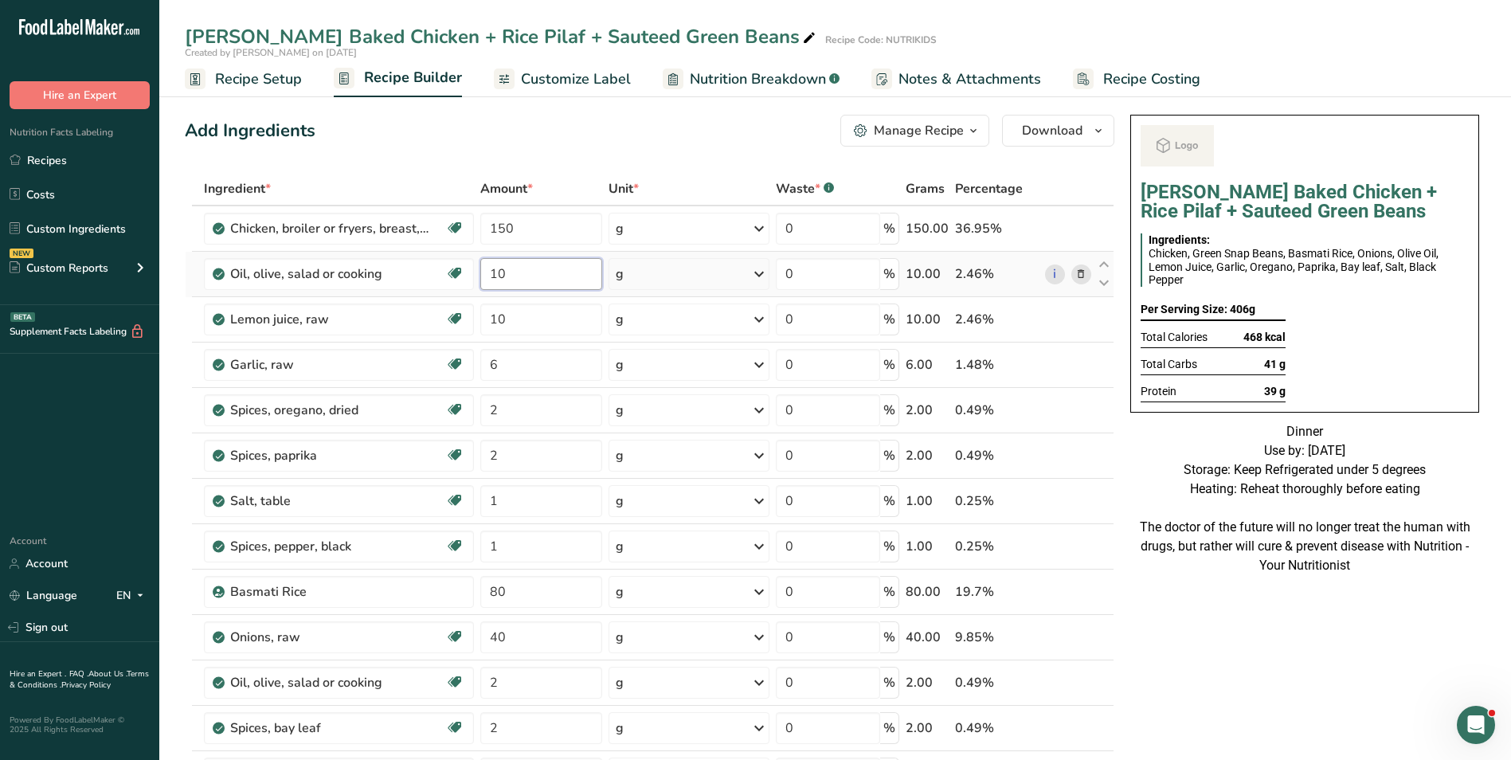
click at [489, 268] on input "10" at bounding box center [541, 274] width 123 height 32
type input "5"
click at [452, 138] on div "Add Ingredients Manage Recipe Delete Recipe Duplicate Recipe Scale Recipe Save …" at bounding box center [650, 131] width 930 height 32
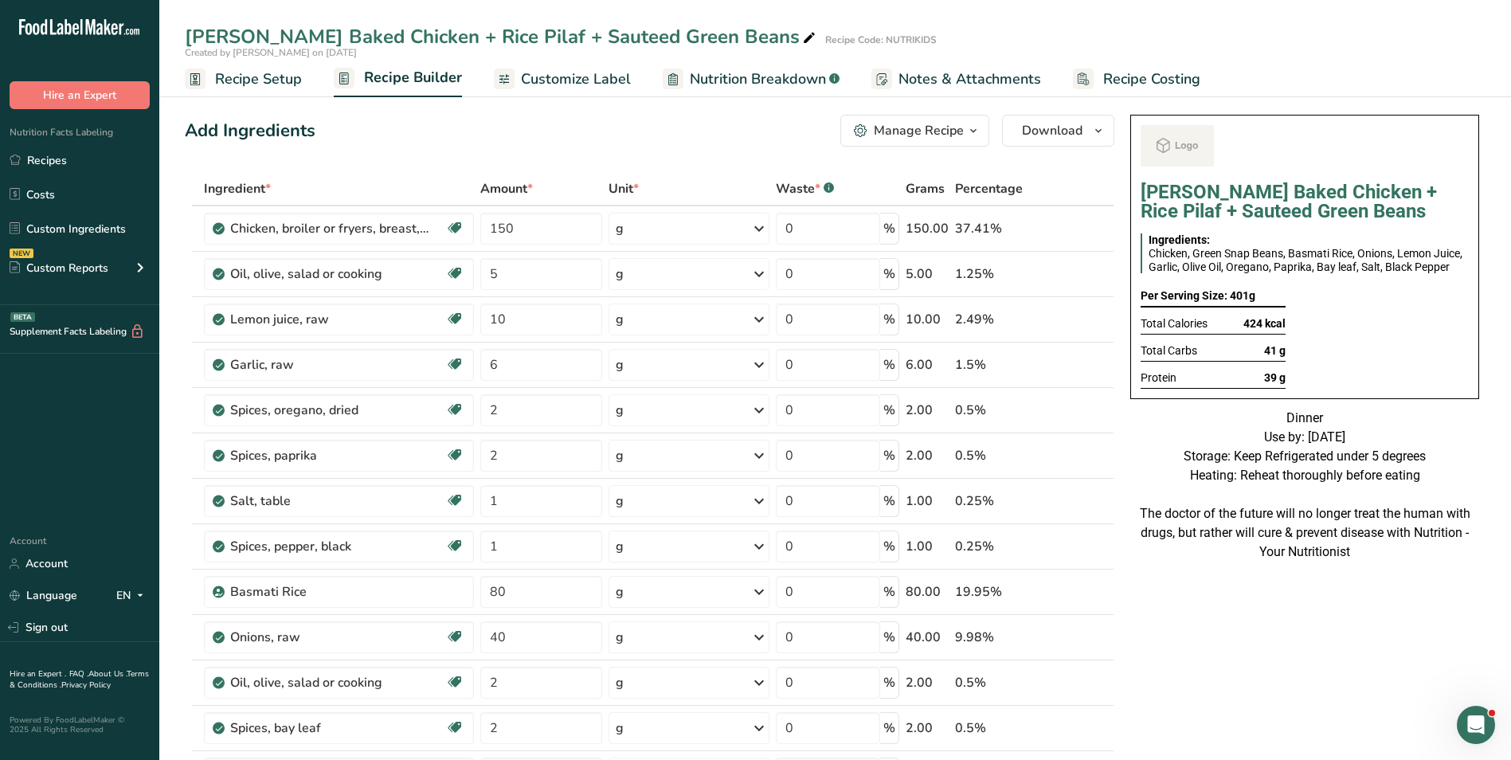
click at [593, 73] on span "Customize Label" at bounding box center [576, 80] width 110 height 22
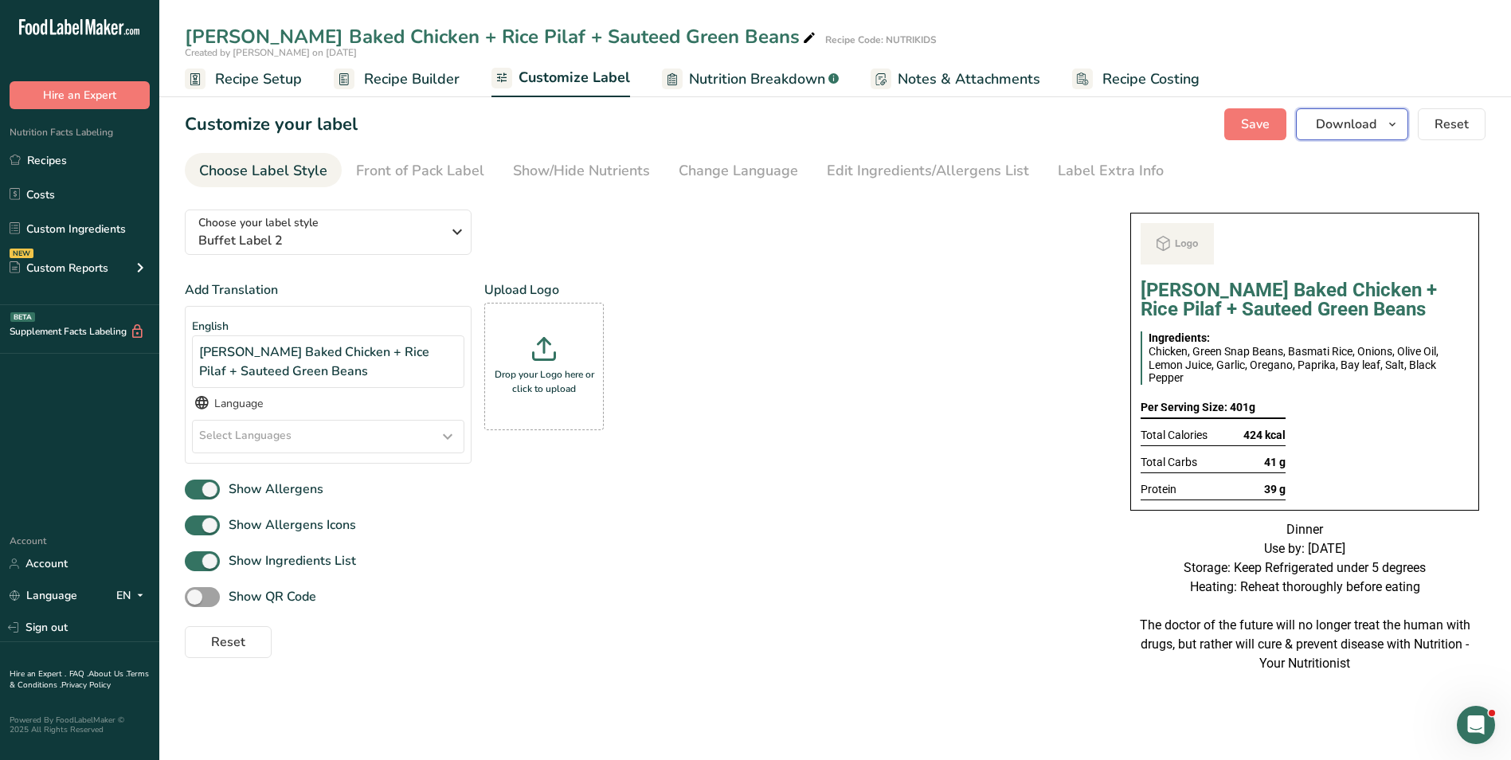
click at [1358, 125] on span "Download" at bounding box center [1346, 124] width 61 height 19
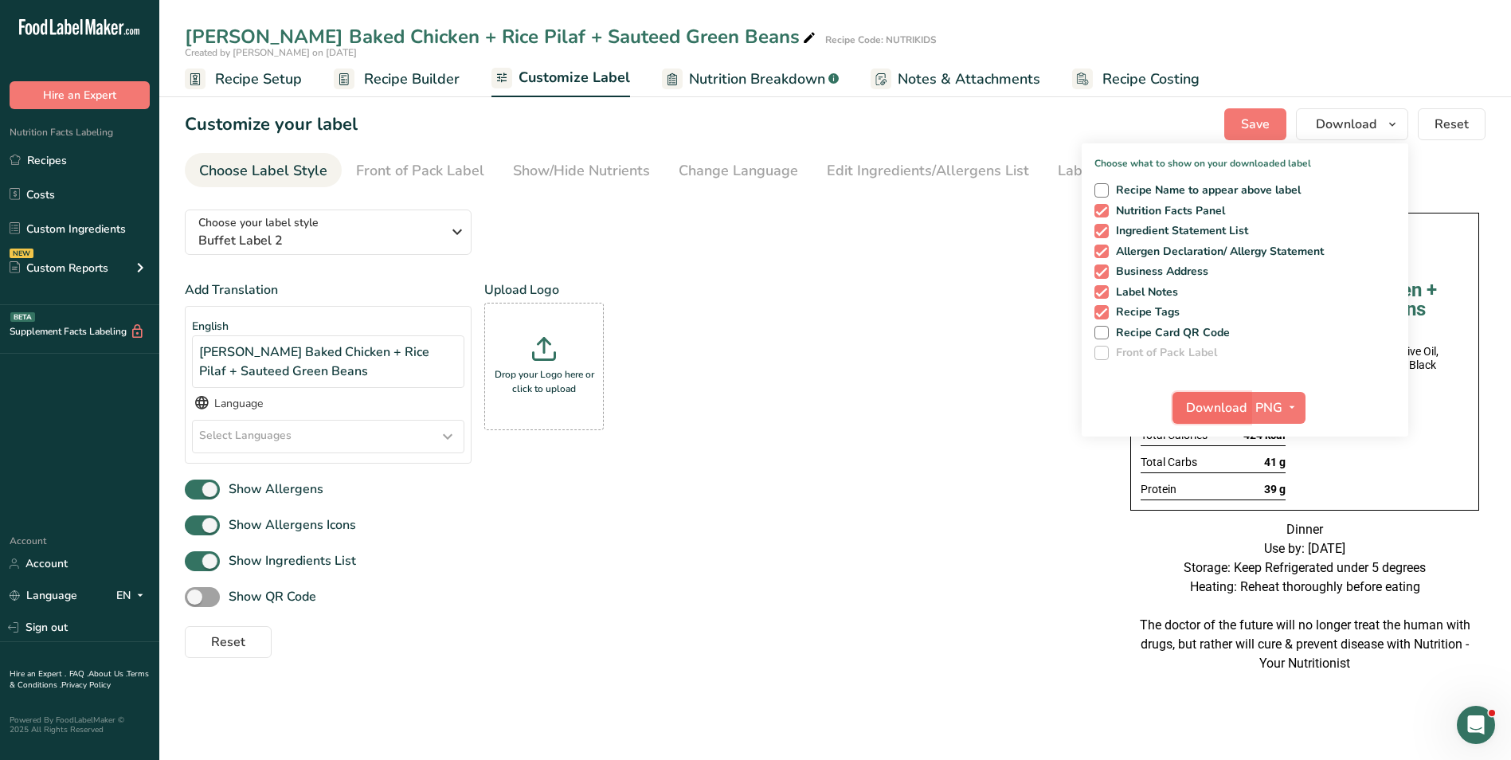
click at [1208, 405] on span "Download" at bounding box center [1216, 407] width 61 height 19
click at [96, 160] on link "Recipes" at bounding box center [79, 160] width 159 height 30
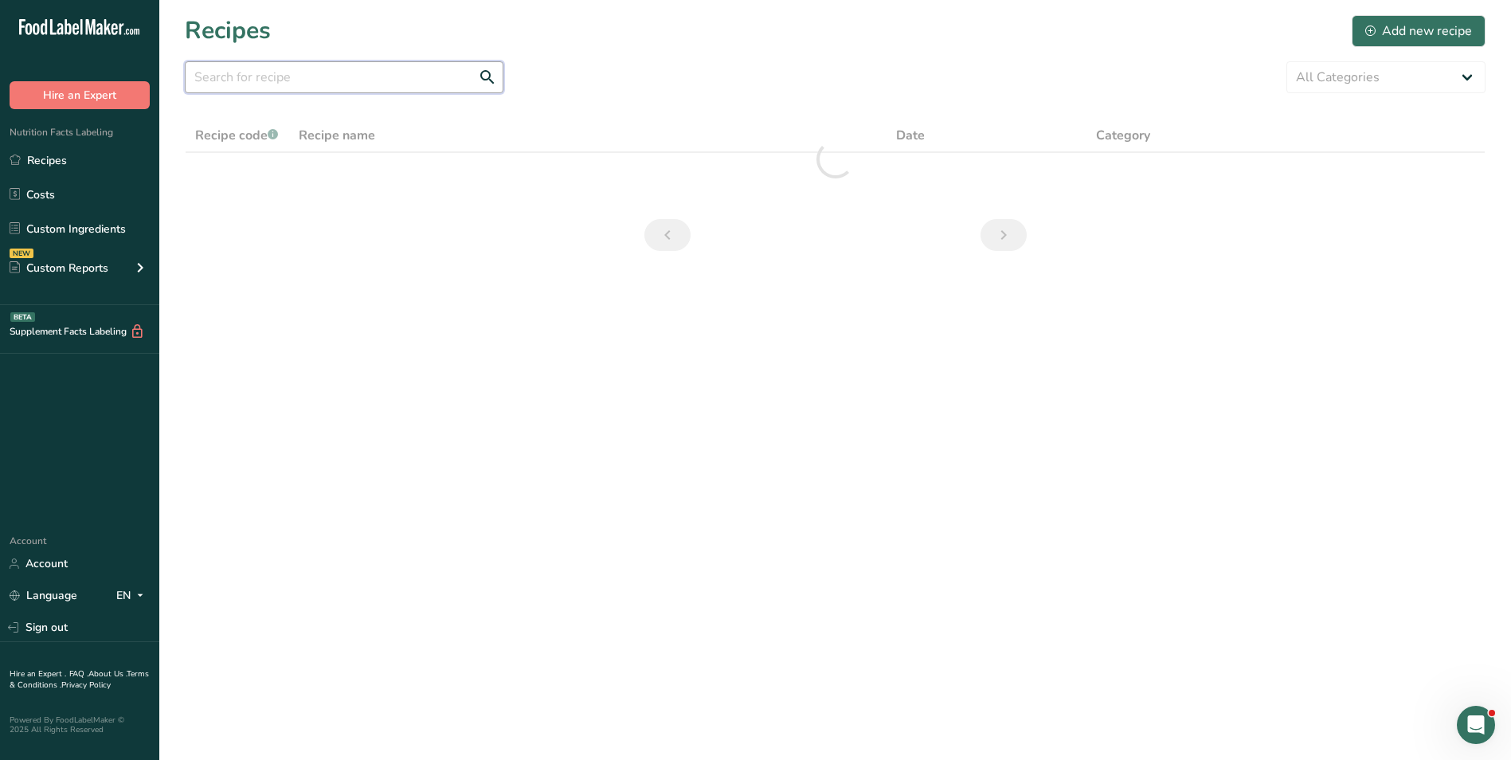
click at [226, 71] on input "text" at bounding box center [344, 77] width 319 height 32
click at [1314, 77] on select "All Categories Baked Goods Beverages Breakfast Carnivore Carnivorous Confection…" at bounding box center [1385, 77] width 199 height 32
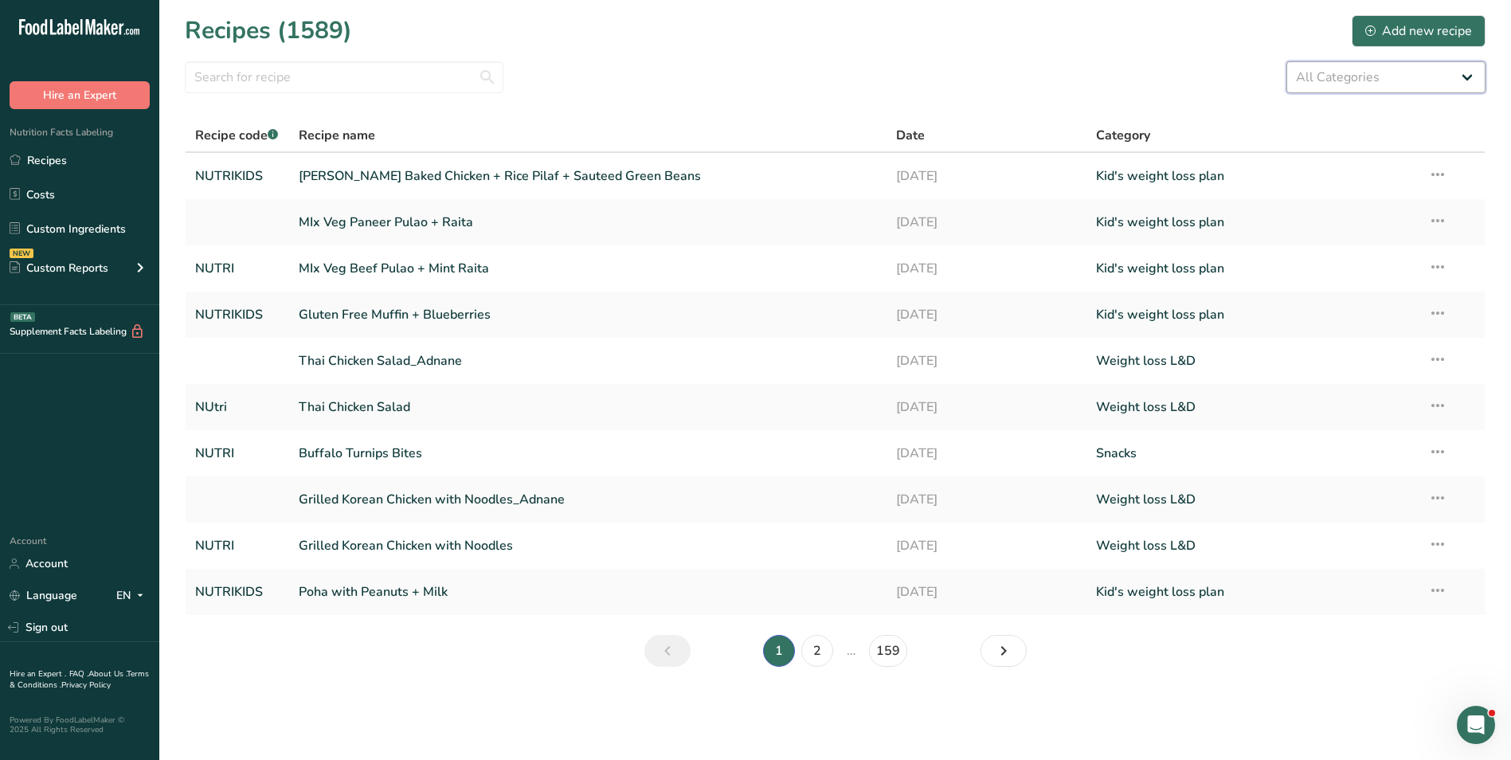
select select "2637"
click at [1286, 61] on select "All Categories Baked Goods Beverages Breakfast Carnivore Carnivorous Confection…" at bounding box center [1385, 77] width 199 height 32
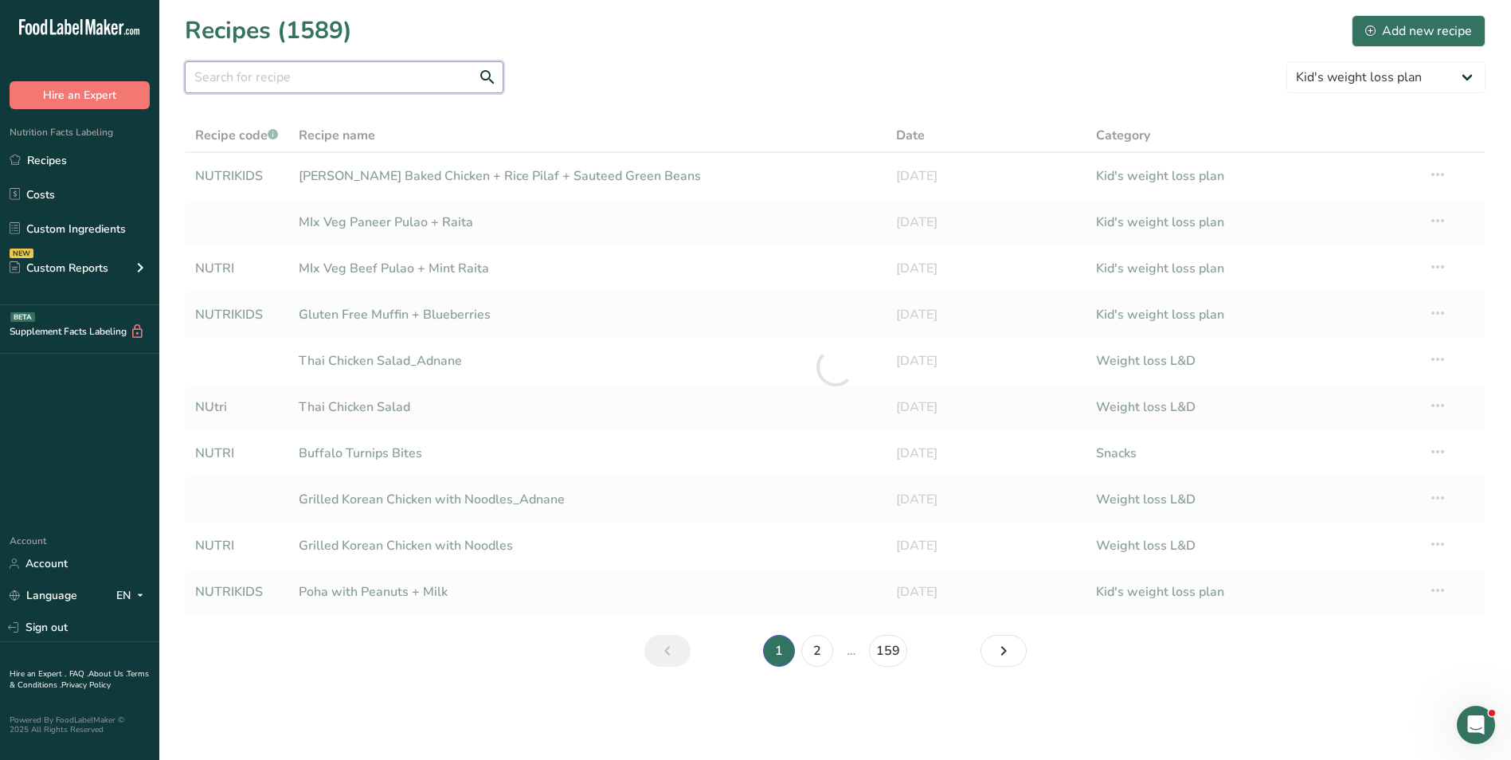
click at [306, 74] on input "text" at bounding box center [344, 77] width 319 height 32
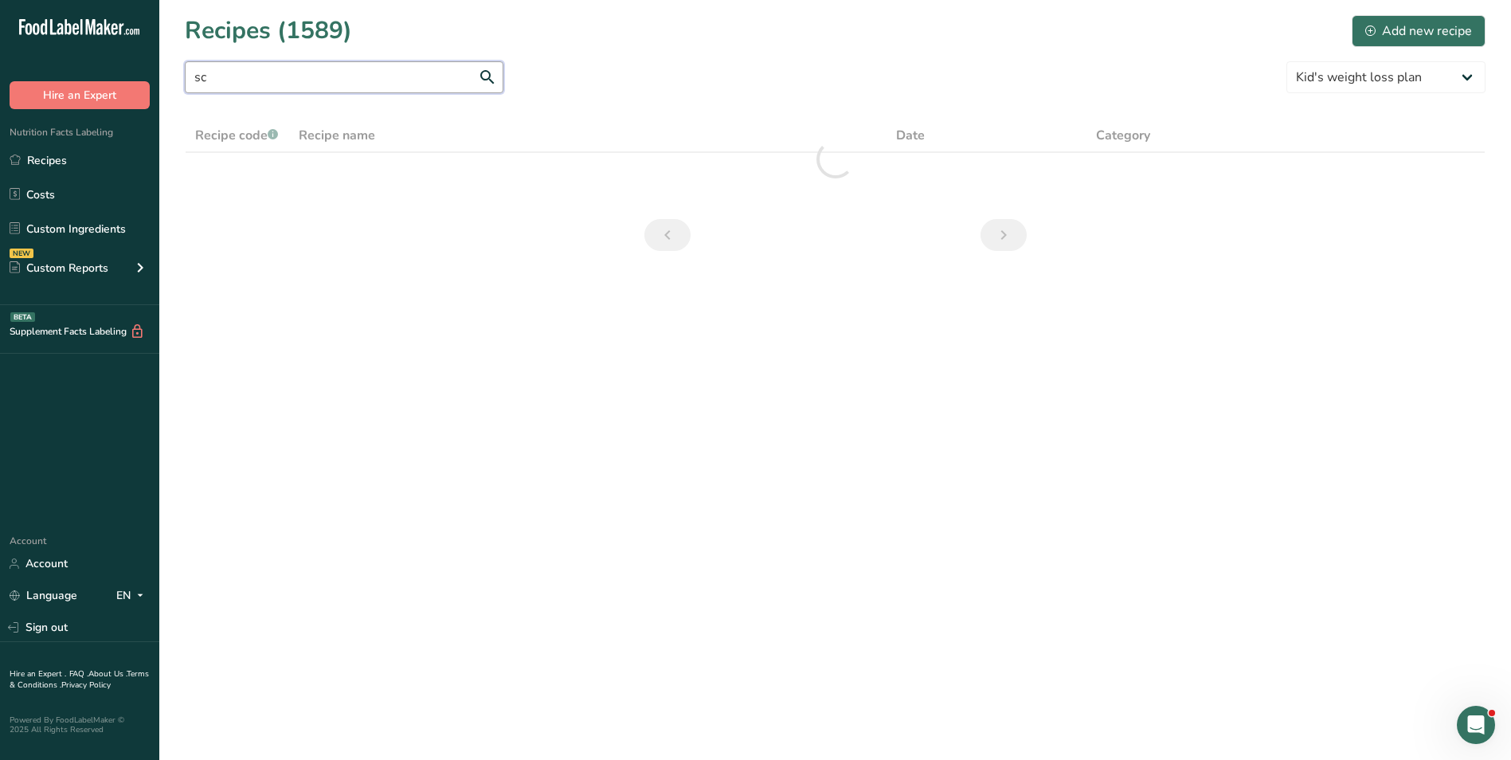
type input "s"
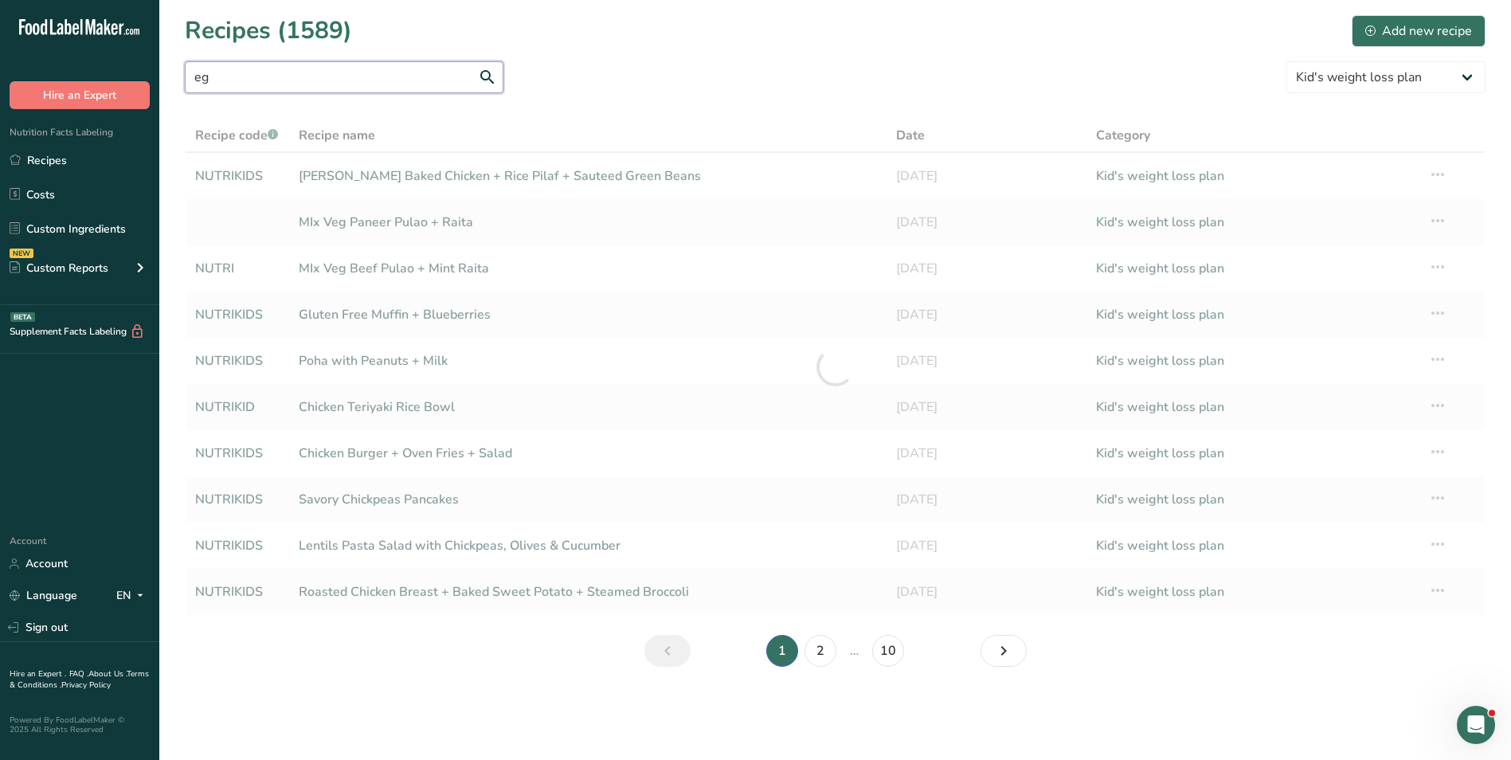
type input "e"
click at [1407, 76] on select "All Categories Baked Goods Beverages Breakfast Carnivore Carnivorous Confection…" at bounding box center [1385, 77] width 199 height 32
select select
click at [1286, 61] on select "All Categories Baked Goods Beverages Breakfast Carnivore Carnivorous Confection…" at bounding box center [1385, 77] width 199 height 32
click at [254, 82] on input "text" at bounding box center [344, 77] width 319 height 32
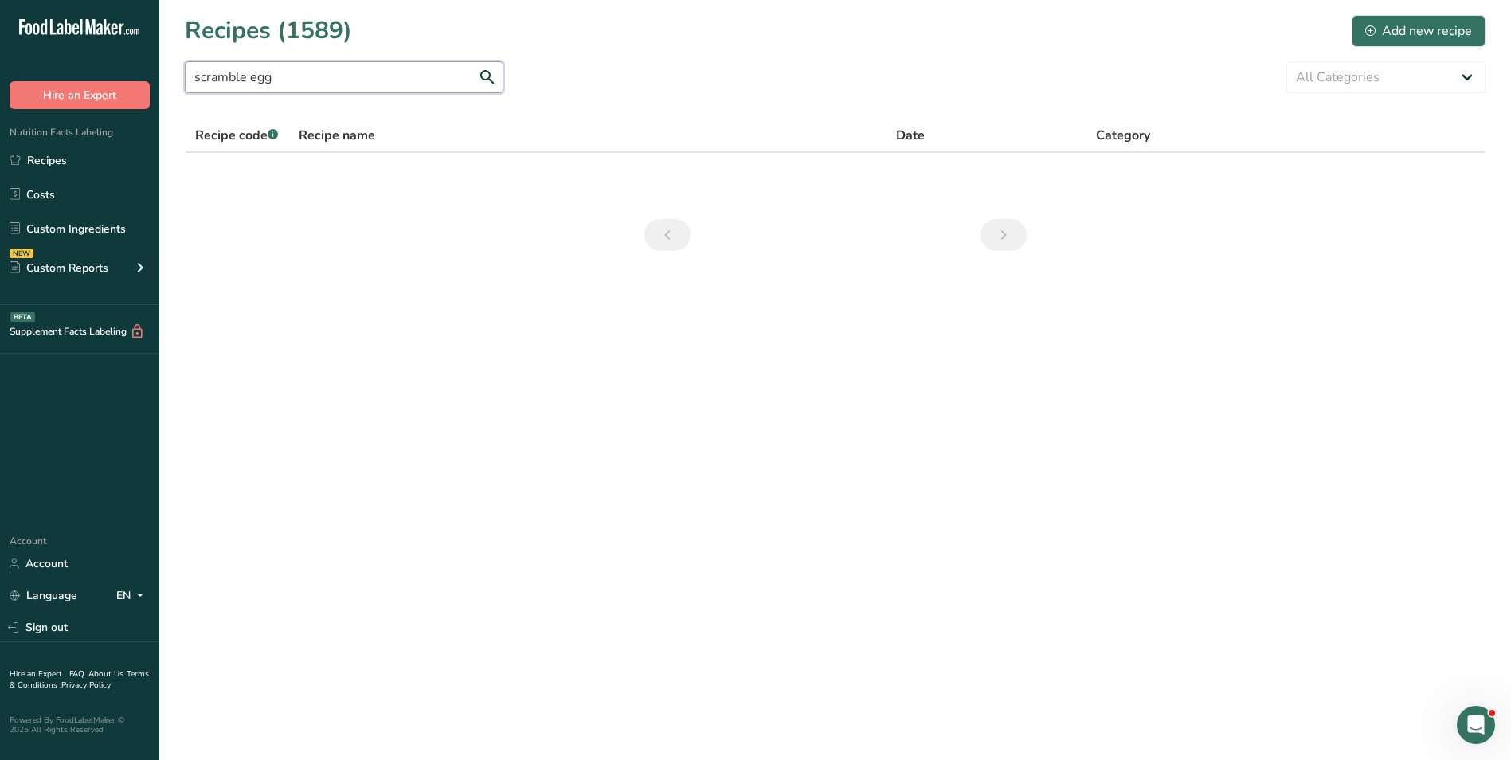
click at [245, 76] on input "scramble egg" at bounding box center [344, 77] width 319 height 32
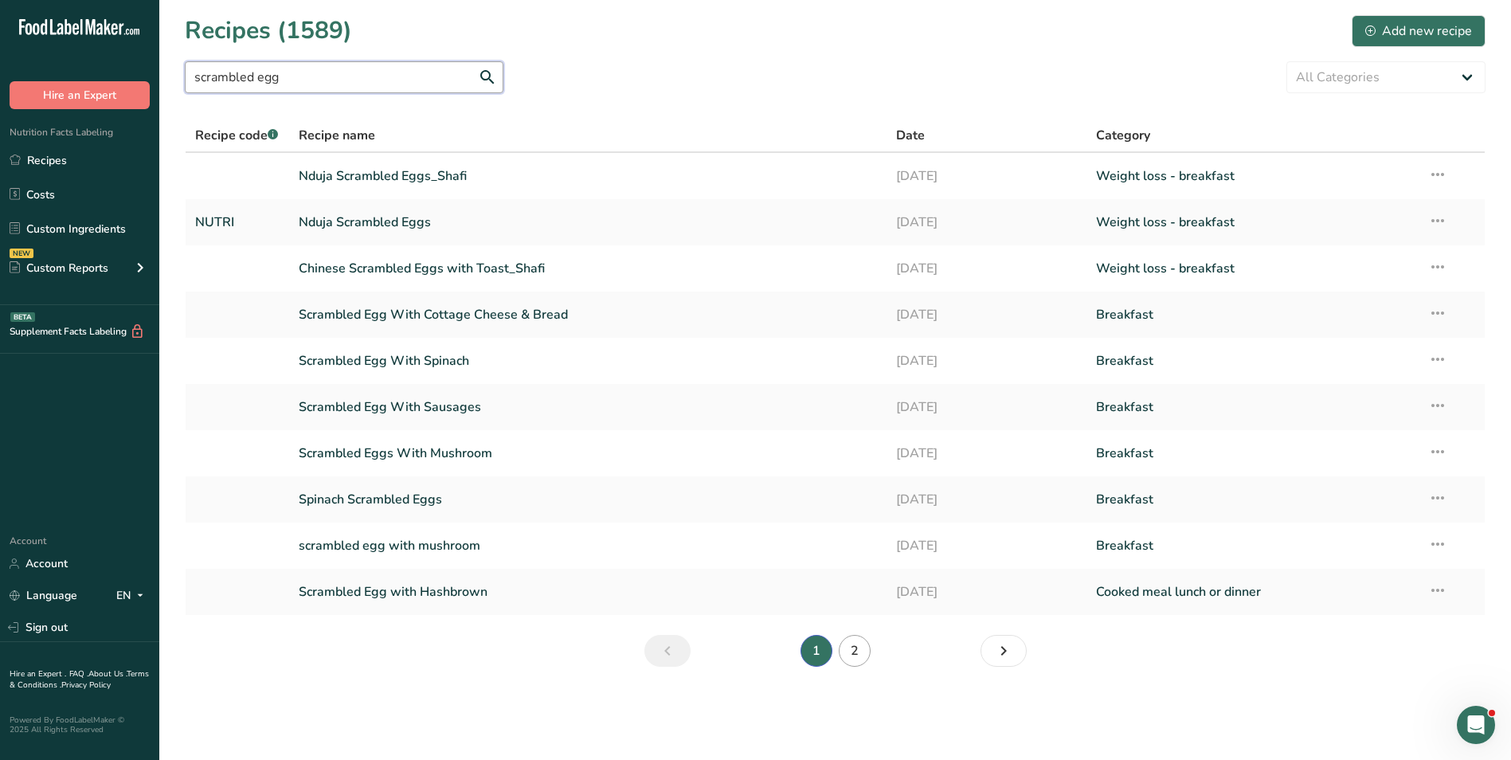
type input "scrambled egg"
click at [850, 645] on link "2" at bounding box center [855, 651] width 32 height 32
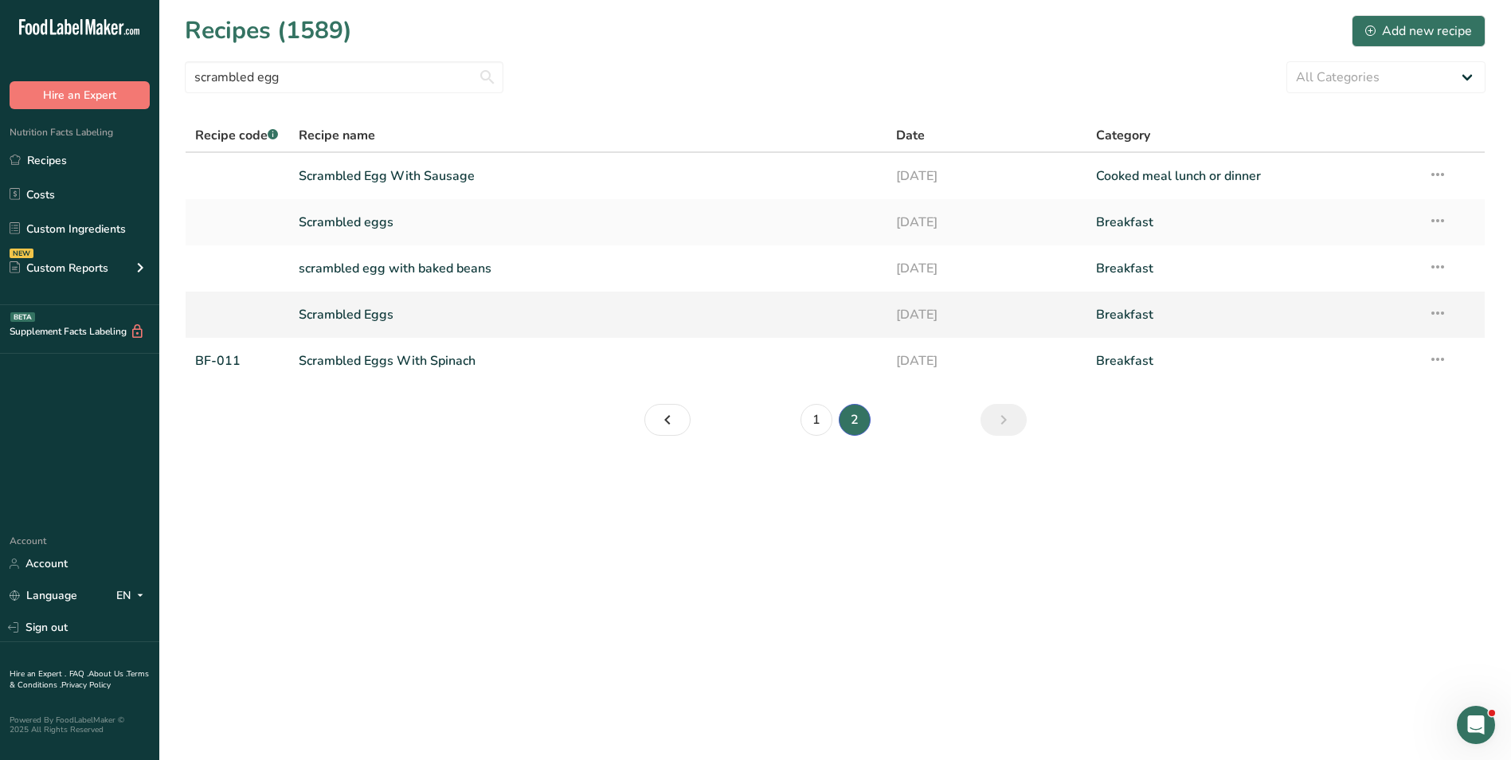
click at [386, 321] on link "Scrambled Eggs" at bounding box center [588, 314] width 579 height 33
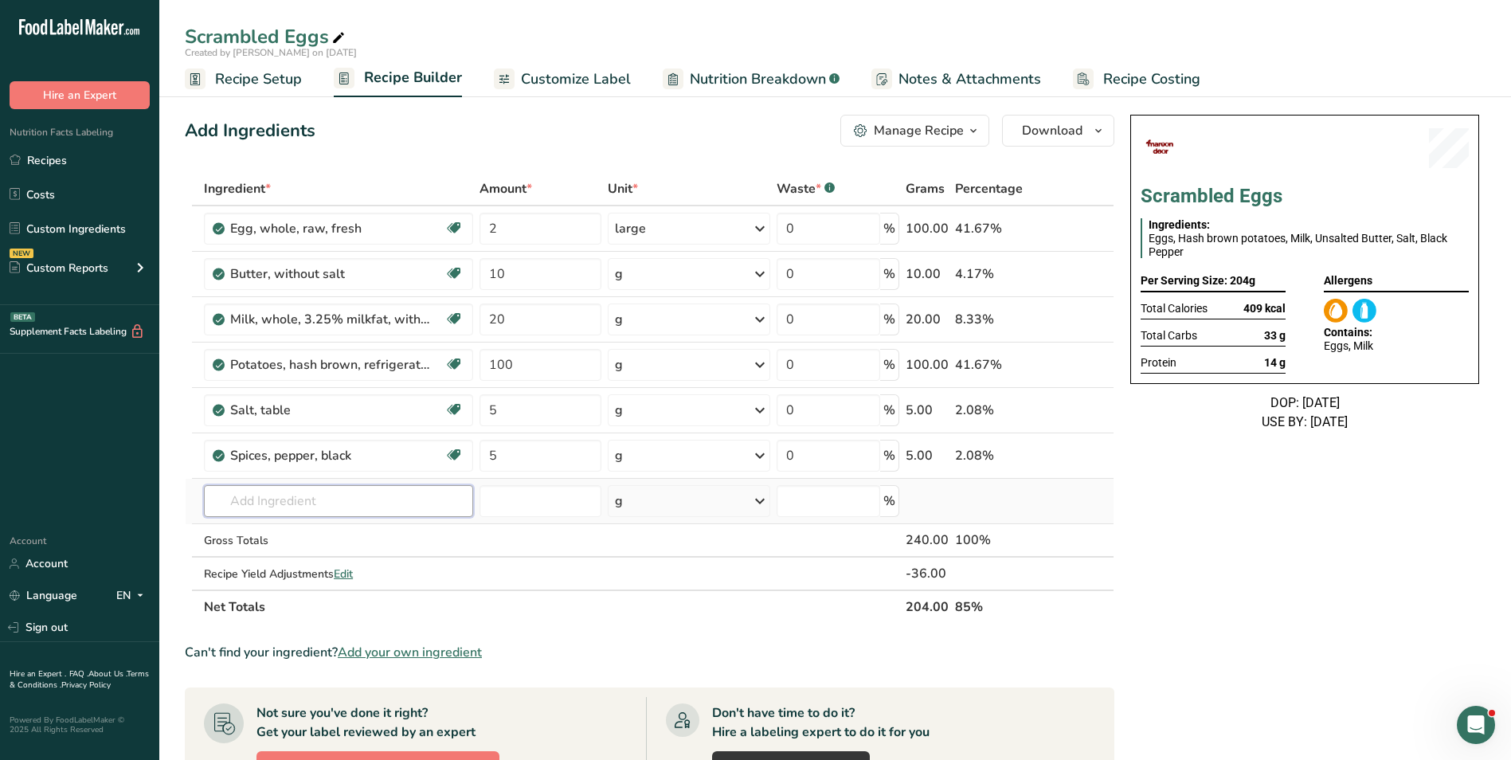
click at [260, 503] on input "text" at bounding box center [338, 501] width 269 height 32
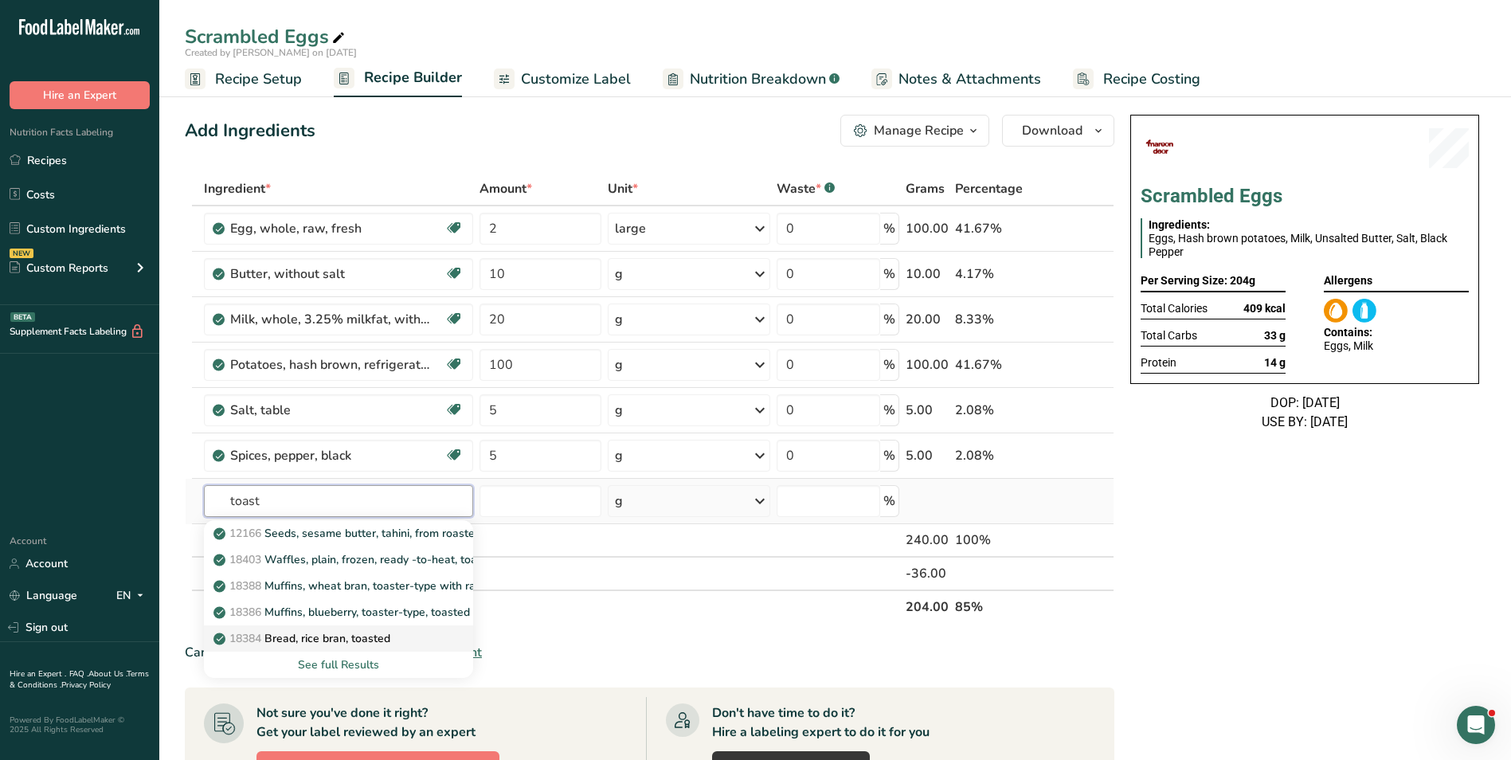
type input "toast"
click at [299, 637] on p "18384 Bread, rice bran, toasted" at bounding box center [304, 638] width 174 height 17
type input "Bread, rice bran, toasted"
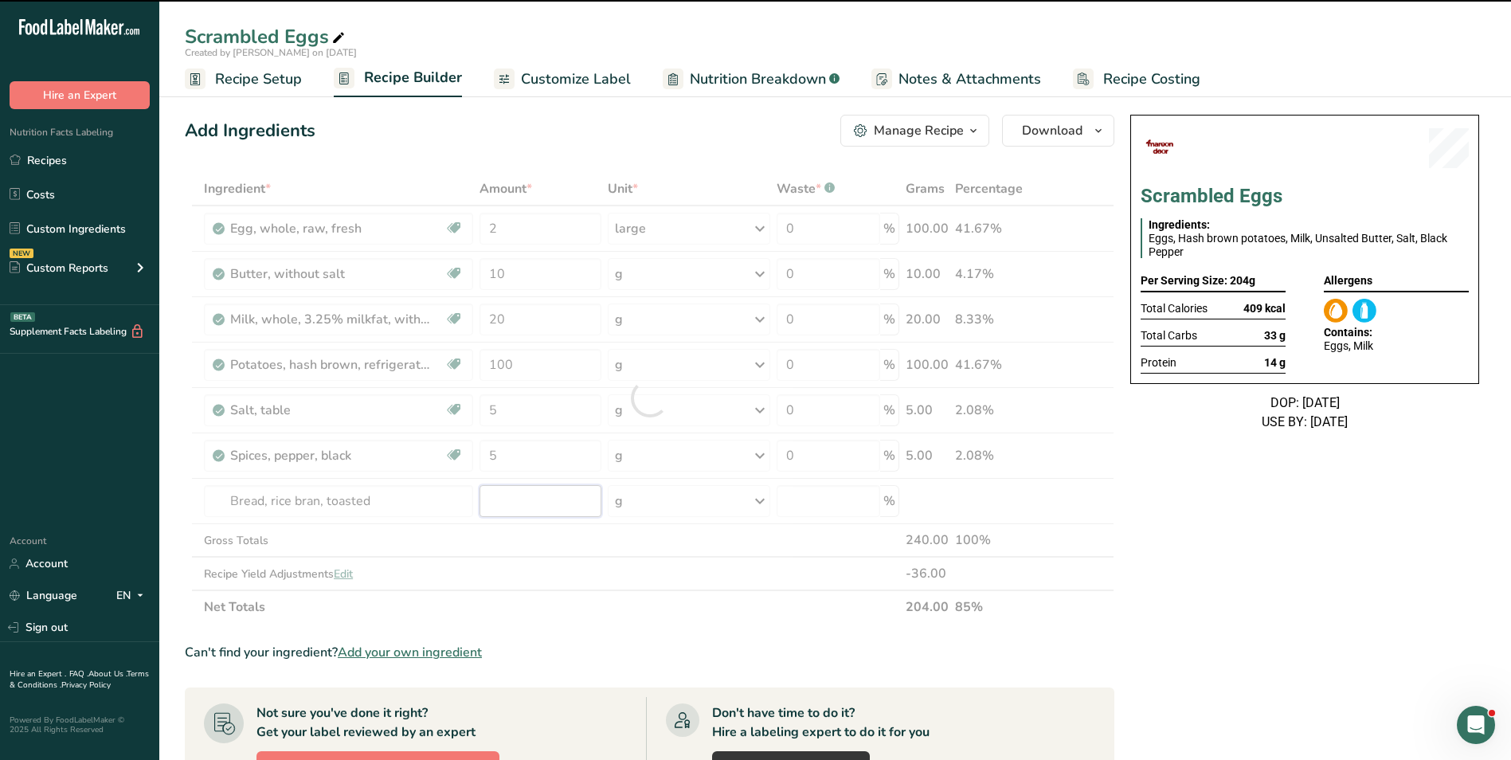
type input "0"
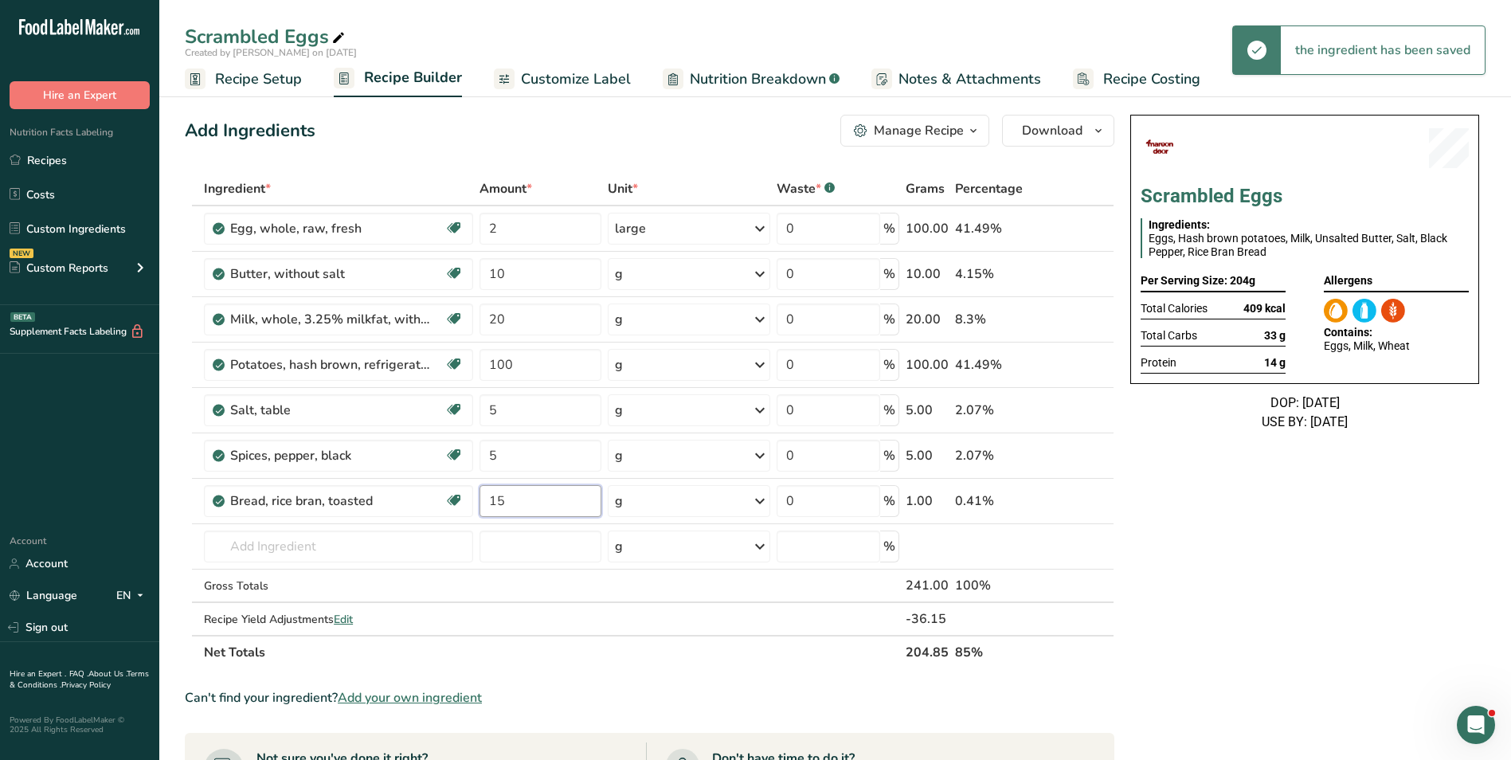
type input "15"
click at [300, 546] on input "text" at bounding box center [338, 547] width 269 height 32
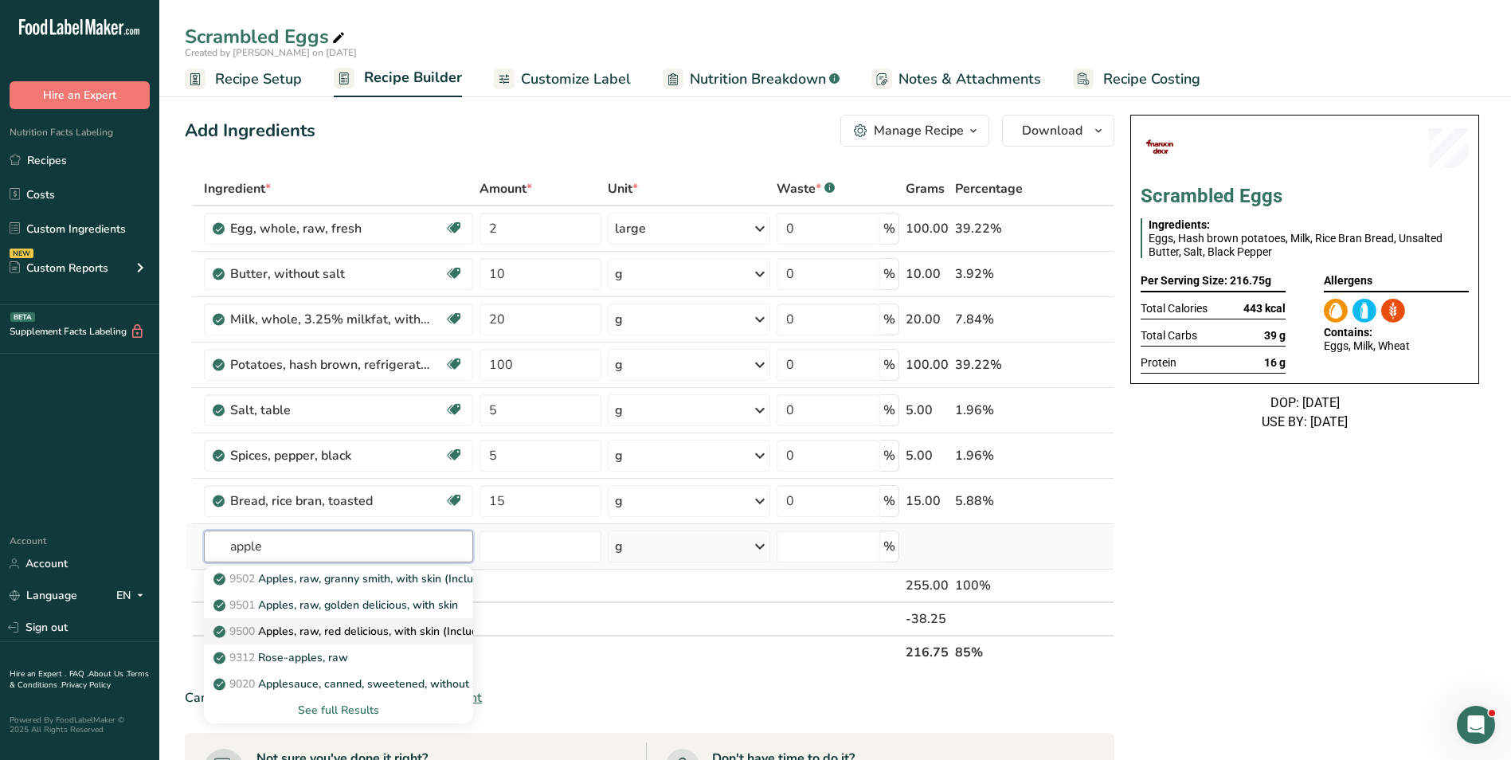
type input "apple"
click at [329, 625] on p "9500 Apples, raw, red delicious, with skin (Includes foods for USDA's Food Dist…" at bounding box center [470, 631] width 507 height 17
type input "Apples, raw, red delicious, with skin (Includes foods for USDA's Food Distribut…"
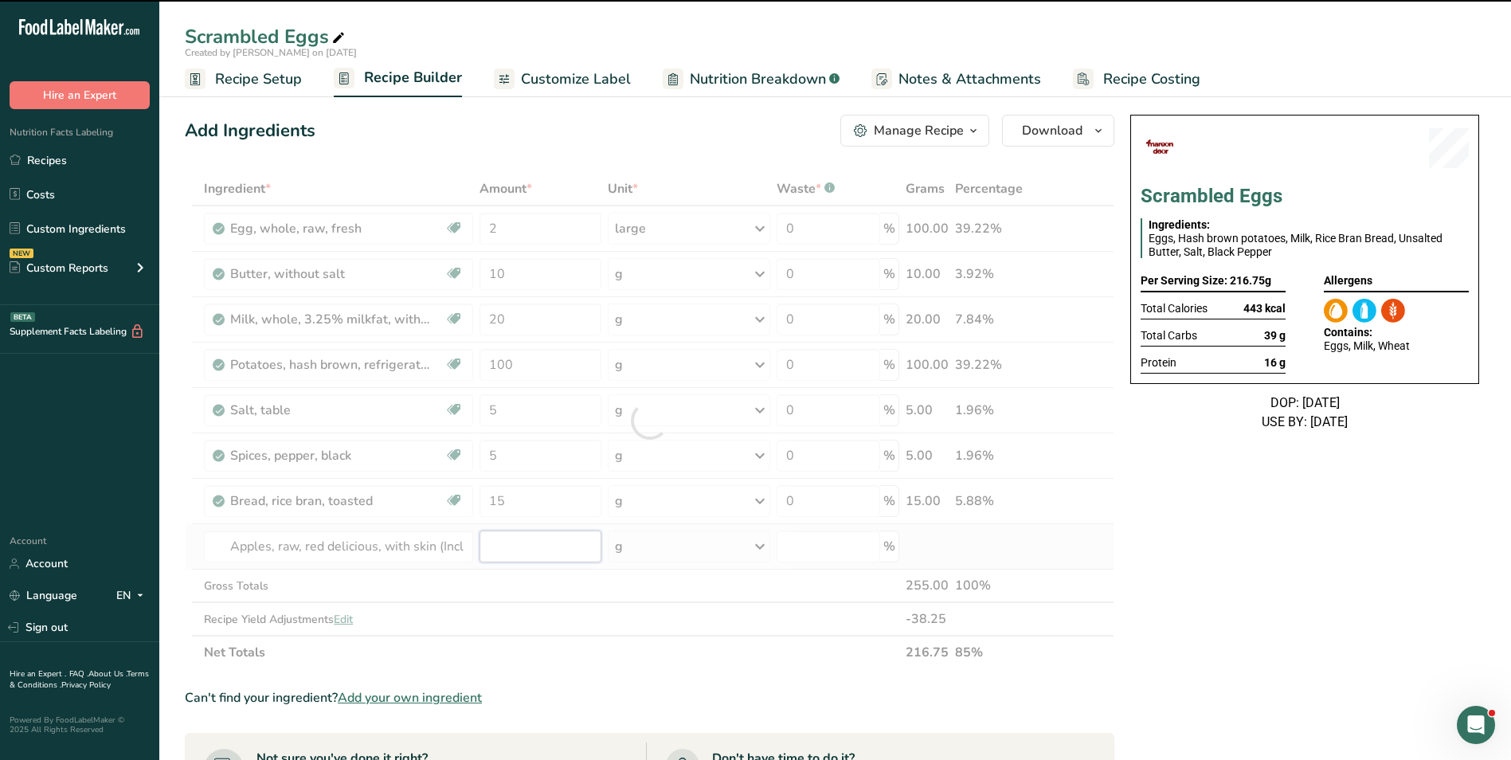
type input "0"
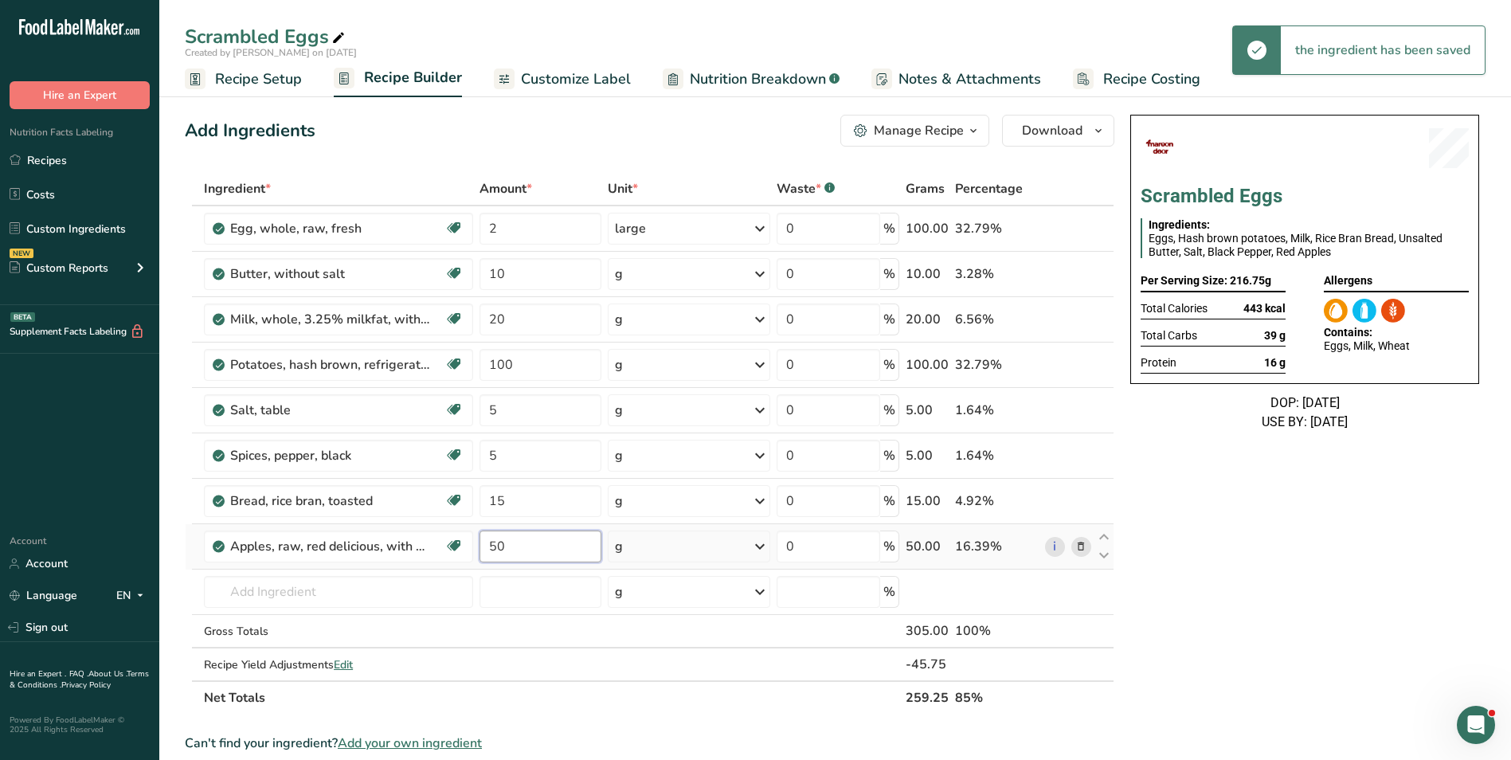
type input "50"
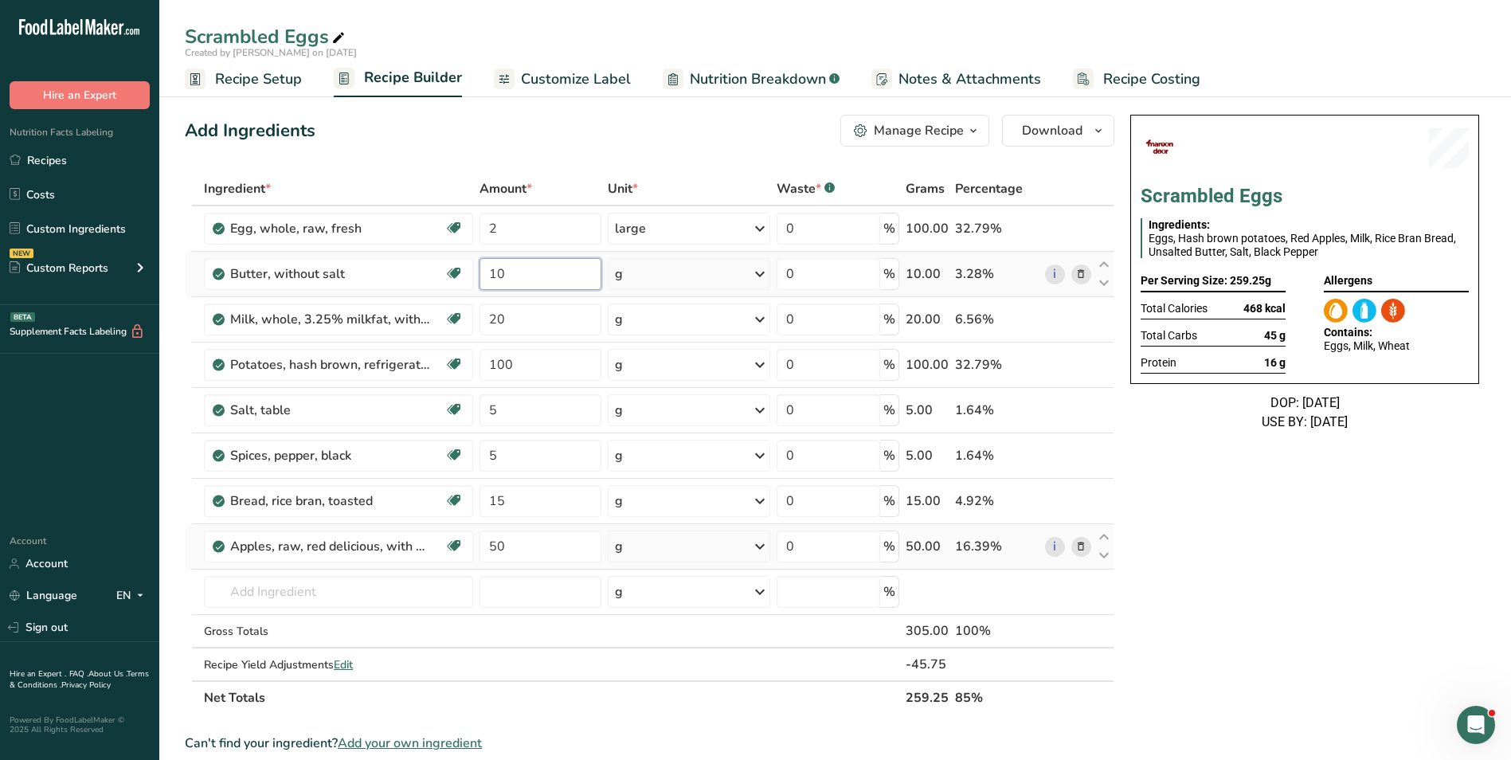
click at [493, 279] on input "10" at bounding box center [541, 274] width 122 height 32
type input "5"
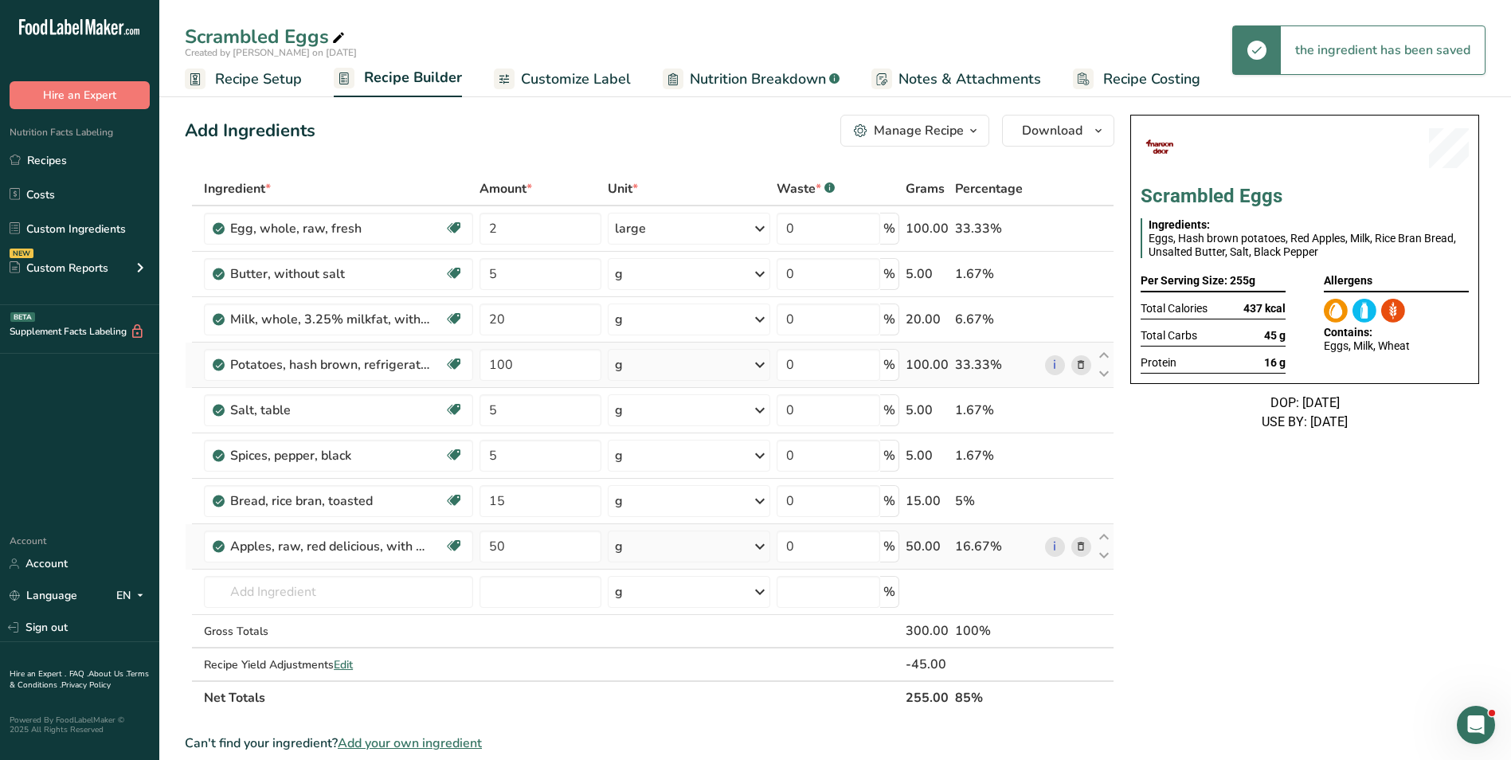
click at [1083, 361] on icon at bounding box center [1080, 365] width 11 height 17
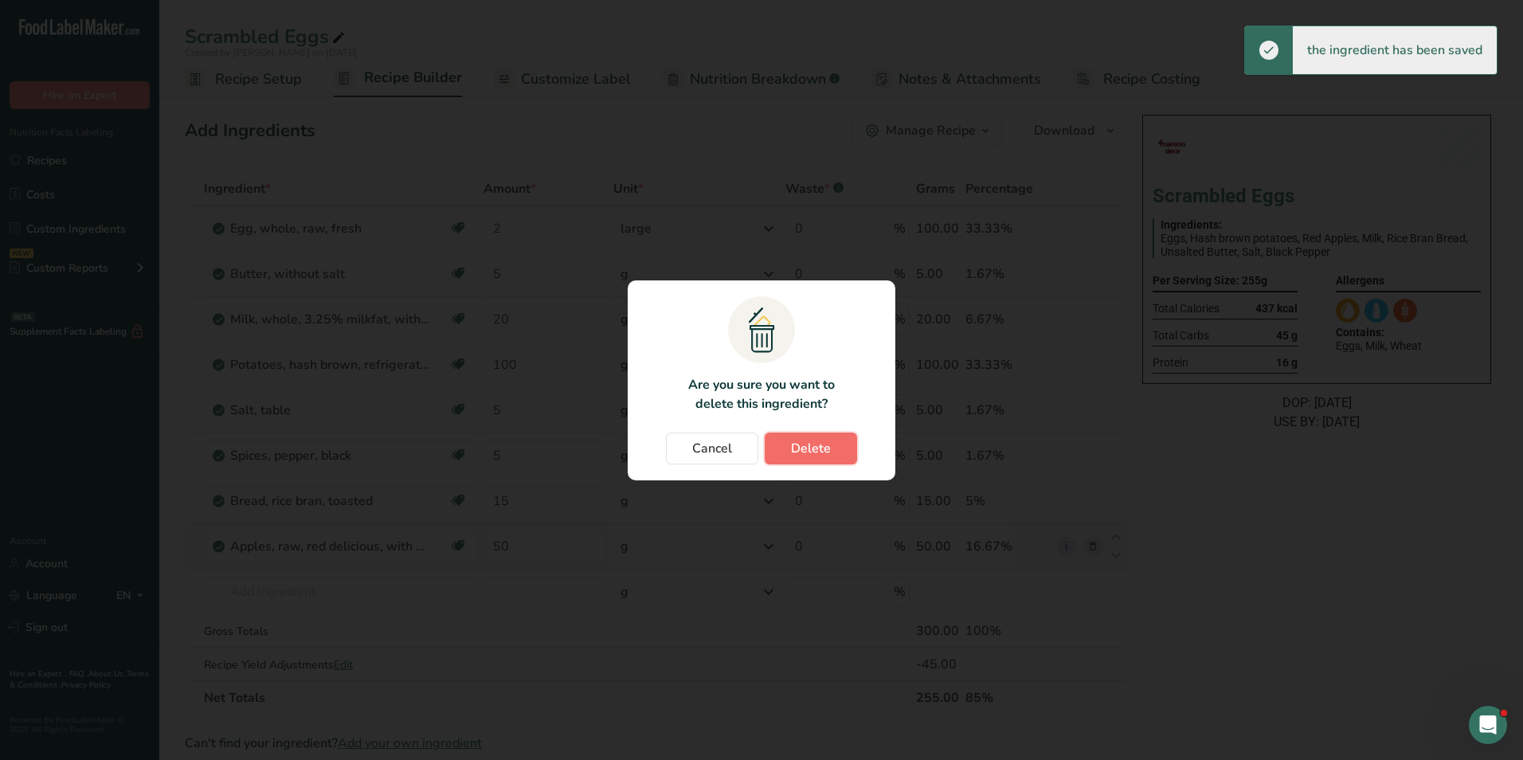
click at [792, 435] on button "Delete" at bounding box center [811, 449] width 92 height 32
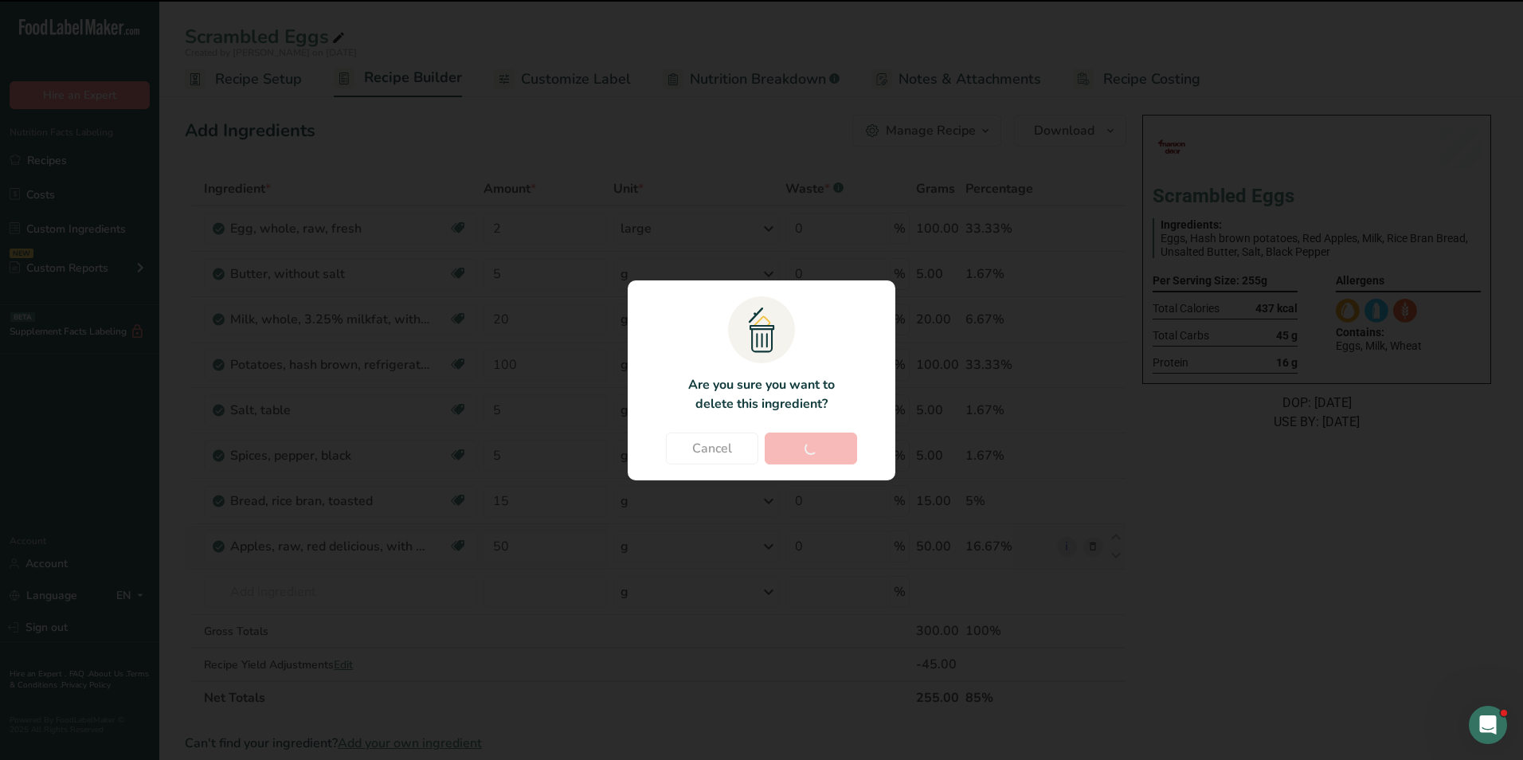
type input "5"
type input "15"
type input "50"
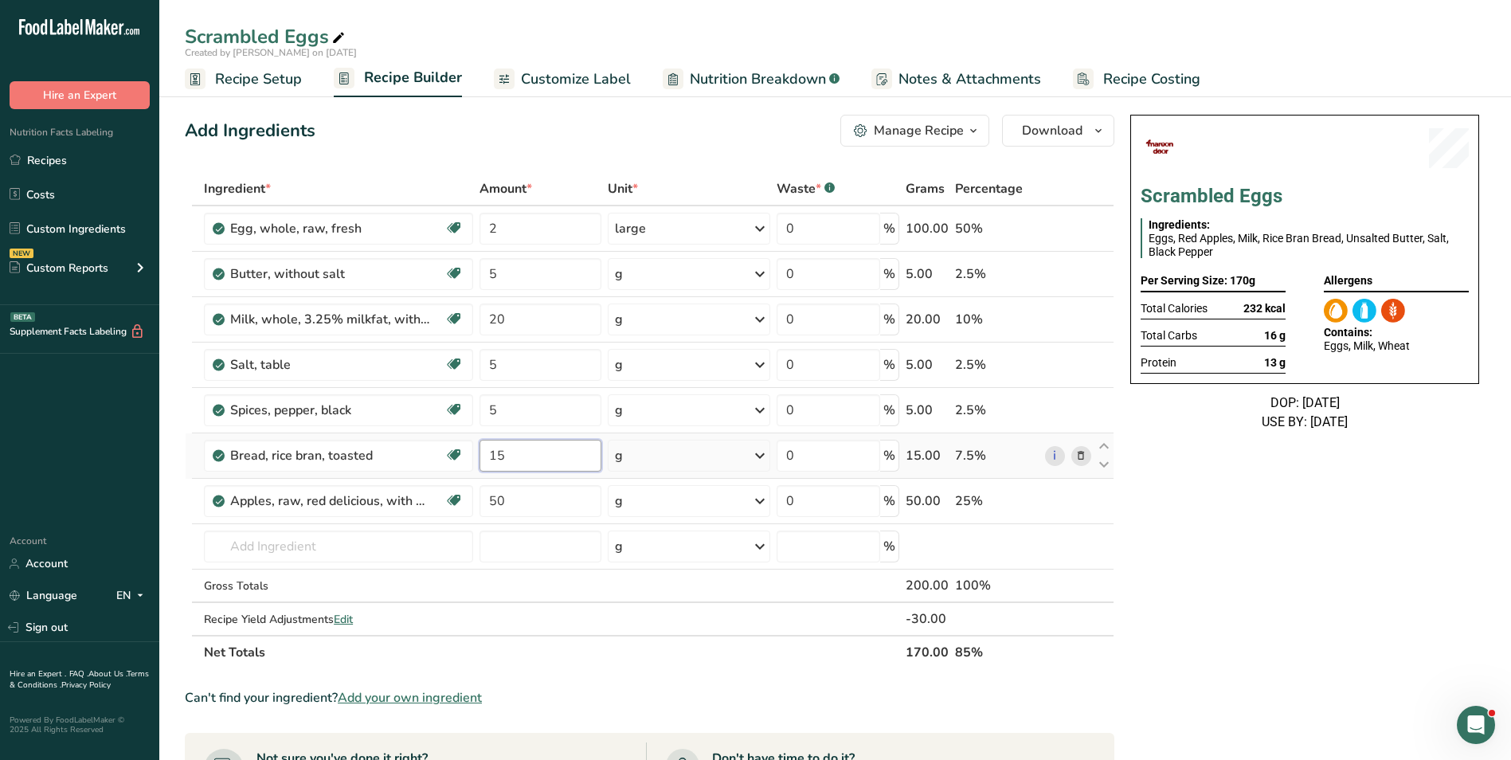
click at [486, 455] on input "15" at bounding box center [541, 456] width 122 height 32
type input "25"
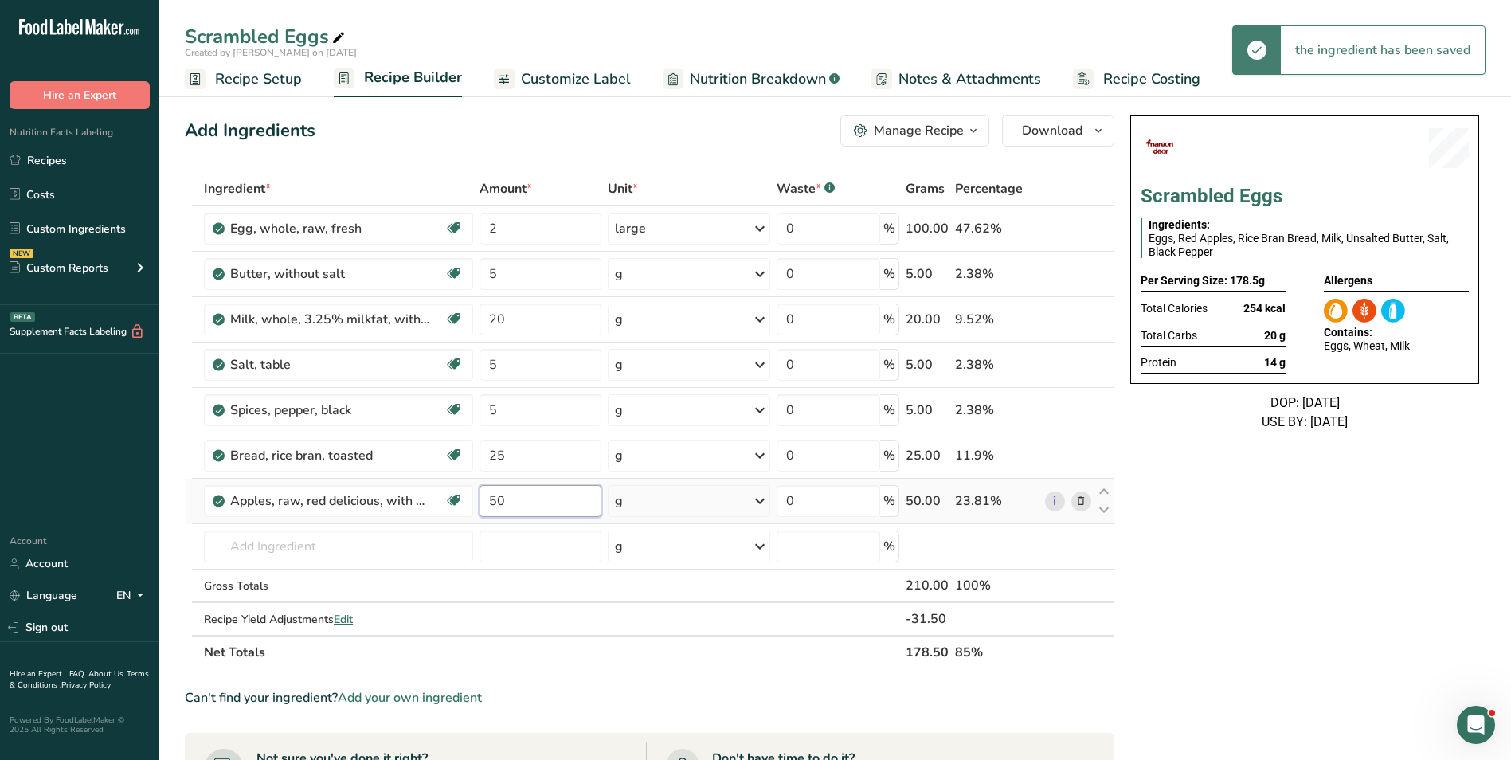
click at [497, 511] on input "50" at bounding box center [541, 501] width 122 height 32
type input "80"
click at [585, 84] on span "Customize Label" at bounding box center [576, 80] width 110 height 22
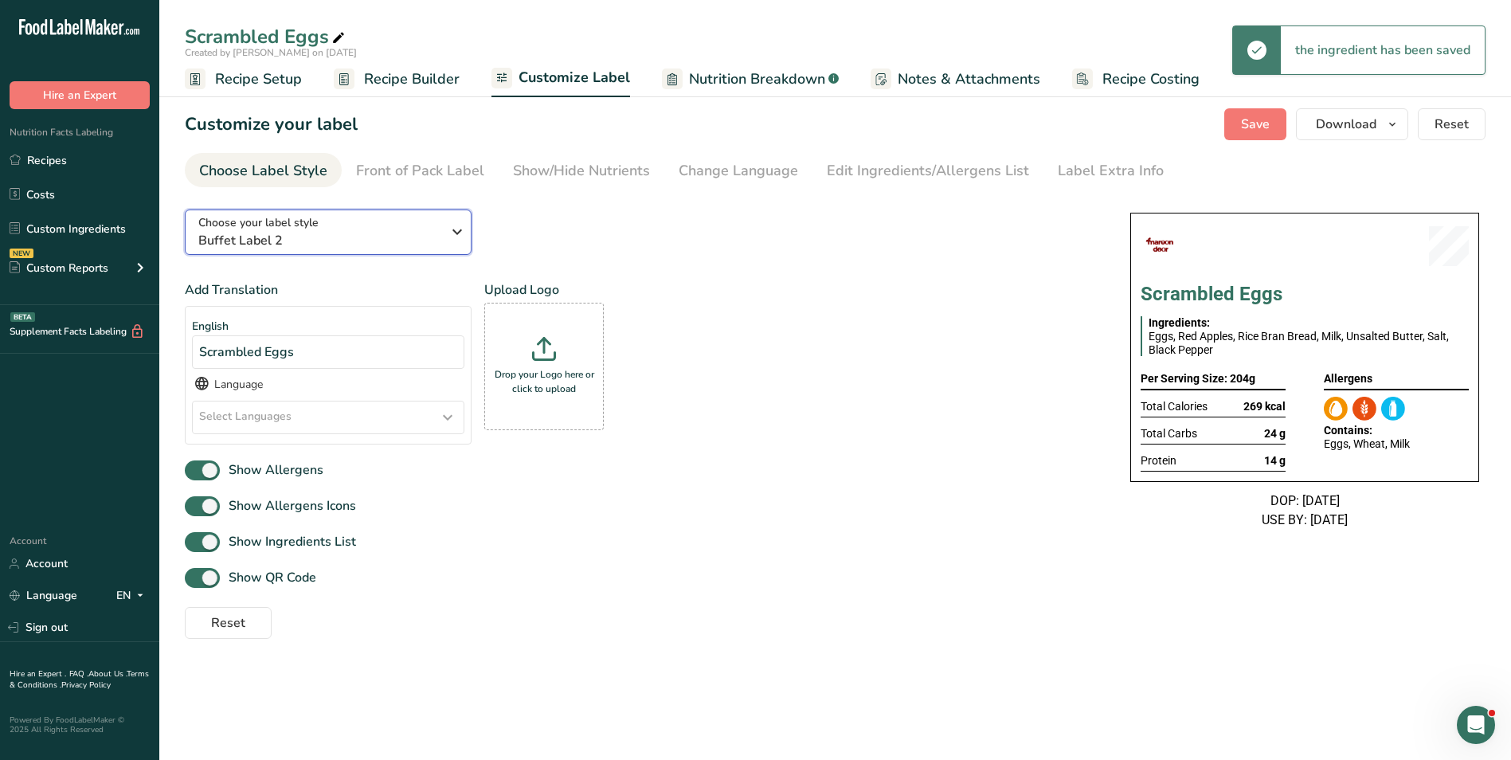
click at [311, 241] on span "Buffet Label 2" at bounding box center [319, 240] width 243 height 19
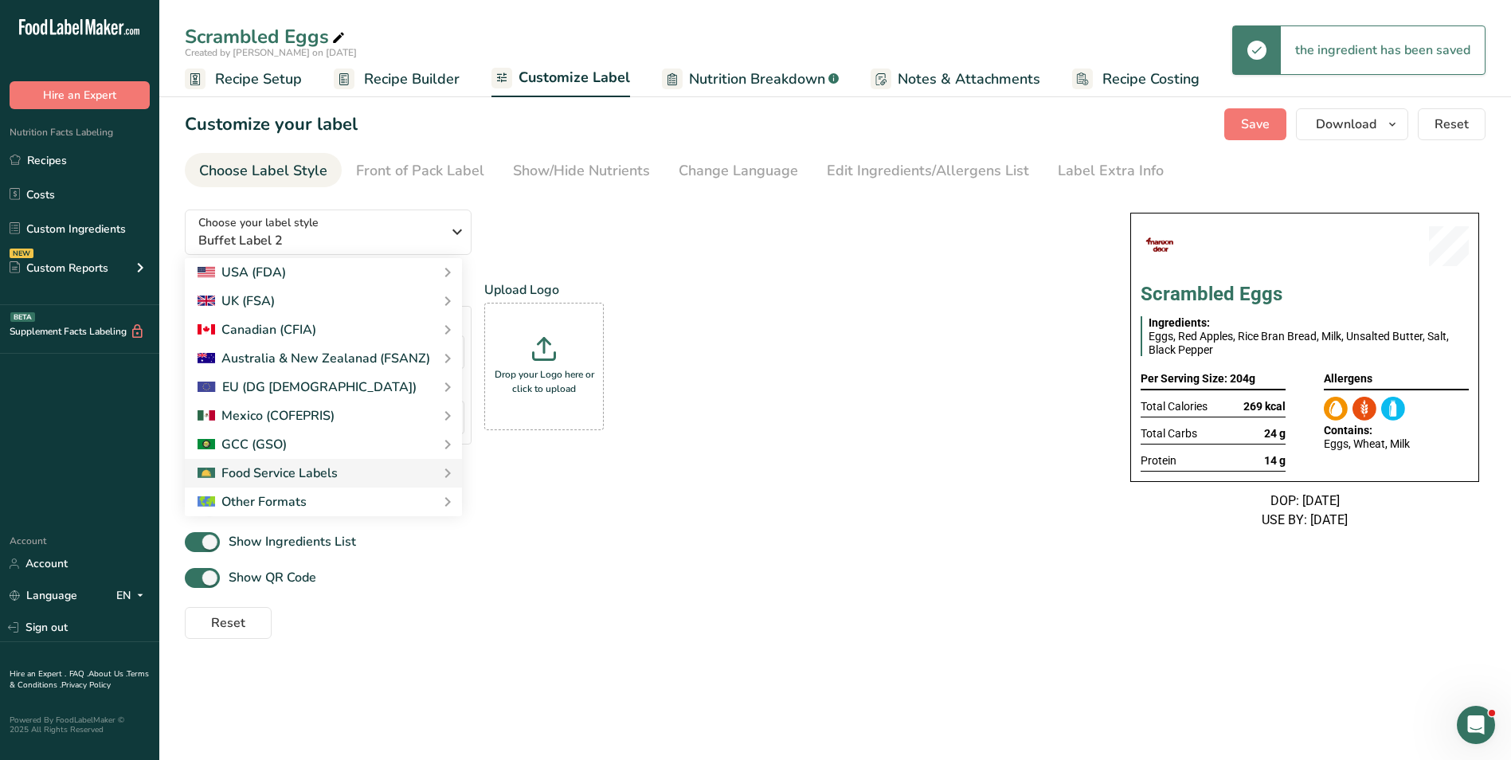
click at [823, 248] on div "Choose your label style Buffet Label 2 USA (FDA) Standard FDA label Tabular FDA…" at bounding box center [642, 418] width 914 height 442
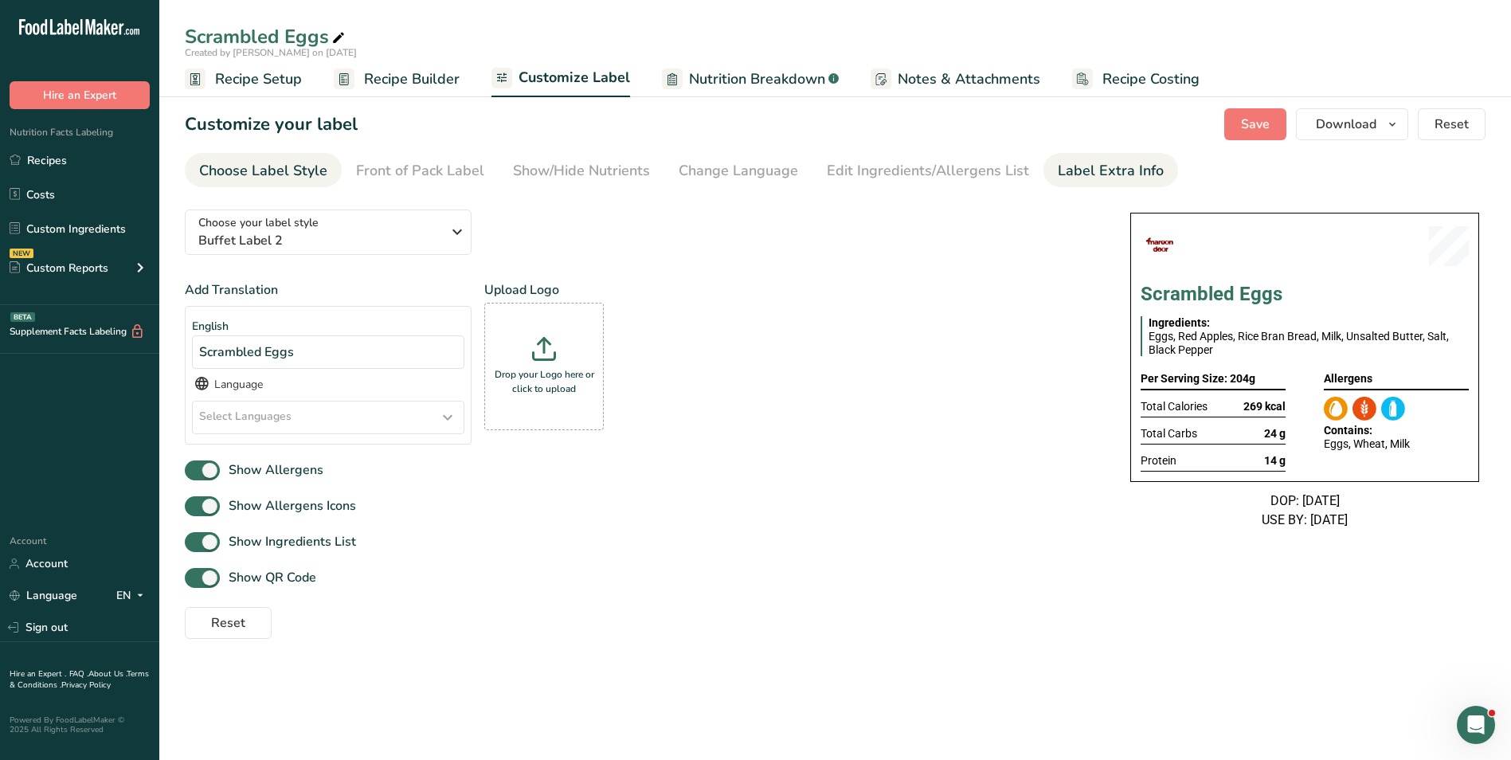
click at [1087, 178] on div "Label Extra Info" at bounding box center [1111, 171] width 106 height 22
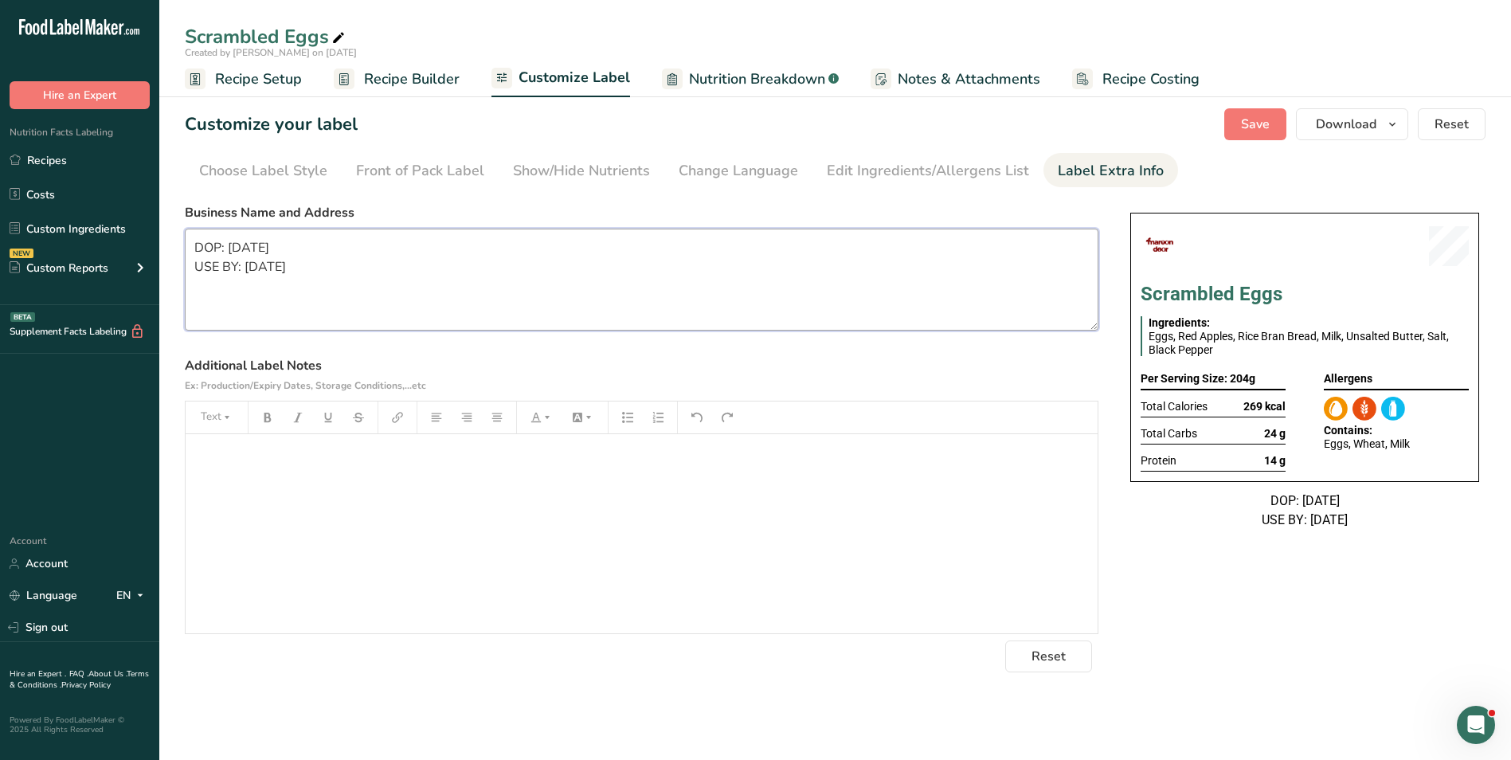
click at [480, 316] on textarea "DOP: 18/01/2025 USE BY: 19/01/2025" at bounding box center [642, 280] width 914 height 102
paste textarea "BREAKFAST Use by: [DATE] Storage: Keep Refrigerated under 5 degrees Heating: Re…"
click at [216, 248] on textarea "BREAKFAST Use by: [DATE] Storage: Keep Refrigerated under 5 degrees Heating: Re…" at bounding box center [642, 280] width 914 height 102
click at [245, 274] on textarea "BREAKFAST Use by: [DATE] Storage: Keep Refrigerated under 5 degrees Heating: Re…" at bounding box center [642, 280] width 914 height 102
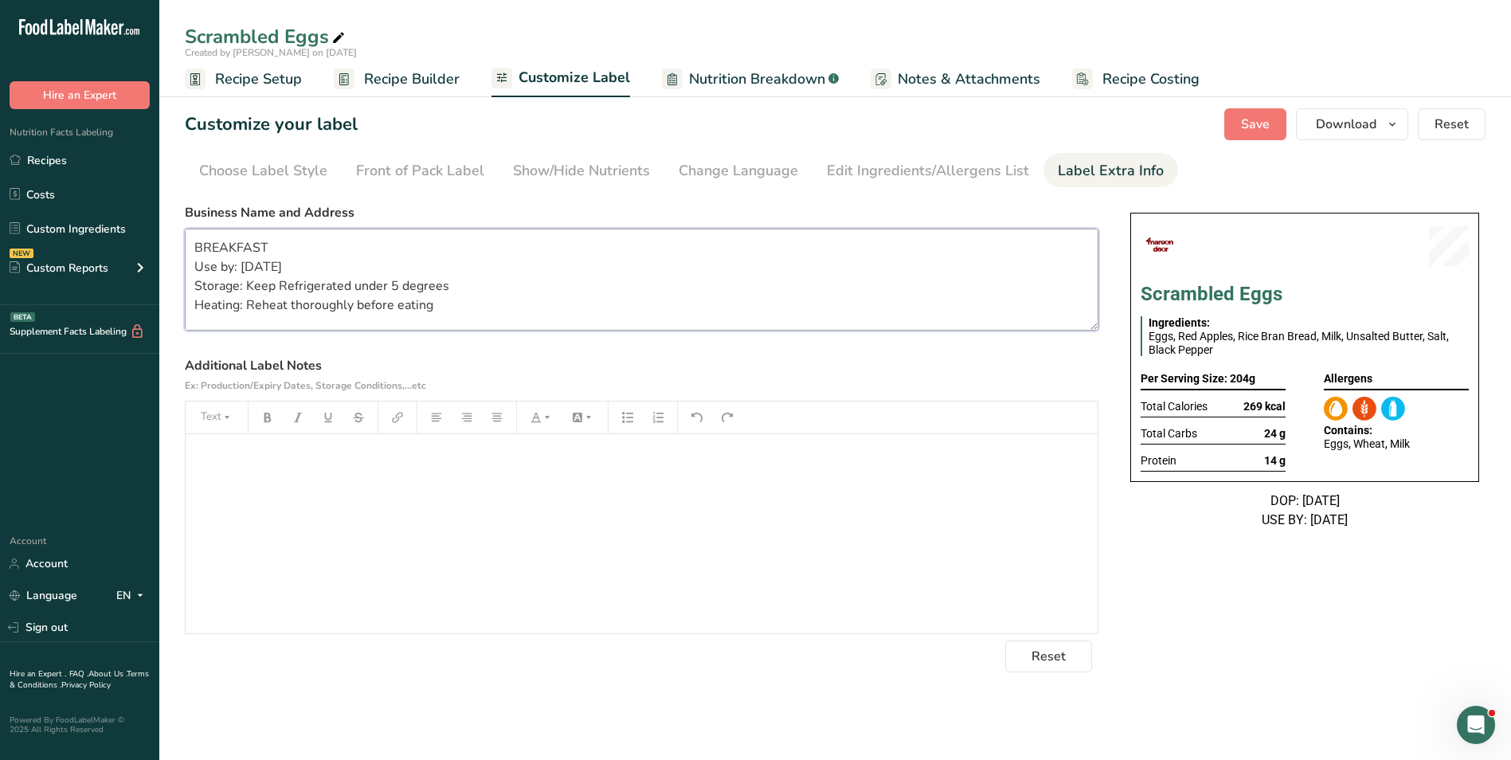
click at [244, 273] on textarea "BREAKFAST Use by: [DATE] Storage: Keep Refrigerated under 5 degrees Heating: Re…" at bounding box center [642, 280] width 914 height 102
click at [1235, 119] on button "Save" at bounding box center [1255, 124] width 62 height 32
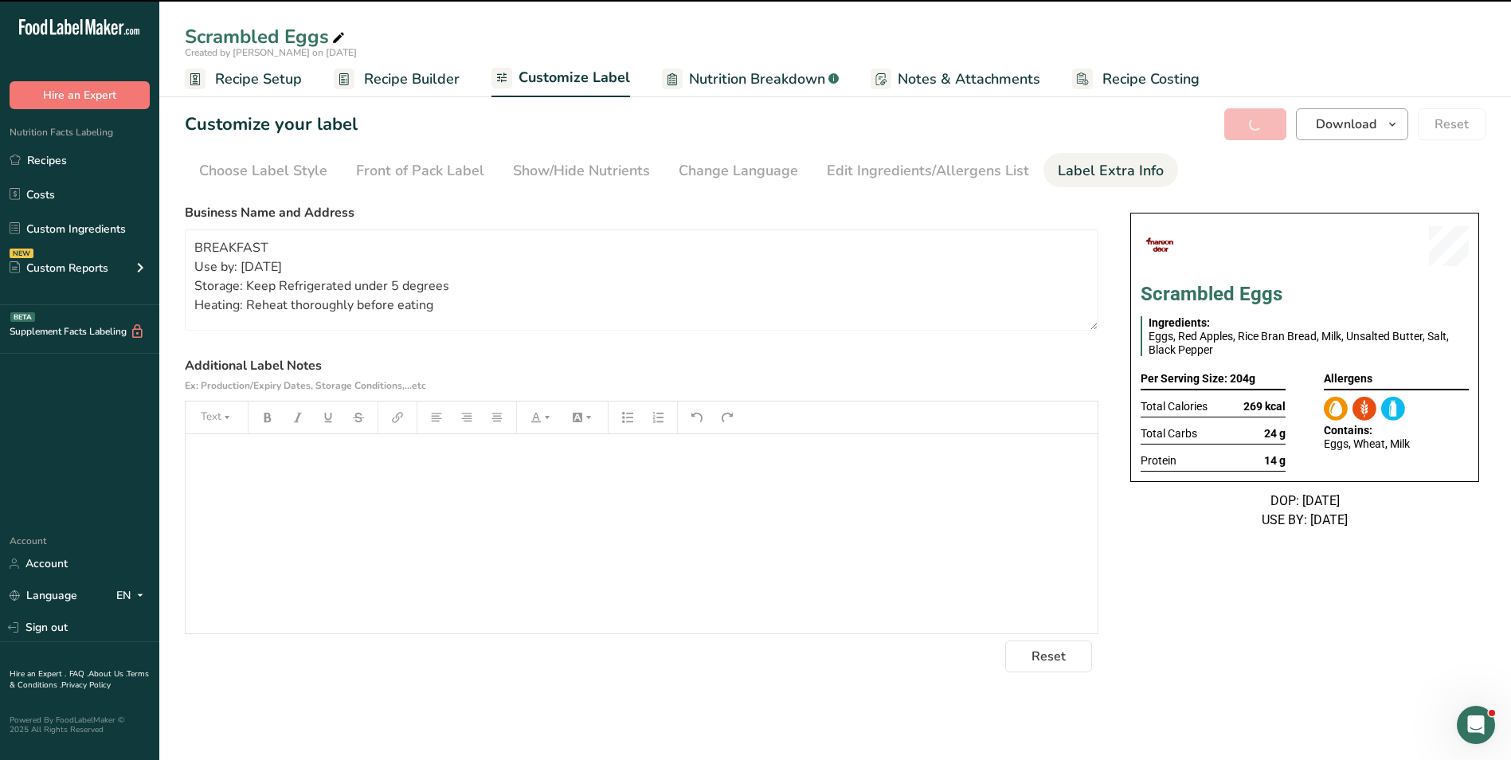
type textarea "BREAKFAST Use by: 21/09/2025 Storage: Keep Refrigerated under 5 degrees Heating…"
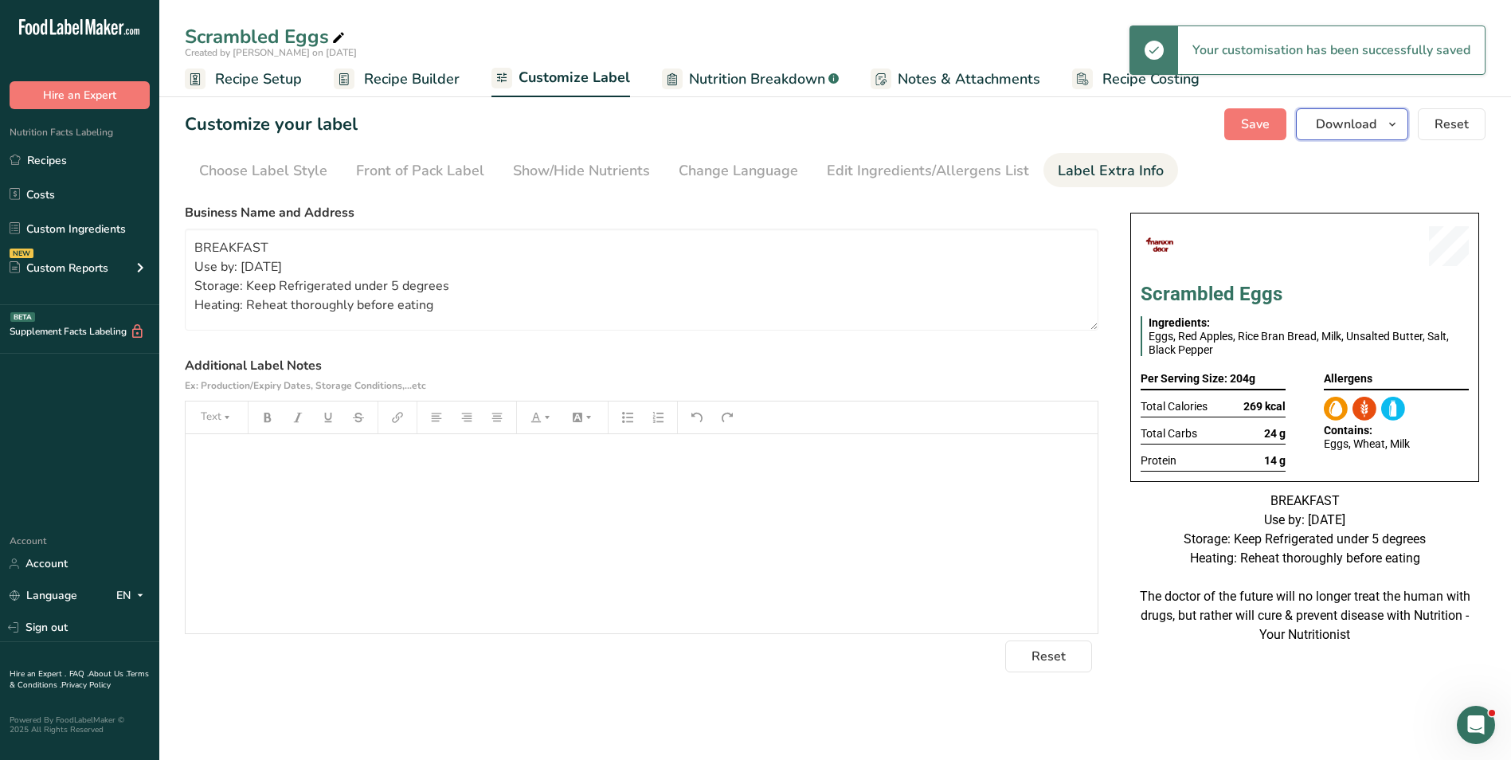
click at [1373, 135] on button "Download" at bounding box center [1352, 124] width 112 height 32
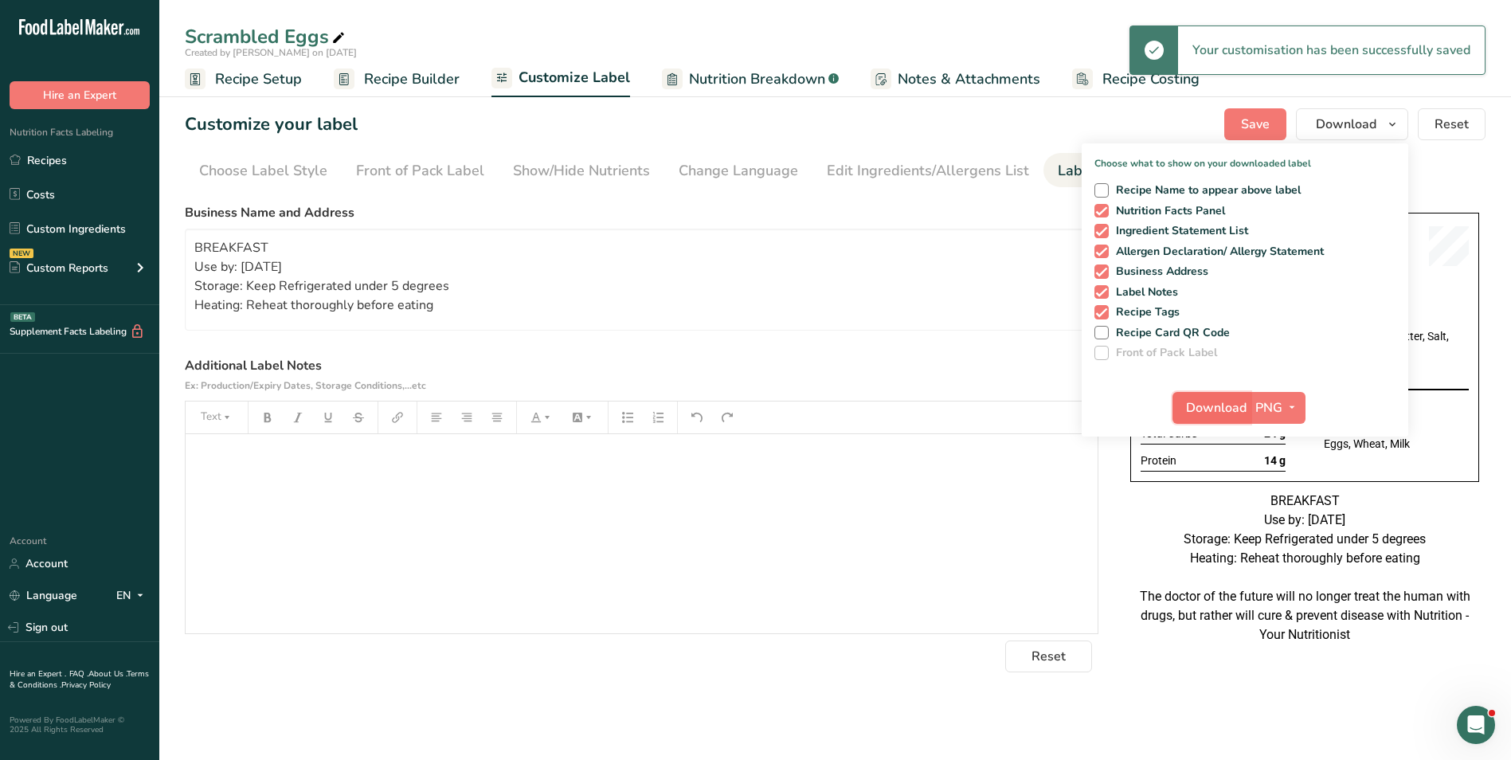
click at [1213, 406] on span "Download" at bounding box center [1216, 407] width 61 height 19
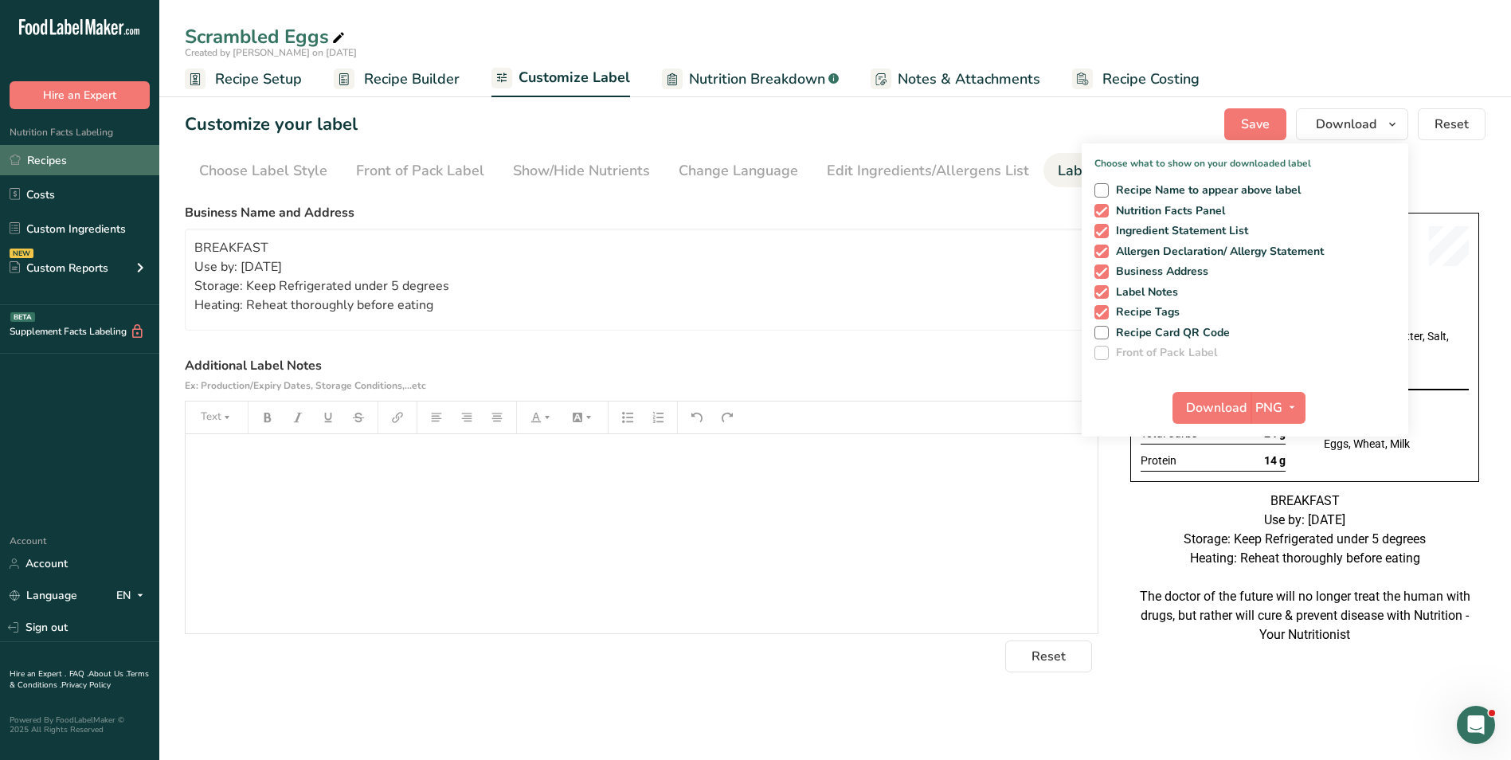
click at [20, 145] on link "Recipes" at bounding box center [79, 160] width 159 height 30
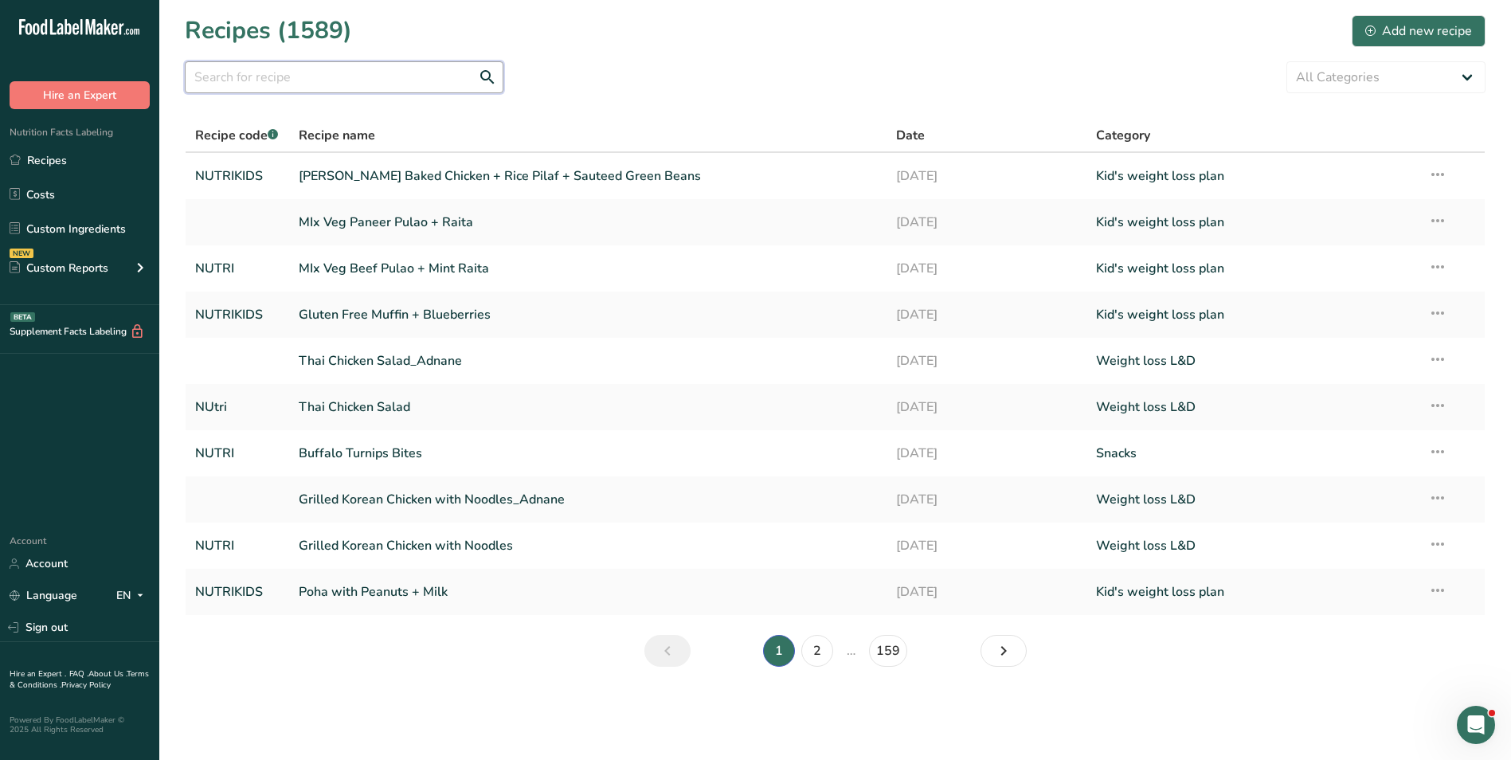
click at [296, 81] on input "text" at bounding box center [344, 77] width 319 height 32
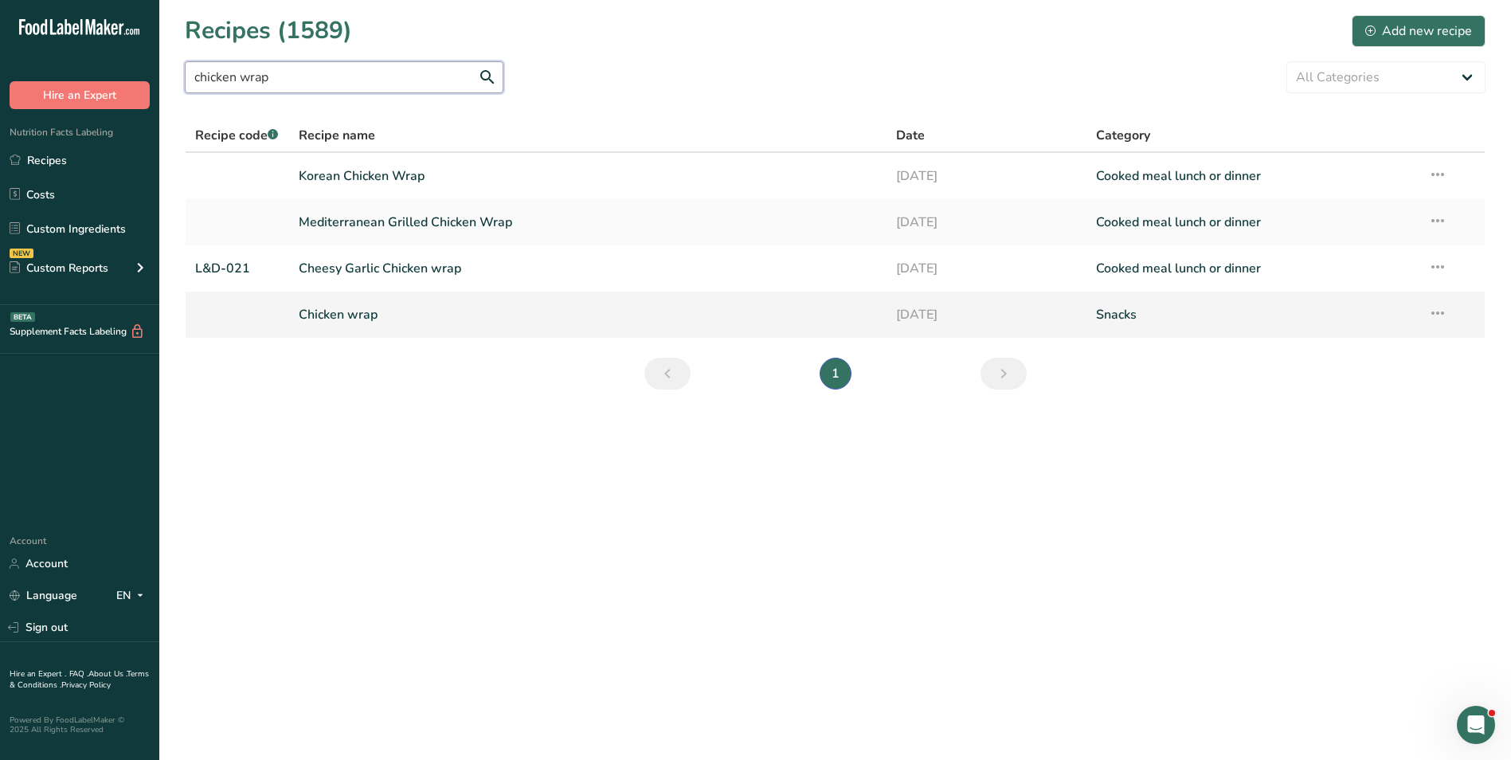
type input "chicken wrap"
click at [359, 318] on link "Chicken wrap" at bounding box center [588, 314] width 579 height 33
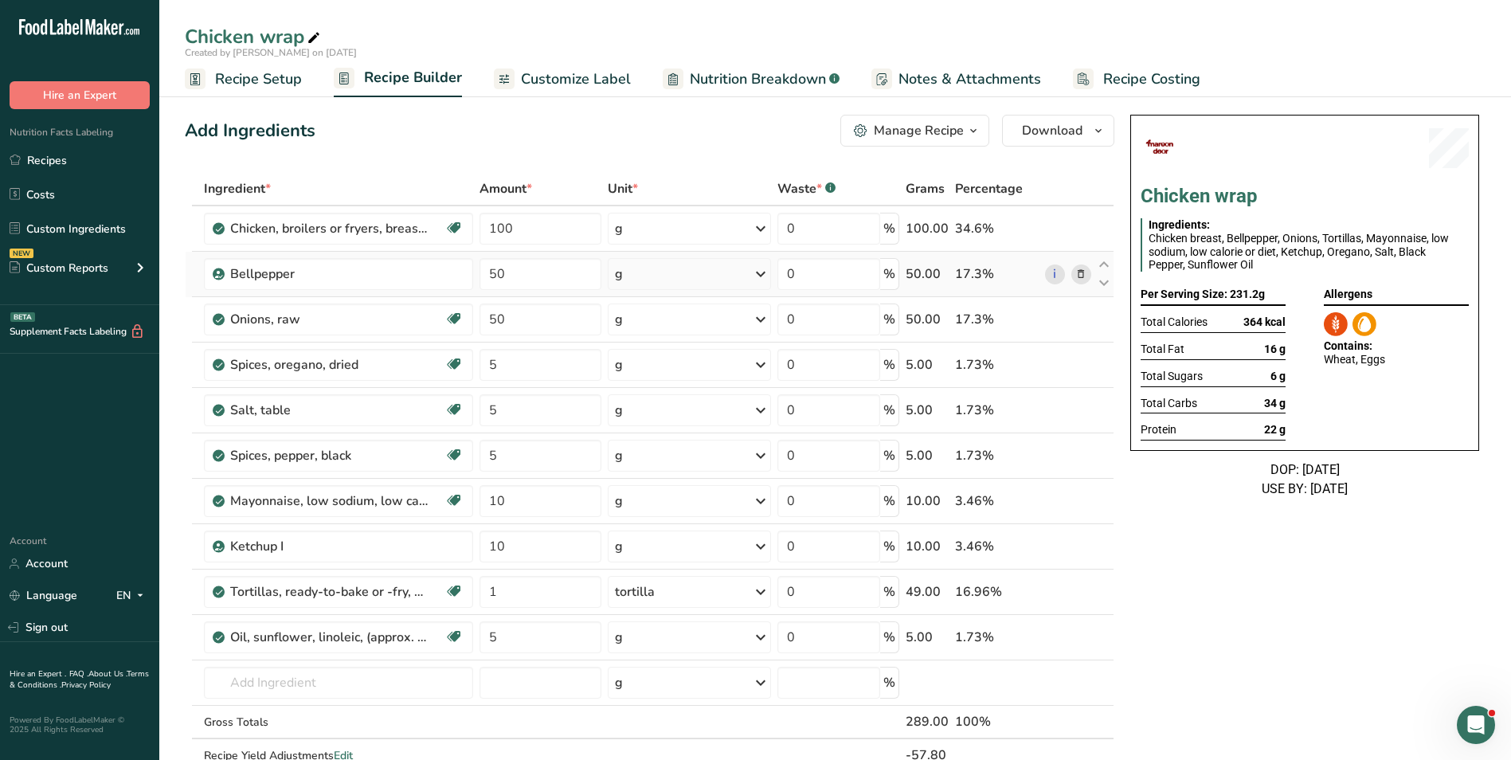
click at [1082, 276] on icon at bounding box center [1080, 274] width 11 height 17
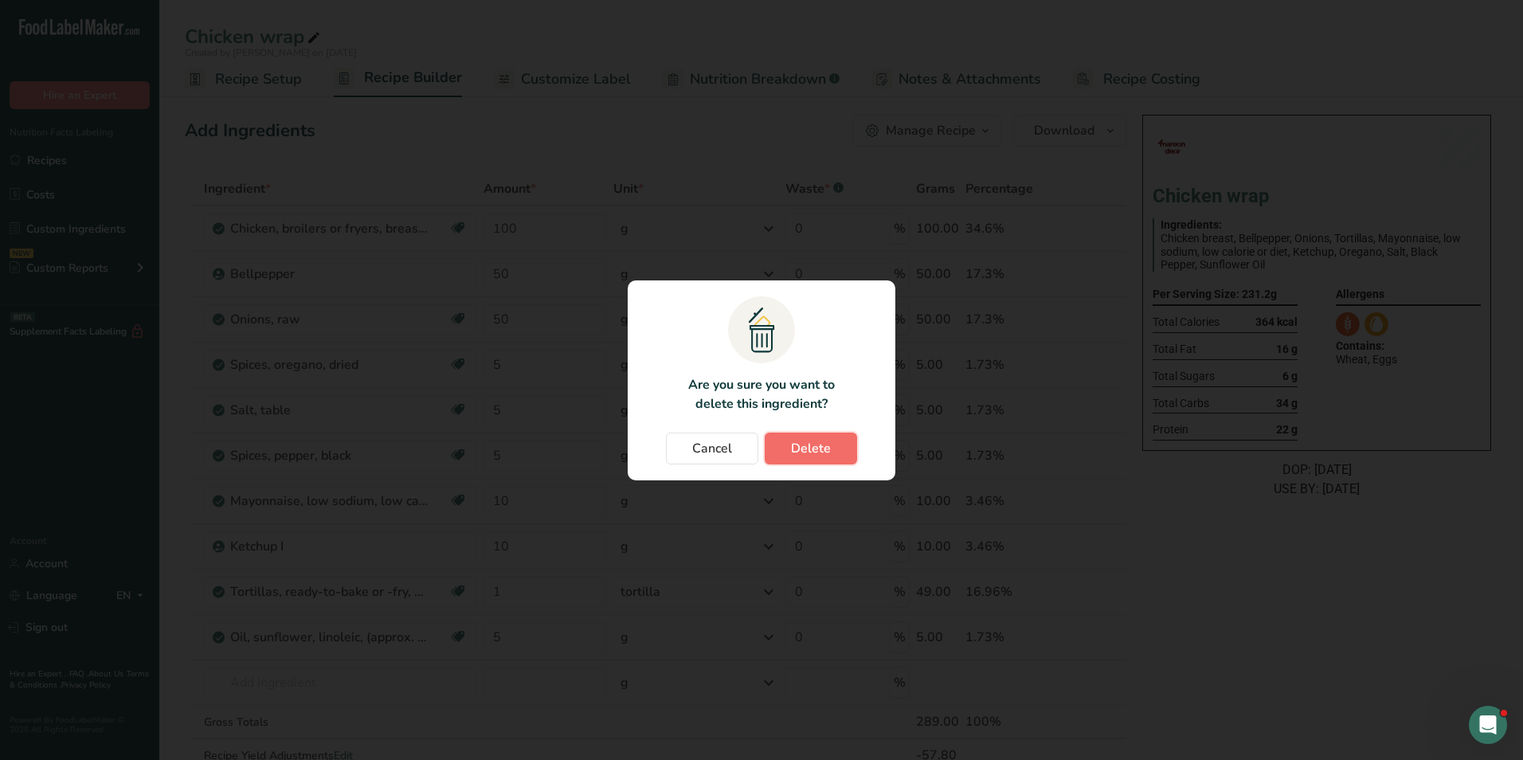
click at [811, 444] on span "Delete" at bounding box center [811, 448] width 40 height 19
type input "5"
type input "10"
type input "1"
type input "5"
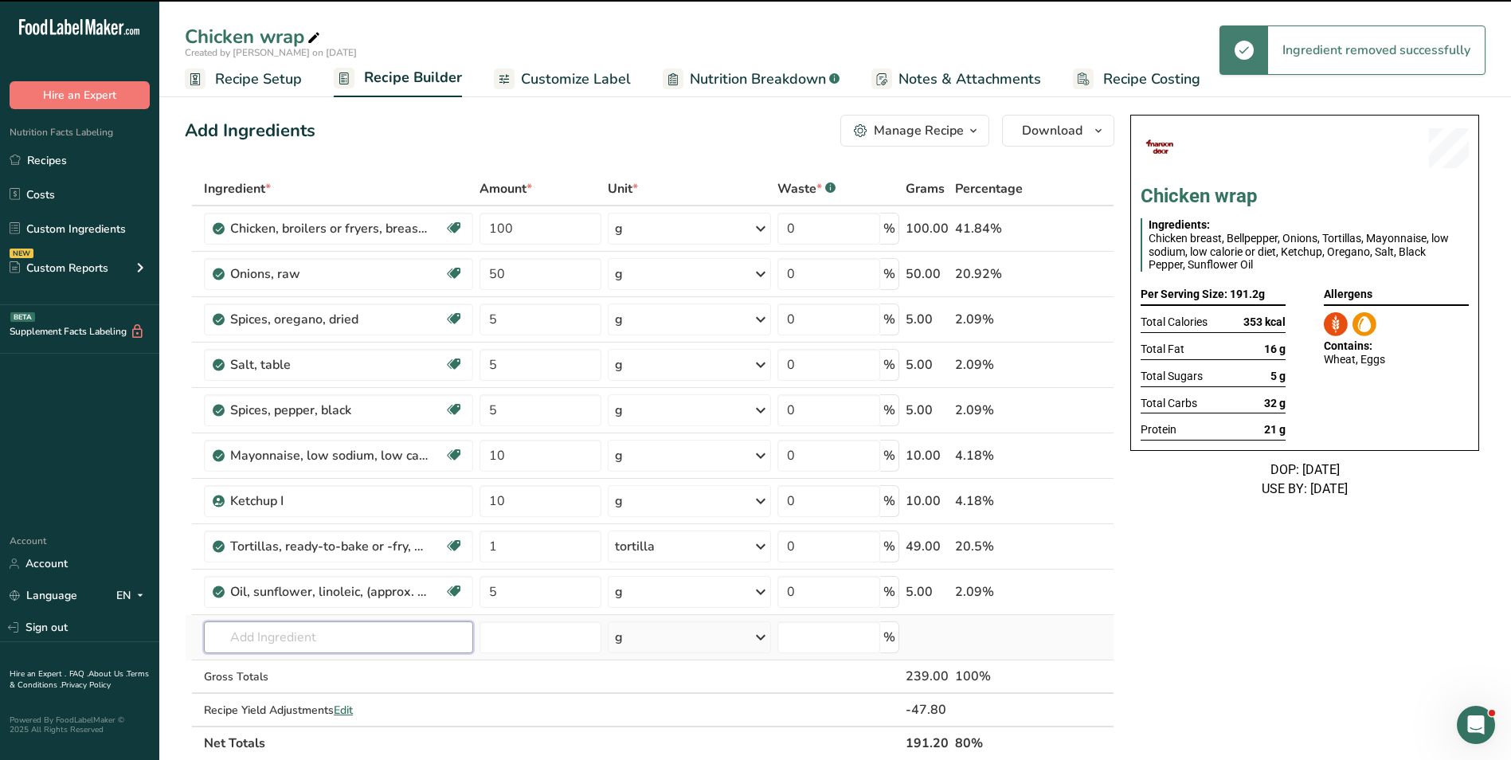
click at [280, 626] on input "text" at bounding box center [338, 637] width 269 height 32
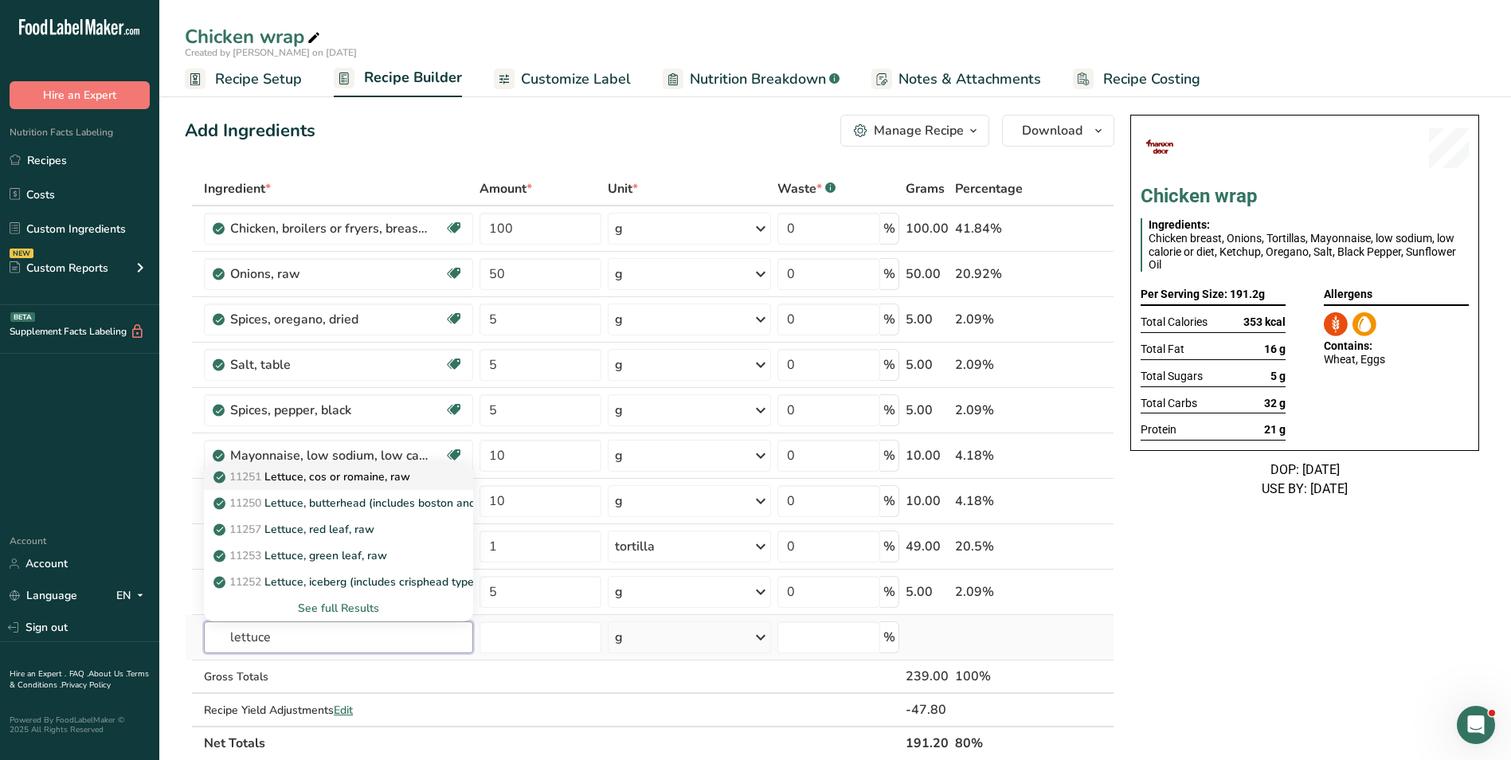
type input "lettuce"
click at [327, 475] on p "11251 Lettuce, cos or romaine, raw" at bounding box center [314, 476] width 194 height 17
type input "Lettuce, cos or romaine, raw"
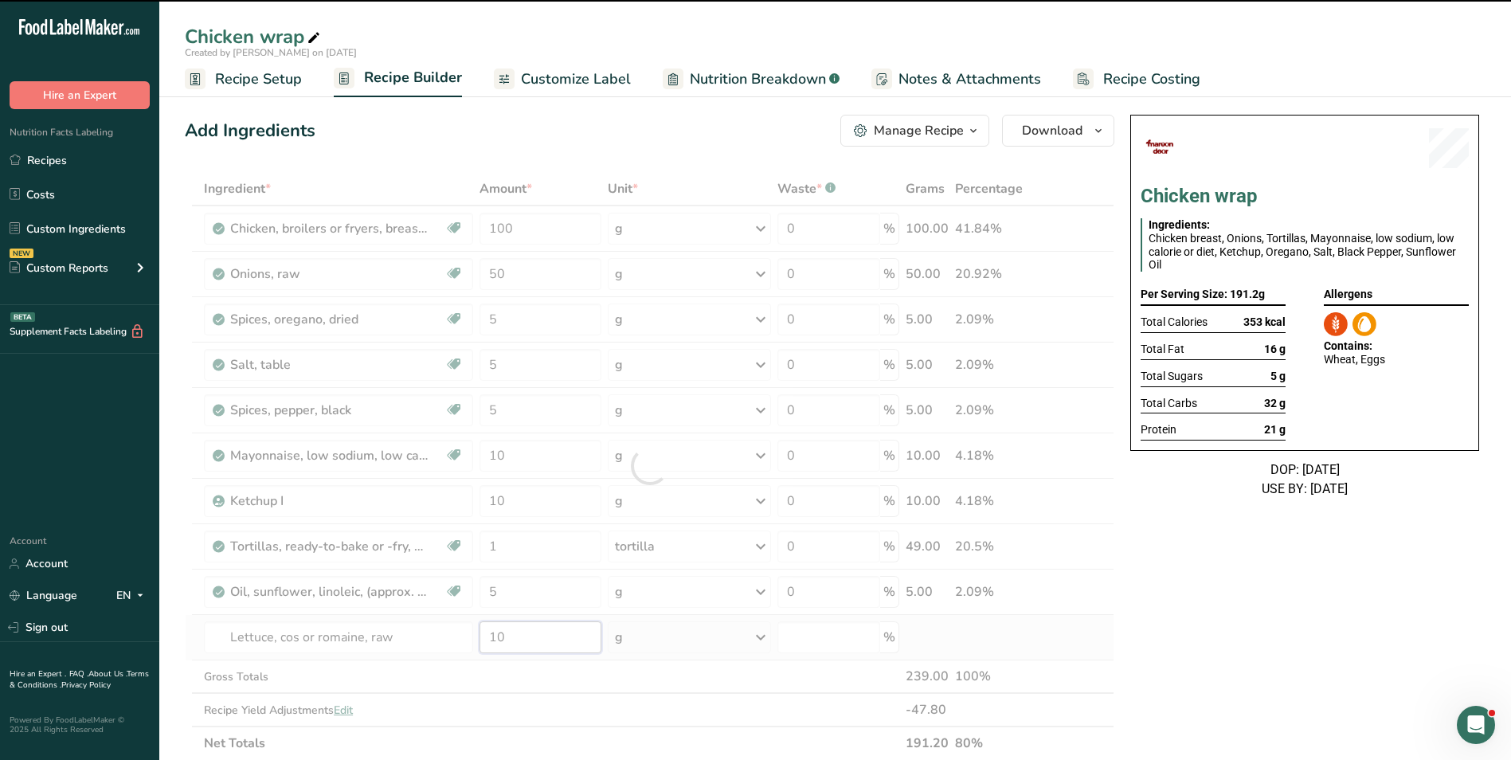
type input "0"
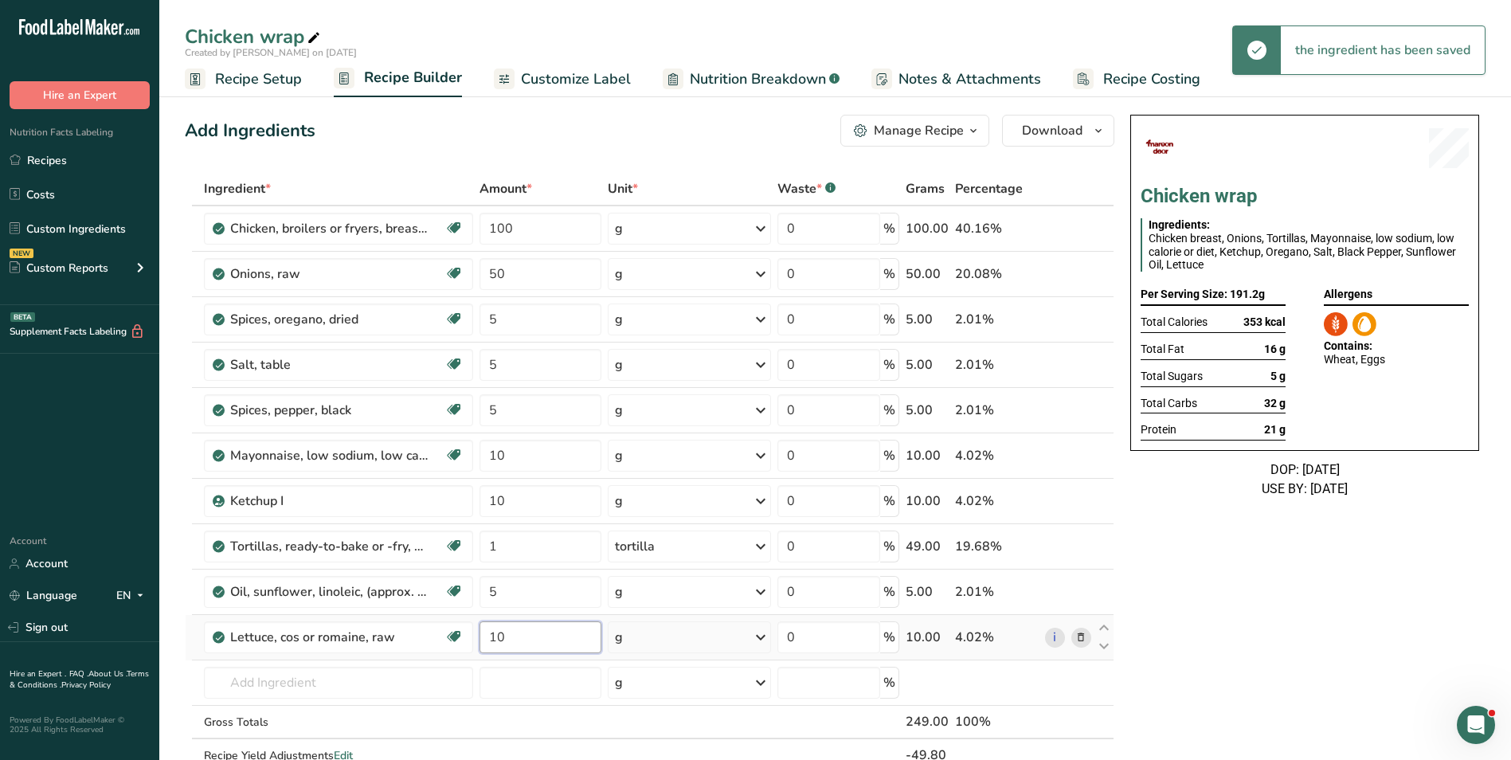
type input "10"
type input "y"
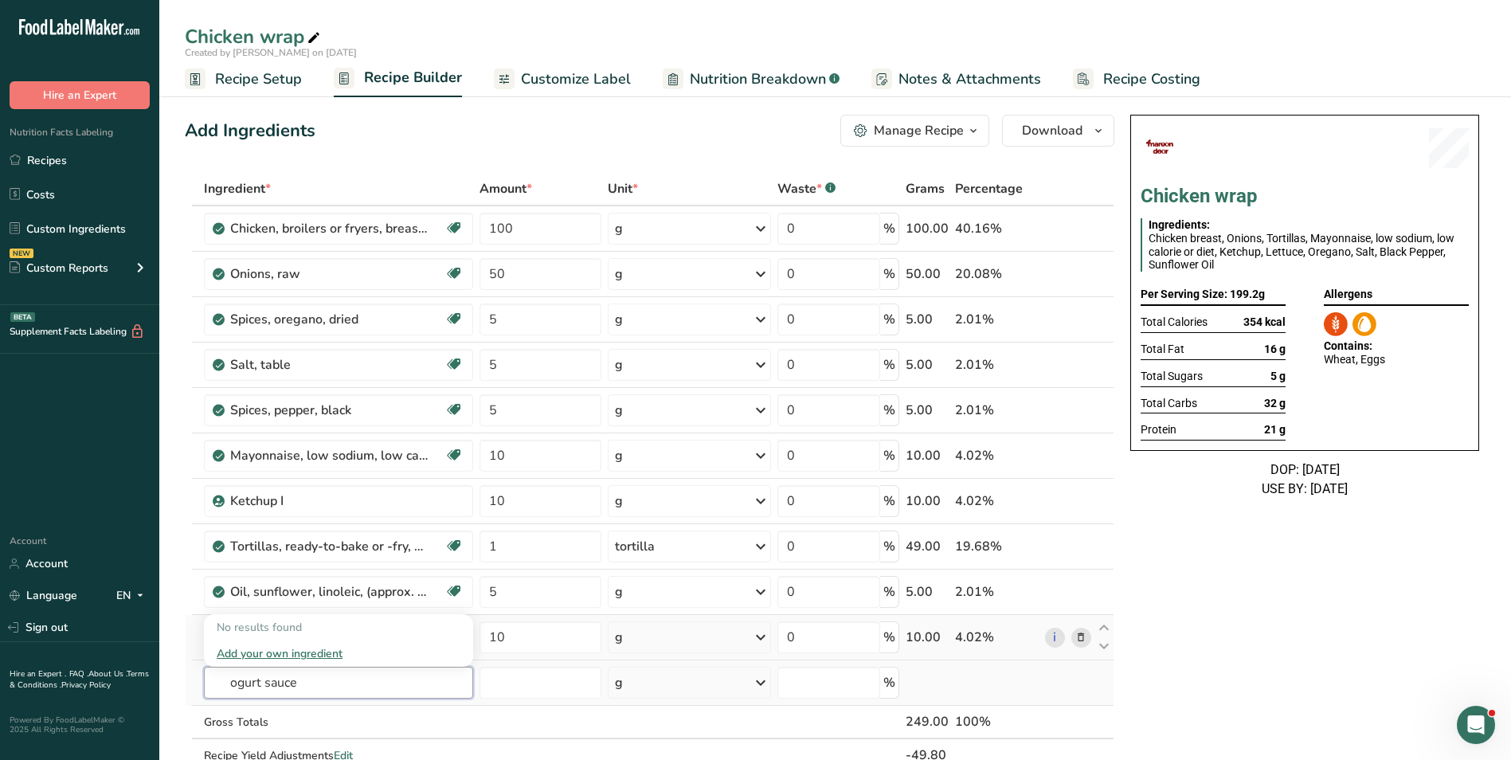
type input "ogurt sauce"
click at [259, 682] on input "text" at bounding box center [338, 683] width 269 height 32
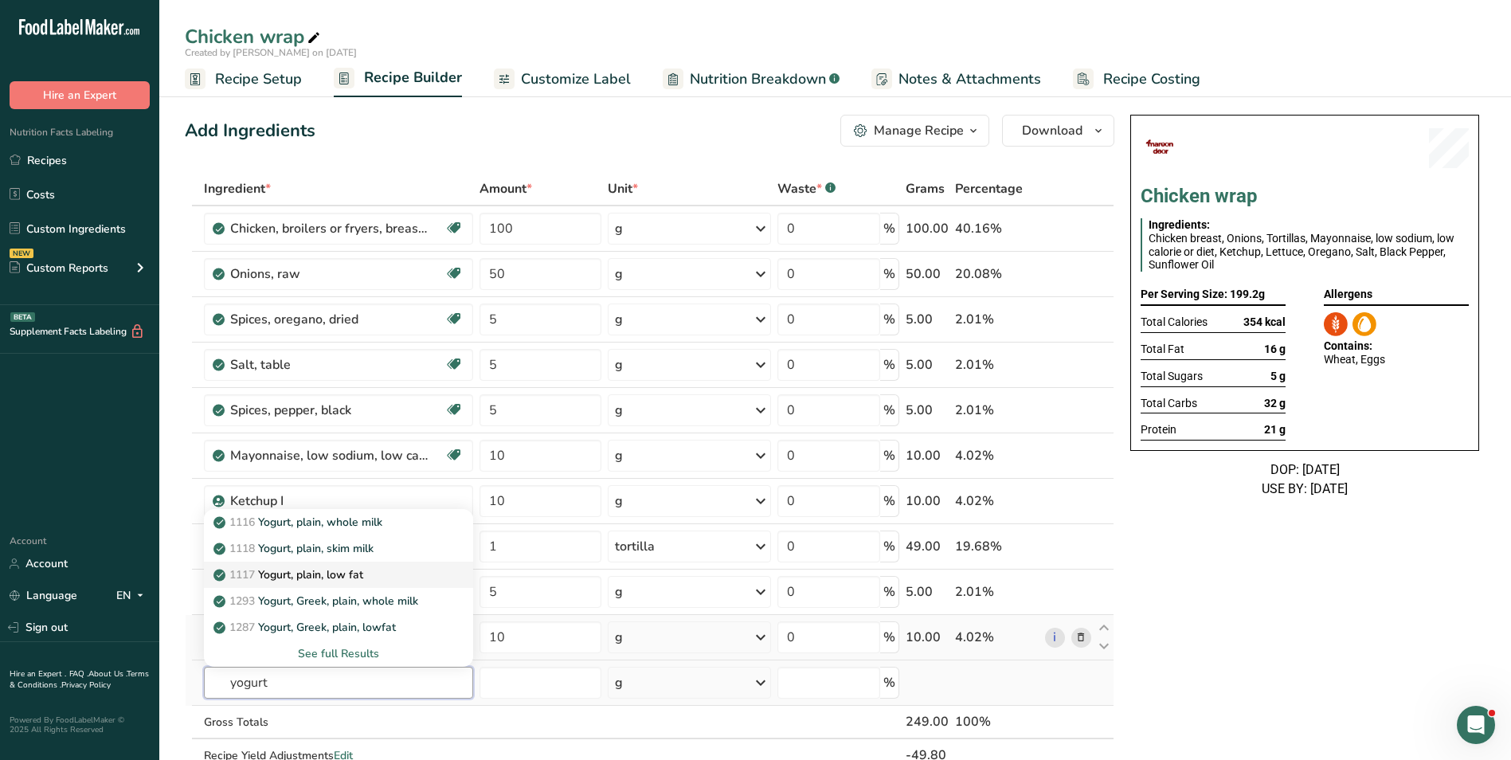
type input "yogurt"
click at [315, 578] on p "1117 Yogurt, plain, low fat" at bounding box center [290, 574] width 147 height 17
type input "Yogurt, plain, low fat"
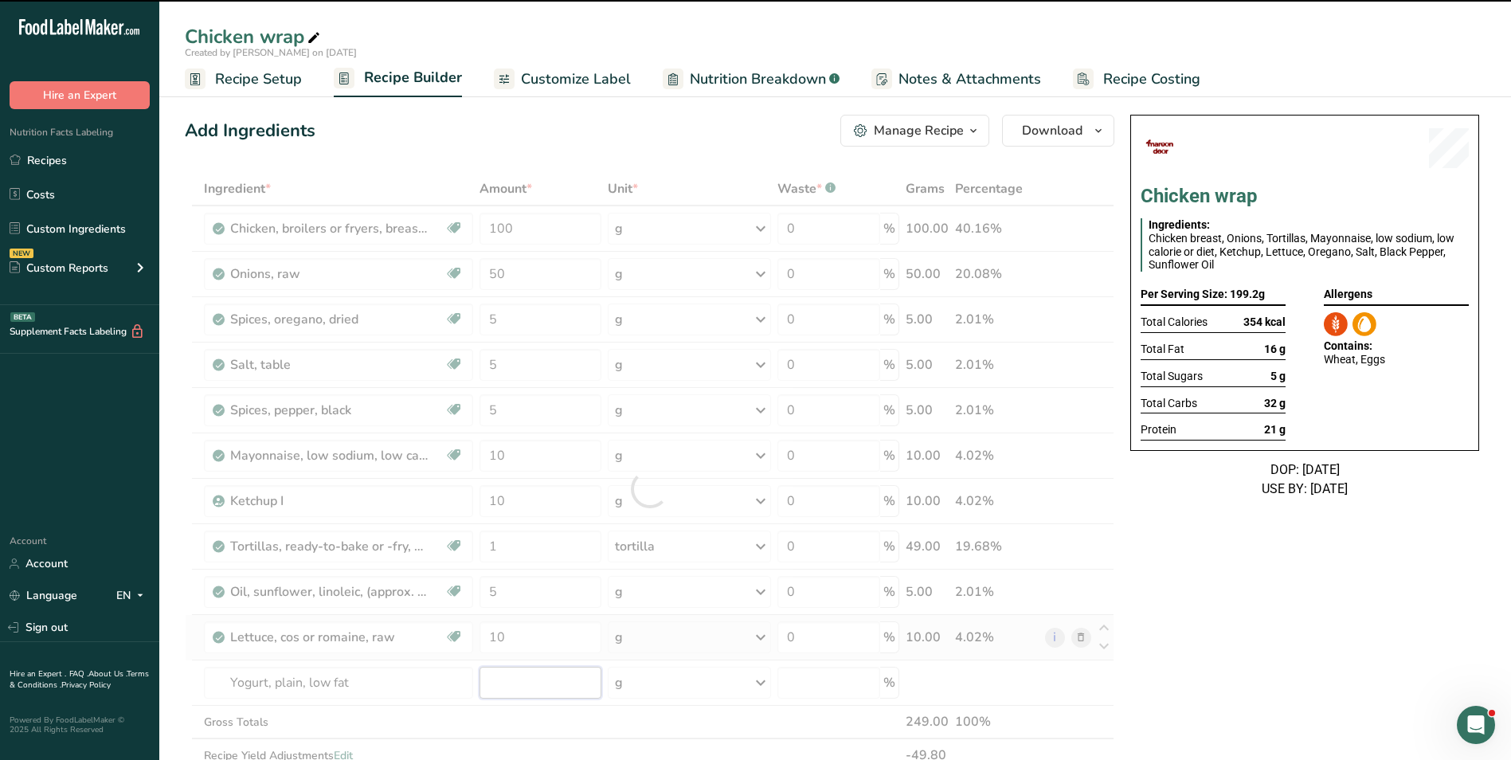
type input "0"
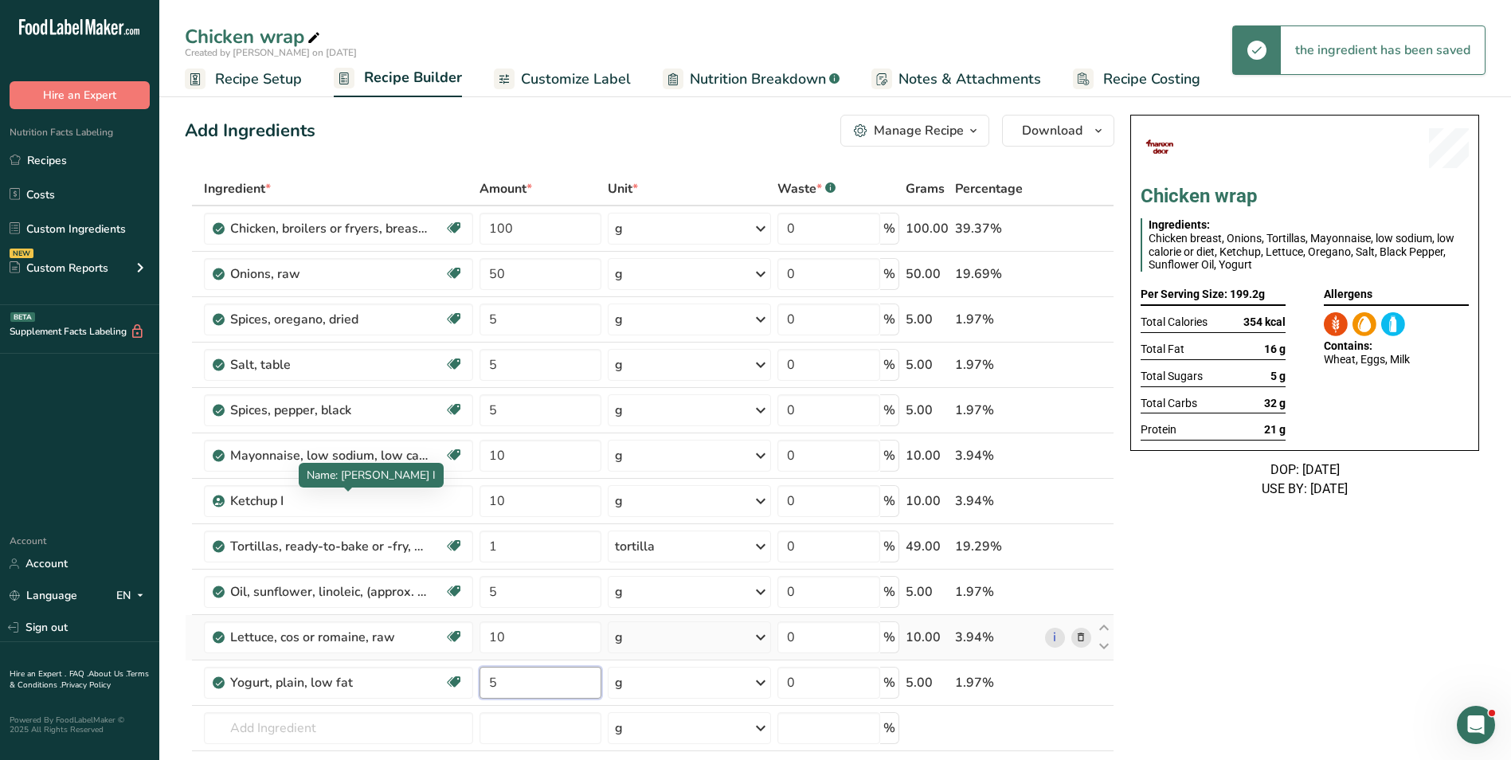
type input "5"
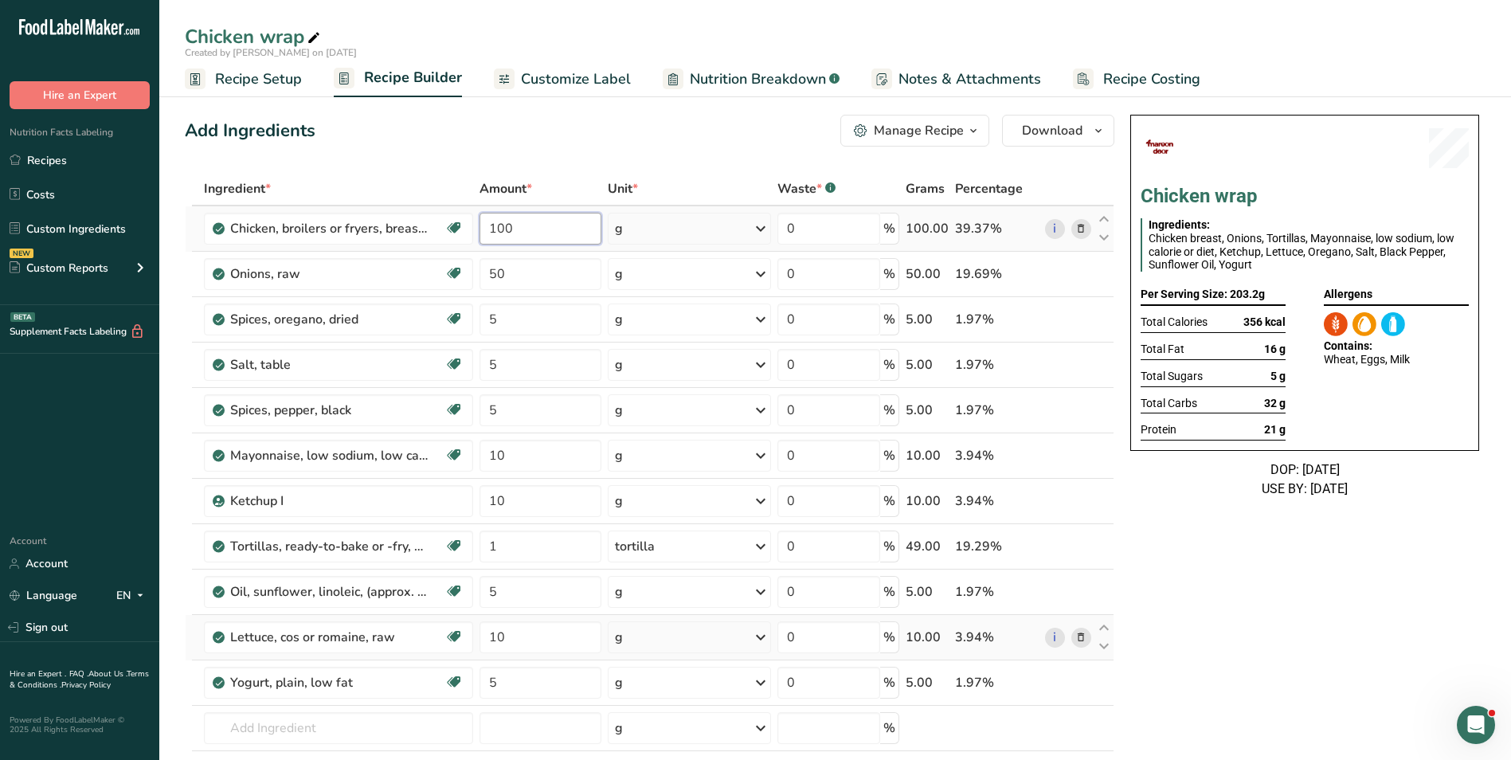
click at [497, 230] on input "100" at bounding box center [540, 229] width 121 height 32
type input "150"
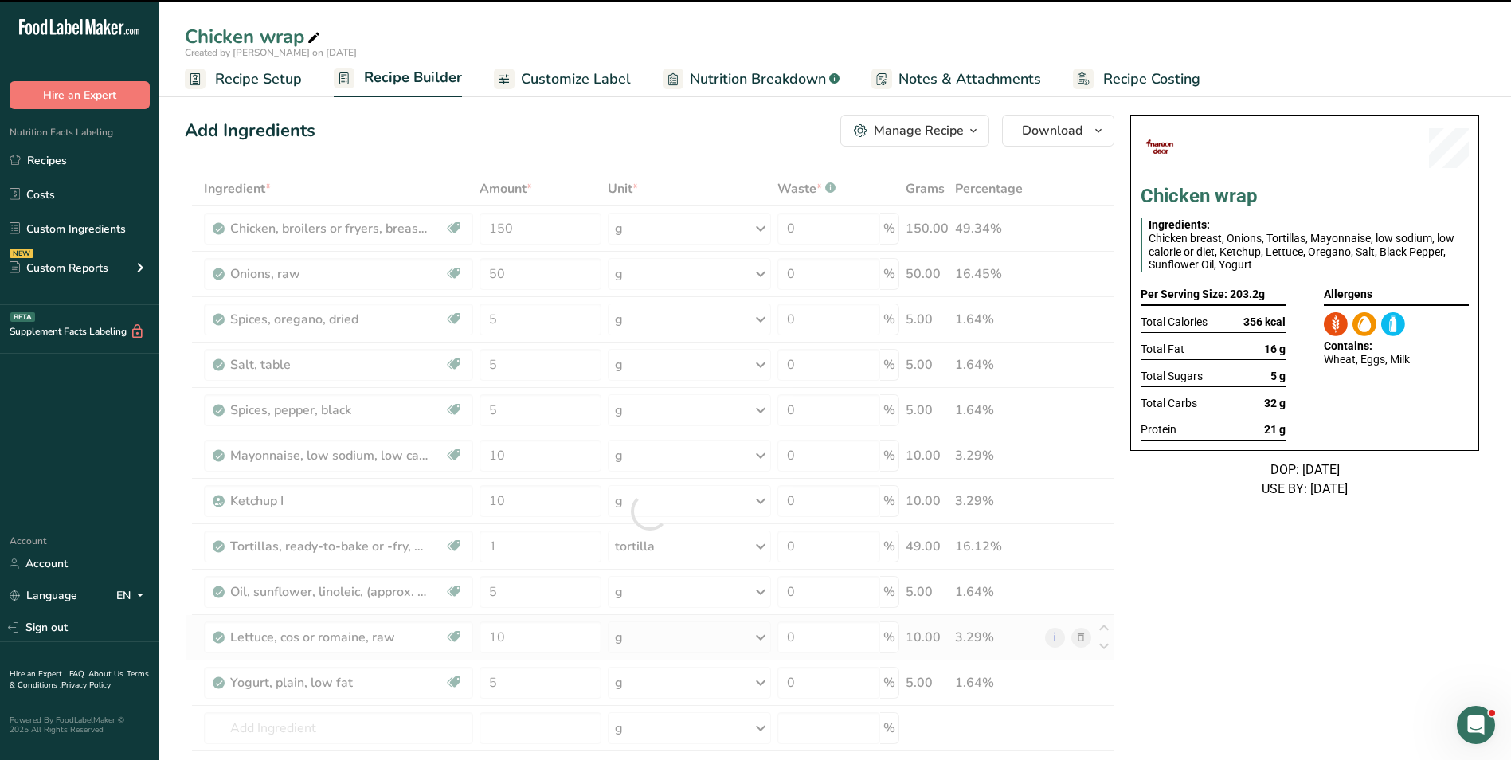
click at [538, 73] on span "Customize Label" at bounding box center [576, 80] width 110 height 22
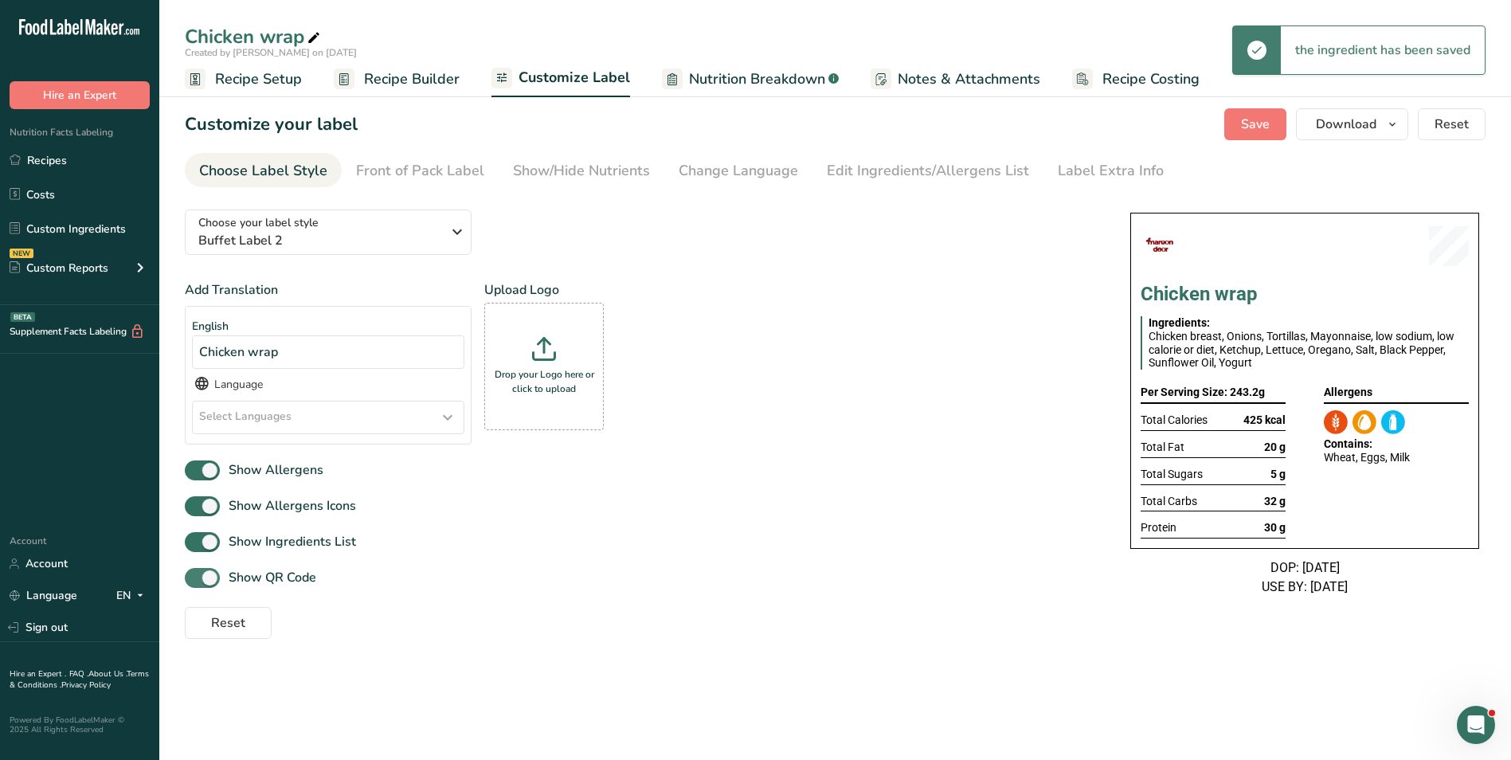
click at [270, 582] on span "Show QR Code" at bounding box center [268, 577] width 96 height 19
click at [195, 582] on input "Show QR Code" at bounding box center [190, 578] width 10 height 10
checkbox input "false"
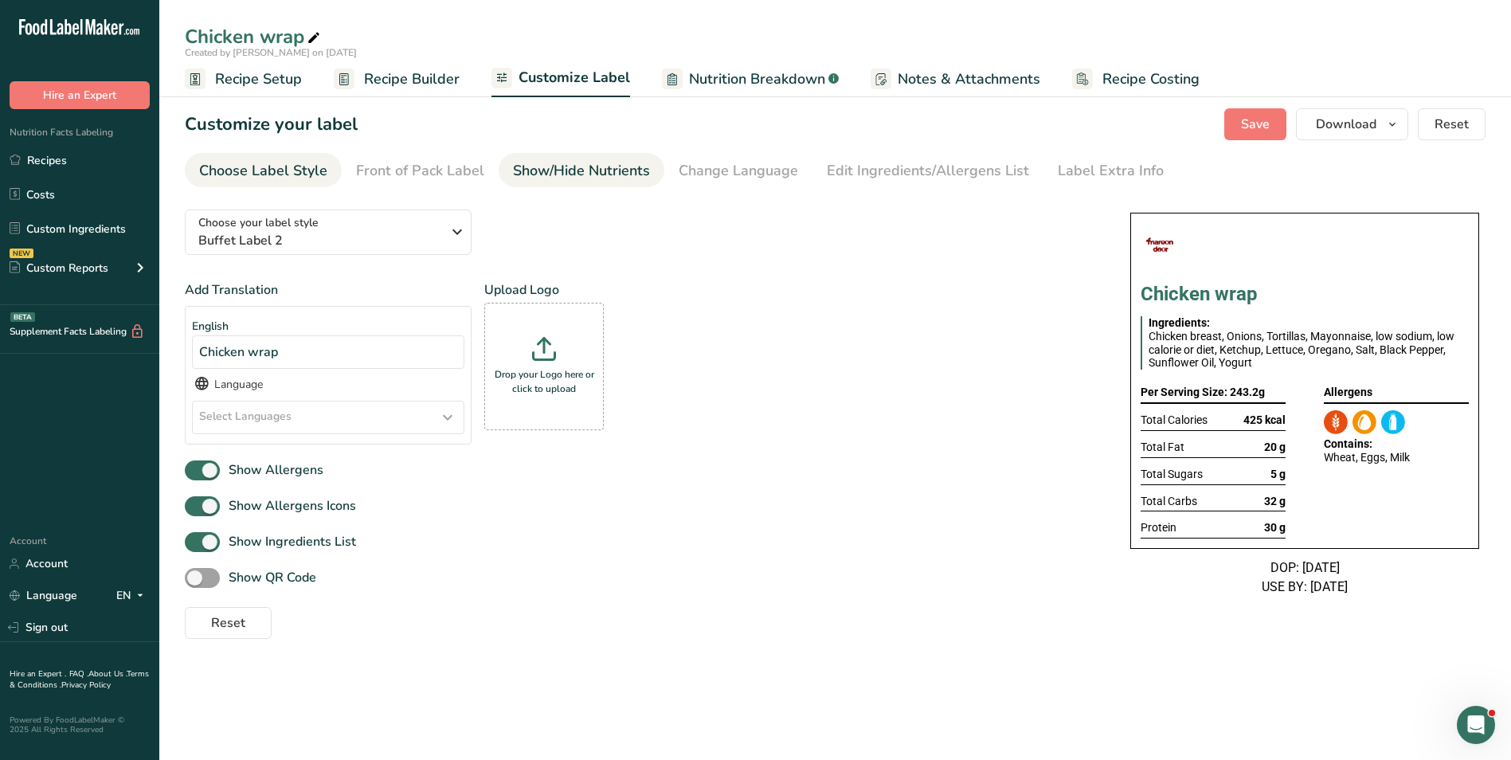
click at [609, 174] on div "Show/Hide Nutrients" at bounding box center [581, 171] width 137 height 22
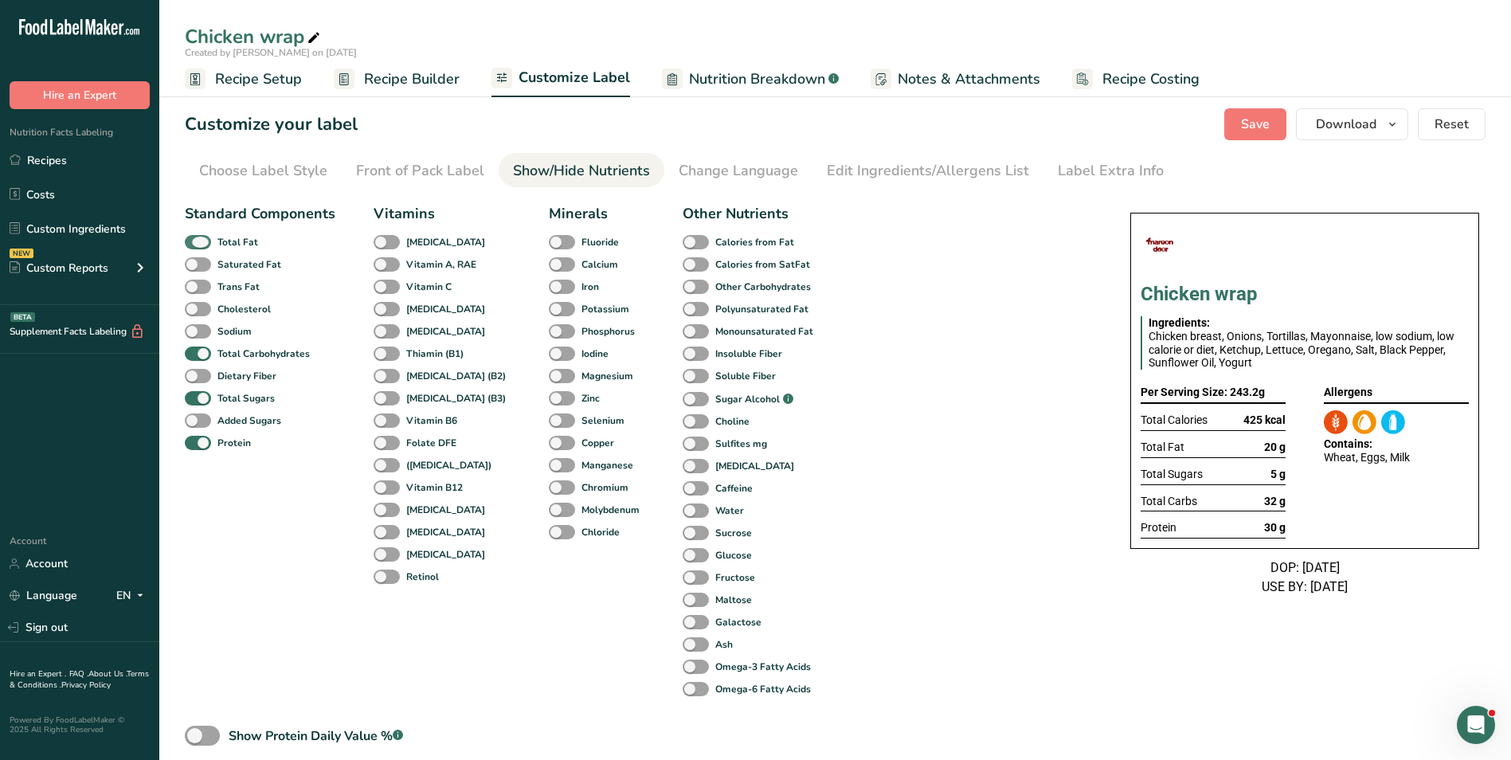
click at [221, 240] on b "Total Fat" at bounding box center [237, 242] width 41 height 14
click at [195, 240] on input "Total Fat" at bounding box center [190, 242] width 10 height 10
checkbox input "false"
click at [222, 404] on b "Total Sugars" at bounding box center [245, 398] width 57 height 14
click at [195, 403] on input "Total Sugars" at bounding box center [190, 398] width 10 height 10
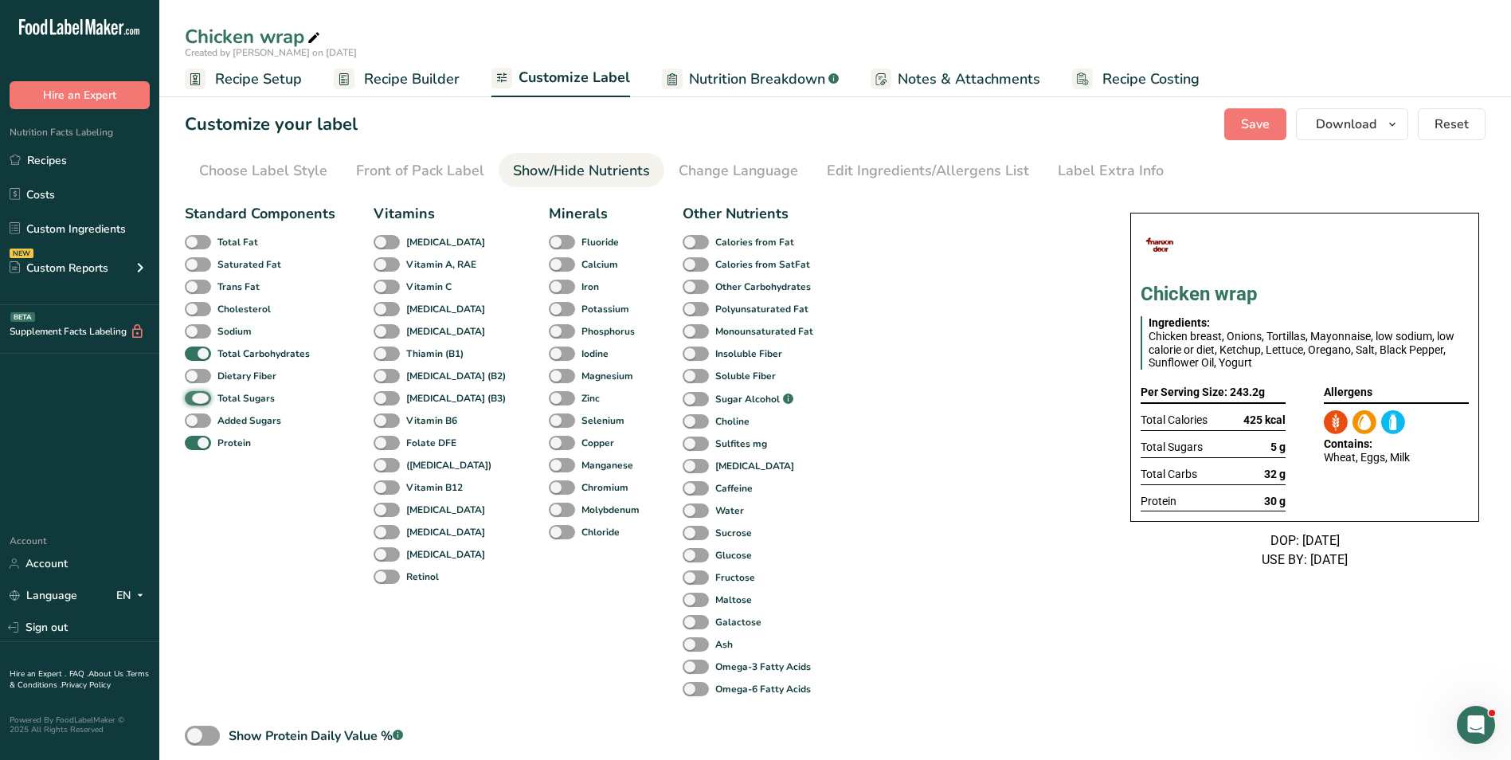
checkbox input "false"
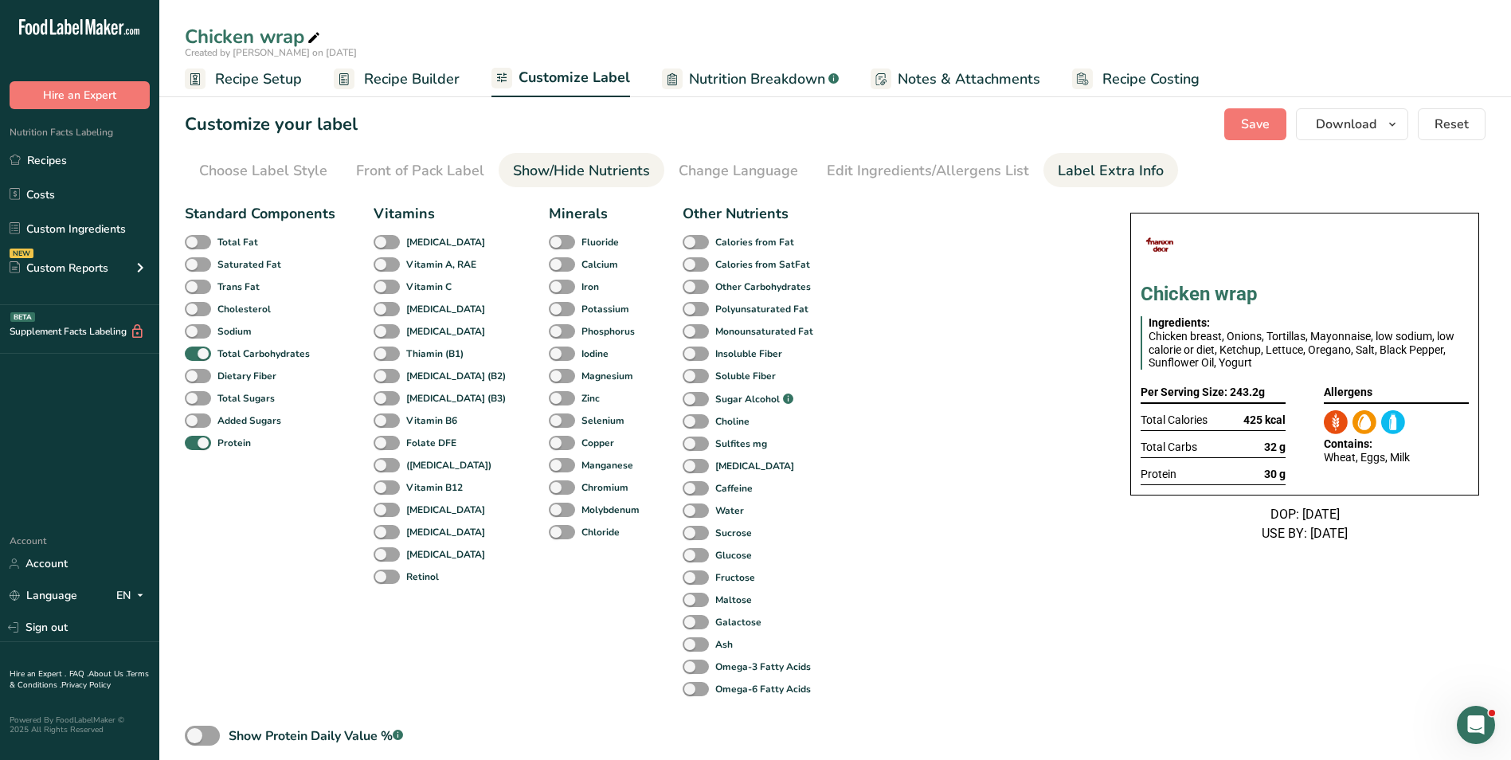
click at [1079, 163] on div "Label Extra Info" at bounding box center [1111, 171] width 106 height 22
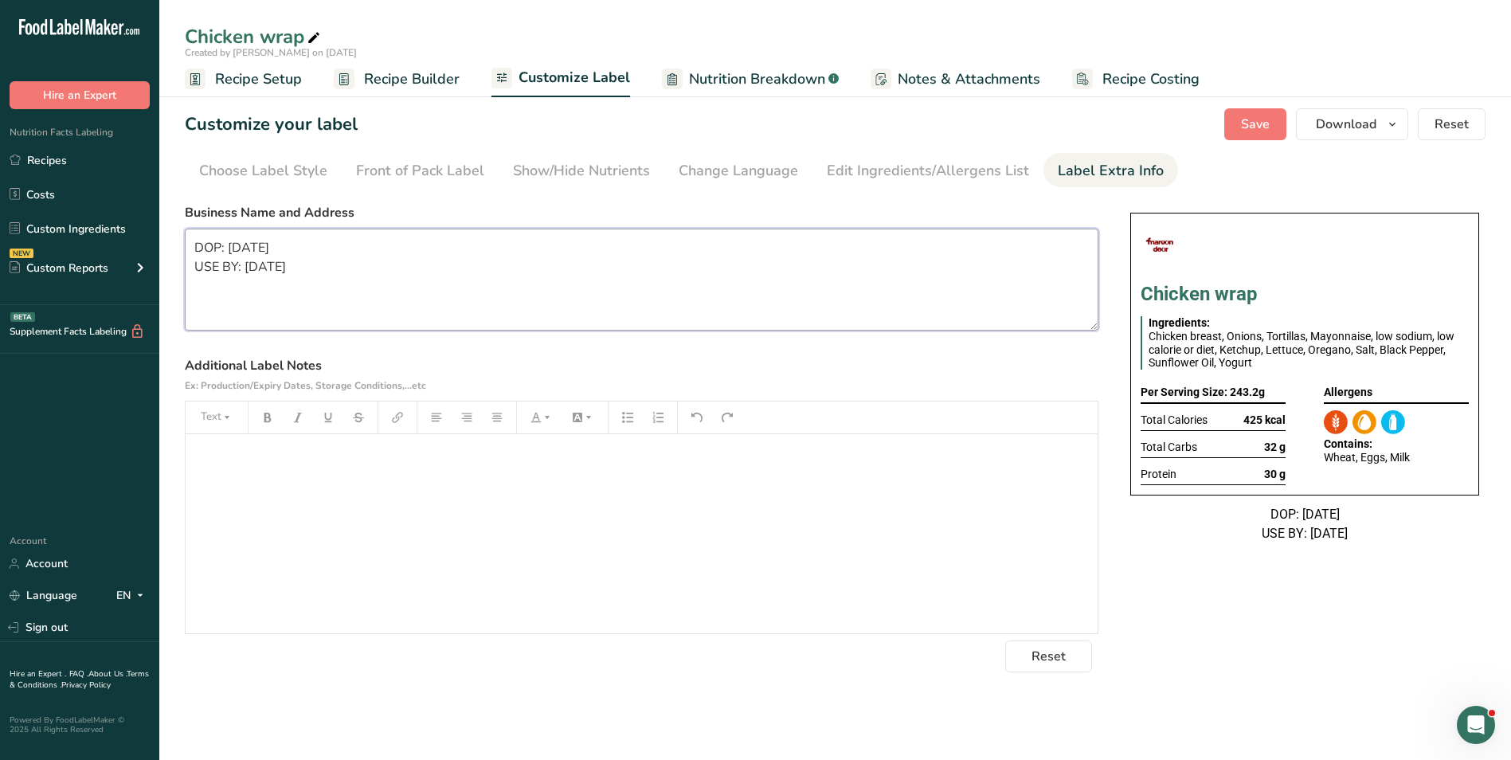
click at [500, 300] on textarea "DOP: 06/01/2025 USE BY: 07/01/2025" at bounding box center [642, 280] width 914 height 102
paste textarea "BREAKFAST Use by: [DATE] Storage: Keep Refrigerated under 5 degrees Heating: Re…"
click at [246, 270] on textarea "BREAKFAST Use by: [DATE] Storage: Keep Refrigerated under 5 degrees Heating: Re…" at bounding box center [642, 280] width 914 height 102
click at [238, 256] on textarea "BREAKFAST Use by: 21/09/2025 Storage: Keep Refrigerated under 5 degrees Heating…" at bounding box center [642, 280] width 914 height 102
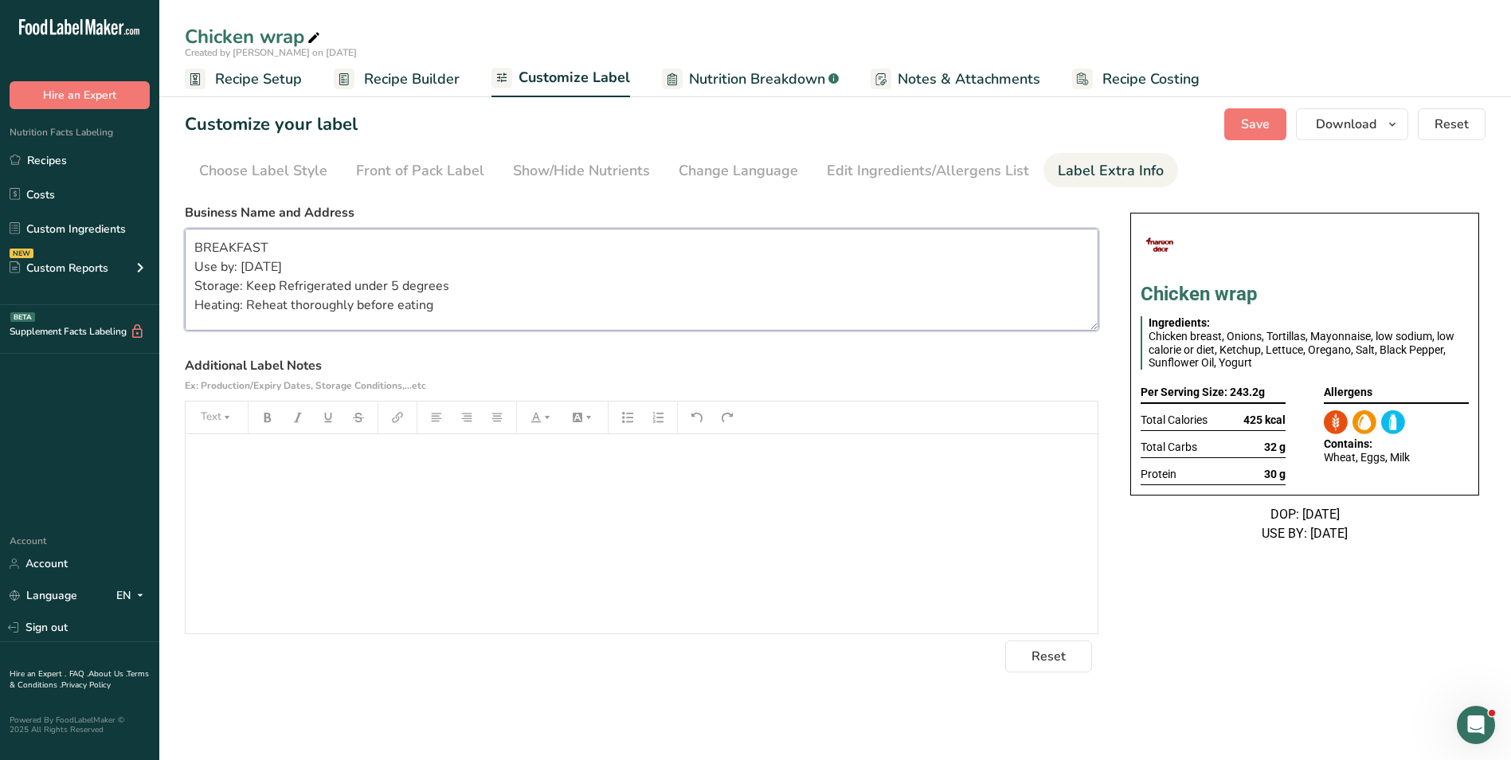
click at [237, 256] on textarea "BREAKFAST Use by: 21/09/2025 Storage: Keep Refrigerated under 5 degrees Heating…" at bounding box center [642, 280] width 914 height 102
click at [221, 243] on textarea "BREAKFAST Use by: 21/09/2025 Storage: Keep Refrigerated under 5 degrees Heating…" at bounding box center [642, 280] width 914 height 102
click at [1263, 123] on span "Save" at bounding box center [1255, 124] width 29 height 19
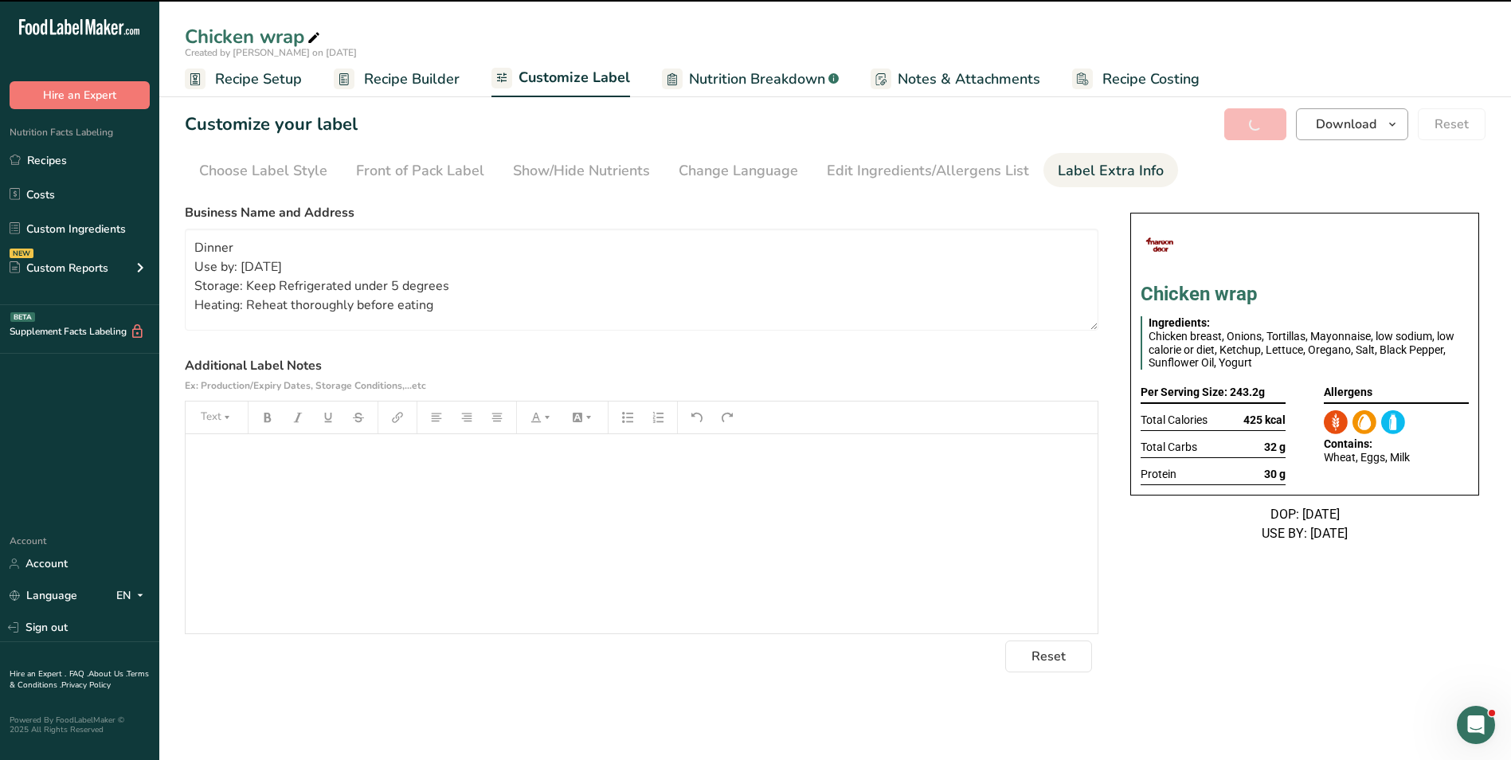
type textarea "Dinner Use by: 21/09/2025 Storage: Keep Refrigerated under 5 degrees Heating: R…"
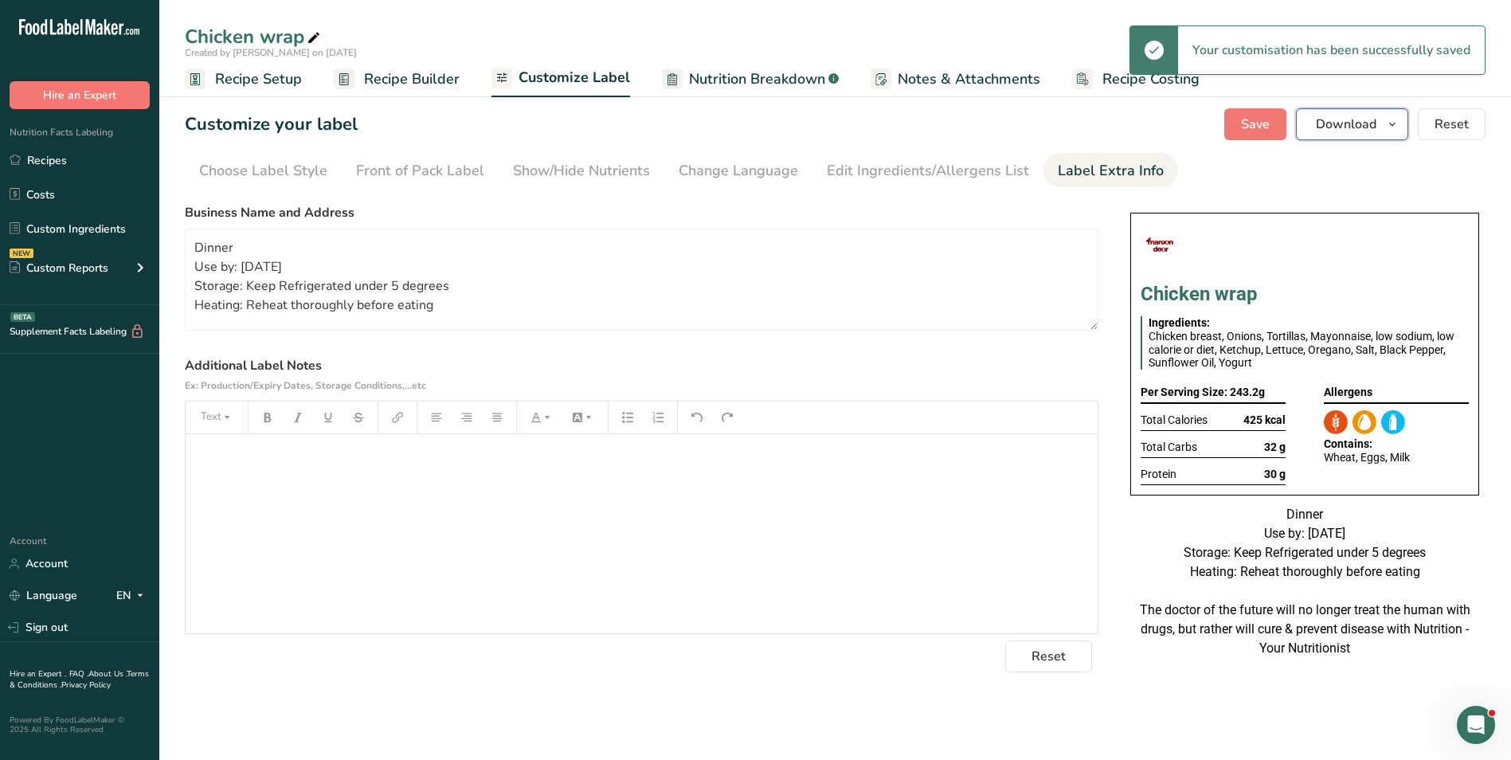
click at [1341, 121] on span "Download" at bounding box center [1346, 124] width 61 height 19
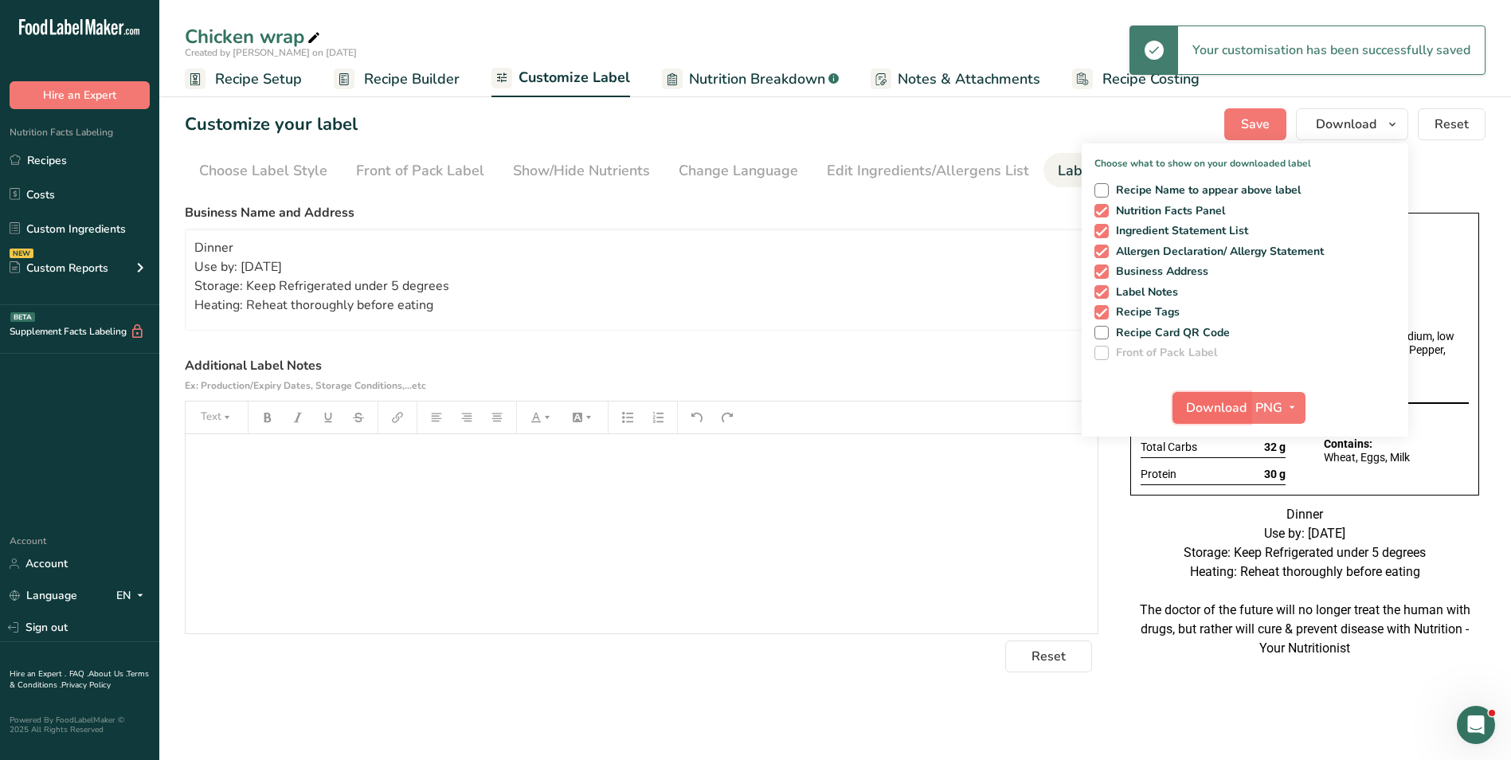
click at [1225, 398] on span "Download" at bounding box center [1216, 407] width 61 height 19
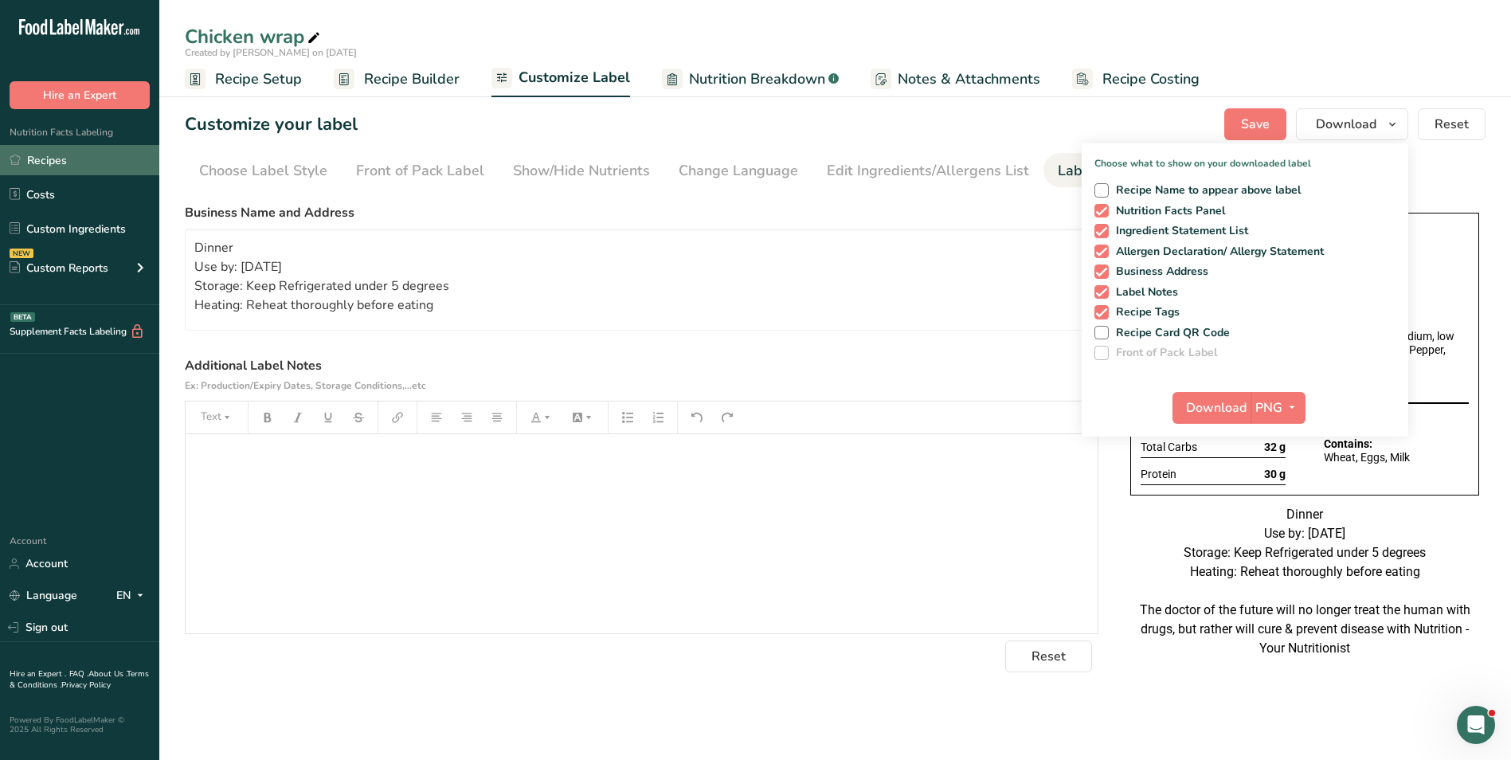
click at [40, 166] on link "Recipes" at bounding box center [79, 160] width 159 height 30
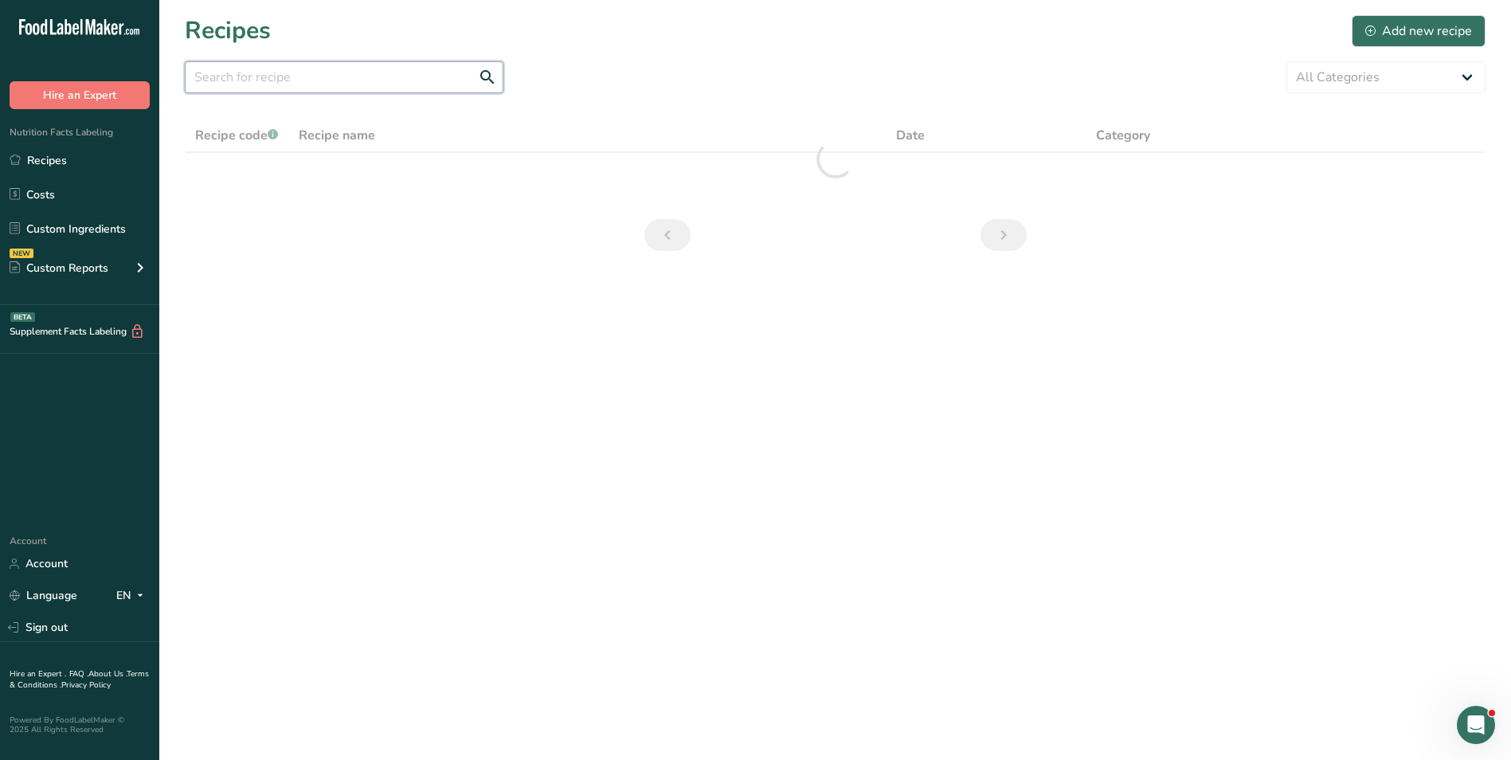
click at [381, 77] on input "text" at bounding box center [344, 77] width 319 height 32
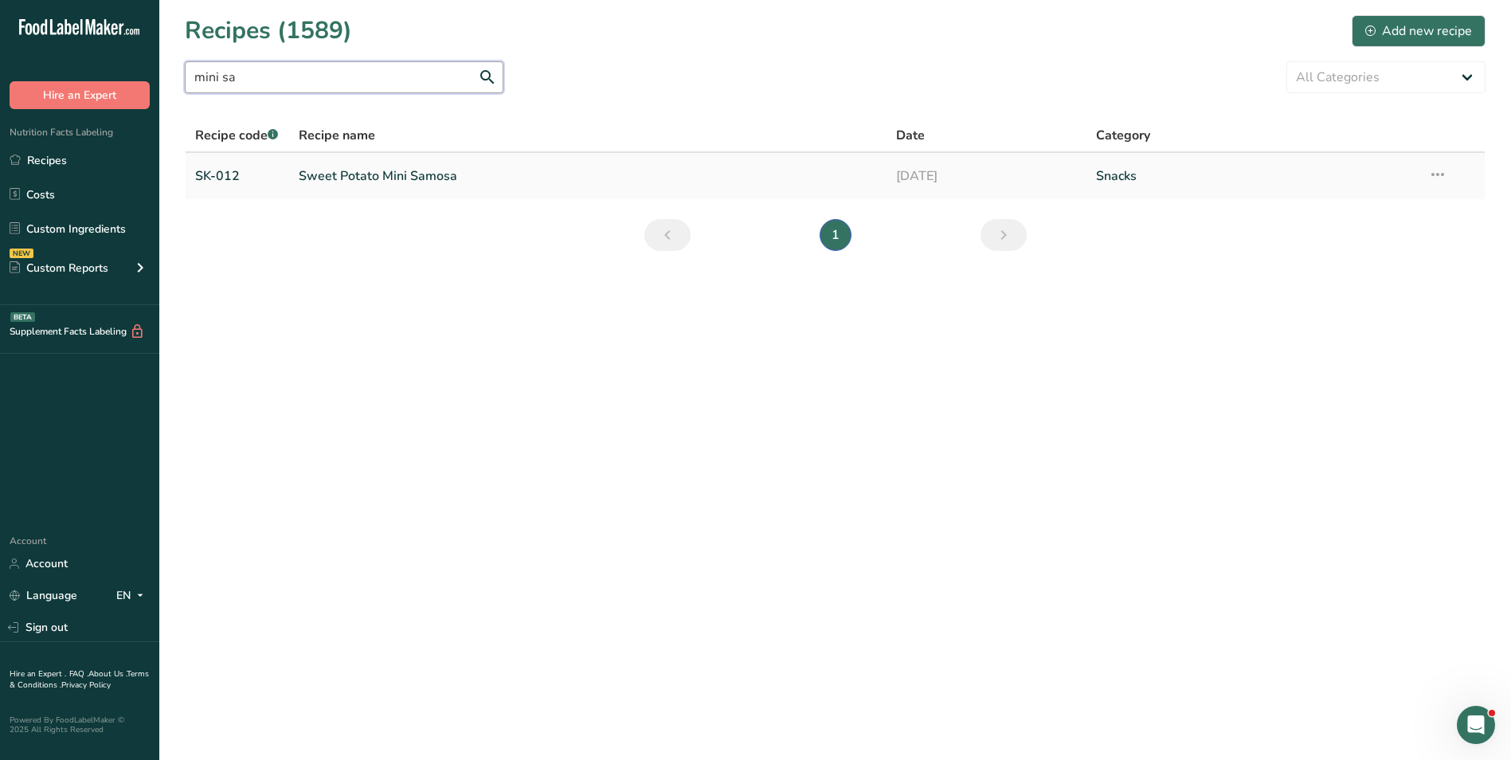
type input "mini sa"
click at [405, 165] on link "Sweet Potato Mini Samosa" at bounding box center [588, 175] width 579 height 33
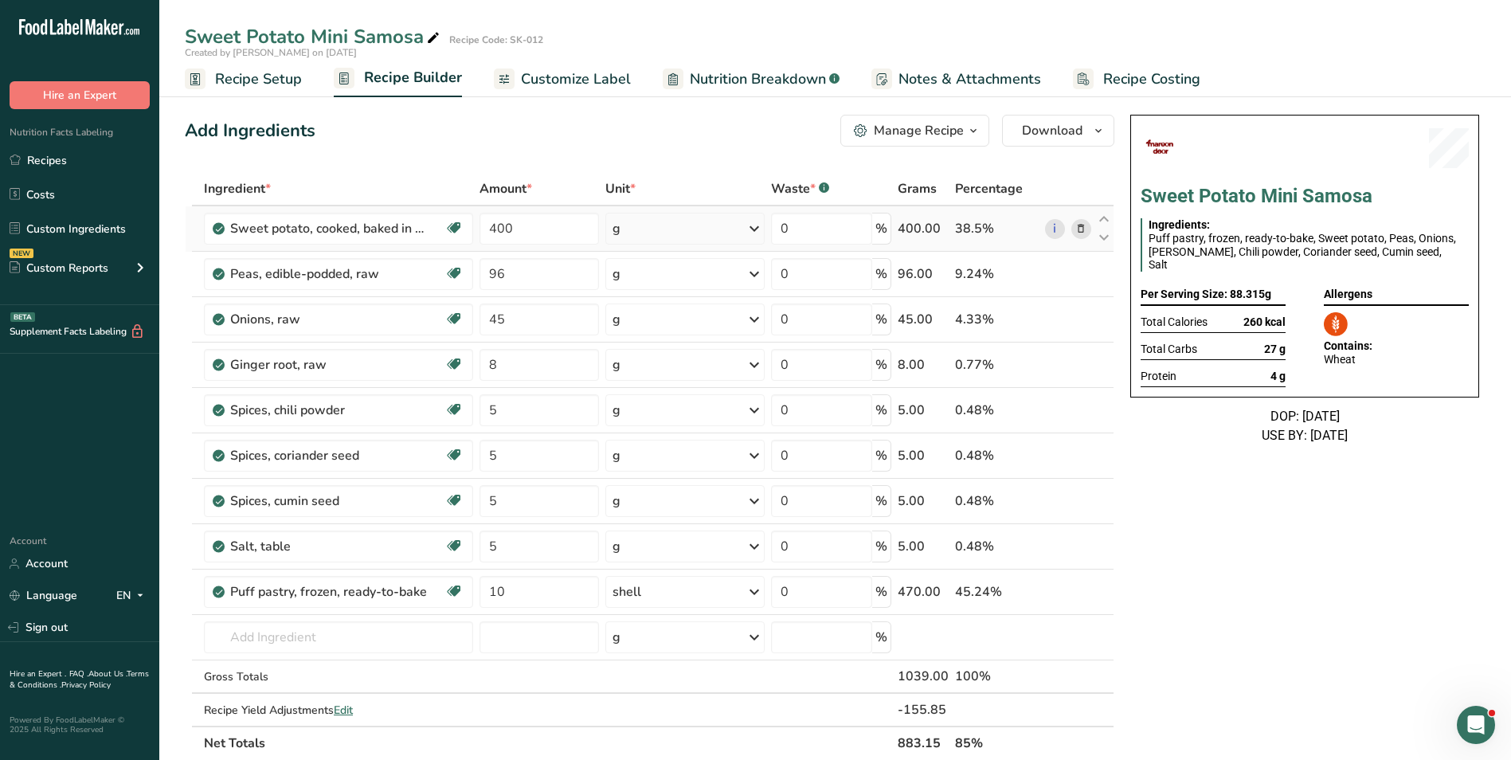
click at [1083, 225] on icon at bounding box center [1080, 229] width 11 height 17
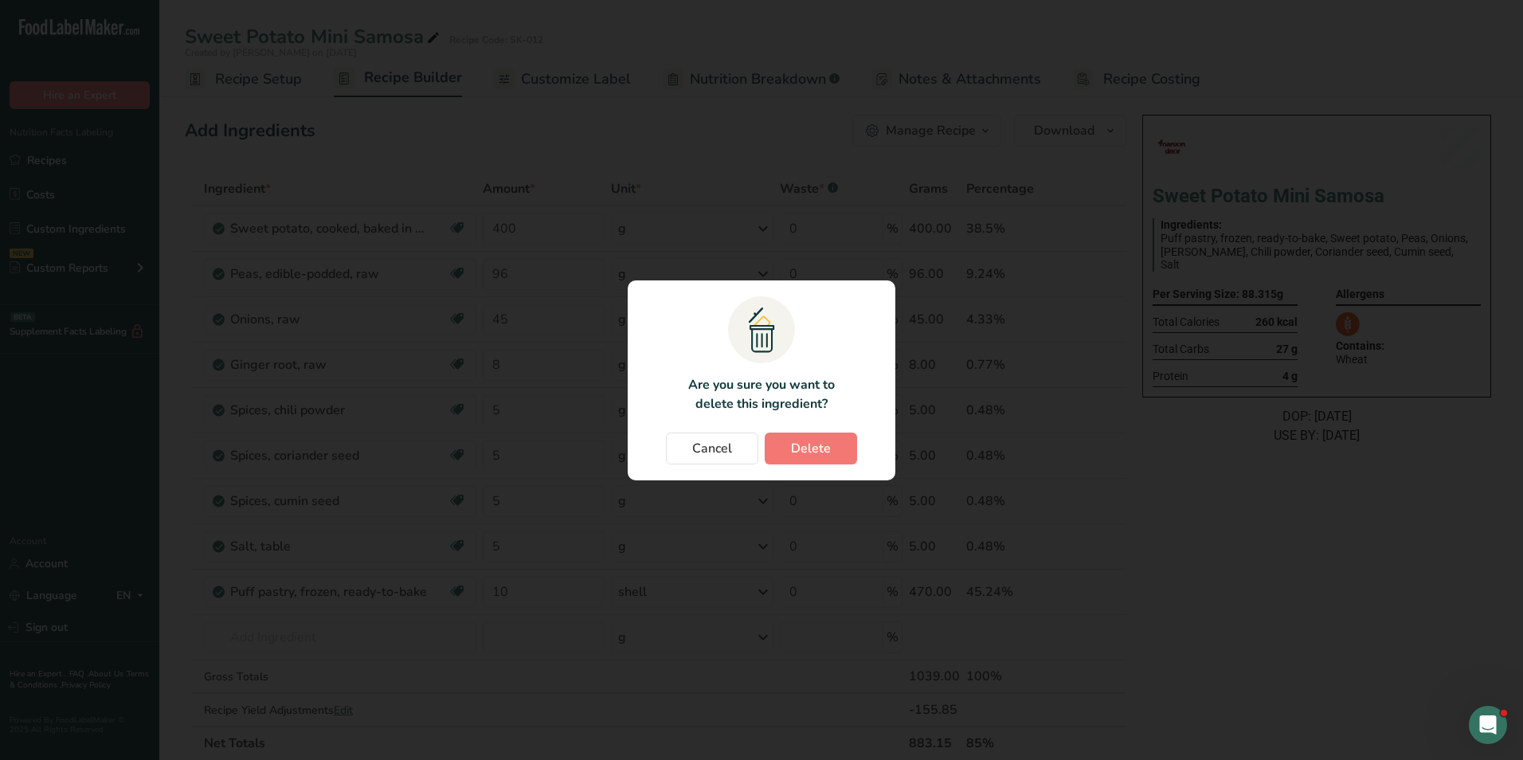
click at [655, 108] on div "Change password modal" at bounding box center [761, 380] width 1523 height 760
click at [728, 435] on button "Cancel" at bounding box center [712, 449] width 92 height 32
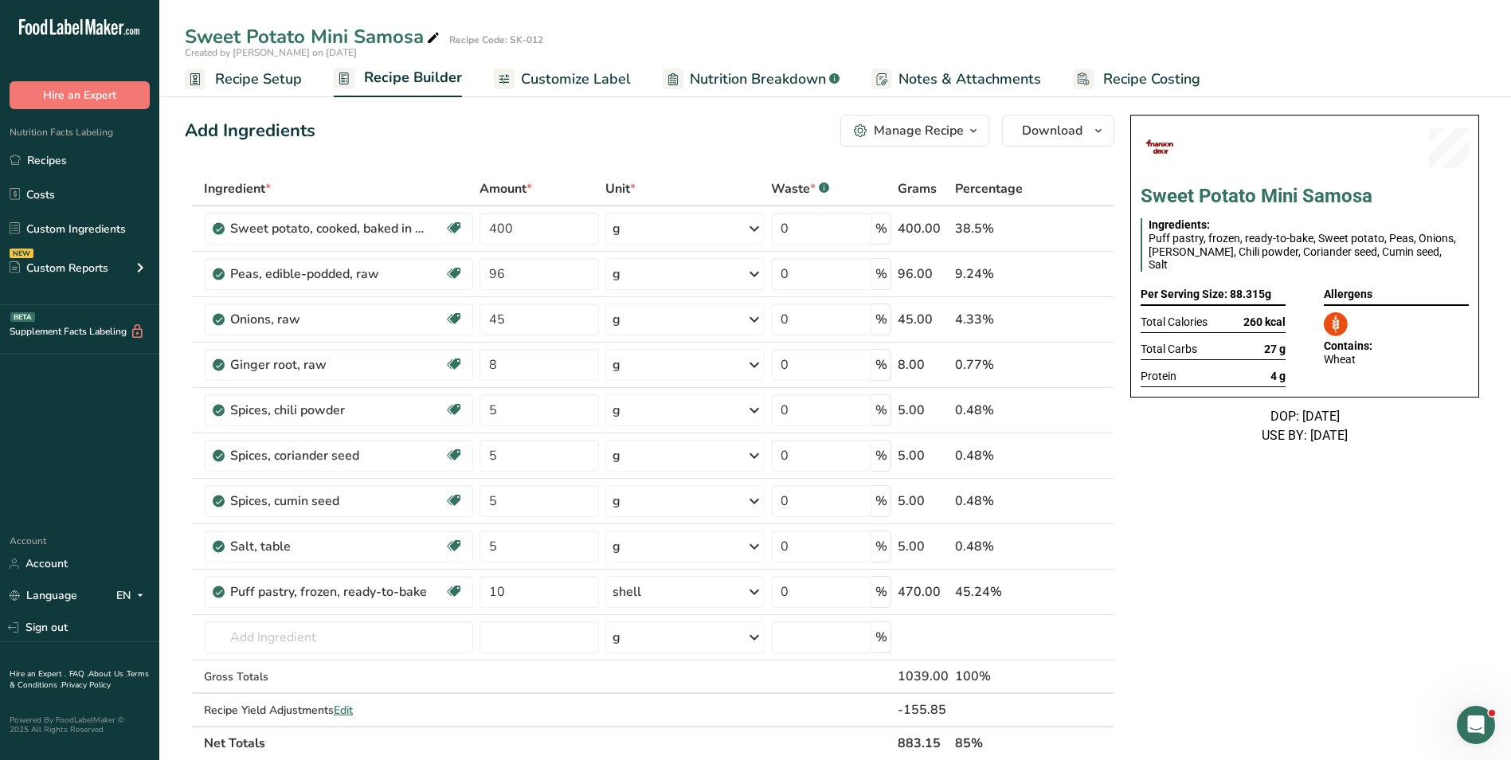
click at [933, 133] on div "Manage Recipe" at bounding box center [919, 130] width 90 height 19
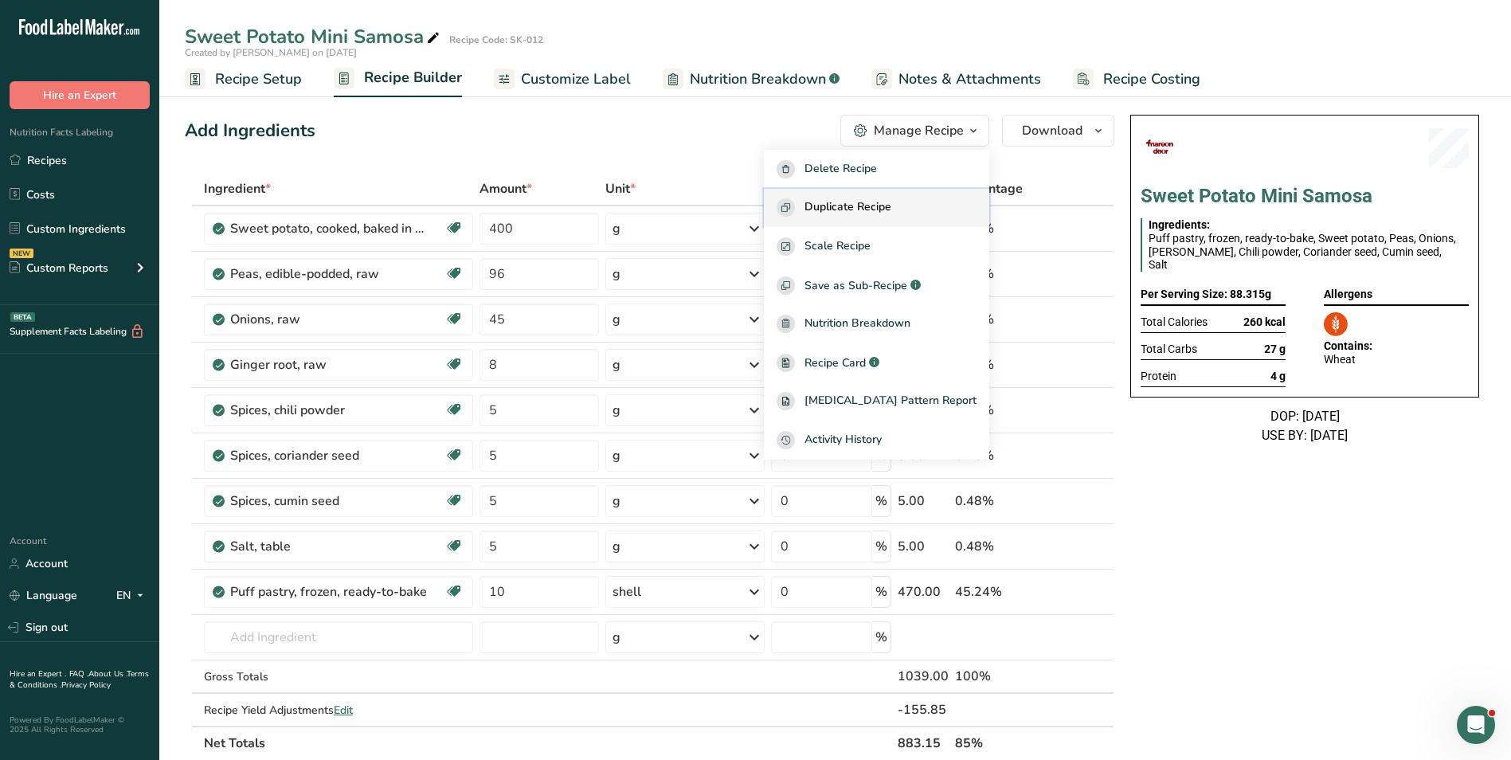
click at [859, 203] on span "Duplicate Recipe" at bounding box center [848, 207] width 87 height 18
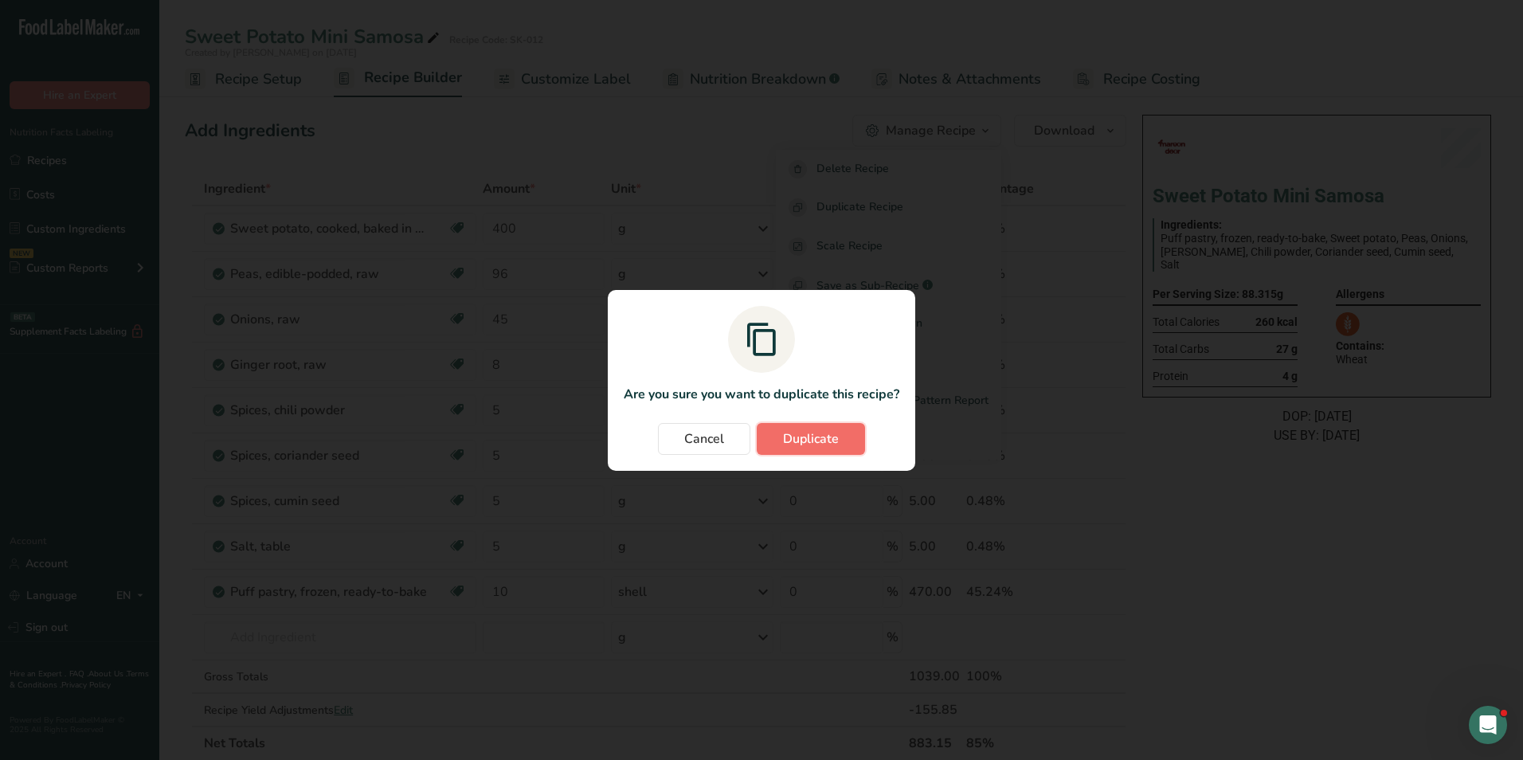
click at [820, 433] on span "Duplicate" at bounding box center [811, 438] width 56 height 19
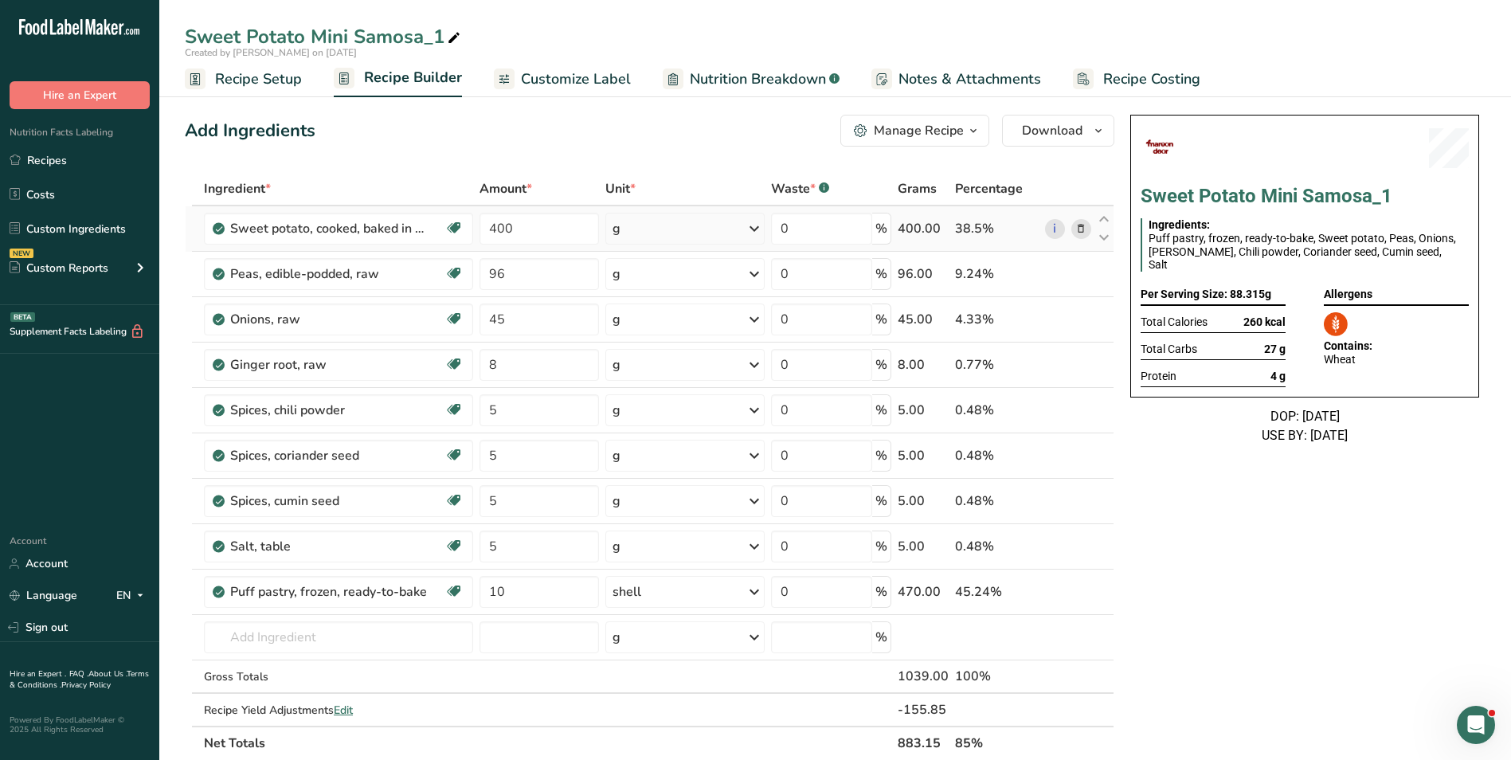
click at [1084, 229] on icon at bounding box center [1080, 229] width 11 height 17
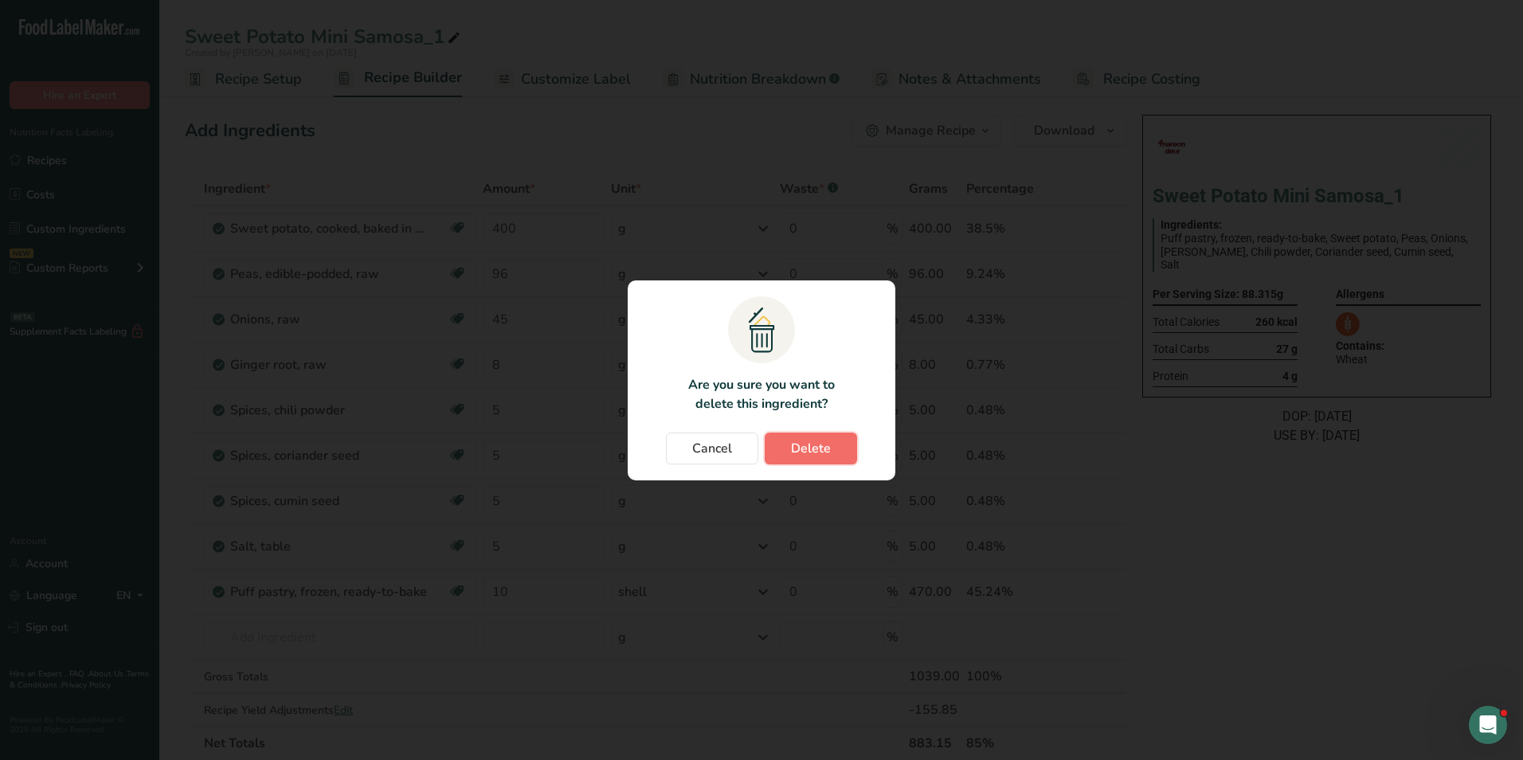
click at [798, 450] on span "Delete" at bounding box center [811, 448] width 40 height 19
type input "96"
type input "45"
type input "8"
type input "5"
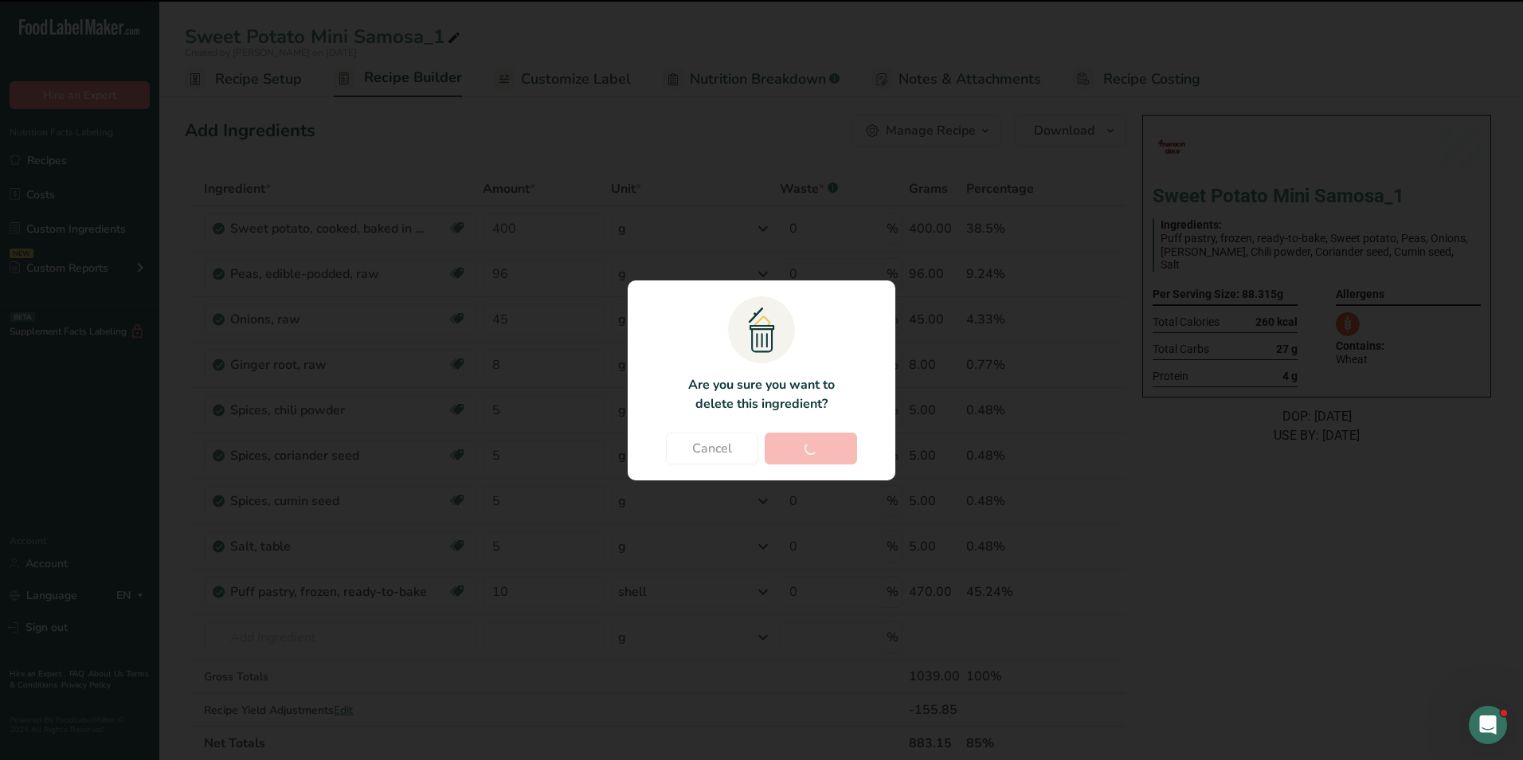
type input "10"
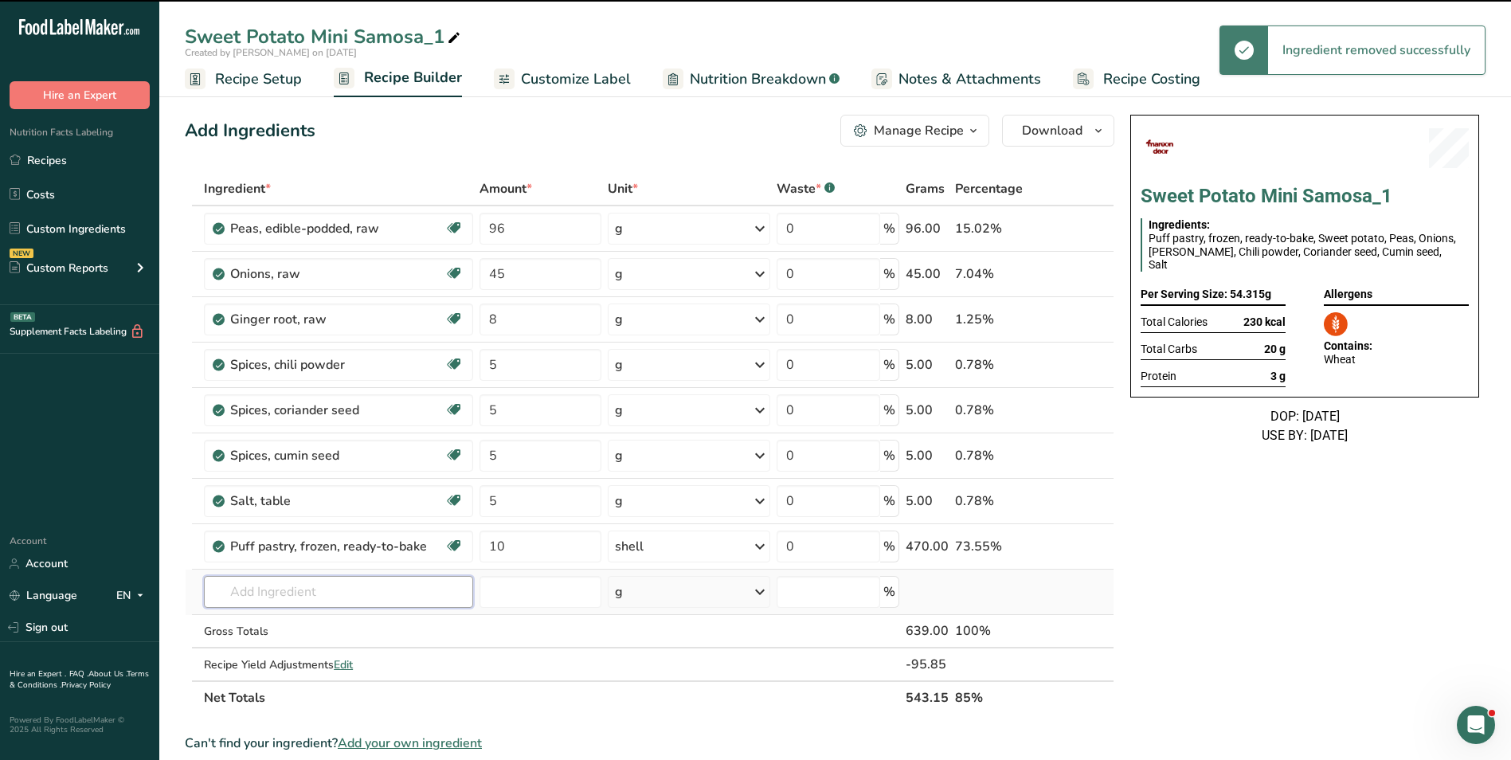
click at [288, 597] on input "text" at bounding box center [338, 592] width 269 height 32
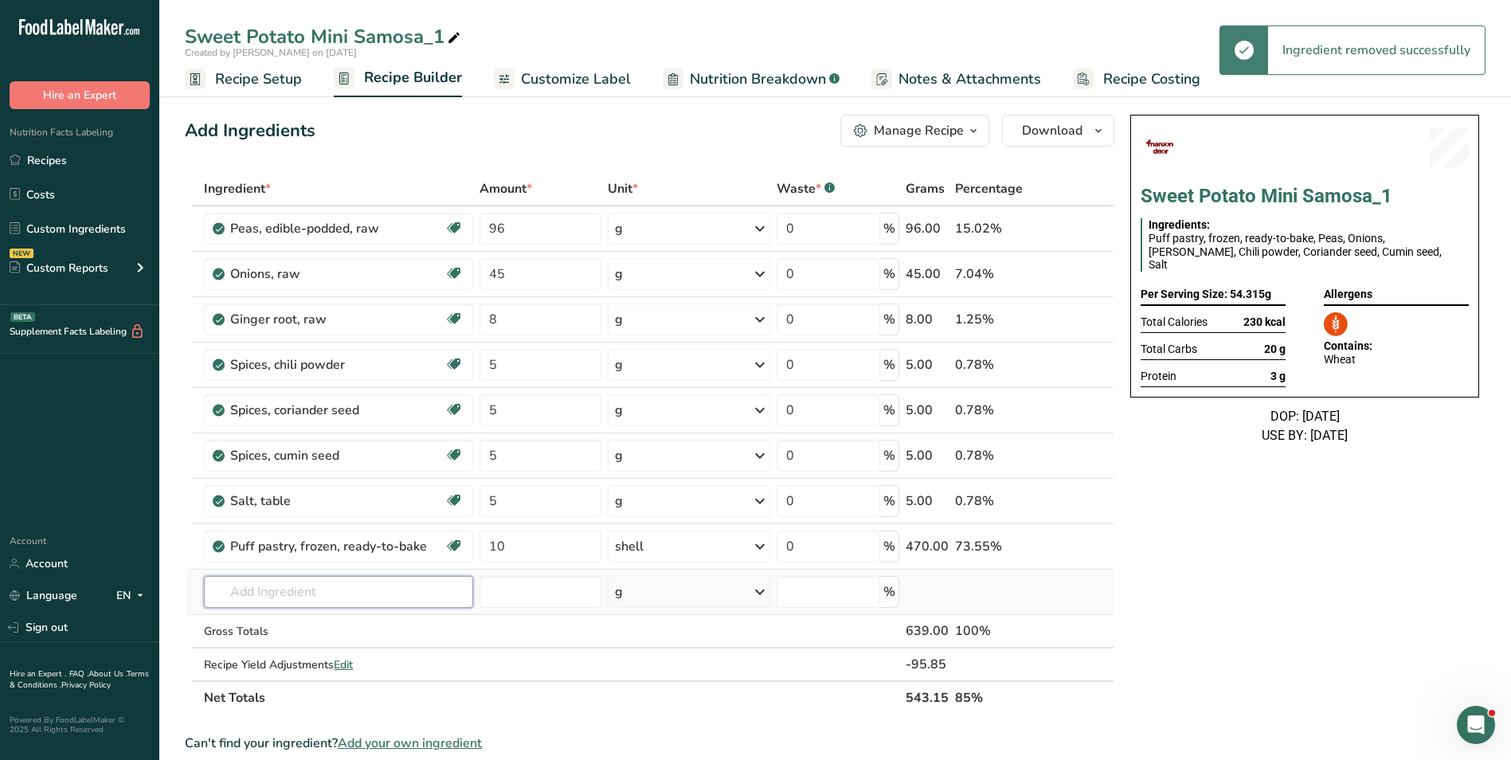
type input "n"
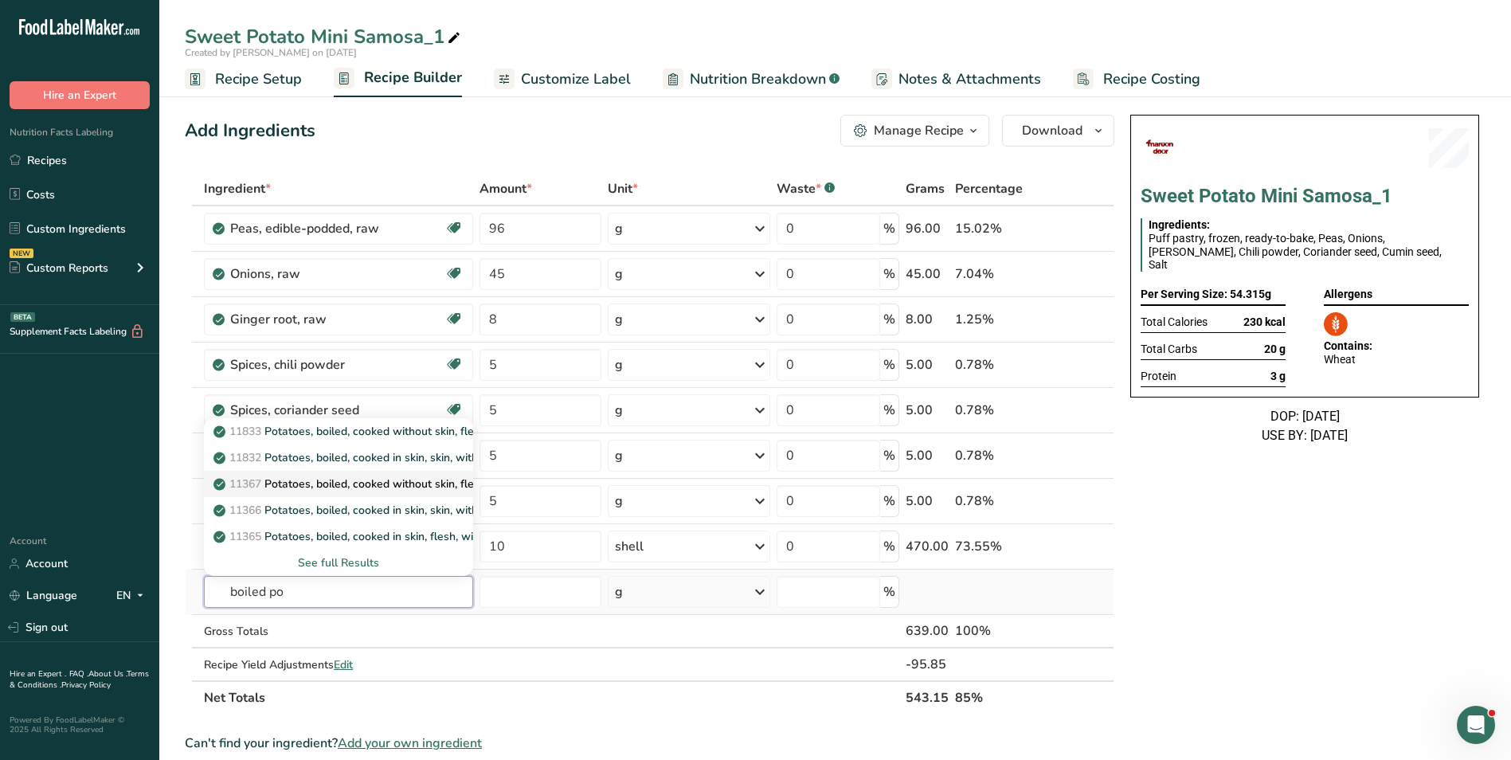
type input "boiled po"
click at [404, 478] on p "11367 Potatoes, boiled, cooked without skin, flesh, without salt" at bounding box center [385, 484] width 336 height 17
type input "Potatoes, boiled, cooked without skin, flesh, without salt"
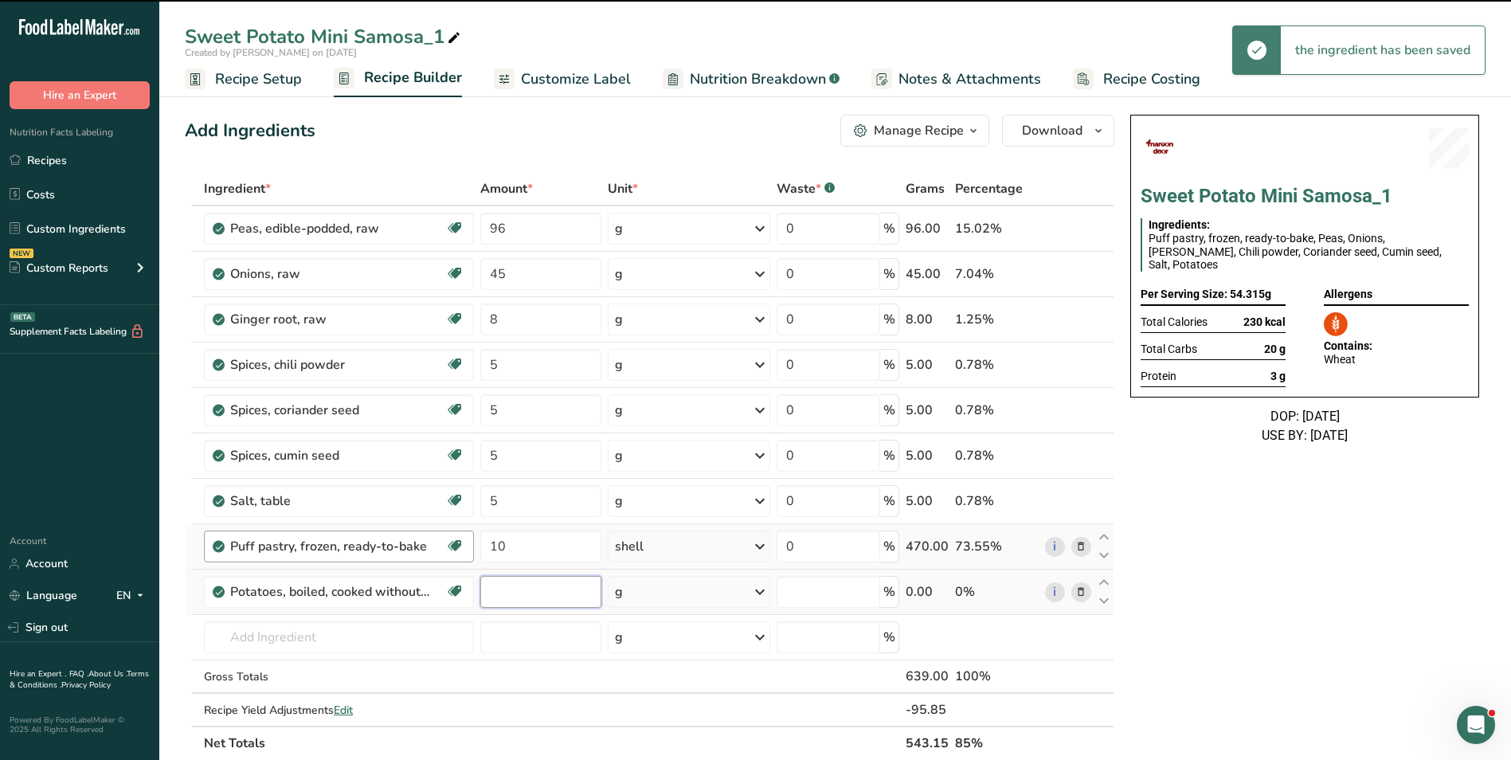
type input "0"
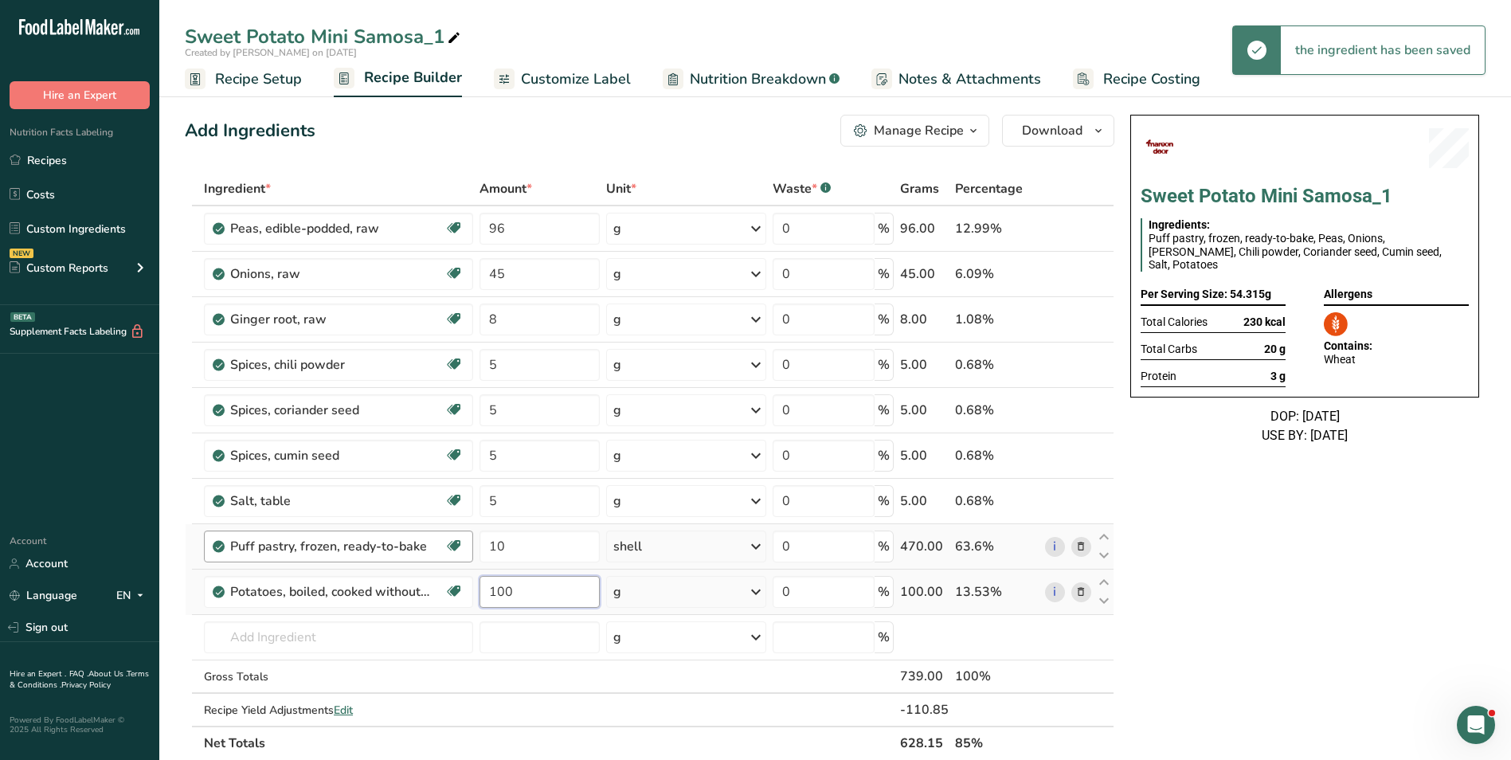
type input "100"
click at [451, 41] on icon at bounding box center [454, 38] width 14 height 22
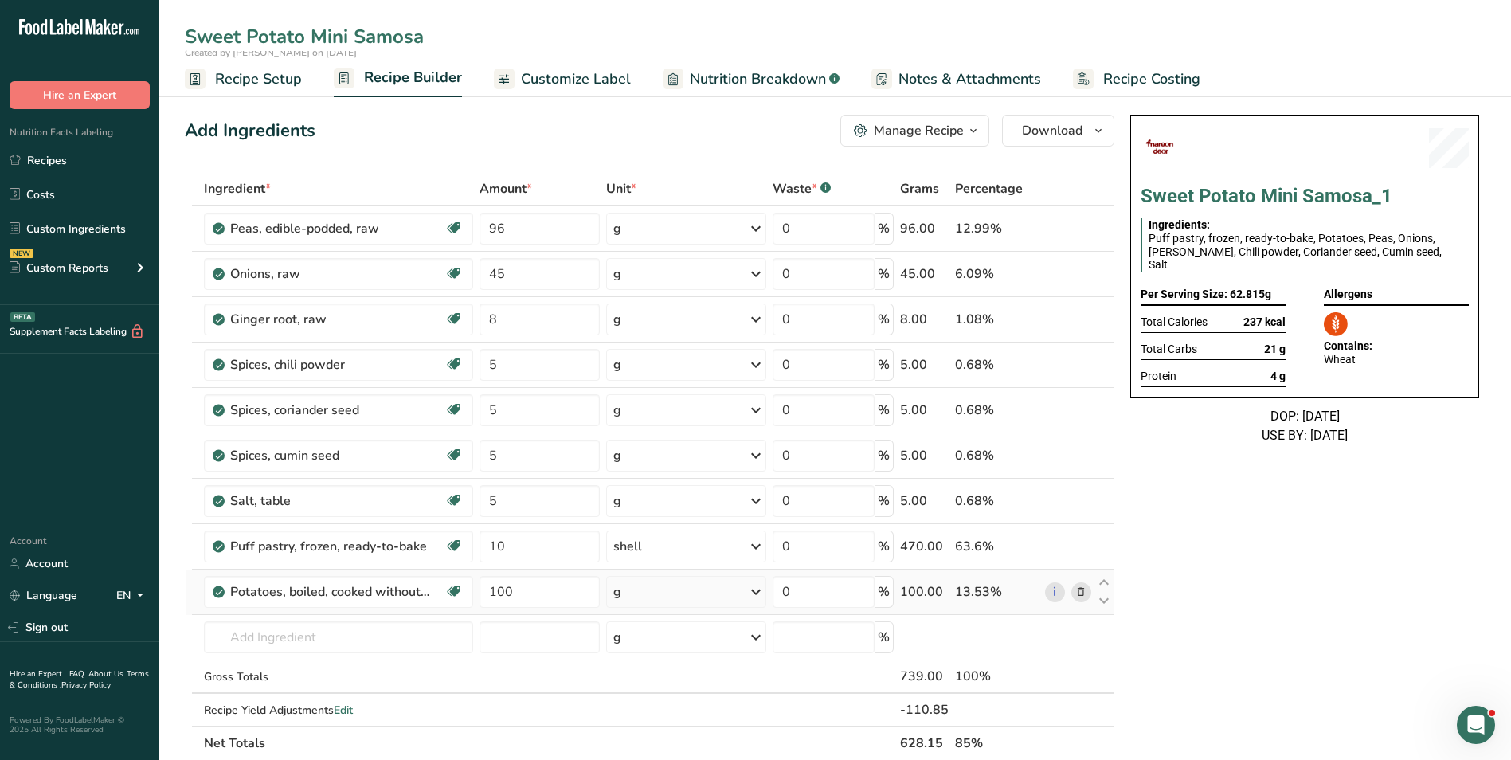
click at [311, 40] on input "Sweet Potato Mini Samosa" at bounding box center [835, 36] width 1301 height 29
type input "Mini Samosa"
click at [404, 138] on div "Add Ingredients Manage Recipe Delete Recipe Duplicate Recipe Scale Recipe Save …" at bounding box center [650, 131] width 930 height 32
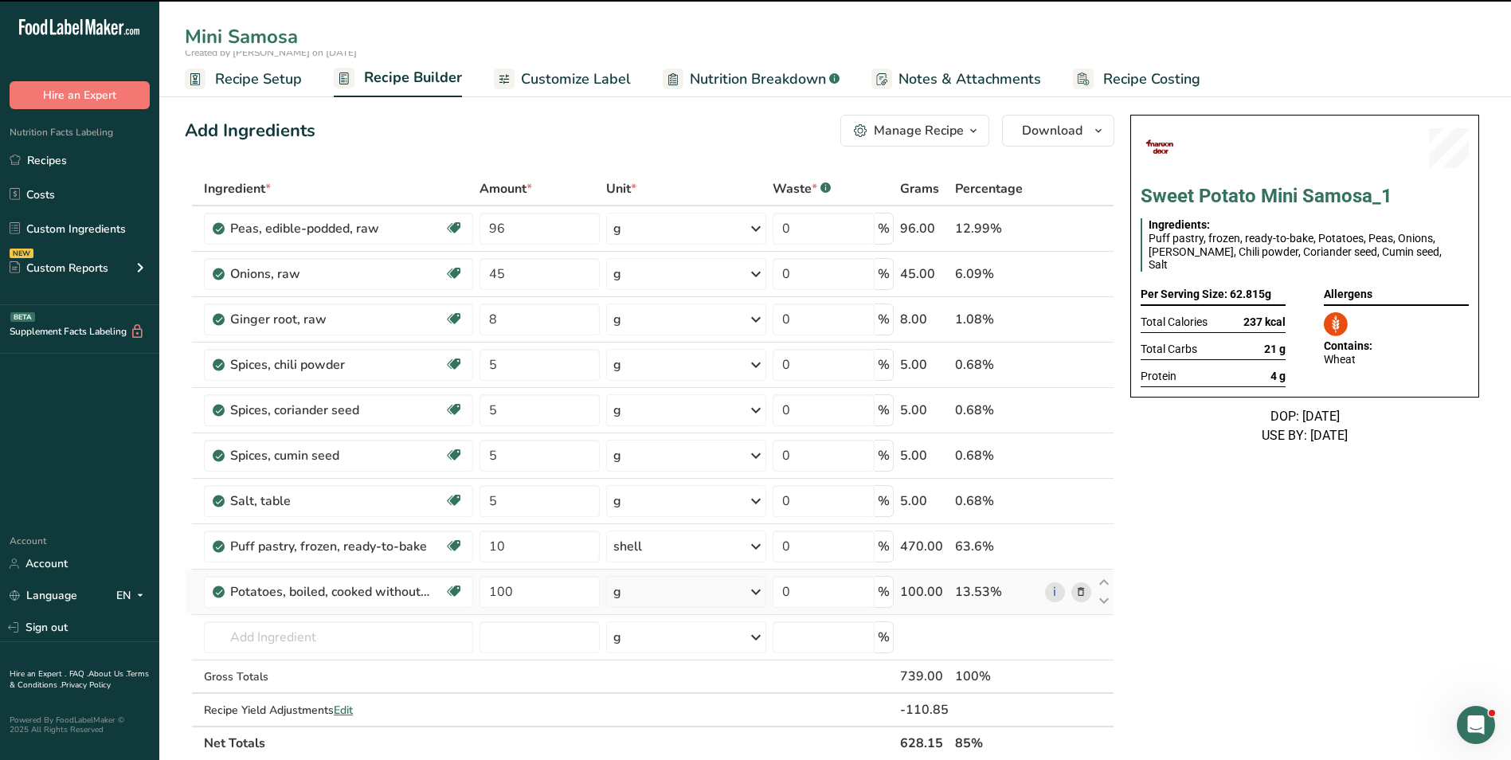
click at [537, 81] on span "Customize Label" at bounding box center [576, 80] width 110 height 22
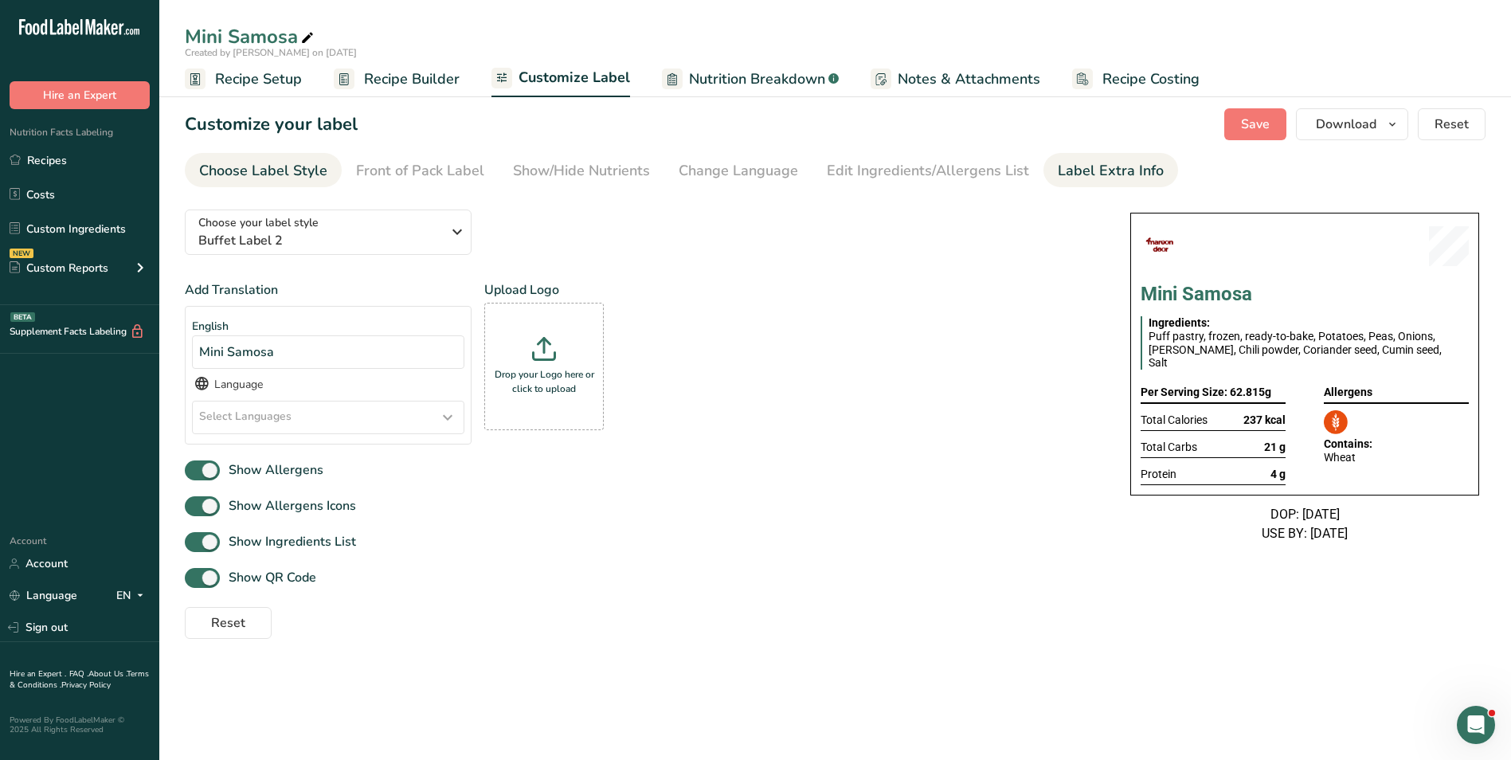
click at [1129, 158] on link "Label Extra Info" at bounding box center [1111, 171] width 106 height 36
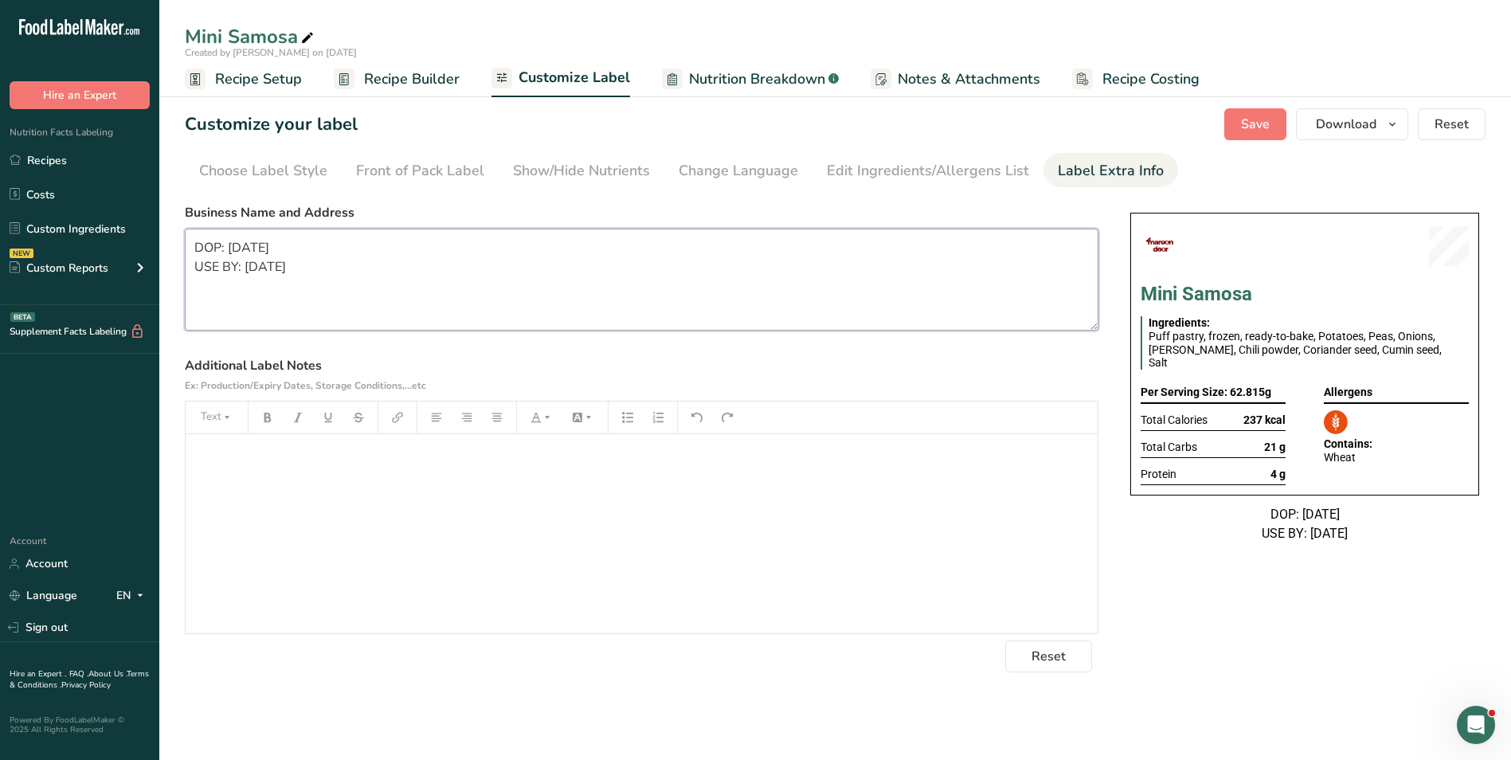
click at [249, 280] on textarea "DOP: 23/01/2025 USE BY: 24/01/2025" at bounding box center [642, 280] width 914 height 102
paste textarea "BREAKFAST Use by: [DATE] Storage: Keep Refrigerated under 5 degrees Heating: Re…"
click at [245, 251] on textarea "BREAKFAST Use by: [DATE] Storage: Keep Refrigerated under 5 degrees Heating: Re…" at bounding box center [642, 280] width 914 height 102
click at [1271, 139] on button "Save" at bounding box center [1255, 124] width 62 height 32
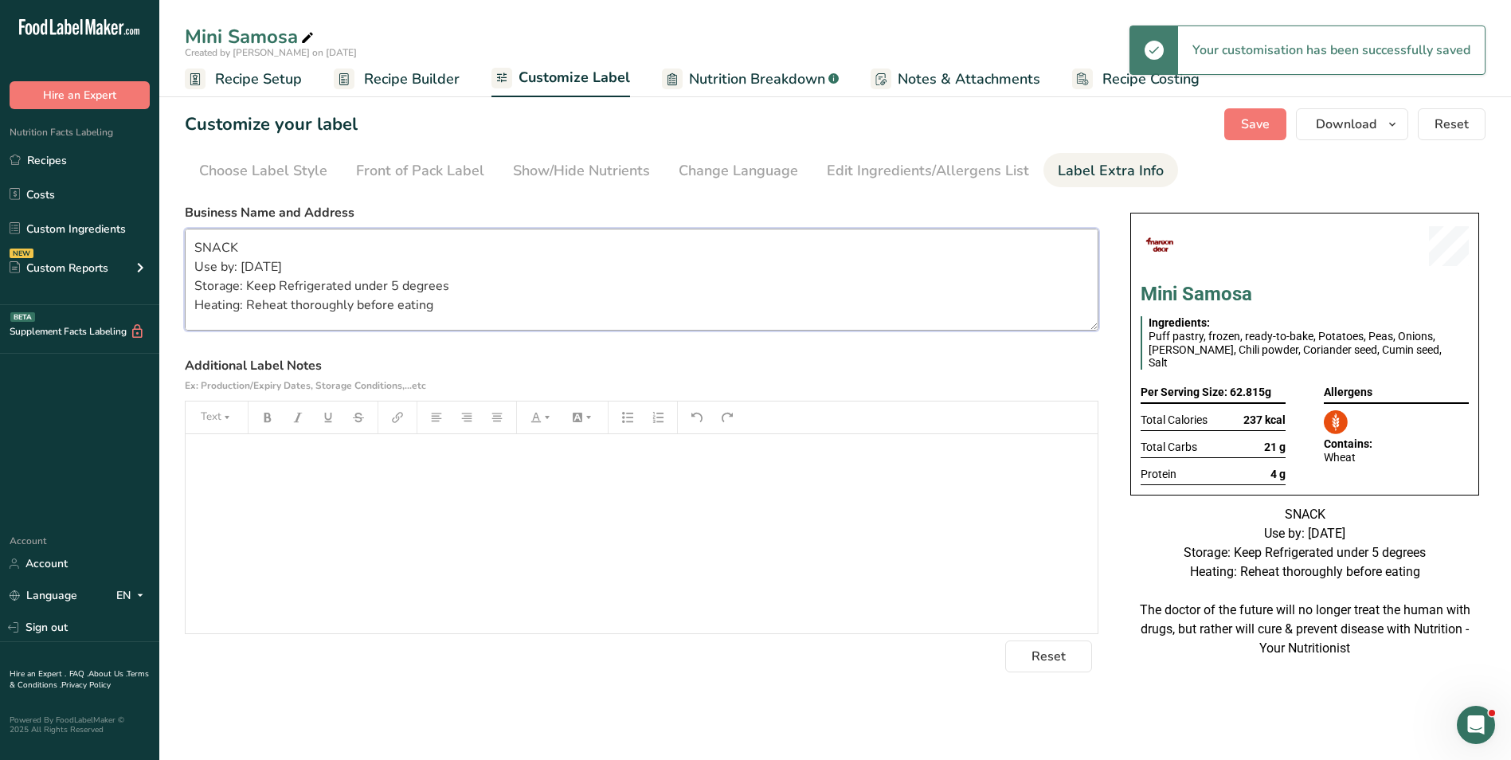
click at [243, 272] on textarea "SNACK Use by: 19/09/2025 Storage: Keep Refrigerated under 5 degrees Heating: Re…" at bounding box center [642, 280] width 914 height 102
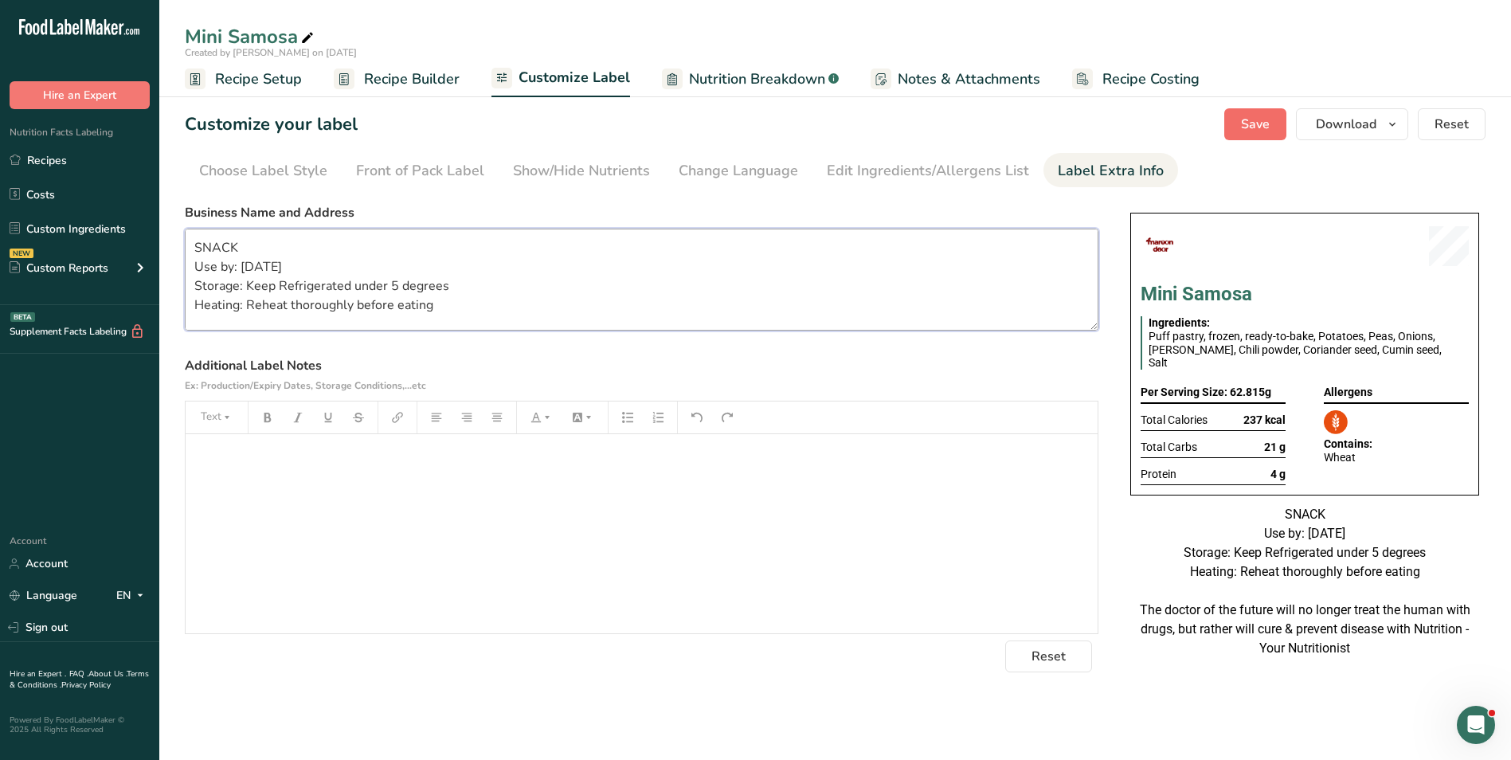
type textarea "SNACK Use by: 21/09/2025 Storage: Keep Refrigerated under 5 degrees Heating: Re…"
click at [1275, 129] on button "Save" at bounding box center [1255, 124] width 62 height 32
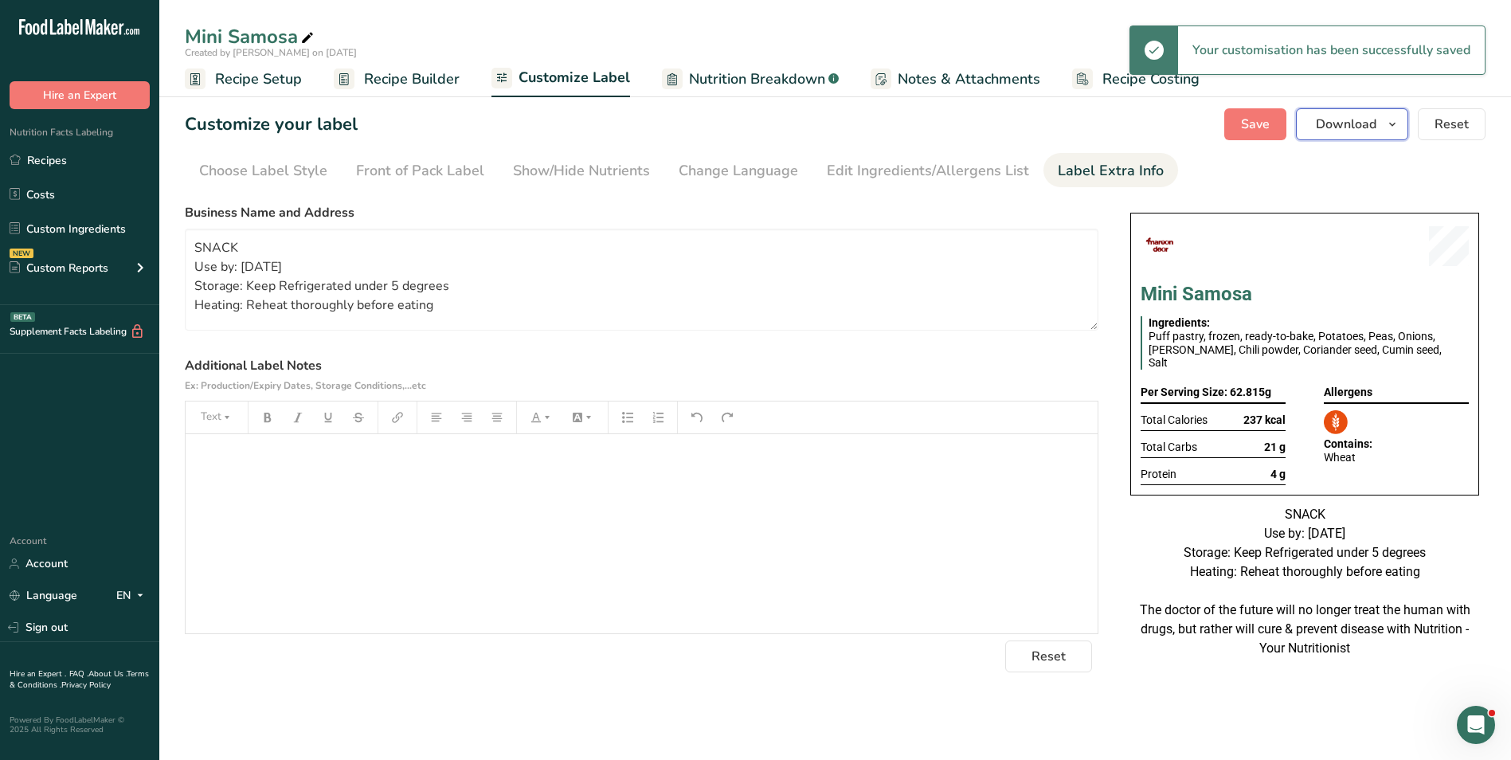
click at [1318, 123] on span "Download" at bounding box center [1346, 124] width 61 height 19
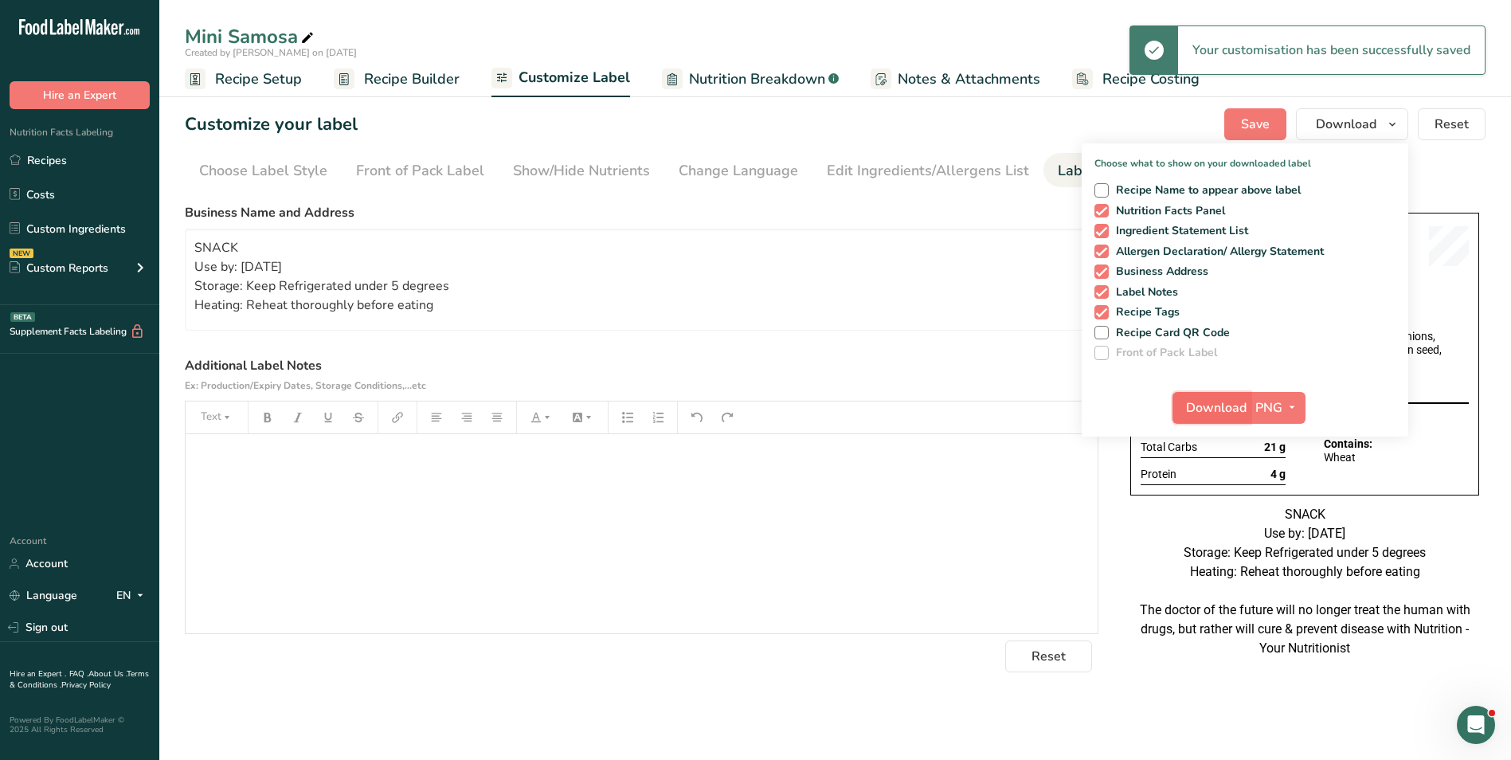
click at [1204, 396] on button "Download" at bounding box center [1212, 408] width 78 height 32
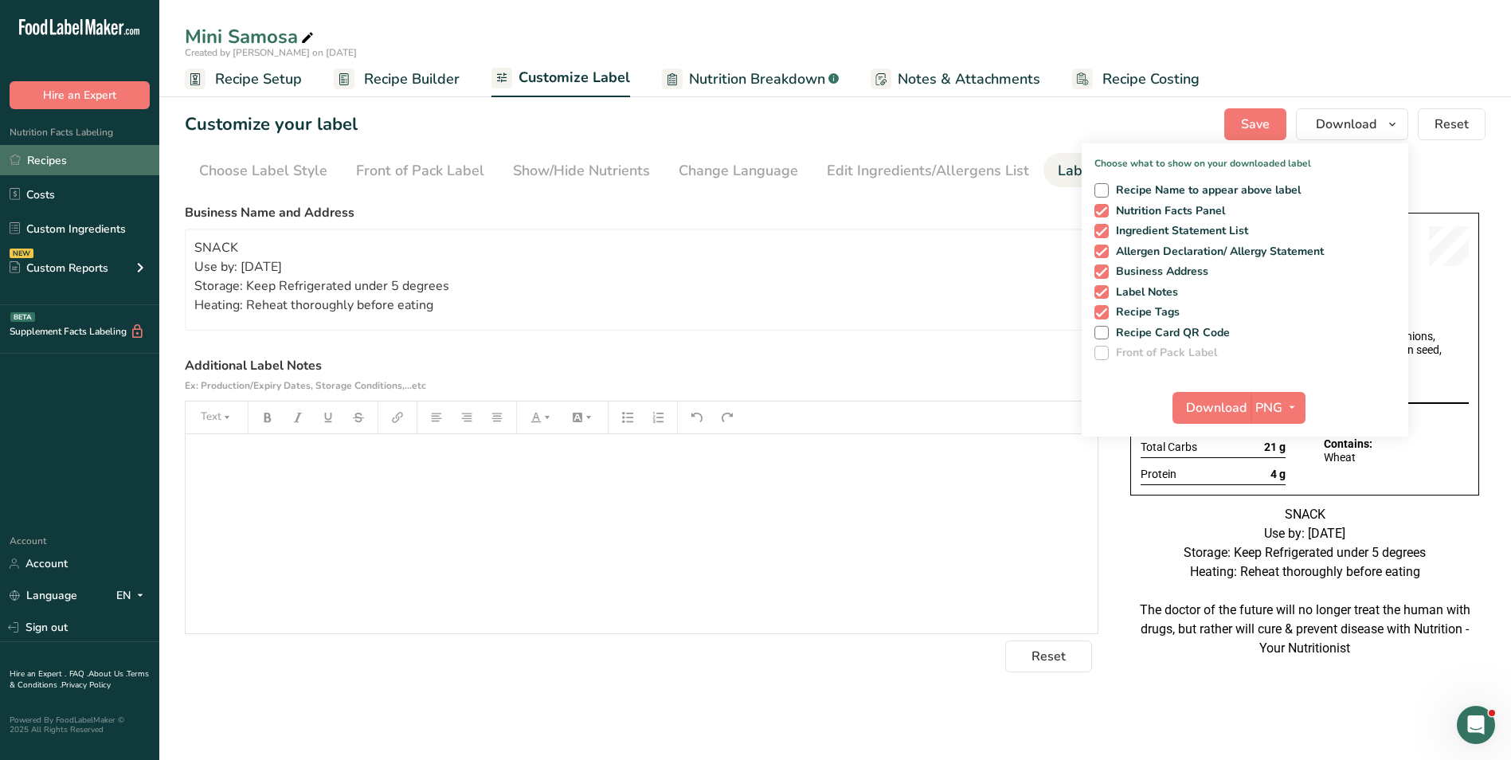
click at [54, 151] on link "Recipes" at bounding box center [79, 160] width 159 height 30
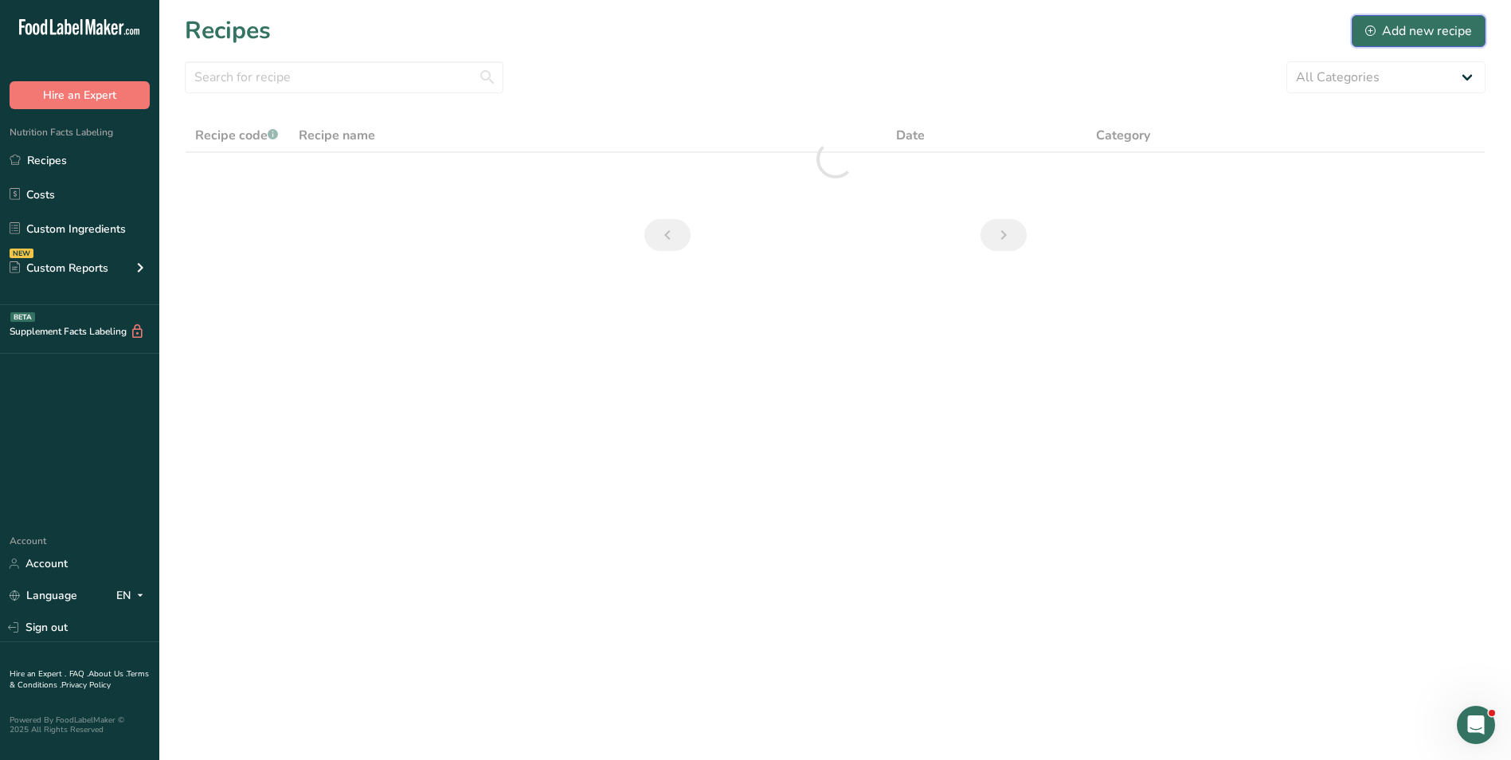
click at [1443, 29] on div "Add new recipe" at bounding box center [1418, 31] width 107 height 19
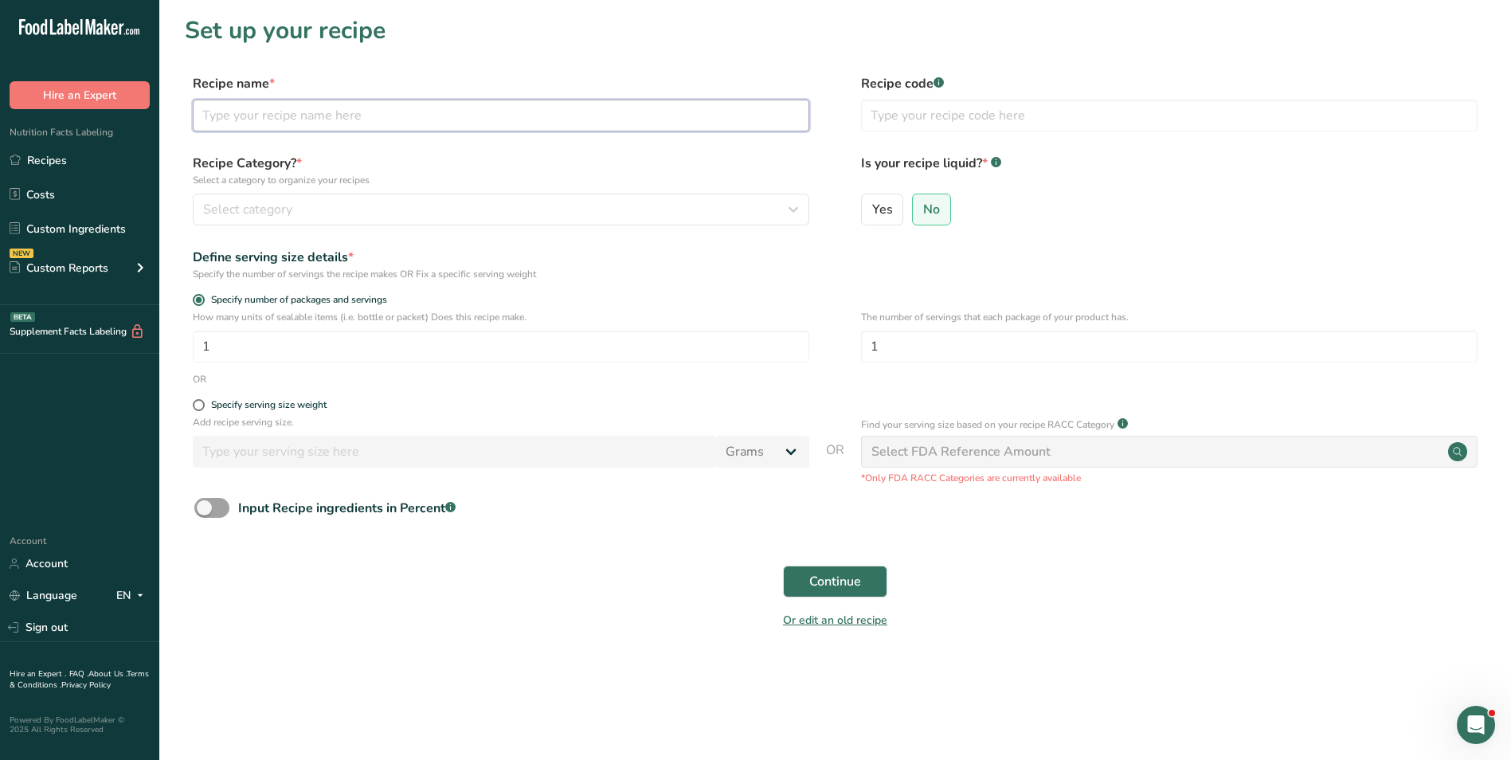
click at [275, 118] on input "text" at bounding box center [501, 116] width 617 height 32
type input "Strawberry Chocolate Greek Yogurt Bark"
type input "NUTRI"
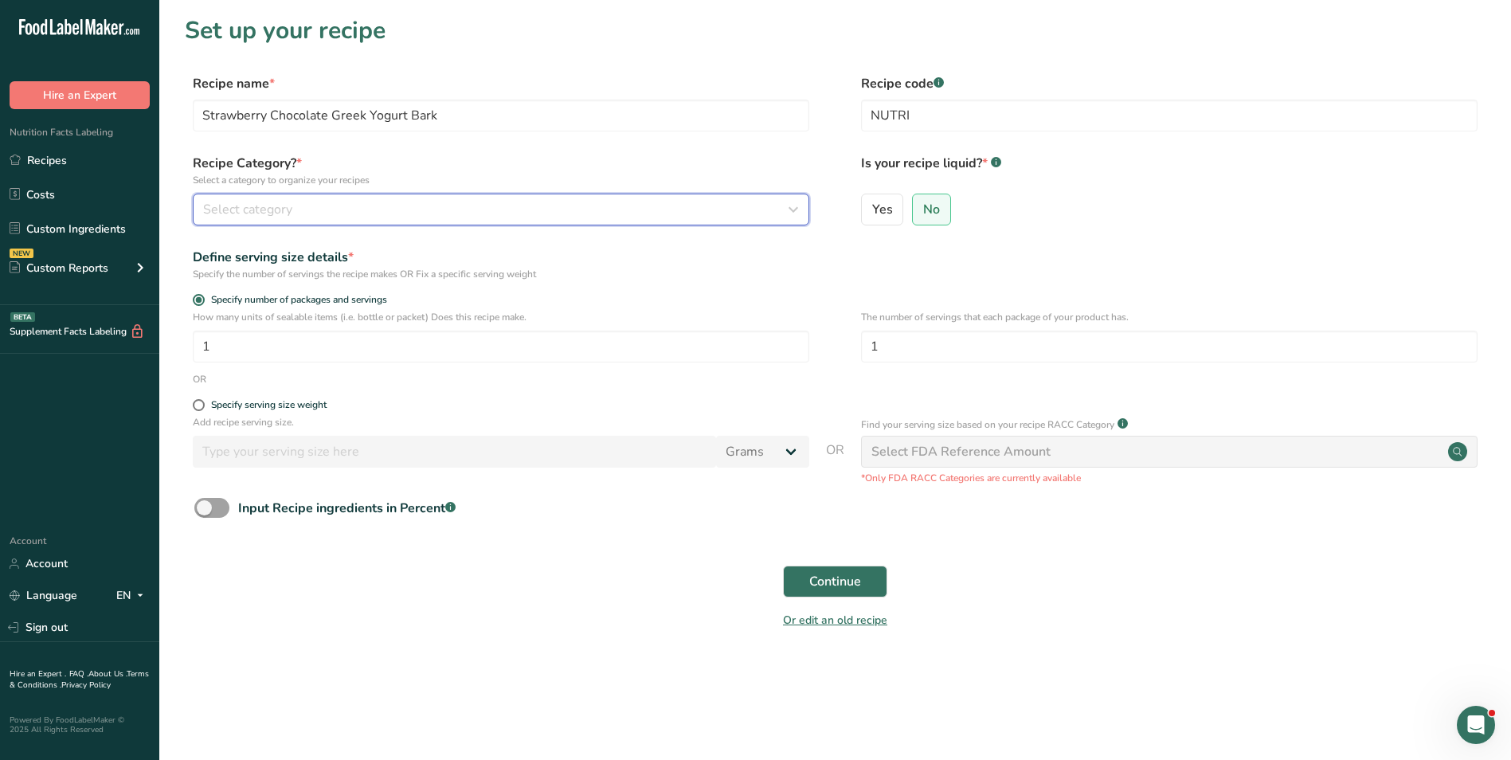
click at [383, 213] on div "Select category" at bounding box center [496, 209] width 586 height 19
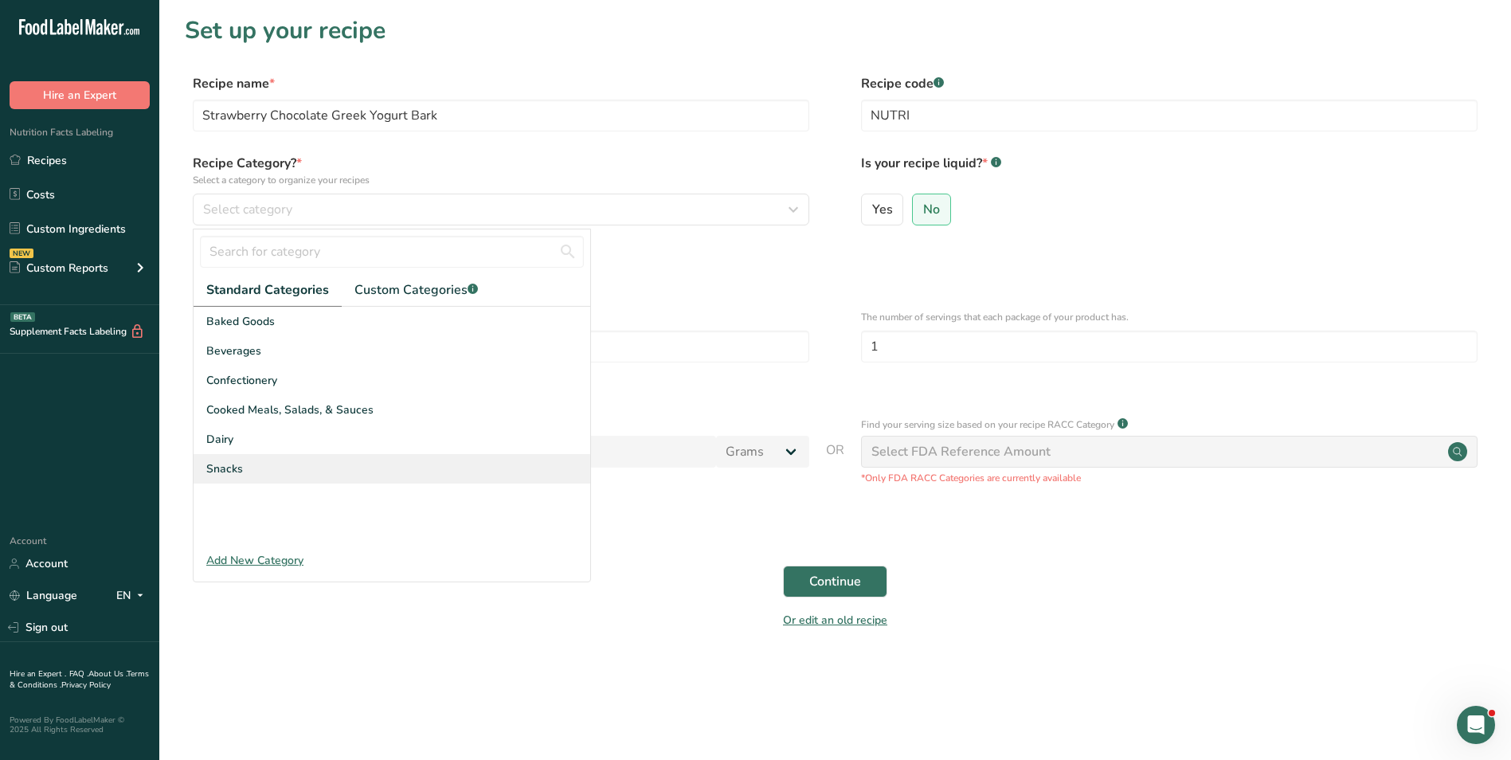
click at [248, 465] on div "Snacks" at bounding box center [392, 468] width 397 height 29
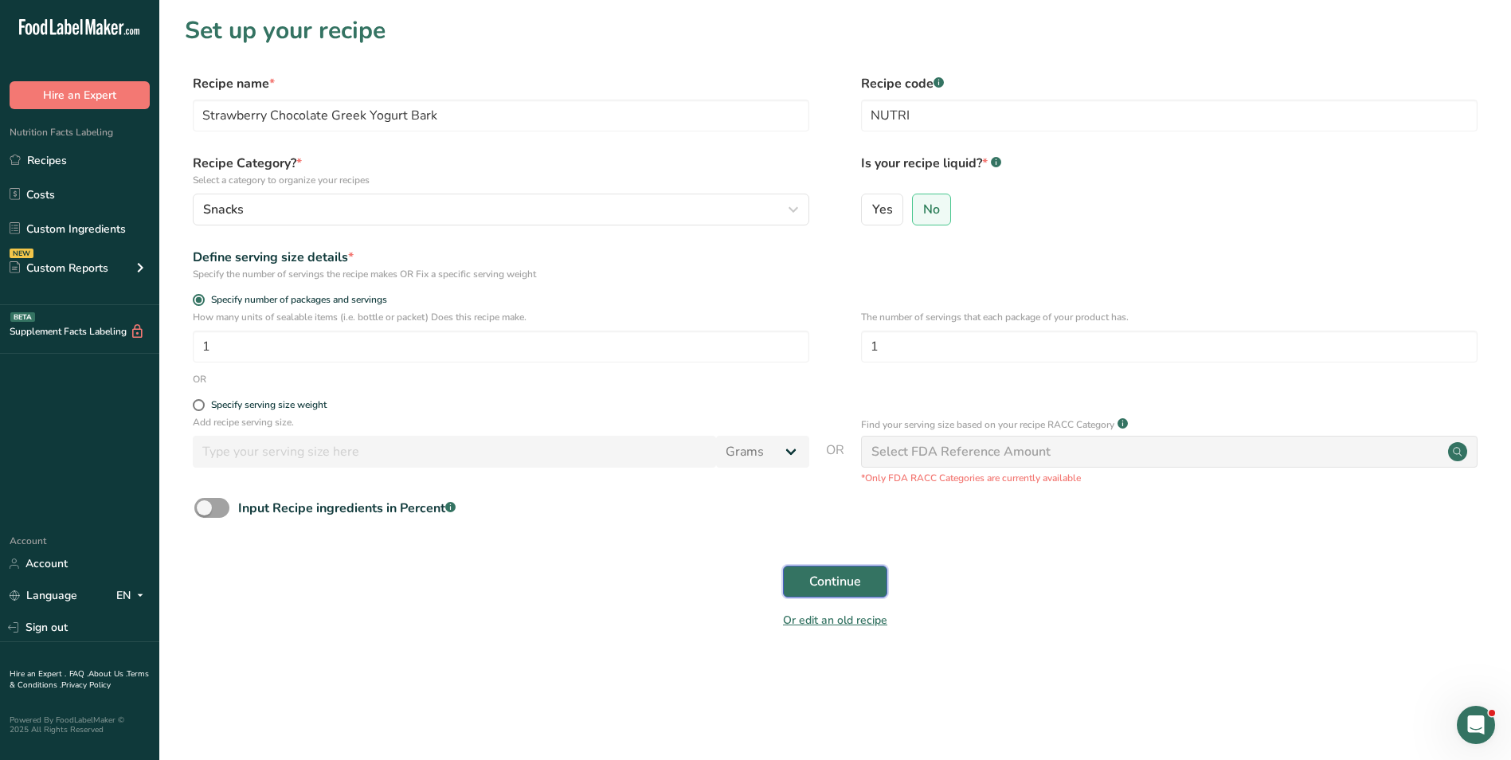
click at [860, 584] on span "Continue" at bounding box center [835, 581] width 52 height 19
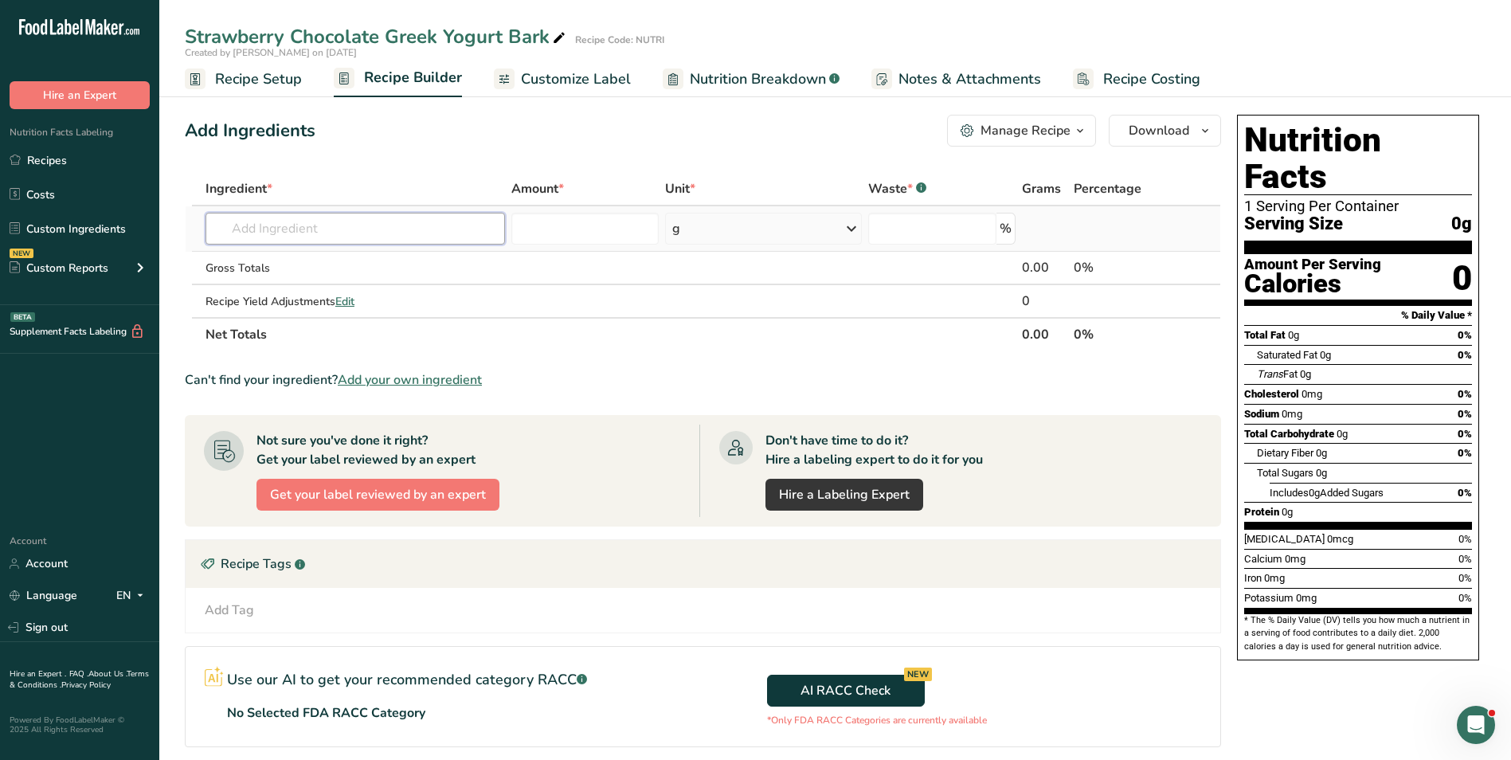
click at [314, 220] on input "text" at bounding box center [356, 229] width 300 height 32
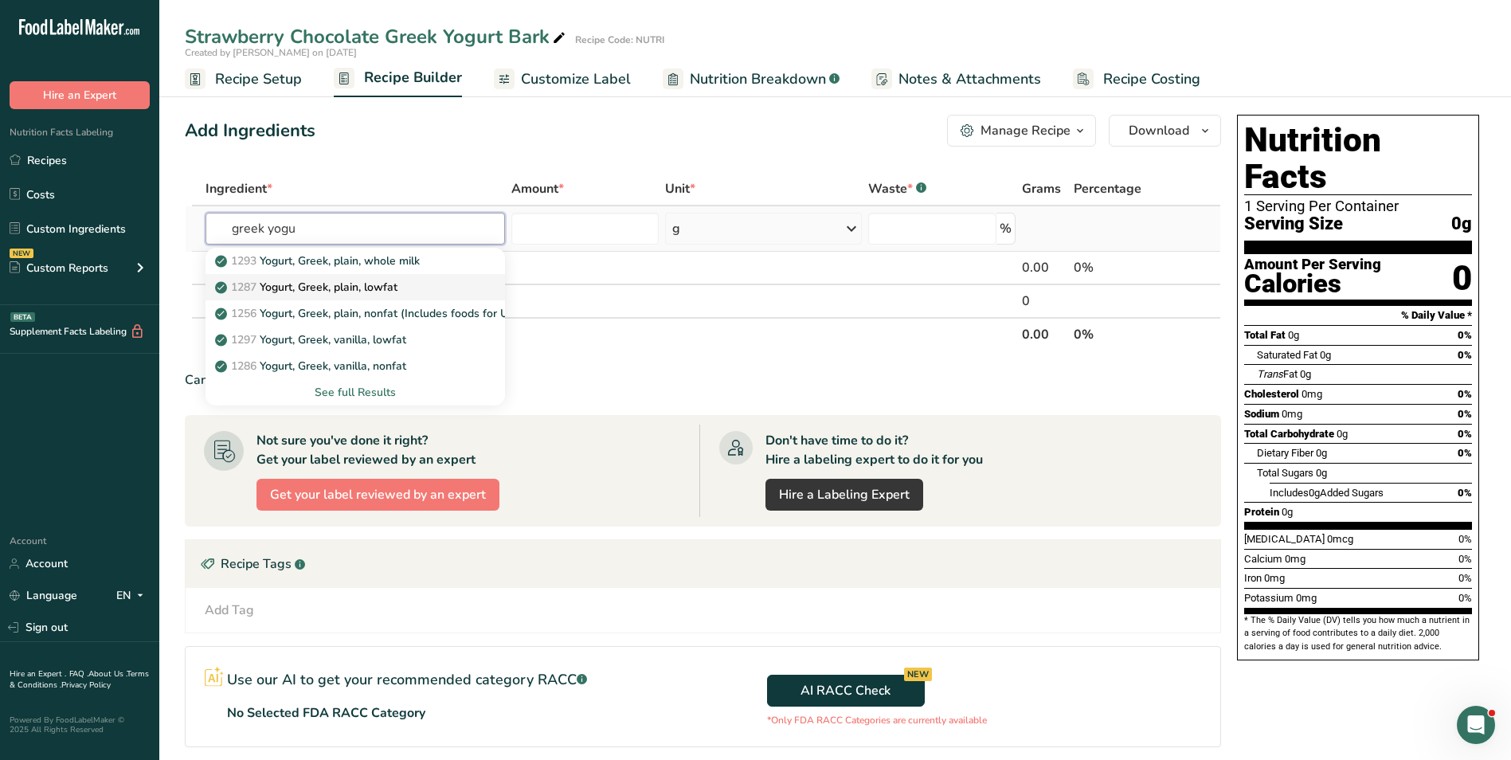
type input "greek yogu"
click at [348, 283] on p "1287 Yogurt, Greek, plain, lowfat" at bounding box center [307, 287] width 179 height 17
type input "Yogurt, Greek, plain, lowfat"
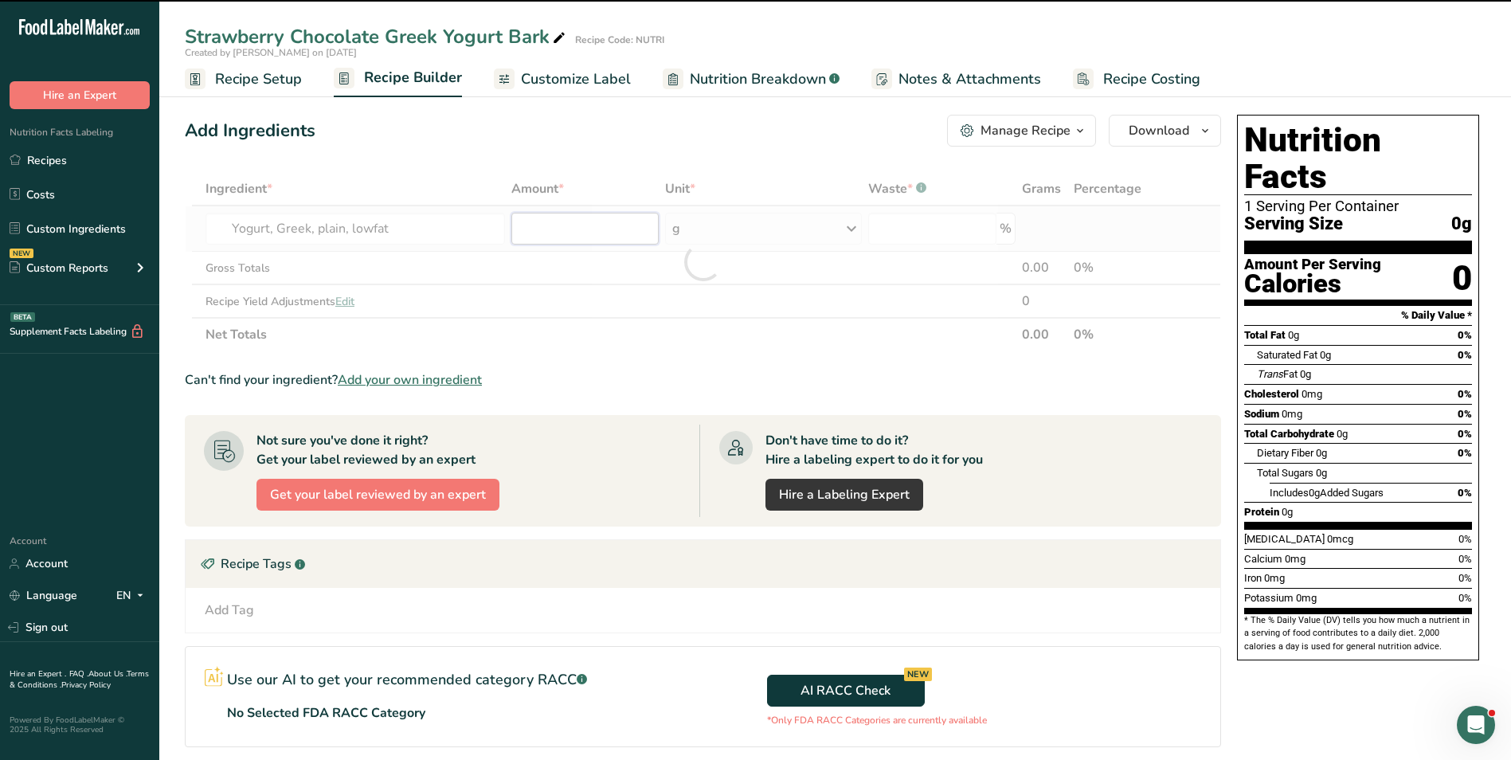
type input "0"
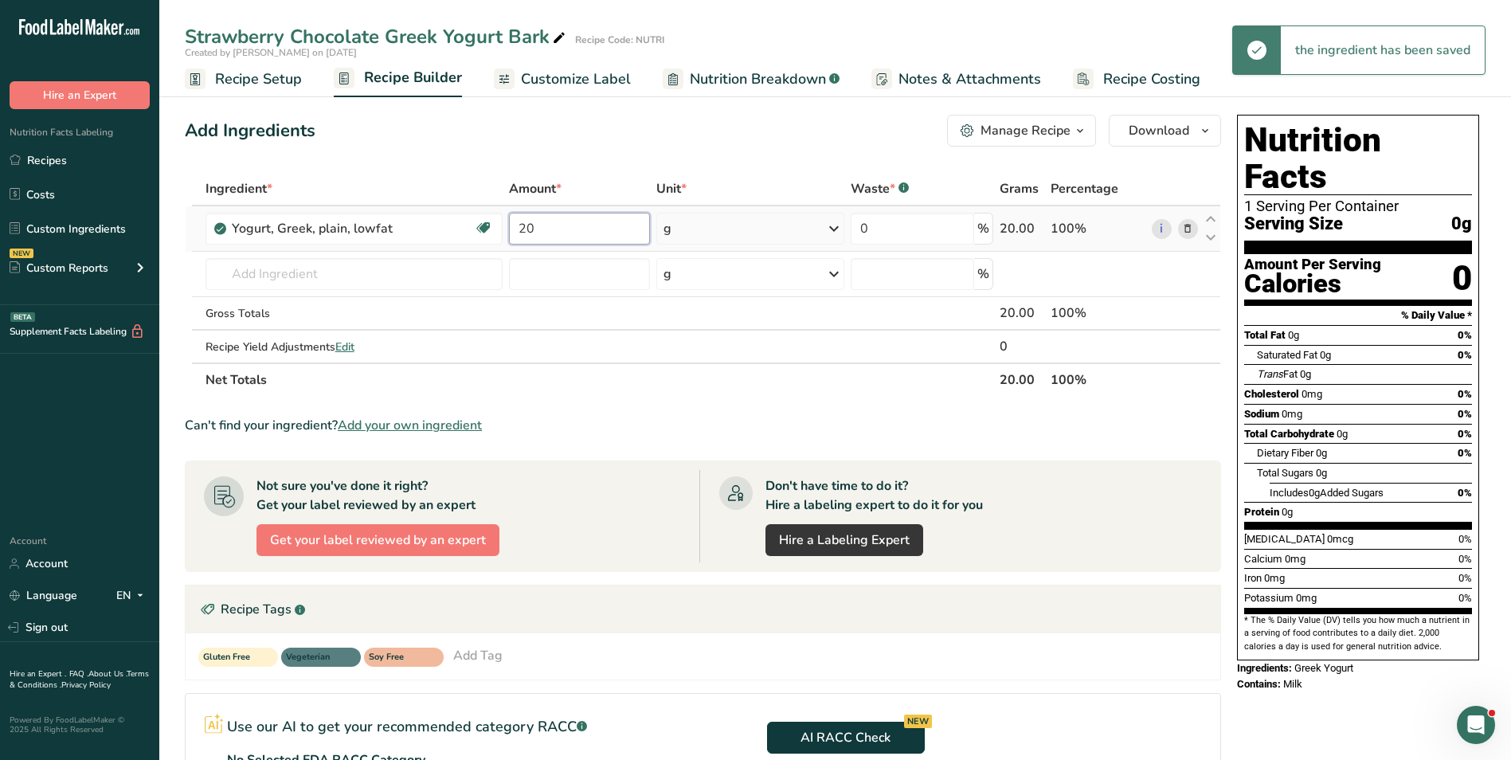
type input "20"
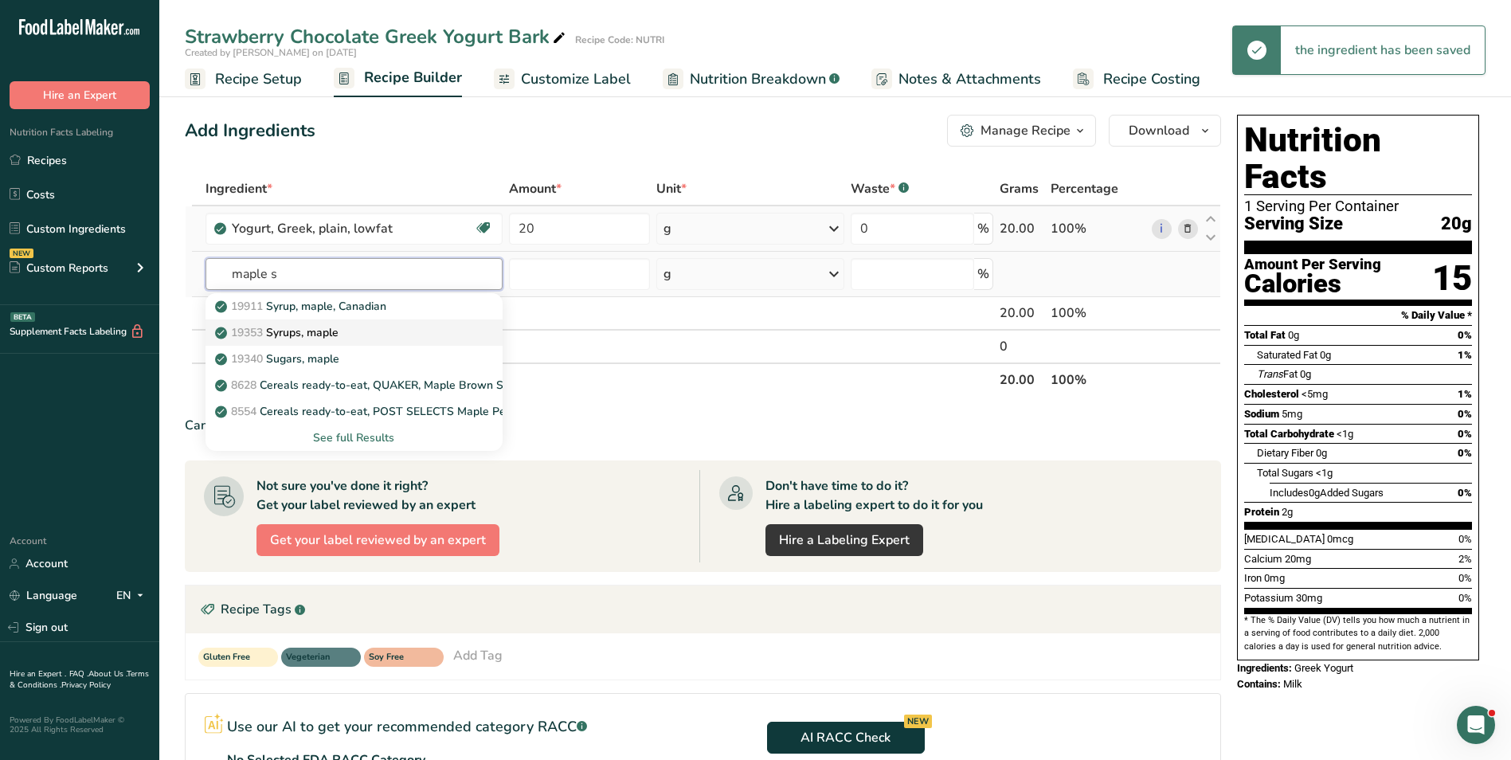
type input "maple s"
click at [327, 330] on p "19353 Syrups, maple" at bounding box center [278, 332] width 120 height 17
type input "Syrups, maple"
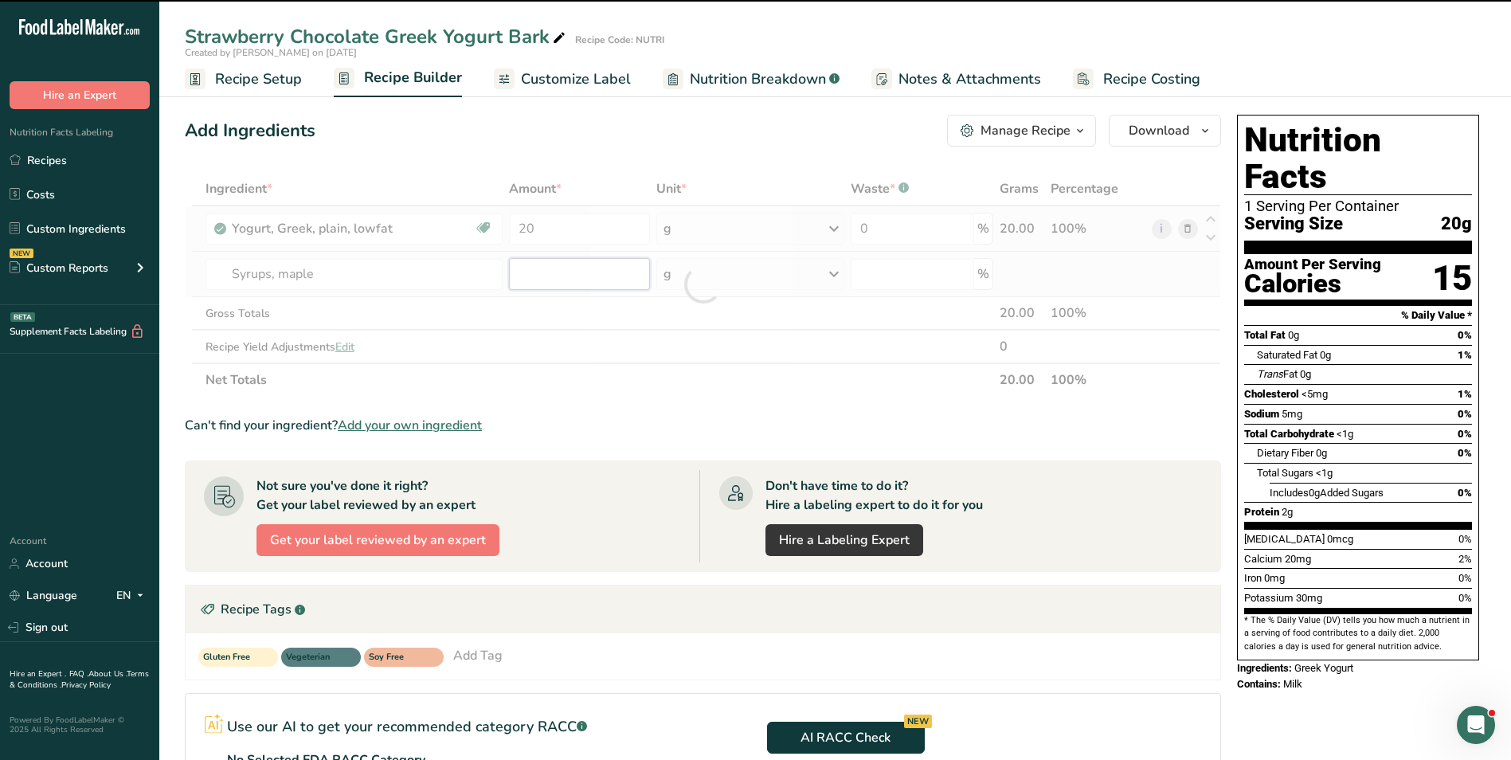
type input "0"
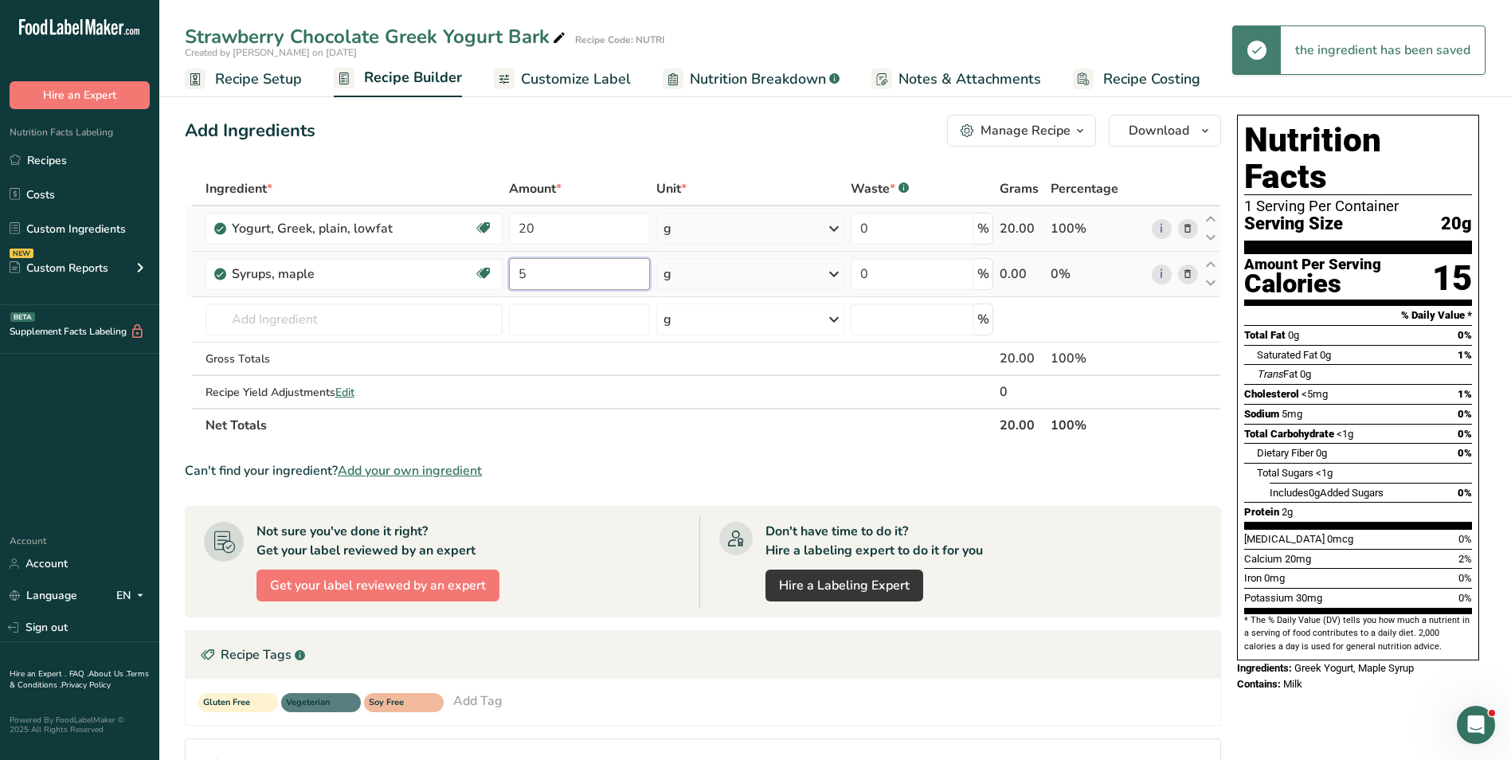
type input "5"
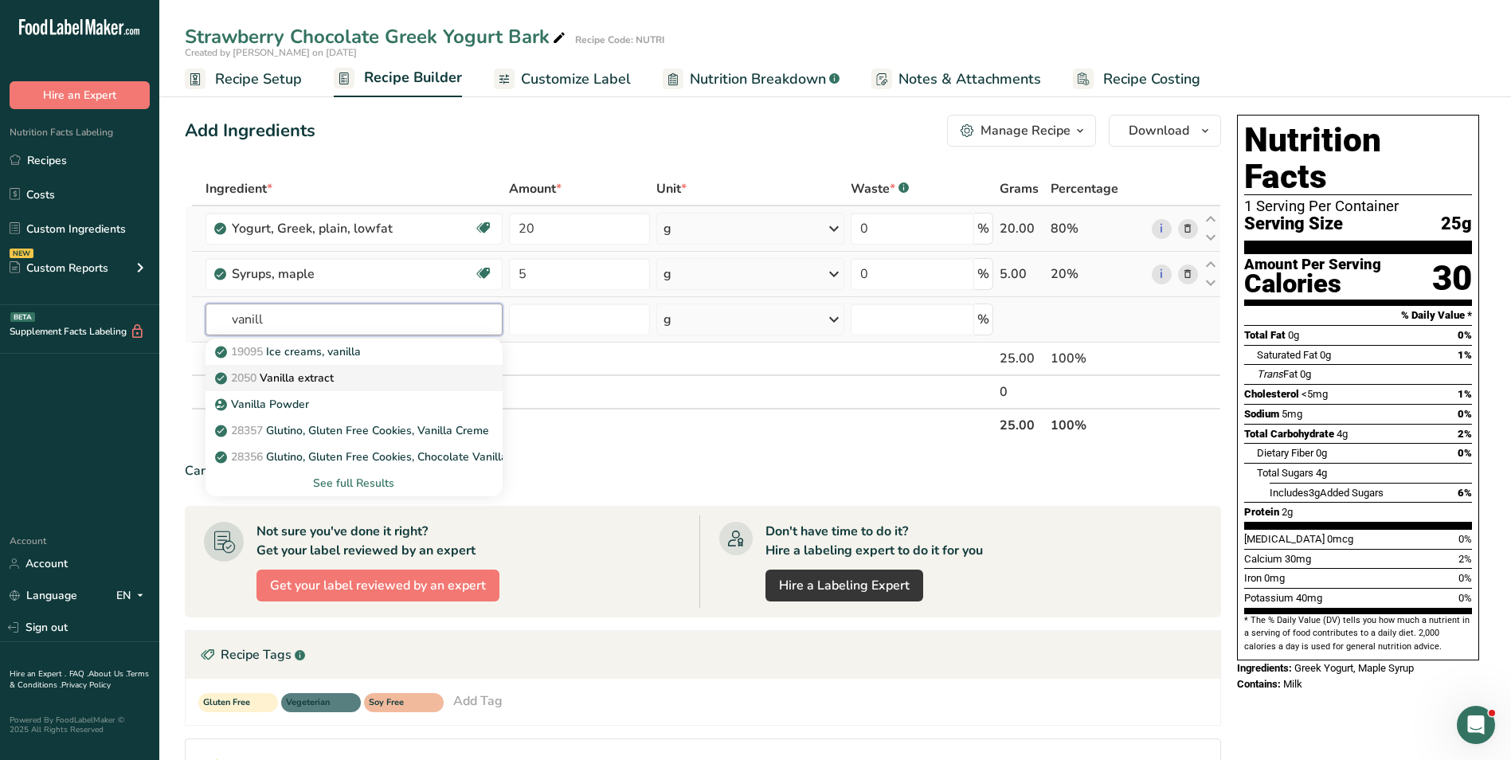
type input "vanill"
click at [309, 381] on p "2050 Vanilla extract" at bounding box center [276, 378] width 116 height 17
type input "Vanilla extract"
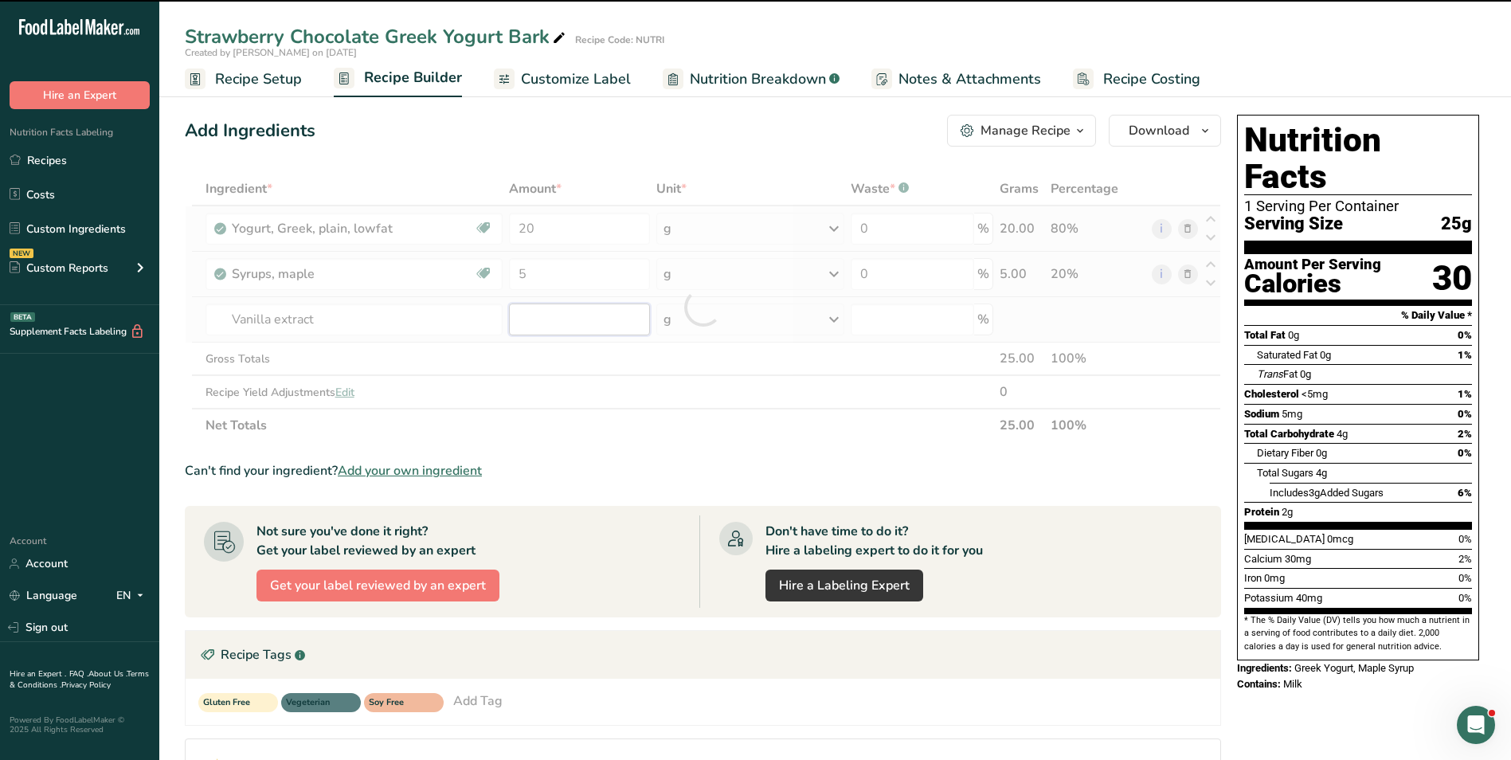
type input "0"
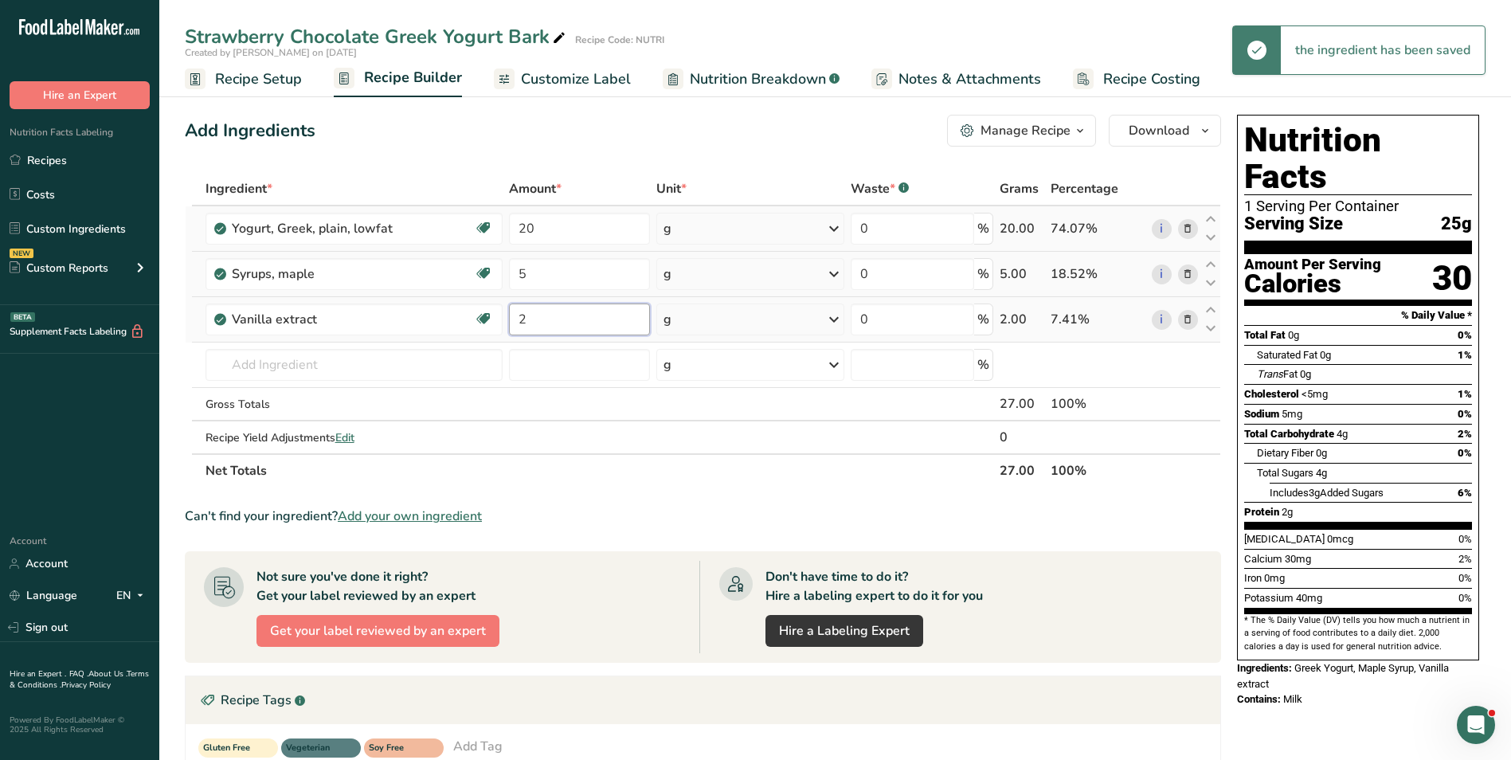
type input "2"
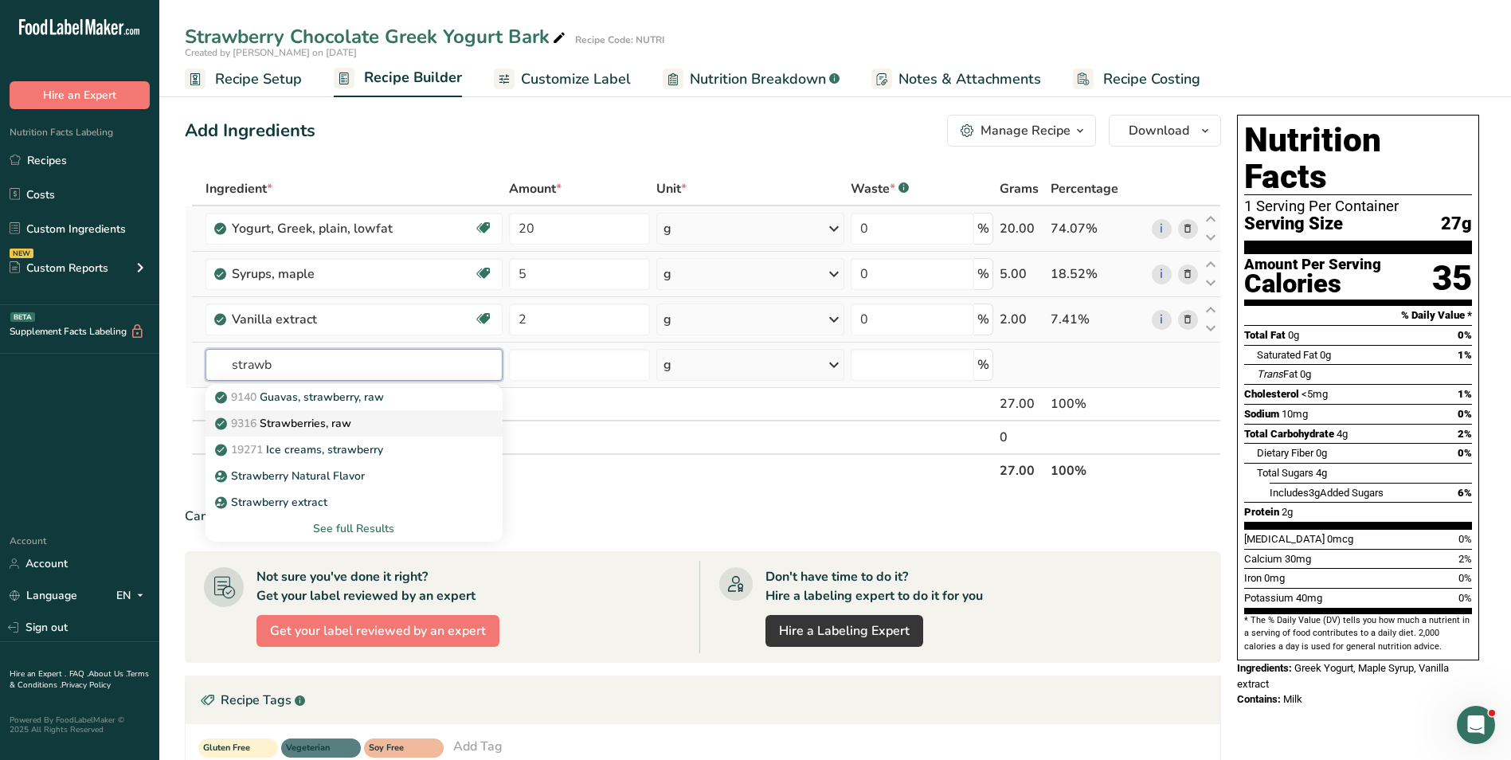
type input "strawb"
click at [320, 418] on p "9316 Strawberries, raw" at bounding box center [284, 423] width 133 height 17
type input "Strawberries, raw"
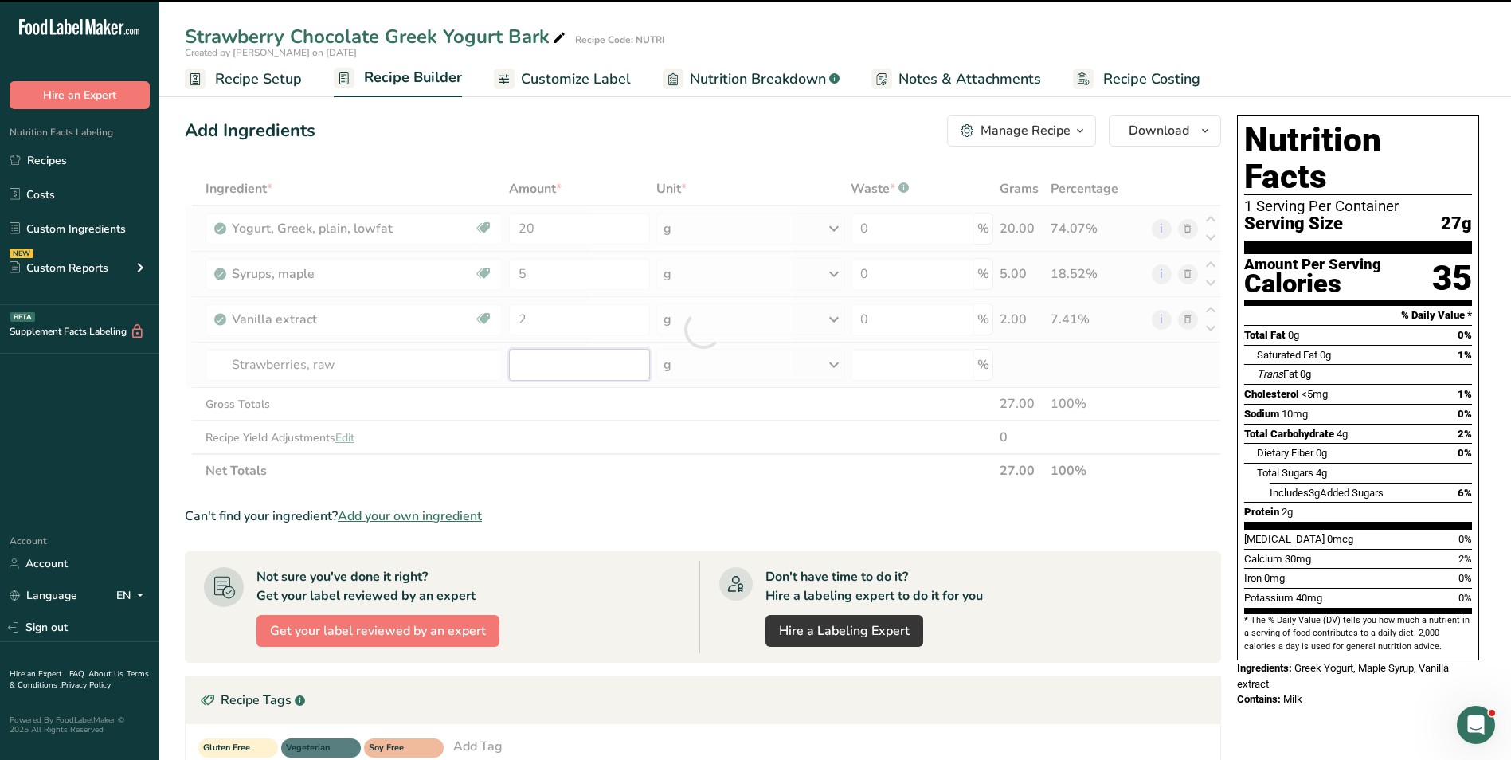
type input "0"
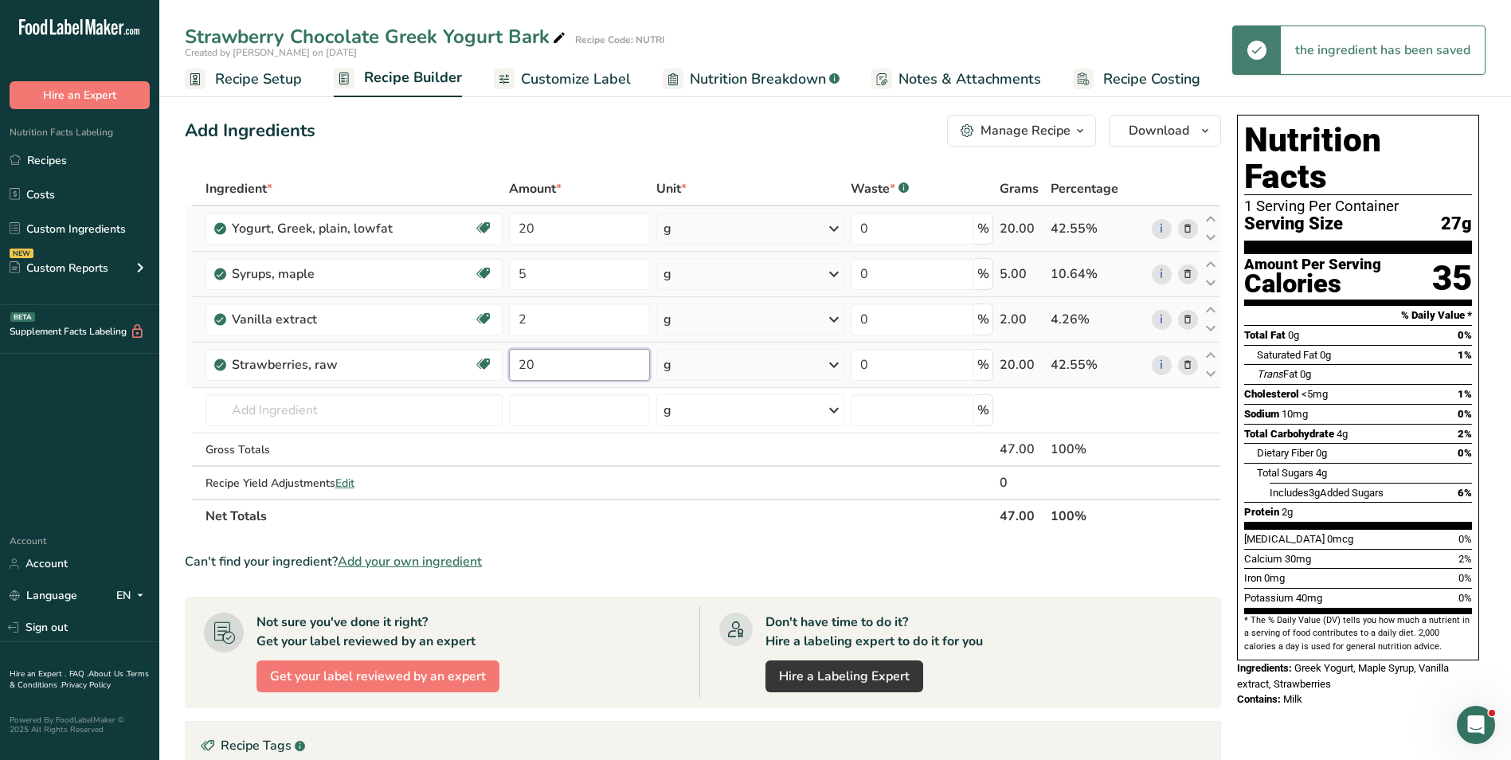
type input "20"
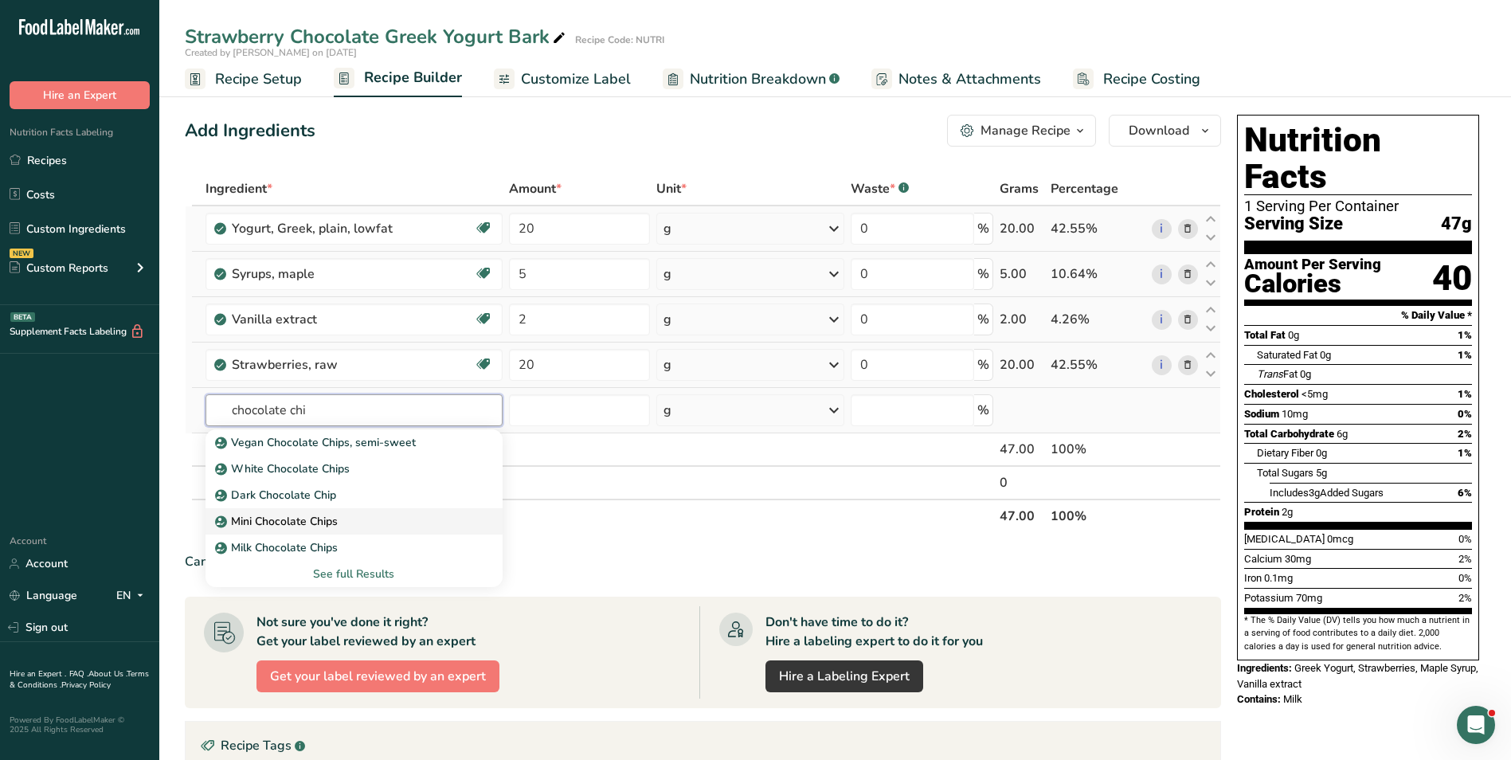
type input "chocolate chi"
click at [308, 519] on p "Mini Chocolate Chips" at bounding box center [277, 521] width 119 height 17
type input "Mini Chocolate Chips"
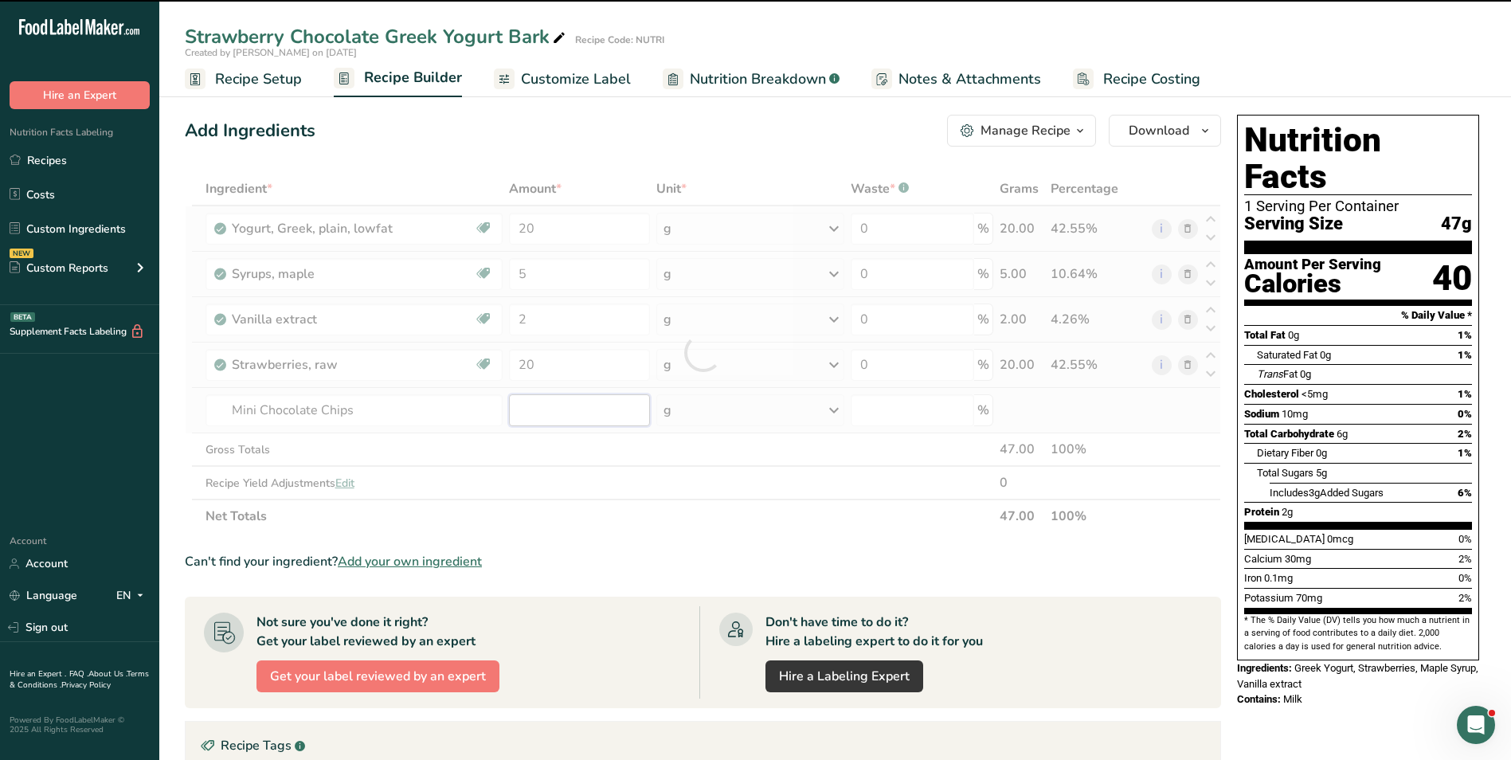
type input "0"
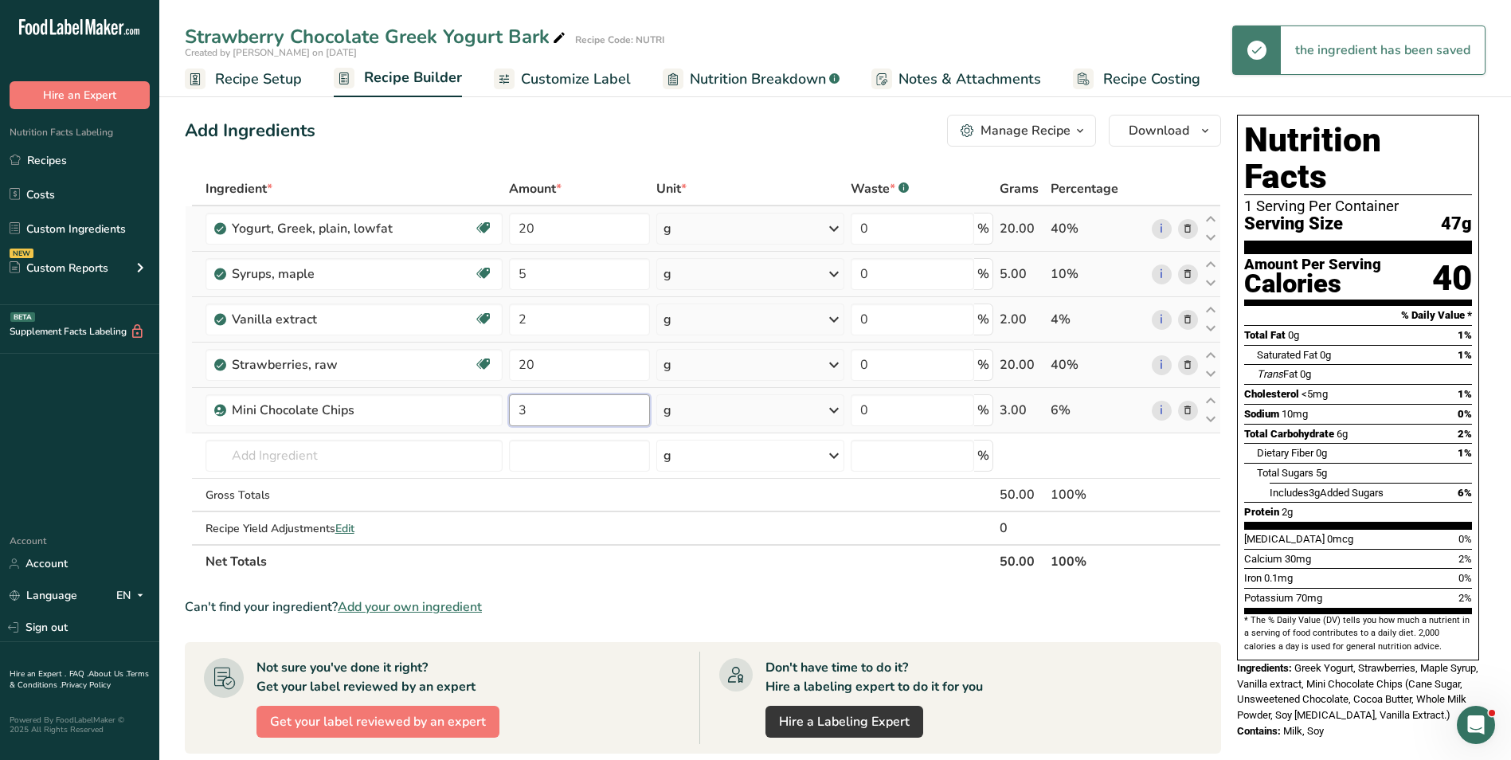
type input "3"
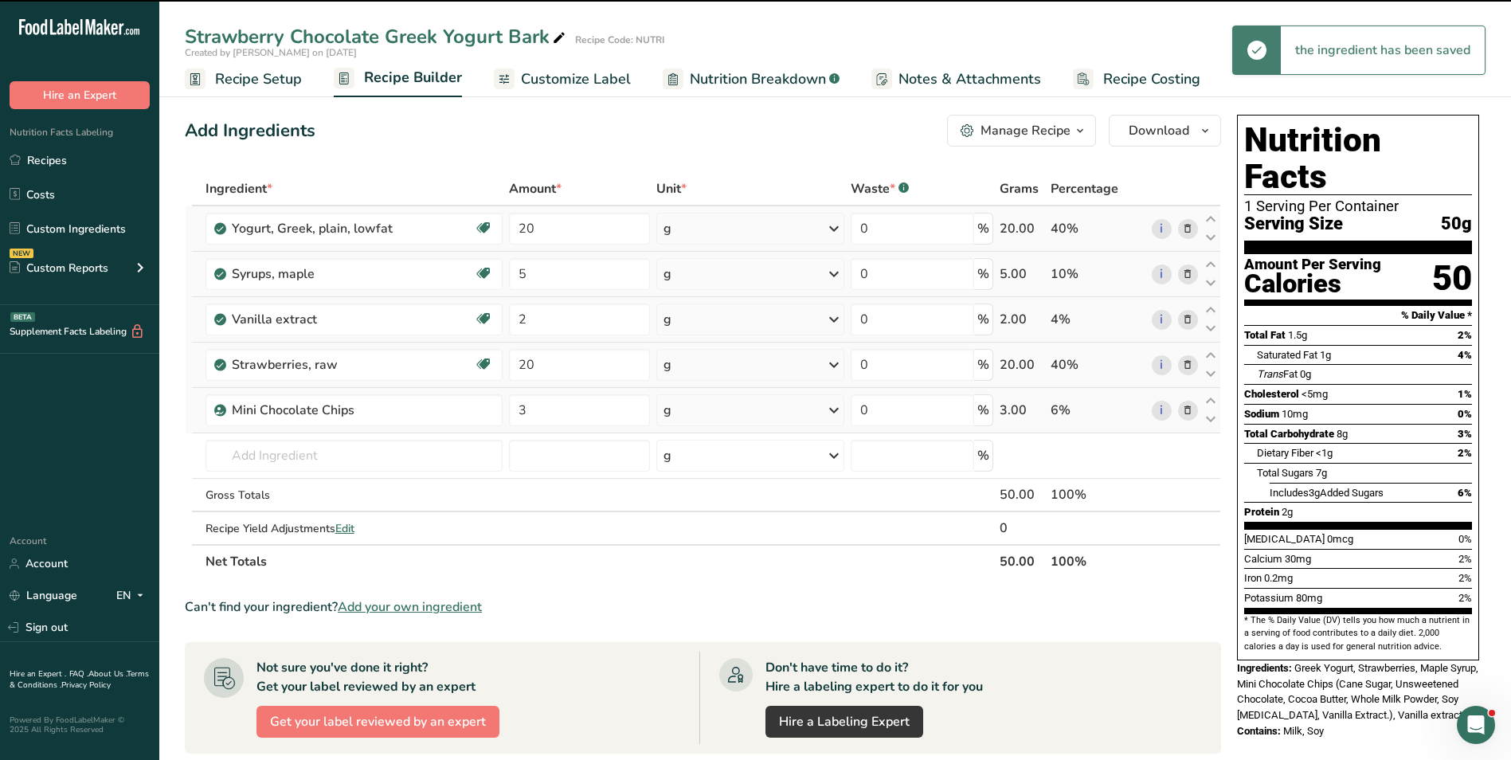
click at [590, 72] on span "Customize Label" at bounding box center [576, 80] width 110 height 22
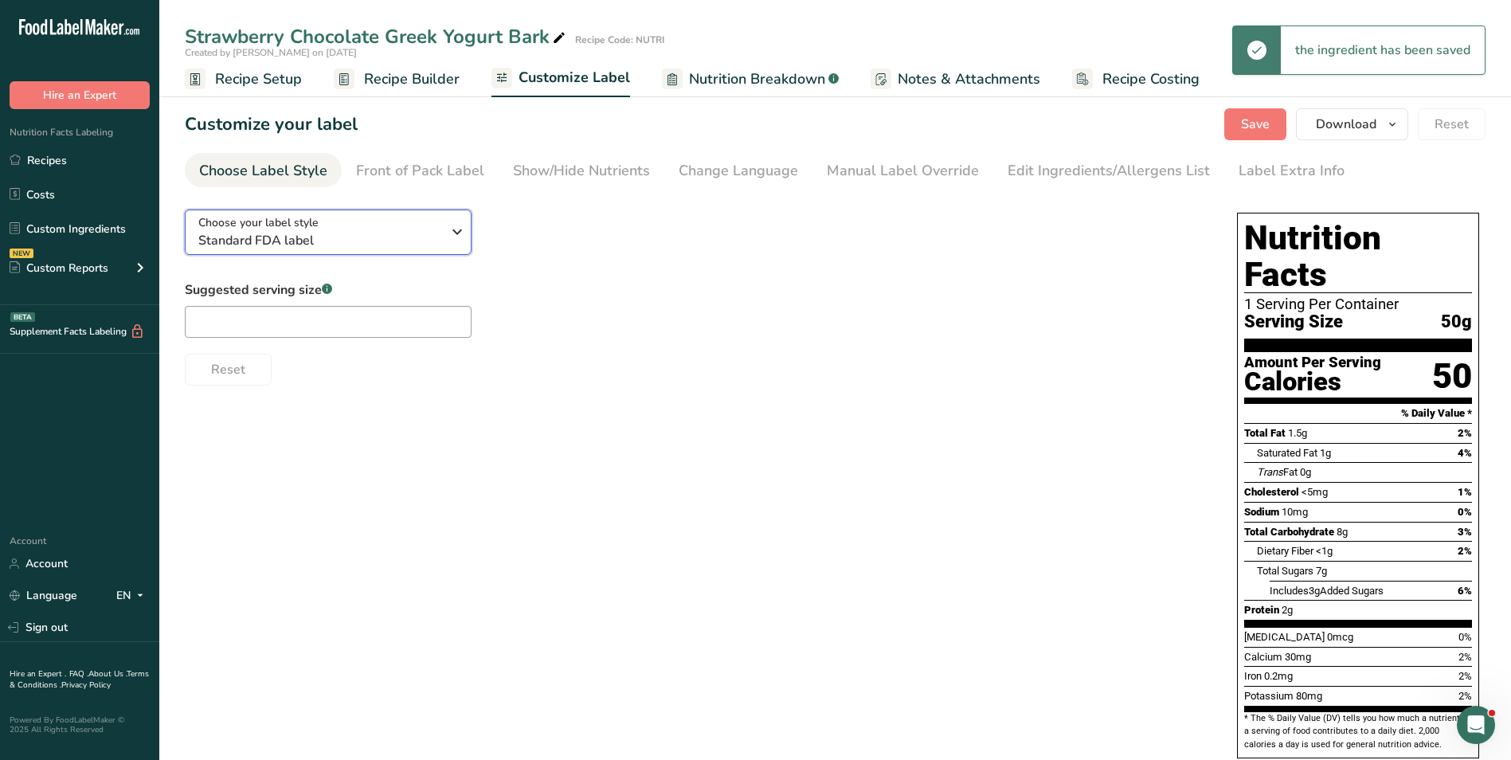
click at [251, 251] on button "Choose your label style Standard FDA label" at bounding box center [328, 231] width 287 height 45
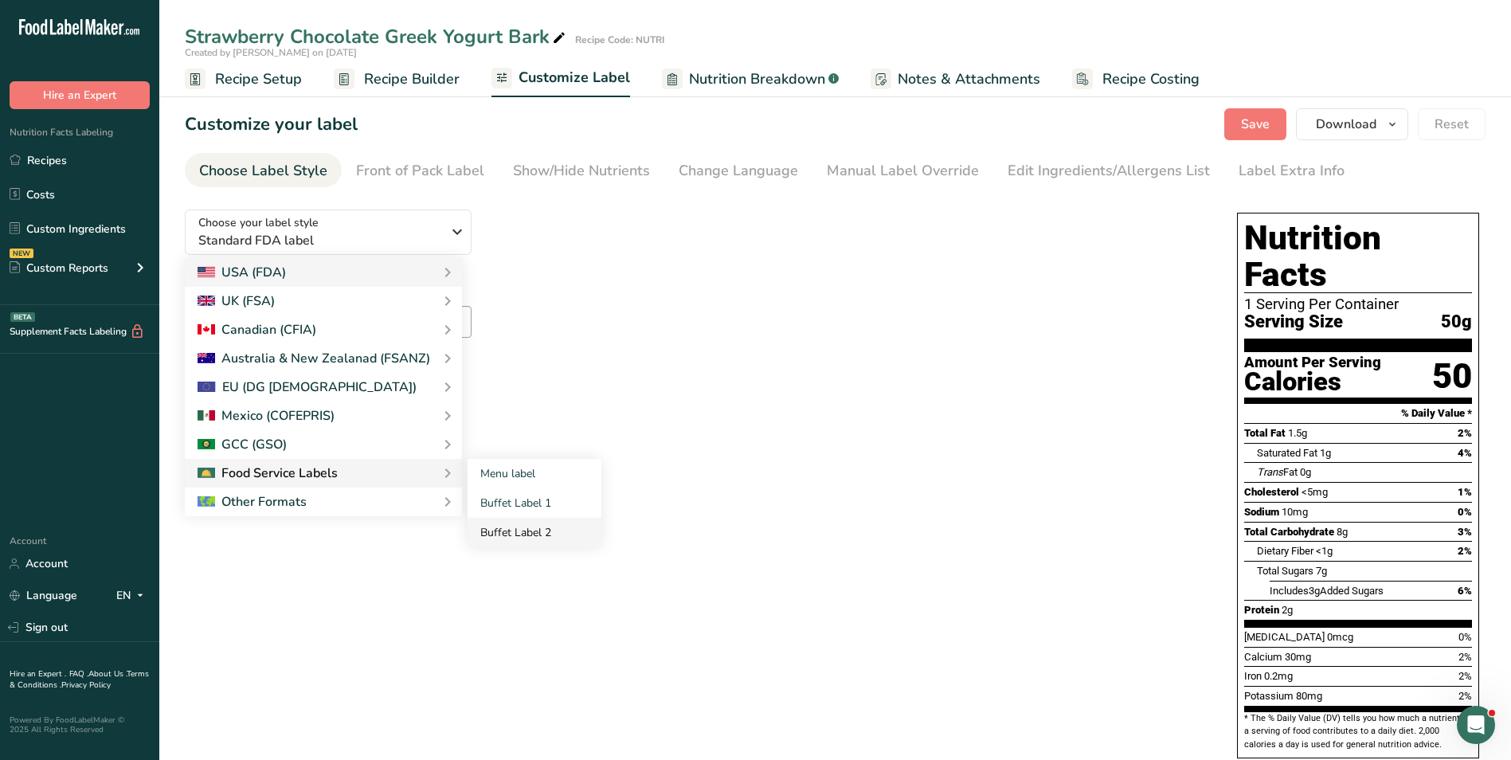
click at [490, 528] on link "Buffet Label 2" at bounding box center [535, 532] width 134 height 29
checkbox input "false"
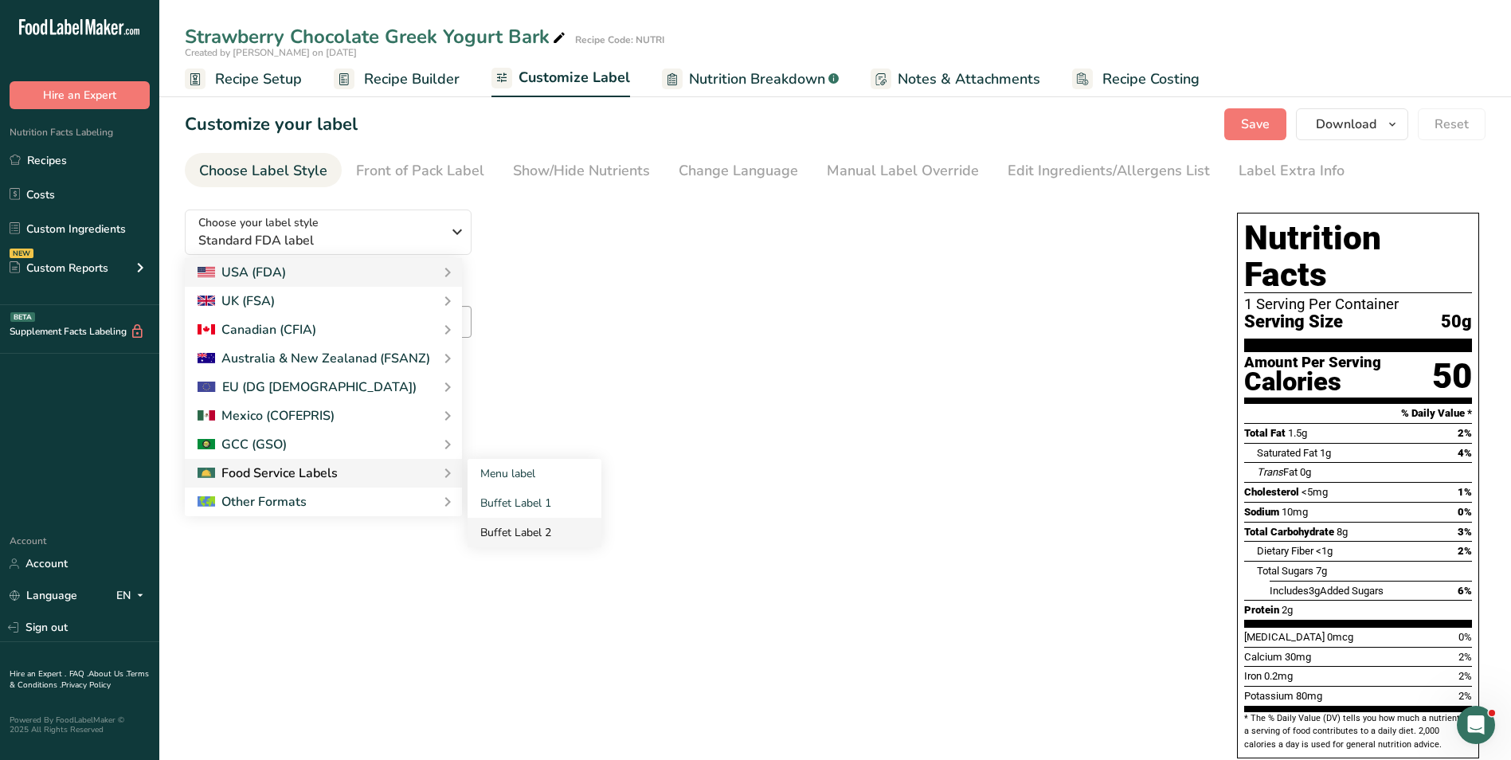
checkbox input "false"
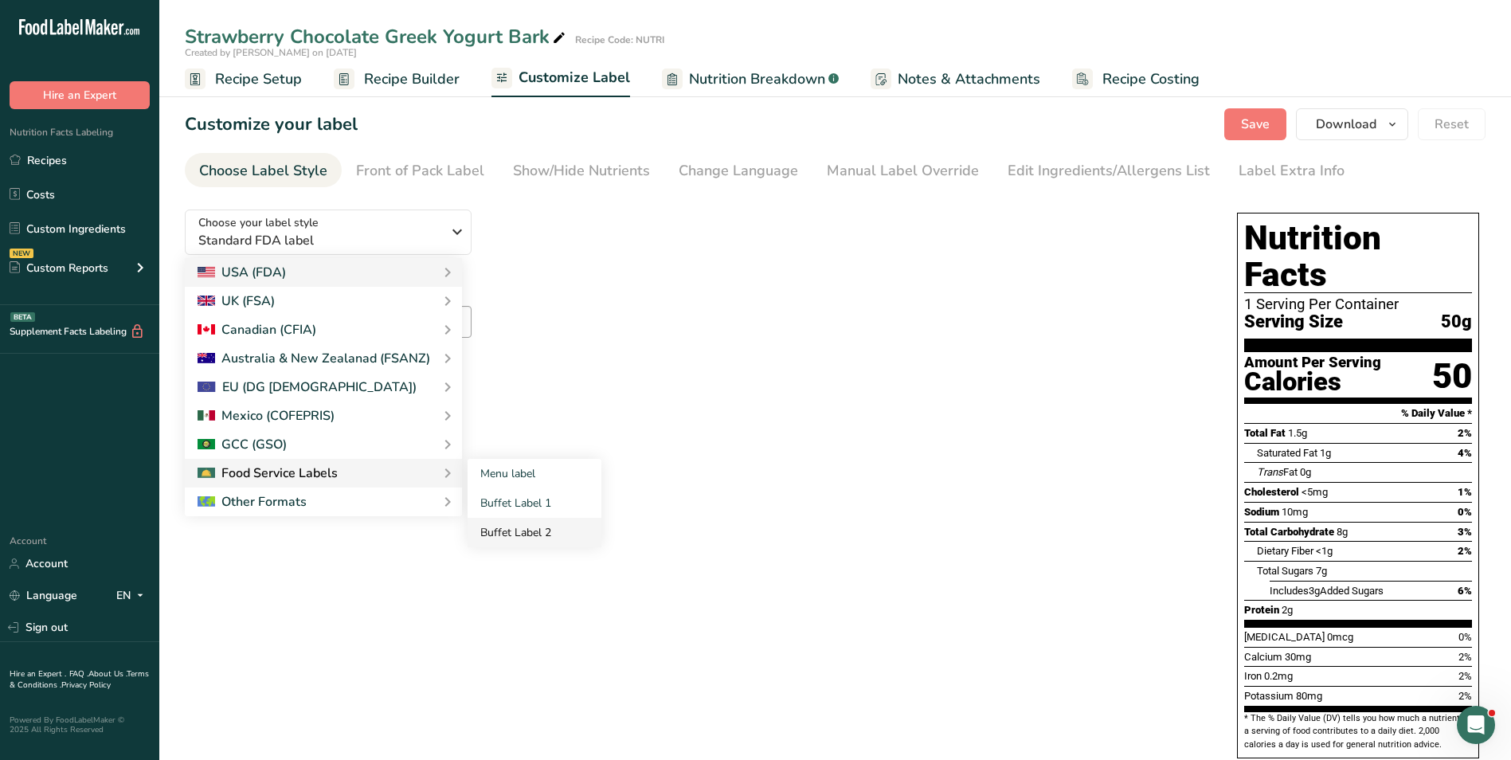
checkbox input "false"
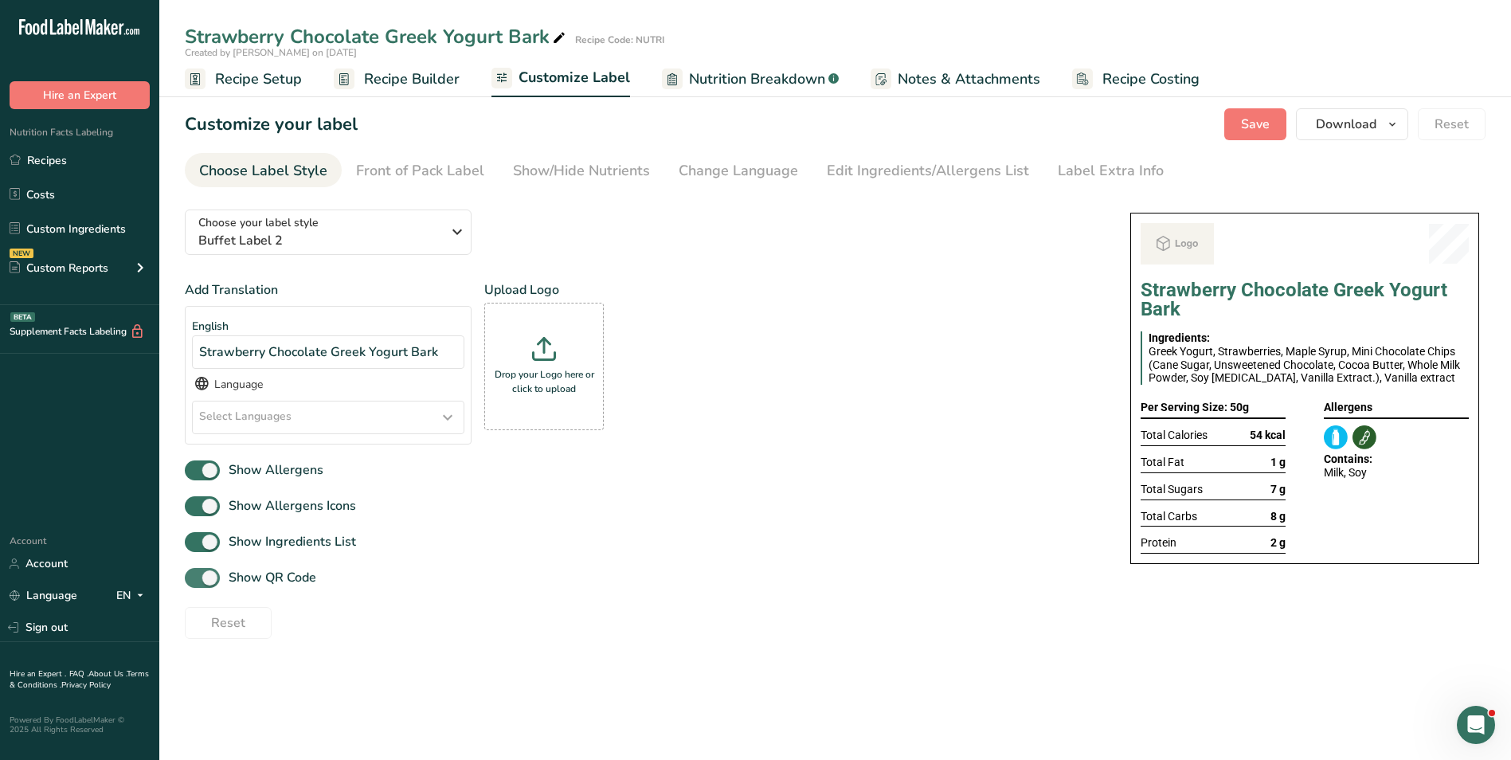
click at [296, 579] on span "Show QR Code" at bounding box center [268, 577] width 96 height 19
click at [195, 579] on input "Show QR Code" at bounding box center [190, 578] width 10 height 10
checkbox input "false"
click at [569, 159] on link "Show/Hide Nutrients" at bounding box center [581, 171] width 137 height 36
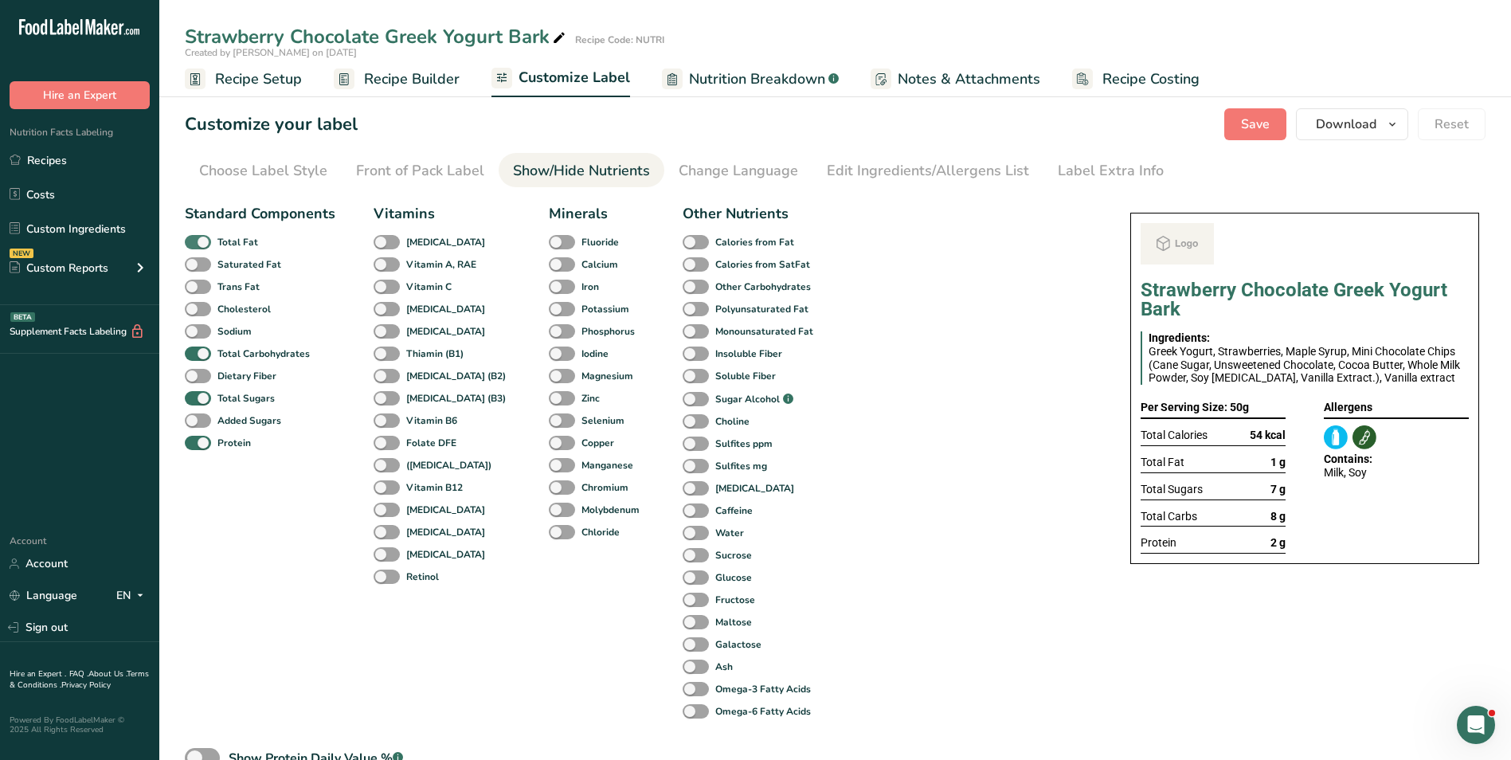
click at [209, 241] on span at bounding box center [198, 242] width 26 height 15
click at [195, 241] on input "Total Fat" at bounding box center [190, 242] width 10 height 10
checkbox input "false"
click at [229, 401] on b "Total Sugars" at bounding box center [245, 398] width 57 height 14
click at [195, 401] on input "Total Sugars" at bounding box center [190, 398] width 10 height 10
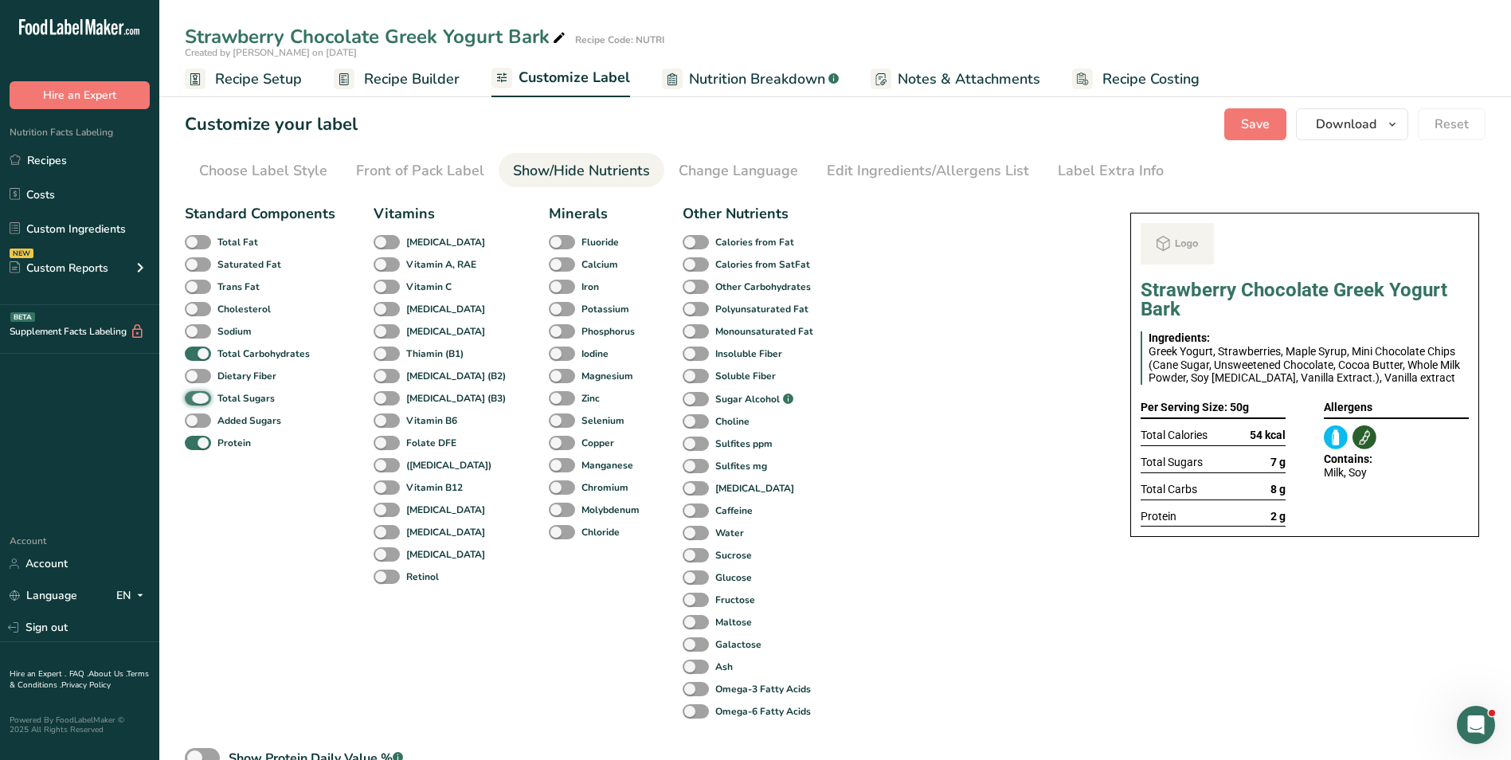
checkbox input "false"
click at [1108, 170] on div "Label Extra Info" at bounding box center [1111, 171] width 106 height 22
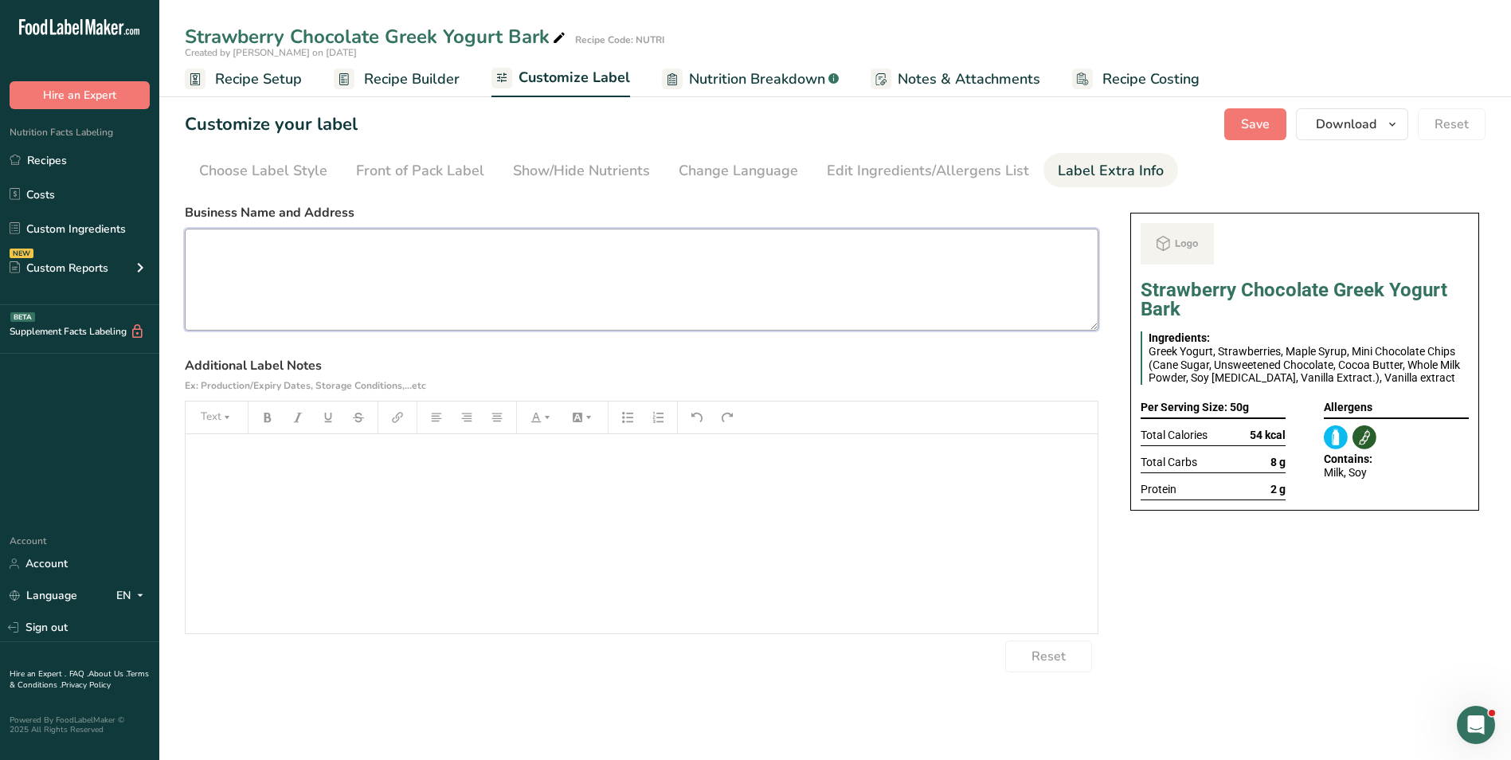
click at [288, 293] on textarea at bounding box center [642, 280] width 914 height 102
paste textarea "BREAKFAST Use by: [DATE] Storage: Keep Refrigerated under 5 degrees Heating: Re…"
click at [241, 247] on textarea "BREAKFAST Use by: [DATE] Storage: Keep Refrigerated under 5 degrees Heating: Re…" at bounding box center [642, 280] width 914 height 102
click at [252, 306] on textarea "SNACK Use by: 19/09/2025 Storage: Keep Refrigerated under 5 degrees Heating: Re…" at bounding box center [642, 280] width 914 height 102
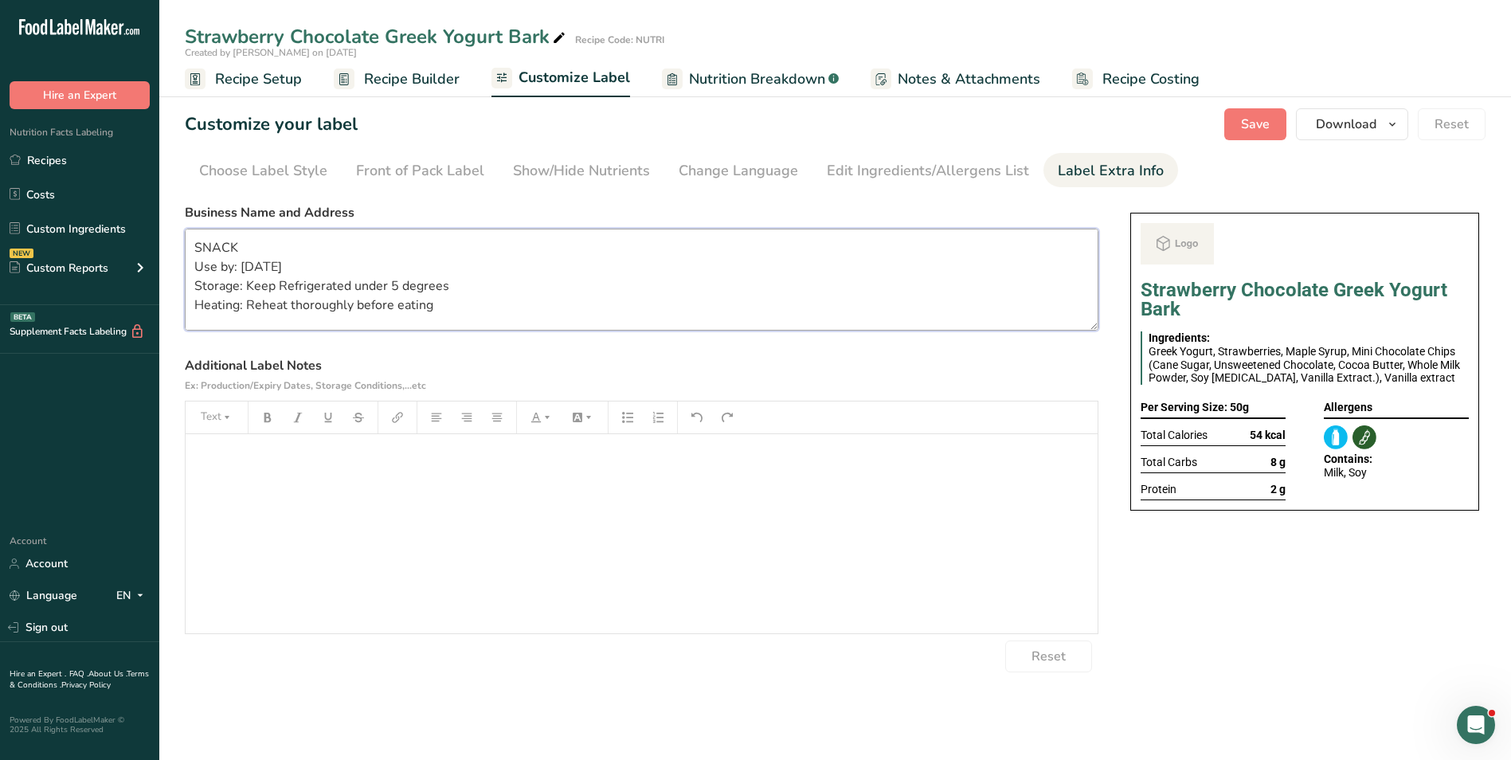
click at [252, 306] on textarea "SNACK Use by: 19/09/2025 Storage: Keep Refrigerated under 5 degrees Heating: Re…" at bounding box center [642, 280] width 914 height 102
click at [247, 270] on textarea "SNACK Use by: 19/09/2025 Storage: Keep Refrigerated under 5 degrees The doctor …" at bounding box center [642, 280] width 914 height 102
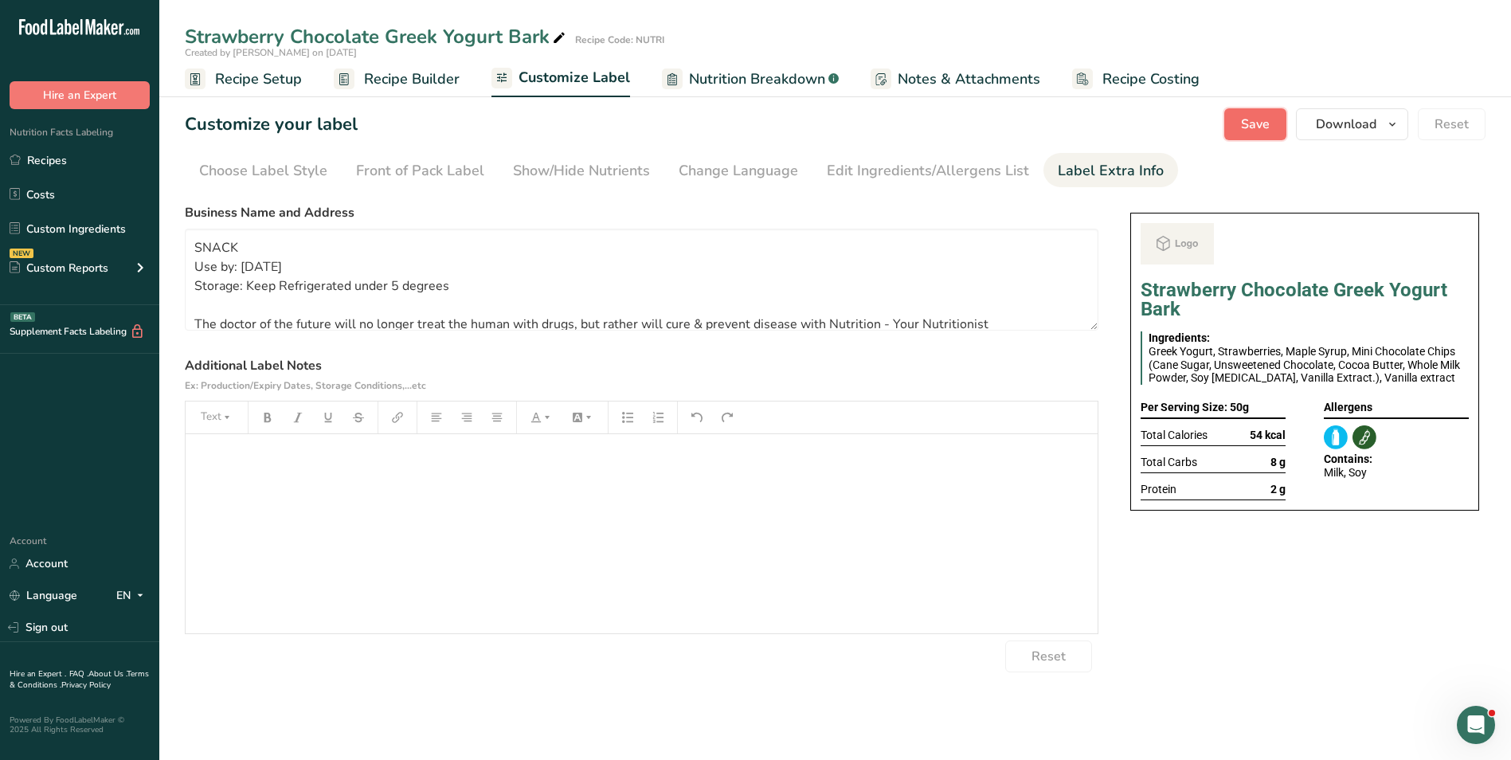
click at [1273, 121] on button "Save" at bounding box center [1255, 124] width 62 height 32
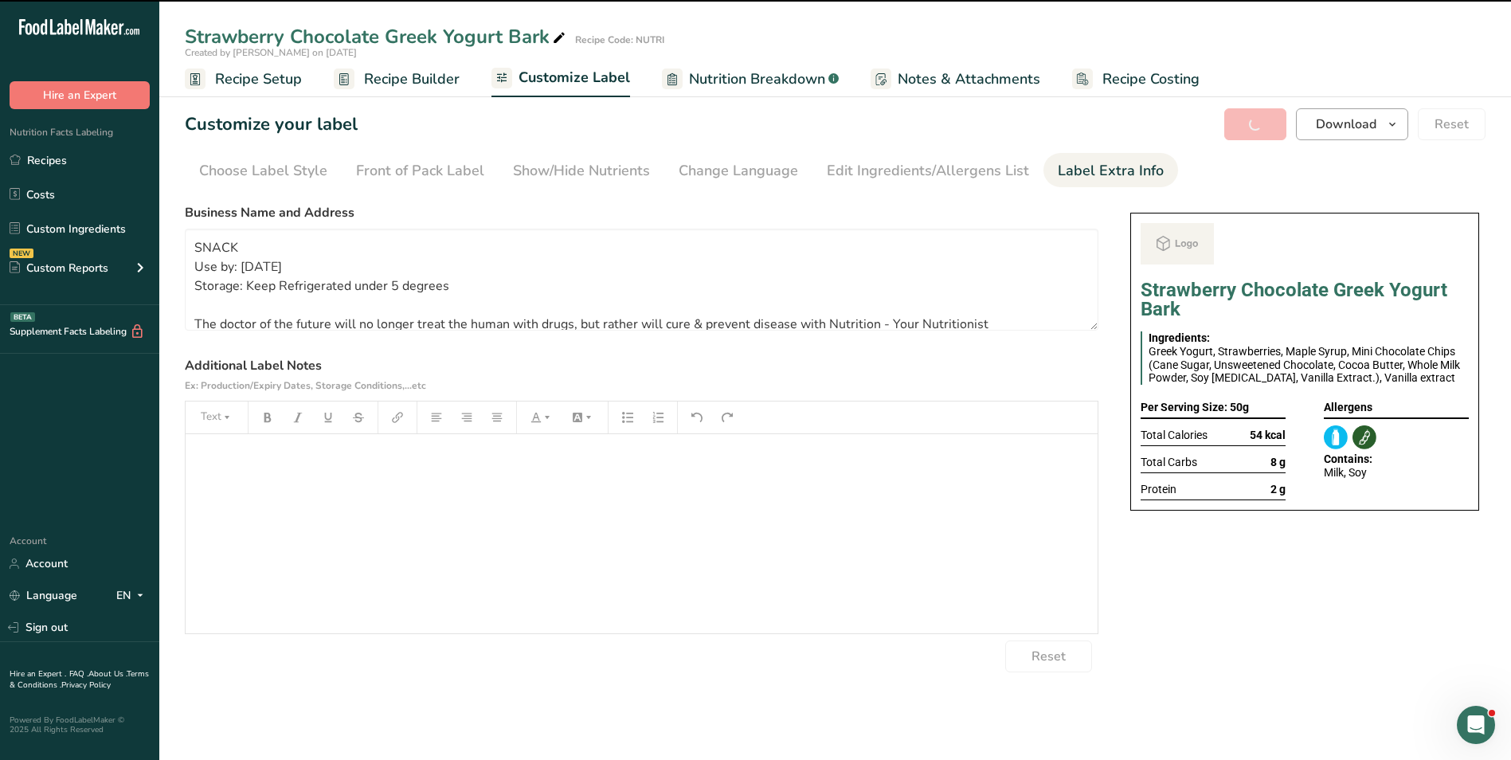
type textarea "SNACK Use by: [DATE] Storage: Keep Refrigerated under 5 degrees The doctor of t…"
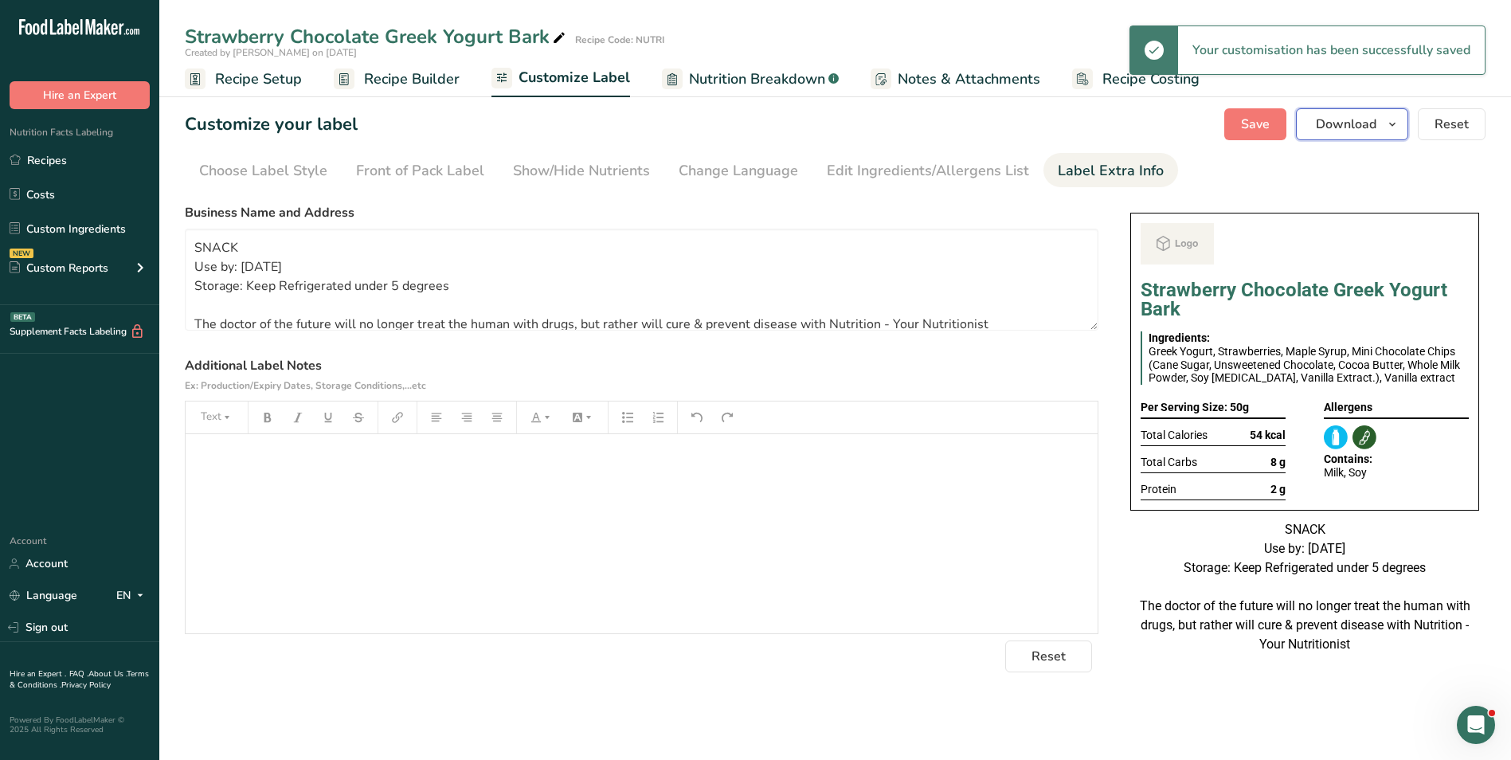
click at [1380, 130] on button "Download" at bounding box center [1352, 124] width 112 height 32
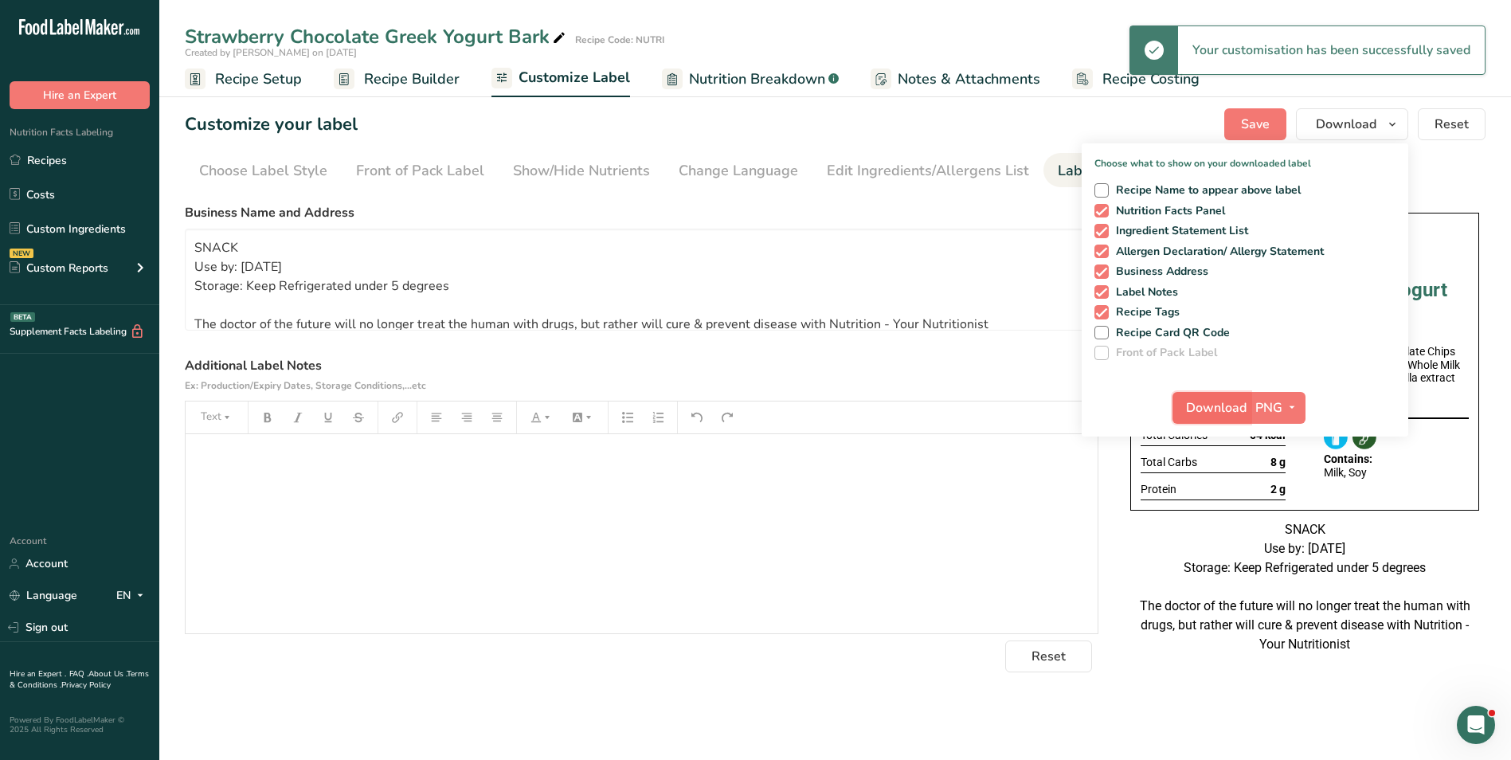
click at [1239, 401] on span "Download" at bounding box center [1216, 407] width 61 height 19
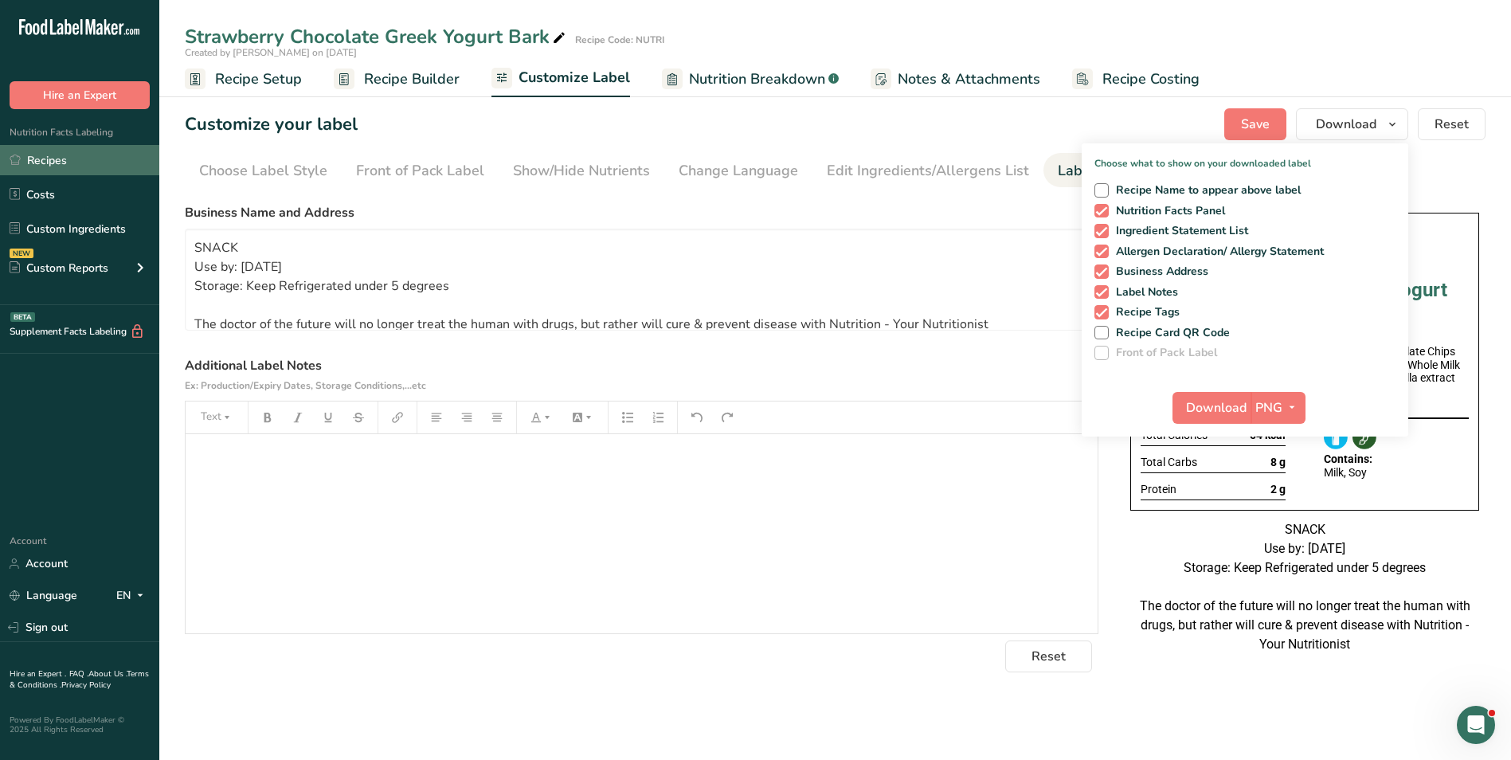
click at [22, 161] on link "Recipes" at bounding box center [79, 160] width 159 height 30
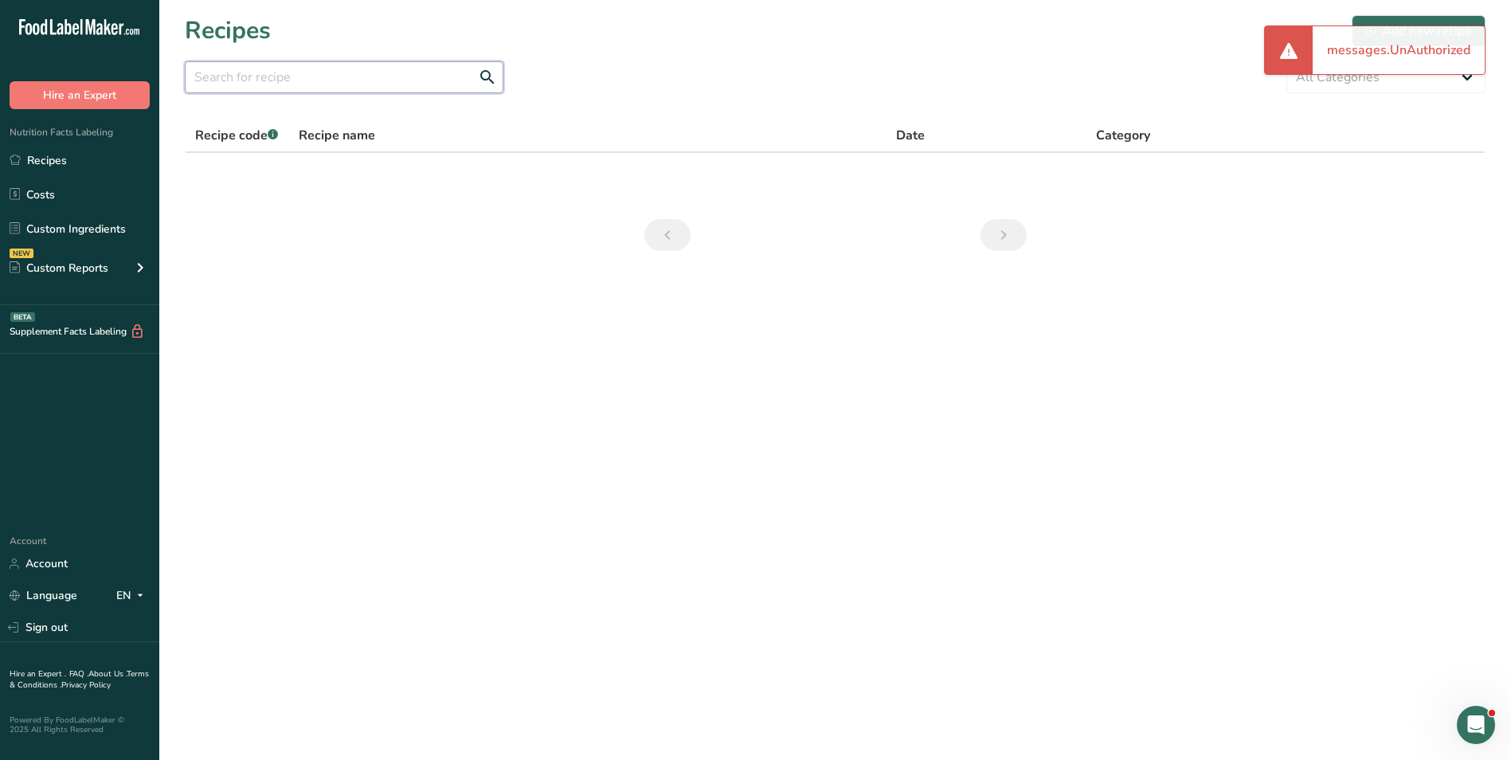
click at [401, 83] on input "text" at bounding box center [344, 77] width 319 height 32
type input "chocolate cup"
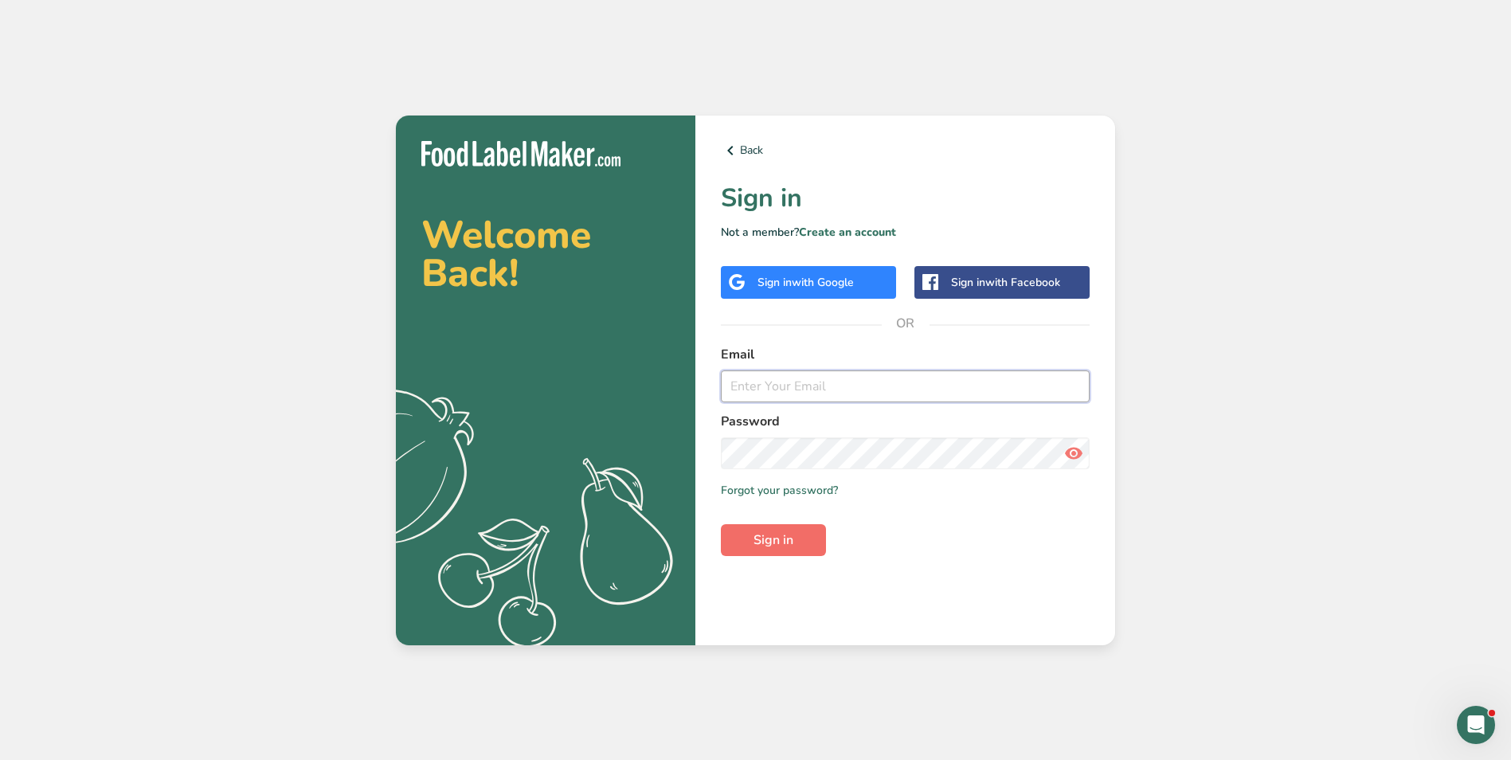
type input "[EMAIL_ADDRESS][DOMAIN_NAME]"
click at [792, 542] on span "Sign in" at bounding box center [774, 540] width 40 height 19
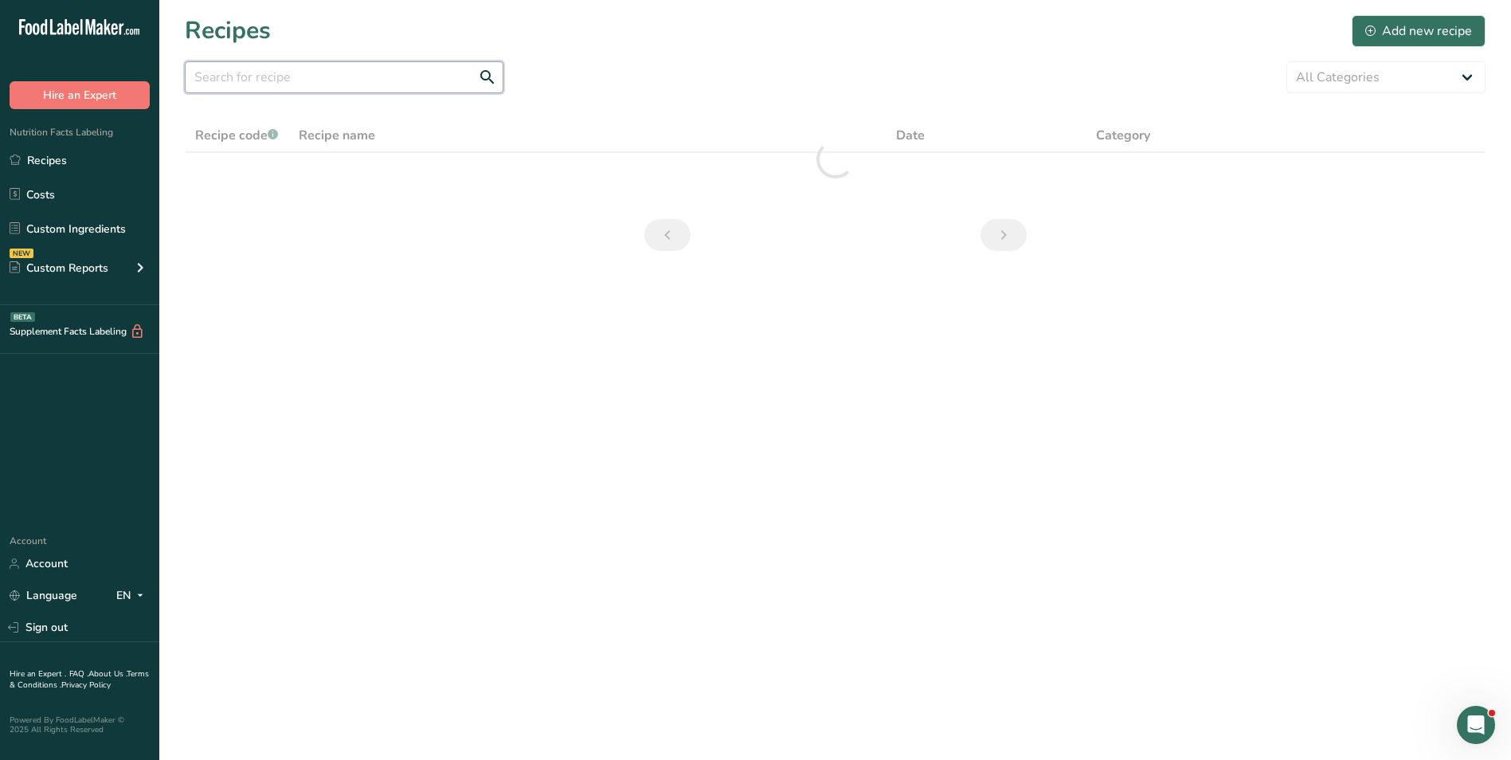
click at [224, 84] on input "text" at bounding box center [344, 77] width 319 height 32
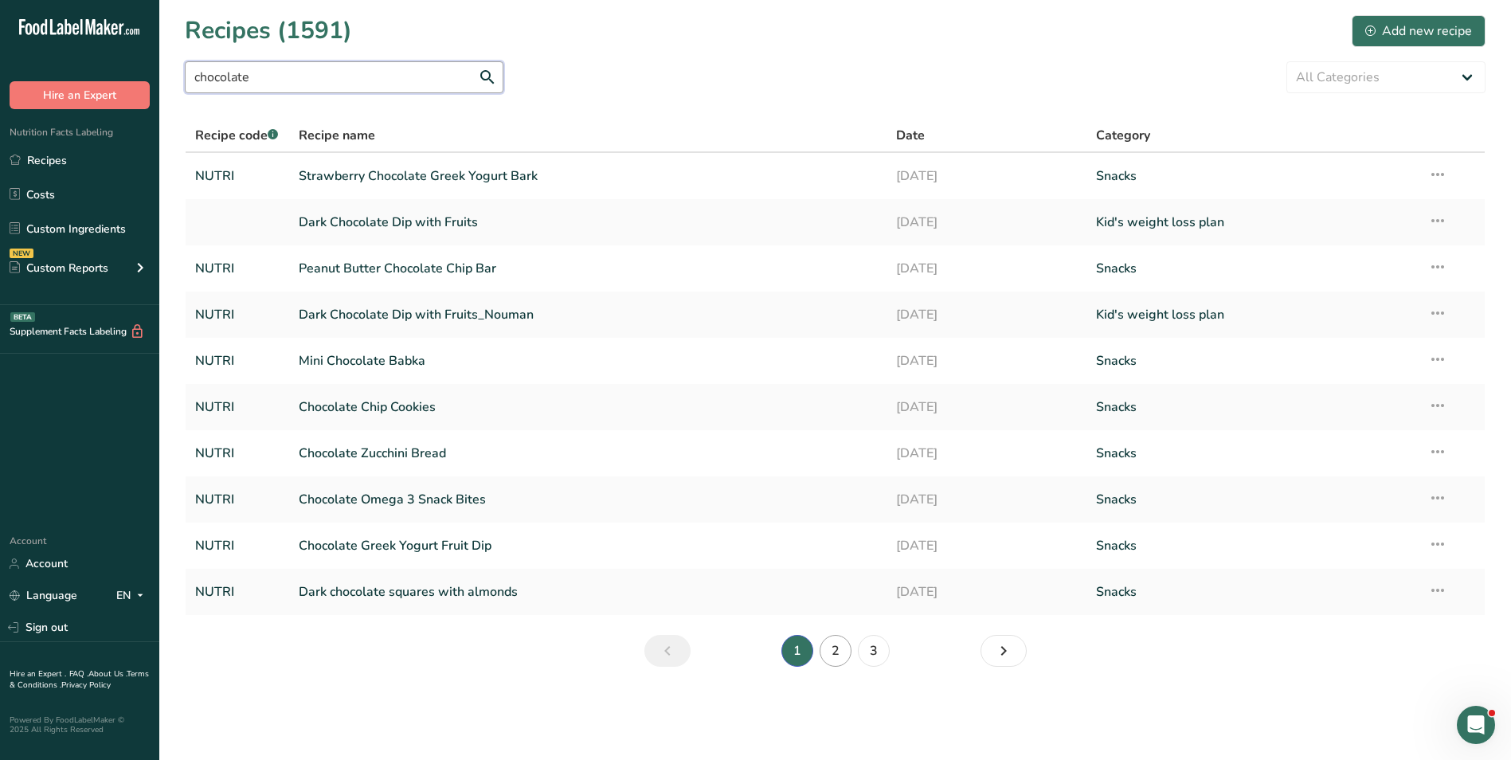
type input "chocolate"
click at [840, 665] on link "2" at bounding box center [836, 651] width 32 height 32
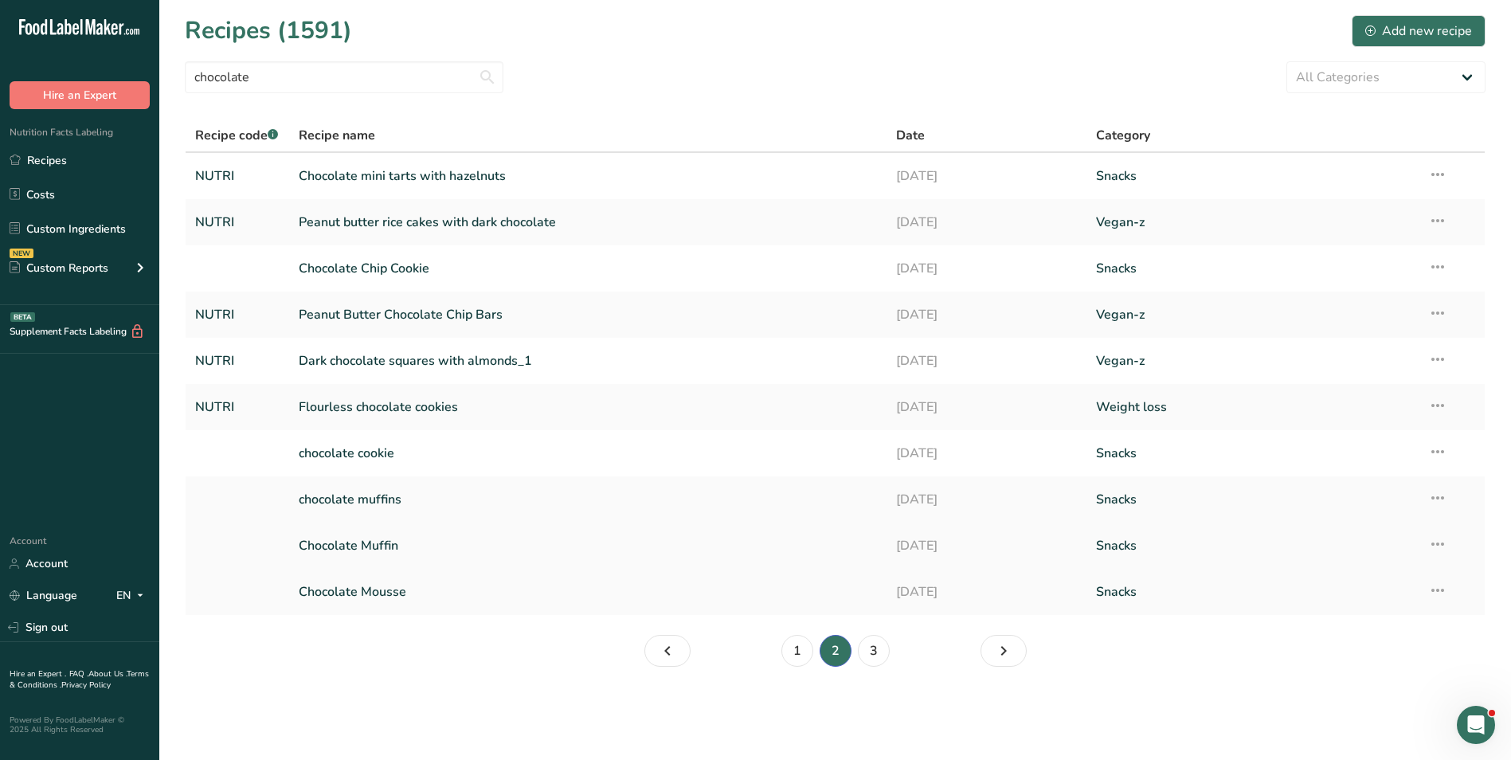
click at [341, 541] on link "Chocolate Muffin" at bounding box center [588, 545] width 579 height 33
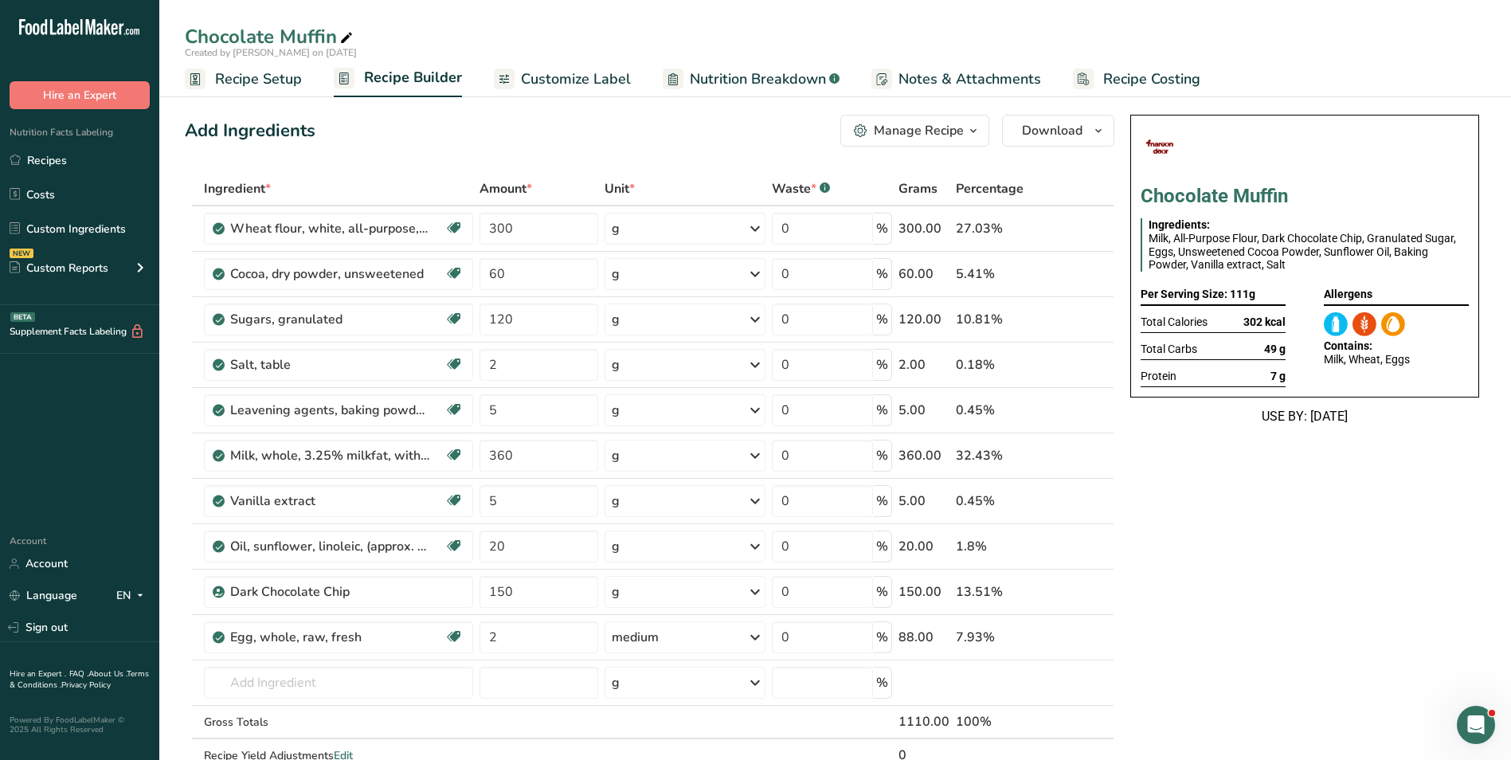
click at [575, 74] on span "Customize Label" at bounding box center [576, 80] width 110 height 22
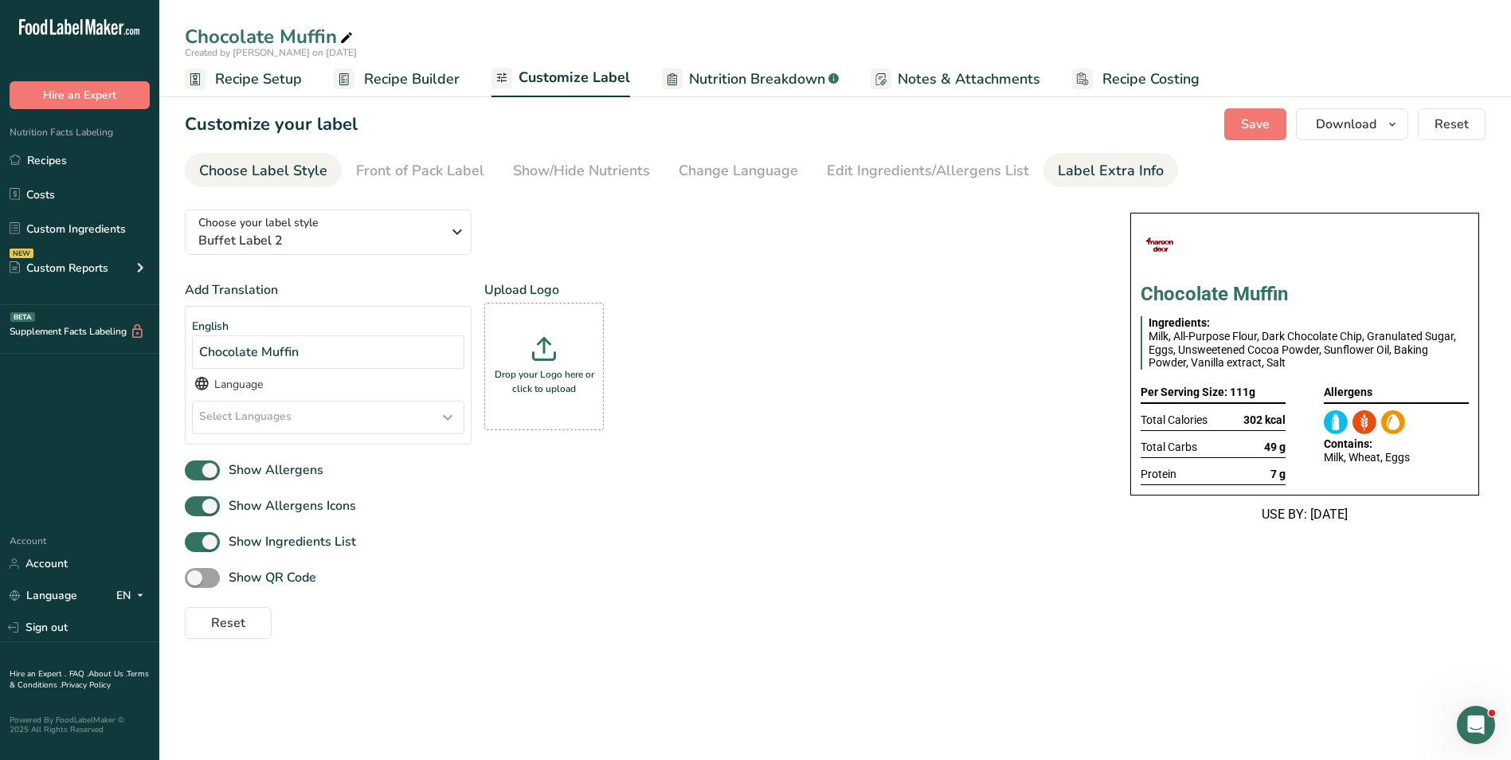
click at [1109, 169] on div "Label Extra Info" at bounding box center [1111, 171] width 106 height 22
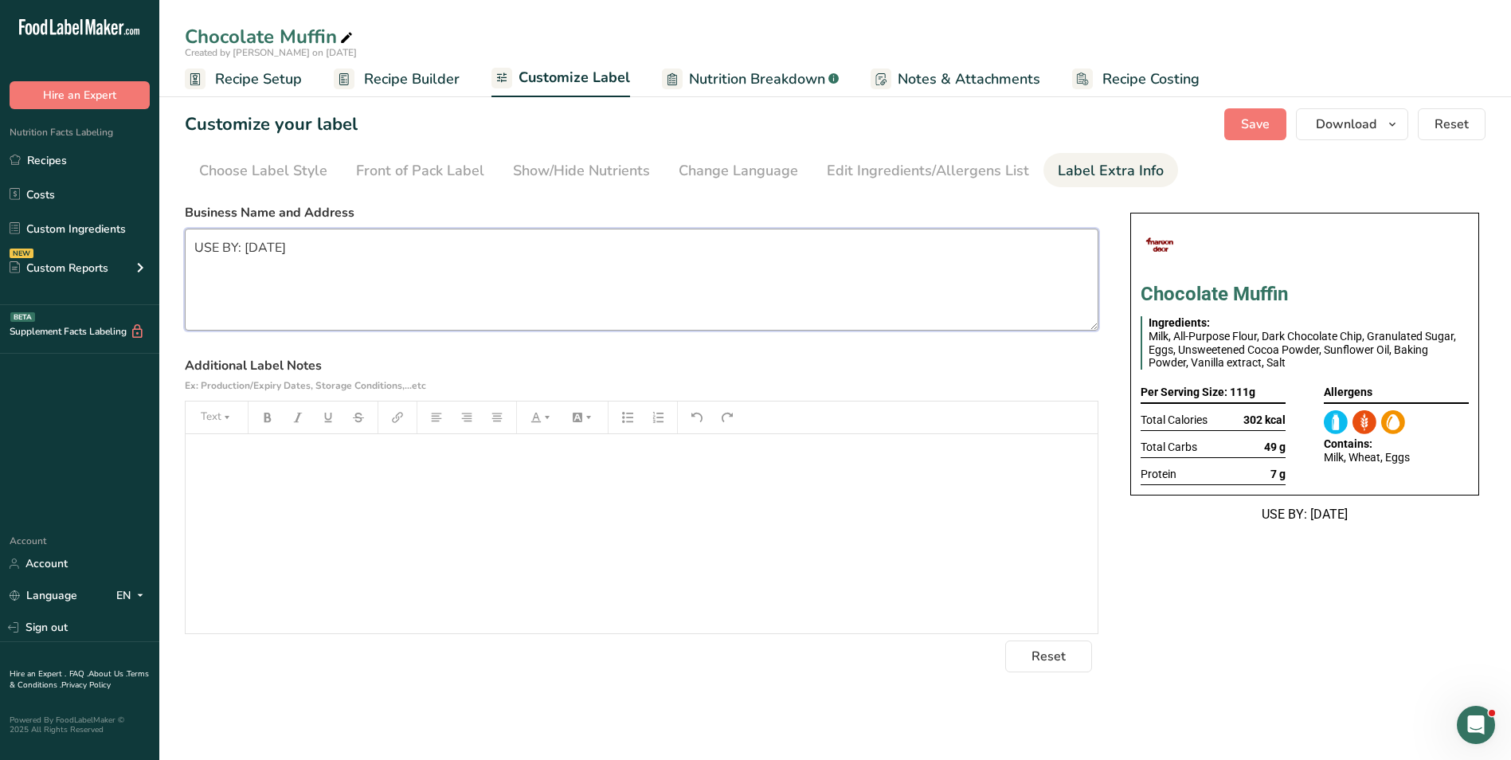
click at [520, 286] on textarea "USE BY: [DATE]" at bounding box center [642, 280] width 914 height 102
paste textarea "BREAKFAST Use by: [DATE] Storage: Keep Refrigerated under 5 degrees Heating: Re…"
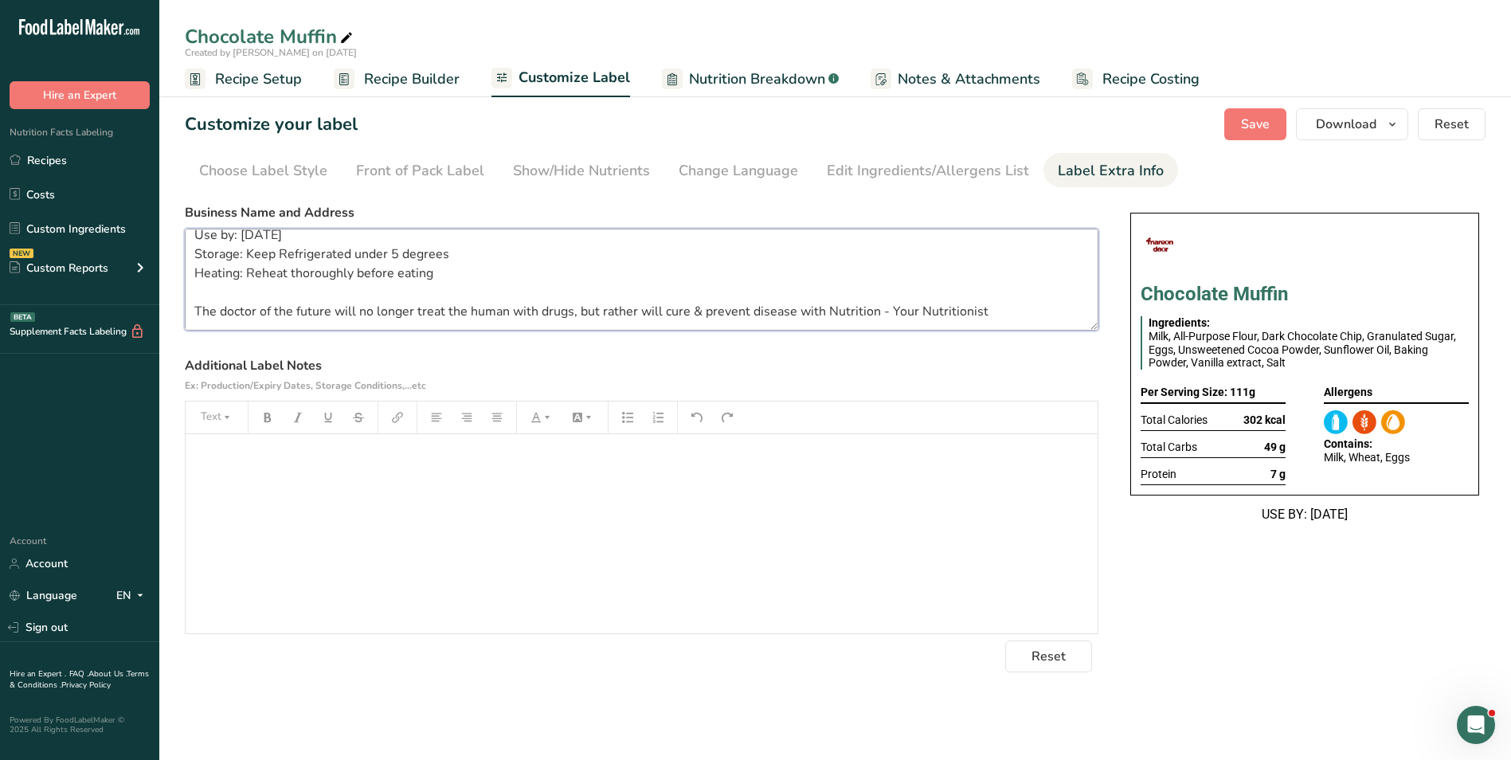
click at [358, 261] on textarea "BREAKFAST Use by: [DATE] Storage: Keep Refrigerated under 5 degrees Heating: Re…" at bounding box center [642, 280] width 914 height 102
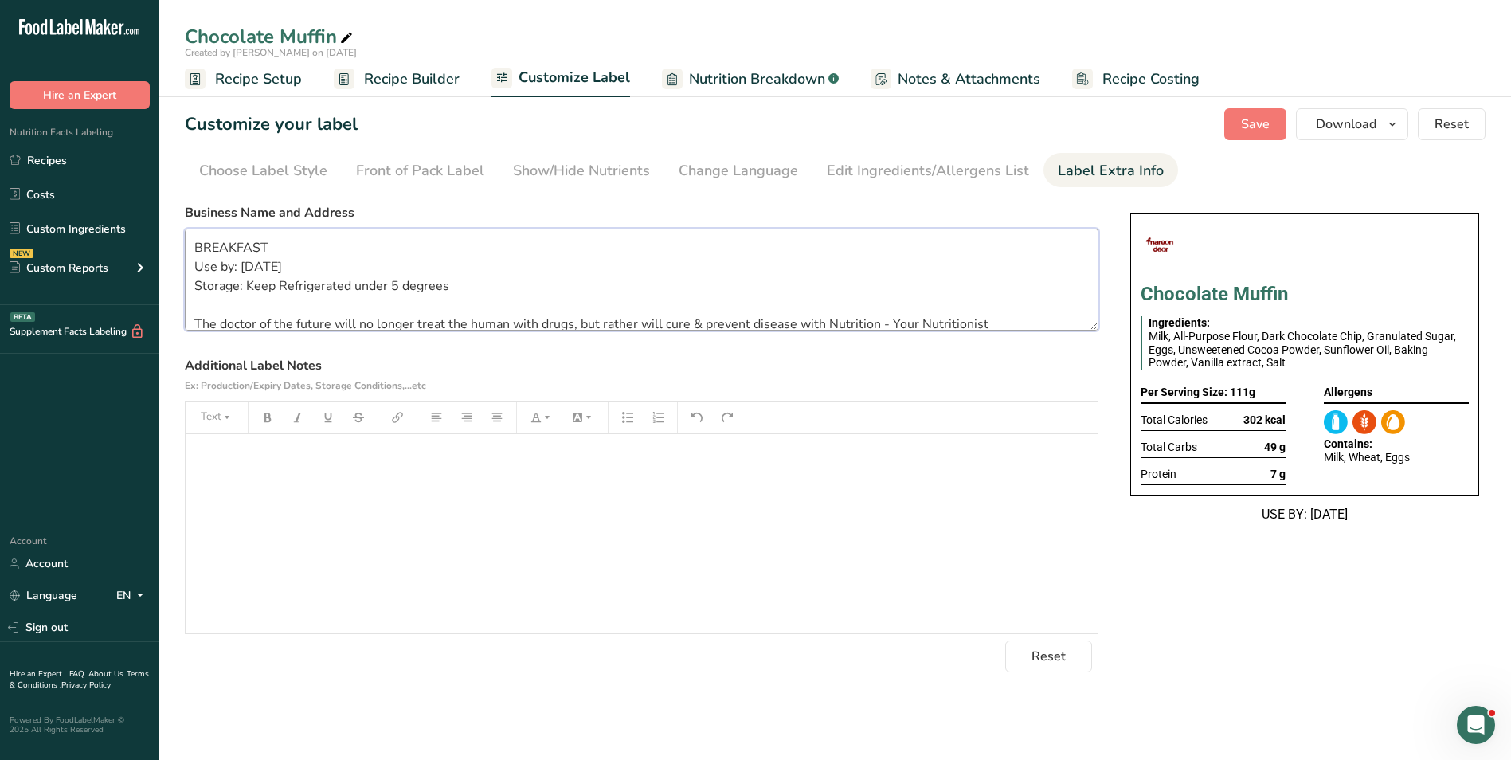
click at [245, 267] on textarea "BREAKFAST Use by: [DATE] Storage: Keep Refrigerated under 5 degrees The doctor …" at bounding box center [642, 280] width 914 height 102
click at [228, 246] on textarea "BREAKFAST Use by: [DATE] Storage: Keep Refrigerated under 5 degrees The doctor …" at bounding box center [642, 280] width 914 height 102
click at [1269, 119] on span "Save" at bounding box center [1255, 124] width 29 height 19
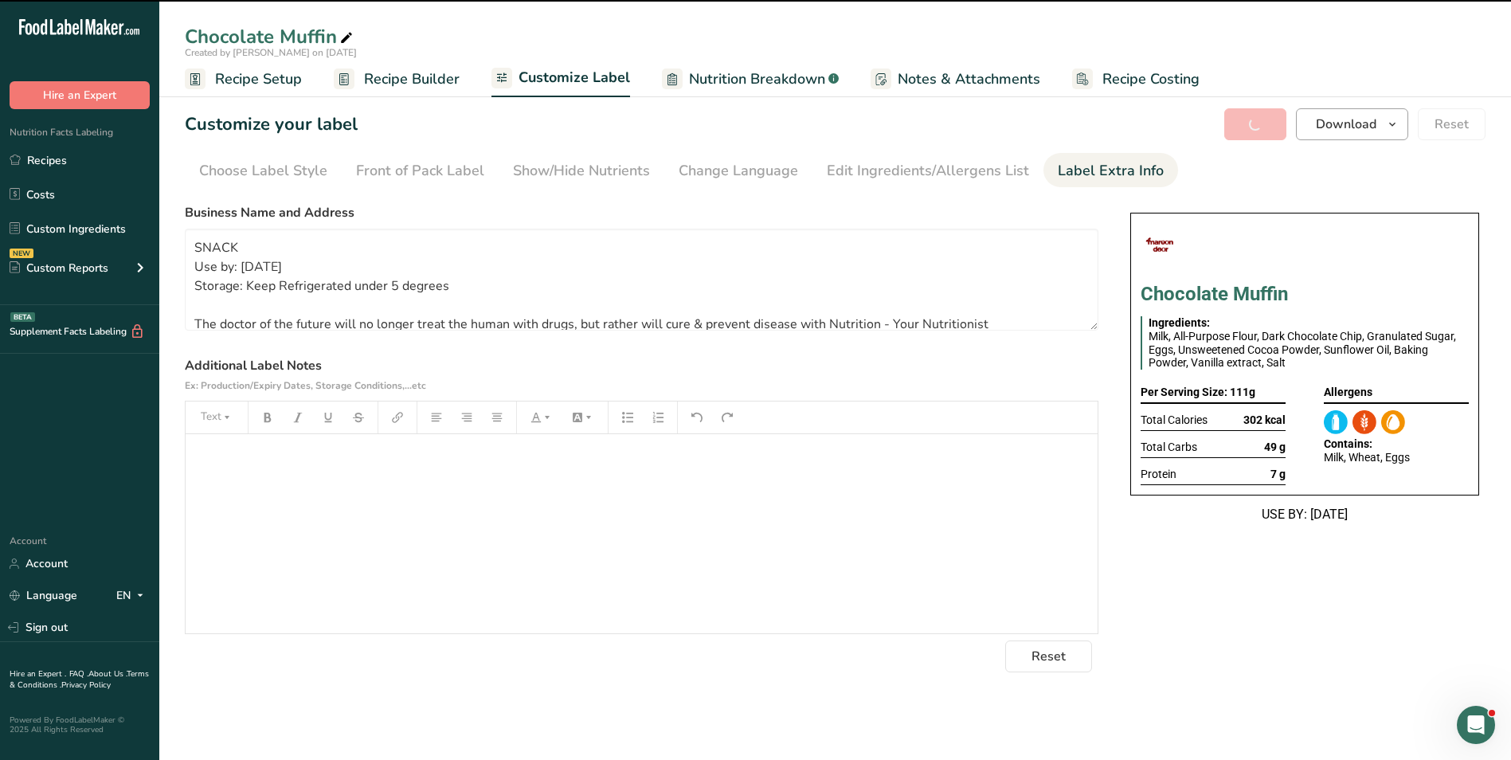
type textarea "SNACK Use by: [DATE] Storage: Keep Refrigerated under 5 degrees The doctor of t…"
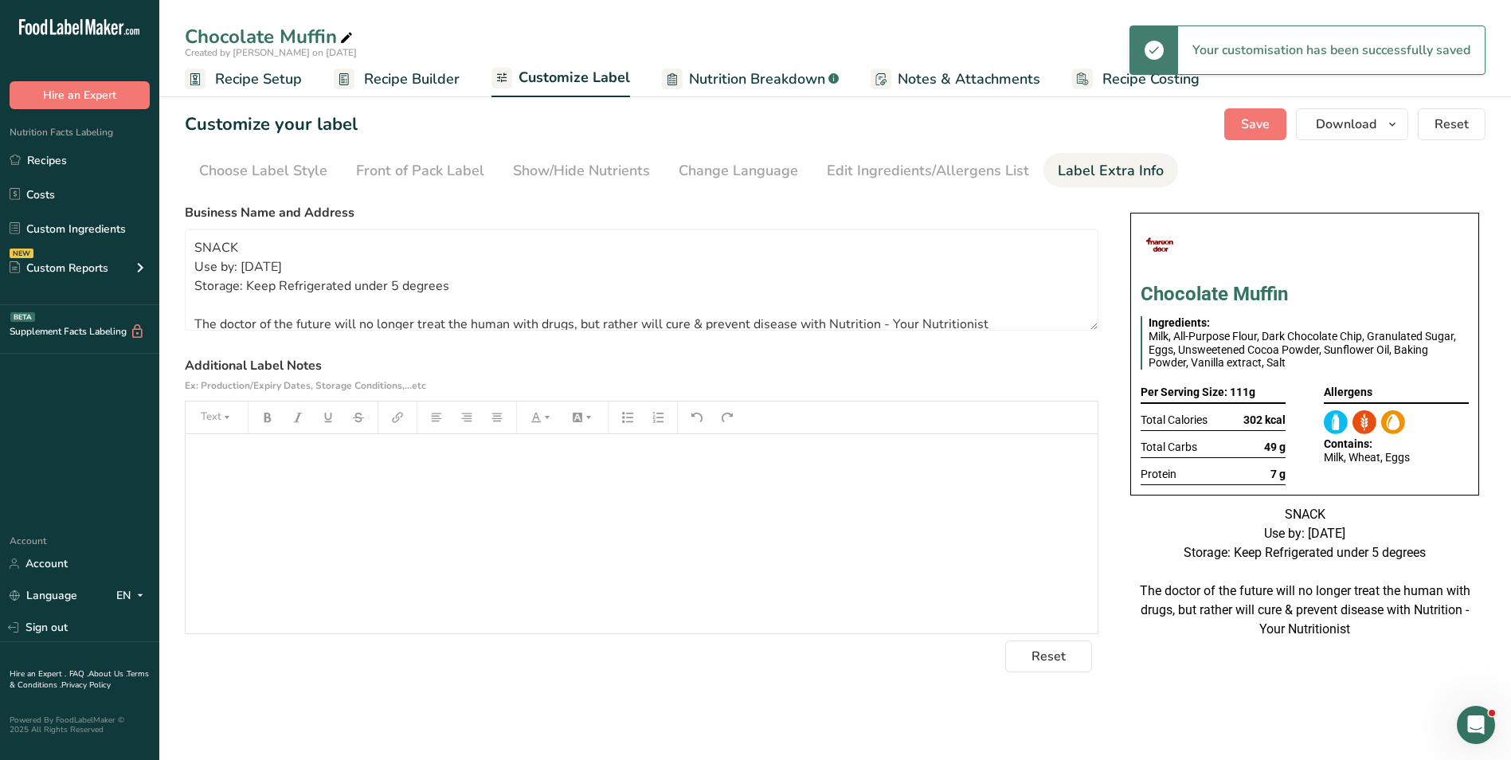
click at [406, 85] on span "Recipe Builder" at bounding box center [412, 80] width 96 height 22
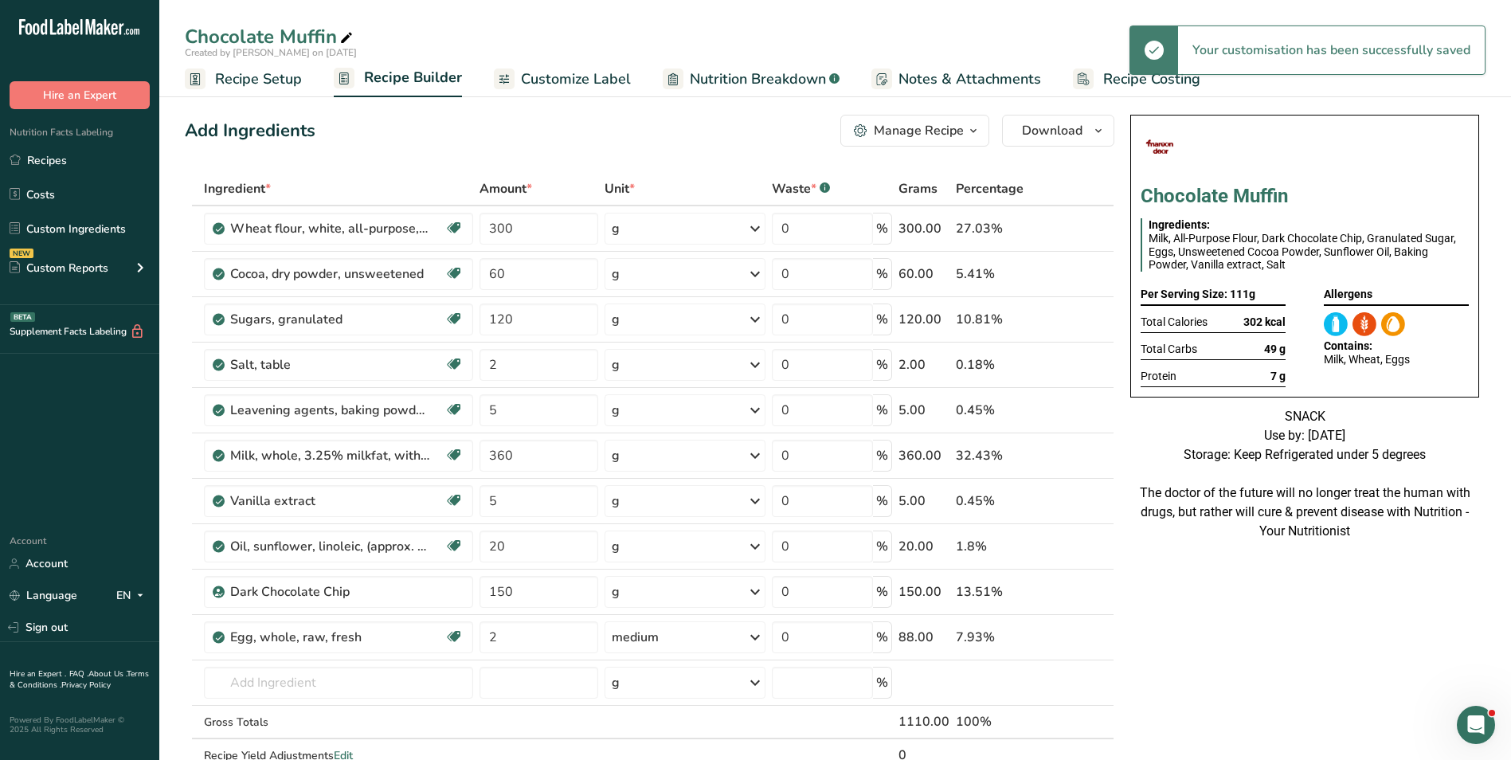
click at [286, 84] on span "Recipe Setup" at bounding box center [258, 80] width 87 height 22
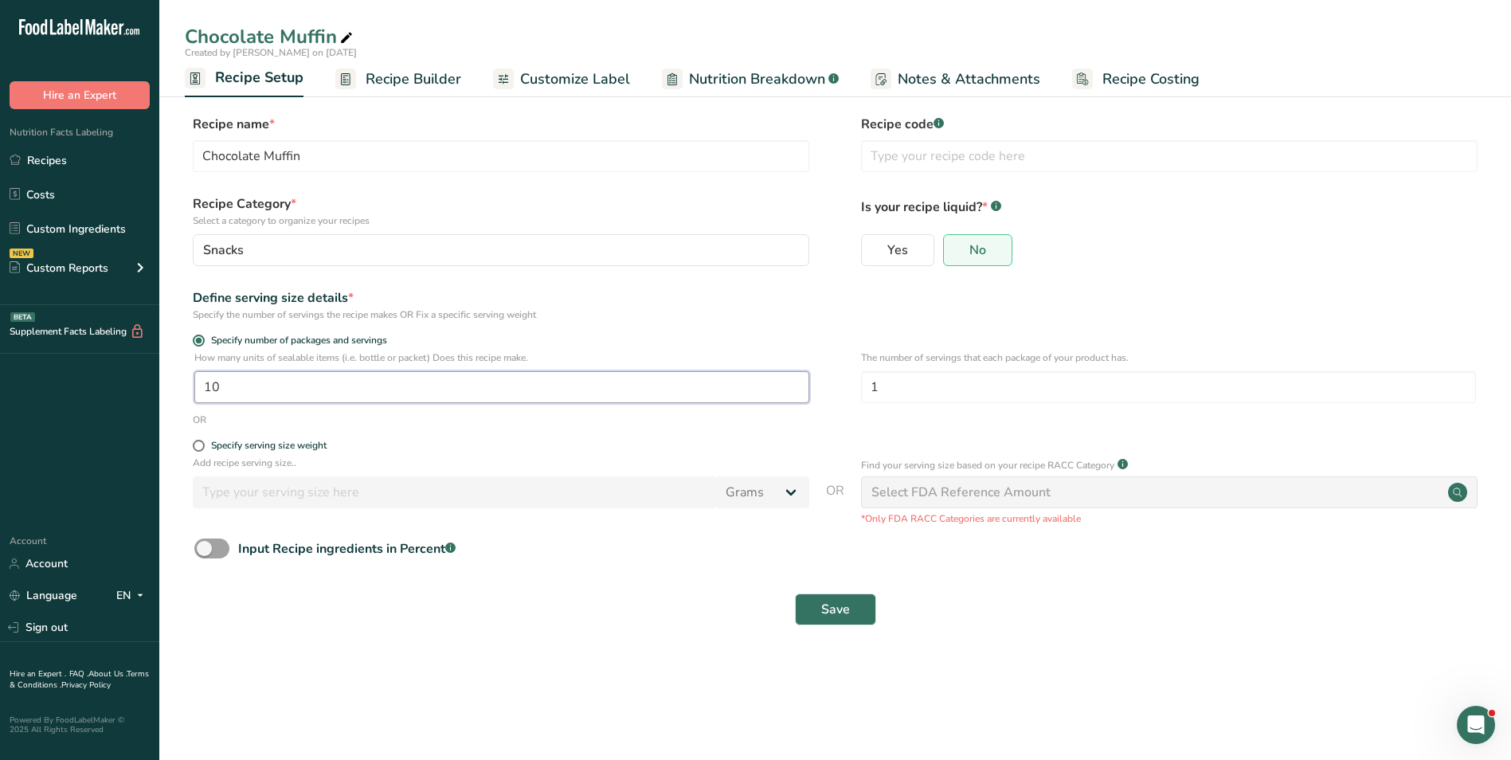
click at [206, 390] on input "10" at bounding box center [501, 387] width 615 height 32
type input "20"
click at [852, 613] on button "Save" at bounding box center [835, 609] width 81 height 32
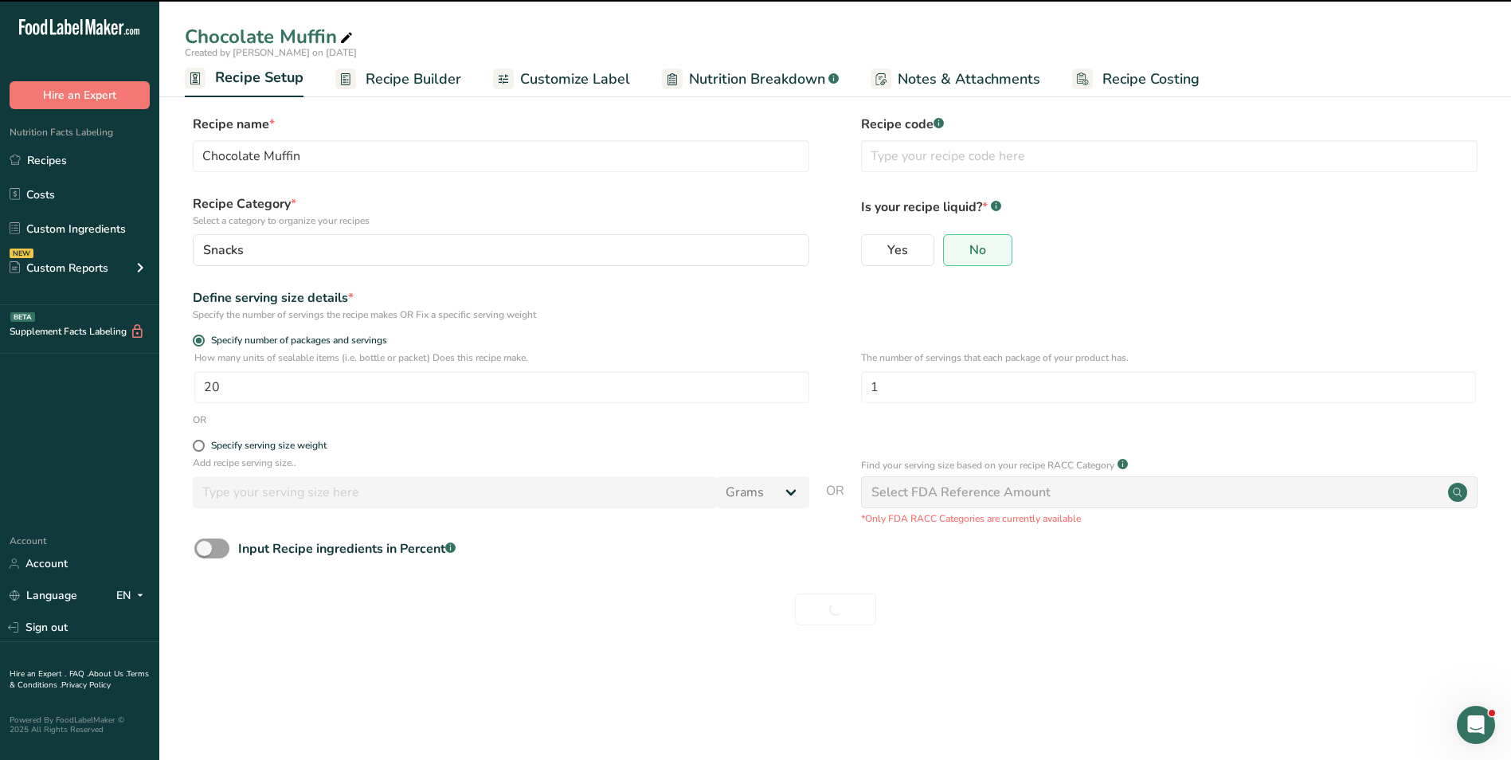
click at [422, 80] on span "Recipe Builder" at bounding box center [414, 80] width 96 height 22
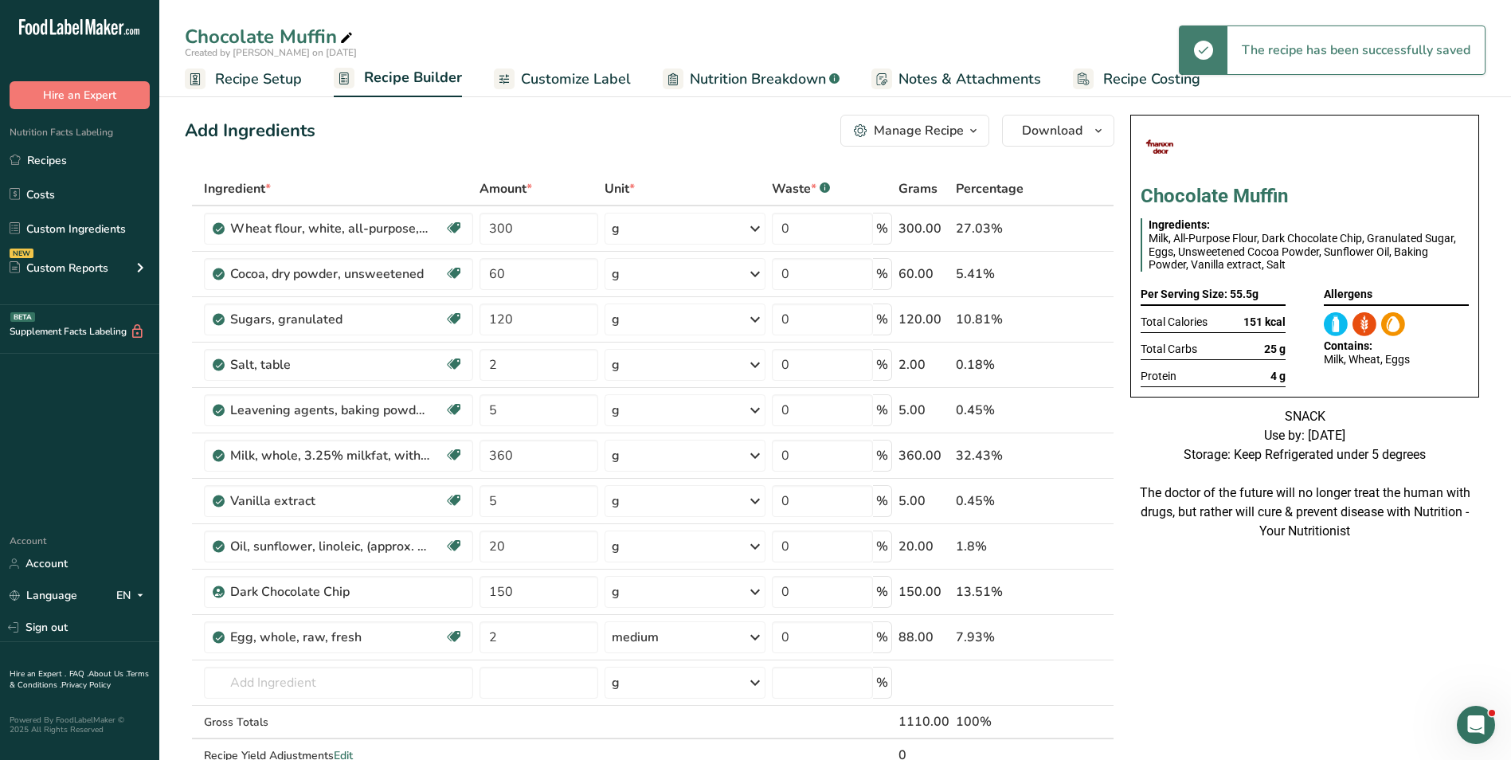
click at [632, 79] on ul "Recipe Setup Recipe Builder Customize Label Nutrition Breakdown .a-a{fill:#3473…" at bounding box center [835, 78] width 1352 height 37
click at [611, 77] on span "Customize Label" at bounding box center [576, 80] width 110 height 22
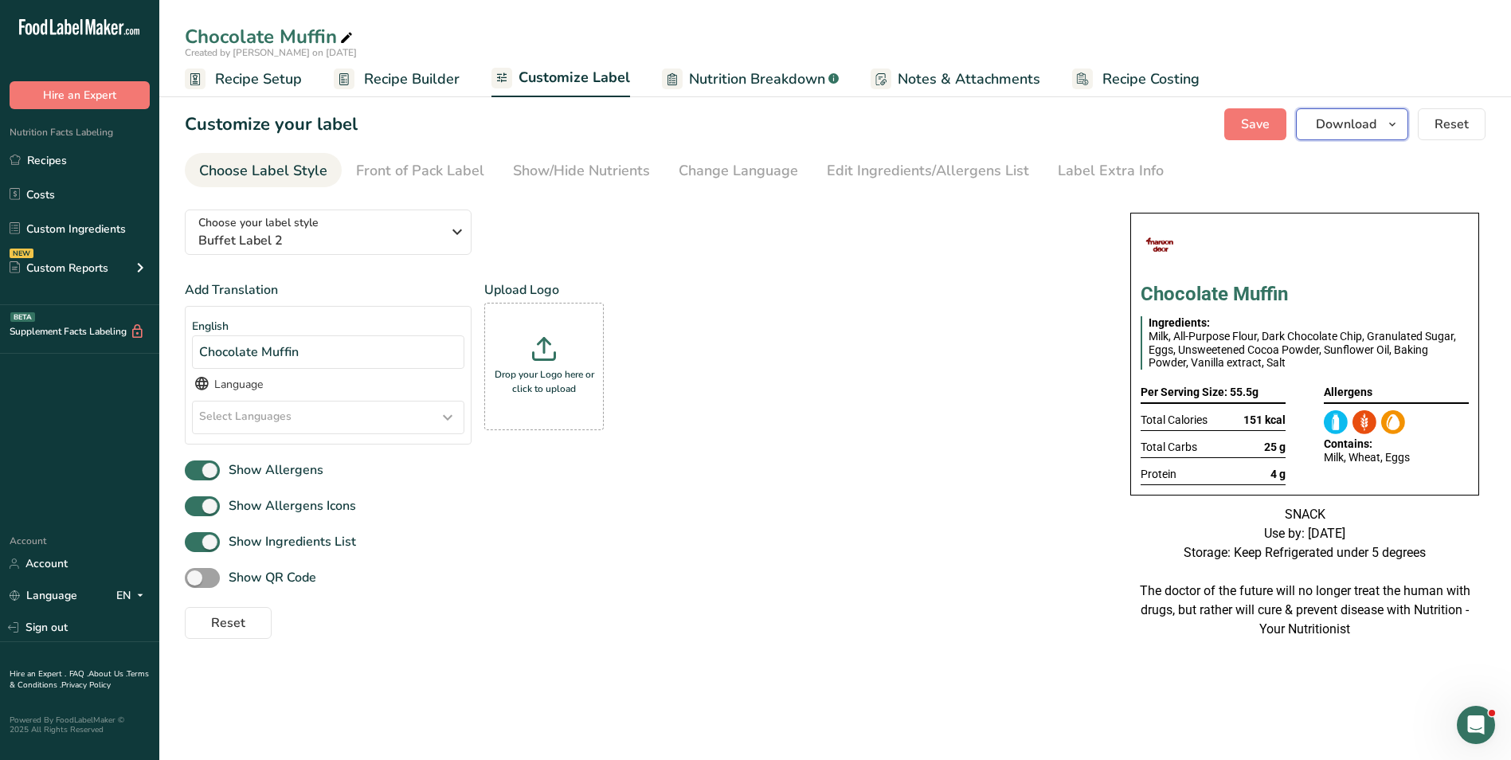
click at [1328, 133] on span "Download" at bounding box center [1346, 124] width 61 height 19
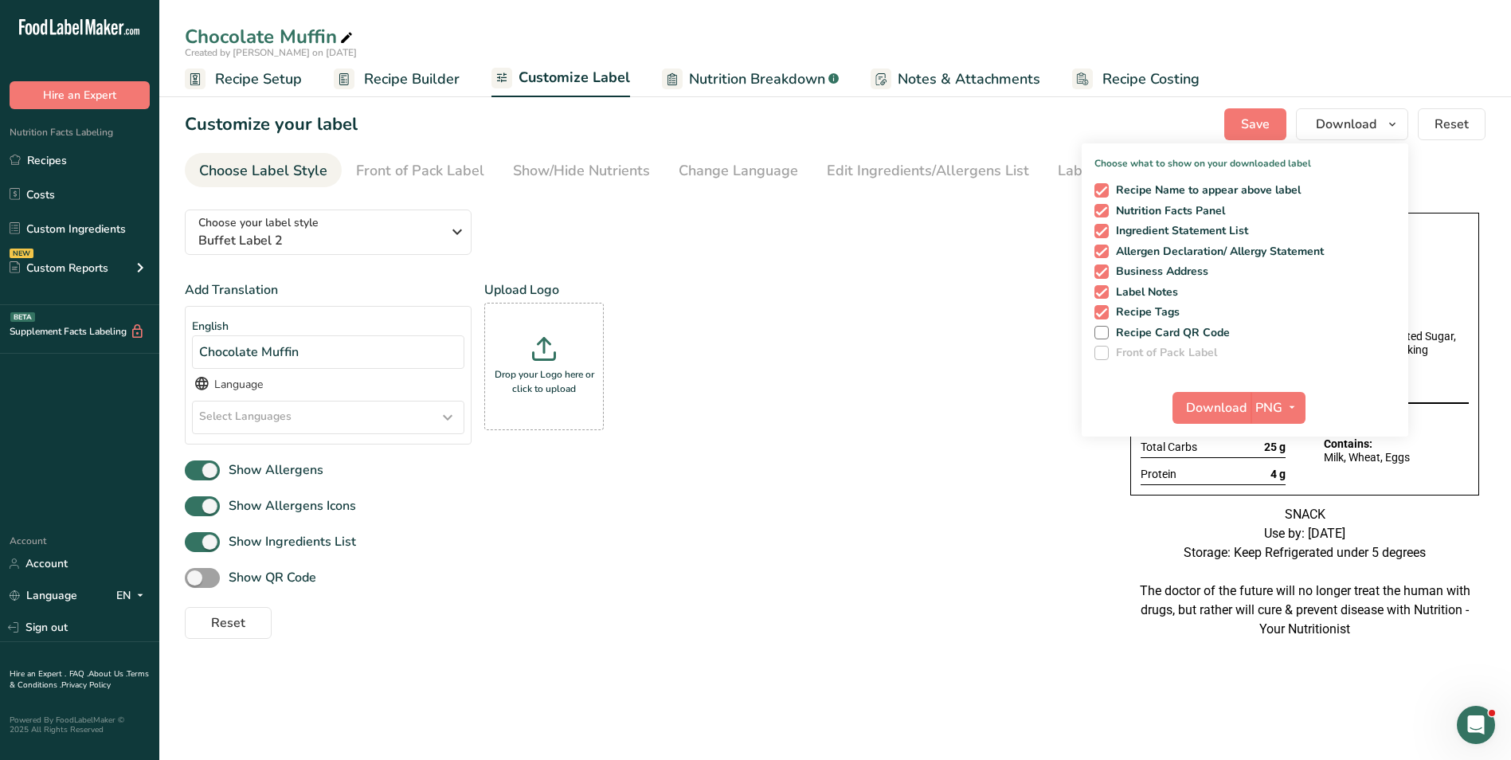
click at [1098, 178] on div "Recipe Name to appear above label Nutrition Facts Panel Ingredient Statement Li…" at bounding box center [1245, 268] width 327 height 183
click at [1099, 185] on span at bounding box center [1101, 190] width 14 height 14
click at [1099, 185] on input "Recipe Name to appear above label" at bounding box center [1099, 190] width 10 height 10
checkbox input "false"
click at [1196, 400] on span "Download" at bounding box center [1216, 407] width 61 height 19
